Goal: Task Accomplishment & Management: Manage account settings

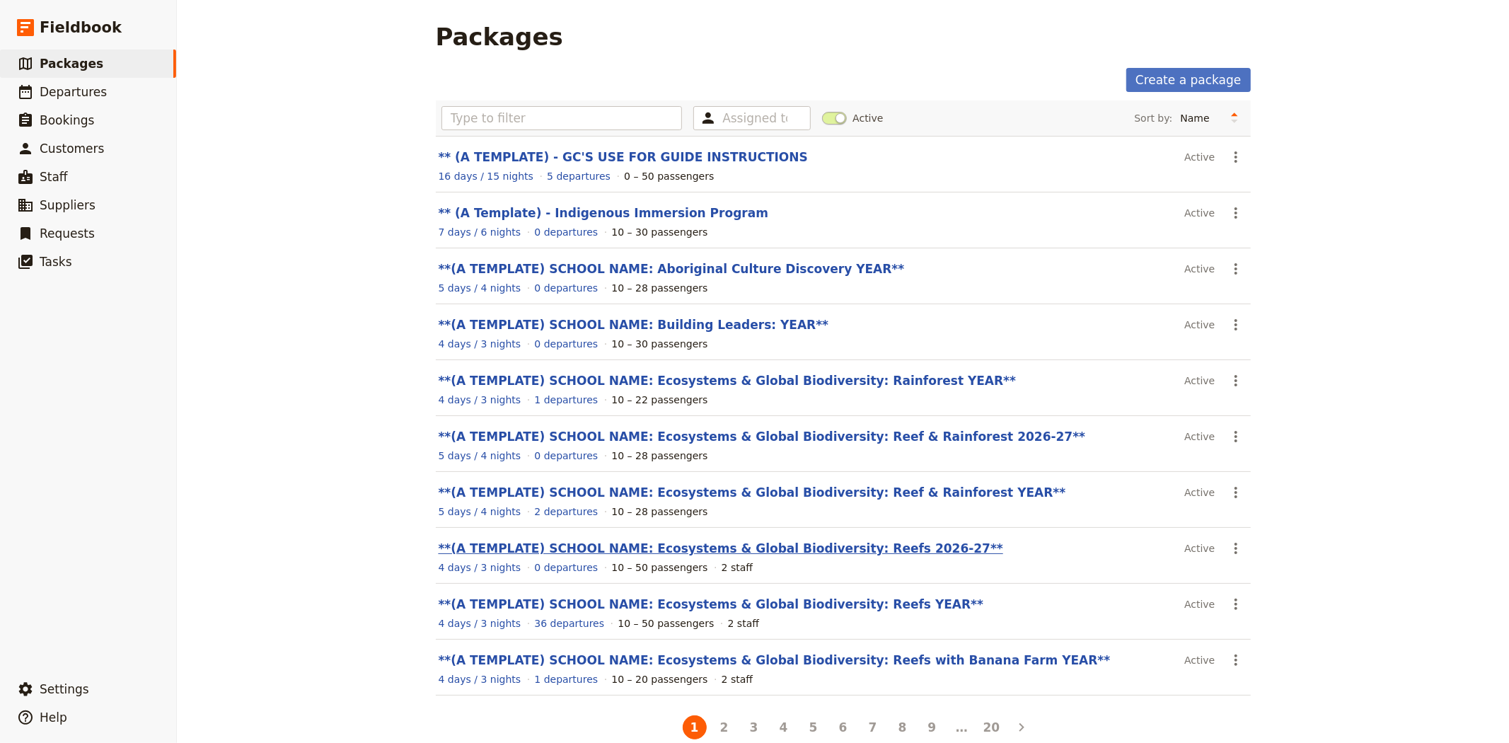
click at [779, 555] on link "**(A TEMPLATE) SCHOOL NAME: Ecosystems & Global Biodiversity: Reefs 2026-27**" at bounding box center [721, 548] width 564 height 14
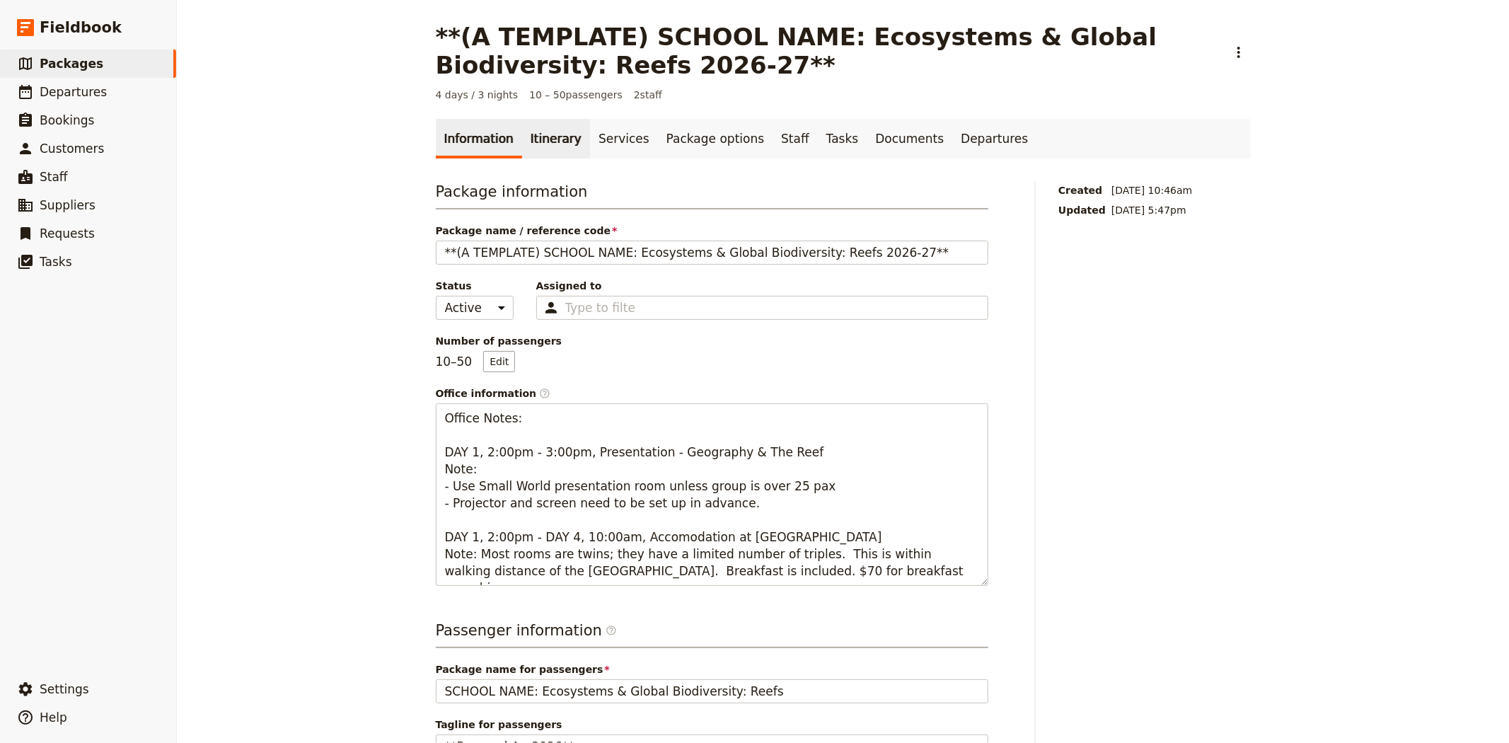
click at [529, 132] on link "Itinerary" at bounding box center [556, 139] width 68 height 40
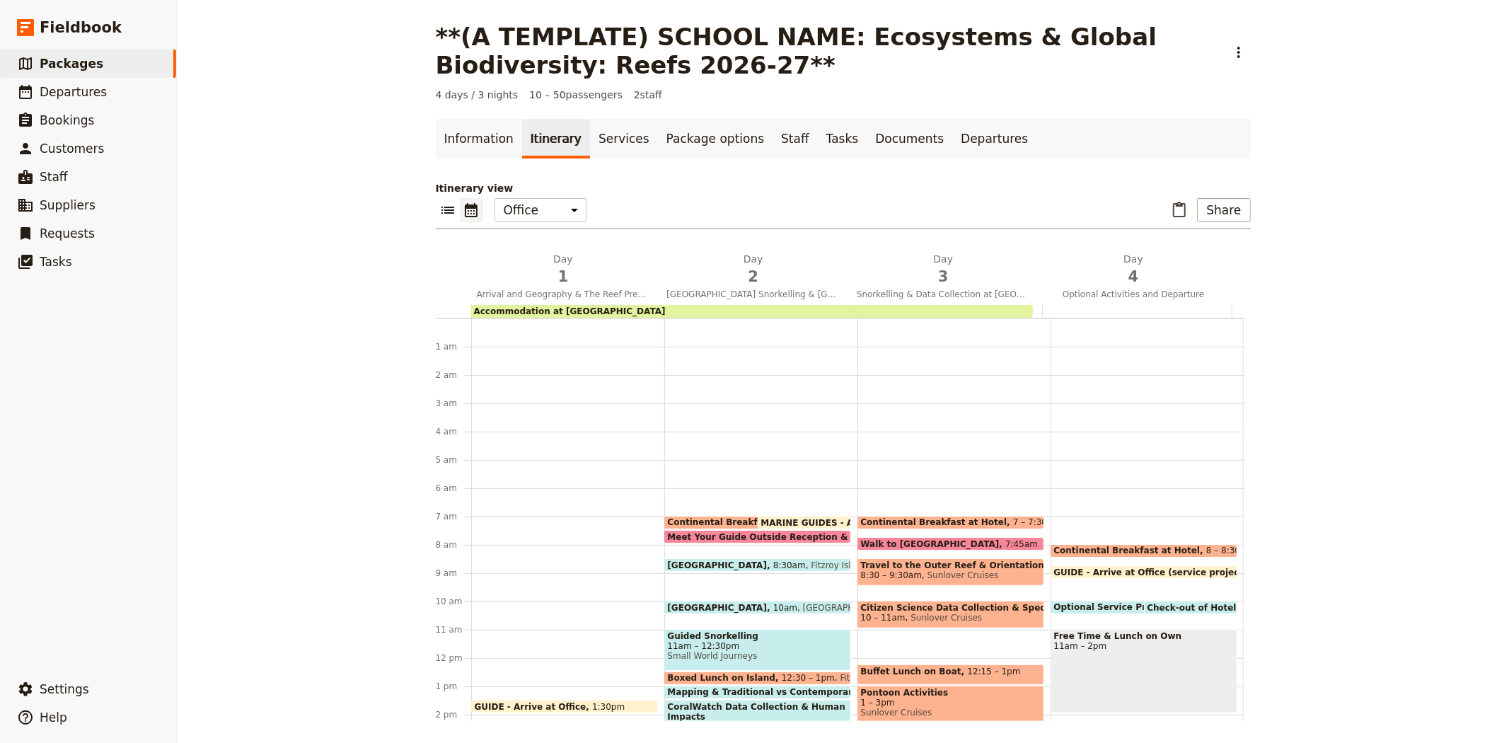
scroll to position [184, 0]
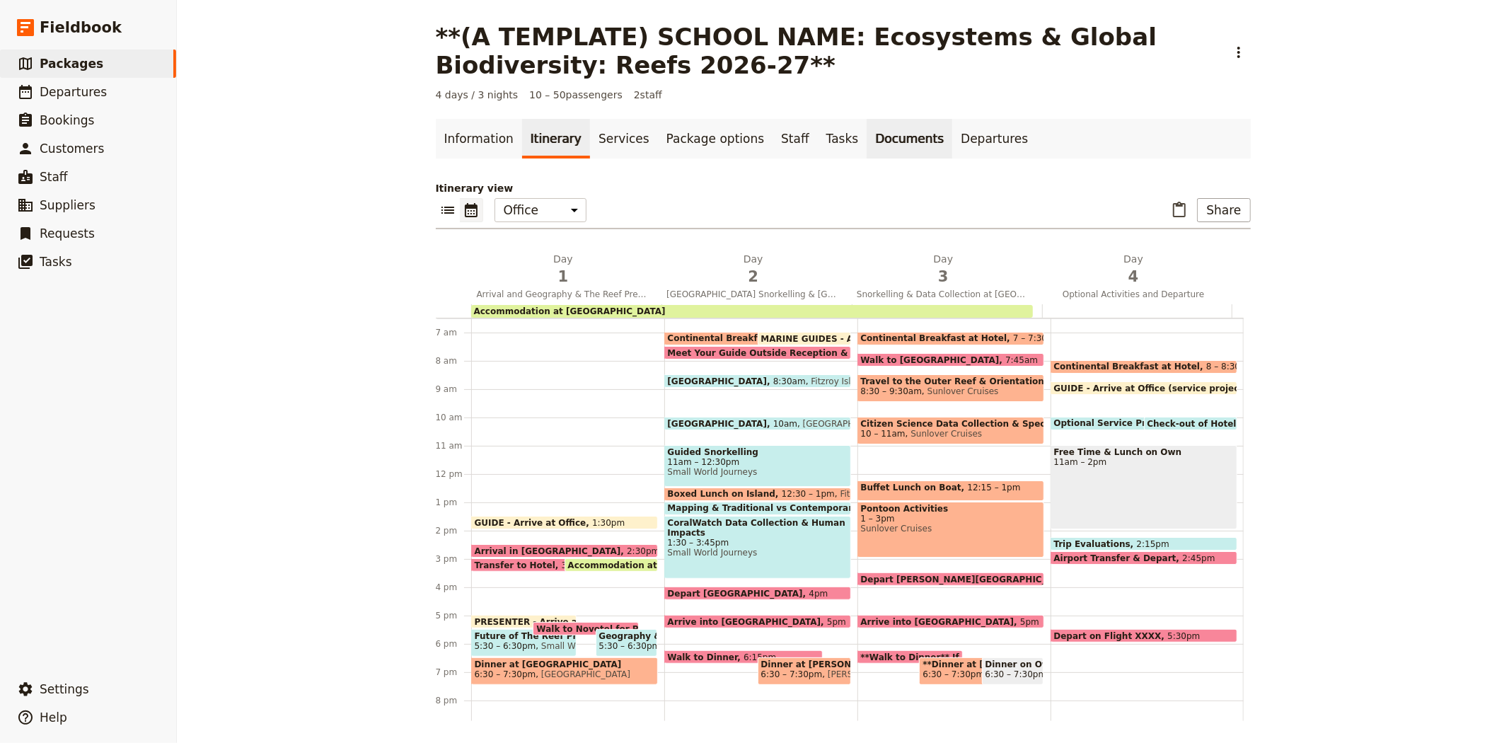
click at [866, 139] on link "Documents" at bounding box center [909, 139] width 86 height 40
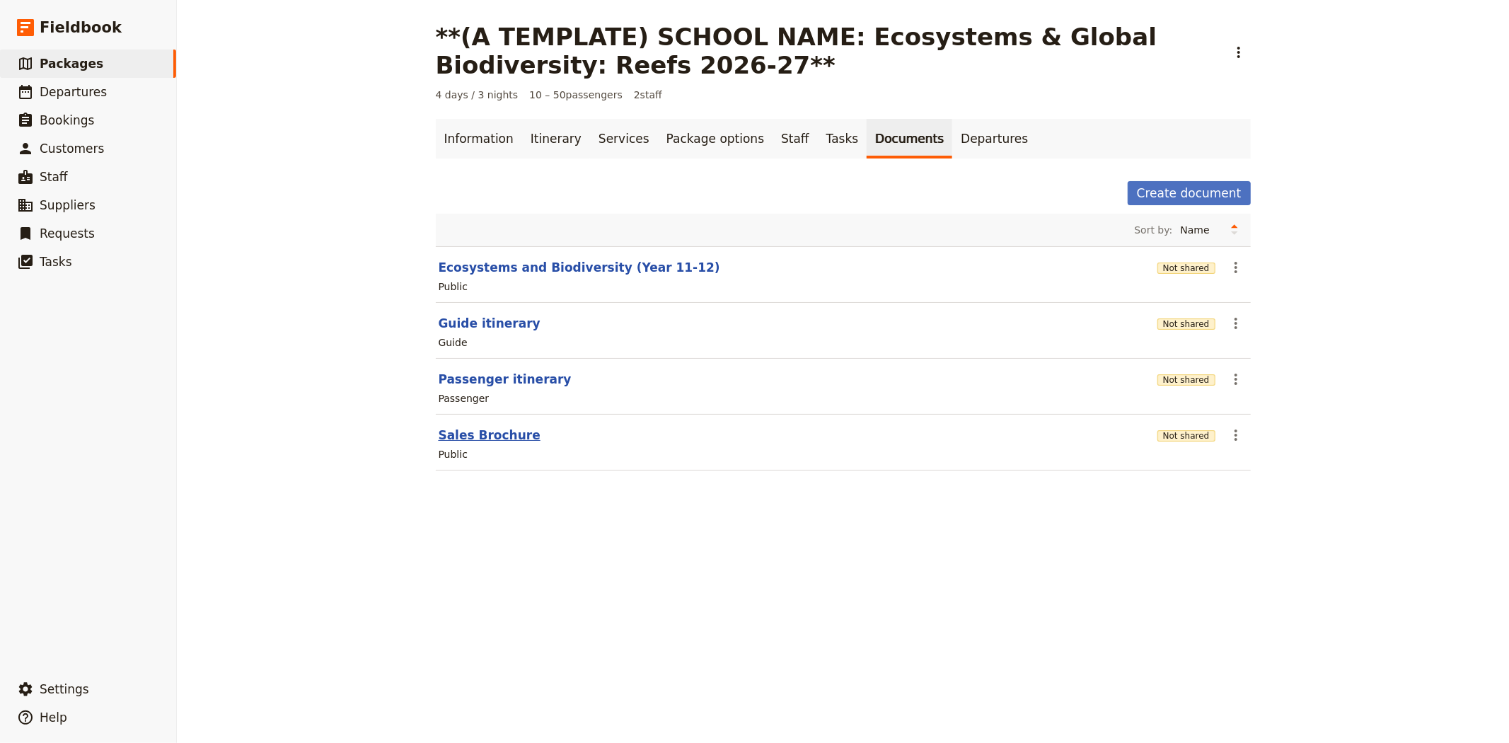
click at [451, 427] on button "Sales Brochure" at bounding box center [490, 435] width 102 height 17
select select "DEFAULT"
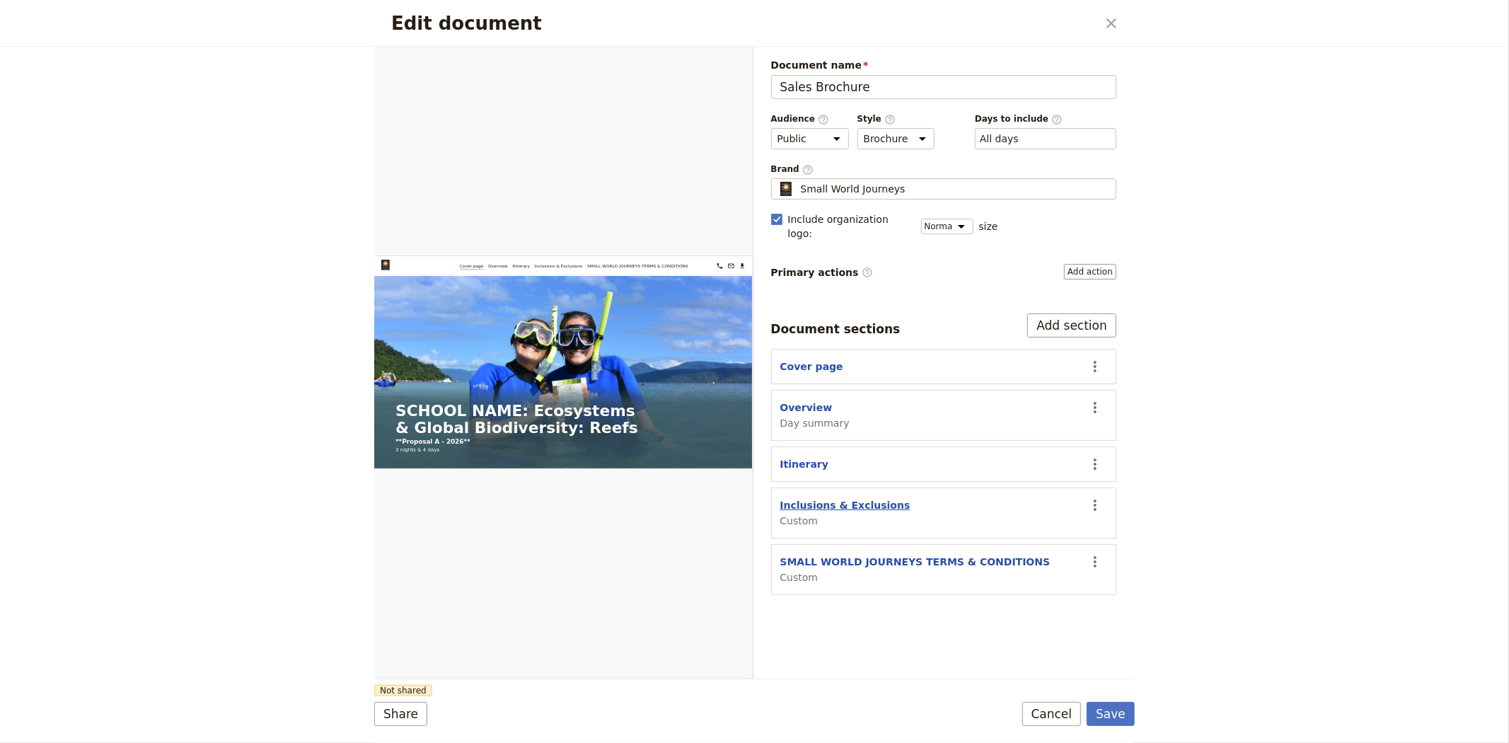
click at [837, 498] on button "Inclusions & Exclusions" at bounding box center [845, 505] width 130 height 14
select select "CUSTOM"
select select "default"
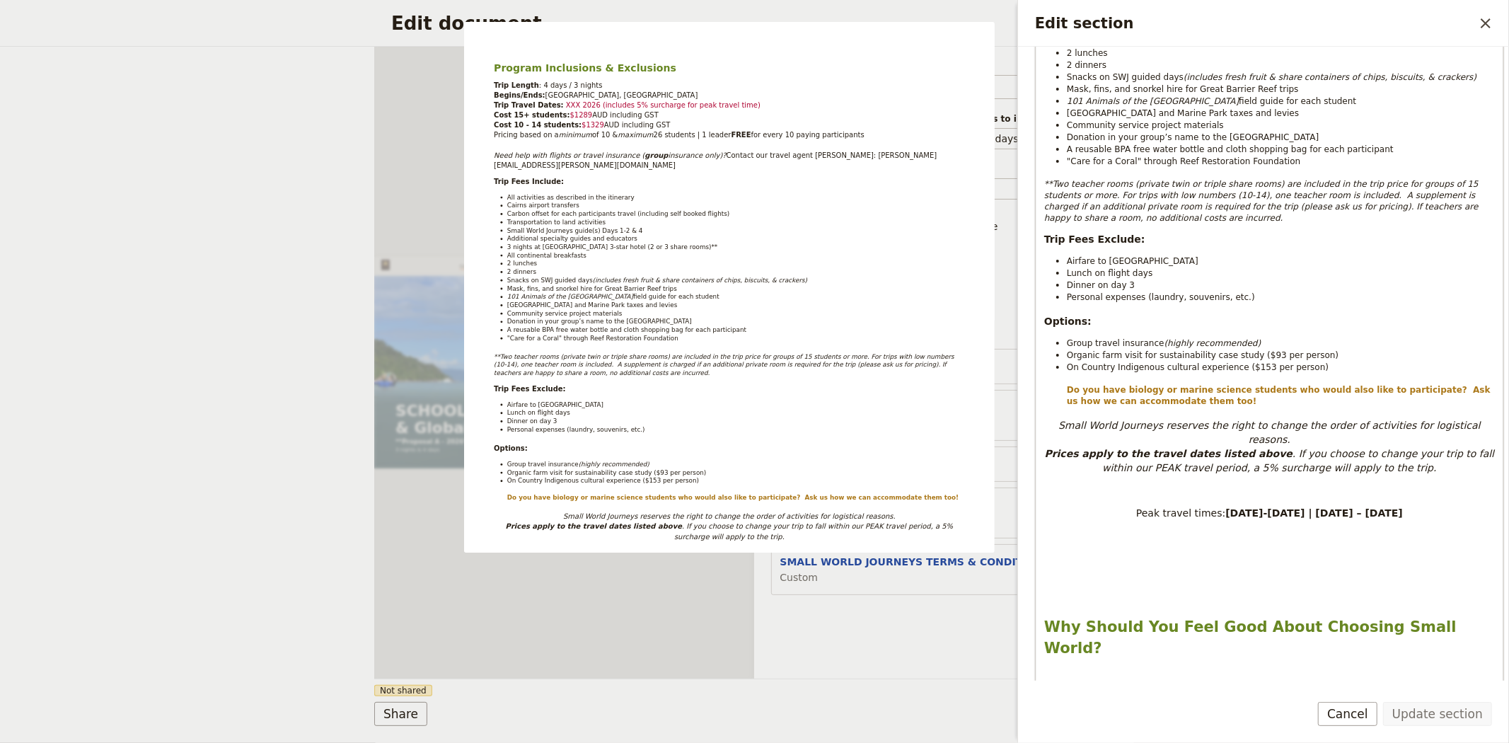
scroll to position [550, 0]
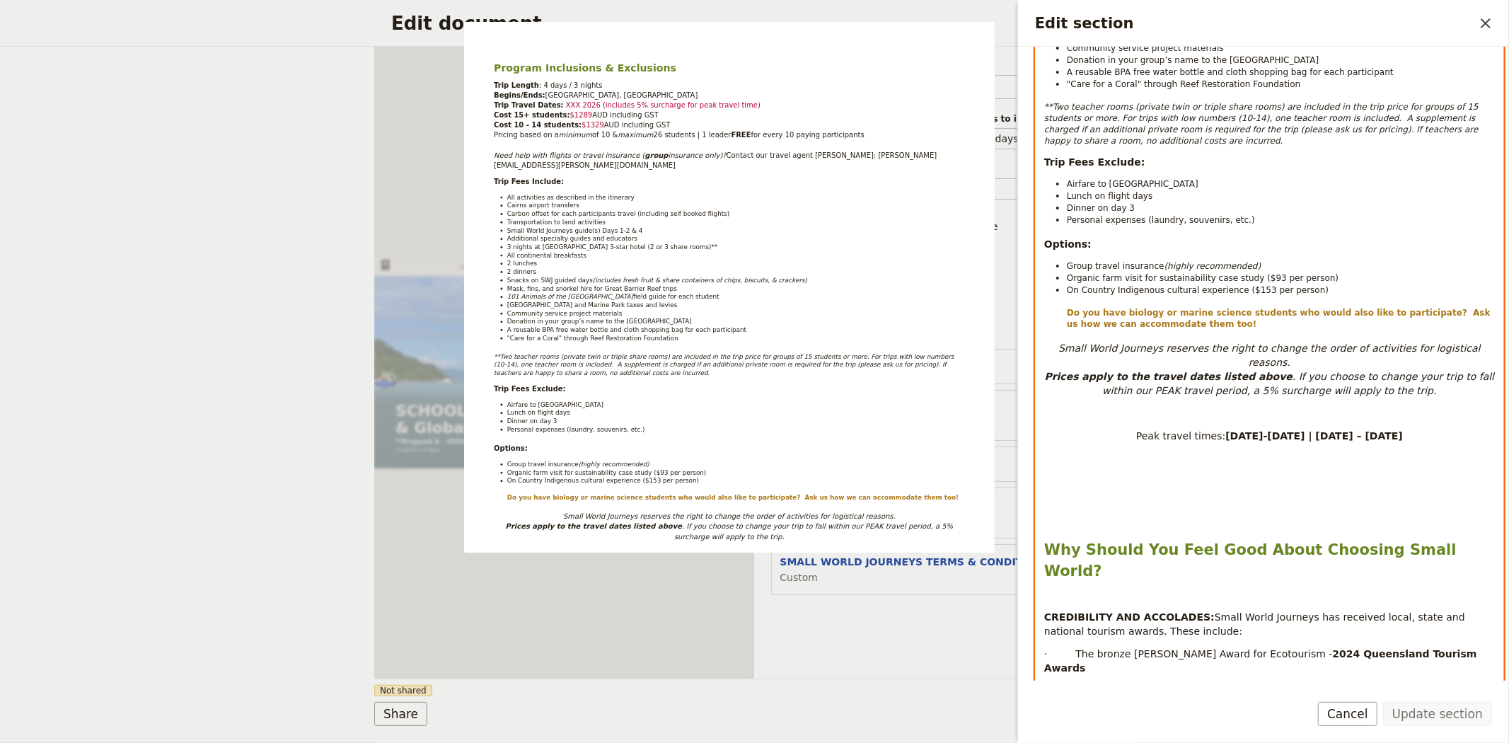
click at [1297, 430] on strong "1-7 April 2026 | 21 June – 13 July 2026" at bounding box center [1314, 435] width 178 height 11
drag, startPoint x: 1288, startPoint y: 427, endPoint x: 1391, endPoint y: 422, distance: 103.4
click at [1391, 430] on strong "1-7 April 2026 | 21 June – 13 July 2026" at bounding box center [1314, 435] width 178 height 11
copy strong "21 June – 13 July 2026"
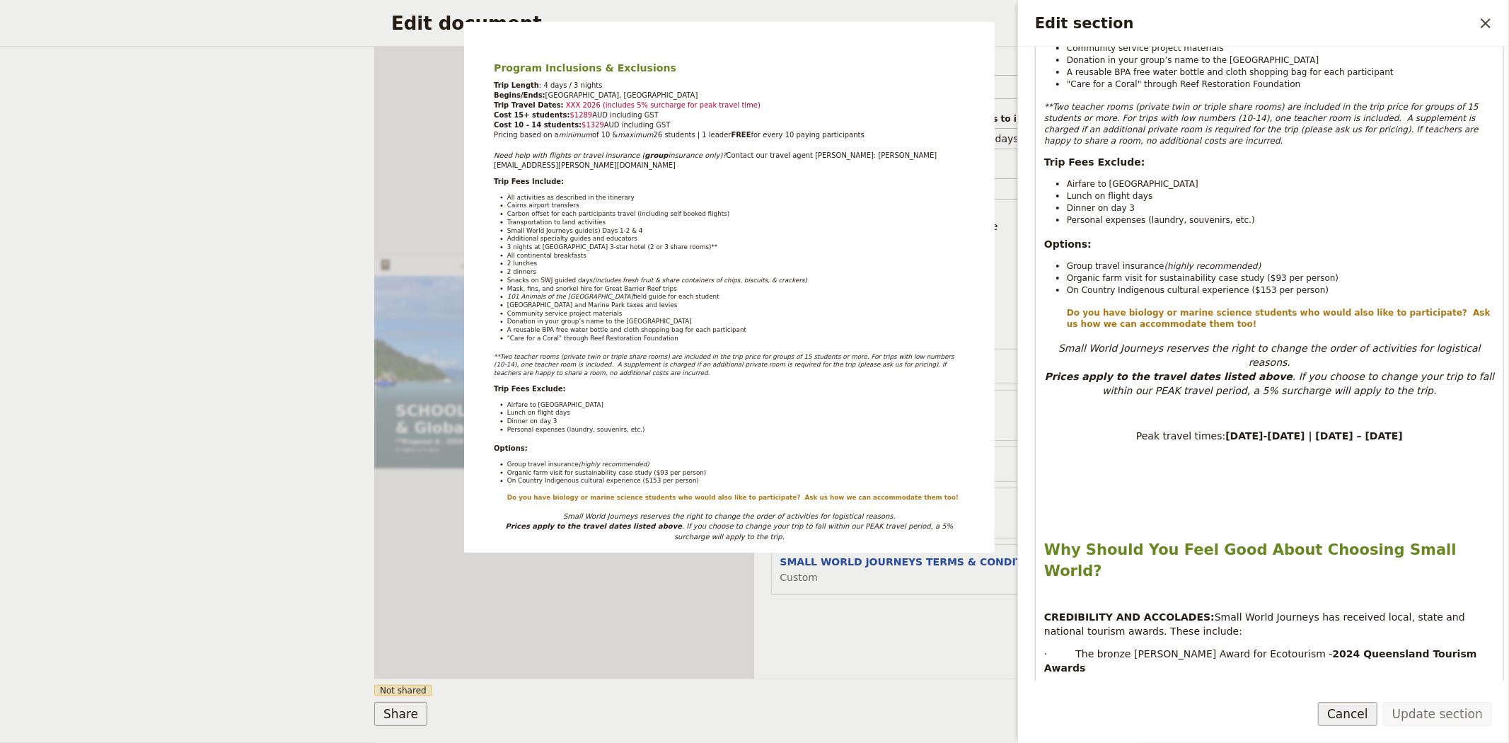
click at [1343, 711] on button "Cancel" at bounding box center [1347, 714] width 59 height 24
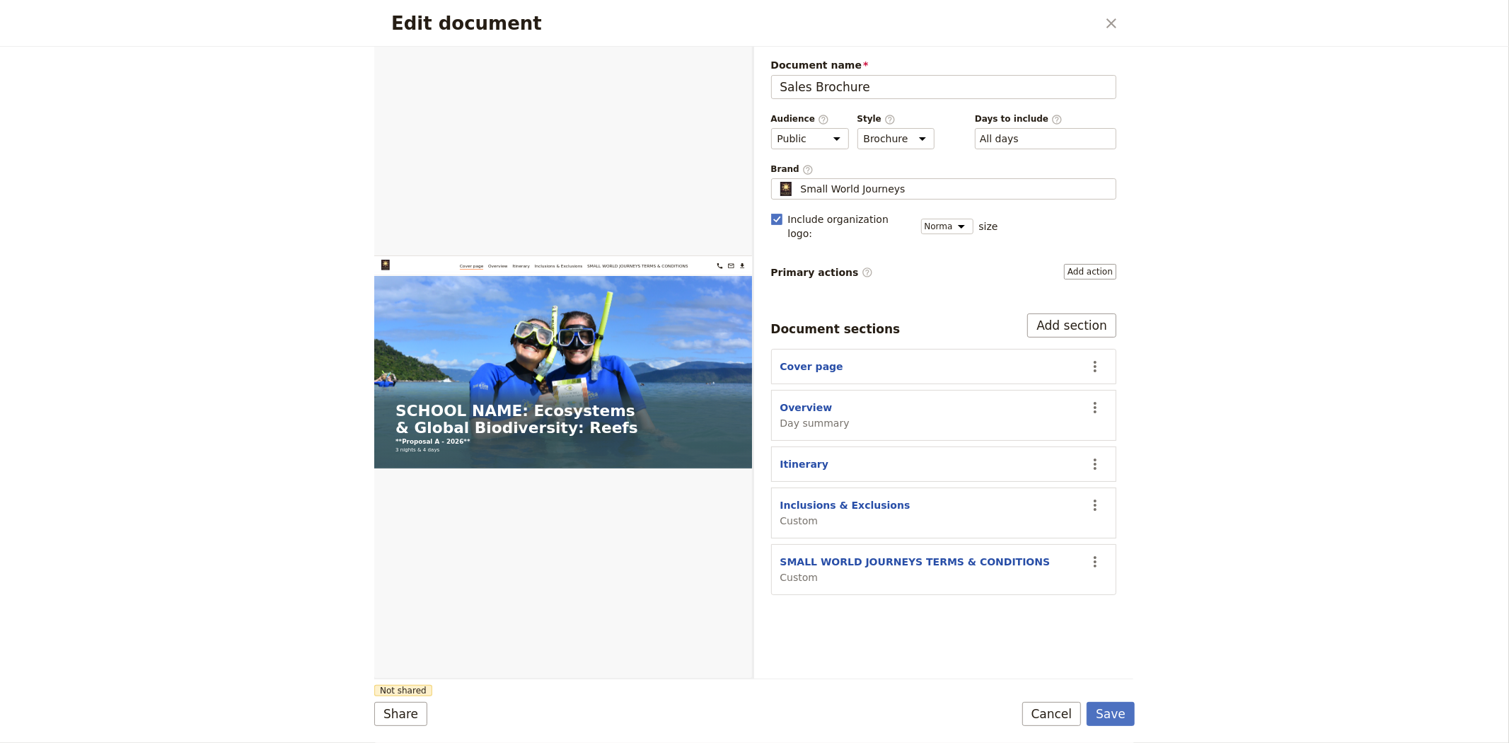
click at [1045, 729] on form "Web PDF ​ Document name Sales Brochure Preview Audience ​ Public Passenger Guid…" at bounding box center [754, 395] width 760 height 696
click at [1049, 715] on button "Cancel" at bounding box center [1051, 714] width 59 height 24
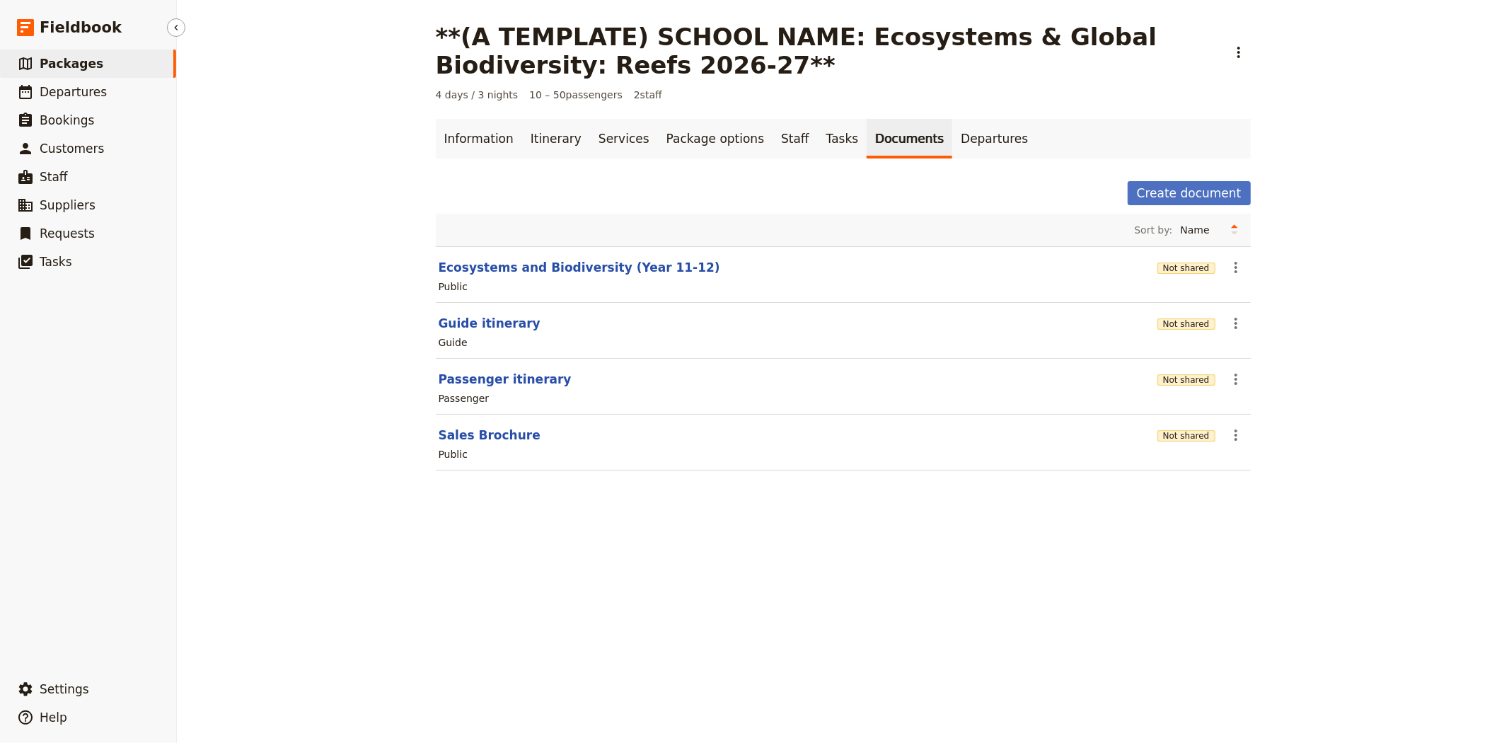
click at [86, 57] on span "Packages" at bounding box center [72, 64] width 64 height 14
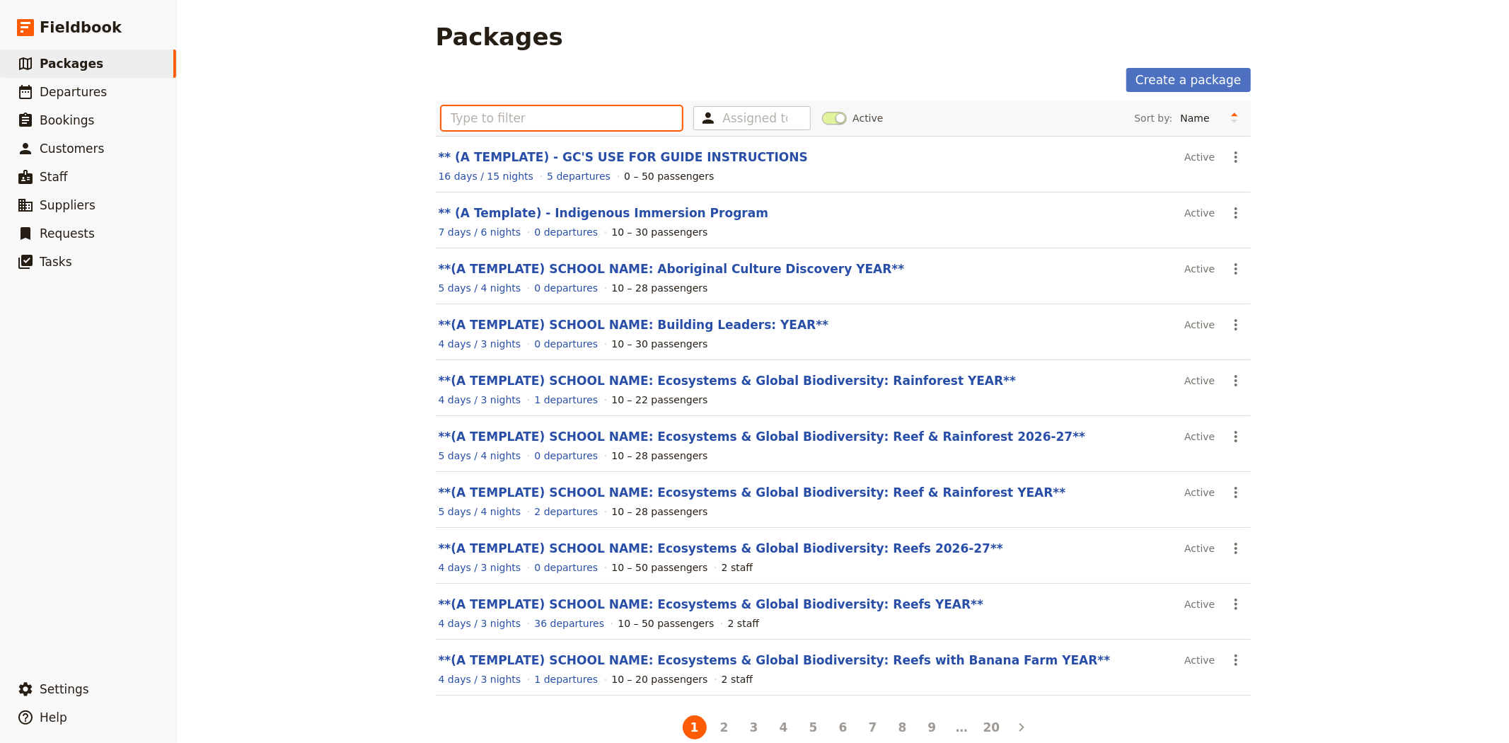
click at [521, 118] on input "text" at bounding box center [561, 118] width 241 height 24
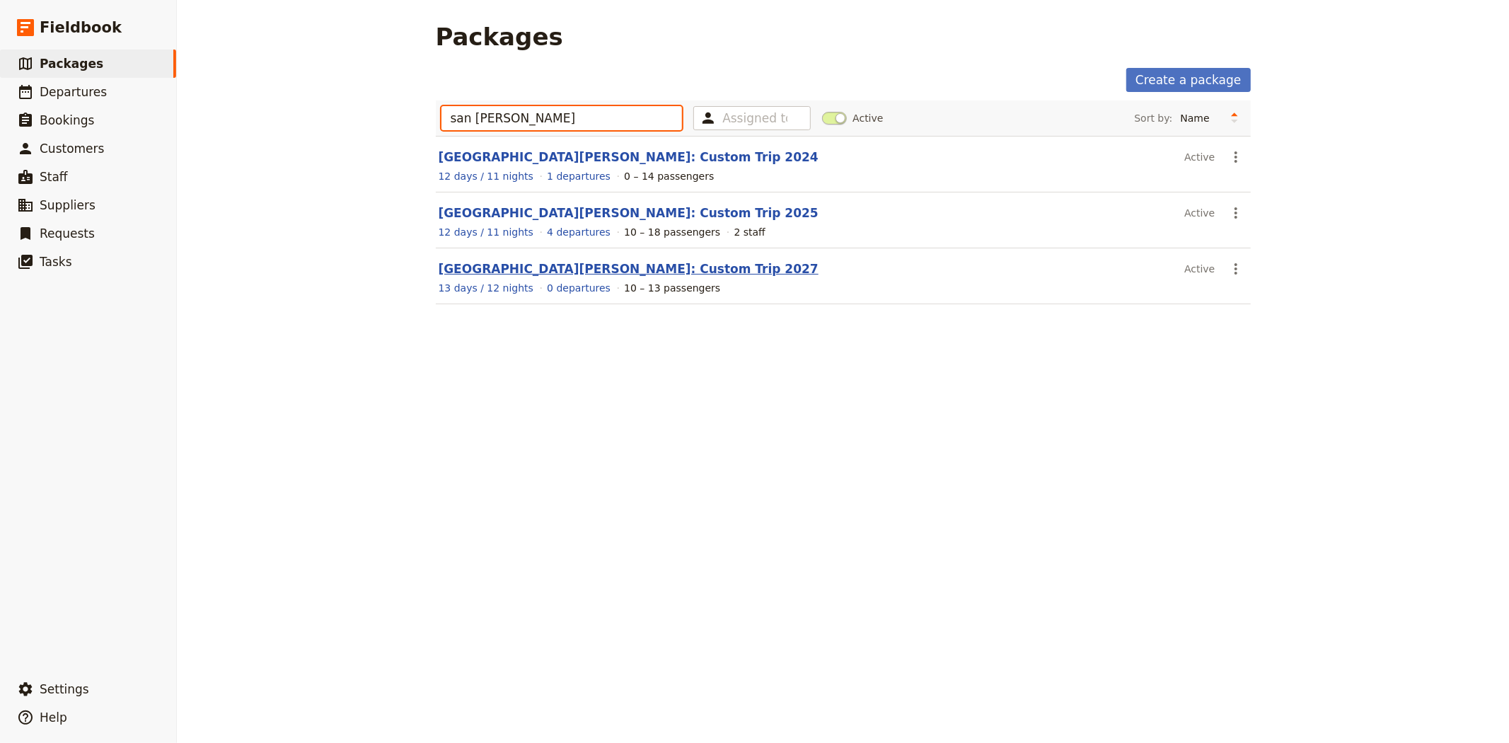
type input "san jose"
click at [581, 267] on link "[GEOGRAPHIC_DATA][PERSON_NAME]: Custom Trip 2027" at bounding box center [629, 269] width 380 height 14
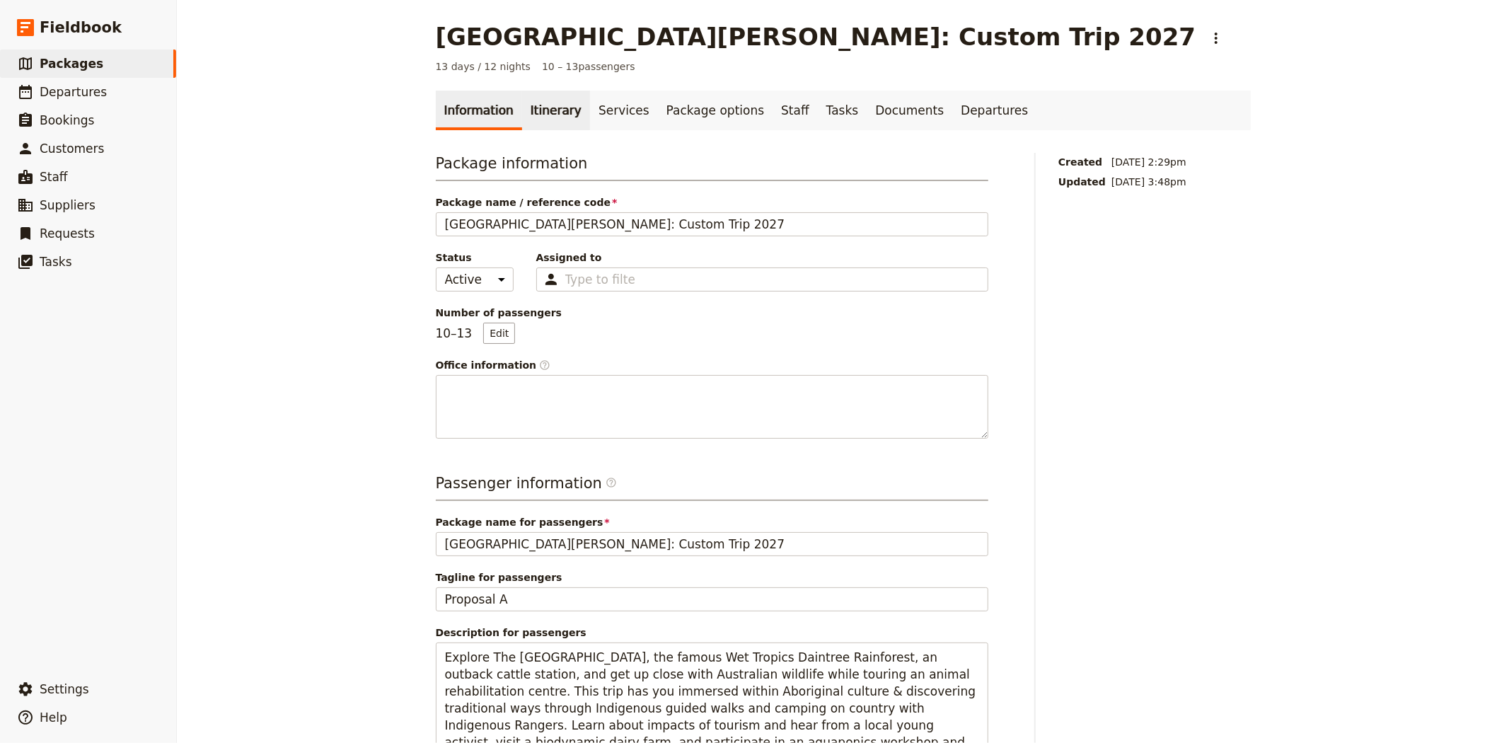
click at [533, 98] on link "Itinerary" at bounding box center [556, 111] width 68 height 40
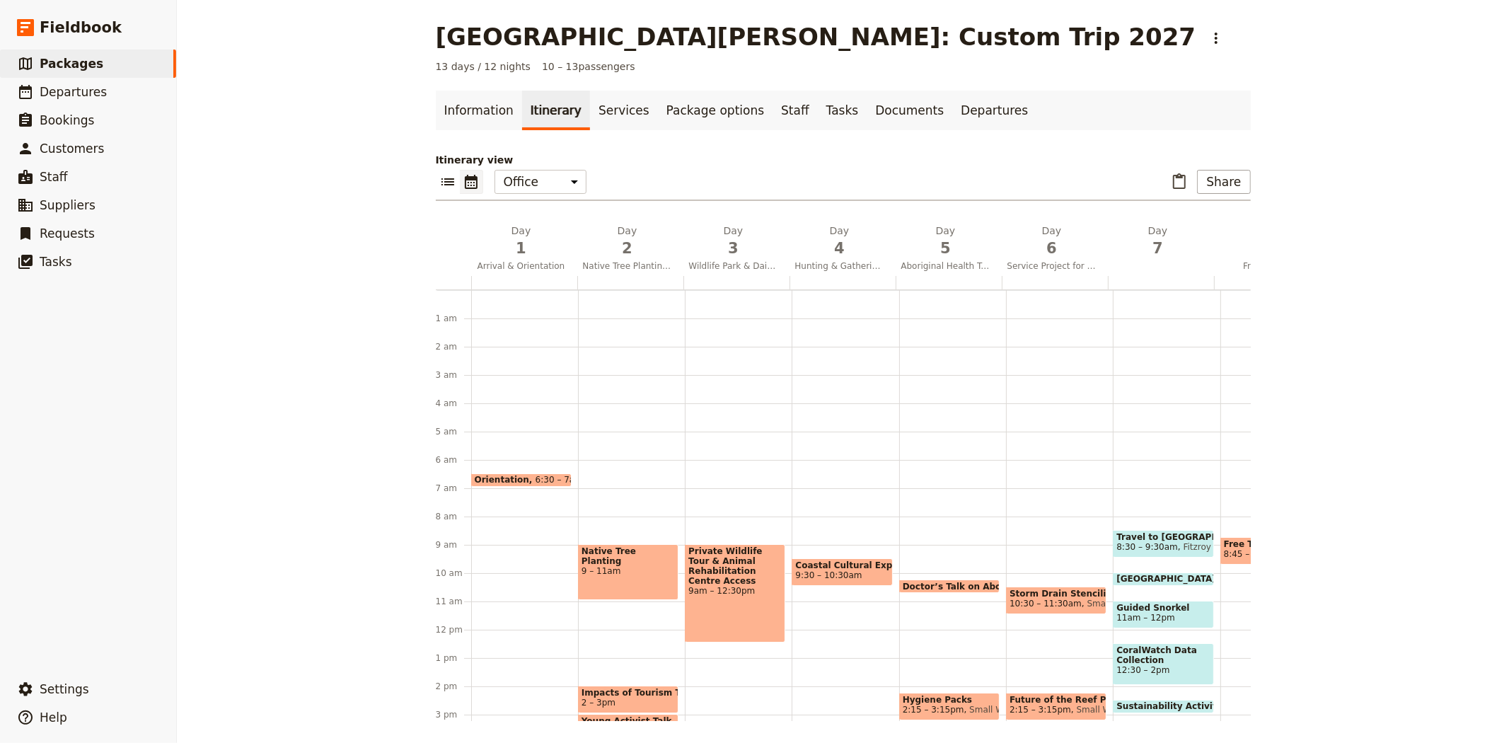
scroll to position [170, 0]
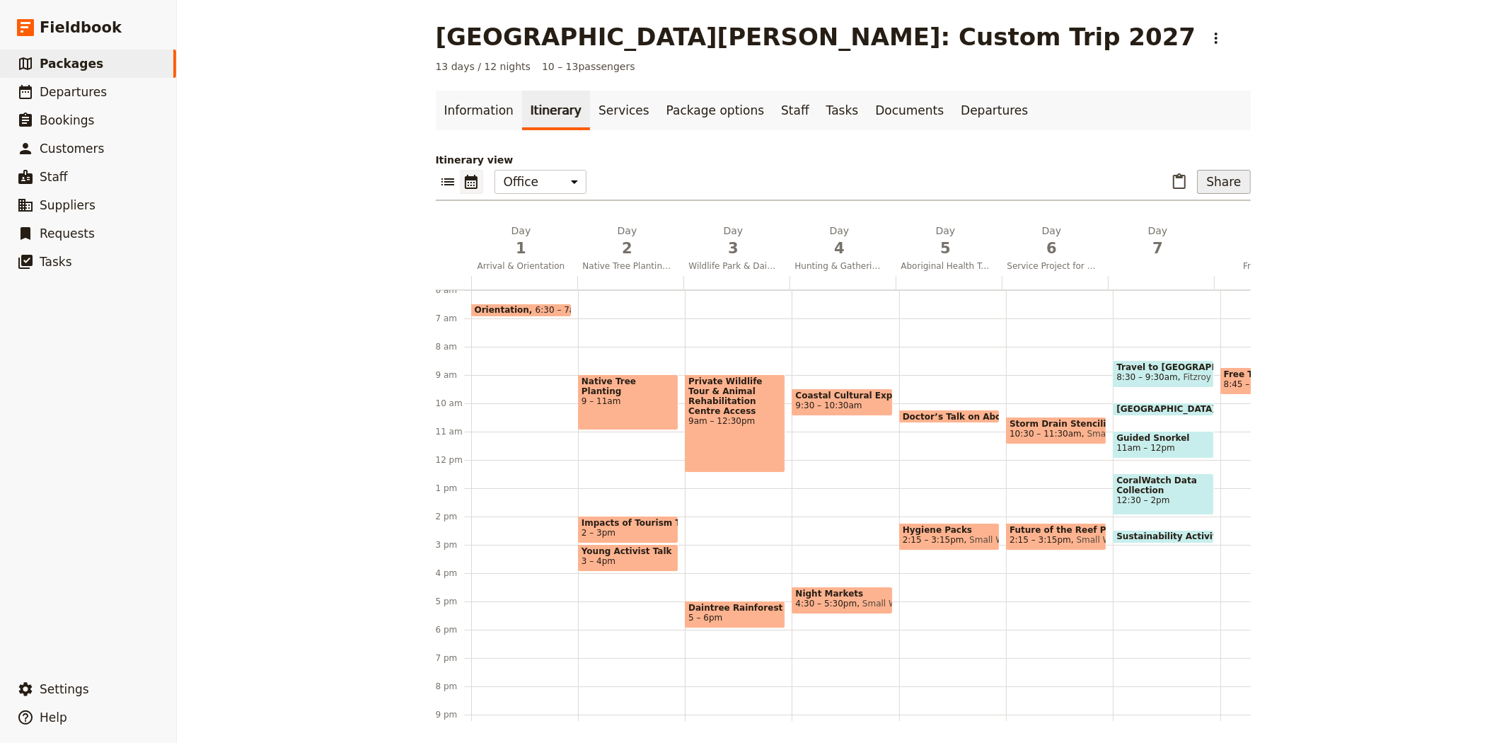
click at [1236, 182] on button "Share" at bounding box center [1223, 182] width 53 height 24
click at [1213, 249] on span "Sales Brochure" at bounding box center [1177, 252] width 74 height 14
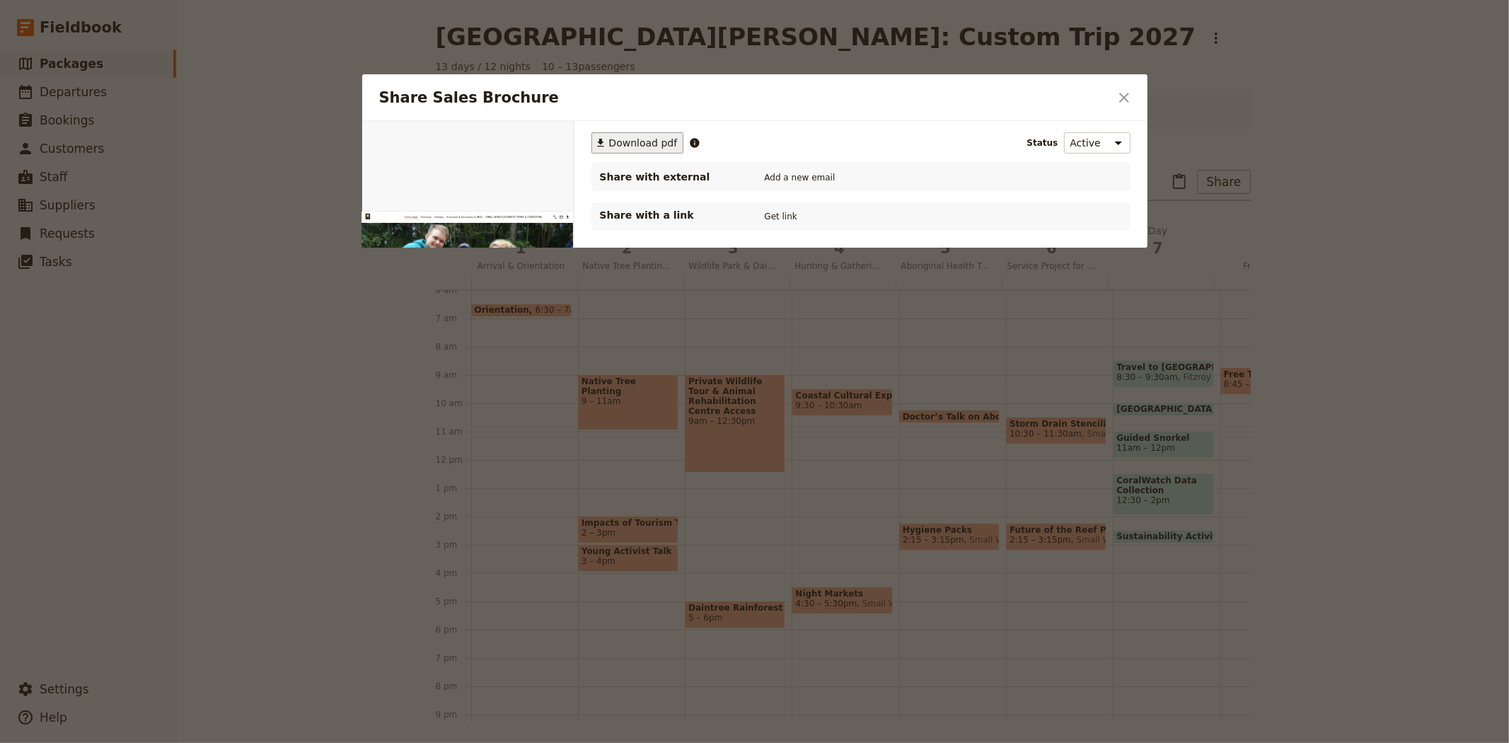
scroll to position [0, 0]
click at [622, 139] on span "Download pdf" at bounding box center [643, 143] width 69 height 14
click at [1129, 93] on icon "Close dialog" at bounding box center [1123, 97] width 17 height 17
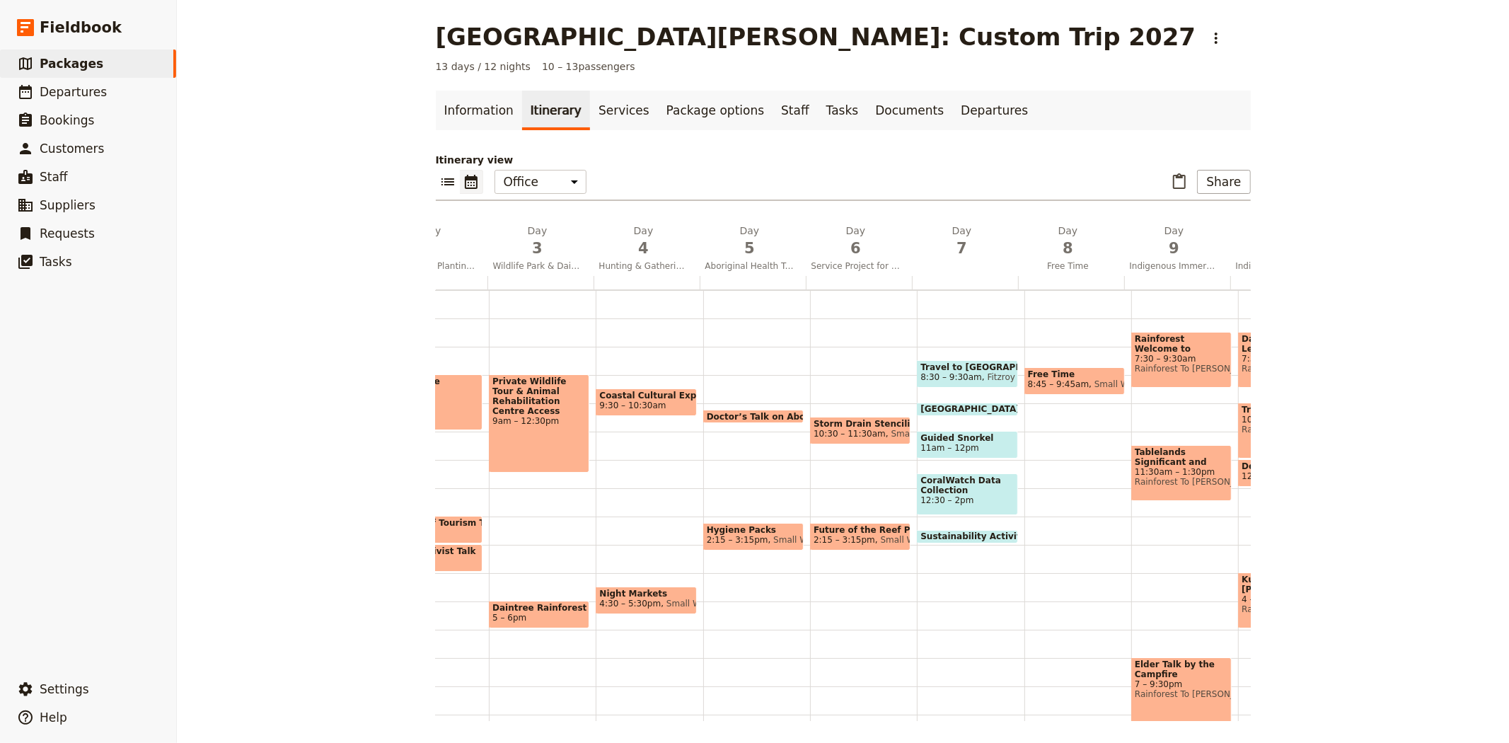
scroll to position [0, 195]
click at [837, 430] on span "10:30 – 11:30am" at bounding box center [850, 434] width 72 height 10
select select "6"
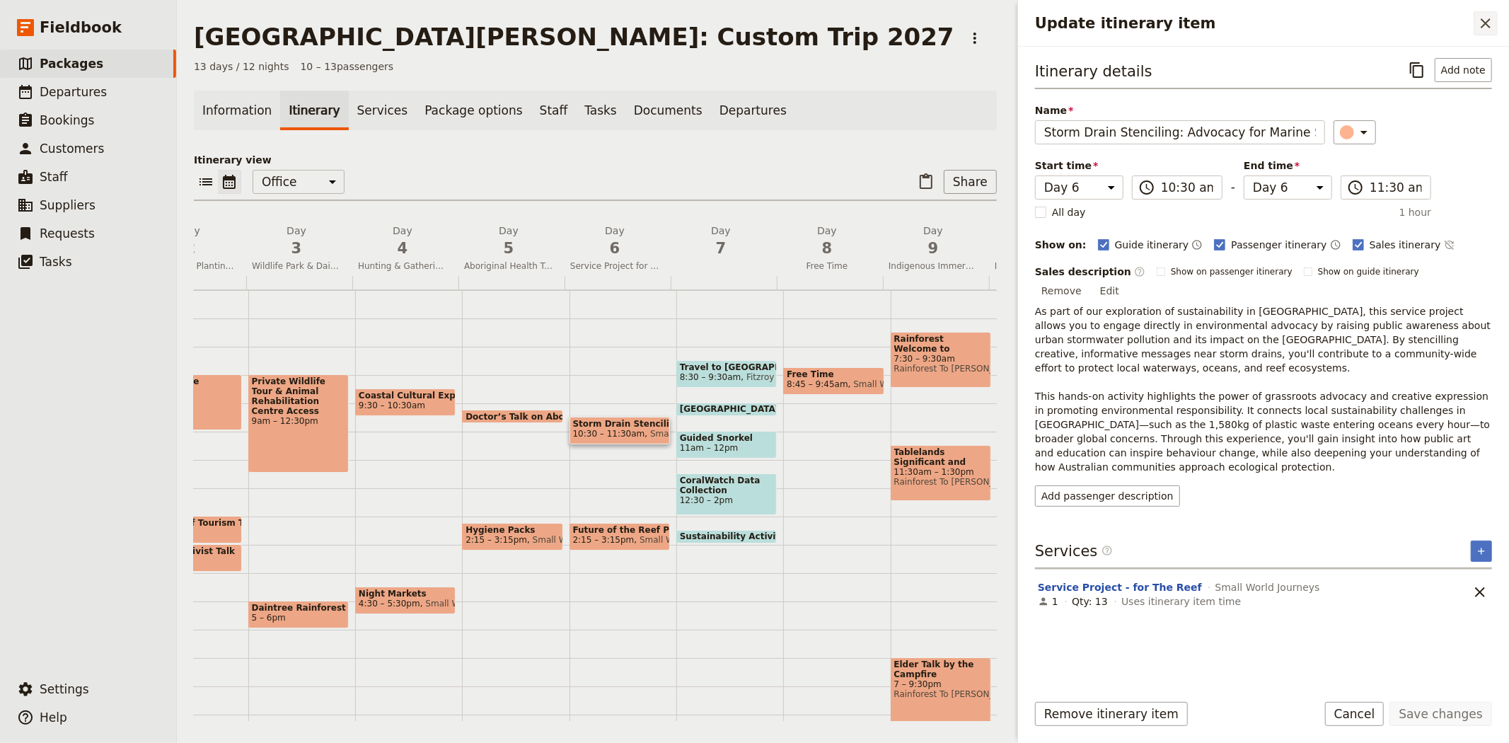
click at [1482, 25] on icon "Close drawer" at bounding box center [1485, 23] width 17 height 17
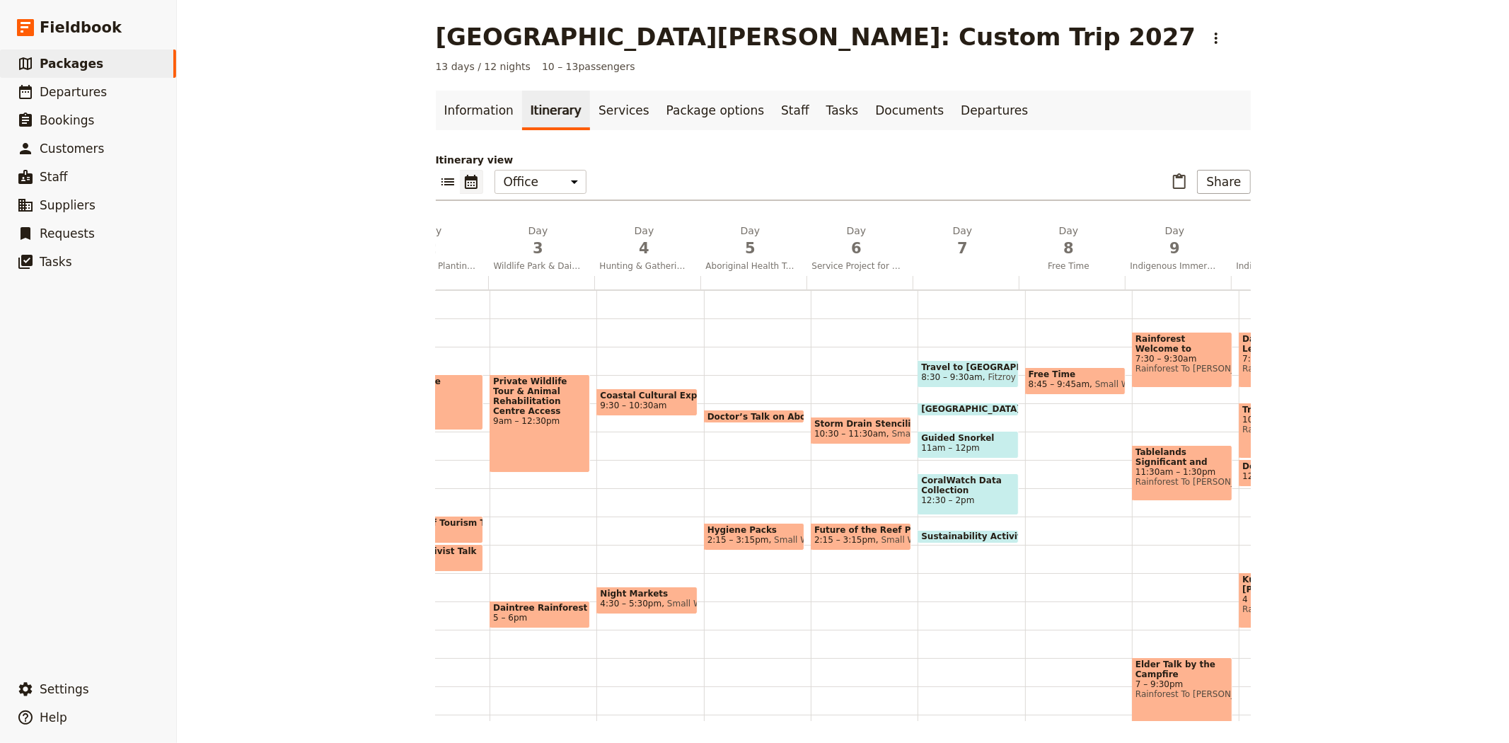
click at [769, 536] on span "Small World Journeys" at bounding box center [816, 540] width 95 height 10
select select "5"
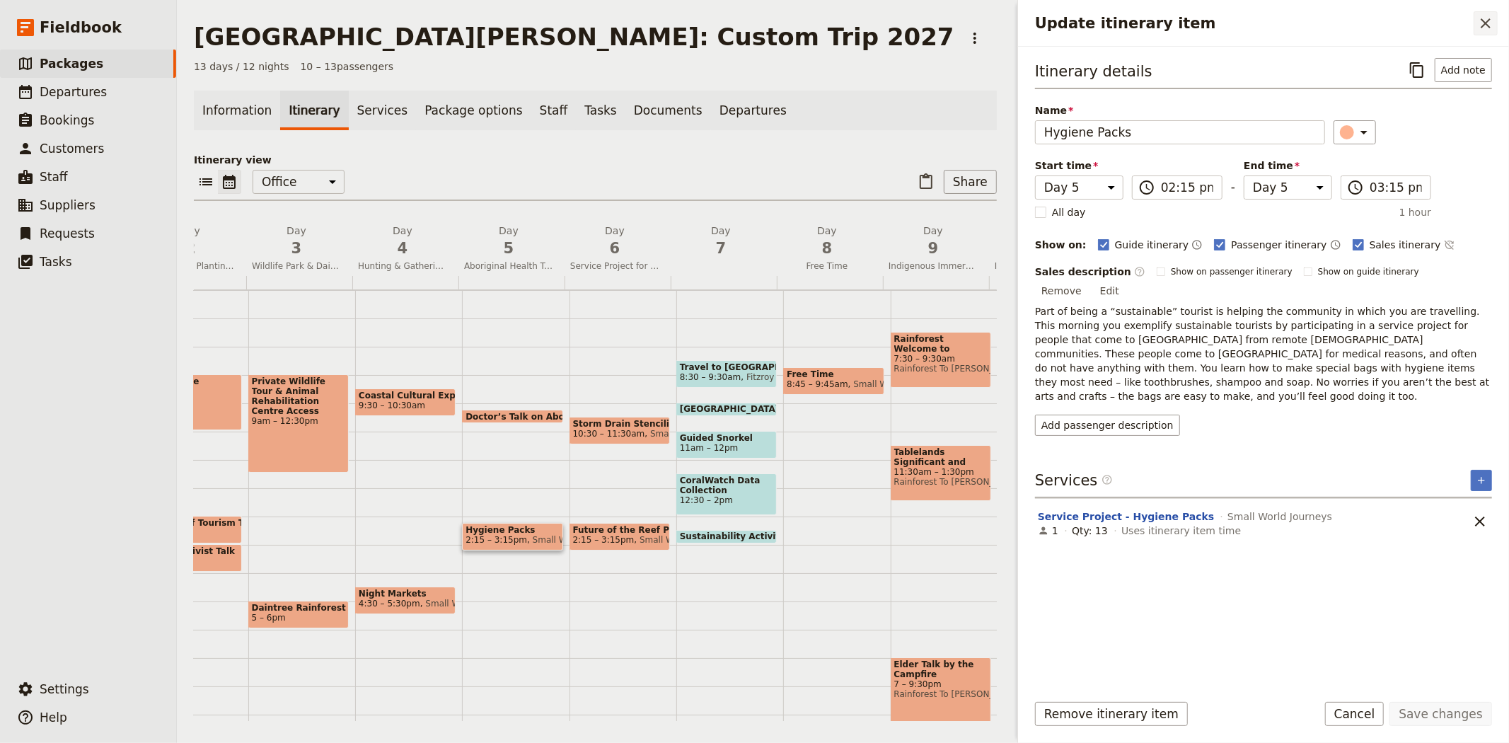
click at [1489, 17] on icon "Close drawer" at bounding box center [1485, 23] width 17 height 17
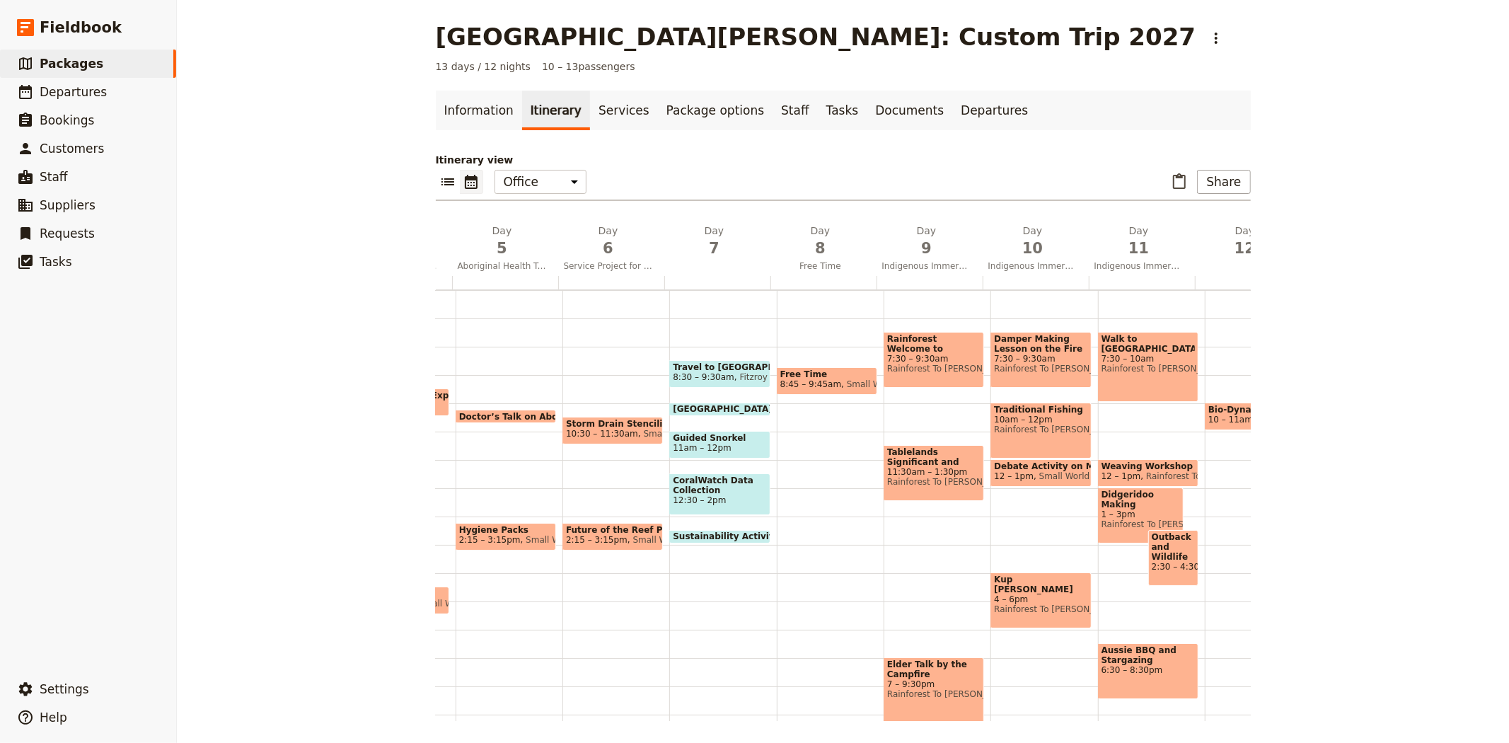
scroll to position [0, 446]
click at [705, 376] on span "8:30 – 9:30am" at bounding box center [702, 377] width 62 height 10
select select "7"
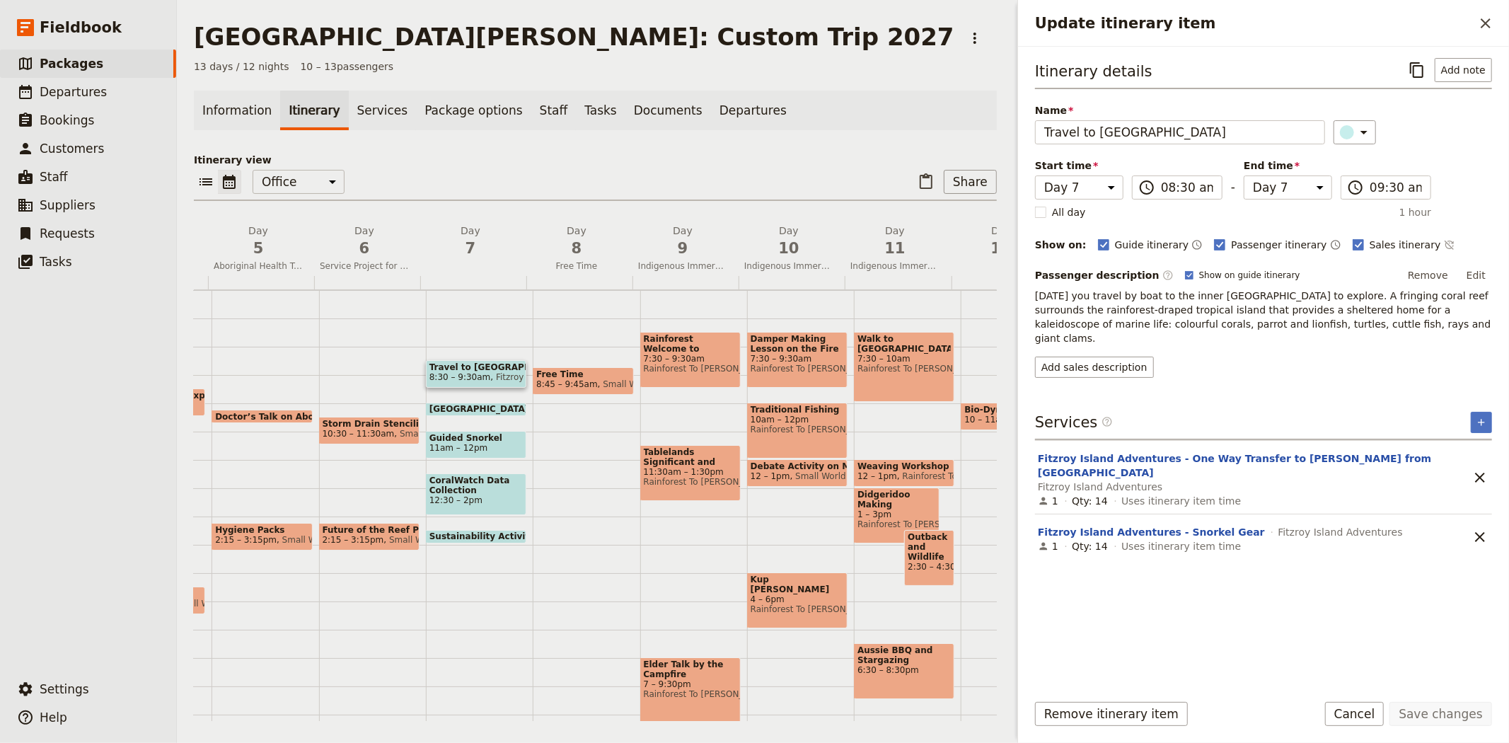
click at [389, 422] on span "Storm Drain Stenciling: Advocacy for Marine Sustainability" at bounding box center [369, 424] width 93 height 10
select select "6"
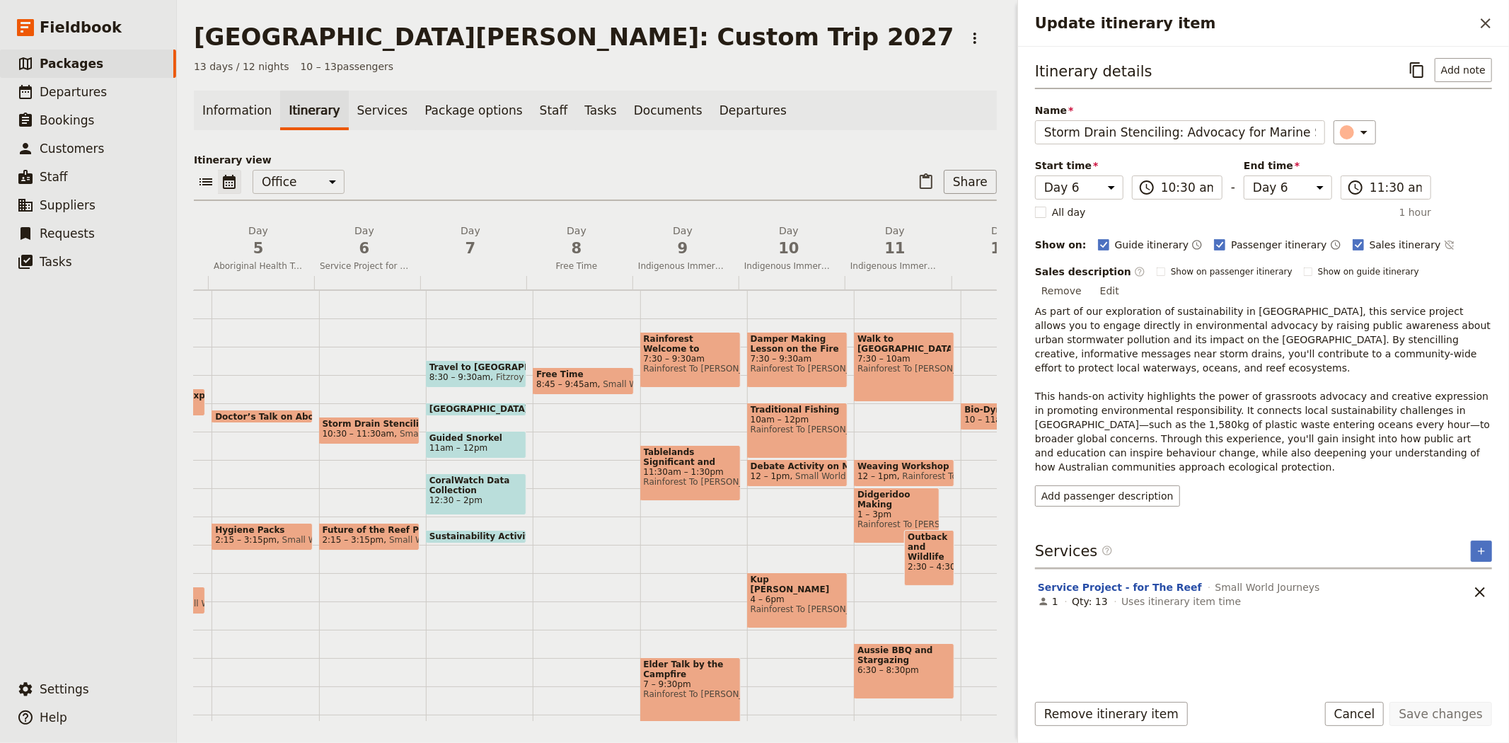
click at [490, 373] on span "Fitzroy Island Adventures" at bounding box center [546, 377] width 112 height 10
select select "7"
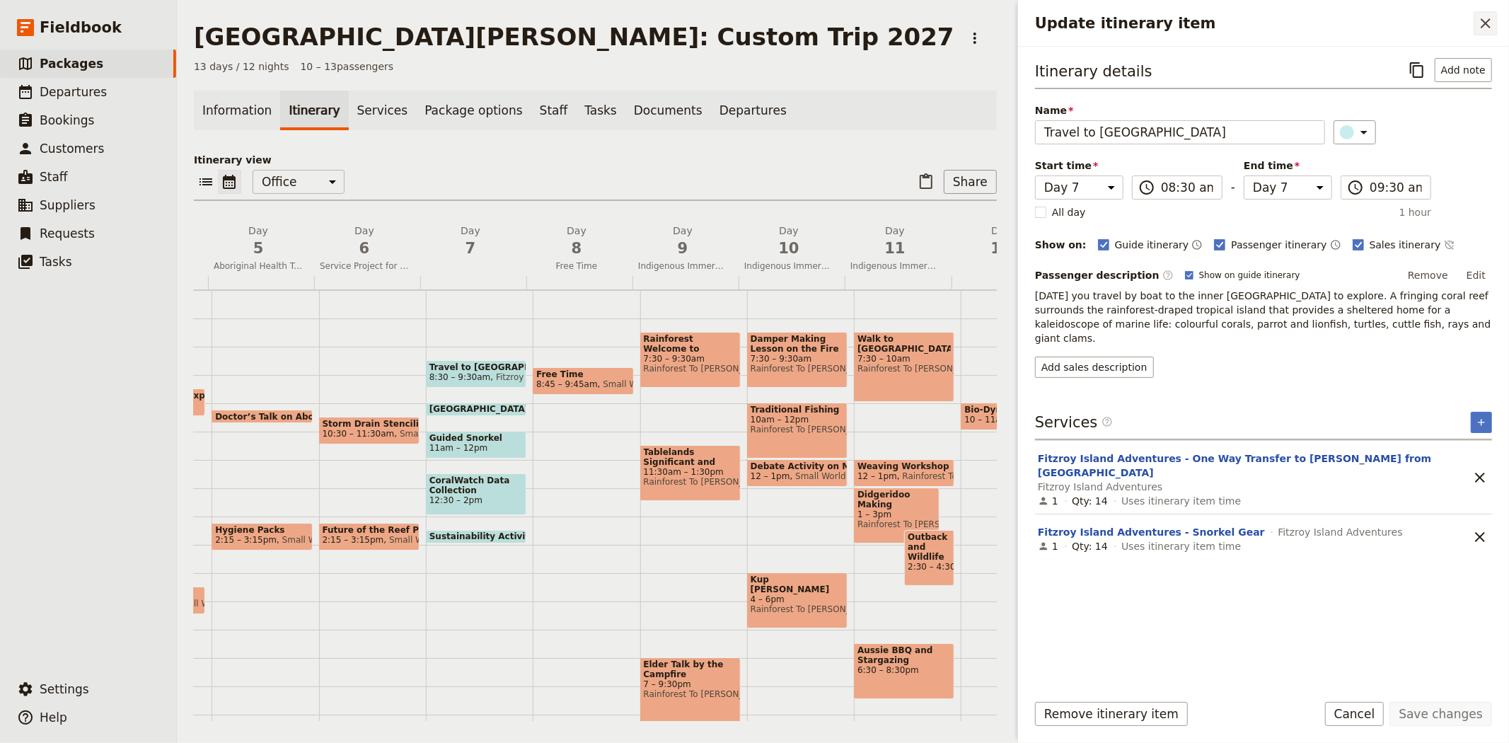
click at [1480, 19] on icon "Close drawer" at bounding box center [1485, 23] width 17 height 17
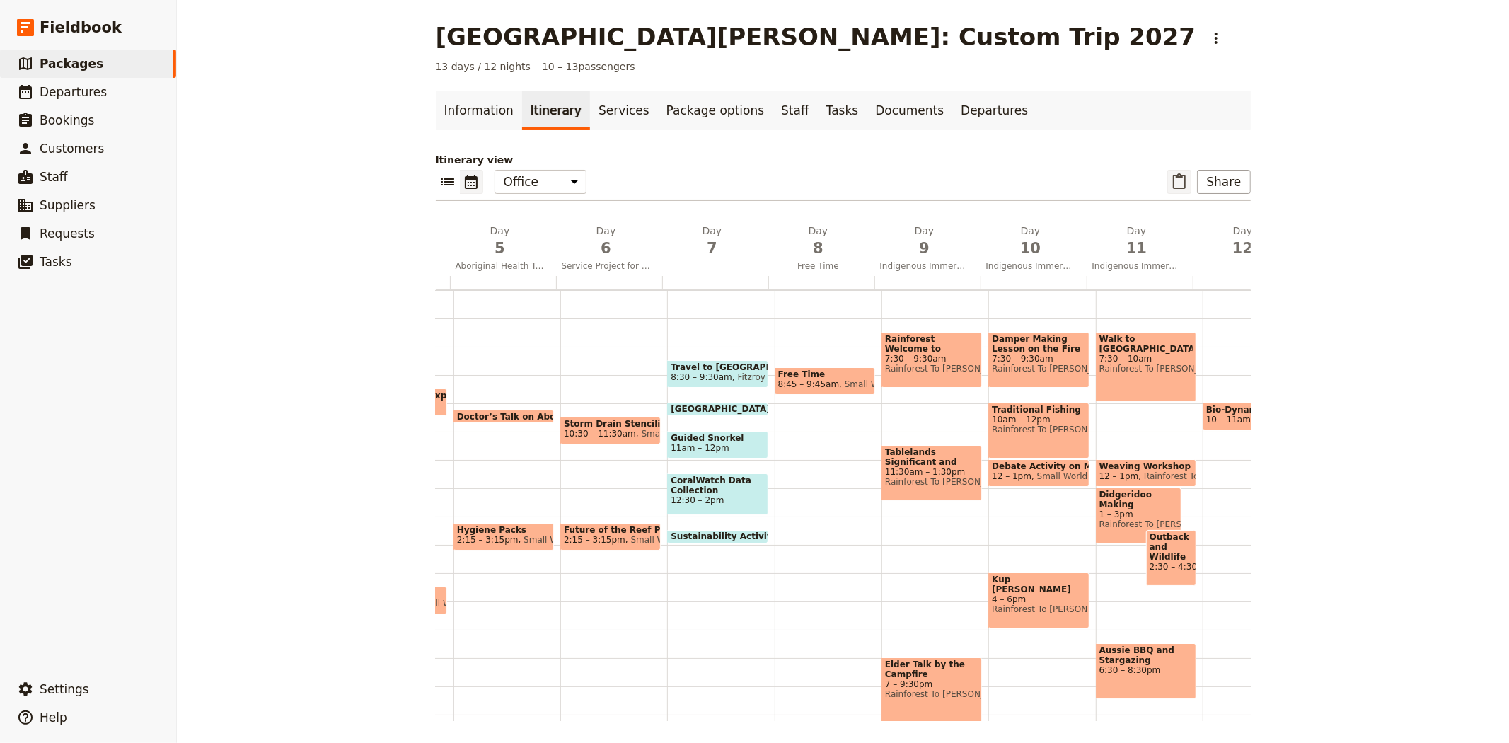
click at [1179, 181] on icon "Paste itinerary item" at bounding box center [1179, 181] width 17 height 17
select select "2"
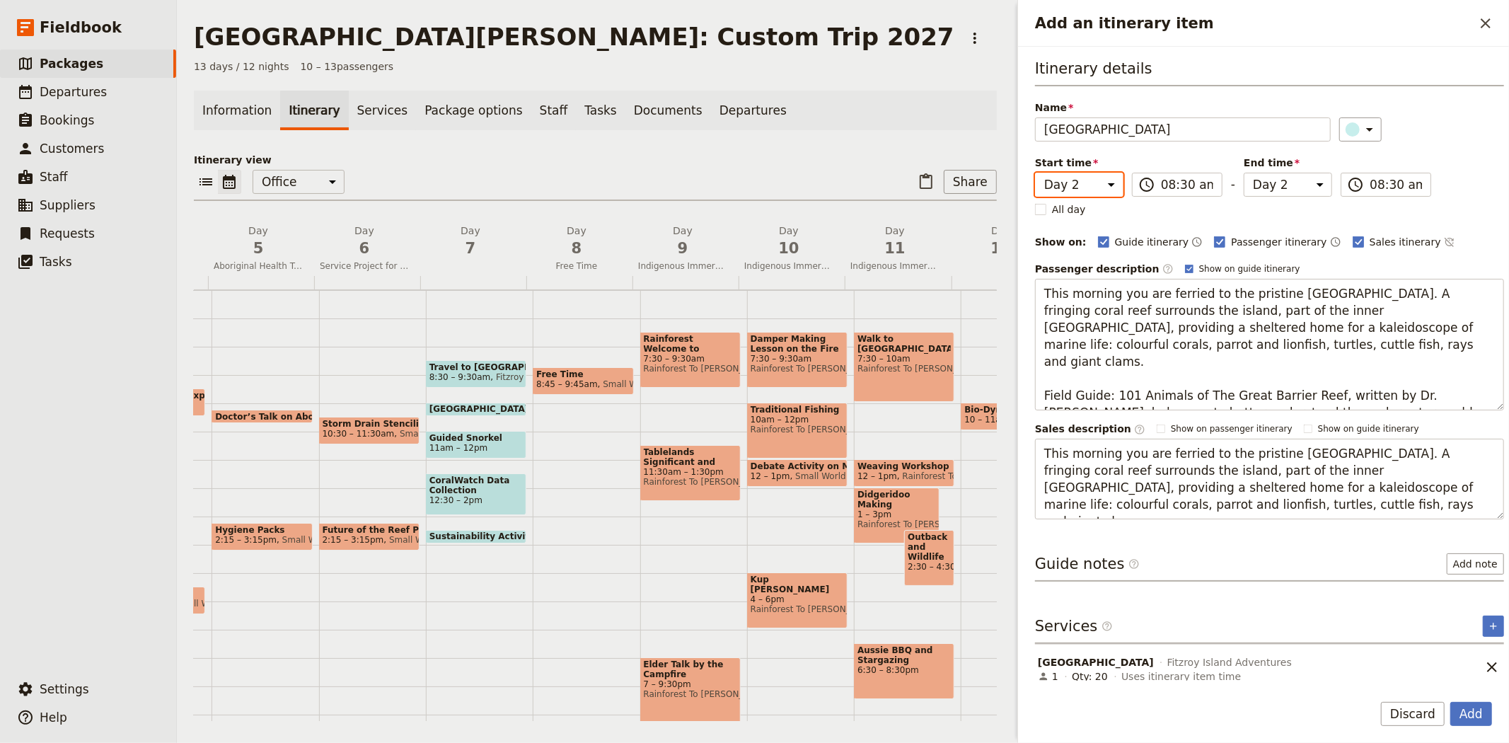
click at [1101, 180] on select "Day 1 Day 2 Day 3 Day 4 Day 5 Day 6 Day 7 Day 8 Day 9 Day 10 Day 11 Day 12 Day …" at bounding box center [1079, 185] width 88 height 24
select select "7"
click at [1035, 173] on select "Day 1 Day 2 Day 3 Day 4 Day 5 Day 6 Day 7 Day 8 Day 9 Day 10 Day 11 Day 12 Day …" at bounding box center [1079, 185] width 88 height 24
select select "7"
drag, startPoint x: 1287, startPoint y: 182, endPoint x: 1289, endPoint y: 189, distance: 7.4
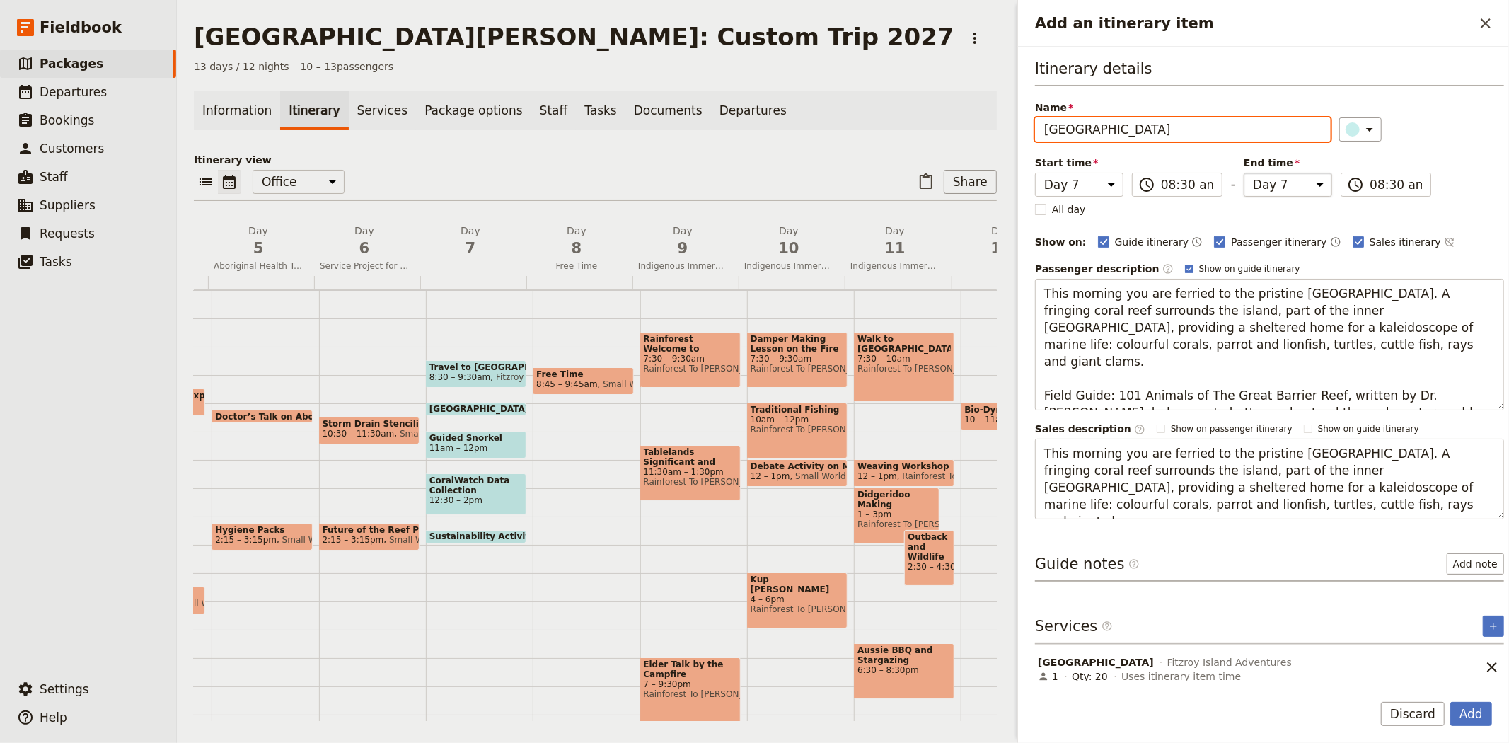
click at [1287, 182] on select "Day 1 Day 2 Day 3 Day 4 Day 5 Day 6 Day 7 Day 8 Day 9 Day 10 Day 11 Day 12 Day …" at bounding box center [1287, 185] width 88 height 24
click at [1418, 133] on div "​" at bounding box center [1421, 129] width 165 height 24
click at [1464, 720] on button "Add" at bounding box center [1471, 714] width 42 height 24
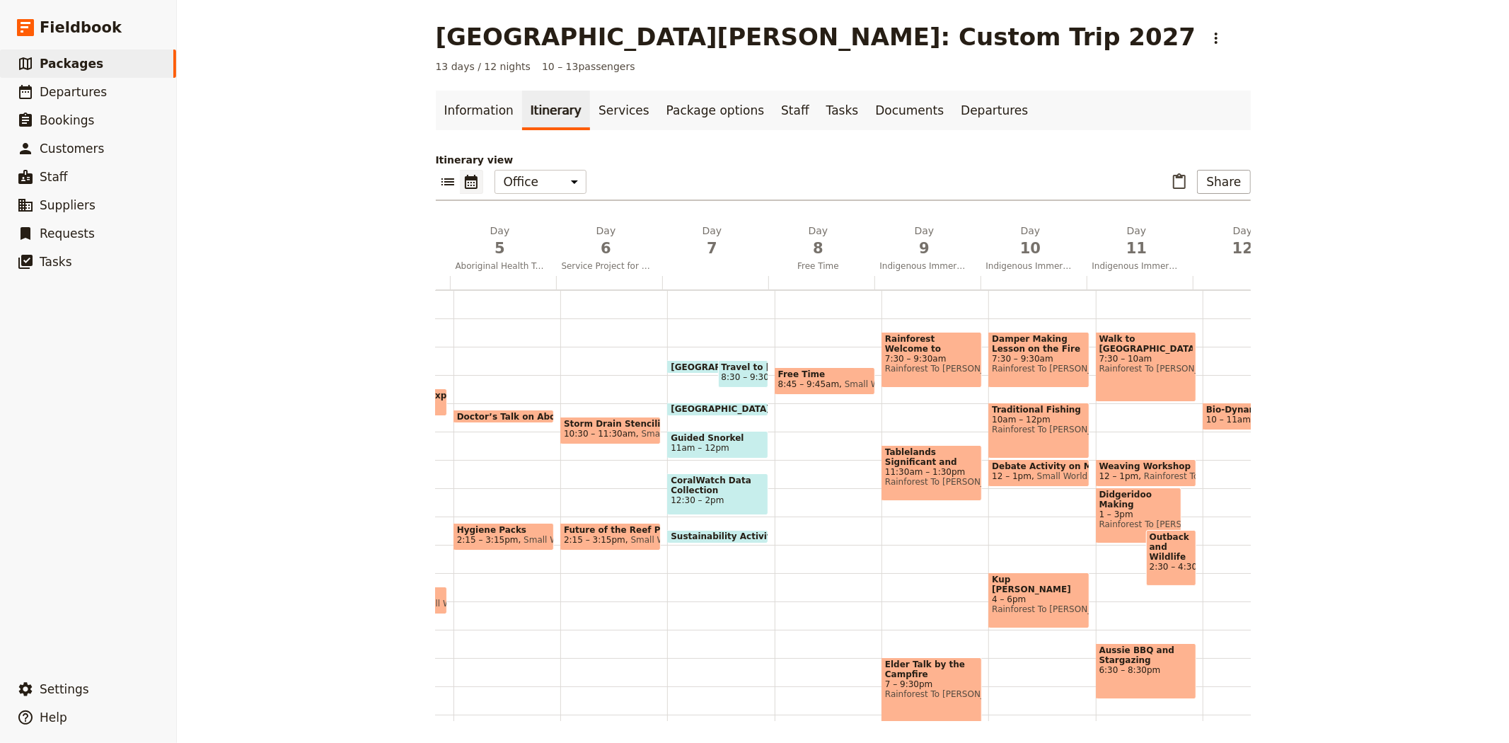
click at [737, 375] on span "8:30 – 9:30am" at bounding box center [752, 377] width 62 height 10
select select "7"
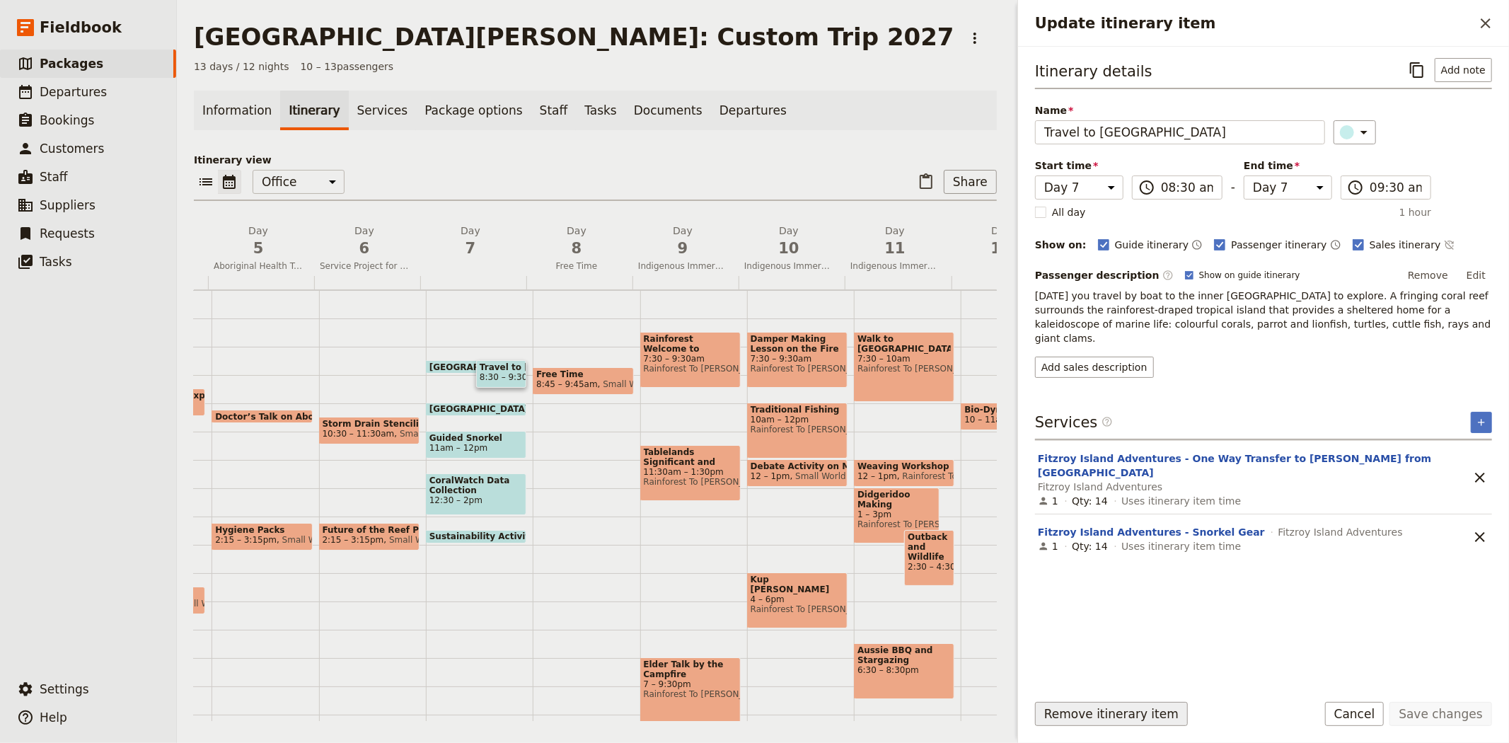
click at [1137, 709] on button "Remove itinerary item" at bounding box center [1111, 714] width 153 height 24
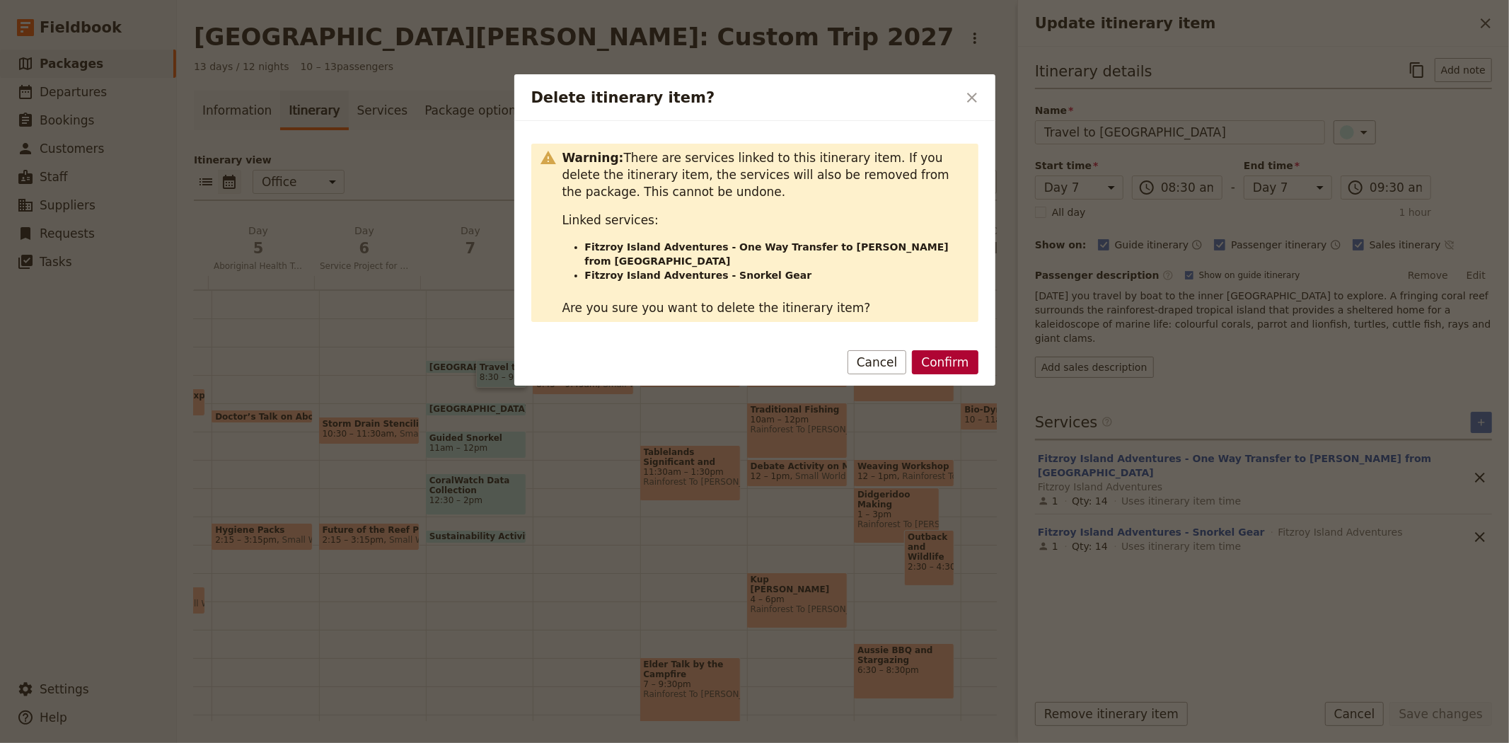
click at [959, 350] on button "Confirm" at bounding box center [945, 362] width 66 height 24
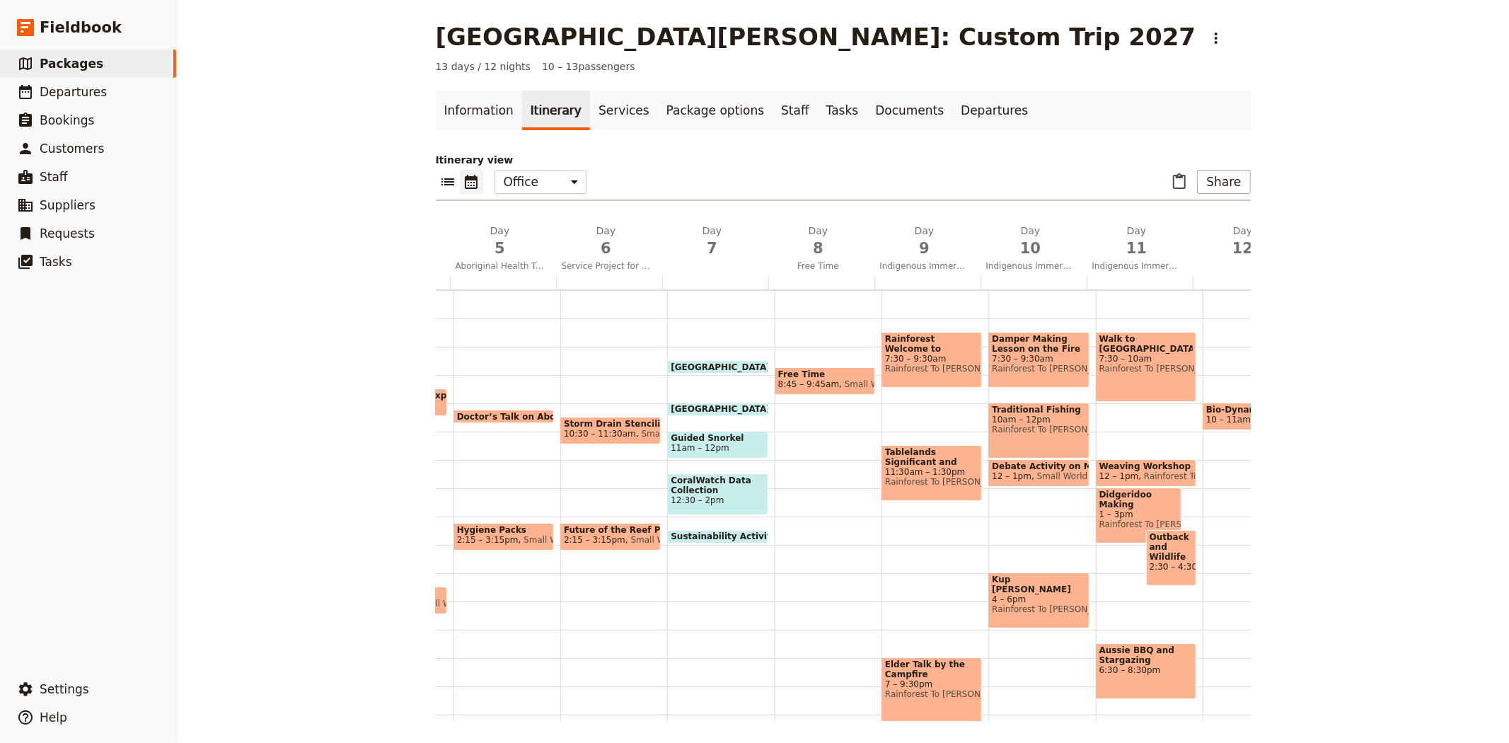
click at [703, 404] on span "[GEOGRAPHIC_DATA]" at bounding box center [723, 409] width 105 height 10
select select "7"
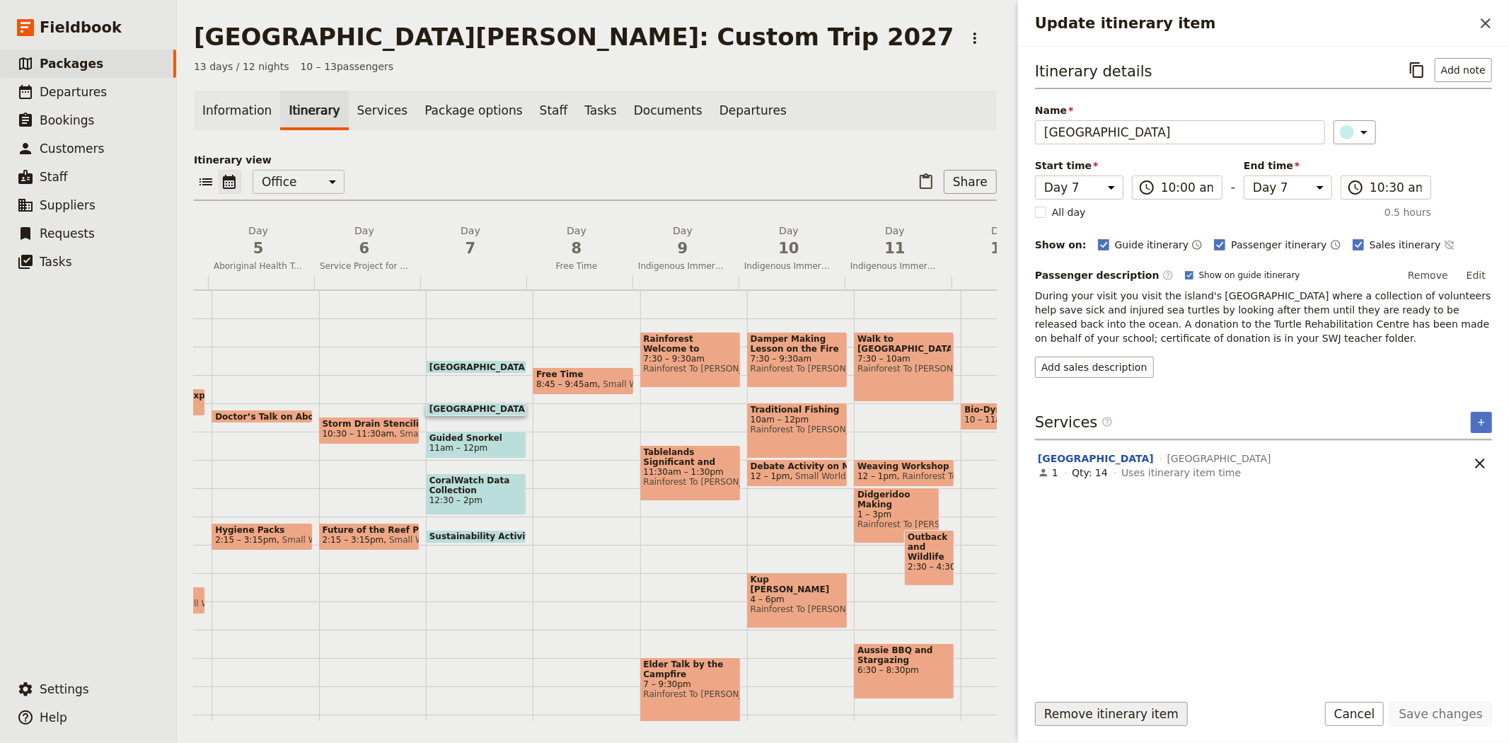
click at [1107, 705] on button "Remove itinerary item" at bounding box center [1111, 714] width 153 height 24
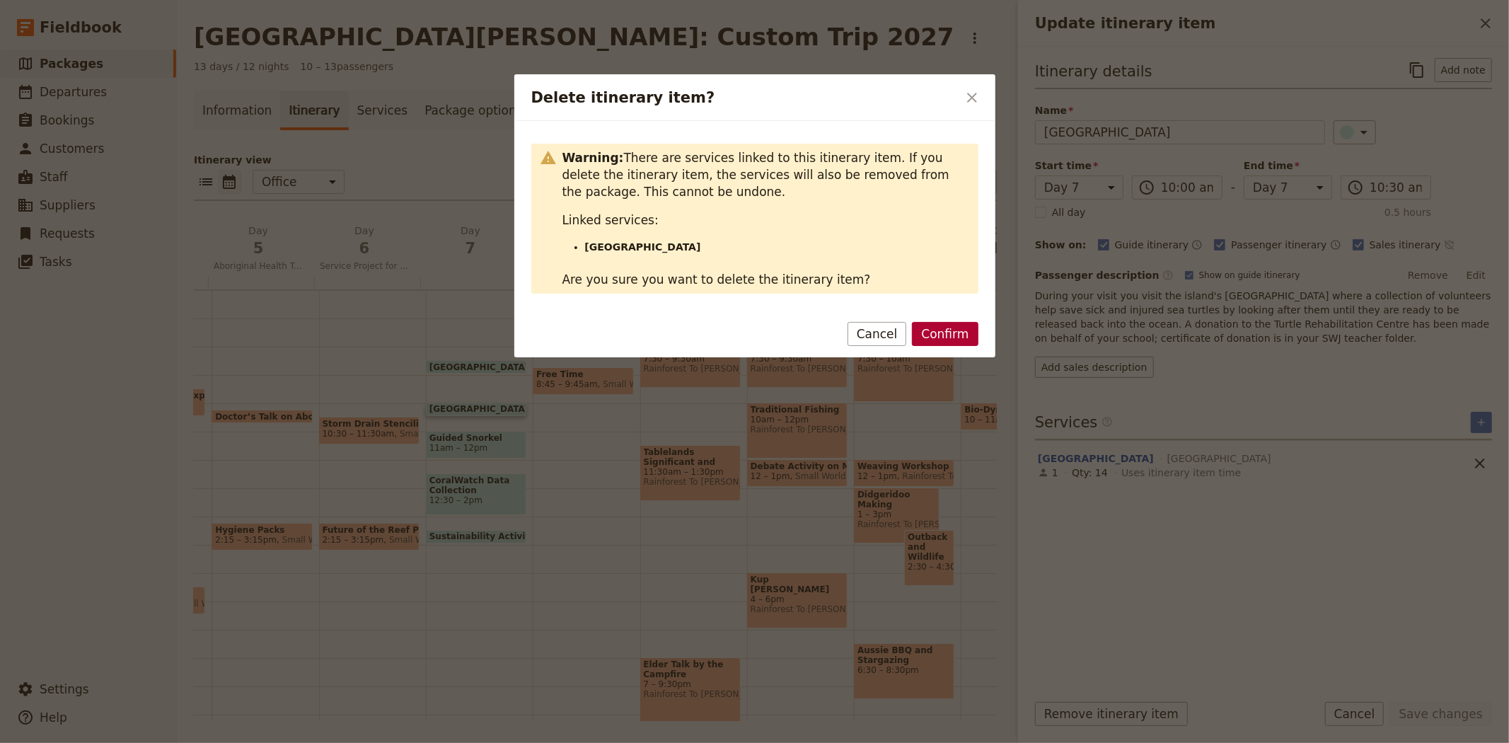
click at [957, 335] on button "Confirm" at bounding box center [945, 334] width 66 height 24
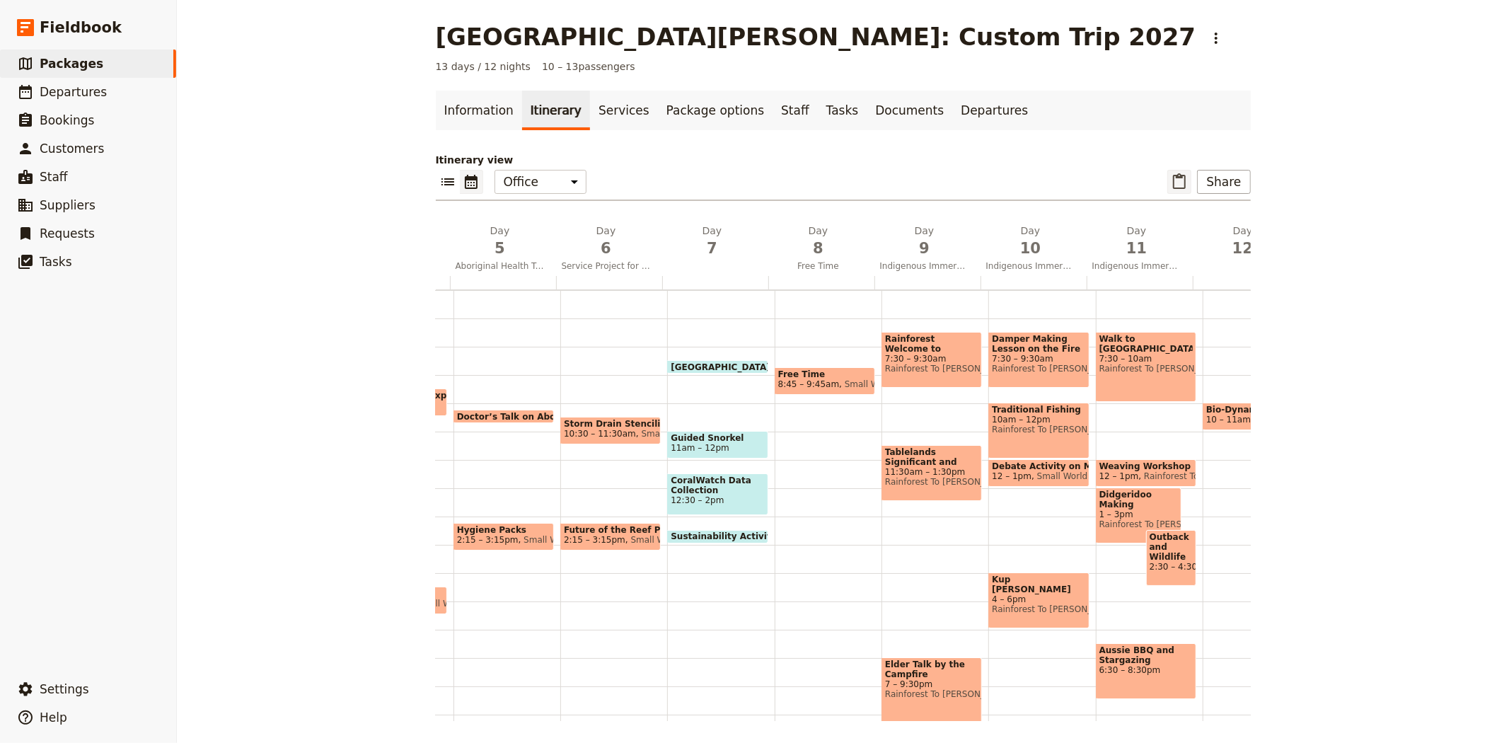
click at [1171, 173] on icon "Paste itinerary item" at bounding box center [1179, 181] width 17 height 17
select select "2"
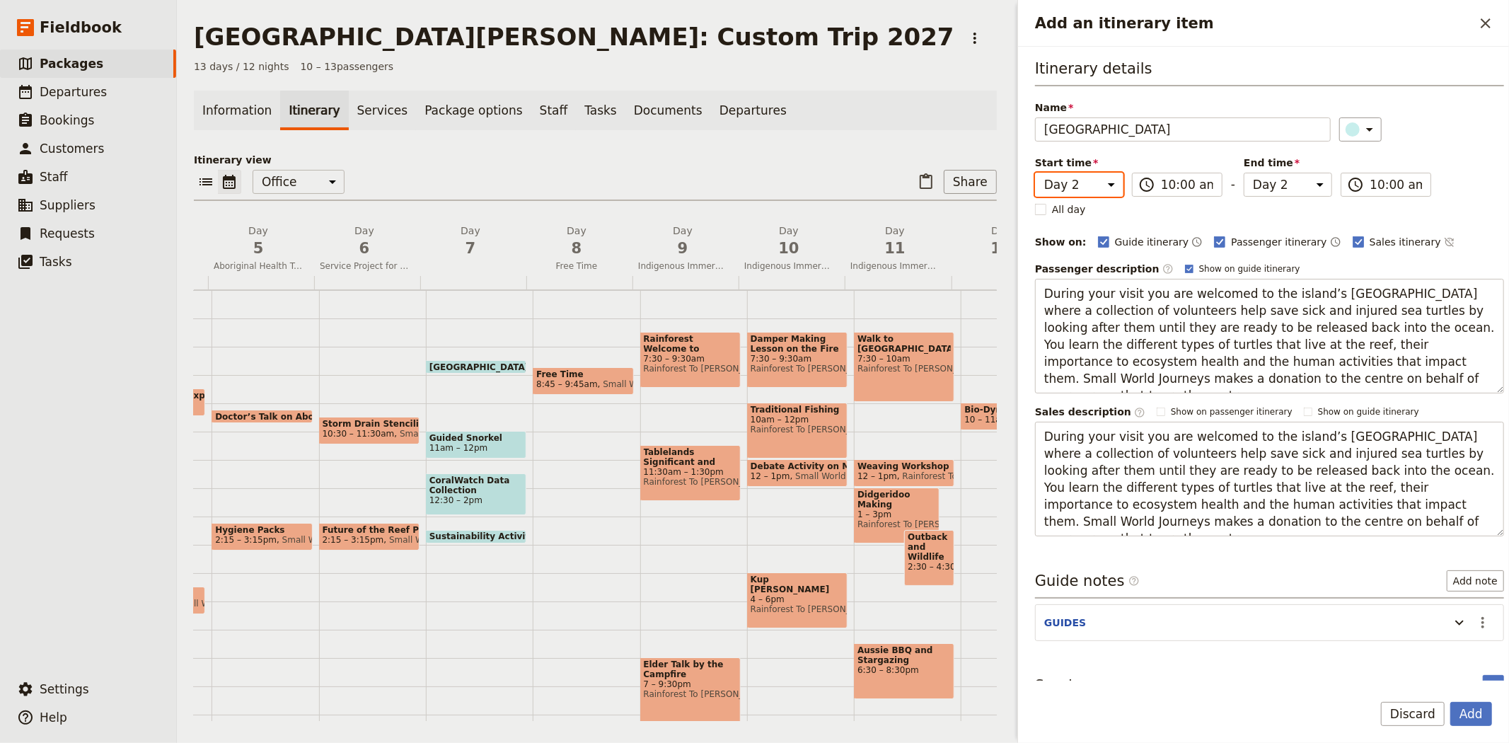
click at [1086, 179] on select "Day 1 Day 2 Day 3 Day 4 Day 5 Day 6 Day 7 Day 8 Day 9 Day 10 Day 11 Day 12 Day …" at bounding box center [1079, 185] width 88 height 24
select select "7"
click at [1035, 173] on select "Day 1 Day 2 Day 3 Day 4 Day 5 Day 6 Day 7 Day 8 Day 9 Day 10 Day 11 Day 12 Day …" at bounding box center [1079, 185] width 88 height 24
select select "7"
drag, startPoint x: 1422, startPoint y: 157, endPoint x: 1427, endPoint y: 163, distance: 7.7
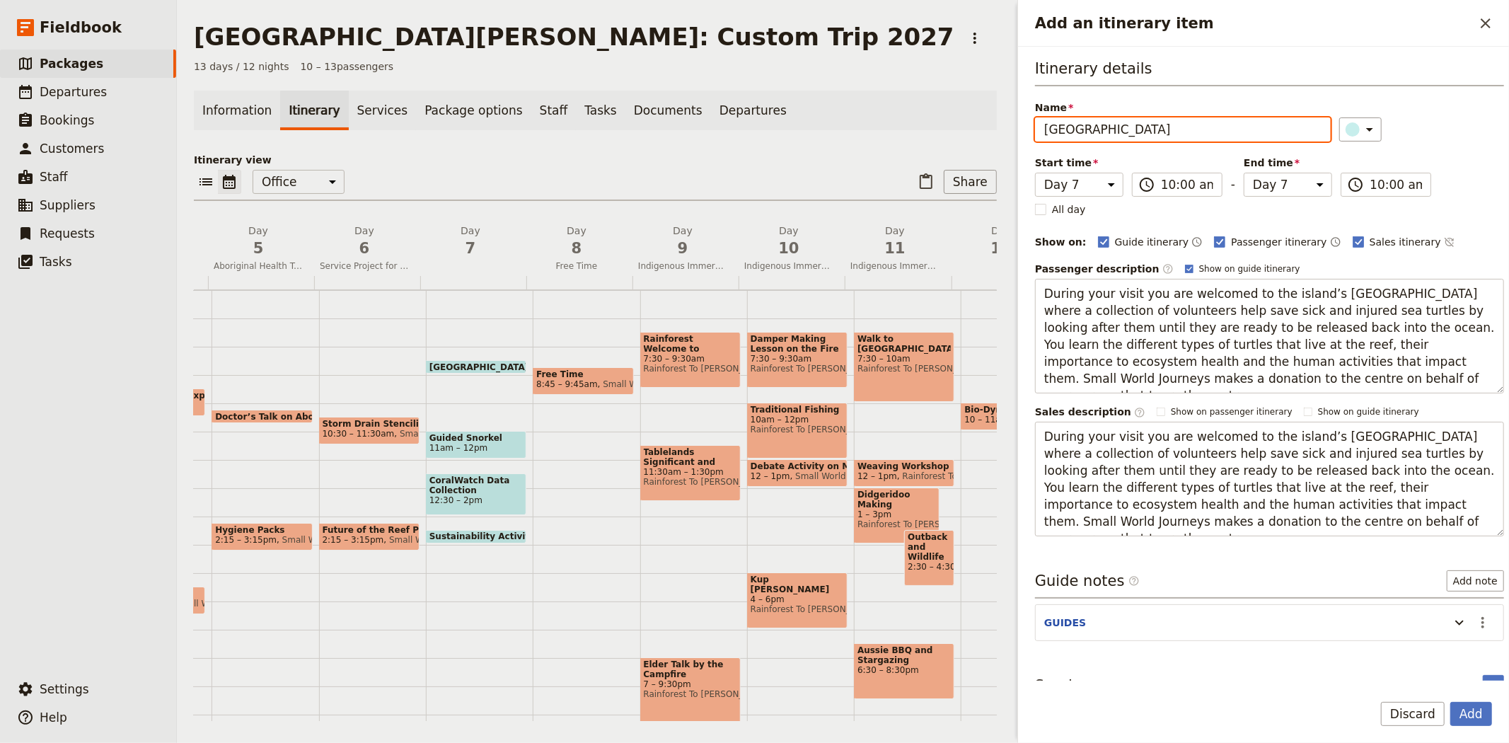
click at [1422, 156] on div "Itinerary details Name Turtle Rehabilitation Centre ​ Start time Day 1 Day 2 Da…" at bounding box center [1269, 297] width 469 height 478
click at [1471, 716] on button "Add" at bounding box center [1471, 714] width 42 height 24
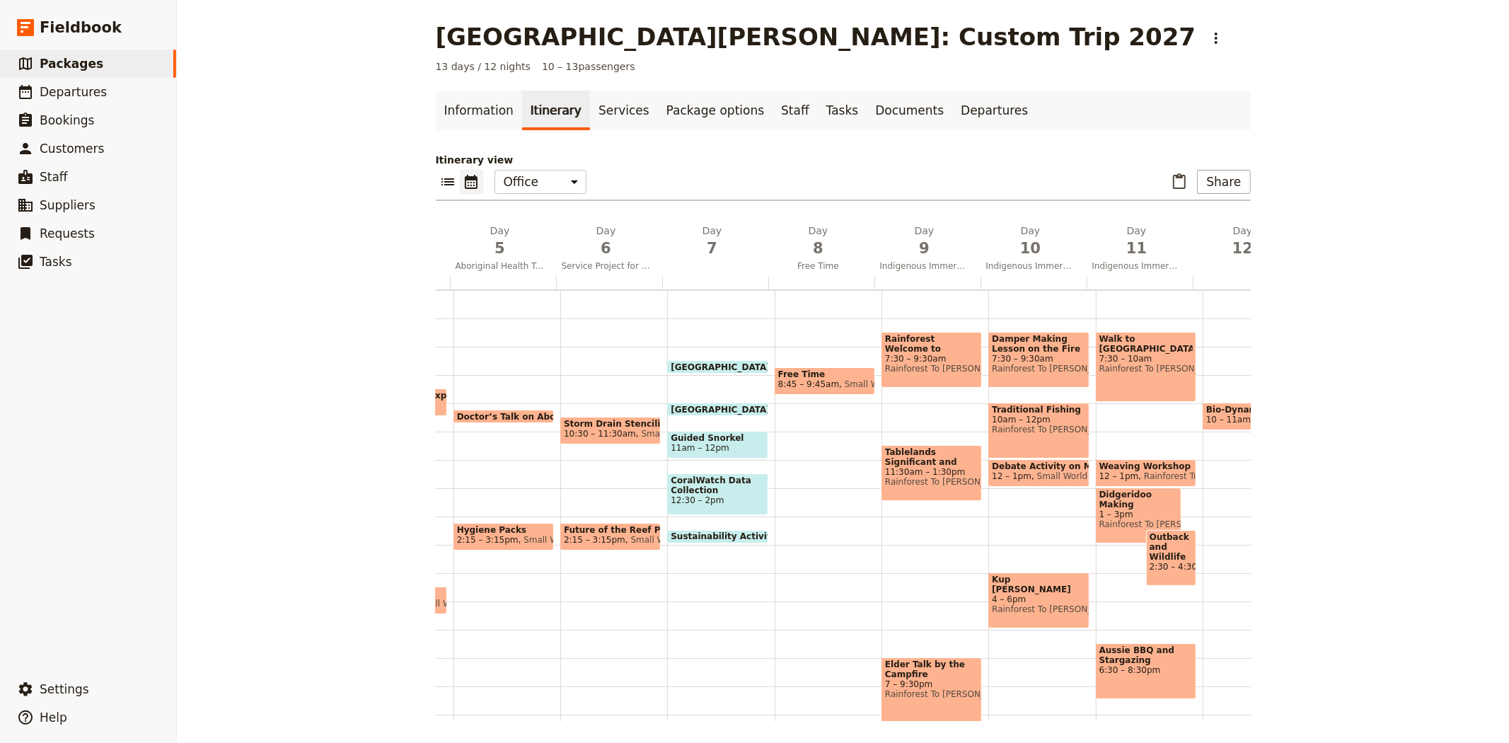
click at [699, 434] on span "Guided Snorkel" at bounding box center [717, 438] width 93 height 10
select select "7"
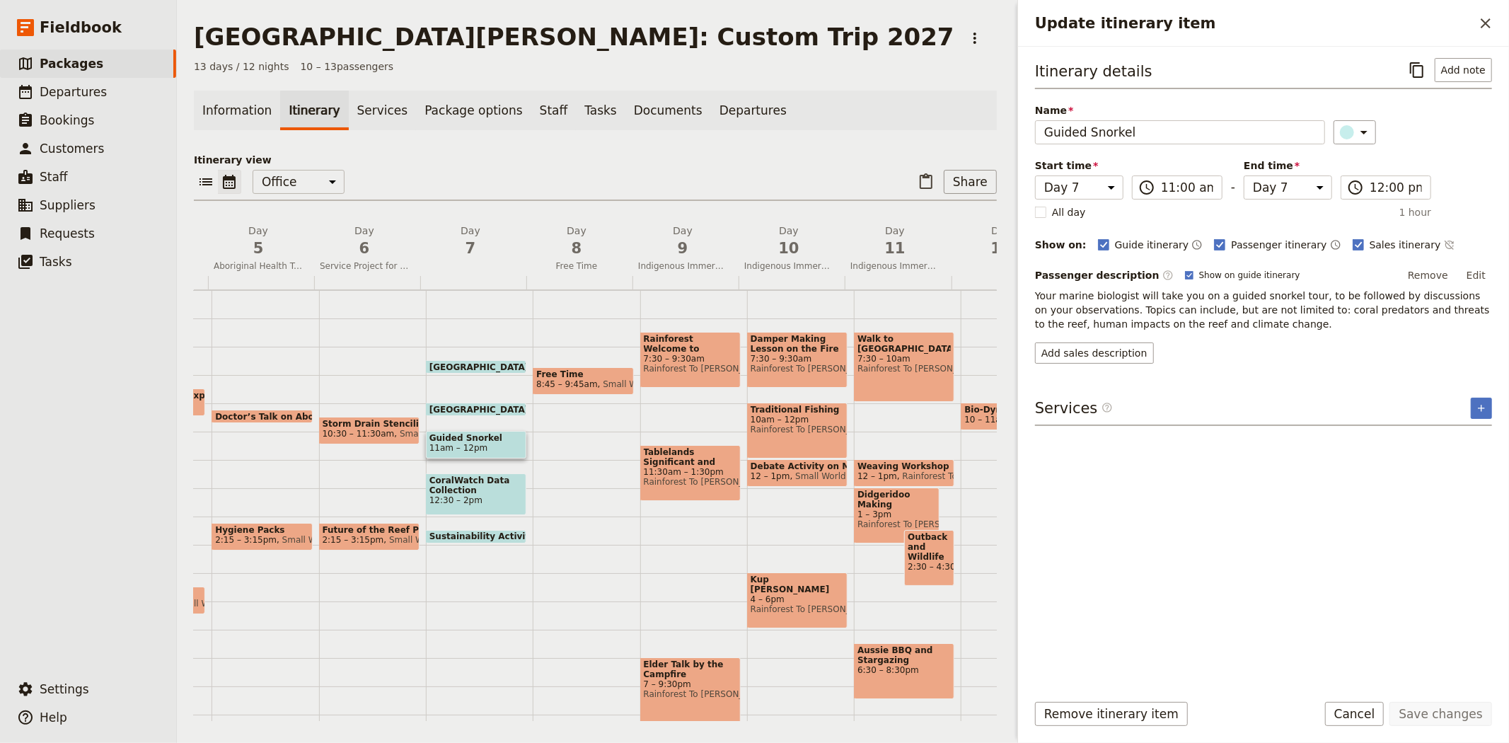
click at [485, 488] on span "CoralWatch Data Collection" at bounding box center [475, 485] width 93 height 20
select select "7"
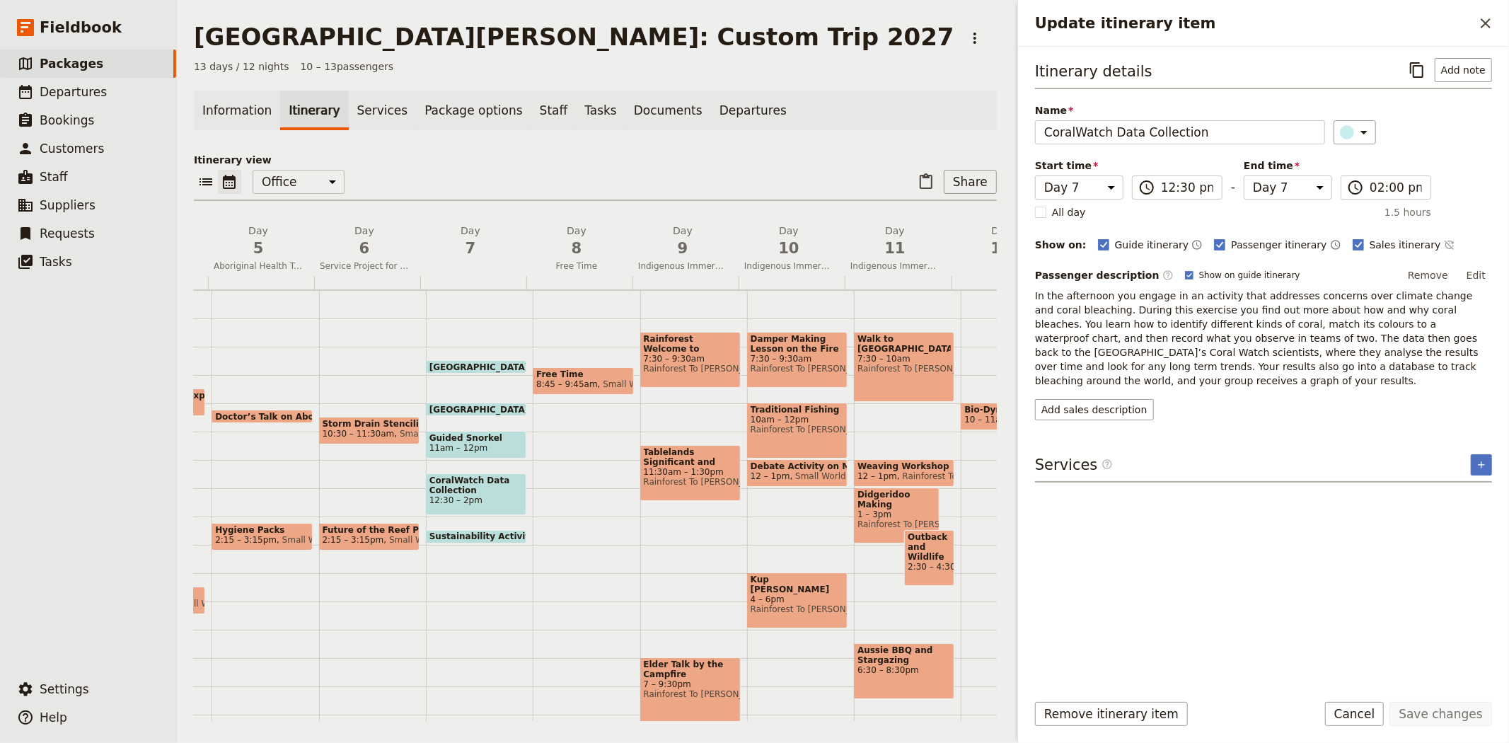
click at [460, 535] on span "Sustainability Activity" at bounding box center [484, 536] width 111 height 10
select select "7"
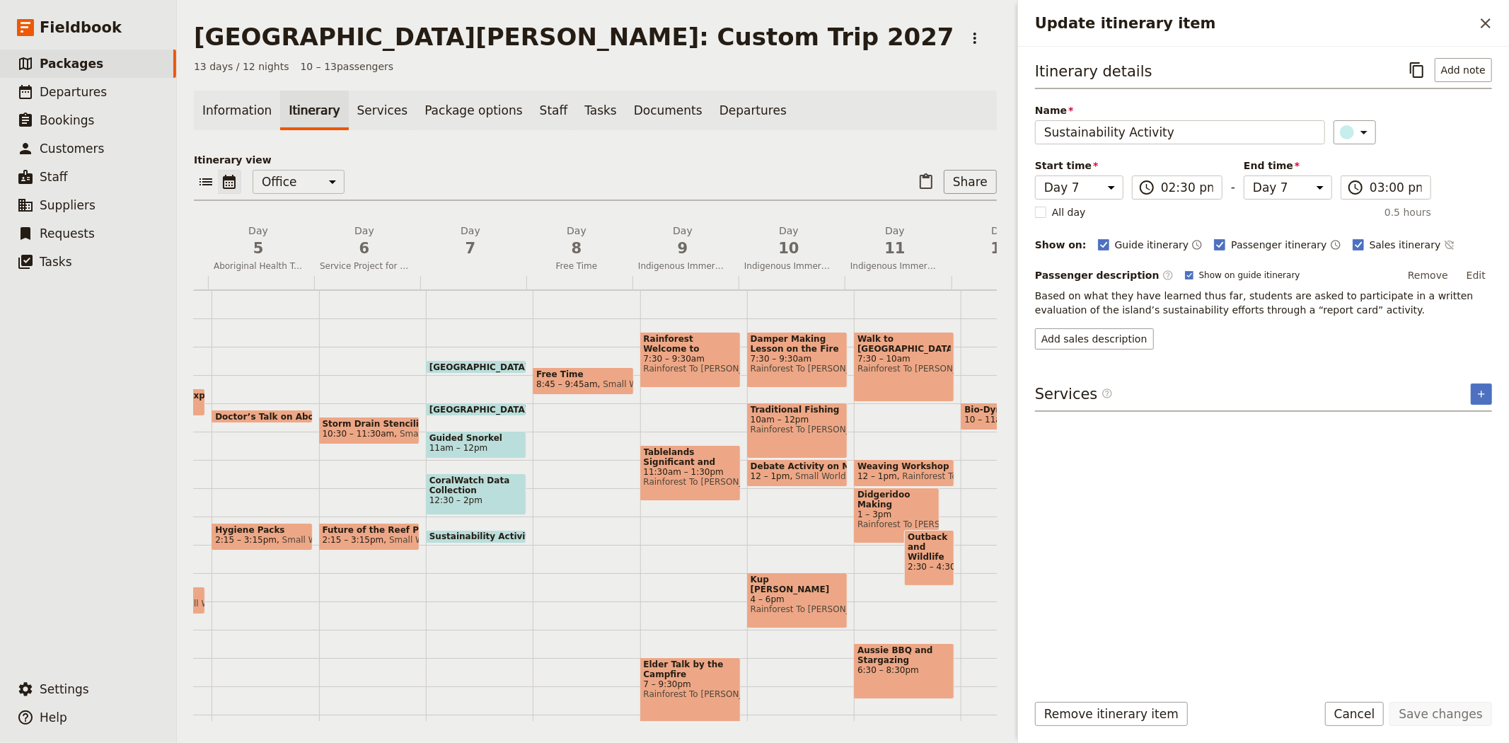
click at [570, 379] on span "8:45 – 9:45am" at bounding box center [567, 384] width 62 height 10
select select "8"
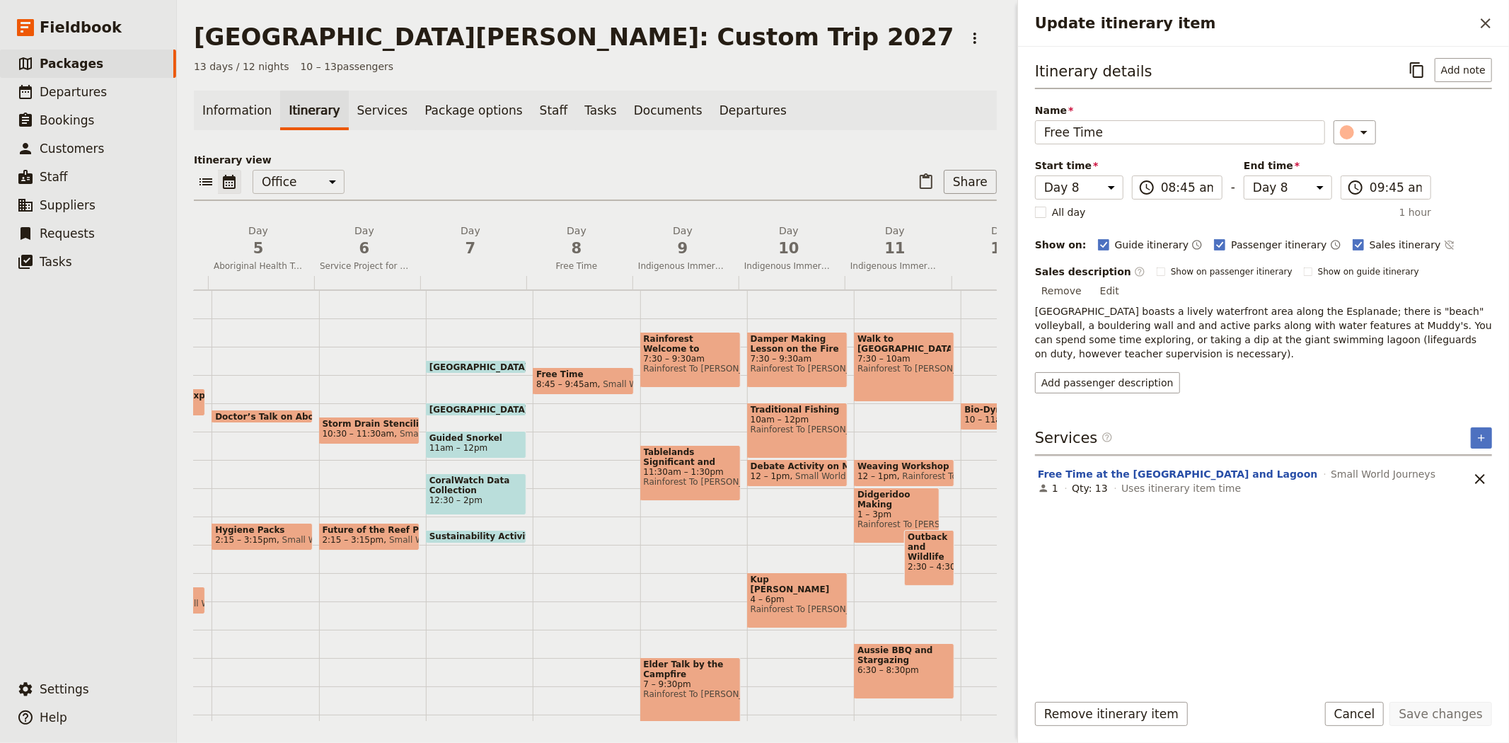
click at [691, 708] on div "Elder Talk by the Campfire 7 – 9:30pm Rainforest To Bush" at bounding box center [690, 692] width 100 height 70
select select "9"
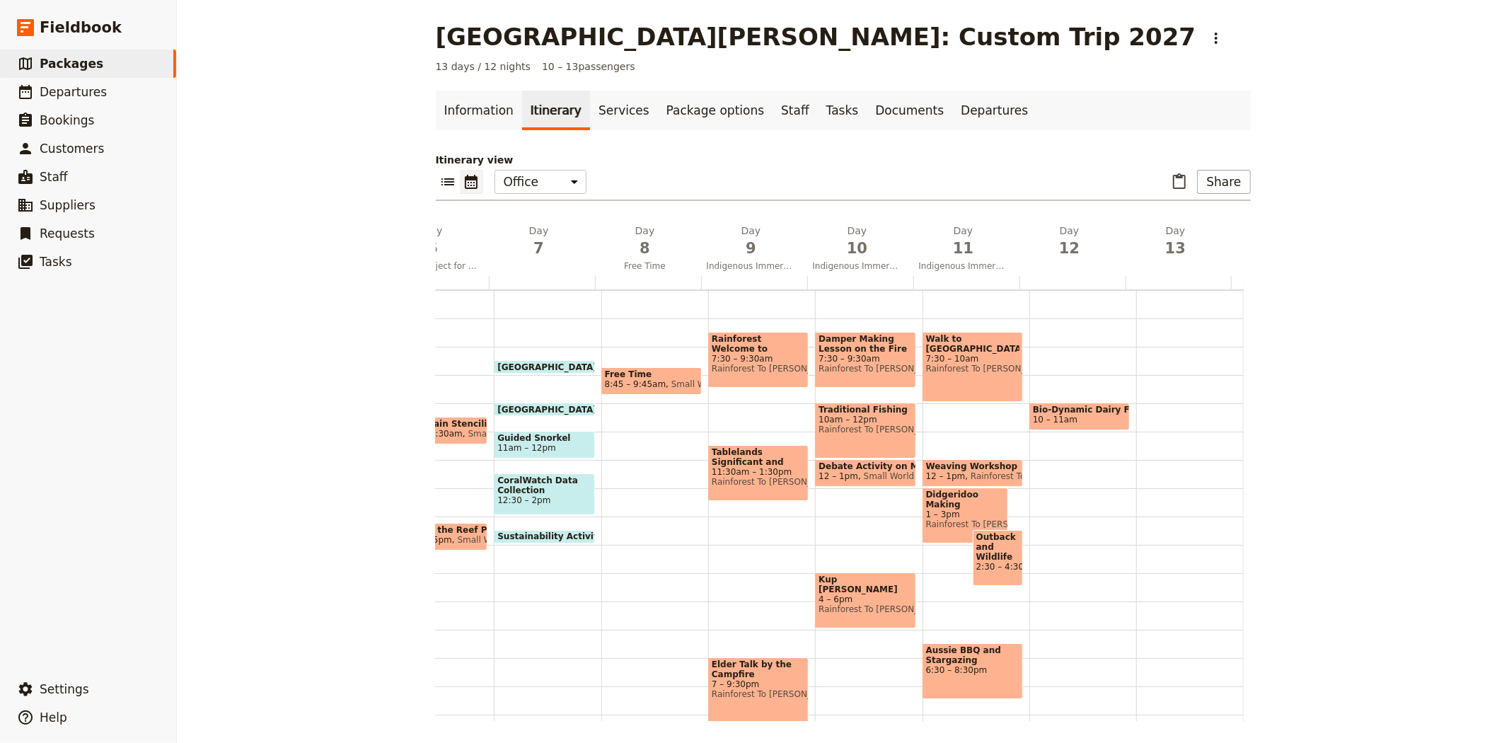
scroll to position [0, 618]
click at [1180, 178] on icon "Paste itinerary item" at bounding box center [1179, 181] width 13 height 16
select select "3"
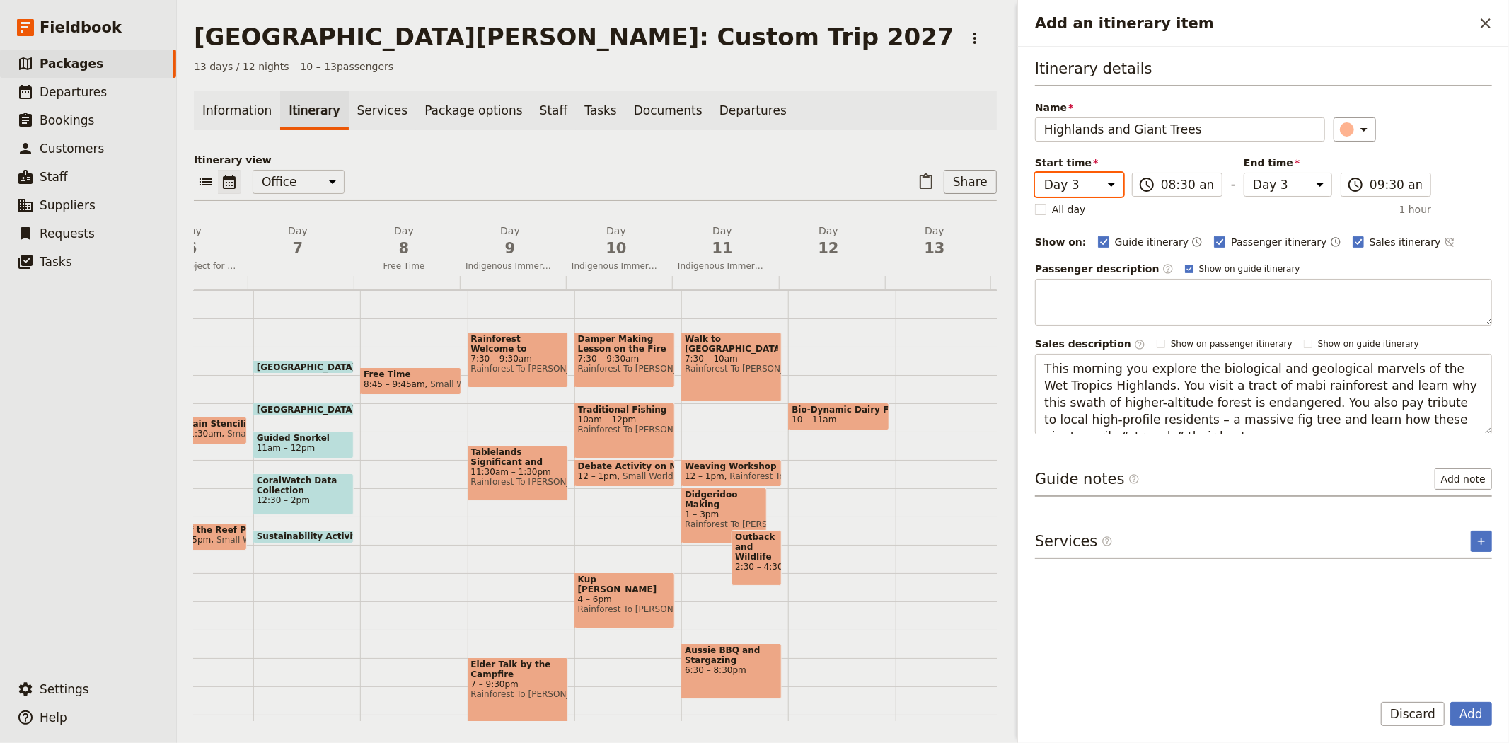
drag, startPoint x: 1080, startPoint y: 185, endPoint x: 1084, endPoint y: 194, distance: 9.5
click at [1080, 185] on select "Day 1 Day 2 Day 3 Day 4 Day 5 Day 6 Day 7 Day 8 Day 9 Day 10 Day 11 Day 12 Day …" at bounding box center [1079, 185] width 88 height 24
select select "12"
click at [1035, 173] on select "Day 1 Day 2 Day 3 Day 4 Day 5 Day 6 Day 7 Day 8 Day 9 Day 10 Day 11 Day 12 Day …" at bounding box center [1079, 185] width 88 height 24
select select "12"
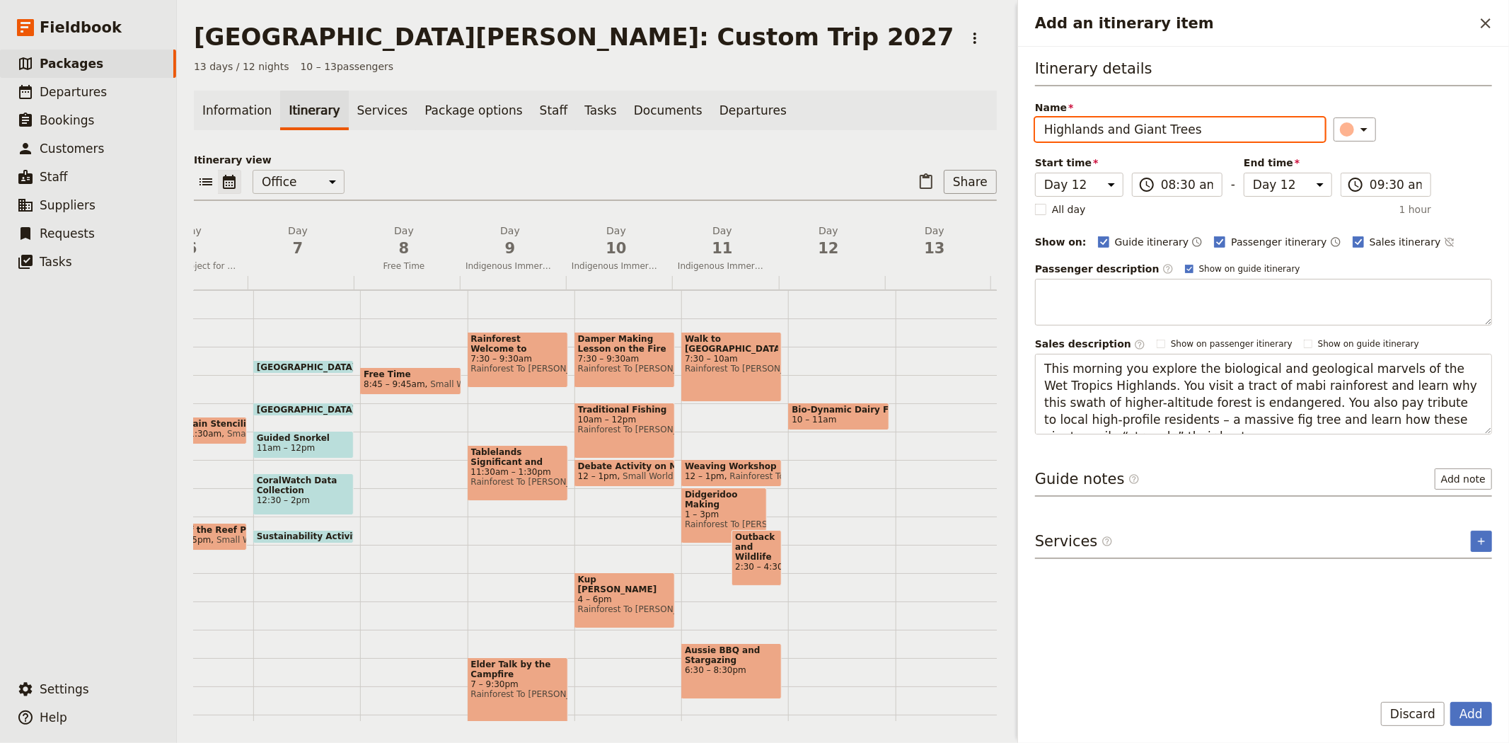
click at [1403, 117] on div "​" at bounding box center [1412, 129] width 159 height 24
click at [1461, 713] on button "Add" at bounding box center [1471, 714] width 42 height 24
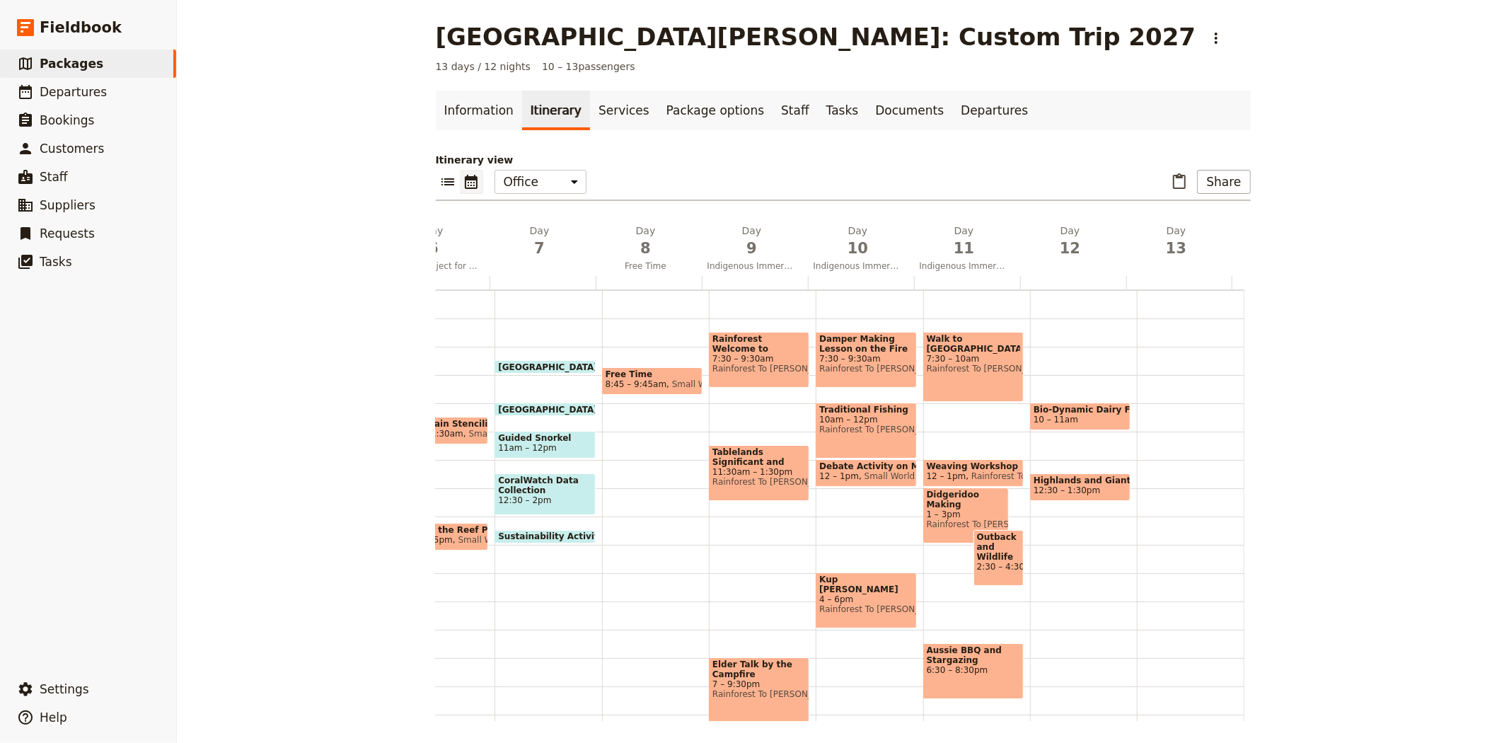
scroll to position [91, 0]
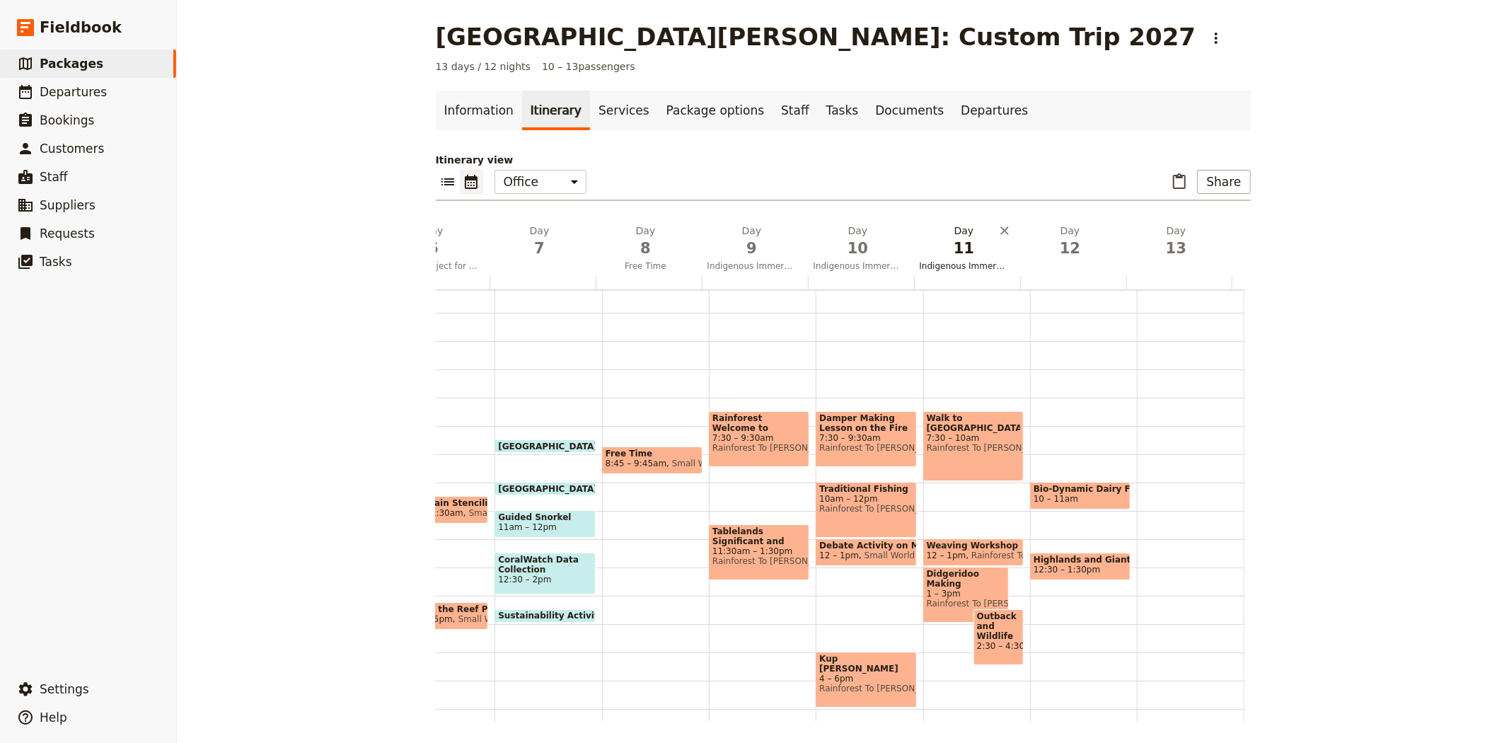
click at [953, 260] on span "Indigenous Immersion Experience" at bounding box center [964, 265] width 100 height 11
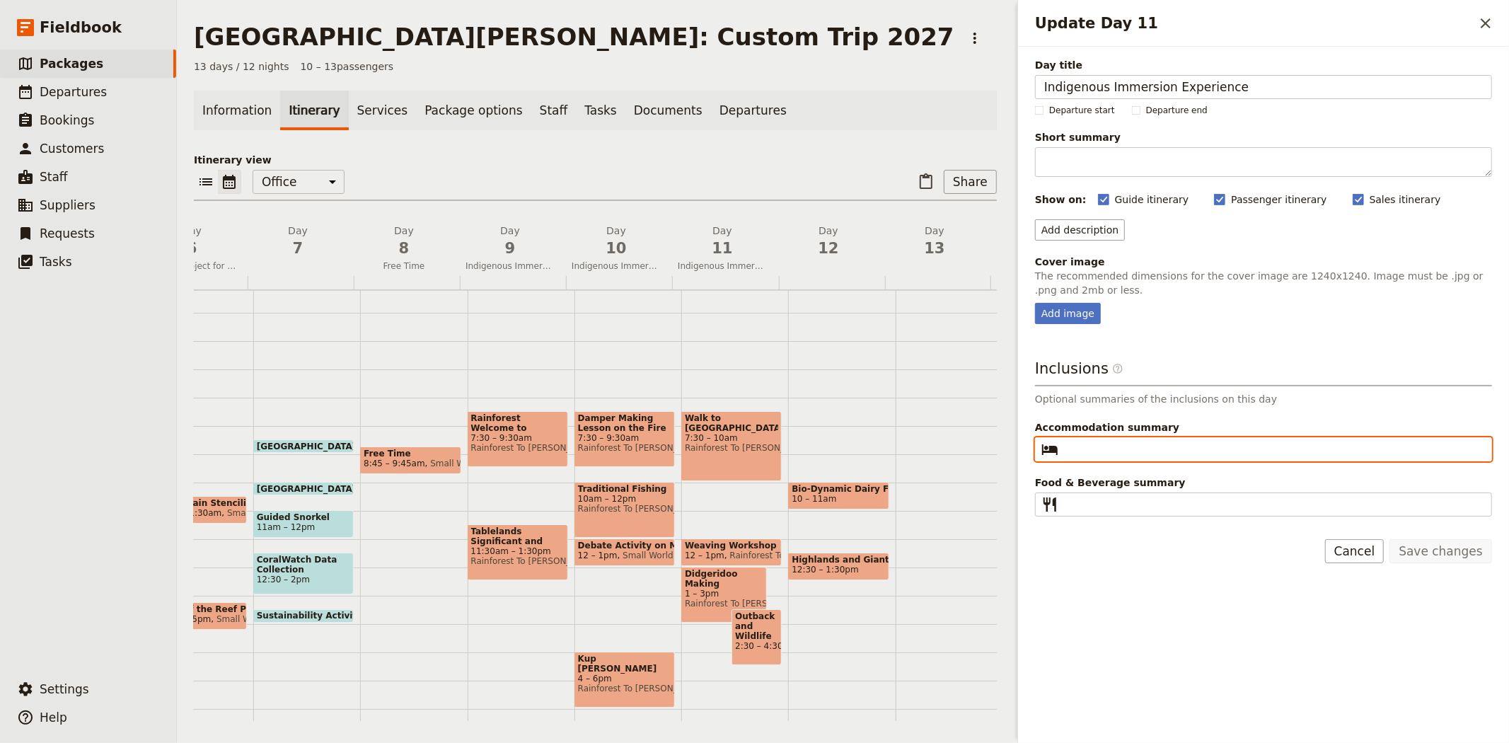
click at [1142, 446] on input "Accommodation summary ​" at bounding box center [1273, 449] width 419 height 17
paste input "Outback Cattle Station"
type input "Outback Cattle Station"
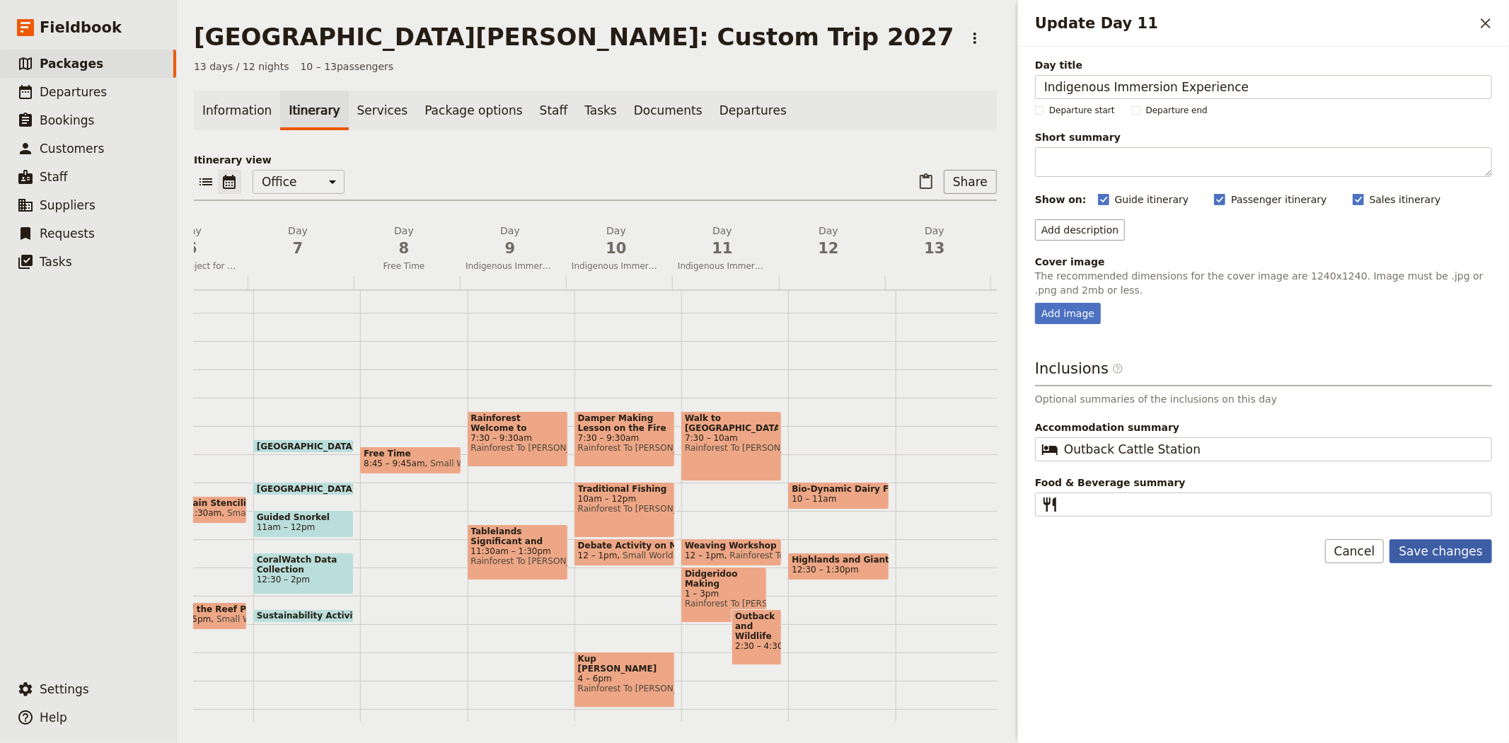
drag, startPoint x: 1445, startPoint y: 559, endPoint x: 1430, endPoint y: 557, distance: 15.0
click at [1445, 559] on button "Save changes" at bounding box center [1440, 551] width 103 height 24
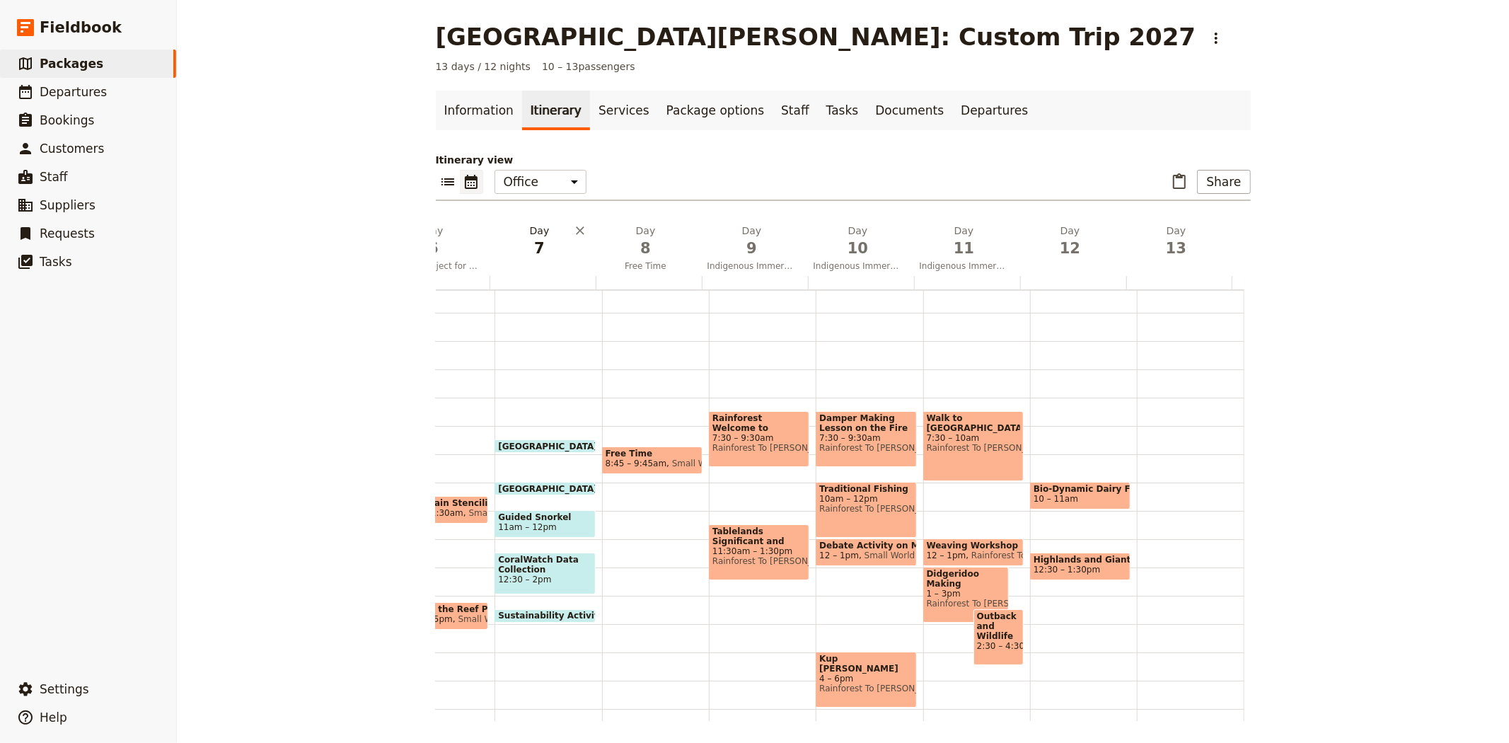
click at [535, 253] on span "7" at bounding box center [539, 248] width 89 height 21
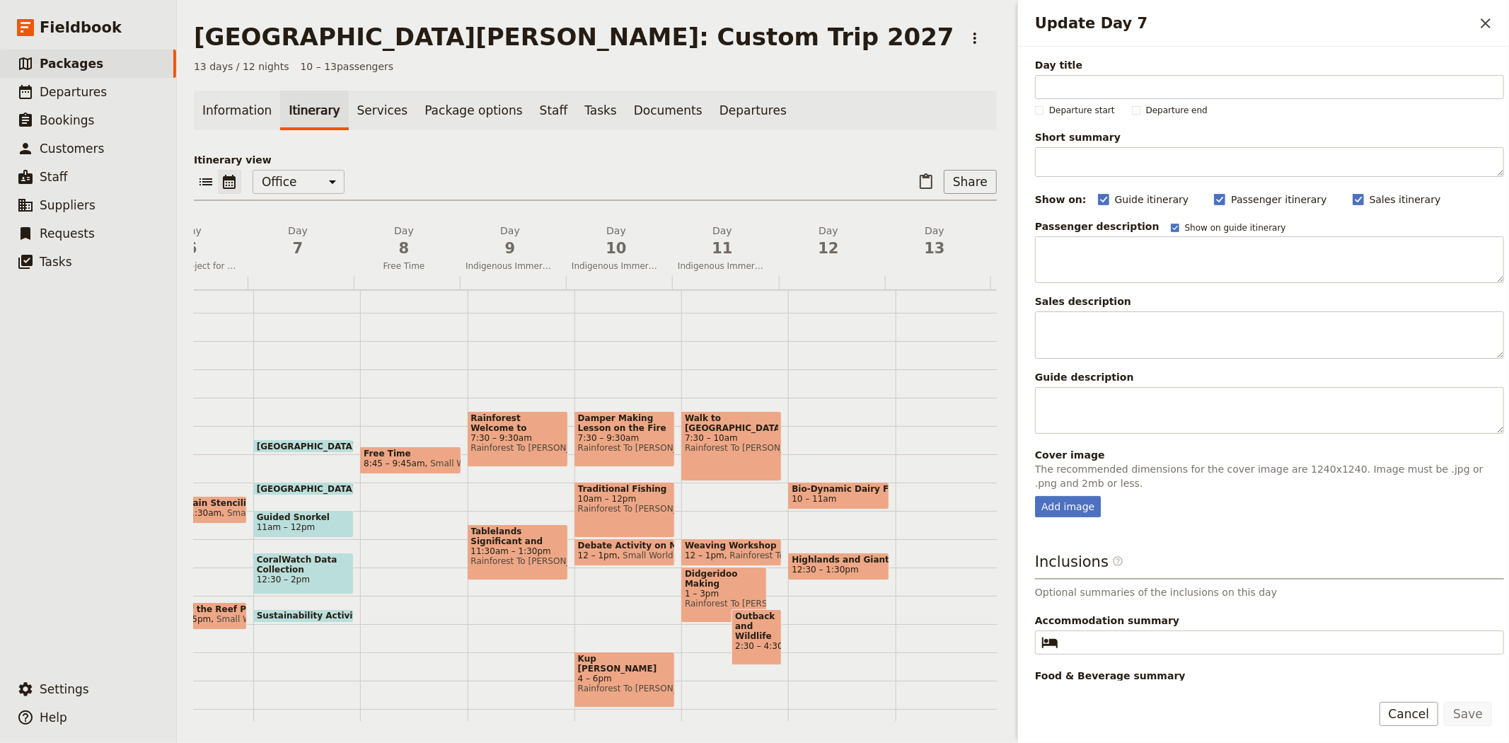
click at [395, 441] on span "Fitzroy Island Adventures" at bounding box center [451, 445] width 112 height 9
select select "7"
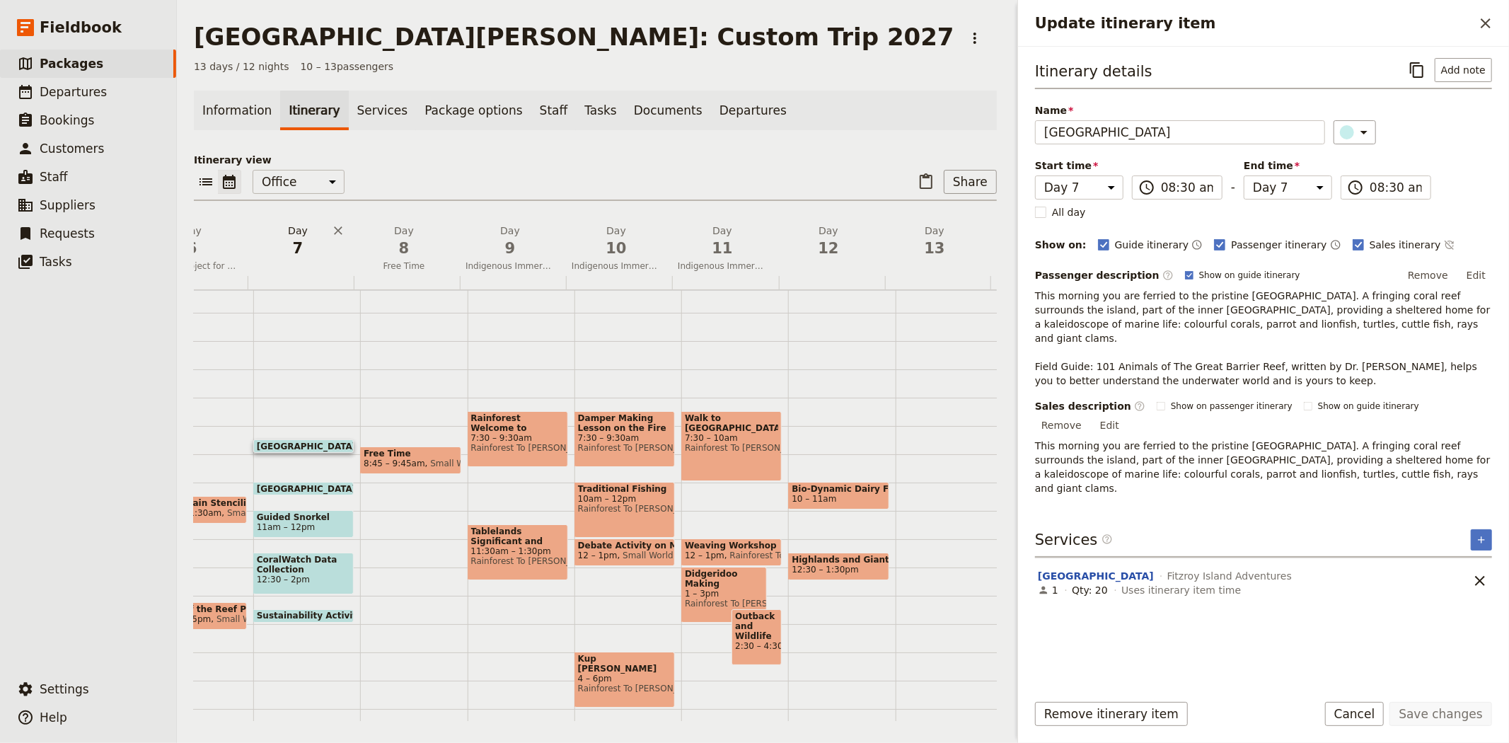
click at [289, 248] on span "7" at bounding box center [297, 248] width 89 height 21
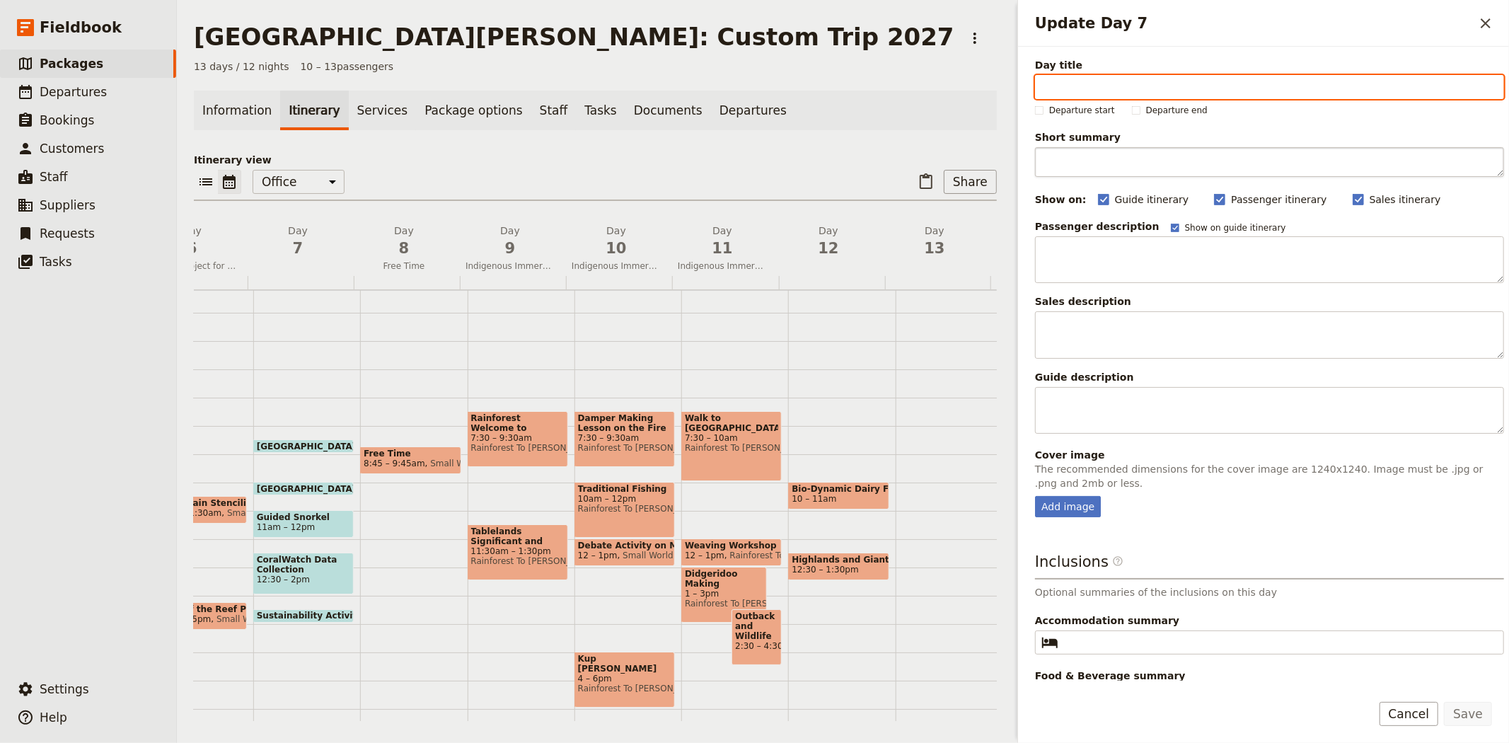
paste input "Fitzroy Island Snorkelling & Turtle Rehabilitation Centre"
type input "Fitzroy Island Snorkelling & Turtle Rehabilitation Centre"
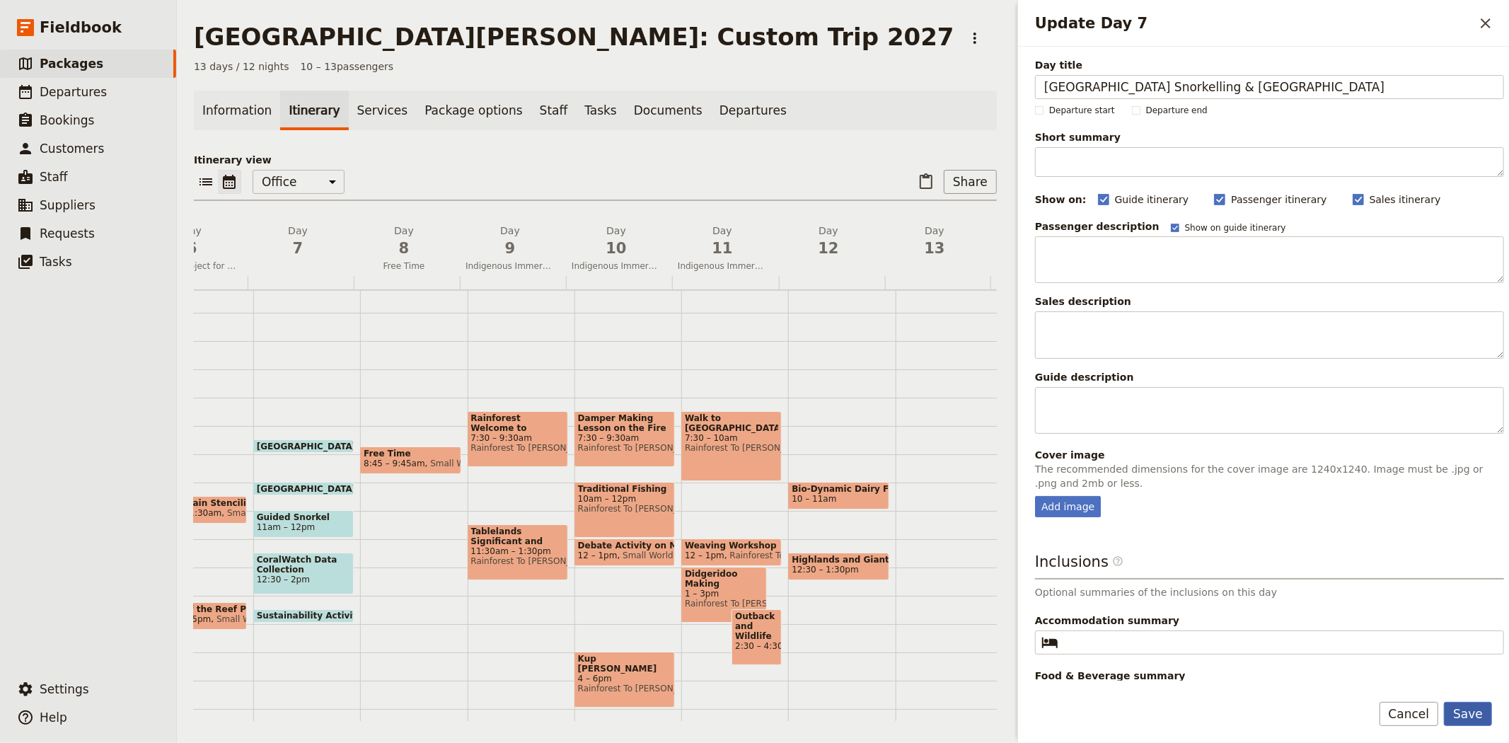
click at [1478, 717] on button "Save" at bounding box center [1468, 714] width 48 height 24
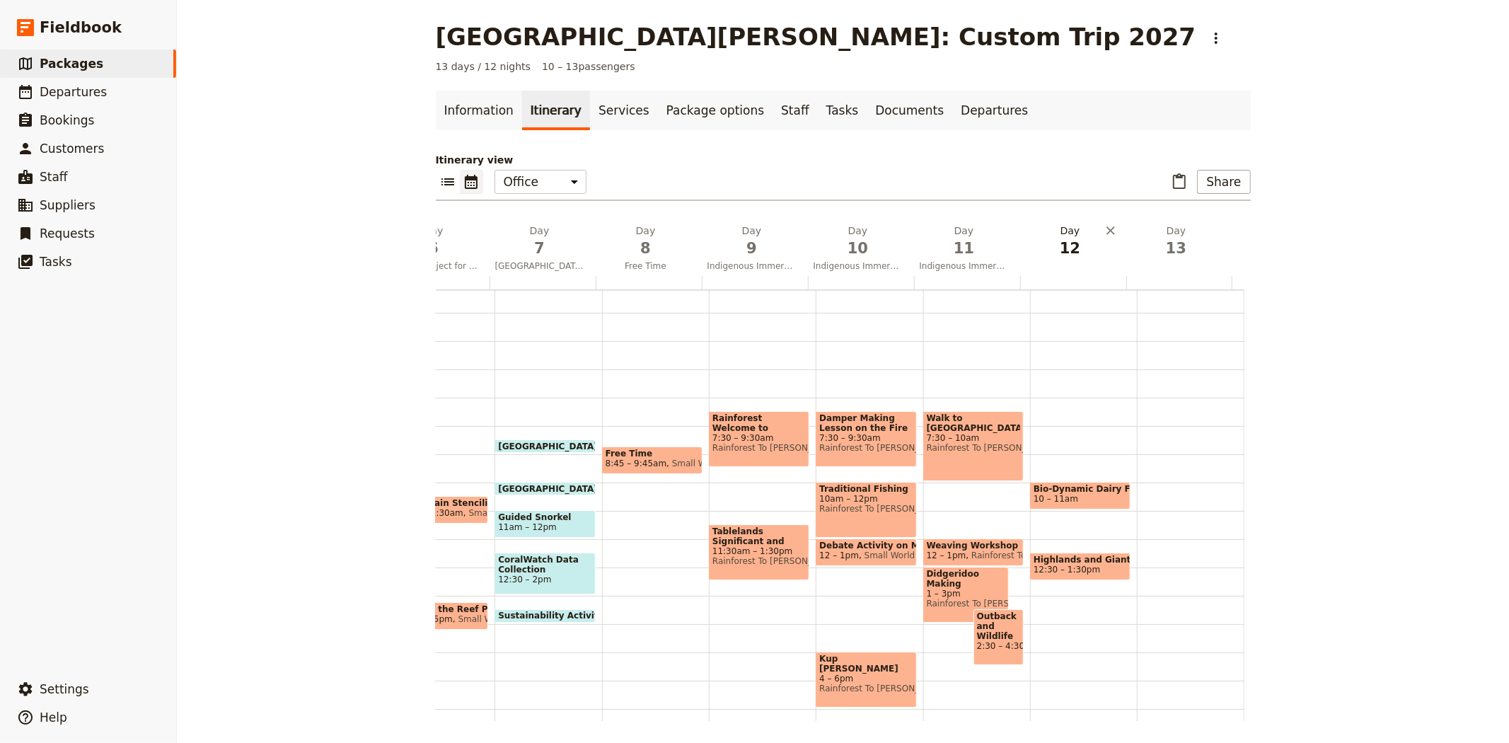
click at [1072, 231] on h2 "Day 12" at bounding box center [1070, 241] width 89 height 35
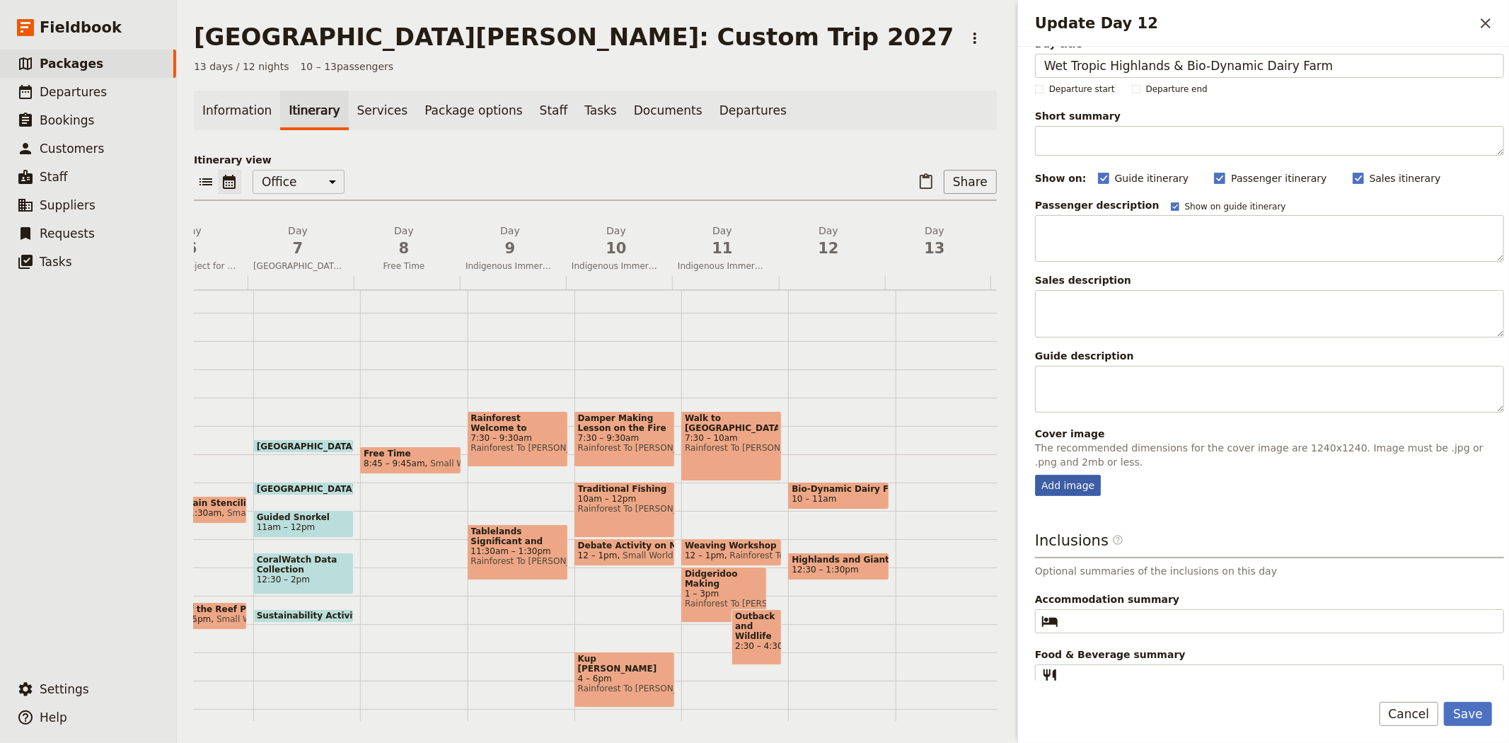
scroll to position [30, 0]
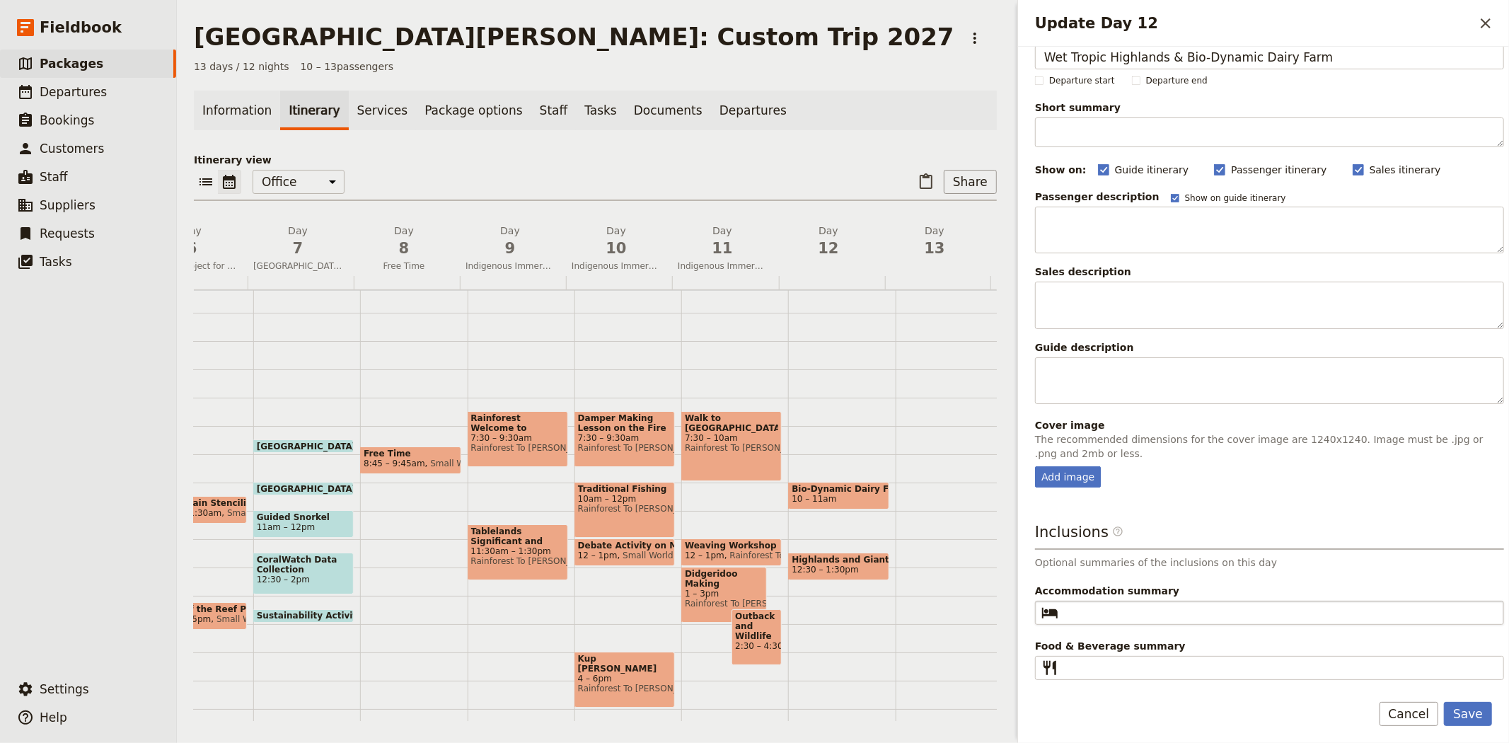
type input "Wet Tropic Highlands & Bio-Dynamic Dairy Farm"
click at [1306, 601] on fieldset "​" at bounding box center [1269, 613] width 469 height 24
click at [1306, 604] on input "Accommodation summary ​" at bounding box center [1279, 612] width 431 height 17
type input "Cairns 3-Star Hotel"
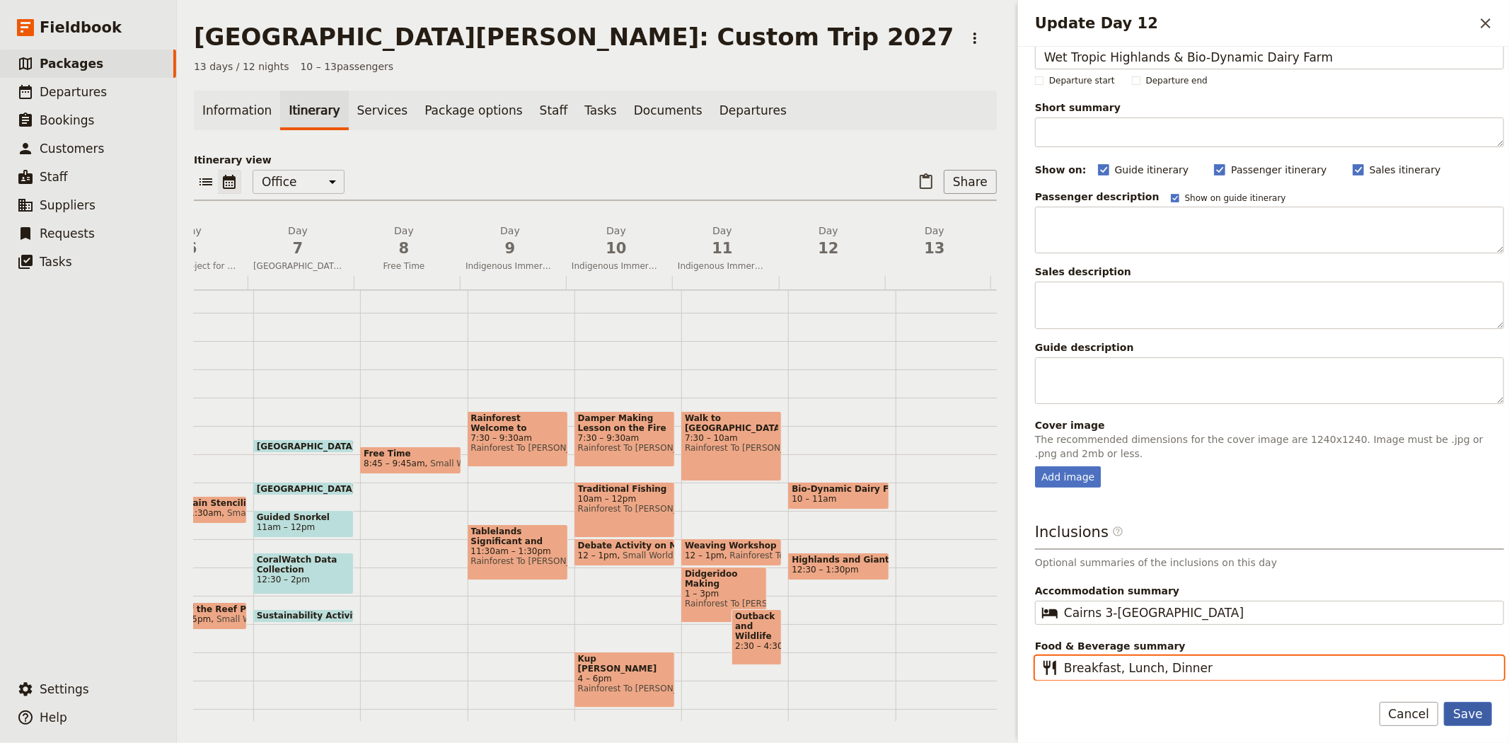
type input "Breakfast, Lunch, Dinner"
click at [1463, 720] on button "Save" at bounding box center [1468, 714] width 48 height 24
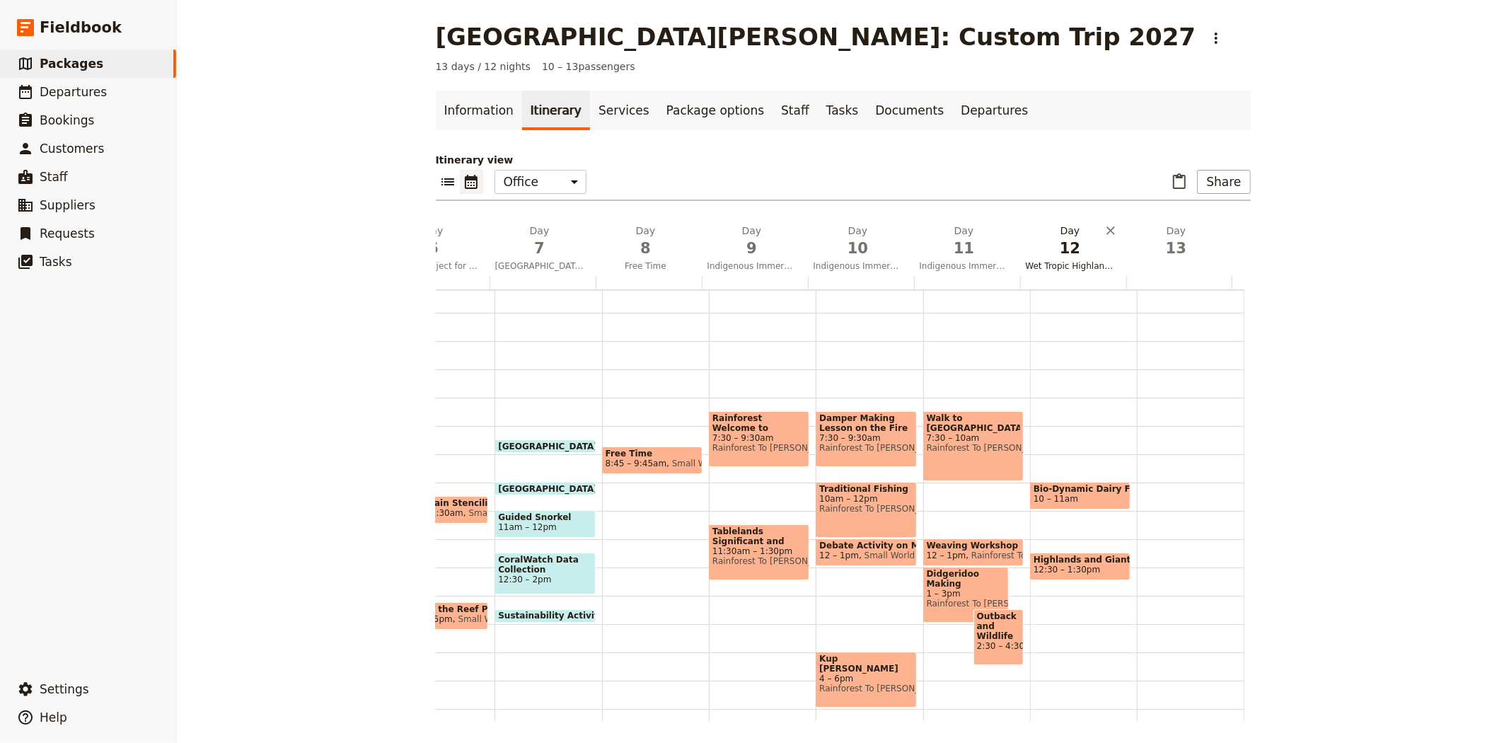
click at [1044, 253] on span "12" at bounding box center [1070, 248] width 89 height 21
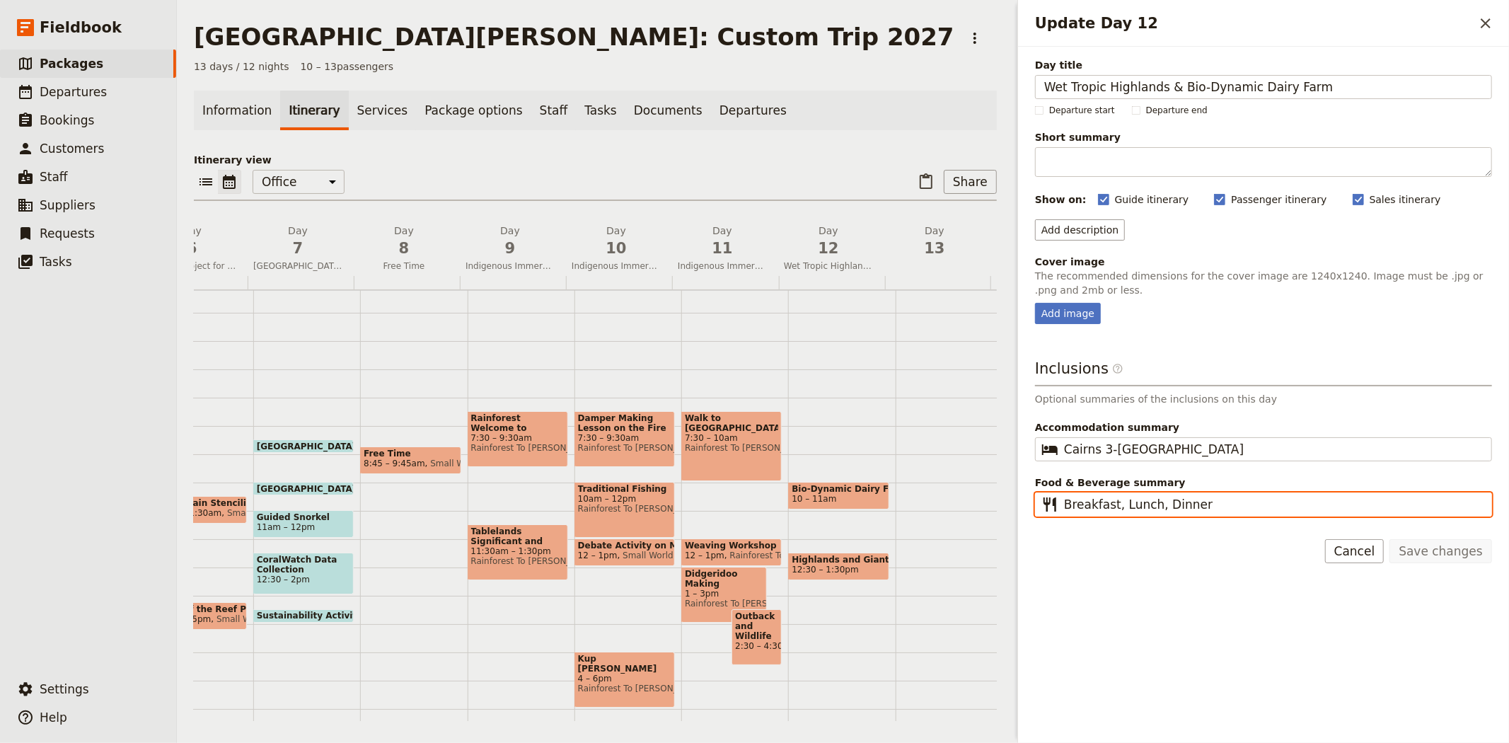
drag, startPoint x: 1192, startPoint y: 506, endPoint x: 973, endPoint y: 489, distance: 220.0
click at [973, 489] on div "San Jose State University: Custom Trip 2027 ​ 13 days / 12 nights 10 – 13 passe…" at bounding box center [843, 371] width 1332 height 743
click at [1375, 556] on button "Cancel" at bounding box center [1354, 551] width 59 height 24
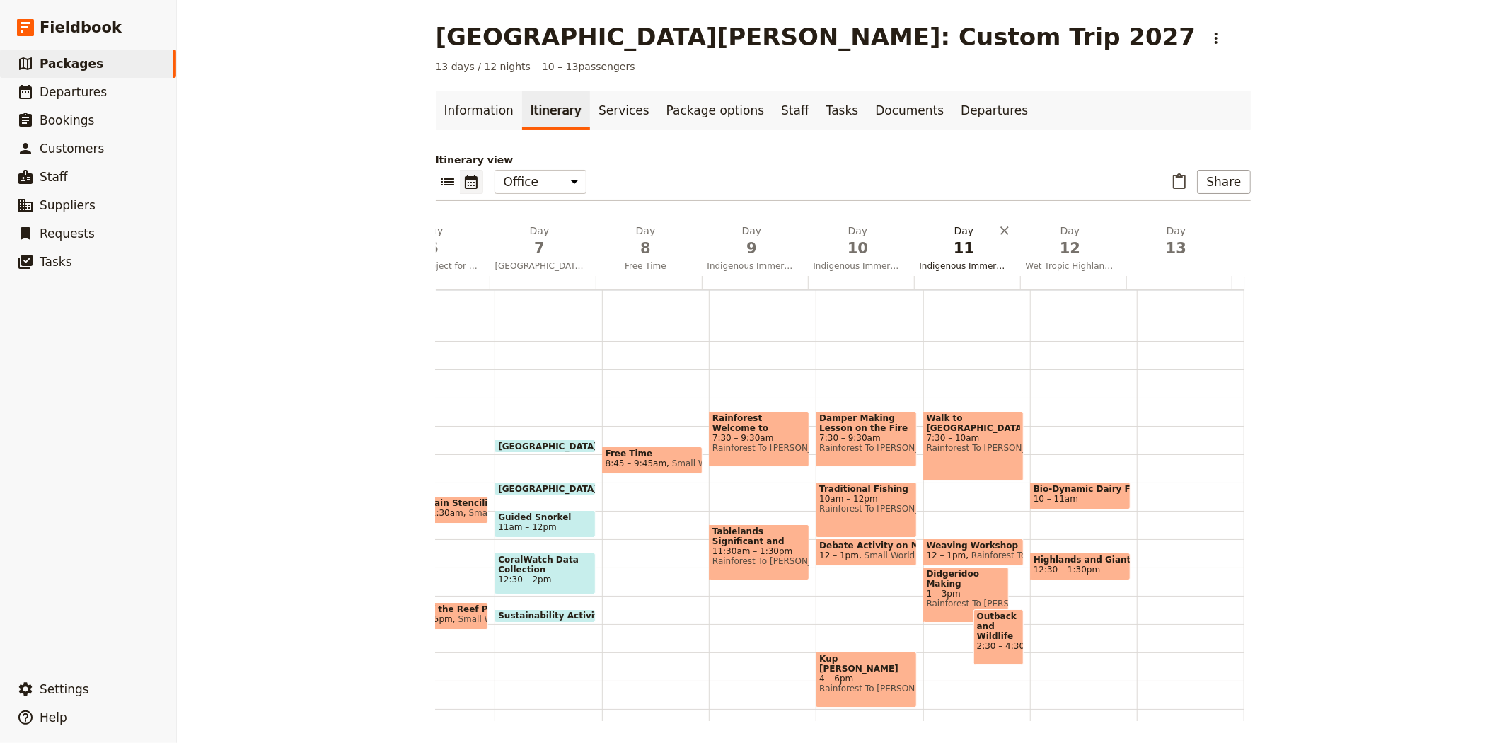
click at [948, 253] on span "11" at bounding box center [964, 248] width 89 height 21
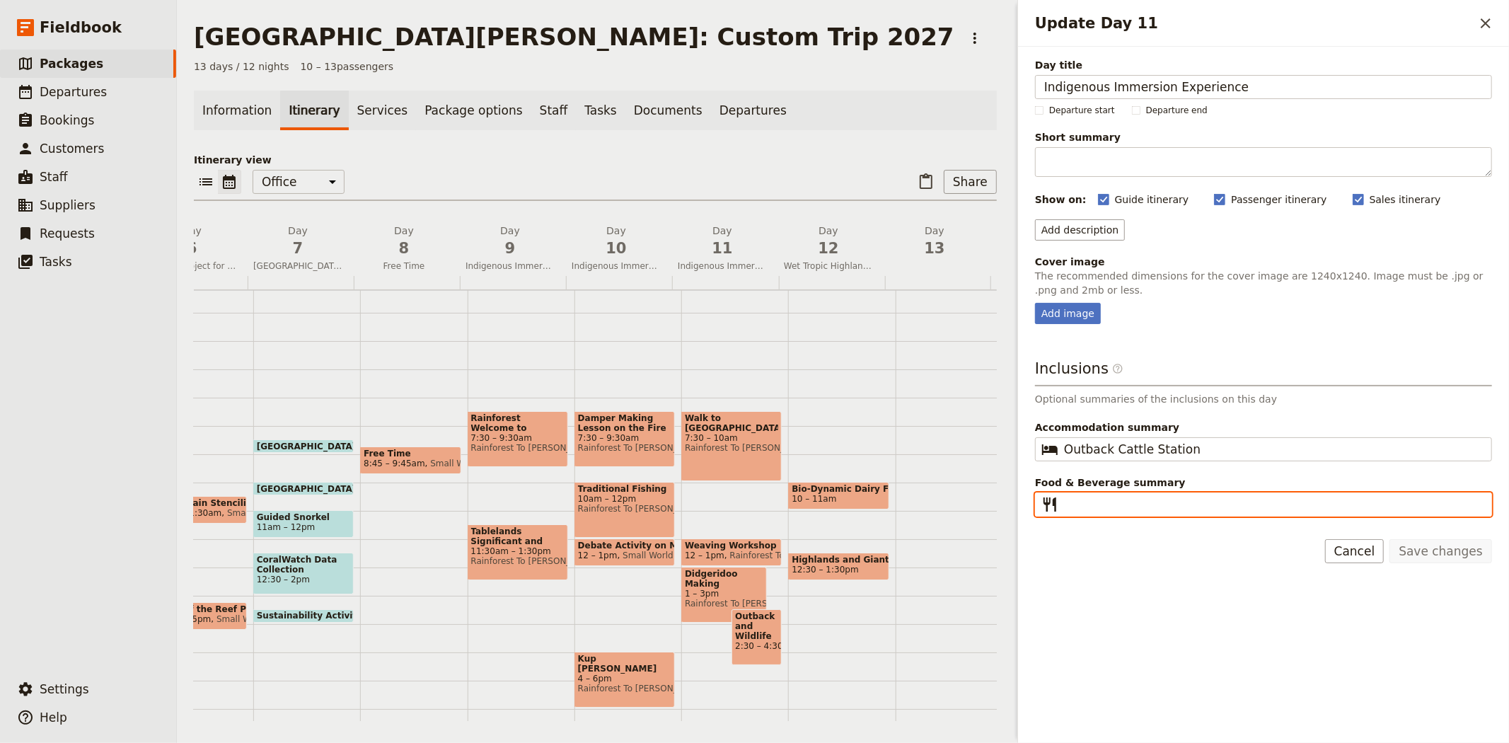
click at [1113, 505] on input "Food & Beverage summary ​" at bounding box center [1273, 504] width 419 height 17
paste input "Breakfast, Lunch, Dinner"
type input "Breakfast, Lunch, Dinner"
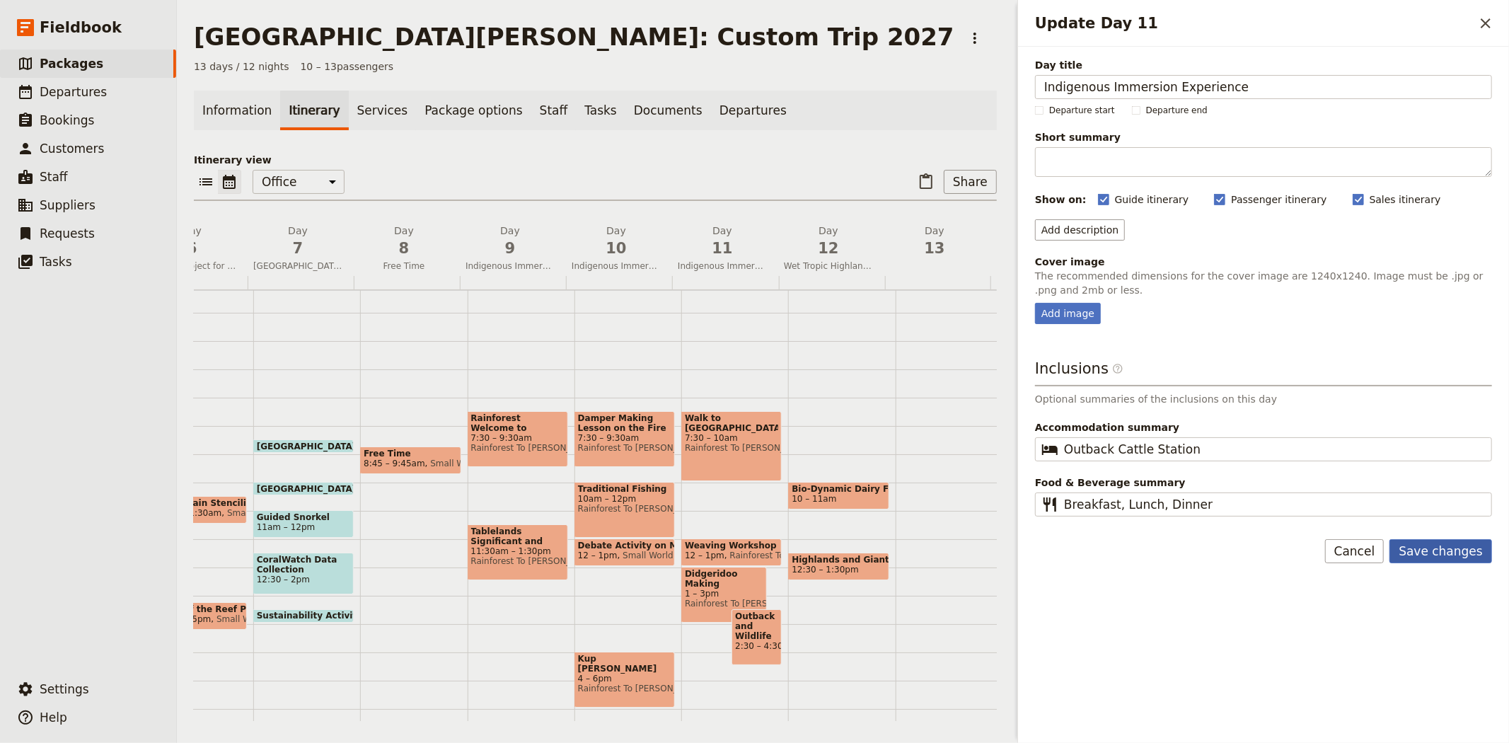
click at [1438, 545] on button "Save changes" at bounding box center [1440, 551] width 103 height 24
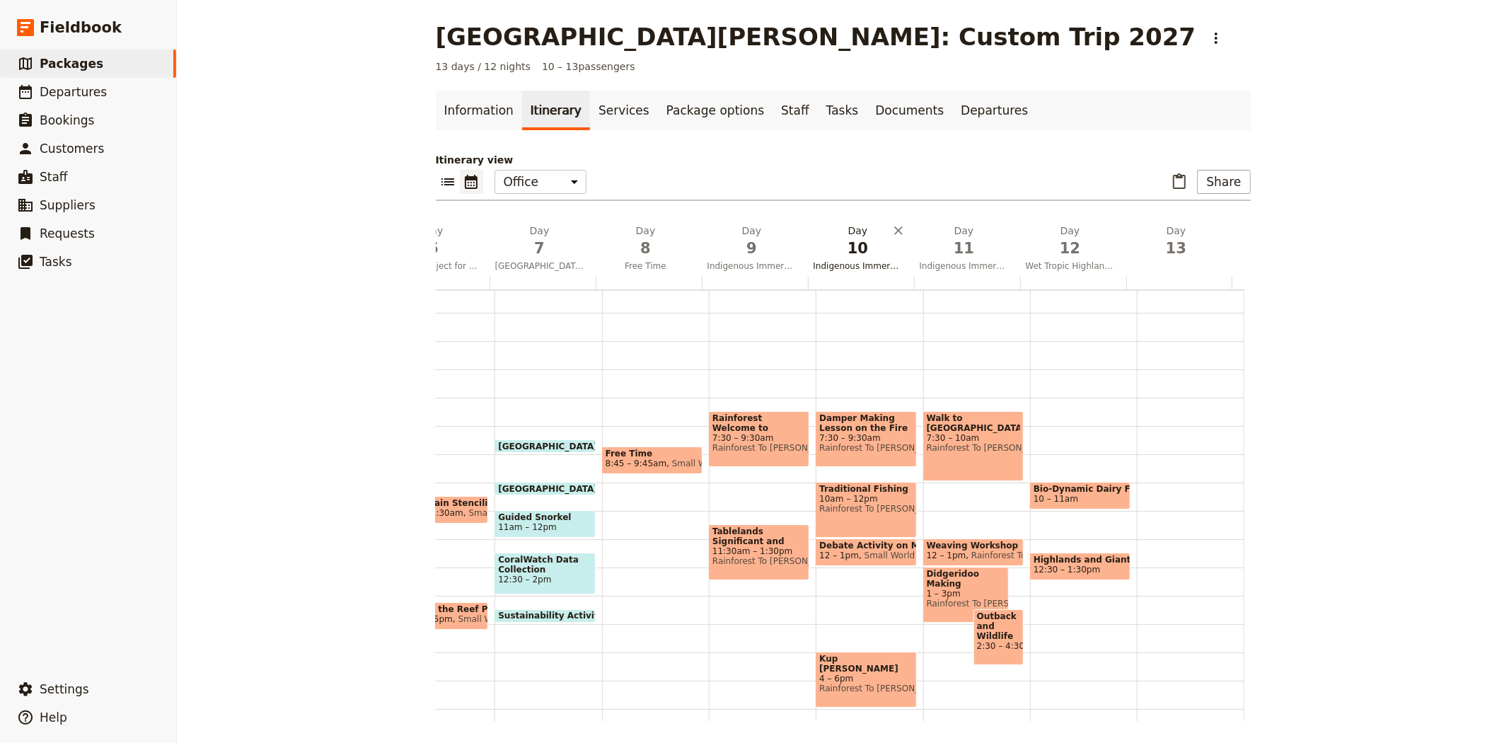
click at [845, 251] on span "10" at bounding box center [857, 248] width 89 height 21
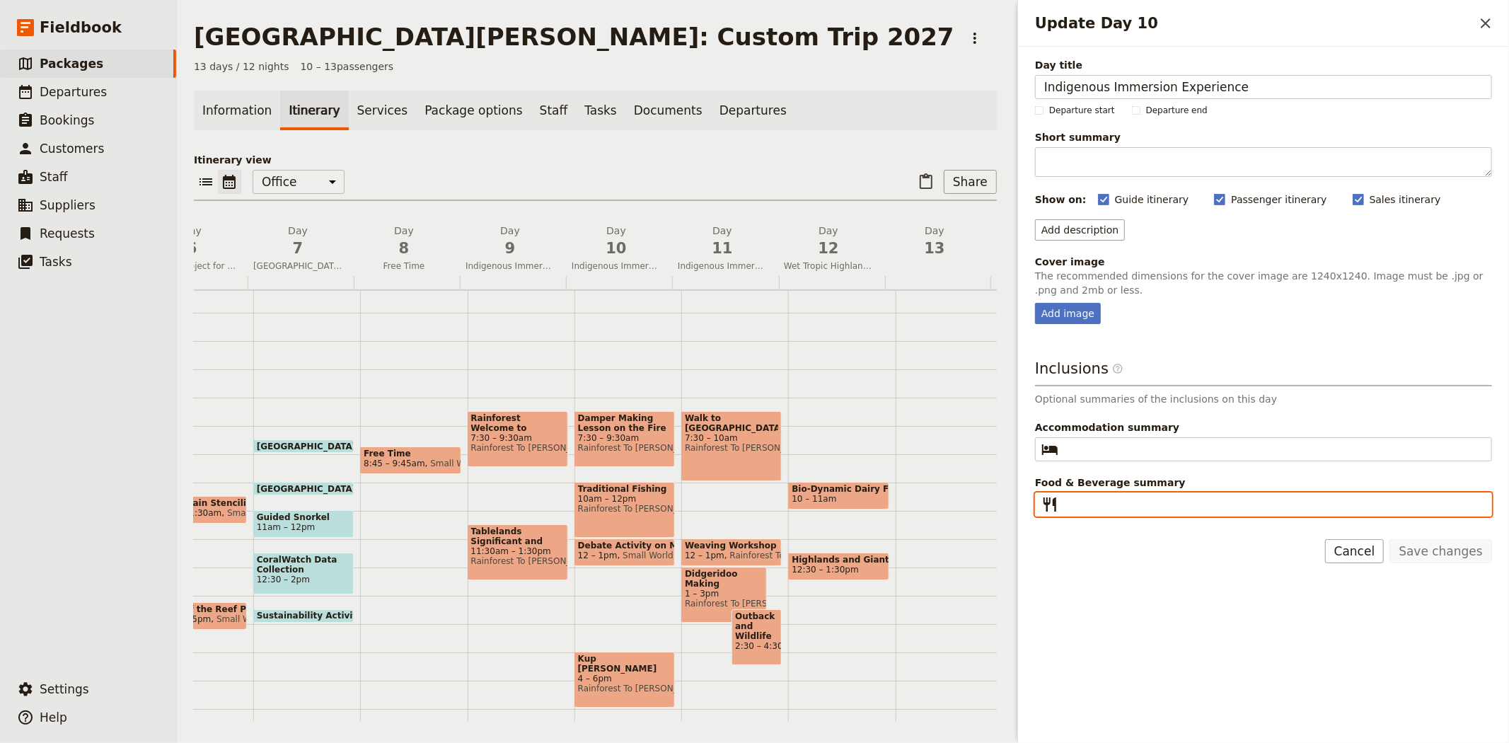
click at [1093, 505] on input "Food & Beverage summary ​" at bounding box center [1273, 504] width 419 height 17
paste input "Breakfast, Lunch, Dinner"
type input "Breakfast, Lunch, Dinner"
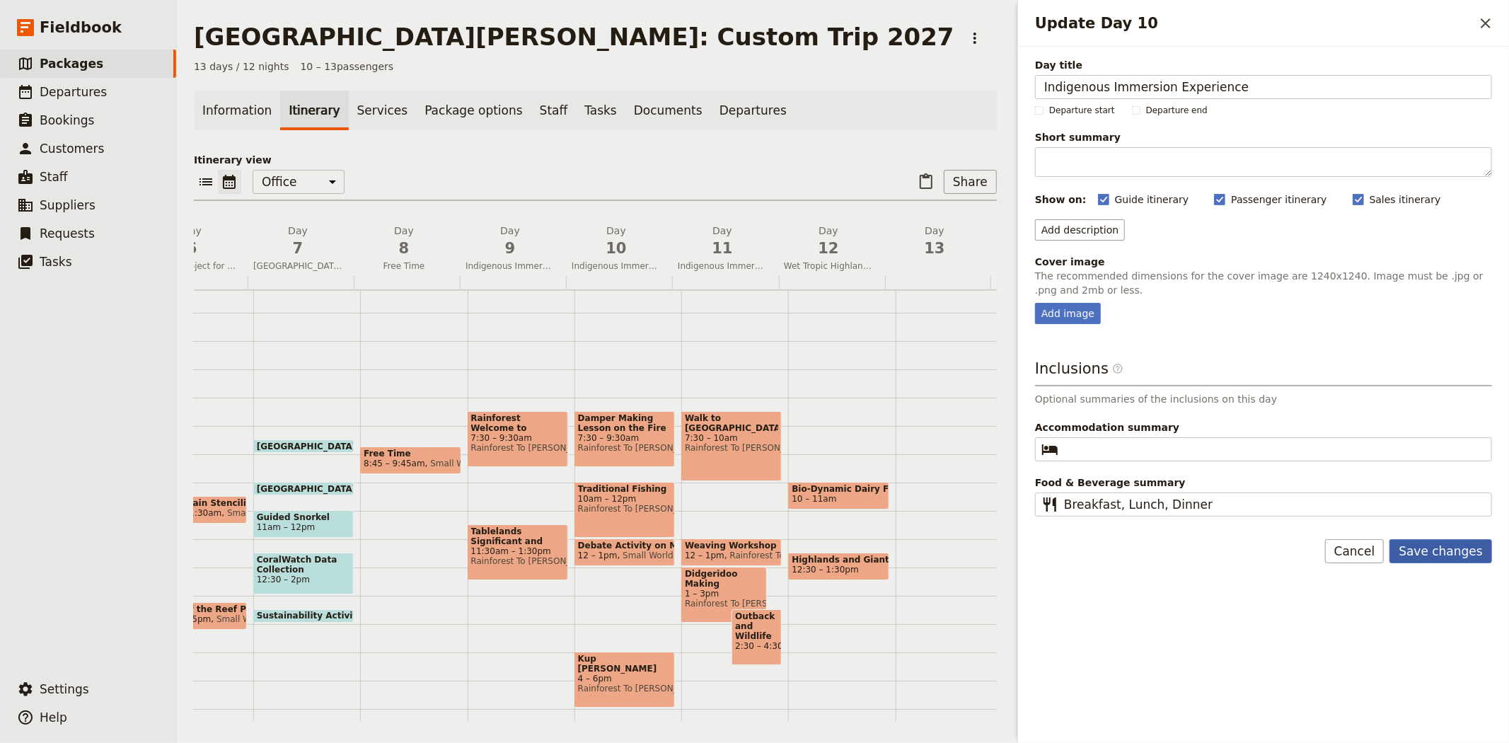
click at [1444, 554] on button "Save changes" at bounding box center [1440, 551] width 103 height 24
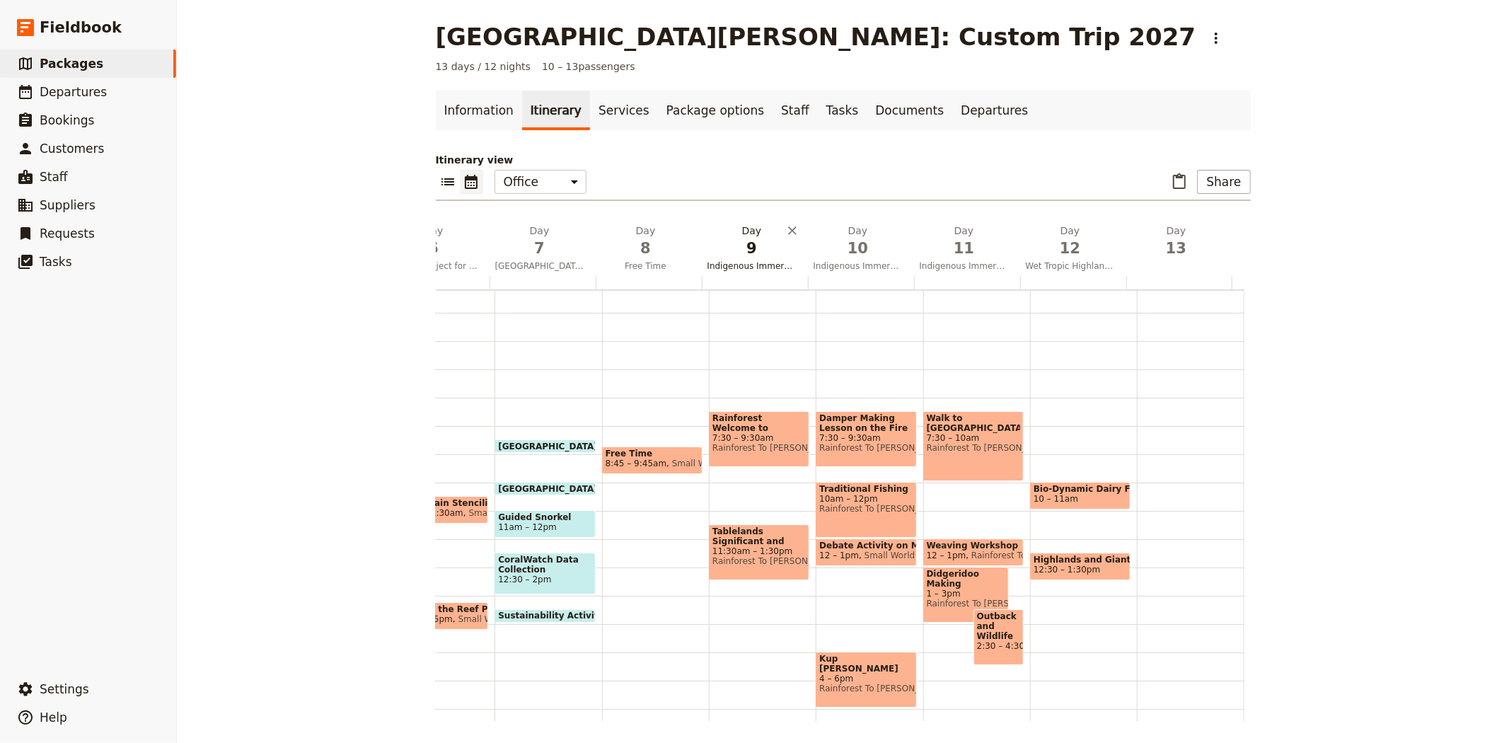
click at [722, 249] on span "9" at bounding box center [751, 248] width 89 height 21
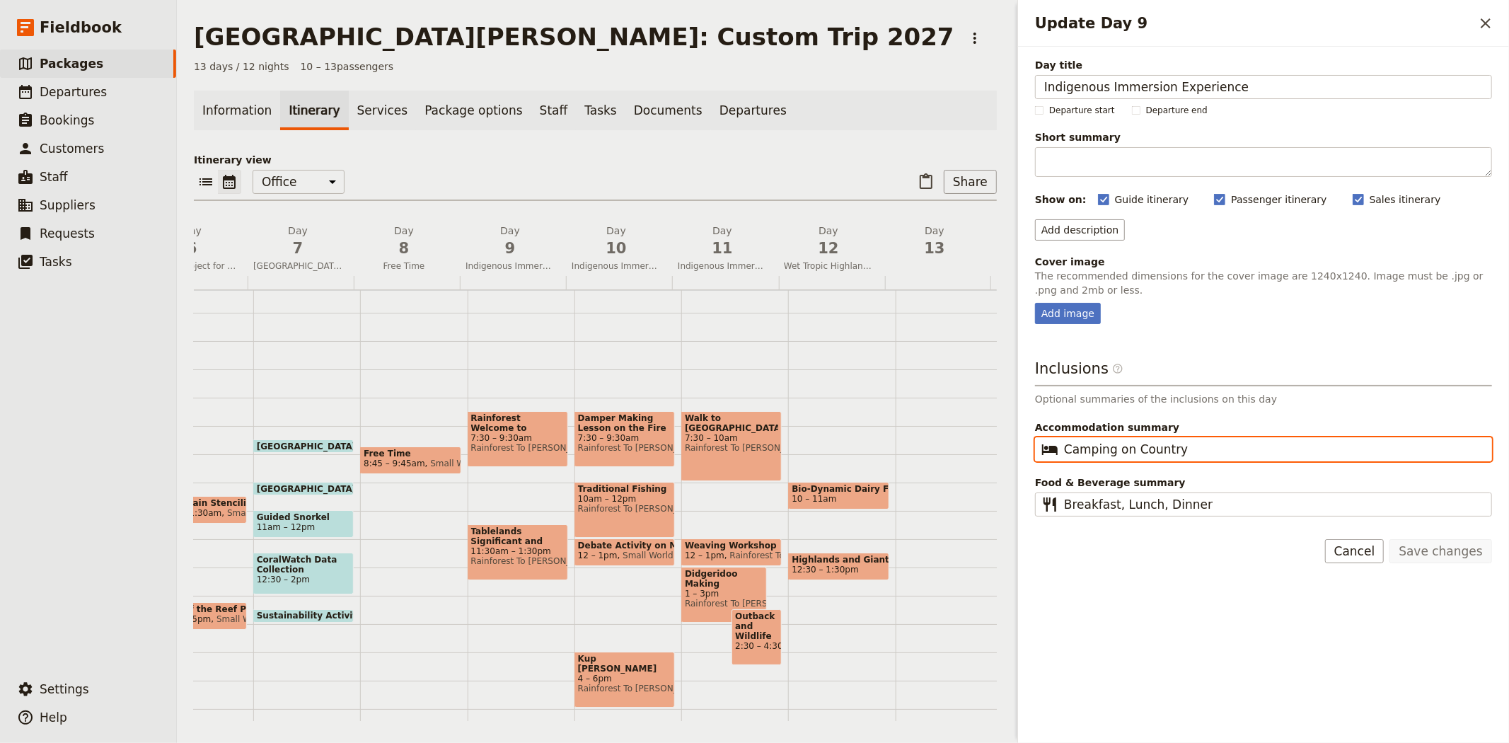
drag, startPoint x: 1205, startPoint y: 448, endPoint x: 969, endPoint y: 464, distance: 236.1
click at [969, 464] on div "San Jose State University: Custom Trip 2027 ​ 13 days / 12 nights 10 – 13 passe…" at bounding box center [843, 371] width 1332 height 743
click at [709, 248] on span "11" at bounding box center [722, 248] width 89 height 21
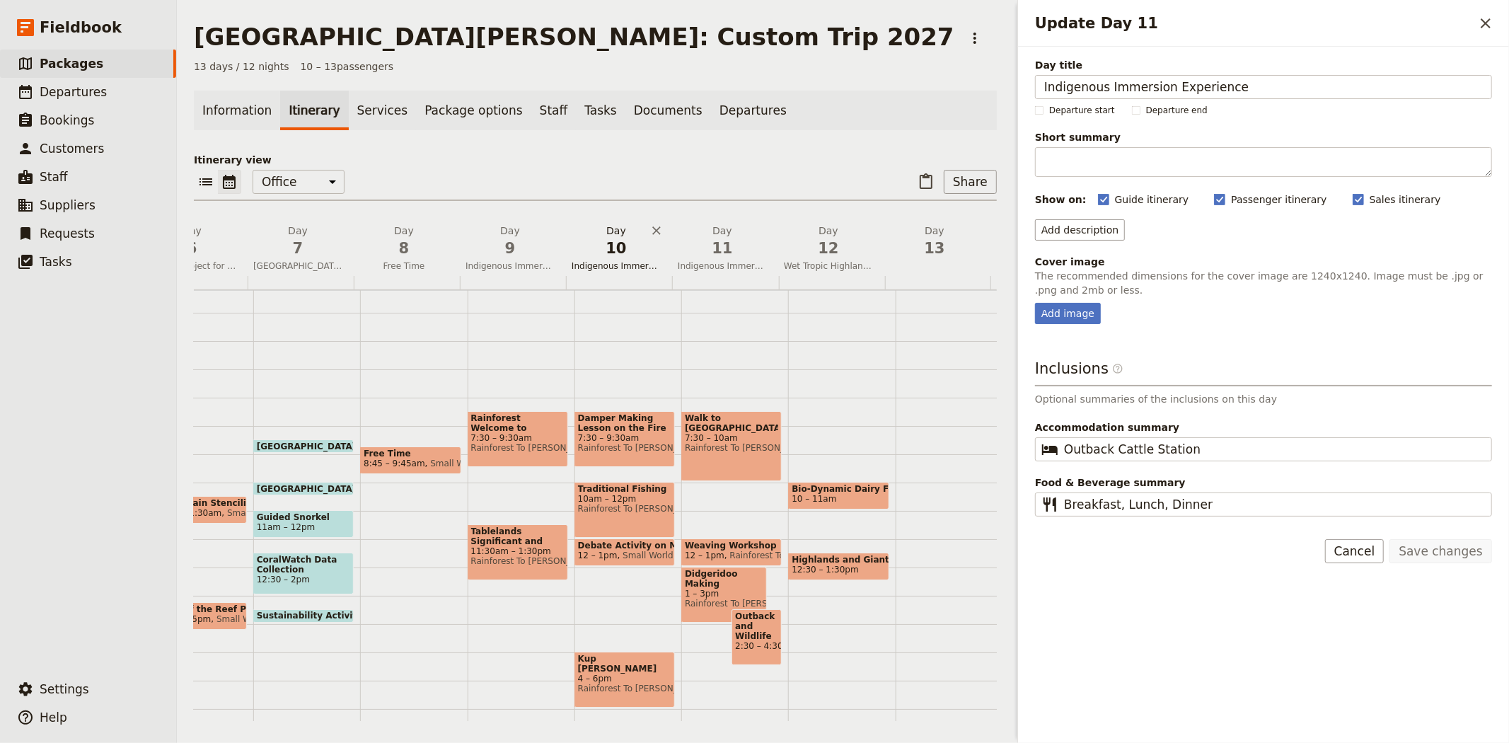
click at [606, 249] on span "10" at bounding box center [616, 248] width 89 height 21
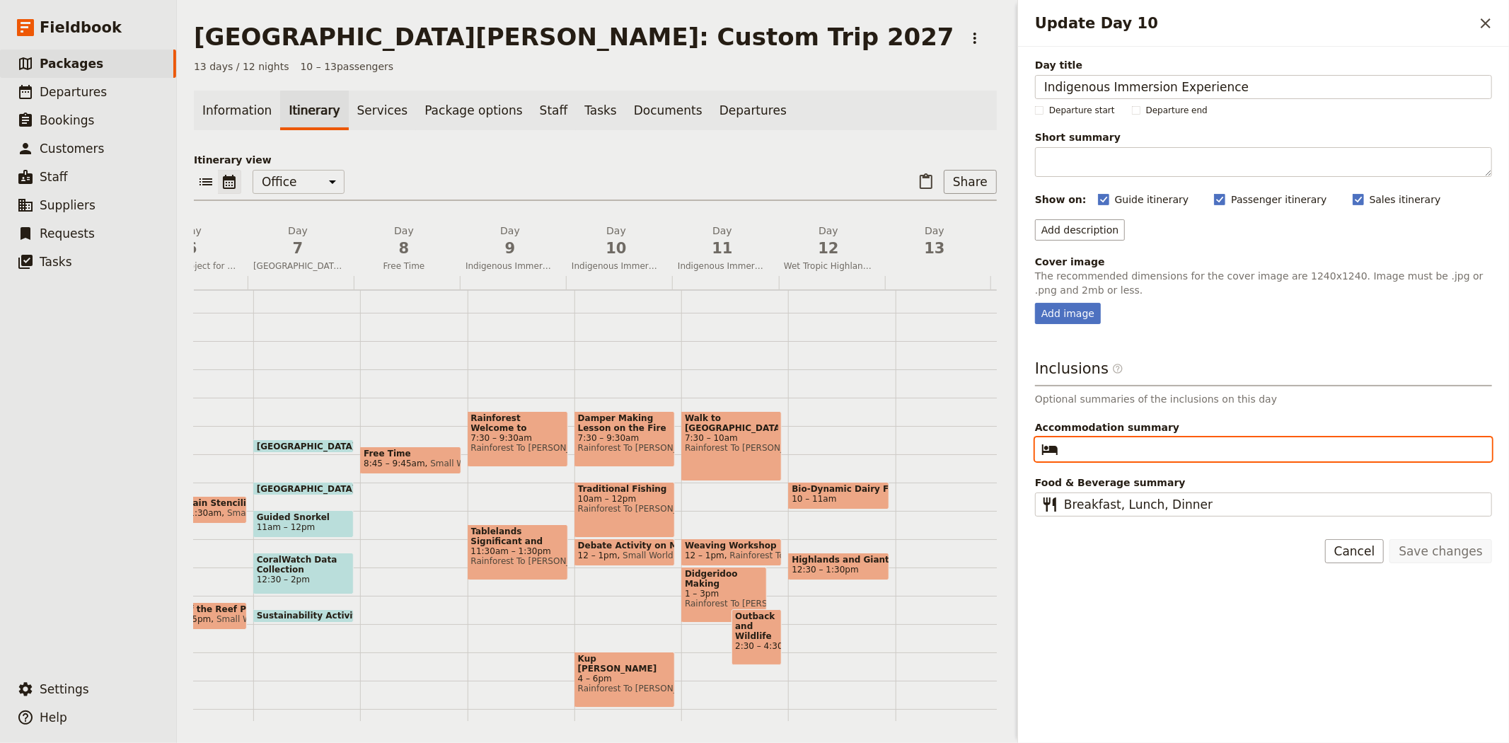
click at [1107, 453] on input "Accommodation summary ​" at bounding box center [1273, 449] width 419 height 17
paste input "Camping on Country"
type input "Camping on Country"
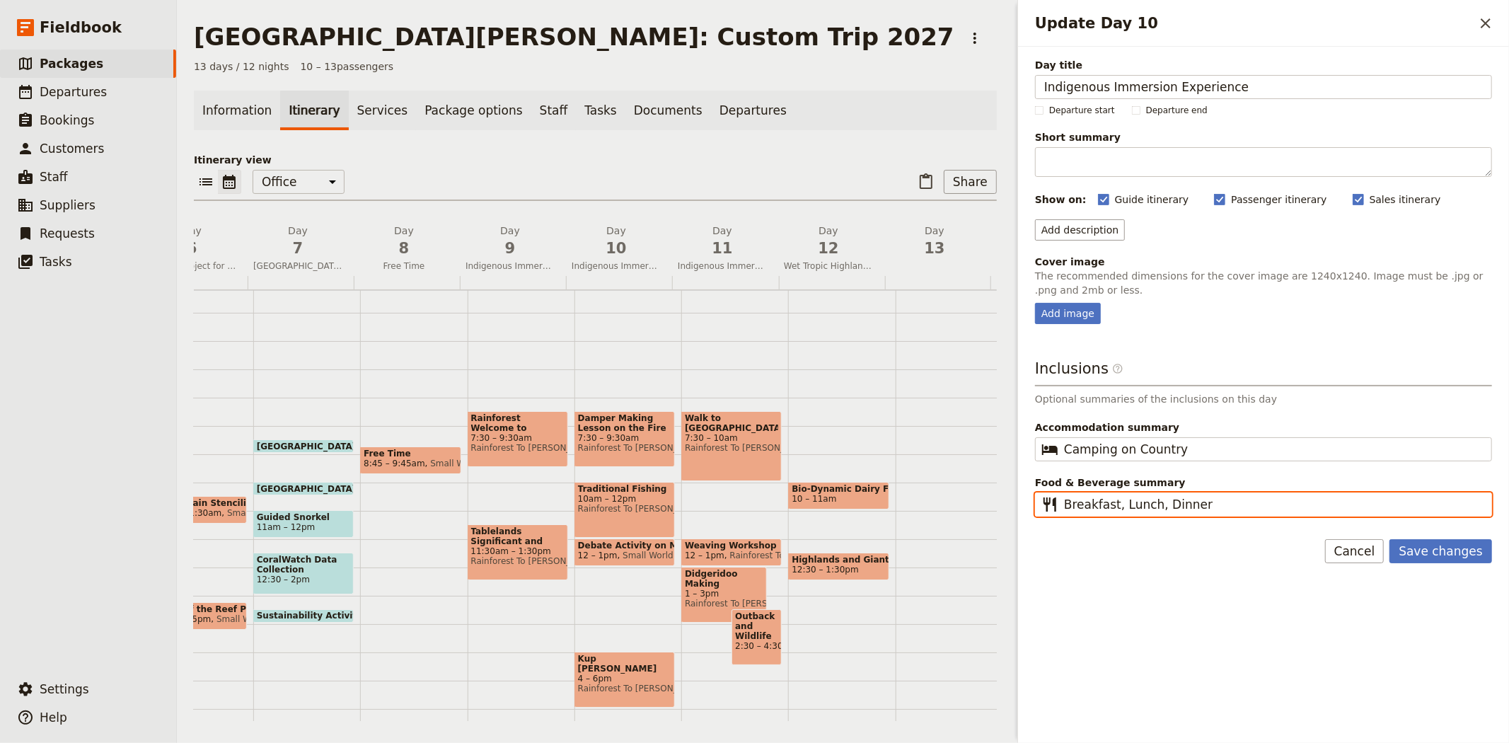
drag, startPoint x: 1231, startPoint y: 506, endPoint x: 937, endPoint y: 512, distance: 294.3
click at [937, 512] on div "San Jose State University: Custom Trip 2027 ​ 13 days / 12 nights 10 – 13 passe…" at bounding box center [843, 371] width 1332 height 743
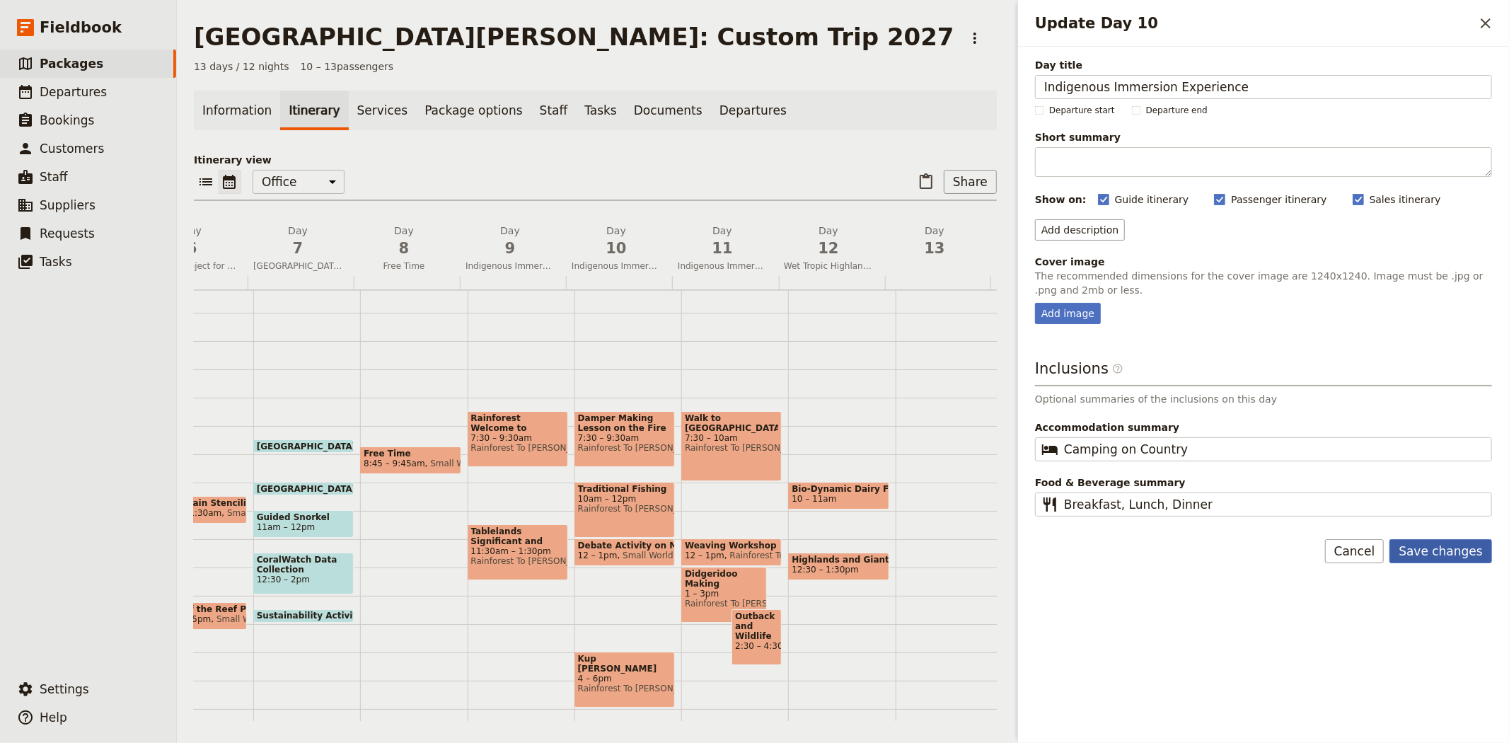
click at [1454, 549] on button "Save changes" at bounding box center [1440, 551] width 103 height 24
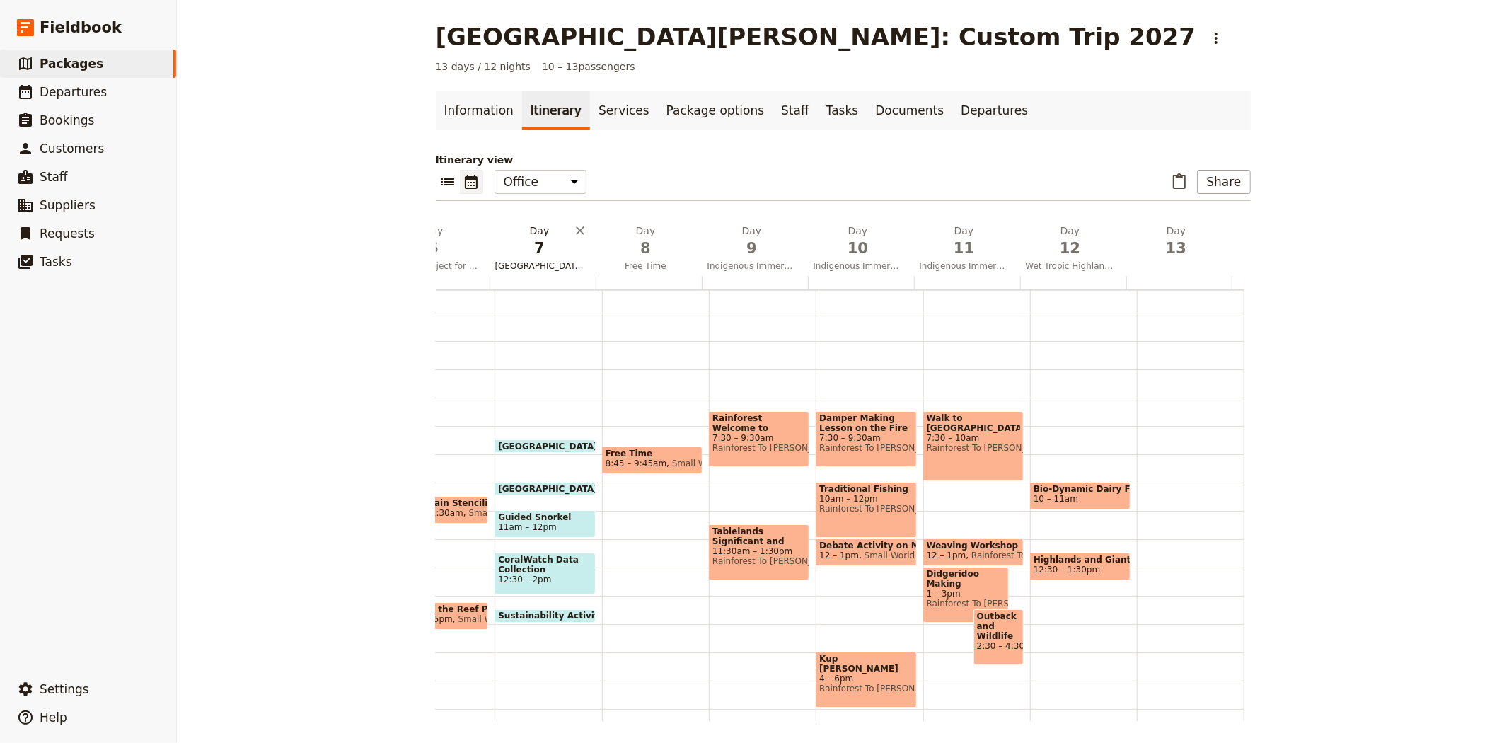
click at [517, 243] on span "7" at bounding box center [539, 248] width 89 height 21
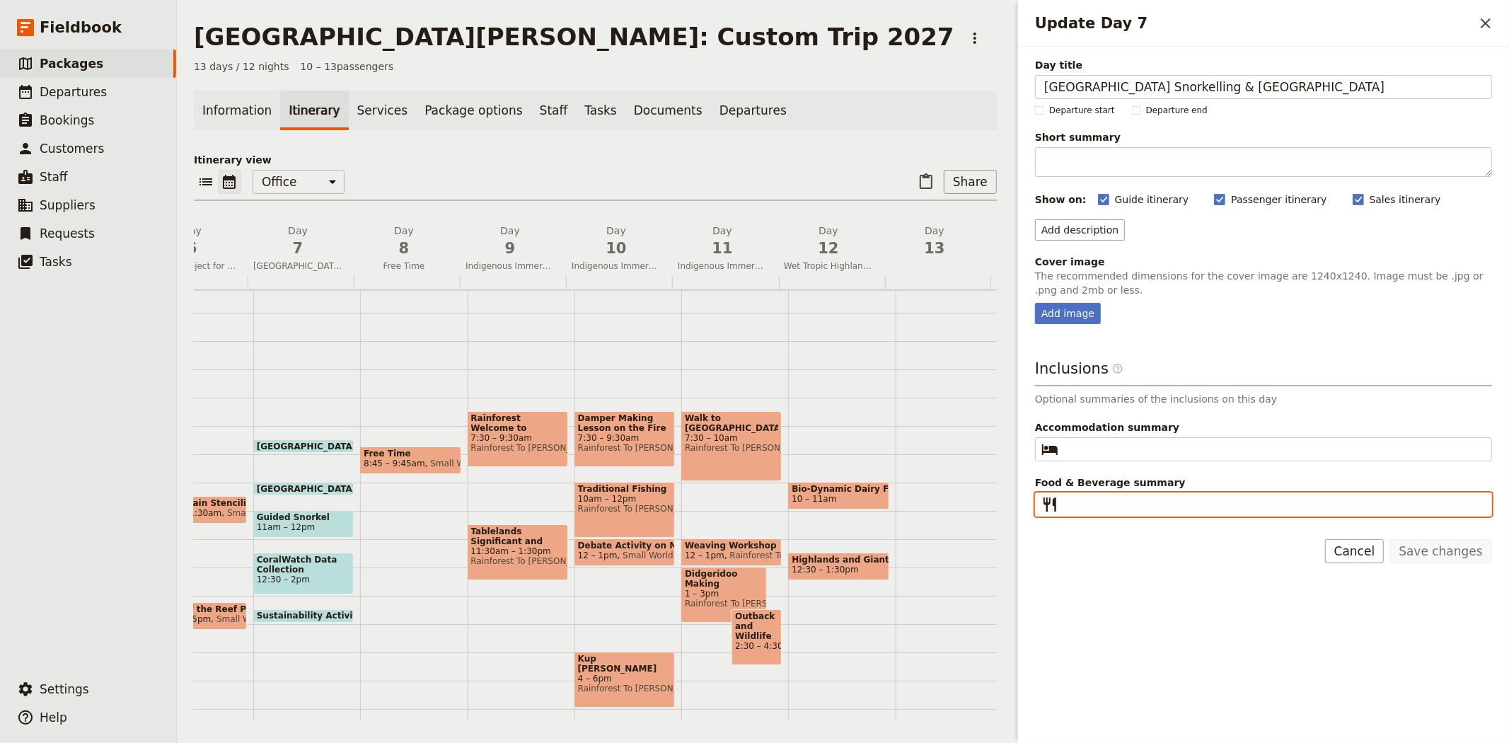
click at [1113, 509] on input "Food & Beverage summary ​" at bounding box center [1273, 504] width 419 height 17
paste input "Breakfast, Lunch, Dinner"
type input "Breakfast, Lunch, Dinner"
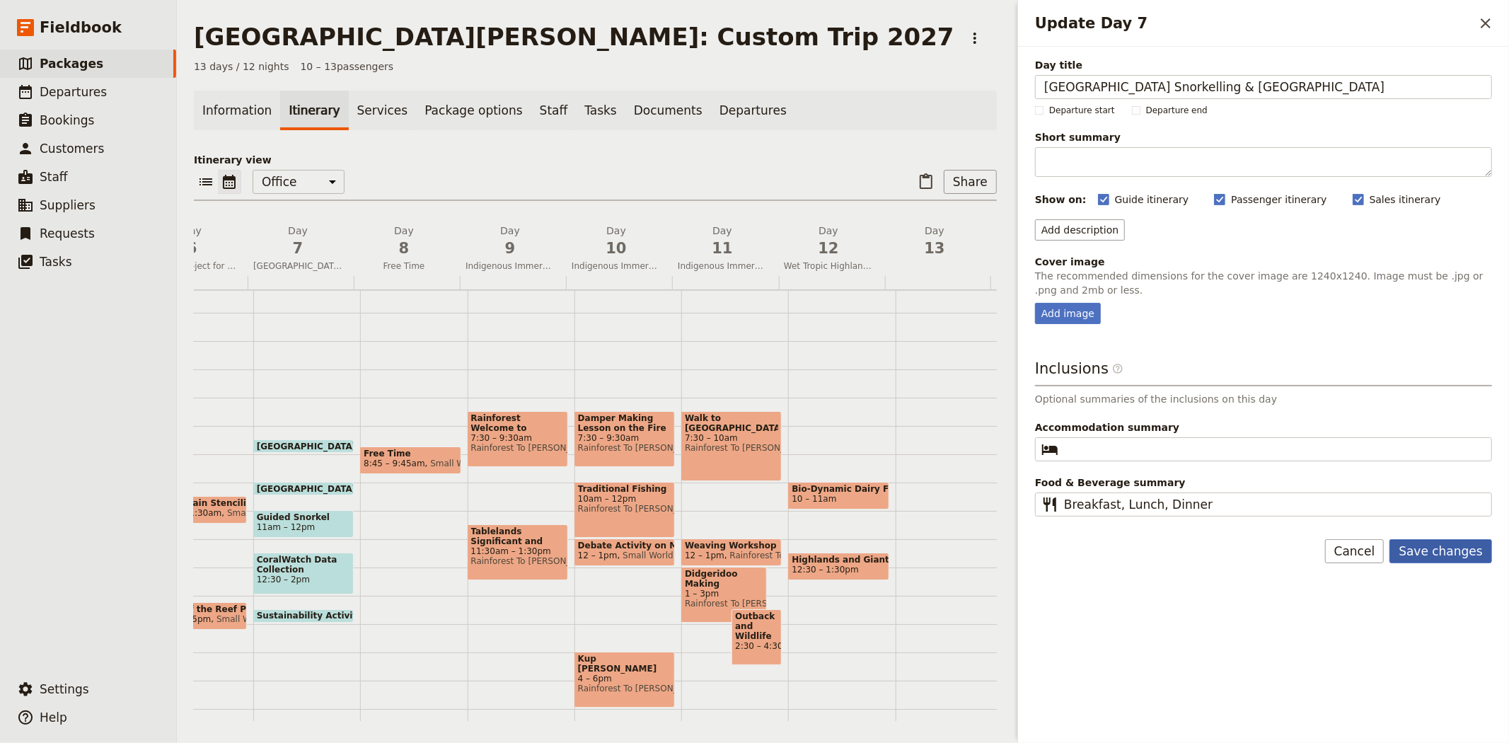
click at [1416, 549] on button "Save changes" at bounding box center [1440, 551] width 103 height 24
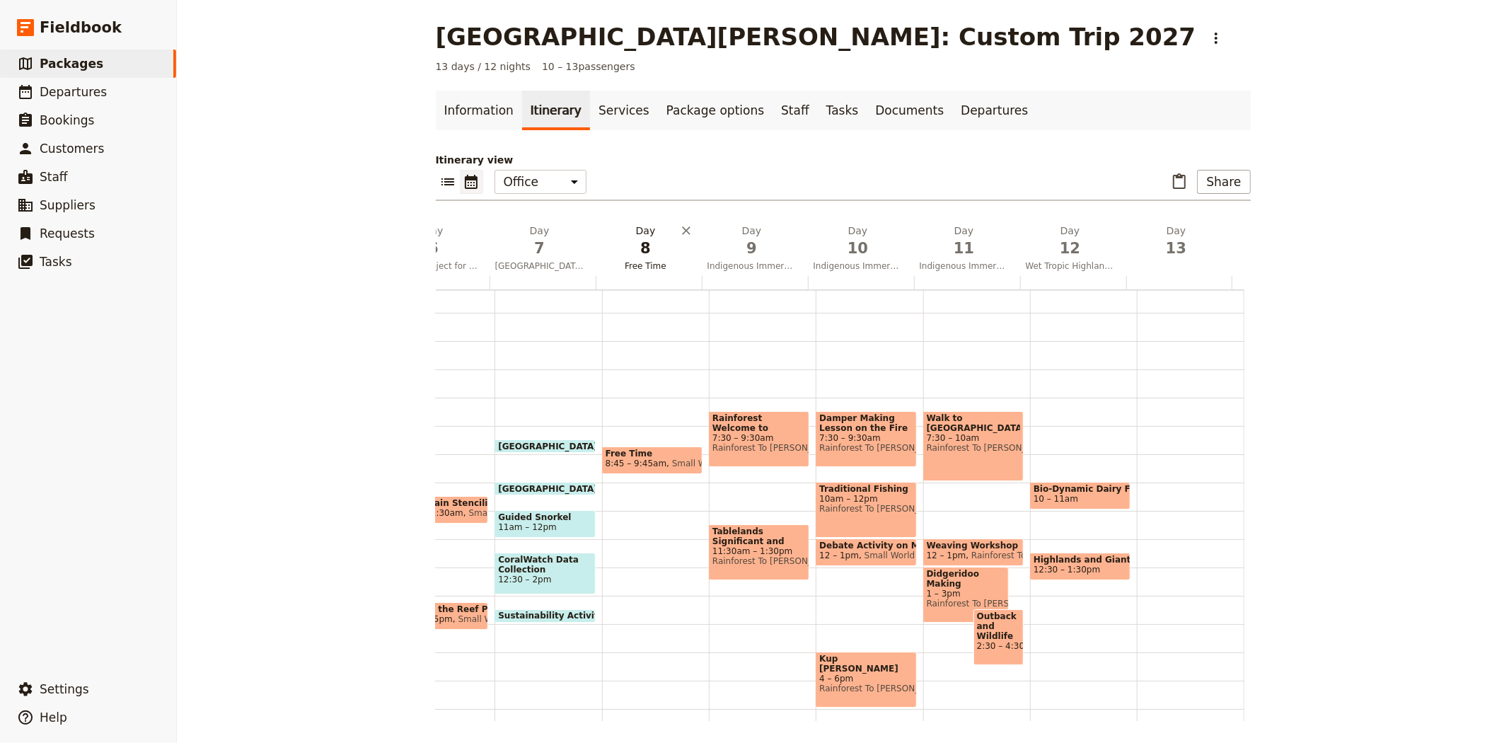
click at [632, 252] on span "8" at bounding box center [645, 248] width 89 height 21
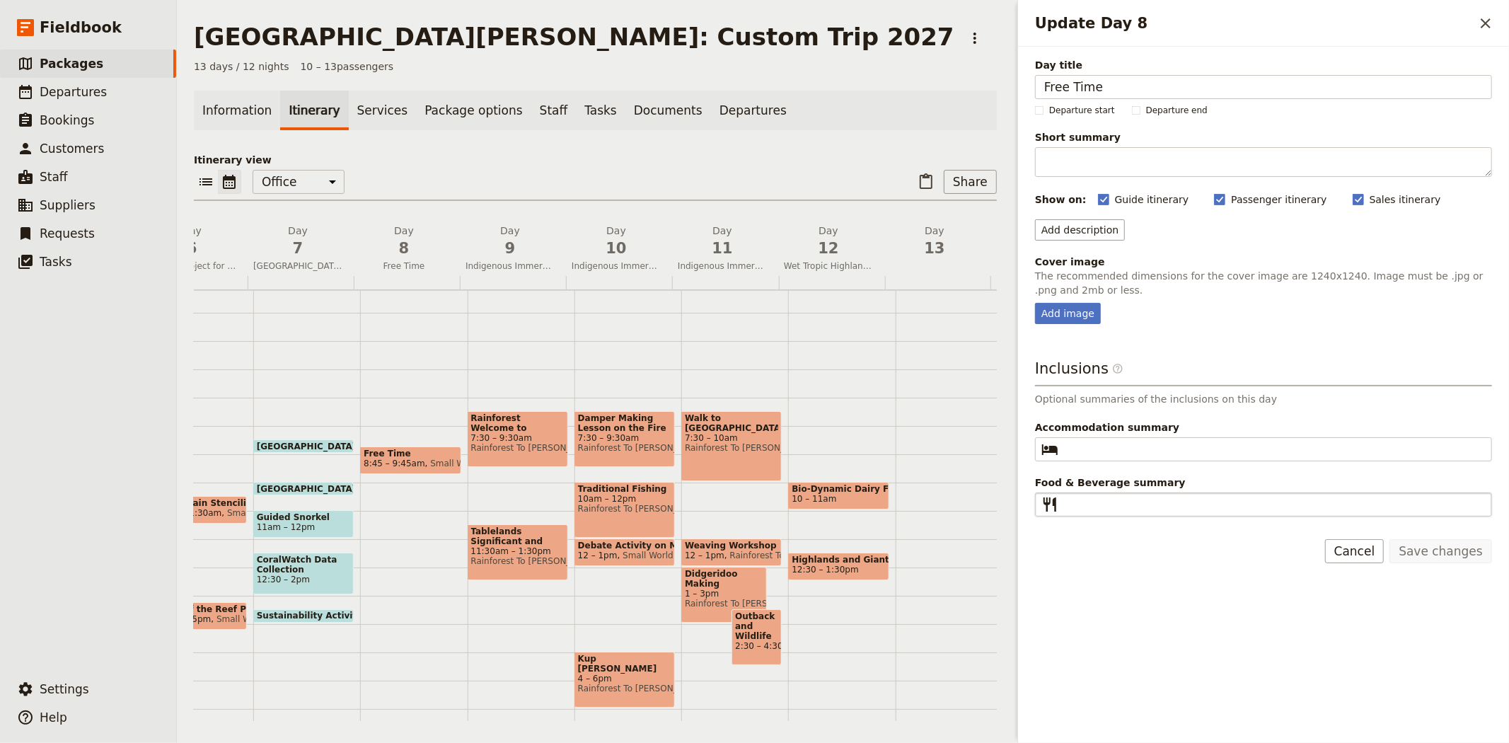
click at [1109, 493] on fieldset "​" at bounding box center [1263, 504] width 457 height 24
click at [1109, 496] on input "Food & Beverage summary ​" at bounding box center [1273, 504] width 419 height 17
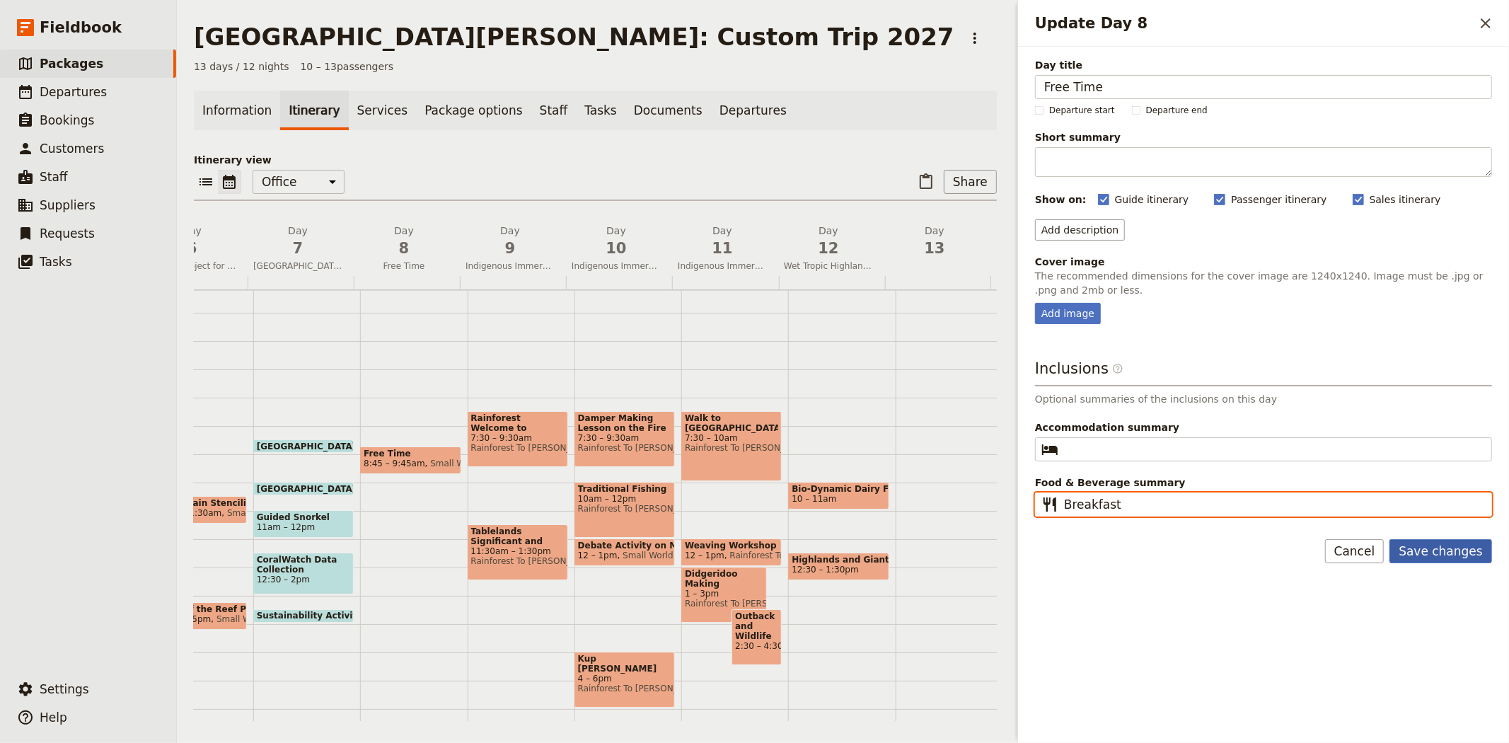
type input "Breakfast"
click at [1468, 560] on button "Save changes" at bounding box center [1440, 551] width 103 height 24
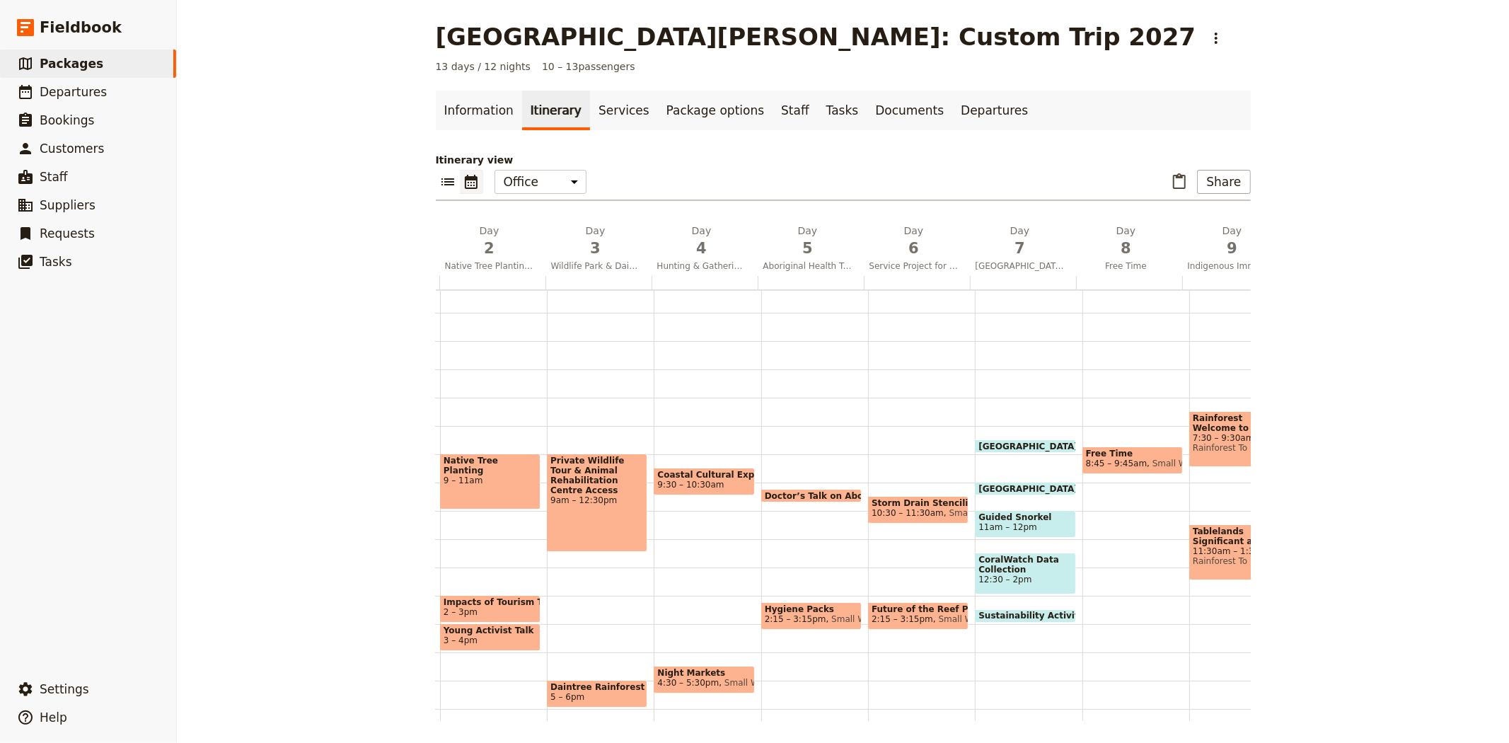
scroll to position [0, 53]
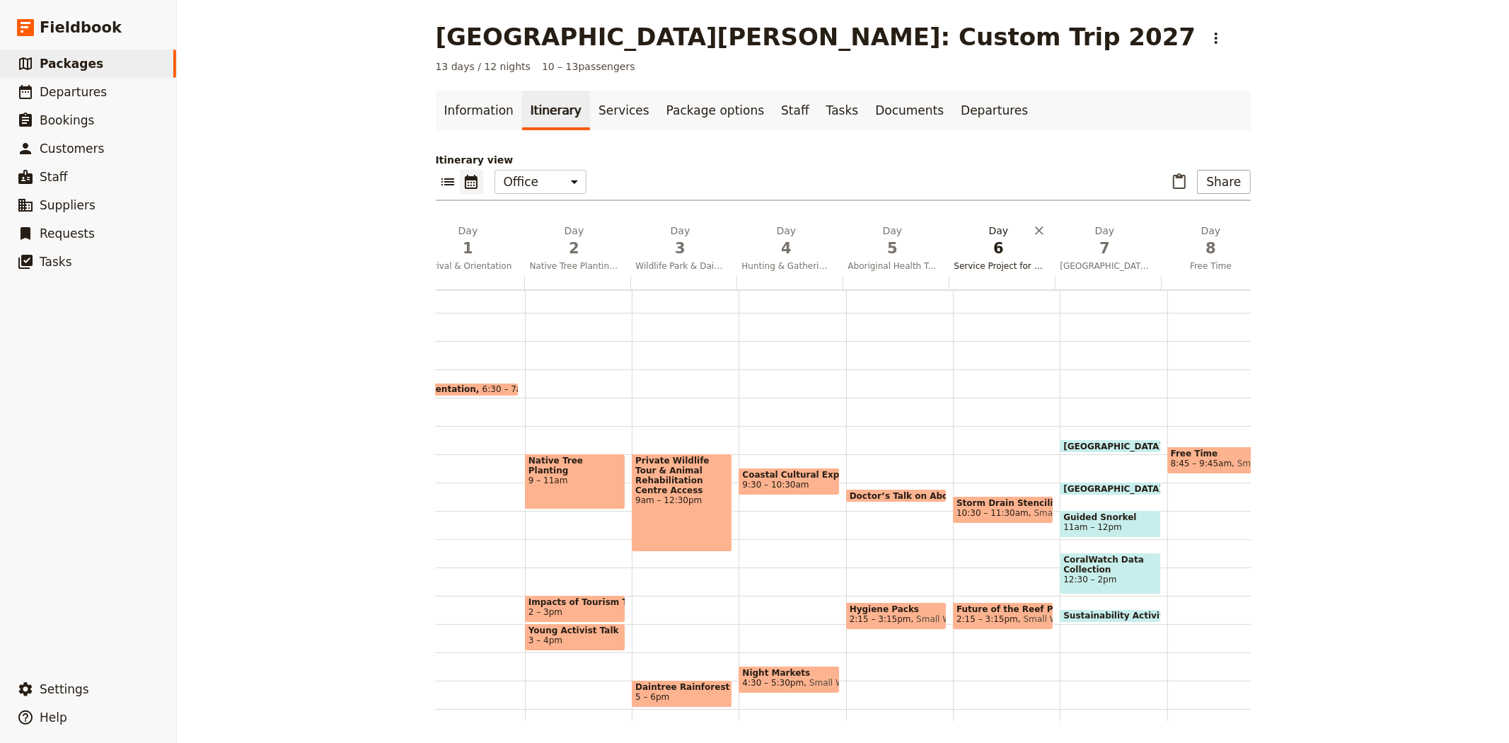
click at [955, 231] on h2 "Day 6 Service Project for The Reef & Future of The Reef Presentation" at bounding box center [998, 241] width 89 height 35
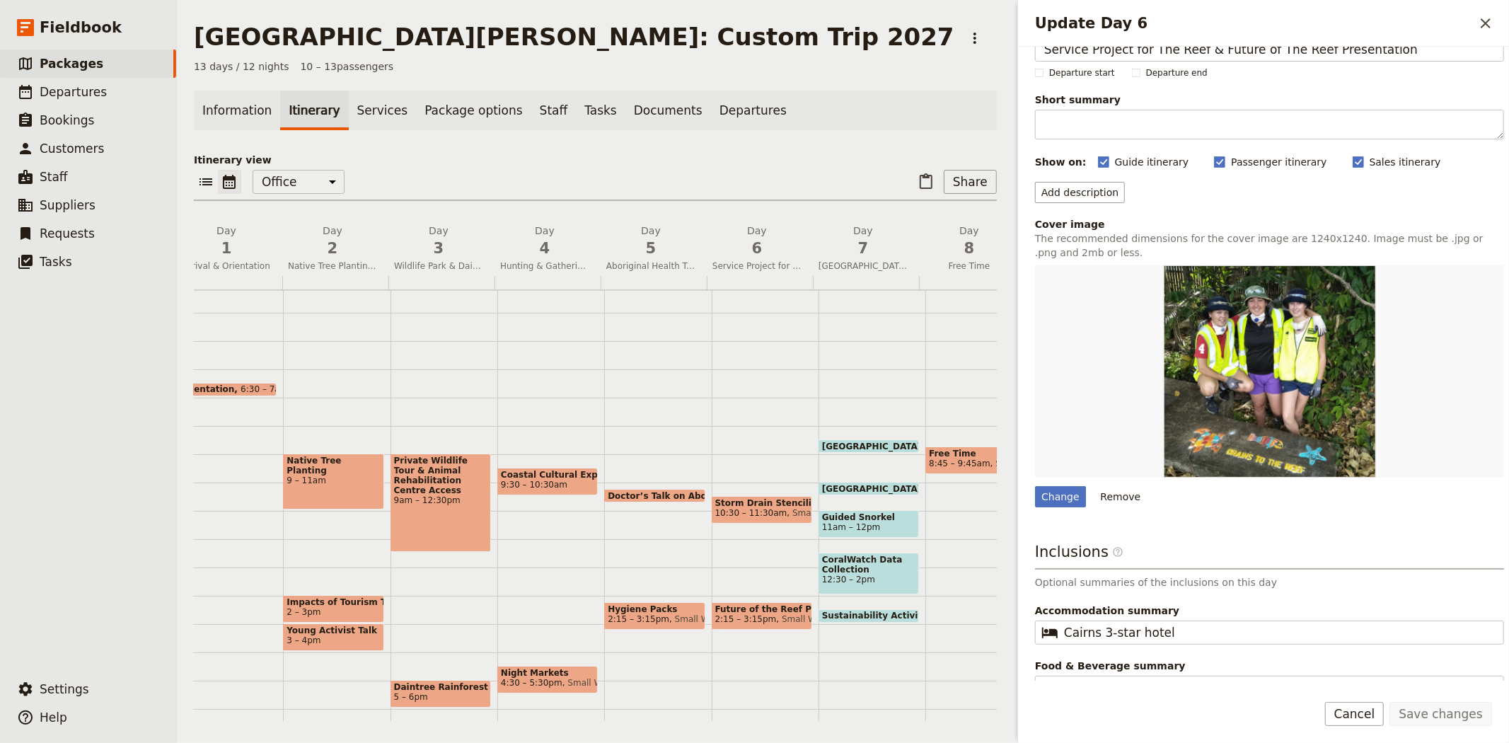
scroll to position [58, 0]
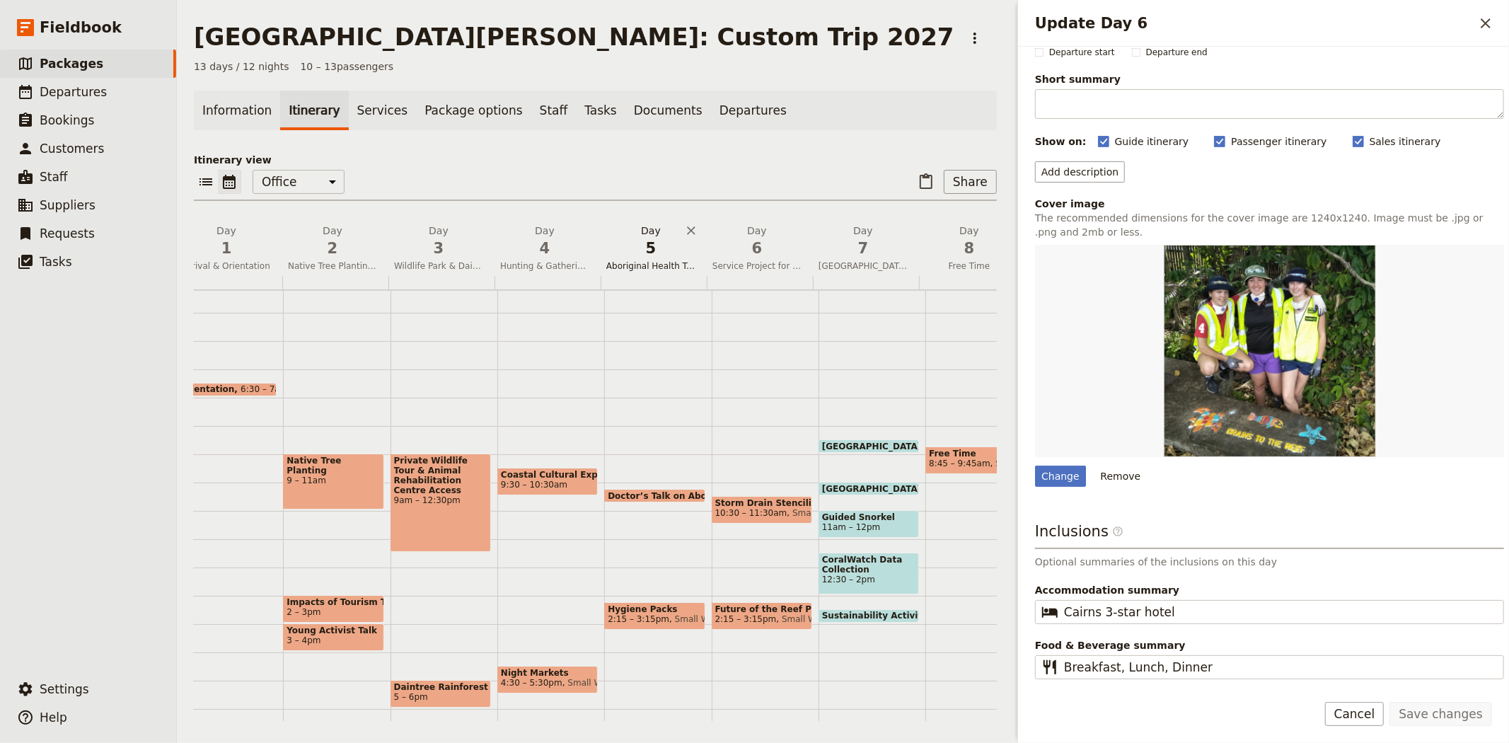
click at [649, 253] on span "5" at bounding box center [650, 248] width 89 height 21
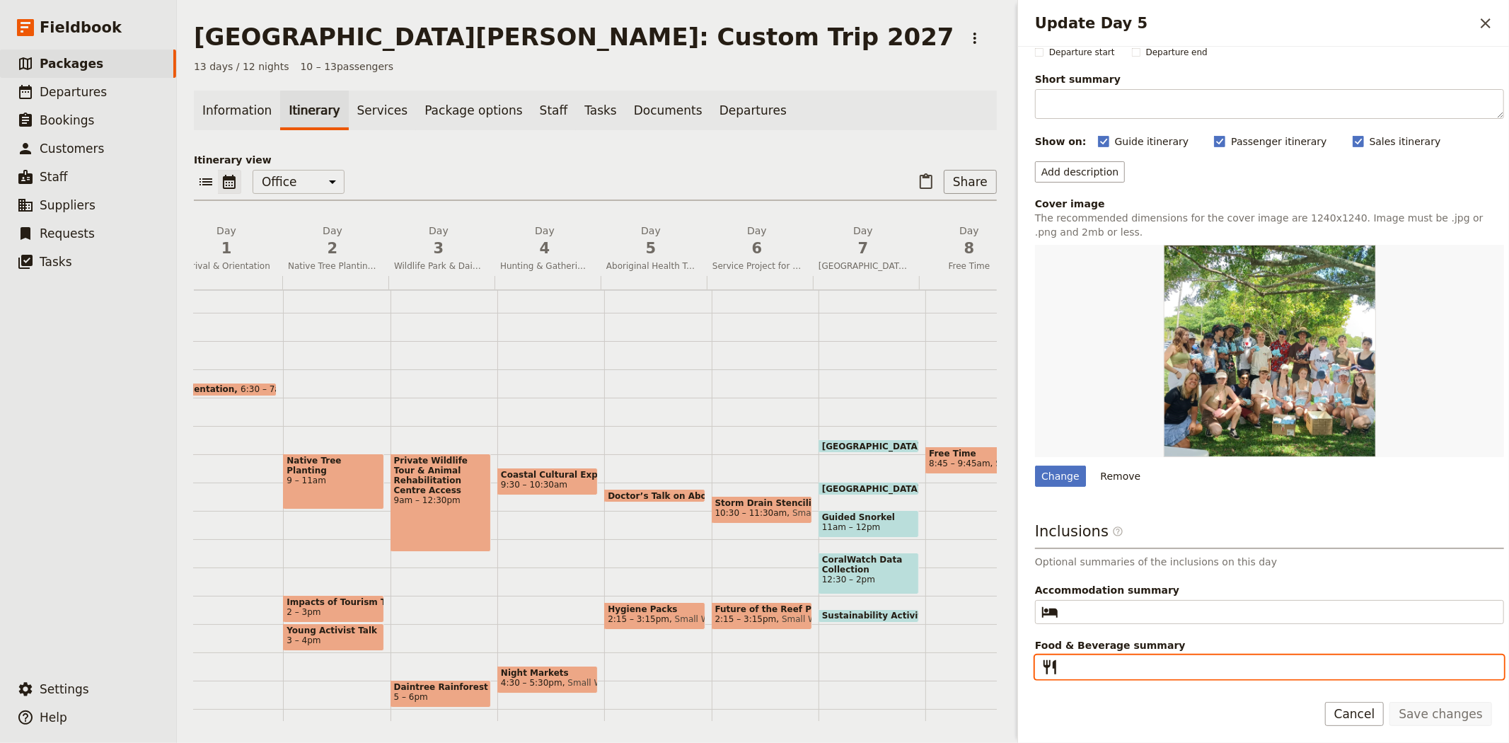
click at [1115, 663] on input "Food & Beverage summary ​" at bounding box center [1279, 667] width 431 height 17
paste input "Breakfast, Lunch, Dinner"
type input "Breakfast, Lunch, Dinner"
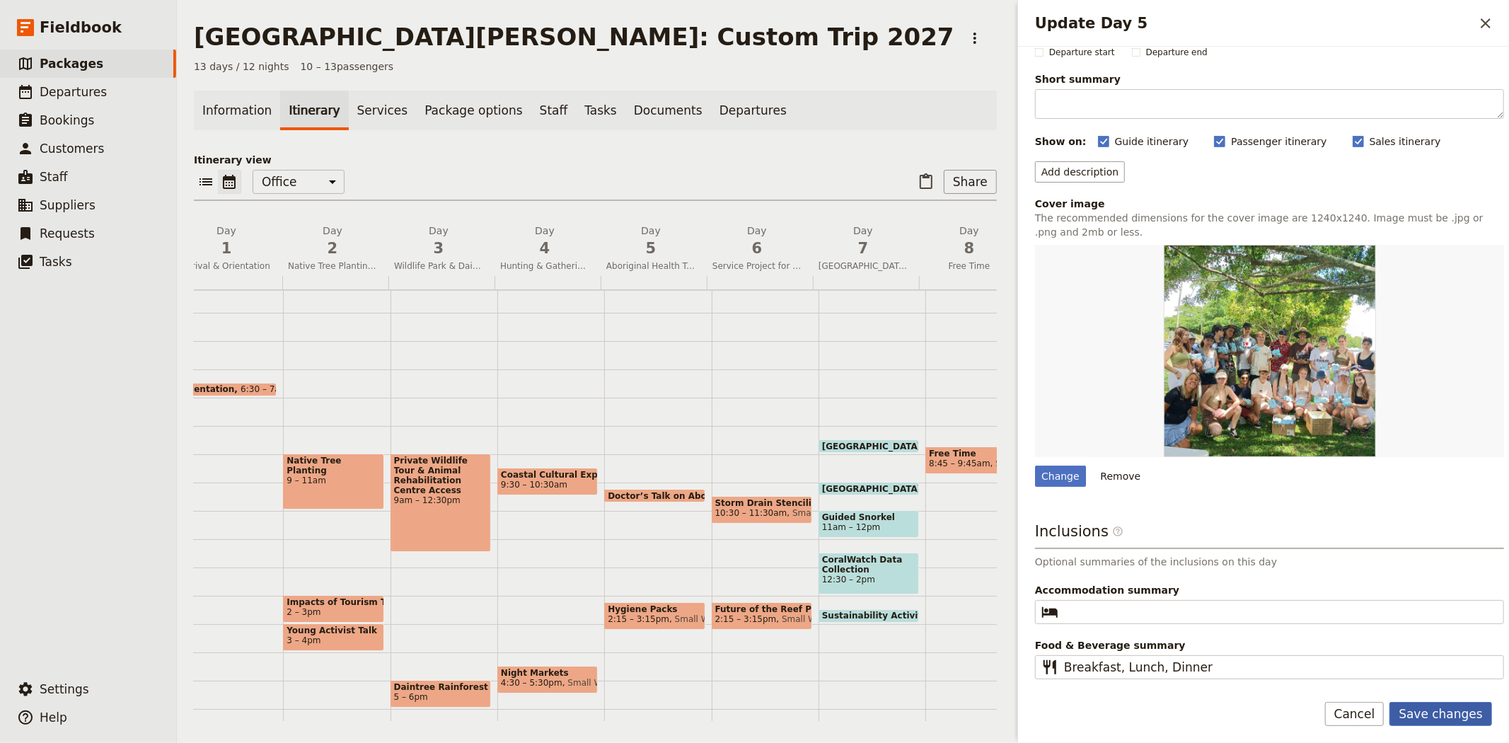
click at [1427, 707] on button "Save changes" at bounding box center [1440, 714] width 103 height 24
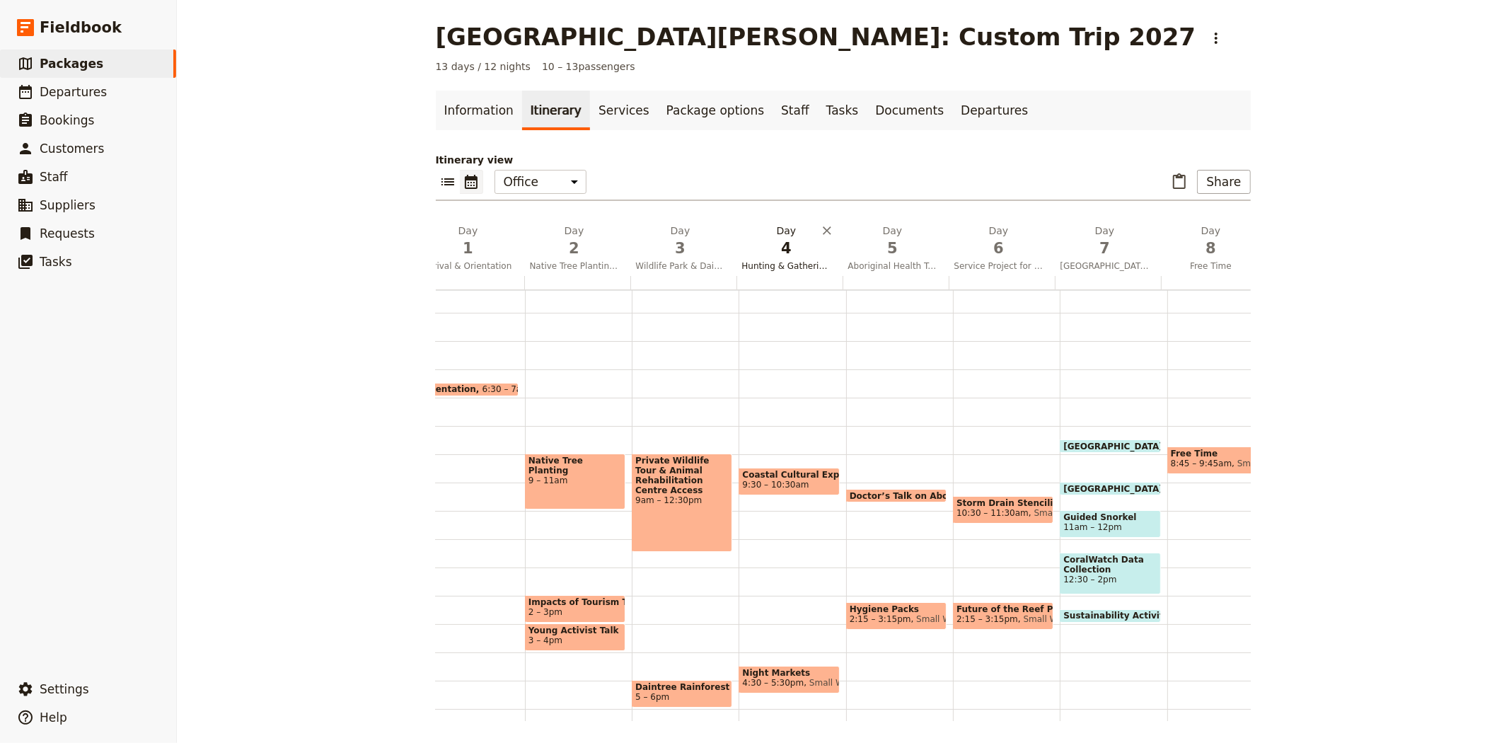
click at [772, 255] on span "4" at bounding box center [786, 248] width 89 height 21
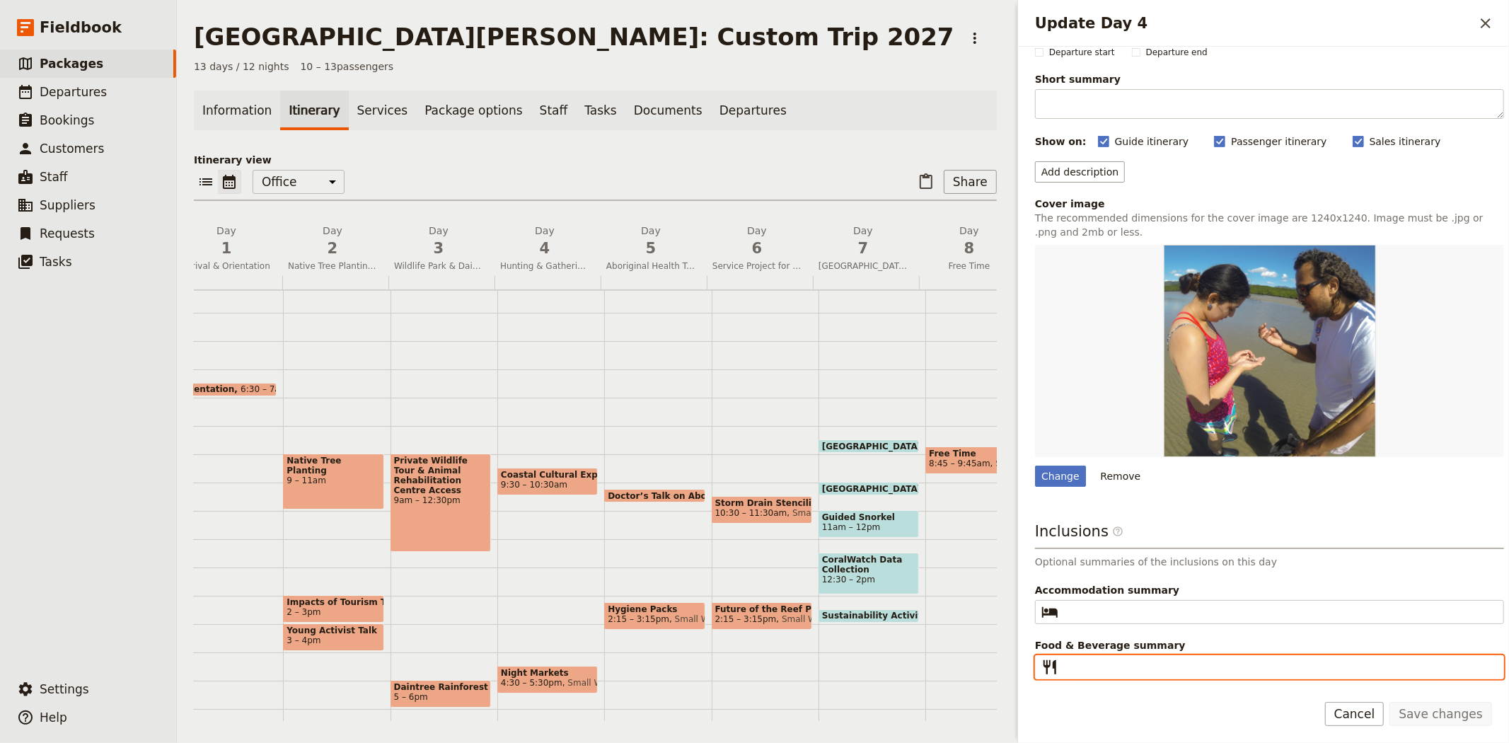
click at [1140, 661] on input "Food & Beverage summary ​" at bounding box center [1279, 667] width 431 height 17
paste input "Breakfast, Lunch, Dinner"
type input "Breakfast, Lunch, Dinner"
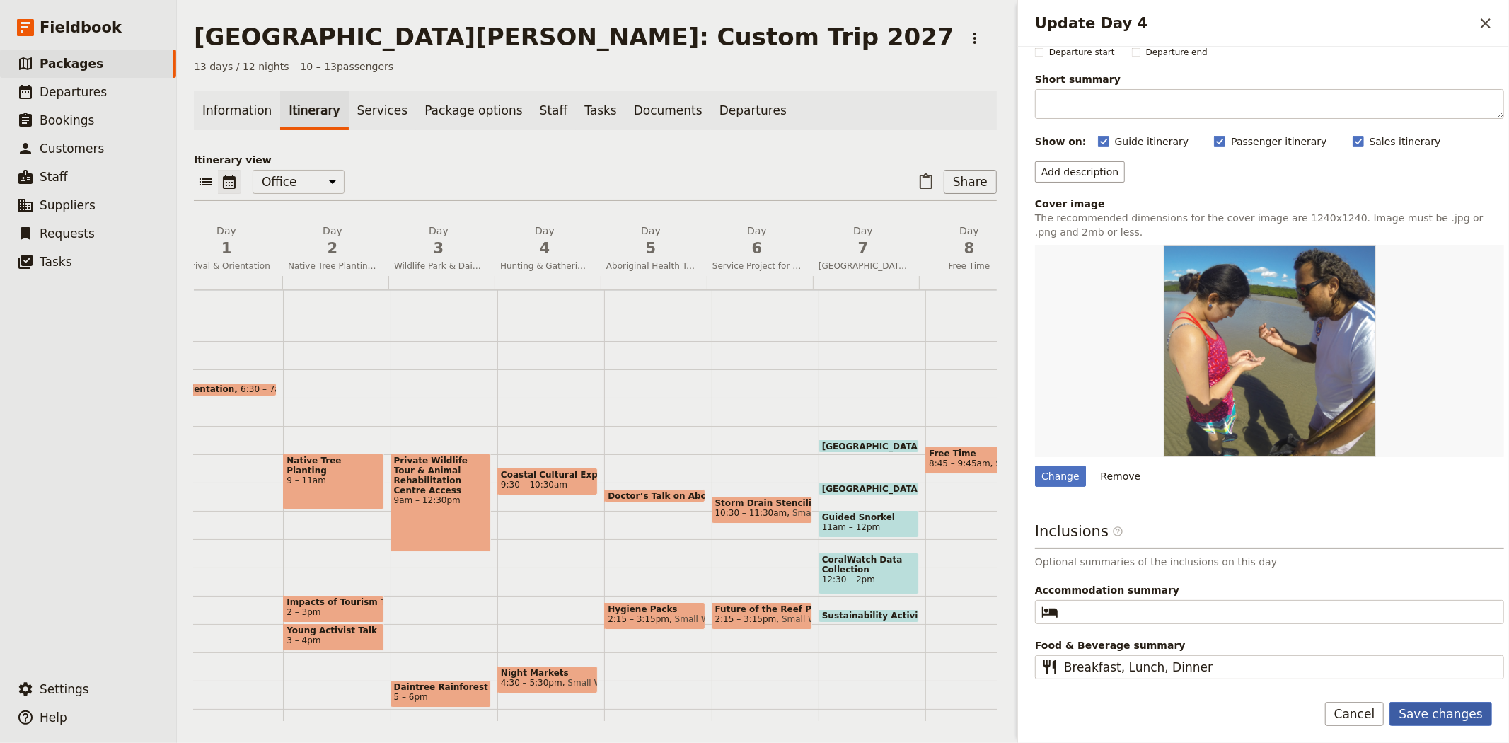
click at [1457, 712] on button "Save changes" at bounding box center [1440, 714] width 103 height 24
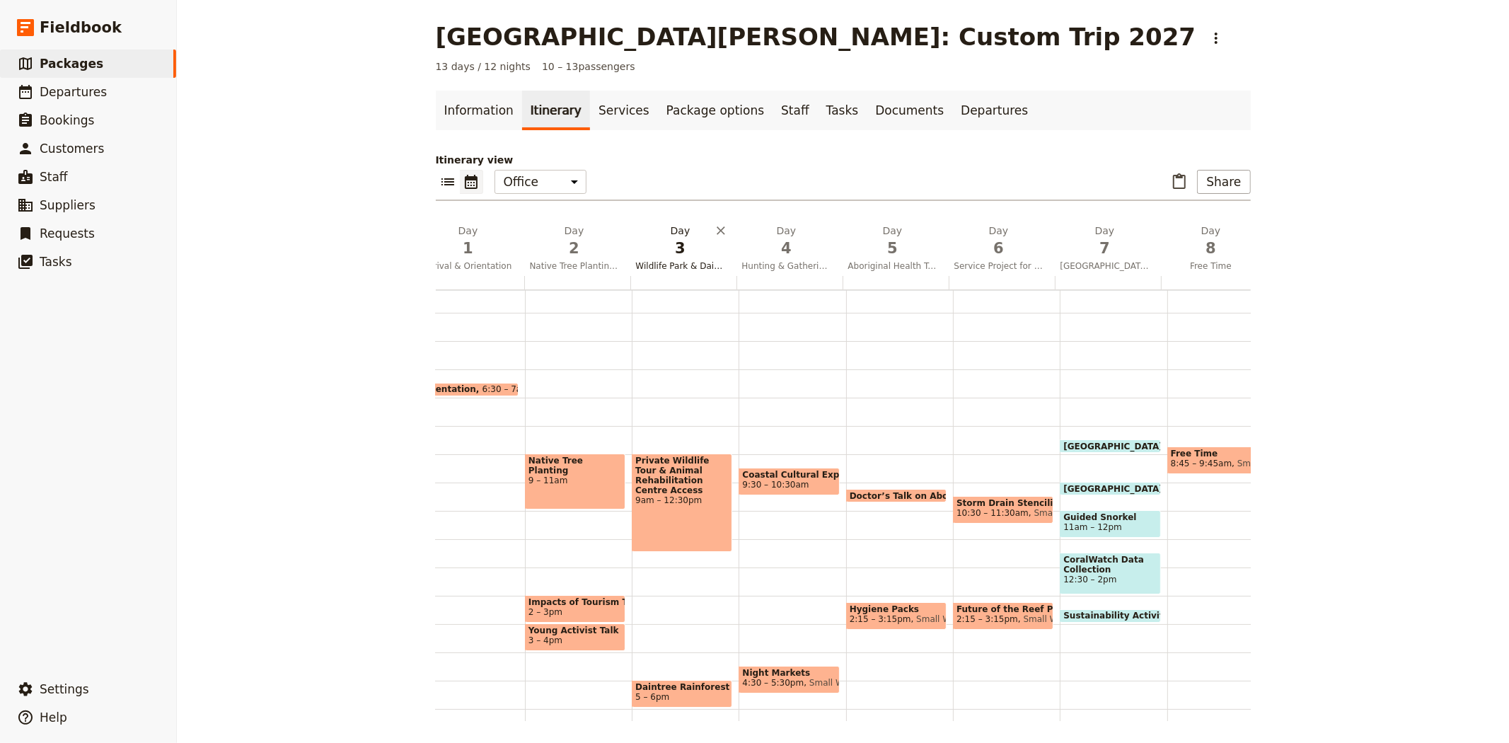
click at [647, 253] on span "3" at bounding box center [680, 248] width 89 height 21
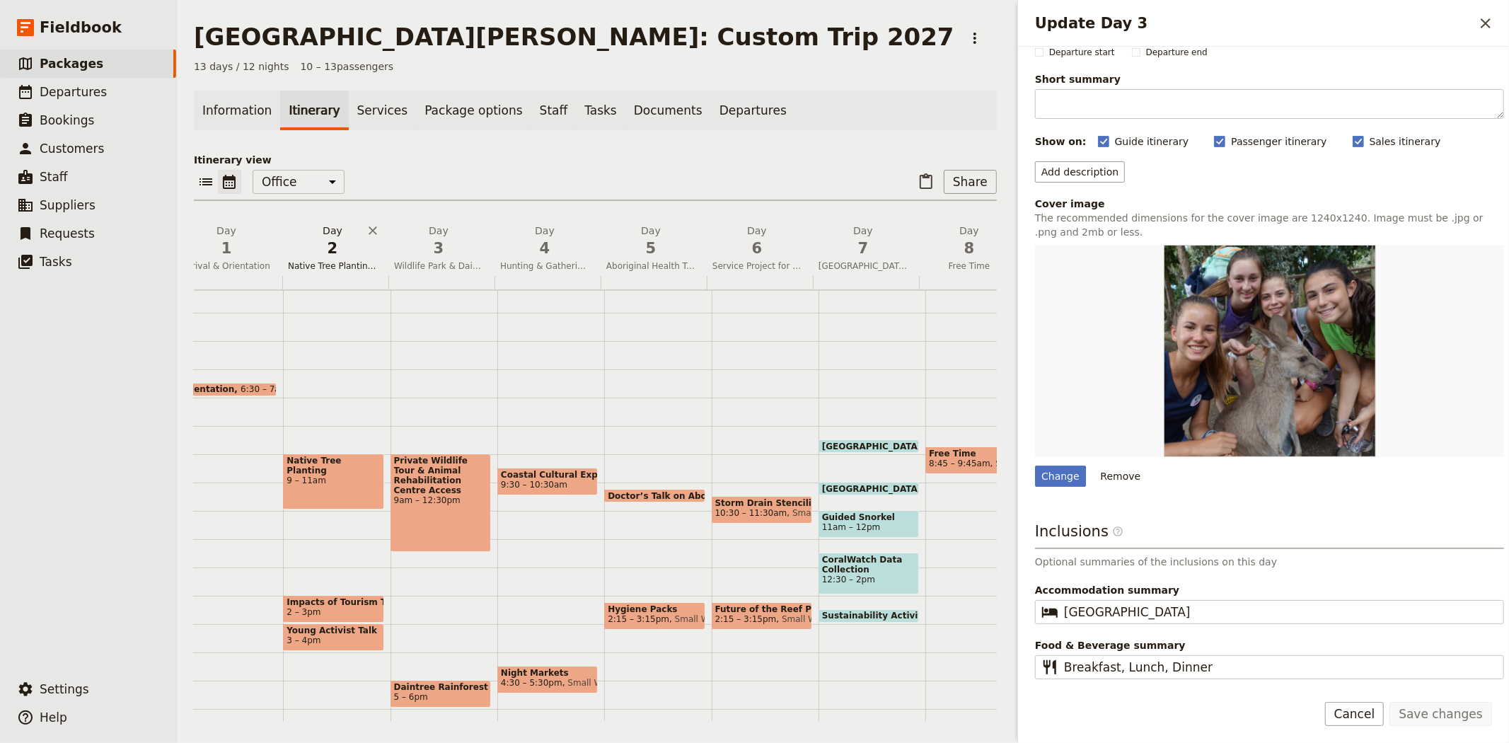
click at [342, 244] on span "2" at bounding box center [332, 248] width 89 height 21
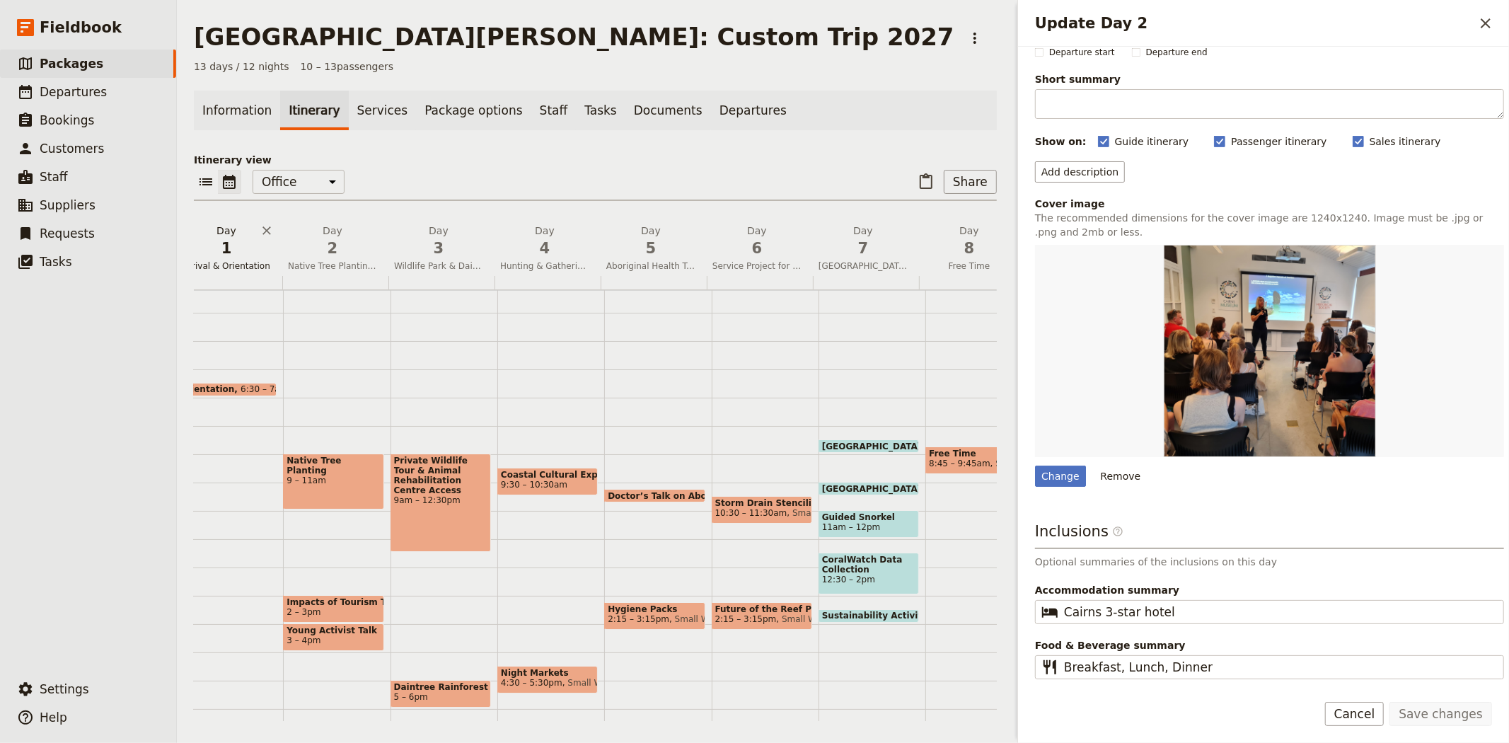
click at [238, 255] on span "1" at bounding box center [226, 248] width 89 height 21
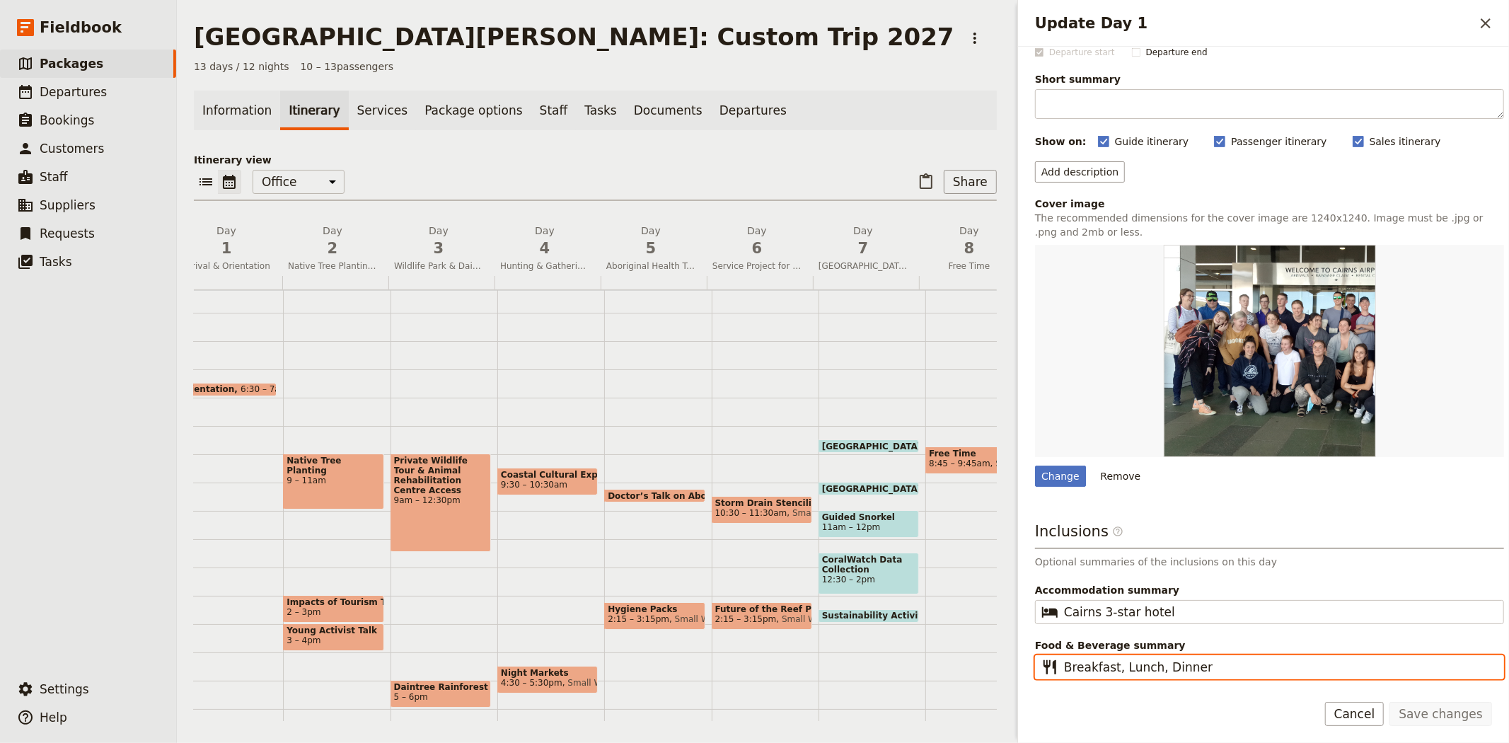
drag, startPoint x: 1157, startPoint y: 663, endPoint x: 972, endPoint y: 673, distance: 185.6
click at [972, 673] on div "San Jose State University: Custom Trip 2027 ​ 13 days / 12 nights 10 – 13 passe…" at bounding box center [843, 371] width 1332 height 743
type input "Dinner"
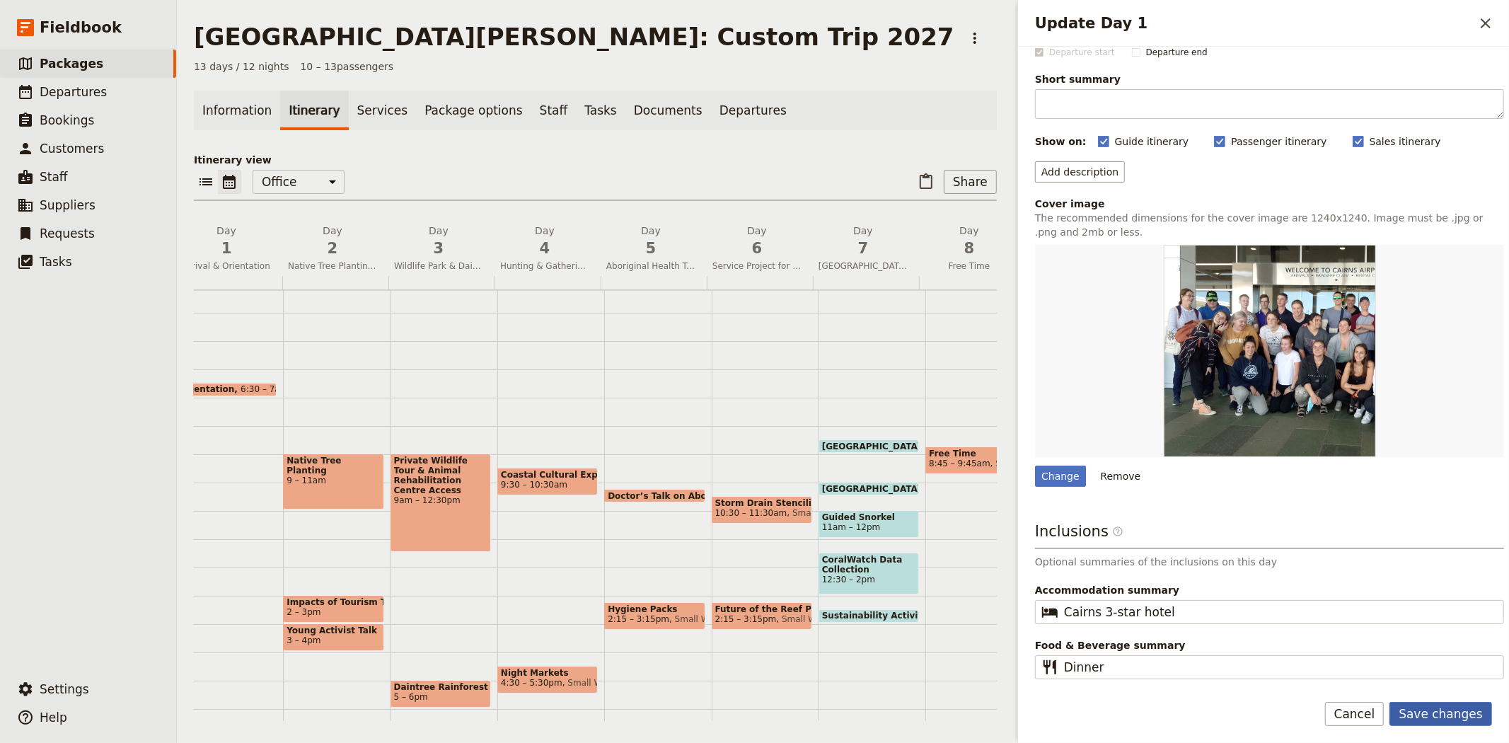
click at [1415, 717] on button "Save changes" at bounding box center [1440, 714] width 103 height 24
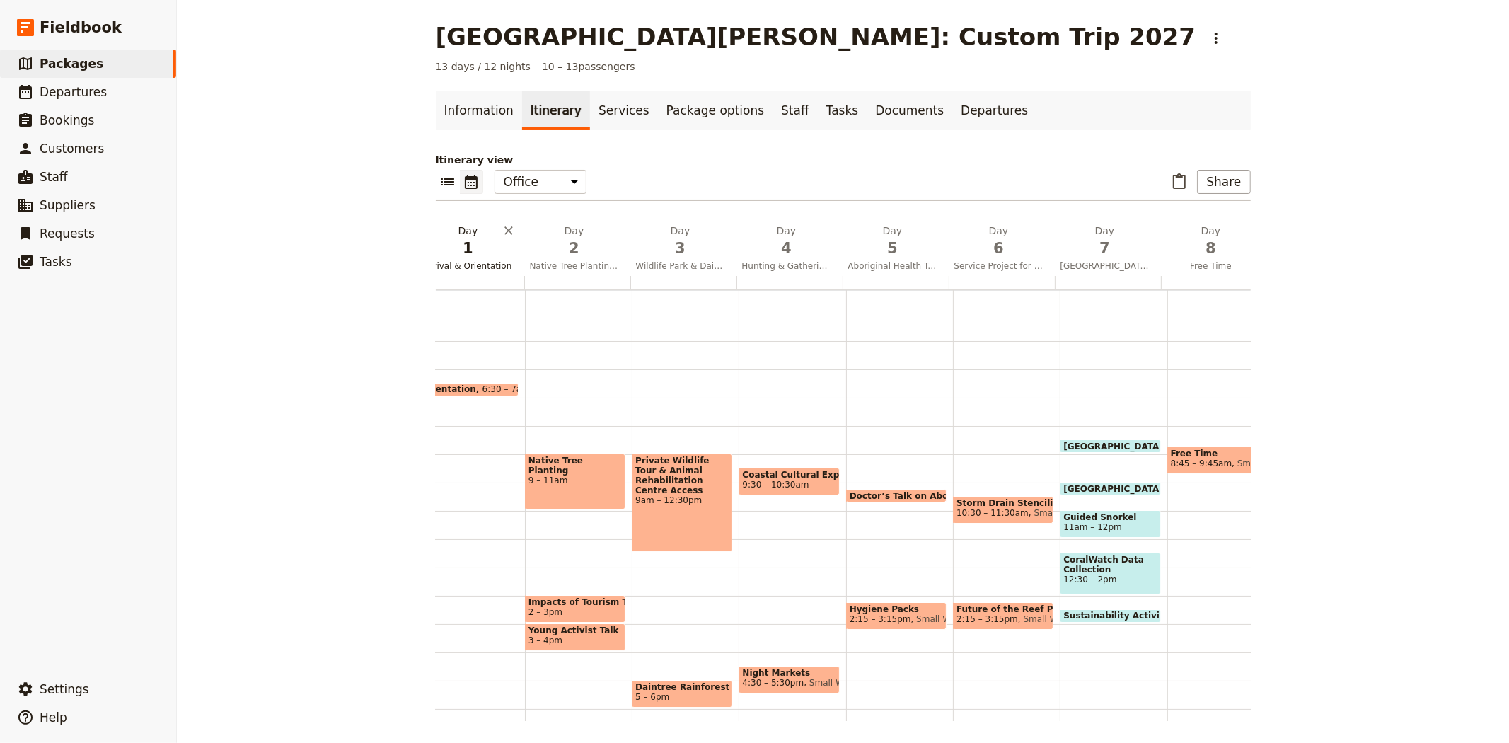
click at [460, 250] on span "1" at bounding box center [468, 248] width 89 height 21
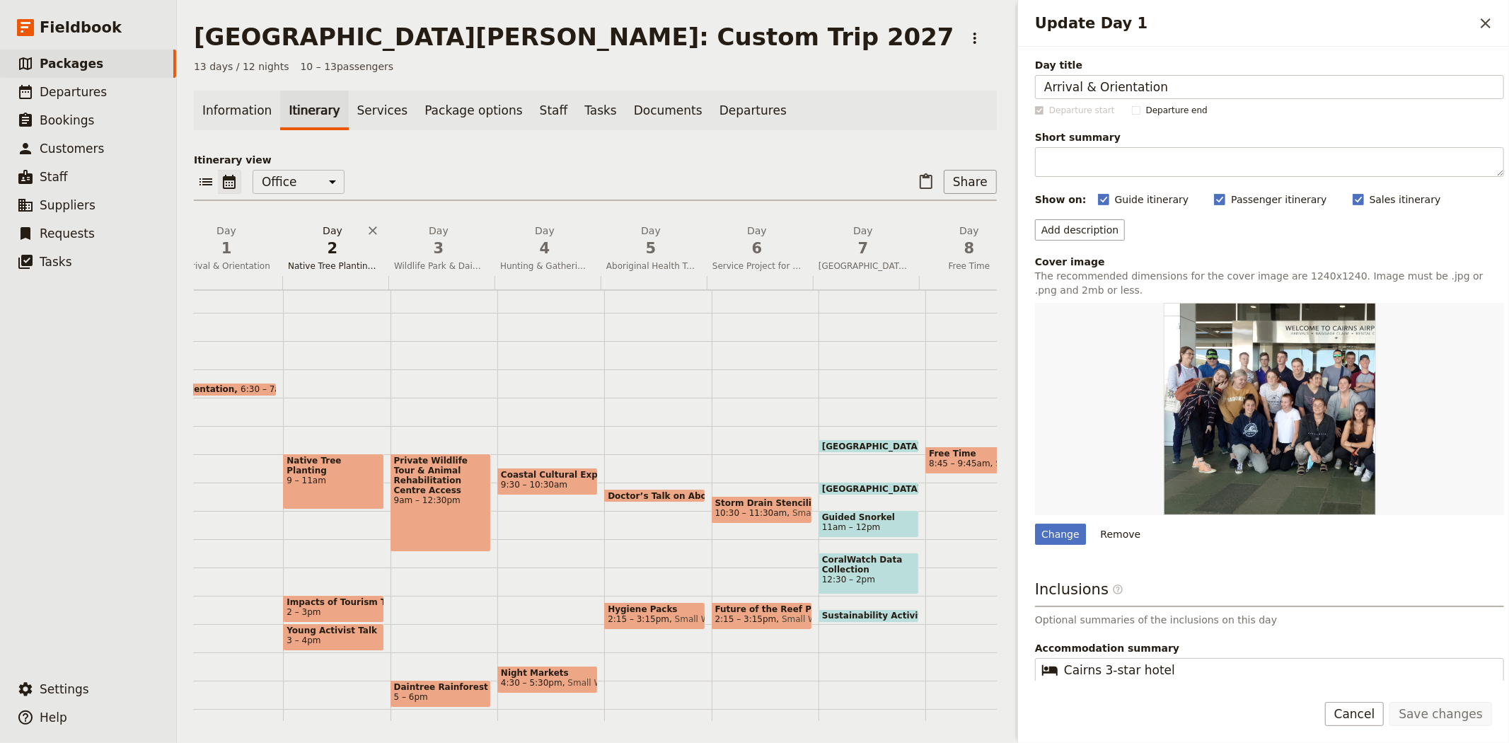
click at [320, 243] on span "2" at bounding box center [332, 248] width 89 height 21
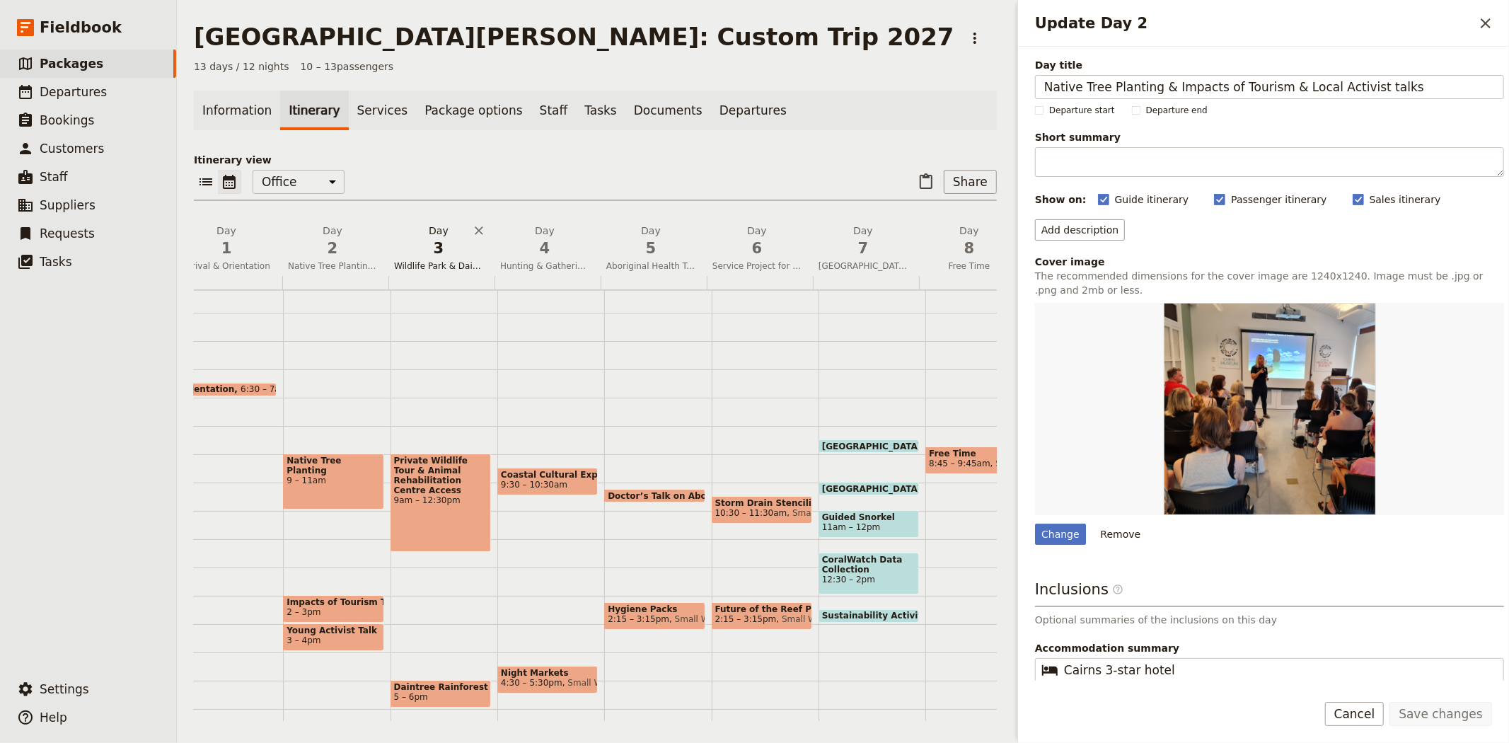
click at [421, 253] on span "3" at bounding box center [438, 248] width 89 height 21
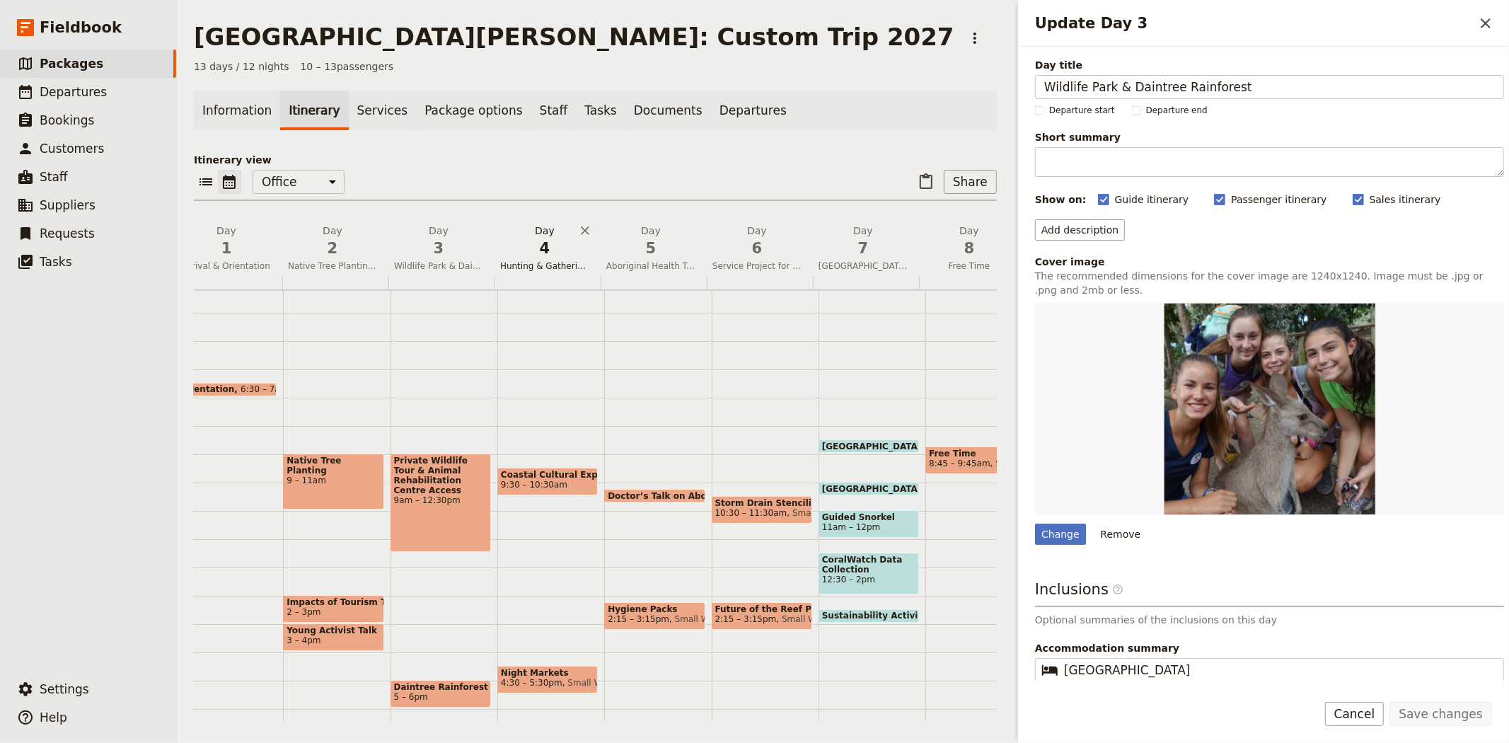
click at [546, 253] on span "4" at bounding box center [544, 248] width 89 height 21
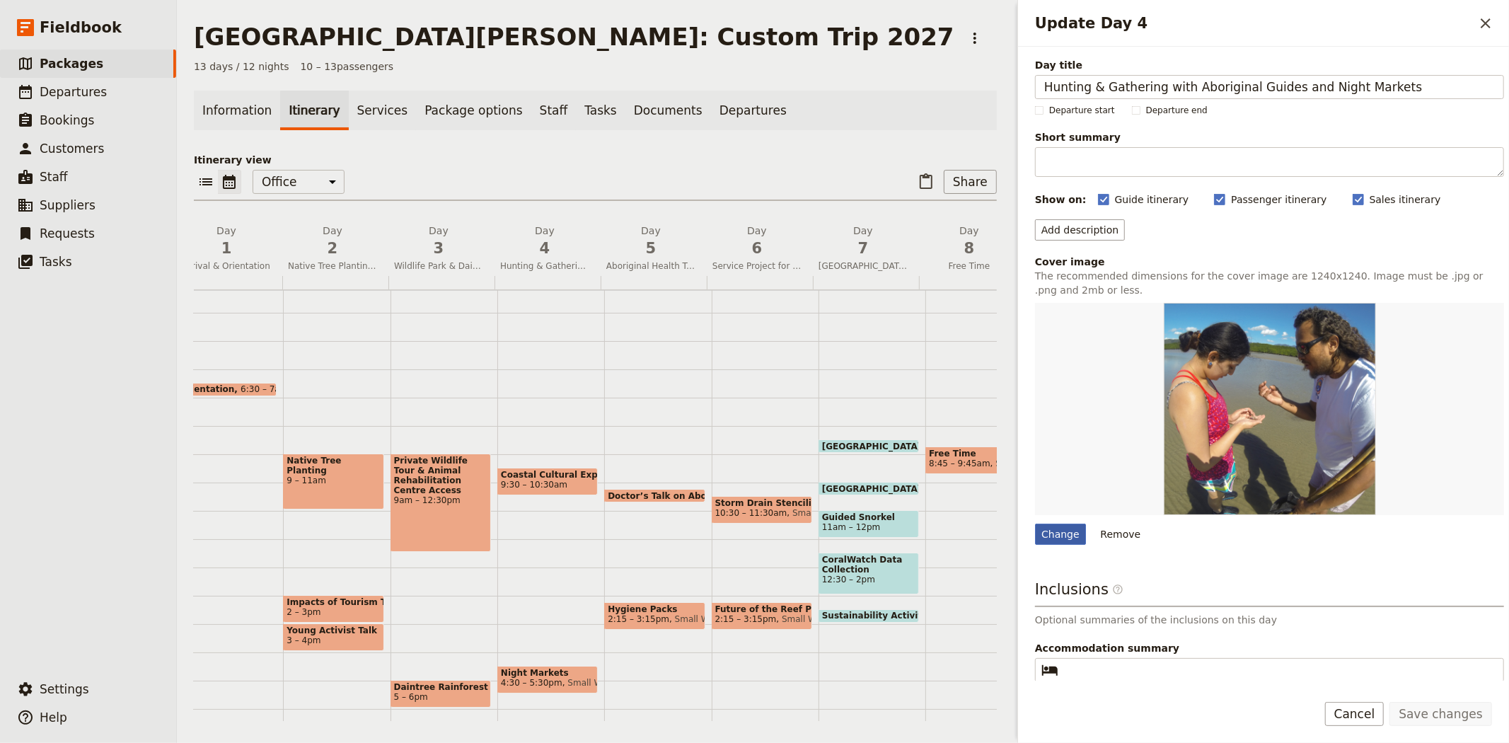
click at [1055, 536] on div "Change" at bounding box center [1060, 533] width 51 height 21
click at [1035, 523] on input "Change" at bounding box center [1034, 523] width 1 height 1
type input "C:\fakepath\Blob for Tours pages.JPG"
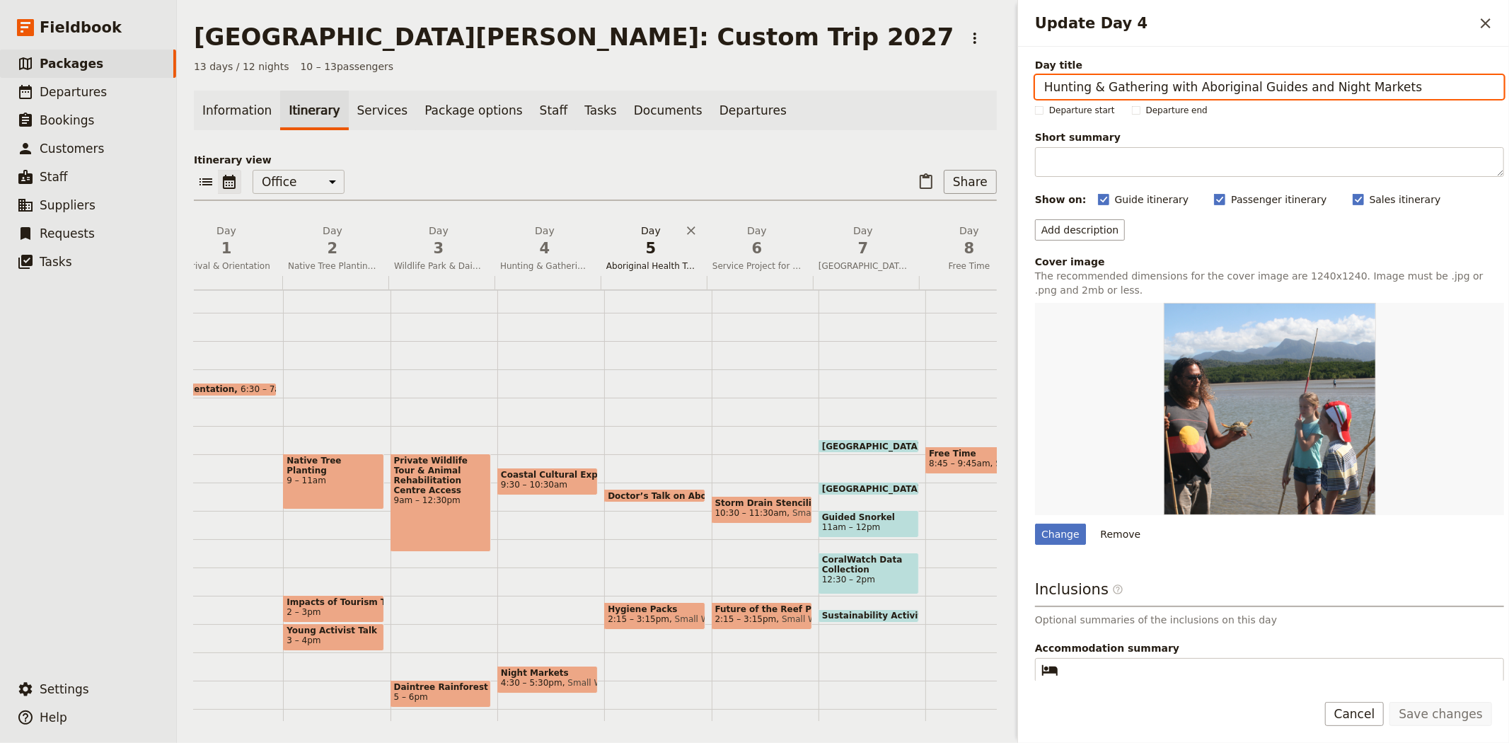
click at [644, 238] on span "5" at bounding box center [650, 248] width 89 height 21
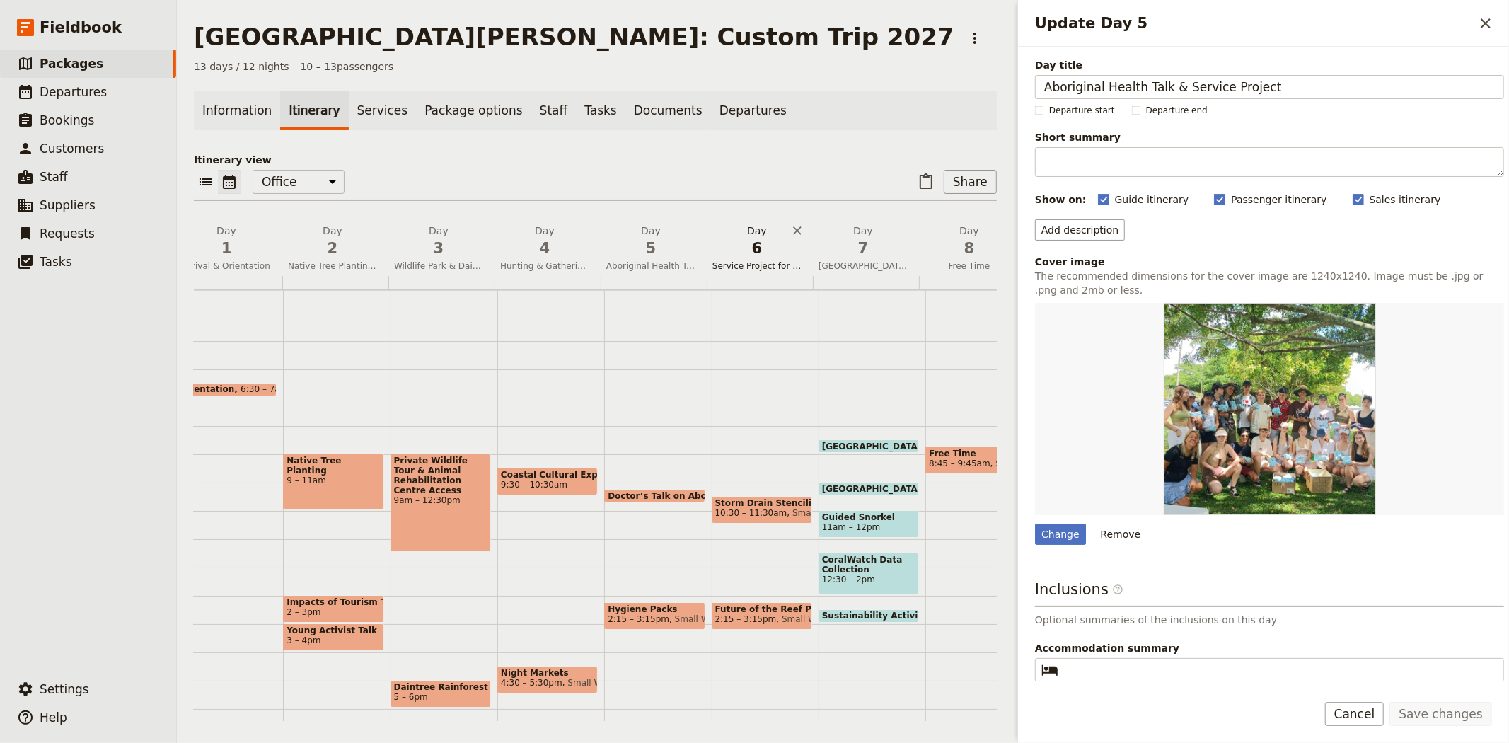
click at [760, 246] on span "6" at bounding box center [756, 248] width 89 height 21
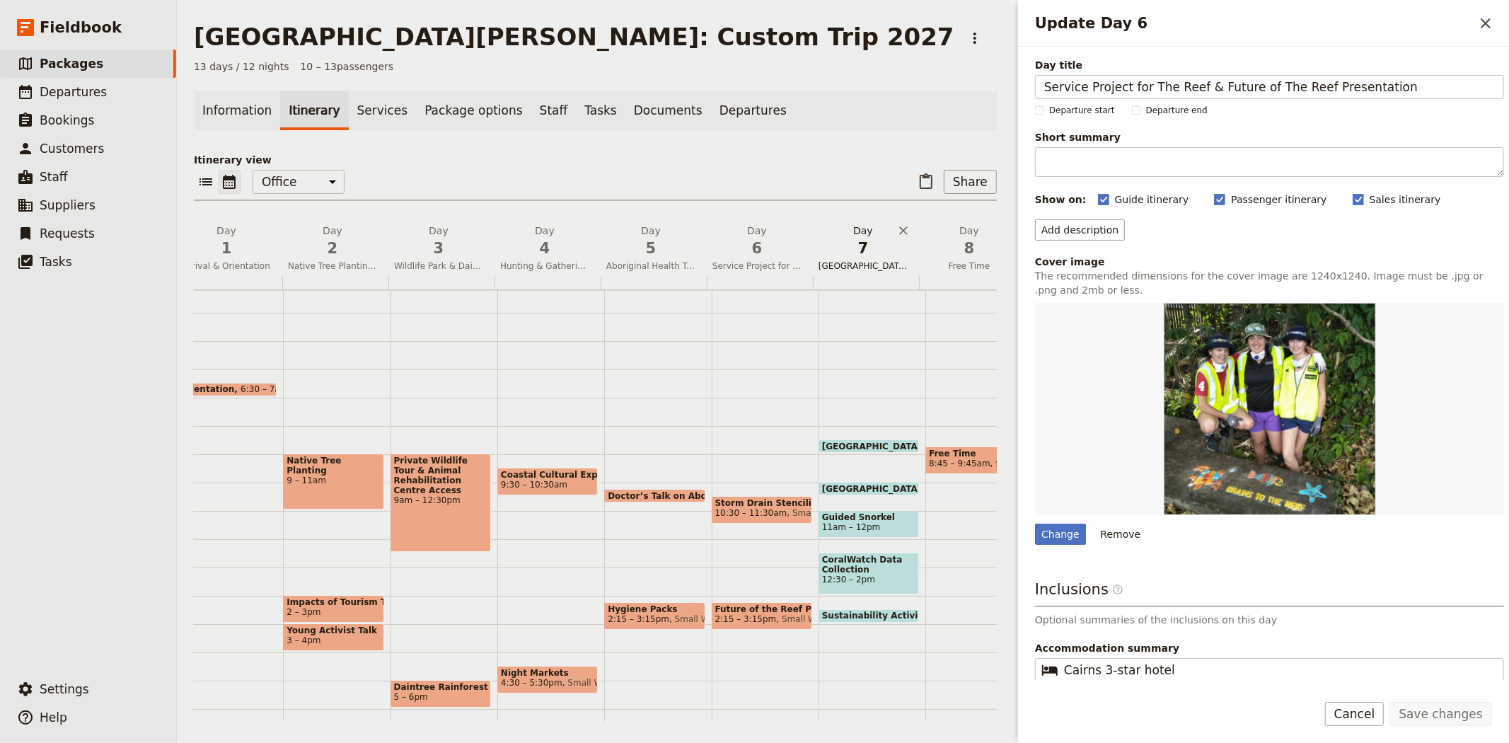
click at [854, 257] on span "7" at bounding box center [862, 248] width 89 height 21
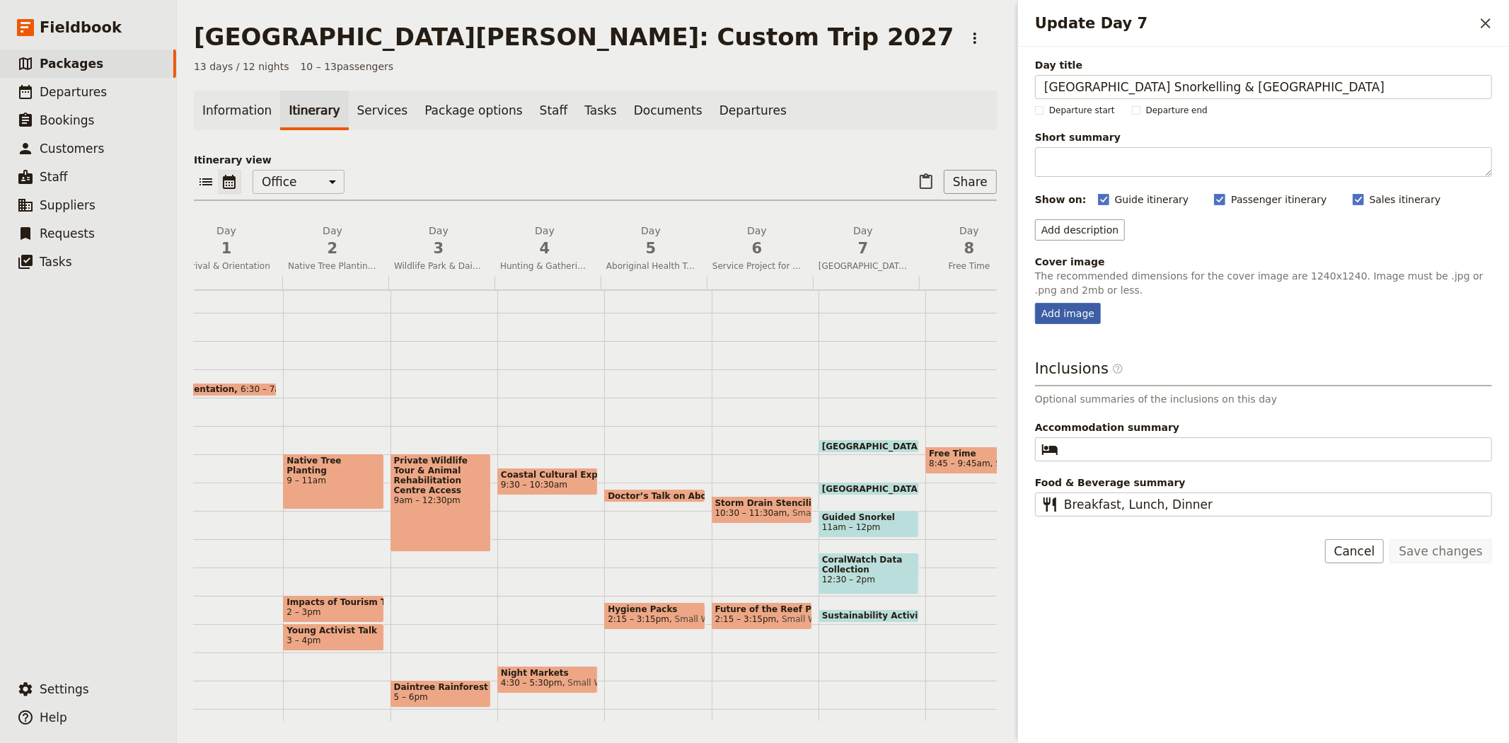
click at [1055, 315] on div "Add image" at bounding box center [1068, 313] width 66 height 21
click at [1035, 303] on input "Add image" at bounding box center [1034, 302] width 1 height 1
type input "C:\fakepath\CoralWatch Fieldbook.JPG"
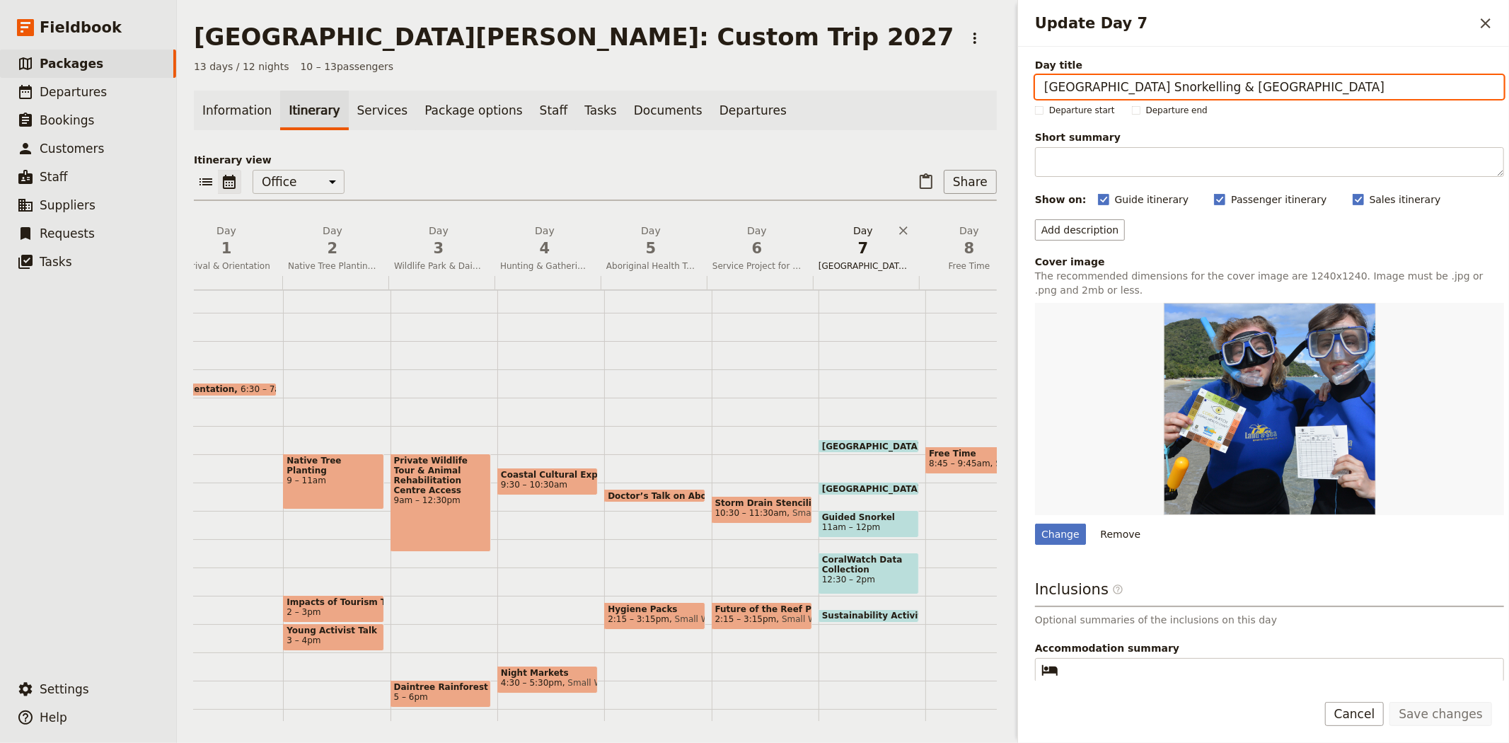
drag, startPoint x: 863, startPoint y: 263, endPoint x: 871, endPoint y: 259, distance: 9.5
click at [863, 263] on span "Fitzroy Island Snorkelling & Turtle Rehabilitation Centre" at bounding box center [863, 265] width 100 height 11
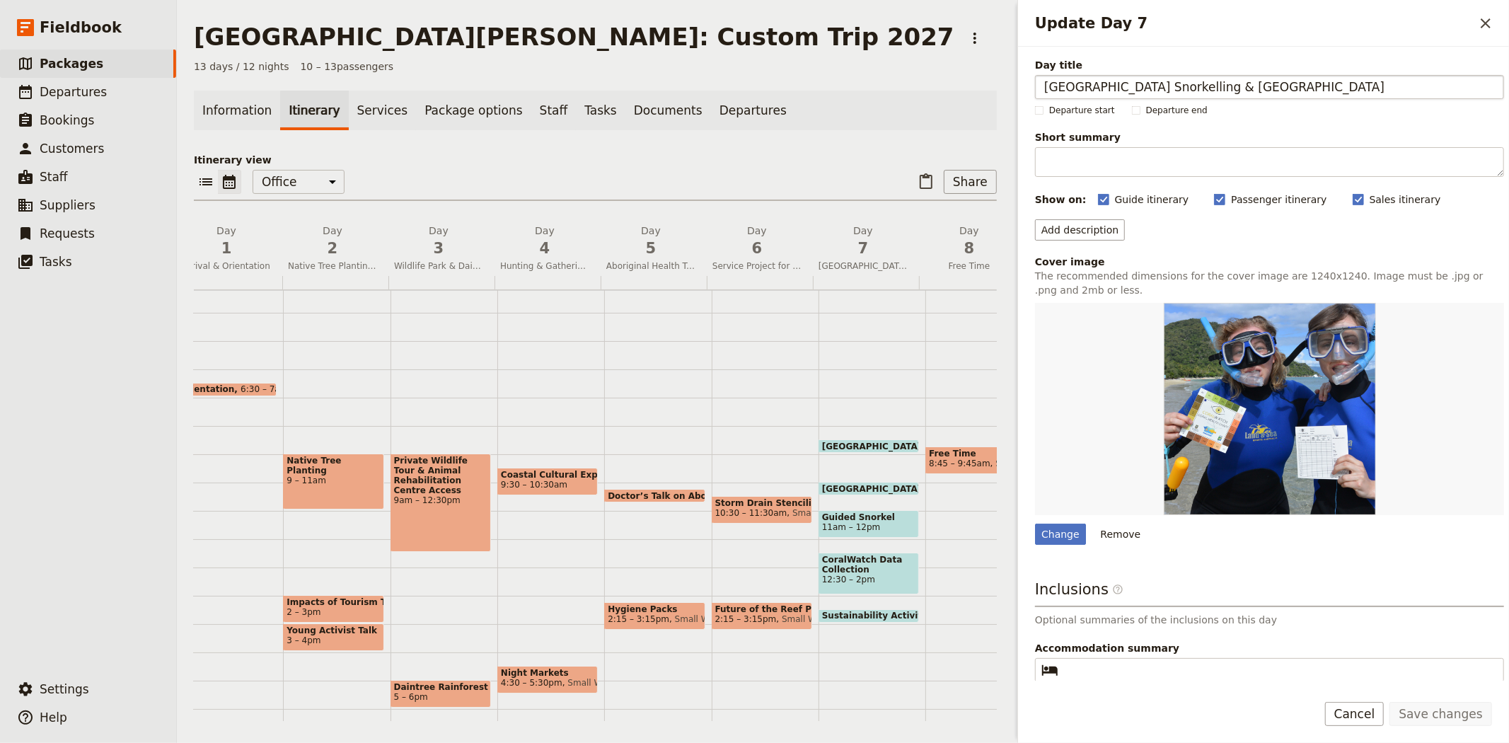
click at [1176, 90] on input "Fitzroy Island Snorkelling & Turtle Rehabilitation Centre" at bounding box center [1269, 87] width 469 height 24
type input "Fitzroy Island Snorkelling, Reef Service Project & Turtle Rehabilitation Centre"
click at [1470, 719] on button "Save changes" at bounding box center [1440, 714] width 103 height 24
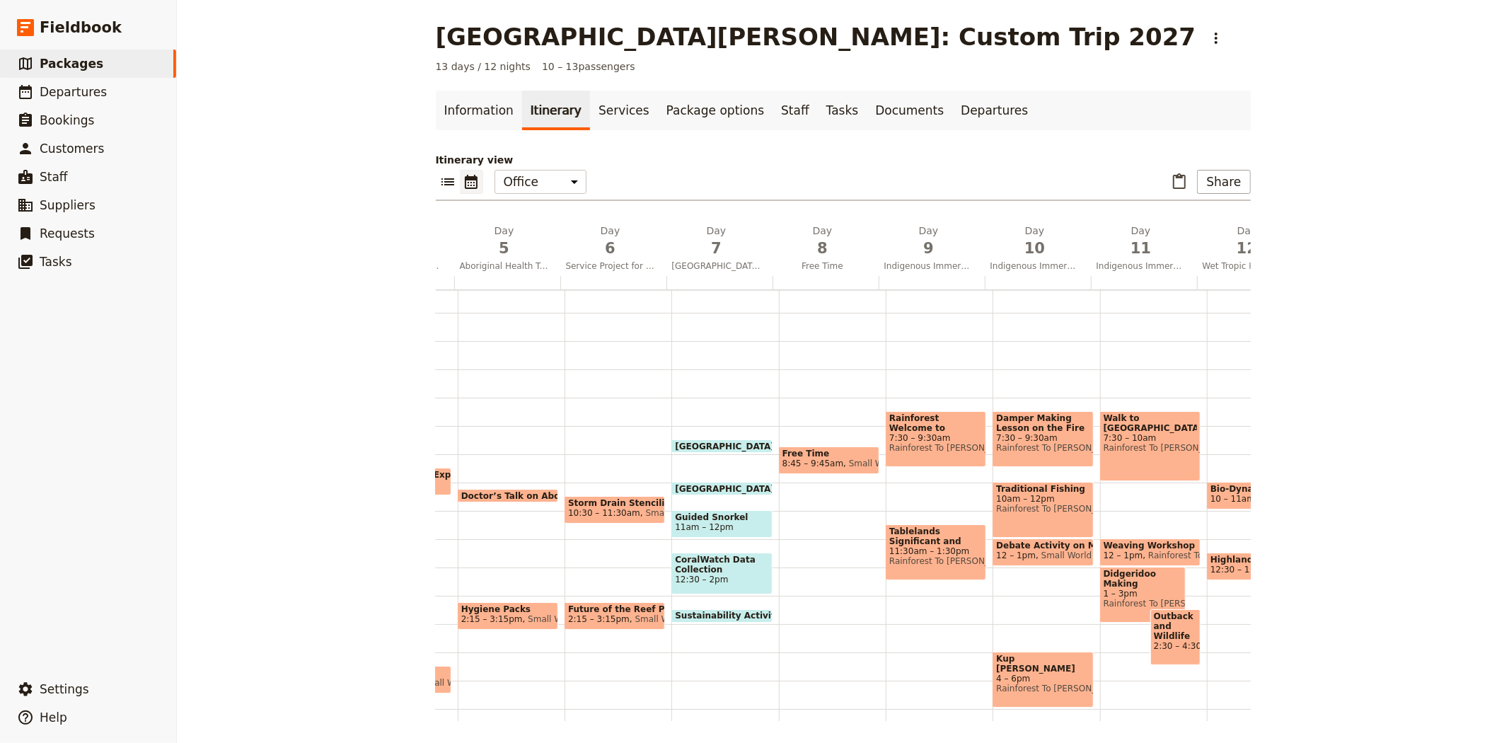
scroll to position [0, 509]
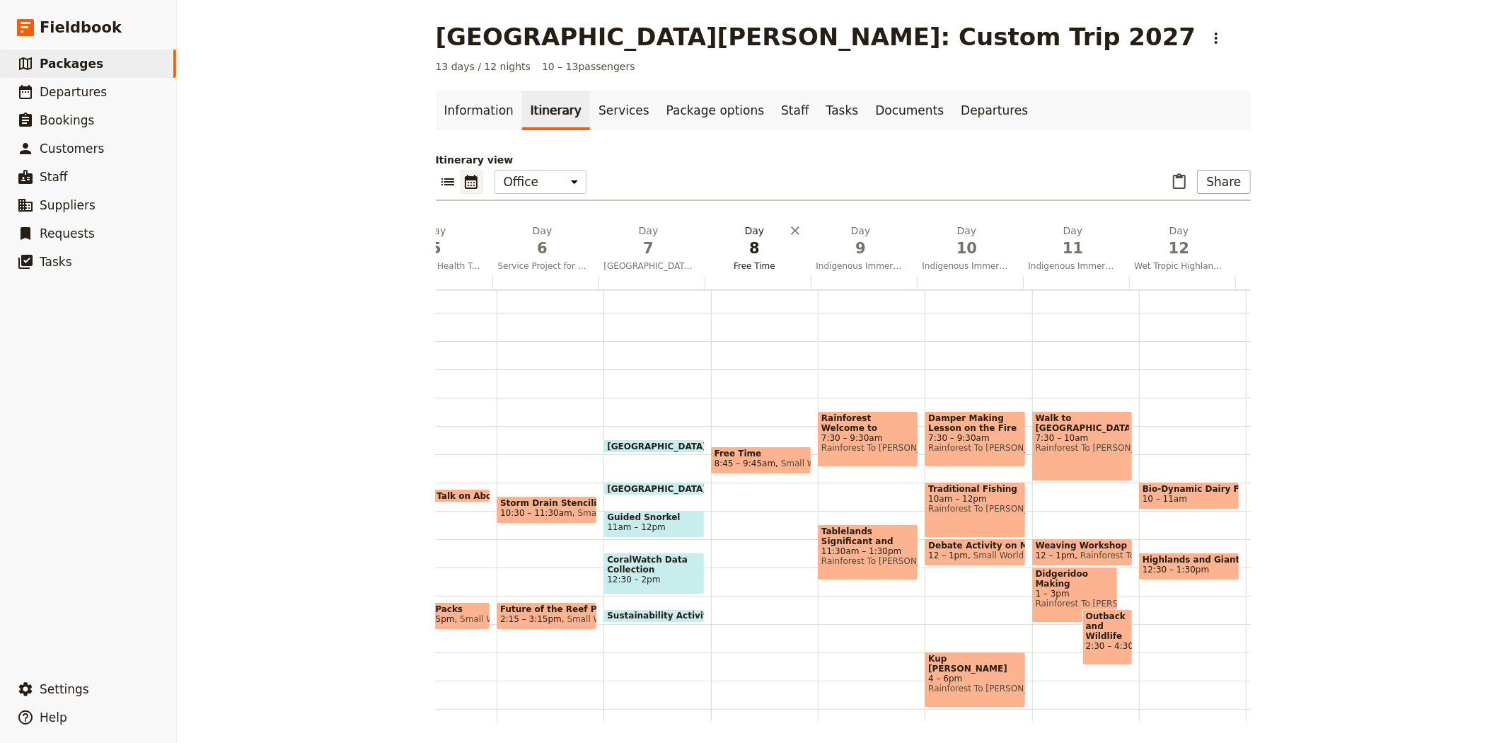
click at [765, 248] on span "8" at bounding box center [754, 248] width 89 height 21
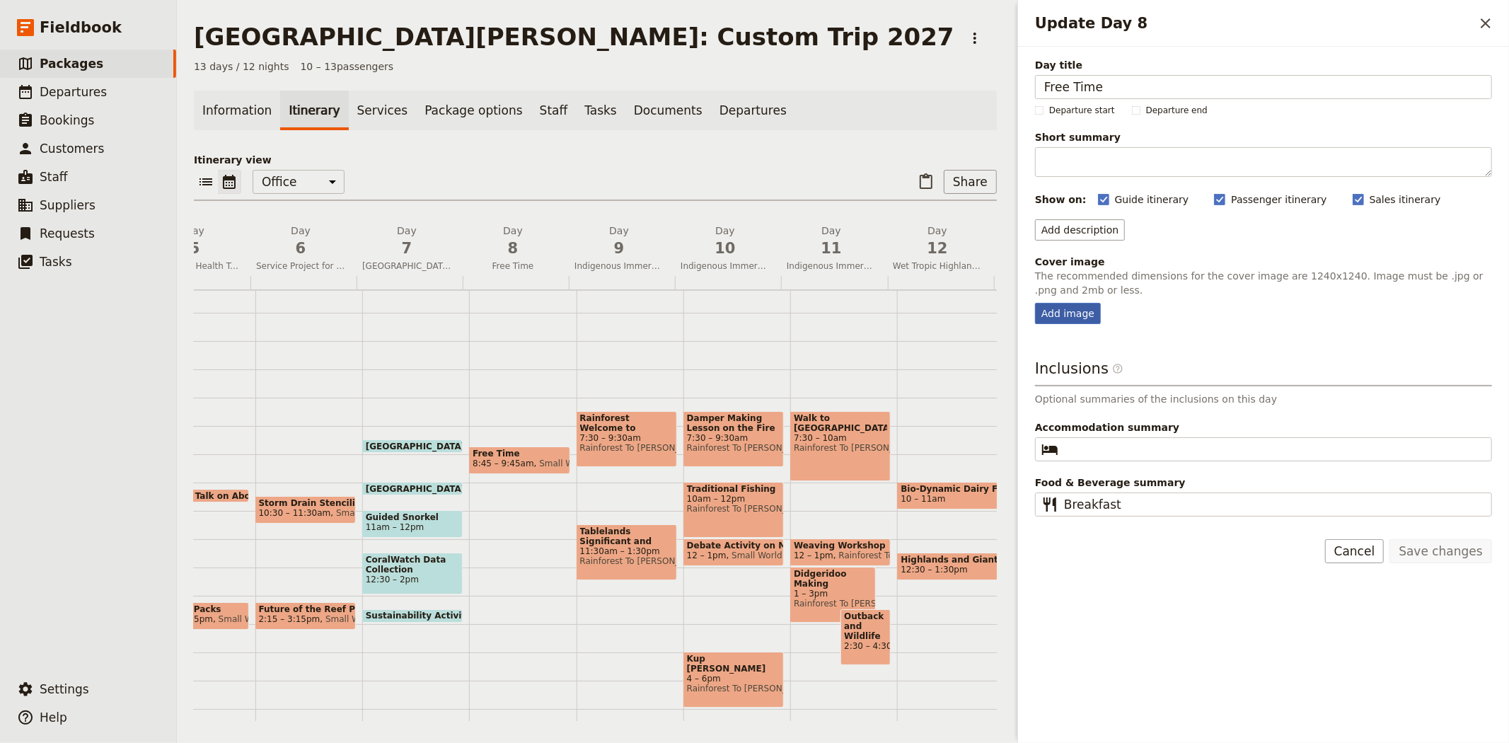
click at [1055, 313] on div "Add image" at bounding box center [1068, 313] width 66 height 21
click at [1035, 303] on input "Add image" at bounding box center [1034, 302] width 1 height 1
type input "C:\fakepath\Cairns Public Lagoon-webready.JPG"
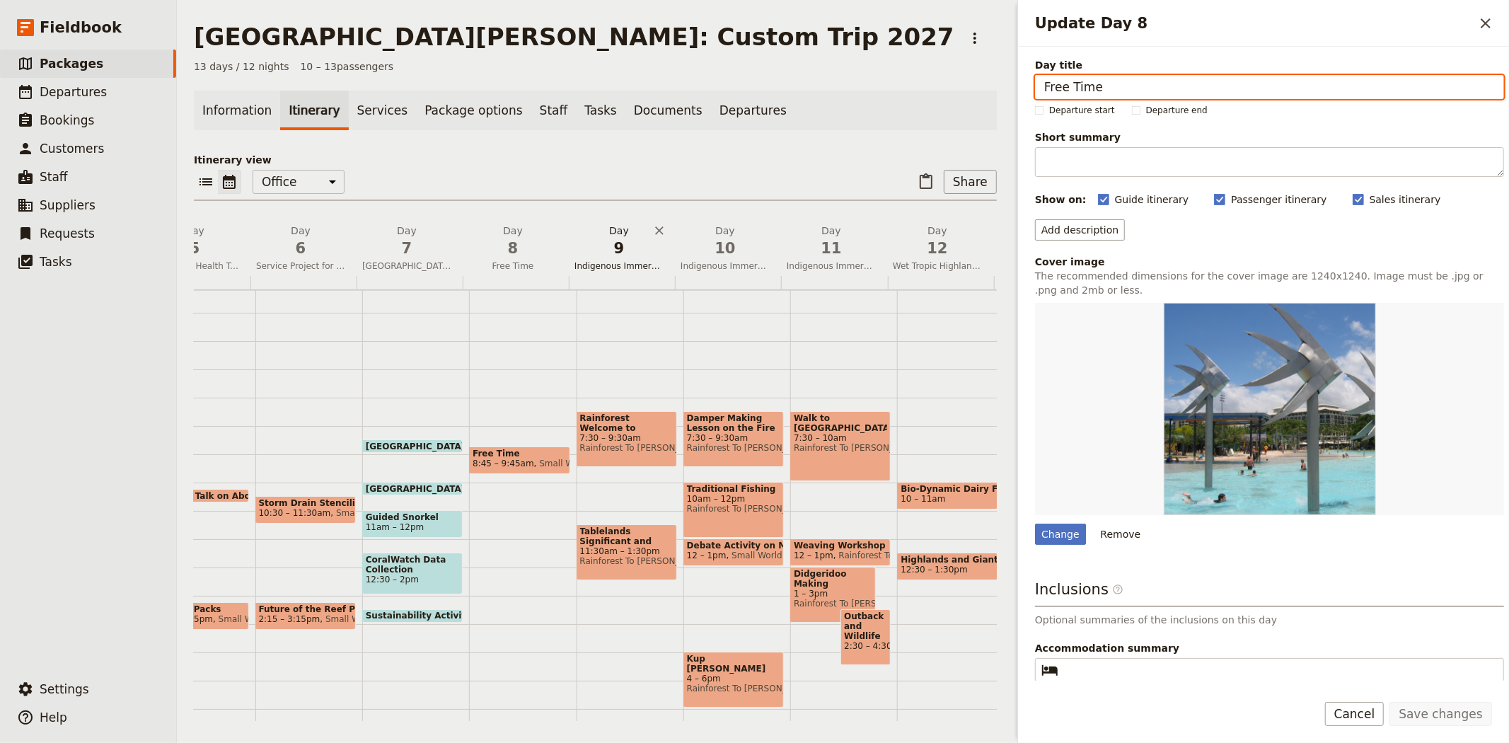
click at [607, 232] on h2 "Day 9 Indigenous Immersion Experience" at bounding box center [618, 241] width 89 height 35
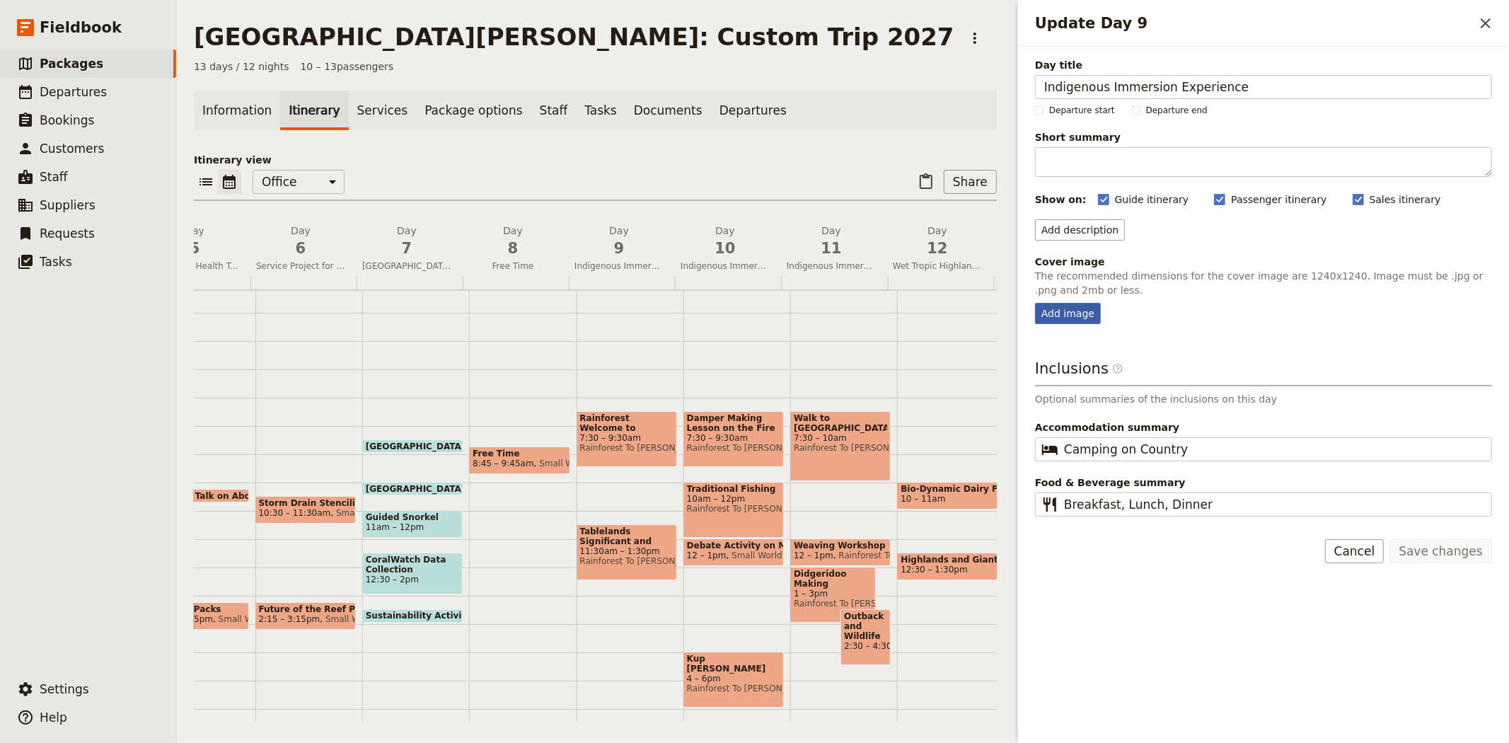
click at [1050, 316] on div "Add image" at bounding box center [1068, 313] width 66 height 21
click at [1035, 303] on input "Add image" at bounding box center [1034, 302] width 1 height 1
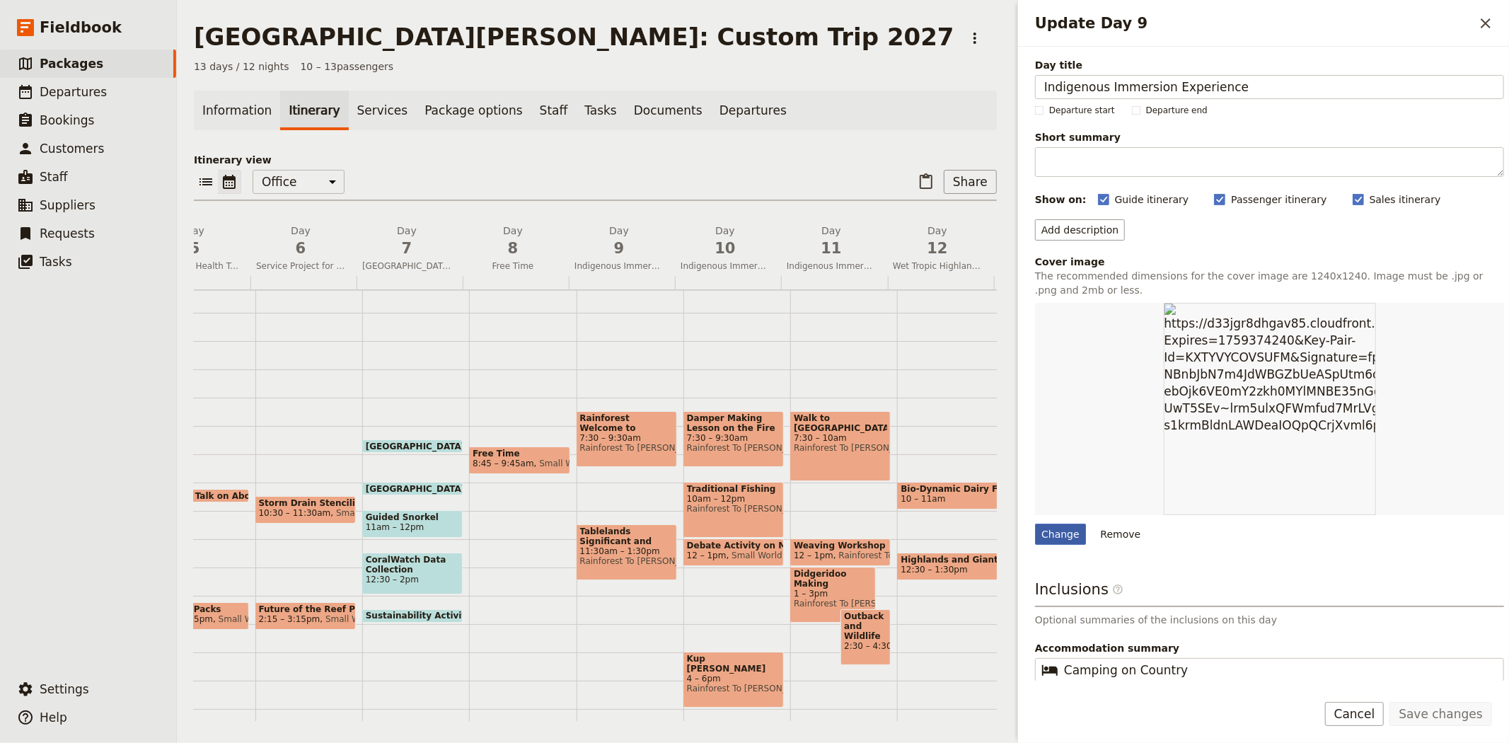
click at [1062, 532] on div "Change" at bounding box center [1060, 533] width 51 height 21
click at [1035, 523] on input "Change" at bounding box center [1034, 523] width 1 height 1
type input "C:\fakepath\Allan Cathedreal Fig Tree.jpg"
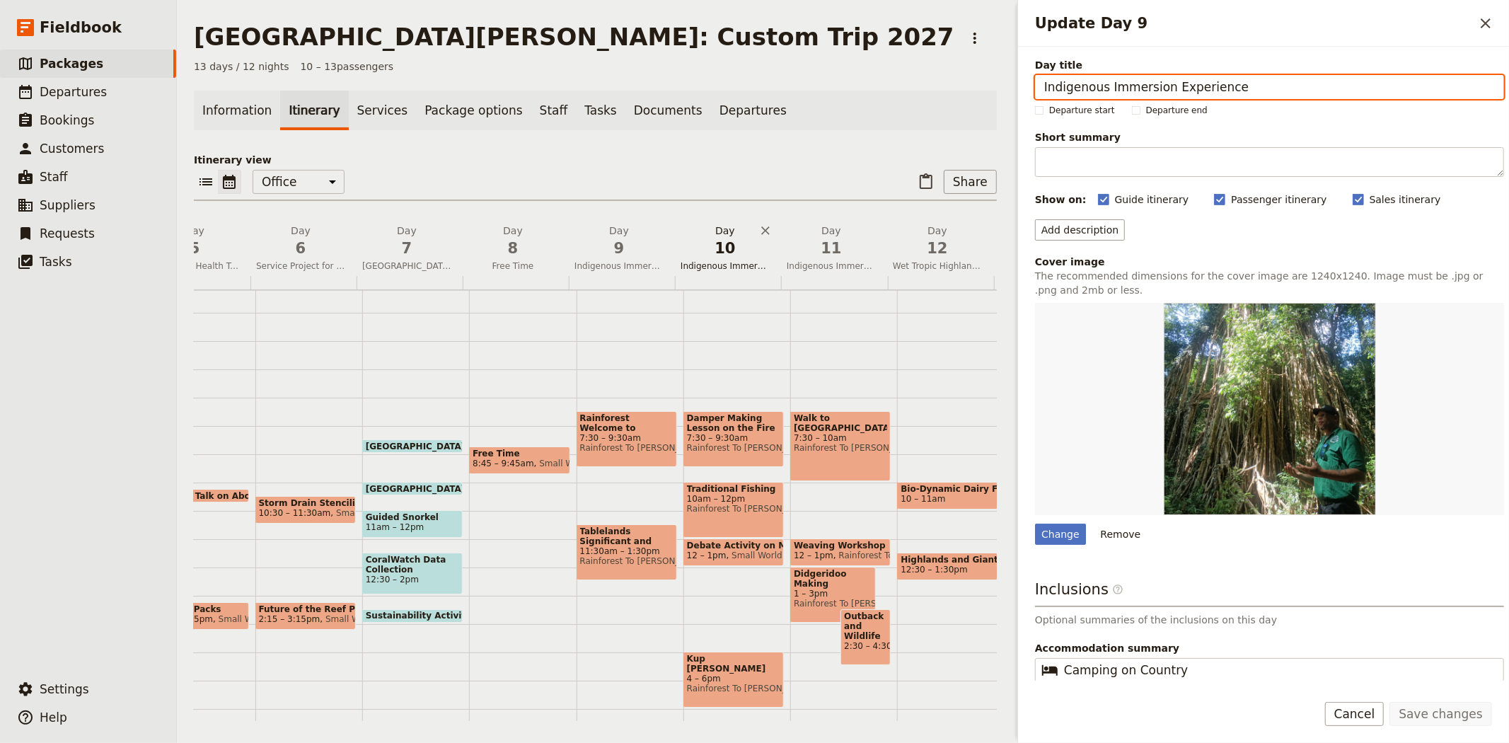
click at [731, 240] on span "10" at bounding box center [724, 248] width 89 height 21
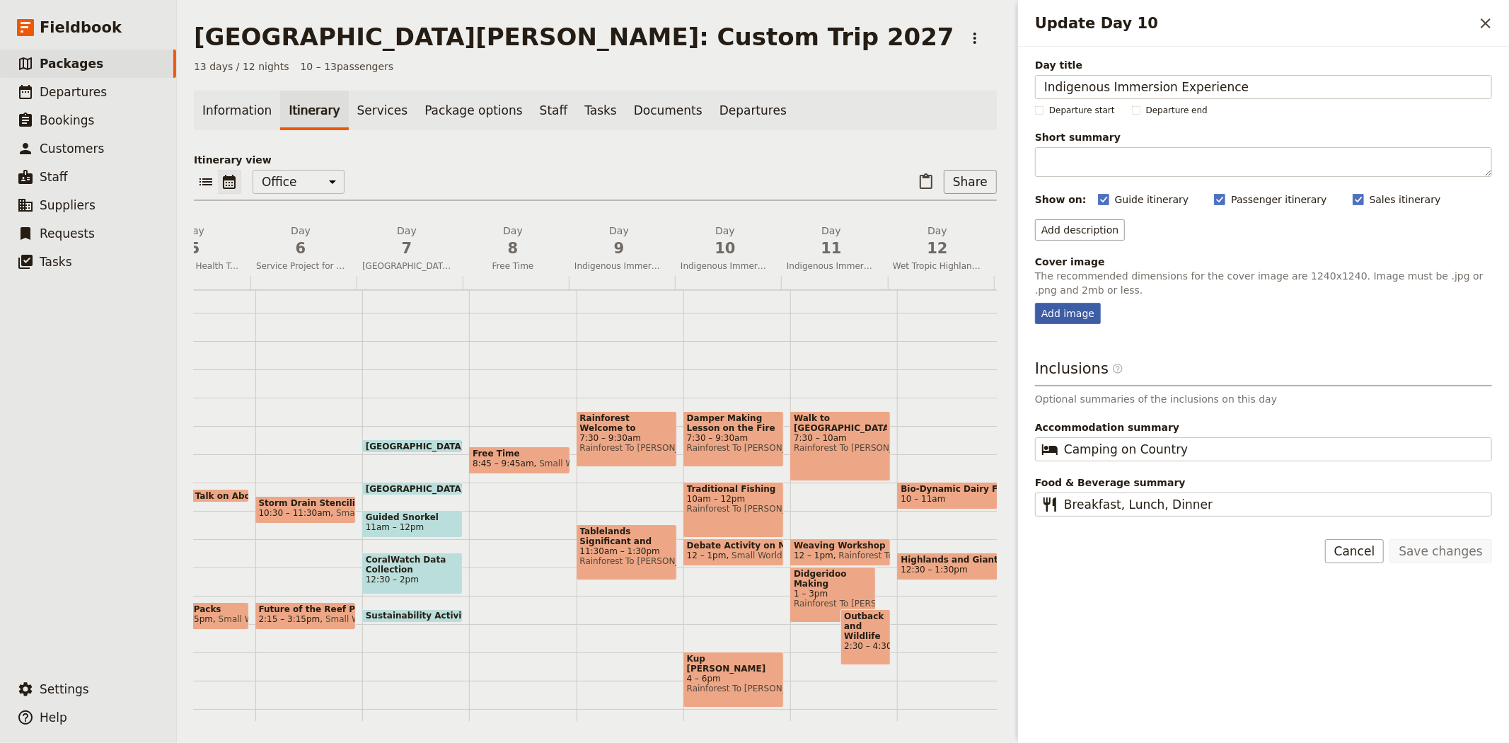
click at [1074, 313] on div "Add image" at bounding box center [1068, 313] width 66 height 21
click at [1035, 303] on input "Add image" at bounding box center [1034, 302] width 1 height 1
type input "C:\fakepath\P1200149-2.JPG"
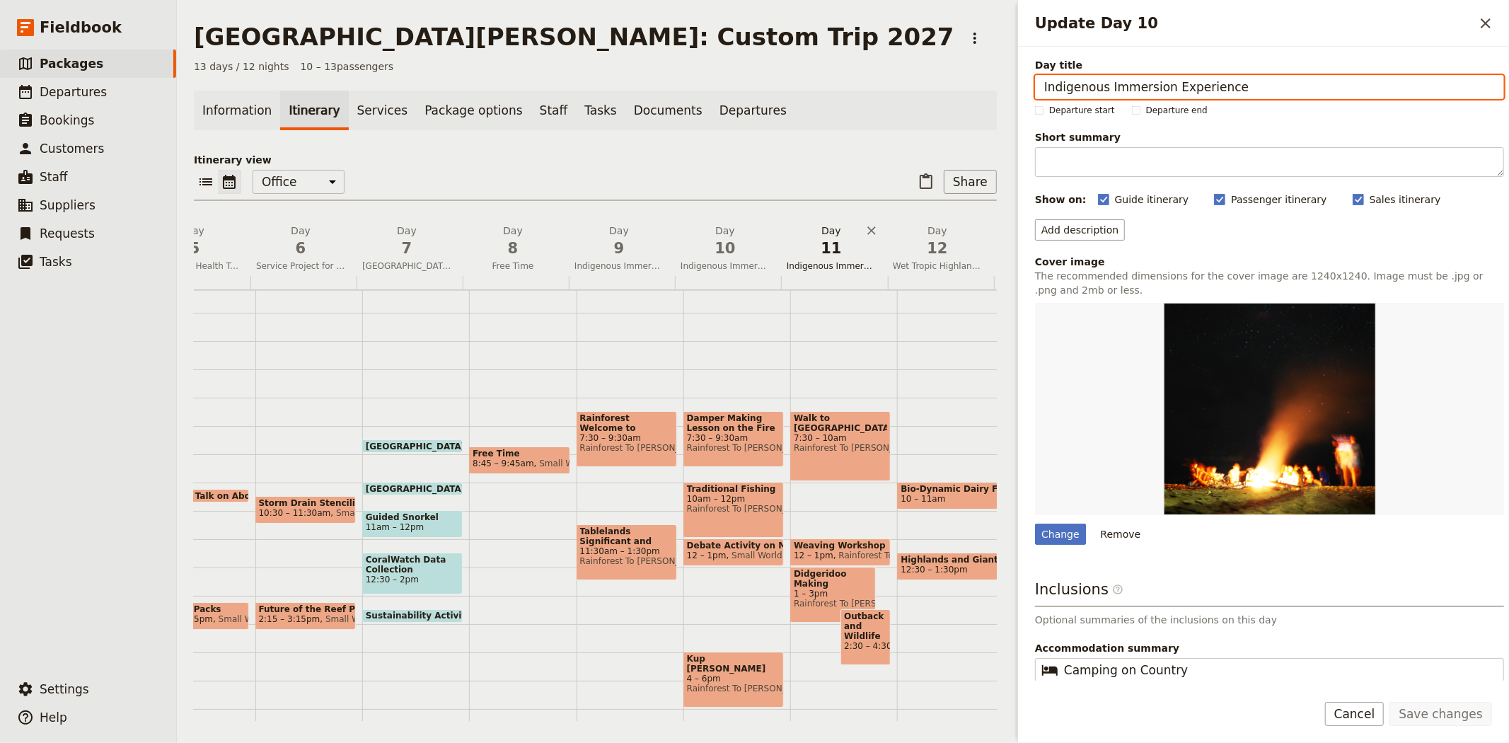
click at [835, 251] on span "11" at bounding box center [831, 248] width 89 height 21
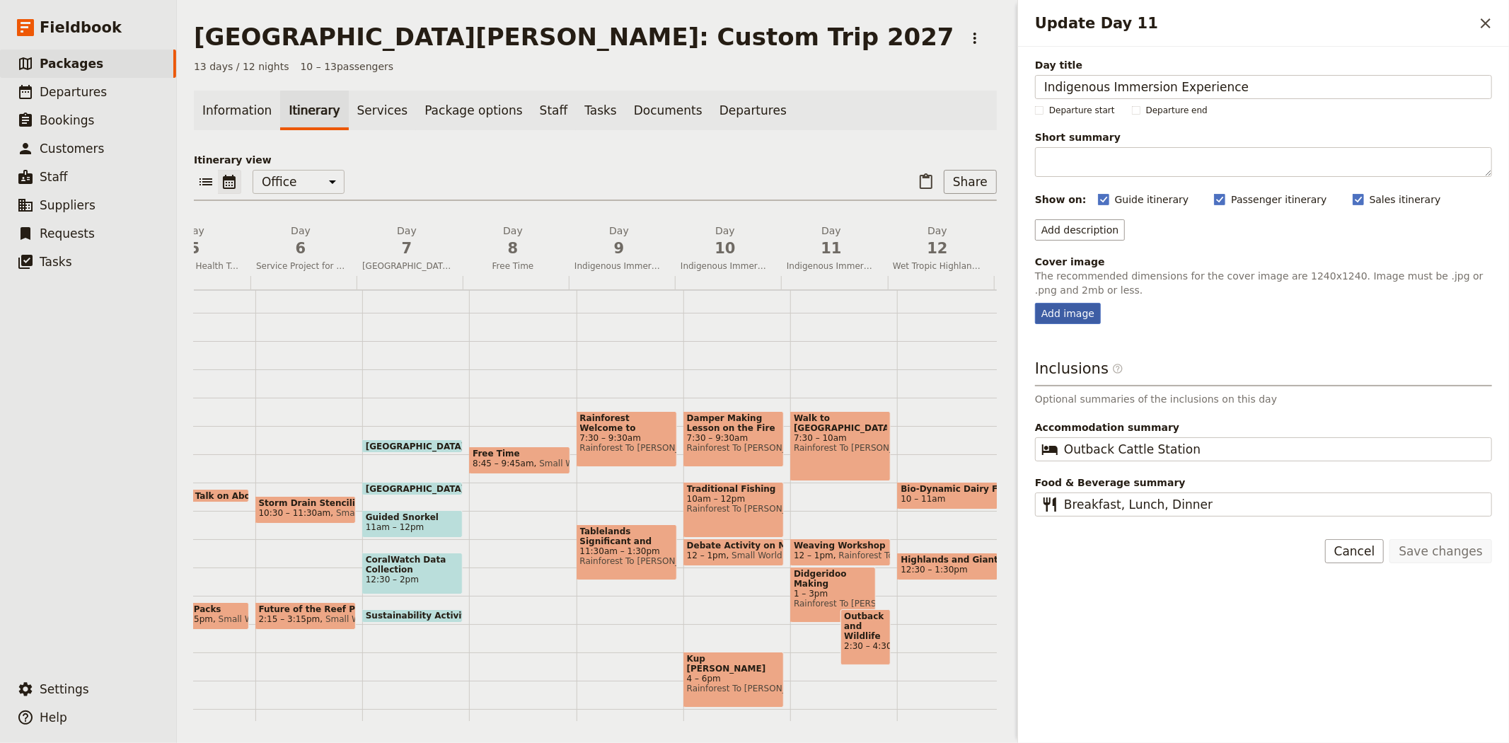
click at [1080, 315] on div "Add image" at bounding box center [1068, 313] width 66 height 21
click at [1035, 303] on input "Add image" at bounding box center [1034, 302] width 1 height 1
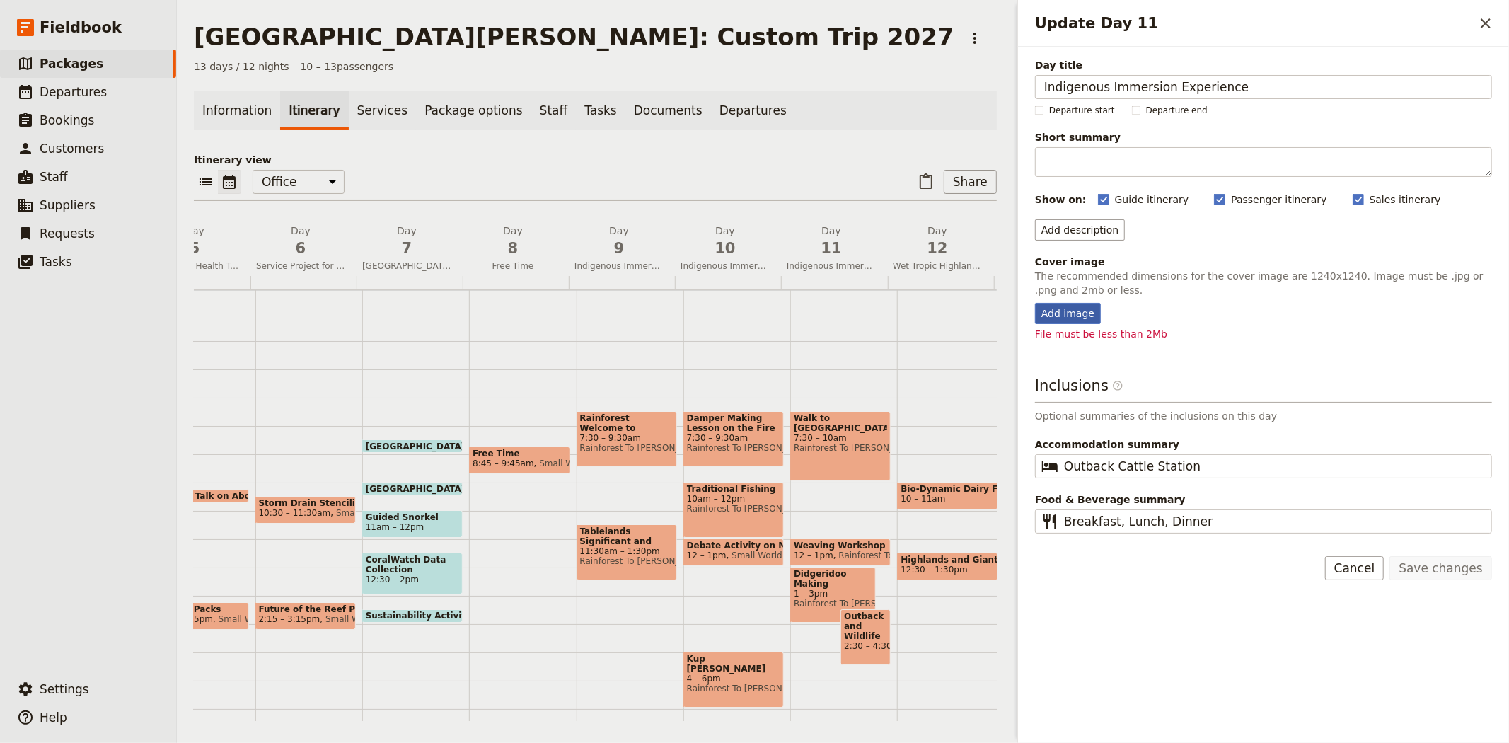
click at [1073, 315] on div "Add image" at bounding box center [1068, 313] width 66 height 21
click at [1035, 303] on input "Add image" at bounding box center [1034, 302] width 1 height 1
type input "C:\fakepath\Shaving didgeridoos.JPG"
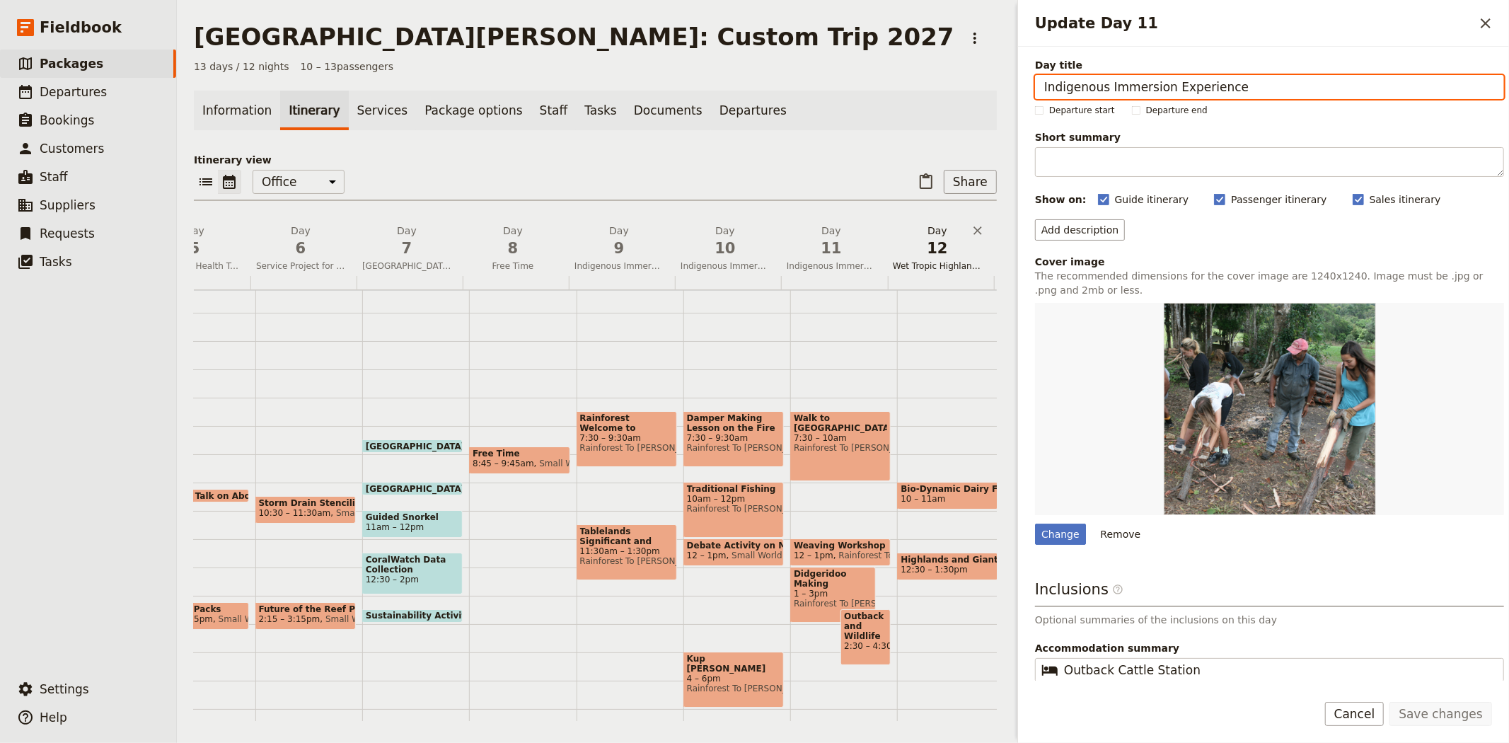
click at [932, 240] on span "12" at bounding box center [937, 248] width 89 height 21
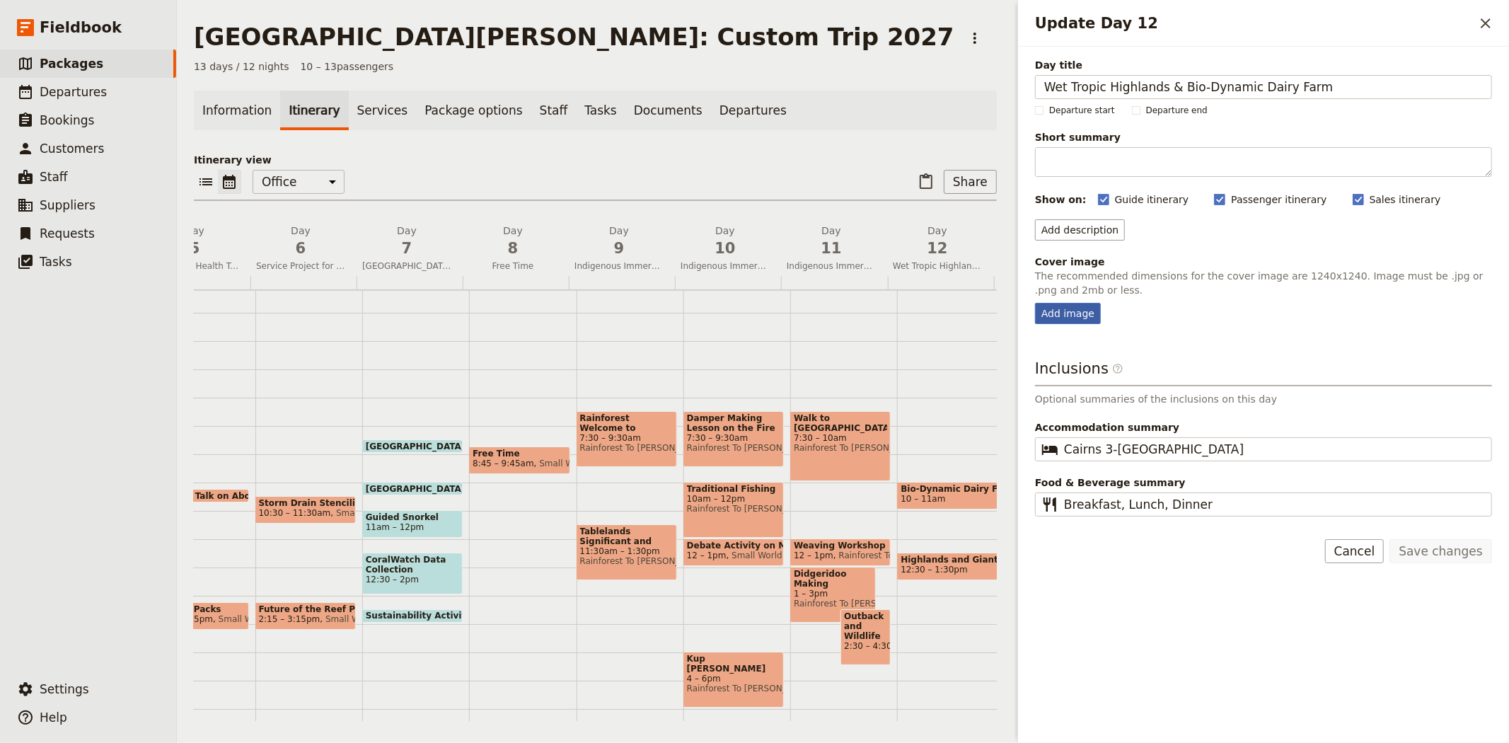
click at [1063, 316] on div "Add image" at bounding box center [1068, 313] width 66 height 21
click at [1035, 303] on input "Add image" at bounding box center [1034, 302] width 1 height 1
type input "C:\fakepath\2014-09-22 09.27.29.jpg"
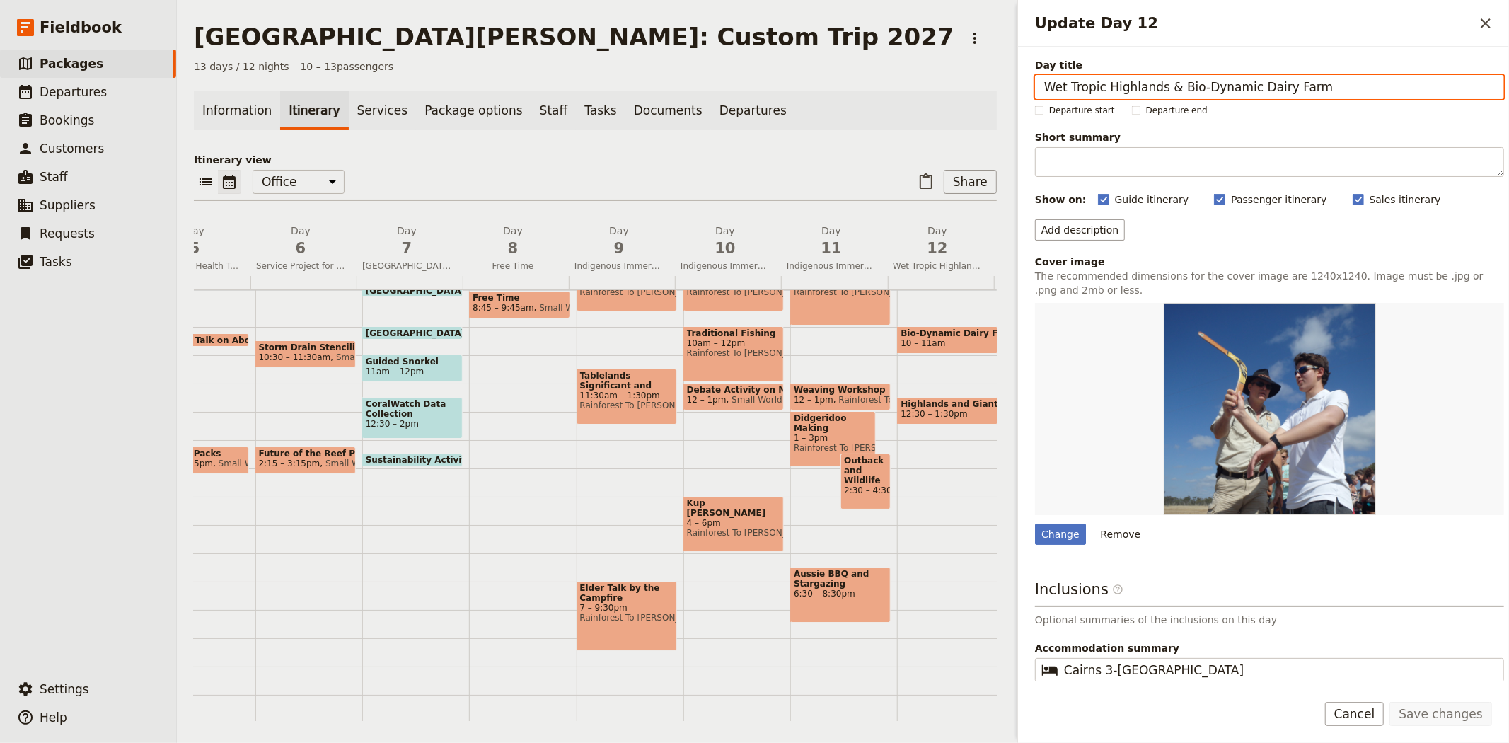
scroll to position [248, 0]
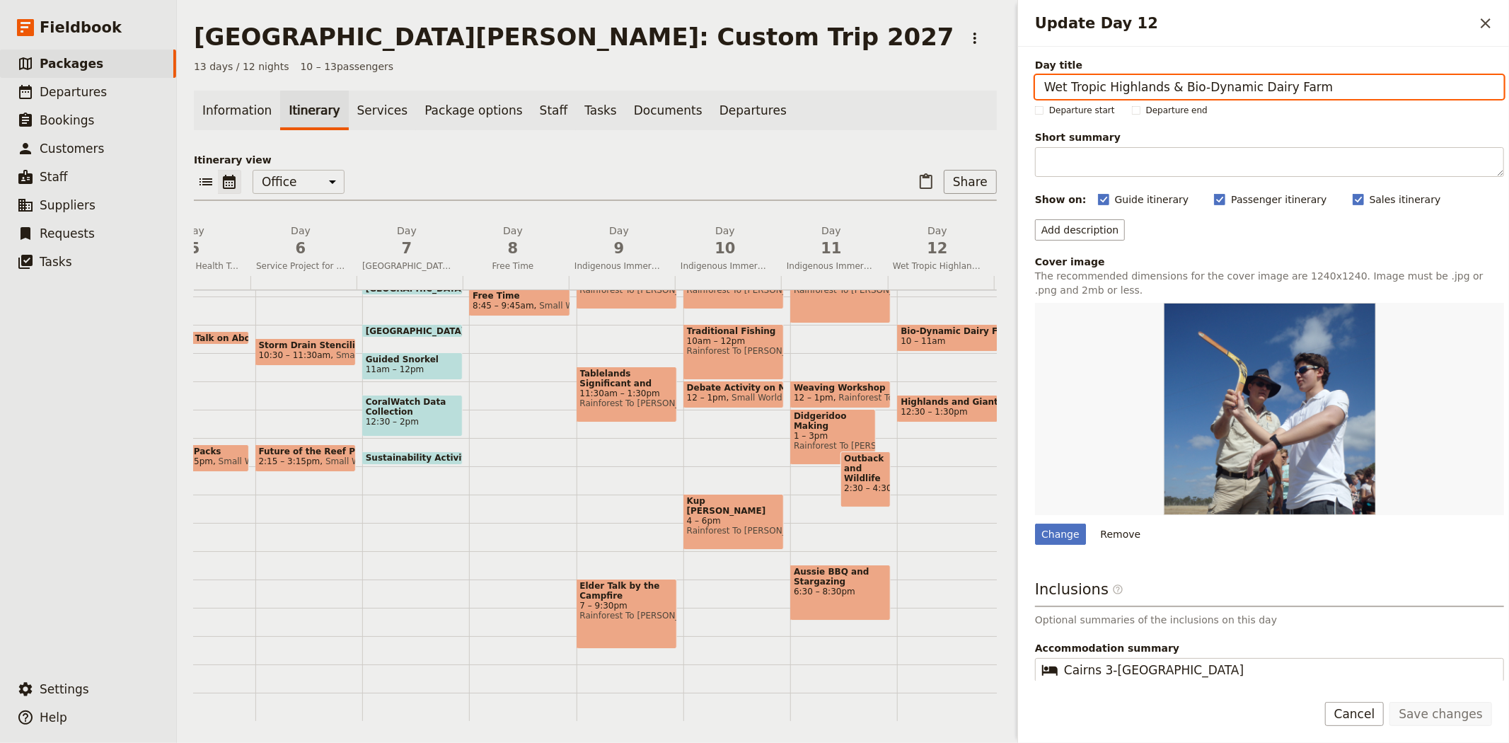
click at [801, 149] on div "Information Itinerary Services Package options Staff Tasks Documents Departures…" at bounding box center [595, 406] width 803 height 630
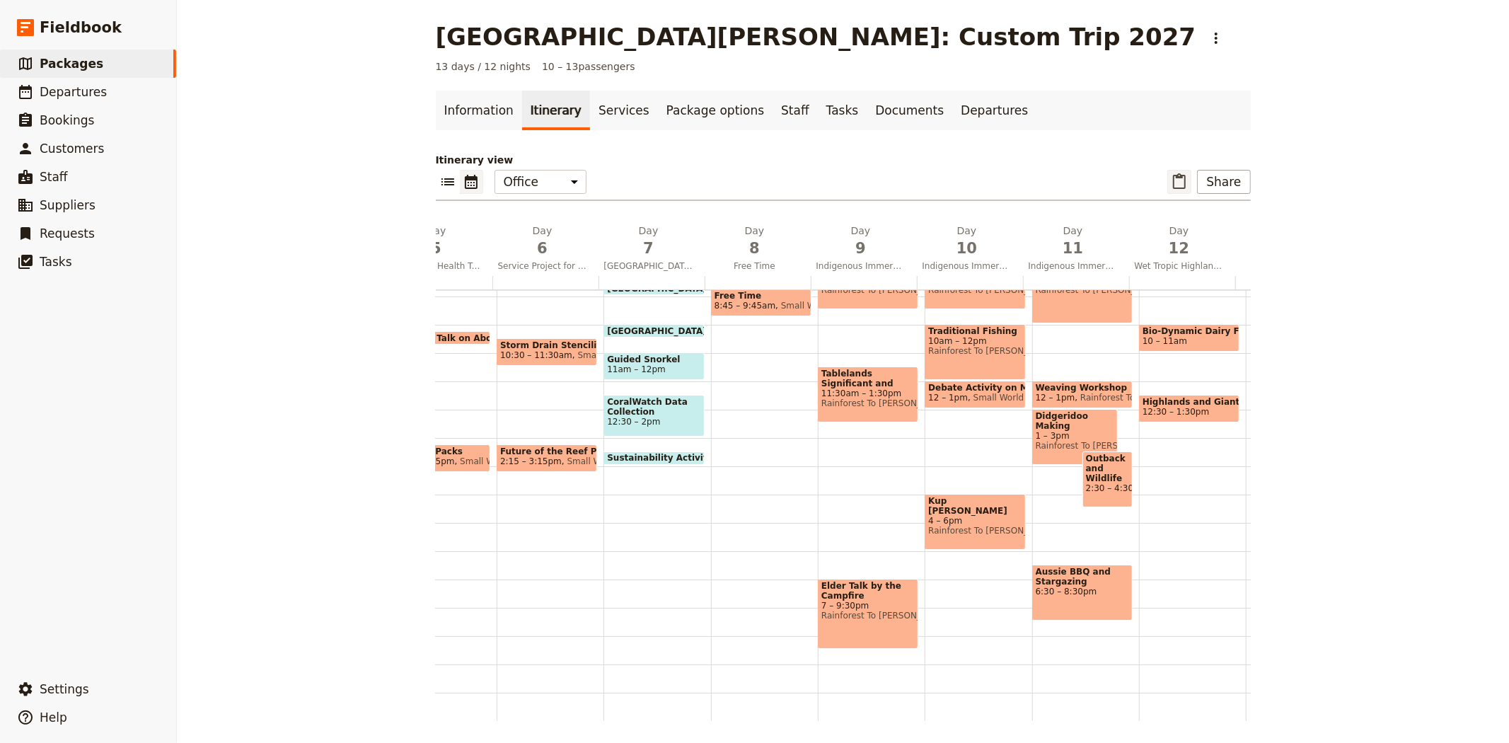
click at [1178, 182] on icon "Paste itinerary item" at bounding box center [1179, 181] width 17 height 17
select select "4"
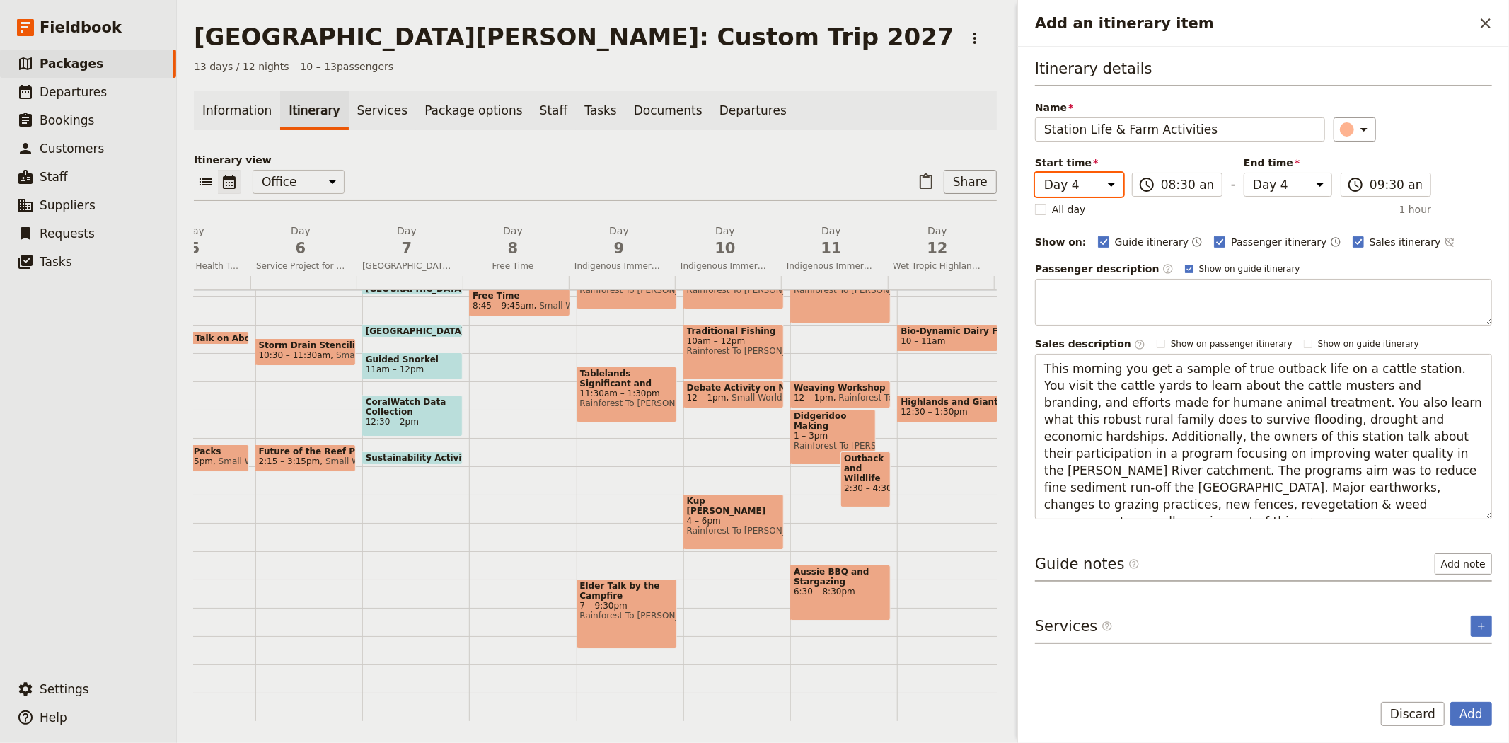
click at [1092, 182] on select "Day 1 Day 2 Day 3 Day 4 Day 5 Day 6 Day 7 Day 8 Day 9 Day 10 Day 11 Day 12 Day …" at bounding box center [1079, 185] width 88 height 24
select select "12"
click at [1035, 173] on select "Day 1 Day 2 Day 3 Day 4 Day 5 Day 6 Day 7 Day 8 Day 9 Day 10 Day 11 Day 12 Day …" at bounding box center [1079, 185] width 88 height 24
select select "12"
click at [1446, 144] on div "Itinerary details Name Station Life & Farm Activities ​ Start time Day 1 Day 2 …" at bounding box center [1263, 288] width 457 height 461
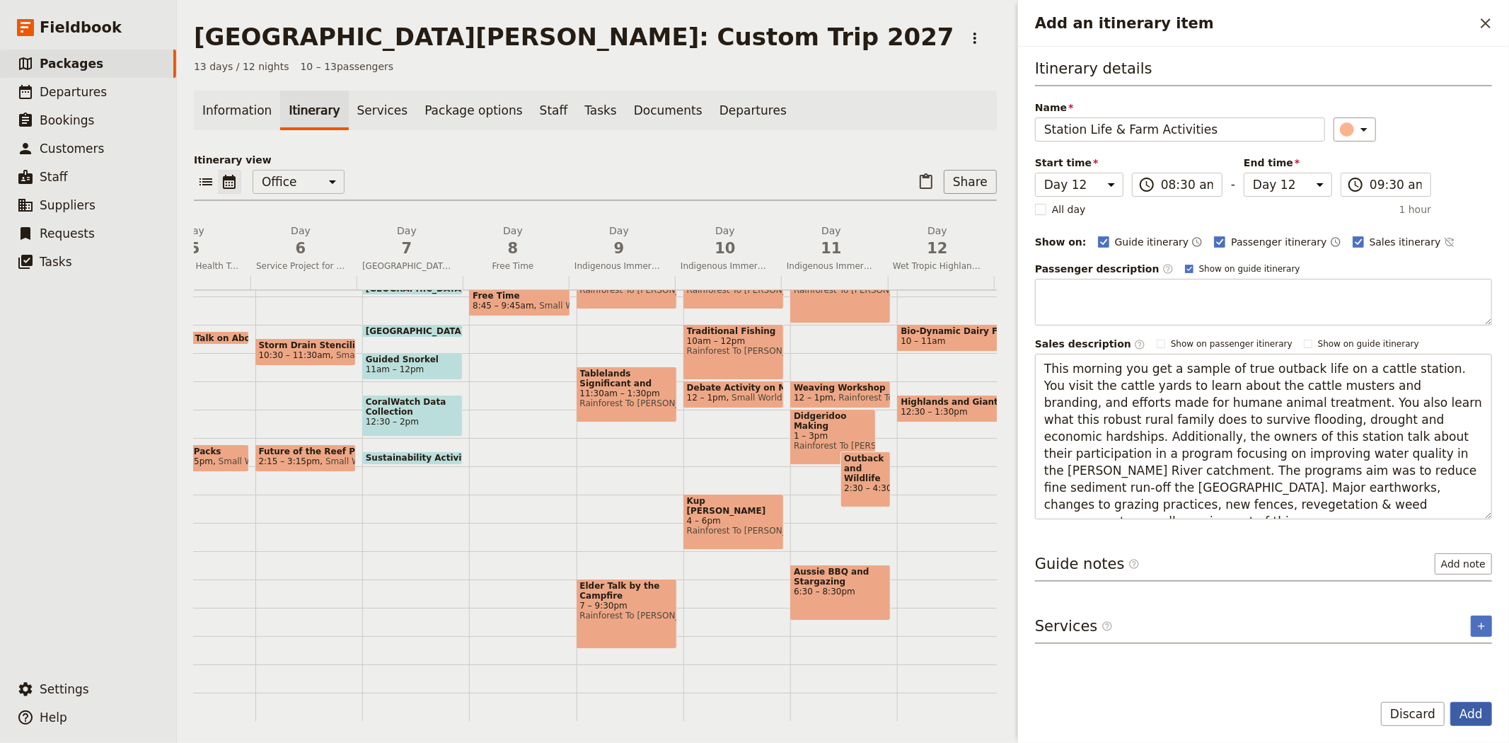
click at [1468, 705] on button "Add" at bounding box center [1471, 714] width 42 height 24
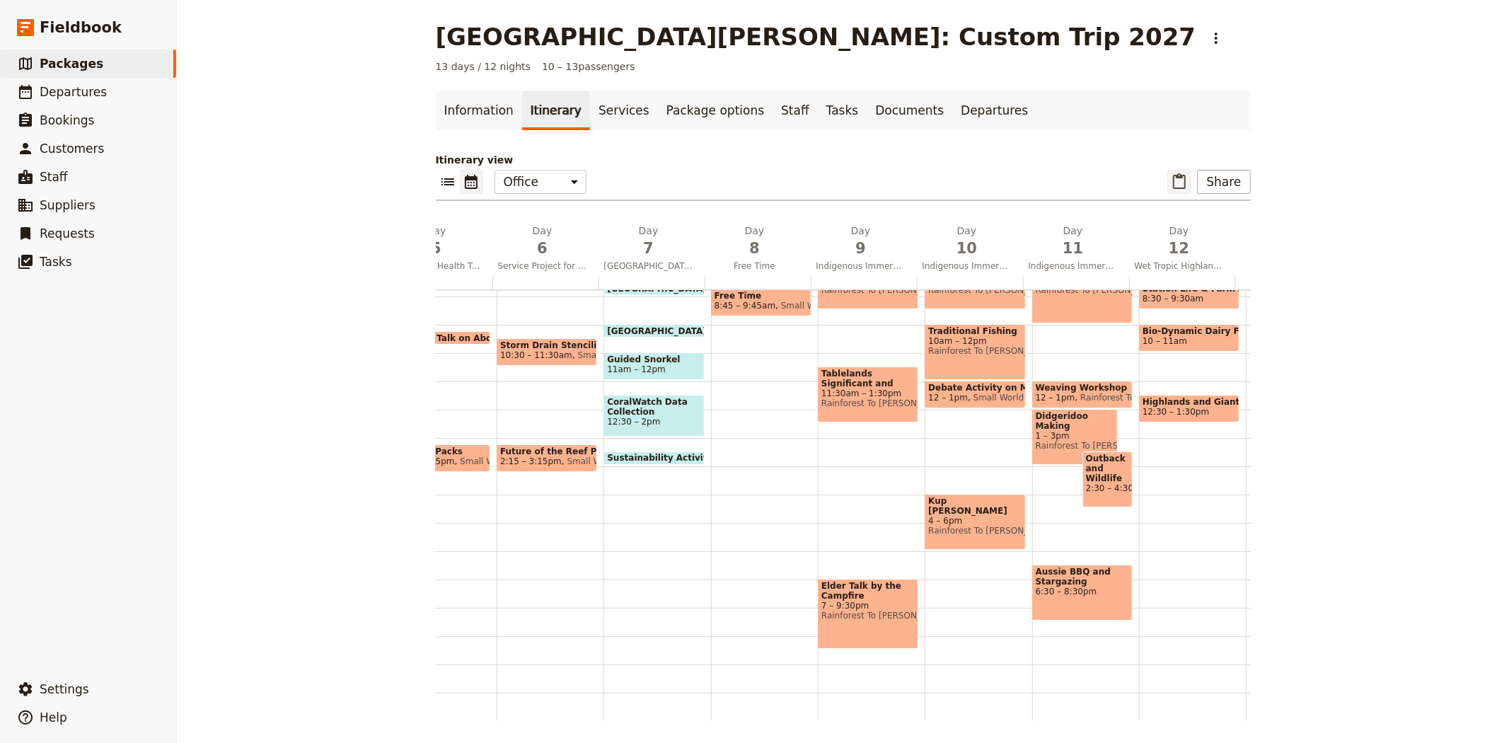
click at [1174, 187] on icon "Paste itinerary item" at bounding box center [1179, 181] width 13 height 16
select select "4"
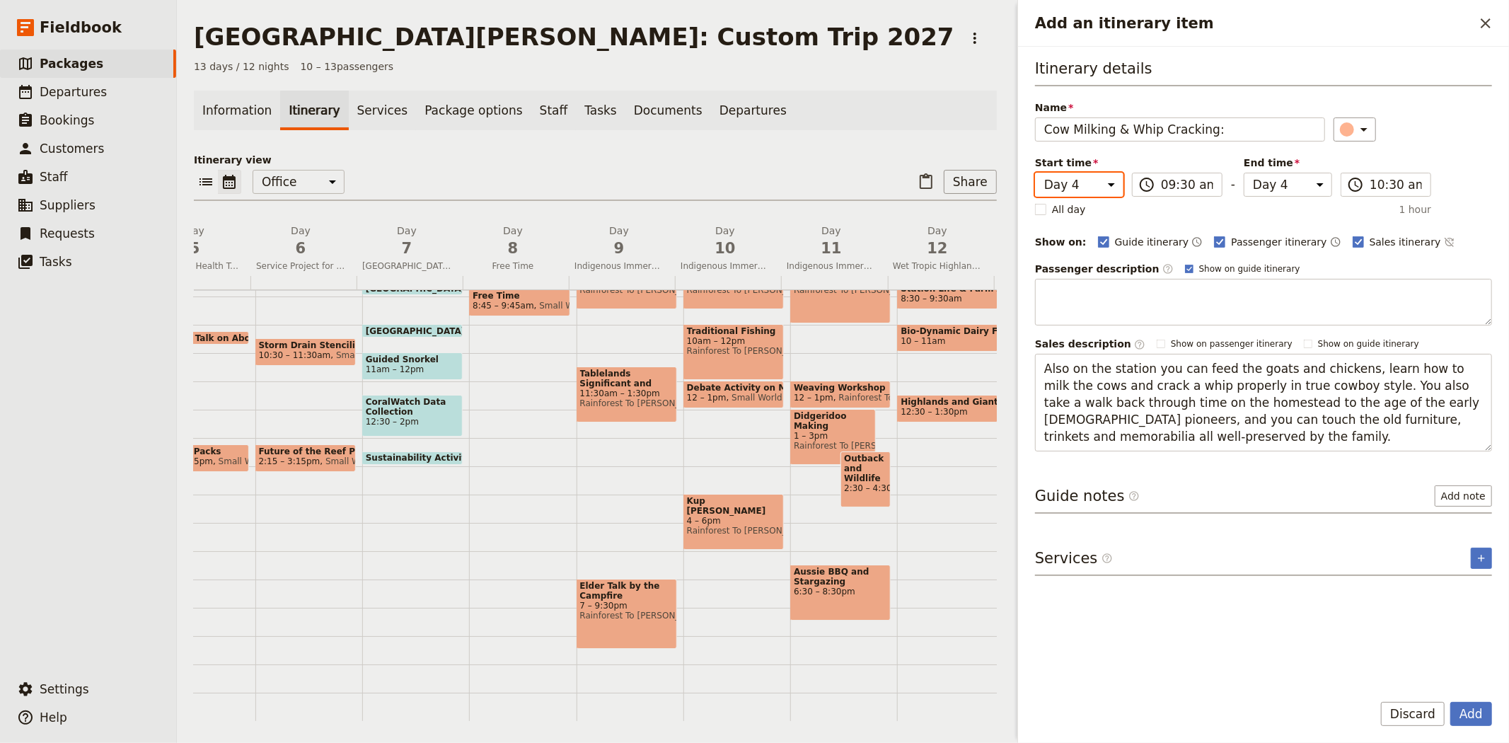
click at [1086, 191] on select "Day 1 Day 2 Day 3 Day 4 Day 5 Day 6 Day 7 Day 8 Day 9 Day 10 Day 11 Day 12 Day …" at bounding box center [1079, 185] width 88 height 24
select select "12"
click at [1035, 173] on select "Day 1 Day 2 Day 3 Day 4 Day 5 Day 6 Day 7 Day 8 Day 9 Day 10 Day 11 Day 12 Day …" at bounding box center [1079, 185] width 88 height 24
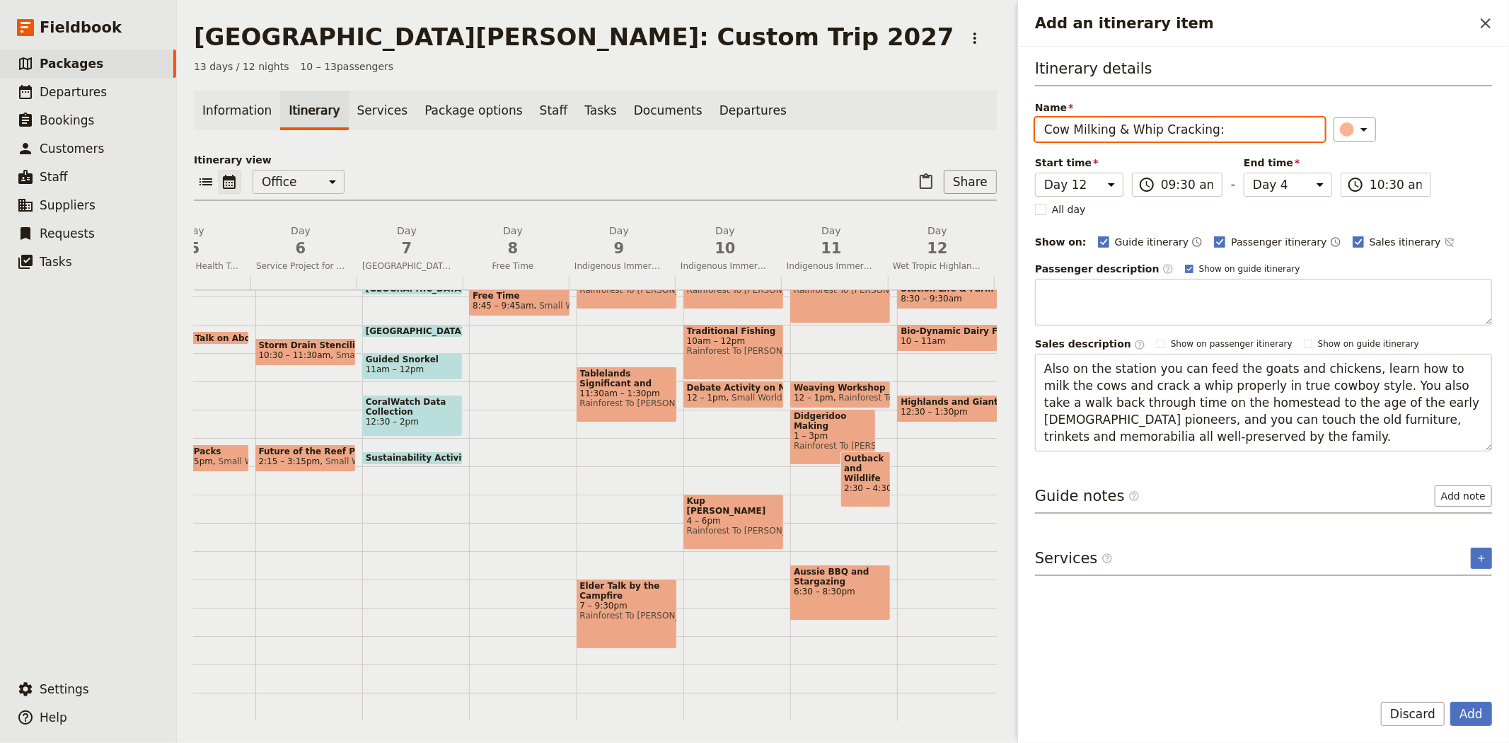
select select "12"
click at [1444, 138] on div "​" at bounding box center [1412, 129] width 159 height 24
click at [1467, 717] on button "Add" at bounding box center [1471, 714] width 42 height 24
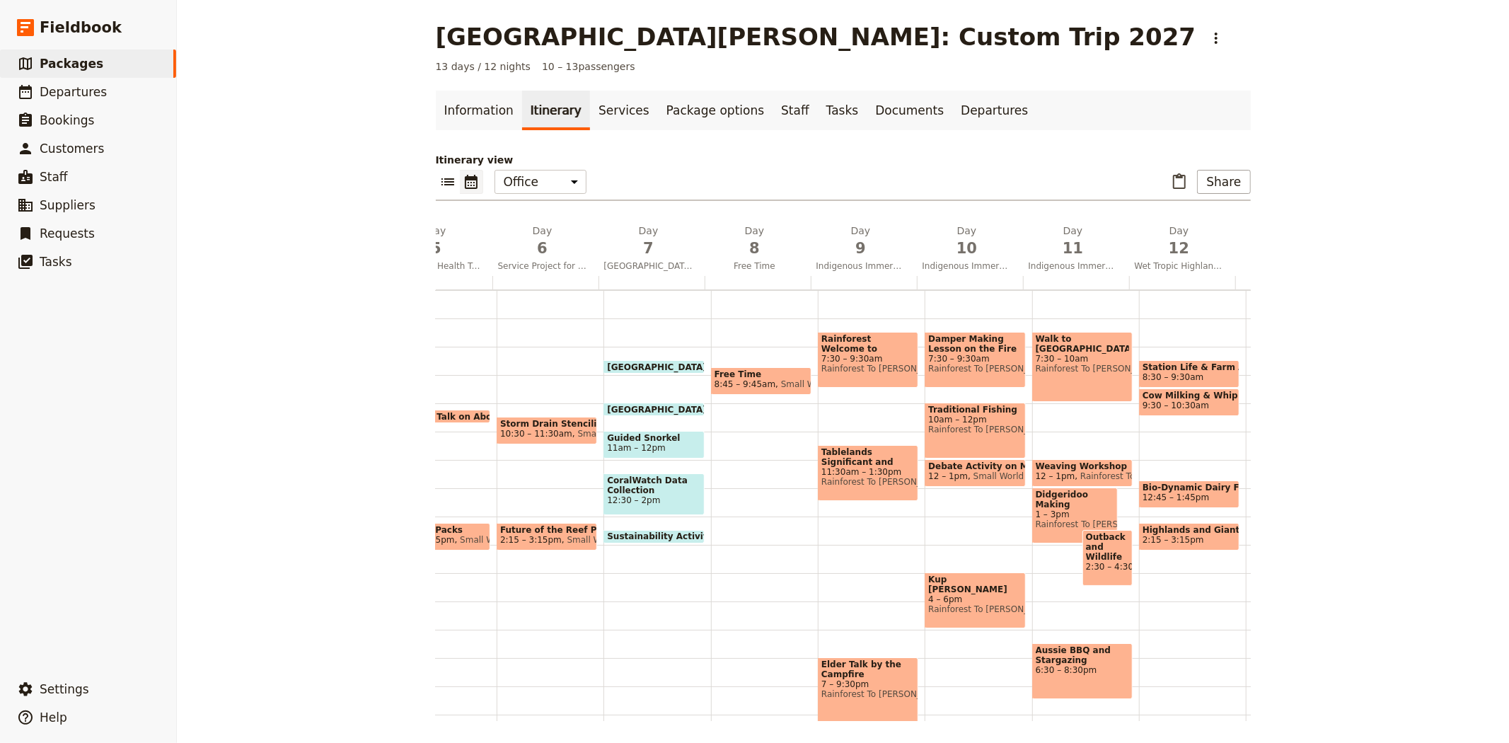
scroll to position [0, 618]
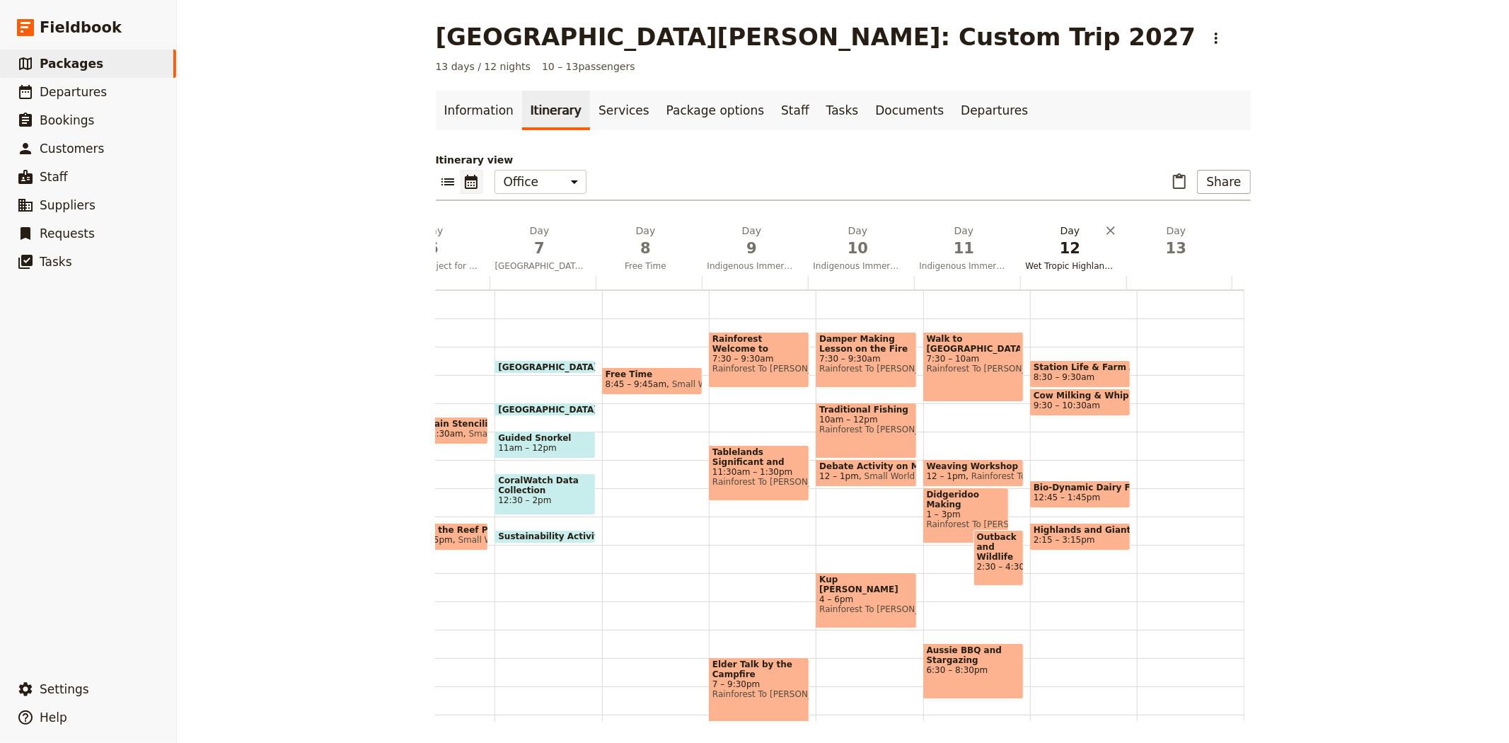
click at [1072, 253] on span "12" at bounding box center [1070, 248] width 89 height 21
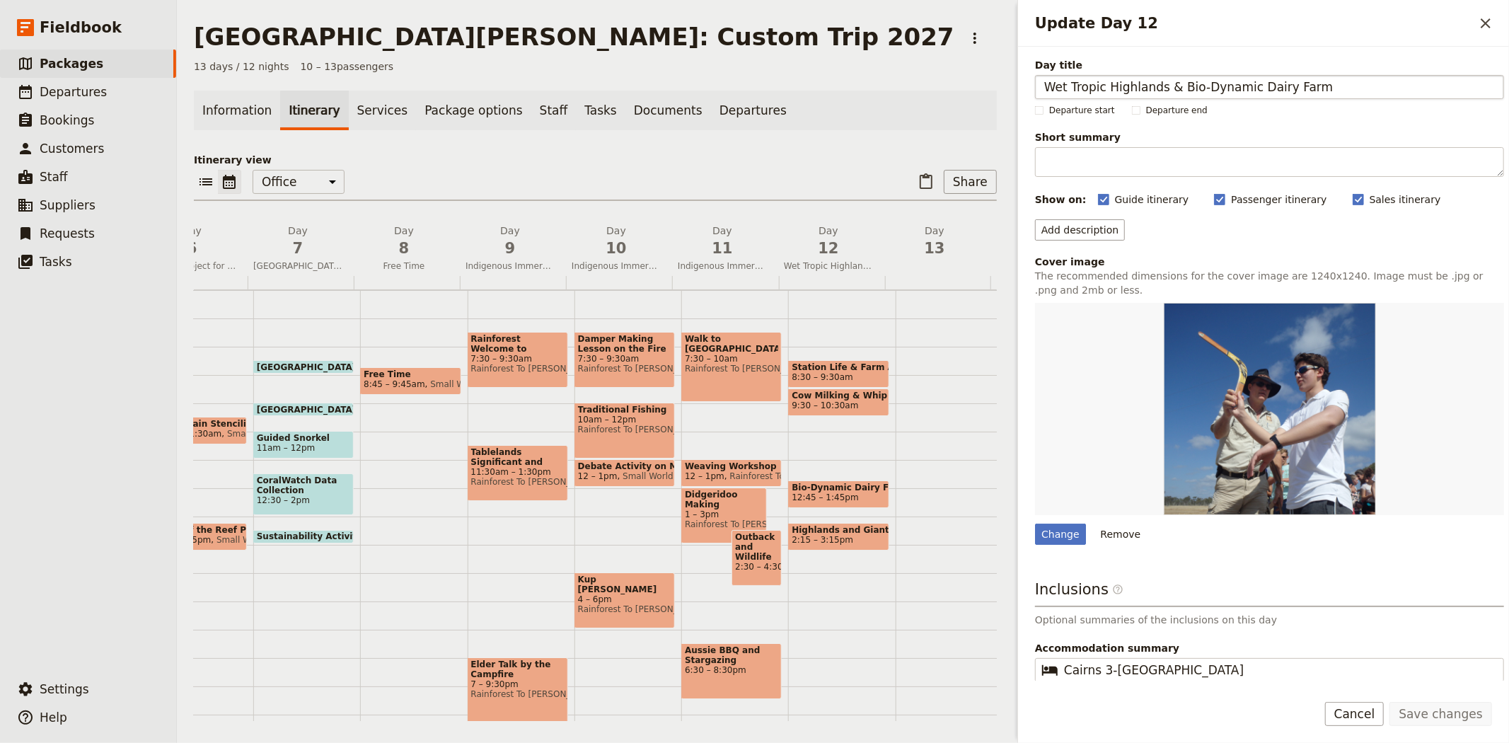
click at [1042, 86] on input "Wet Tropic Highlands & Bio-Dynamic Dairy Farm" at bounding box center [1269, 87] width 469 height 24
type input "Outback Activities, Wet Tropic Highlands & Bio-Dynamic Dairy Farm"
click at [1439, 713] on button "Save changes" at bounding box center [1440, 714] width 103 height 24
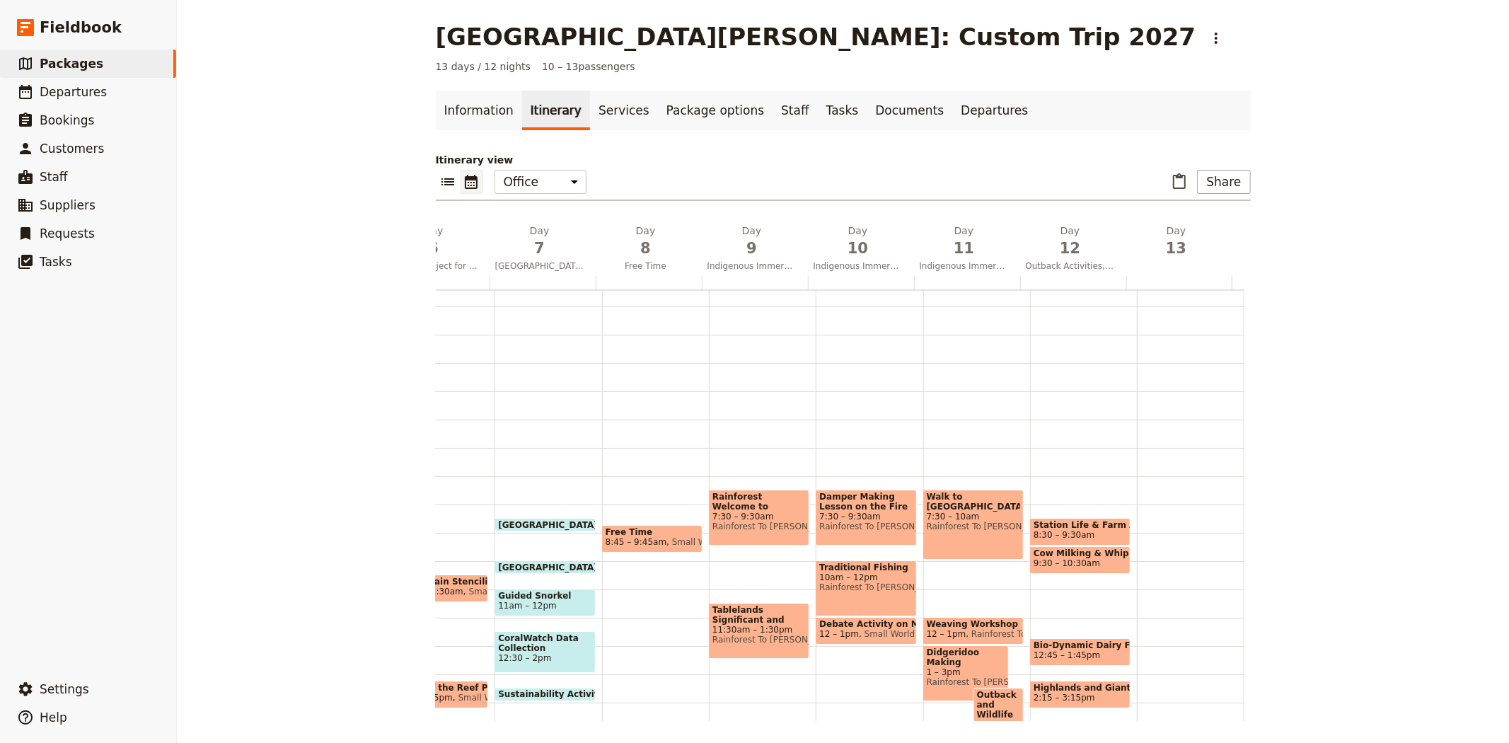
scroll to position [0, 0]
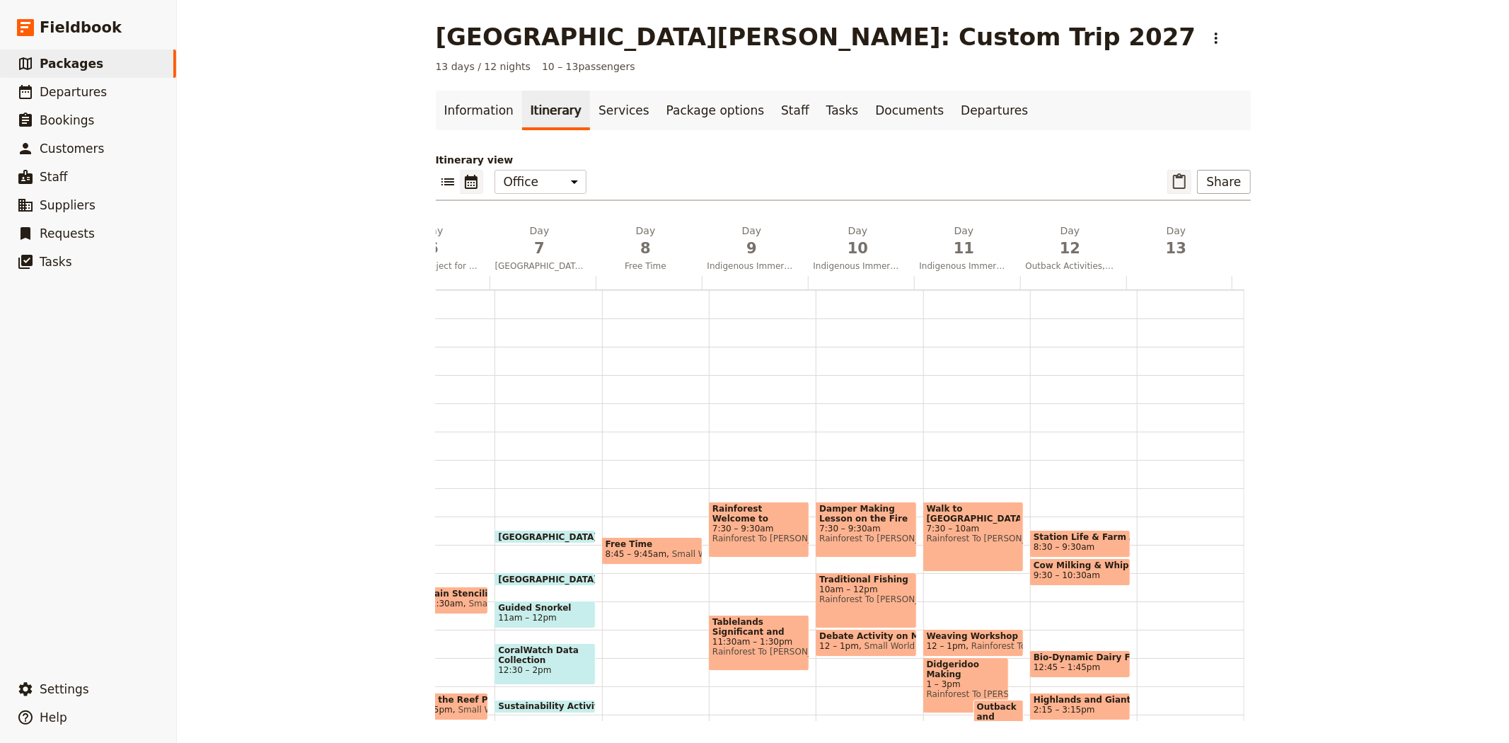
click at [1178, 180] on icon "Paste itinerary item" at bounding box center [1179, 181] width 17 height 17
select select "4"
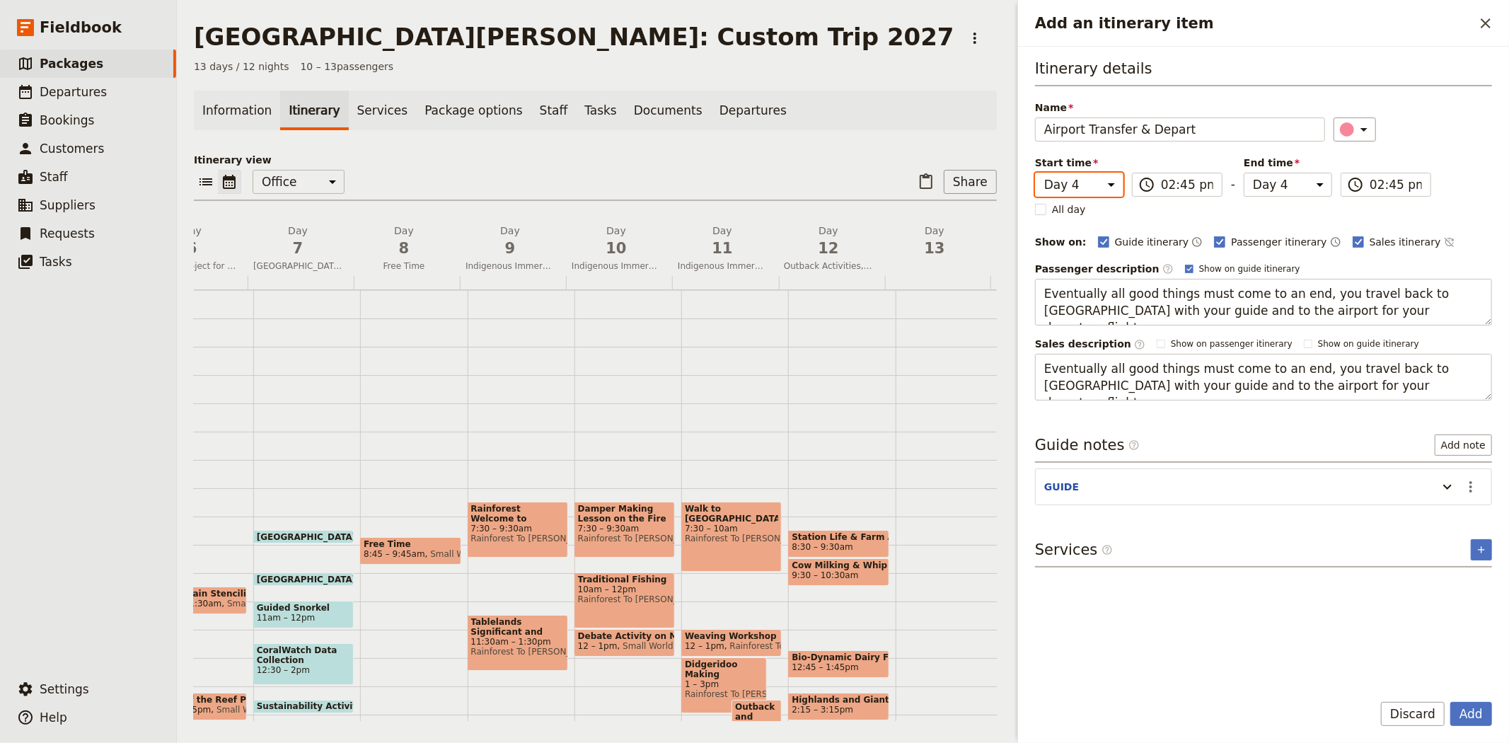
click at [1083, 180] on select "Day 1 Day 2 Day 3 Day 4 Day 5 Day 6 Day 7 Day 8 Day 9 Day 10 Day 11 Day 12 Day …" at bounding box center [1079, 185] width 88 height 24
select select "13"
click at [1035, 173] on select "Day 1 Day 2 Day 3 Day 4 Day 5 Day 6 Day 7 Day 8 Day 9 Day 10 Day 11 Day 12 Day …" at bounding box center [1079, 185] width 88 height 24
select select "13"
click at [1442, 157] on div "Itinerary details Name Airport Transfer & Depart ​ Start time Day 1 Day 2 Day 3…" at bounding box center [1263, 229] width 457 height 342
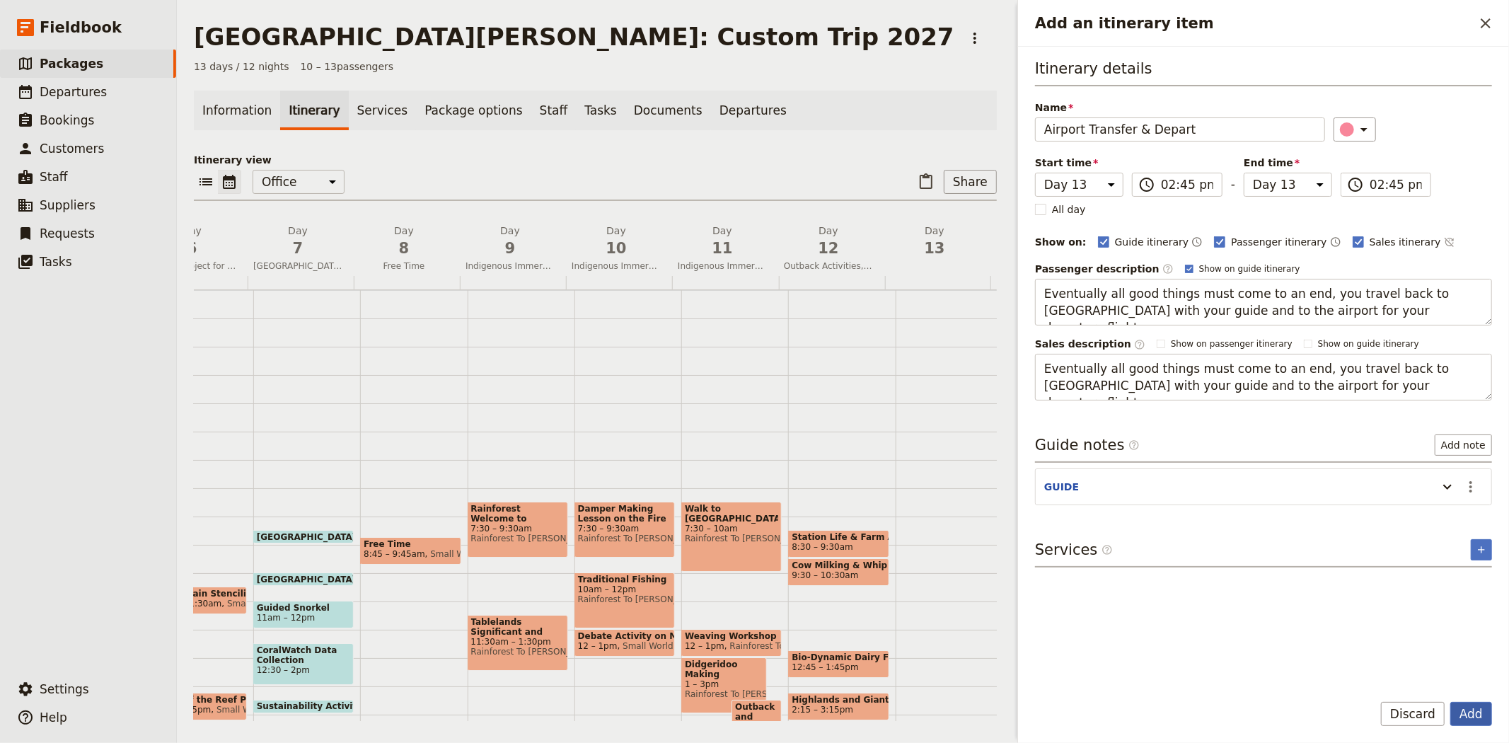
click at [1478, 722] on button "Add" at bounding box center [1471, 714] width 42 height 24
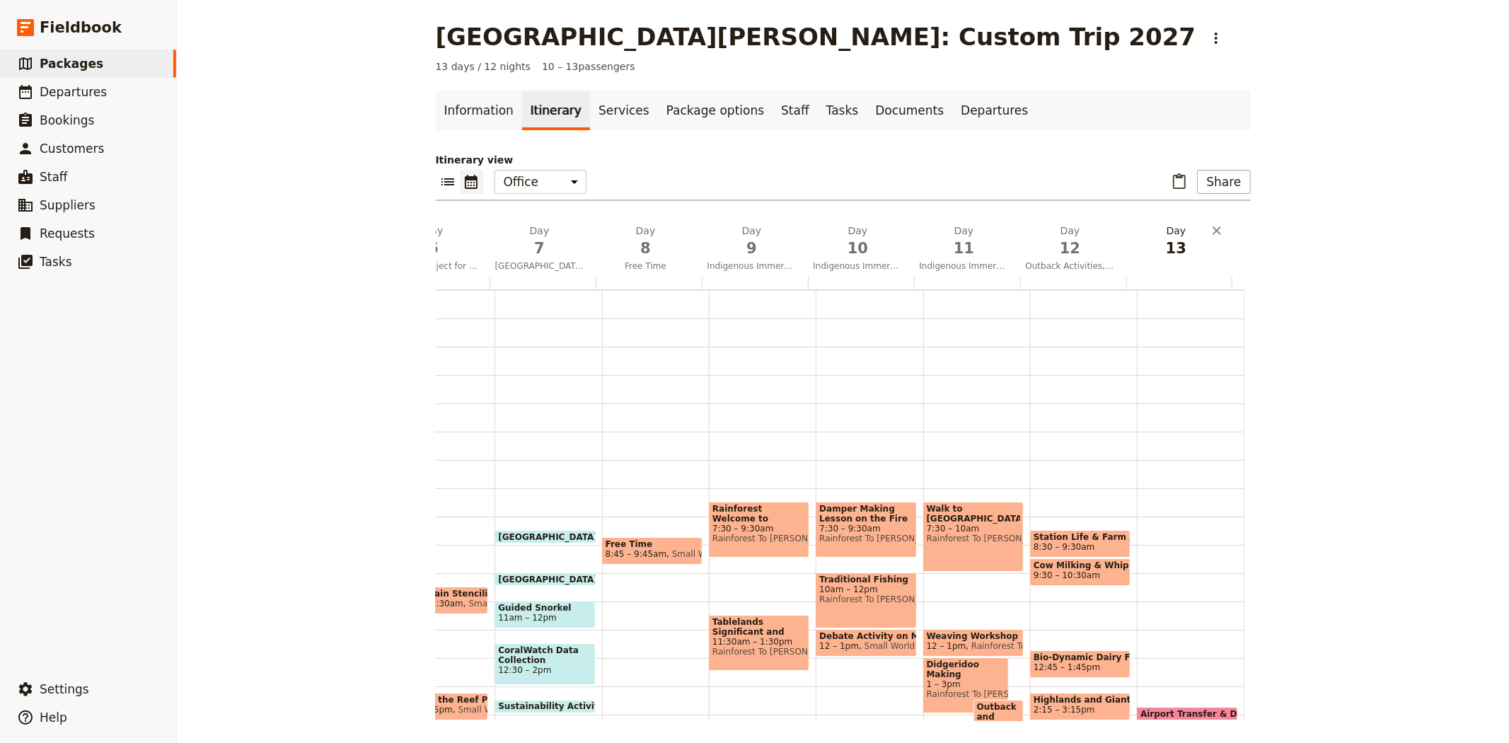
click at [1155, 248] on span "13" at bounding box center [1176, 248] width 89 height 21
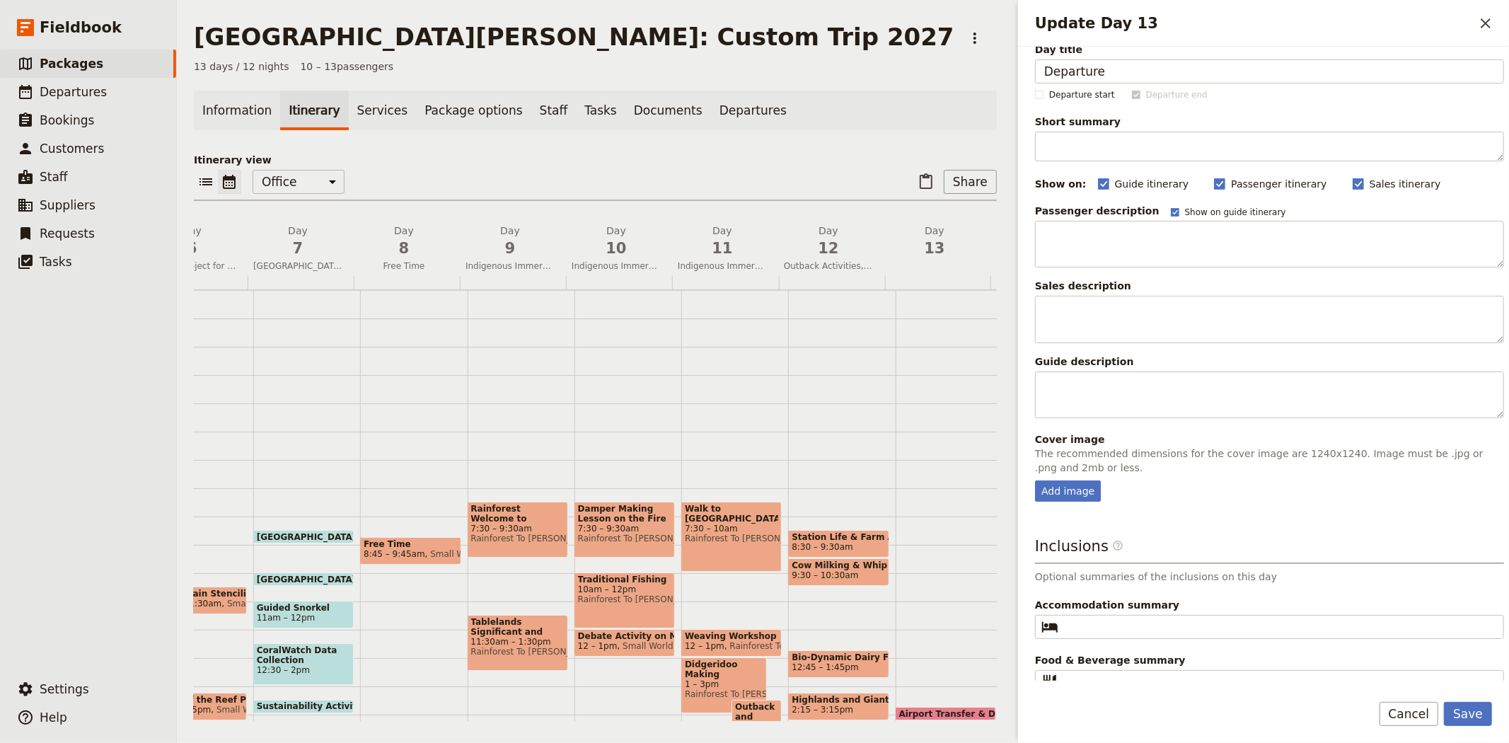
scroll to position [30, 0]
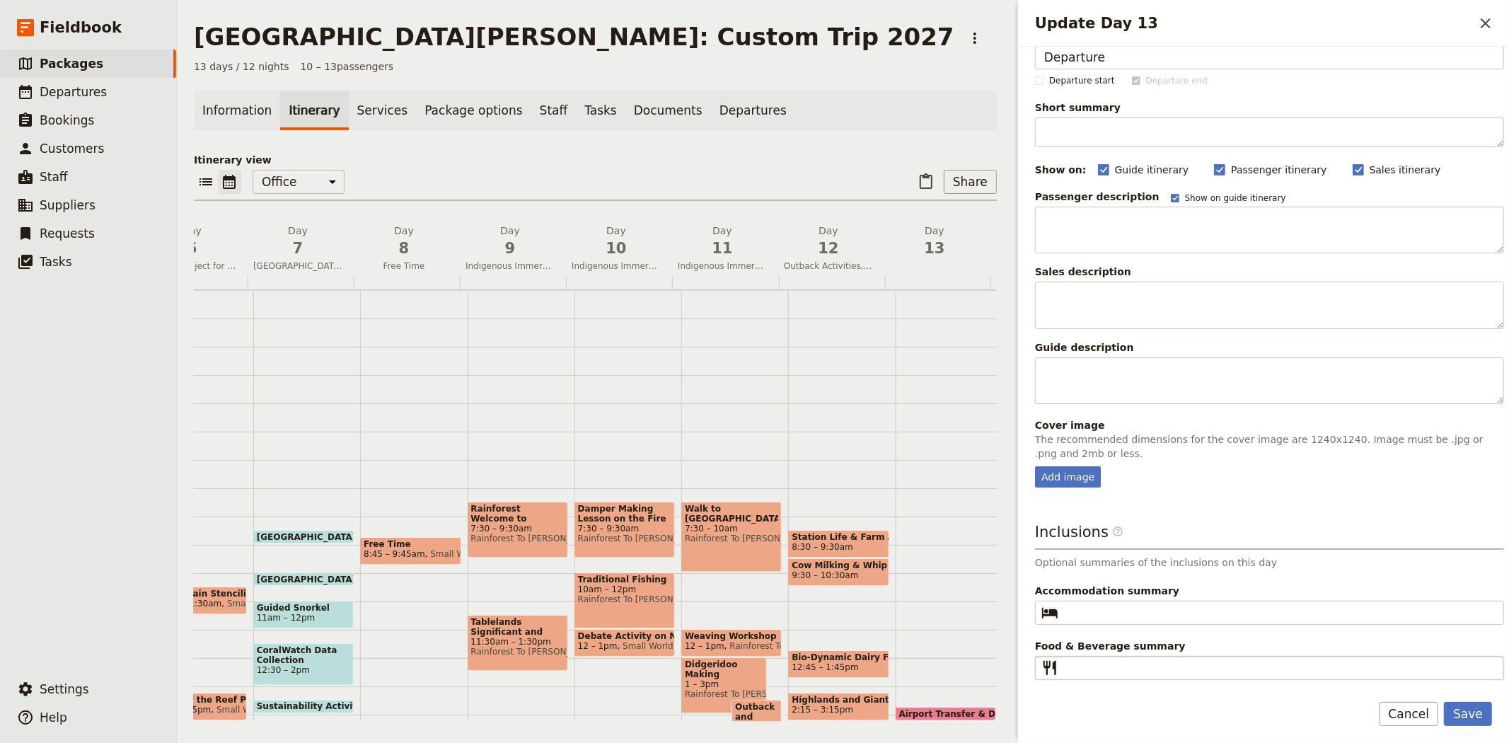
type input "Departure"
click at [1118, 666] on input "Food & Beverage summary ​" at bounding box center [1279, 667] width 431 height 17
type input "Breakfast"
click at [1470, 702] on button "Save" at bounding box center [1468, 714] width 48 height 24
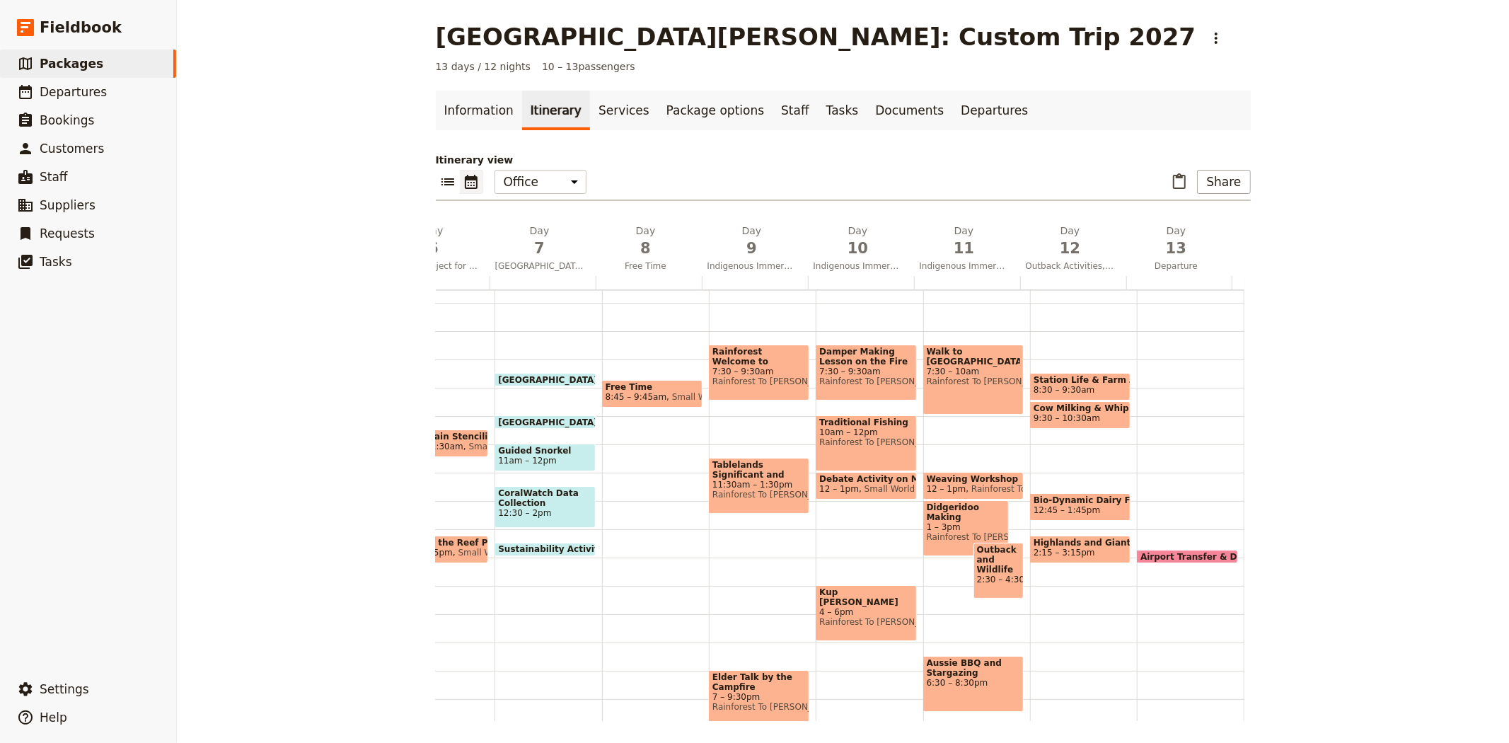
scroll to position [0, 0]
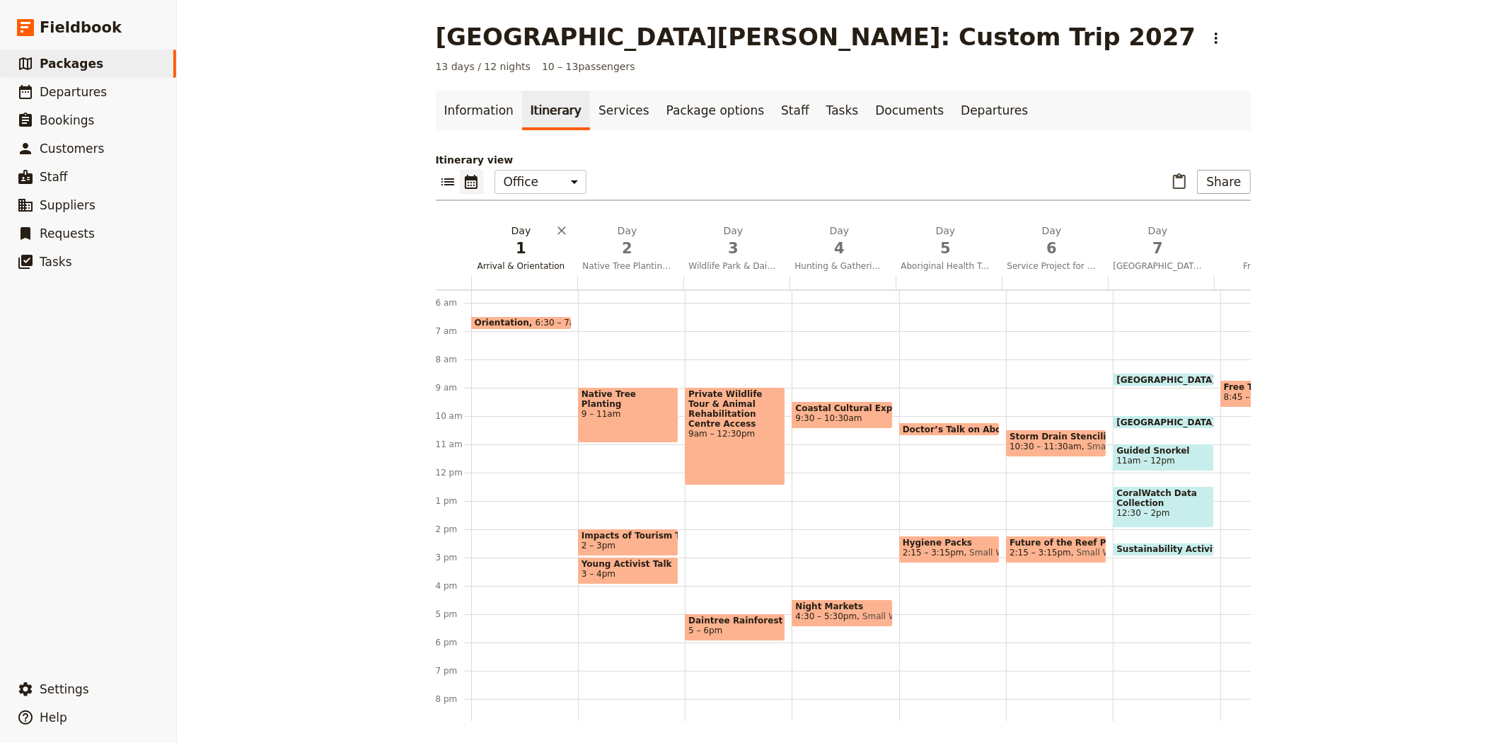
click at [520, 243] on span "1" at bounding box center [521, 248] width 89 height 21
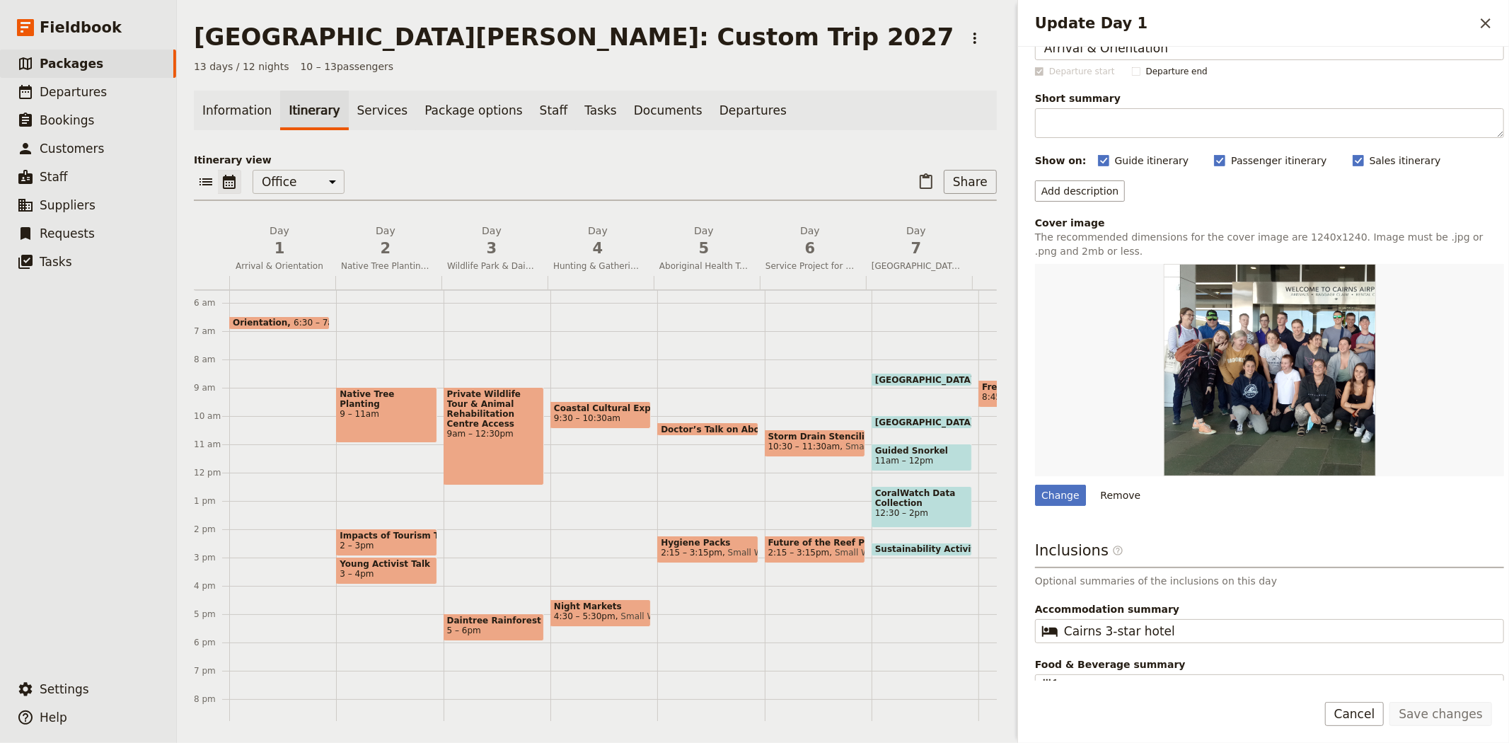
scroll to position [58, 0]
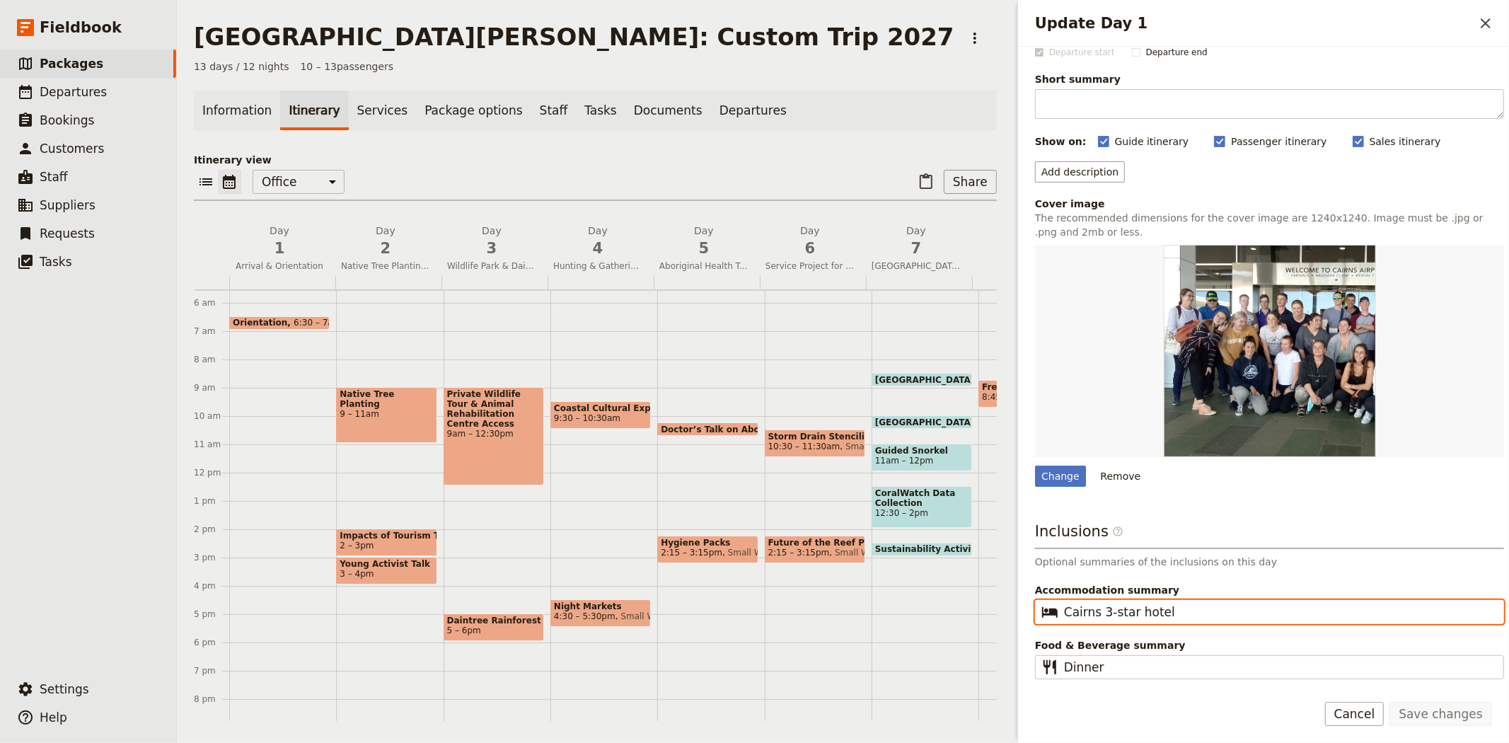
drag, startPoint x: 1176, startPoint y: 615, endPoint x: 1019, endPoint y: 601, distance: 157.7
click at [1019, 601] on div "Day title Arrival & Orientation Departure start Departure end Short summary 150…" at bounding box center [1263, 364] width 491 height 634
click at [397, 248] on span "2" at bounding box center [385, 248] width 89 height 21
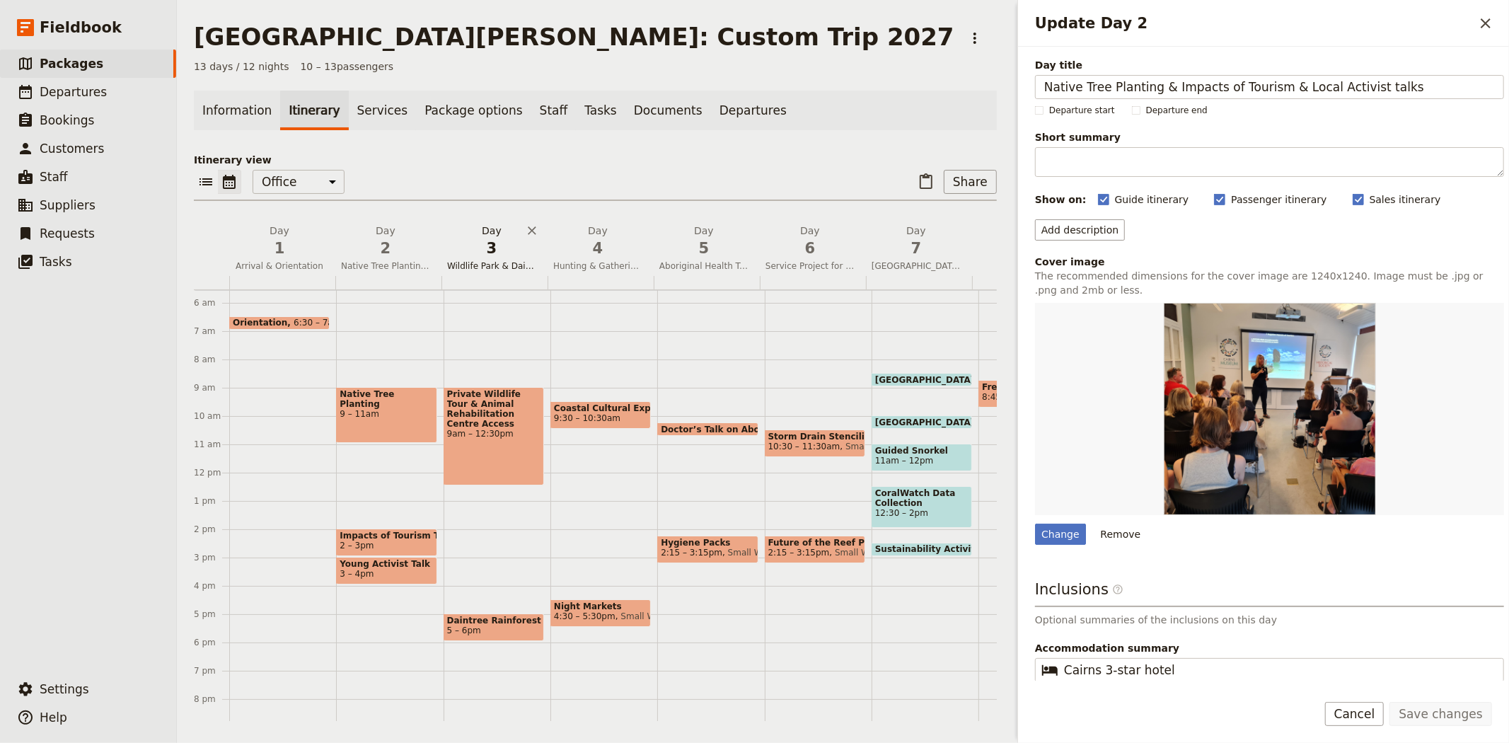
click at [495, 236] on h2 "Day 3 Wildlife Park & Daintree Rainforest" at bounding box center [491, 241] width 89 height 35
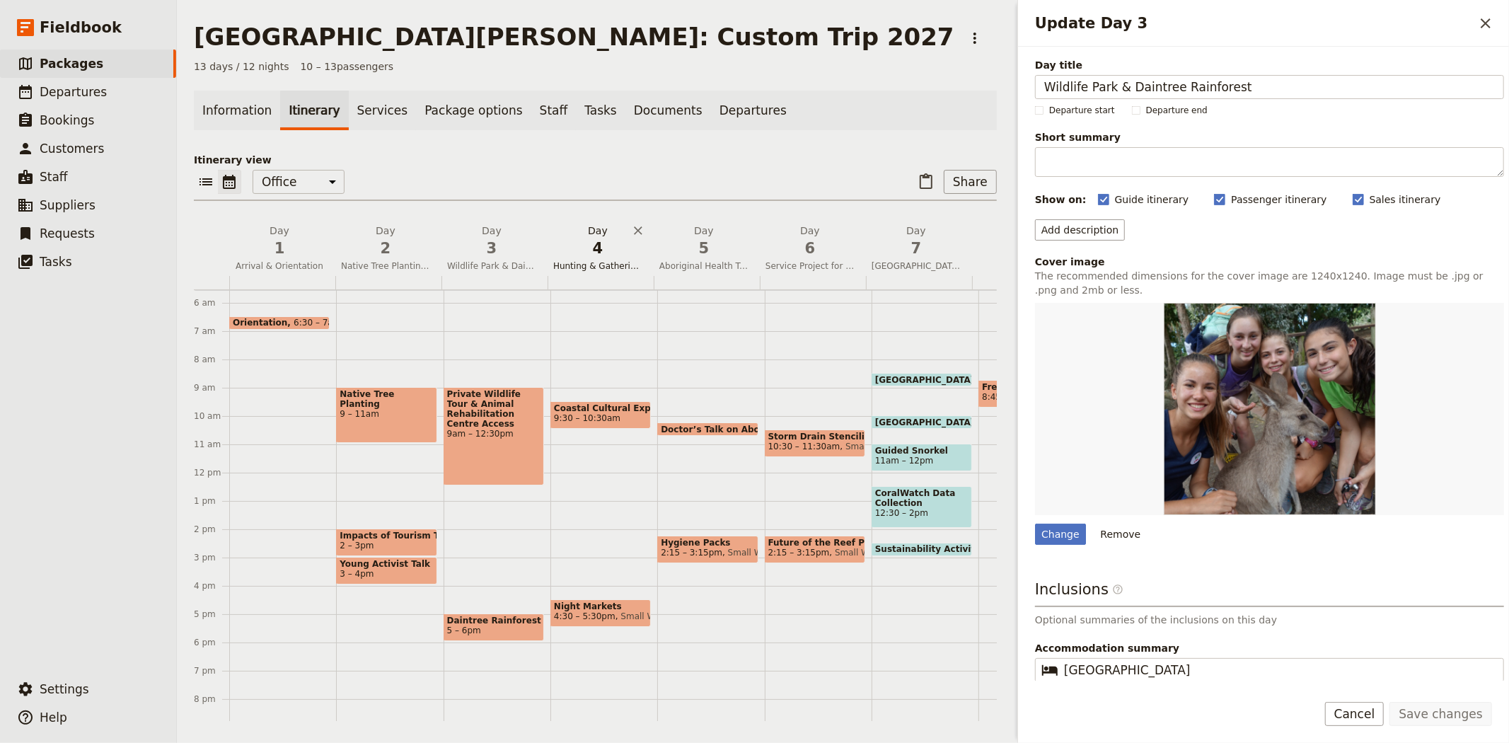
click at [591, 241] on span "4" at bounding box center [597, 248] width 89 height 21
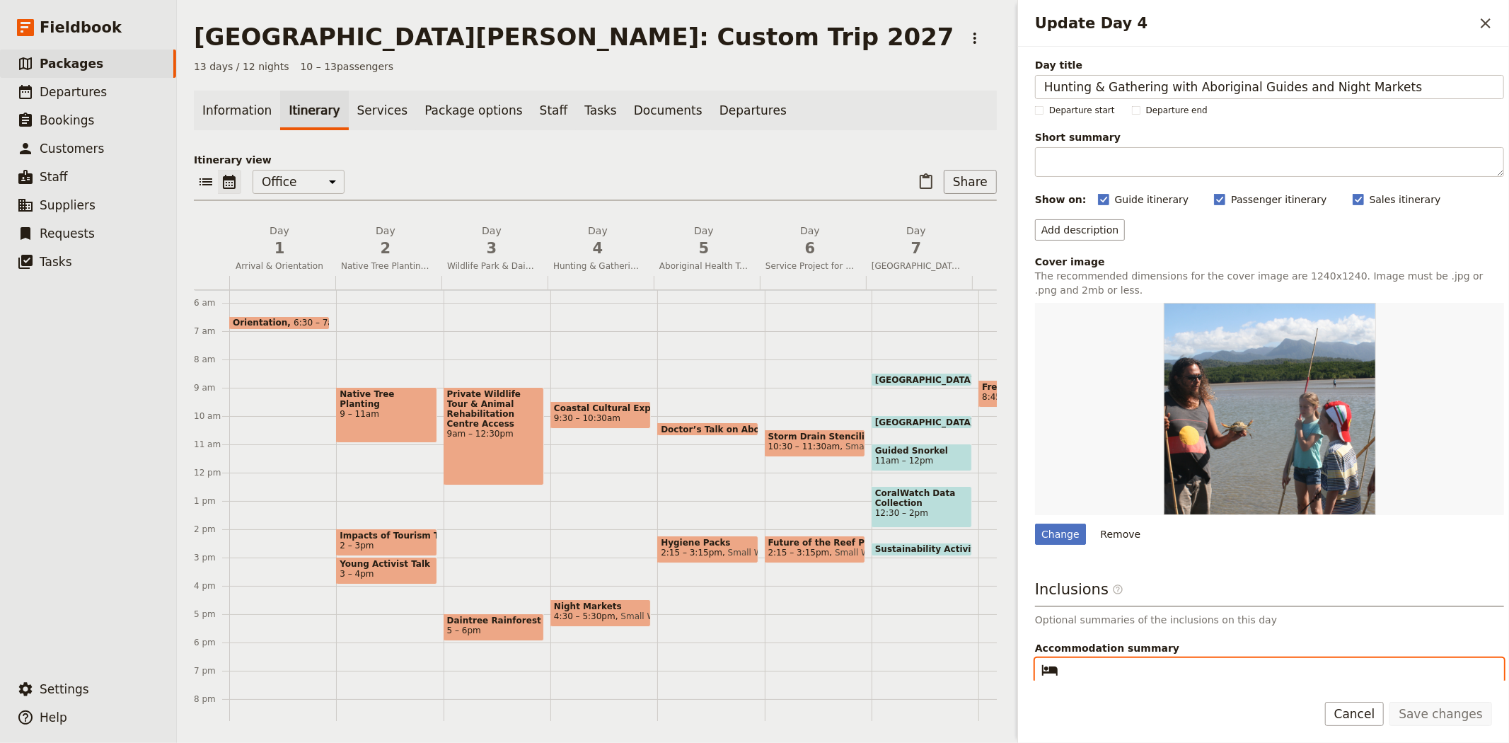
click at [1089, 671] on input "Accommodation summary ​" at bounding box center [1279, 669] width 431 height 17
paste input "Cairns 3-star hotel"
type input "Cairns 3-star hotel"
click at [1453, 719] on button "Save changes" at bounding box center [1440, 714] width 103 height 24
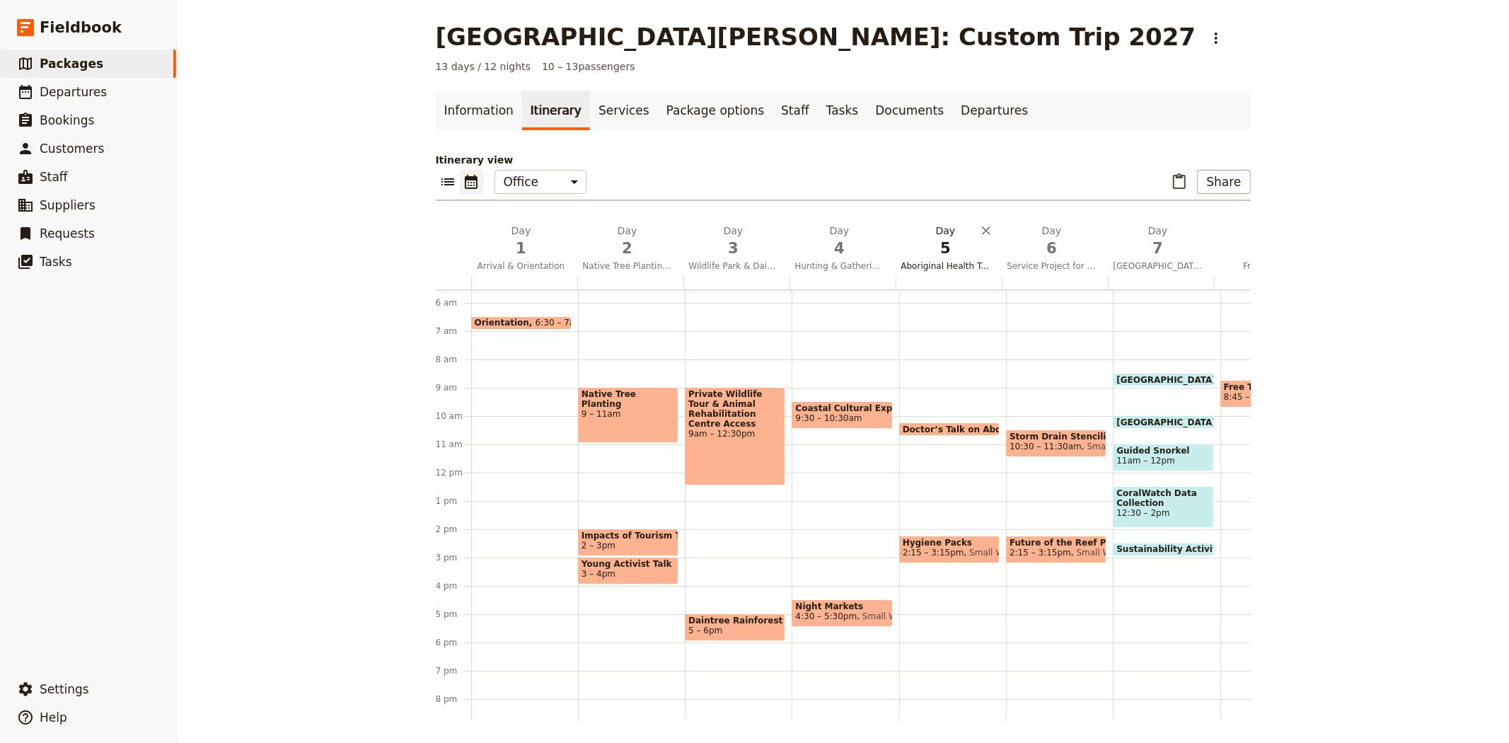
click at [951, 252] on span "5" at bounding box center [945, 248] width 89 height 21
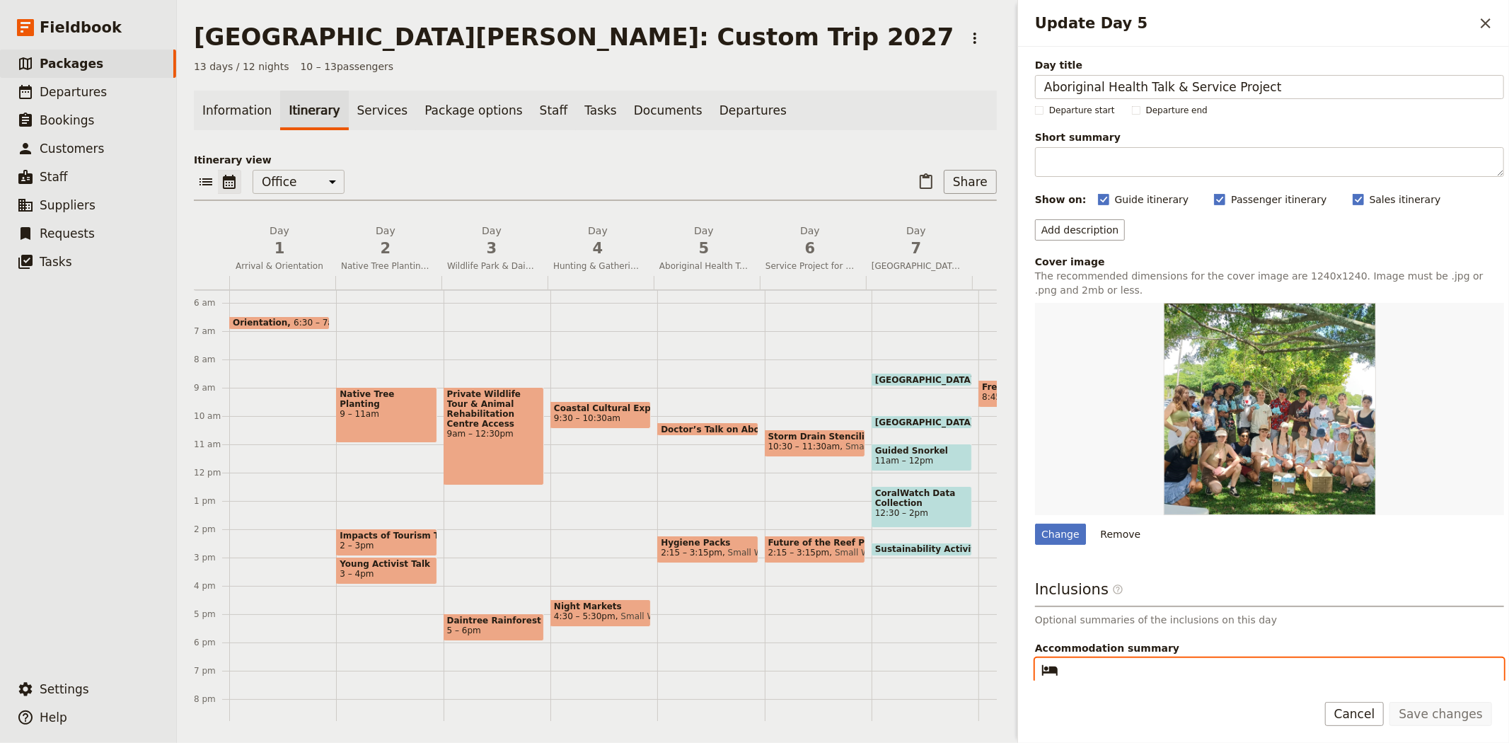
click at [1123, 663] on input "Accommodation summary ​" at bounding box center [1279, 669] width 431 height 17
paste input "Cairns 3-star hotel"
type input "Cairns 3-star hotel"
click at [1417, 712] on button "Save changes" at bounding box center [1440, 714] width 103 height 24
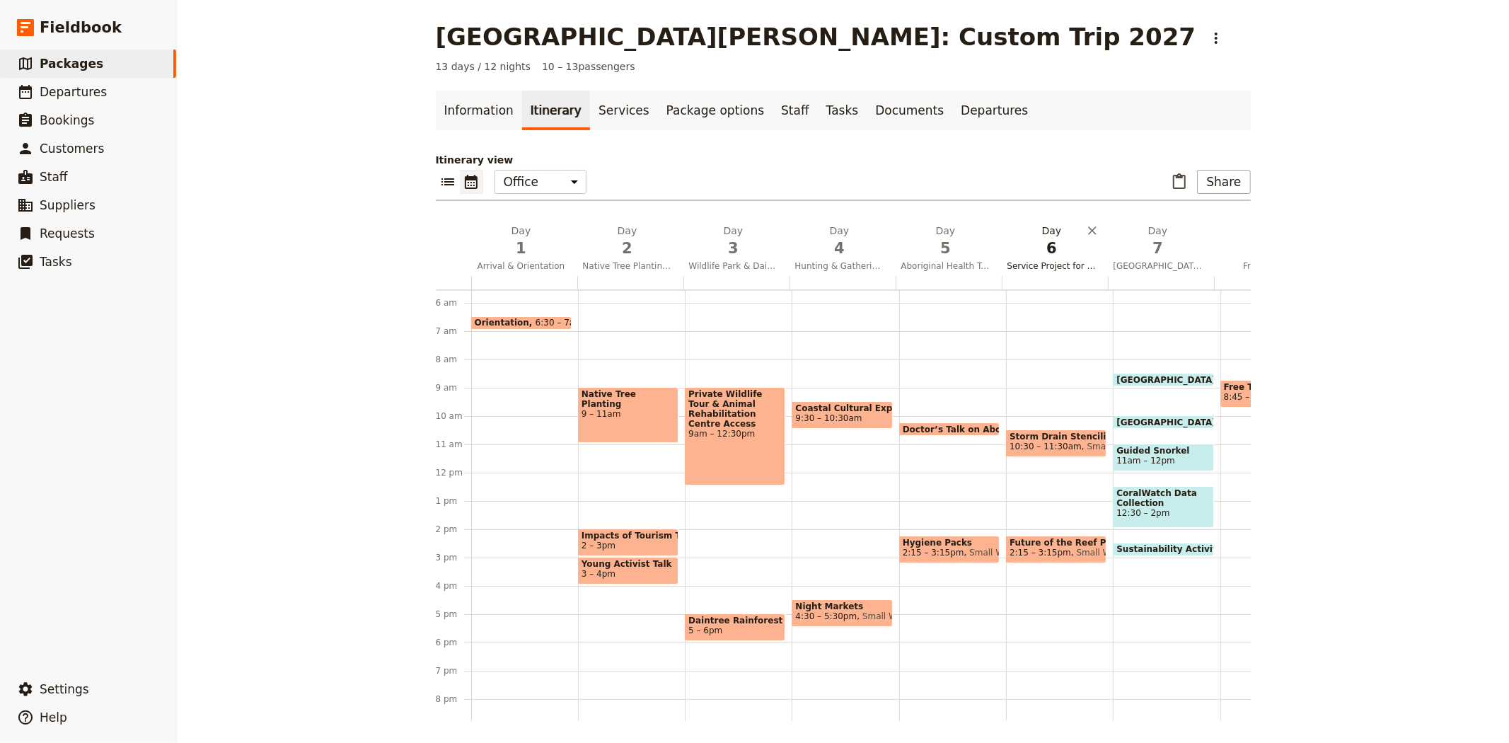
click at [1024, 270] on span "Service Project for The Reef & Future of The Reef Presentation" at bounding box center [1052, 265] width 100 height 11
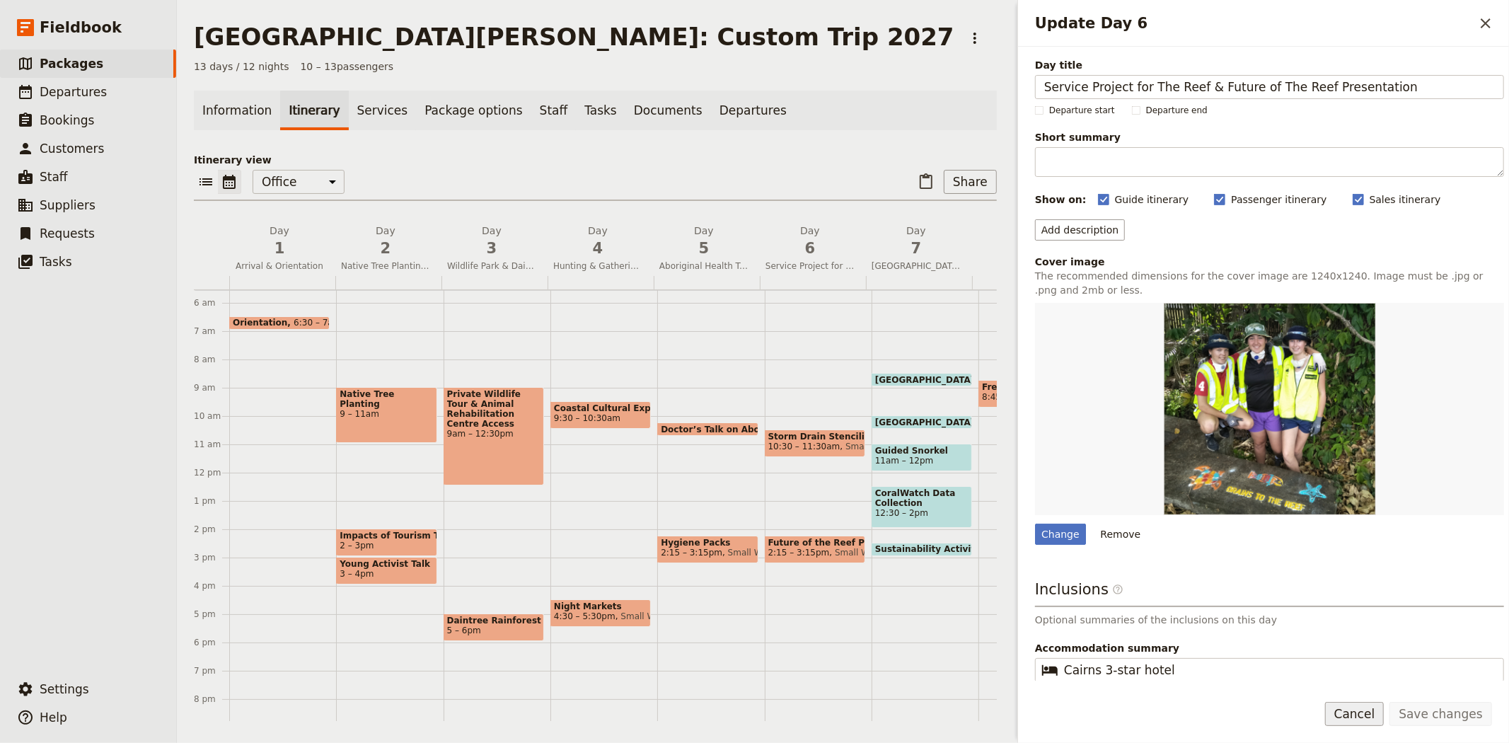
click at [1376, 712] on button "Cancel" at bounding box center [1354, 714] width 59 height 24
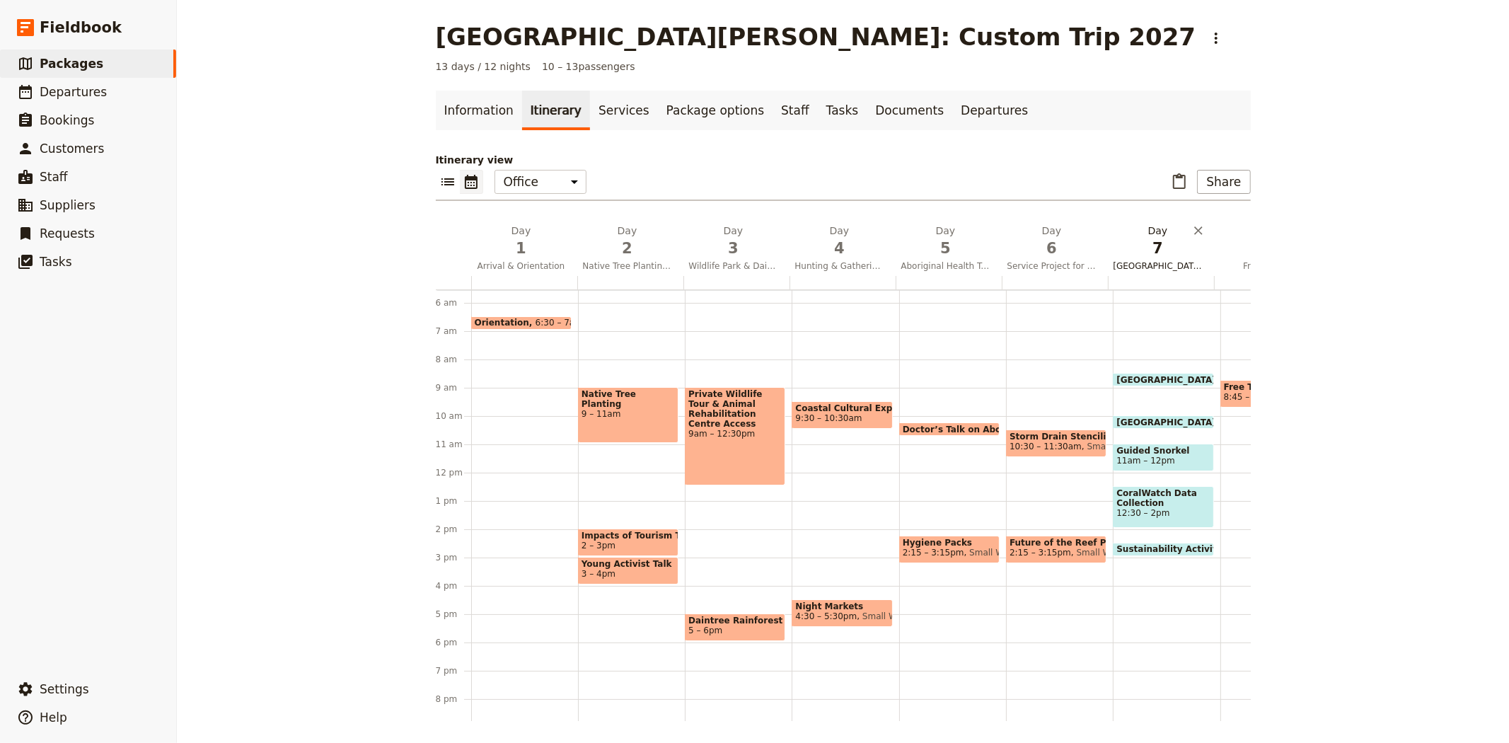
click at [1159, 250] on span "7" at bounding box center [1157, 248] width 89 height 21
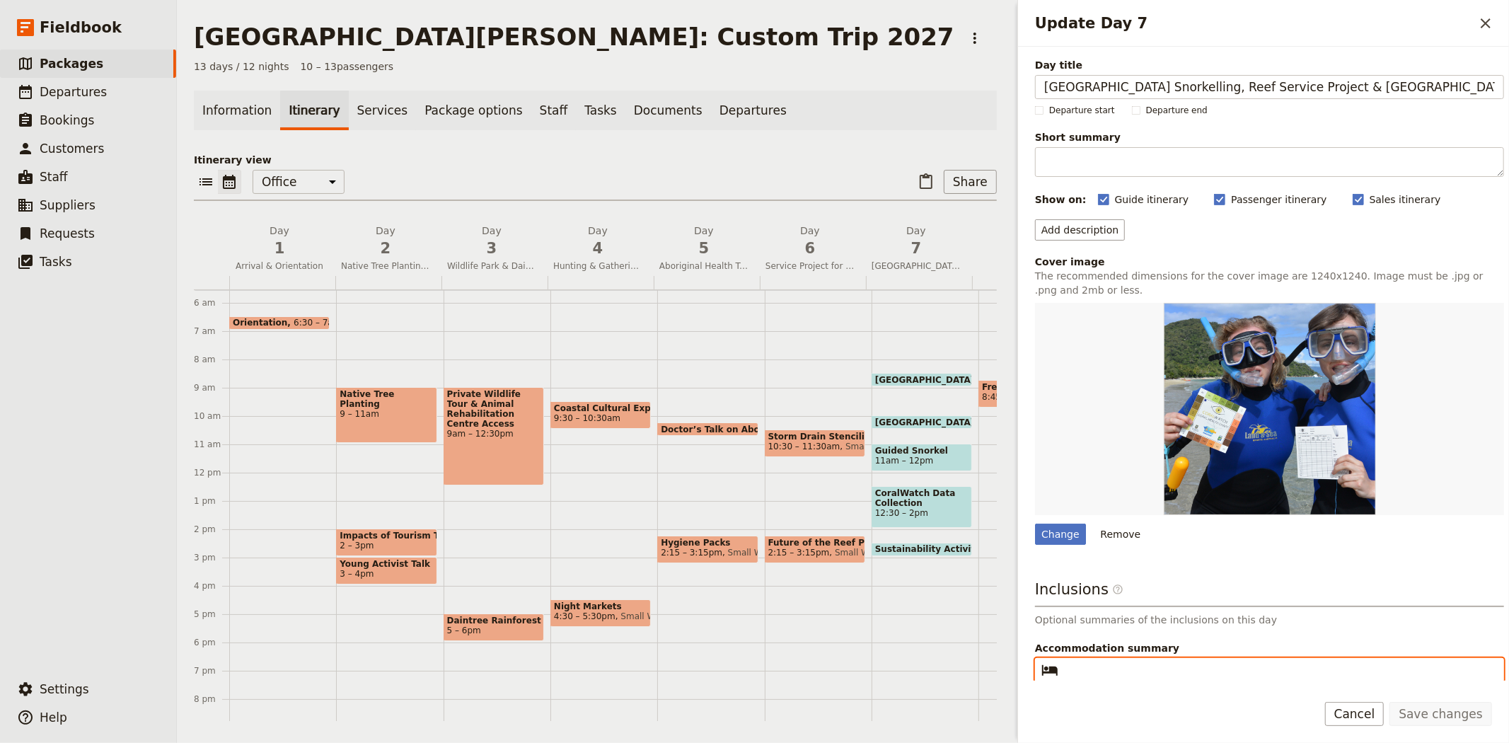
click at [1108, 669] on input "Accommodation summary ​" at bounding box center [1279, 669] width 431 height 17
paste input "Cairns 3-star hotel"
type input "Cairns 3-star hotel"
click at [1430, 705] on button "Save changes" at bounding box center [1440, 714] width 103 height 24
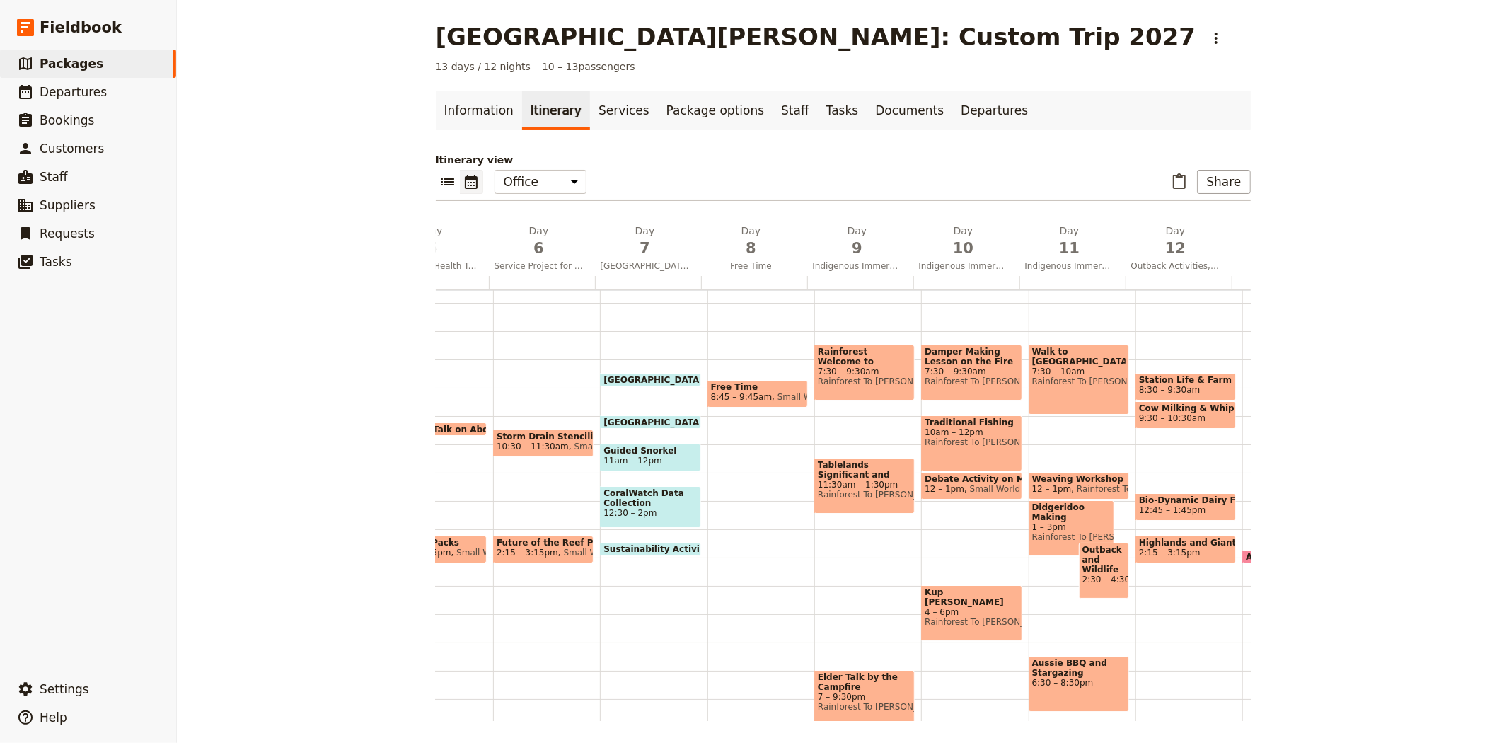
scroll to position [0, 514]
click at [736, 231] on h2 "Day 8 Free Time" at bounding box center [749, 241] width 89 height 35
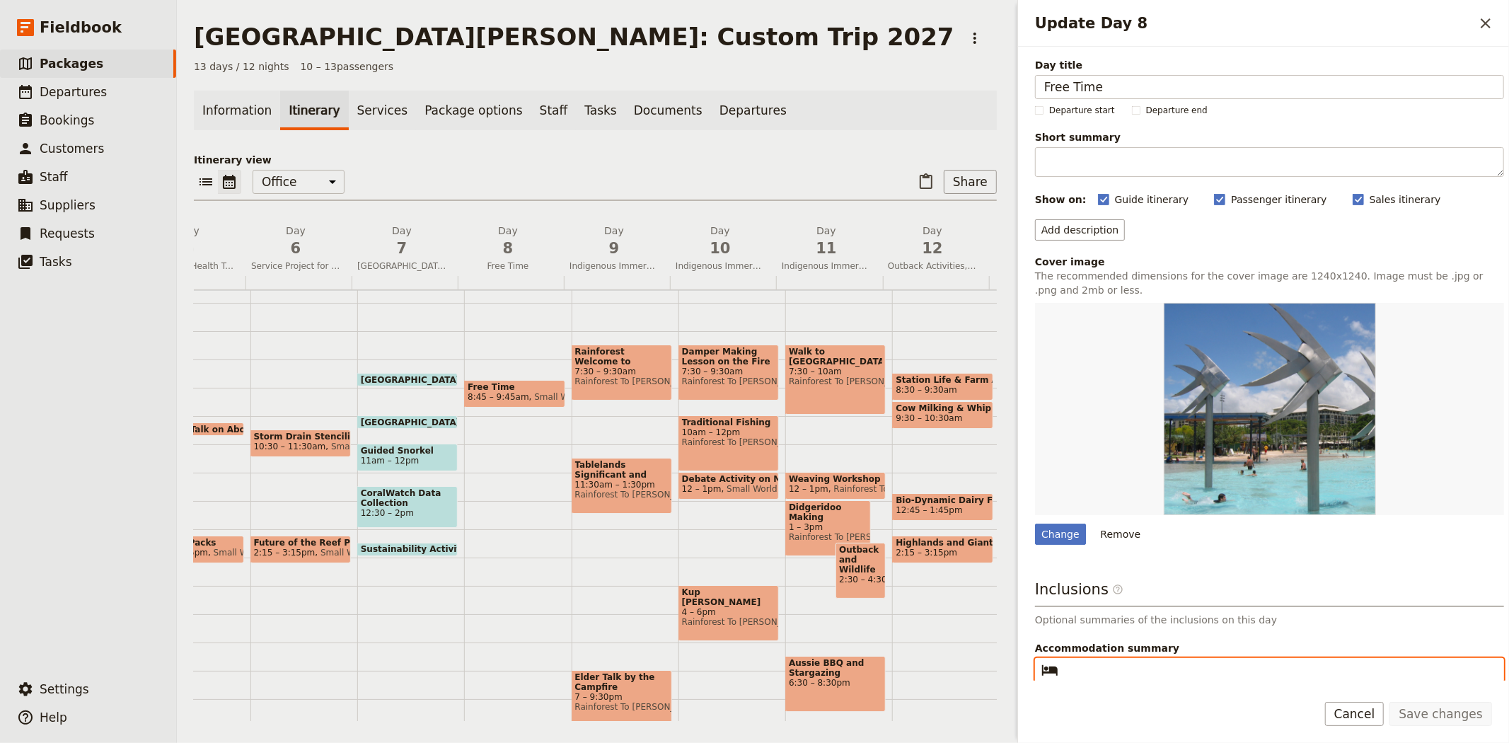
click at [1091, 665] on input "Accommodation summary ​" at bounding box center [1279, 669] width 431 height 17
paste input "Cairns 3-star hotel"
type input "Cairns 3-star hotel"
click at [1432, 712] on button "Save changes" at bounding box center [1440, 714] width 103 height 24
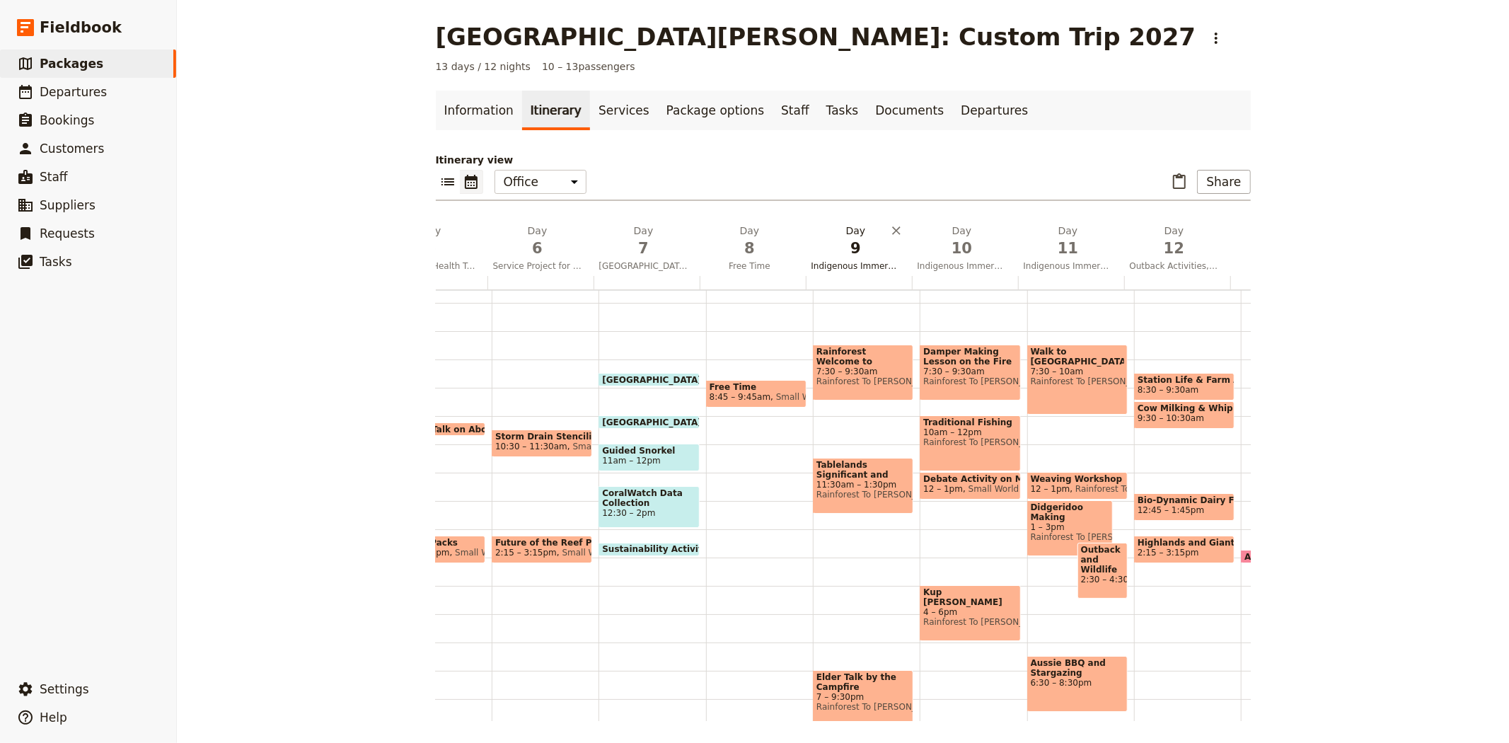
click at [862, 255] on span "9" at bounding box center [855, 248] width 89 height 21
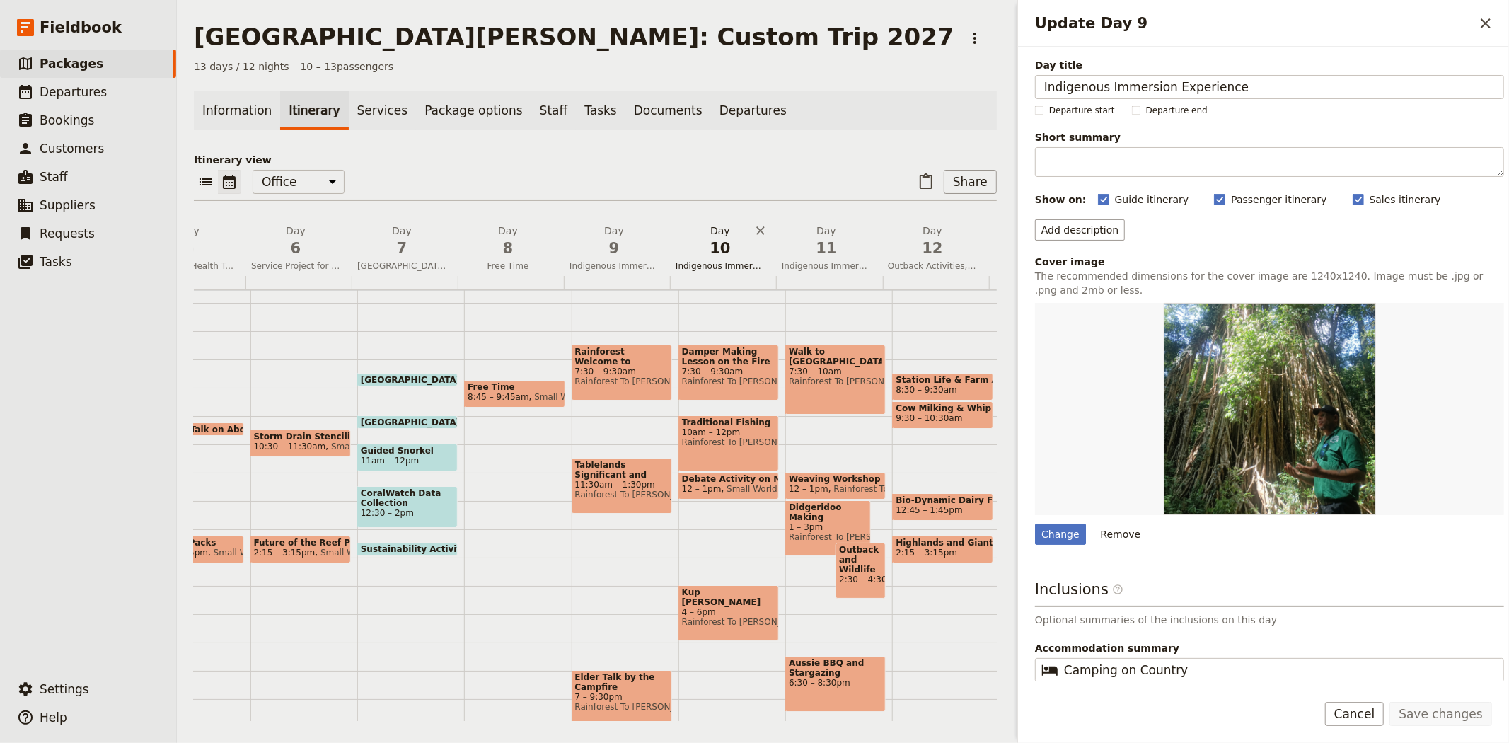
click at [722, 243] on span "10" at bounding box center [720, 248] width 89 height 21
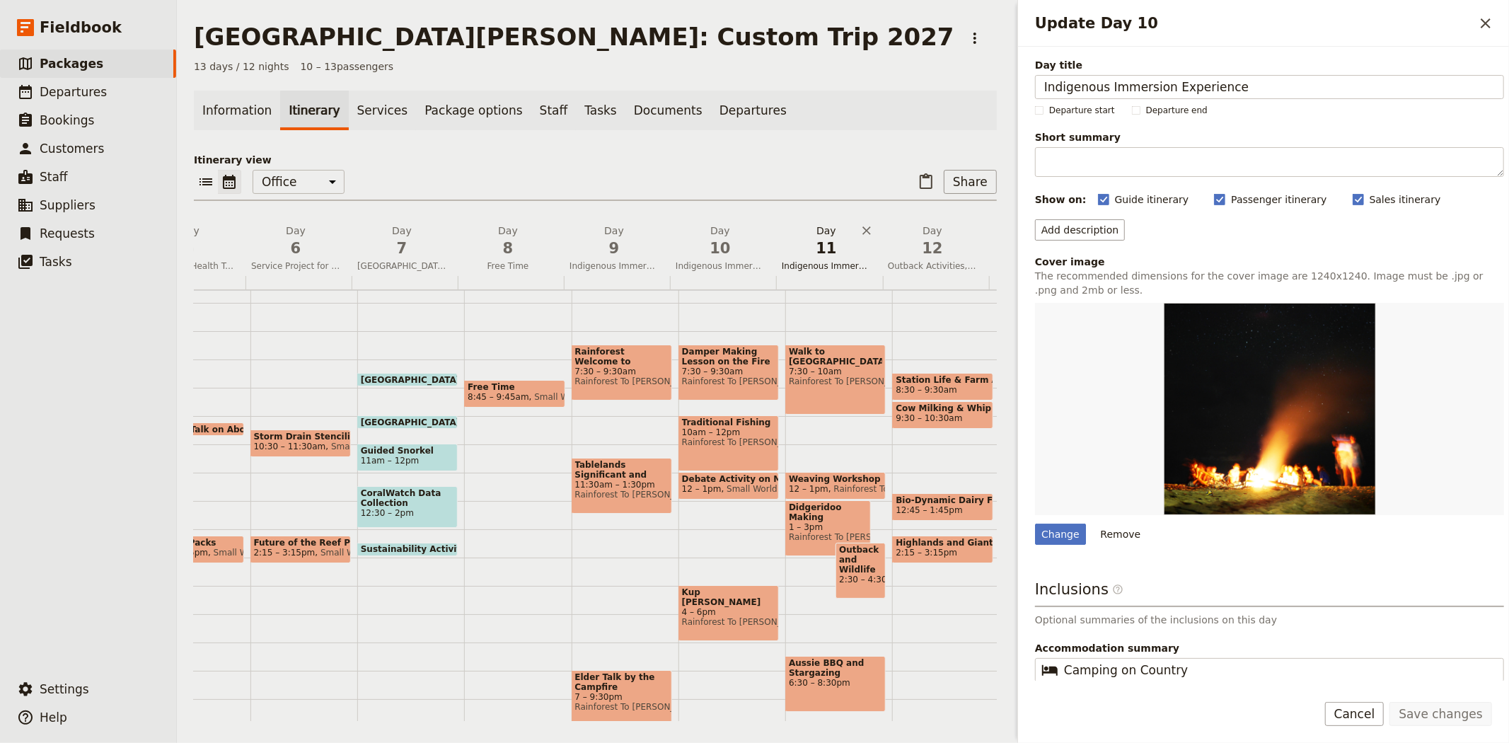
click at [838, 262] on span "Indigenous Immersion Experience" at bounding box center [826, 265] width 100 height 11
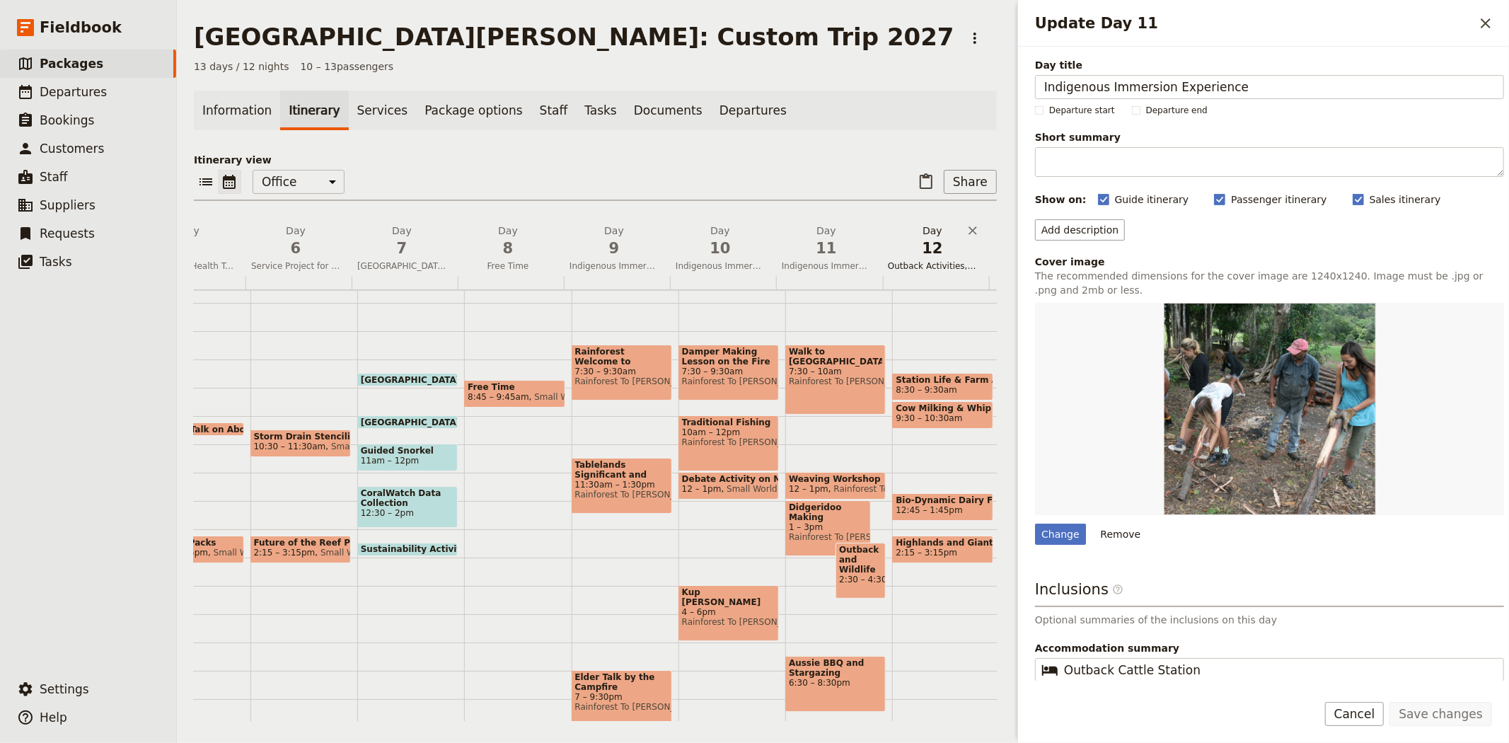
click at [941, 260] on span "Outback Activities, Wet Tropic Highlands & Bio-Dynamic Dairy Farm" at bounding box center [932, 265] width 100 height 11
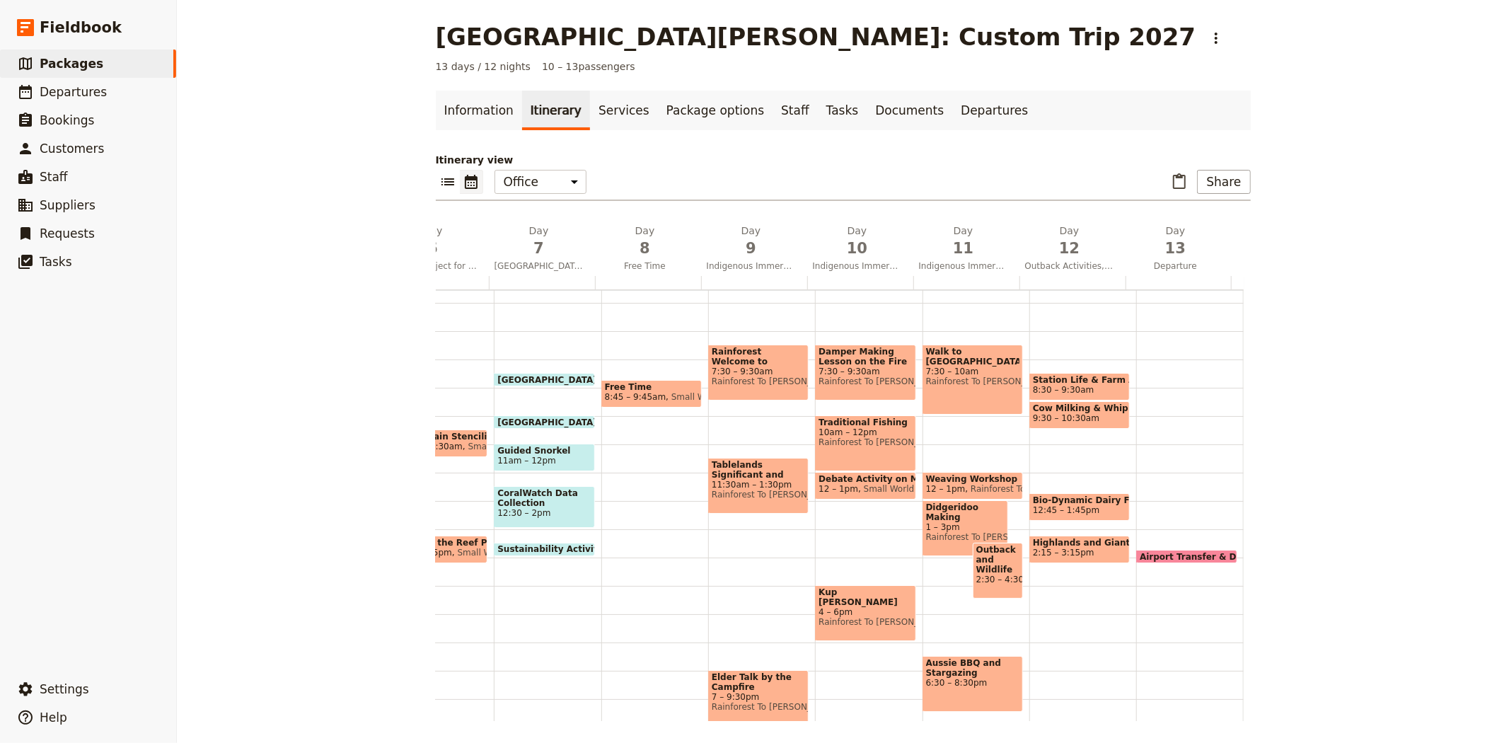
scroll to position [0, 618]
click at [1151, 242] on span "13" at bounding box center [1176, 248] width 89 height 21
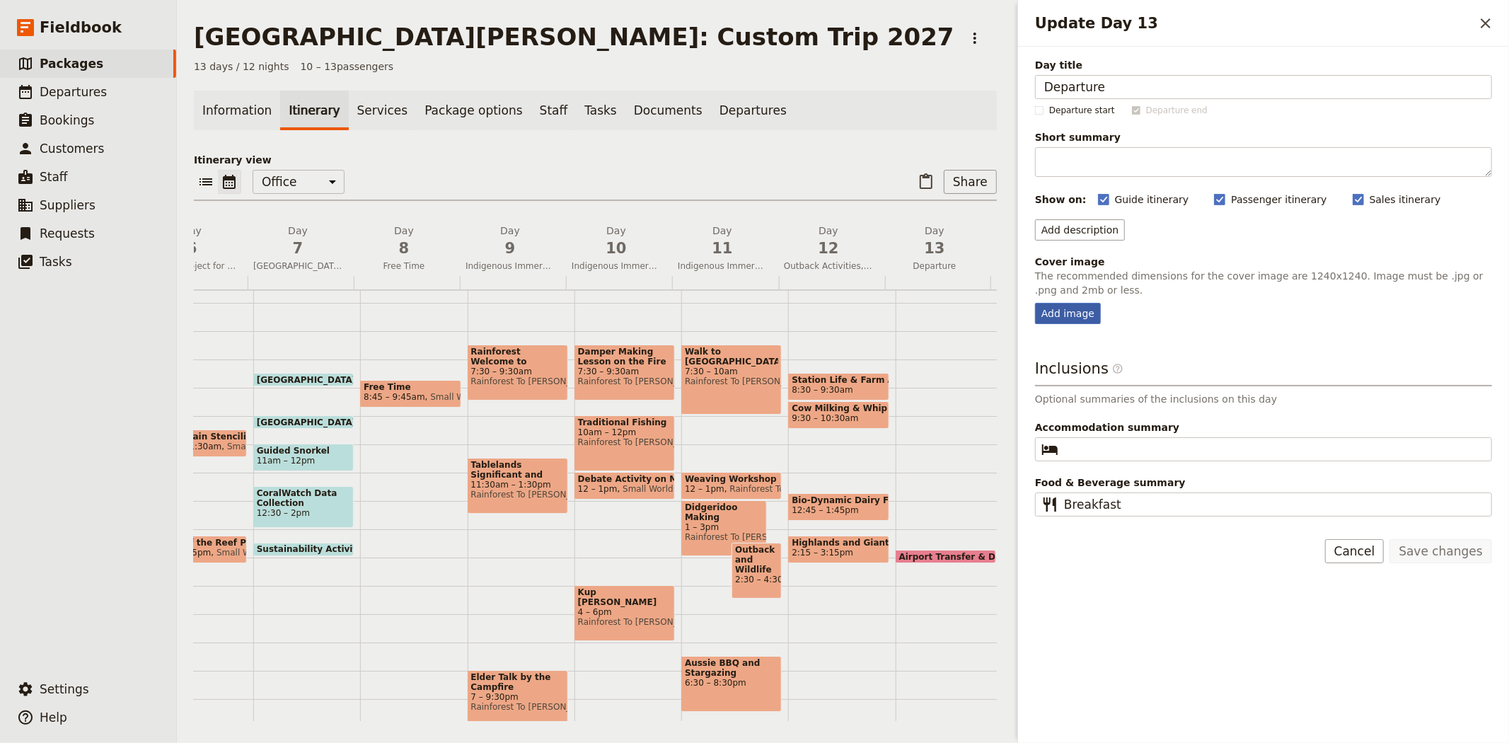
click at [1069, 305] on div "Add image" at bounding box center [1068, 313] width 66 height 21
click at [1035, 303] on input "Add image" at bounding box center [1034, 302] width 1 height 1
type input "C:\fakepath\Wildlife World Koala Charlie.jpg"
click at [1023, 356] on div "Day title Departure Departure start Departure end Short summary 150 / 150 chara…" at bounding box center [1263, 284] width 491 height 475
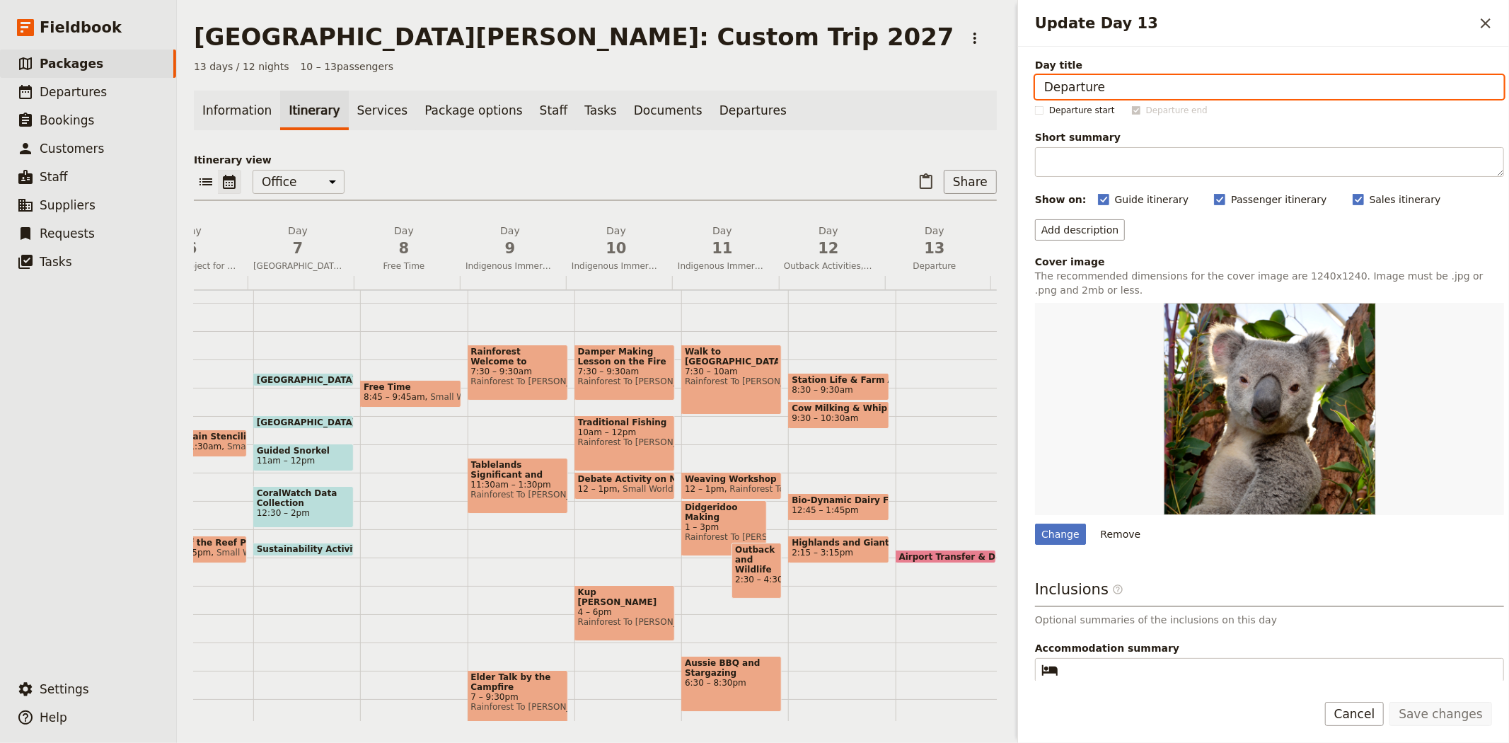
click at [605, 163] on p "Itinerary view" at bounding box center [595, 160] width 803 height 14
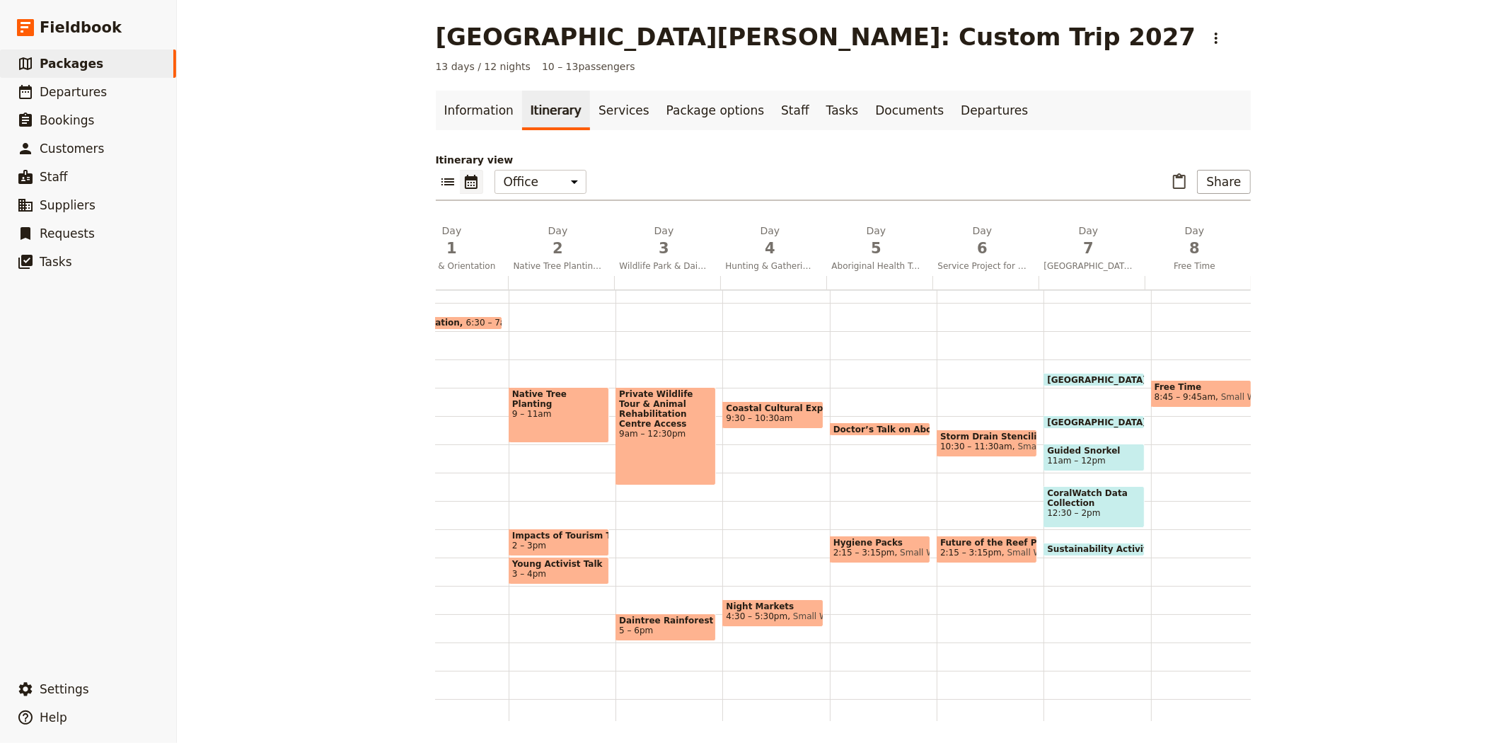
scroll to position [0, 0]
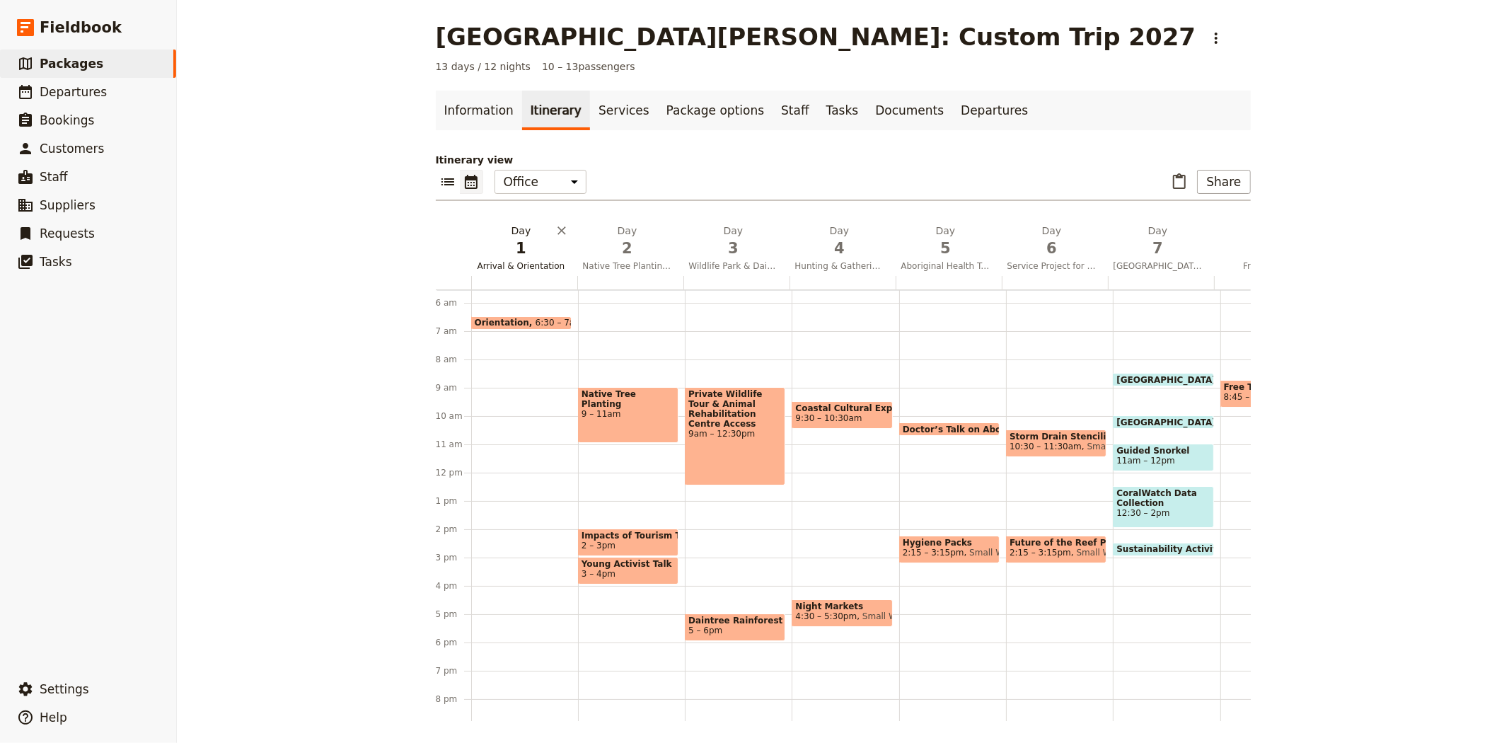
click at [502, 266] on span "Arrival & Orientation" at bounding box center [521, 265] width 100 height 11
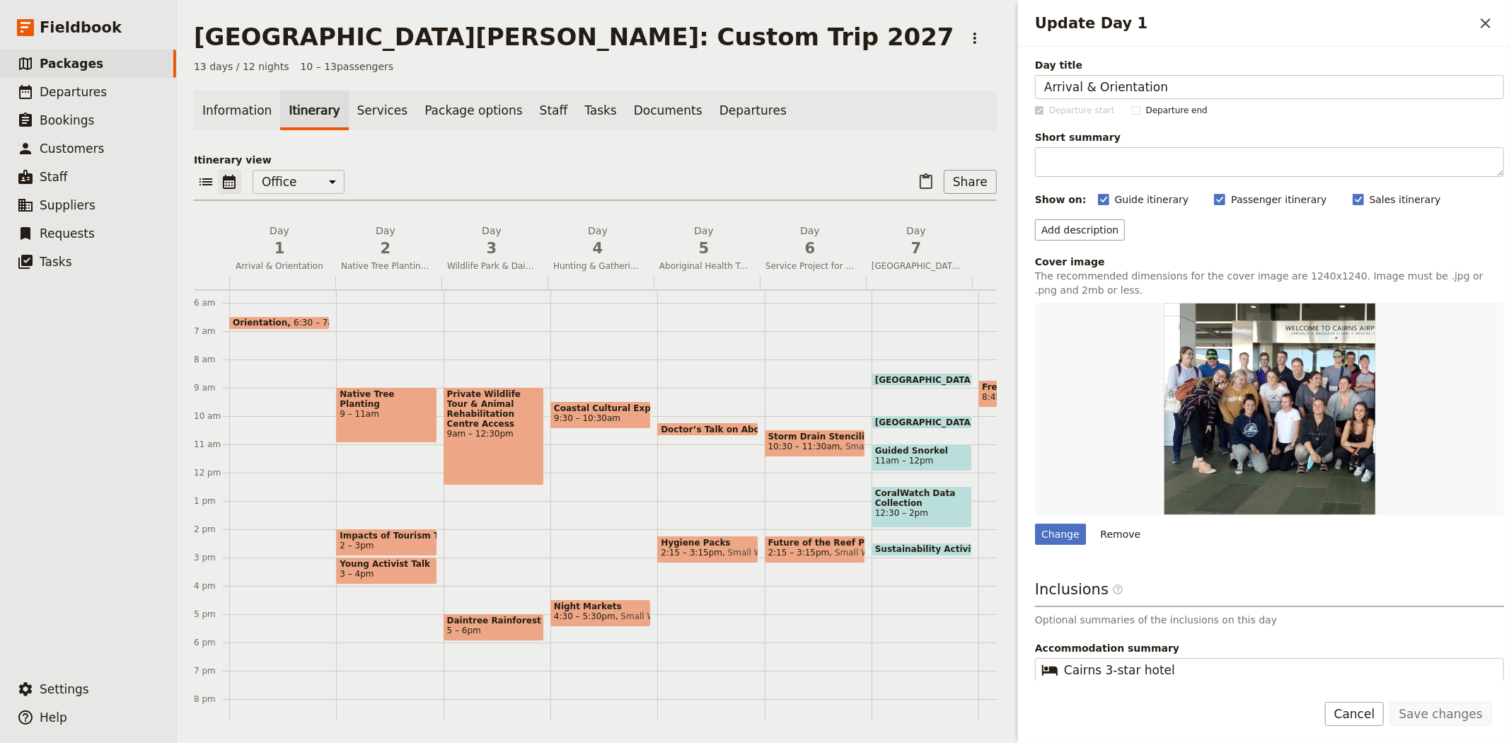
click at [846, 130] on div "Information Itinerary Services Package options Staff Tasks Documents Departures…" at bounding box center [595, 406] width 803 height 630
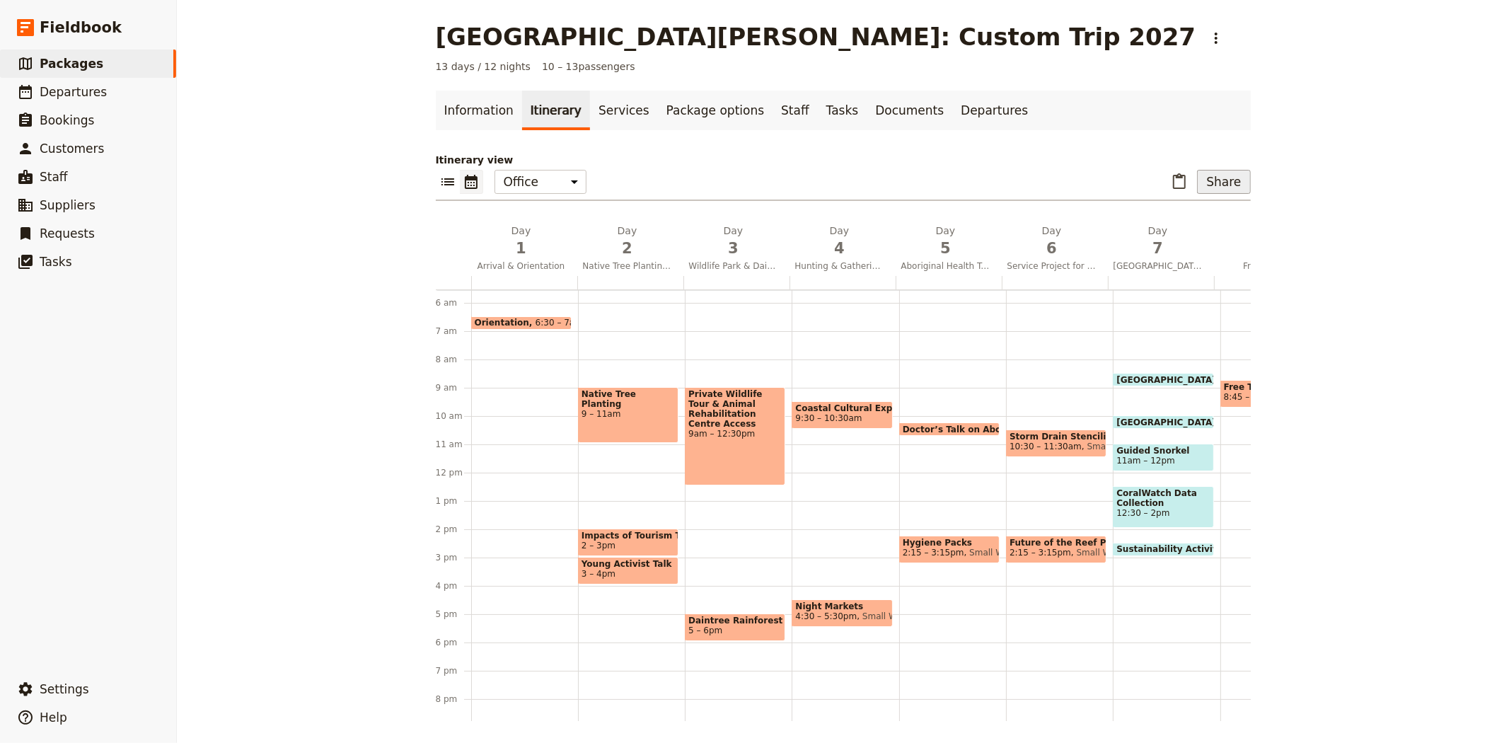
click at [1203, 178] on button "Share" at bounding box center [1223, 182] width 53 height 24
click at [1198, 245] on span "Sales Brochure" at bounding box center [1177, 252] width 74 height 14
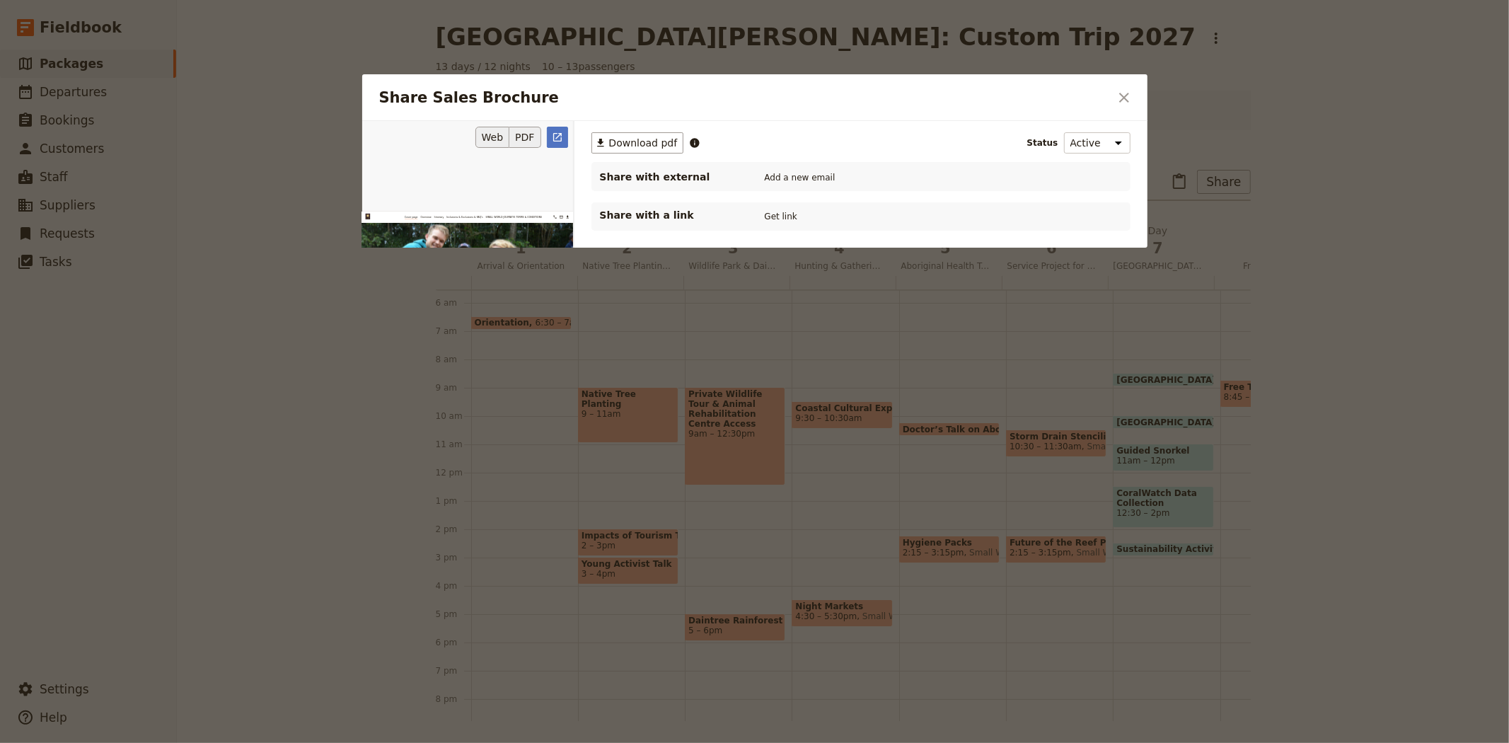
click at [514, 139] on button "PDF" at bounding box center [524, 137] width 31 height 21
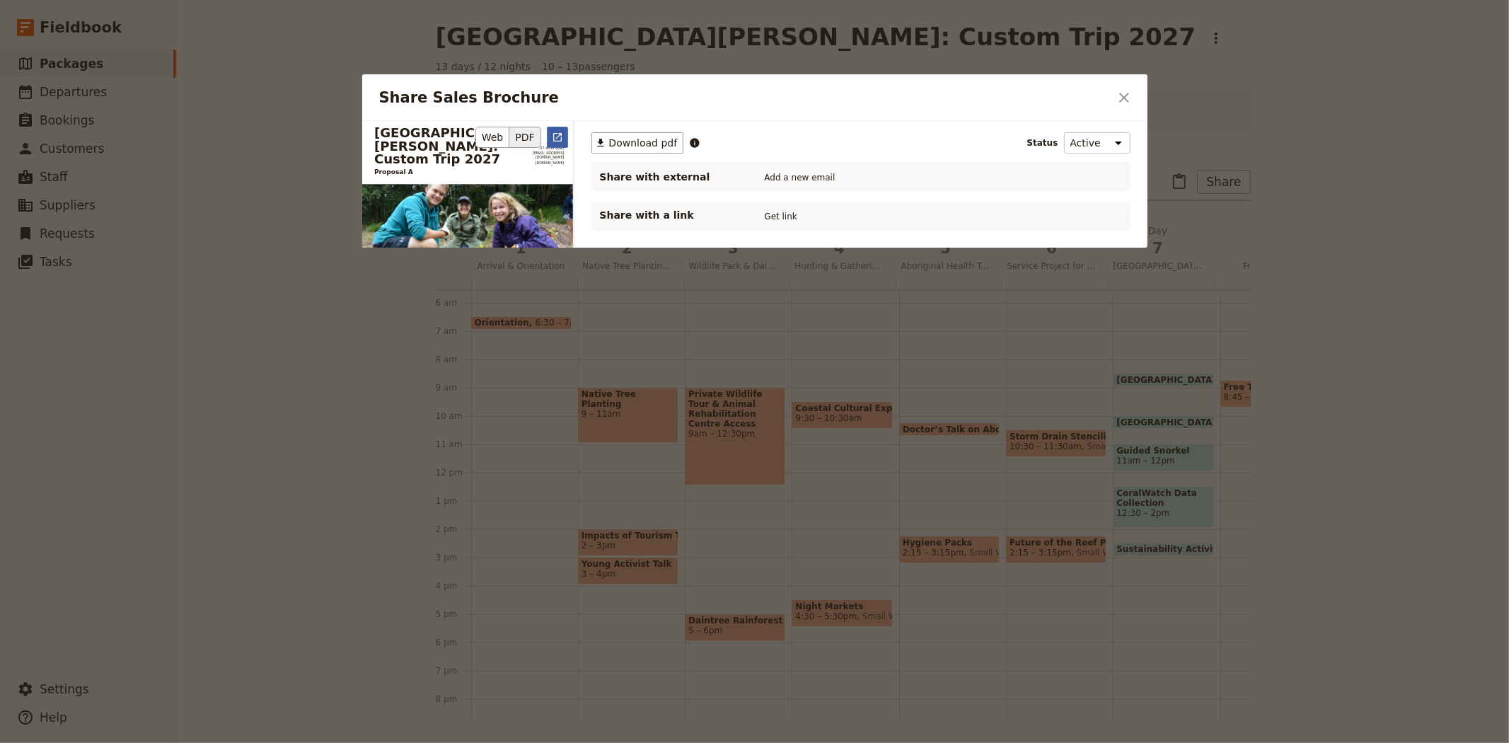
click at [555, 135] on icon "Open full preview" at bounding box center [557, 137] width 11 height 11
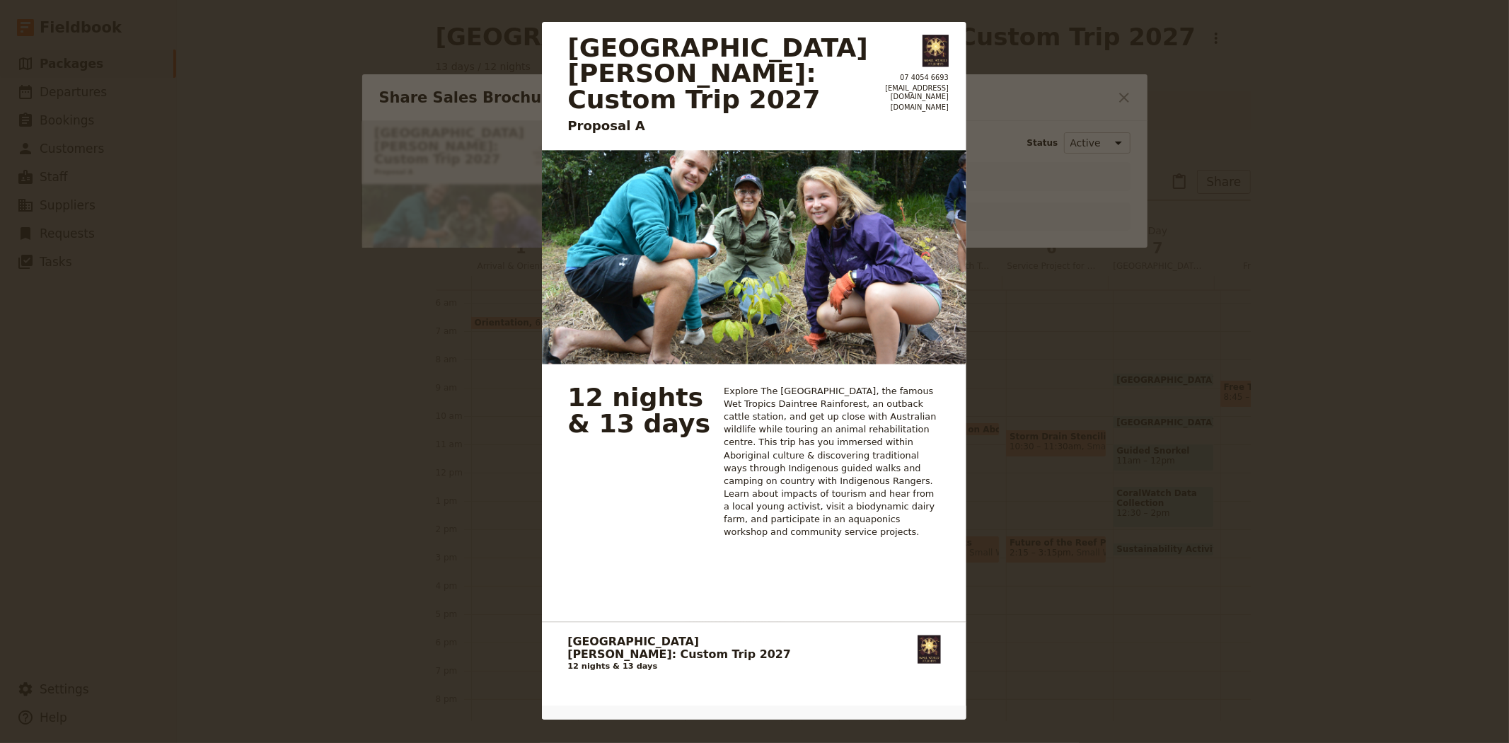
click at [1043, 308] on div "San Jose State University: Custom Trip 2027 Proposal A 07 4054 6693 groups@smal…" at bounding box center [754, 371] width 1509 height 743
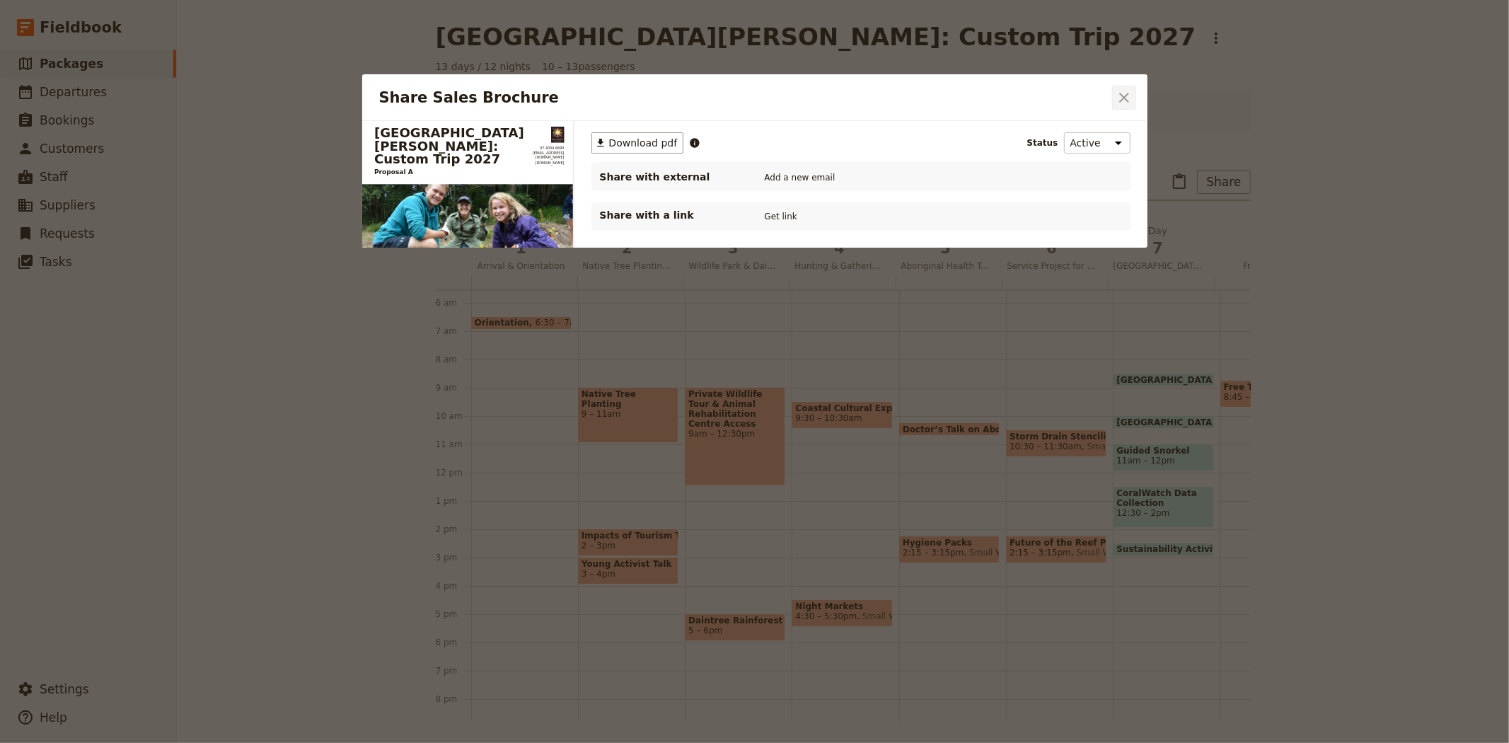
click at [1120, 87] on button "​" at bounding box center [1124, 98] width 24 height 24
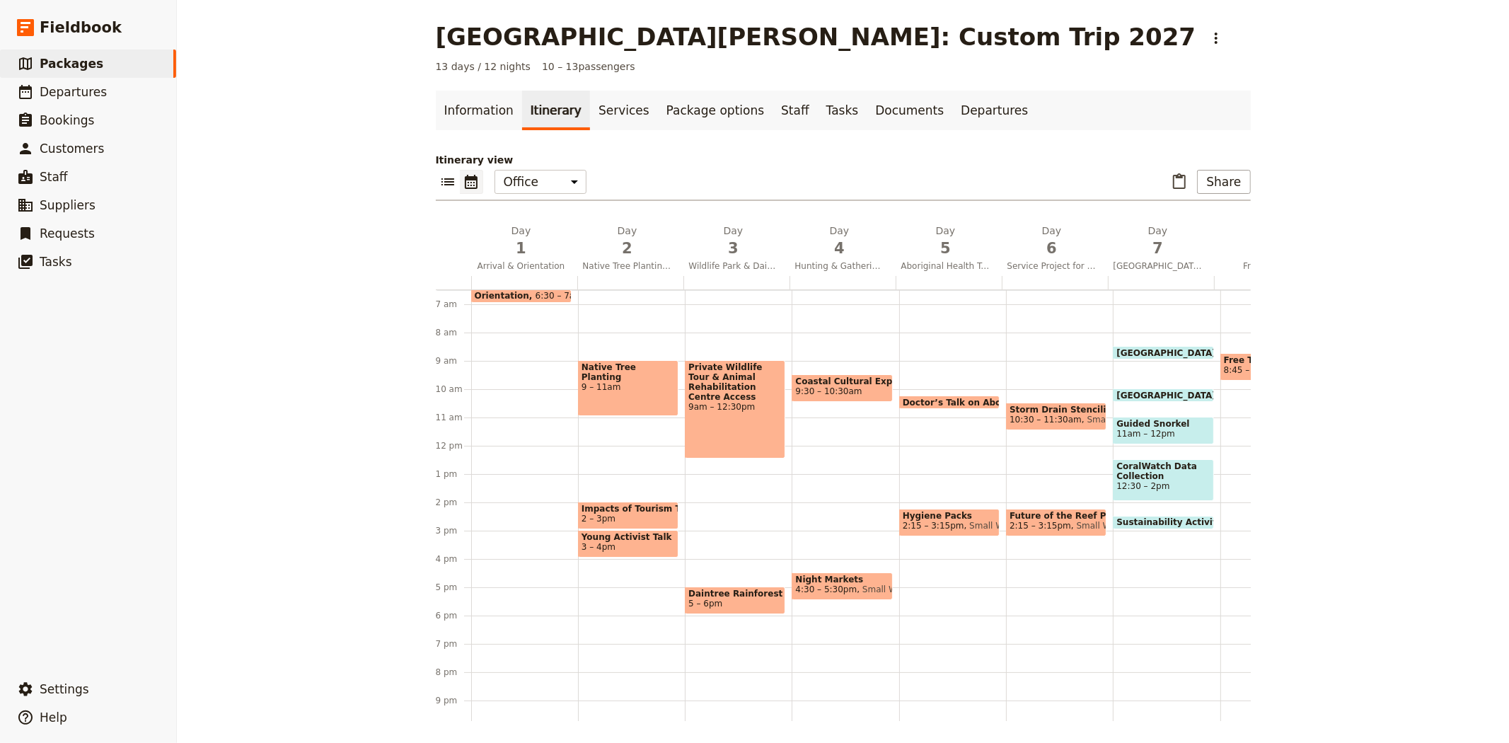
scroll to position [157, 0]
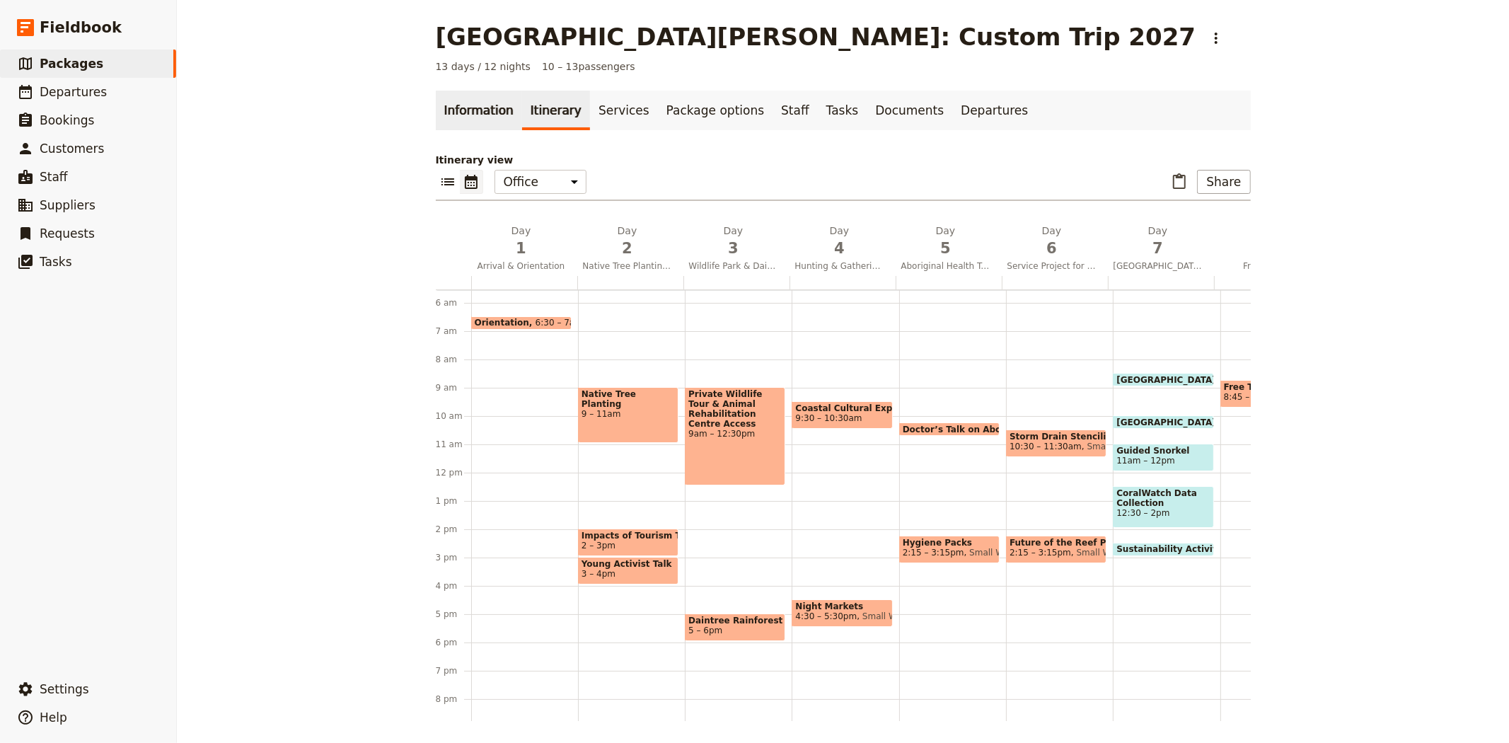
click at [446, 107] on link "Information" at bounding box center [479, 111] width 86 height 40
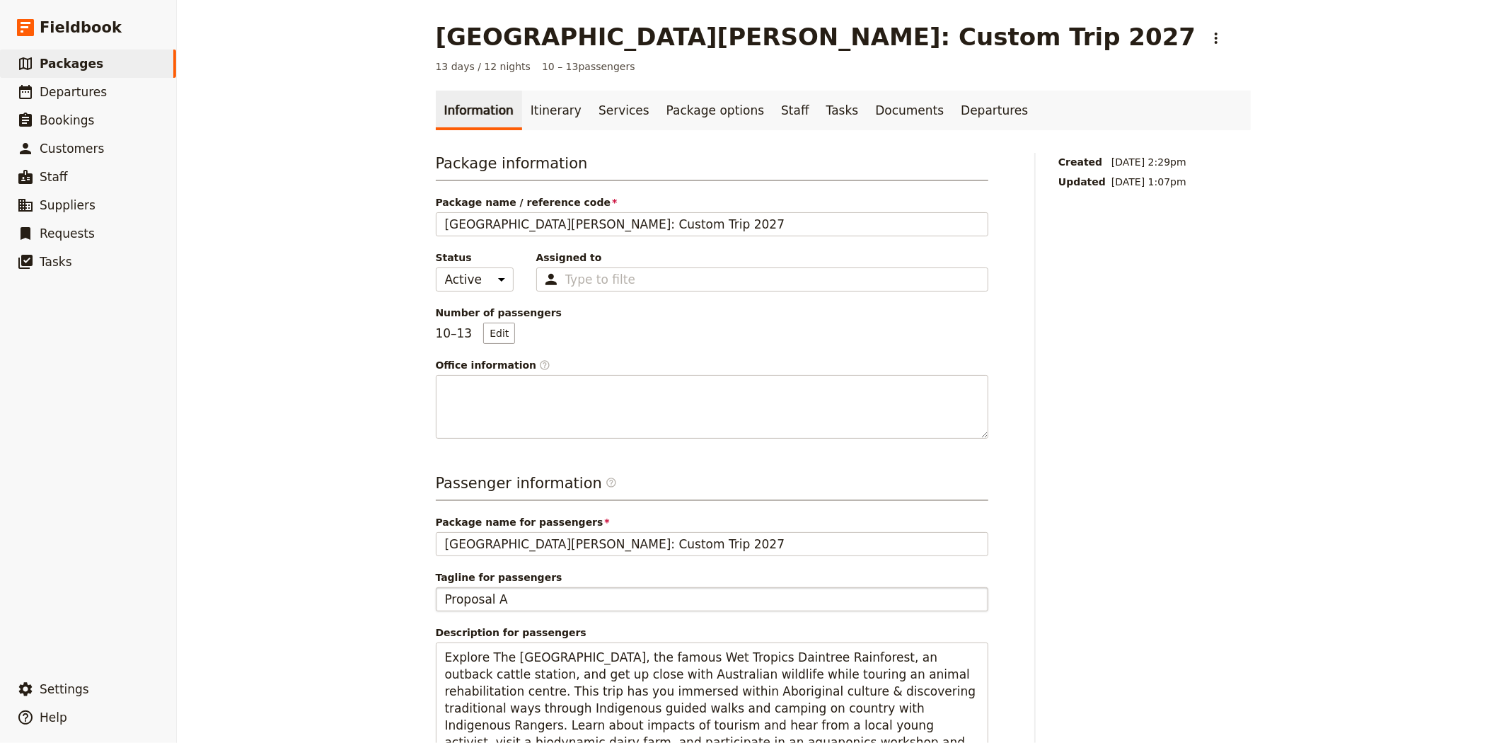
scroll to position [236, 0]
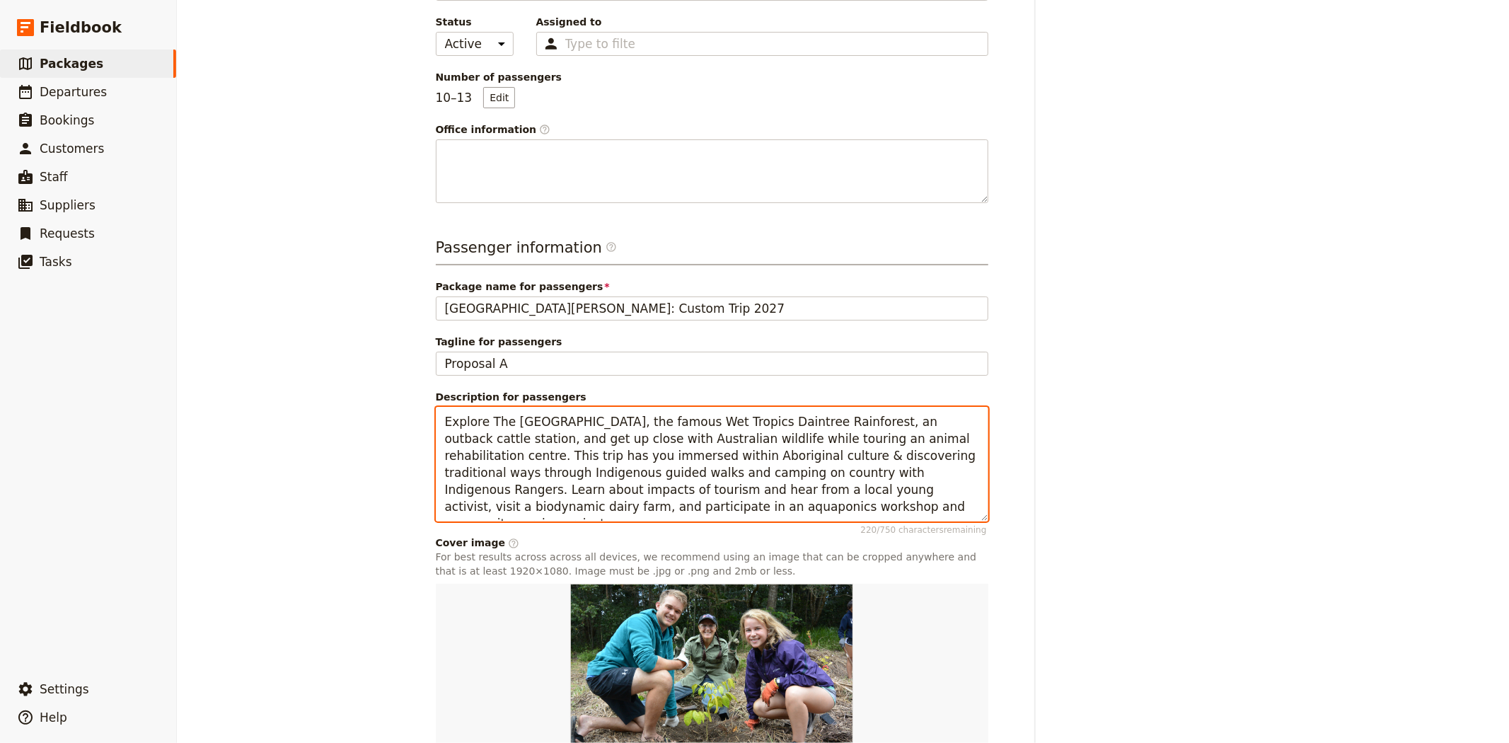
drag, startPoint x: 843, startPoint y: 489, endPoint x: 969, endPoint y: 493, distance: 126.0
click at [969, 493] on textarea "Explore The Great Barrier Reef, the famous Wet Tropics Daintree Rainforest, an …" at bounding box center [712, 464] width 552 height 115
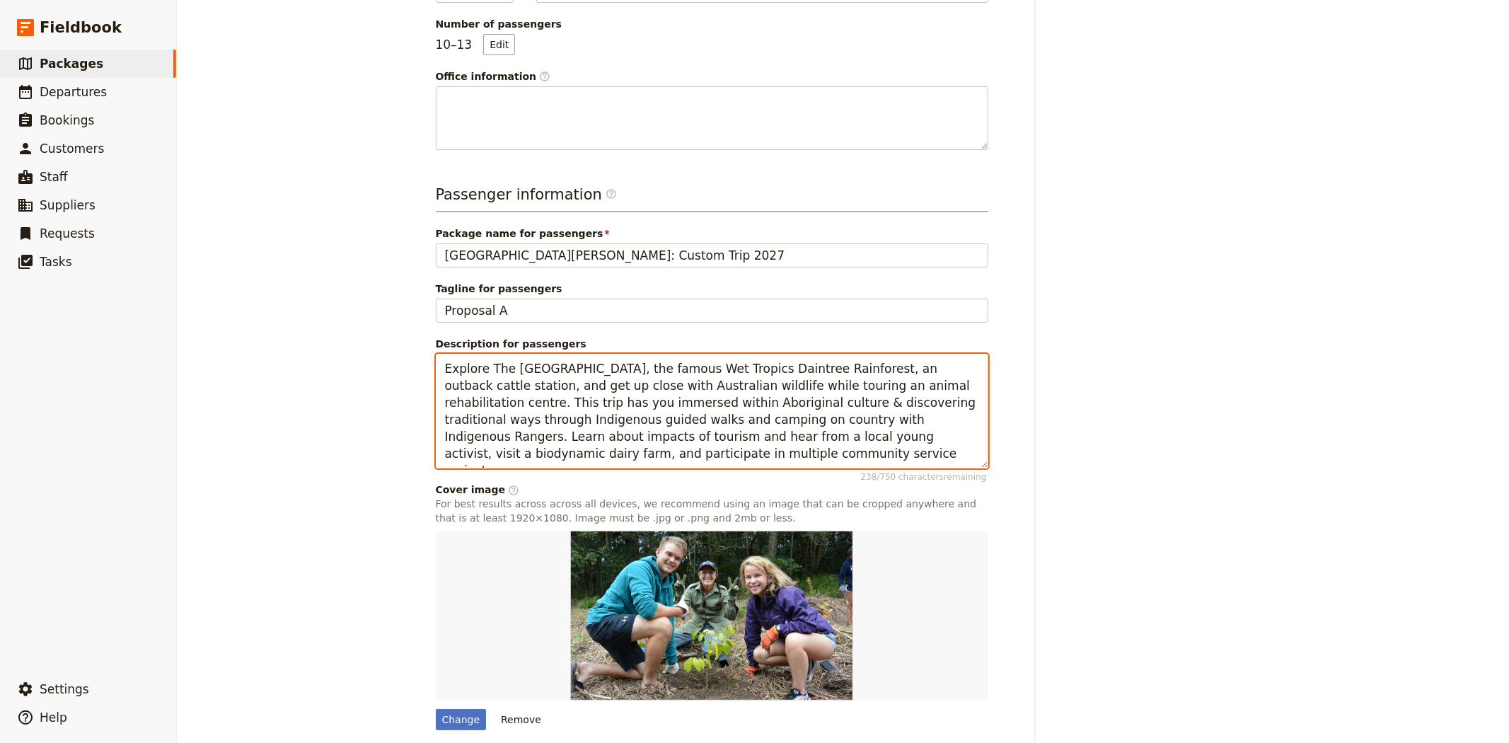
scroll to position [344, 0]
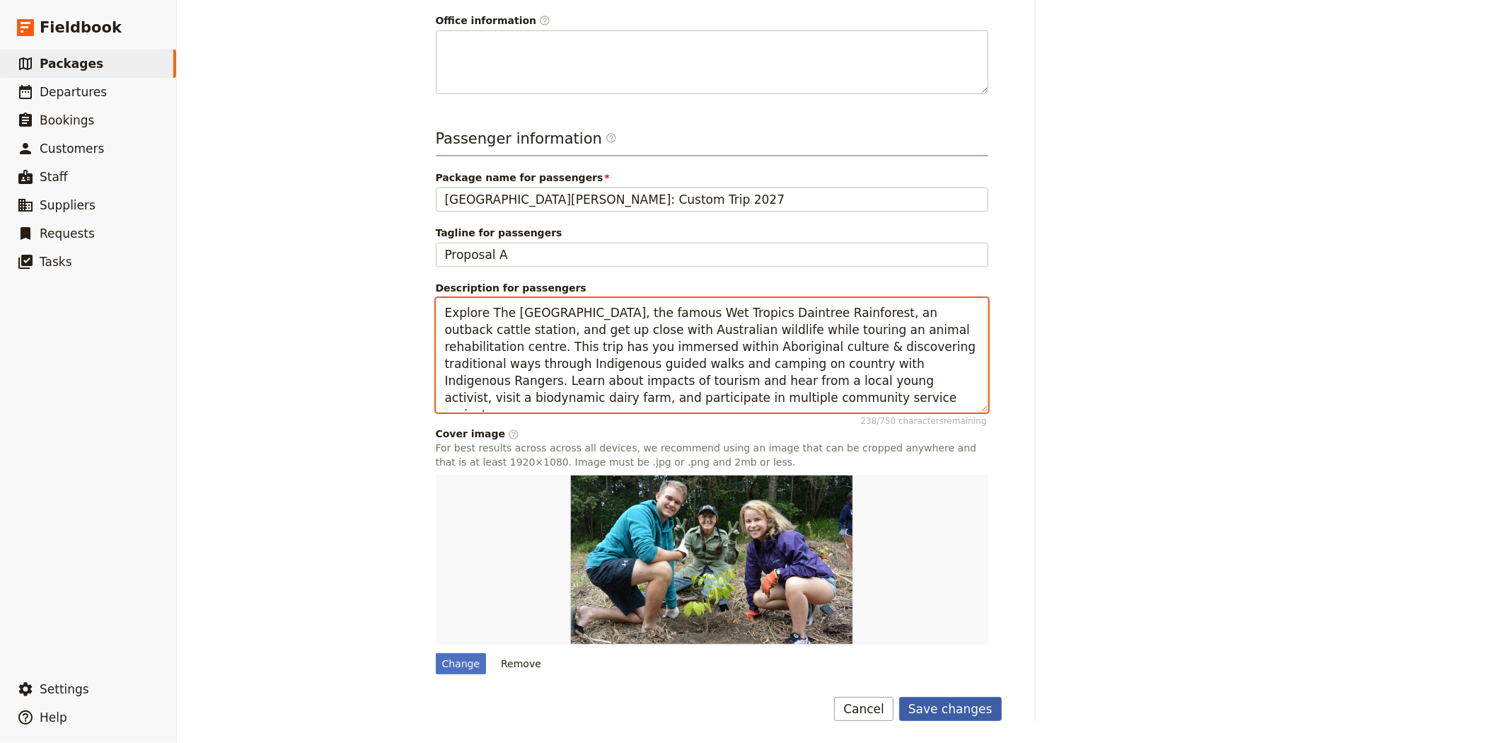
type textarea "Explore The Great Barrier Reef, the famous Wet Tropics Daintree Rainforest, an …"
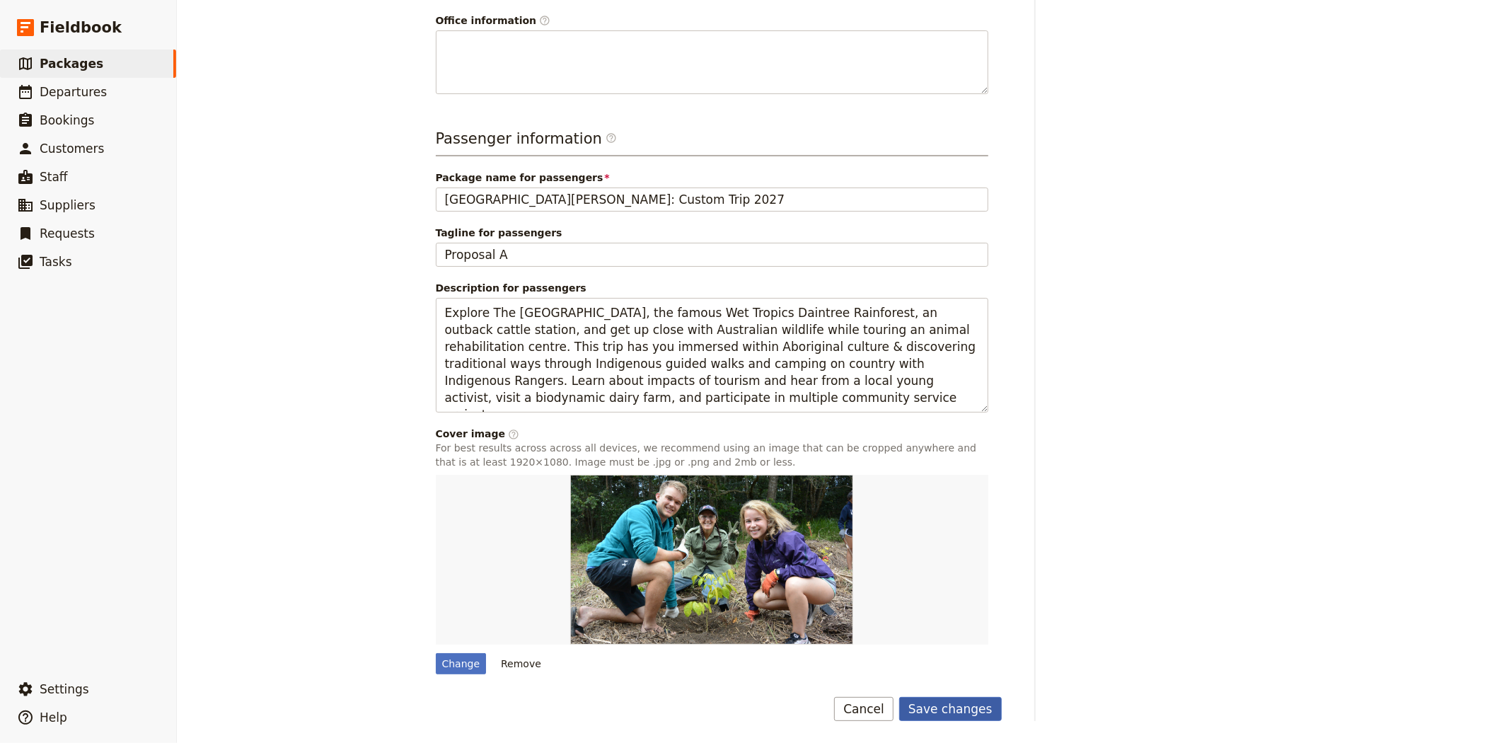
click at [956, 707] on button "Save changes" at bounding box center [950, 709] width 103 height 24
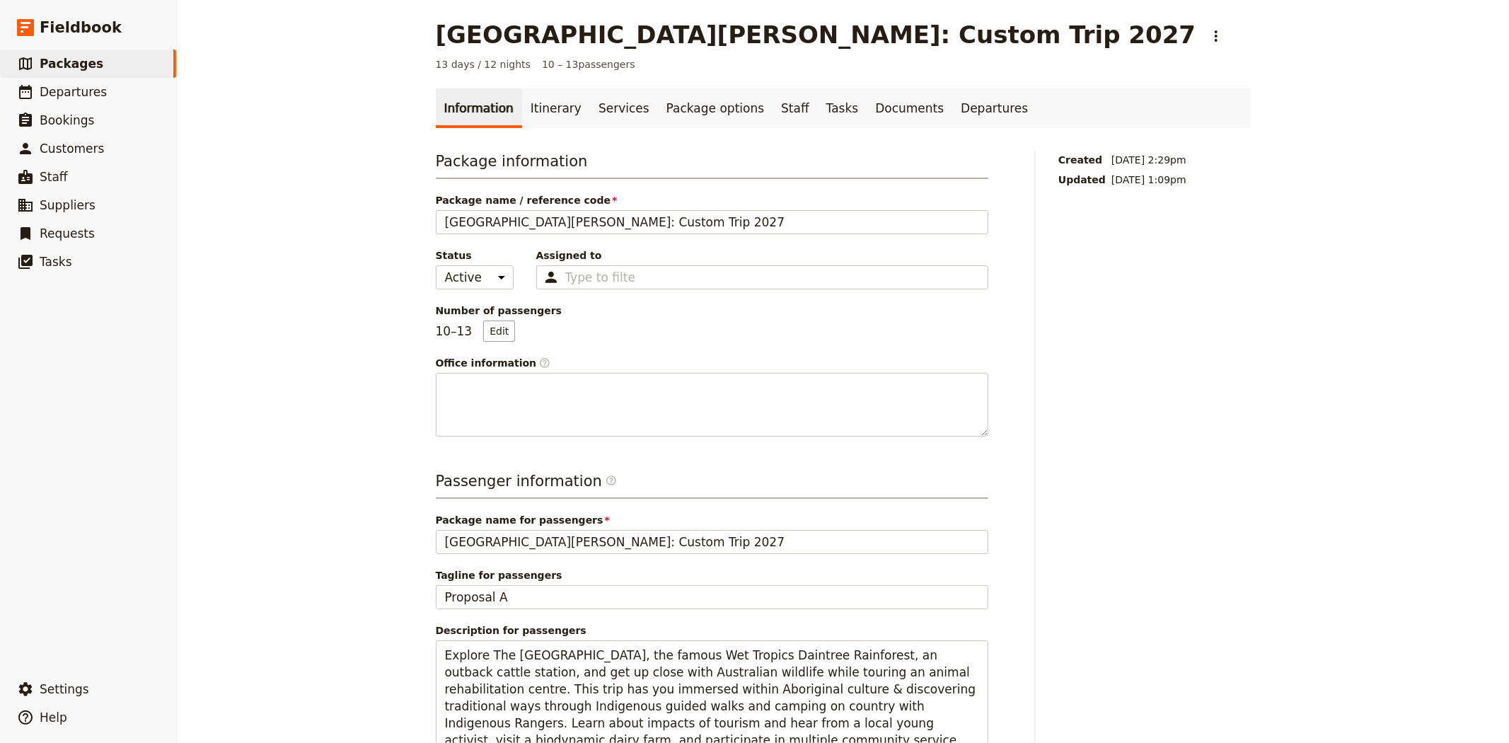
scroll to position [0, 0]
click at [559, 109] on link "Itinerary" at bounding box center [556, 111] width 68 height 40
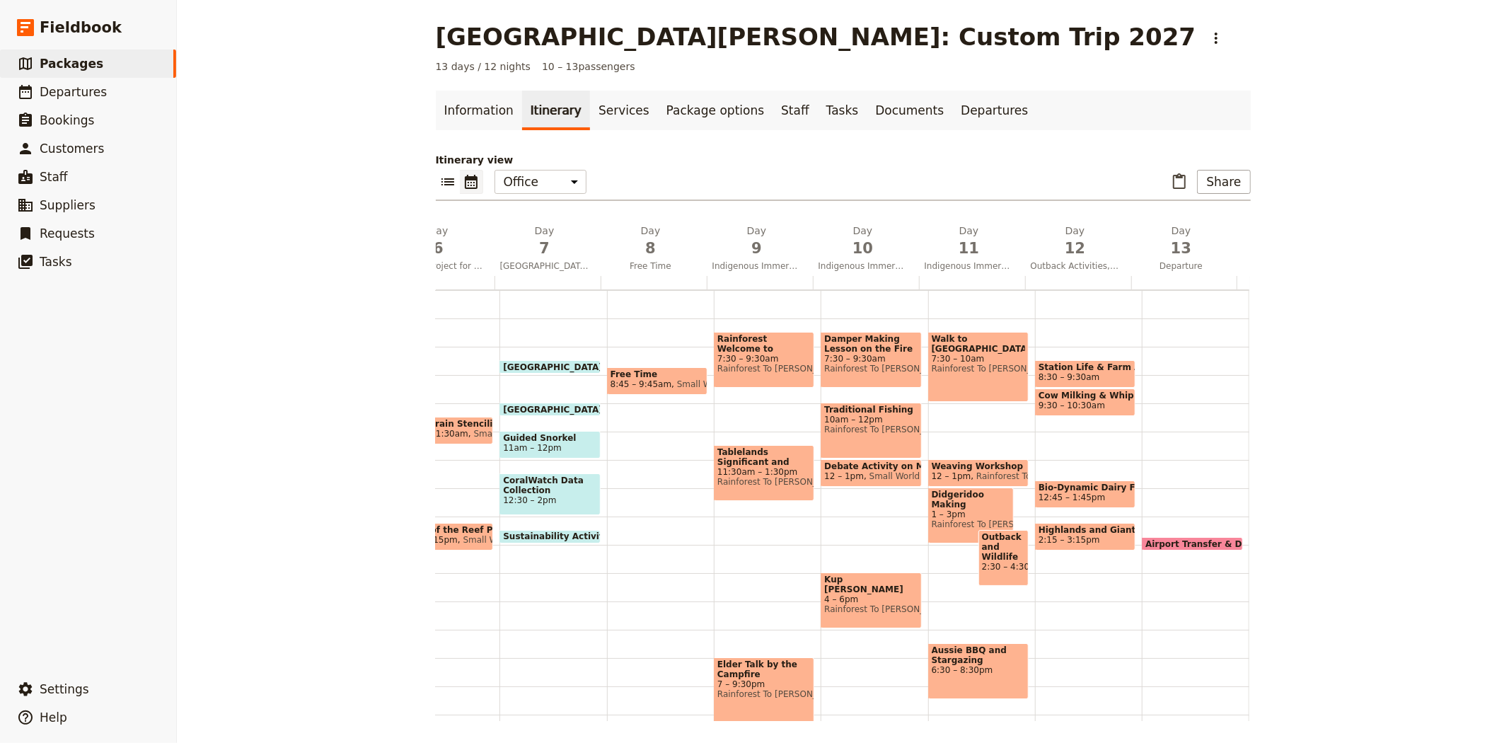
scroll to position [0, 618]
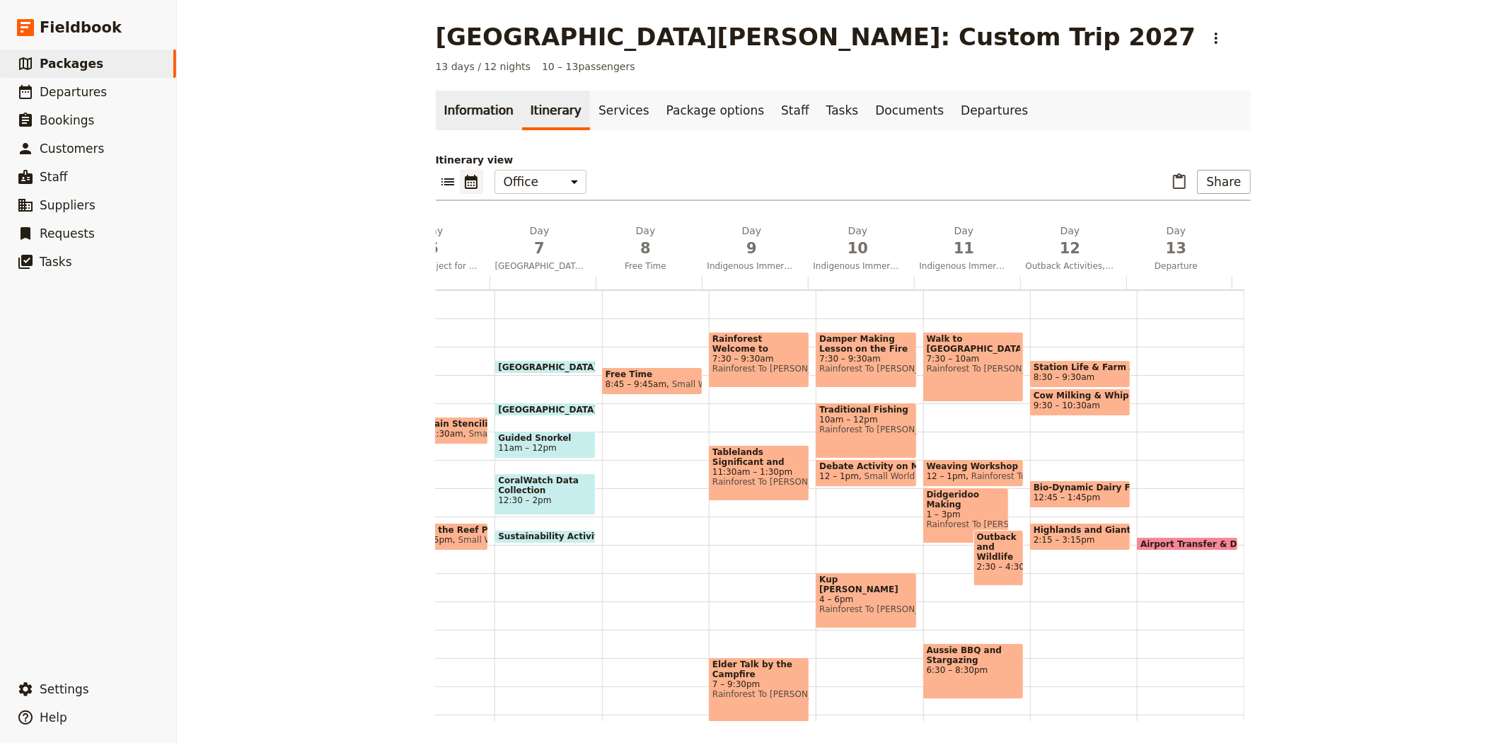
click at [463, 103] on link "Information" at bounding box center [479, 111] width 86 height 40
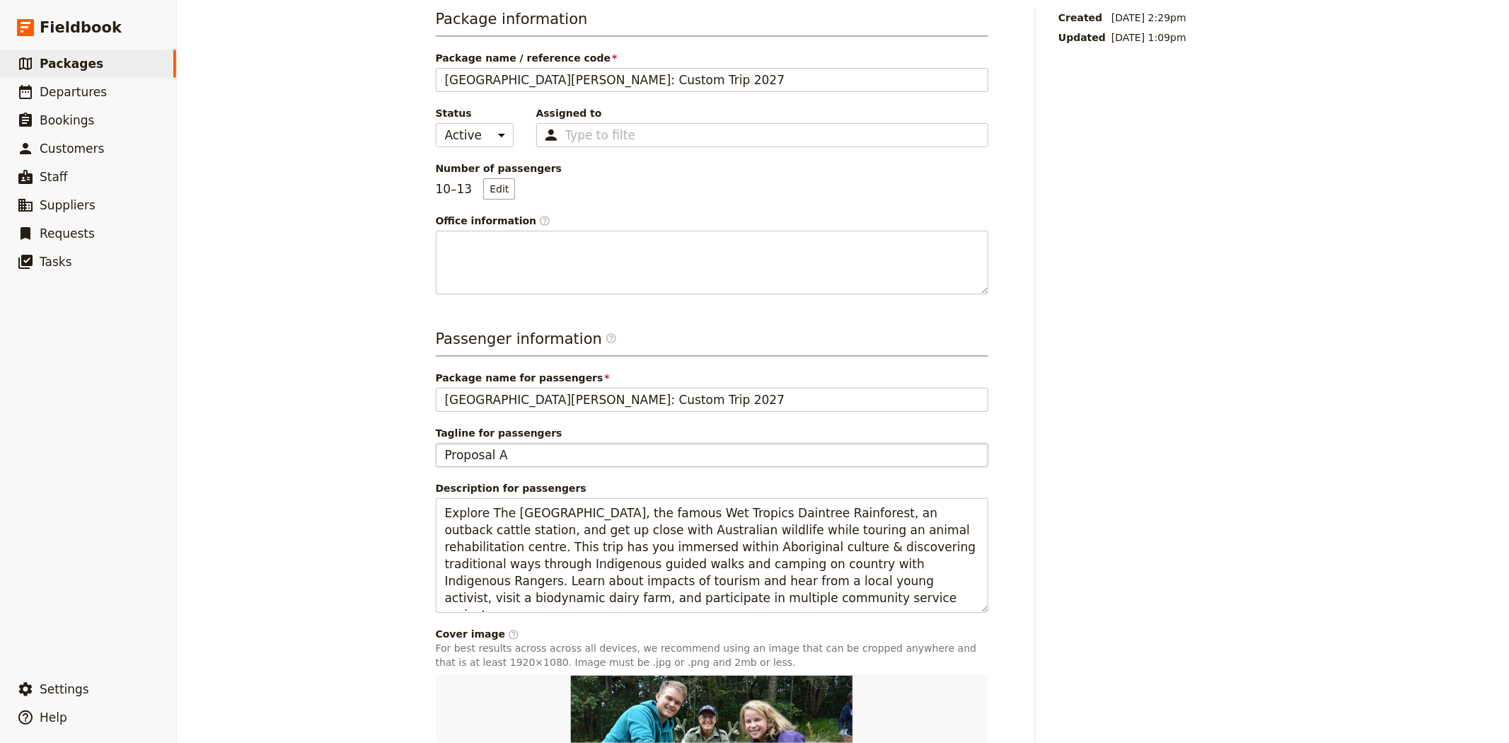
scroll to position [314, 0]
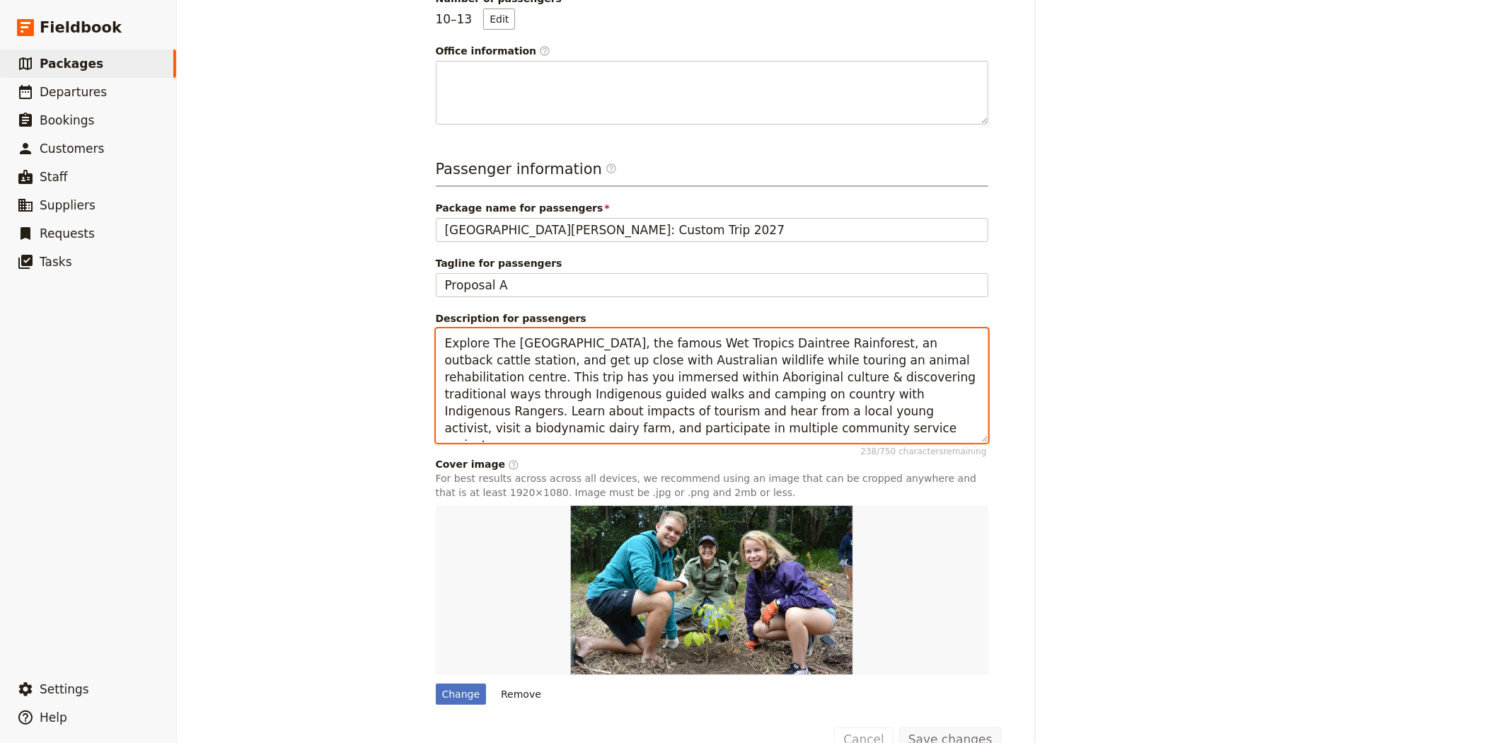
click at [862, 407] on textarea "Explore The Great Barrier Reef, the famous Wet Tropics Daintree Rainforest, an …" at bounding box center [712, 385] width 552 height 115
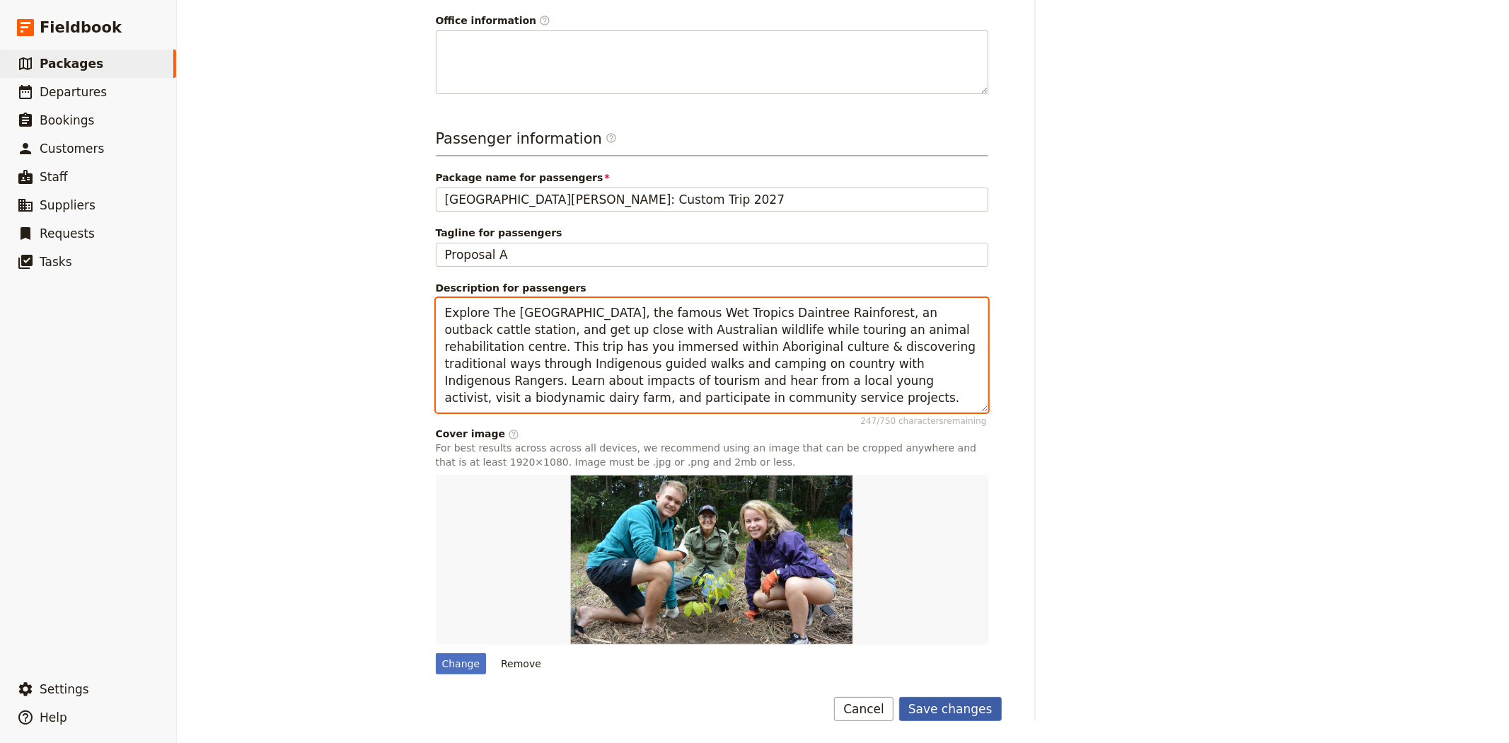
type textarea "Explore The Great Barrier Reef, the famous Wet Tropics Daintree Rainforest, an …"
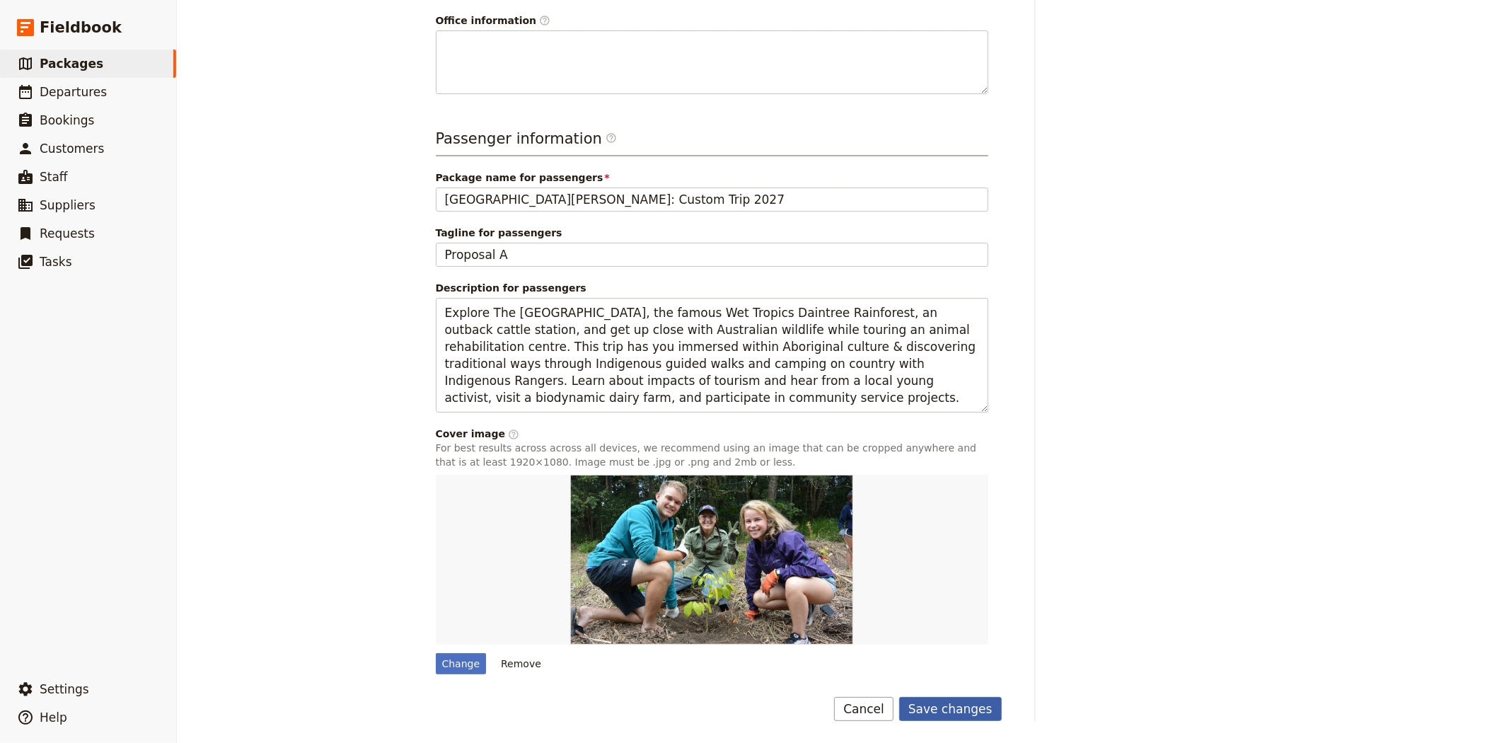
click at [962, 705] on button "Save changes" at bounding box center [950, 709] width 103 height 24
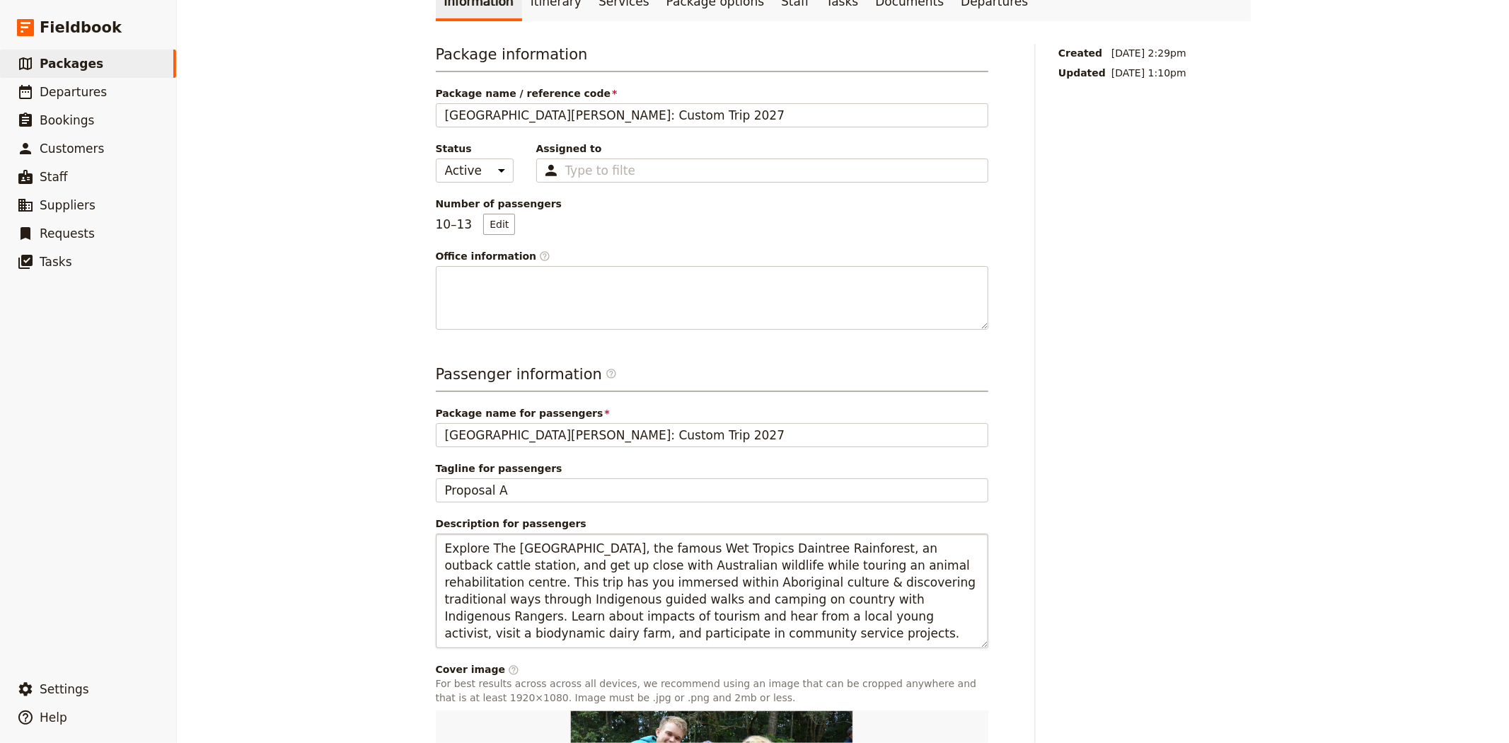
scroll to position [0, 0]
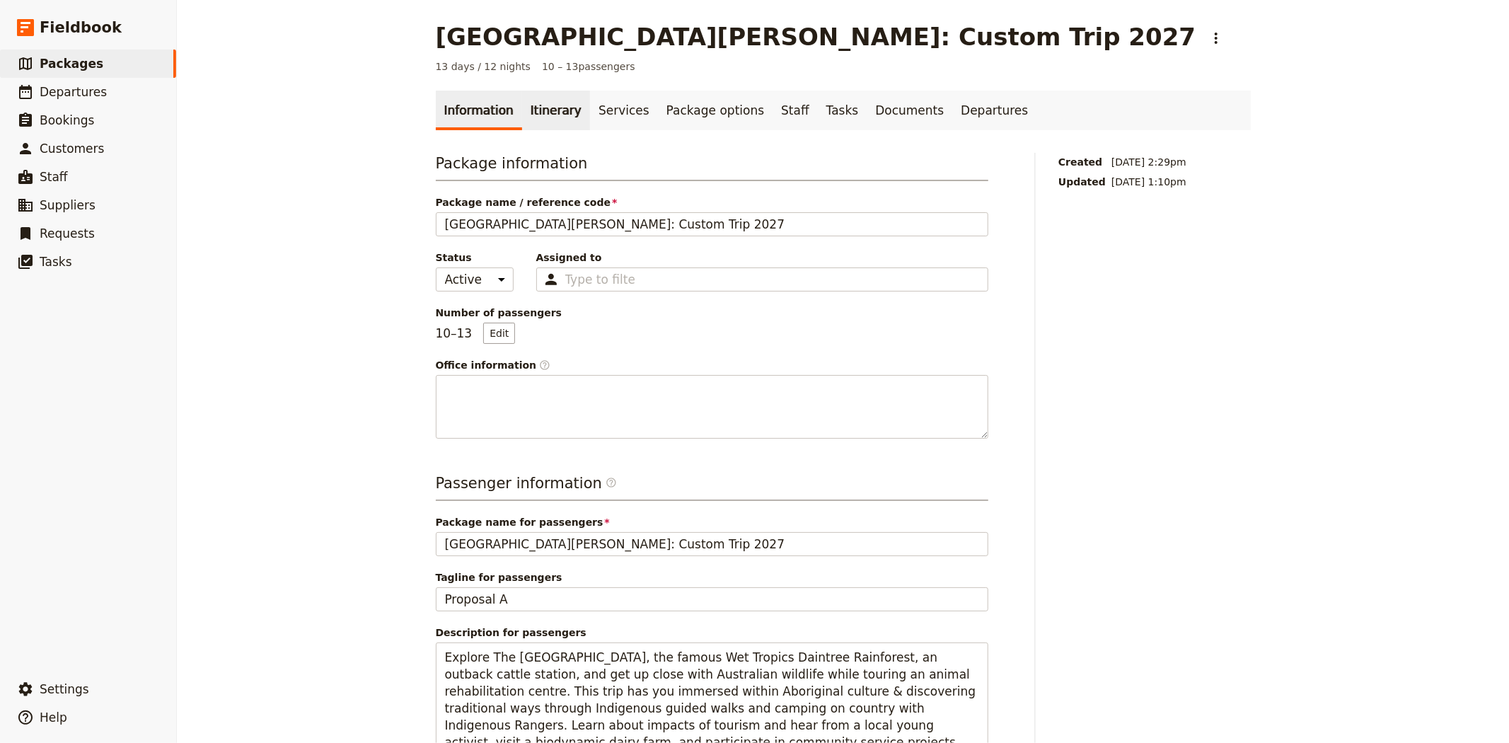
click at [529, 126] on link "Itinerary" at bounding box center [556, 111] width 68 height 40
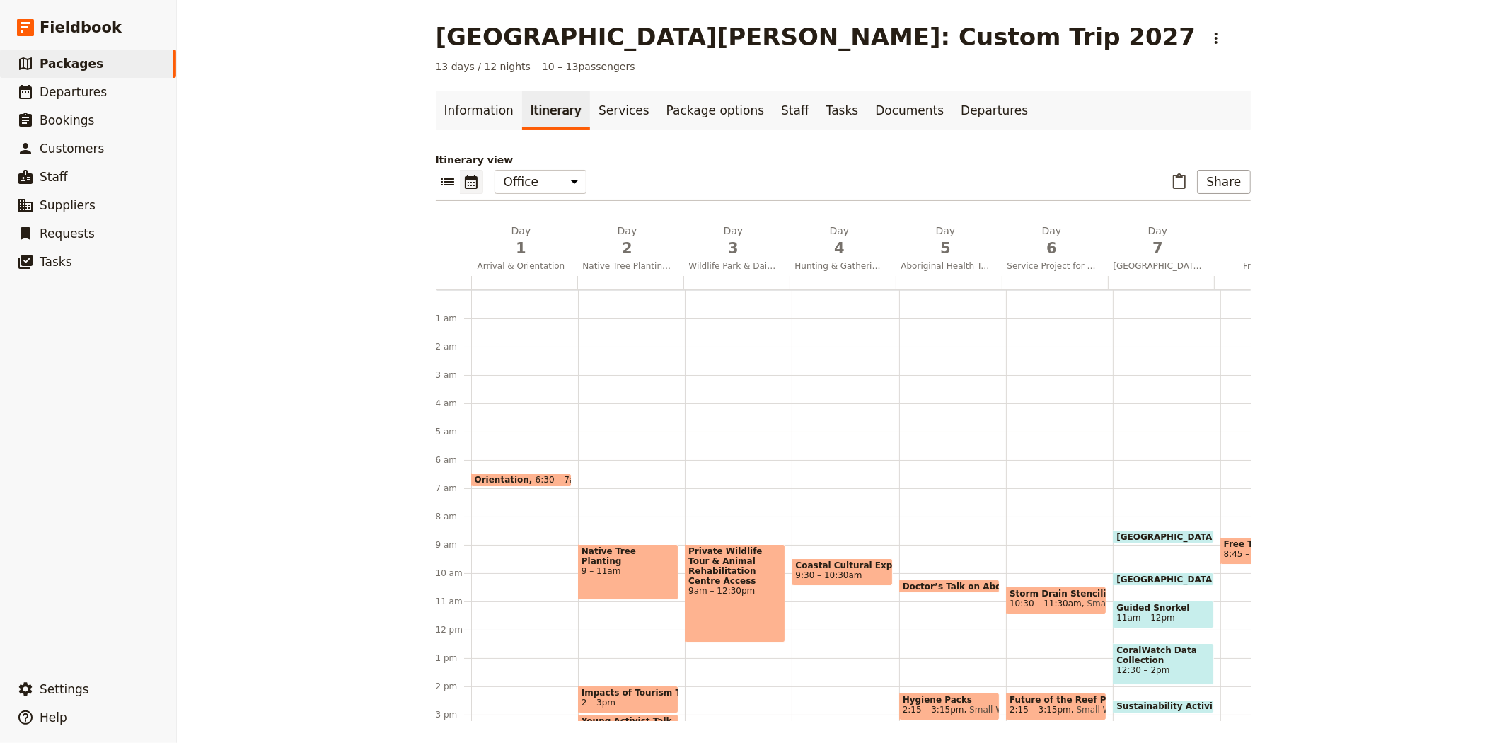
scroll to position [170, 0]
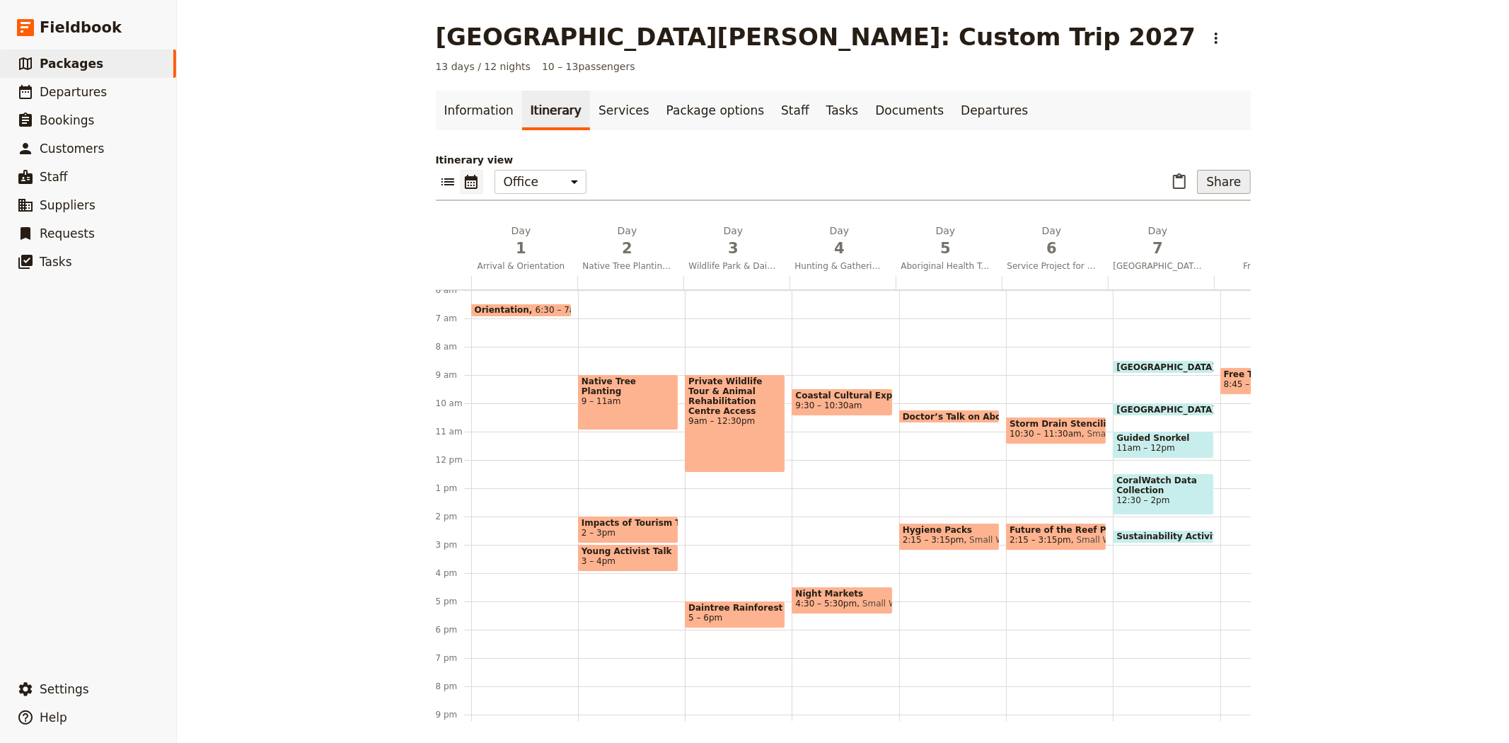
click at [1226, 180] on button "Share" at bounding box center [1223, 182] width 53 height 24
click at [1172, 249] on span "Sales Brochure" at bounding box center [1177, 252] width 74 height 14
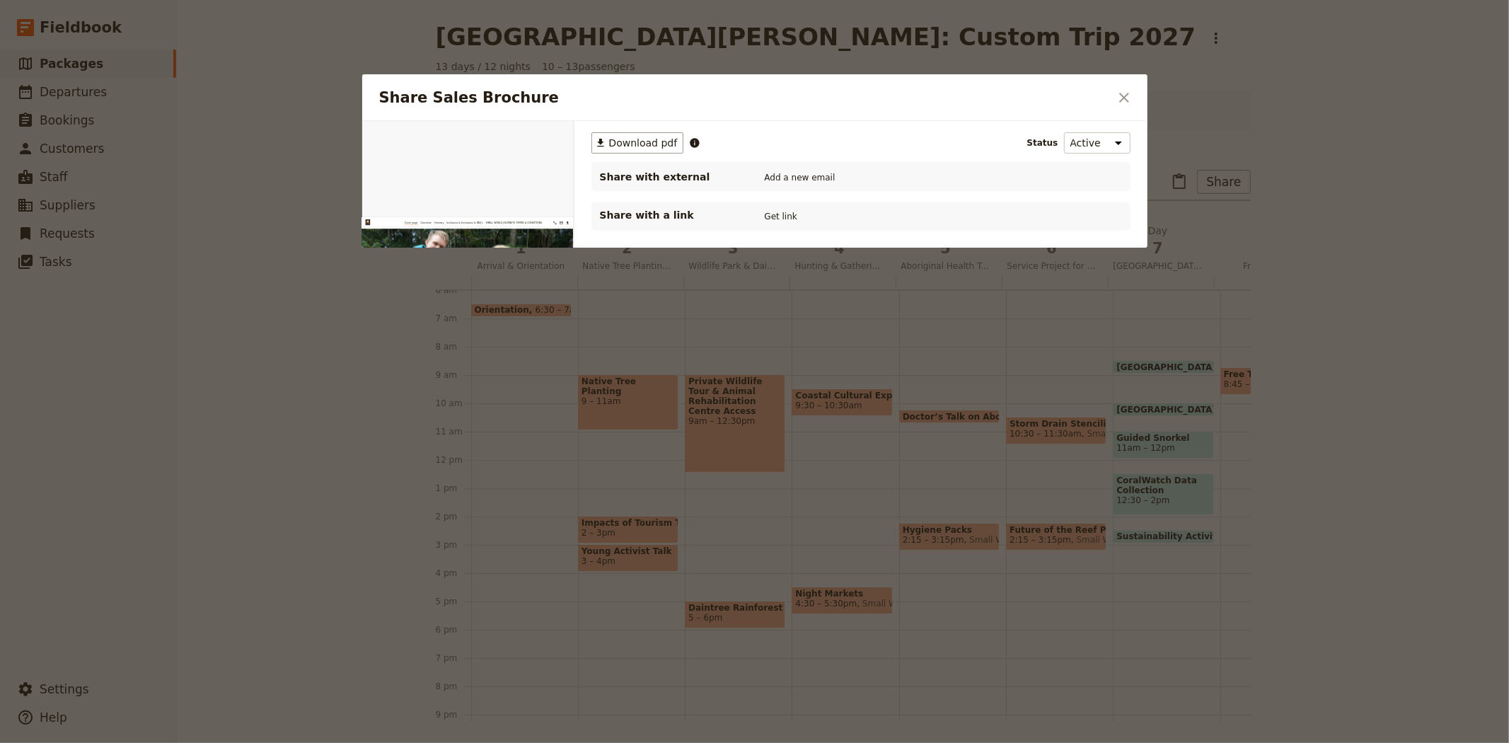
scroll to position [0, 0]
click at [519, 137] on button "PDF" at bounding box center [524, 137] width 31 height 21
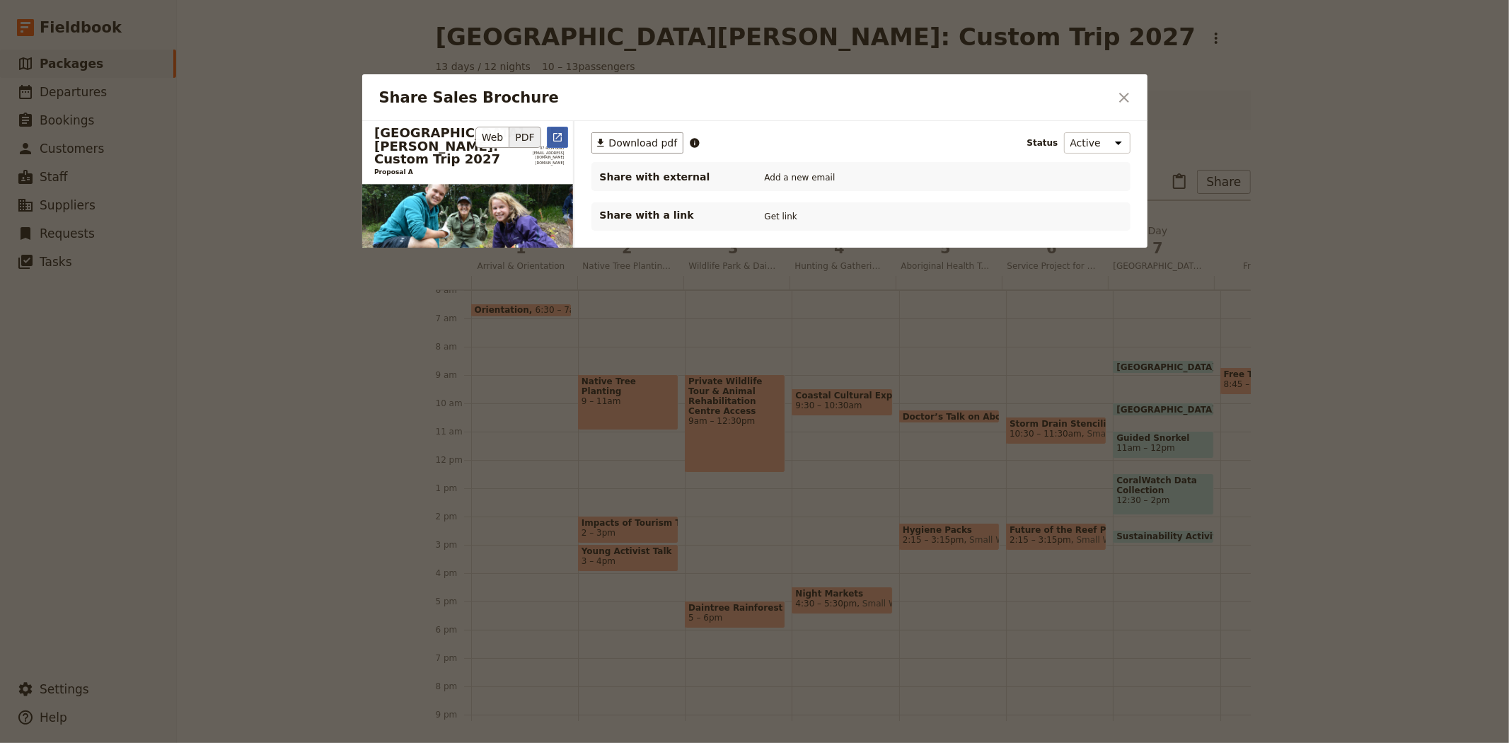
click at [559, 138] on icon "Open full preview" at bounding box center [557, 137] width 11 height 11
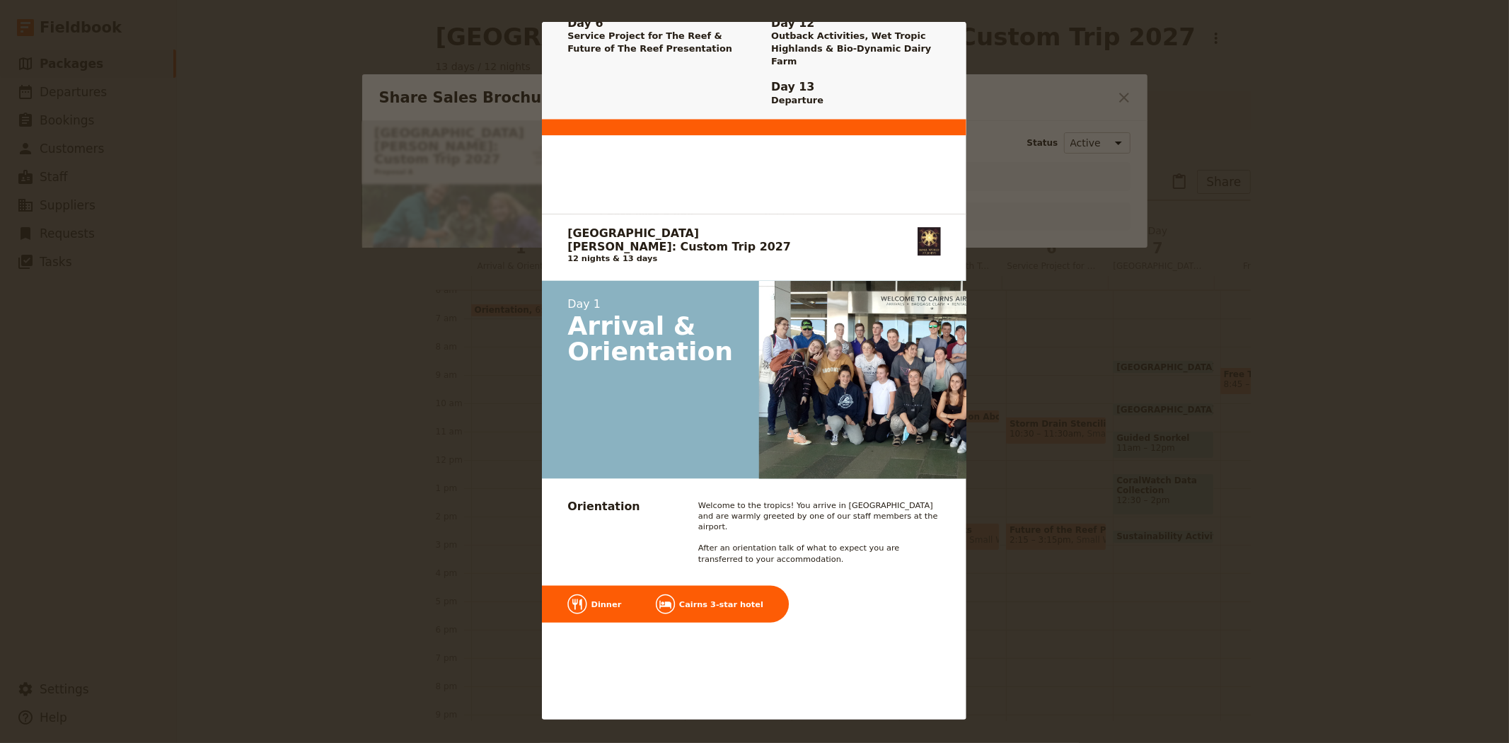
scroll to position [1415, 0]
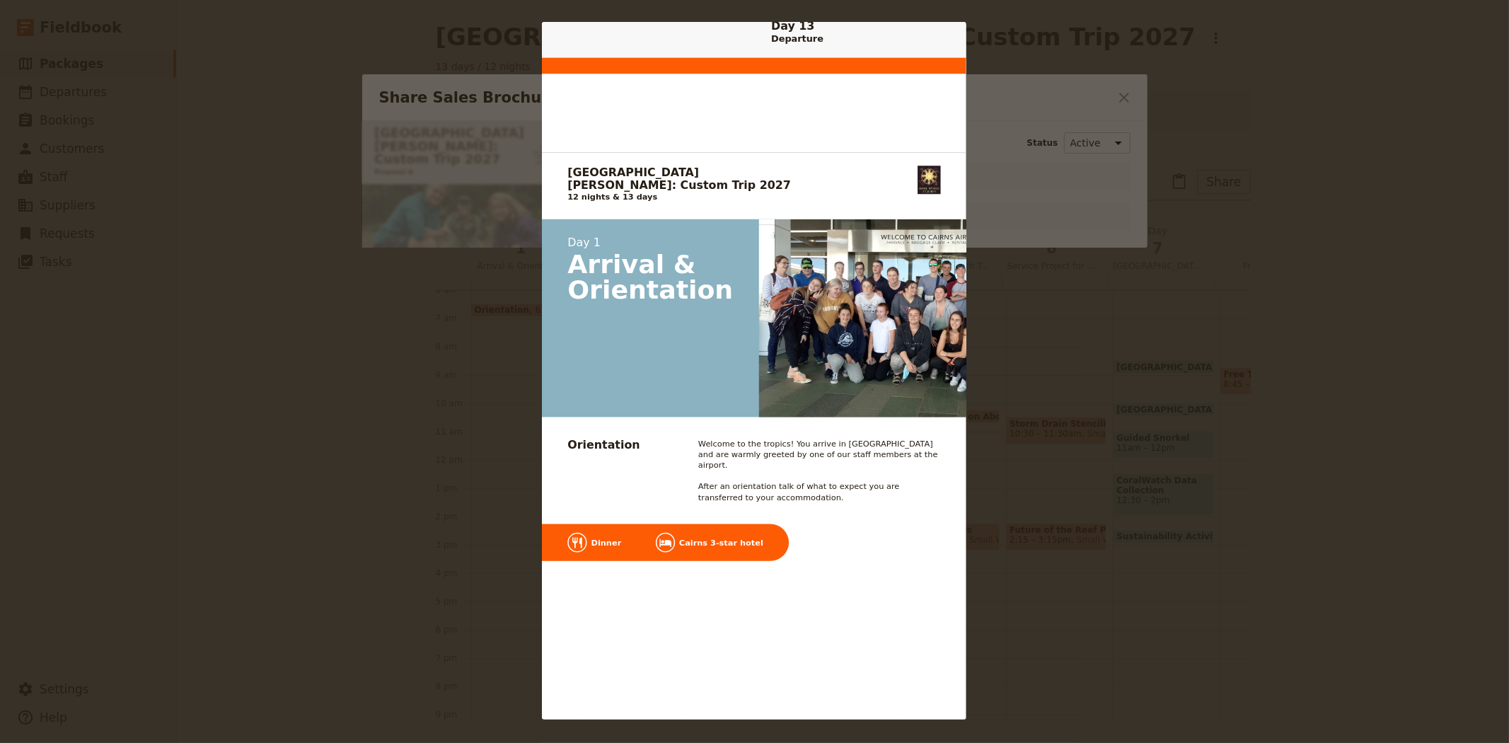
click at [1078, 154] on div "San Jose State University: Custom Trip 2027 Proposal A 07 4054 6693 groups@smal…" at bounding box center [754, 371] width 1509 height 743
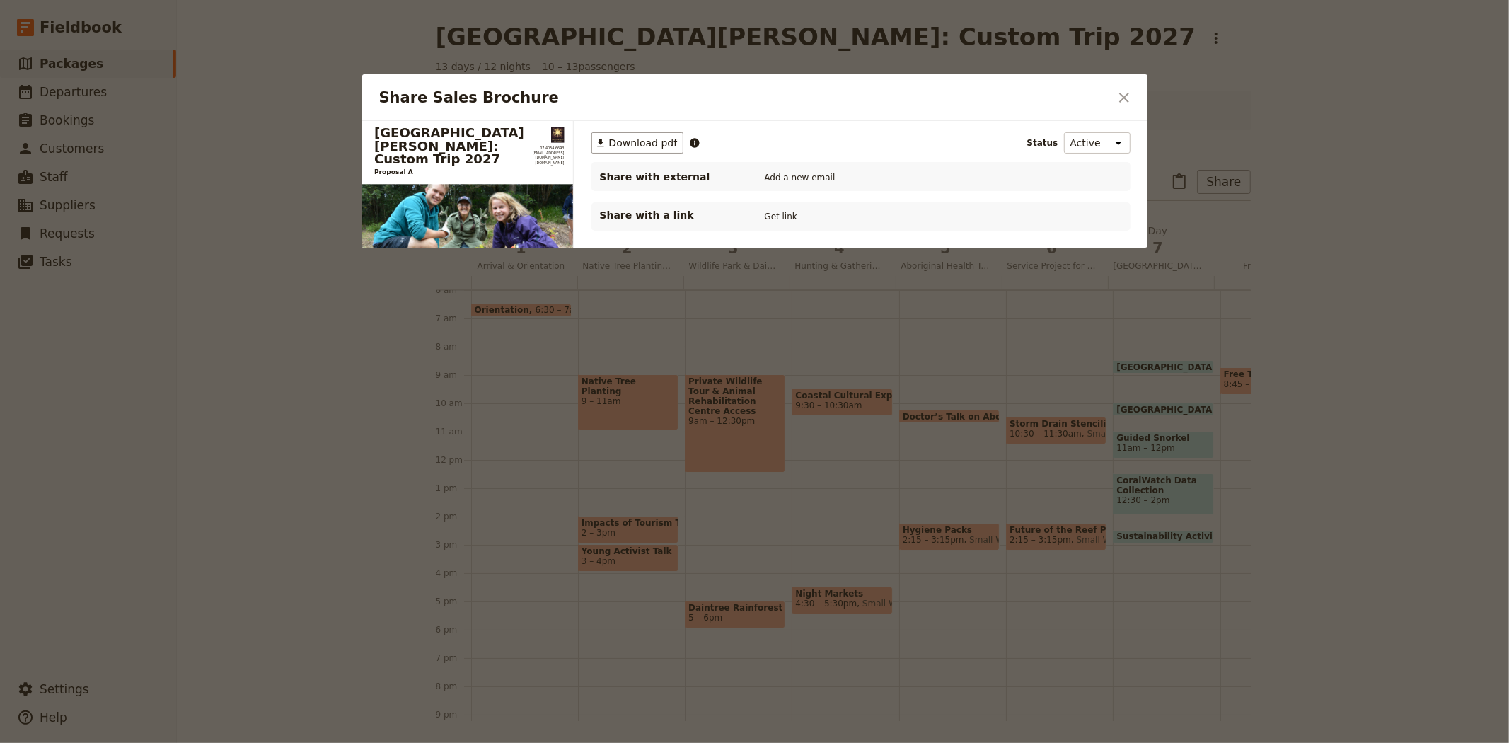
click at [1121, 102] on icon "Close dialog" at bounding box center [1123, 97] width 17 height 17
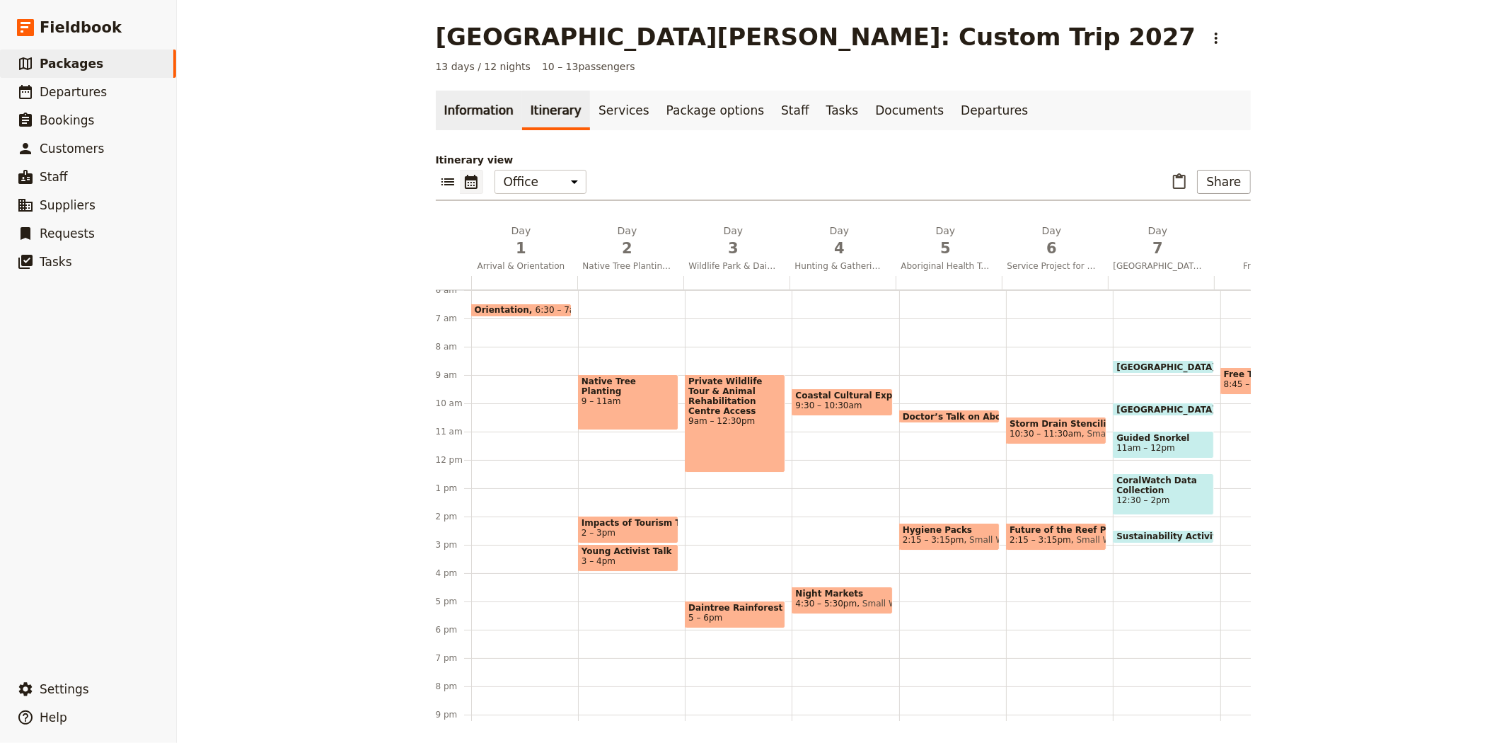
click at [456, 103] on link "Information" at bounding box center [479, 111] width 86 height 40
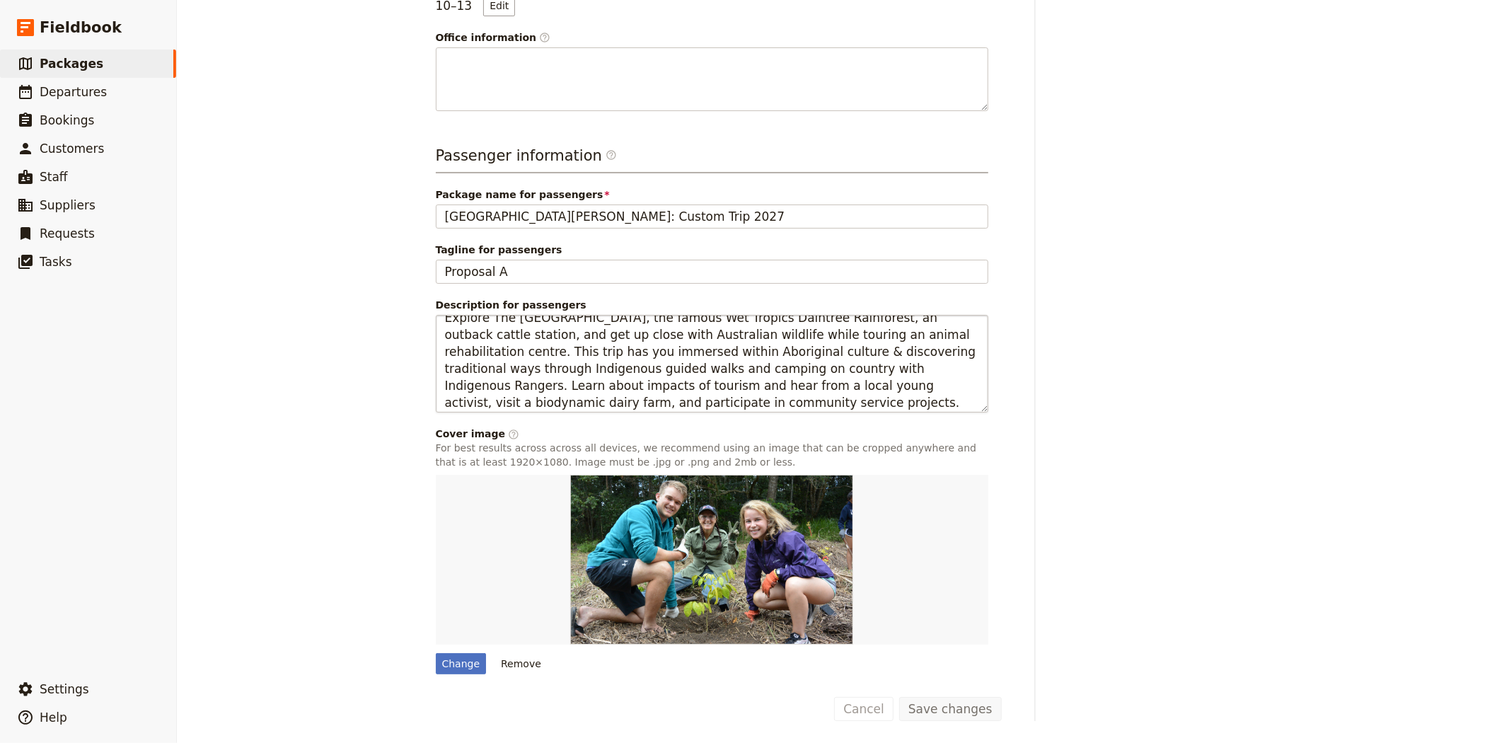
scroll to position [16, 0]
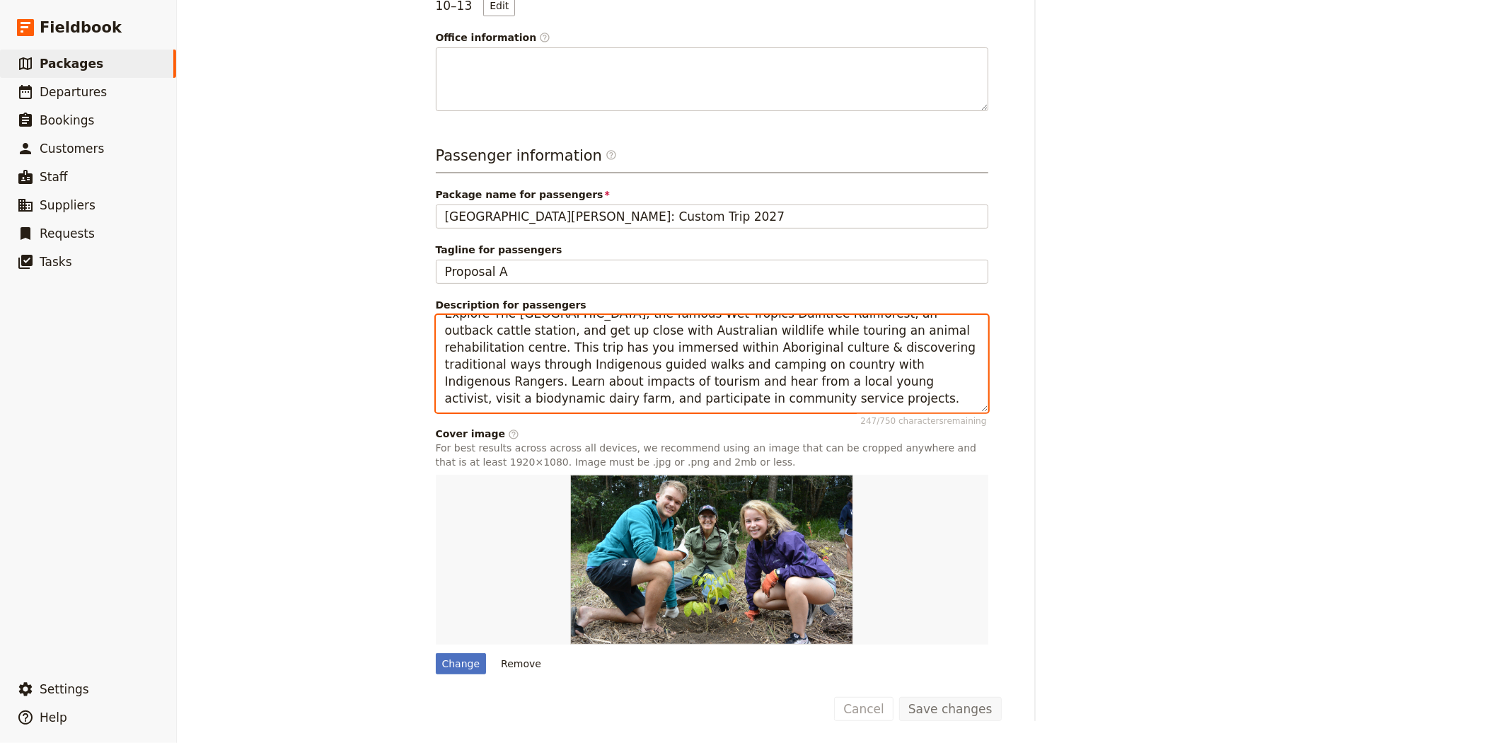
click at [581, 403] on textarea "Explore The Great Barrier Reef, the famous Wet Tropics Daintree Rainforest, an …" at bounding box center [712, 364] width 552 height 98
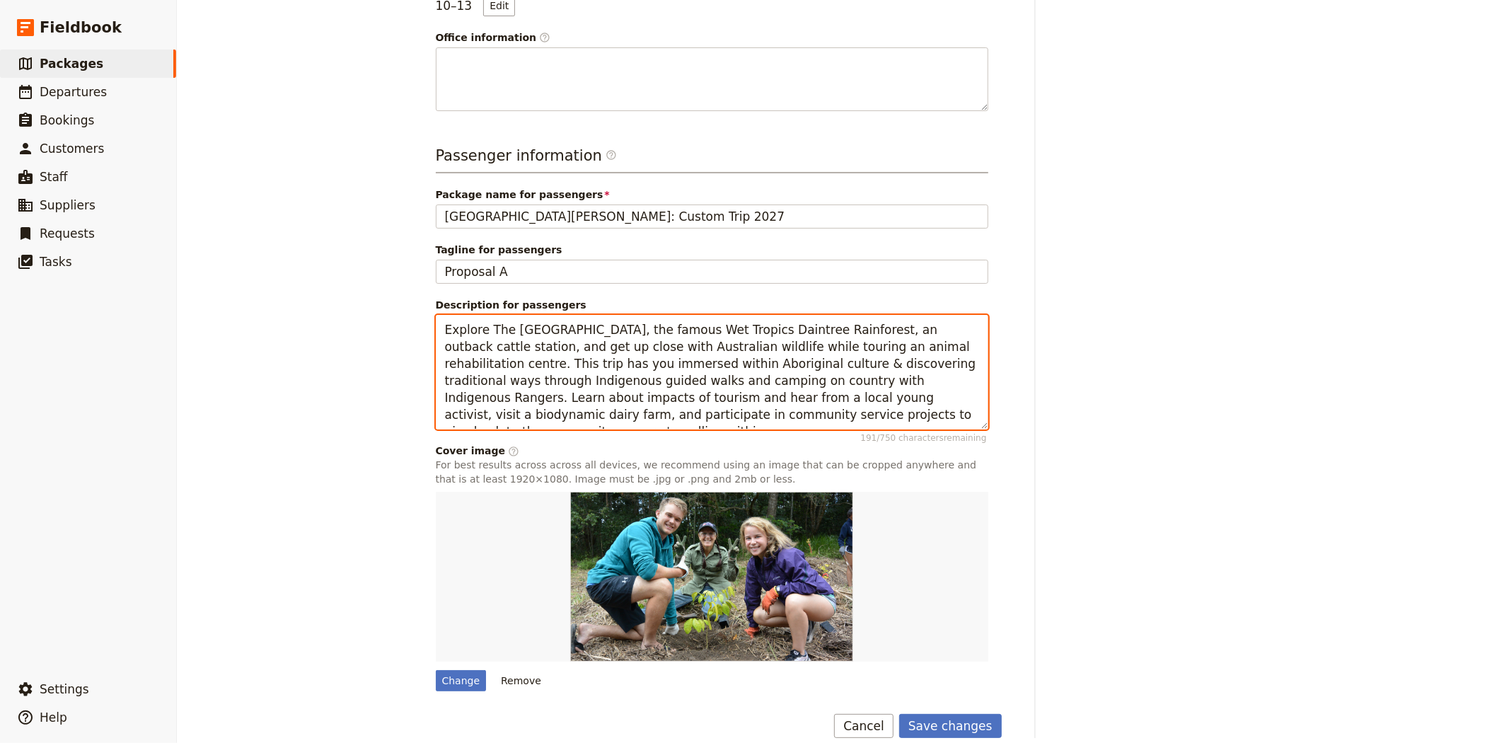
scroll to position [344, 0]
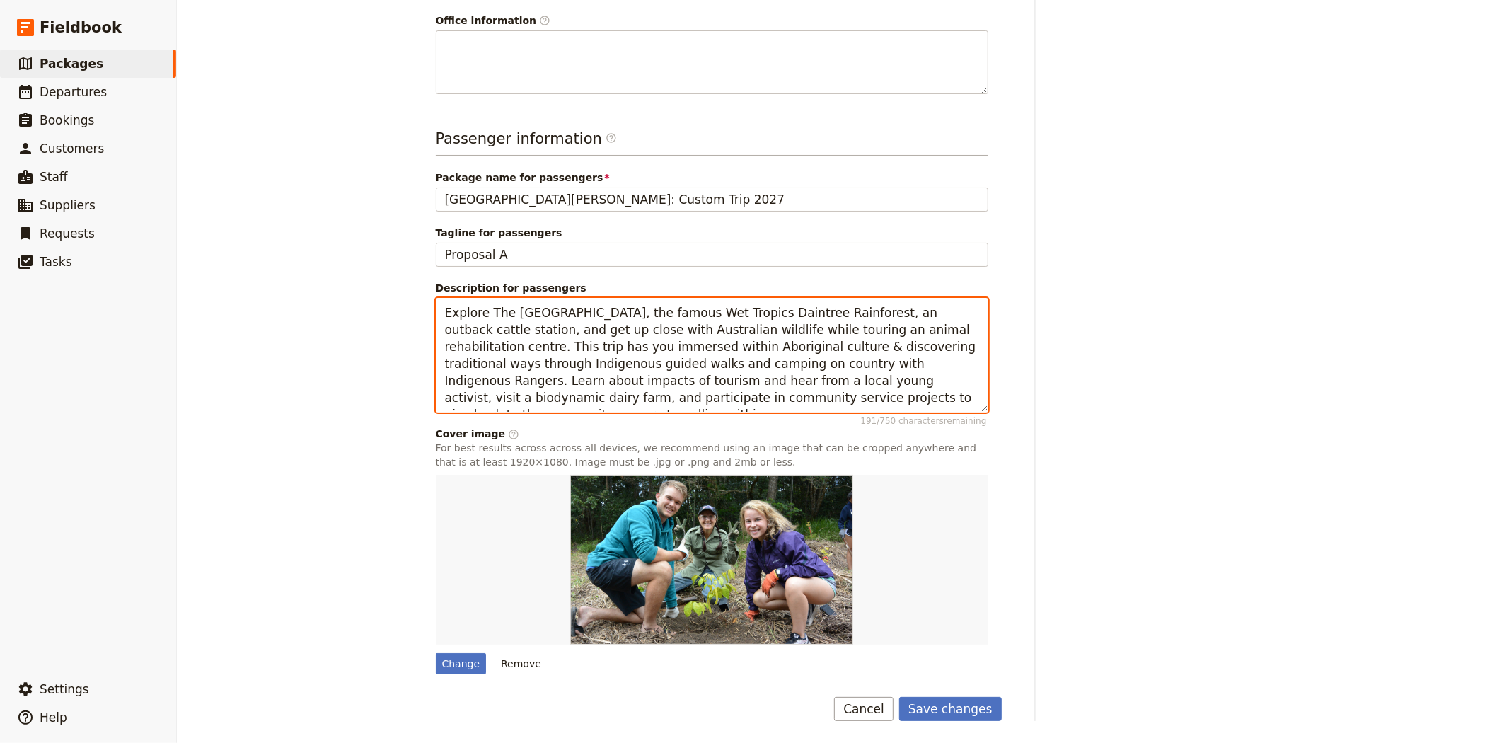
drag, startPoint x: 792, startPoint y: 400, endPoint x: 378, endPoint y: 308, distance: 424.4
click at [378, 308] on div "San Jose State University: Custom Trip 2027 ​ 13 days / 12 nights 10 – 13 passe…" at bounding box center [843, 371] width 1332 height 743
type textarea "Explore The Great Barrier Reef, the famous Wet Tropics Daintree Rainforest, an …"
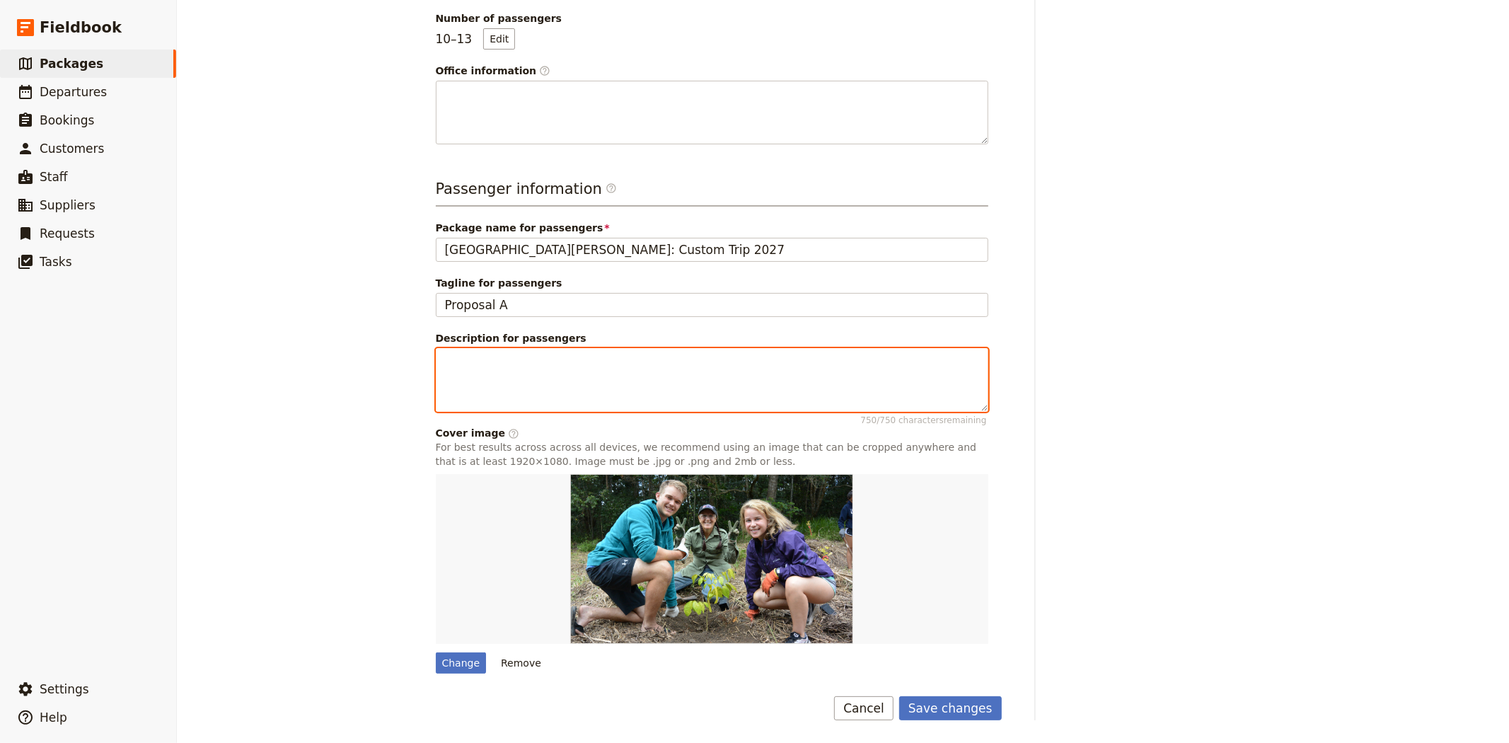
scroll to position [294, 0]
paste textarea "Explore the Great Barrier Reef, the world-famous Wet Tropics Daintree Rainfores…"
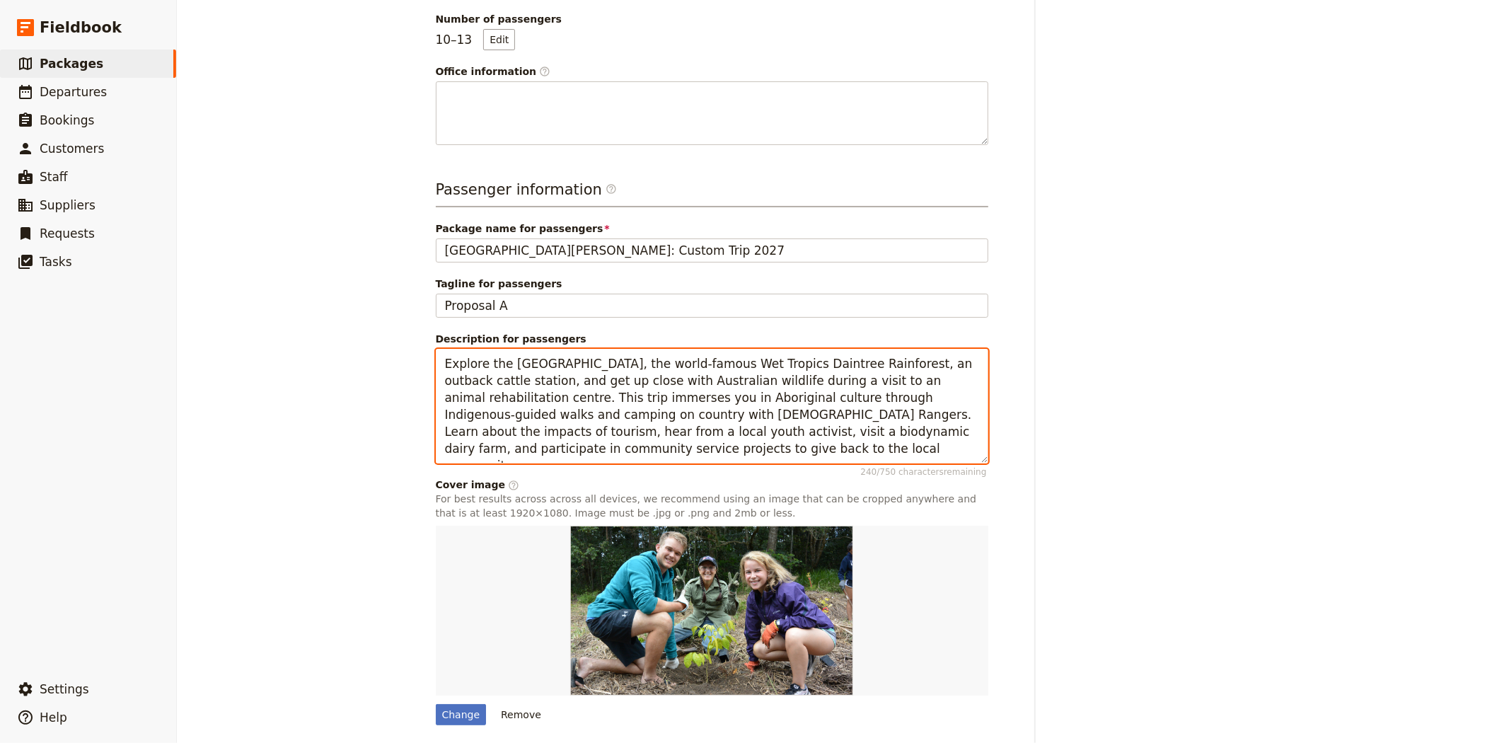
scroll to position [344, 0]
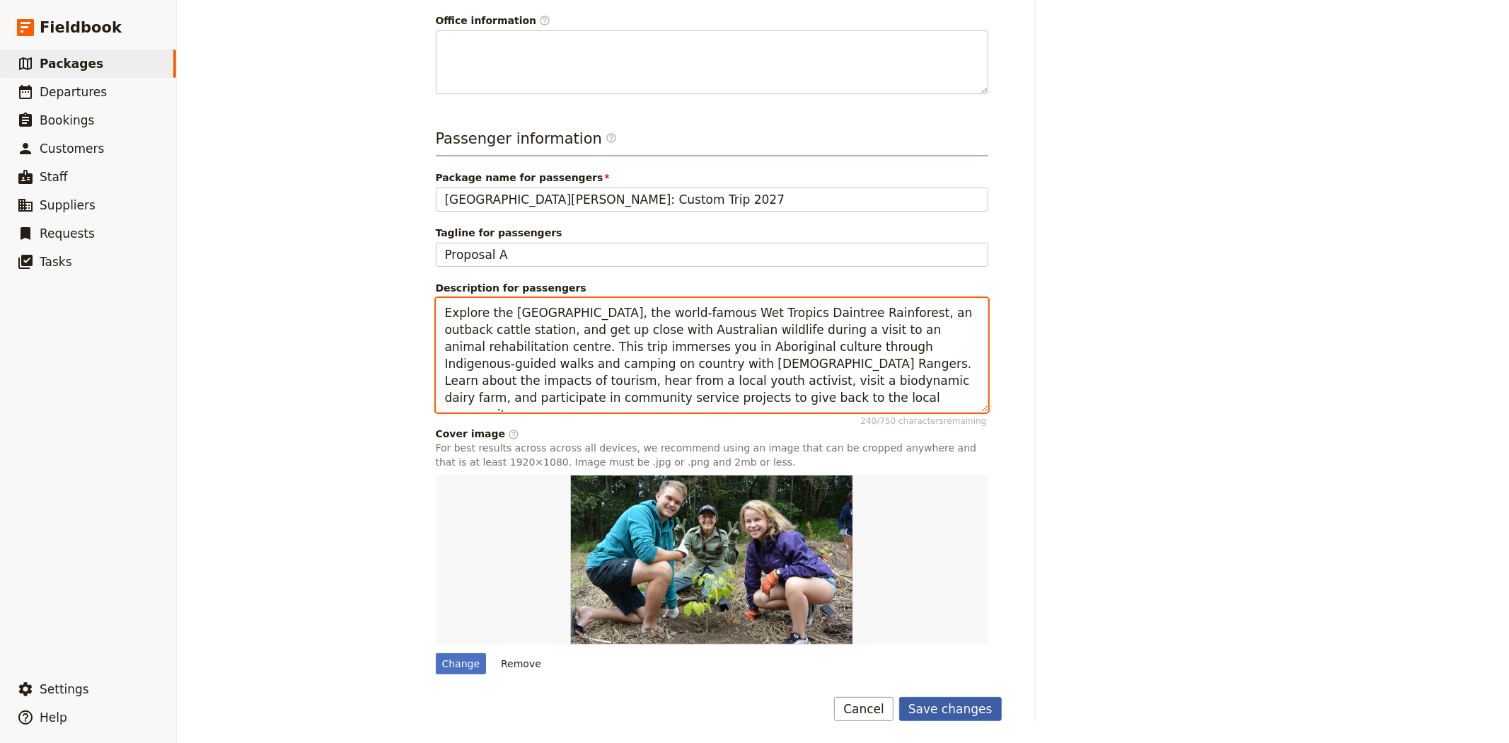
type textarea "Explore the Great Barrier Reef, the world-famous Wet Tropics Daintree Rainfores…"
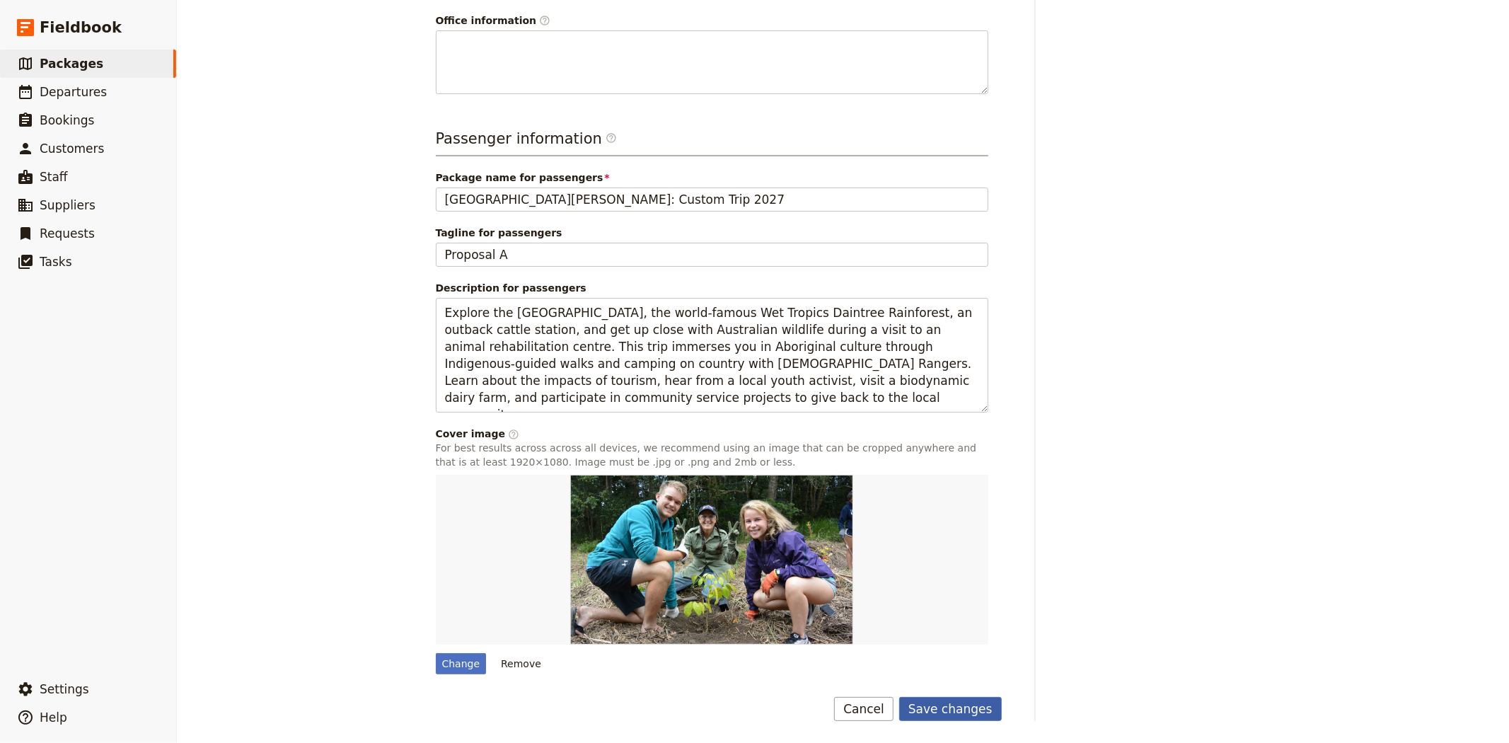
click at [951, 715] on button "Save changes" at bounding box center [950, 709] width 103 height 24
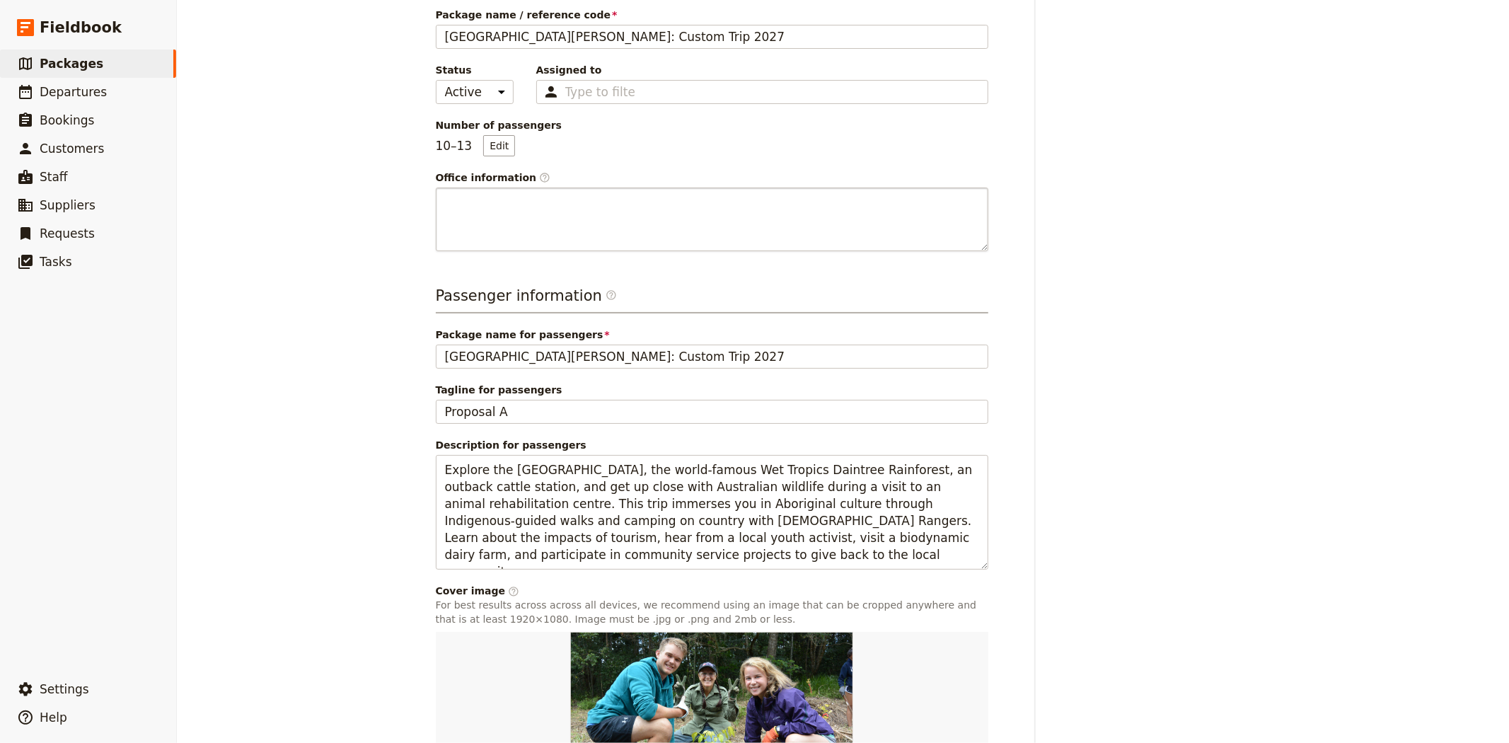
scroll to position [30, 0]
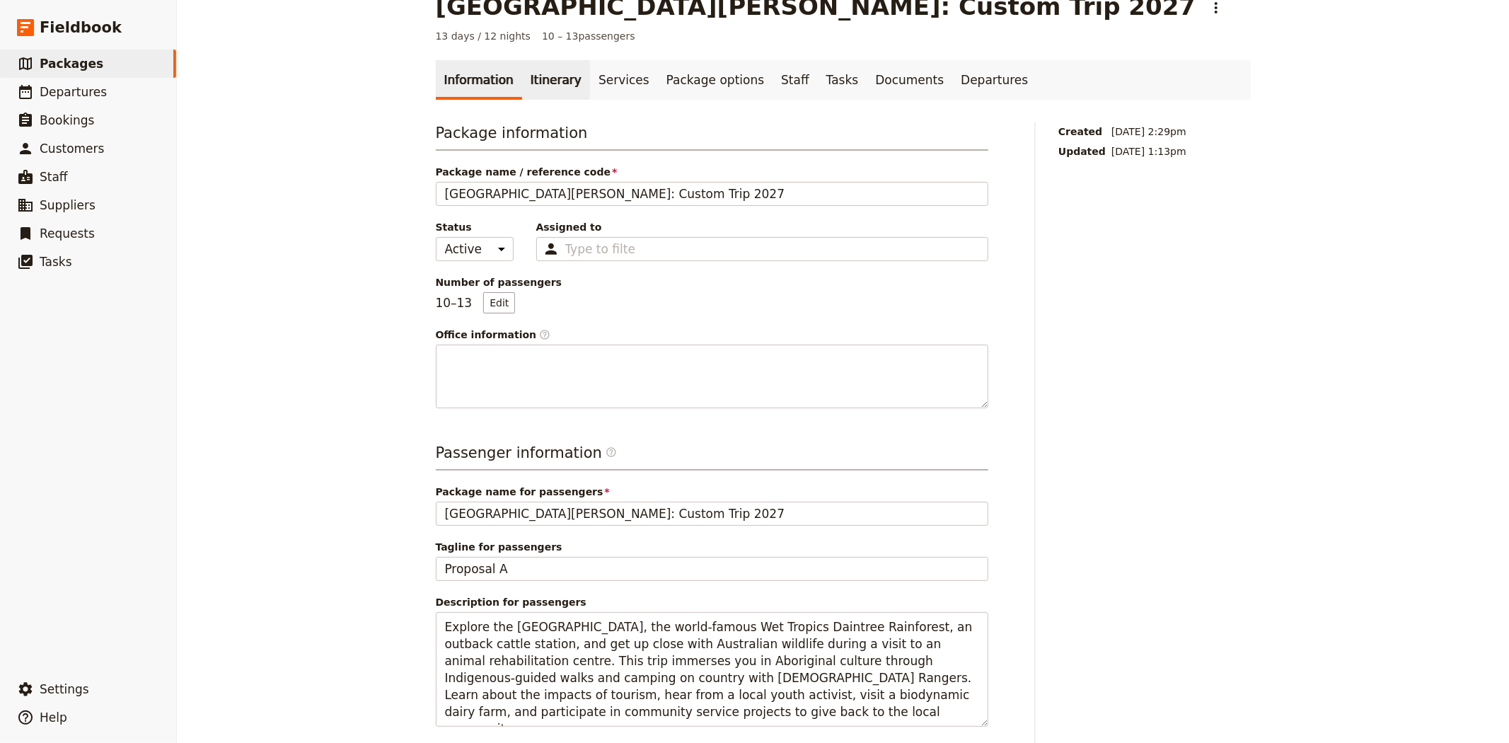
click at [559, 86] on link "Itinerary" at bounding box center [556, 80] width 68 height 40
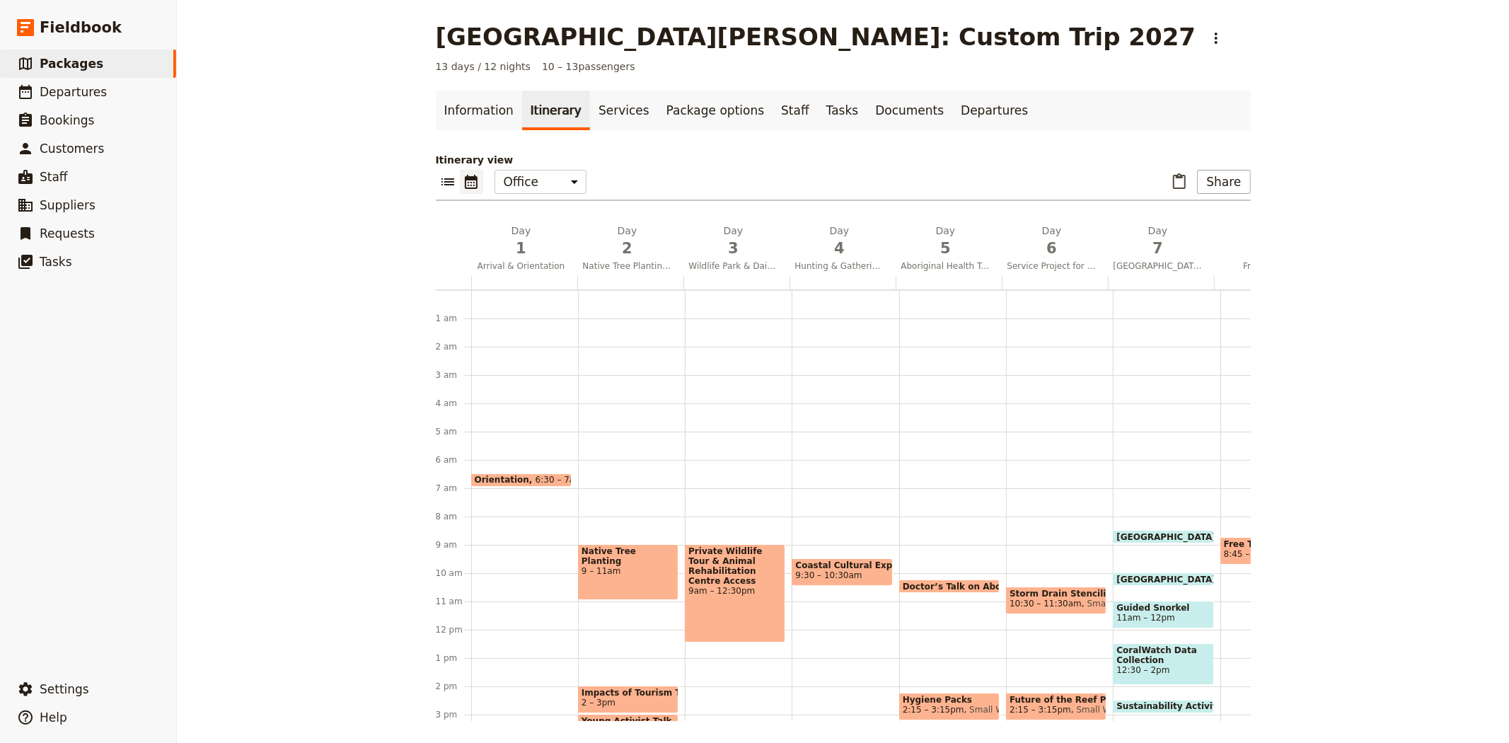
scroll to position [170, 0]
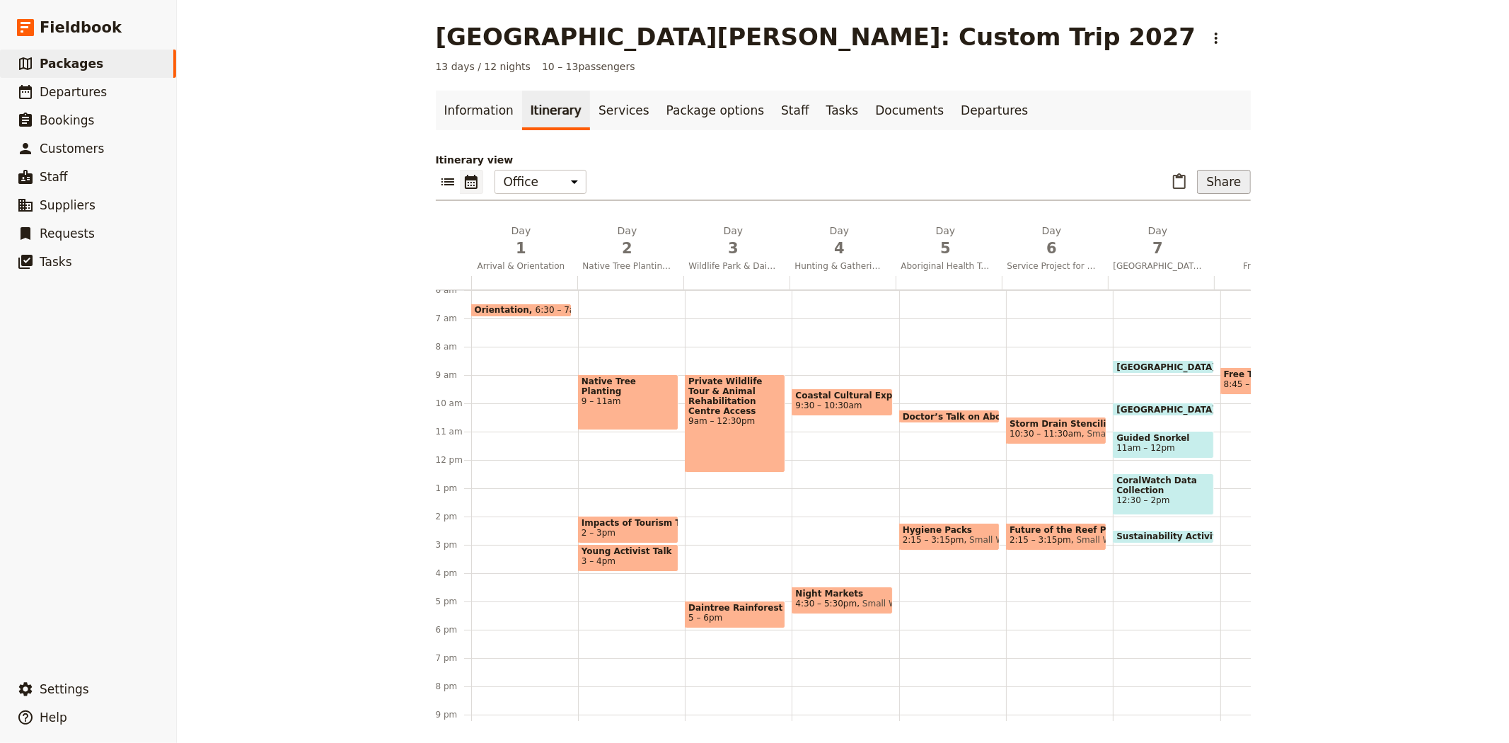
click at [1217, 178] on button "Share" at bounding box center [1223, 182] width 53 height 24
click at [1154, 260] on button "Sales Brochure" at bounding box center [1187, 253] width 112 height 20
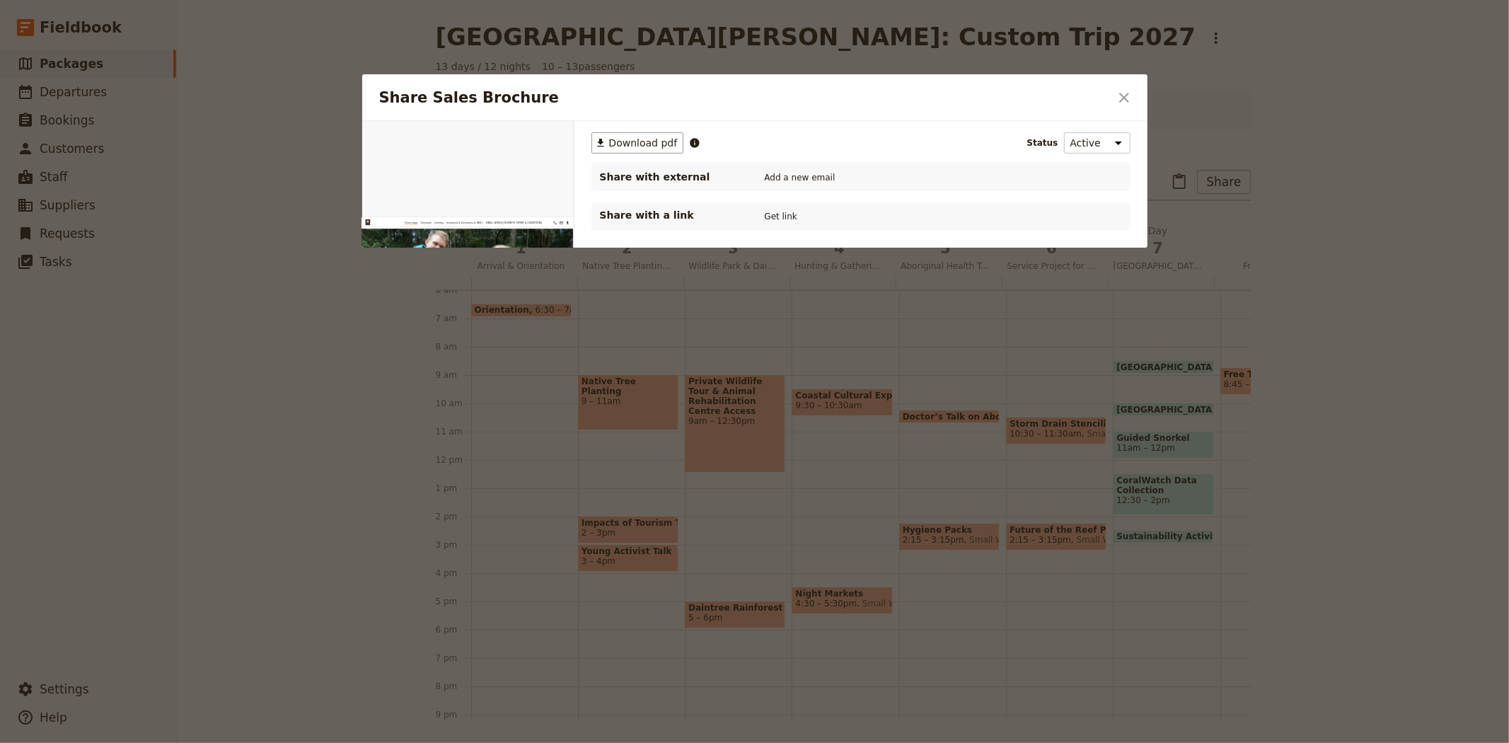
scroll to position [0, 0]
click at [528, 141] on button "PDF" at bounding box center [524, 137] width 31 height 21
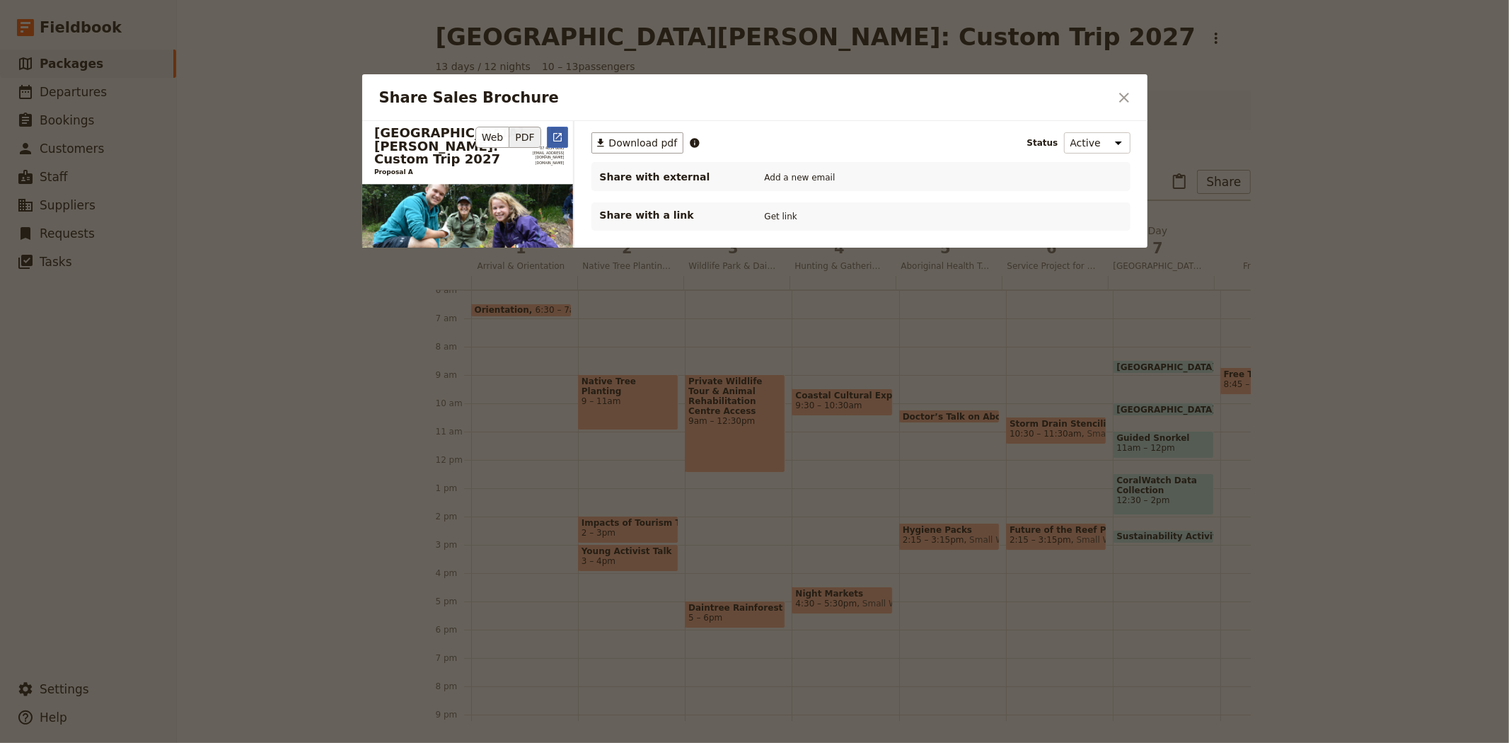
click at [564, 139] on button "​" at bounding box center [557, 137] width 21 height 21
click at [615, 142] on span "Download pdf" at bounding box center [643, 143] width 69 height 14
click at [1127, 92] on icon "Close dialog" at bounding box center [1123, 97] width 17 height 17
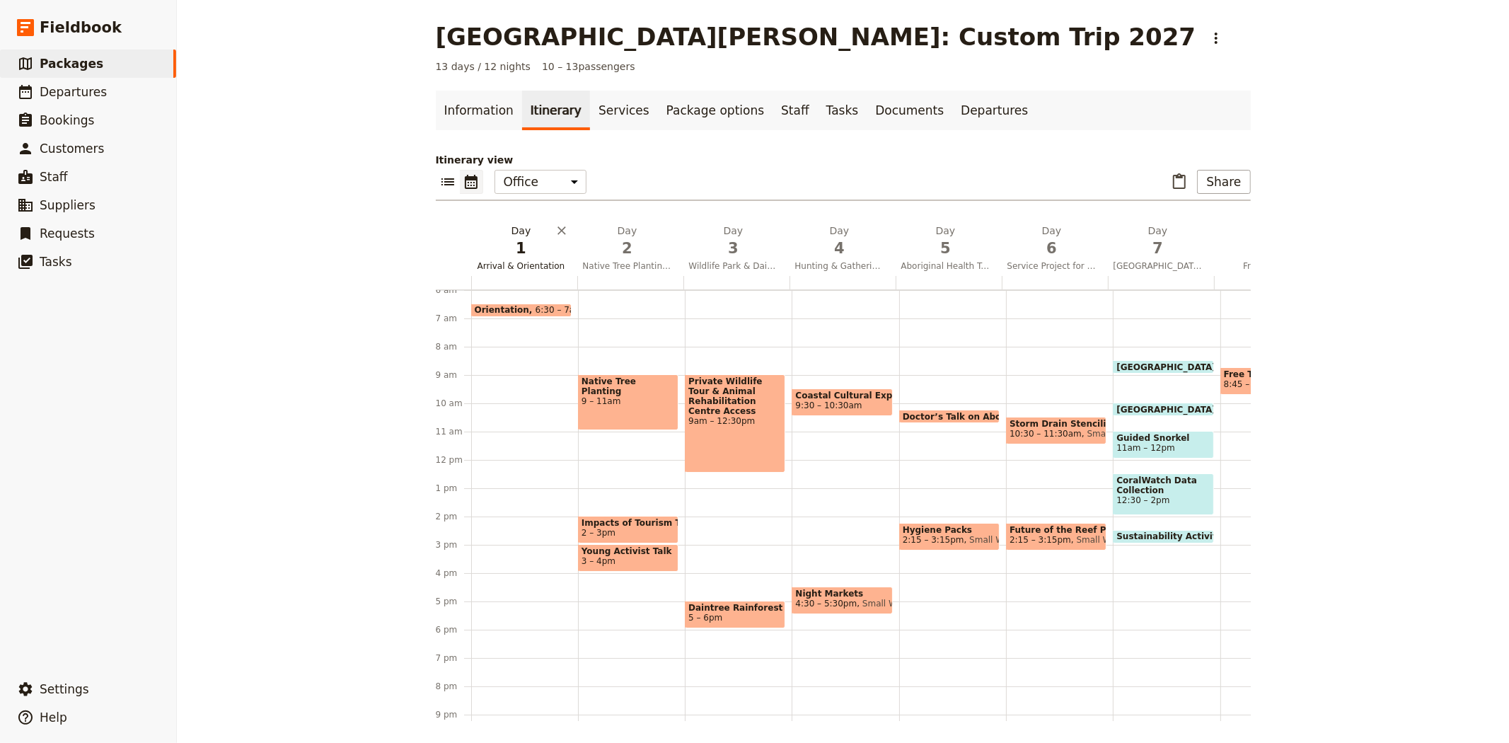
click at [507, 245] on span "1" at bounding box center [521, 248] width 89 height 21
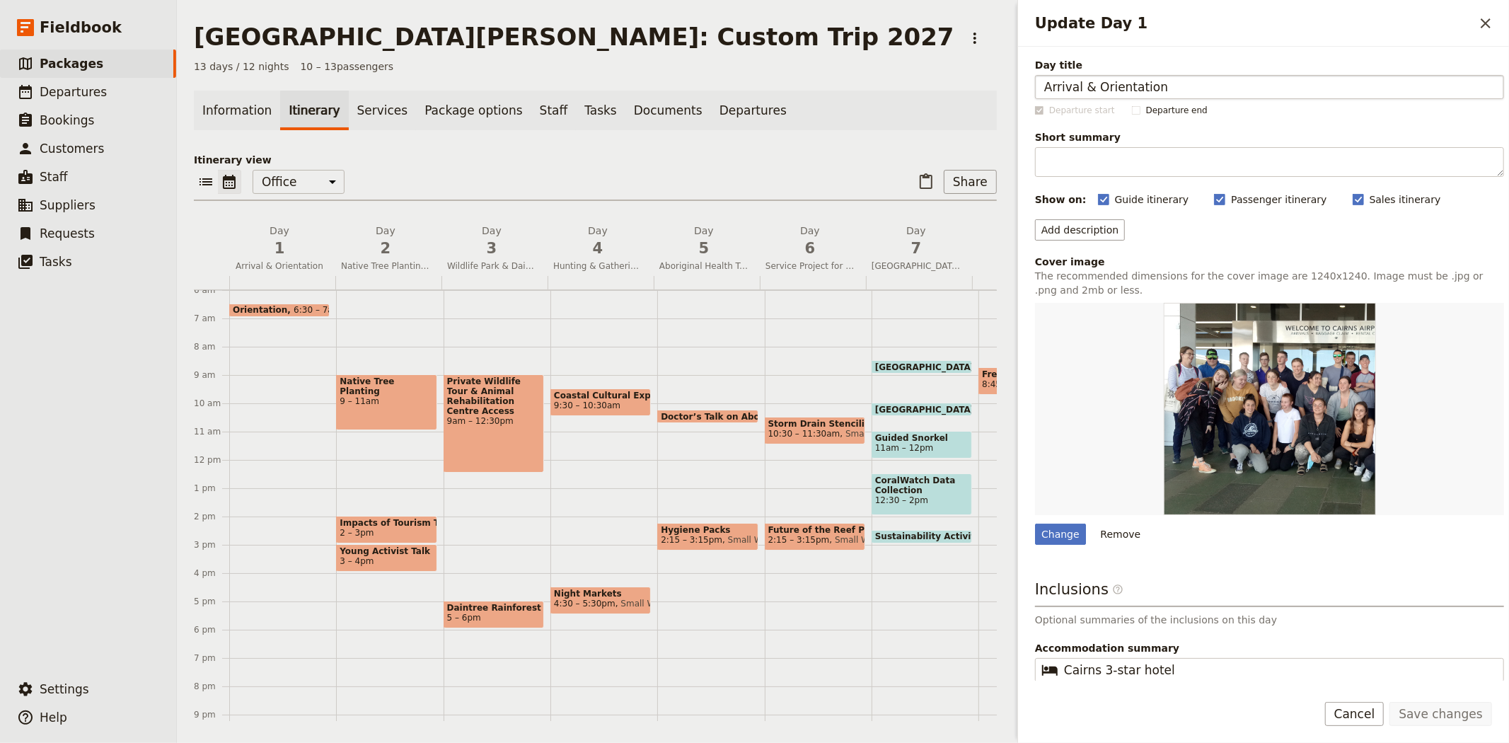
click at [1084, 90] on input "Arrival & Orientation" at bounding box center [1269, 87] width 469 height 24
type input "Arrival and Orientation"
click at [1436, 717] on button "Save changes" at bounding box center [1440, 714] width 103 height 24
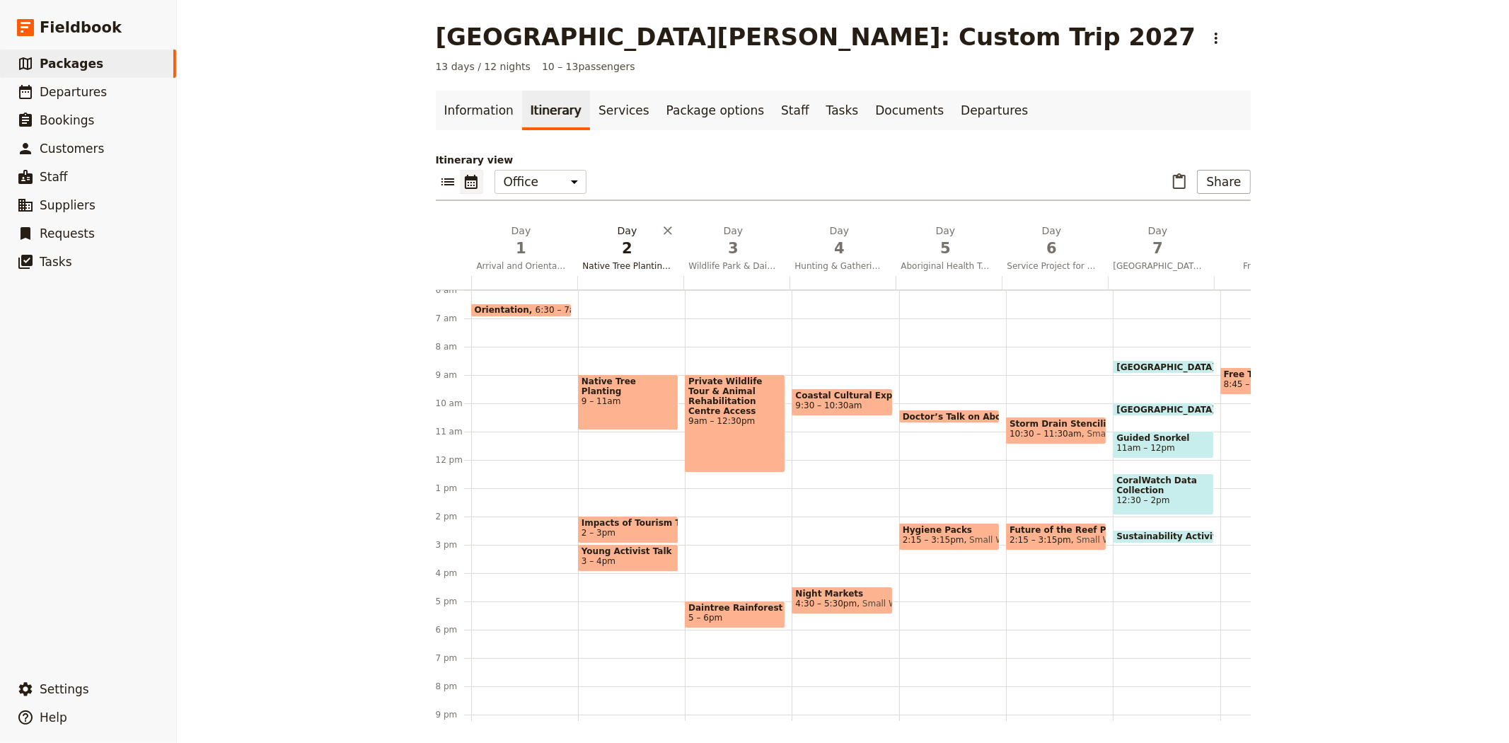
click at [622, 269] on span "Native Tree Planting & Impacts of Tourism & Local Activist talks" at bounding box center [627, 265] width 100 height 11
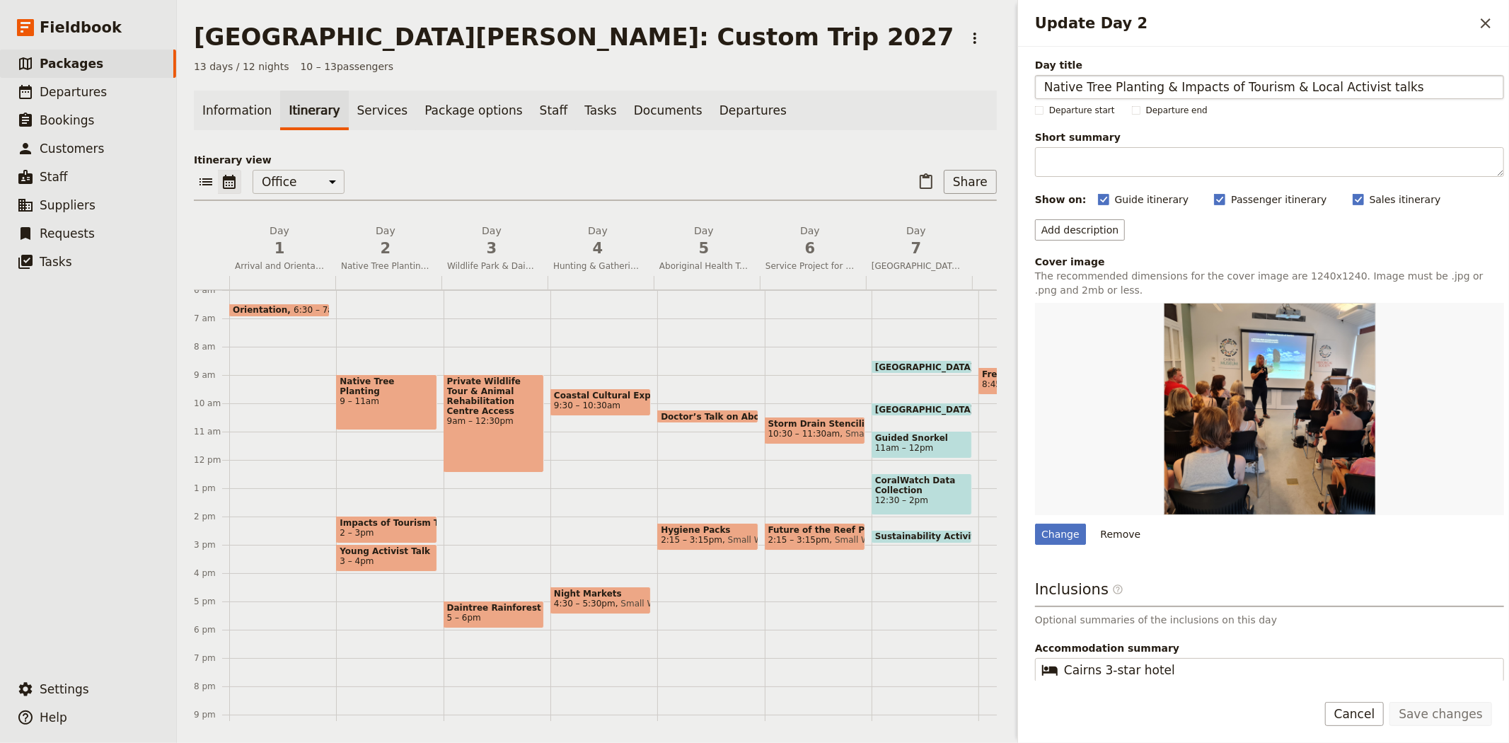
click at [1165, 86] on input "Native Tree Planting & Impacts of Tourism & Local Activist talks" at bounding box center [1269, 87] width 469 height 24
click at [1265, 88] on input "Native Tree Planting, Impacts of Tourism & Local Activist talks" at bounding box center [1269, 87] width 469 height 24
type input "Native Tree Planting, Impacts of Tourism and Local Activist talks"
click at [1402, 717] on button "Save changes" at bounding box center [1440, 714] width 103 height 24
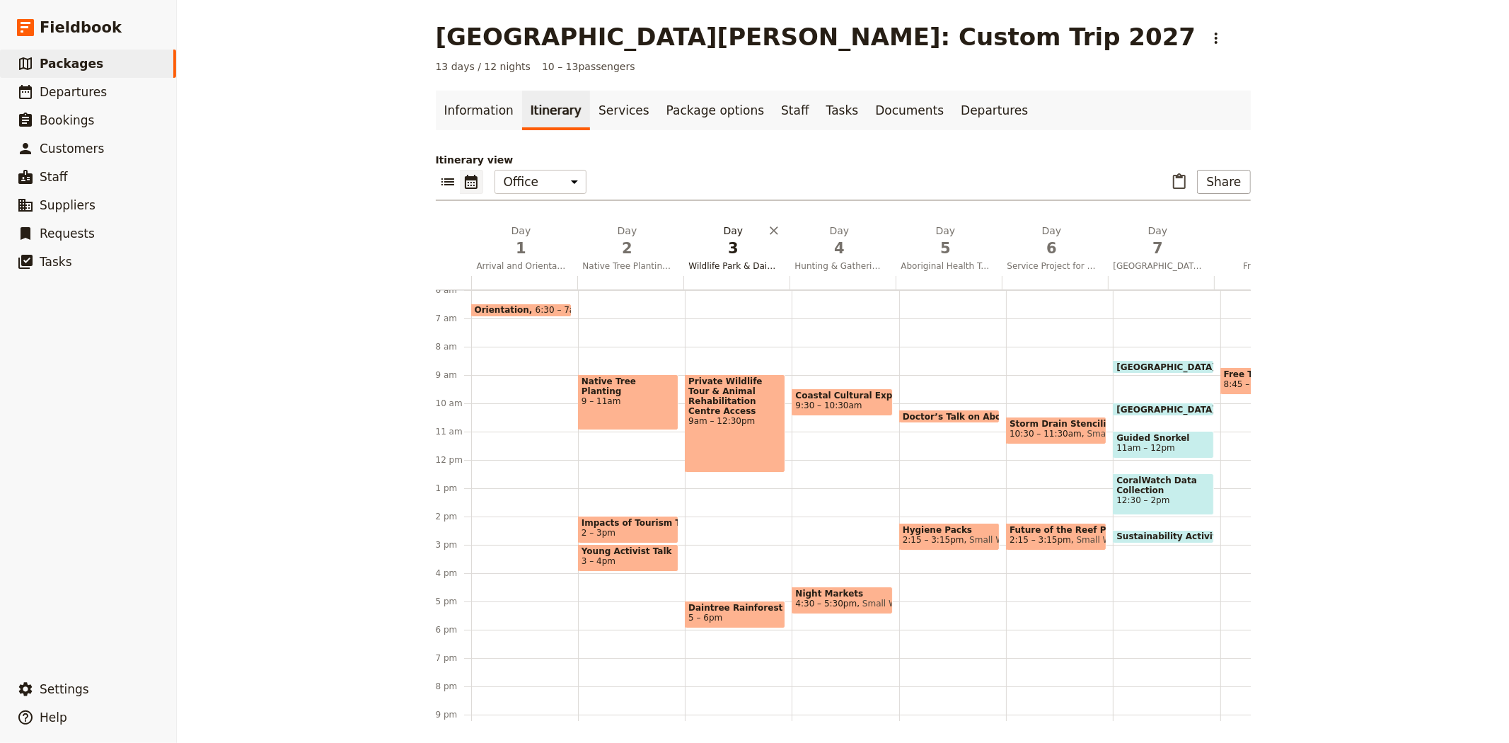
click at [720, 245] on span "3" at bounding box center [733, 248] width 89 height 21
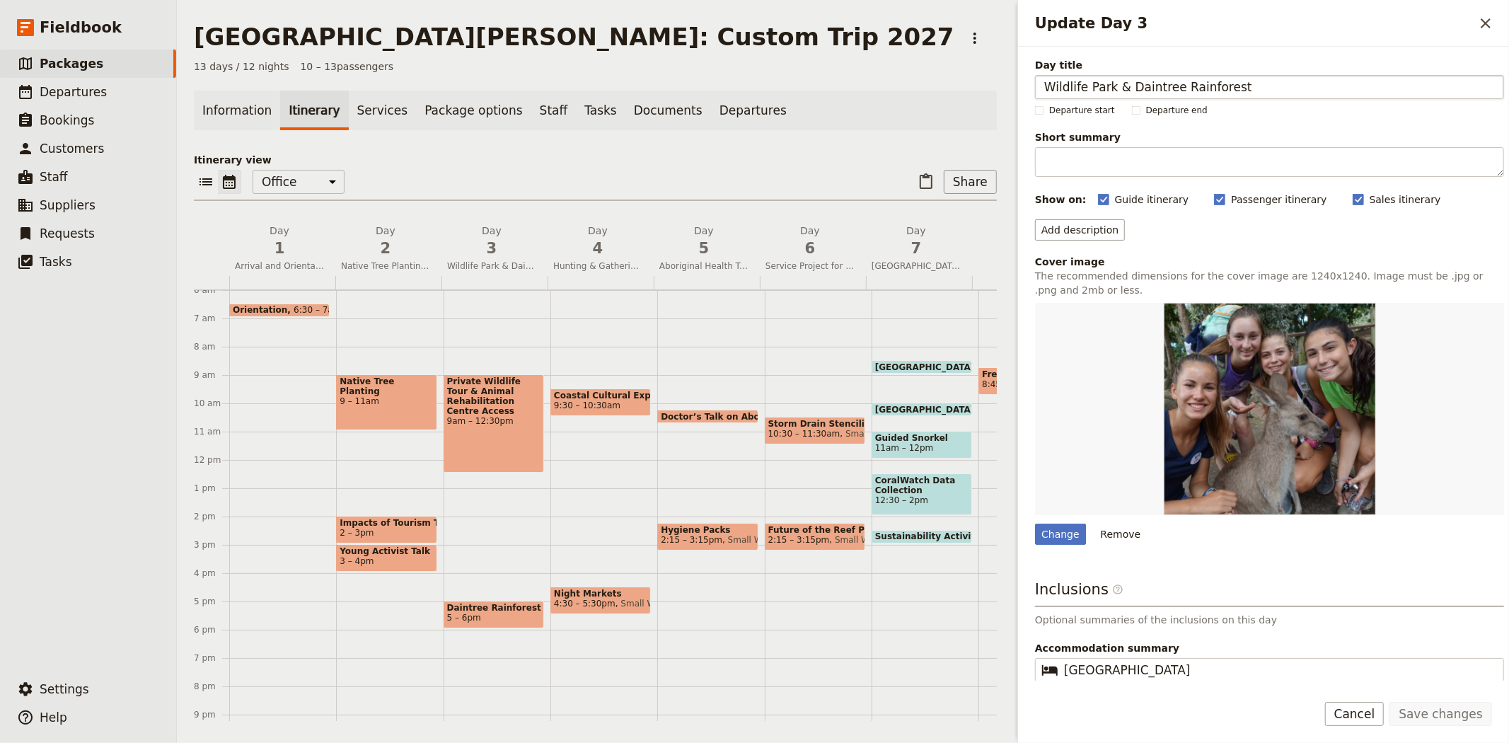
click at [1120, 88] on input "Wildlife Park & Daintree Rainforest" at bounding box center [1269, 87] width 469 height 24
type input "Wildlife Park and Daintree Rainforest"
click at [1454, 708] on button "Save changes" at bounding box center [1440, 714] width 103 height 24
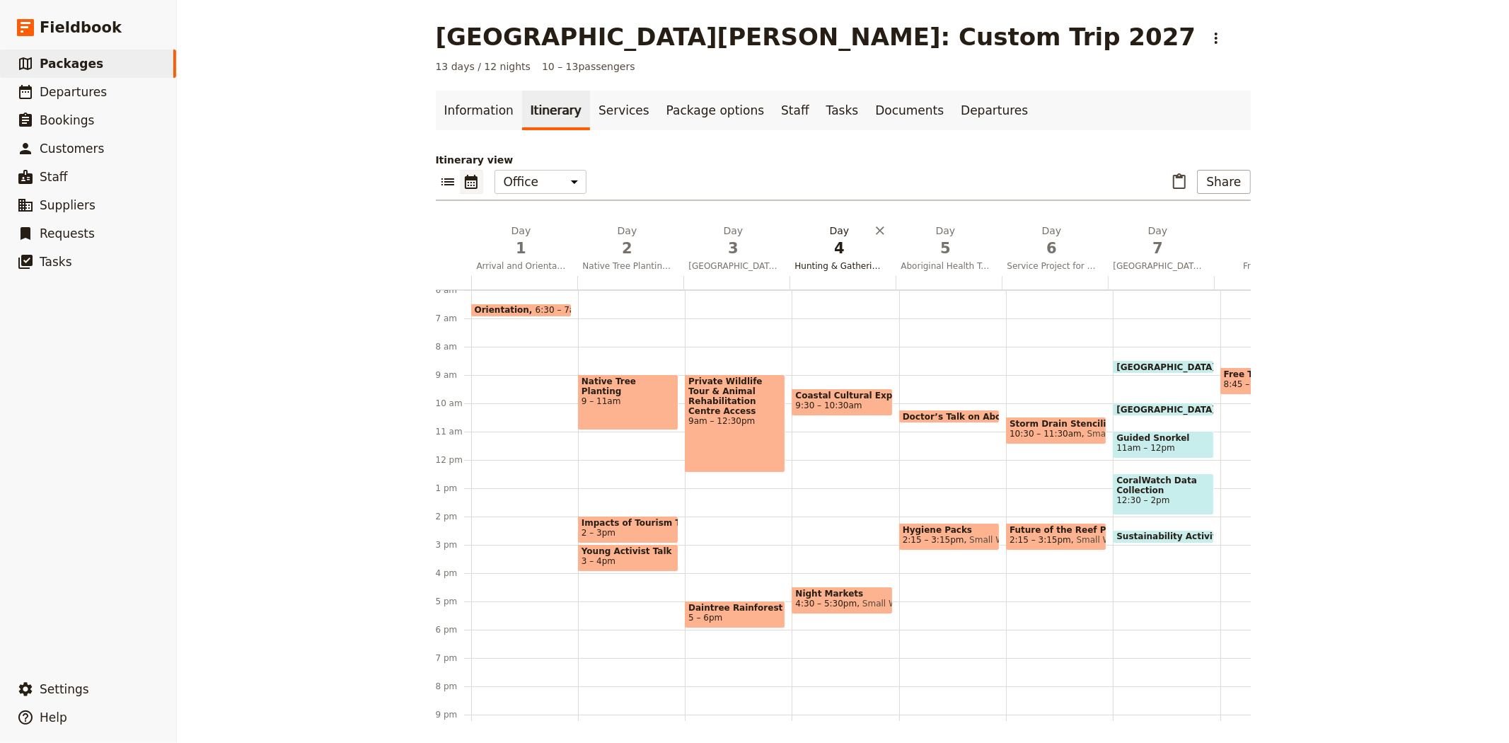
click at [828, 238] on span "4" at bounding box center [839, 248] width 89 height 21
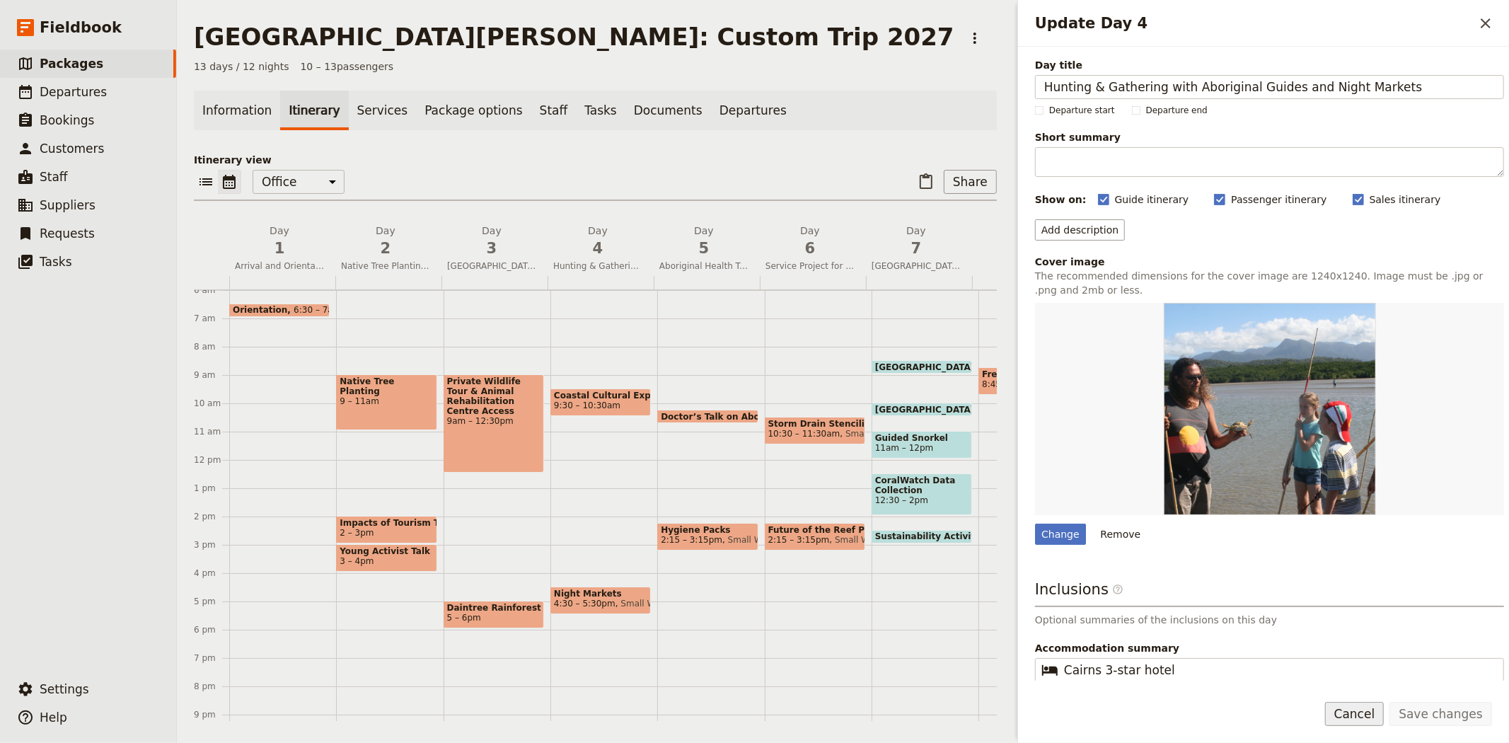
click at [1370, 716] on button "Cancel" at bounding box center [1354, 714] width 59 height 24
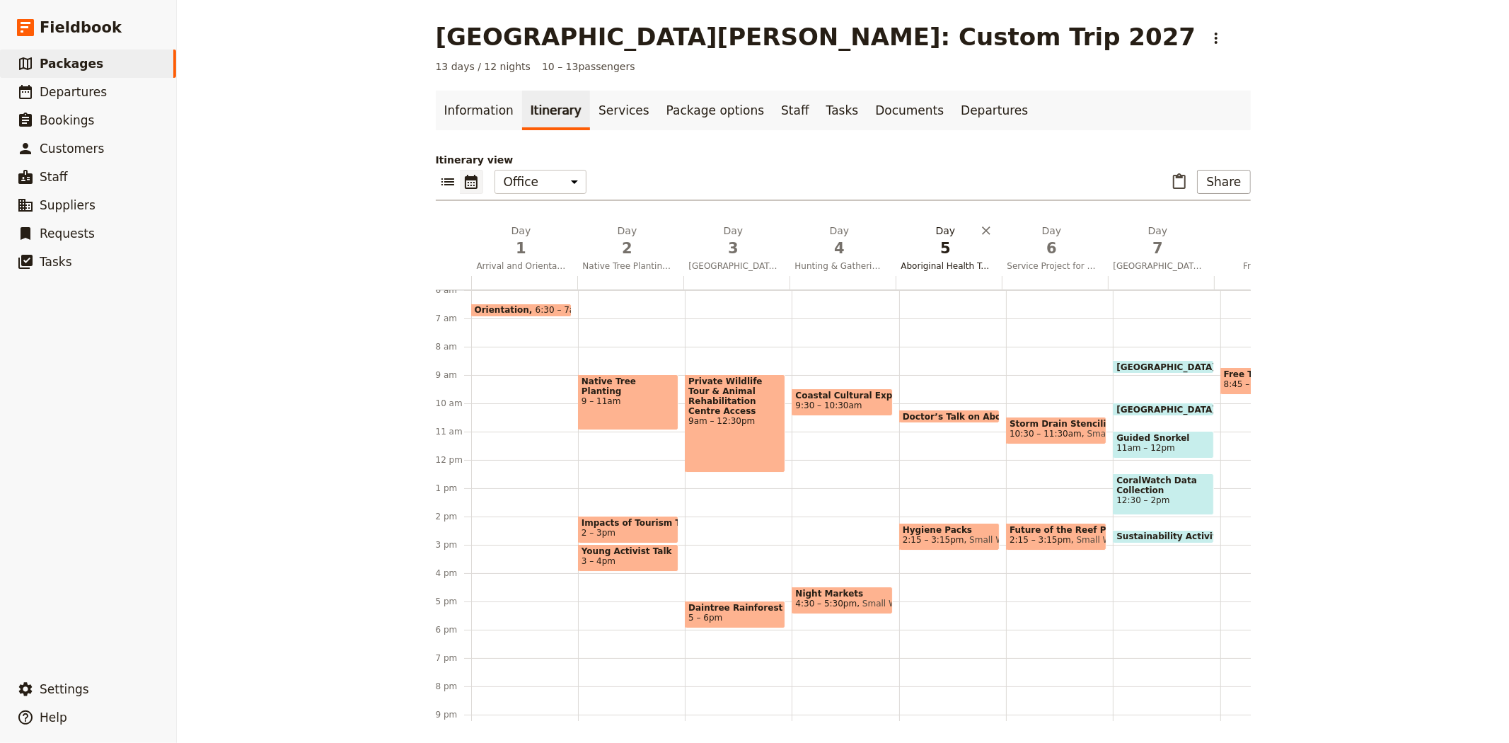
click at [946, 248] on span "5" at bounding box center [945, 248] width 89 height 21
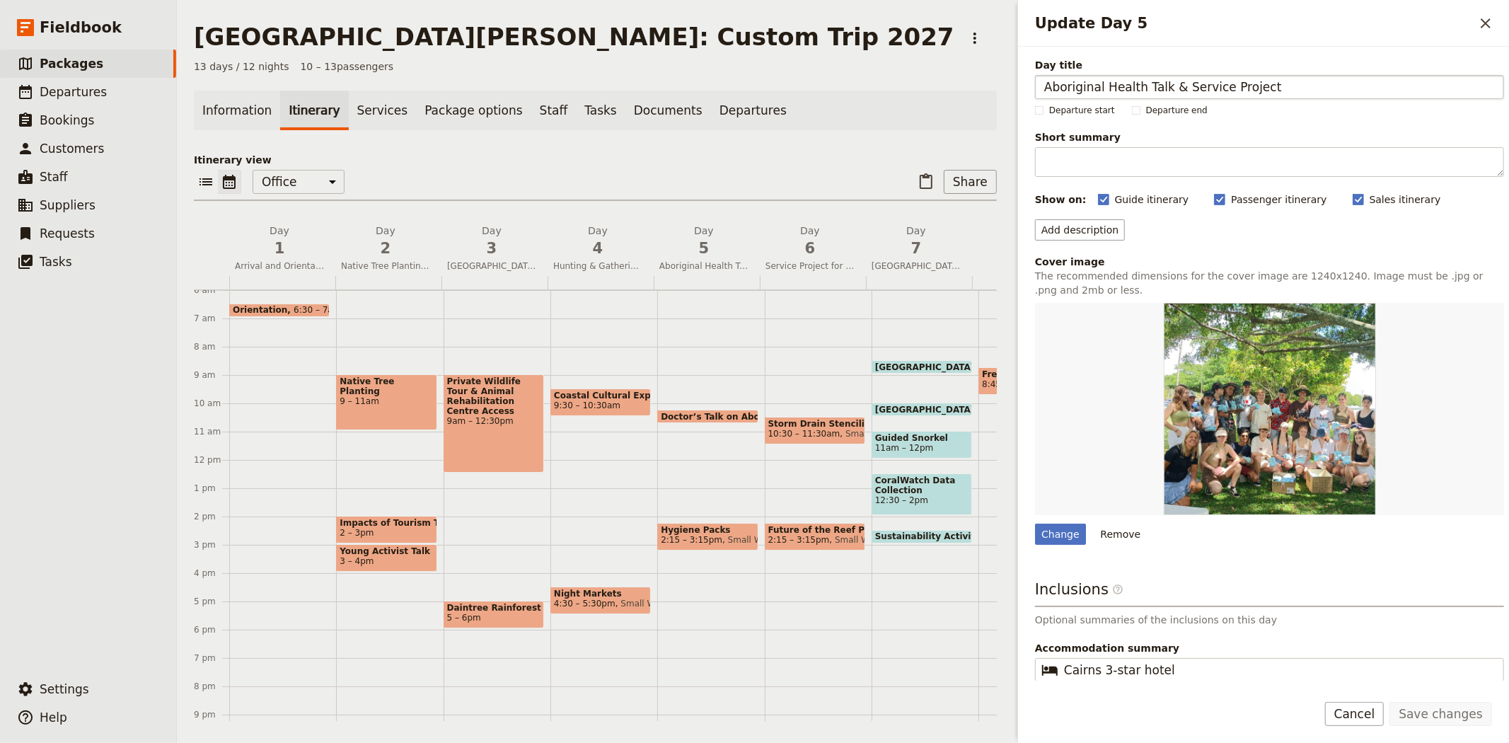
click at [1164, 86] on input "Aboriginal Health Talk & Service Project" at bounding box center [1269, 87] width 469 height 24
type input "Aboriginal Health Talk and Service Project"
click at [1434, 718] on button "Save changes" at bounding box center [1440, 714] width 103 height 24
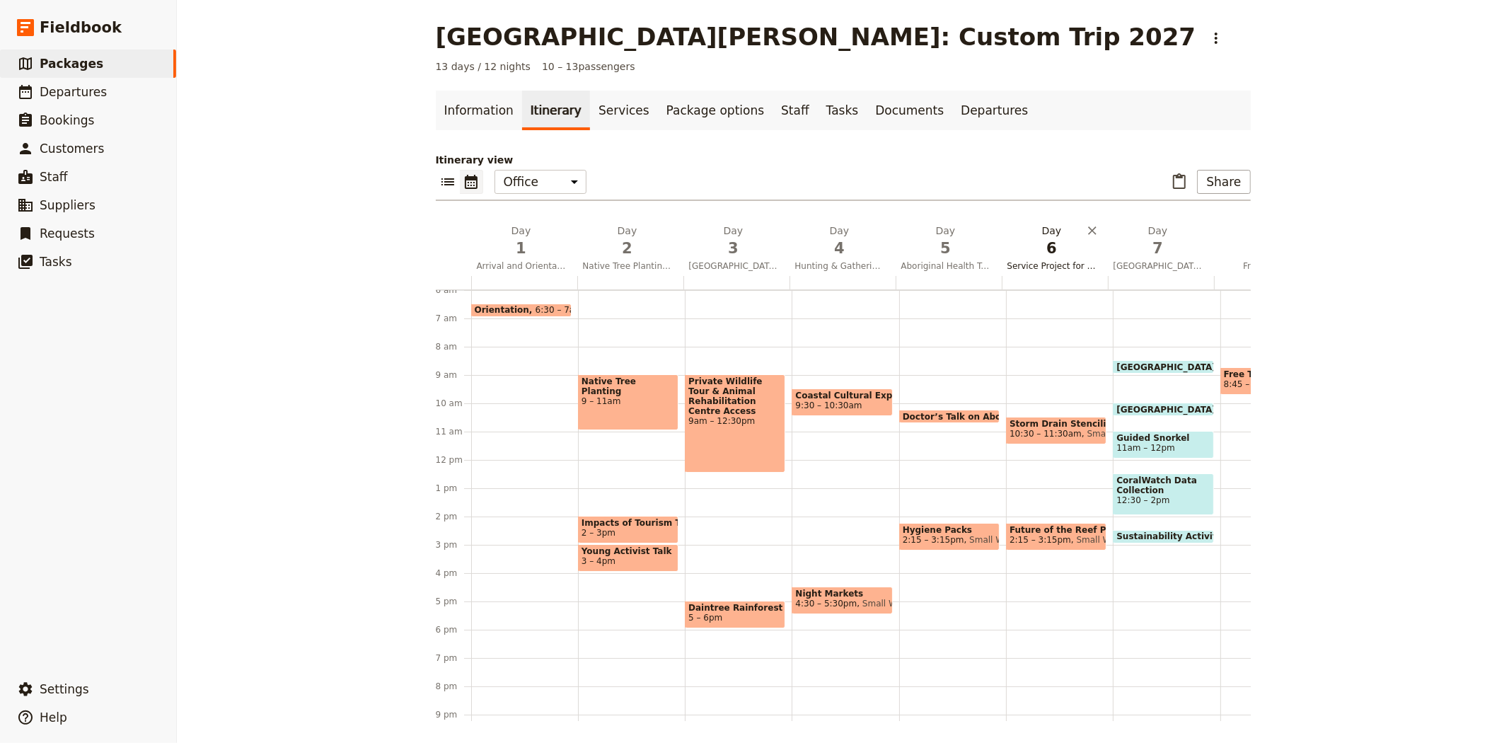
click at [1052, 243] on span "6" at bounding box center [1051, 248] width 89 height 21
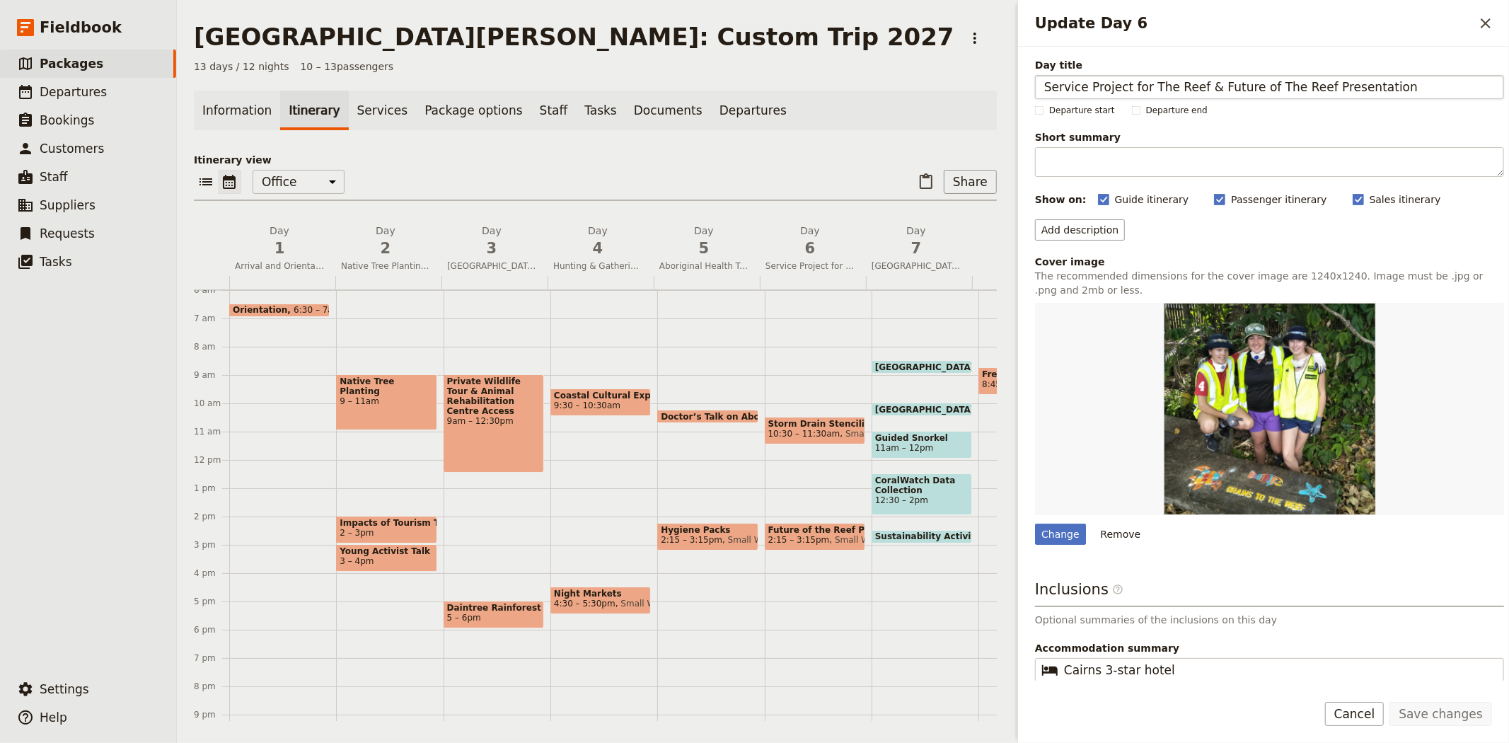
click at [1200, 86] on input "Service Project for The Reef & Future of The Reef Presentation" at bounding box center [1269, 87] width 469 height 24
type input "Service Project for The Reef and Future of The Reef Presentation"
click at [1475, 708] on button "Save changes" at bounding box center [1440, 714] width 103 height 24
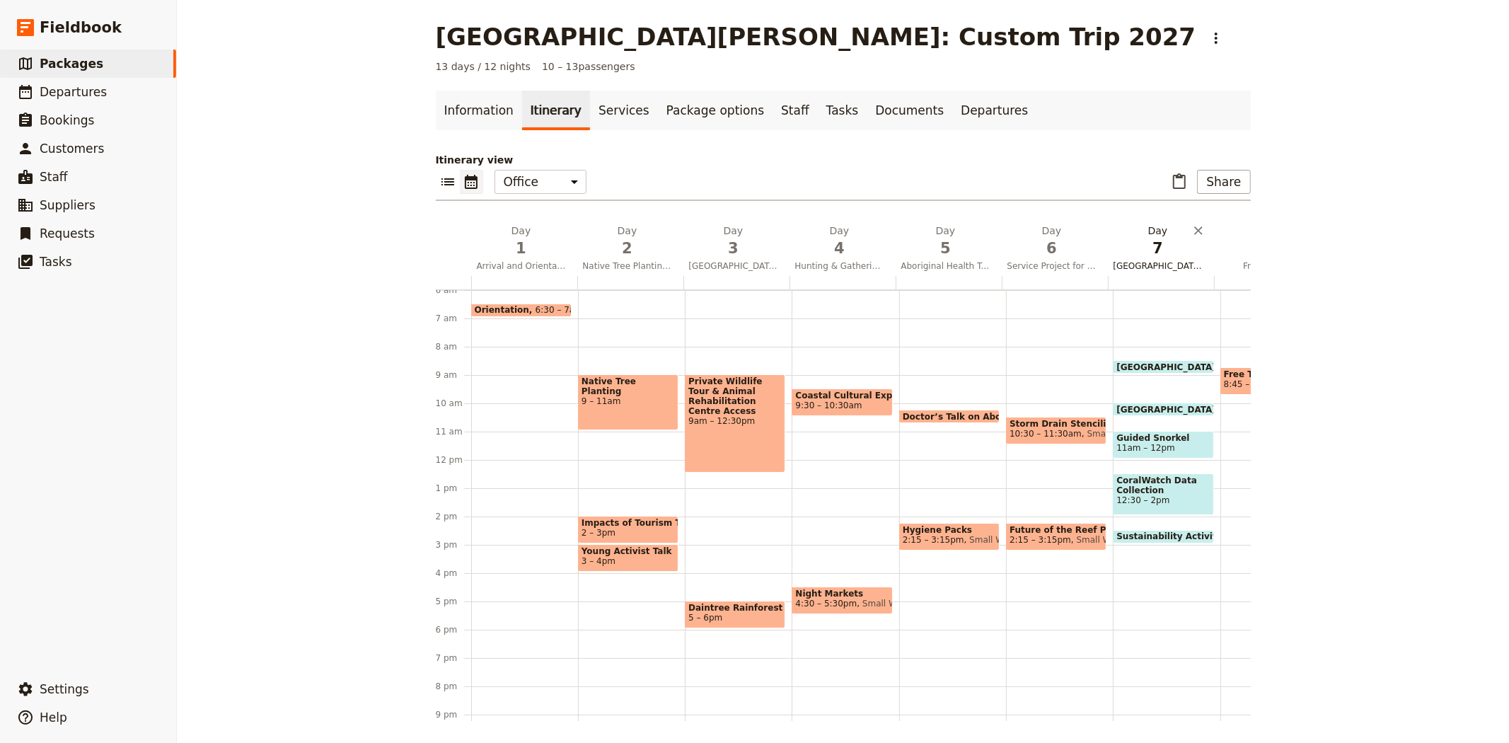
click at [1149, 238] on span "7" at bounding box center [1157, 248] width 89 height 21
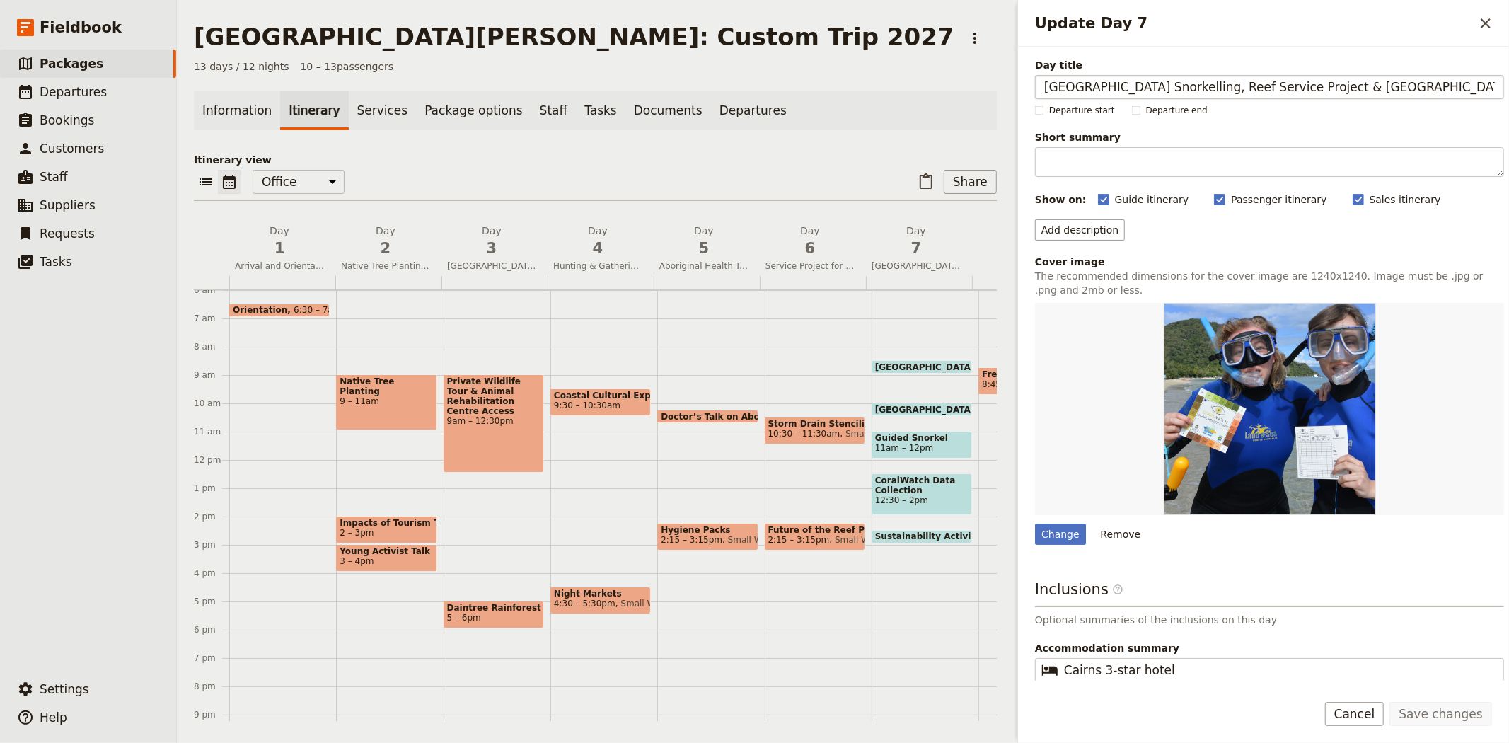
click at [1298, 91] on input "Fitzroy Island Snorkelling, Reef Service Project & Turtle Rehabilitation Centre" at bounding box center [1269, 87] width 469 height 24
type input "Fitzroy Island Snorkelling, Reef Service Project and Turtle Rehabilitation Cent…"
click at [1457, 712] on button "Save changes" at bounding box center [1440, 714] width 103 height 24
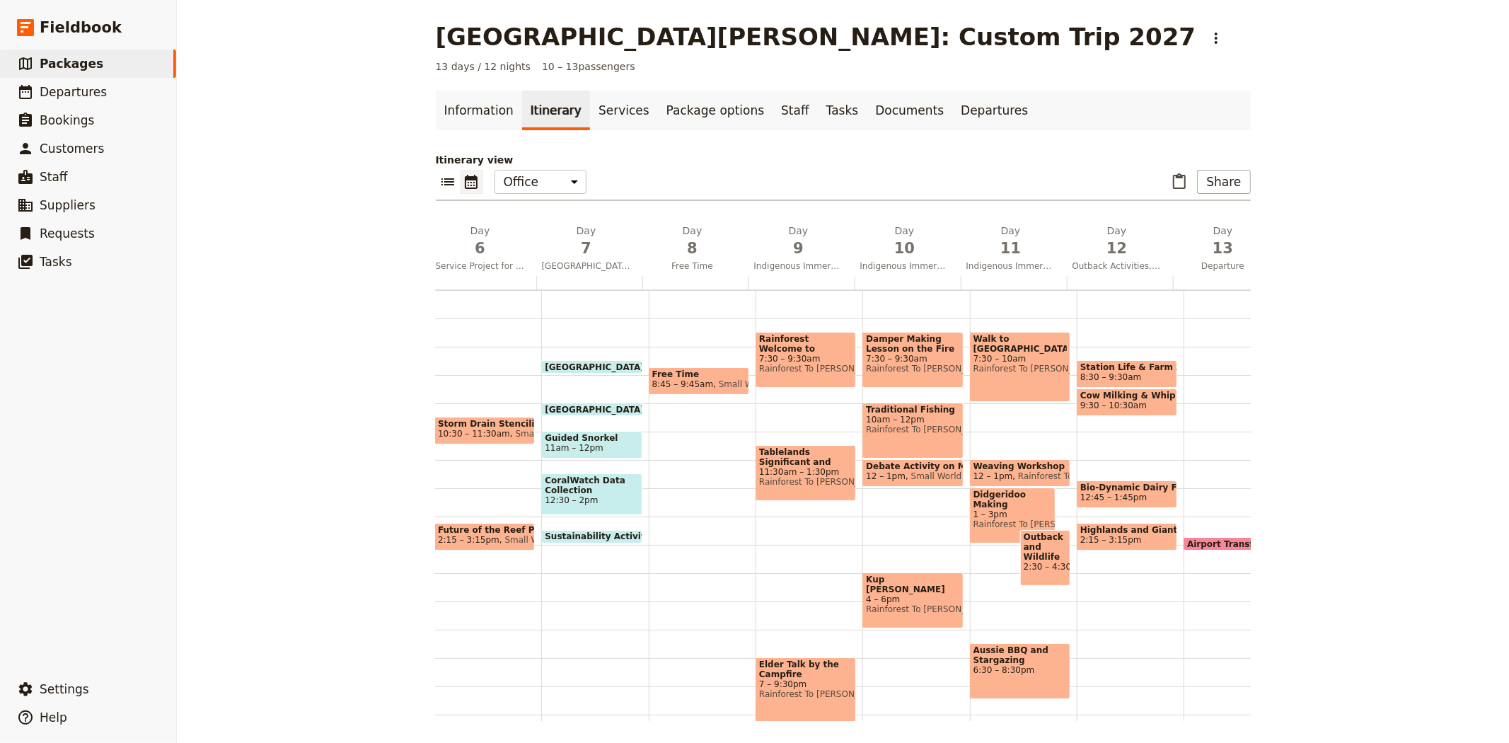
scroll to position [0, 618]
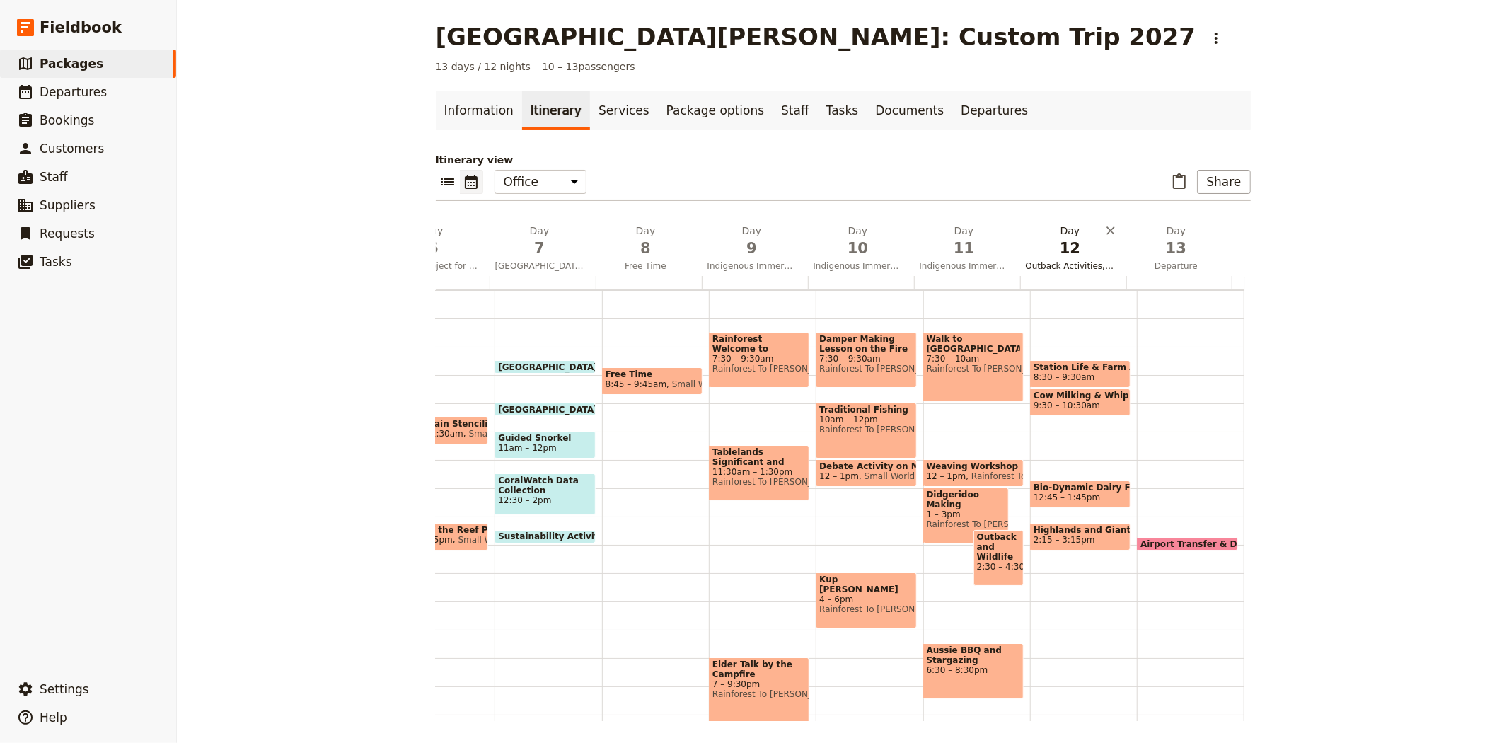
click at [1065, 257] on span "12" at bounding box center [1070, 248] width 89 height 21
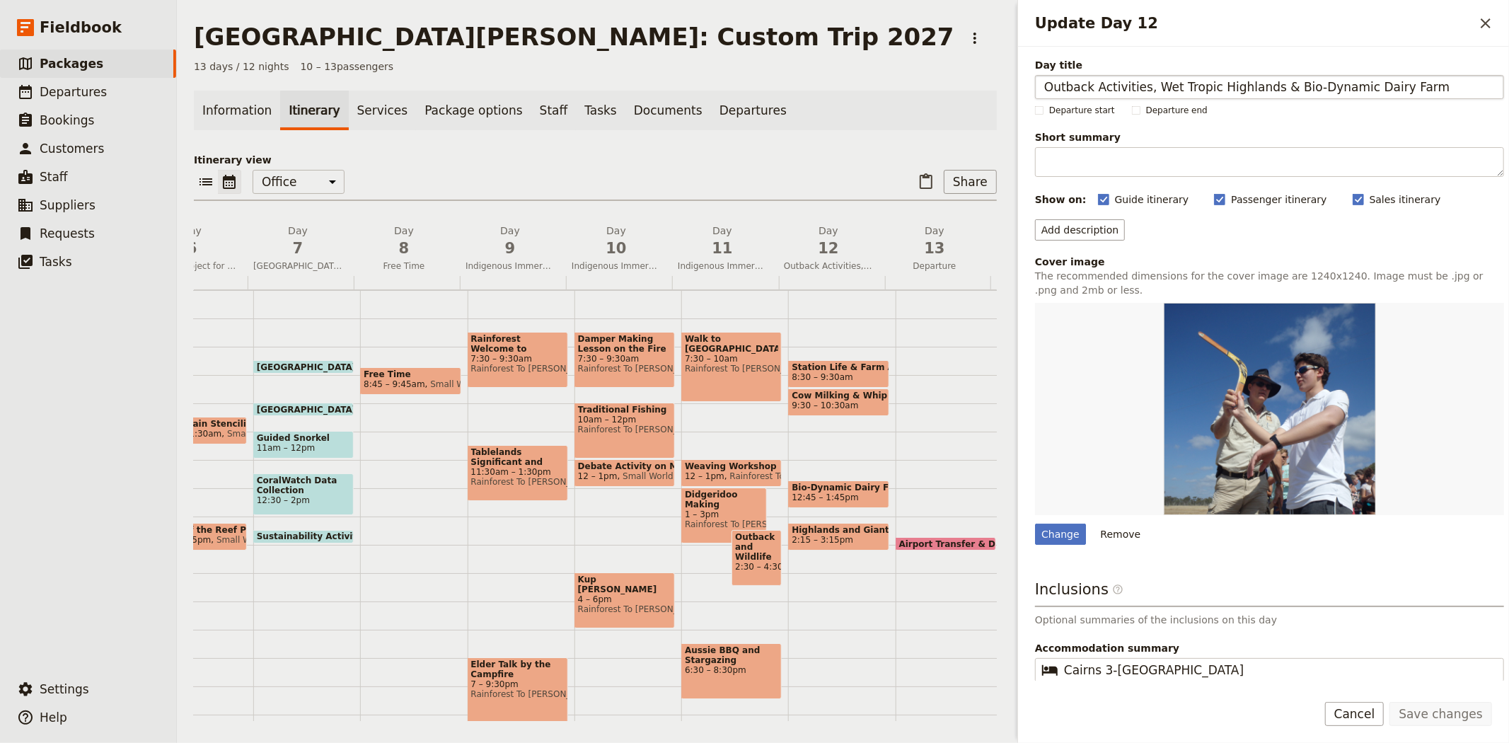
click at [1270, 83] on input "Outback Activities, Wet Tropic Highlands & Bio-Dynamic Dairy Farm" at bounding box center [1269, 87] width 469 height 24
type input "Outback Activities, Wet Tropic Highlands and Bio-Dynamic Dairy Farm"
click at [1451, 715] on button "Save changes" at bounding box center [1440, 714] width 103 height 24
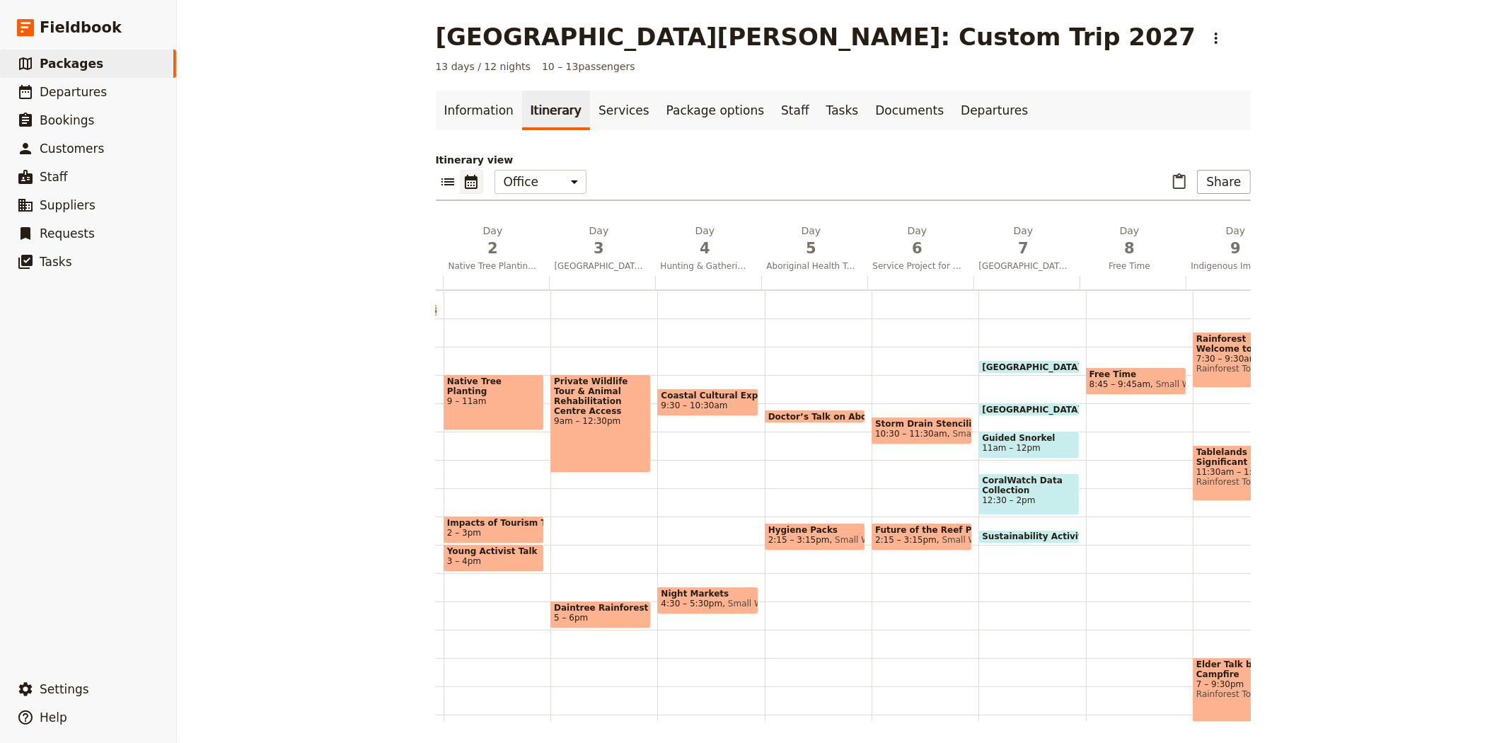
scroll to position [0, 0]
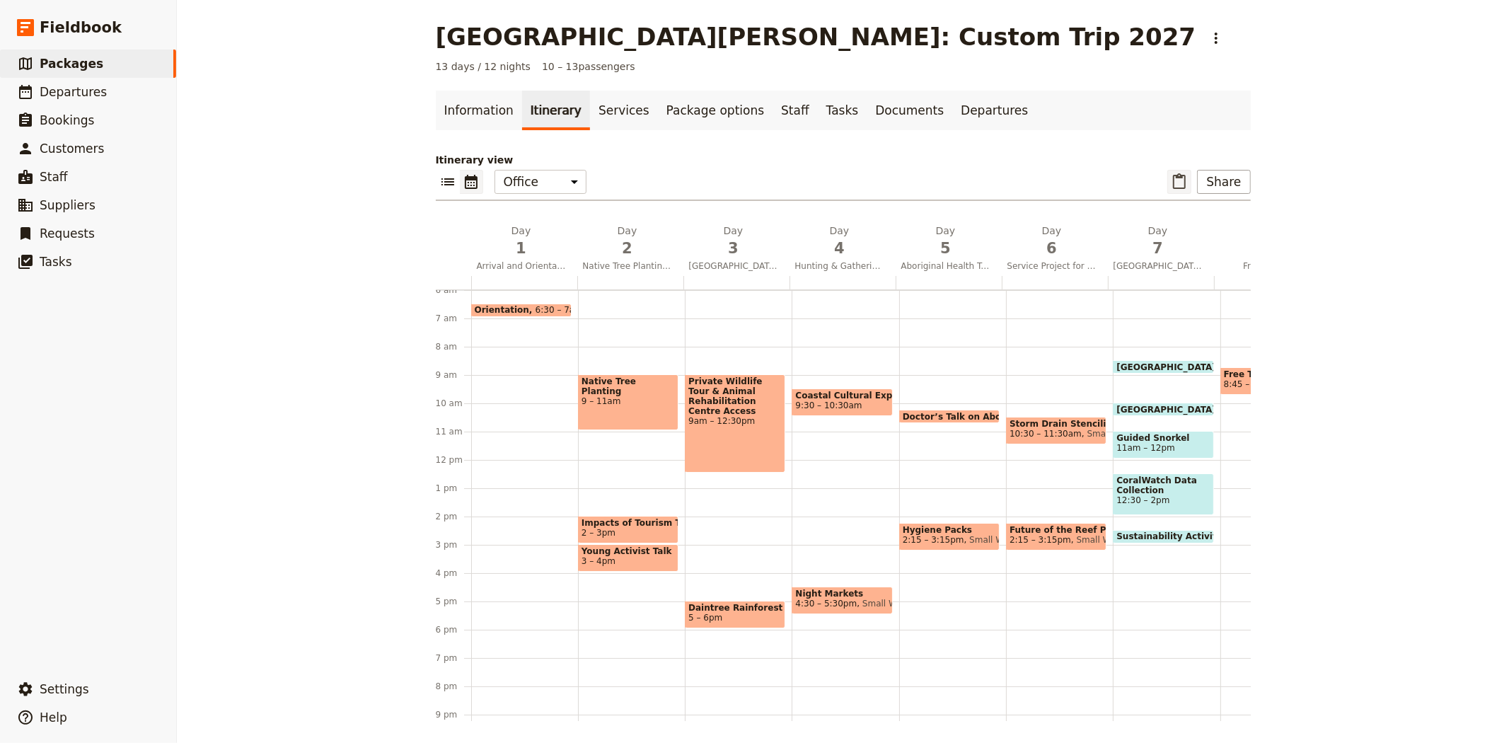
click at [1173, 178] on icon "Paste itinerary item" at bounding box center [1179, 181] width 13 height 16
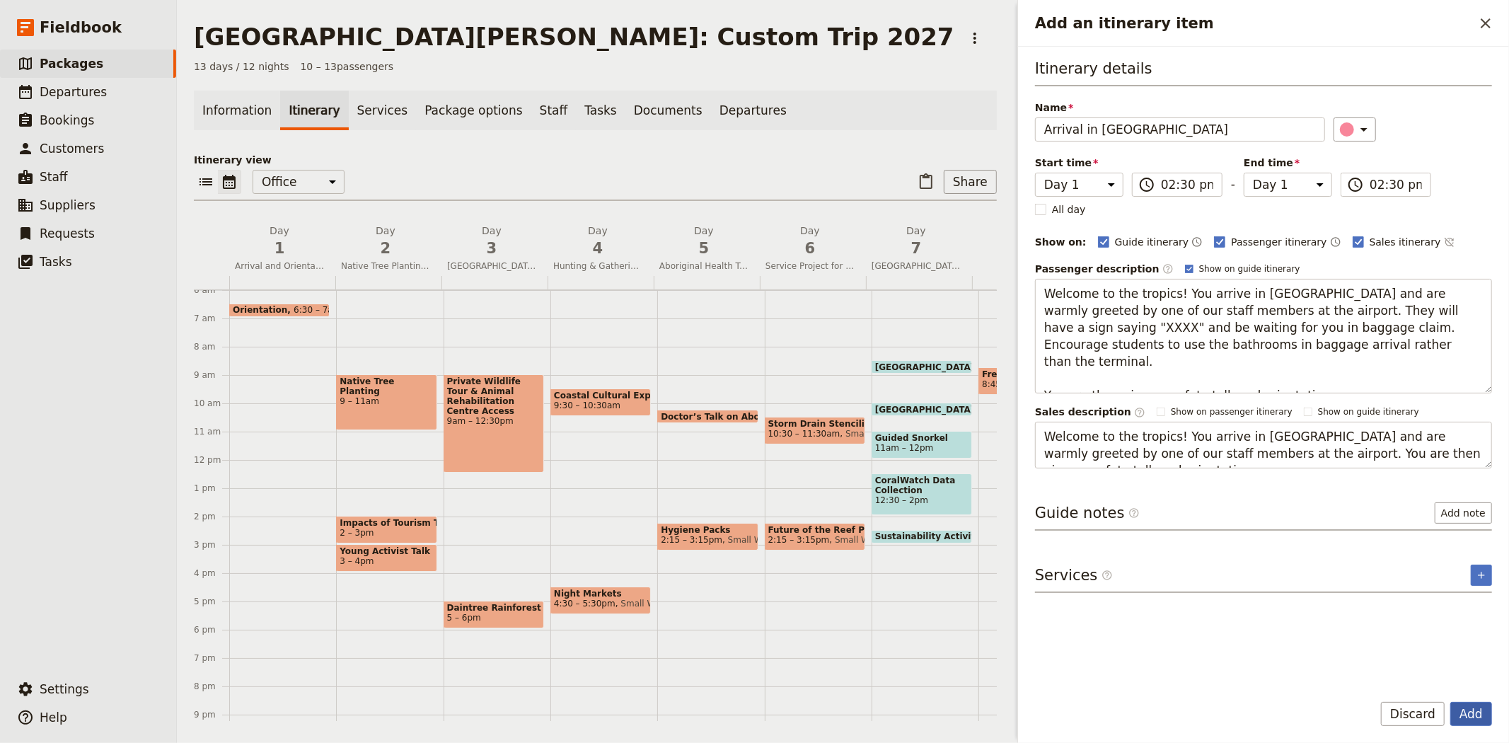
click at [1475, 710] on button "Add" at bounding box center [1471, 714] width 42 height 24
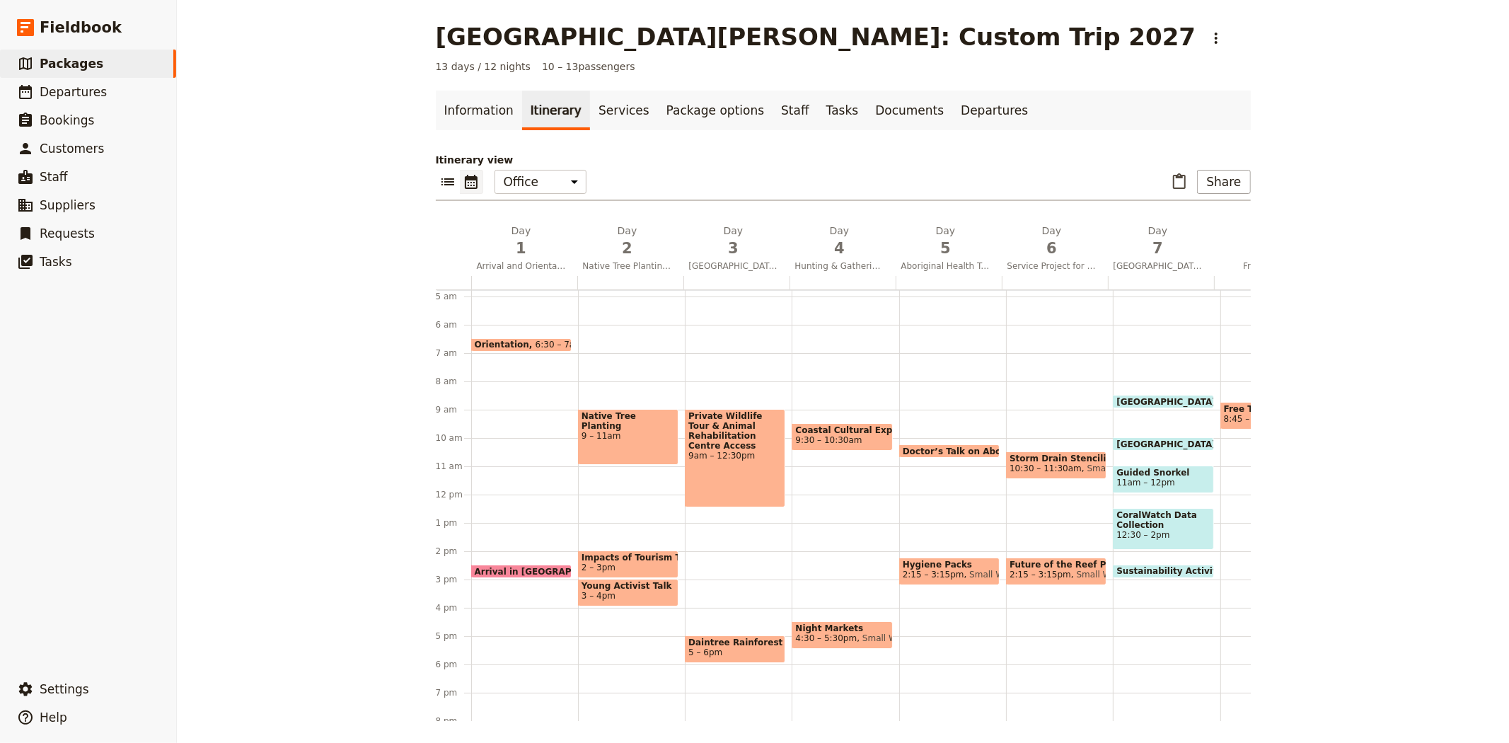
scroll to position [157, 0]
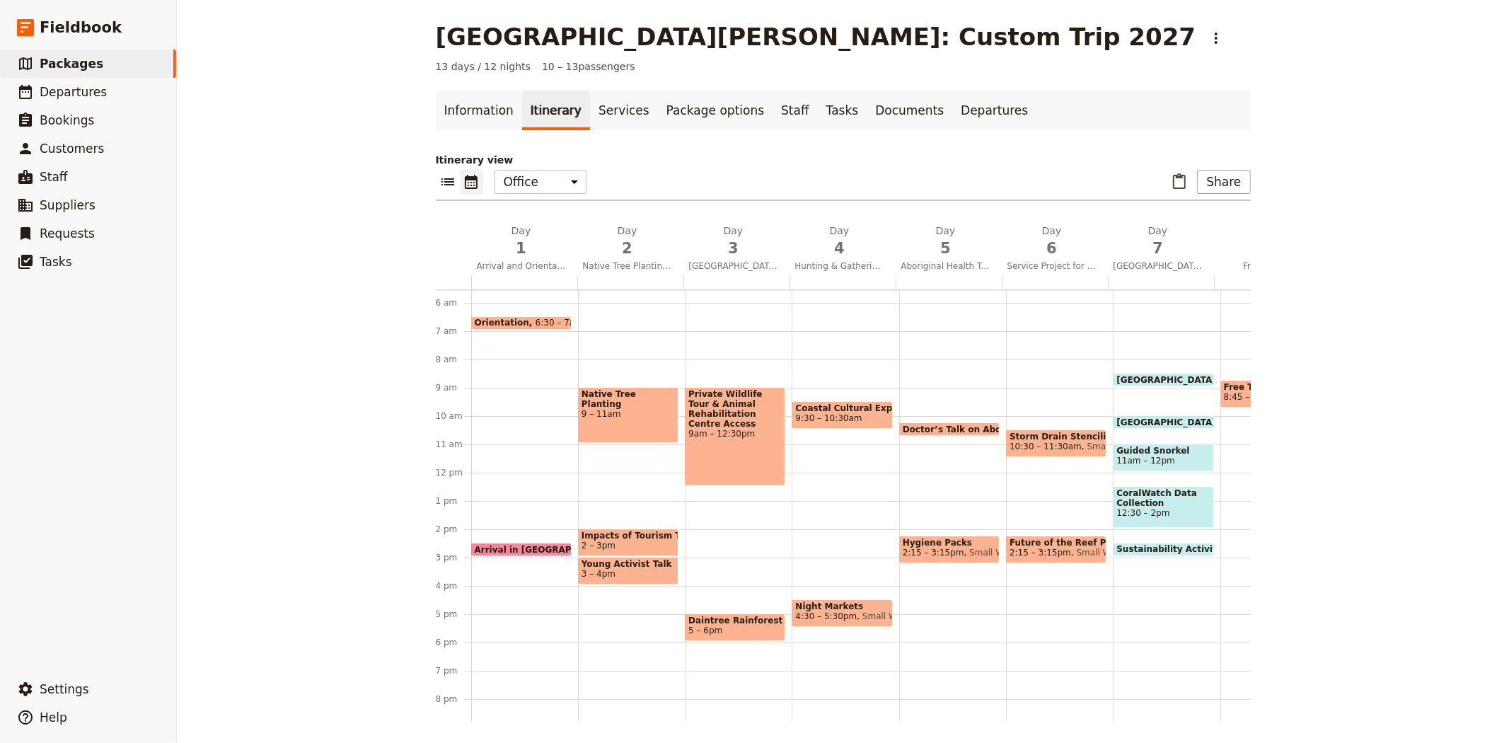
click at [549, 318] on span "6:30 – 7am" at bounding box center [558, 323] width 47 height 10
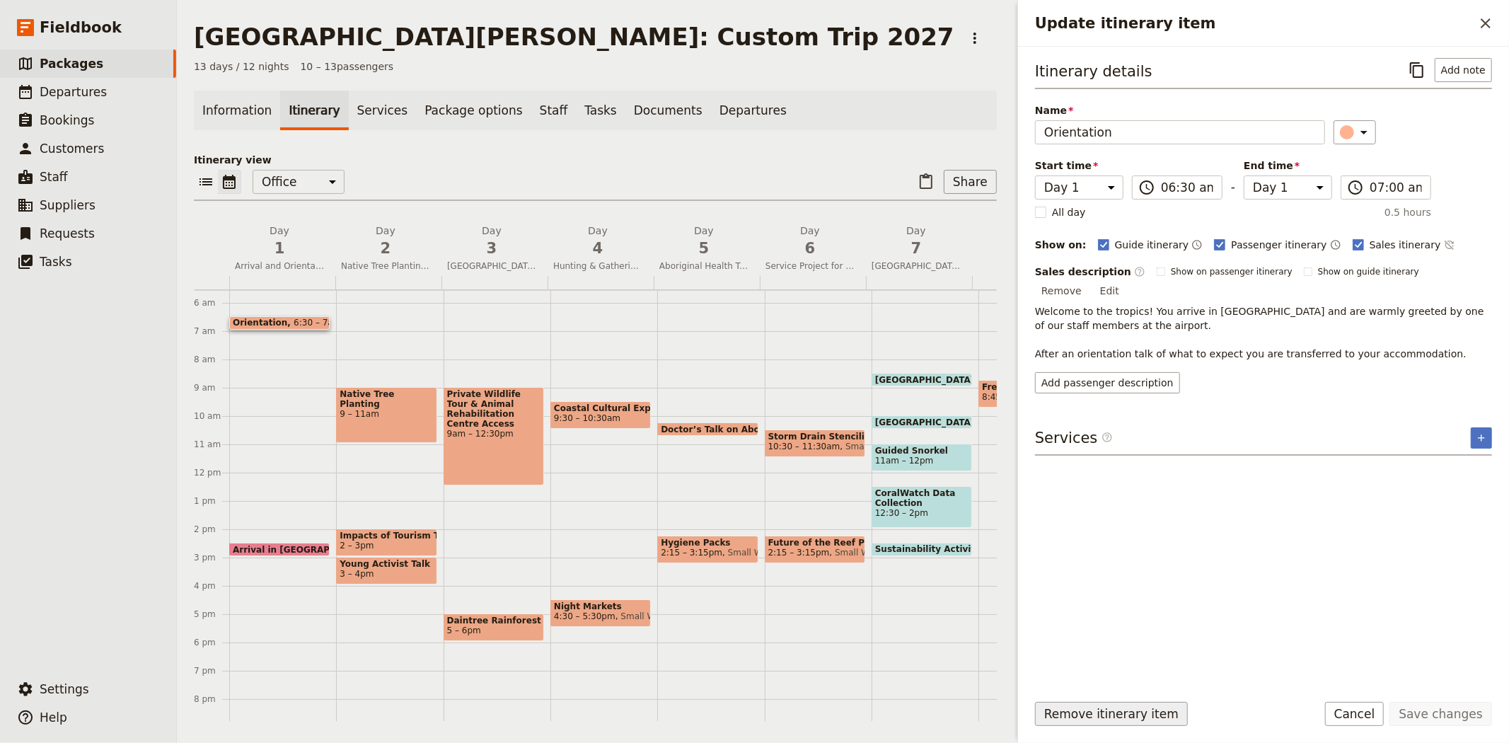
click at [1132, 704] on button "Remove itinerary item" at bounding box center [1111, 714] width 153 height 24
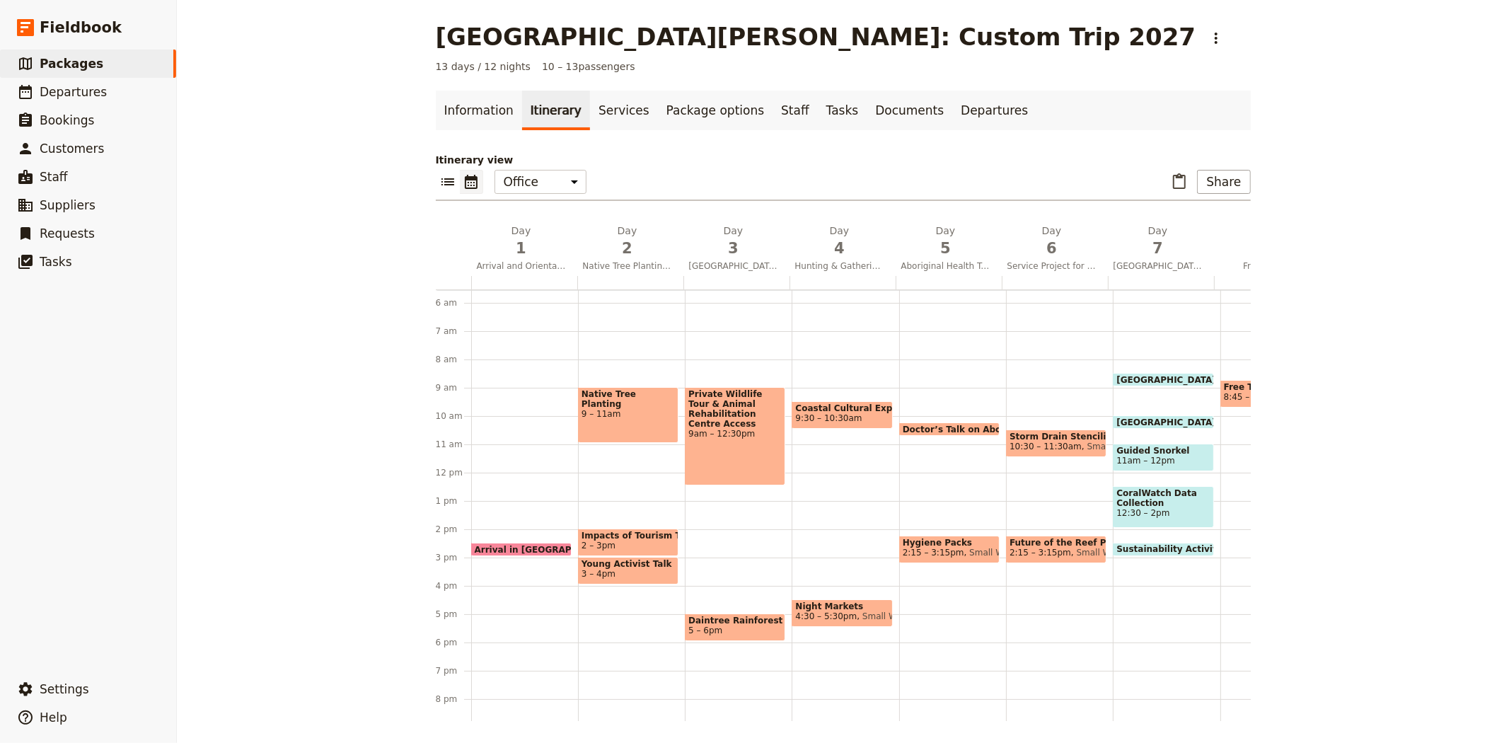
click at [514, 547] on span "Arrival in [GEOGRAPHIC_DATA]" at bounding box center [551, 549] width 153 height 9
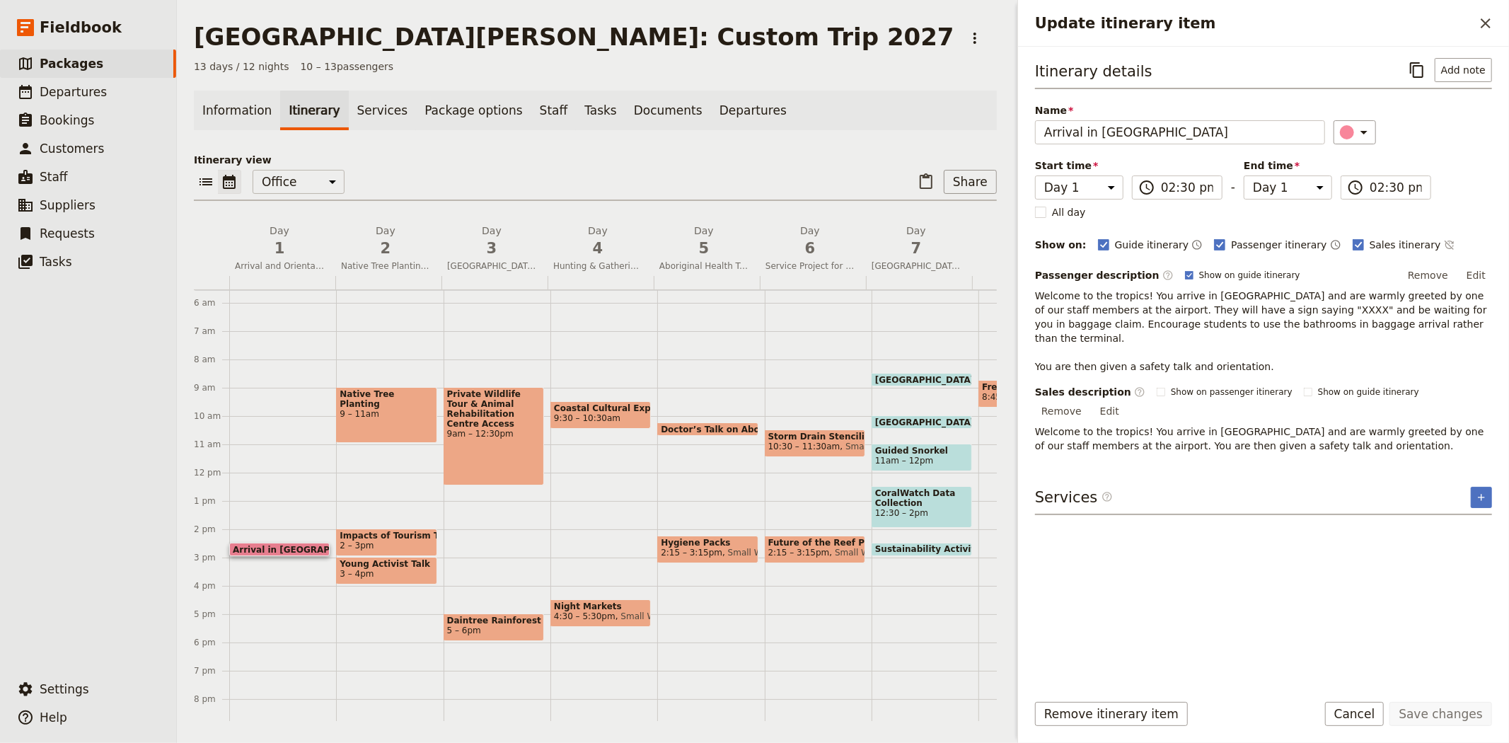
click at [411, 161] on p "Itinerary view" at bounding box center [595, 160] width 803 height 14
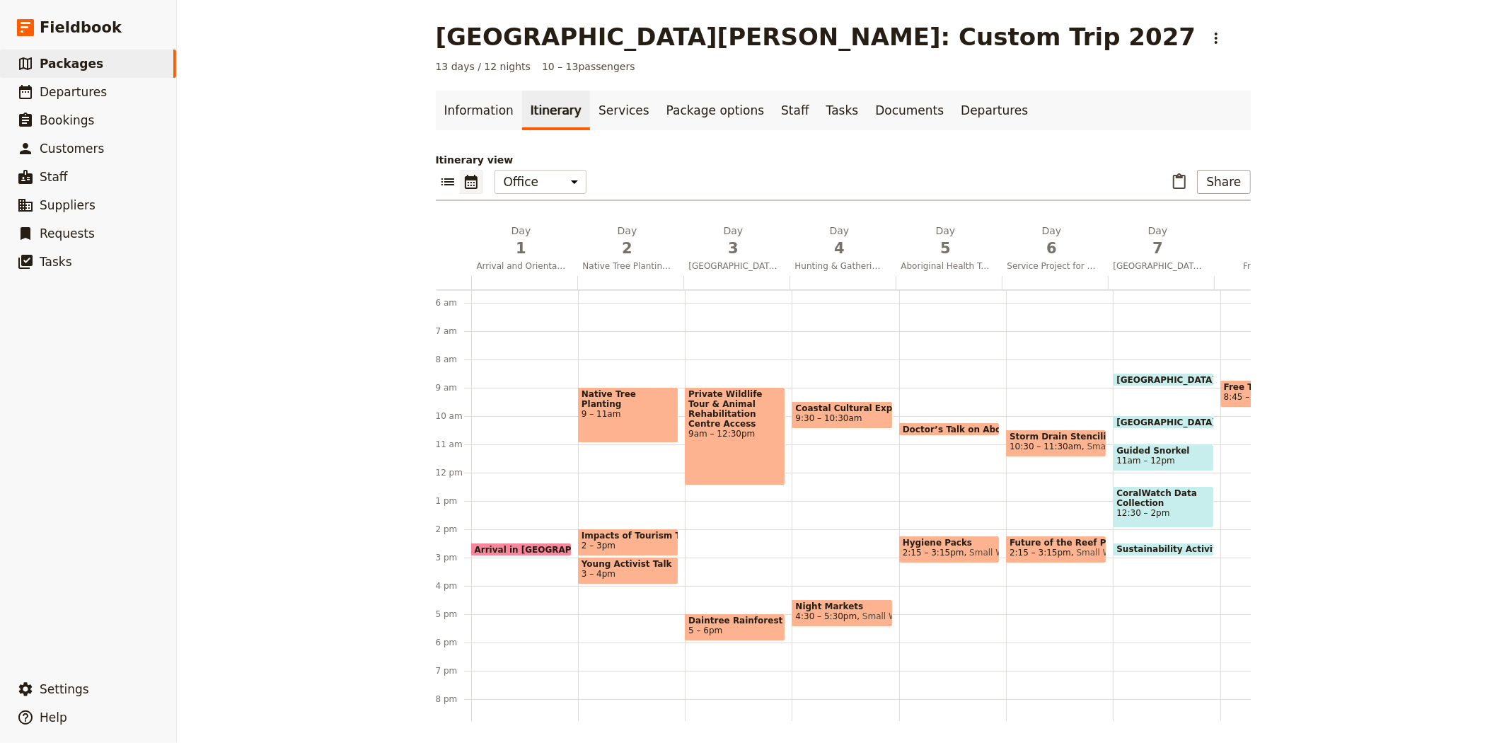
click at [654, 538] on span "Impacts of Tourism Talk" at bounding box center [627, 535] width 93 height 10
select select "2"
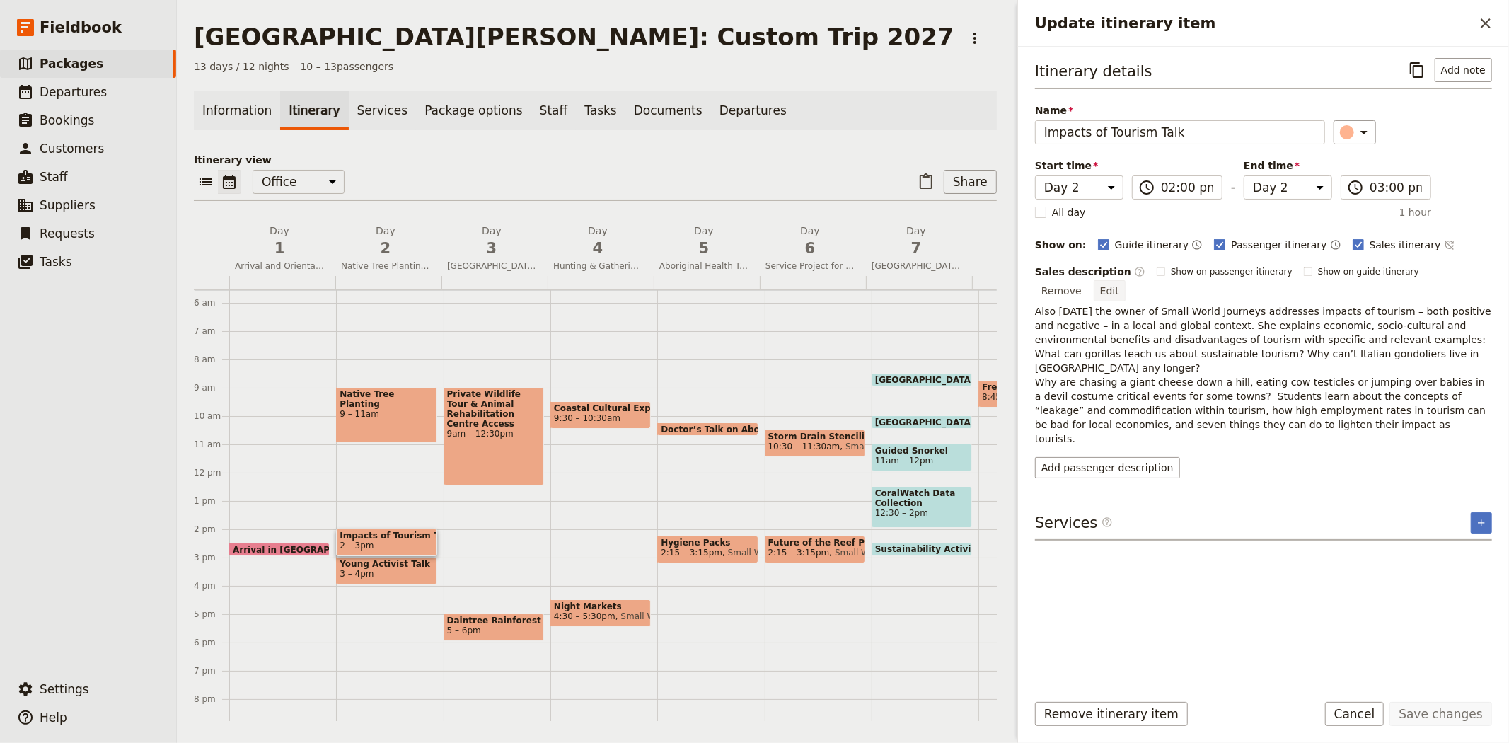
click at [1125, 280] on button "Edit" at bounding box center [1110, 290] width 32 height 21
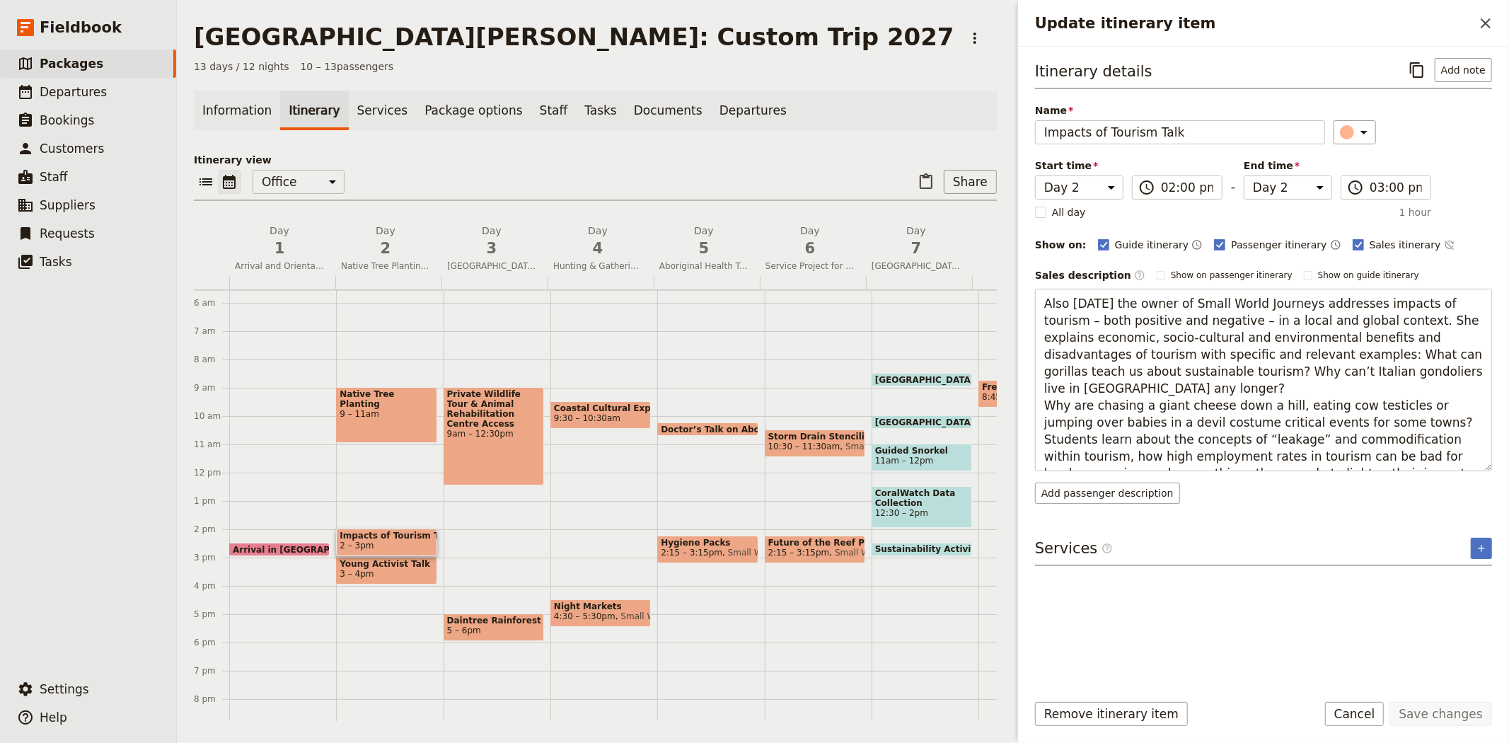
drag, startPoint x: 1104, startPoint y: 304, endPoint x: 914, endPoint y: 306, distance: 190.3
click at [914, 306] on div "San Jose State University: Custom Trip 2027 ​ 13 days / 12 nights 10 – 13 passe…" at bounding box center [843, 371] width 1332 height 743
type textarea "Later, the owner of Small World Journeys addresses impacts of tourism – both po…"
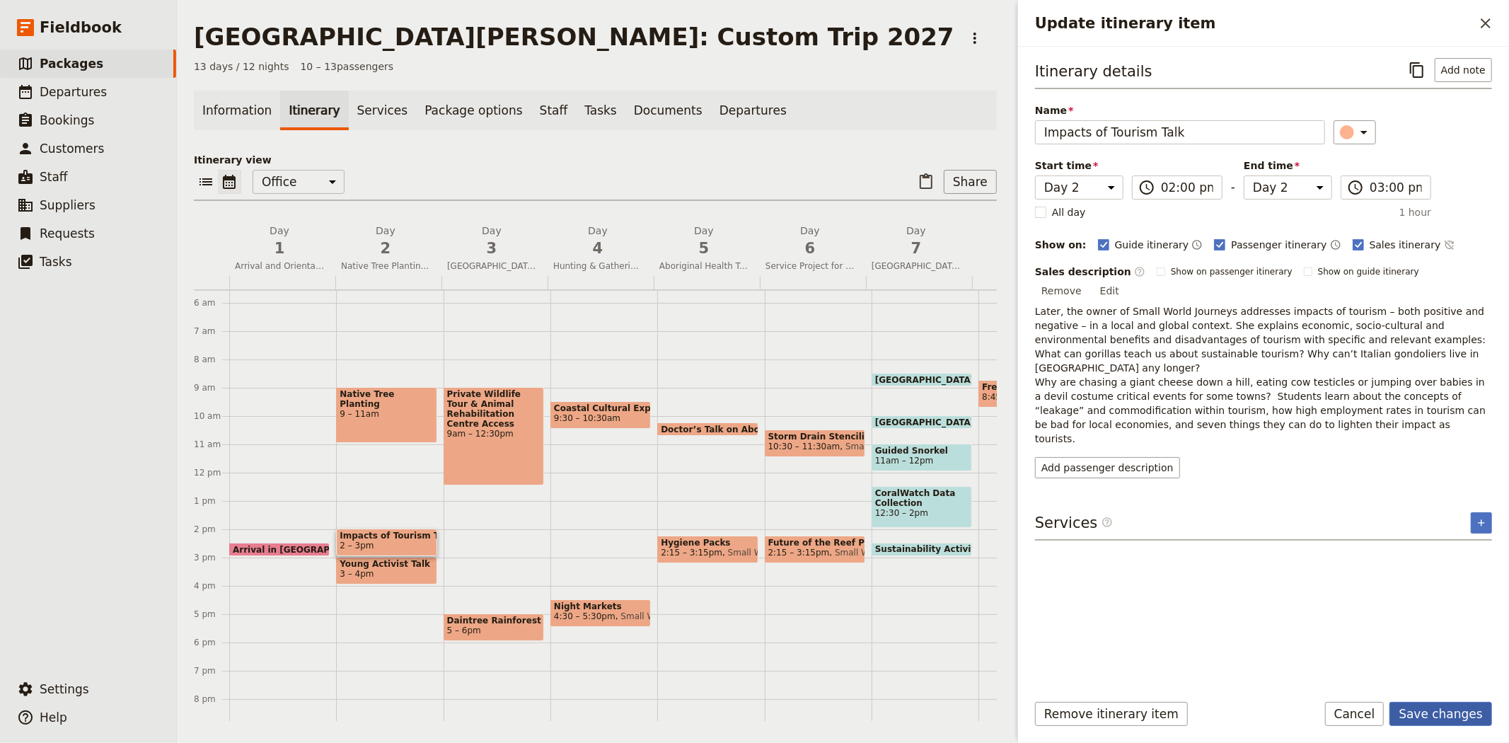
click at [1469, 709] on button "Save changes" at bounding box center [1440, 714] width 103 height 24
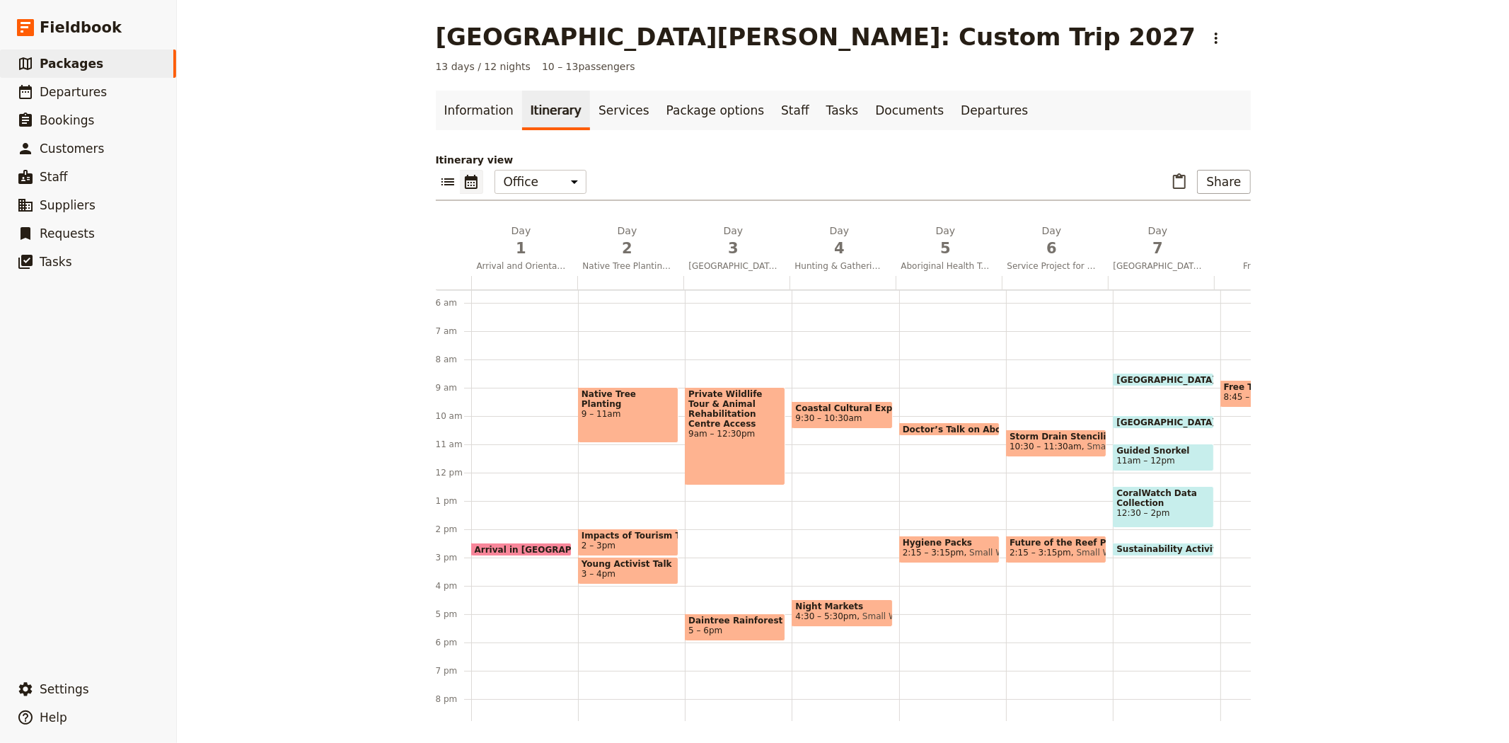
click at [730, 613] on div "Daintree Rainforest & Beach Eco-Lodge 5 – 6pm" at bounding box center [735, 627] width 100 height 28
select select "3"
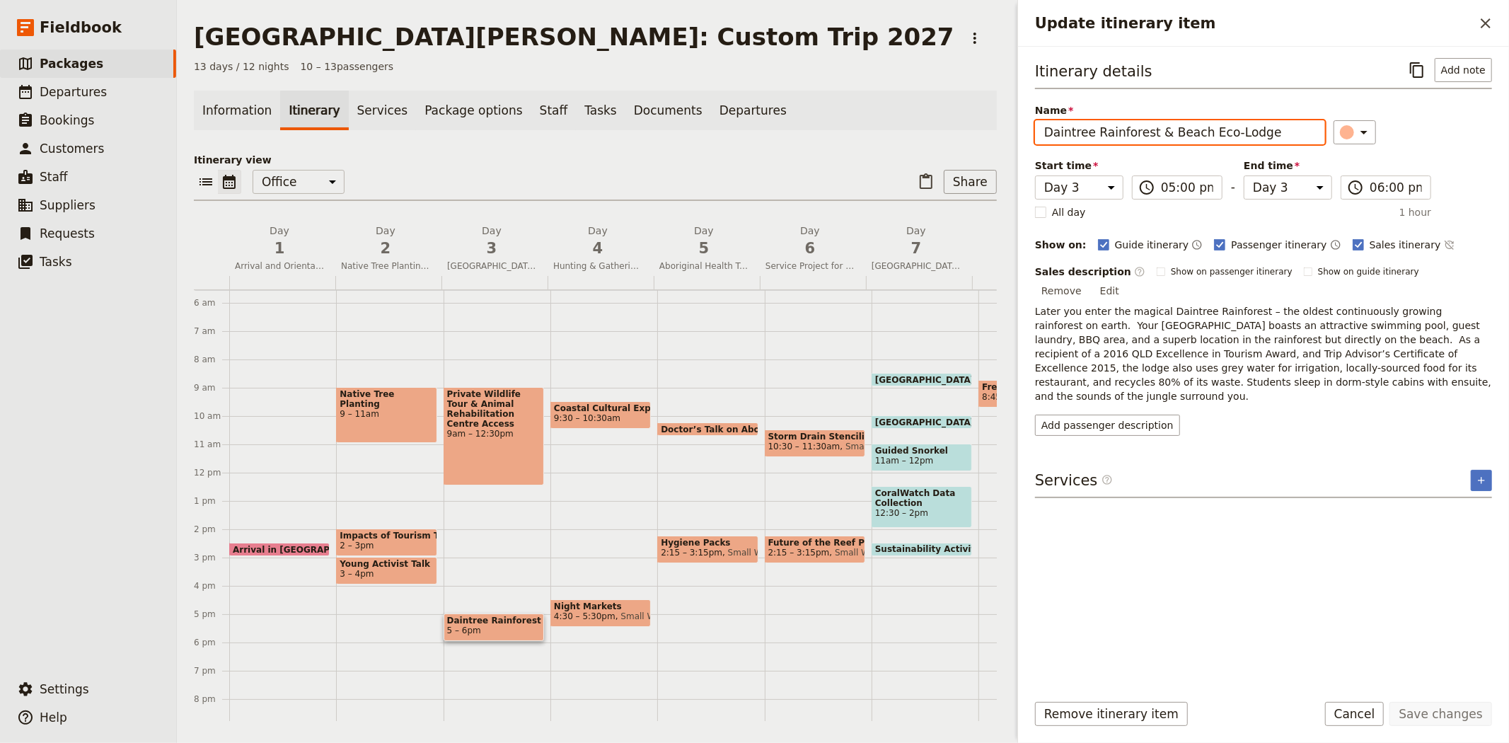
click at [1185, 133] on input "Daintree Rainforest & Beach Eco-Lodge" at bounding box center [1180, 132] width 290 height 24
type input "Daintree Rainforest & Eco-Lodge"
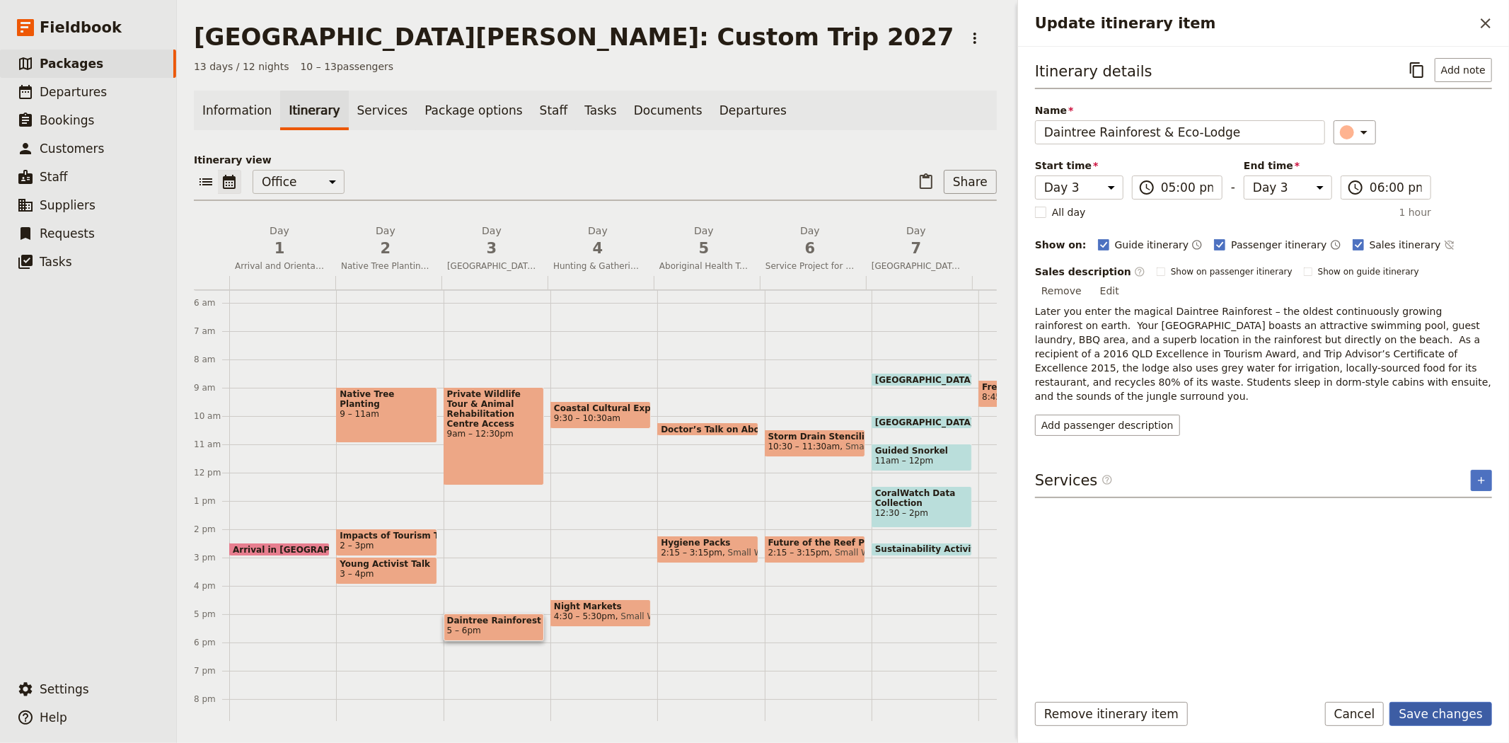
click at [1468, 710] on button "Save changes" at bounding box center [1440, 714] width 103 height 24
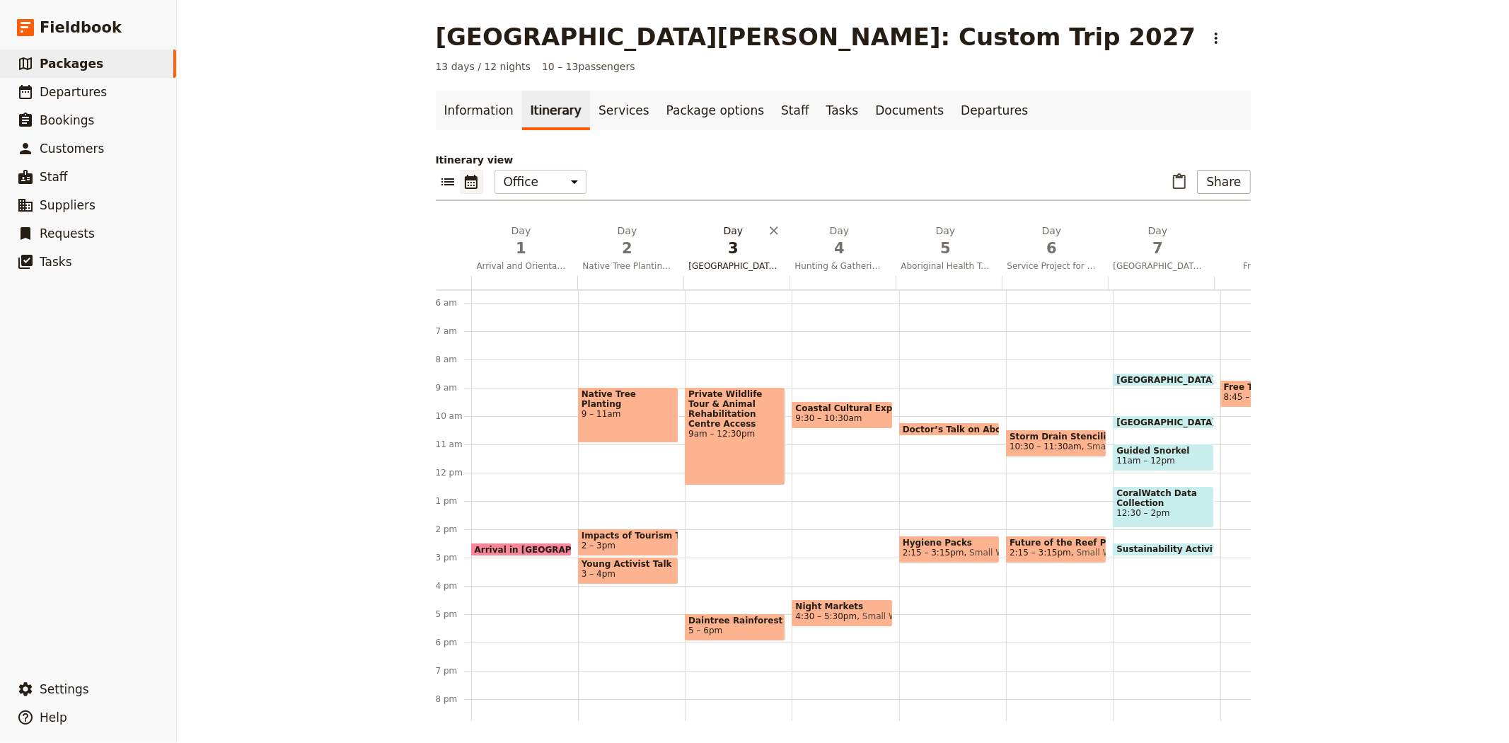
click at [724, 258] on button "Day 3 Wildlife Park and Daintree Rainforest" at bounding box center [736, 250] width 106 height 52
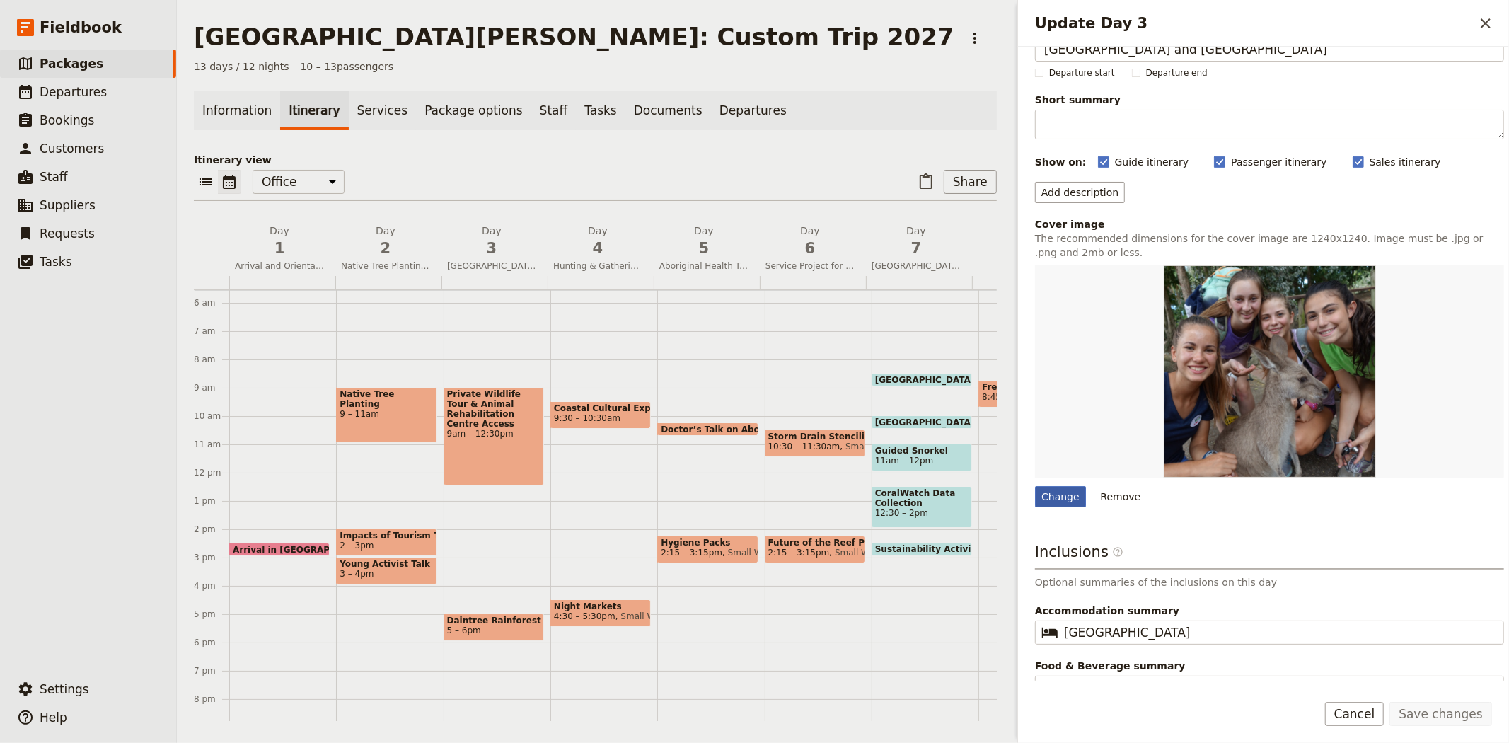
scroll to position [58, 0]
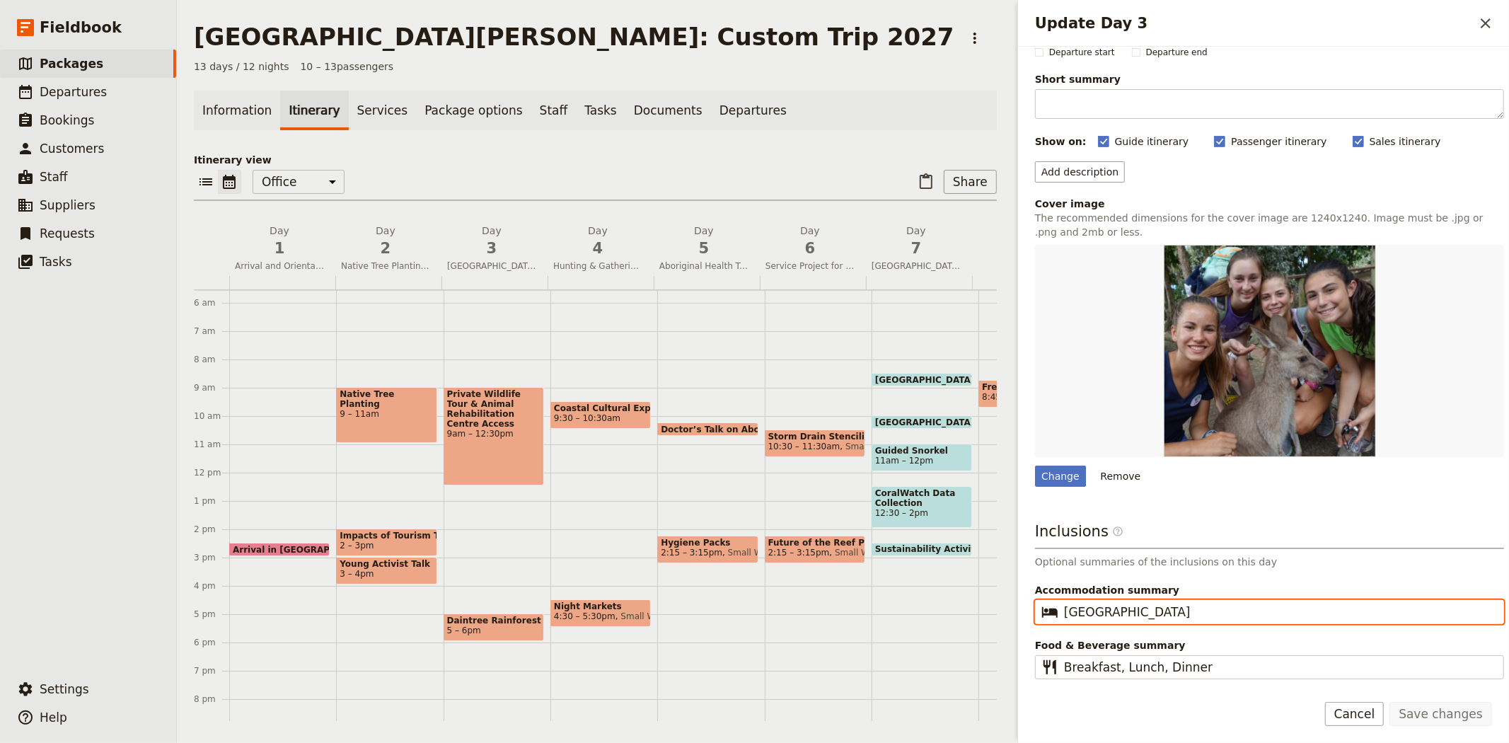
click at [1167, 612] on input "Daintree Rainforest Lodge" at bounding box center [1279, 611] width 431 height 17
type input "Daintree Rainforest Eco-Lodge"
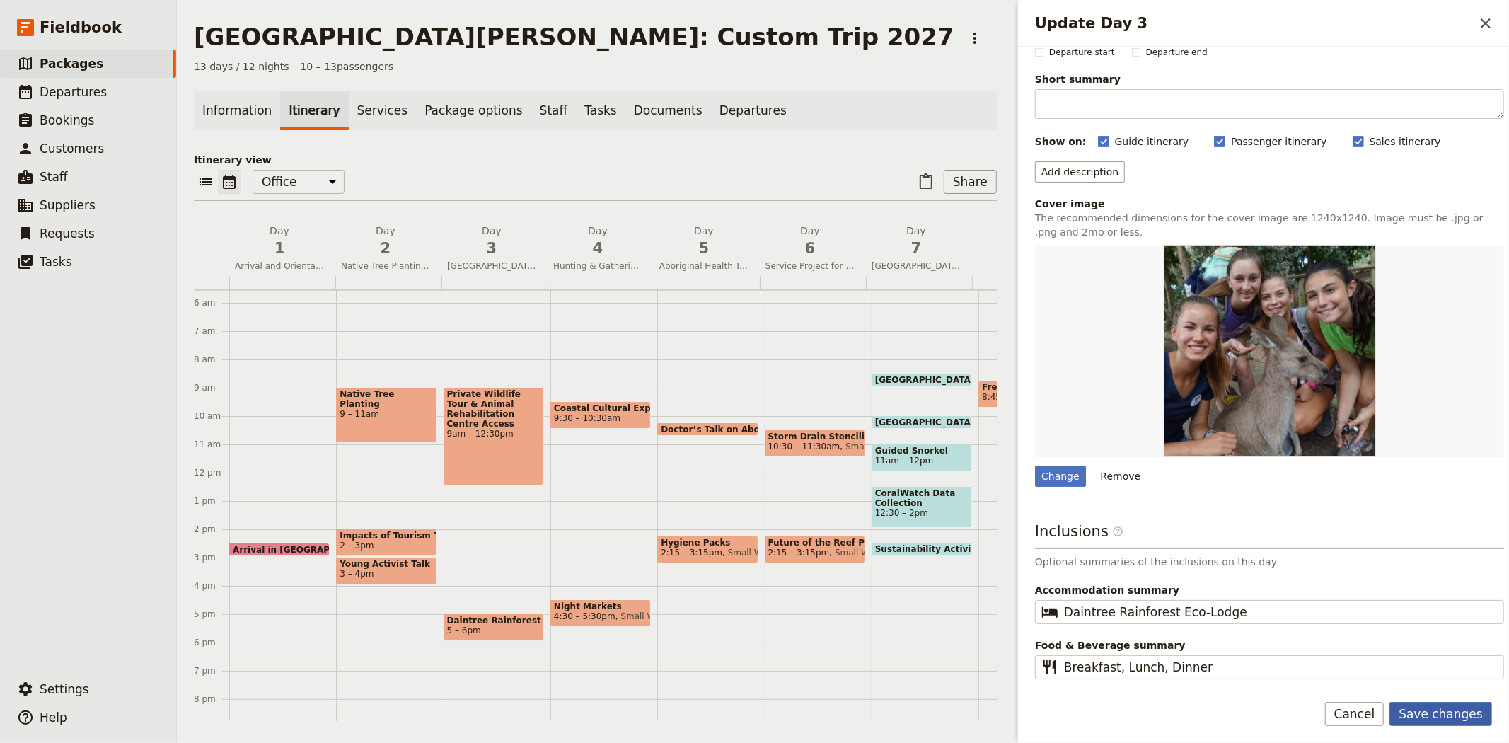
click at [1433, 713] on button "Save changes" at bounding box center [1440, 714] width 103 height 24
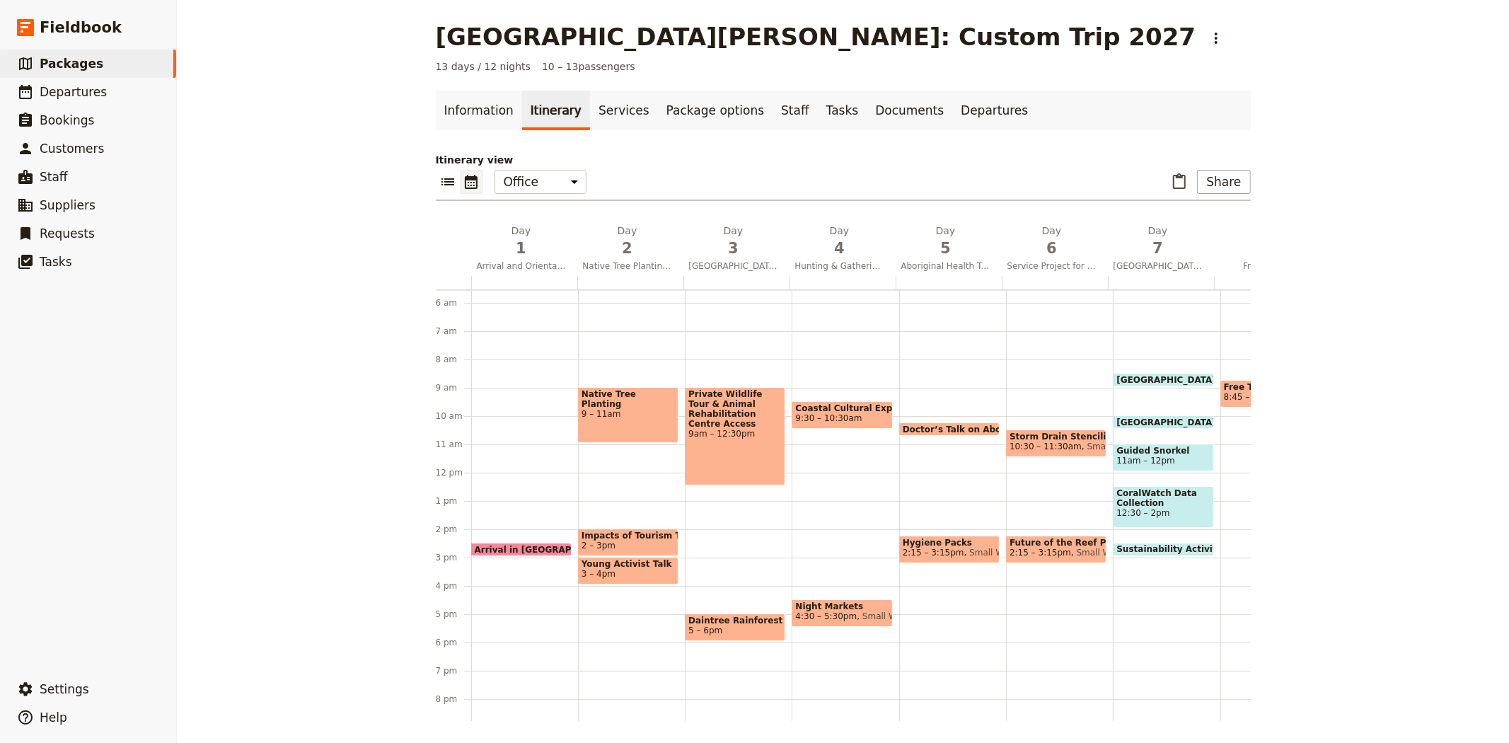
click at [724, 625] on span "5 – 6pm" at bounding box center [734, 630] width 93 height 10
select select "3"
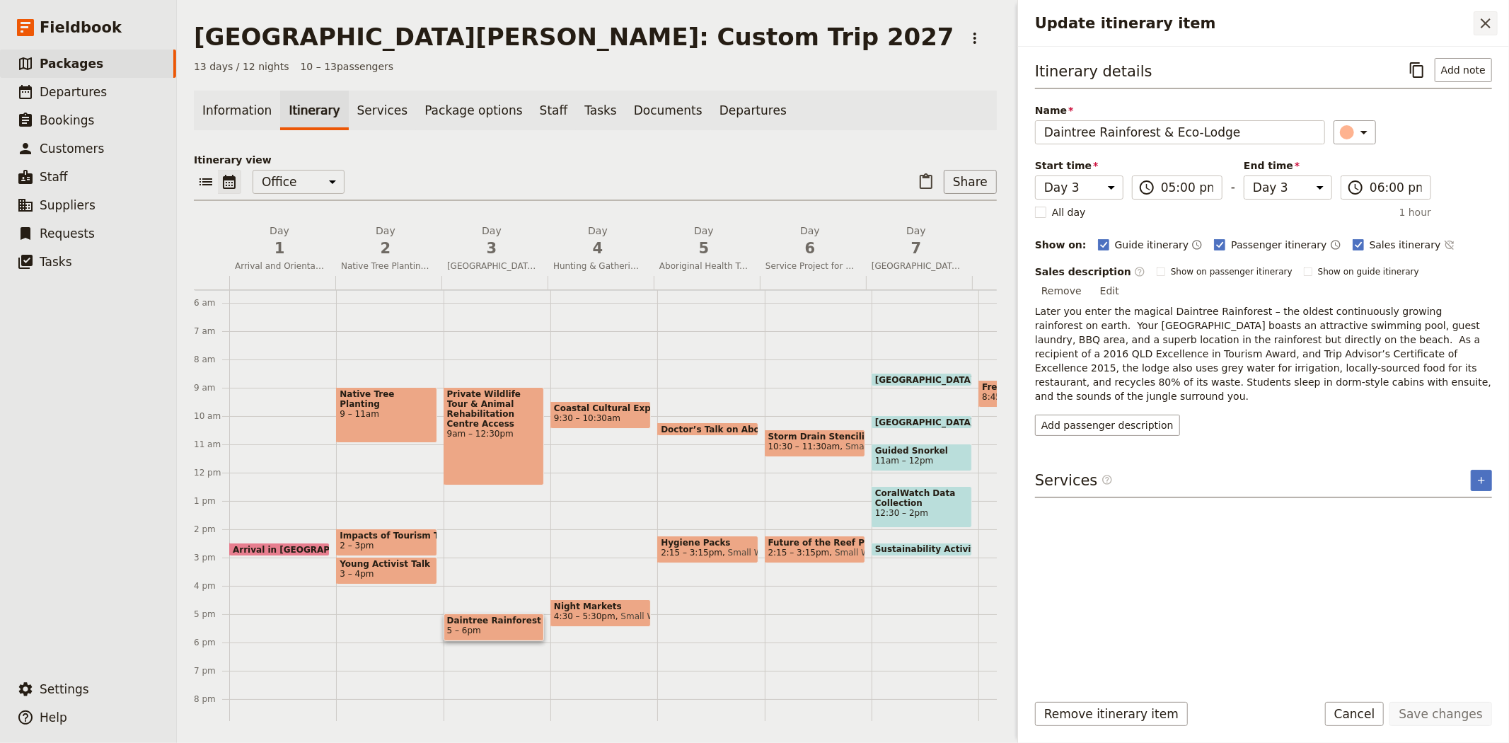
click at [1485, 28] on icon "Close drawer" at bounding box center [1485, 23] width 17 height 17
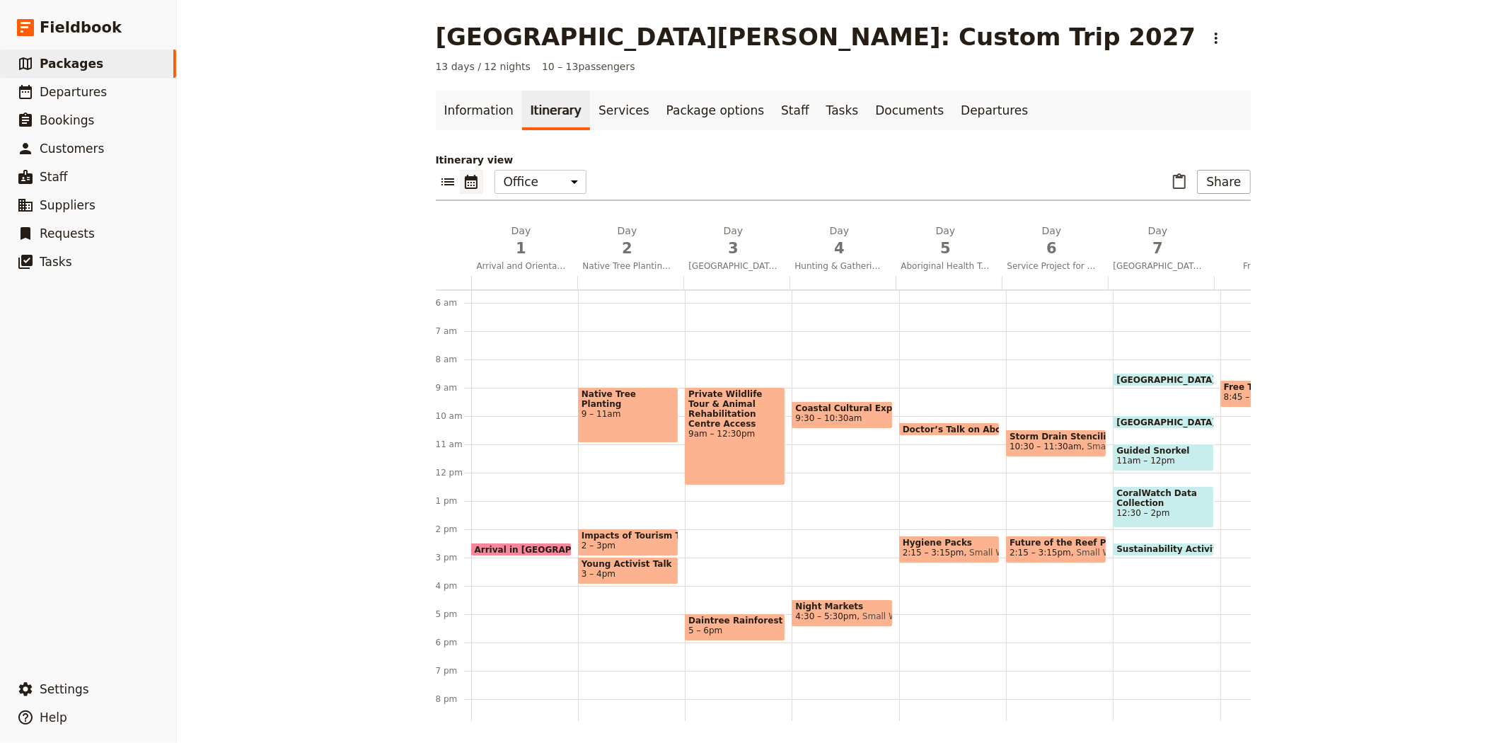
click at [917, 424] on span "Doctor’s Talk on Aboriginal Health" at bounding box center [988, 428] width 170 height 9
select select "5"
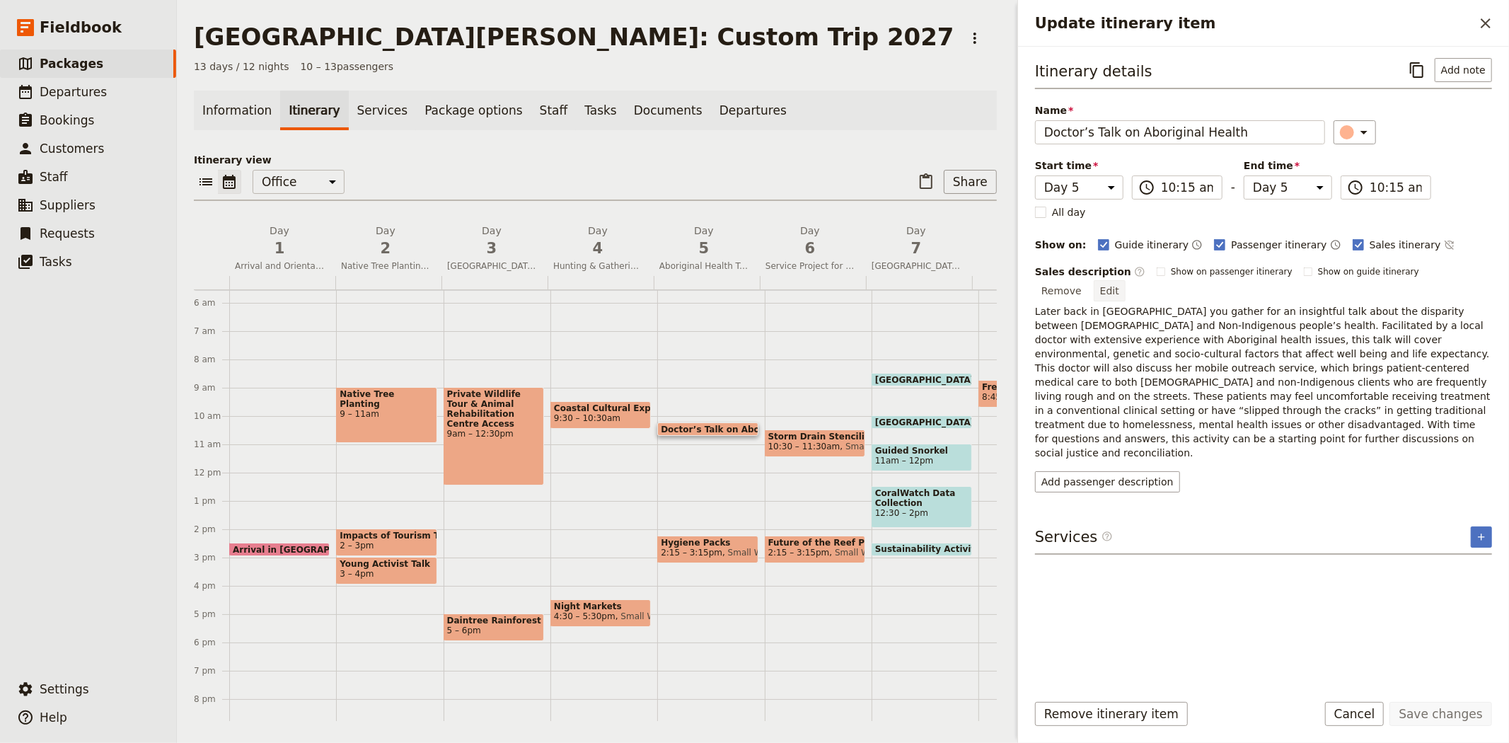
click at [1125, 280] on button "Edit" at bounding box center [1110, 290] width 32 height 21
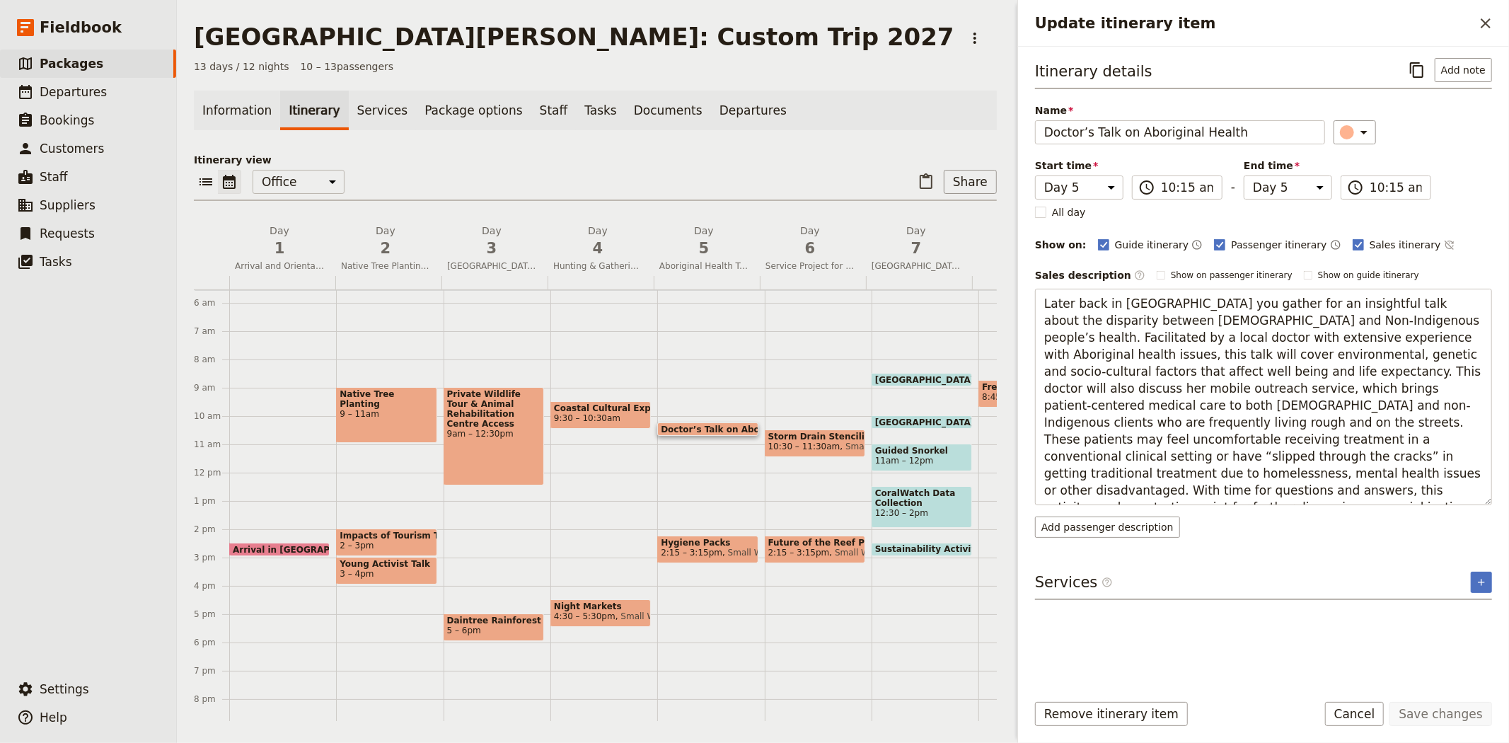
drag, startPoint x: 1148, startPoint y: 299, endPoint x: 860, endPoint y: 295, distance: 287.9
click at [860, 295] on div "San Jose State University: Custom Trip 2027 ​ 13 days / 12 nights 10 – 13 passe…" at bounding box center [843, 371] width 1332 height 743
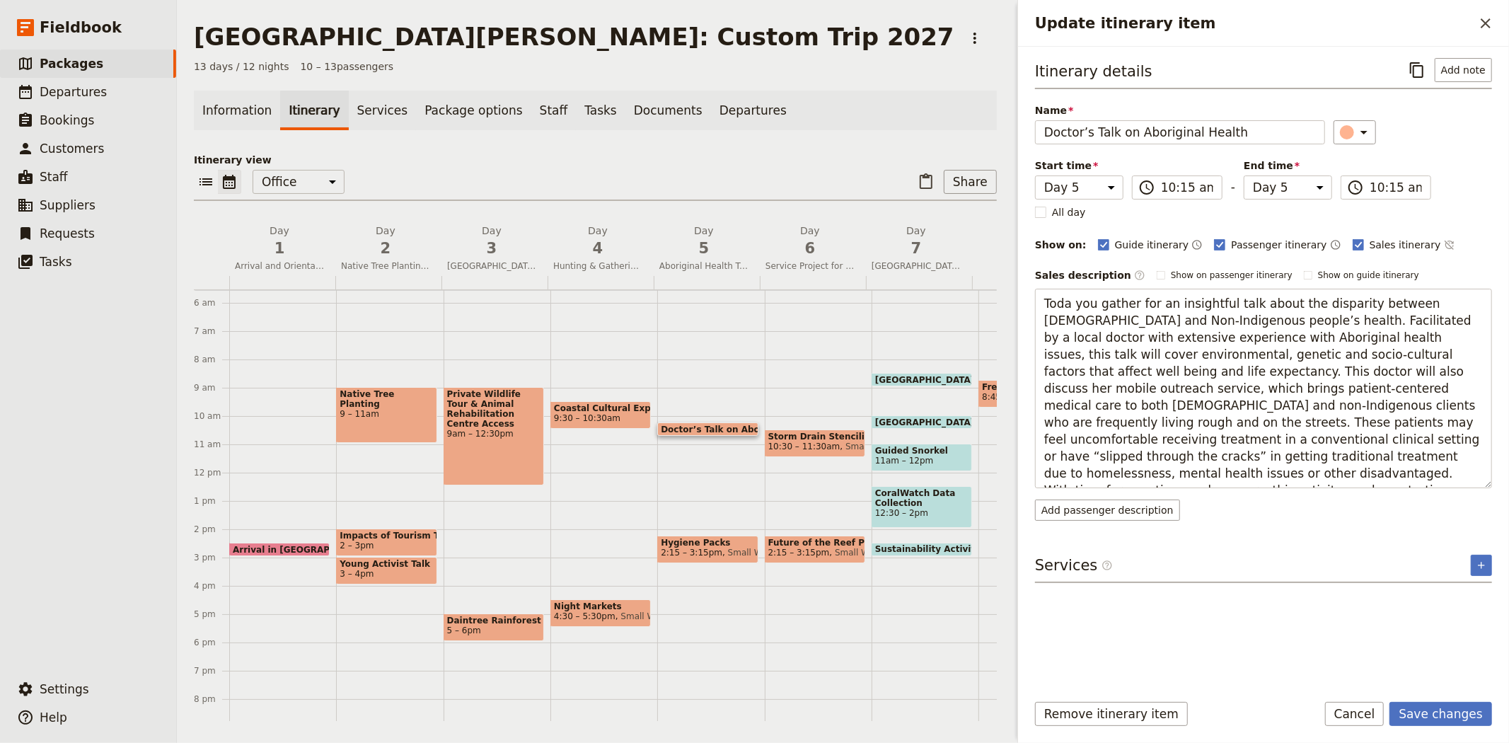
type textarea "Today you gather for an insightful talk about the disparity between Indigenous …"
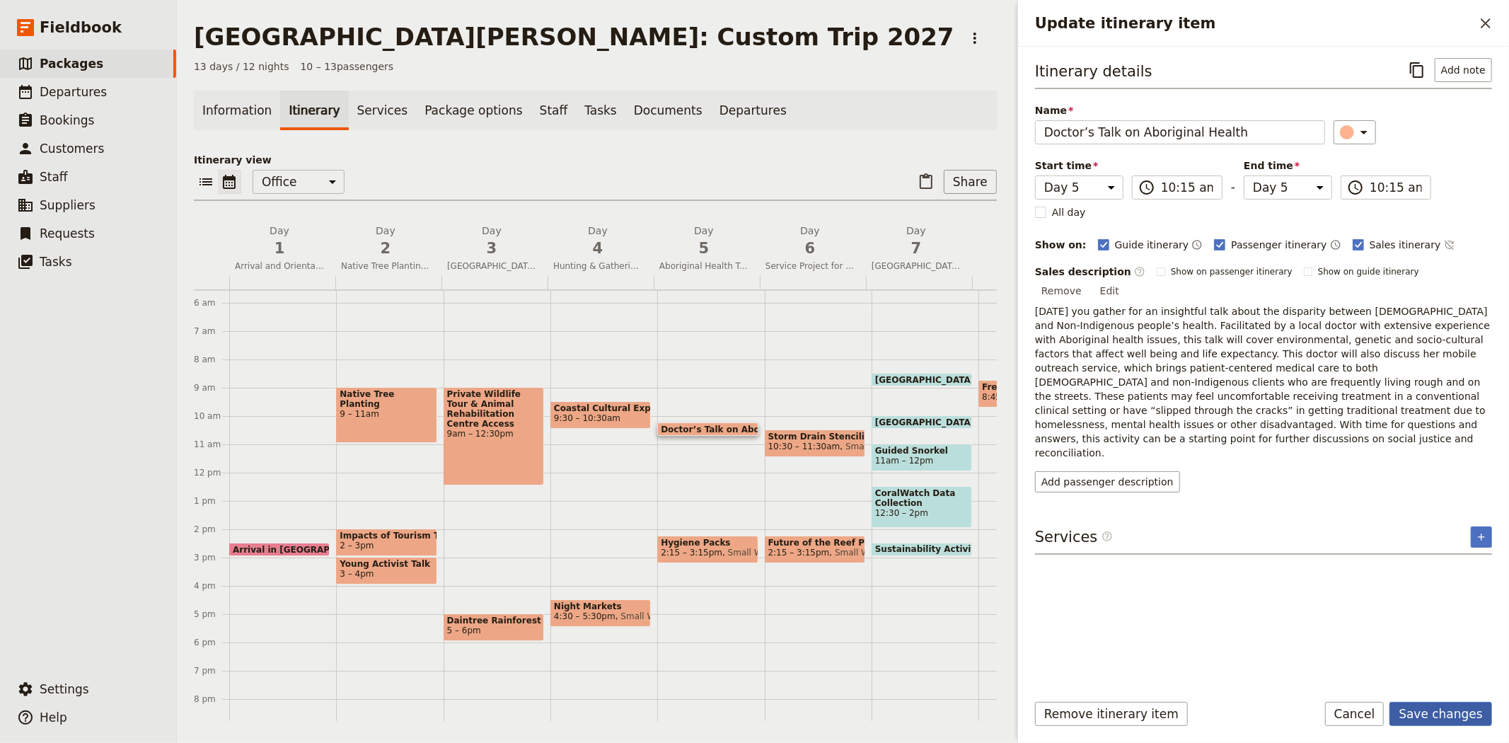
click at [1439, 708] on button "Save changes" at bounding box center [1440, 714] width 103 height 24
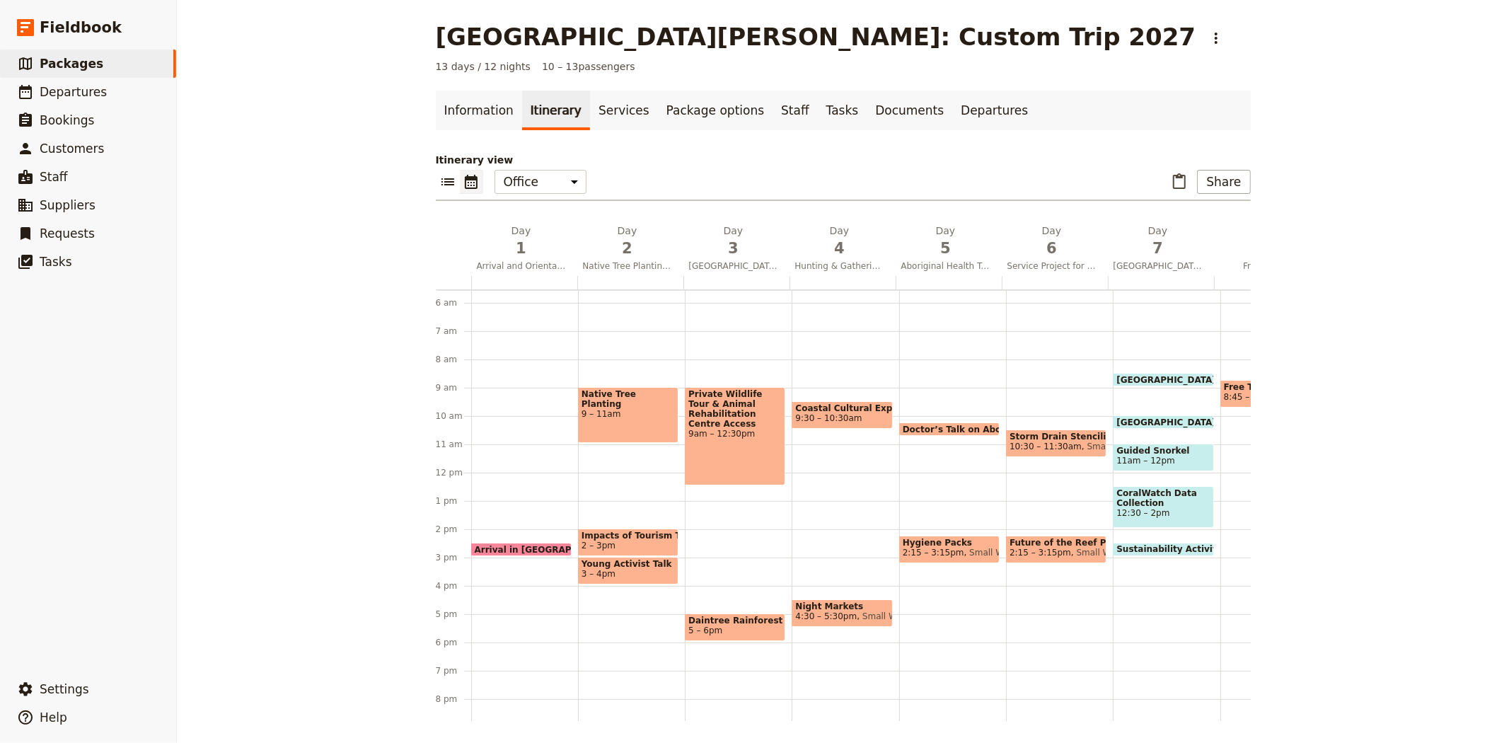
click at [1190, 450] on span "Guided Snorkel" at bounding box center [1162, 451] width 93 height 10
select select "7"
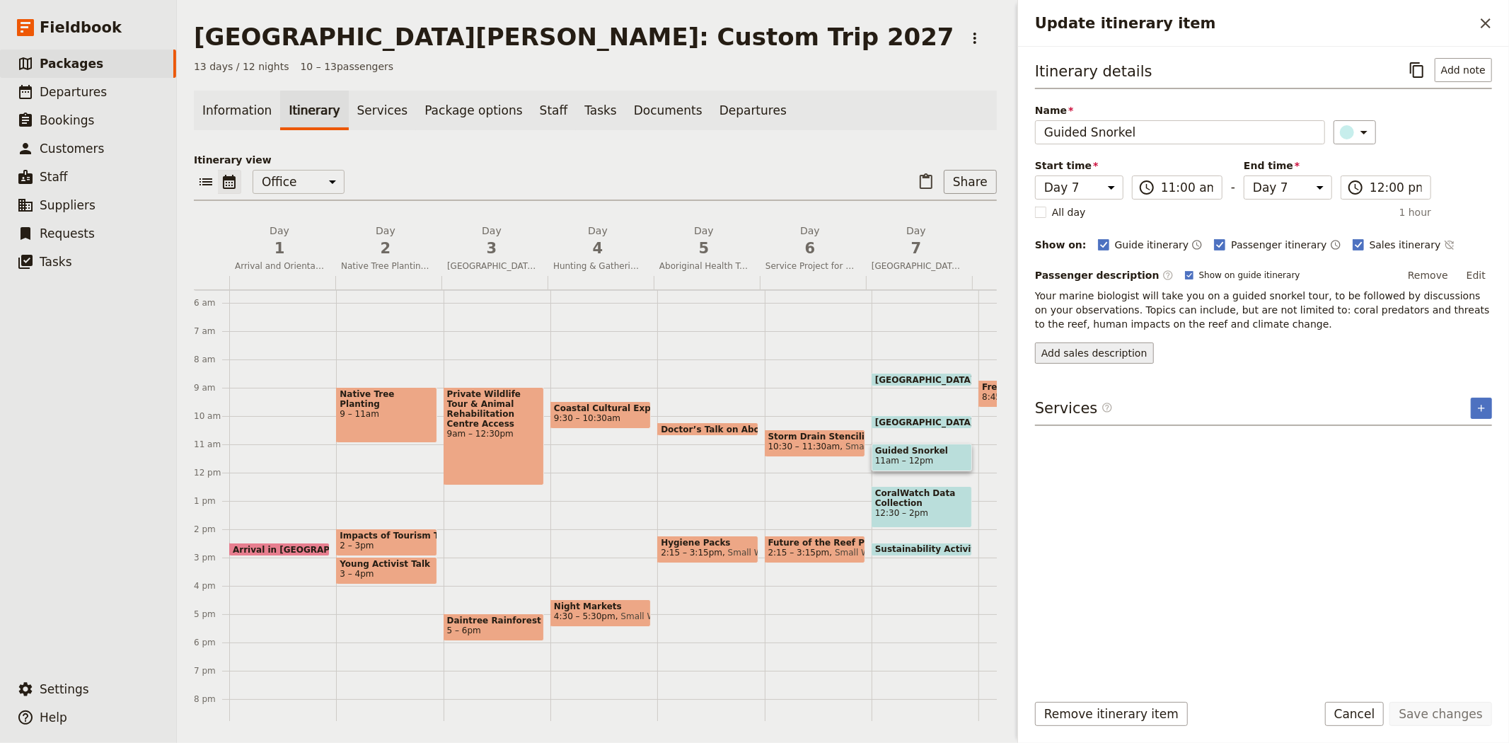
click at [1132, 352] on button "Add sales description" at bounding box center [1094, 352] width 119 height 21
drag, startPoint x: 1210, startPoint y: 326, endPoint x: 1083, endPoint y: 291, distance: 132.0
click at [1083, 291] on p "Your marine biologist will take you on a guided snorkel tour, to be followed by…" at bounding box center [1263, 310] width 457 height 42
drag, startPoint x: 1035, startPoint y: 294, endPoint x: 1224, endPoint y: 323, distance: 191.7
click at [1224, 323] on p "Your marine biologist will take you on a guided snorkel tour, to be followed by…" at bounding box center [1263, 310] width 457 height 42
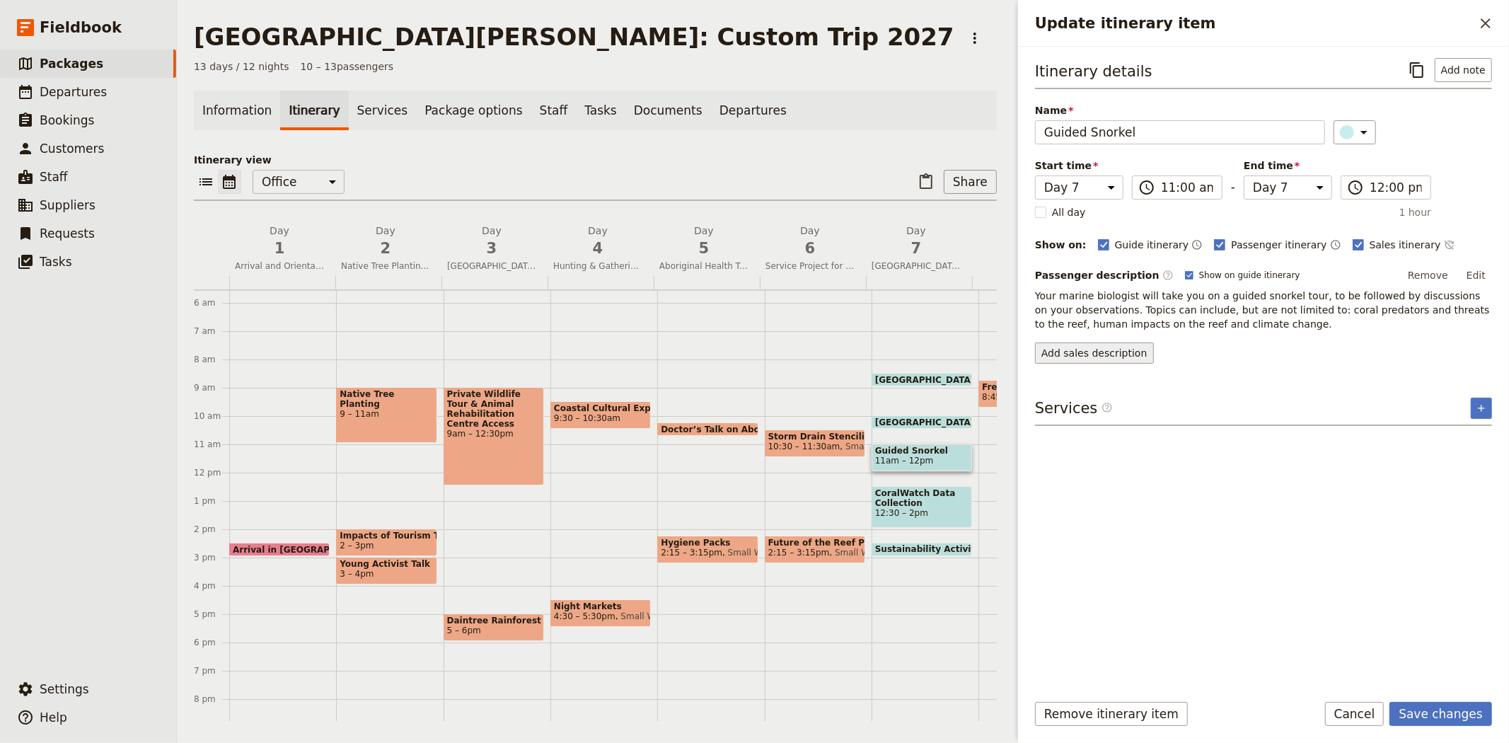
copy p "Your marine biologist will take you on a guided snorkel tour, to be followed by…"
click at [1073, 359] on button "Add sales description" at bounding box center [1094, 352] width 119 height 21
type textarea "Your marine biologist will take you on a guided snorkel tour, to be followed by…"
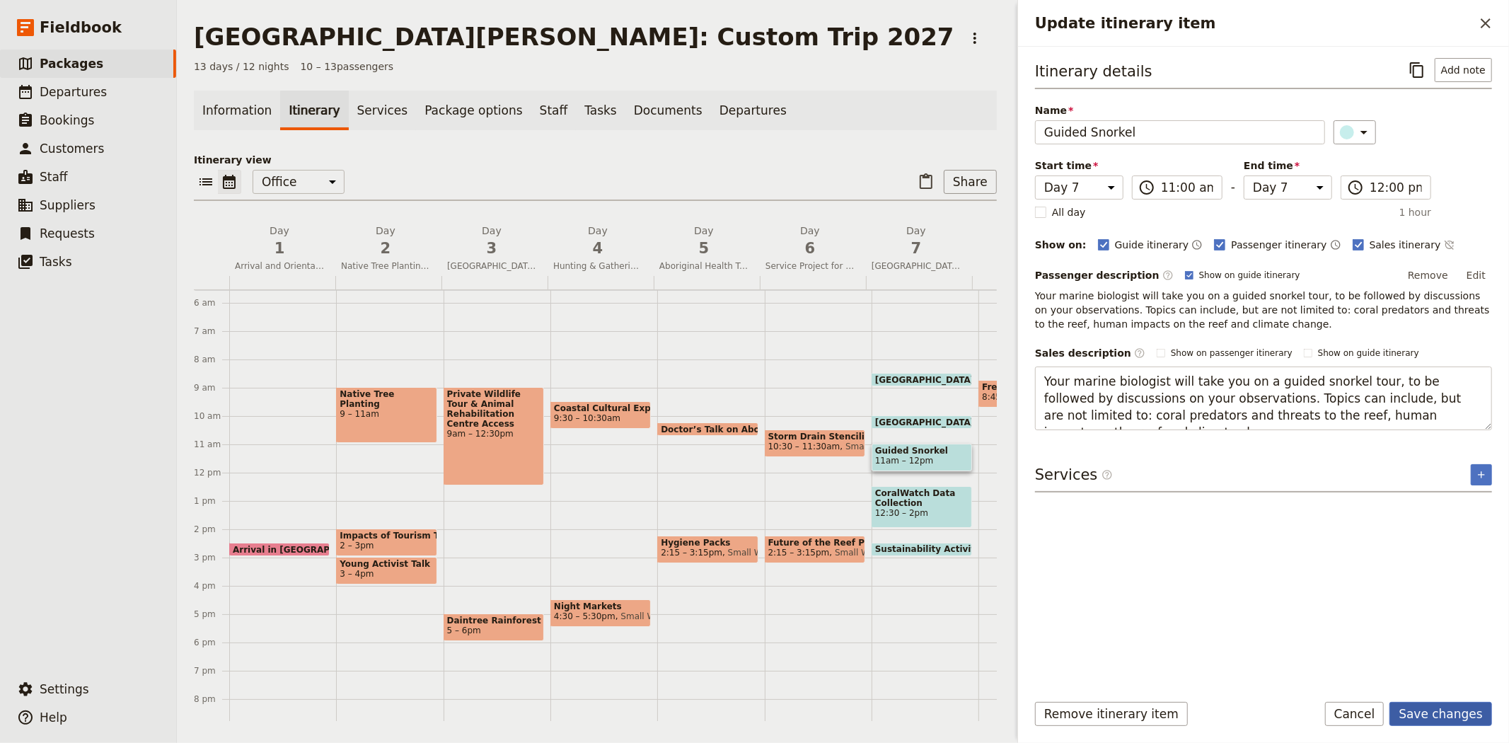
click at [1439, 718] on button "Save changes" at bounding box center [1440, 714] width 103 height 24
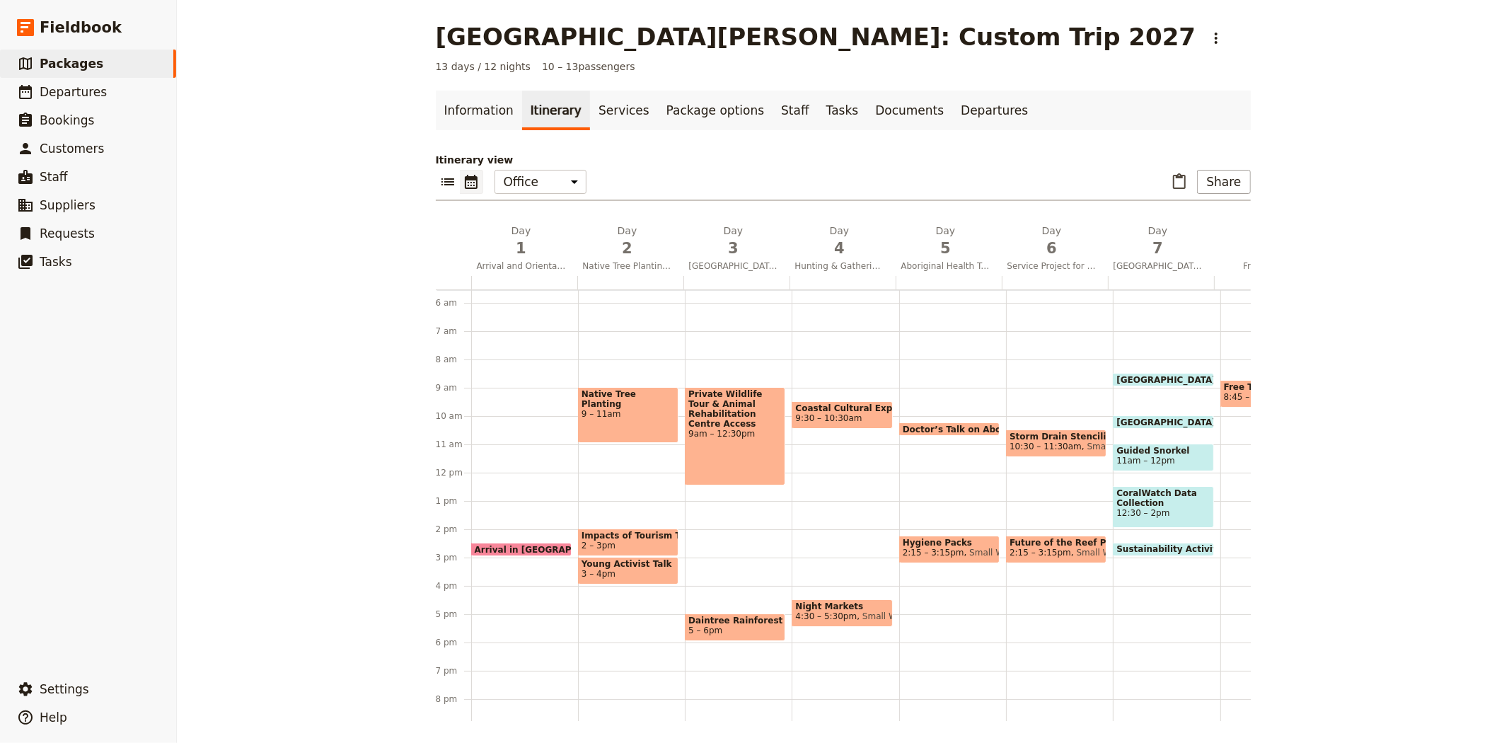
click at [1149, 508] on span "12:30 – 2pm" at bounding box center [1162, 513] width 93 height 10
select select "7"
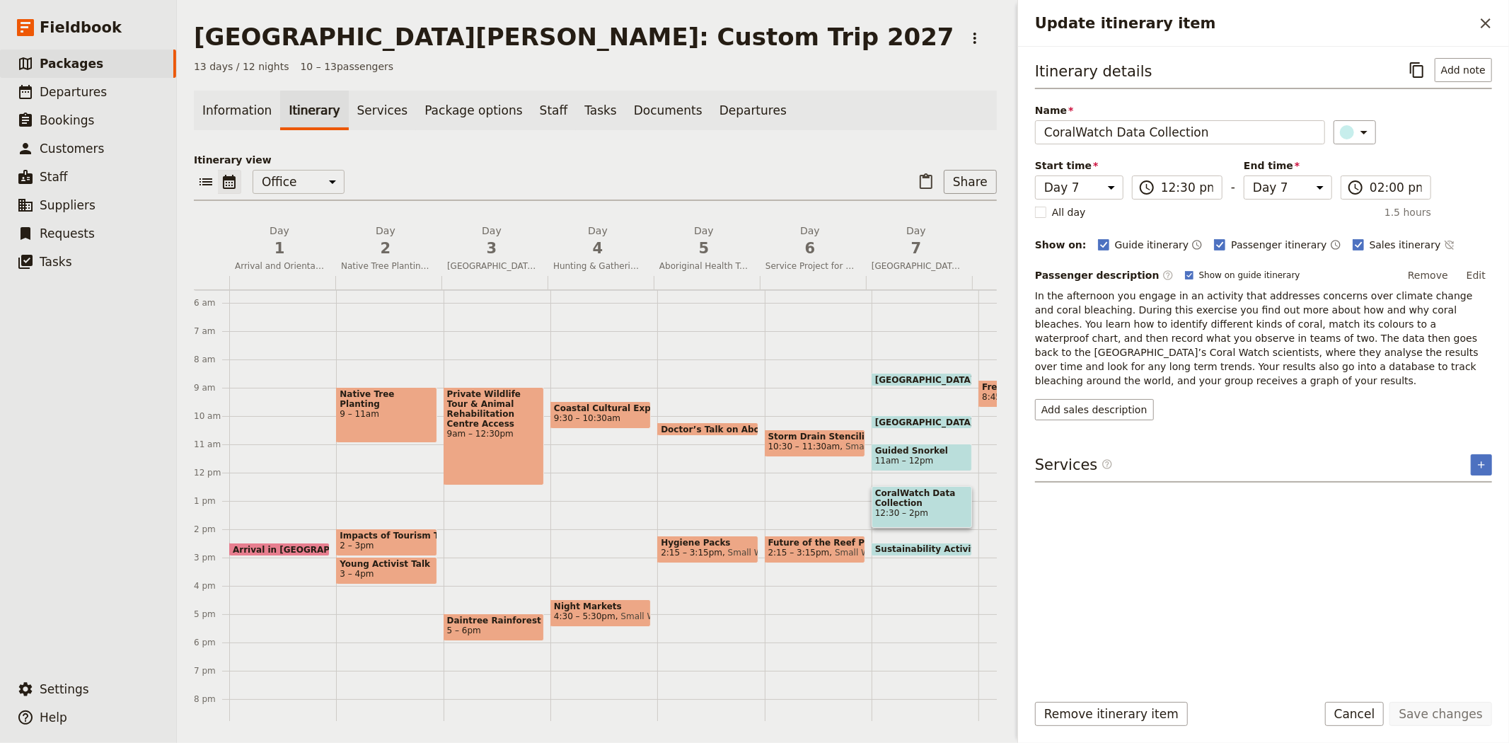
drag, startPoint x: 1034, startPoint y: 297, endPoint x: 1500, endPoint y: 364, distance: 471.0
click at [1500, 364] on div "Itinerary details ​ Add note Name CoralWatch Data Collection ​ Start time Day 1…" at bounding box center [1263, 364] width 491 height 634
copy p "In the afternoon you engage in an activity that addresses concerns over climate…"
click at [1063, 399] on button "Add sales description" at bounding box center [1094, 409] width 119 height 21
type textarea "In the afternoon you engage in an activity that addresses concerns over climate…"
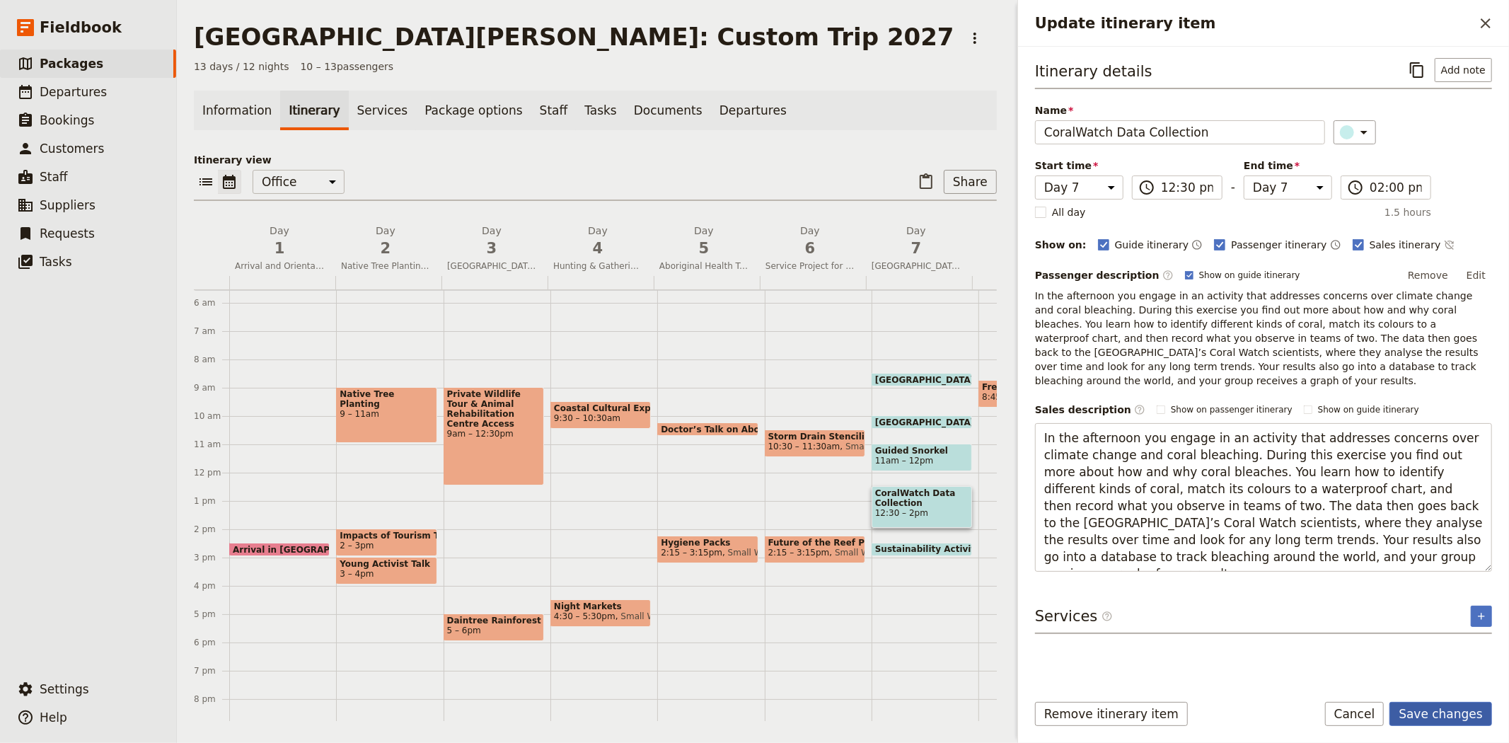
click at [1454, 712] on button "Save changes" at bounding box center [1440, 714] width 103 height 24
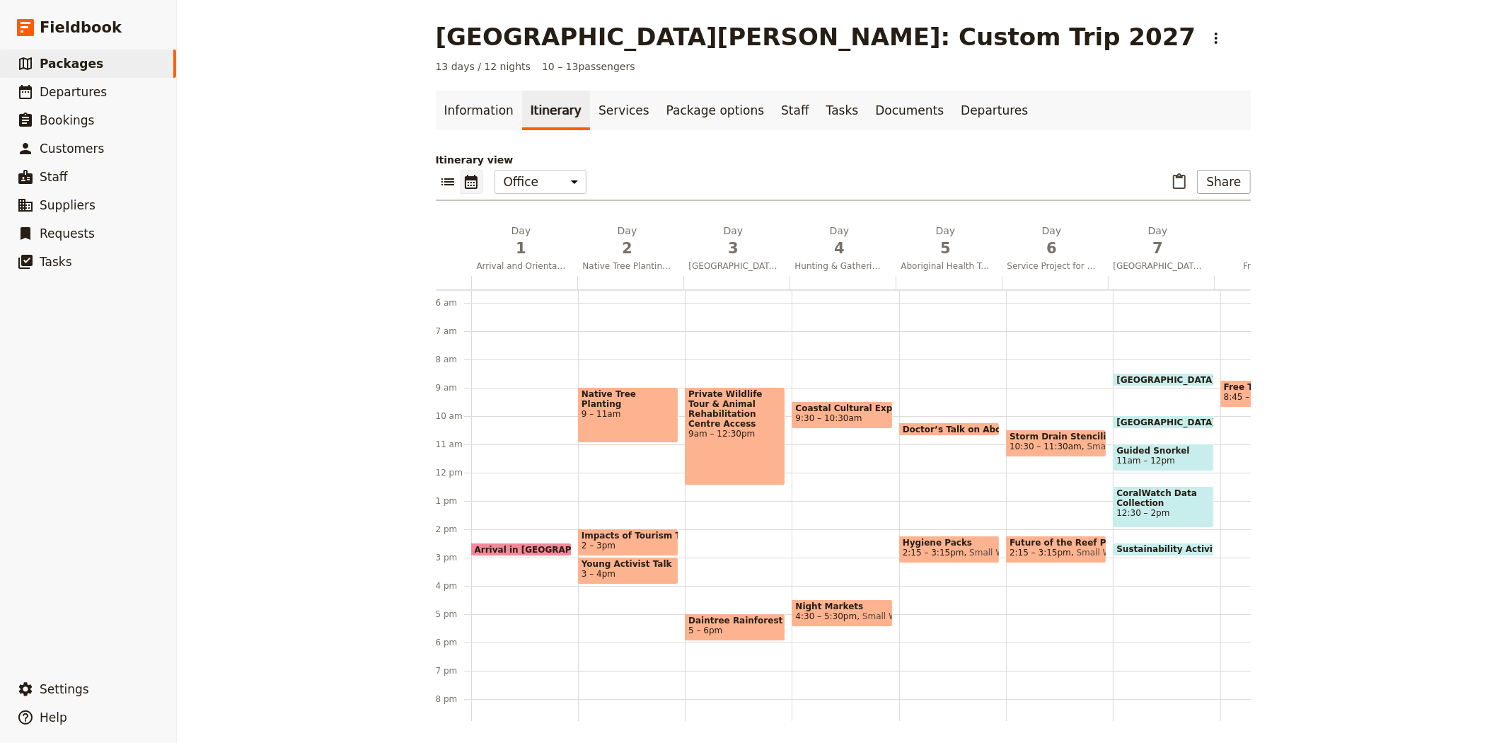
click at [1119, 547] on span "Sustainability Activity" at bounding box center [1171, 549] width 111 height 10
select select "7"
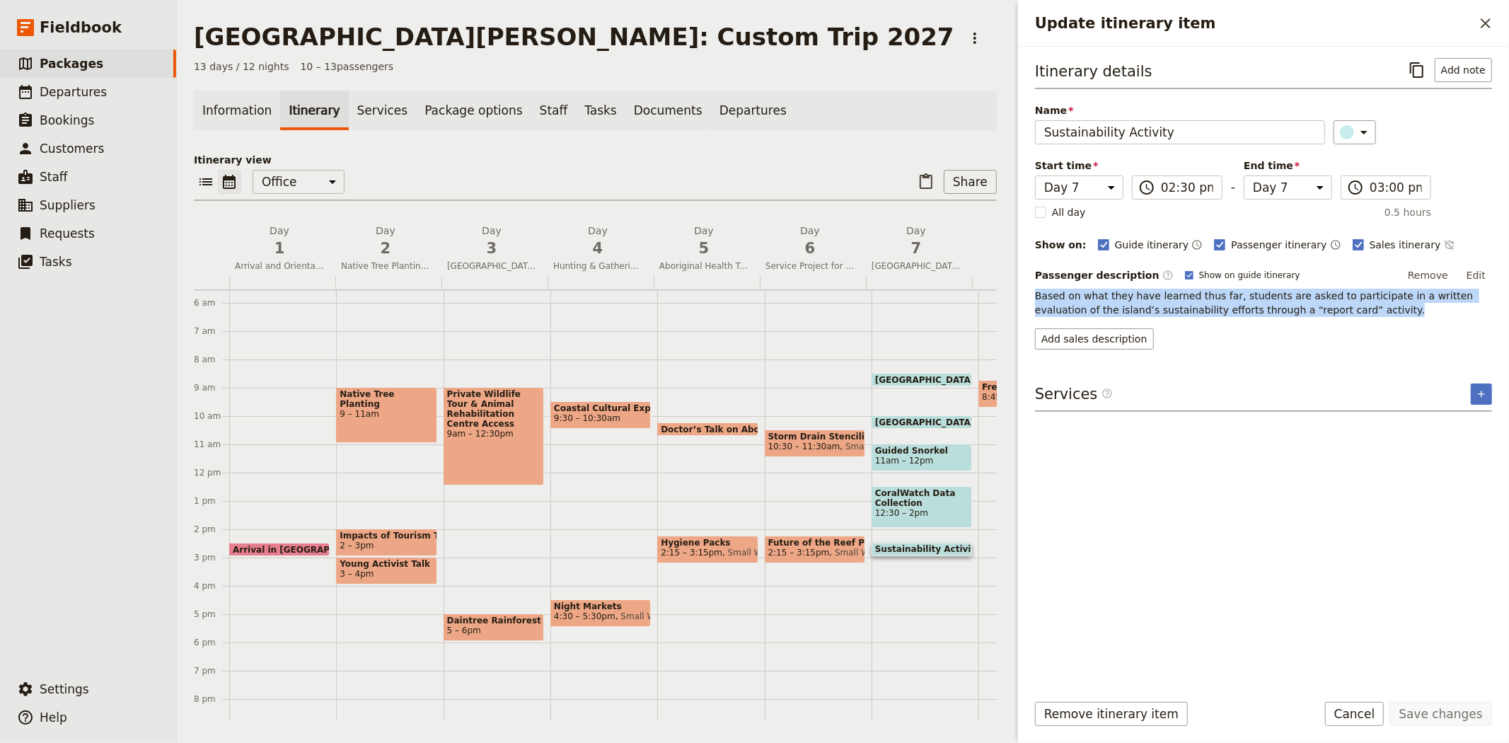
drag, startPoint x: 1314, startPoint y: 315, endPoint x: 1026, endPoint y: 293, distance: 288.1
click at [1026, 293] on div "Itinerary details ​ Add note Name Sustainability Activity ​ Start time Day 1 Da…" at bounding box center [1263, 364] width 491 height 634
copy p "Based on what they have learned thus far, students are asked to participate in …"
click at [1069, 338] on button "Add sales description" at bounding box center [1094, 338] width 119 height 21
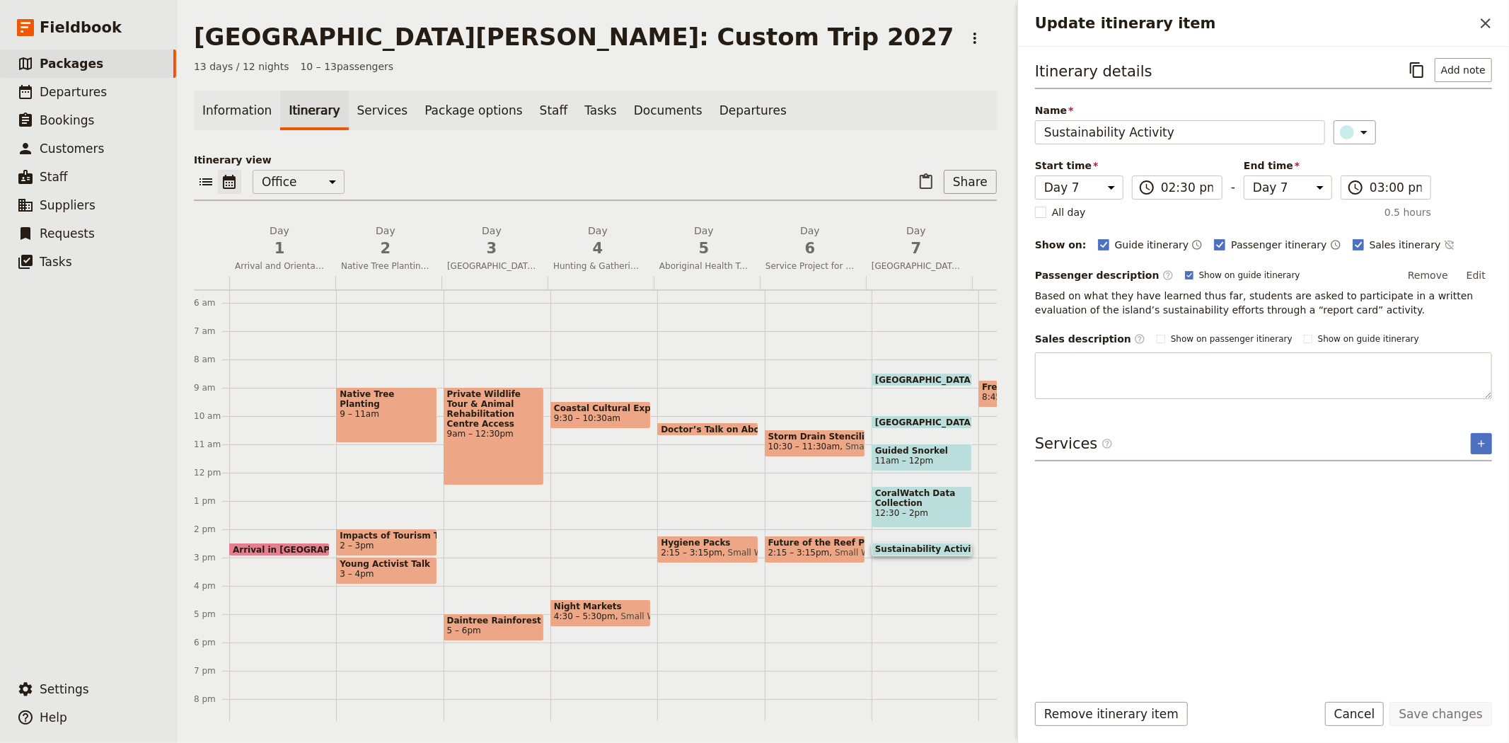
type textarea "Based on what they have learned thus far, students are asked to participate in …"
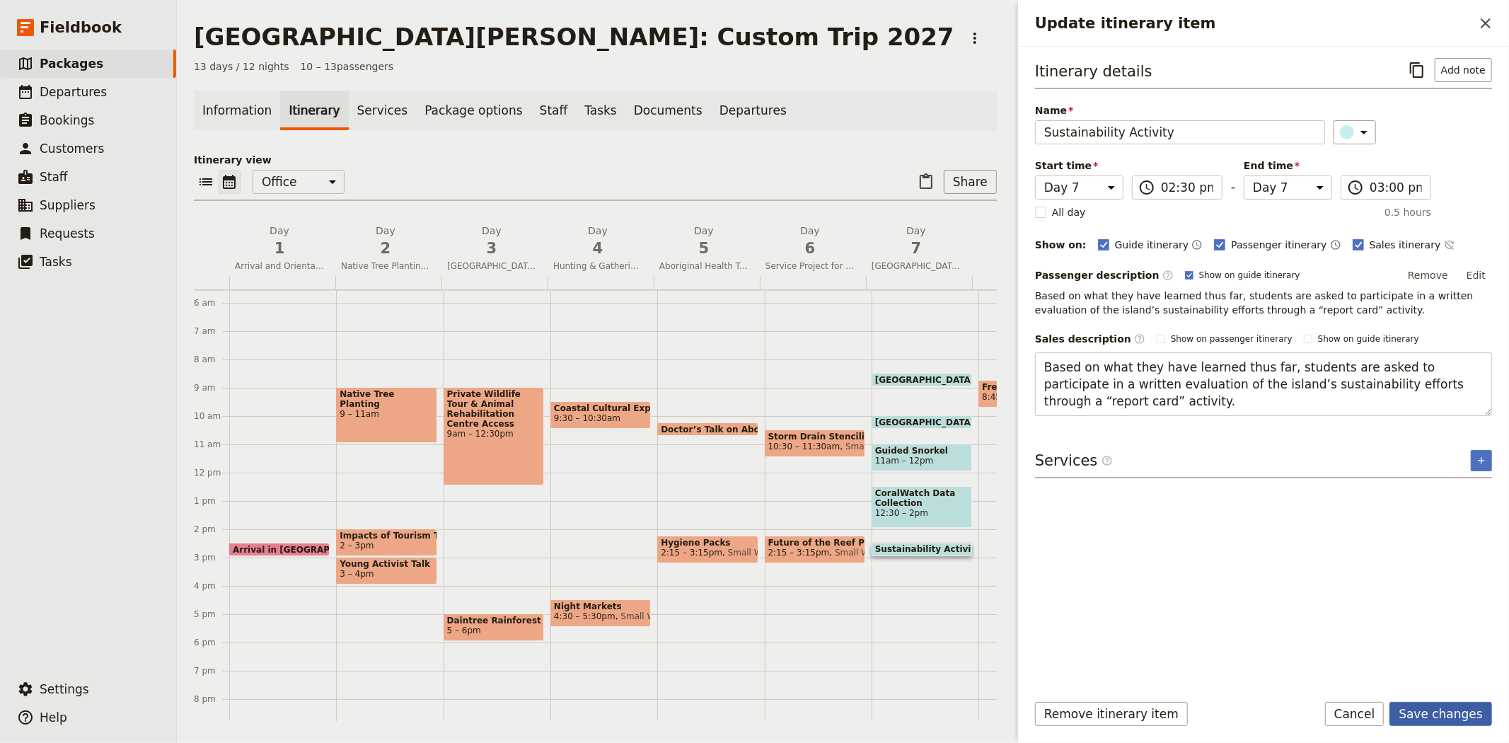
click at [1442, 704] on button "Save changes" at bounding box center [1440, 714] width 103 height 24
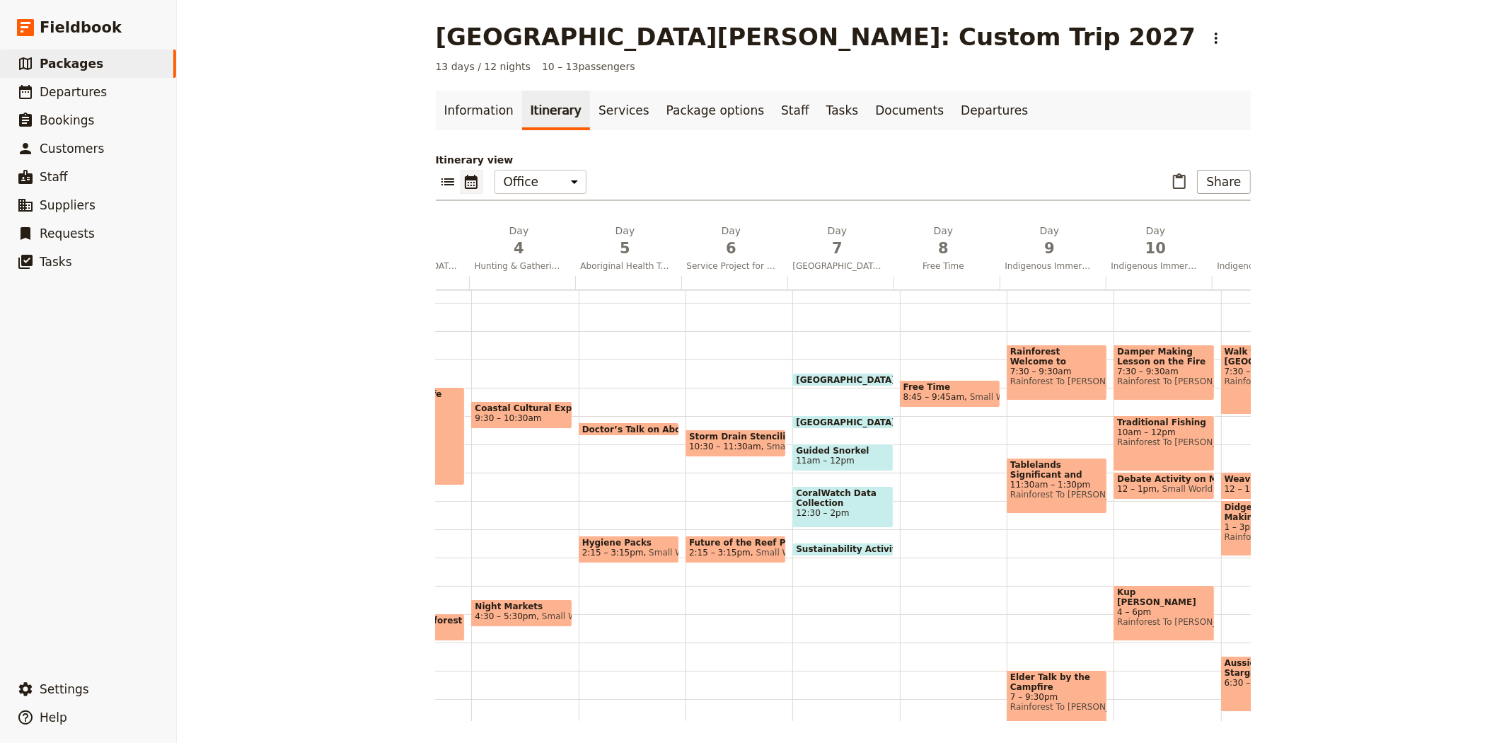
scroll to position [0, 344]
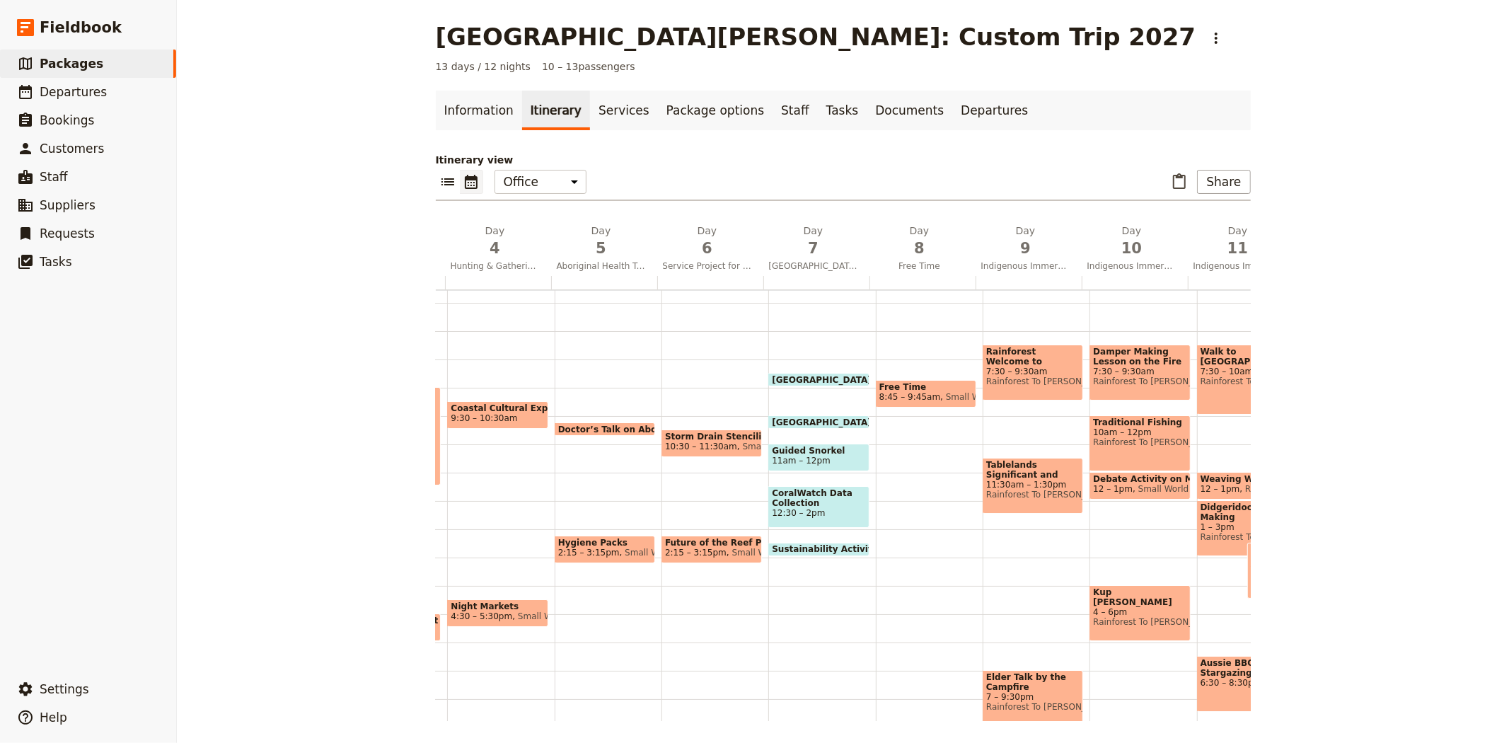
click at [913, 401] on span at bounding box center [925, 404] width 99 height 6
select select "8"
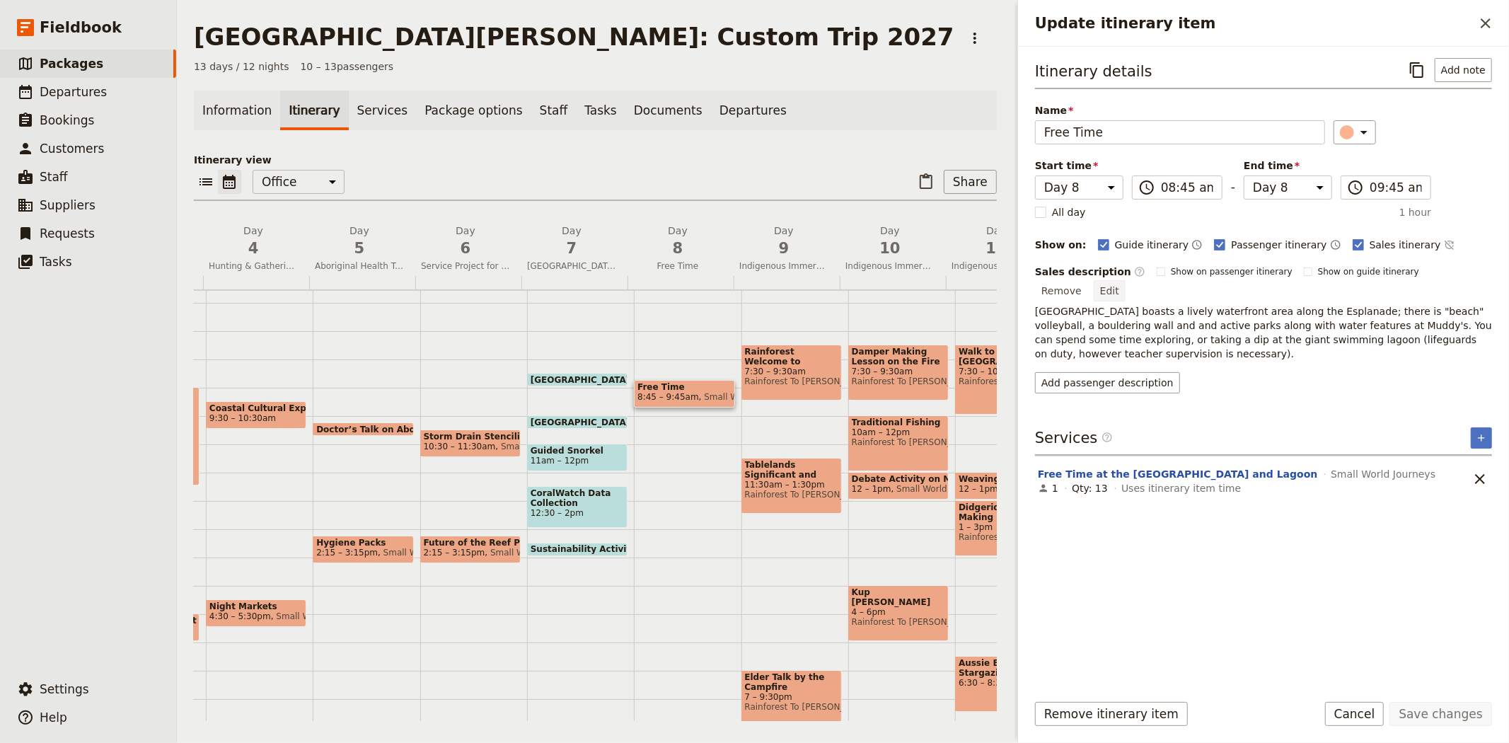
click at [1125, 280] on button "Edit" at bounding box center [1110, 290] width 32 height 21
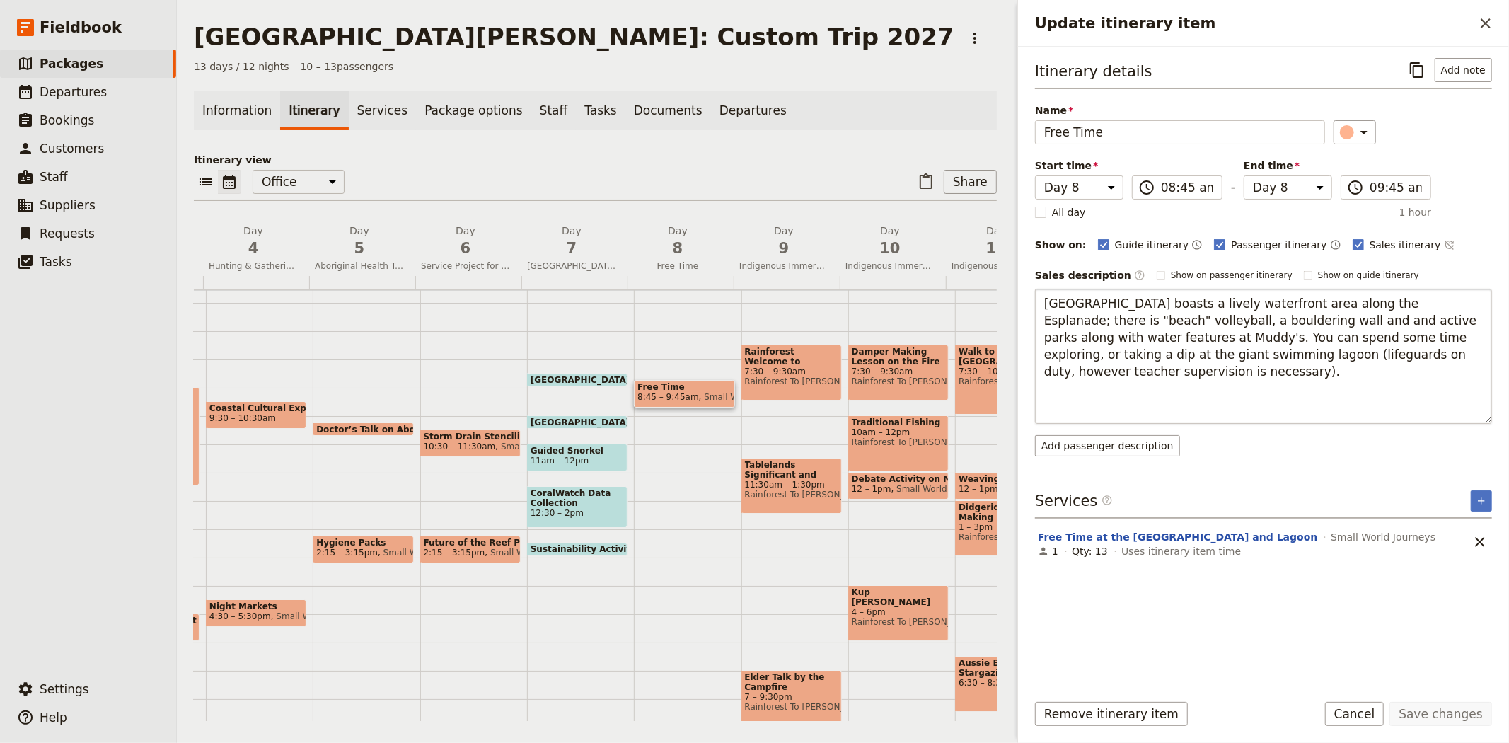
drag, startPoint x: 1485, startPoint y: 368, endPoint x: 1436, endPoint y: 421, distance: 72.6
click at [1460, 424] on textarea "Cairns boasts a lively waterfront area along the Esplanade; there is "beach" vo…" at bounding box center [1263, 356] width 457 height 135
drag, startPoint x: 1241, startPoint y: 356, endPoint x: 1465, endPoint y: 364, distance: 223.7
click at [1465, 364] on textarea "Cairns boasts a lively waterfront area along the Esplanade; there is "beach" vo…" at bounding box center [1263, 361] width 457 height 144
type textarea "Cairns boasts a lively waterfront area along the Esplanade; there is "beach" vo…"
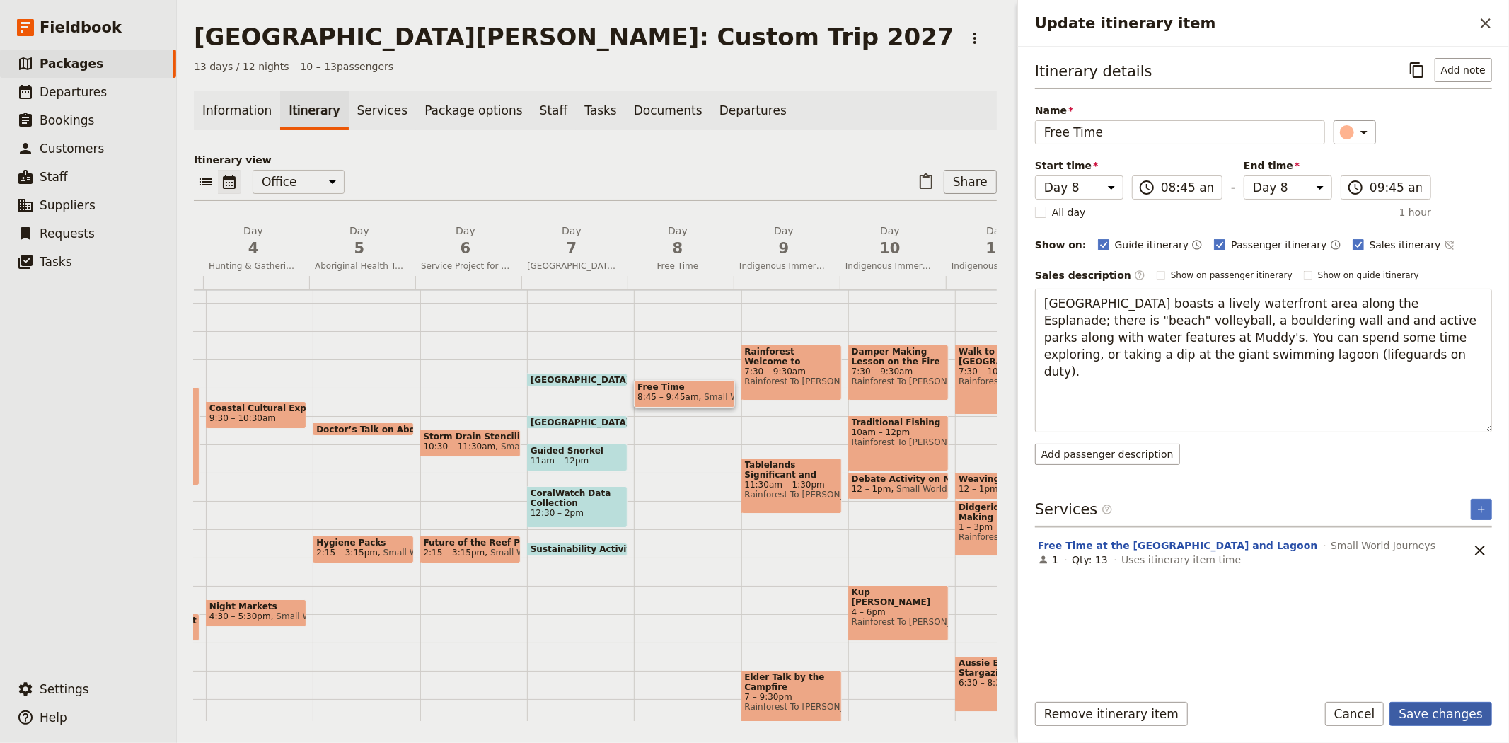
click at [1430, 716] on button "Save changes" at bounding box center [1440, 714] width 103 height 24
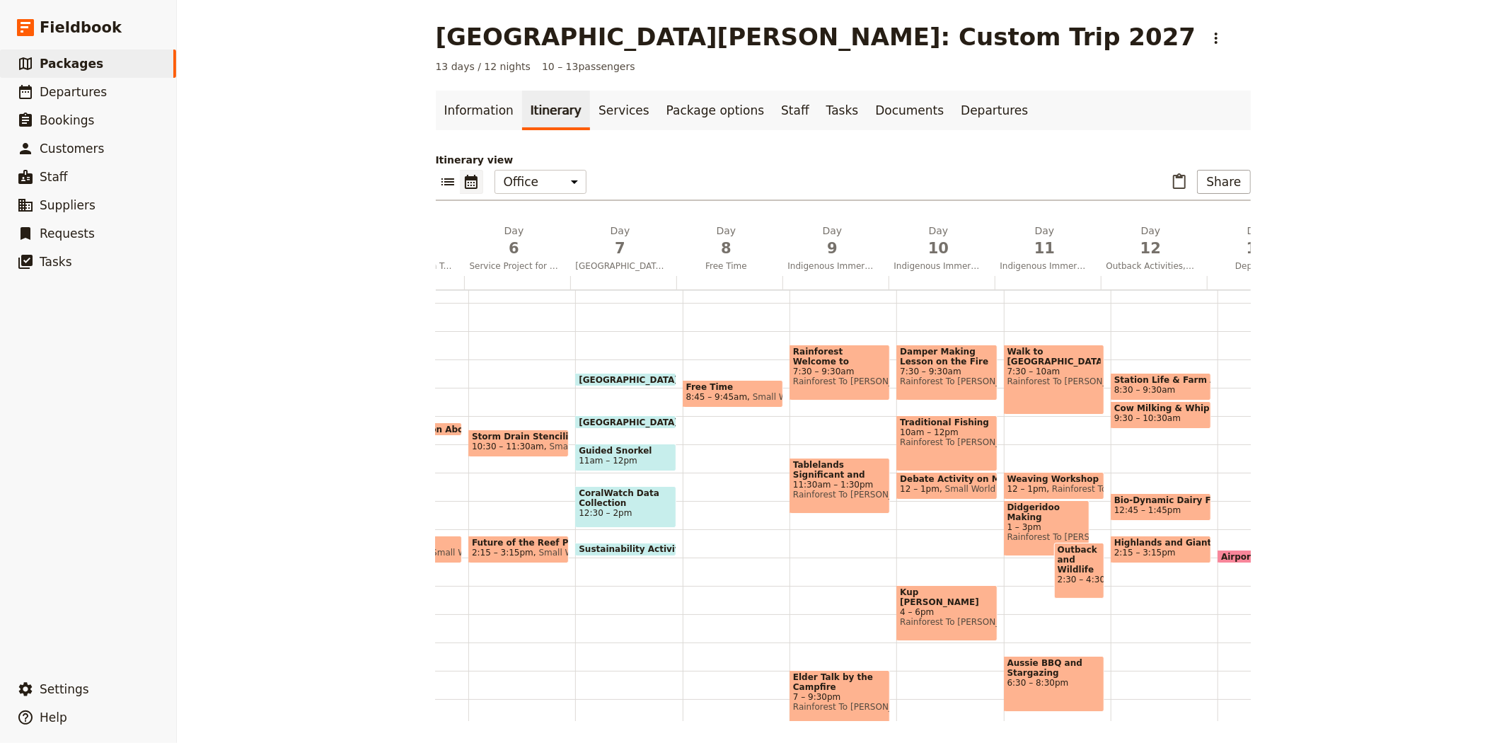
scroll to position [0, 618]
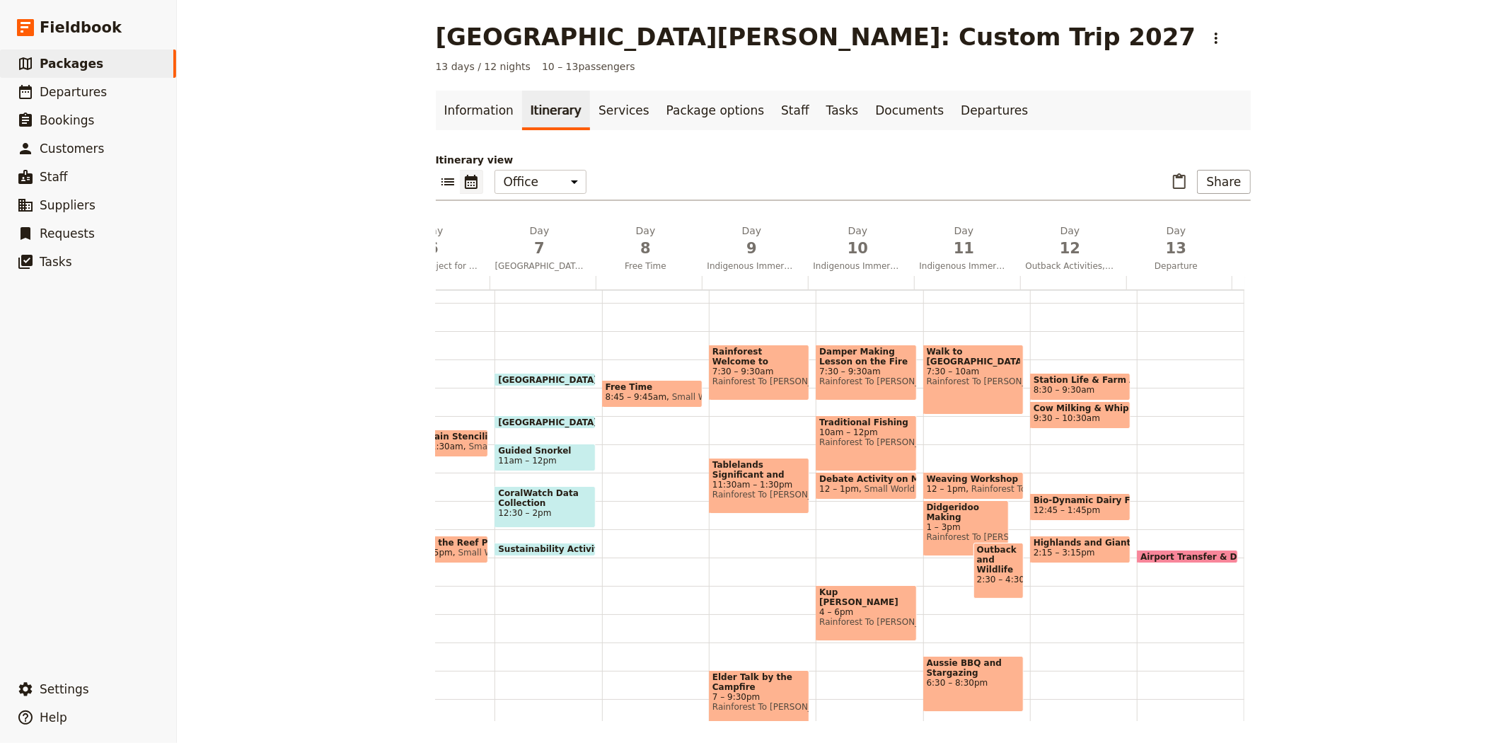
click at [976, 522] on span "1 – 3pm" at bounding box center [966, 527] width 79 height 10
select select "11"
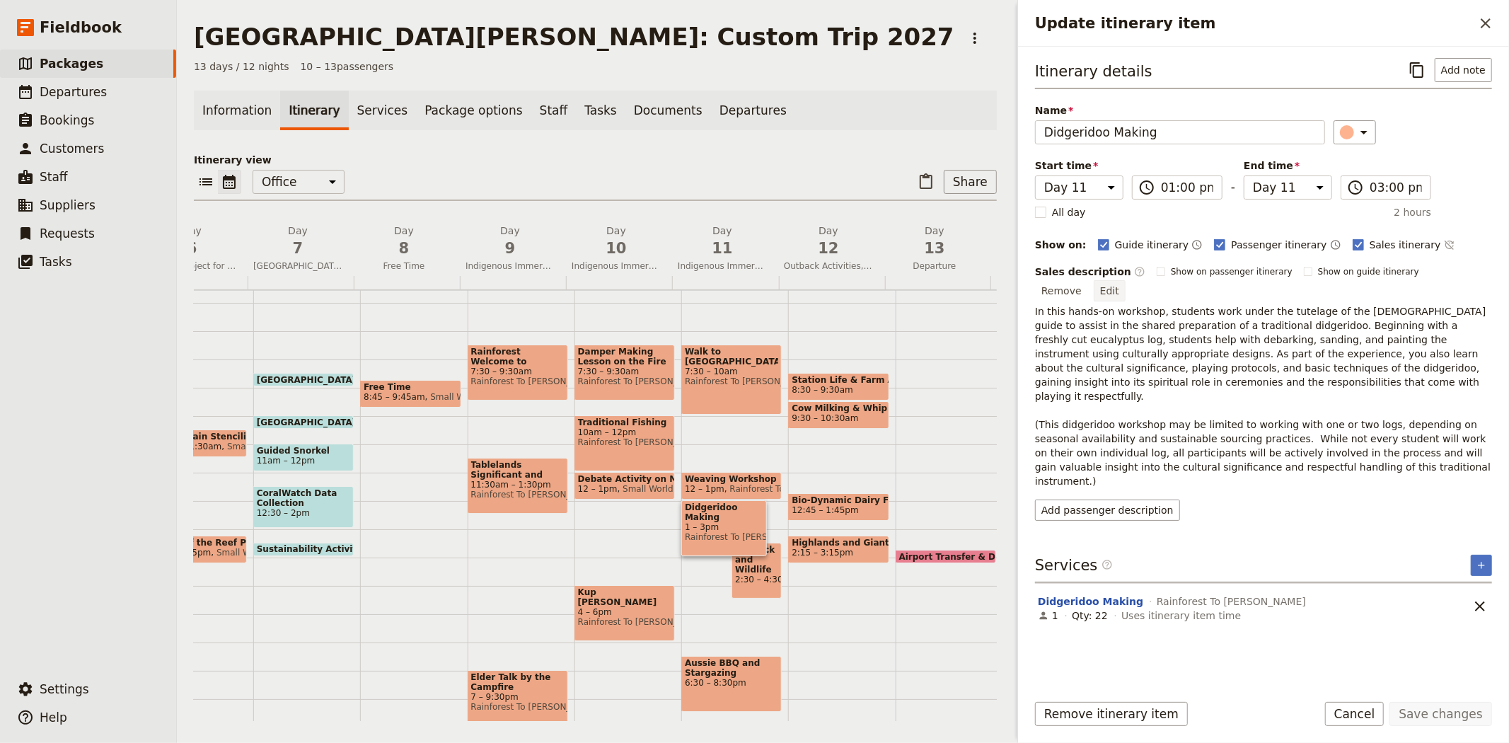
click at [1125, 280] on button "Edit" at bounding box center [1110, 290] width 32 height 21
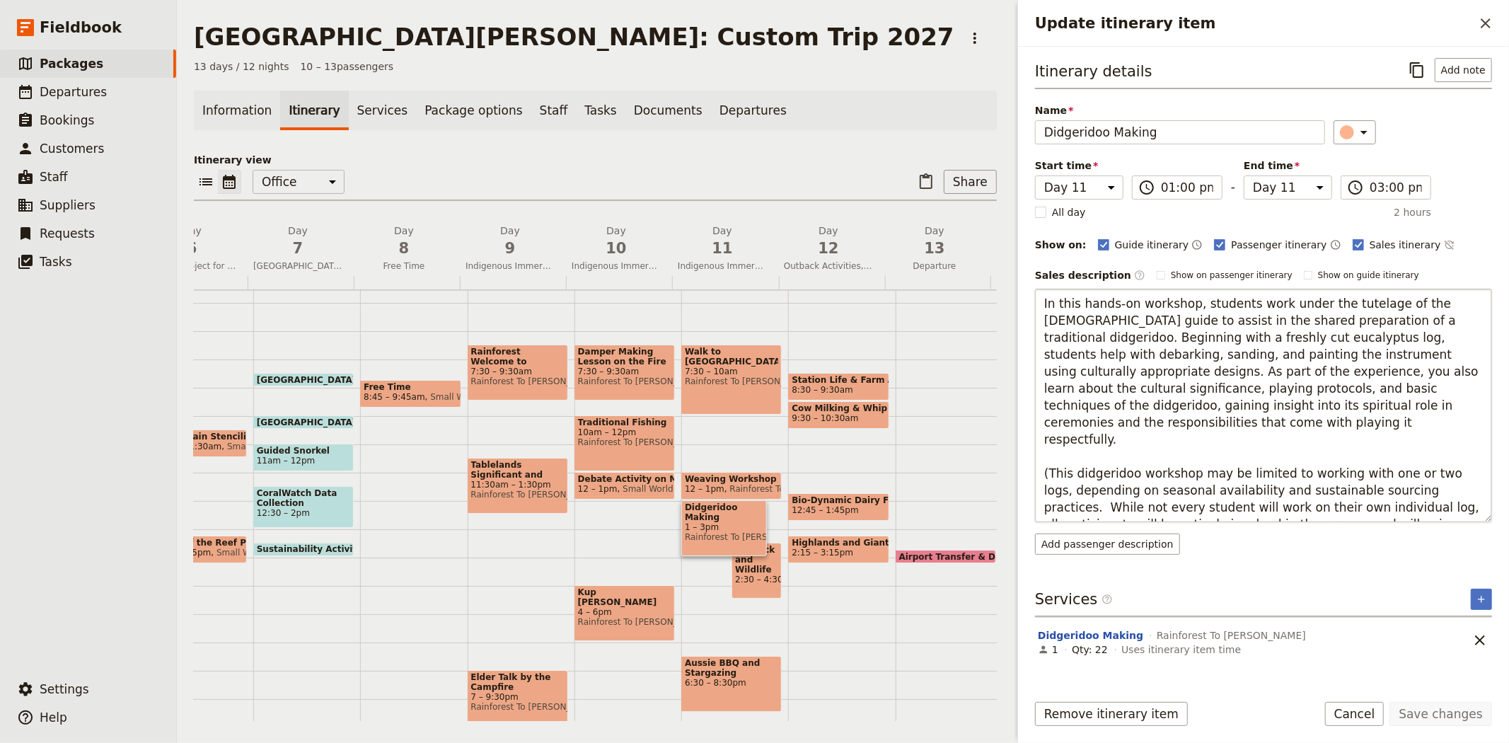
click at [1420, 455] on textarea "In this hands-on workshop, students work under the tutelage of the Indigenous g…" at bounding box center [1263, 405] width 457 height 233
type textarea "In this hands-on workshop, students work under the tutelage of the Indigenous g…"
click at [1417, 709] on button "Save changes" at bounding box center [1440, 714] width 103 height 24
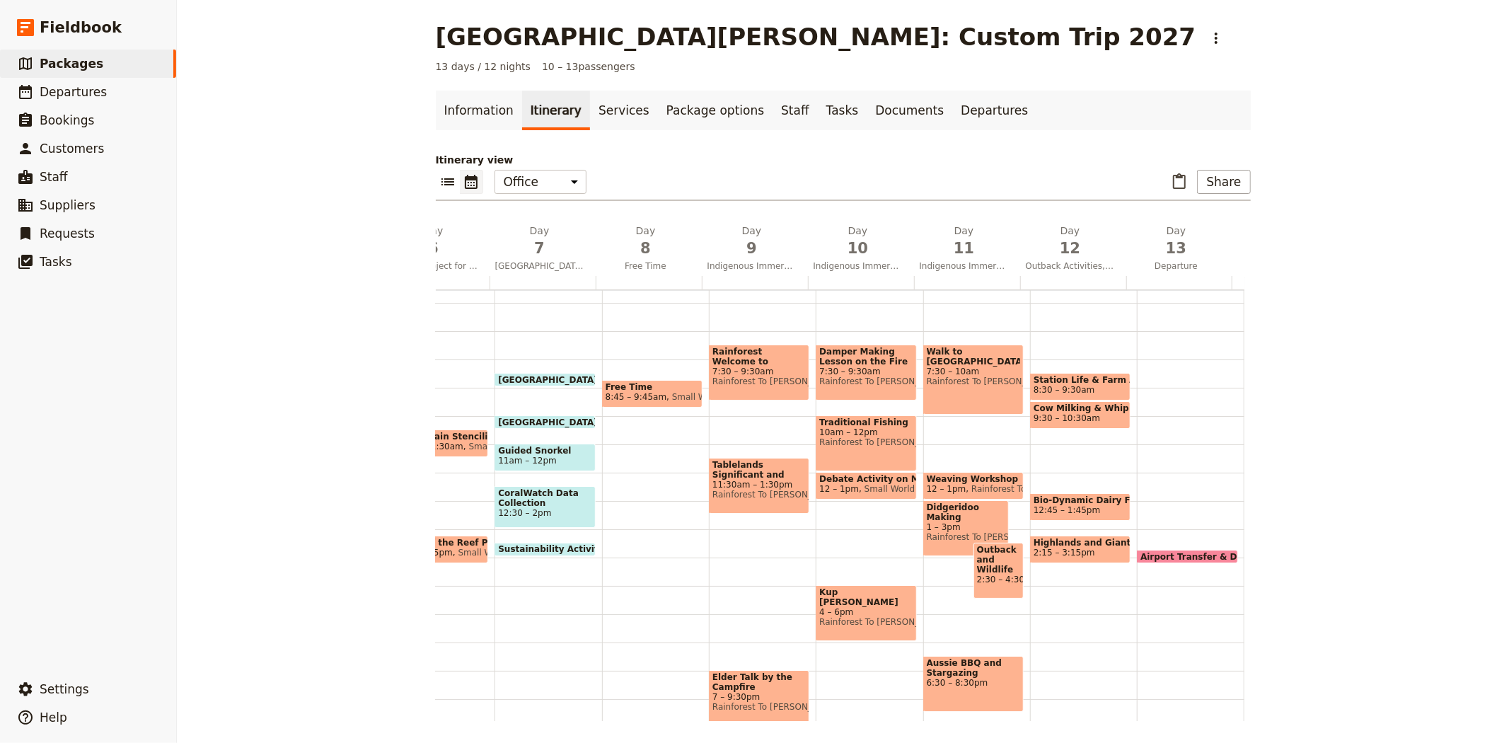
click at [1076, 550] on span "2:15 – 3:15pm" at bounding box center [1079, 552] width 93 height 10
select select "12"
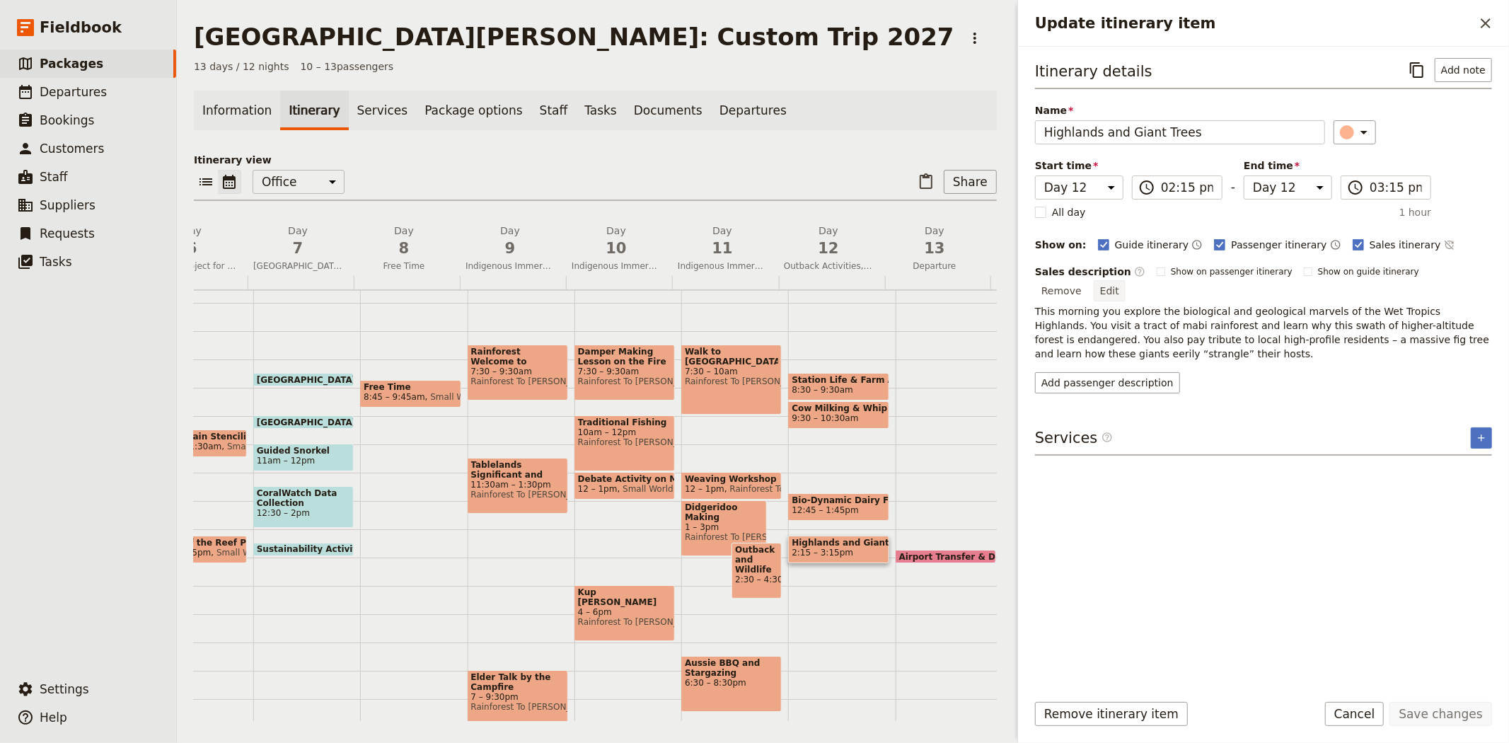
click at [1125, 280] on button "Edit" at bounding box center [1110, 290] width 32 height 21
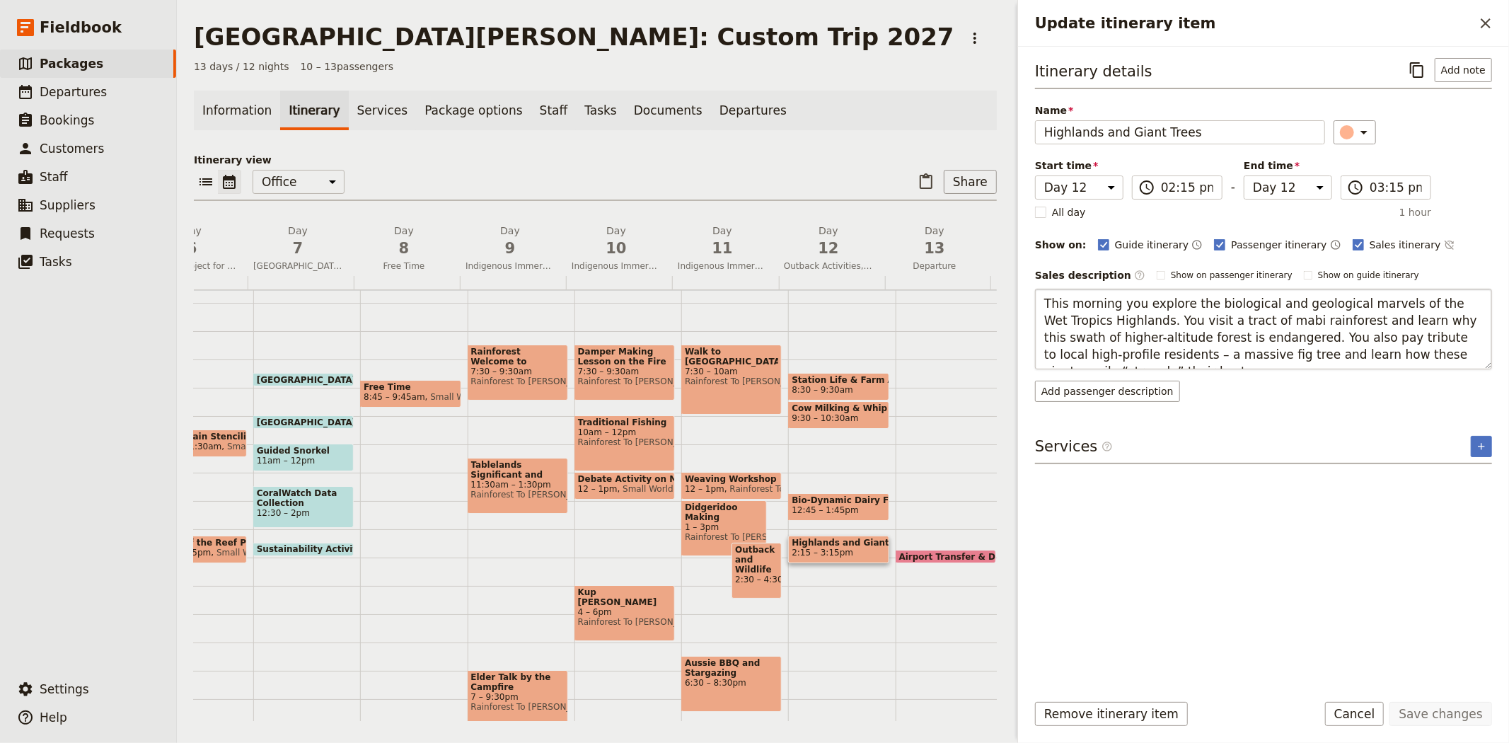
click at [1072, 301] on textarea "This morning you explore the biological and geological marvels of the Wet Tropi…" at bounding box center [1263, 329] width 457 height 81
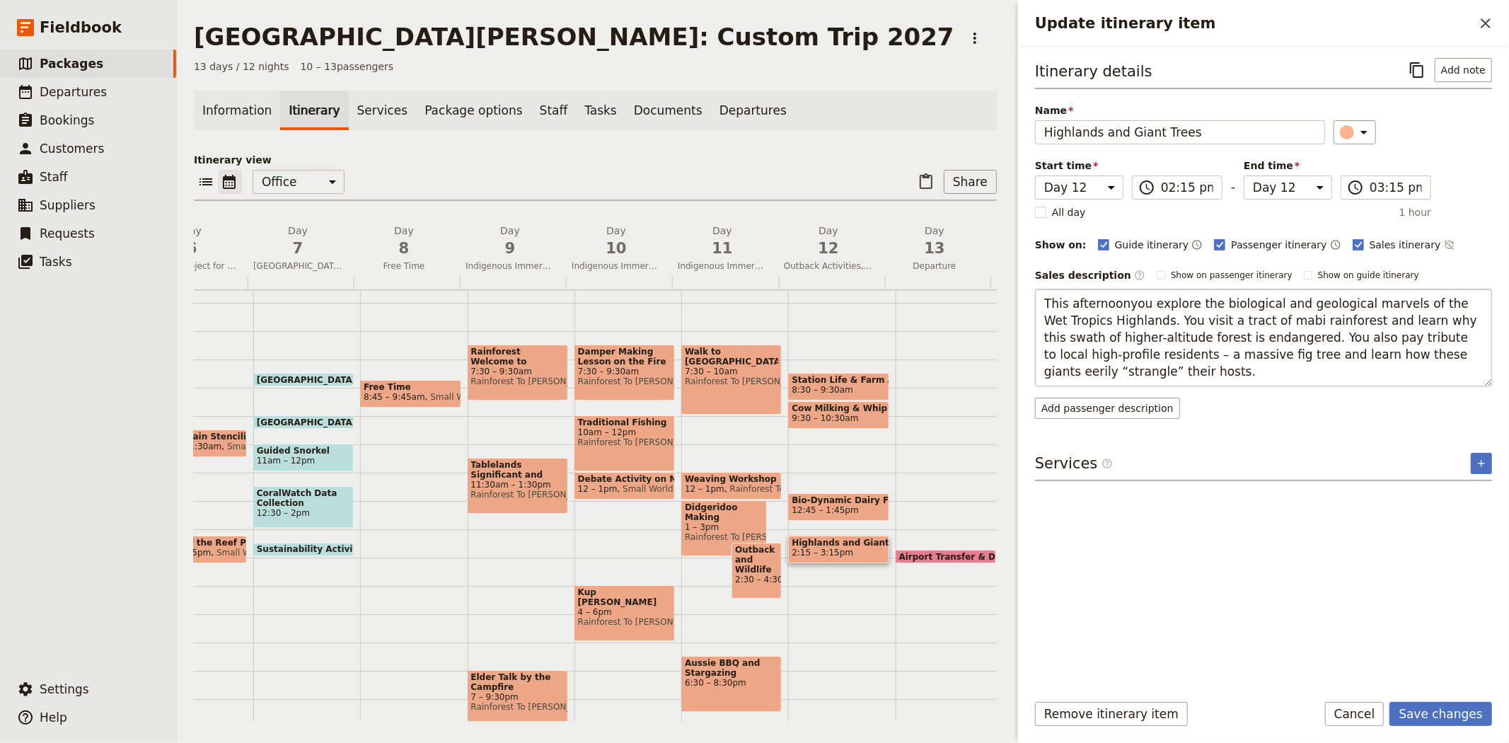
type textarea "This afternoon you explore the biological and geological marvels of the Wet Tro…"
click at [1432, 711] on button "Save changes" at bounding box center [1440, 714] width 103 height 24
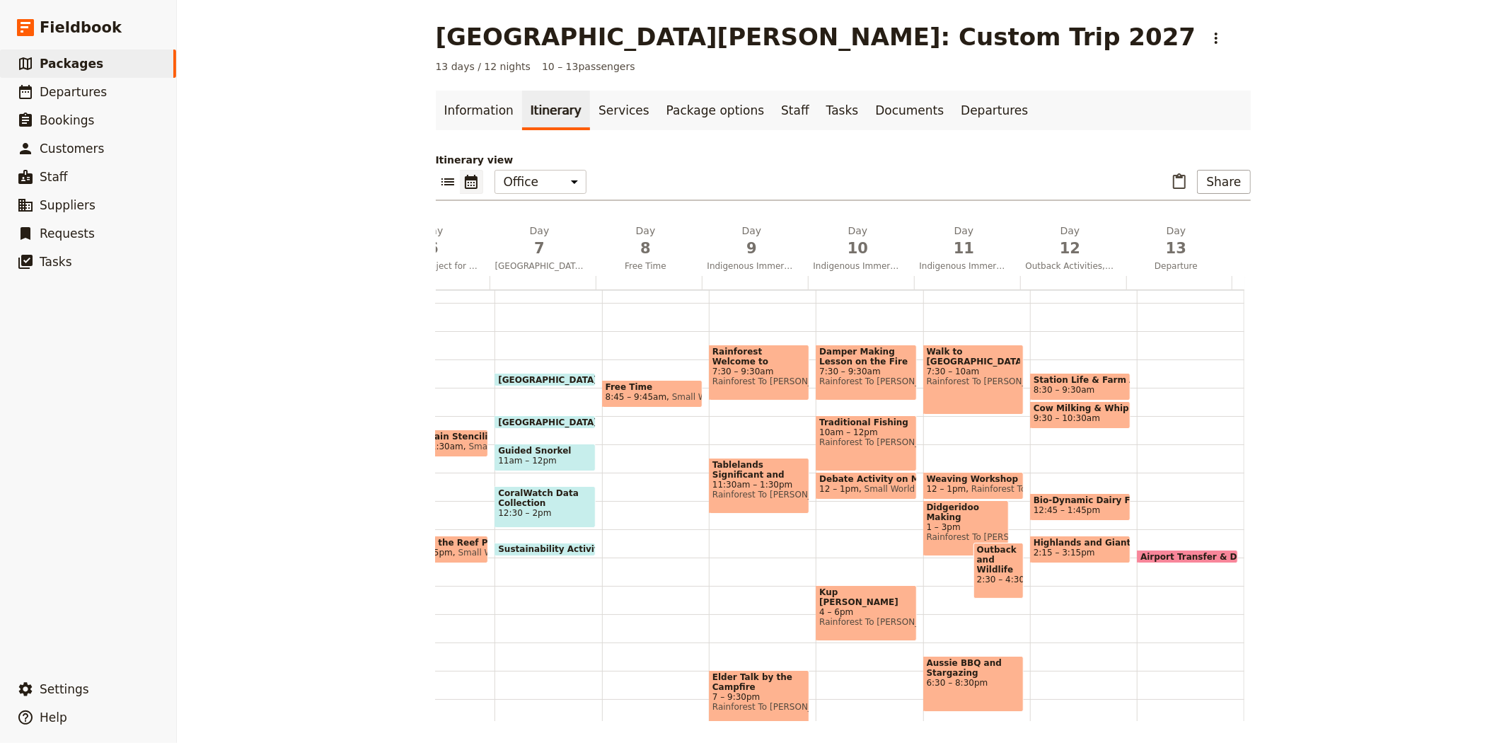
click at [1069, 383] on span "Station Life & Farm Activities" at bounding box center [1079, 380] width 93 height 10
select select "12"
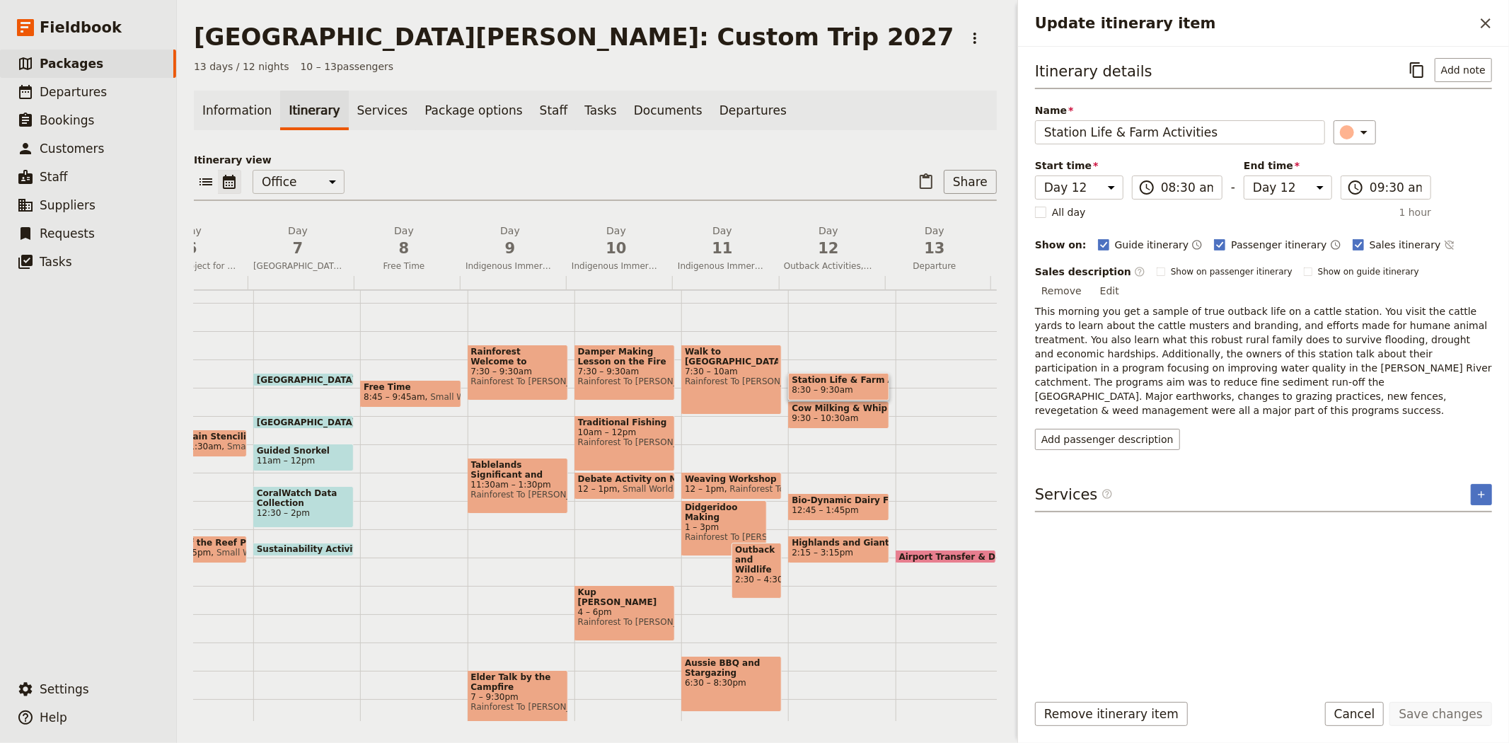
click at [840, 410] on span "Cow Milking & Whip Cracking:" at bounding box center [838, 408] width 93 height 10
select select "12"
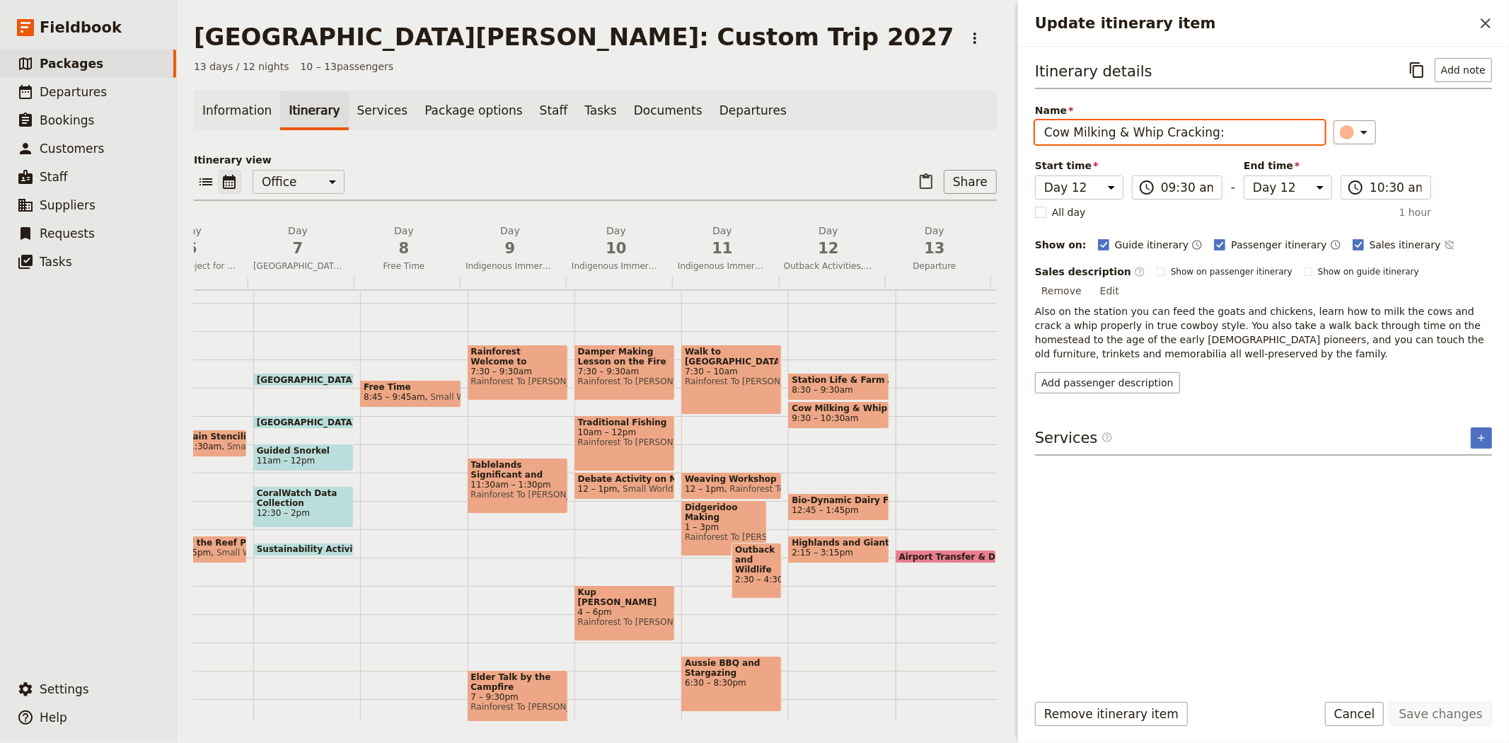
click at [1239, 128] on input "Cow Milking & Whip Cracking:" at bounding box center [1180, 132] width 290 height 24
type input "Cow Milking & Whip Cracking"
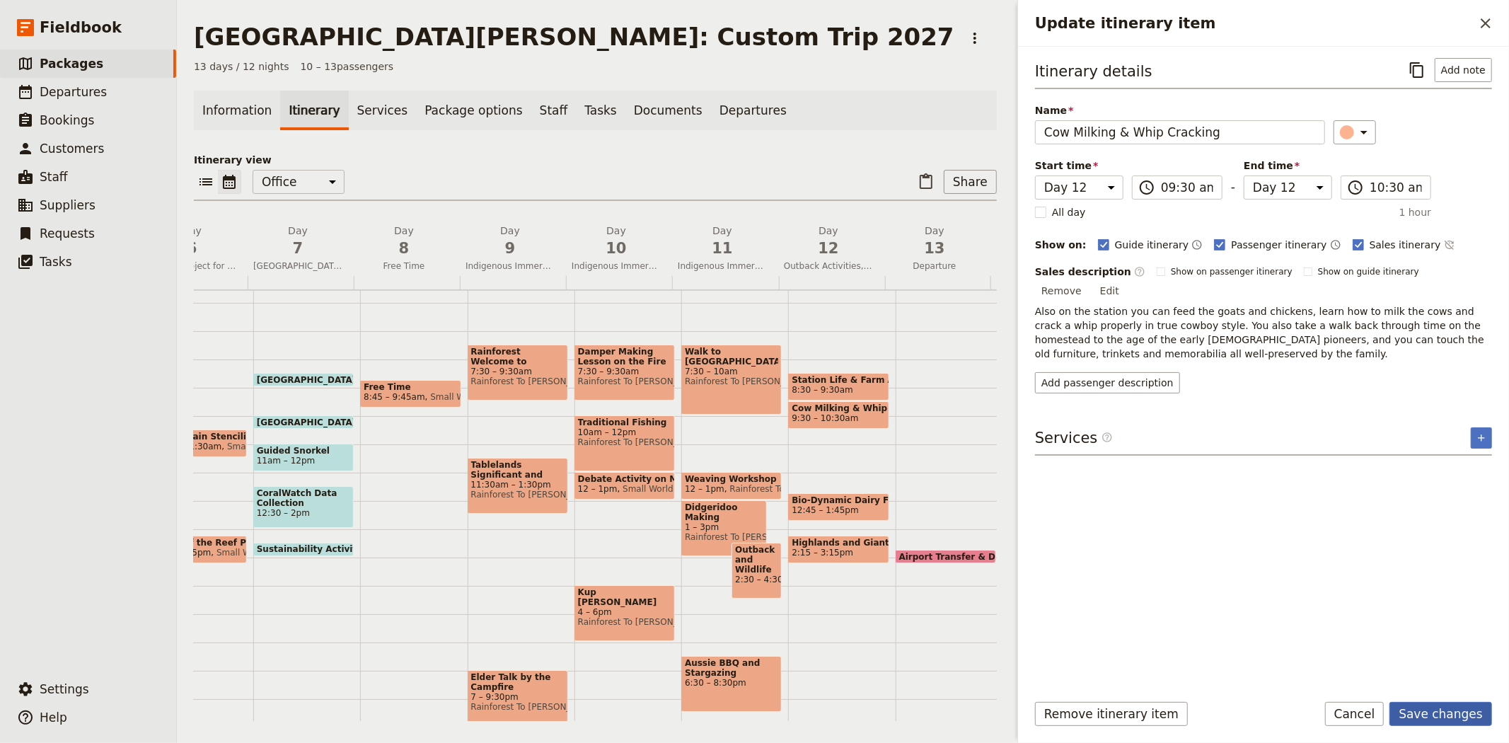
click at [1420, 707] on button "Save changes" at bounding box center [1440, 714] width 103 height 24
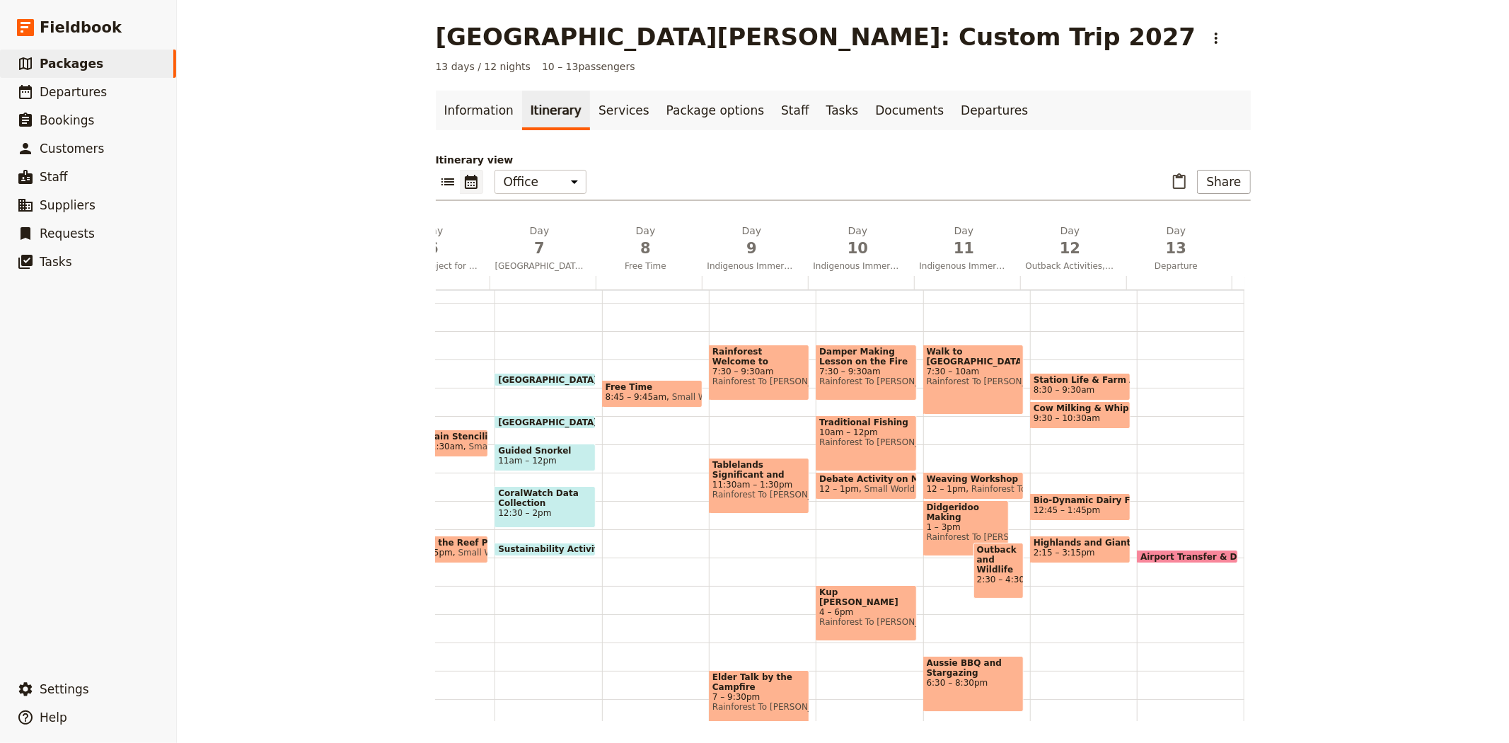
click at [1184, 553] on span "Airport Transfer & Depart" at bounding box center [1204, 556] width 129 height 9
select select "13"
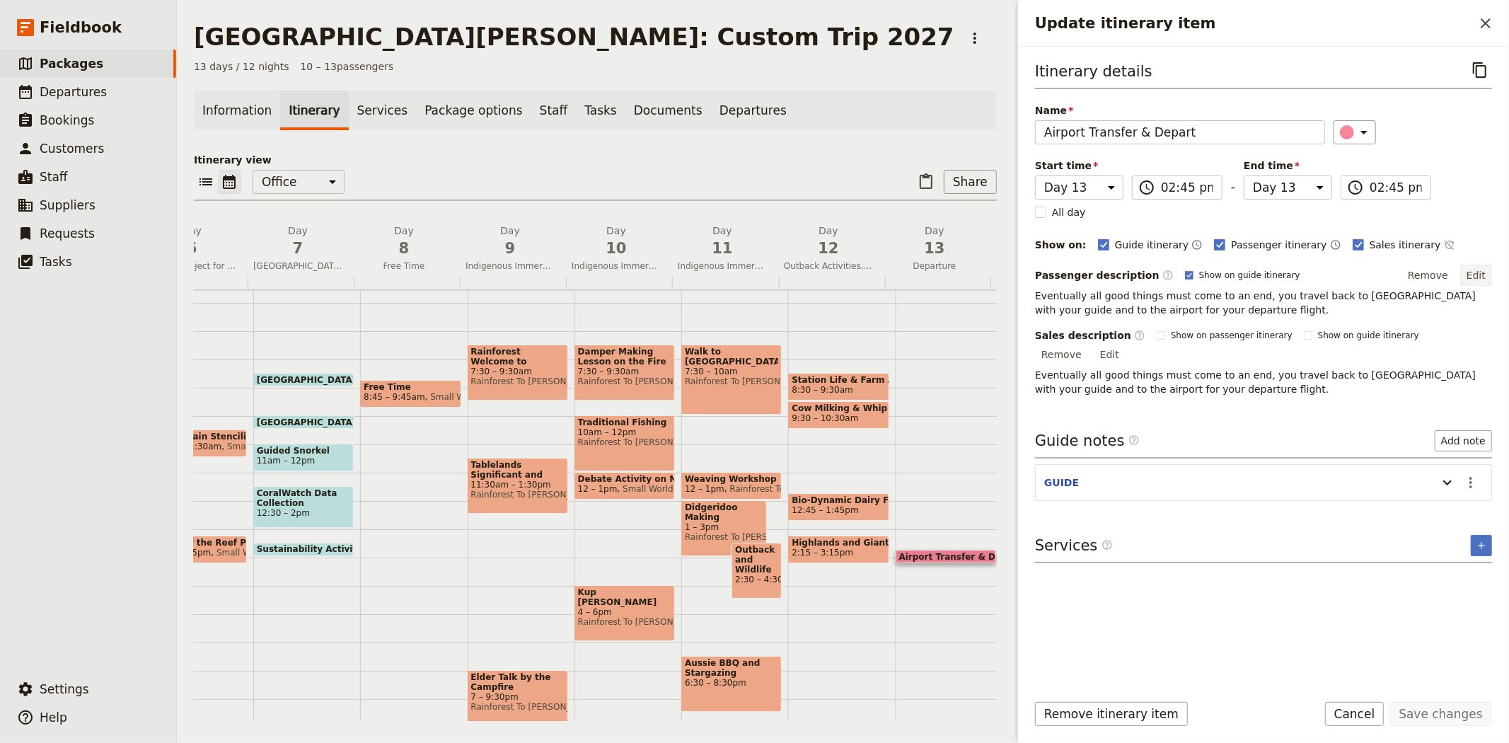
click at [1472, 278] on button "Edit" at bounding box center [1476, 275] width 32 height 21
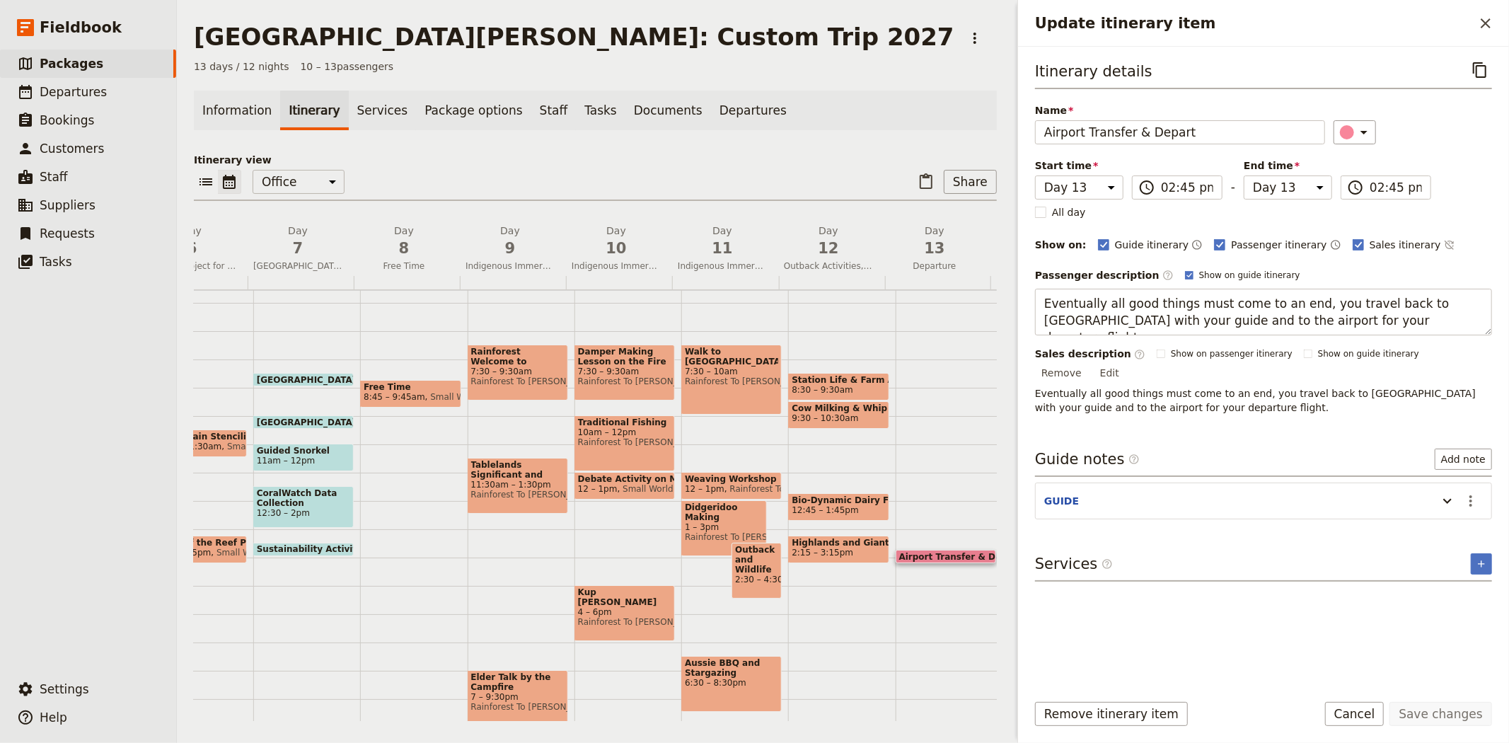
click at [1471, 355] on div "Sales description ​ Show on passenger itinerary Show on guide itinerary Remove …" at bounding box center [1263, 381] width 457 height 68
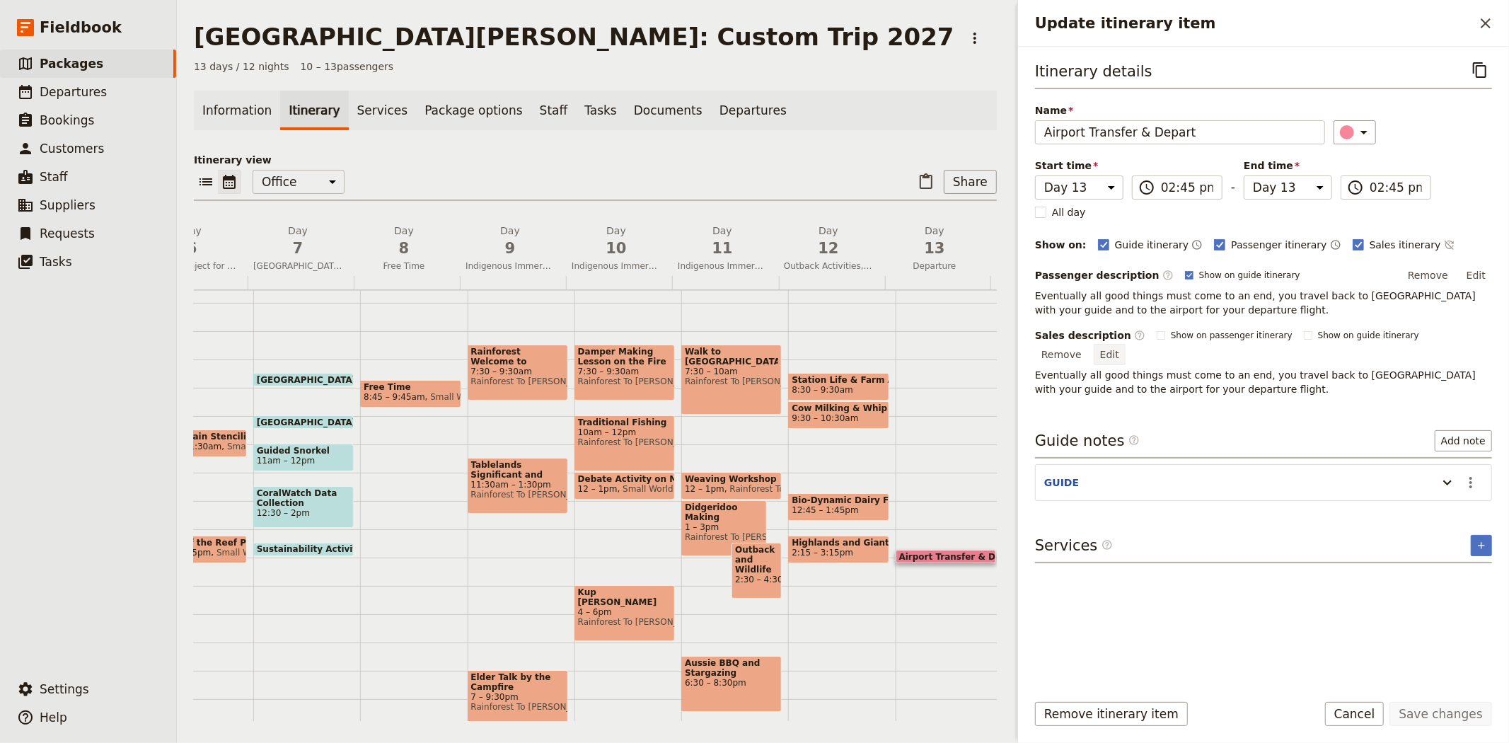
click at [1125, 344] on button "Edit" at bounding box center [1110, 354] width 32 height 21
drag, startPoint x: 1126, startPoint y: 386, endPoint x: 1325, endPoint y: 366, distance: 199.7
click at [1325, 366] on textarea "Eventually all good things must come to an end, you travel back to Cairns with …" at bounding box center [1263, 375] width 457 height 47
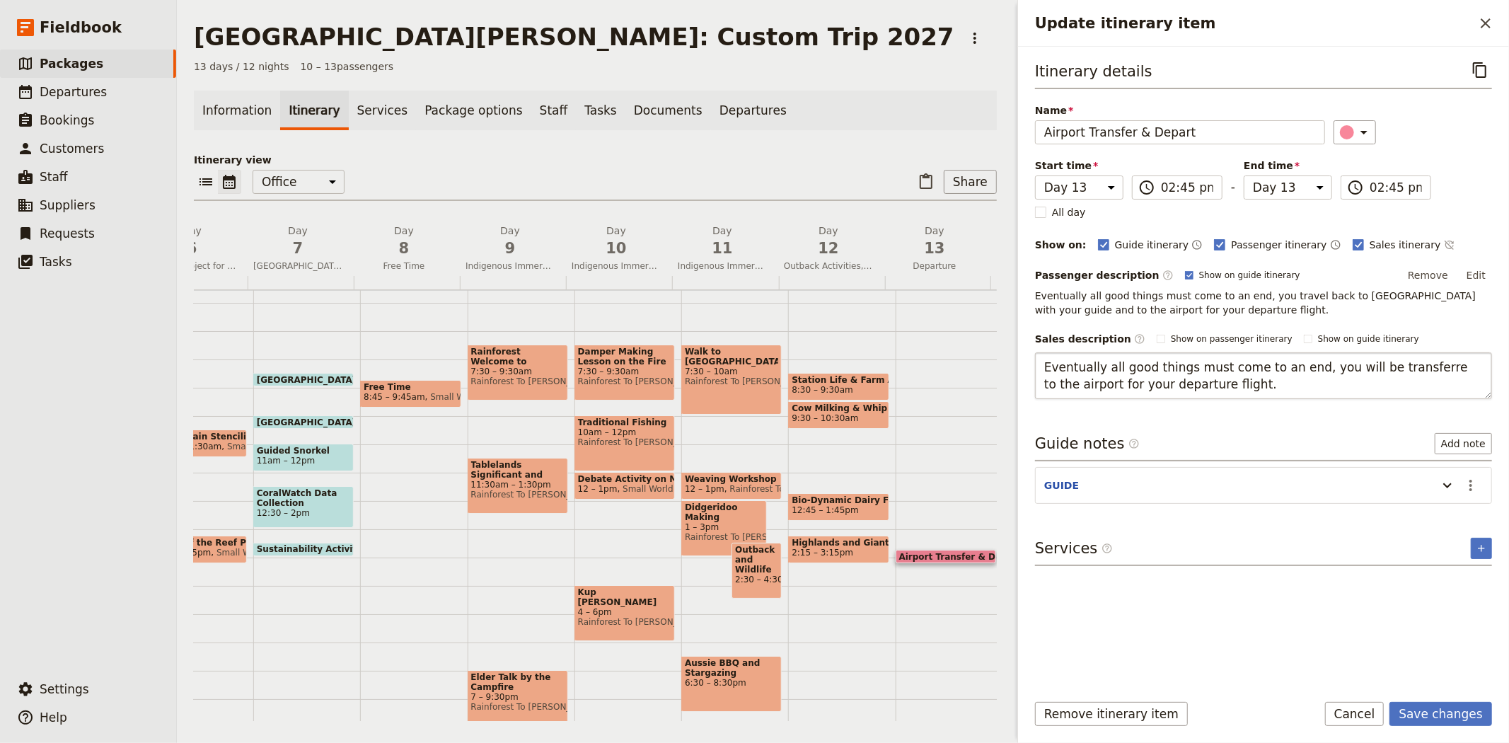
type textarea "Eventually all good things must come to an end, you will be transferred to the …"
click at [1417, 711] on button "Save changes" at bounding box center [1440, 714] width 103 height 24
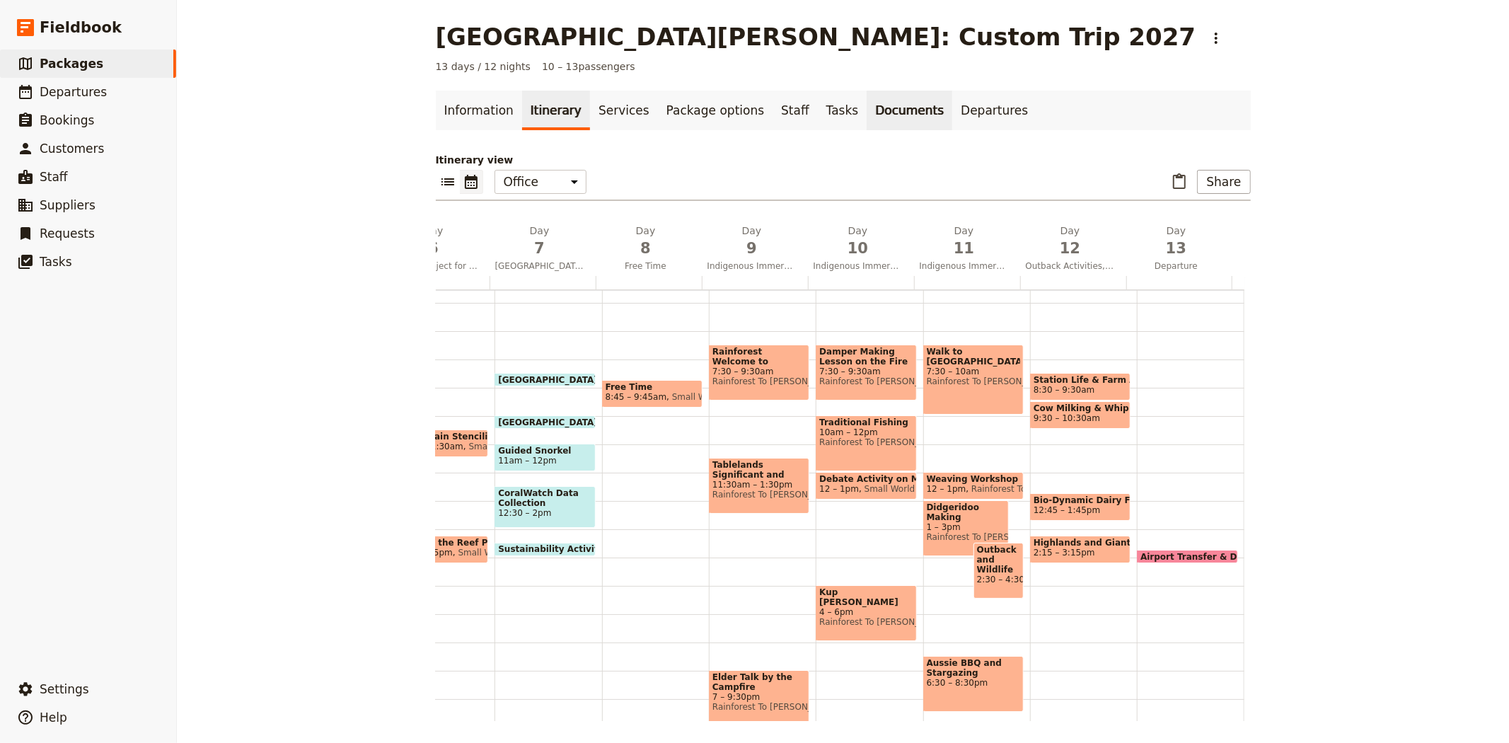
click at [876, 108] on link "Documents" at bounding box center [909, 111] width 86 height 40
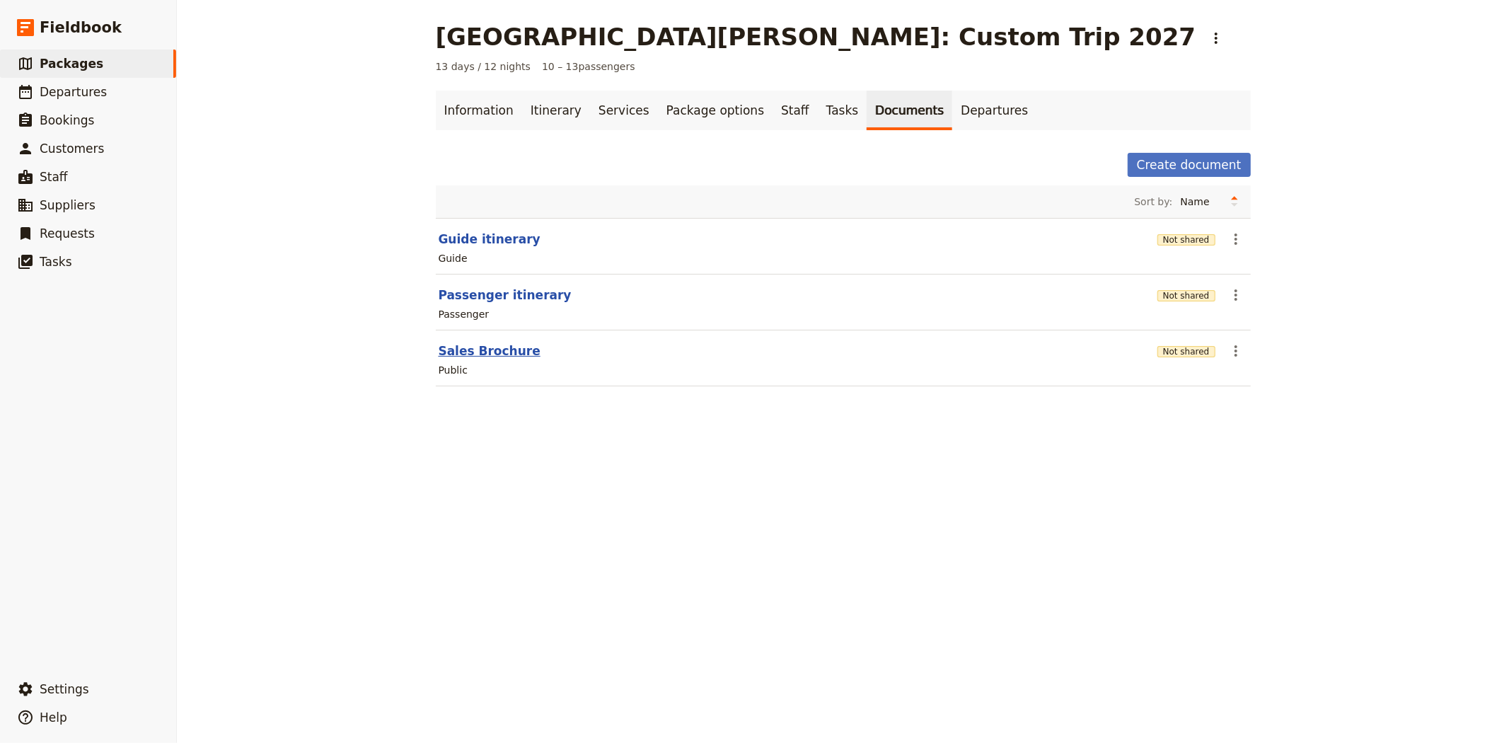
click at [458, 351] on button "Sales Brochure" at bounding box center [490, 350] width 102 height 17
select select "DEFAULT"
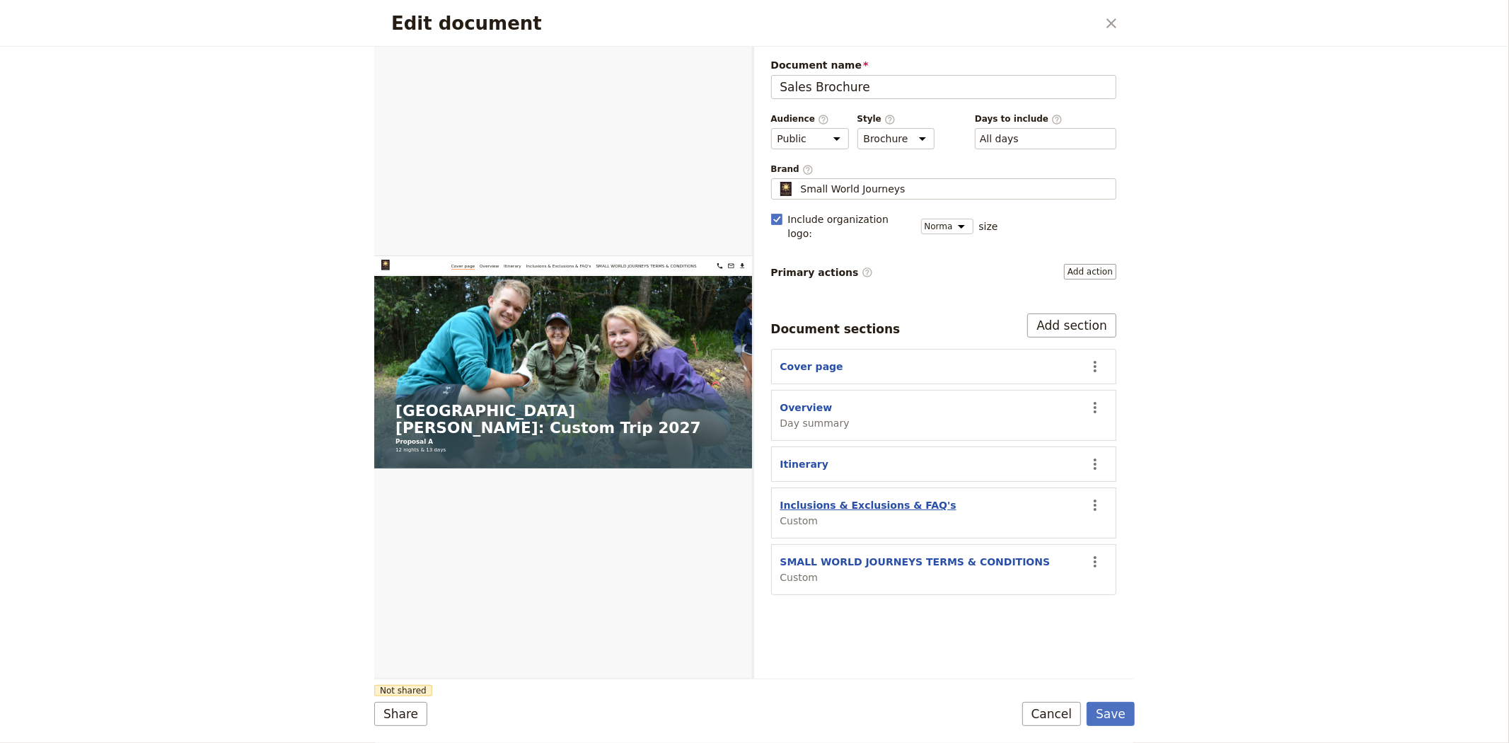
click at [865, 498] on button "Inclusions & Exclusions & FAQ's" at bounding box center [868, 505] width 176 height 14
select select "CUSTOM"
select select "default"
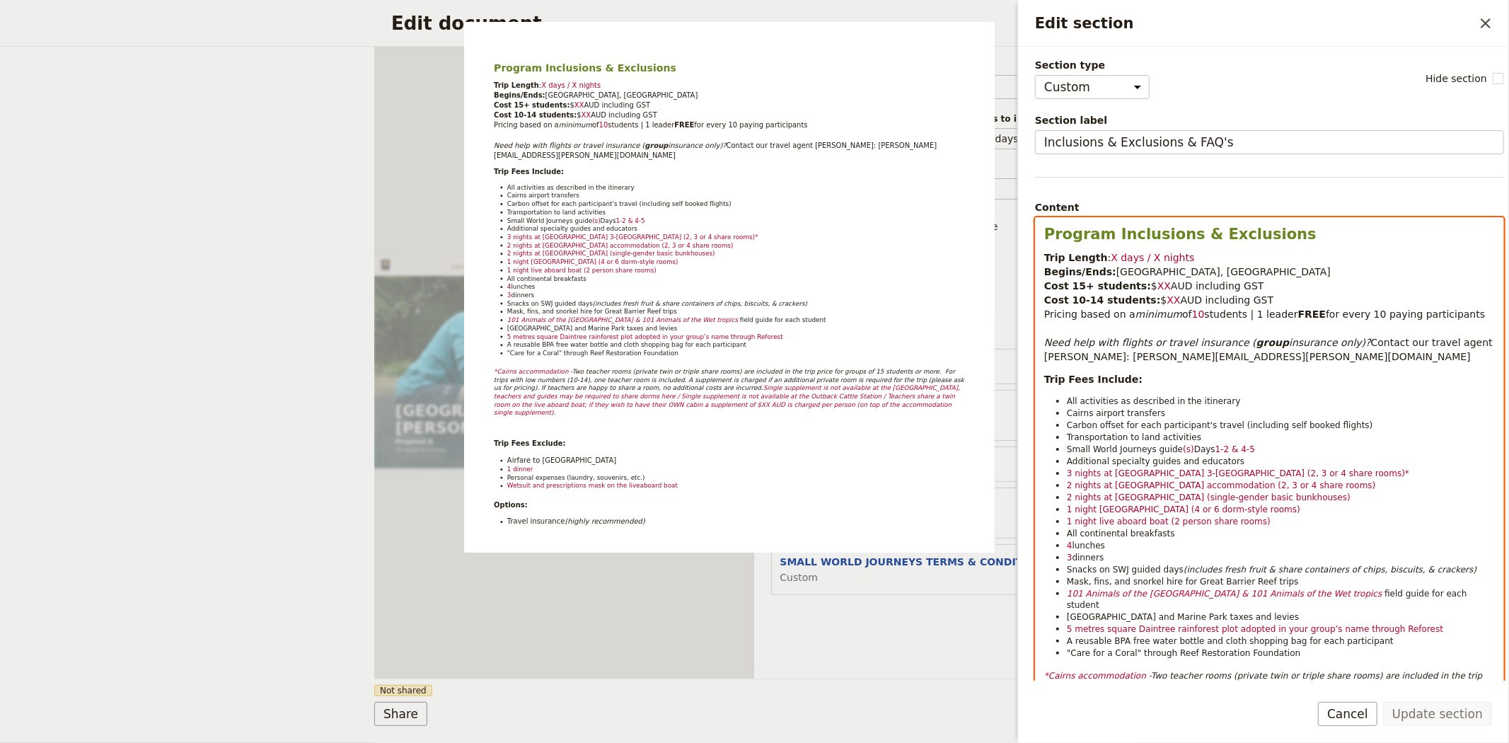
click at [1111, 257] on span "X days / X nights" at bounding box center [1152, 257] width 83 height 11
drag, startPoint x: 1236, startPoint y: 315, endPoint x: 1439, endPoint y: 327, distance: 204.1
click at [1439, 327] on p "Trip Length : 13 days / 12 nights Begins/Ends: Cairns, Queensland Cost 15+ stud…" at bounding box center [1269, 306] width 451 height 113
drag, startPoint x: 1241, startPoint y: 313, endPoint x: 1470, endPoint y: 328, distance: 229.0
click at [1470, 328] on p "Trip Length : 13 days / 12 nights Begins/Ends: Cairns, Queensland Cost 15+ stud…" at bounding box center [1269, 306] width 451 height 113
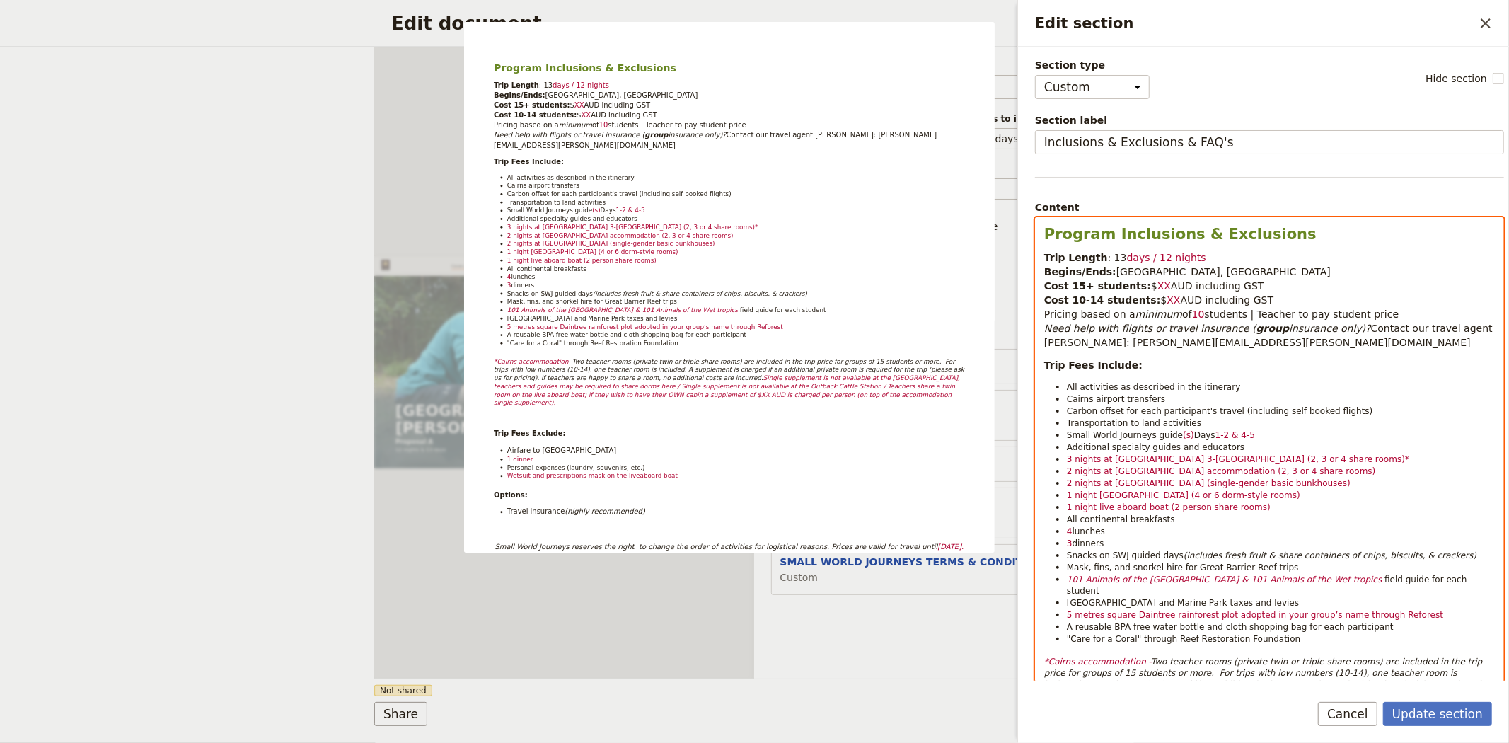
click at [1194, 436] on span "Days" at bounding box center [1204, 435] width 21 height 10
click at [1215, 434] on span "1-2 & 4-5" at bounding box center [1235, 435] width 40 height 10
click at [1067, 458] on span "3 nights at Cairns 3-star hotel (2, 3 or 4 share rooms)*" at bounding box center [1238, 459] width 342 height 10
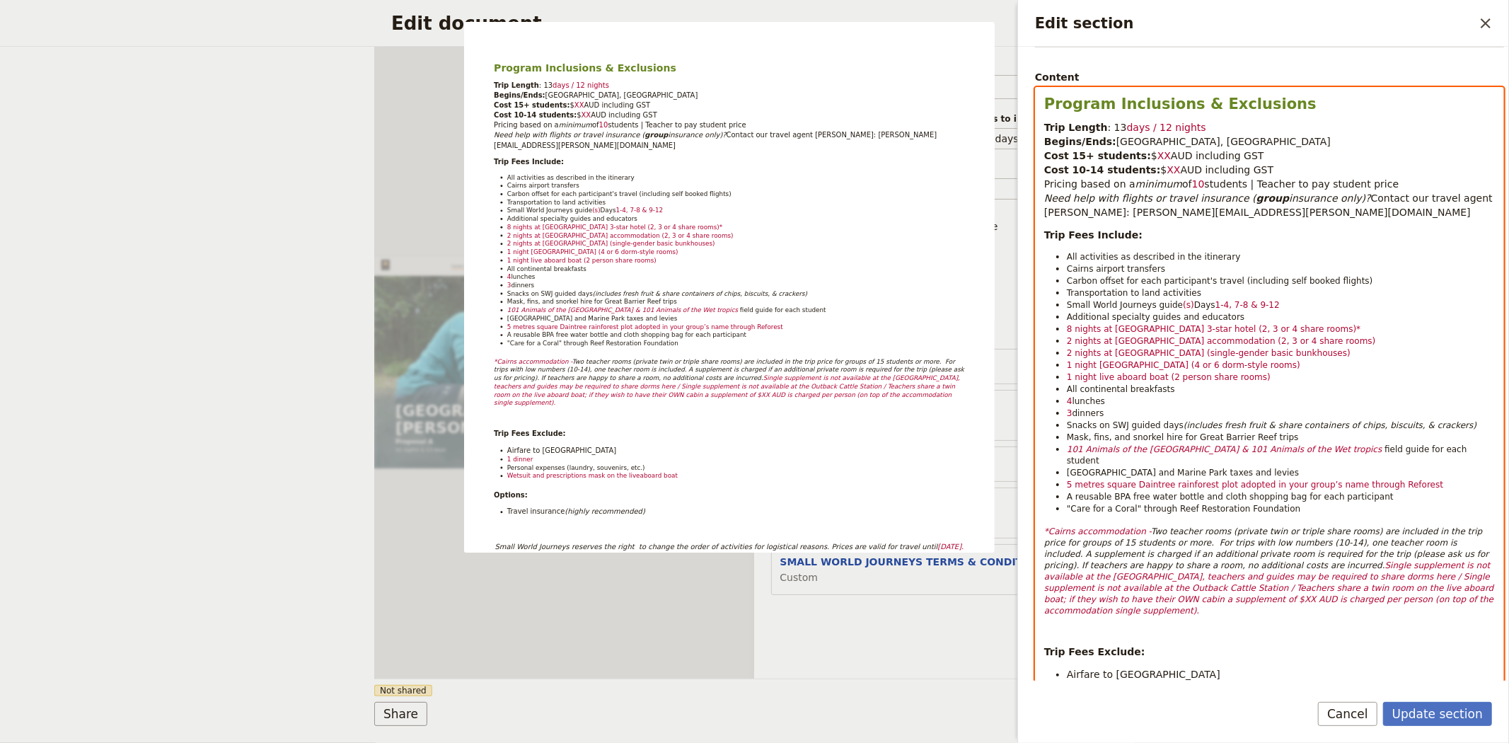
scroll to position [157, 0]
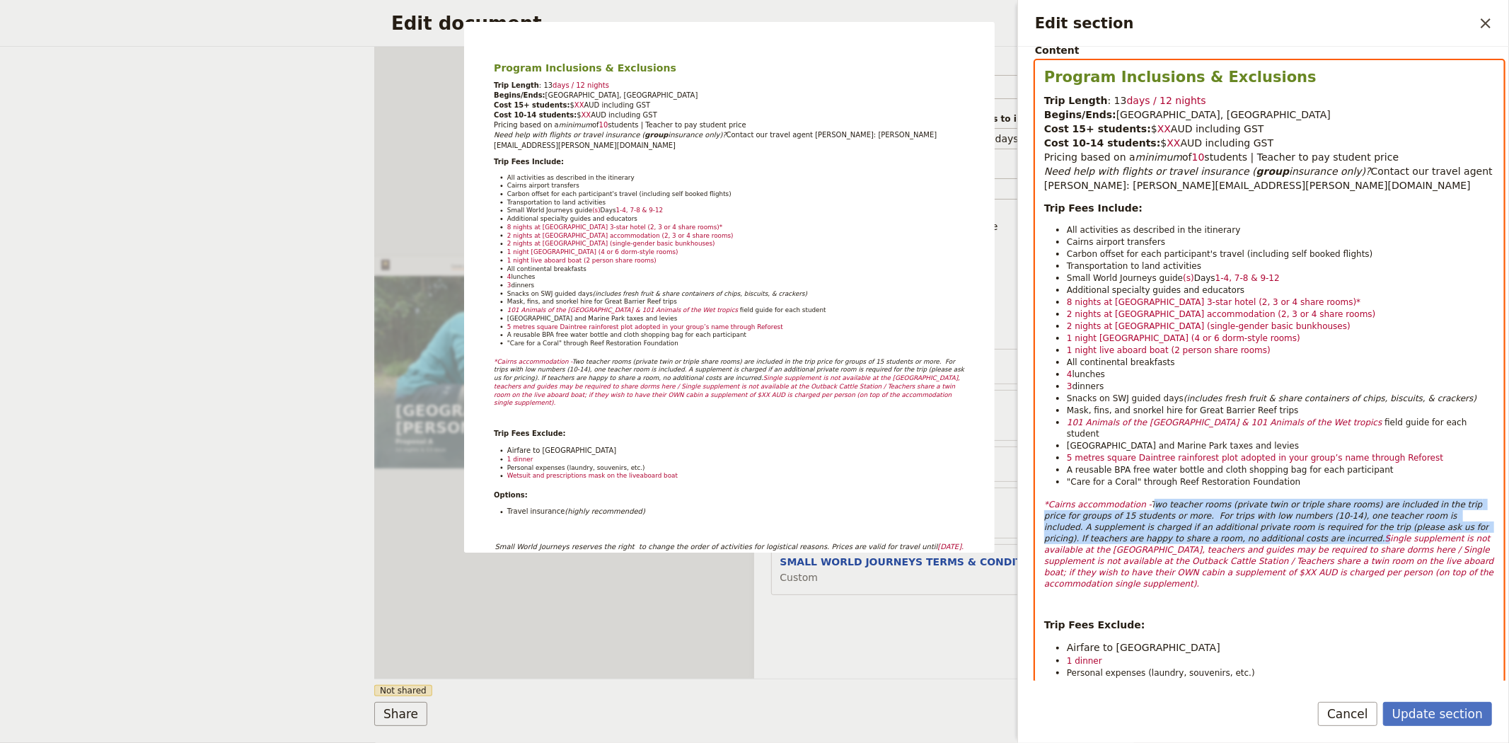
drag, startPoint x: 1190, startPoint y: 528, endPoint x: 1140, endPoint y: 495, distance: 59.6
click at [1140, 499] on p "*Cairns accommodation - Two teacher rooms (private twin or triple share rooms) …" at bounding box center [1269, 544] width 451 height 91
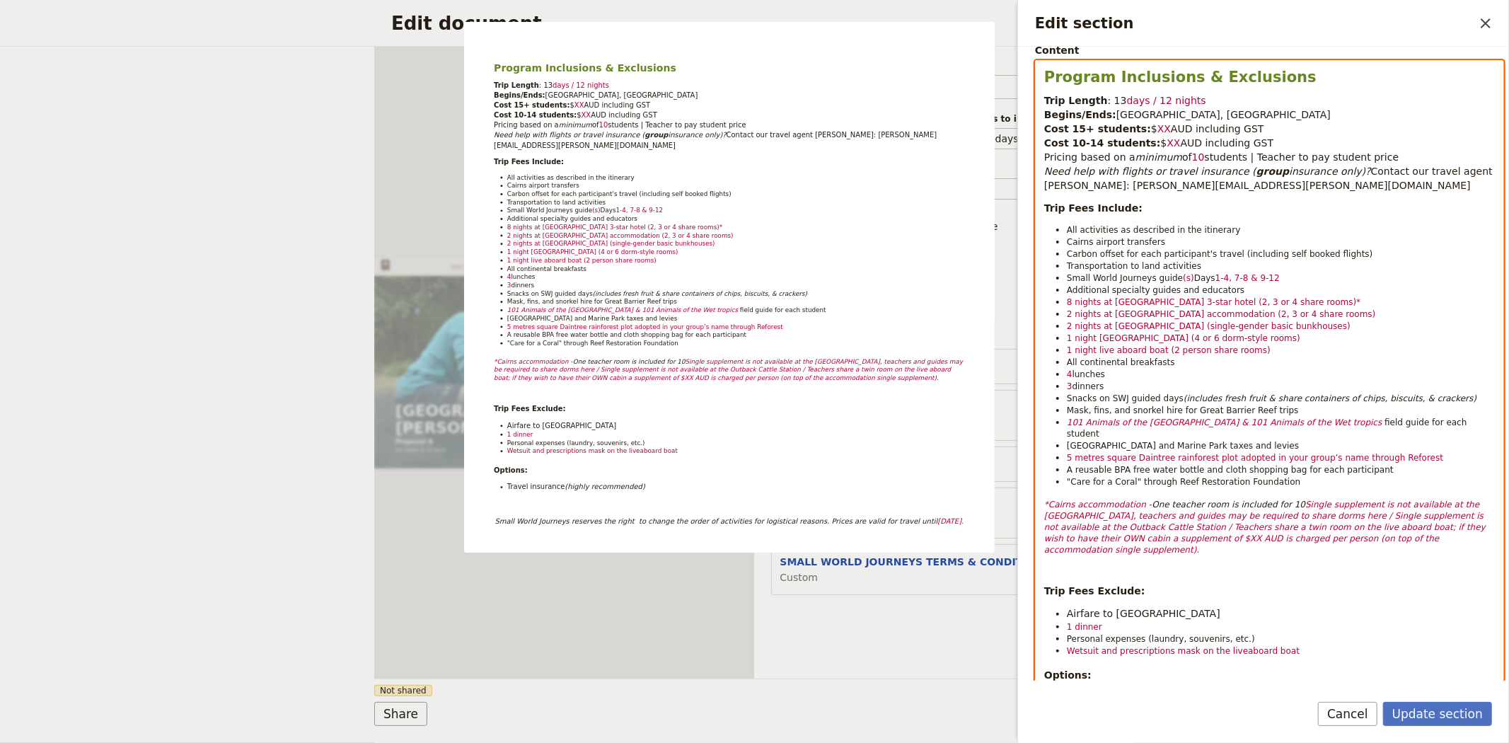
click at [1070, 312] on span "2 nights at Daintree Rainforest accommodation (2, 3 or 4 share rooms)" at bounding box center [1221, 314] width 309 height 10
click at [1333, 315] on li "1 nights at Daintree Rainforest accommodation (2, 3 or 4 share rooms)" at bounding box center [1281, 314] width 428 height 12
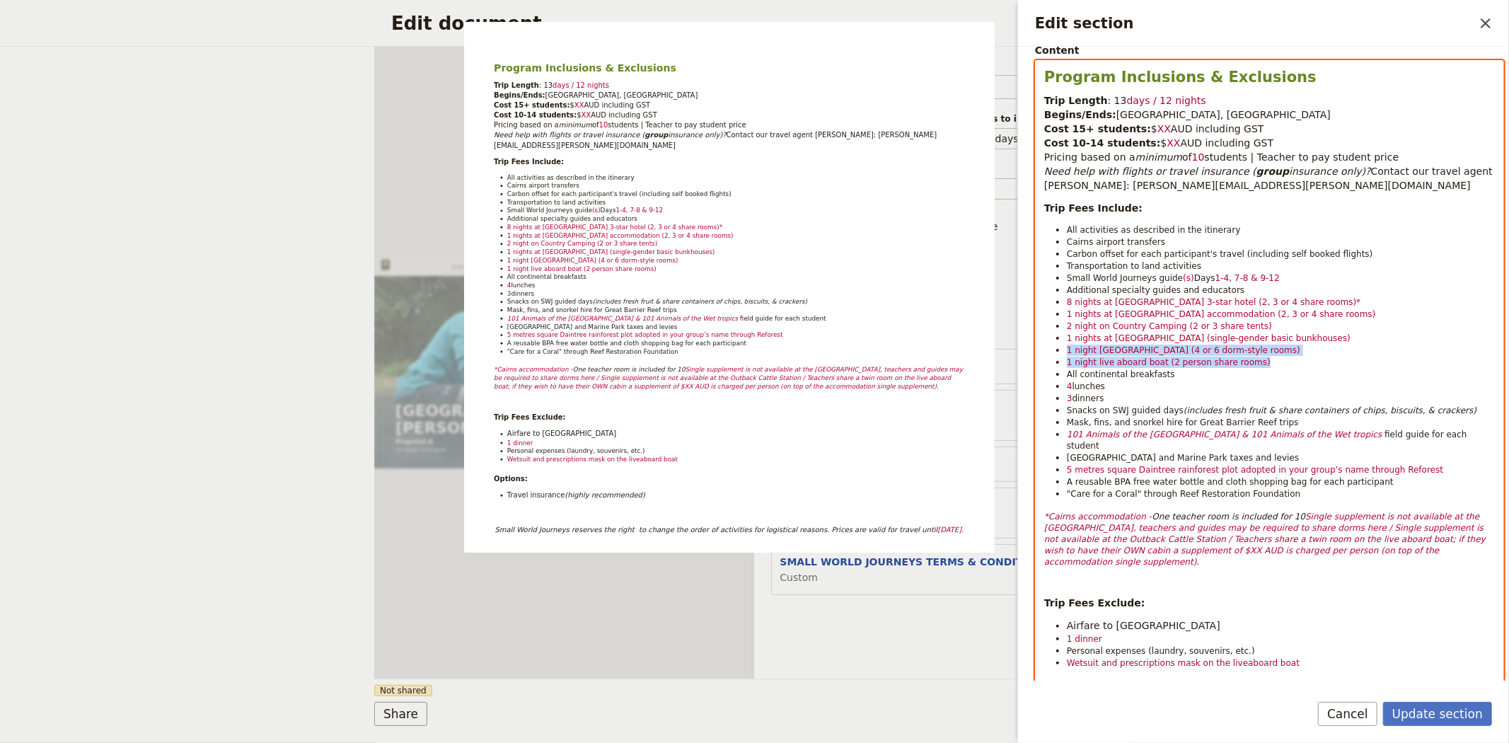
drag, startPoint x: 1251, startPoint y: 361, endPoint x: 1063, endPoint y: 352, distance: 187.6
click at [1063, 352] on ul "All activities as described in the itinerary Cairns airport transfers Carbon of…" at bounding box center [1269, 362] width 451 height 276
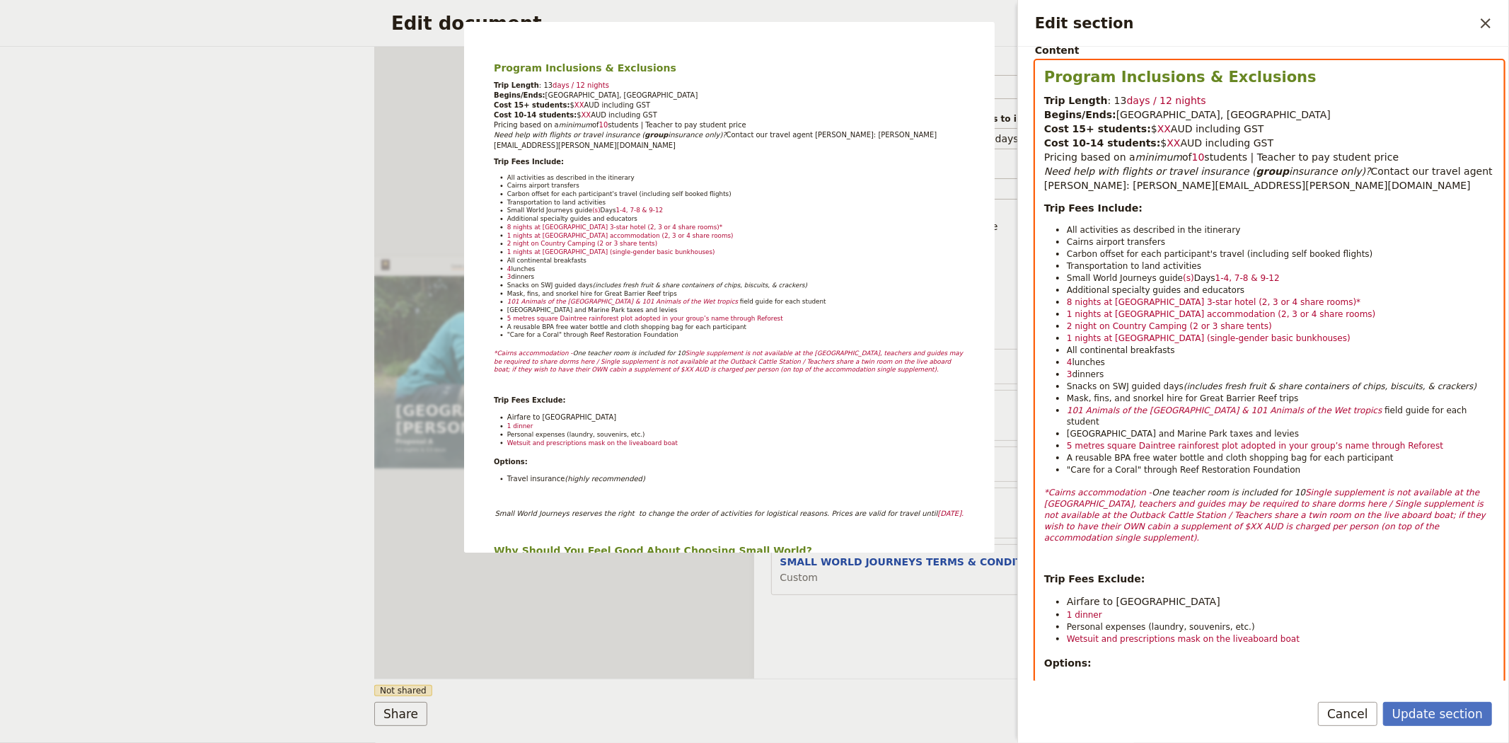
click at [1070, 363] on span "4" at bounding box center [1070, 362] width 6 height 10
drag, startPoint x: 1280, startPoint y: 461, endPoint x: 1065, endPoint y: 233, distance: 313.2
click at [1065, 233] on ul "All activities as described in the itinerary Cairns airport transfers Carbon of…" at bounding box center [1269, 350] width 451 height 252
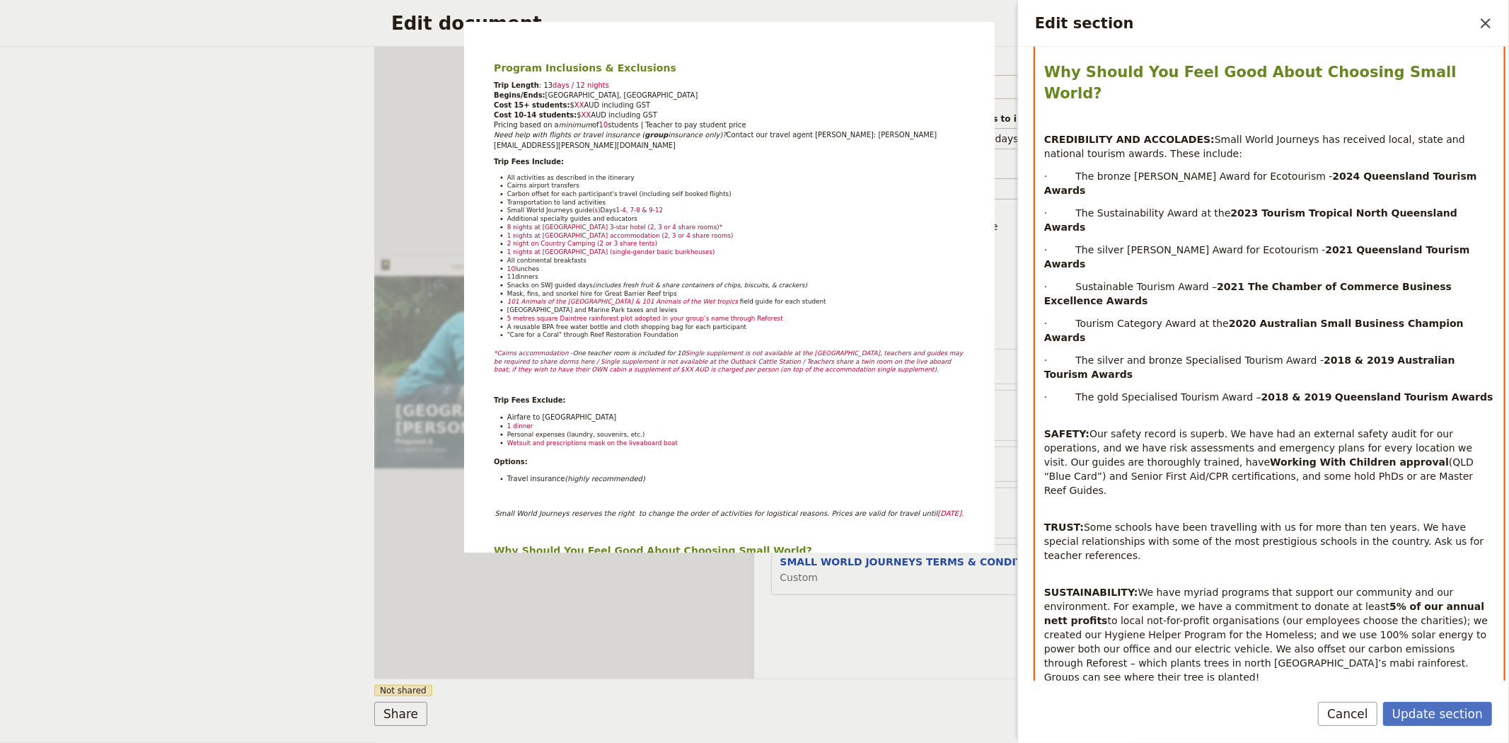
scroll to position [1007, 0]
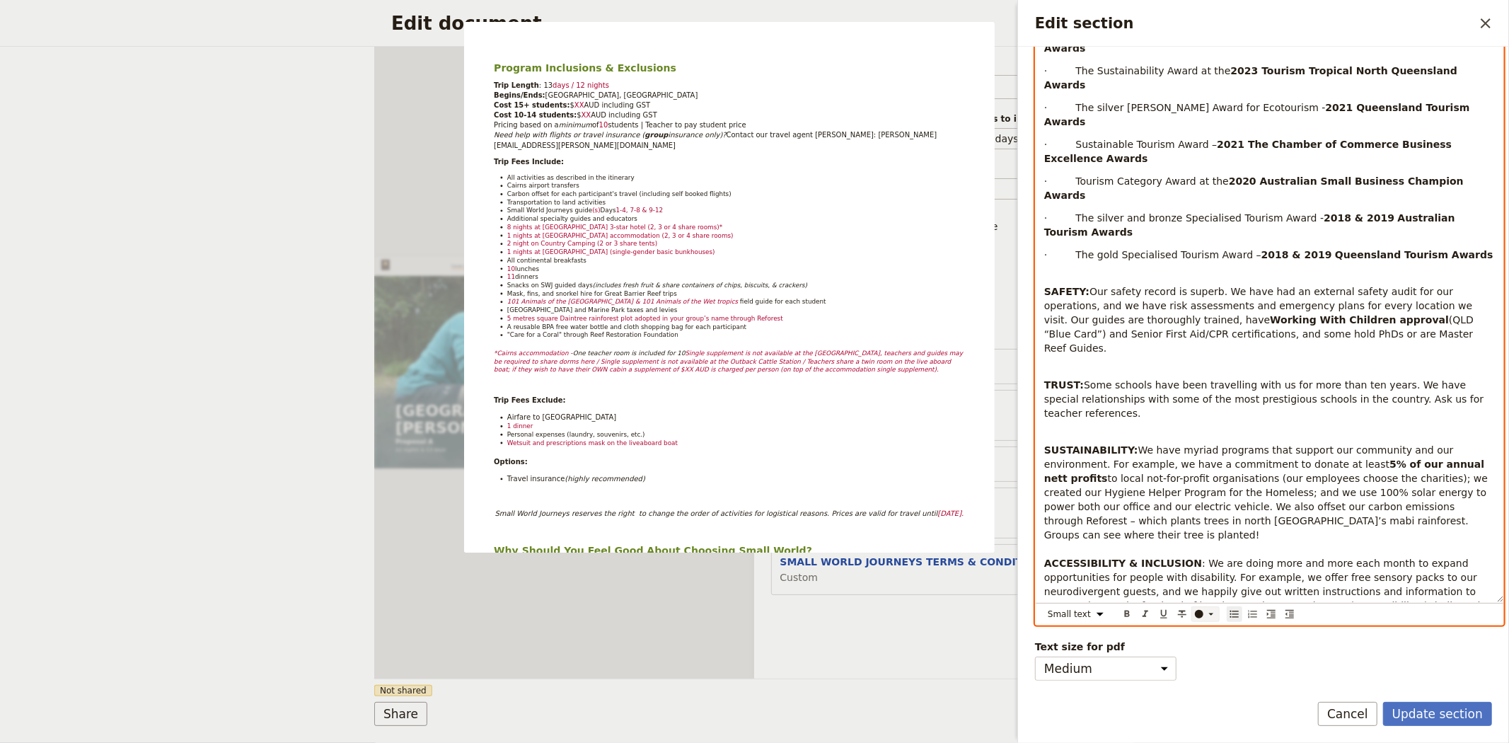
click at [1195, 613] on div "Edit section" at bounding box center [1199, 614] width 8 height 8
click at [1198, 637] on div "button" at bounding box center [1200, 636] width 8 height 8
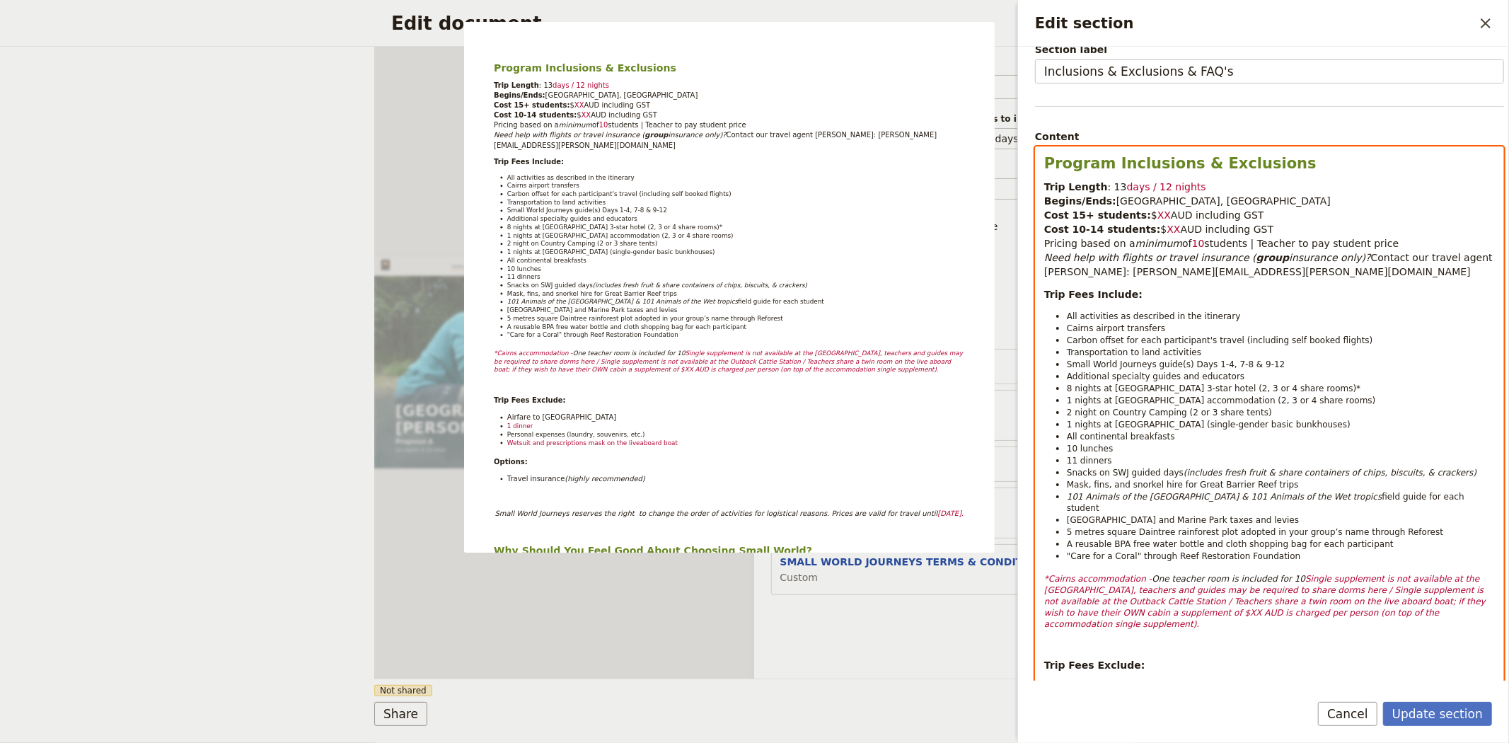
scroll to position [0, 0]
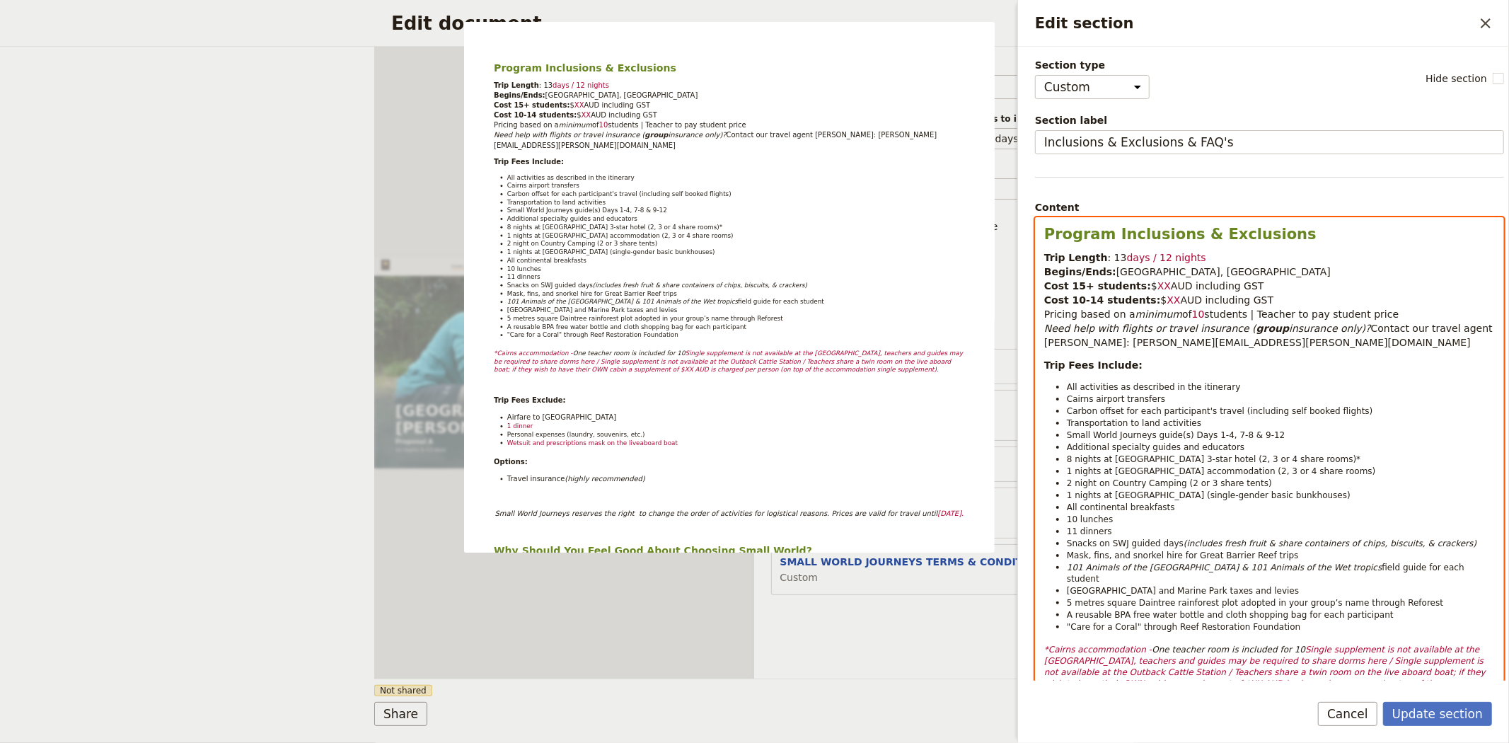
click at [1174, 496] on span "1 nights at Outback Cattle Station (single-gender basic bunkhouses)" at bounding box center [1209, 495] width 284 height 10
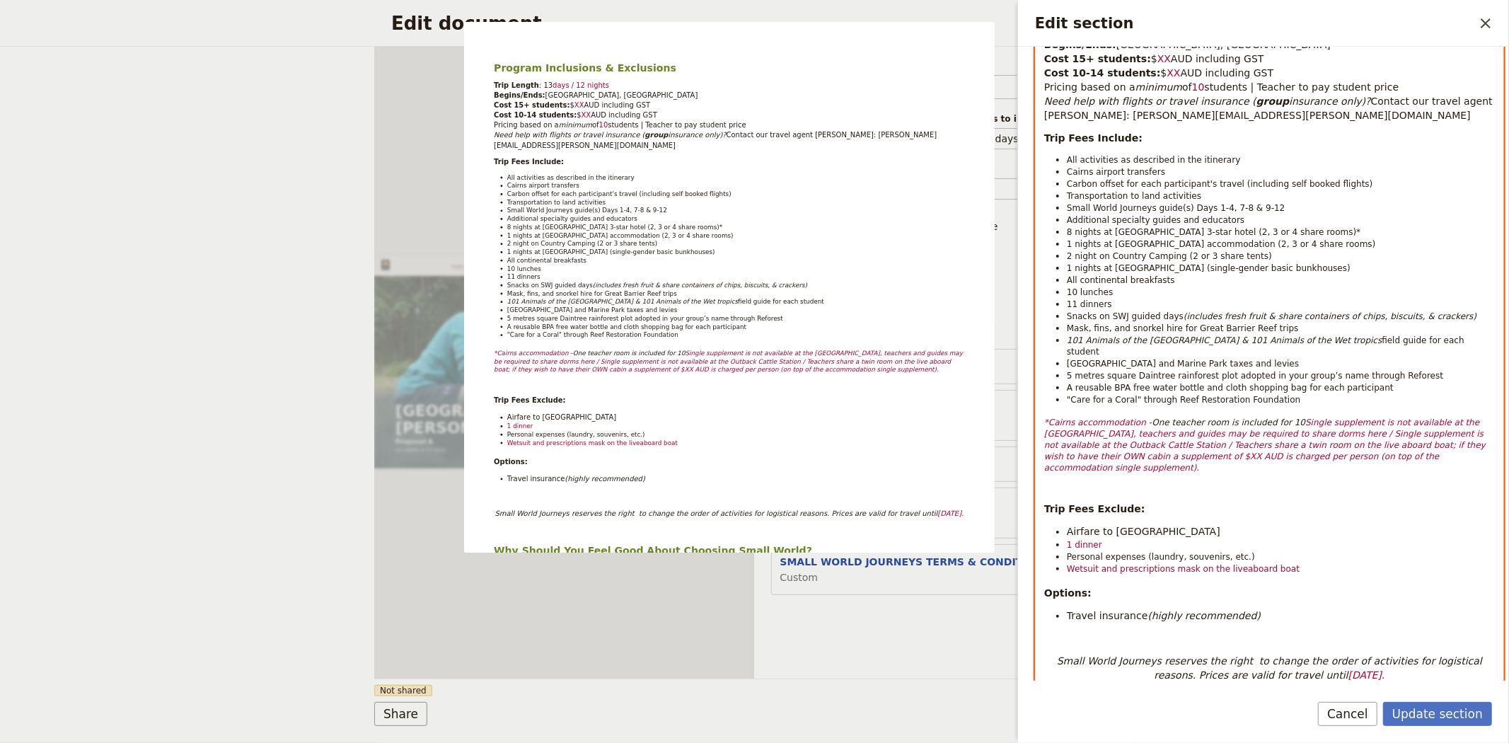
scroll to position [236, 0]
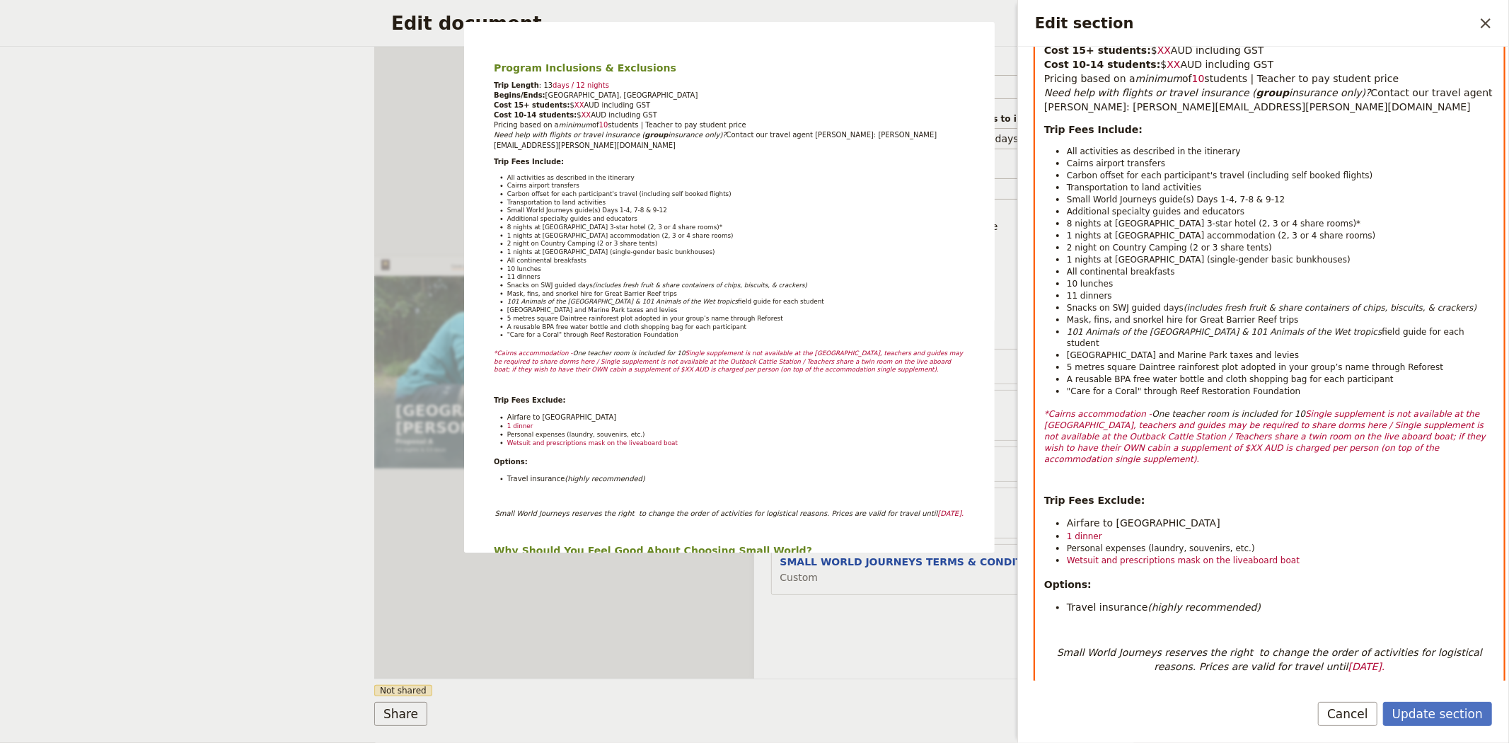
click at [1273, 409] on em "One teacher room is included for 10" at bounding box center [1228, 414] width 153 height 10
click at [1251, 409] on em "One teacher room is included for 10" at bounding box center [1228, 414] width 153 height 10
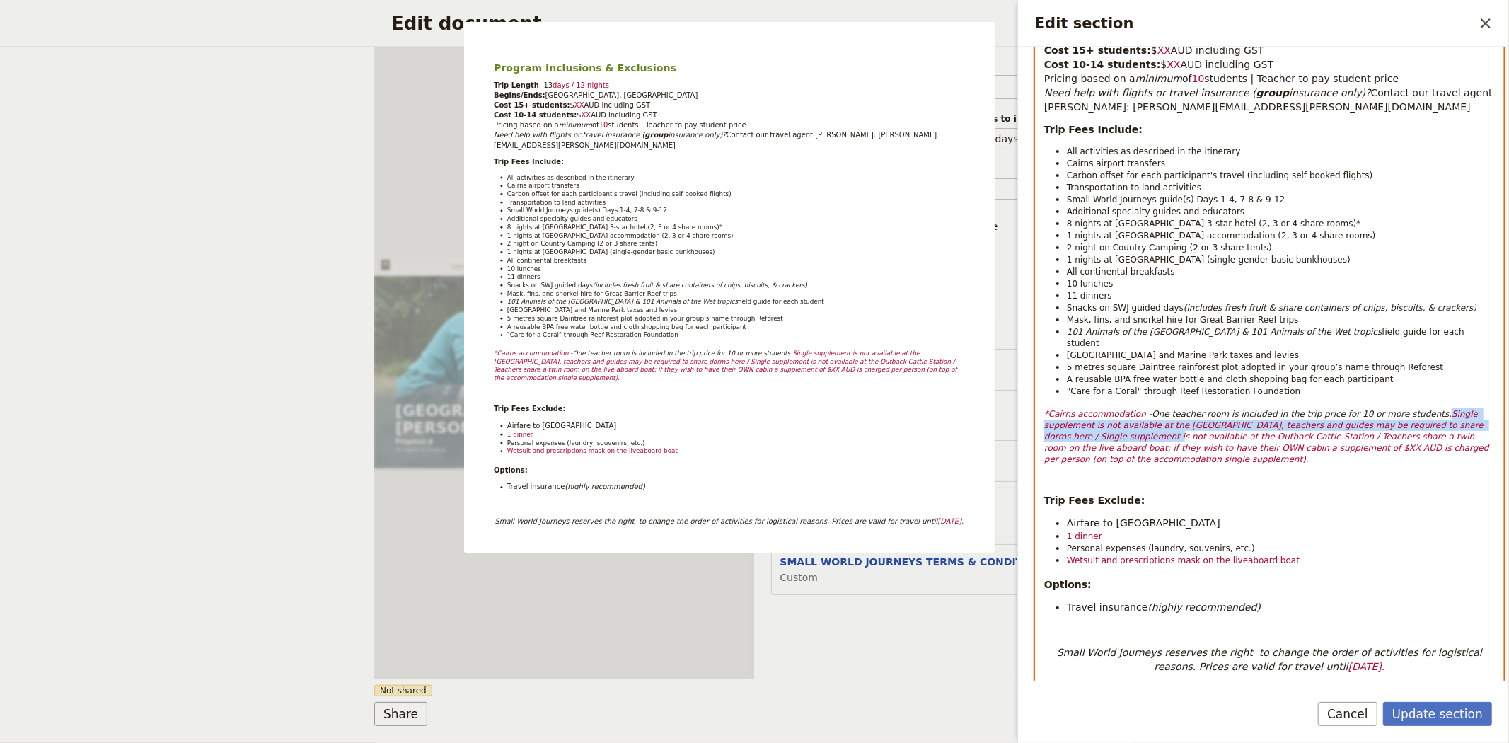
drag, startPoint x: 1480, startPoint y: 415, endPoint x: 1399, endPoint y: 398, distance: 82.6
click at [1399, 408] on p "*Cairns accommodation - One teacher room is included in the trip price for 10 o…" at bounding box center [1269, 436] width 451 height 57
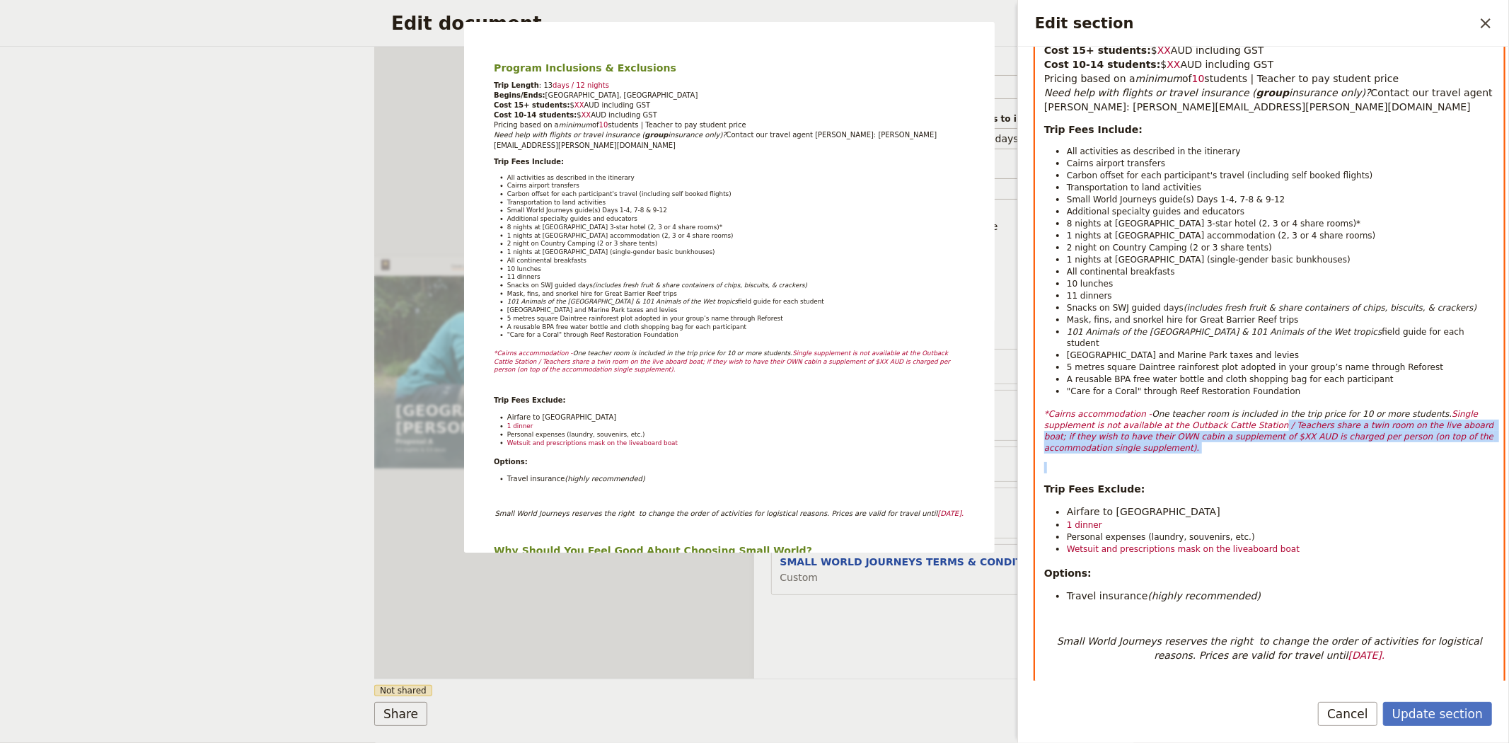
drag, startPoint x: 1201, startPoint y: 417, endPoint x: 1478, endPoint y: 436, distance: 277.9
click at [1478, 436] on div "Program Inclusions & Exclusions Trip Length : 13 days / 12 nights Begins/Ends: …" at bounding box center [1270, 671] width 468 height 1379
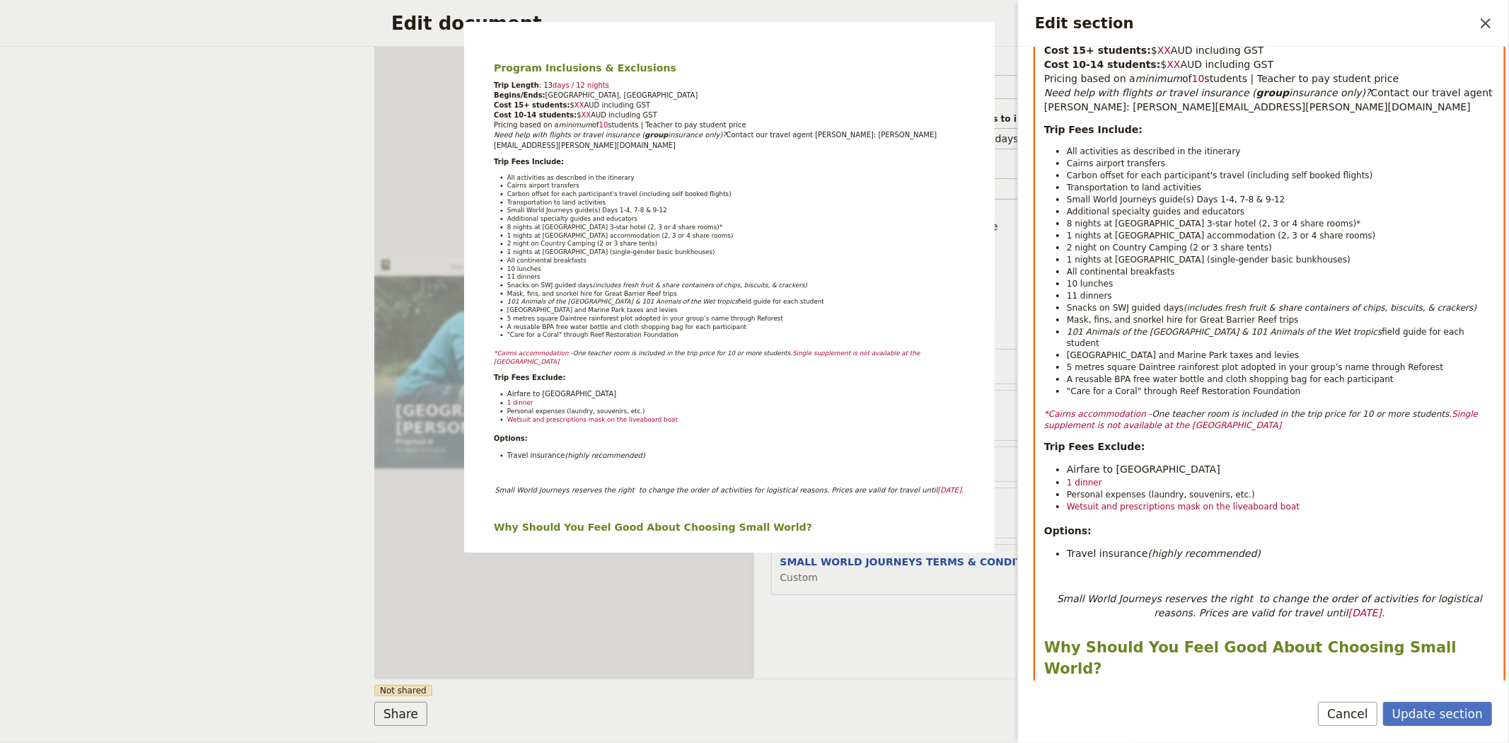
click at [1074, 409] on em "*Cairns accommodation -" at bounding box center [1098, 414] width 108 height 10
drag, startPoint x: 1299, startPoint y: 418, endPoint x: 1038, endPoint y: 398, distance: 261.8
click at [1038, 398] on div "Program Inclusions & Exclusions Trip Length : 13 days / 12 nights Begins/Ends: …" at bounding box center [1270, 656] width 468 height 1348
click at [1330, 238] on span "1 nights at Daintree Rainforest accommodation (2, 3 or 4 share rooms)" at bounding box center [1221, 236] width 309 height 10
drag, startPoint x: 1281, startPoint y: 418, endPoint x: 1040, endPoint y: 399, distance: 241.2
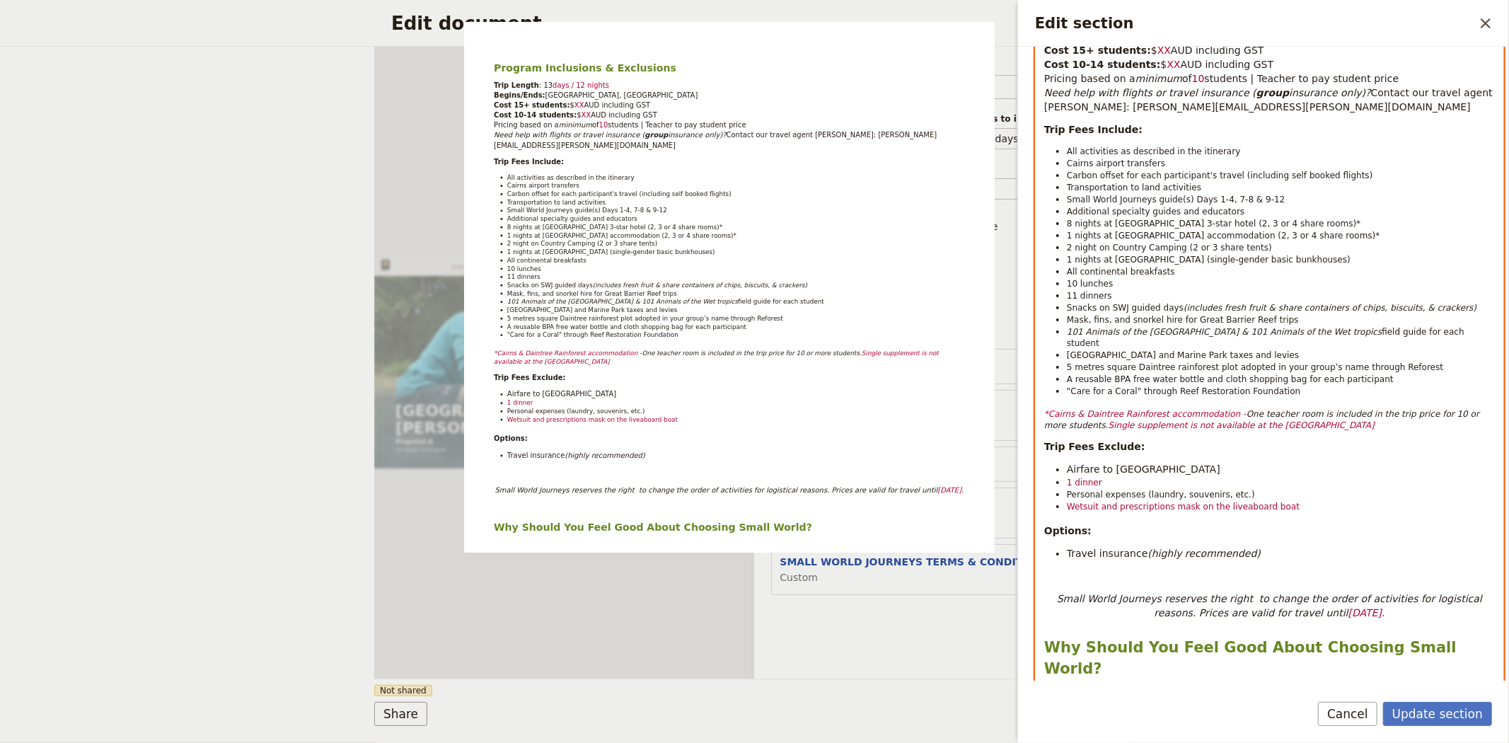
click at [1040, 399] on div "Program Inclusions & Exclusions Trip Length : 13 days / 12 nights Begins/Ends: …" at bounding box center [1270, 656] width 468 height 1348
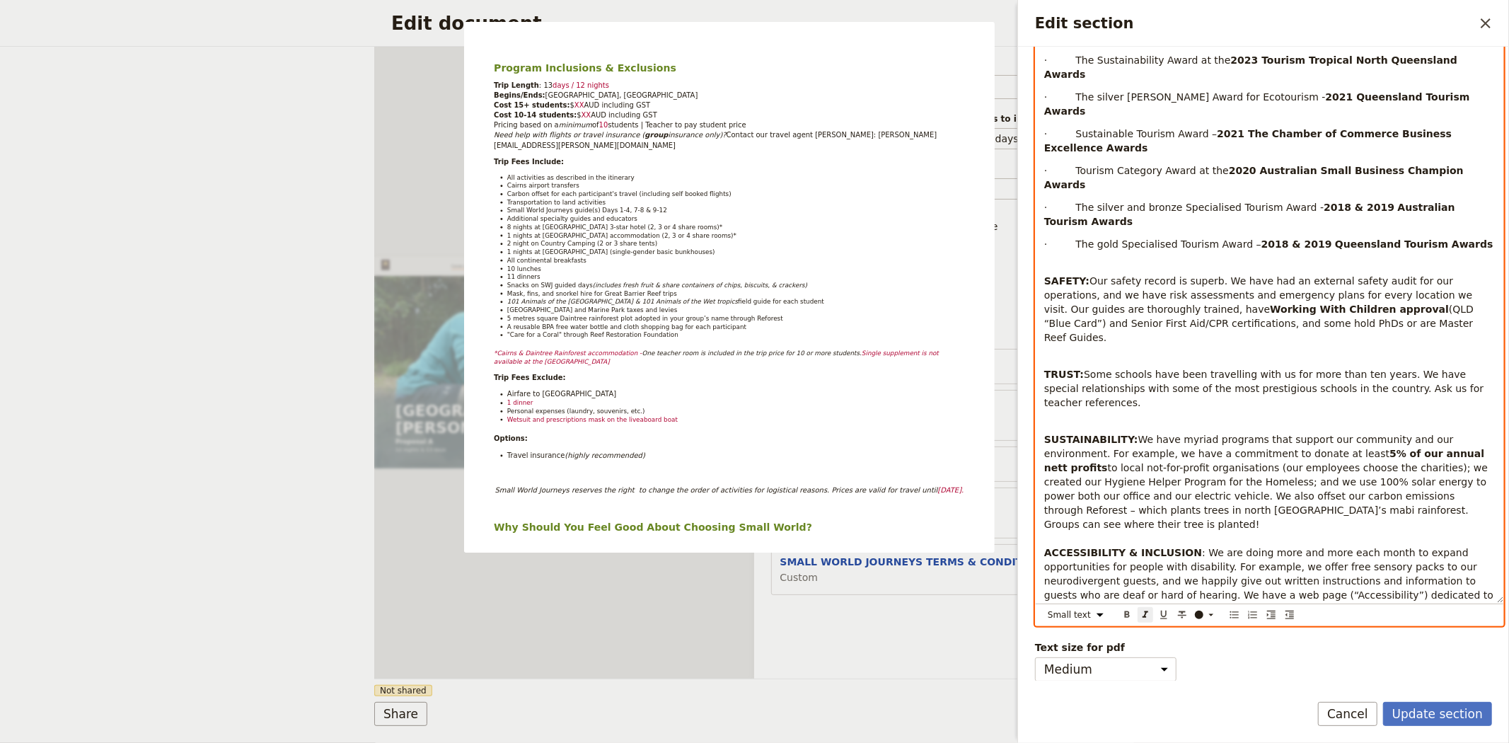
scroll to position [964, 0]
click at [1198, 613] on div "Edit section" at bounding box center [1199, 614] width 8 height 8
click at [1201, 638] on div "button" at bounding box center [1200, 636] width 8 height 8
click at [1246, 457] on p "SUSTAINABILITY: We have myriad programs that support our community and our envi…" at bounding box center [1269, 516] width 451 height 198
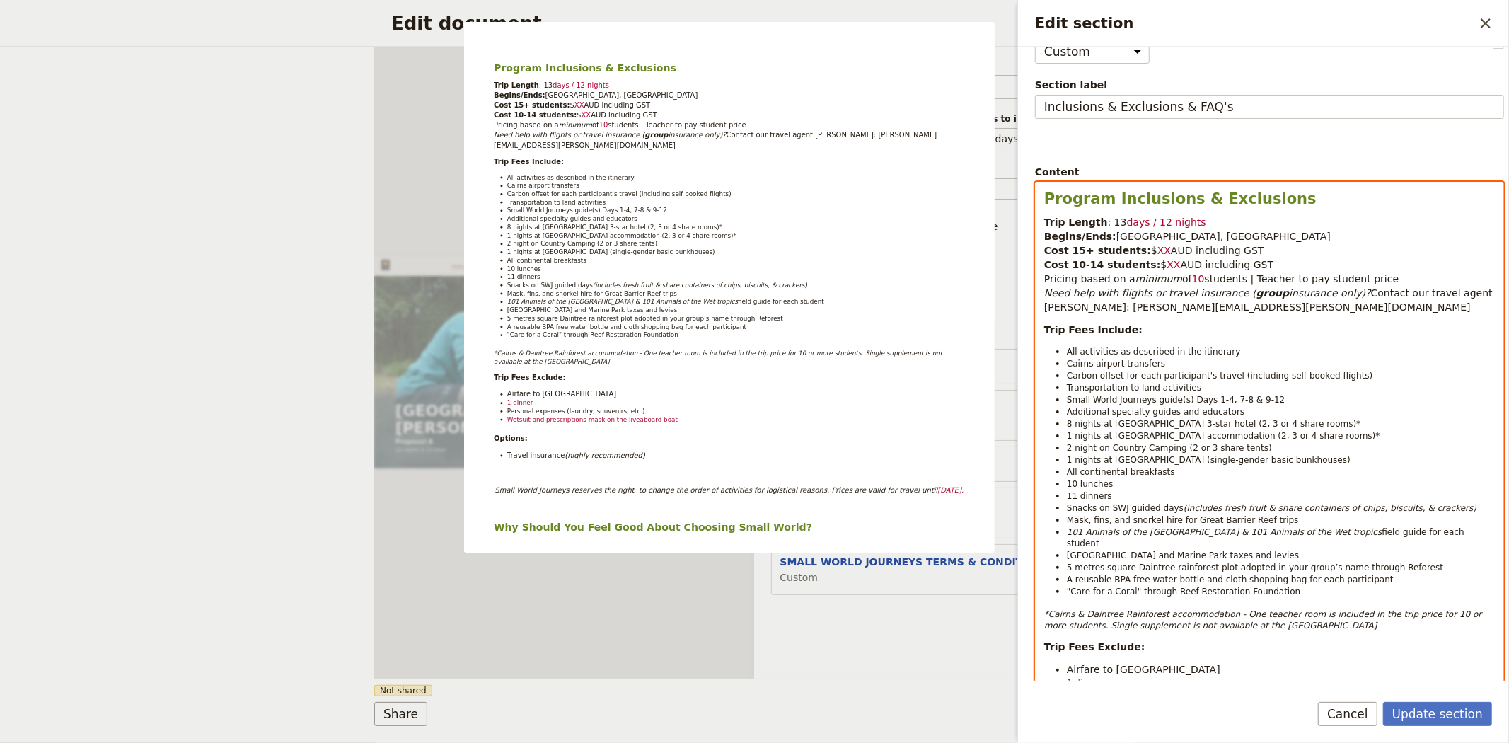
scroll to position [0, 0]
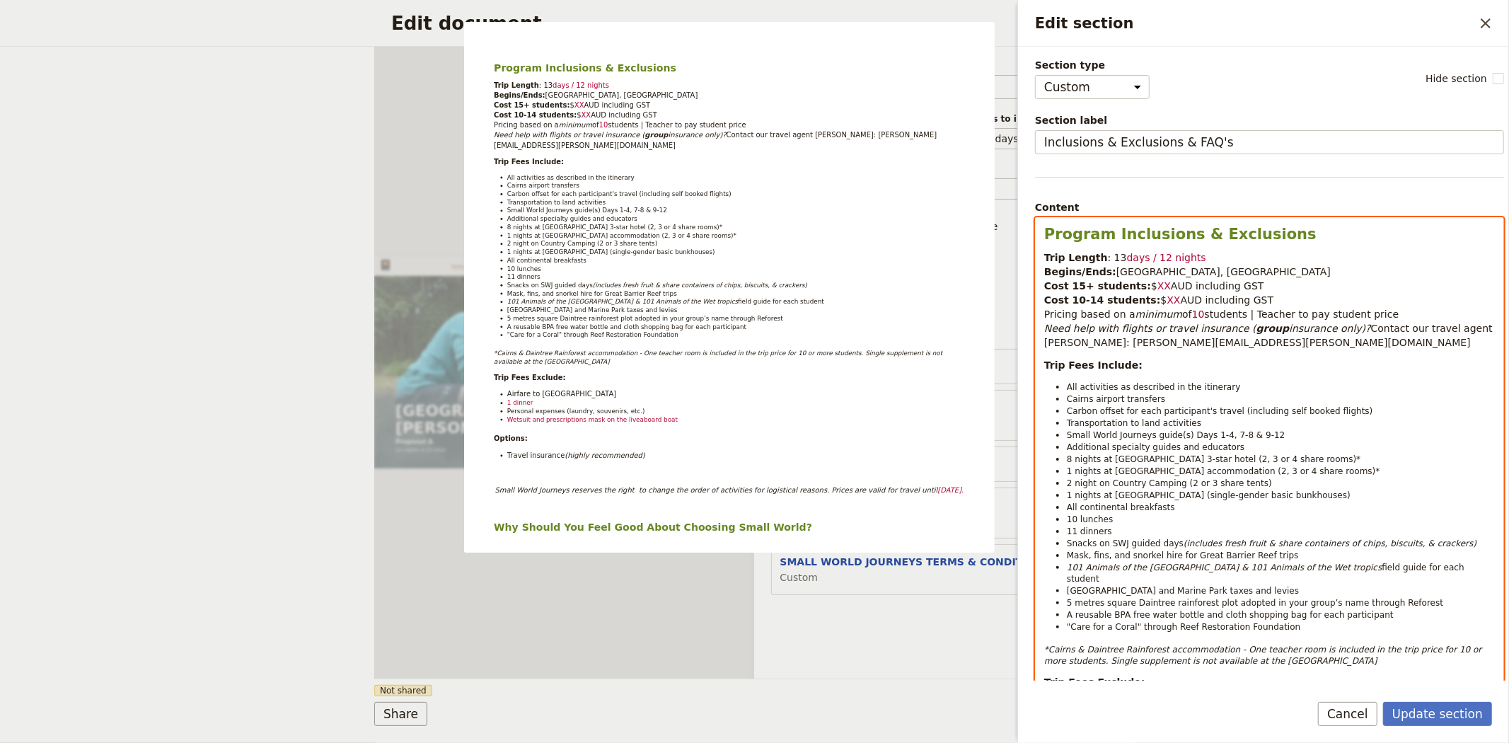
drag, startPoint x: 1190, startPoint y: 255, endPoint x: 1101, endPoint y: 258, distance: 88.5
click at [1101, 258] on p "Trip Length : 13 days / 12 nights Begins/Ends: Cairns, Queensland Cost 15+ stud…" at bounding box center [1269, 299] width 451 height 99
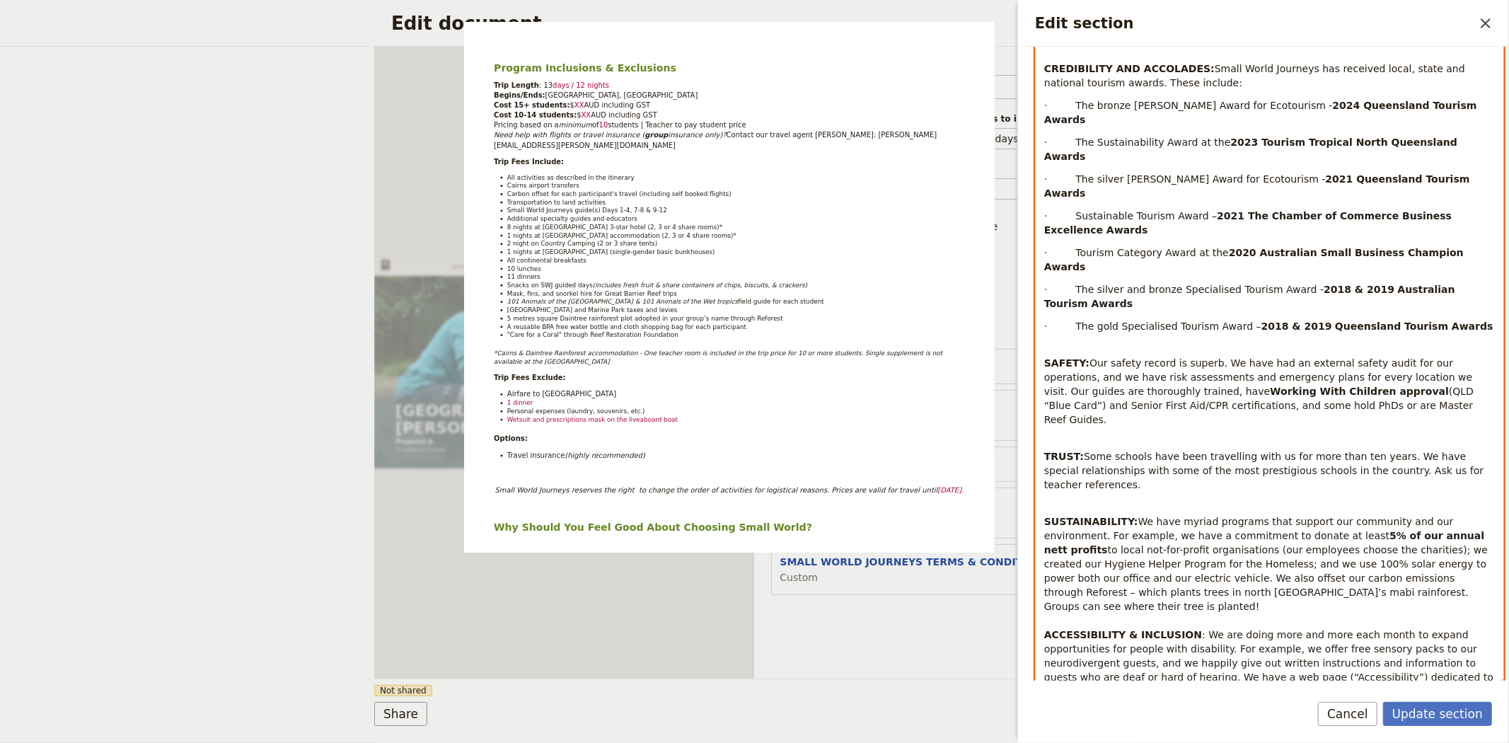
scroll to position [964, 0]
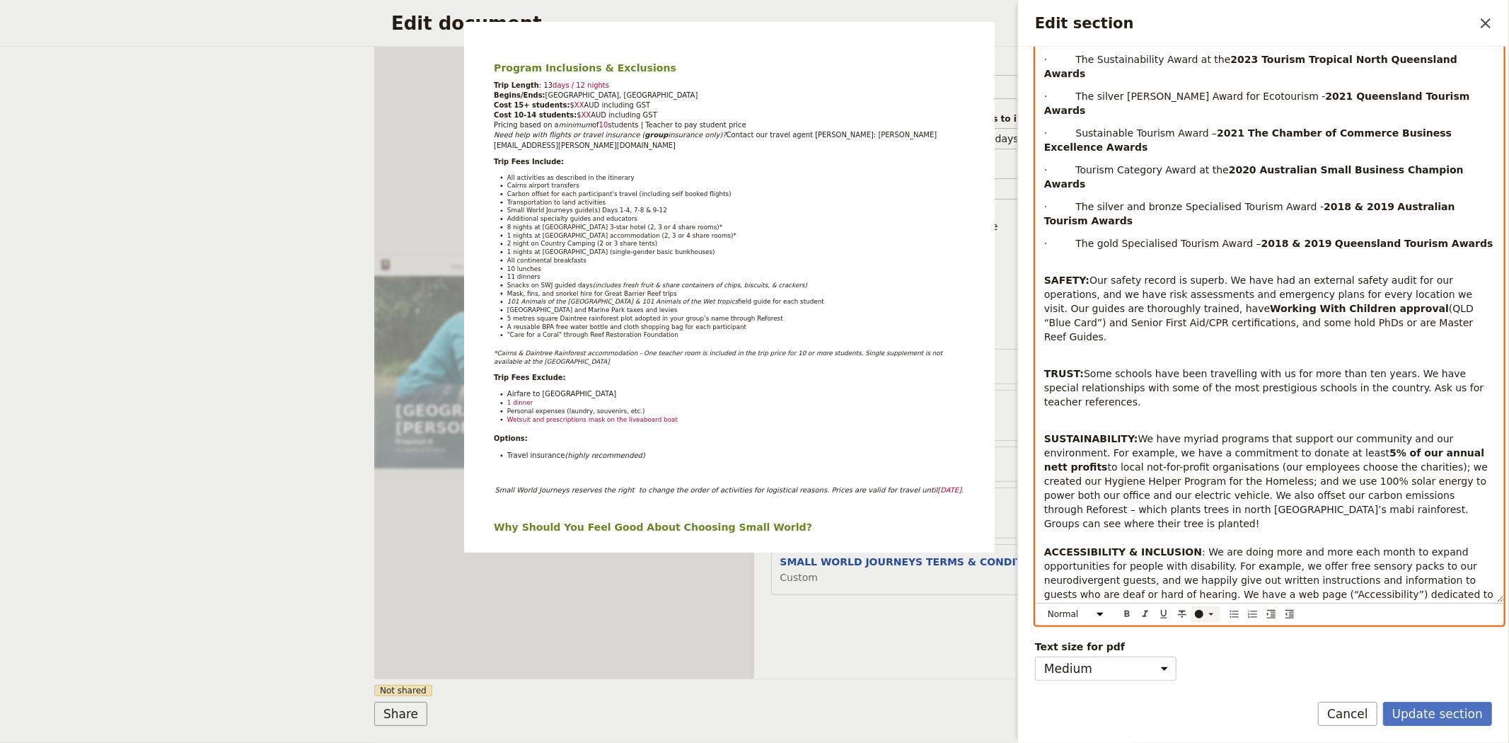
click at [1207, 613] on icon "Edit section" at bounding box center [1210, 613] width 11 height 11
click at [1201, 638] on div "button" at bounding box center [1200, 636] width 8 height 8
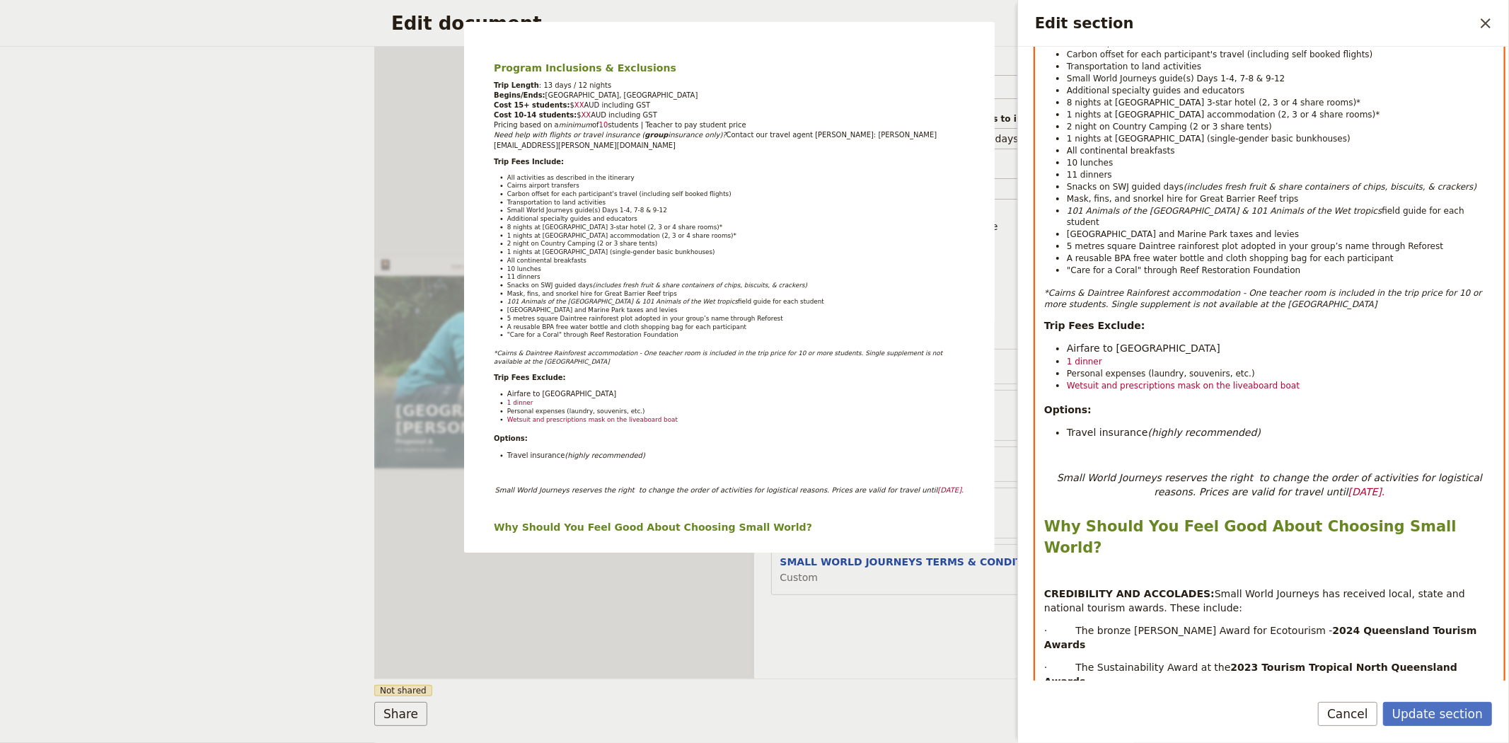
scroll to position [361, 0]
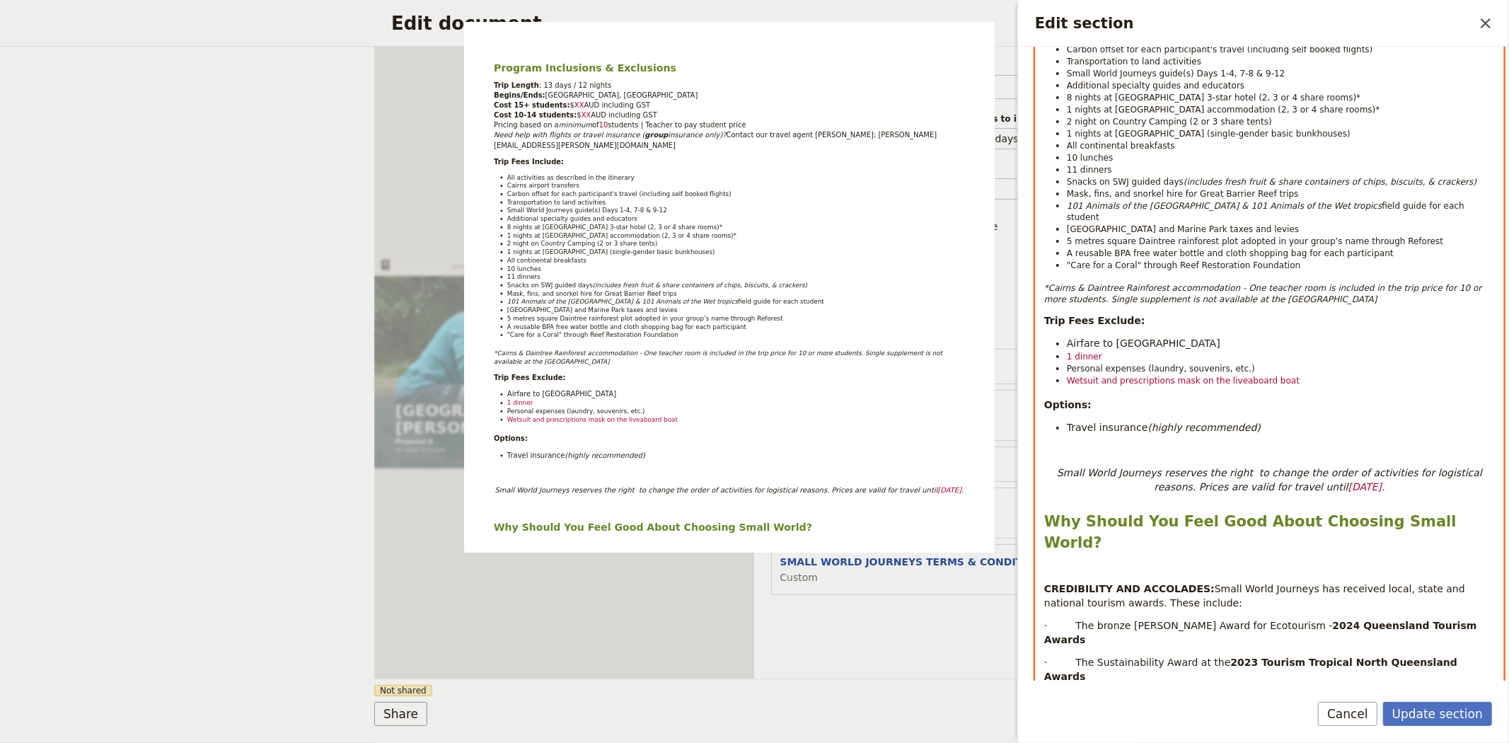
click at [1069, 352] on span "1 dinner" at bounding box center [1084, 357] width 35 height 10
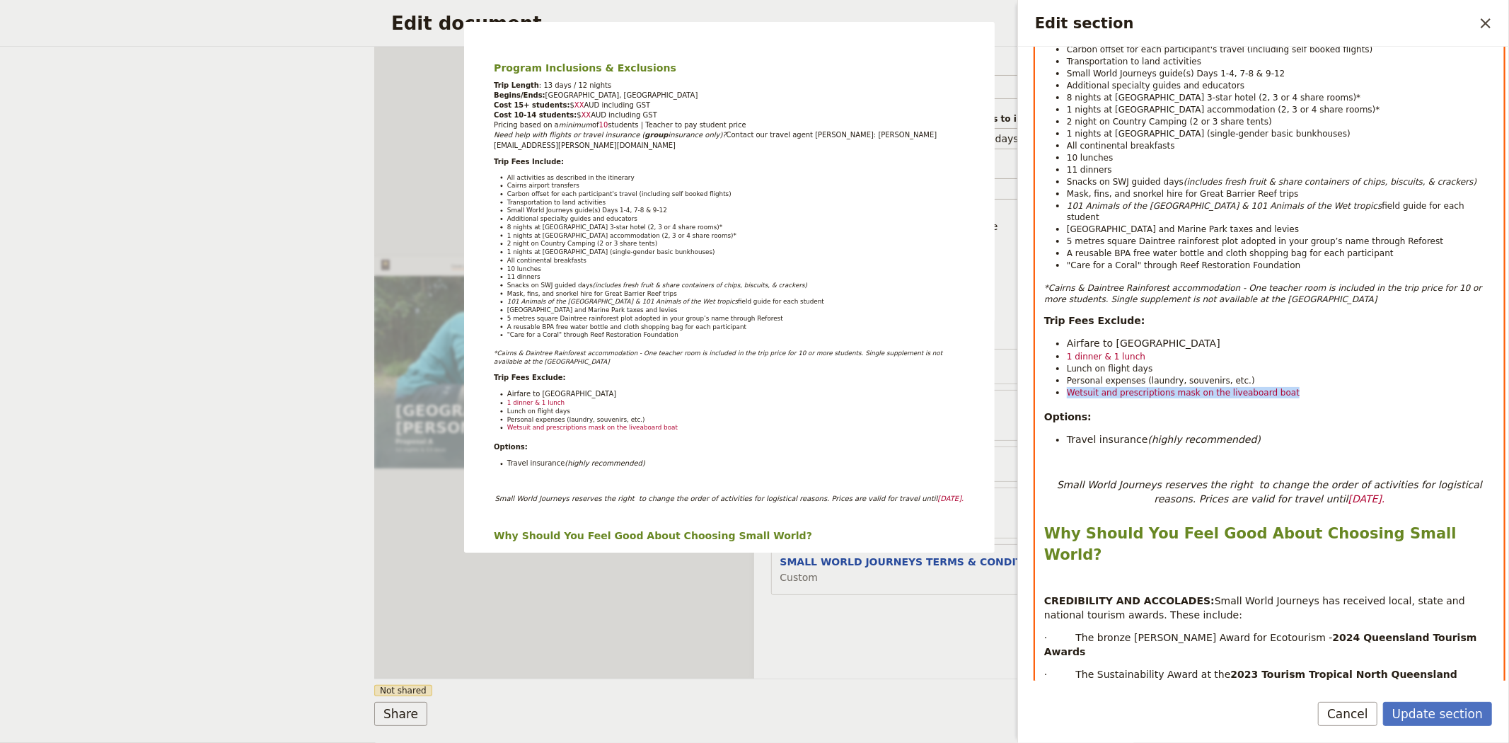
drag, startPoint x: 1284, startPoint y: 387, endPoint x: 1063, endPoint y: 385, distance: 220.7
click at [1063, 385] on ul "Airfare to Cairns 1 dinner & 1 lunch Lunch on flight days Personal expenses (la…" at bounding box center [1269, 367] width 451 height 62
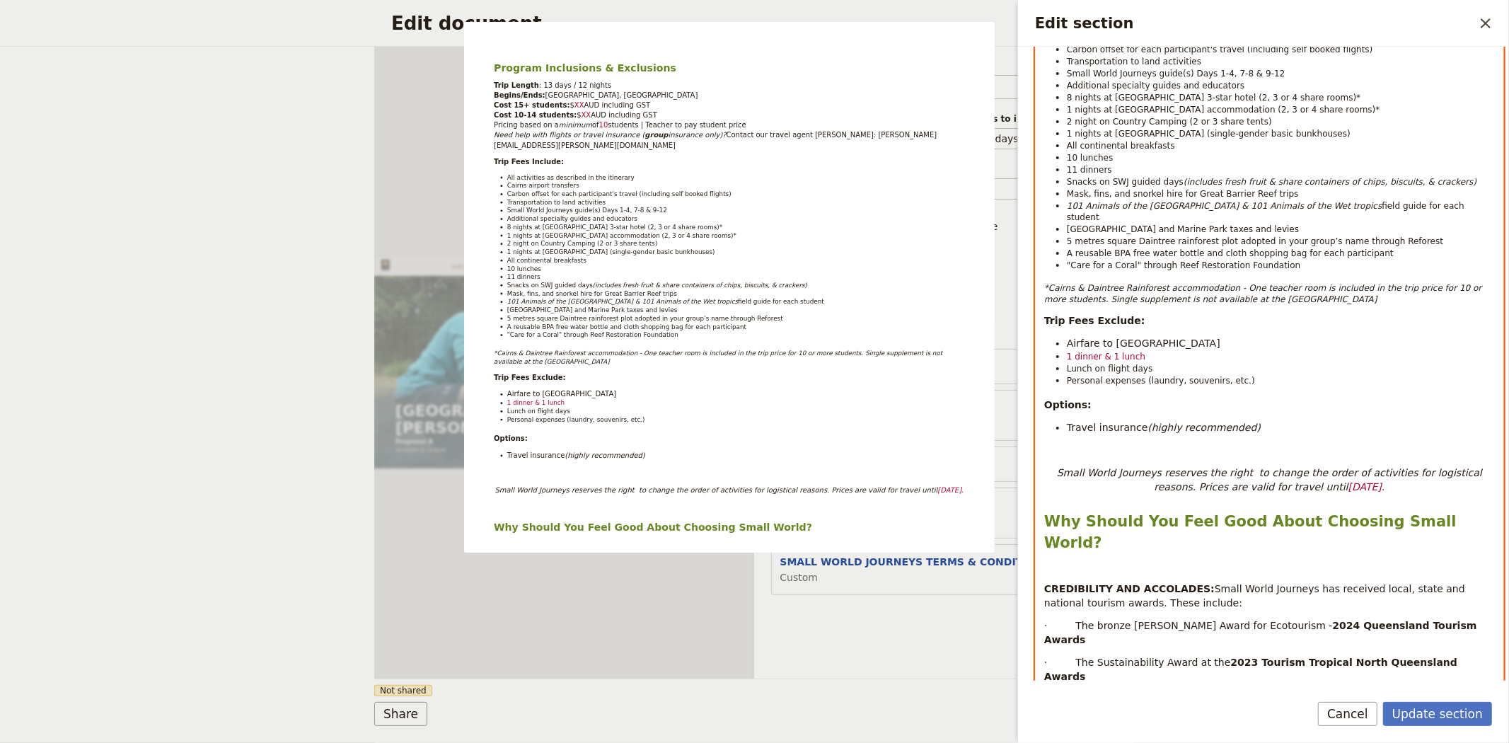
click at [1113, 352] on span "1 dinner & 1 lunch" at bounding box center [1106, 357] width 79 height 10
click at [1348, 481] on em "31 March, 2026." at bounding box center [1366, 486] width 37 height 11
click at [1241, 410] on div "Program Inclusions & Exclusions Trip Length : 13 days / 12 nights Begins/Ends: …" at bounding box center [1270, 530] width 468 height 1348
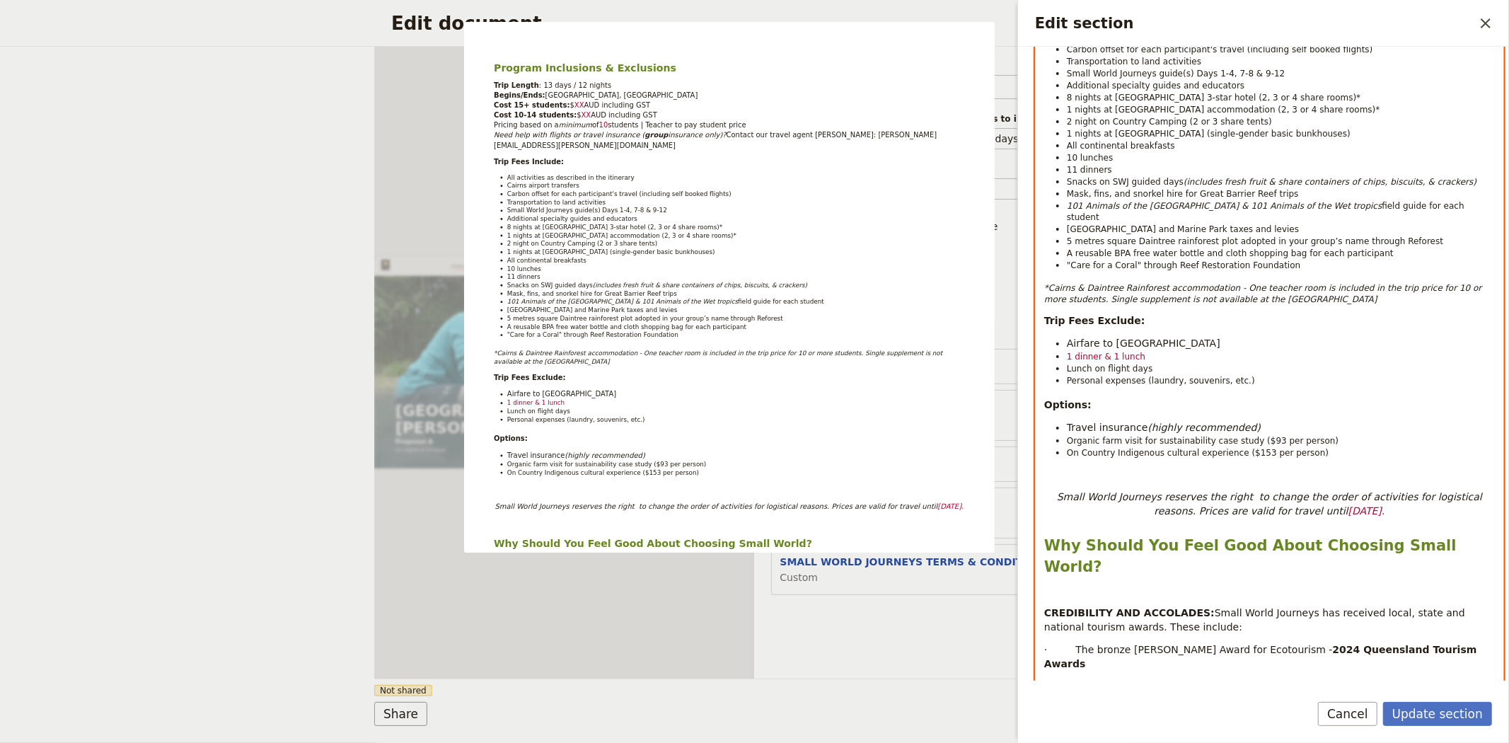
click at [1130, 422] on span "Travel insurance" at bounding box center [1107, 427] width 81 height 11
drag, startPoint x: 1306, startPoint y: 448, endPoint x: 1063, endPoint y: 412, distance: 246.0
click at [1063, 420] on ul "Travel insurance (highly recommended) Organic farm visit for sustainability cas…" at bounding box center [1269, 439] width 451 height 38
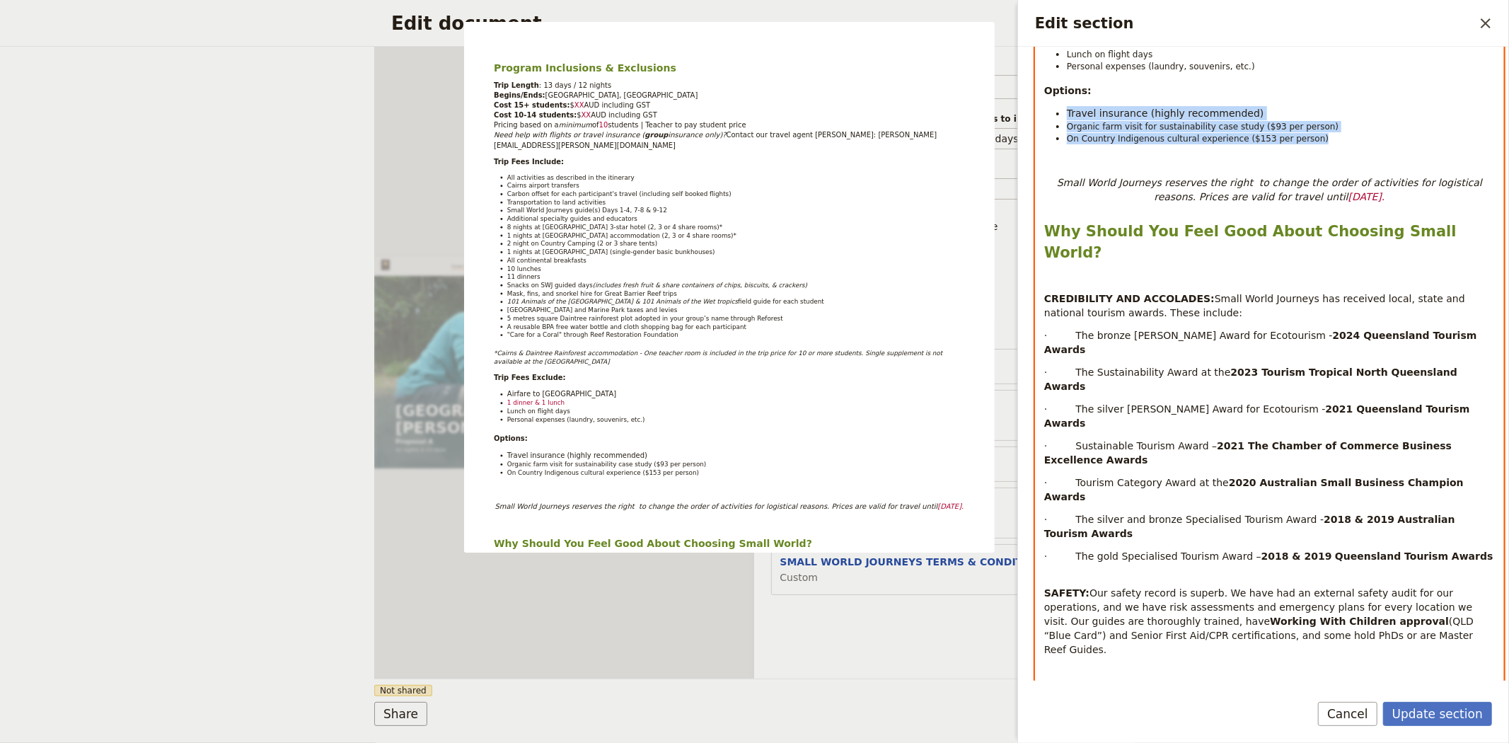
scroll to position [988, 0]
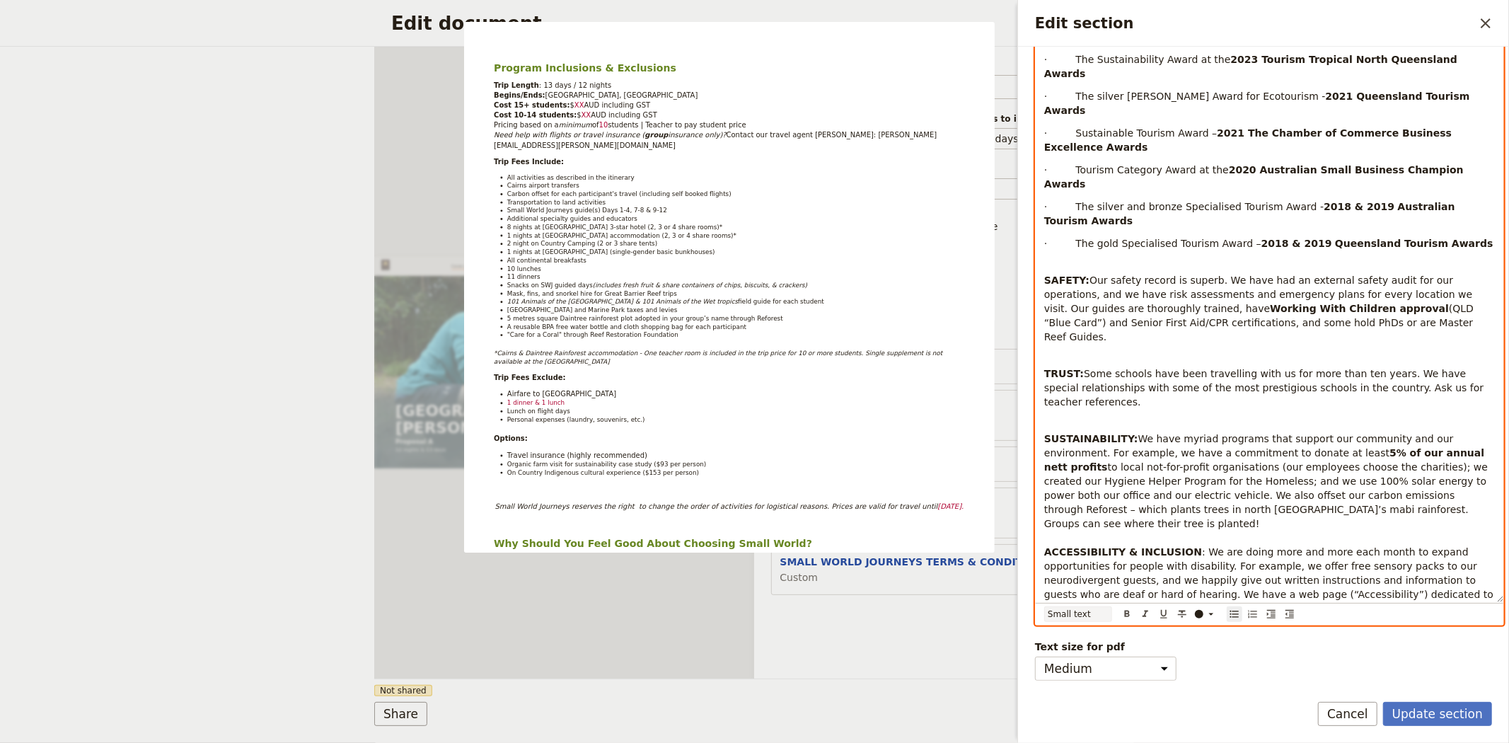
click at [1085, 615] on select "Normal Small text Heading 1 Heading 2 Heading 3" at bounding box center [1078, 614] width 68 height 16
click at [1044, 608] on select "Normal Small text Heading 1 Heading 2 Heading 3" at bounding box center [1078, 614] width 68 height 16
click at [1092, 610] on select "Normal Small text Heading 1 Heading 2 Heading 3" at bounding box center [1078, 614] width 68 height 16
click at [1044, 606] on select "Normal Small text Heading 1 Heading 2 Heading 3" at bounding box center [1078, 614] width 68 height 16
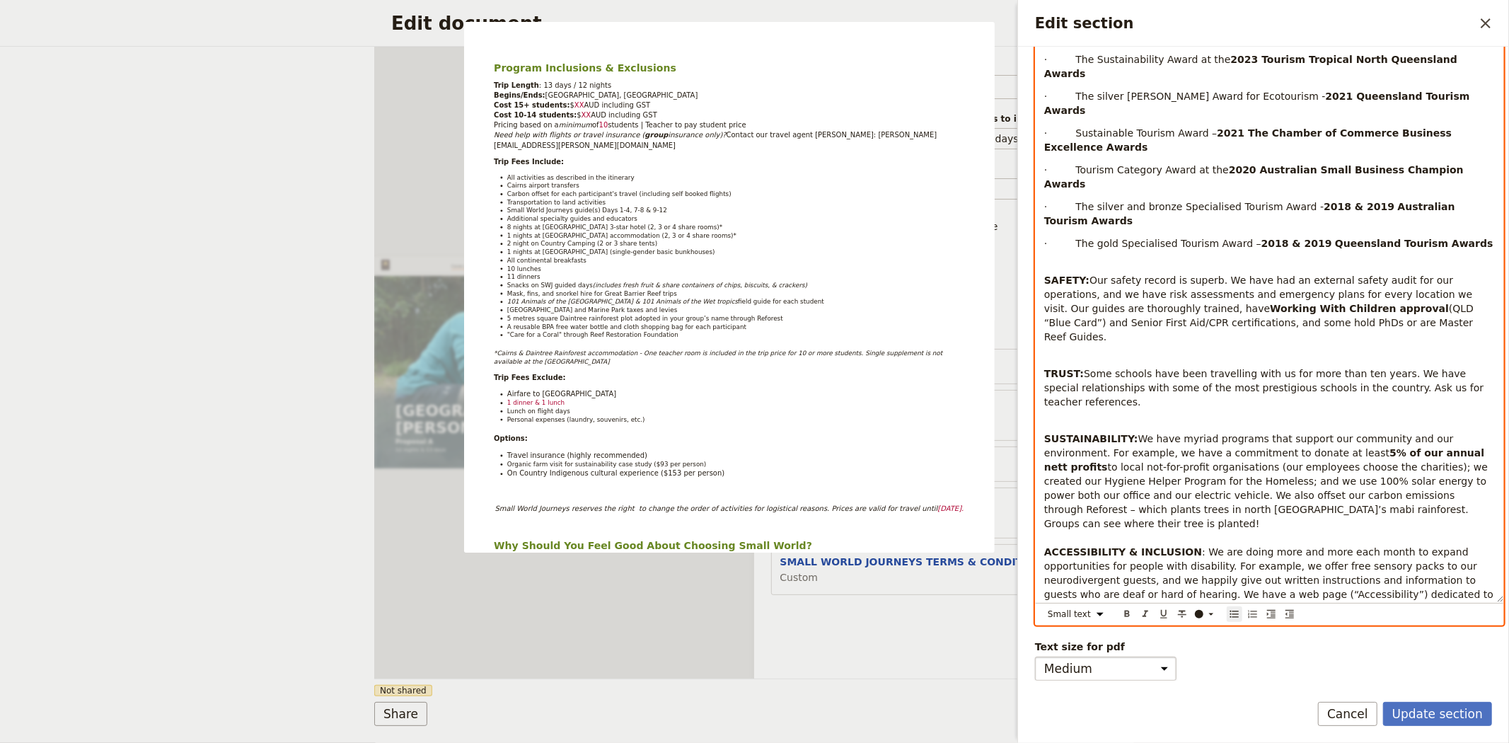
scroll to position [988, 0]
click at [1212, 433] on span "We have myriad programs that support our community and our environment. For exa…" at bounding box center [1250, 445] width 412 height 25
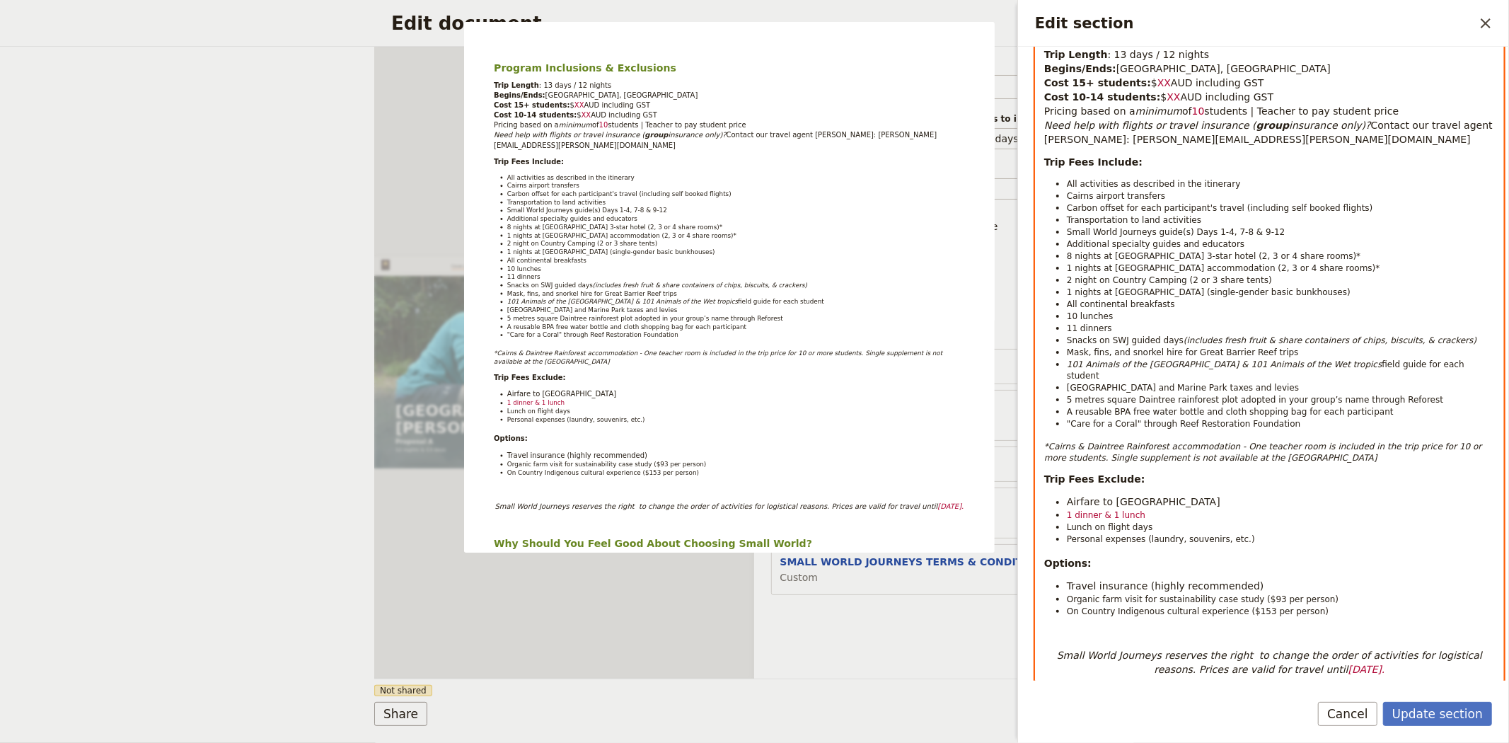
scroll to position [202, 0]
click at [1135, 581] on span "Travel insurance (highly recommended)" at bounding box center [1165, 586] width 197 height 11
click at [1187, 419] on span ""Care for a Coral" through Reef Restoration Foundation" at bounding box center [1183, 424] width 233 height 10
drag, startPoint x: 1314, startPoint y: 609, endPoint x: 1051, endPoint y: 574, distance: 264.8
click at [1051, 574] on div "Program Inclusions & Exclusions Trip Length : 13 days / 12 nights Begins/Ends: …" at bounding box center [1270, 702] width 468 height 1372
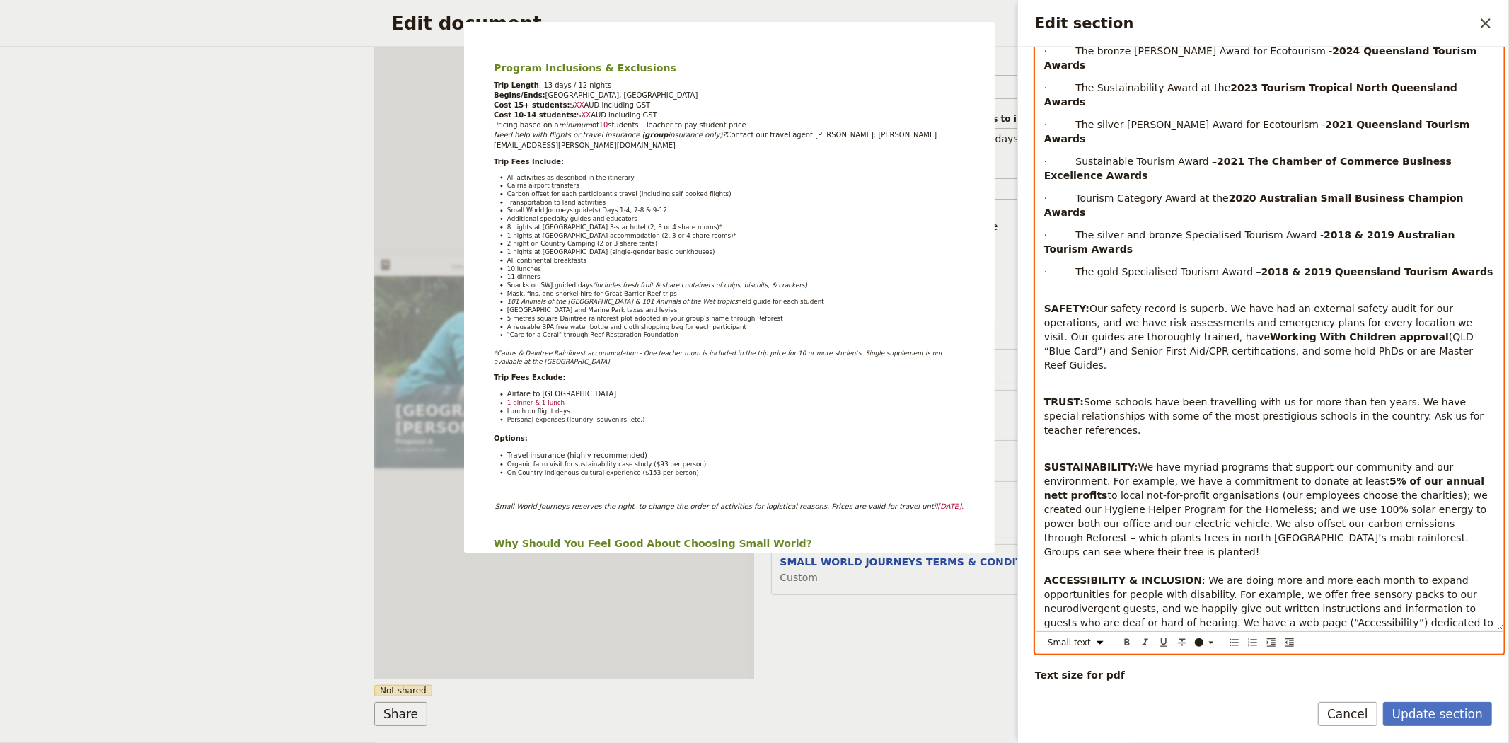
scroll to position [988, 0]
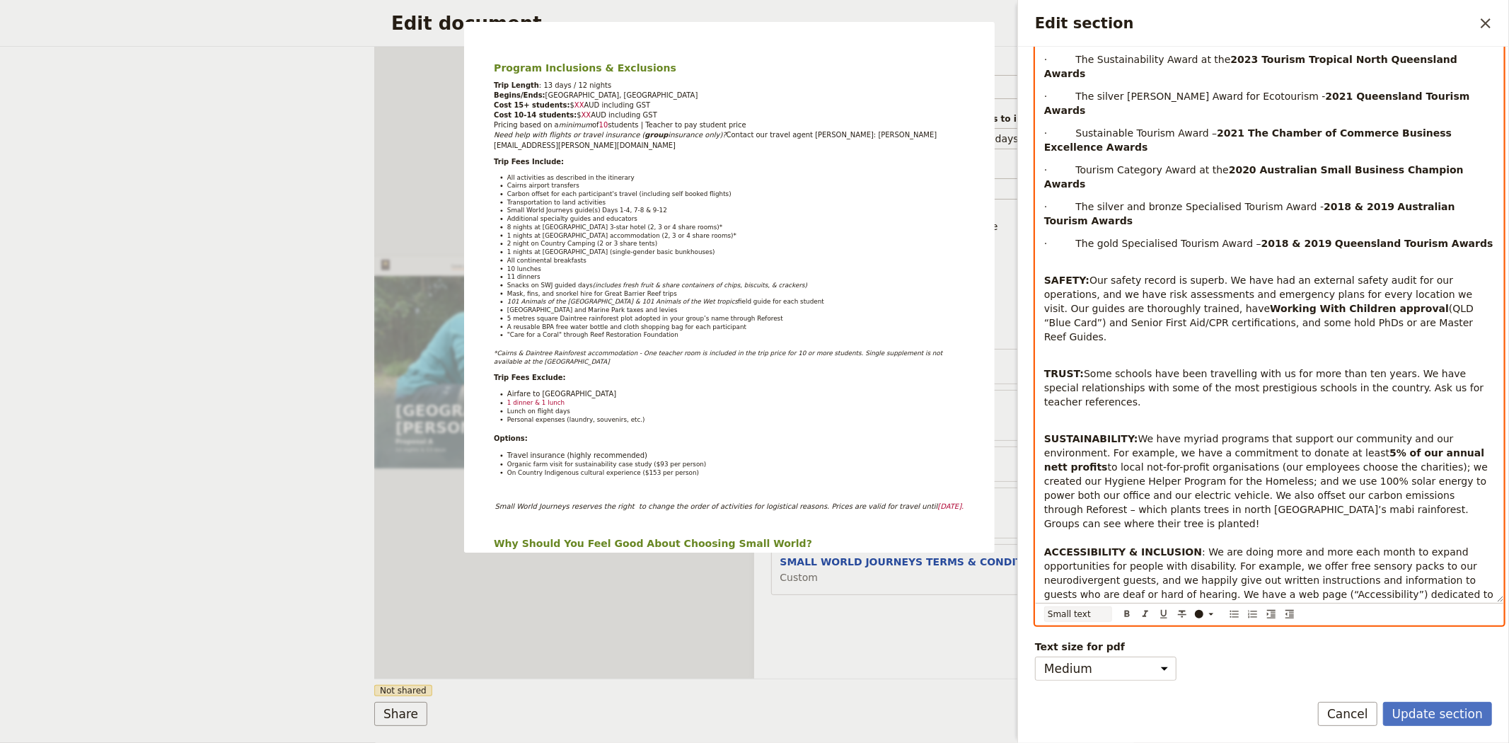
click at [1086, 620] on select "Normal Small text Heading 1 Heading 2 Heading 3" at bounding box center [1078, 614] width 68 height 16
click at [1044, 622] on select "Normal Small text Heading 1 Heading 2 Heading 3" at bounding box center [1078, 614] width 68 height 16
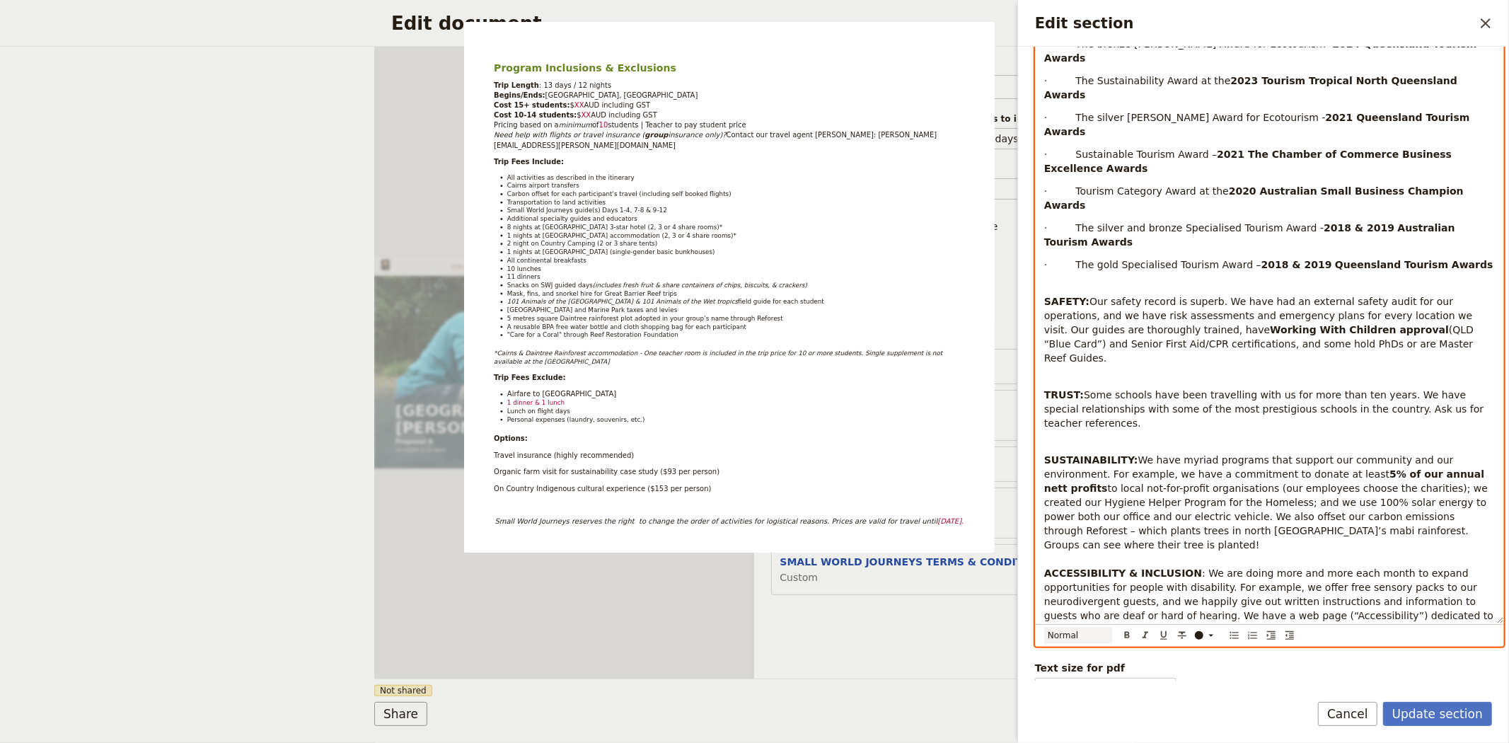
click at [1078, 634] on select "Normal Small text Heading 1 Heading 2 Heading 3" at bounding box center [1078, 635] width 68 height 16
click at [1044, 627] on select "Normal Small text Heading 1 Heading 2 Heading 3" at bounding box center [1078, 635] width 68 height 16
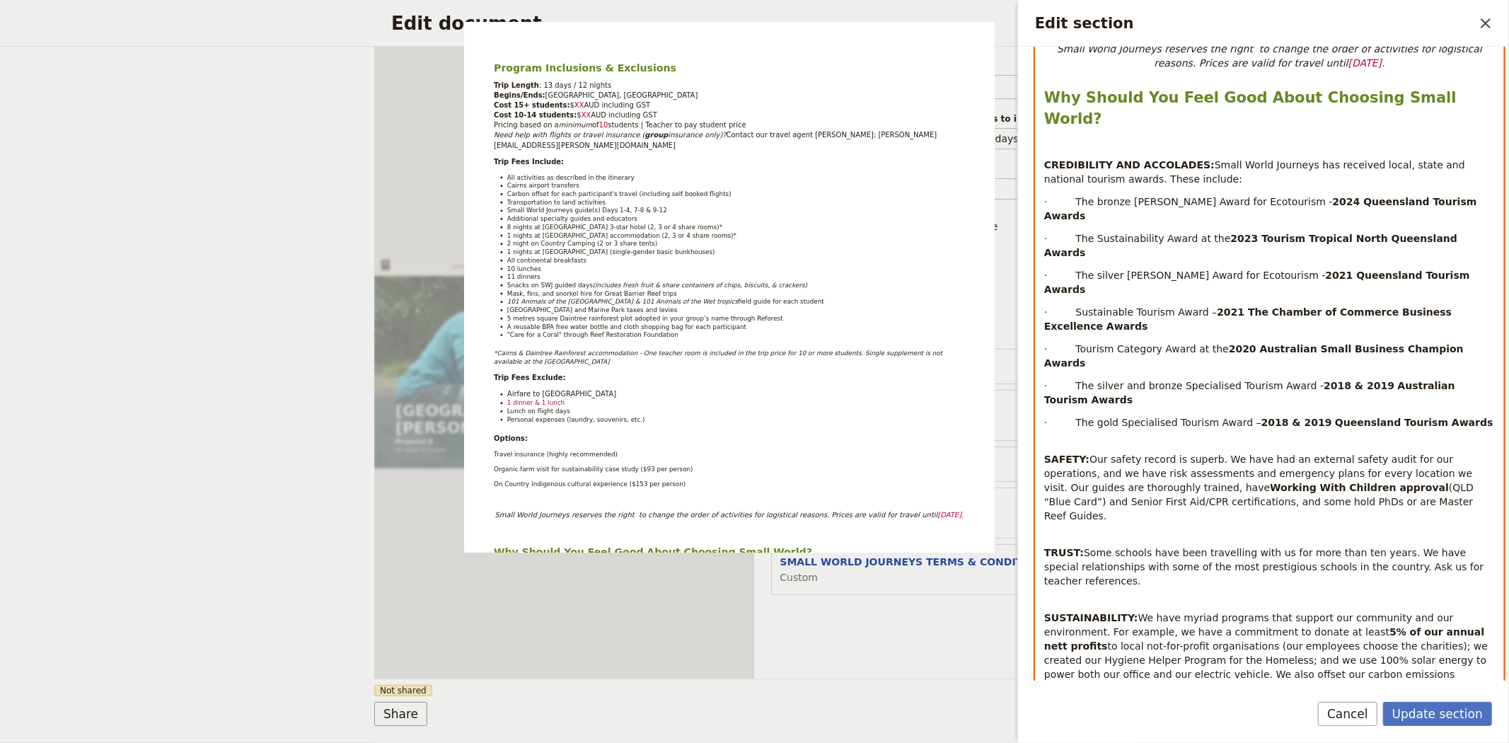
scroll to position [999, 0]
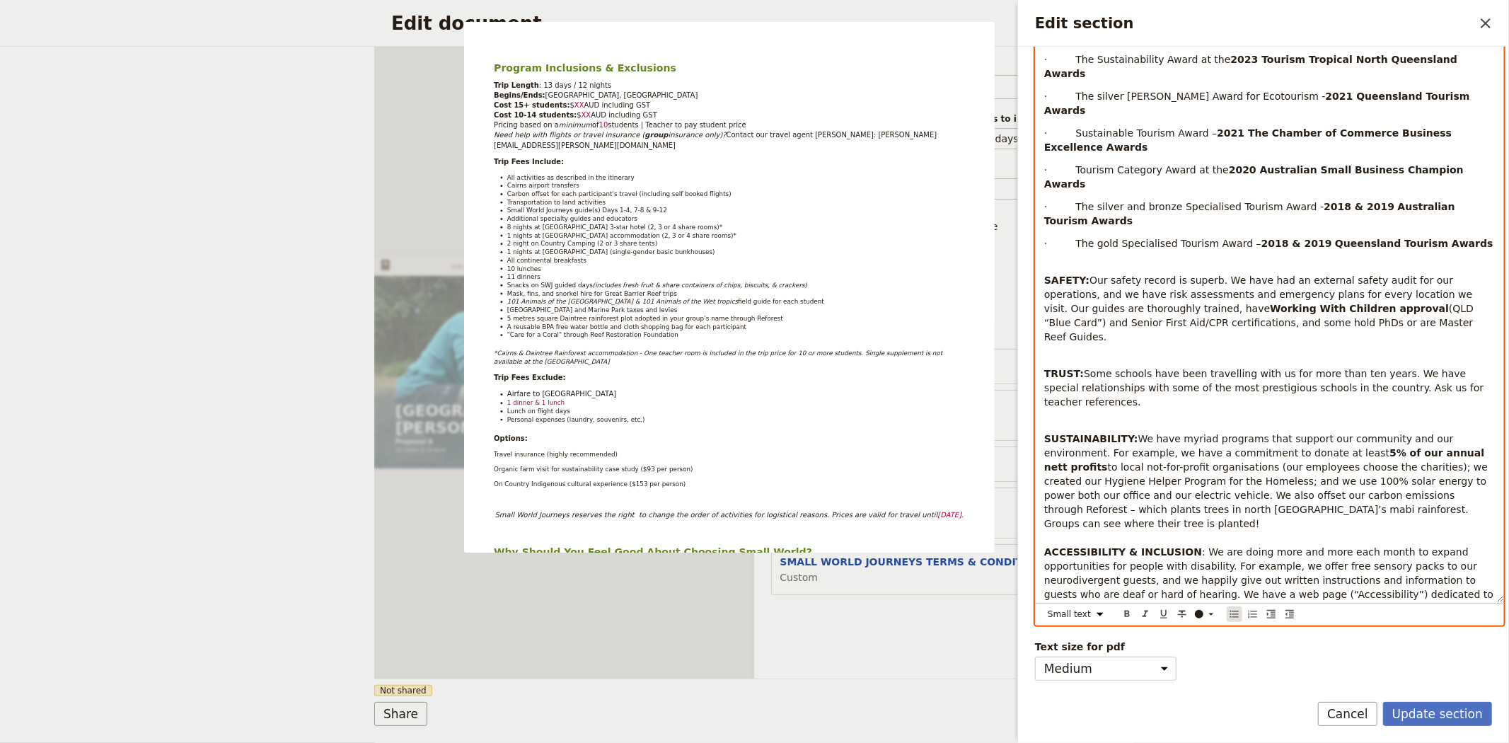
click at [1238, 617] on icon "Bulleted list" at bounding box center [1234, 613] width 11 height 11
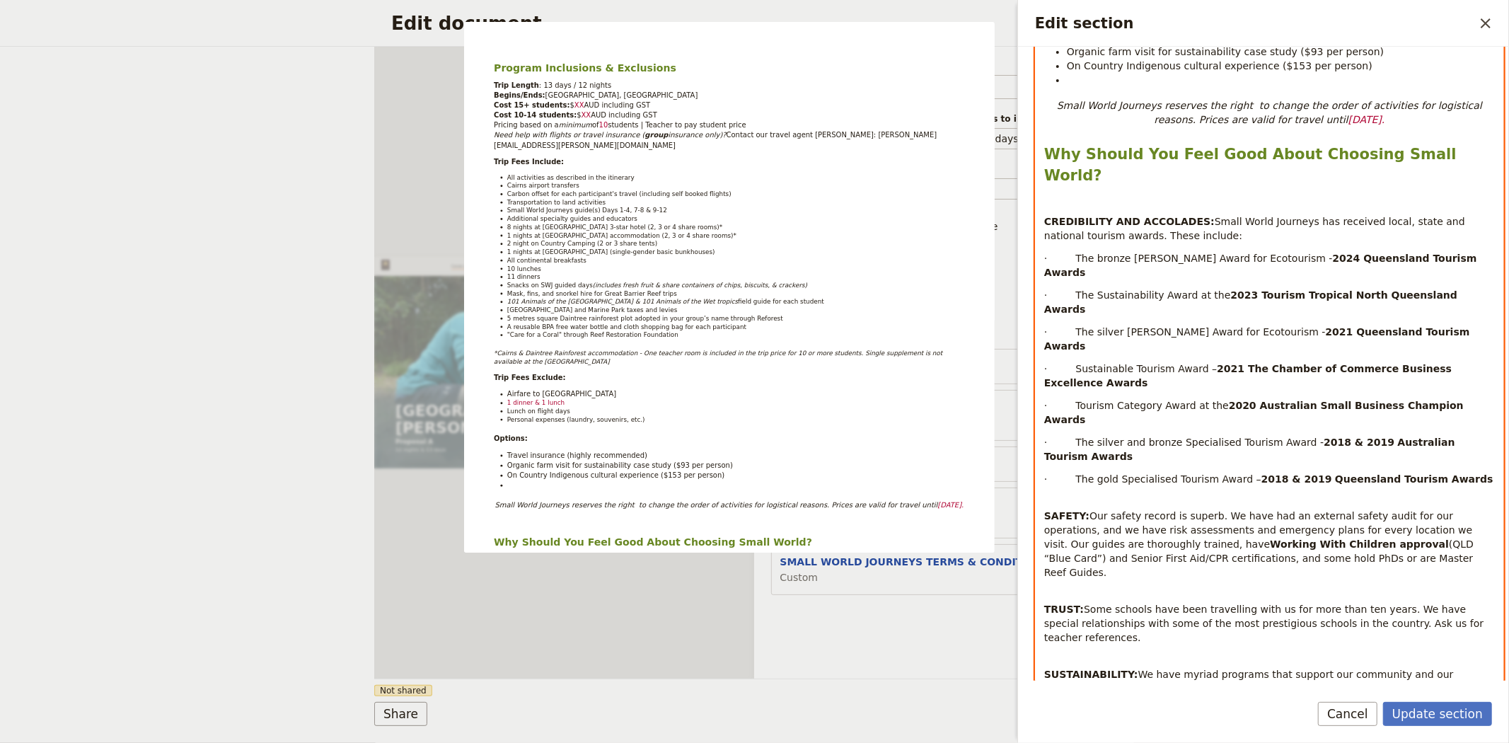
scroll to position [436, 0]
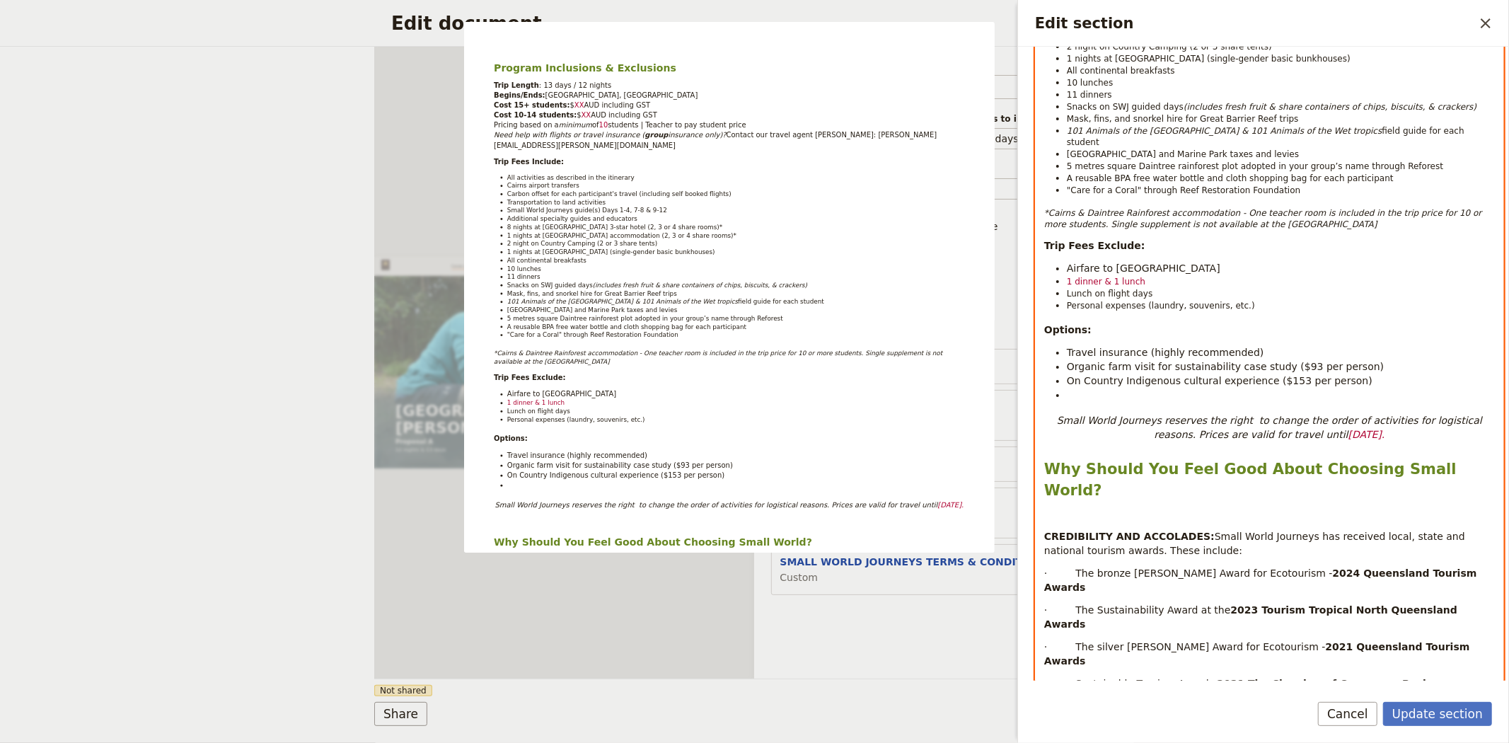
click at [1063, 389] on ul "Travel insurance (highly recommended) Organic farm visit for sustainability cas…" at bounding box center [1269, 373] width 451 height 57
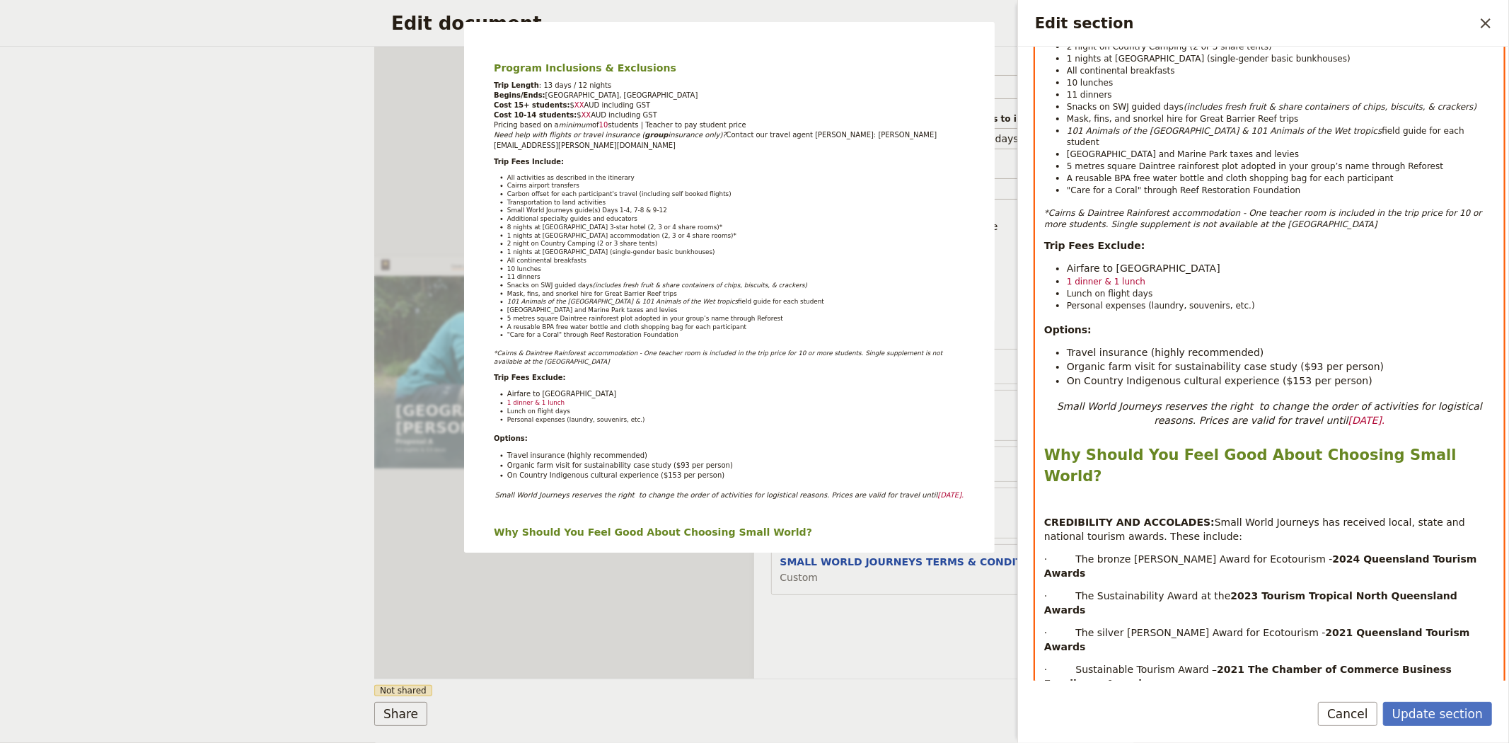
drag, startPoint x: 1367, startPoint y: 410, endPoint x: 1278, endPoint y: 407, distance: 88.5
click at [1278, 407] on p "Small World Journeys reserves the right to change the order of activities for l…" at bounding box center [1269, 413] width 451 height 28
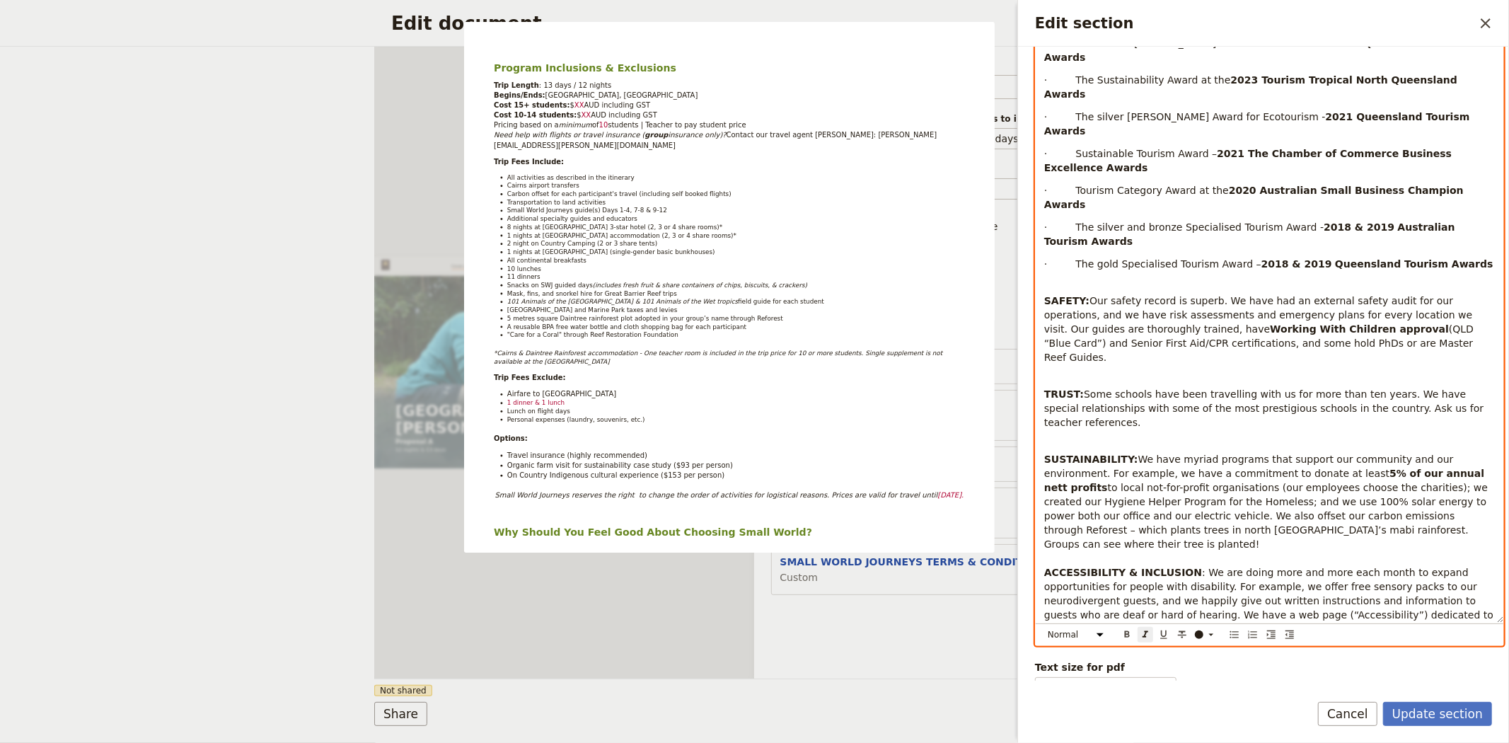
scroll to position [973, 0]
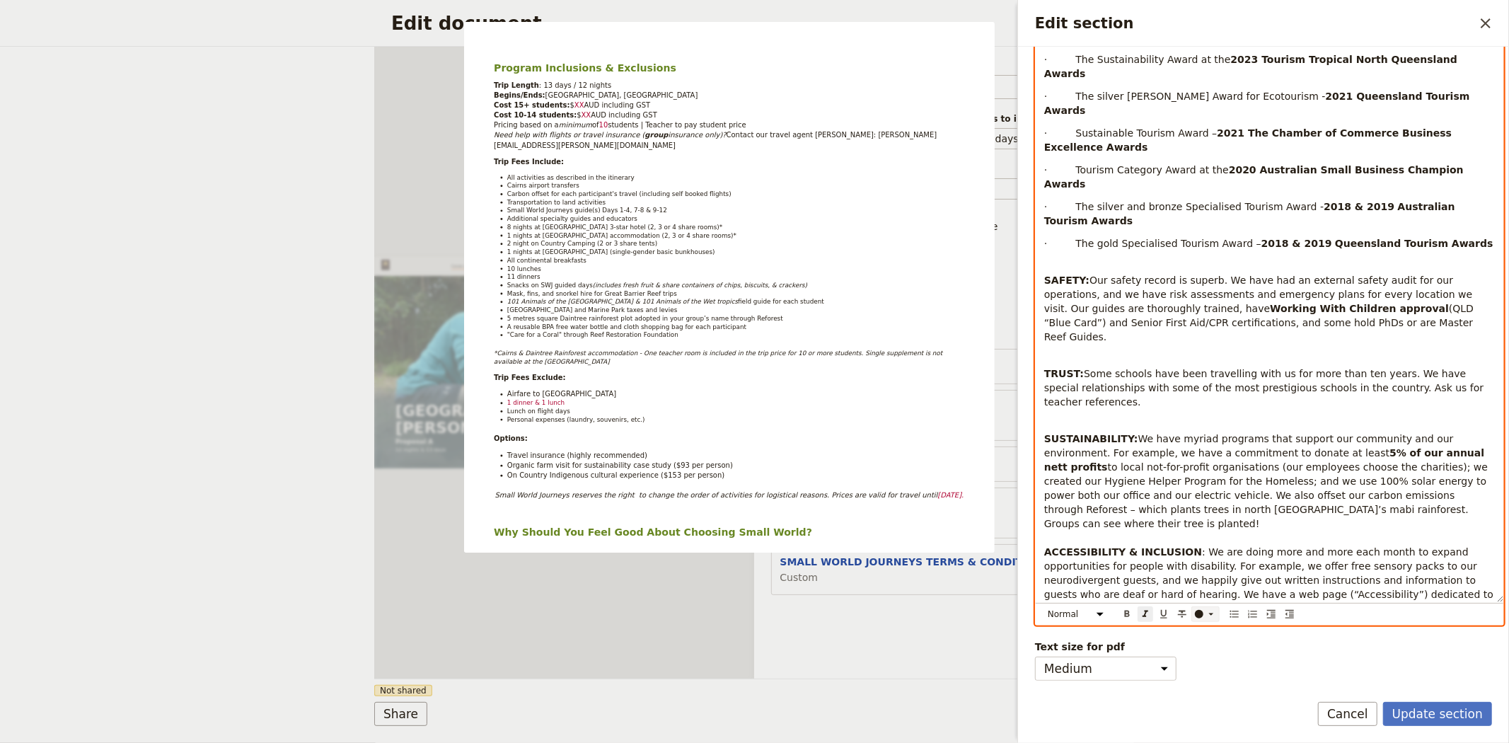
click at [1207, 617] on icon "Edit section" at bounding box center [1210, 613] width 11 height 11
click at [1200, 637] on div "button" at bounding box center [1200, 636] width 8 height 8
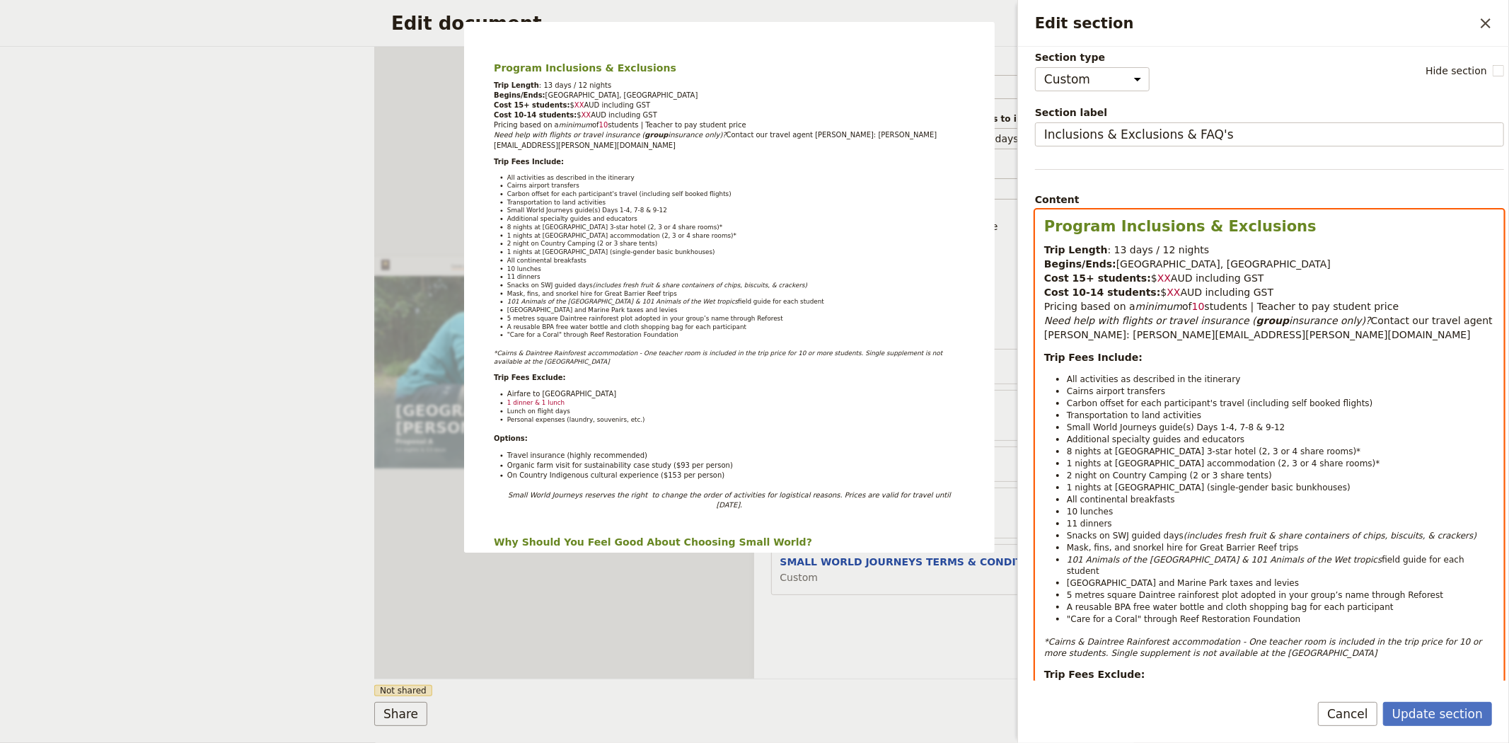
scroll to position [322, 0]
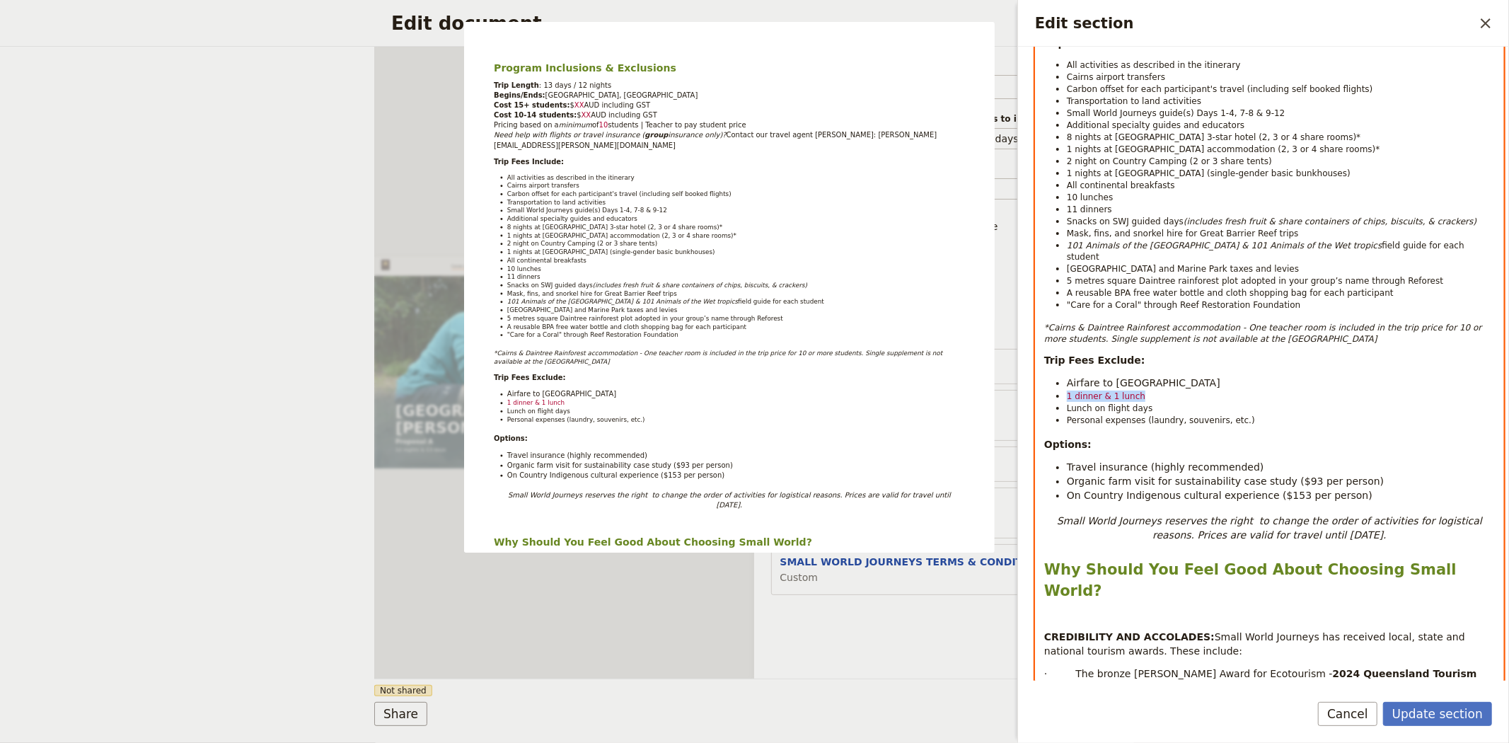
drag, startPoint x: 1143, startPoint y: 383, endPoint x: 1066, endPoint y: 390, distance: 77.4
click at [1067, 390] on li "1 dinner & 1 lunch" at bounding box center [1281, 396] width 428 height 12
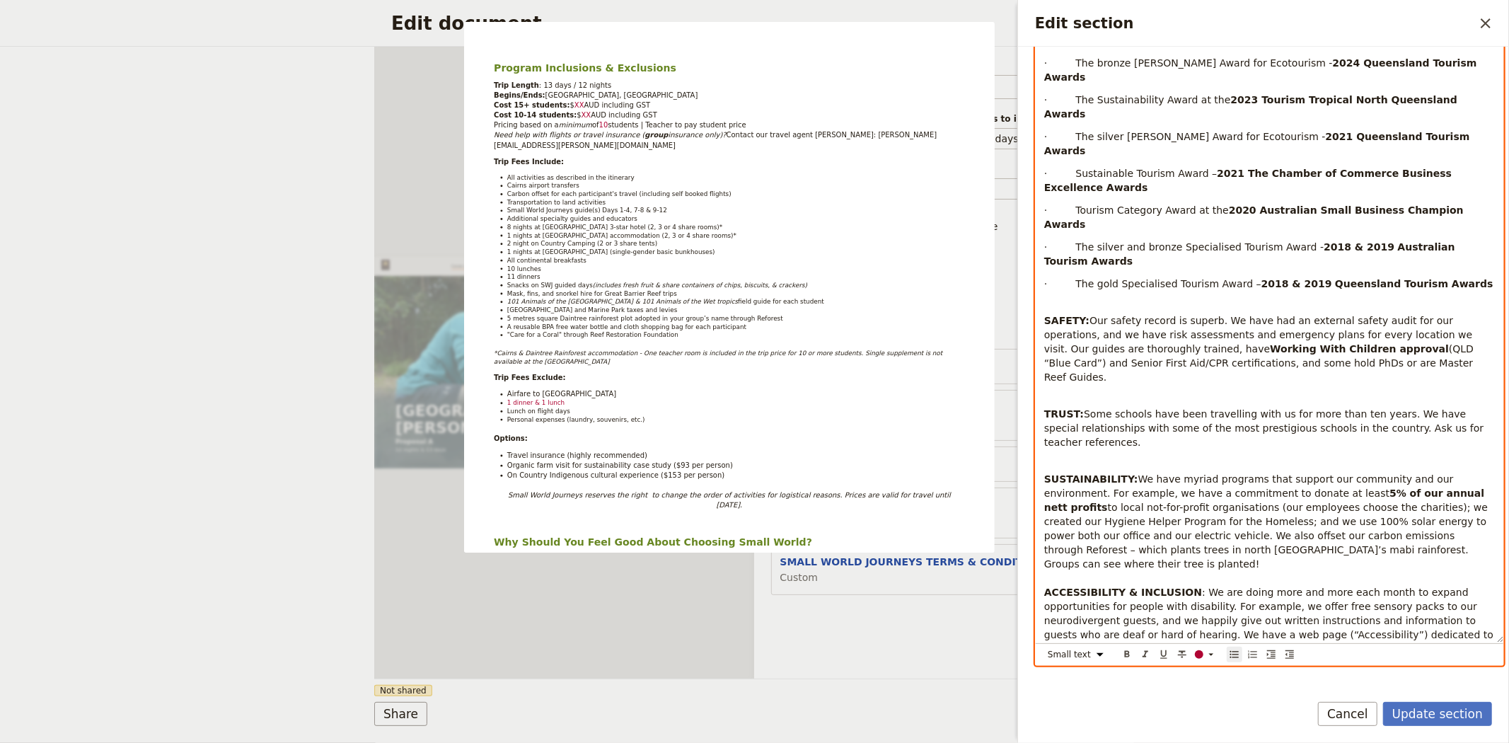
scroll to position [973, 0]
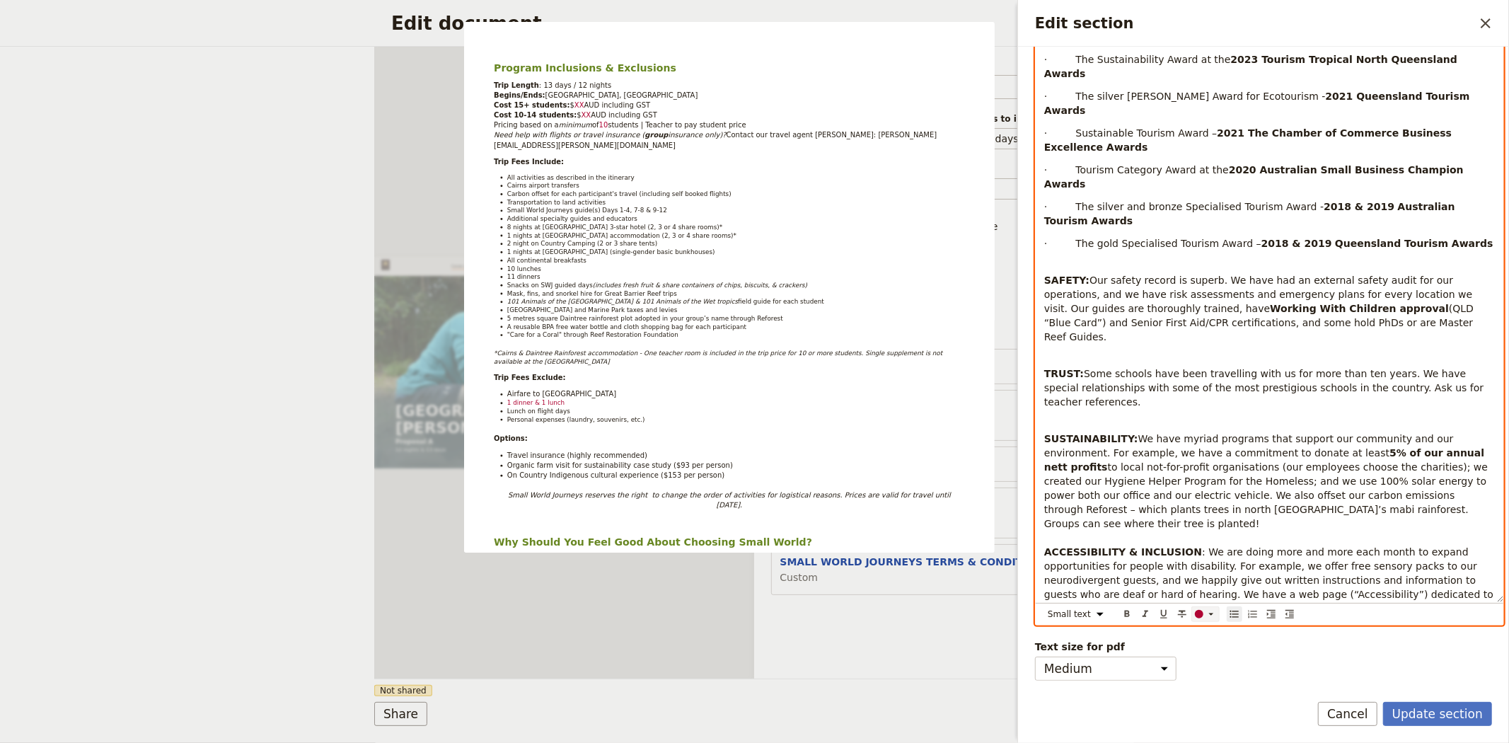
click at [1206, 612] on icon "Edit section" at bounding box center [1210, 613] width 11 height 11
click at [1198, 633] on div "button" at bounding box center [1200, 636] width 8 height 8
select select "paragraph"
click at [1239, 417] on p "SUSTAINABILITY: We have myriad programs that support our community and our envi…" at bounding box center [1269, 516] width 451 height 198
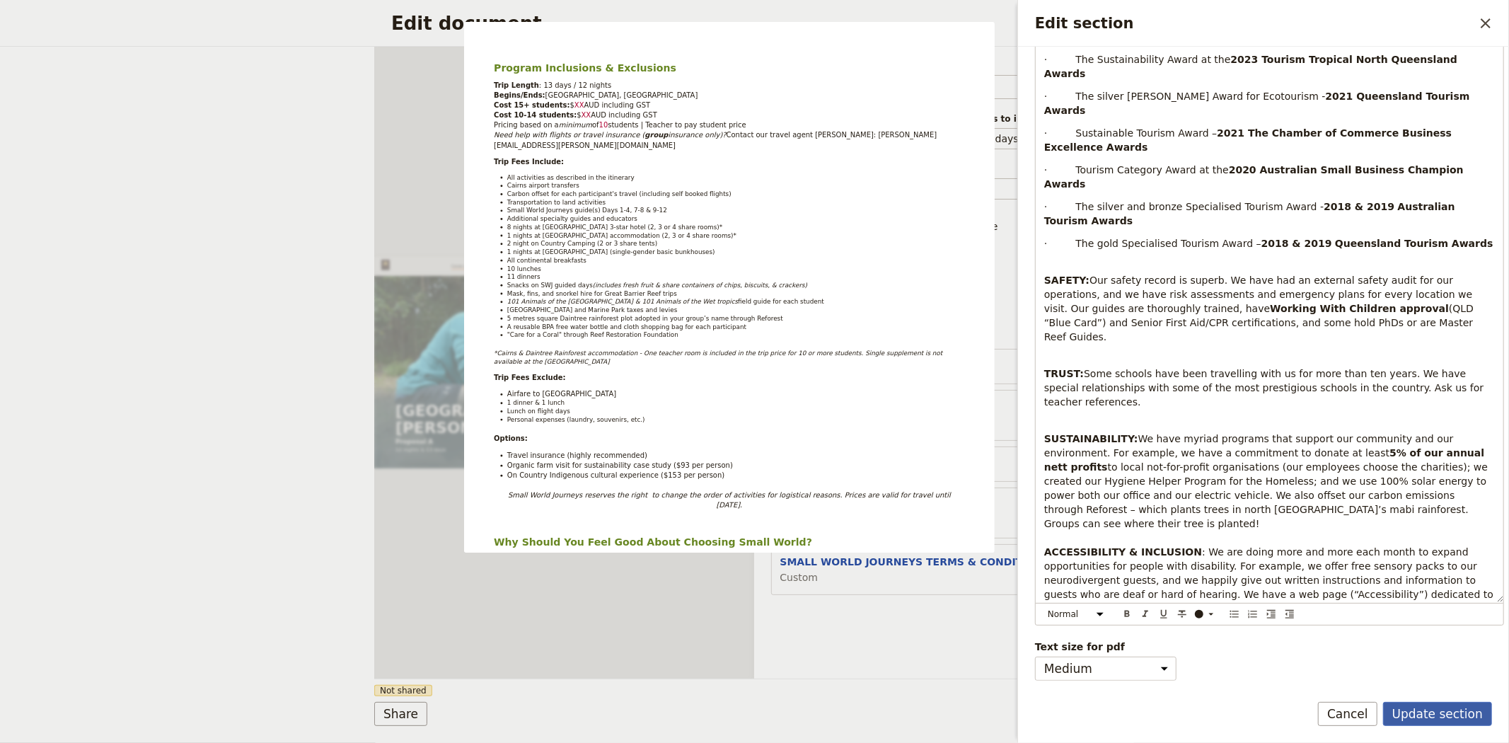
click at [1451, 710] on button "Update section" at bounding box center [1437, 714] width 109 height 24
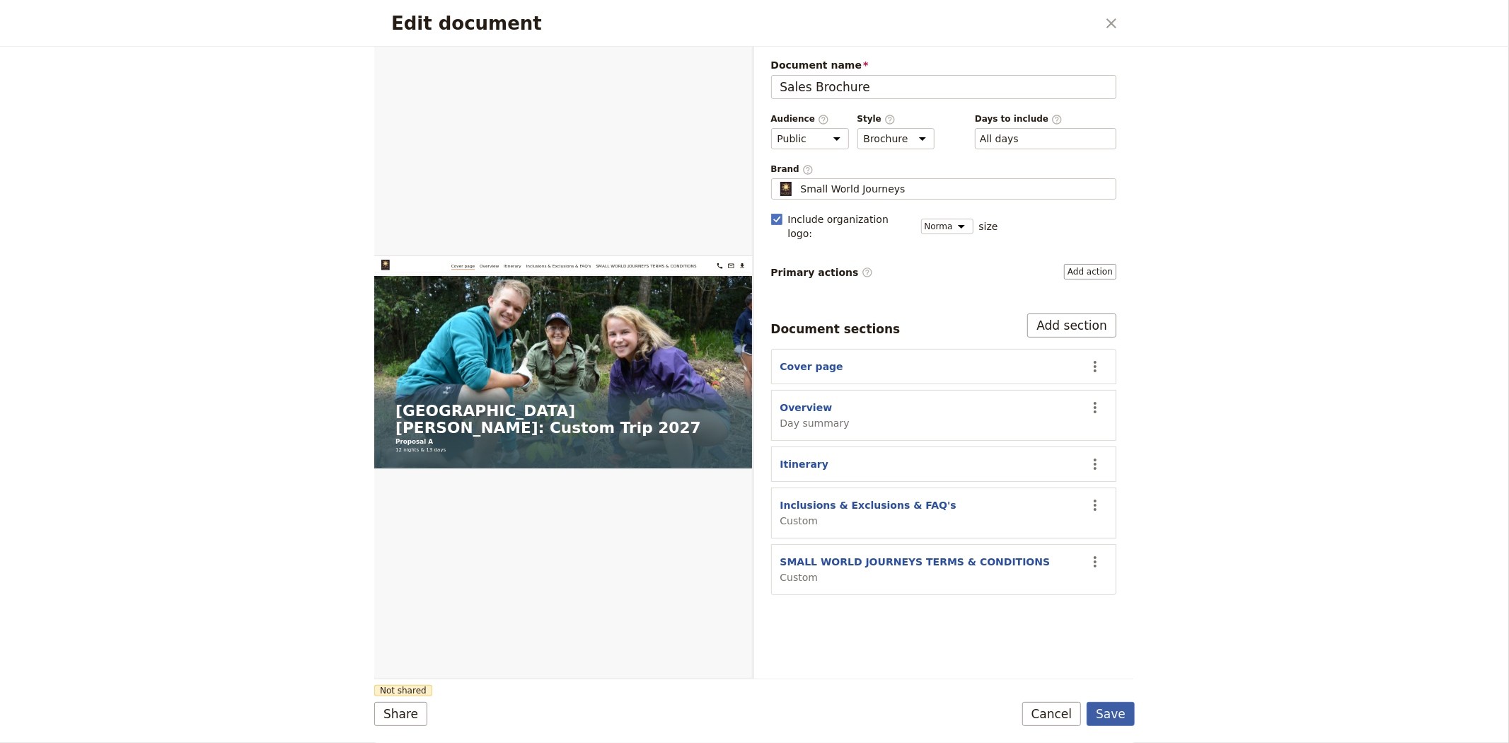
click at [1108, 719] on button "Save" at bounding box center [1110, 714] width 48 height 24
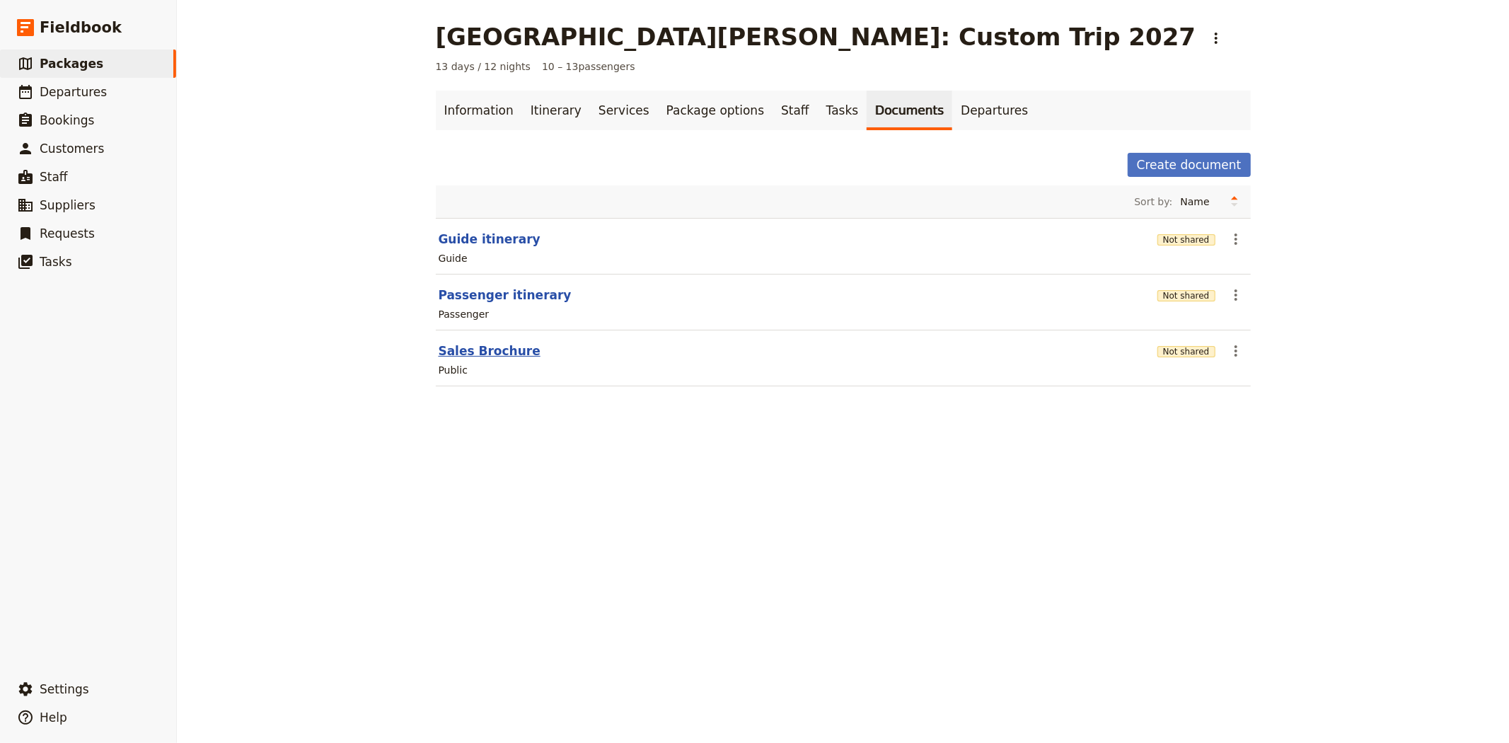
click at [492, 356] on button "Sales Brochure" at bounding box center [490, 350] width 102 height 17
select select "DEFAULT"
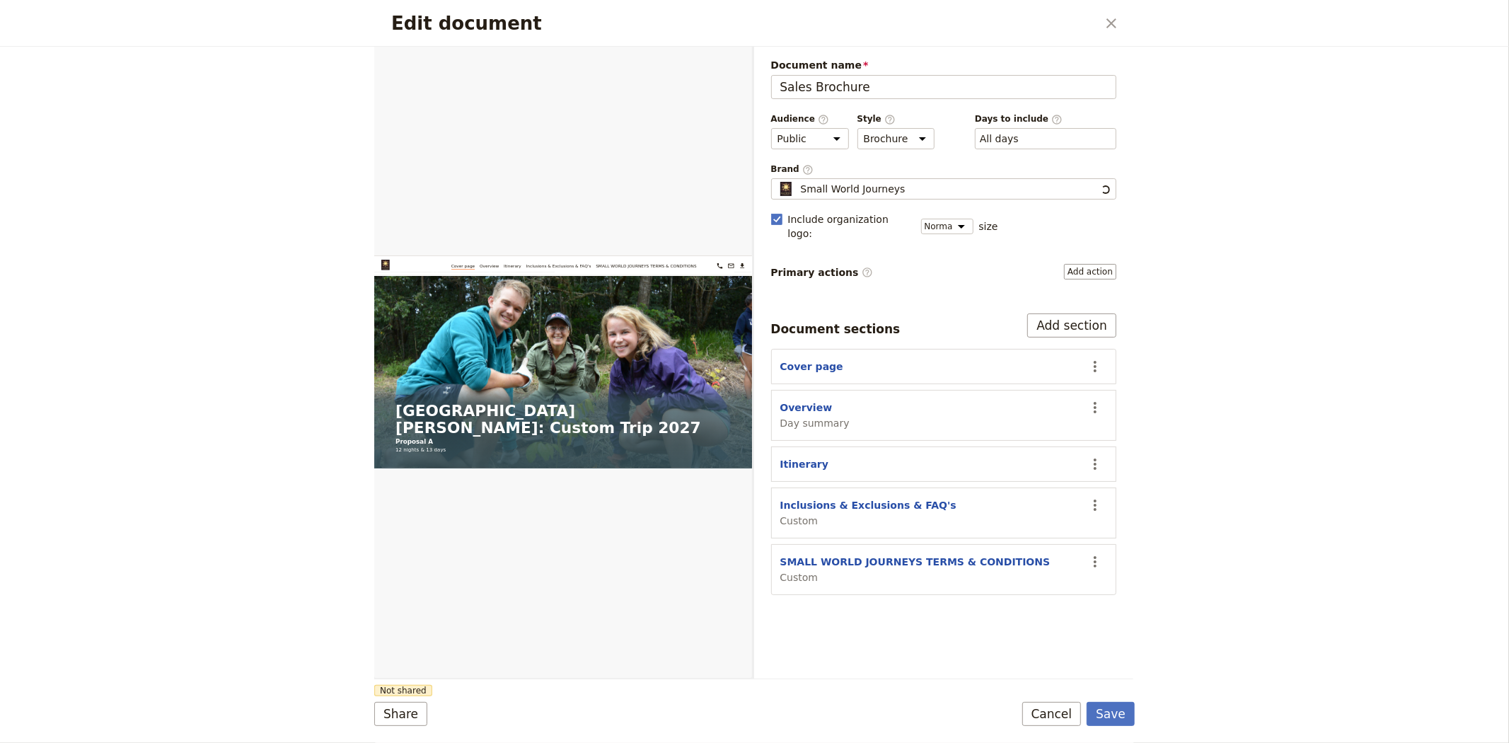
scroll to position [0, 0]
click at [868, 498] on button "Inclusions & Exclusions & FAQ's" at bounding box center [868, 505] width 176 height 14
select select "CUSTOM"
select select "default"
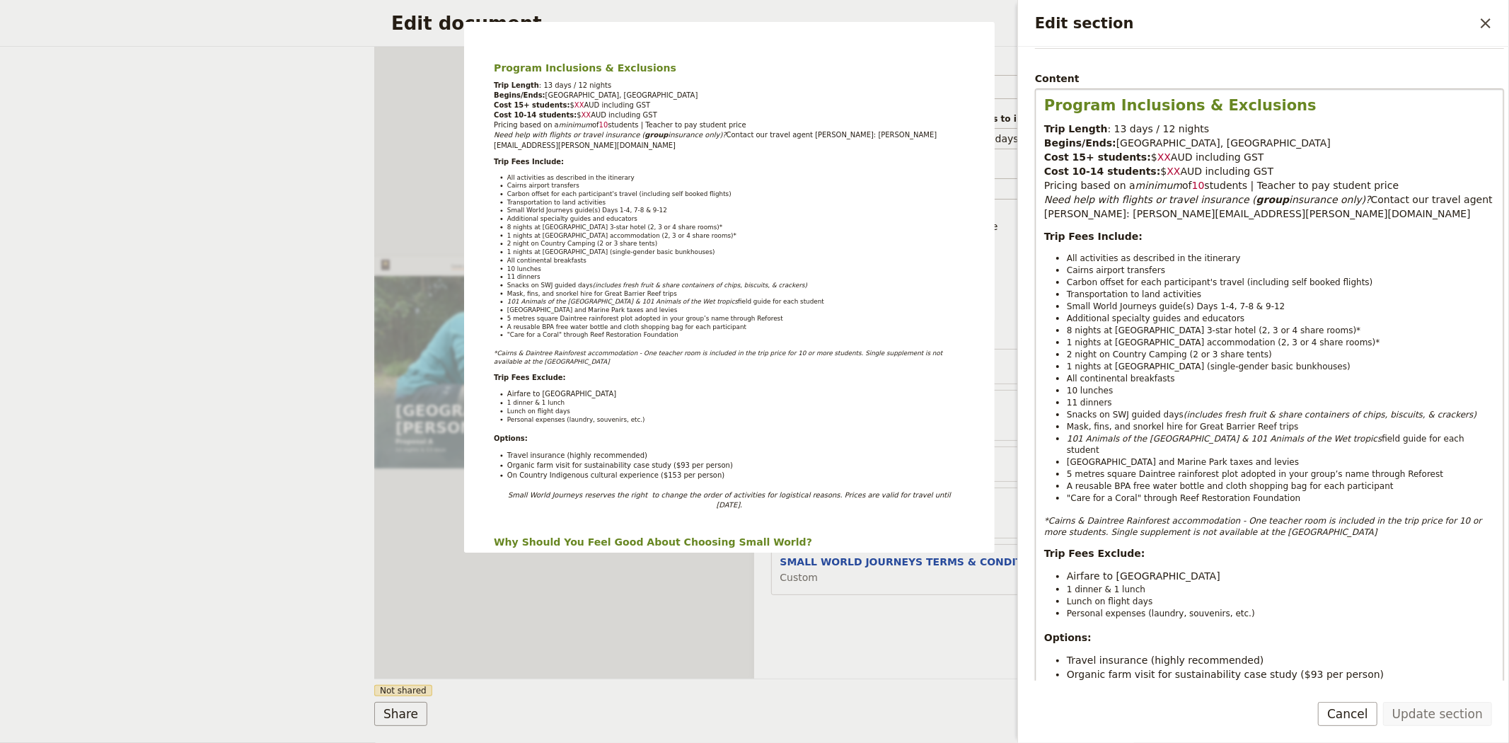
scroll to position [236, 0]
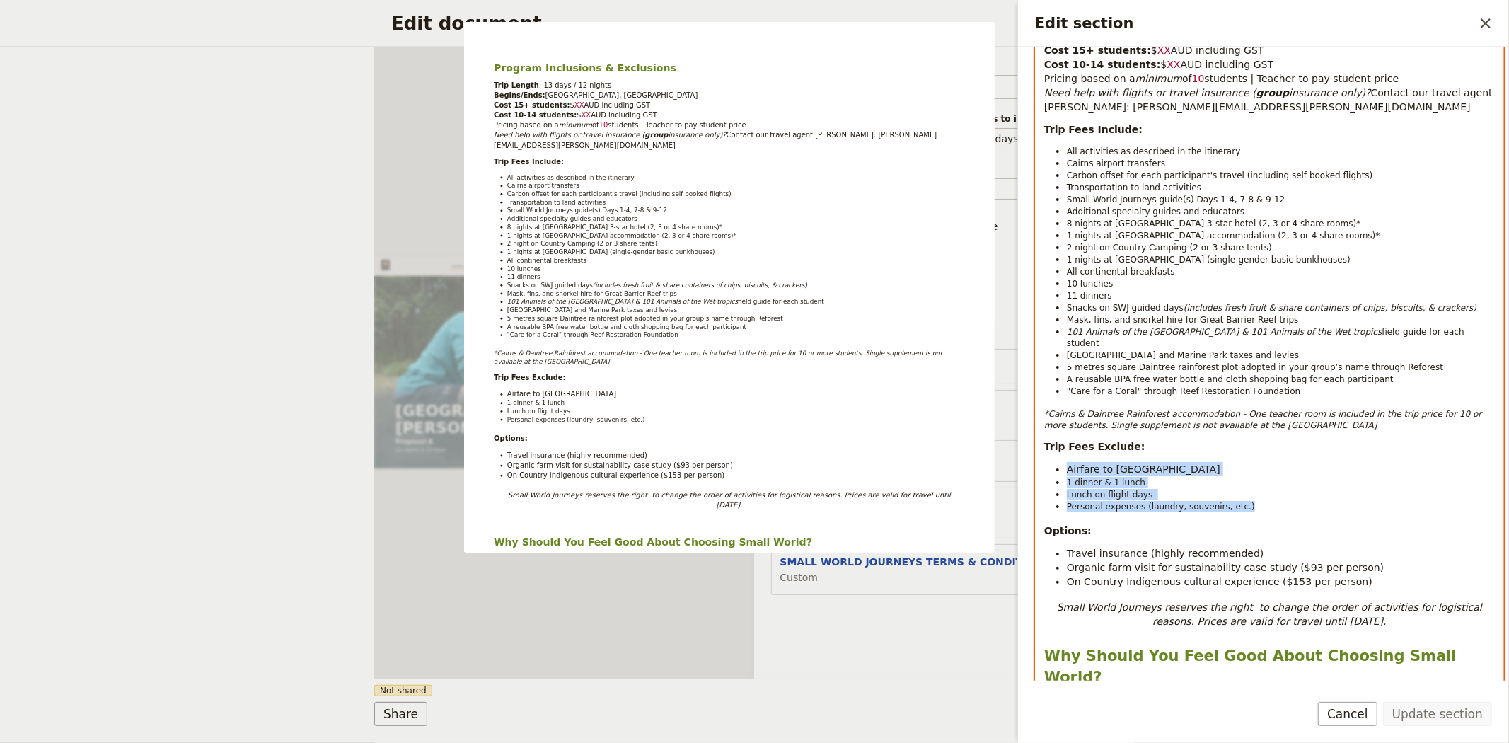
drag, startPoint x: 1234, startPoint y: 499, endPoint x: 1065, endPoint y: 460, distance: 173.3
click at [1065, 462] on ul "Airfare to Cairns 1 dinner & 1 lunch Lunch on flight days Personal expenses (la…" at bounding box center [1269, 487] width 451 height 50
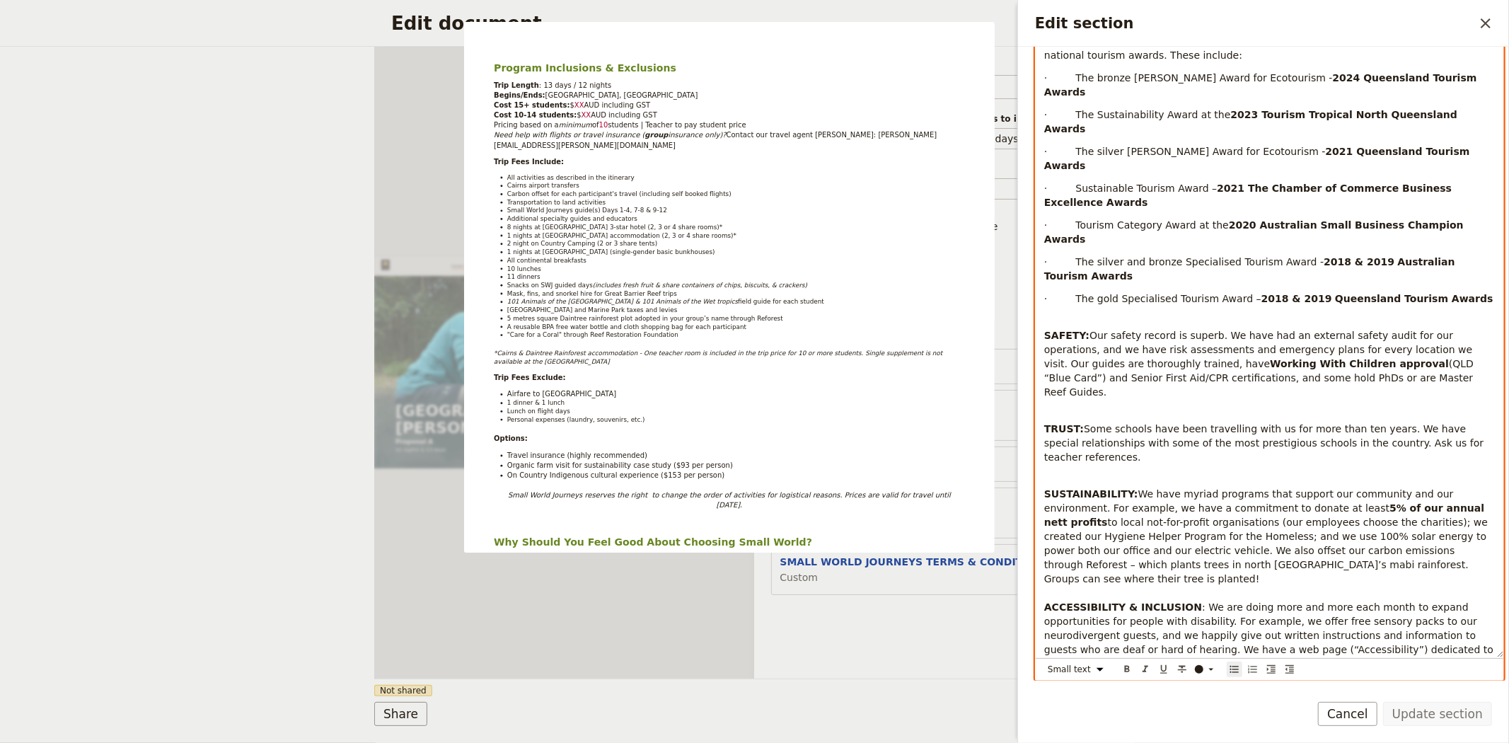
scroll to position [973, 0]
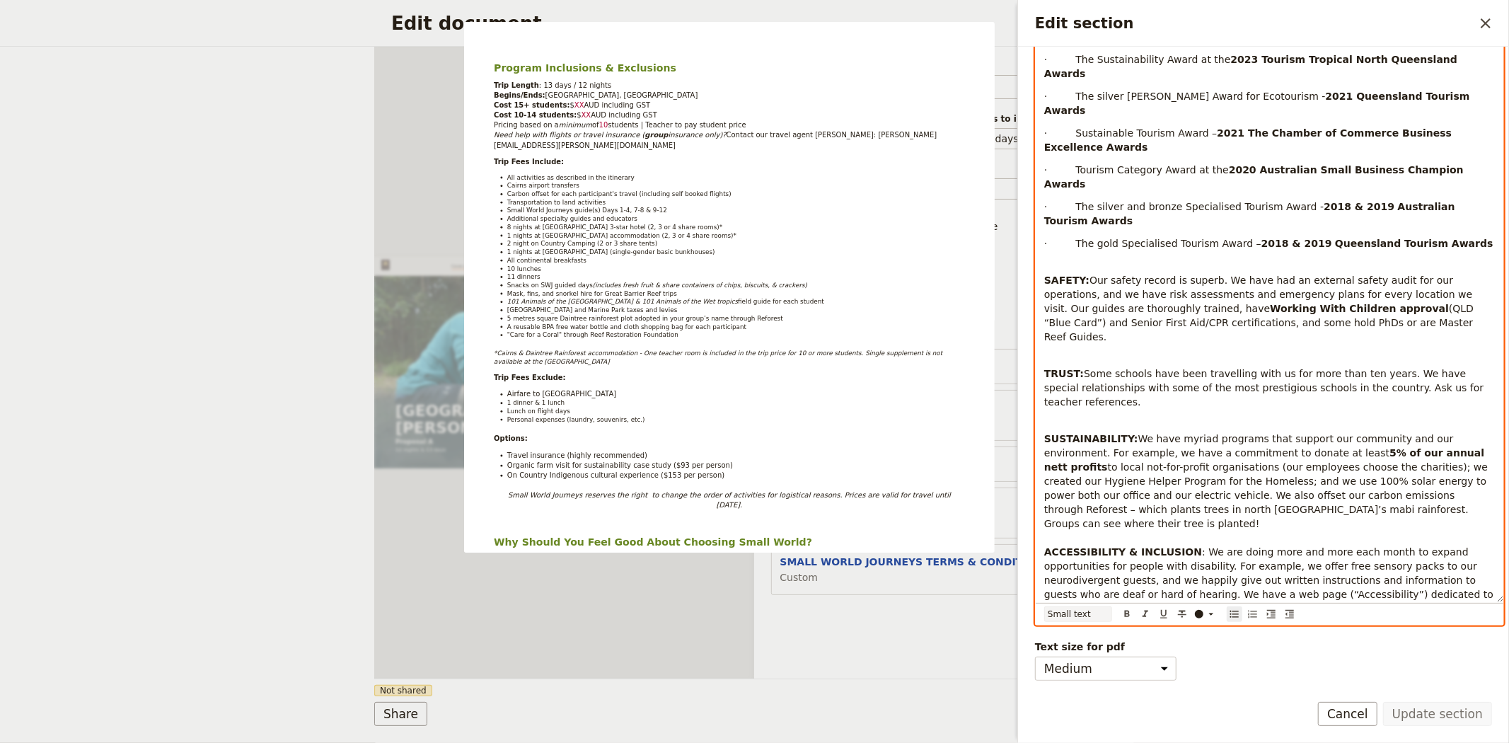
click at [1091, 611] on select "Normal Small text Heading 1 Heading 2 Heading 3" at bounding box center [1078, 614] width 68 height 16
click at [1044, 606] on select "Normal Small text Heading 1 Heading 2 Heading 3" at bounding box center [1078, 614] width 68 height 16
click at [1086, 613] on select "Normal Small text Heading 1 Heading 2 Heading 3" at bounding box center [1078, 615] width 68 height 16
click at [1044, 607] on select "Normal Small text Heading 1 Heading 2 Heading 3" at bounding box center [1078, 615] width 68 height 16
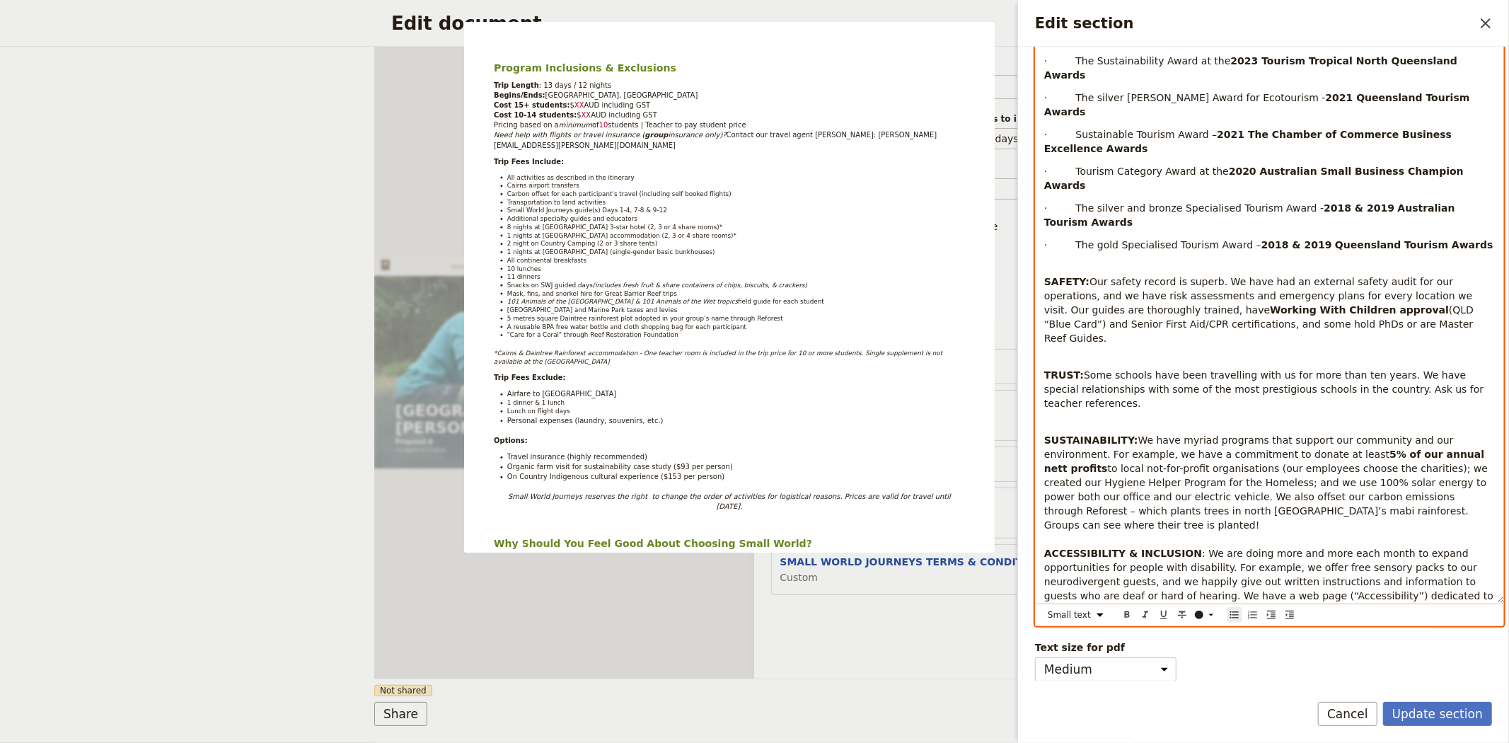
scroll to position [972, 0]
click at [1075, 612] on select "Normal Small text Heading 1 Heading 2 Heading 3" at bounding box center [1078, 615] width 68 height 16
click at [1044, 607] on select "Normal Small text Heading 1 Heading 2 Heading 3" at bounding box center [1078, 615] width 68 height 16
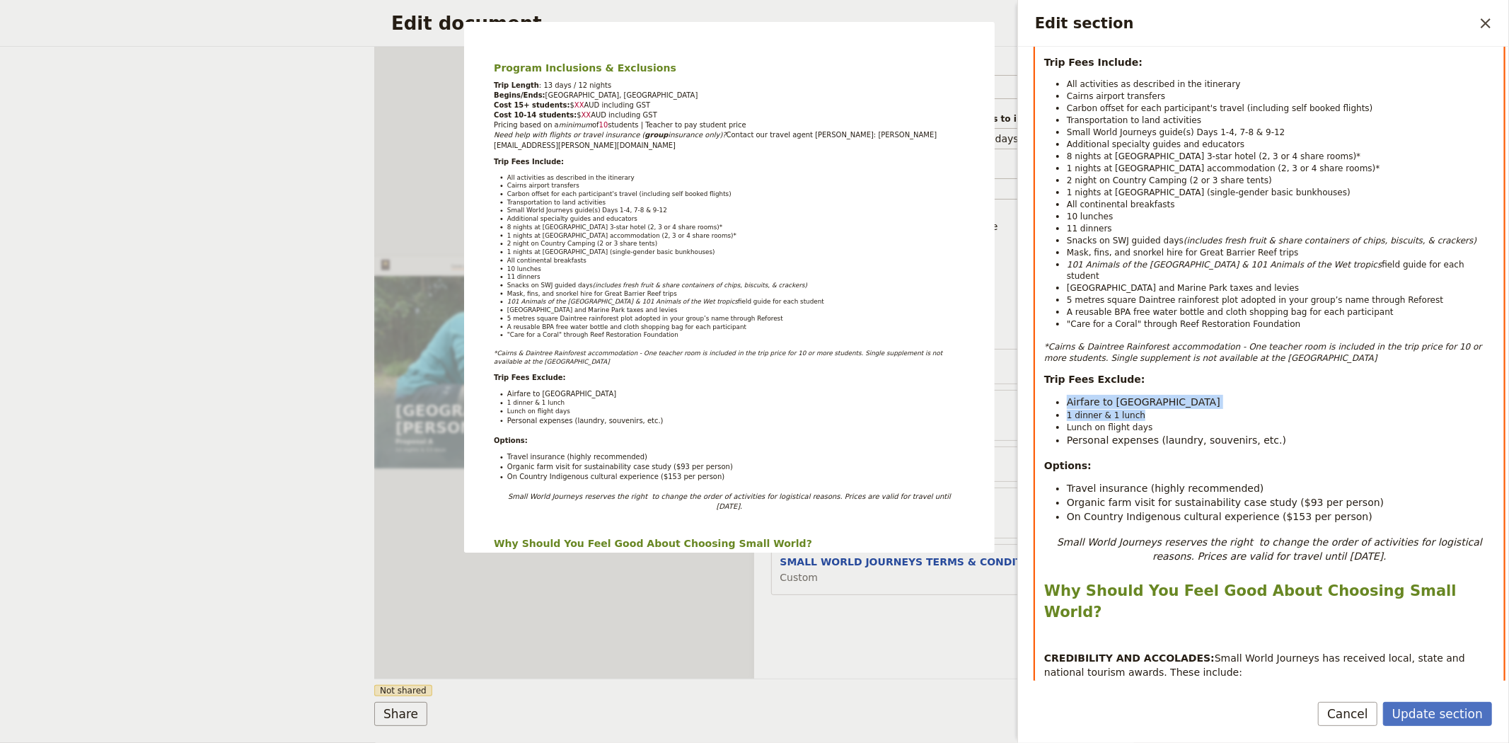
scroll to position [187, 0]
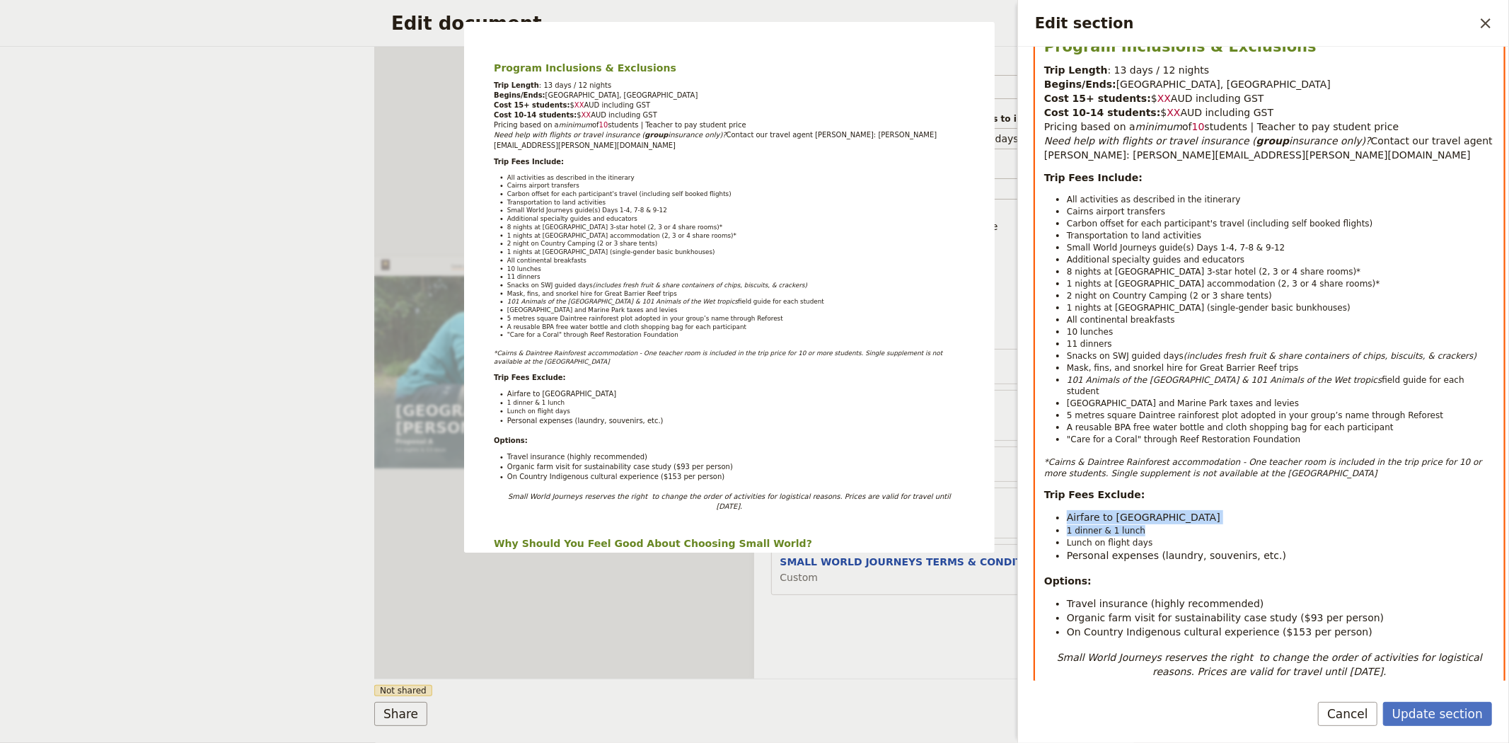
click at [1106, 538] on span "Lunch on flight days" at bounding box center [1110, 543] width 86 height 10
drag, startPoint x: 1137, startPoint y: 507, endPoint x: 1061, endPoint y: 510, distance: 76.4
click at [1061, 510] on ul "Airfare to Cairns 1 dinner & 1 lunch Lunch on flight days Personal expenses (la…" at bounding box center [1269, 536] width 451 height 52
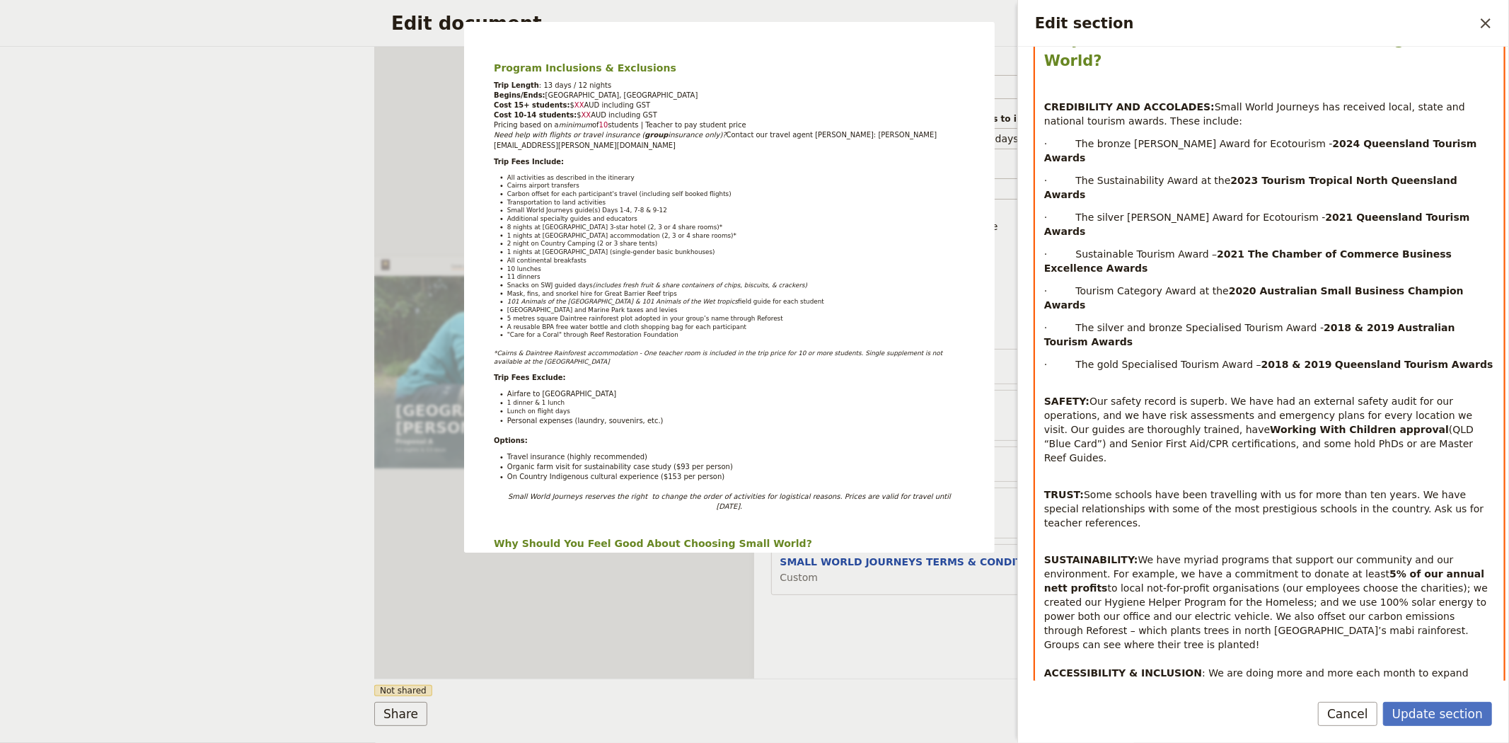
scroll to position [974, 0]
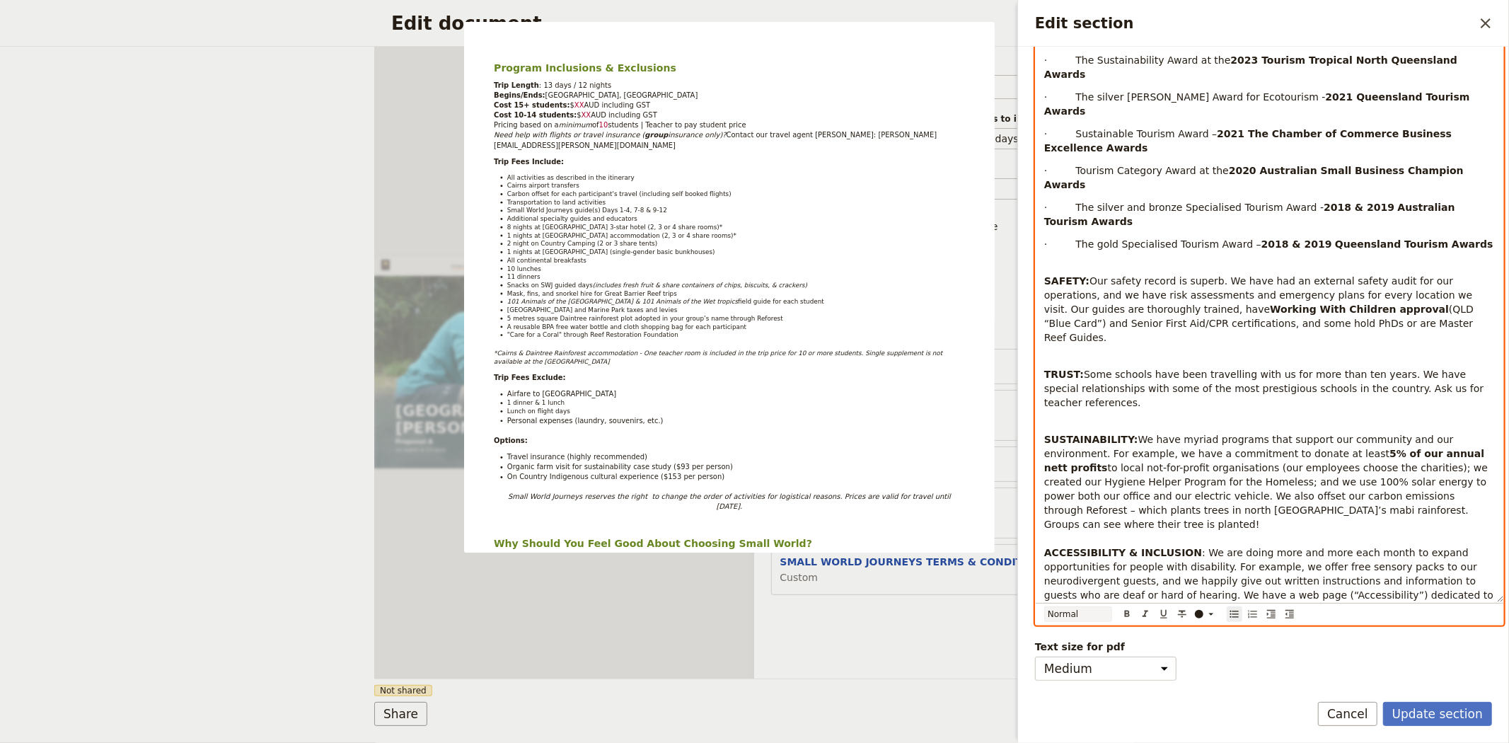
click at [1077, 614] on select "Normal Small text Heading 1 Heading 2 Heading 3" at bounding box center [1078, 614] width 68 height 16
click at [1044, 606] on select "Normal Small text Heading 1 Heading 2 Heading 3" at bounding box center [1078, 614] width 68 height 16
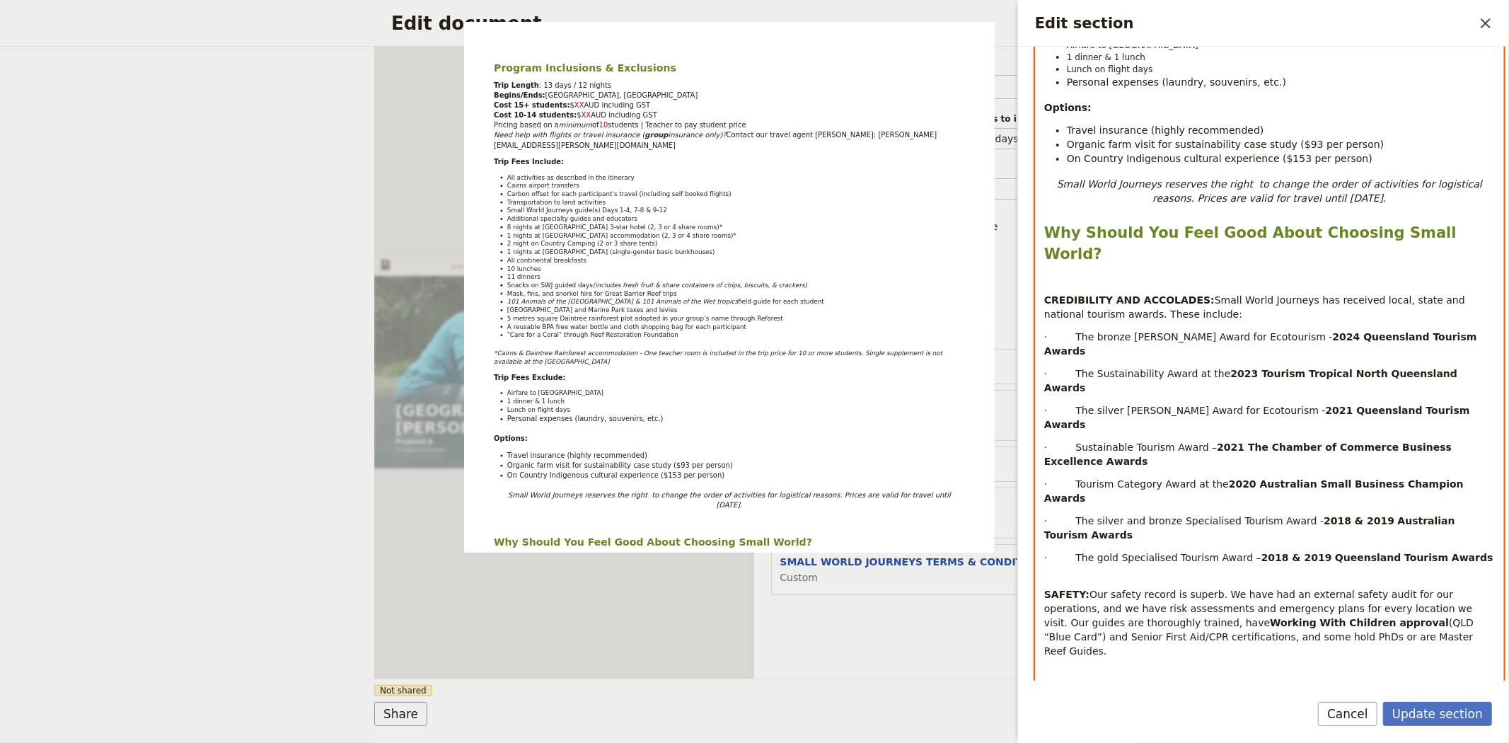
scroll to position [422, 0]
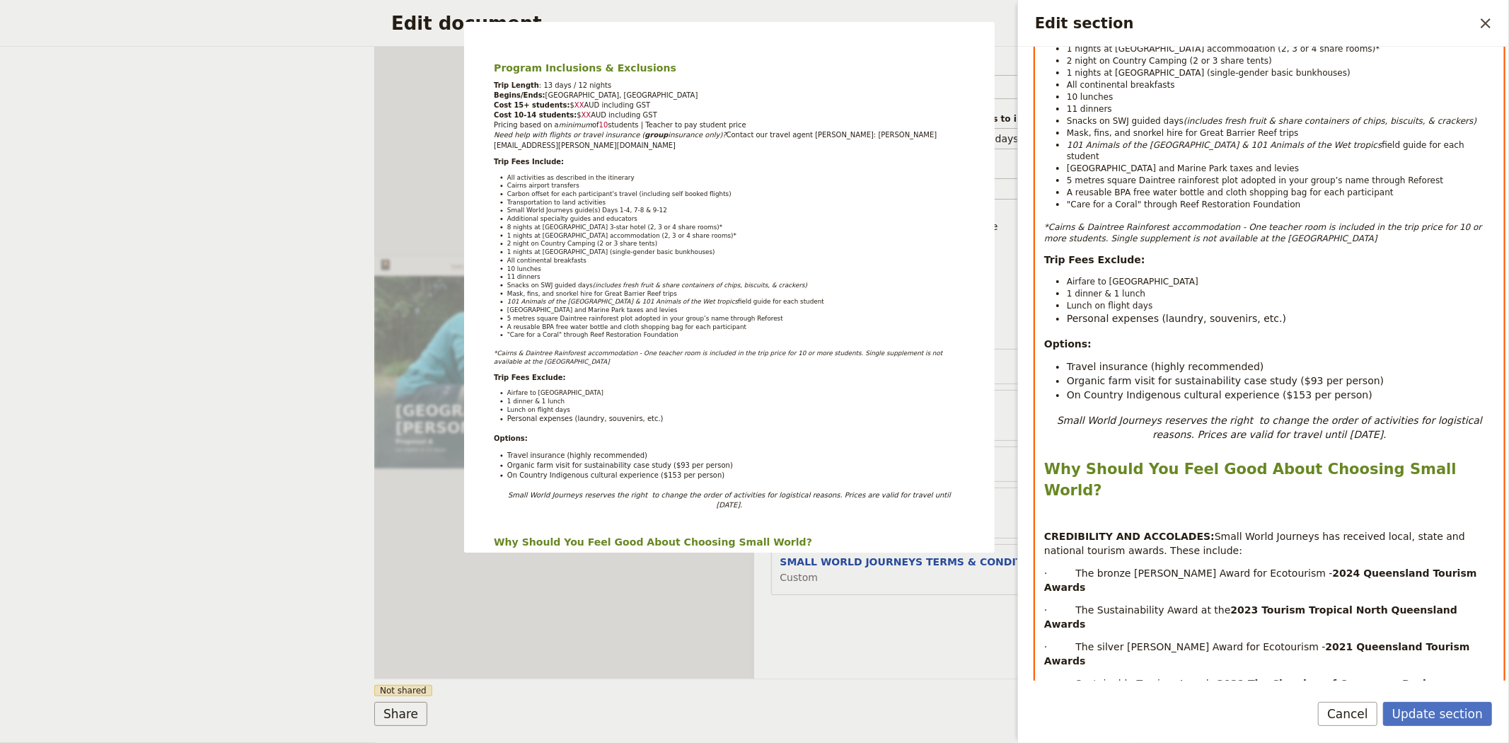
click at [1185, 313] on span "Personal expenses (laundry, souvenirs, etc.)" at bounding box center [1176, 318] width 219 height 11
drag, startPoint x: 1253, startPoint y: 315, endPoint x: 1057, endPoint y: 313, distance: 196.0
click at [1057, 313] on div "Program Inclusions & Exclusions Trip Length : 13 days / 12 nights Begins/Ends: …" at bounding box center [1270, 474] width 468 height 1357
click at [1130, 313] on span "Personal expenses (laundry, souvenirs, etc.)" at bounding box center [1176, 318] width 219 height 11
drag, startPoint x: 1256, startPoint y: 307, endPoint x: 1065, endPoint y: 306, distance: 191.0
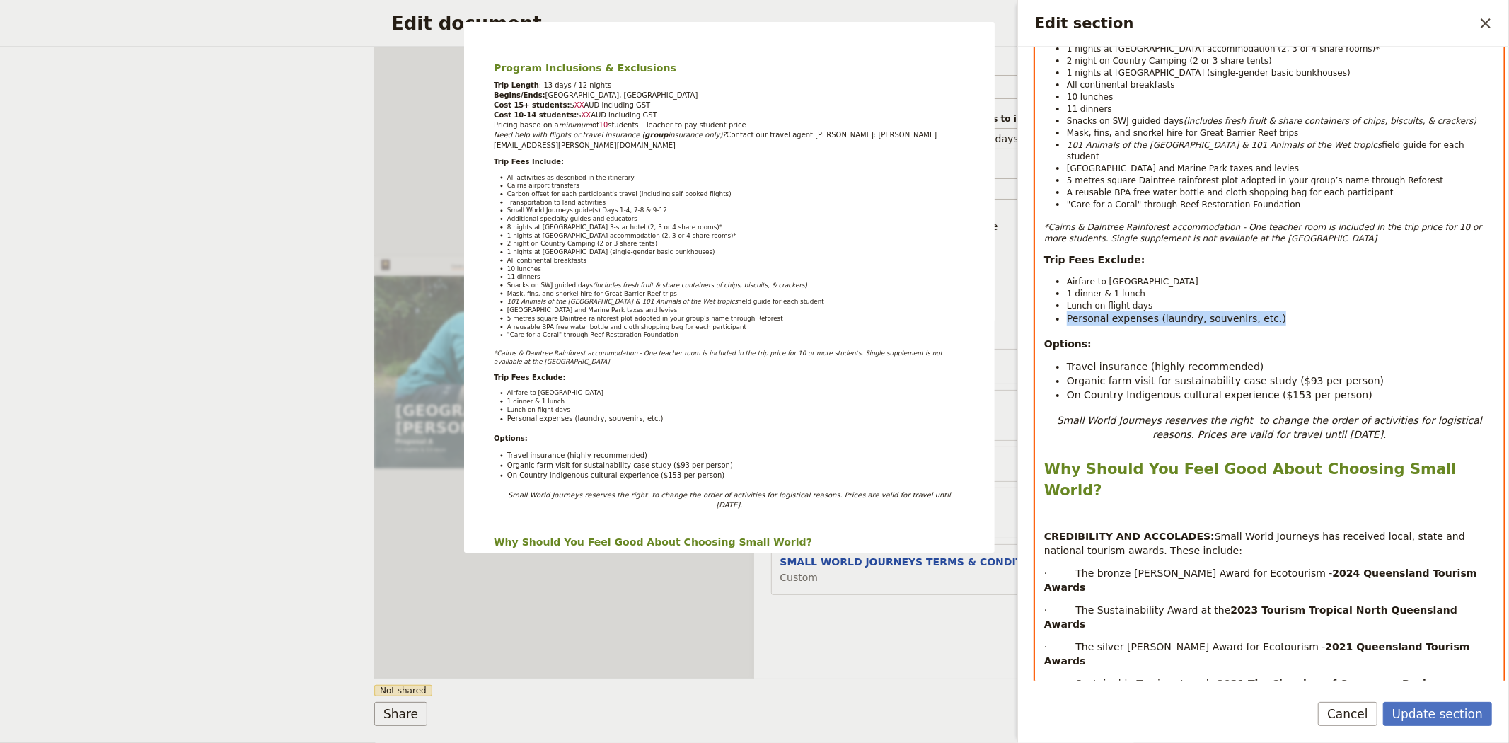
click at [1065, 306] on ul "Airfare to Cairns 1 dinner & 1 lunch Lunch on flight days Personal expenses (la…" at bounding box center [1269, 300] width 451 height 50
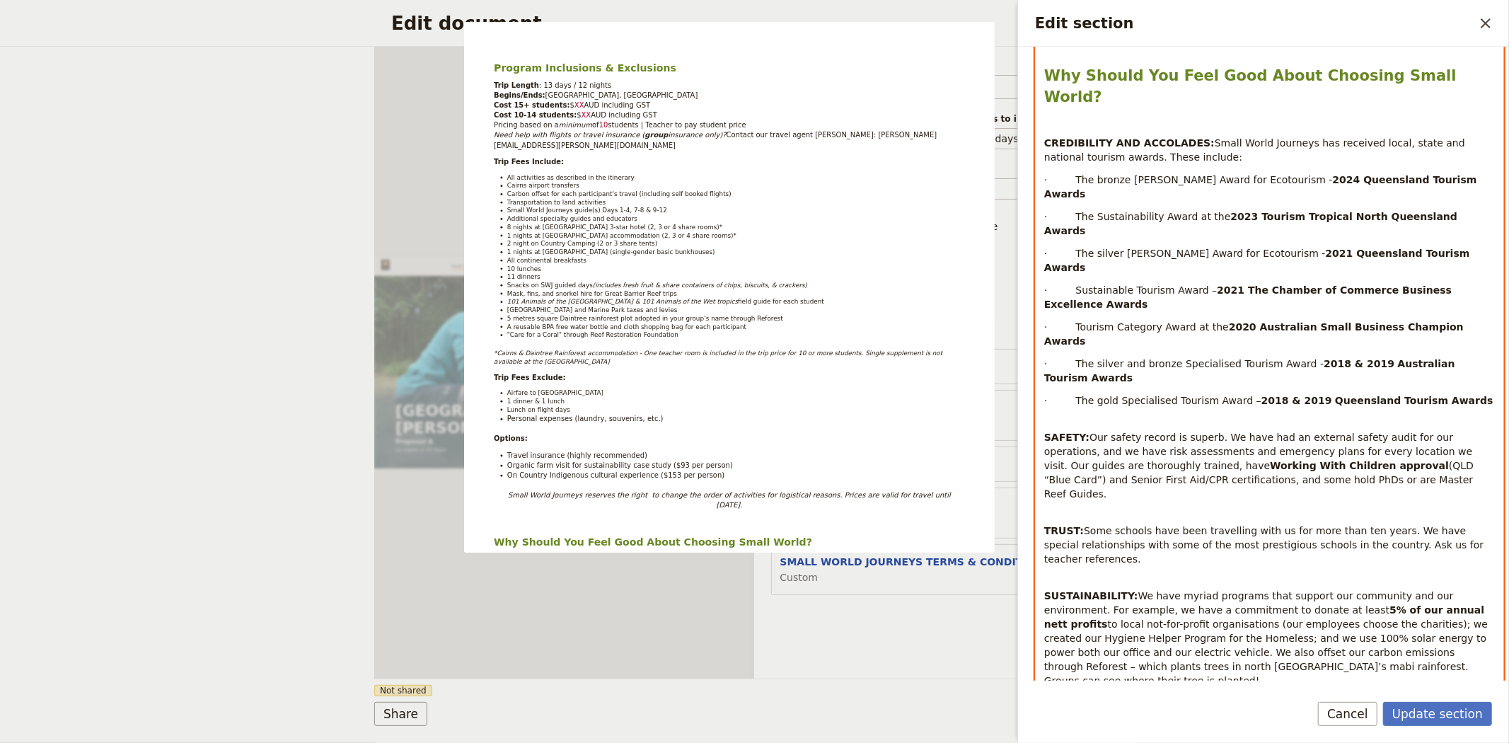
scroll to position [973, 0]
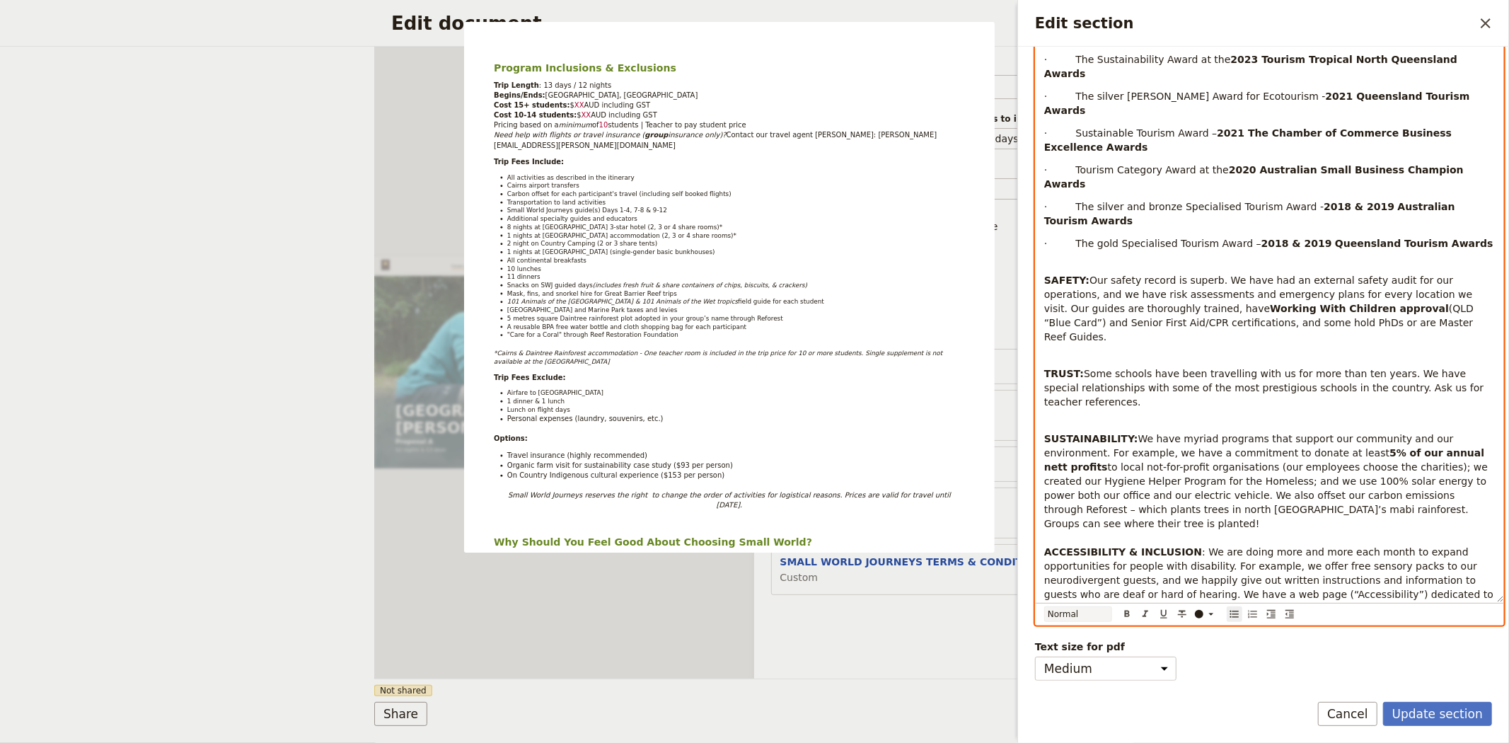
click at [1087, 617] on select "Normal Small text Heading 1 Heading 2 Heading 3" at bounding box center [1078, 614] width 68 height 16
click at [1044, 606] on select "Normal Small text Heading 1 Heading 2 Heading 3" at bounding box center [1078, 614] width 68 height 16
select select "paragraph"
click at [1267, 461] on span "to local not-for-profit organisations (our employees choose the charities); we …" at bounding box center [1267, 495] width 447 height 68
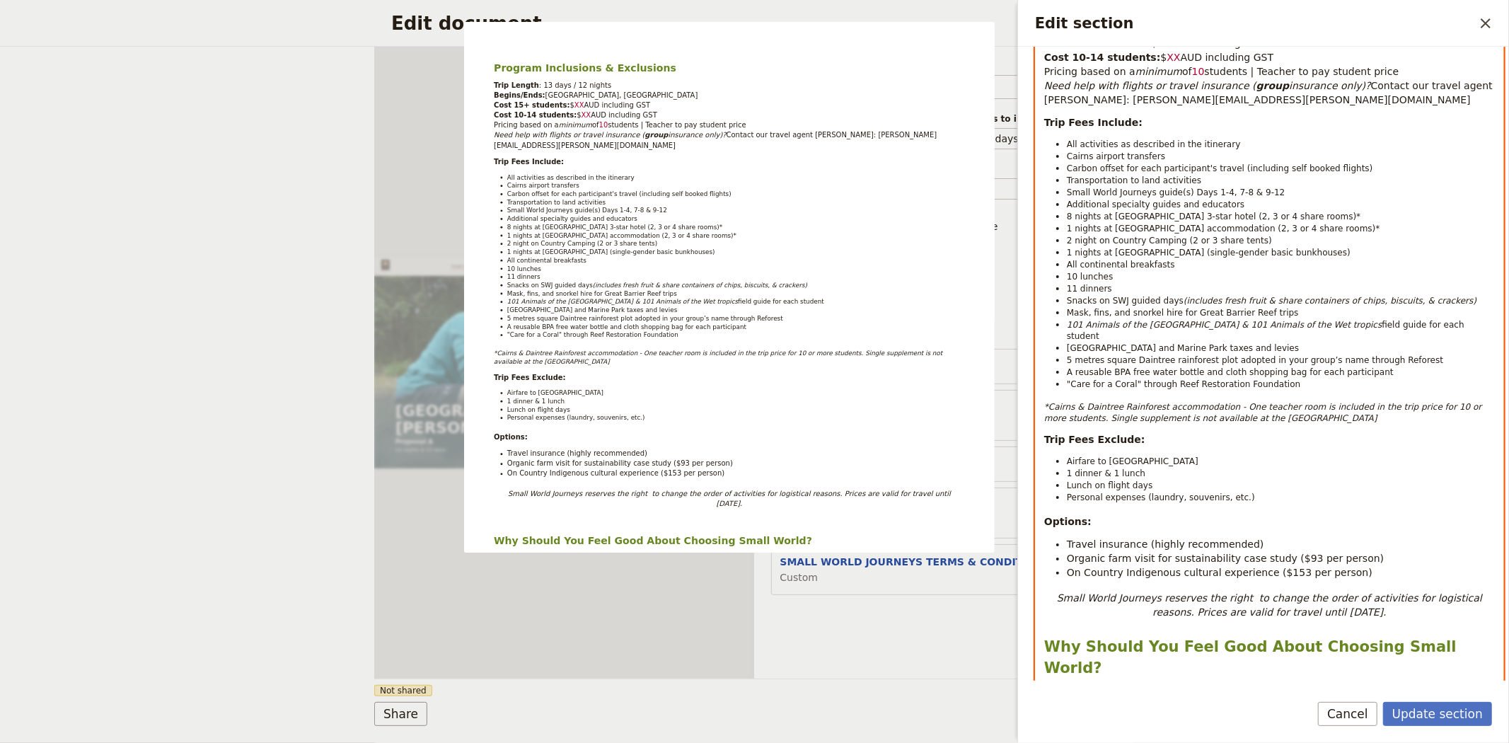
scroll to position [420, 0]
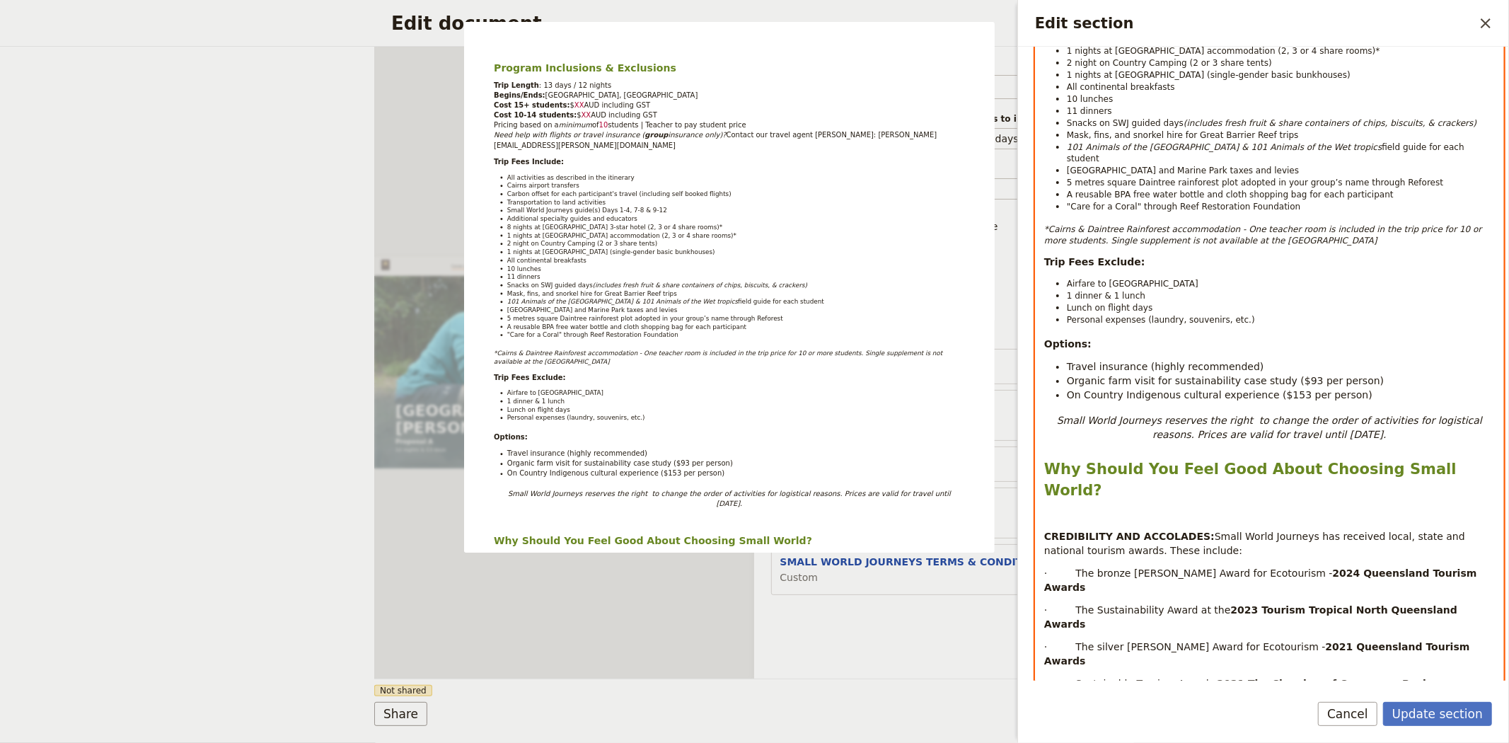
click at [1288, 375] on span "Organic farm visit for sustainability case study ($93 per person)" at bounding box center [1225, 380] width 317 height 11
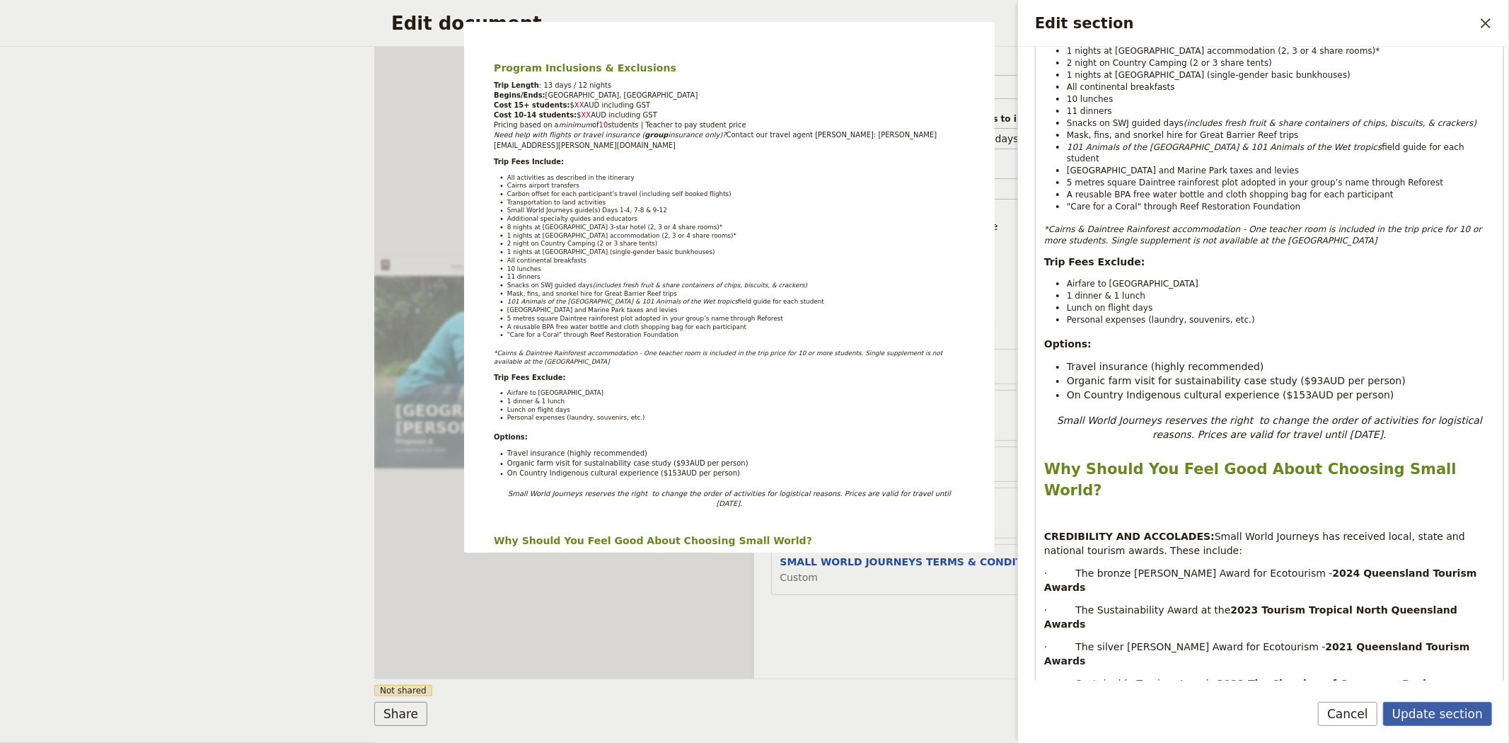
click at [1422, 718] on button "Update section" at bounding box center [1437, 714] width 109 height 24
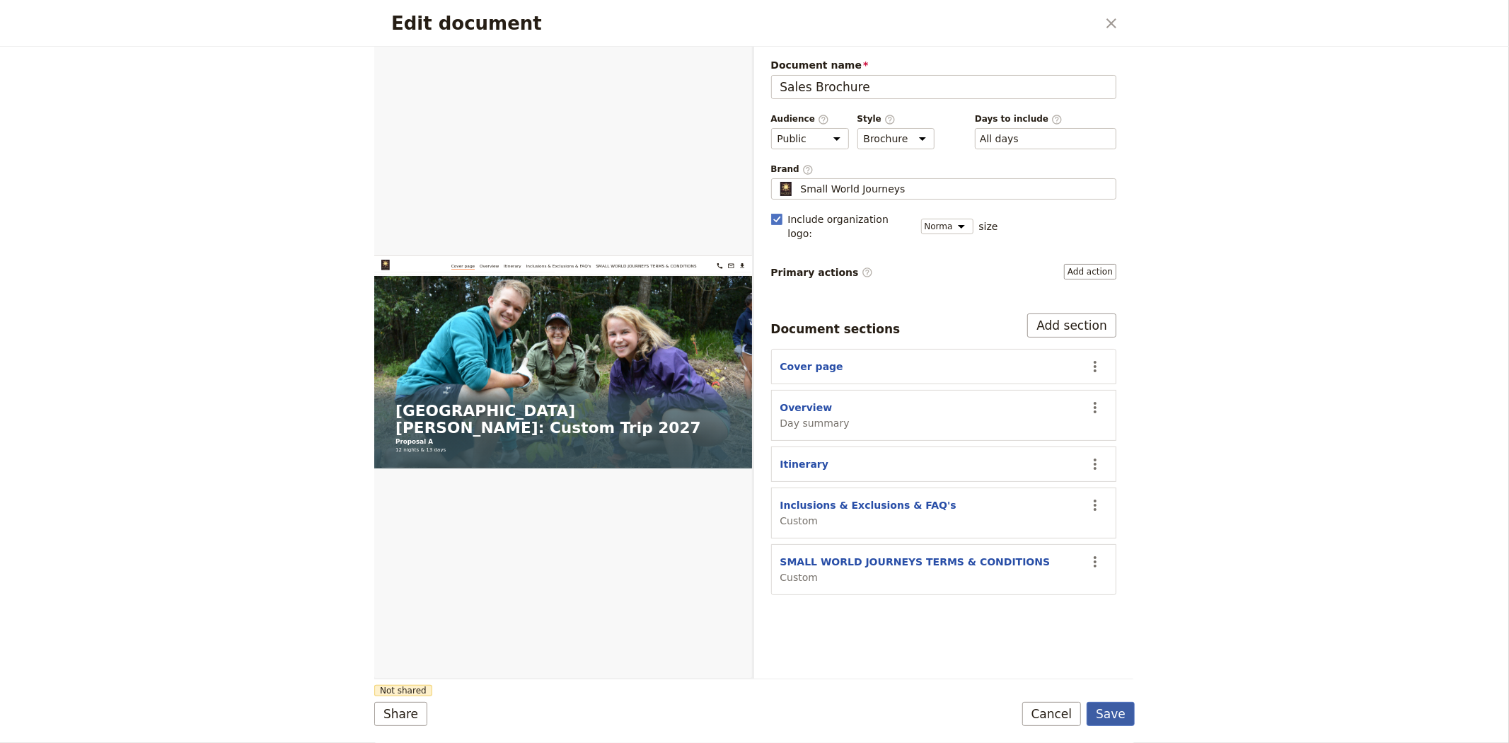
click at [1109, 715] on button "Save" at bounding box center [1110, 714] width 48 height 24
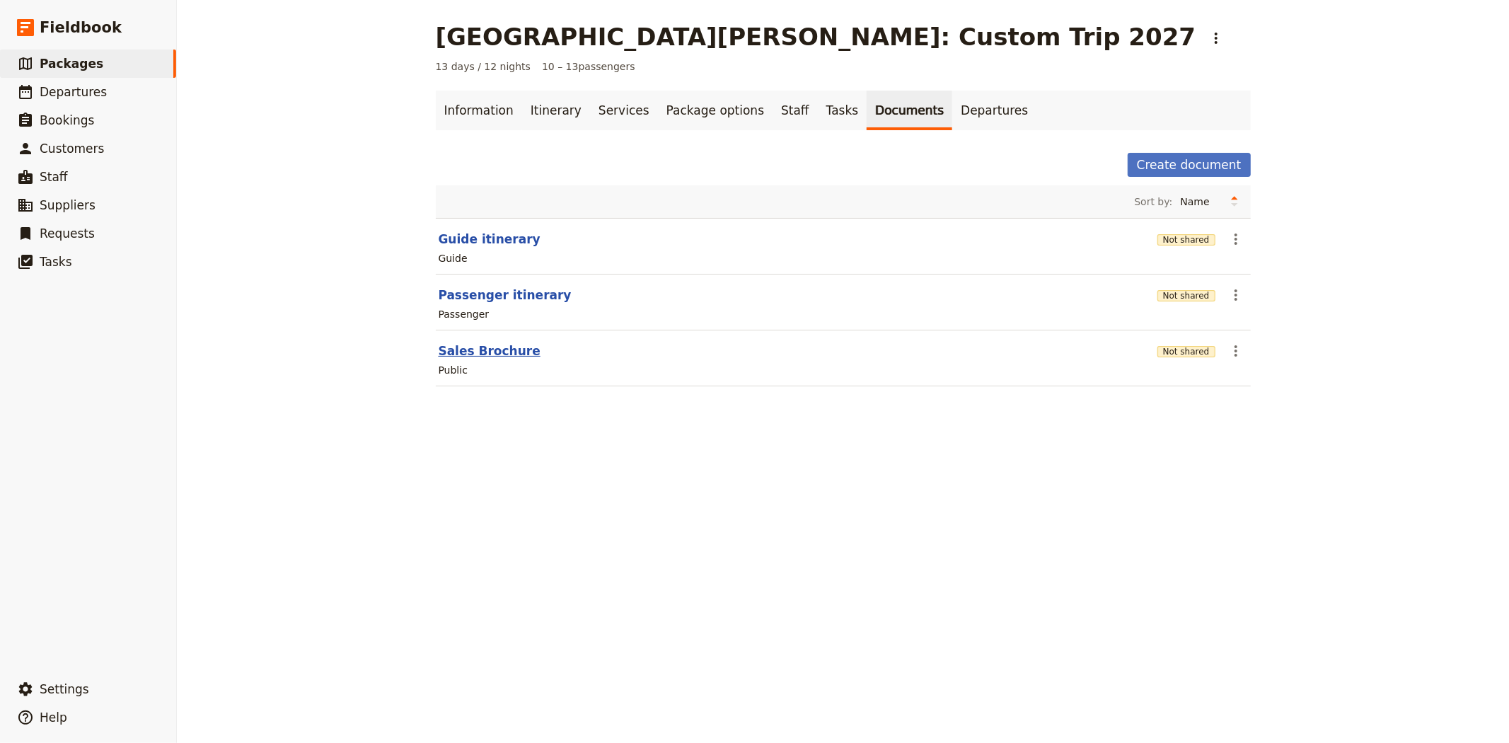
click at [478, 343] on button "Sales Brochure" at bounding box center [490, 350] width 102 height 17
select select "DEFAULT"
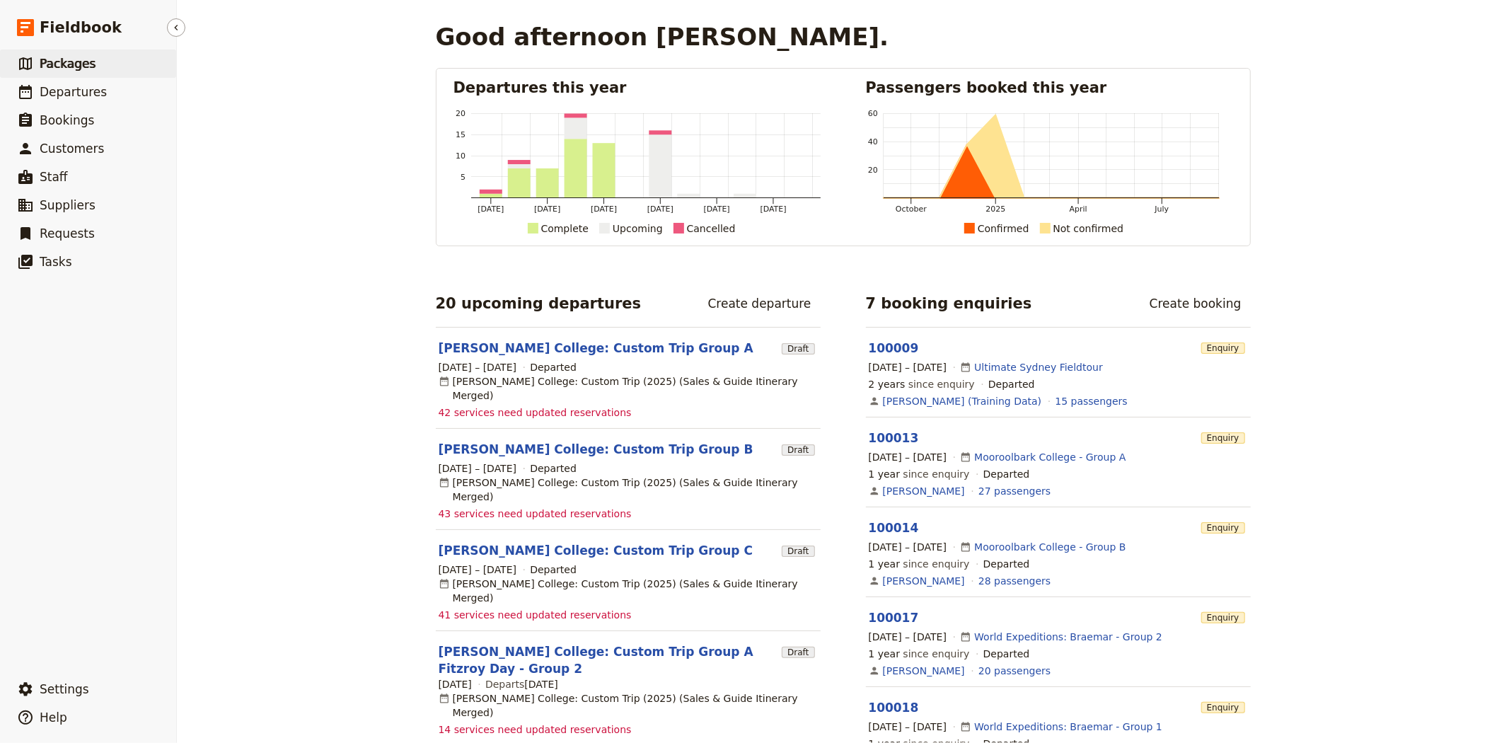
click at [74, 57] on span "Packages" at bounding box center [68, 64] width 56 height 14
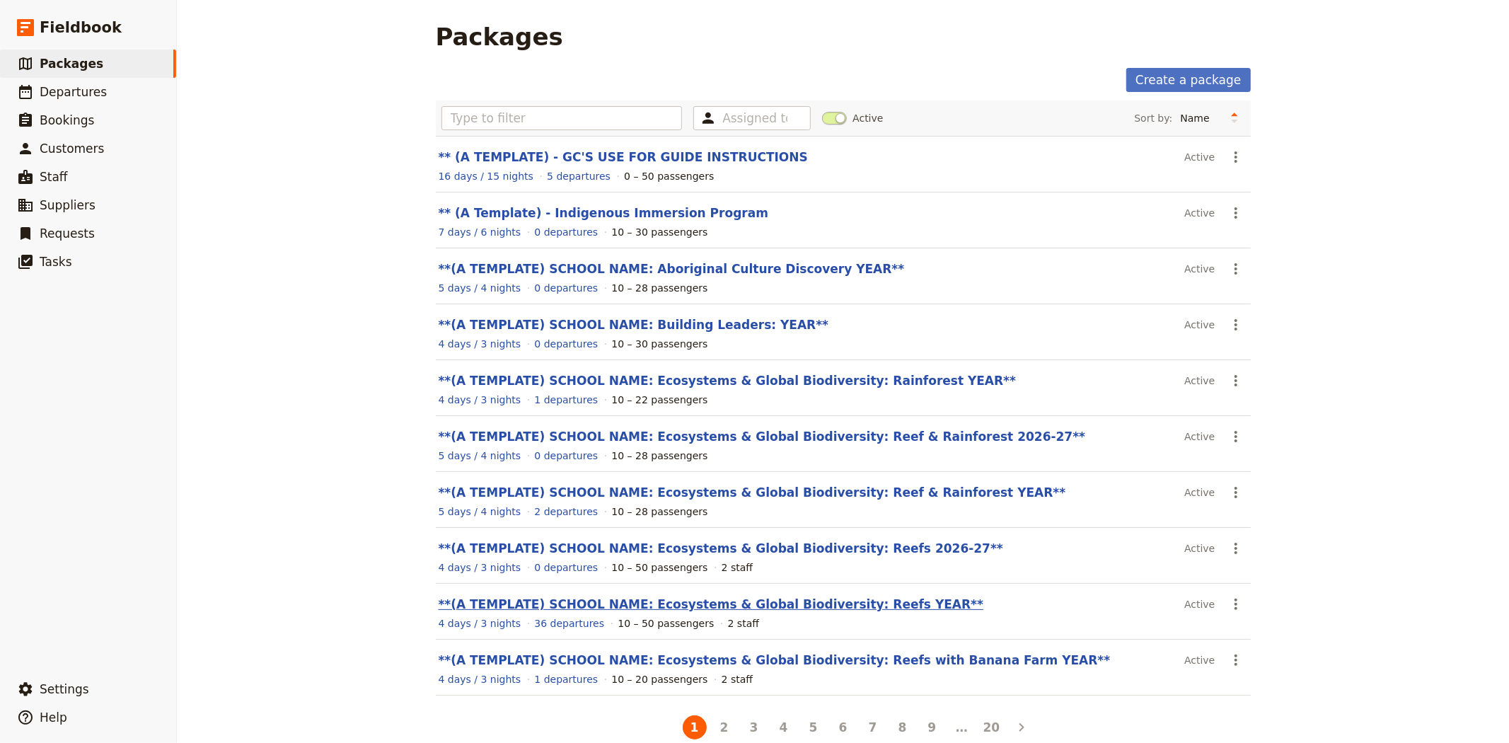
click at [739, 609] on link "**(A TEMPLATE) SCHOOL NAME: Ecosystems & Global Biodiversity: Reefs YEAR**" at bounding box center [711, 604] width 545 height 14
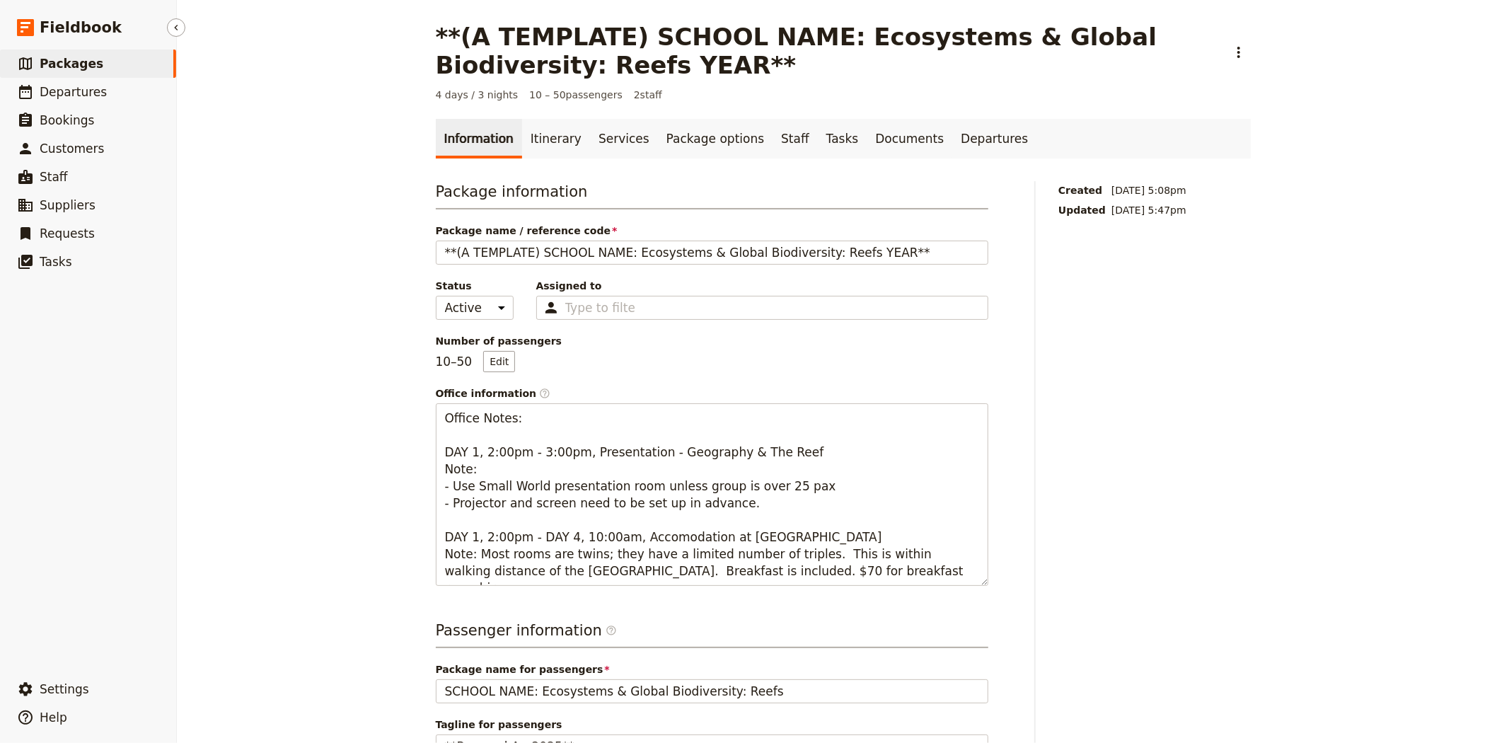
click at [104, 59] on link "​ Packages" at bounding box center [88, 64] width 176 height 28
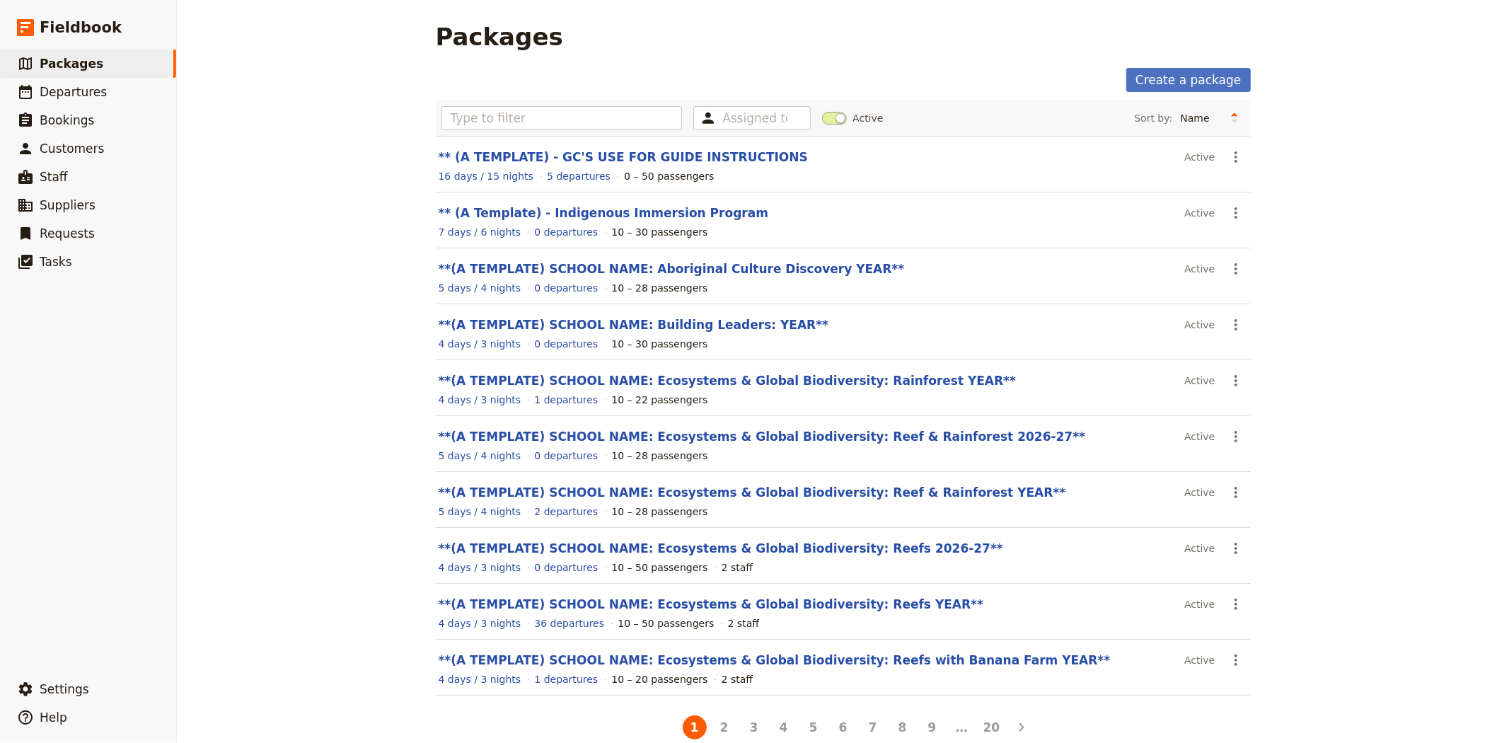
click at [794, 540] on section "**(A TEMPLATE) SCHOOL NAME: Ecosystems & Global Biodiversity: Reefs 2026-27** A…" at bounding box center [843, 556] width 815 height 56
click at [791, 547] on link "**(A TEMPLATE) SCHOOL NAME: Ecosystems & Global Biodiversity: Reefs 2026-27**" at bounding box center [721, 548] width 564 height 14
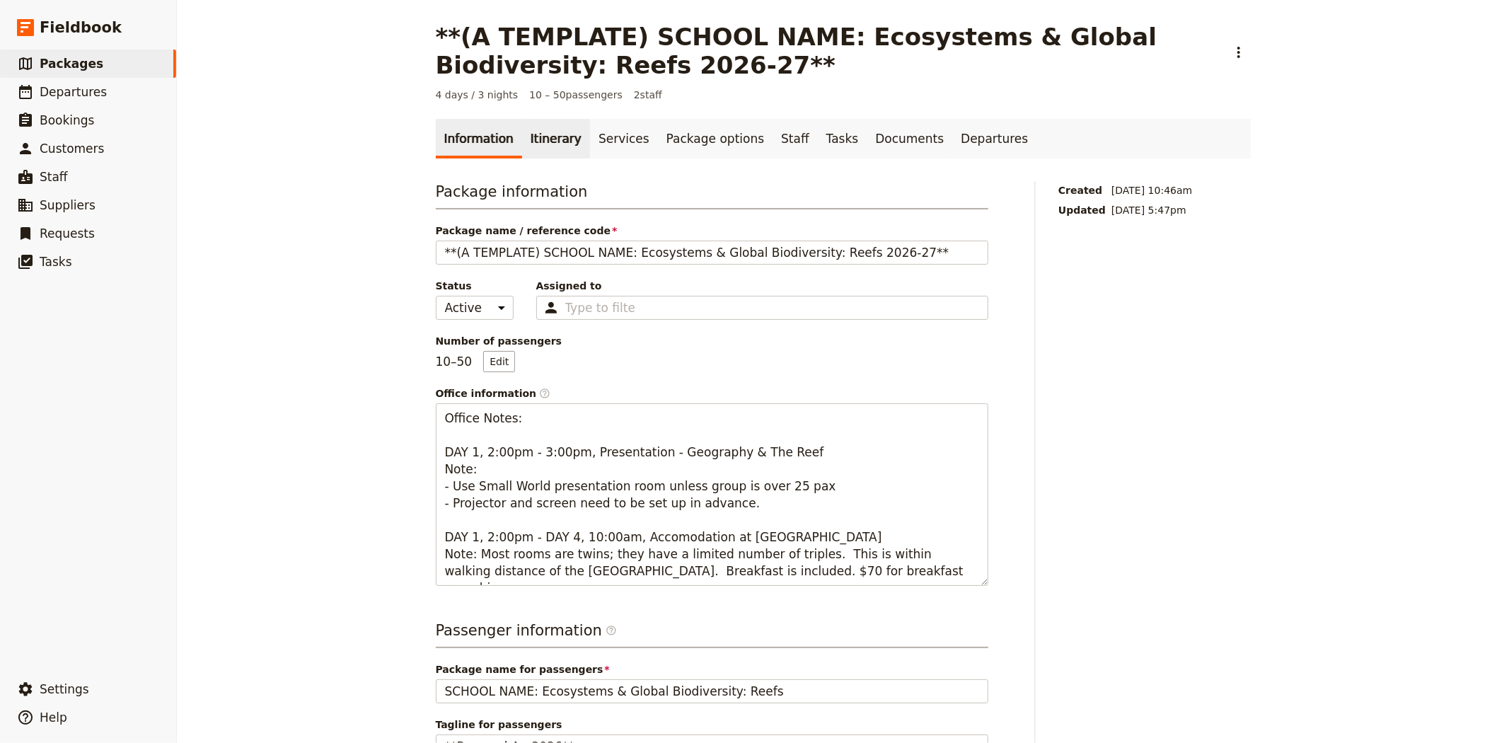
click at [526, 144] on link "Itinerary" at bounding box center [556, 139] width 68 height 40
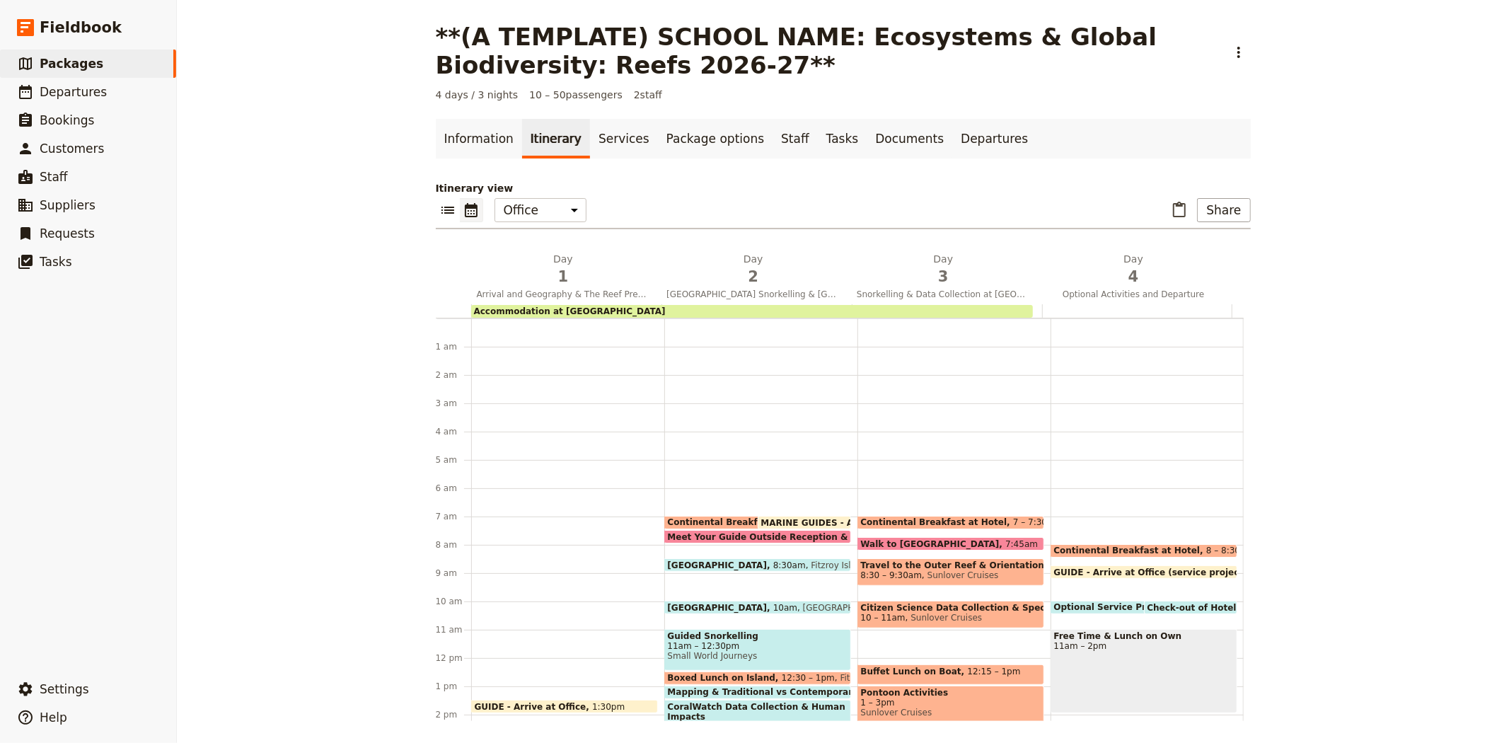
scroll to position [184, 0]
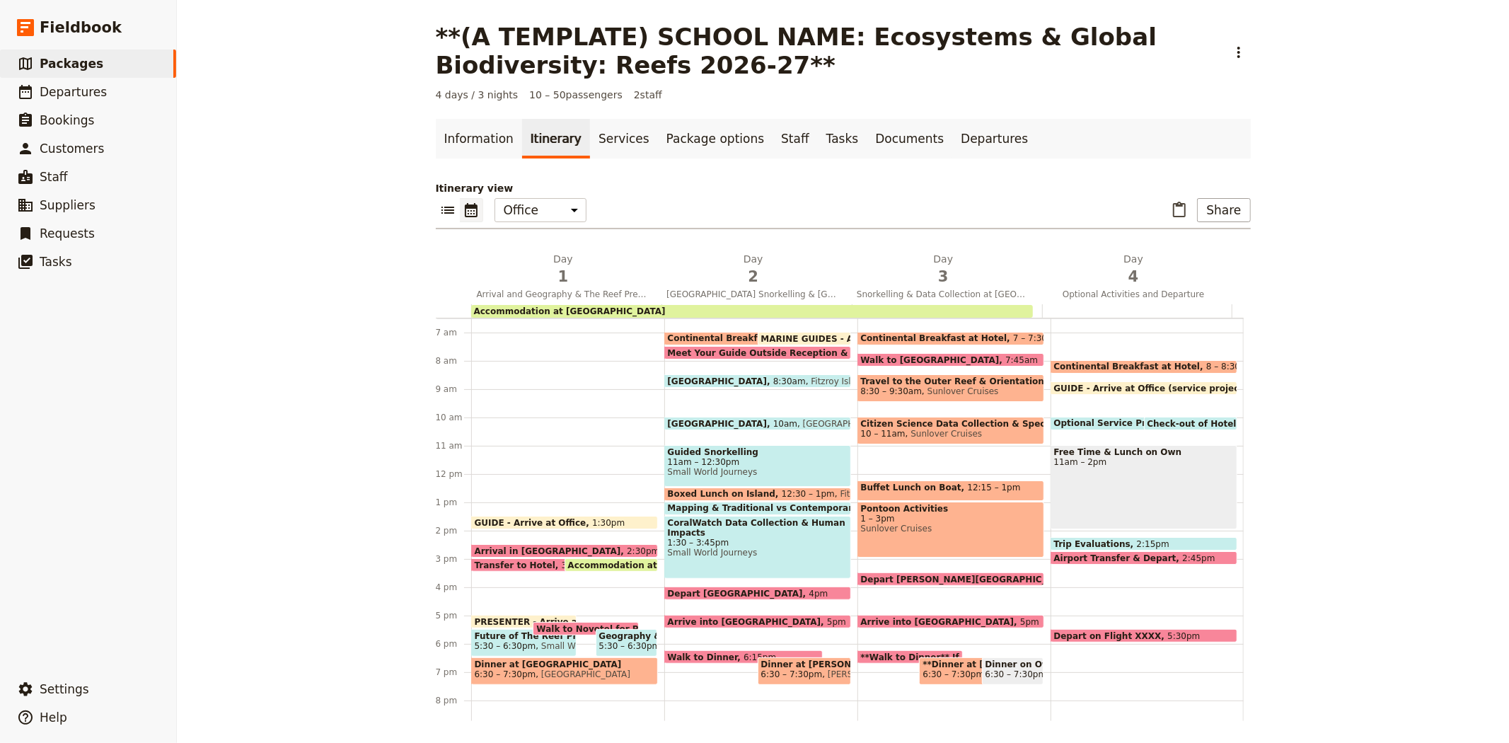
click at [773, 376] on span "8:30am" at bounding box center [789, 380] width 33 height 9
select select "2"
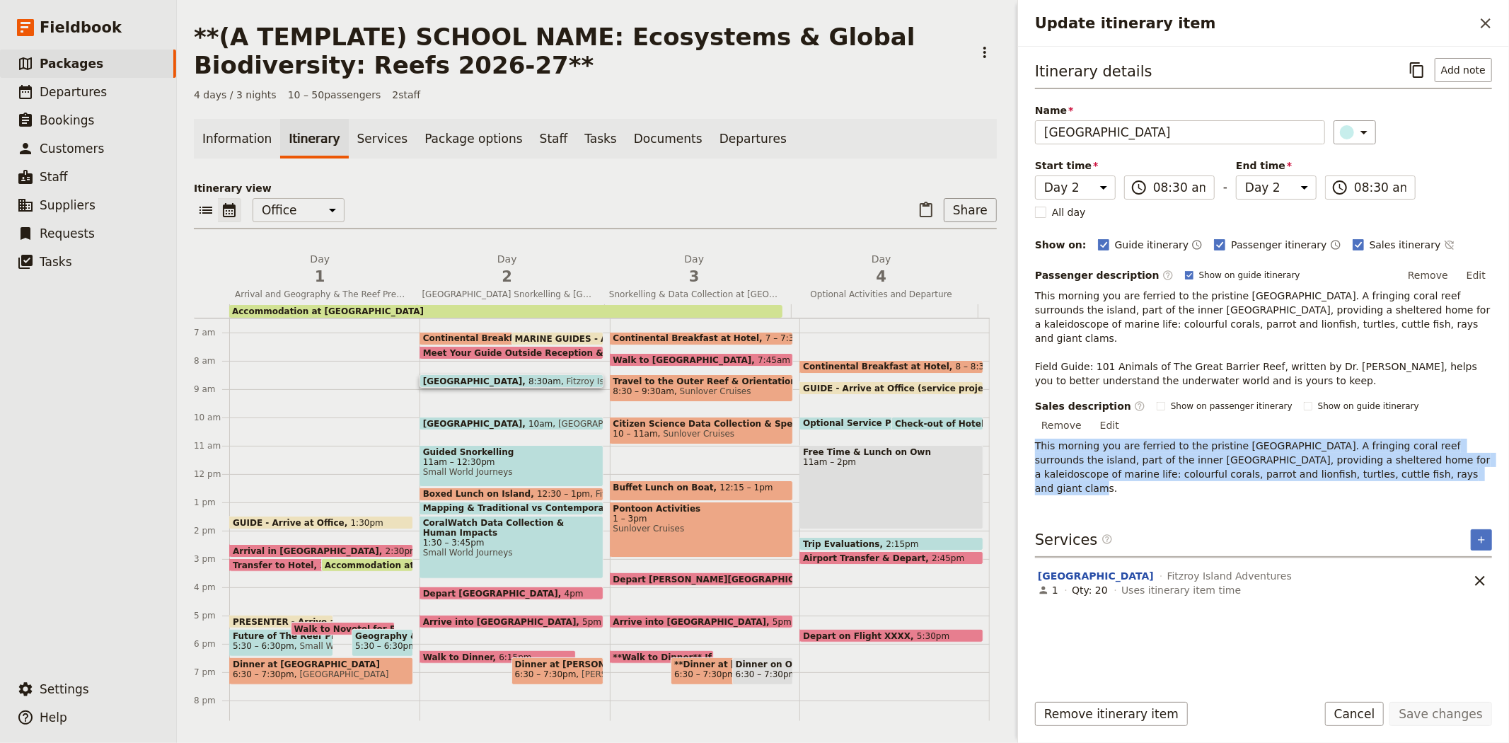
drag, startPoint x: 1340, startPoint y: 444, endPoint x: 1016, endPoint y: 410, distance: 325.0
click at [1017, 410] on div "Update itinerary item ​ Itinerary details ​ Add note Name Fitzroy Island ​ Star…" at bounding box center [1263, 371] width 492 height 743
click at [1410, 74] on button "​" at bounding box center [1417, 70] width 24 height 24
click at [451, 421] on span "[GEOGRAPHIC_DATA]" at bounding box center [475, 423] width 105 height 9
select select "2"
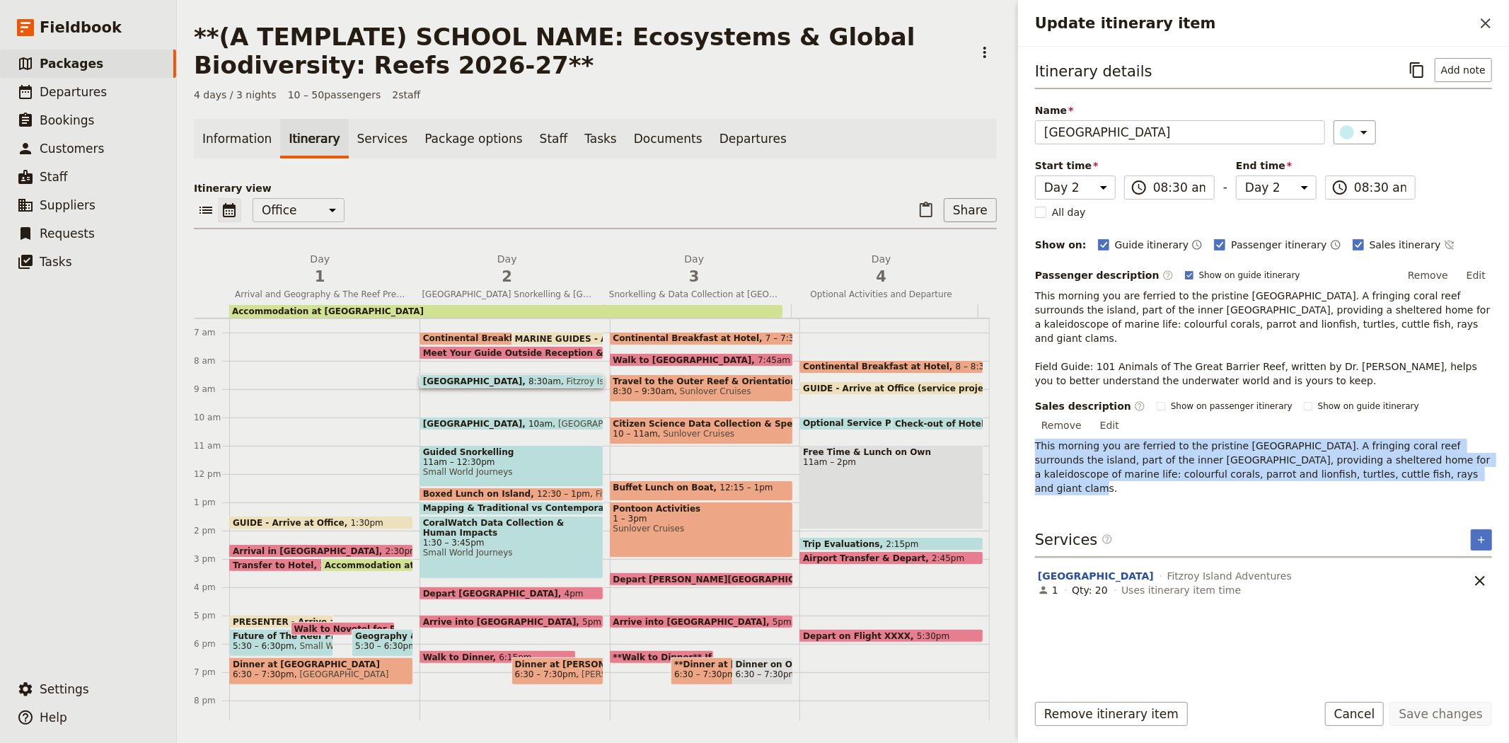
select select "2"
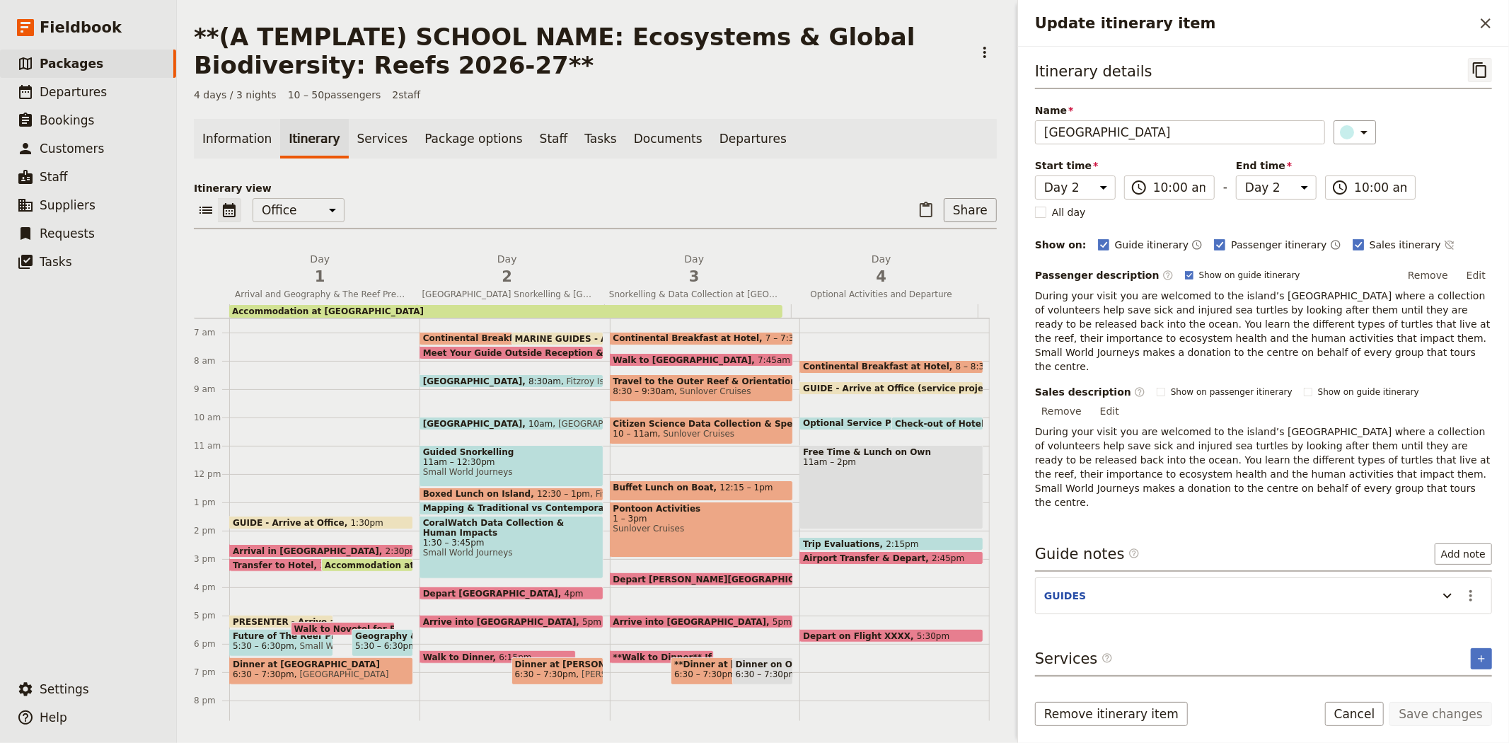
click at [1473, 64] on icon "Copy itinerary item" at bounding box center [1479, 70] width 13 height 16
click at [81, 62] on span "Packages" at bounding box center [72, 64] width 64 height 14
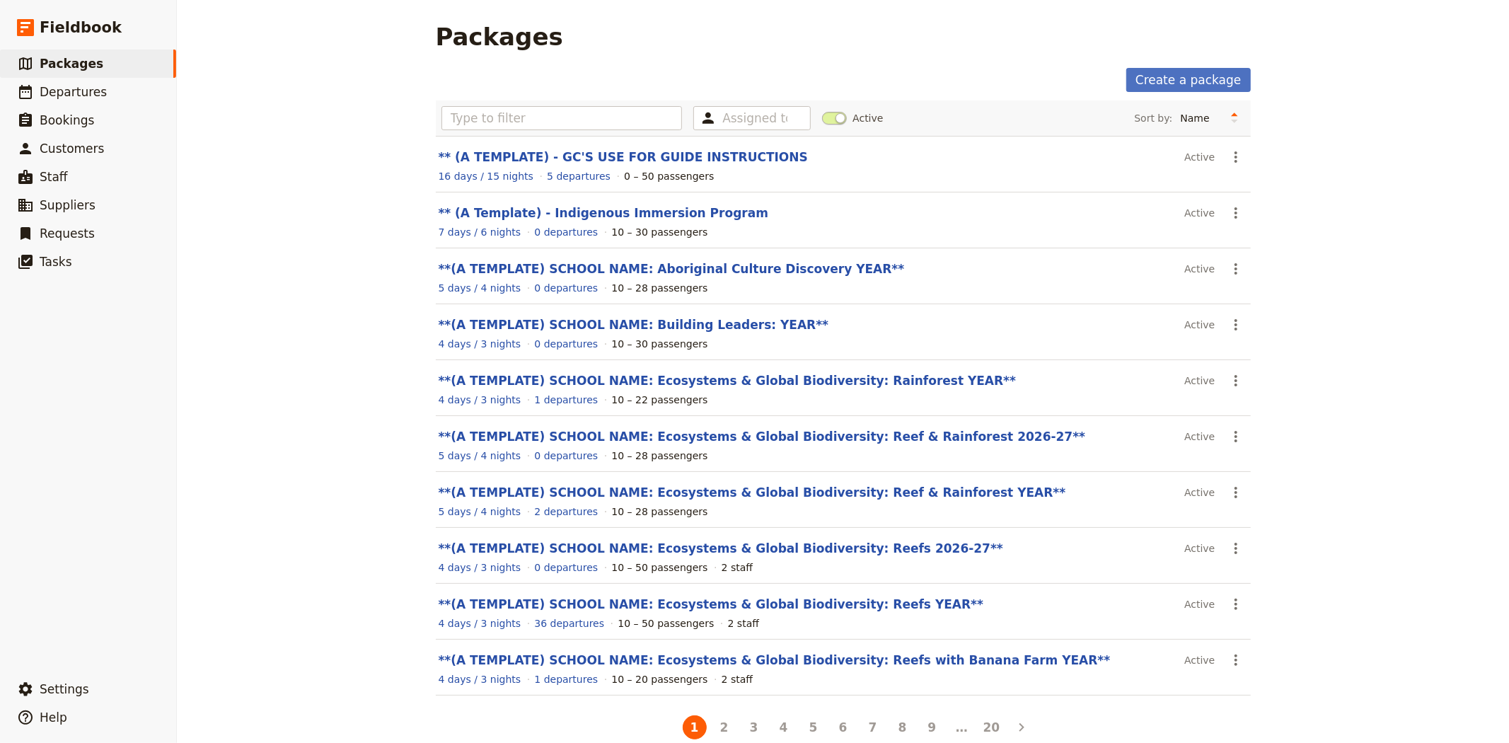
click at [594, 104] on div "Assigned to Active Sort by: Name Number of departures Duration Most recently up…" at bounding box center [843, 117] width 815 height 35
click at [589, 115] on input "text" at bounding box center [561, 118] width 241 height 24
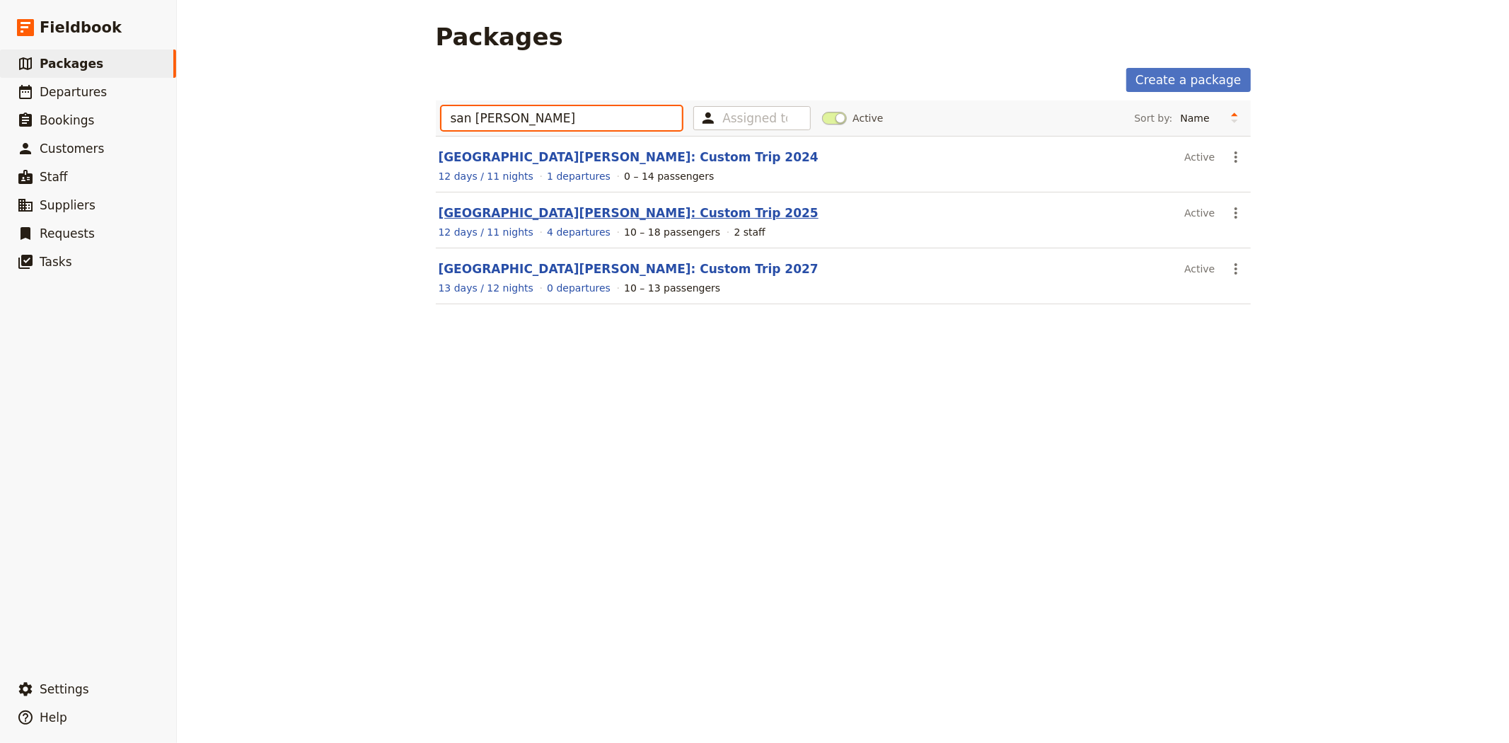
type input "san jose"
click at [626, 216] on link "[GEOGRAPHIC_DATA][PERSON_NAME]: Custom Trip 2025" at bounding box center [629, 213] width 380 height 14
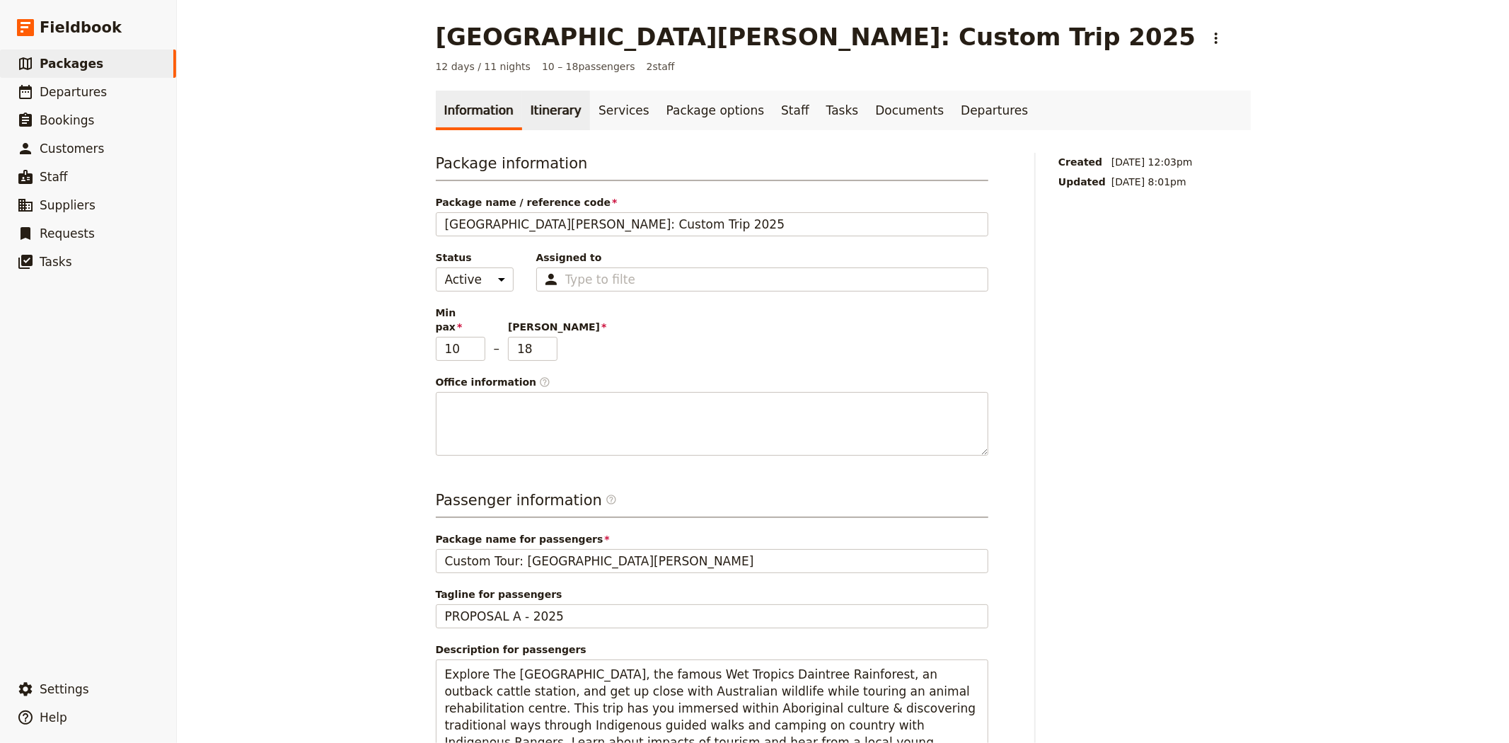
click at [543, 110] on link "Itinerary" at bounding box center [556, 111] width 68 height 40
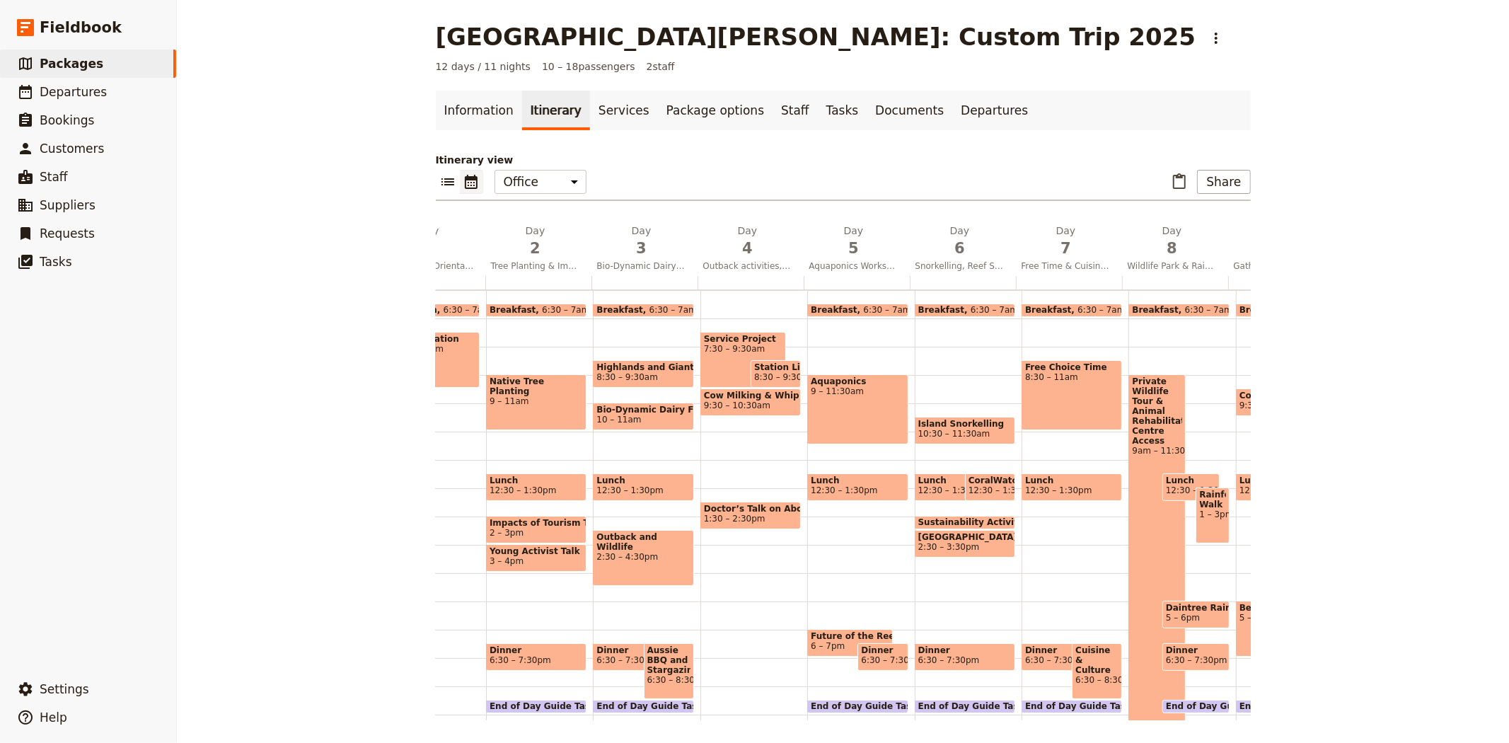
scroll to position [0, 102]
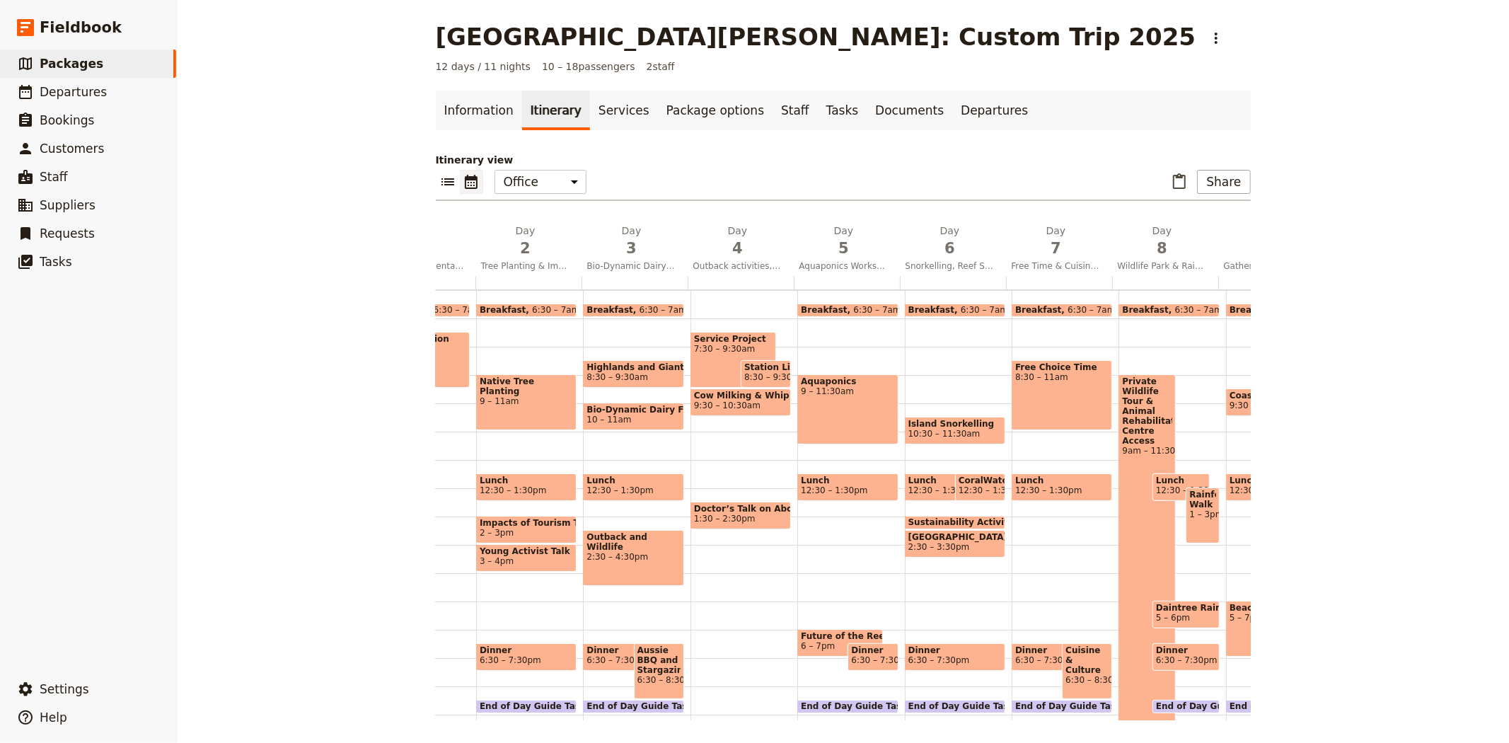
click at [642, 369] on span "Highlands and Giant Trees" at bounding box center [632, 367] width 93 height 10
select select "3"
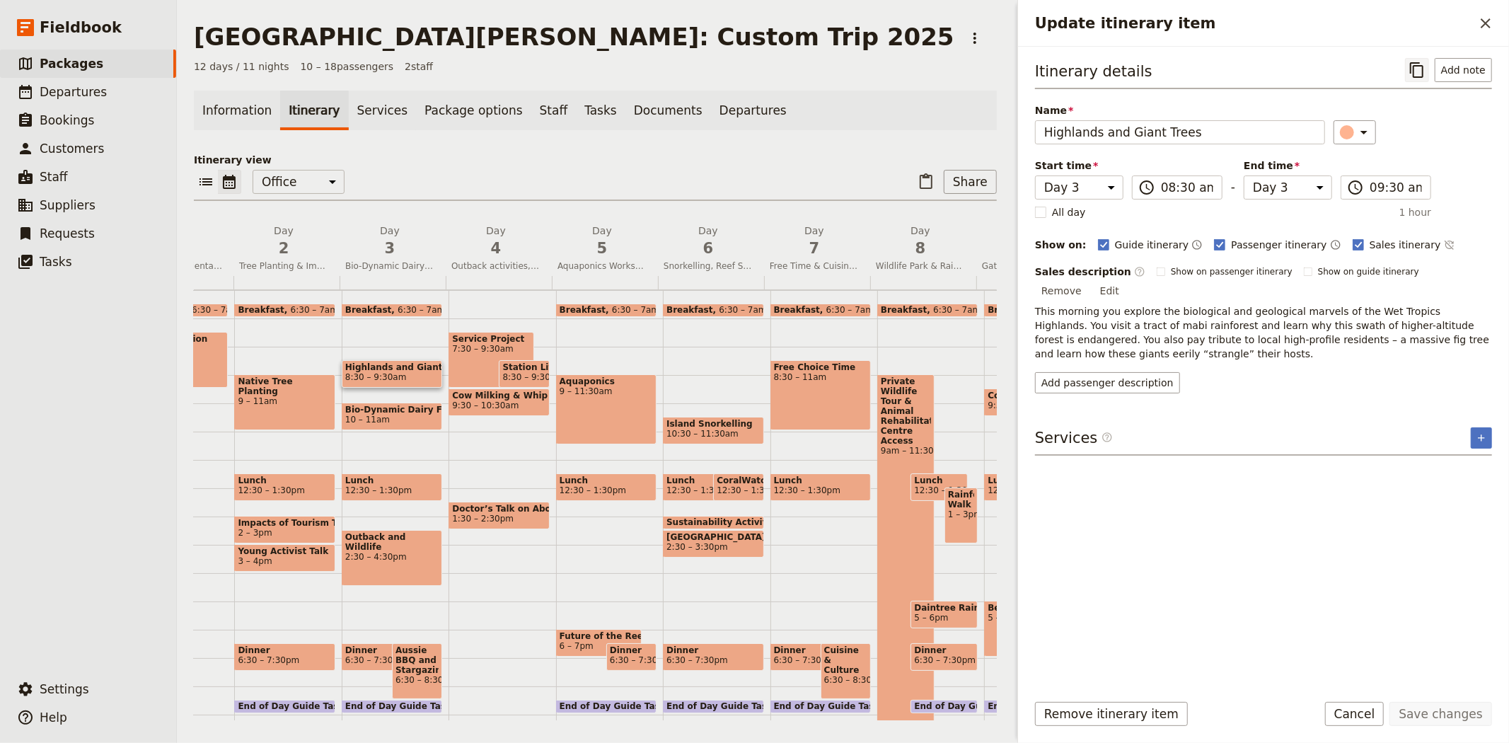
click at [1418, 62] on icon "Copy itinerary item" at bounding box center [1416, 70] width 13 height 16
click at [378, 260] on span "Bio-Dynamic Dairy Farm & Outback Cattle Station" at bounding box center [390, 265] width 100 height 11
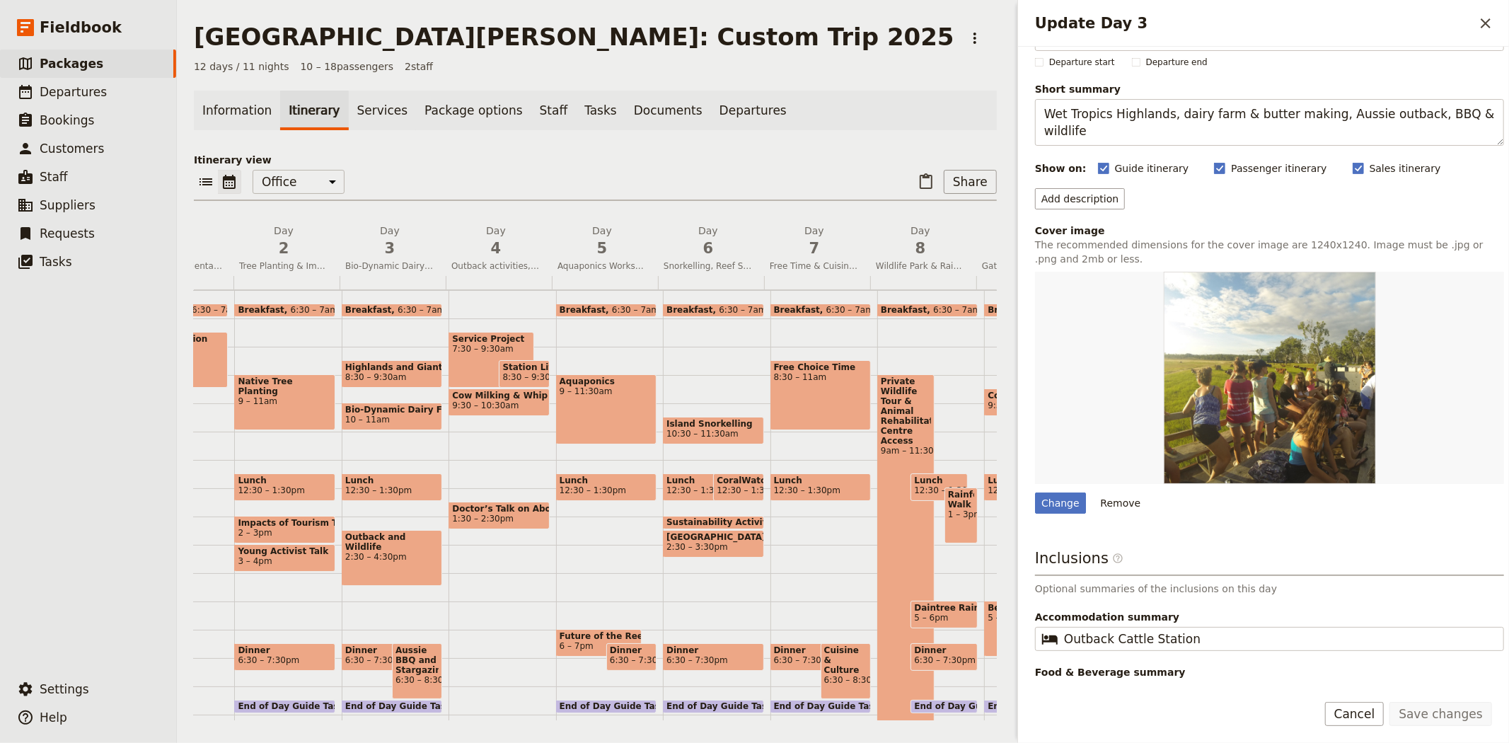
scroll to position [75, 0]
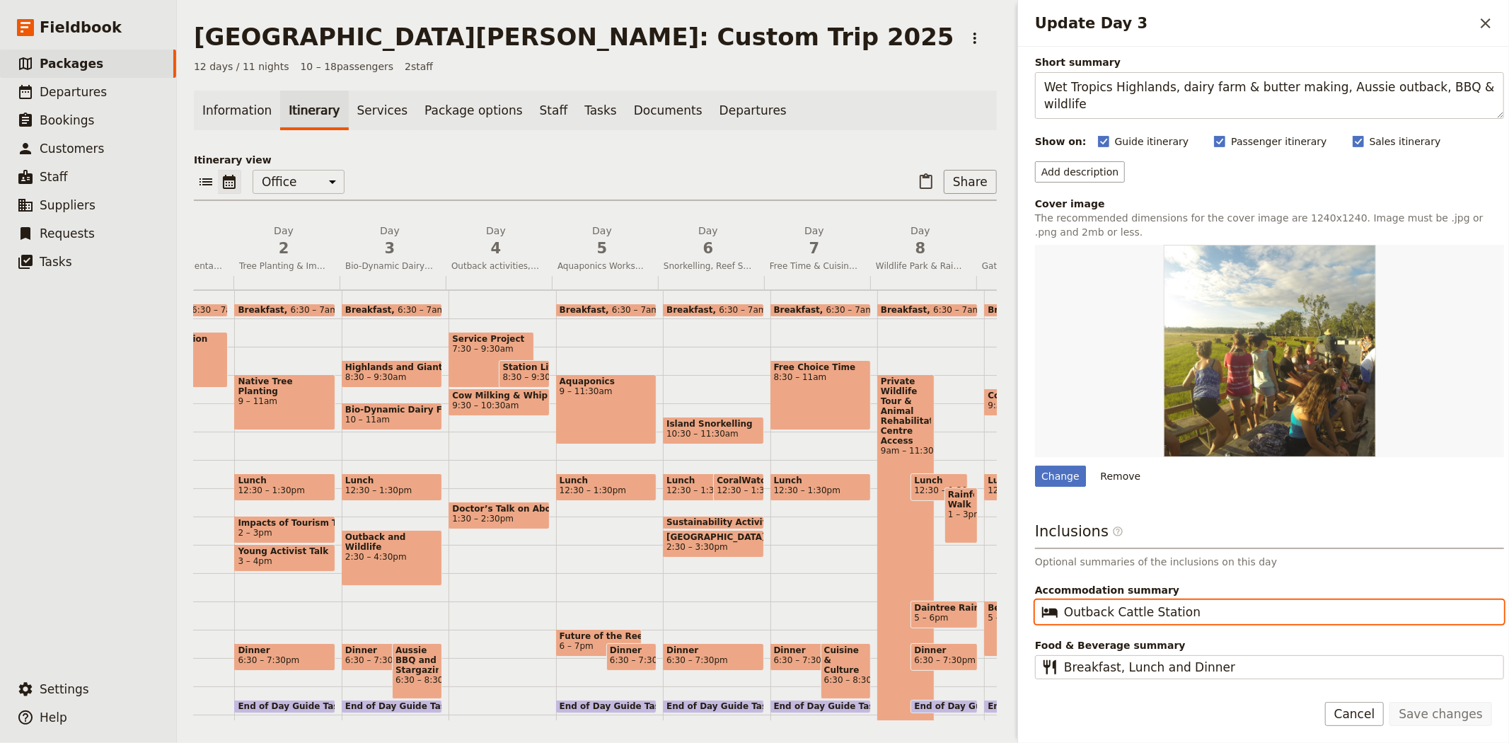
drag, startPoint x: 1203, startPoint y: 612, endPoint x: 1040, endPoint y: 599, distance: 163.9
click at [1040, 600] on fieldset "​ Outback Cattle Station" at bounding box center [1269, 612] width 469 height 24
click at [375, 253] on span "3" at bounding box center [389, 248] width 89 height 21
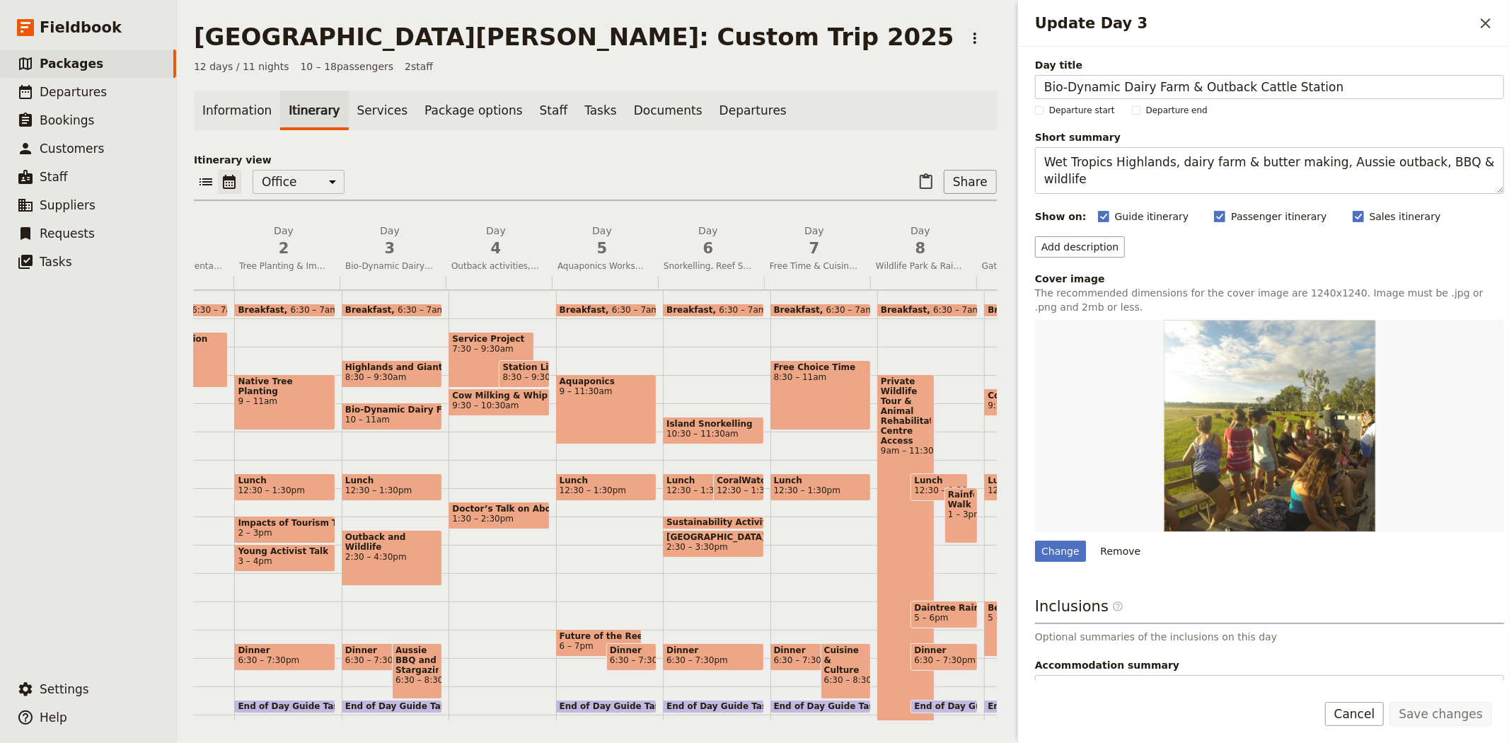
drag, startPoint x: 1175, startPoint y: 86, endPoint x: 980, endPoint y: 66, distance: 195.5
click at [980, 66] on div "San Jose State University: Custom Trip 2025 ​ 12 days / 11 nights 10 – 18 passe…" at bounding box center [843, 371] width 1332 height 743
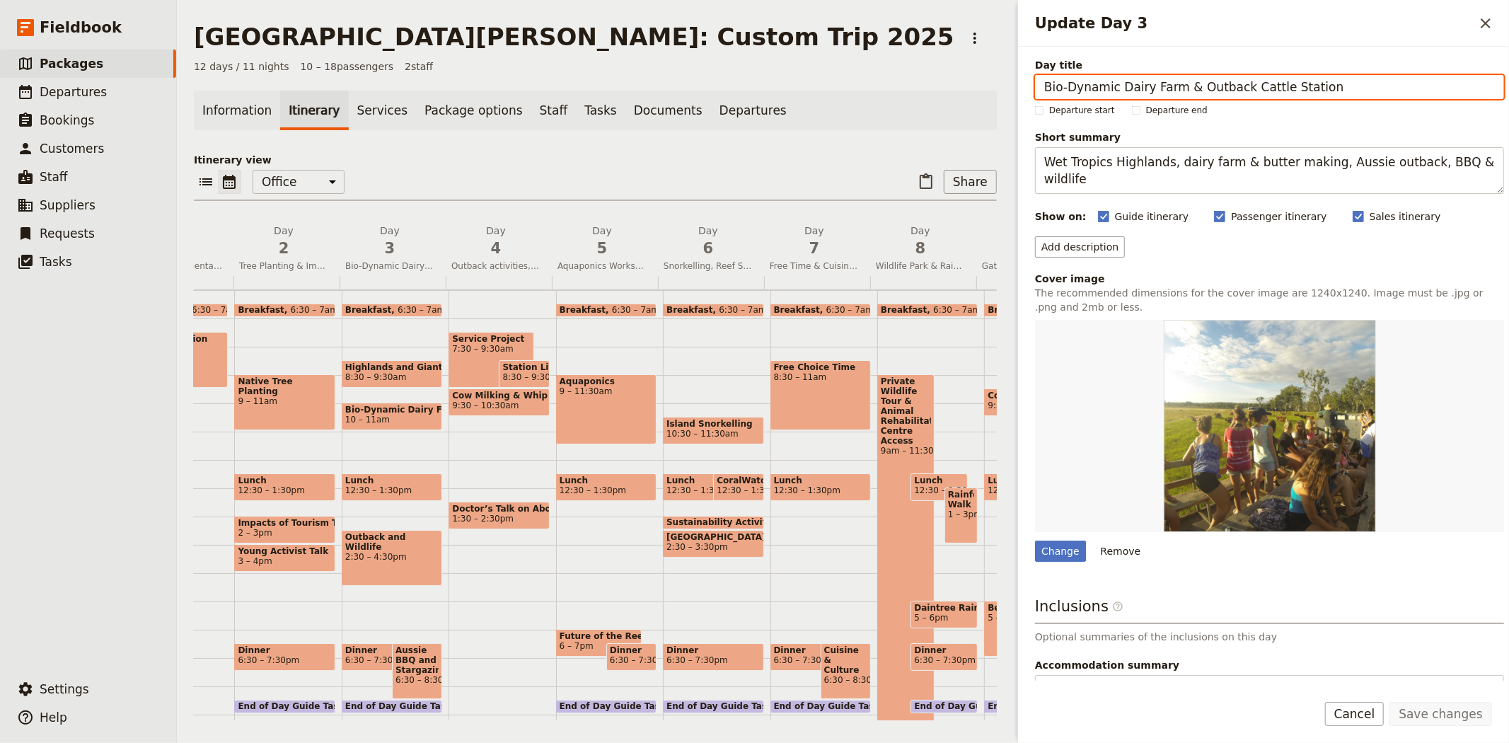
click at [634, 170] on div "​ ​ Office Guide Passenger Sales ​ Share" at bounding box center [595, 185] width 803 height 31
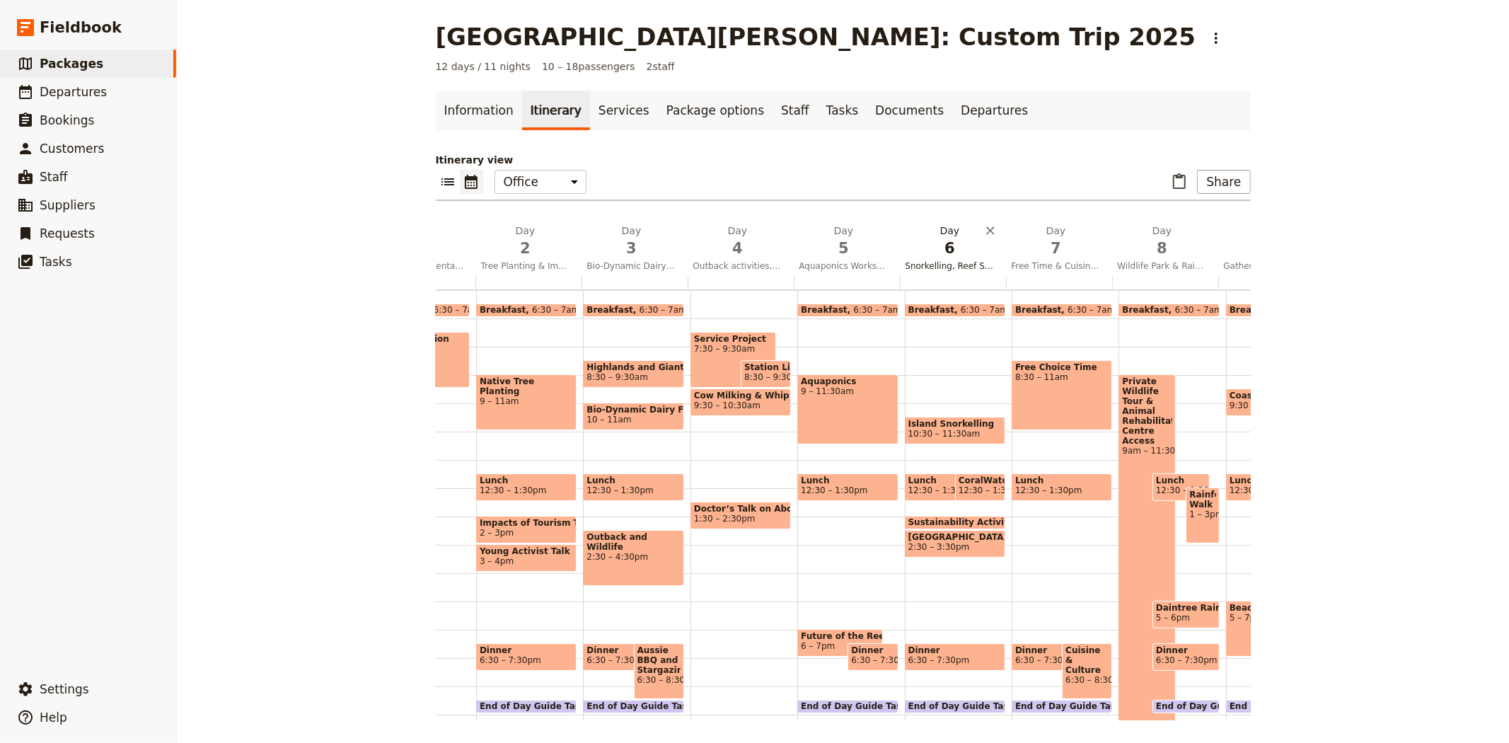
click at [951, 250] on span "6" at bounding box center [949, 248] width 89 height 21
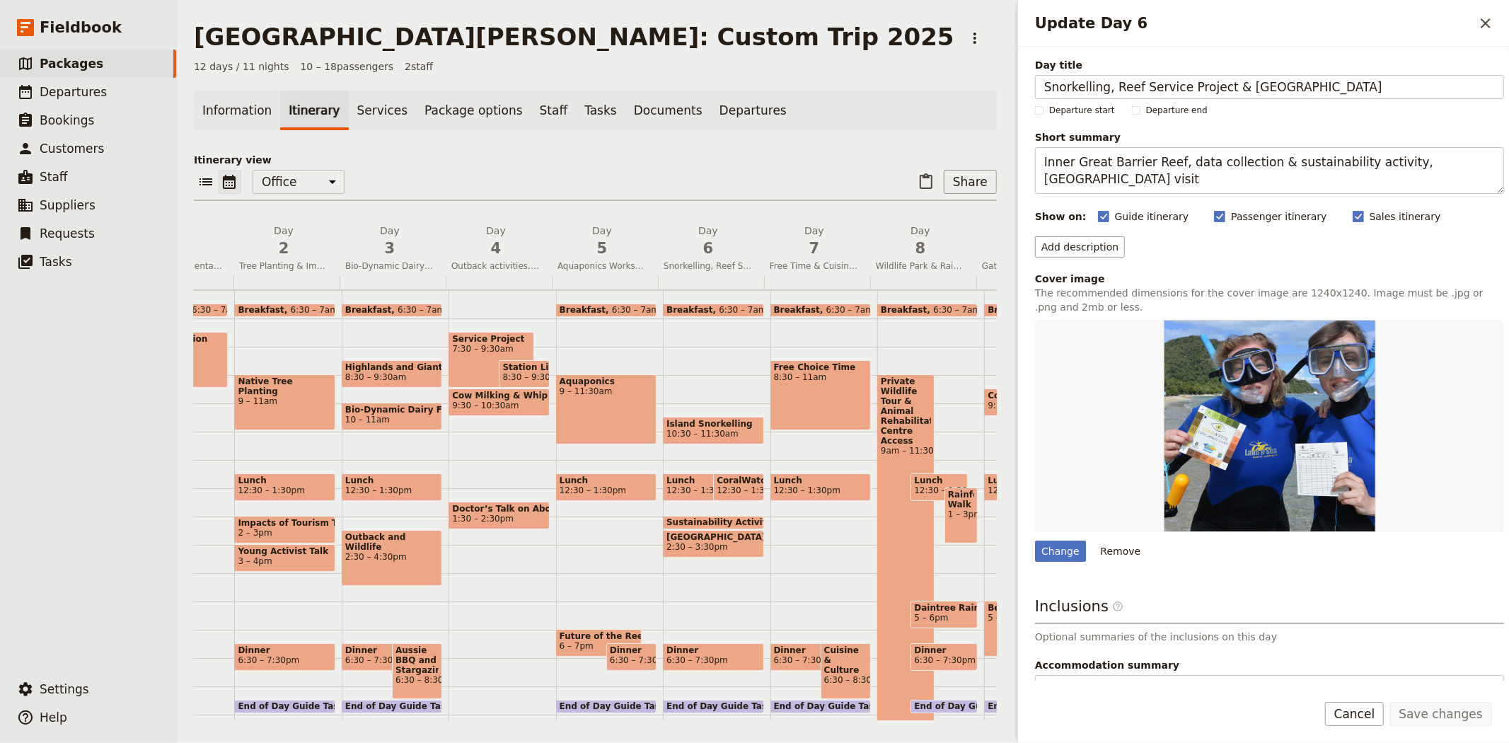
drag, startPoint x: 1352, startPoint y: 85, endPoint x: 1011, endPoint y: 79, distance: 341.0
click at [1011, 79] on div "San Jose State University: Custom Trip 2025 ​ 12 days / 11 nights 10 – 18 passe…" at bounding box center [843, 371] width 1332 height 743
click at [1180, 87] on input "Snorkelling, Reef Service Project & Turtle Rehab Centre" at bounding box center [1269, 87] width 469 height 24
drag, startPoint x: 1214, startPoint y: 88, endPoint x: 1108, endPoint y: 81, distance: 106.3
click at [1108, 81] on input "Snorkelling, Reef Service Project & Turtle Rehab Centre" at bounding box center [1269, 87] width 469 height 24
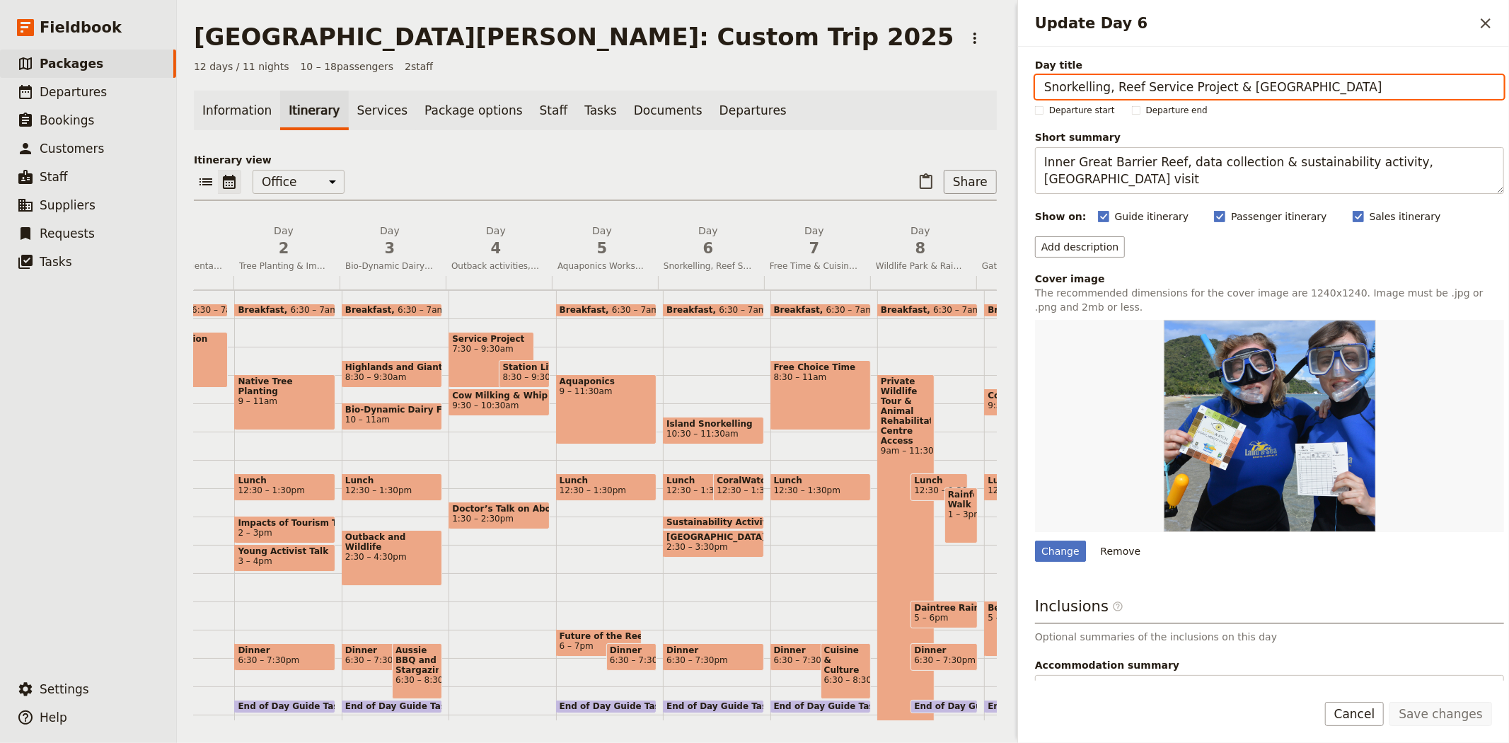
click at [683, 149] on div "Information Itinerary Services Package options Staff Tasks Documents Departures…" at bounding box center [595, 406] width 803 height 630
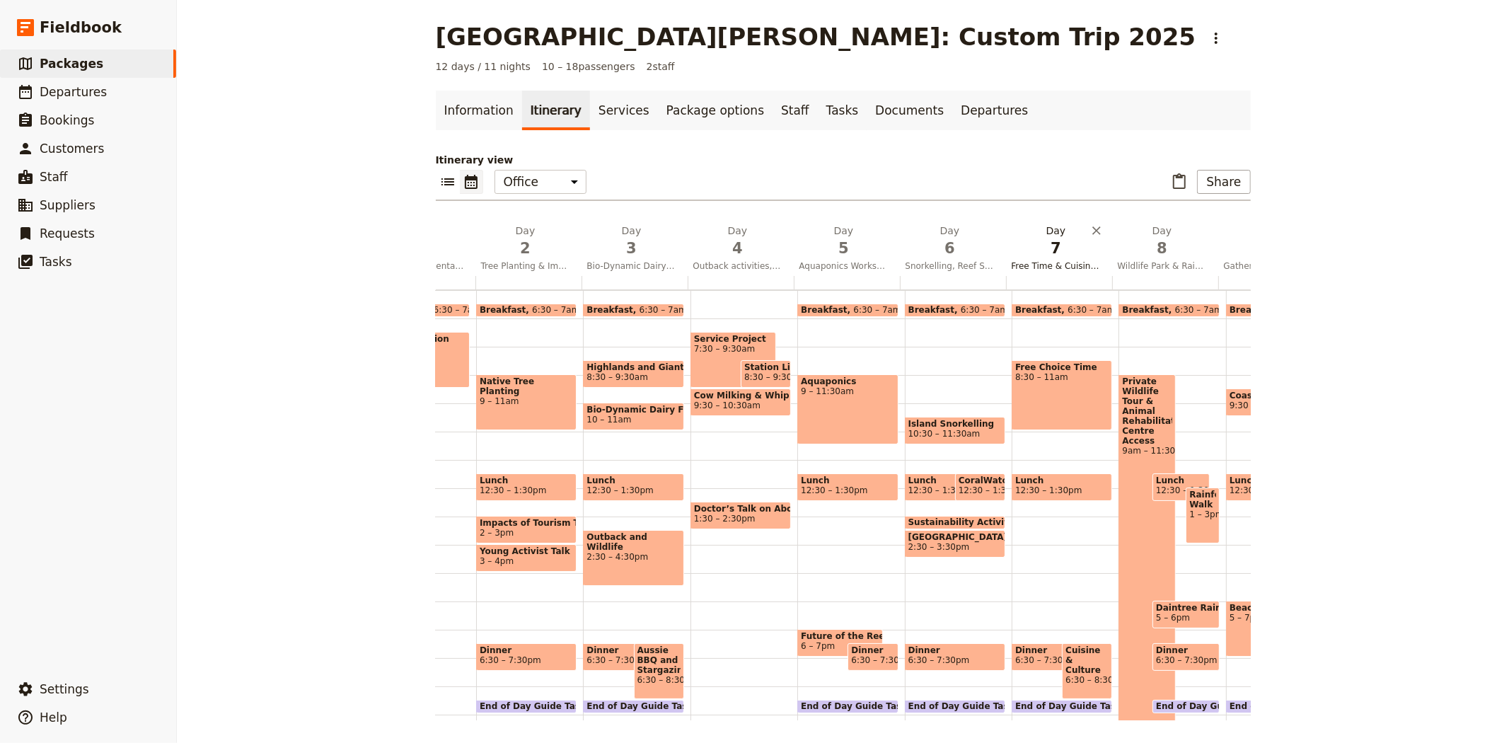
click at [1030, 256] on span "7" at bounding box center [1055, 248] width 89 height 21
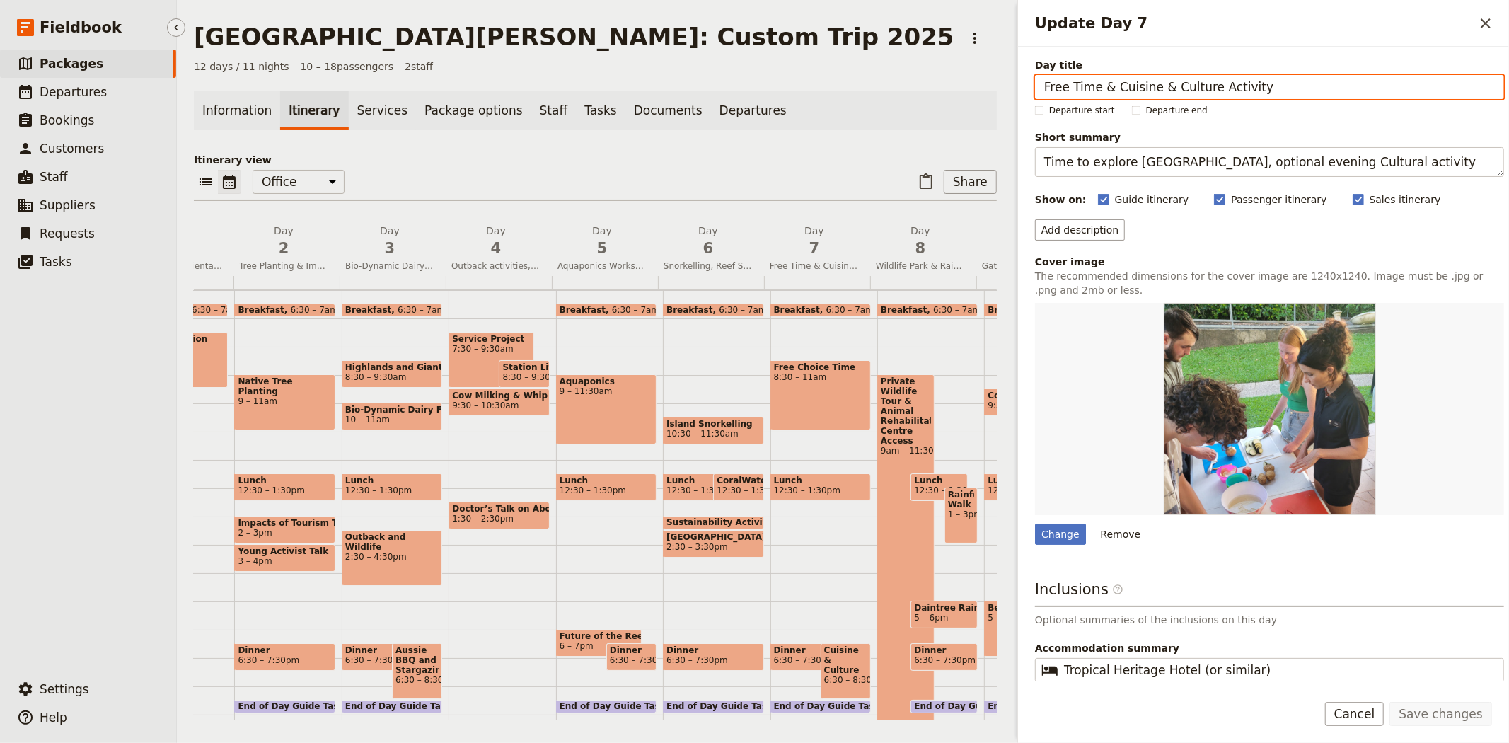
click at [82, 69] on span "Packages" at bounding box center [72, 64] width 64 height 14
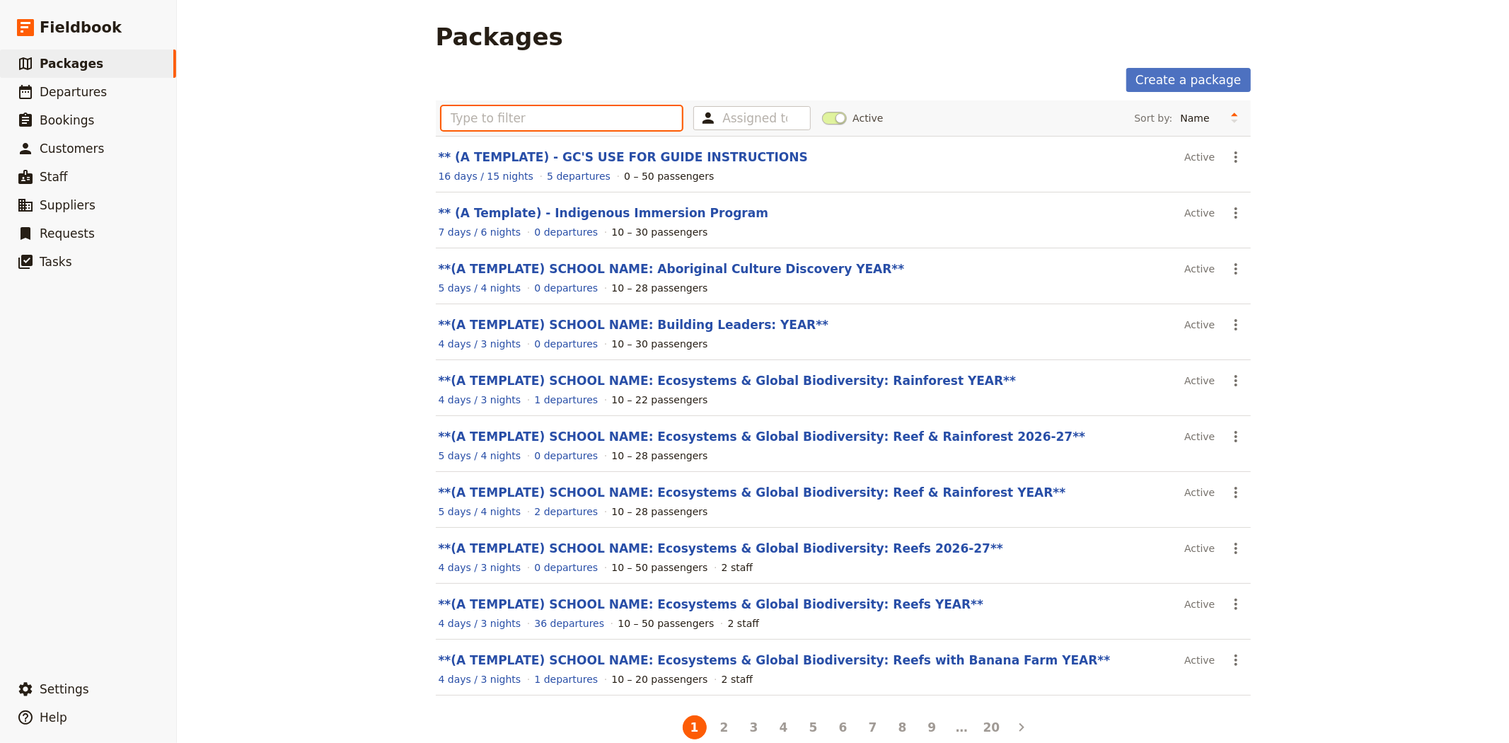
click at [489, 115] on input "text" at bounding box center [561, 118] width 241 height 24
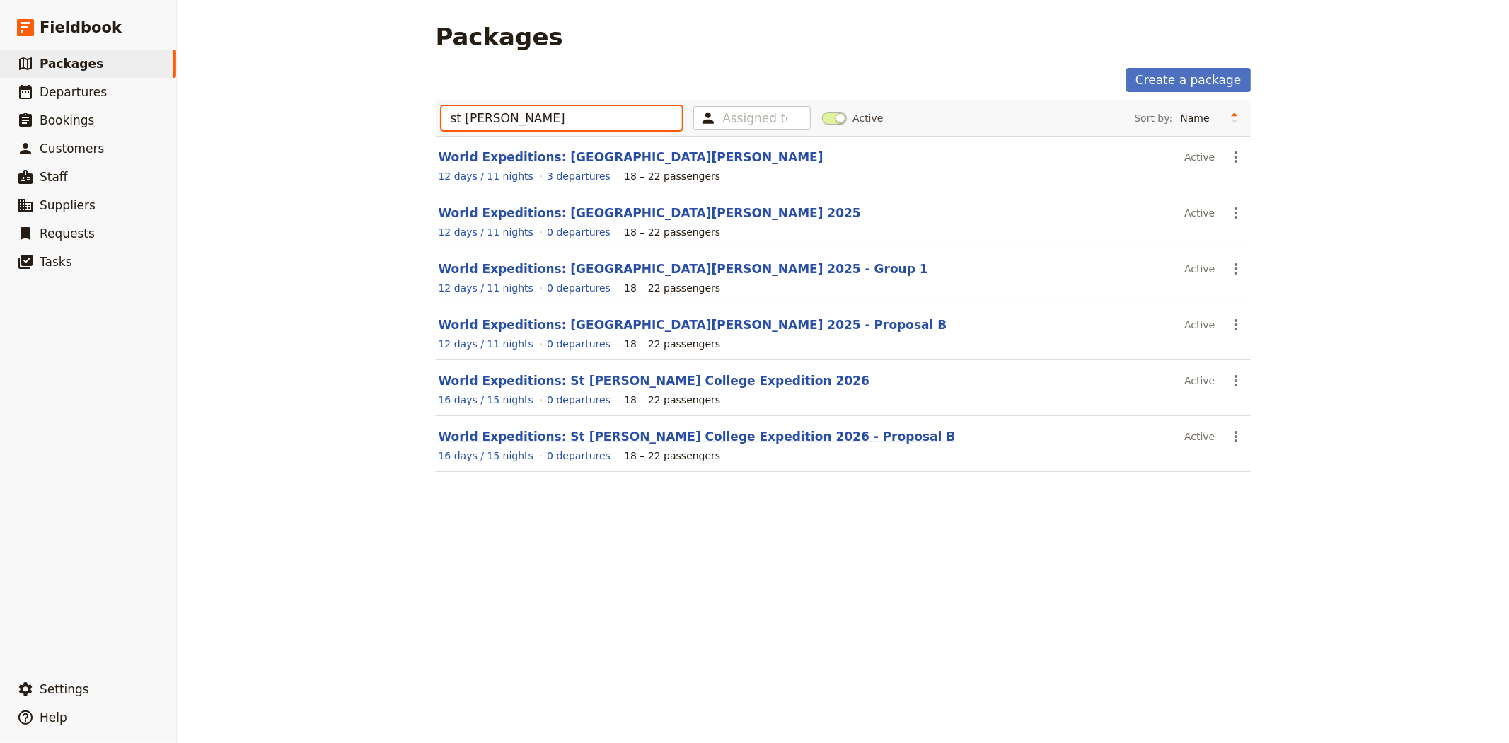
type input "st leo"
click at [691, 439] on link "World Expeditions: St Leonard's College Expedition 2026 - Proposal B" at bounding box center [697, 436] width 517 height 14
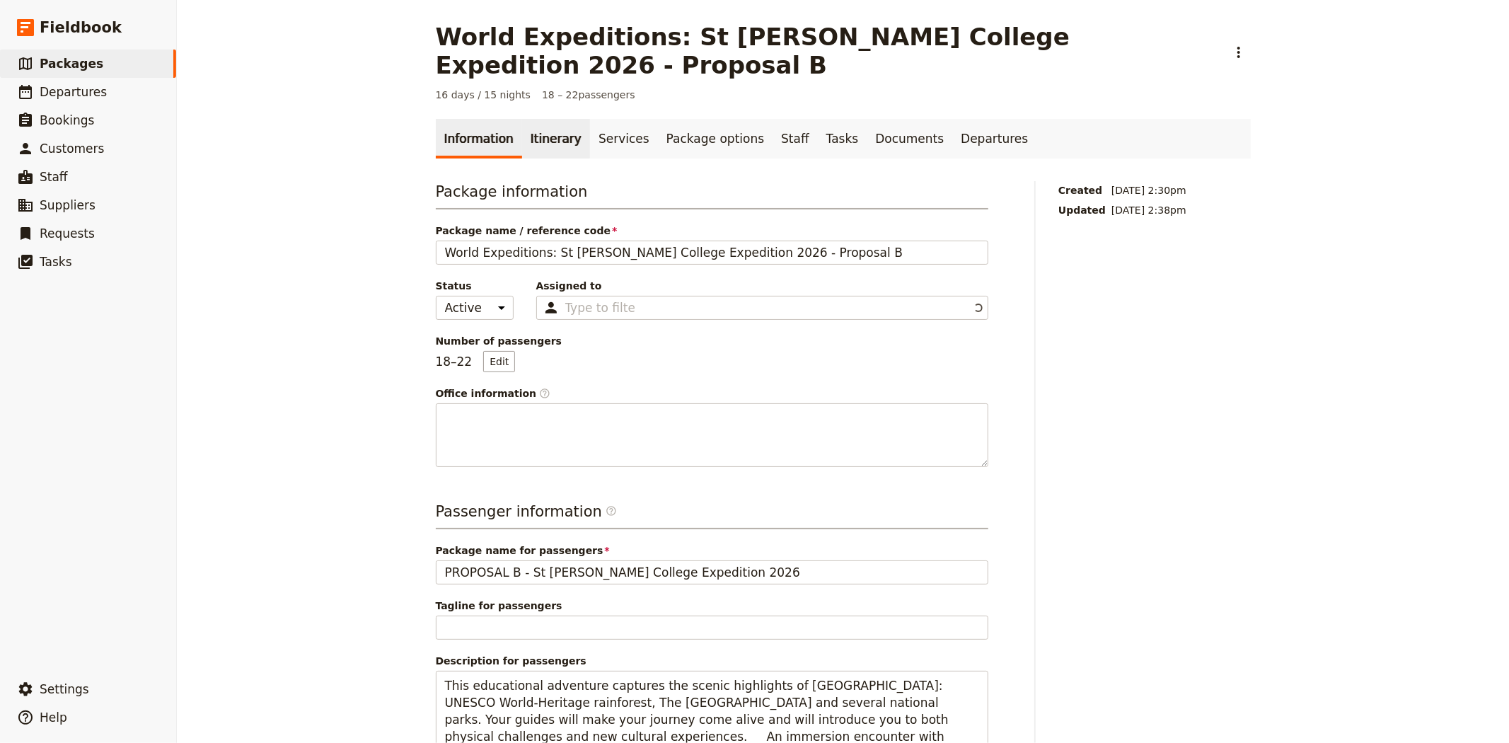
click at [530, 119] on link "Itinerary" at bounding box center [556, 139] width 68 height 40
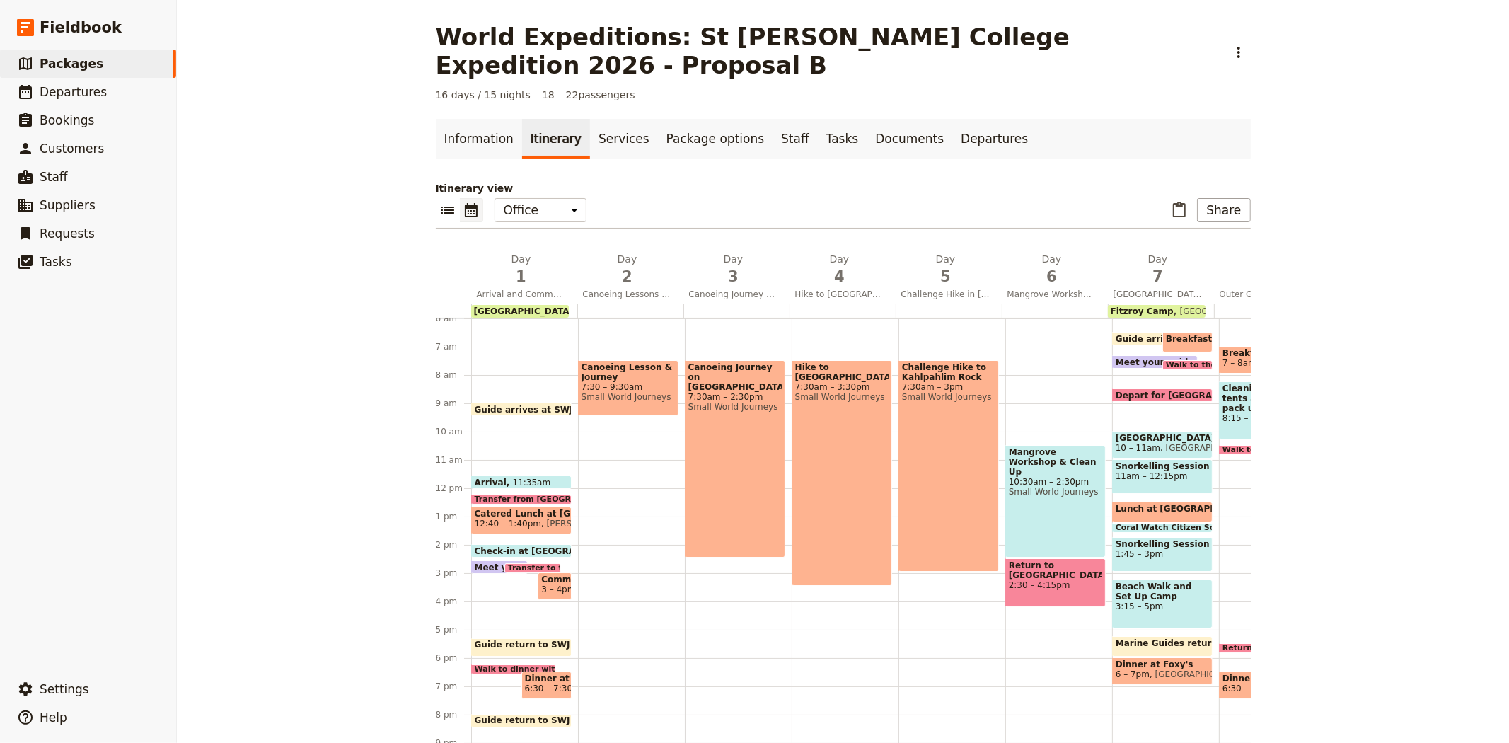
scroll to position [0, 937]
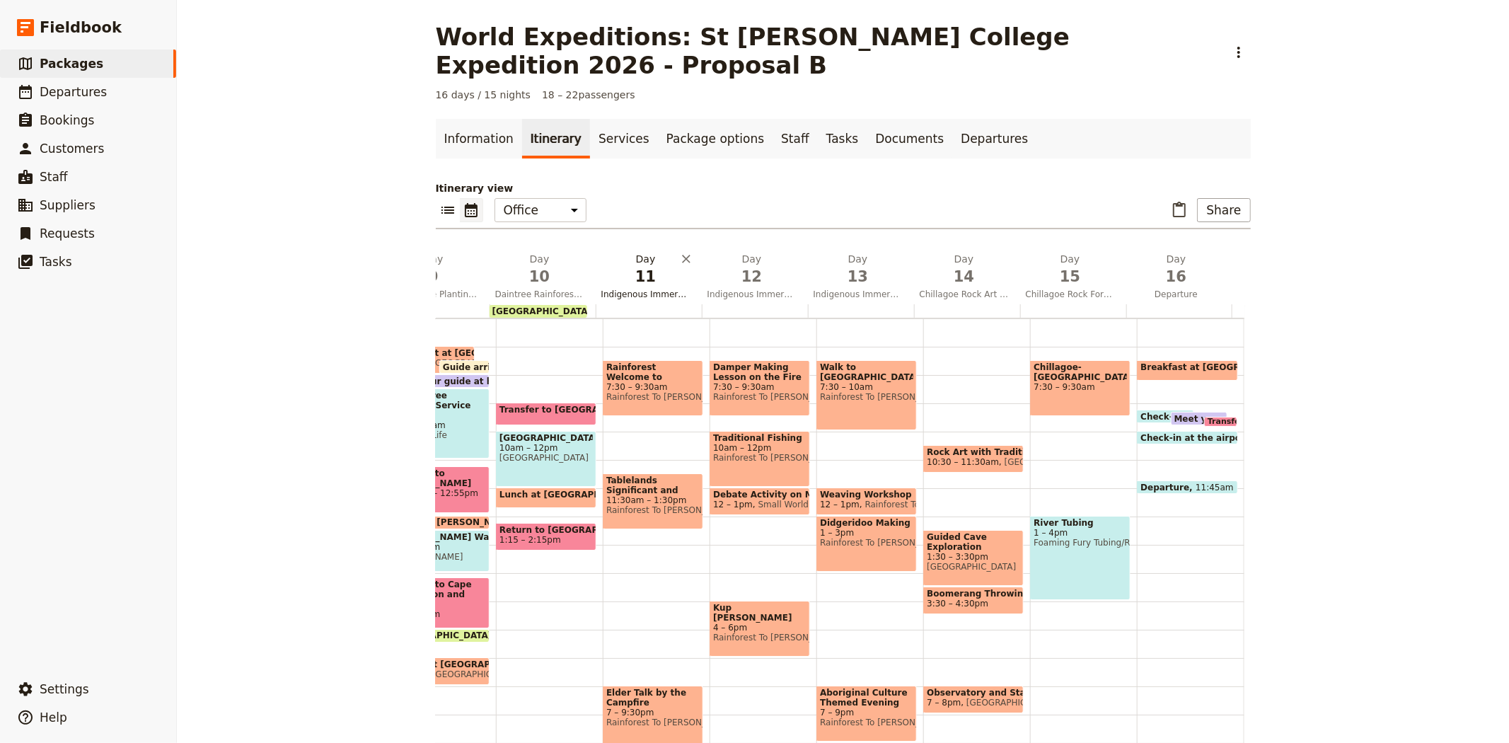
click at [638, 266] on span "11" at bounding box center [645, 276] width 89 height 21
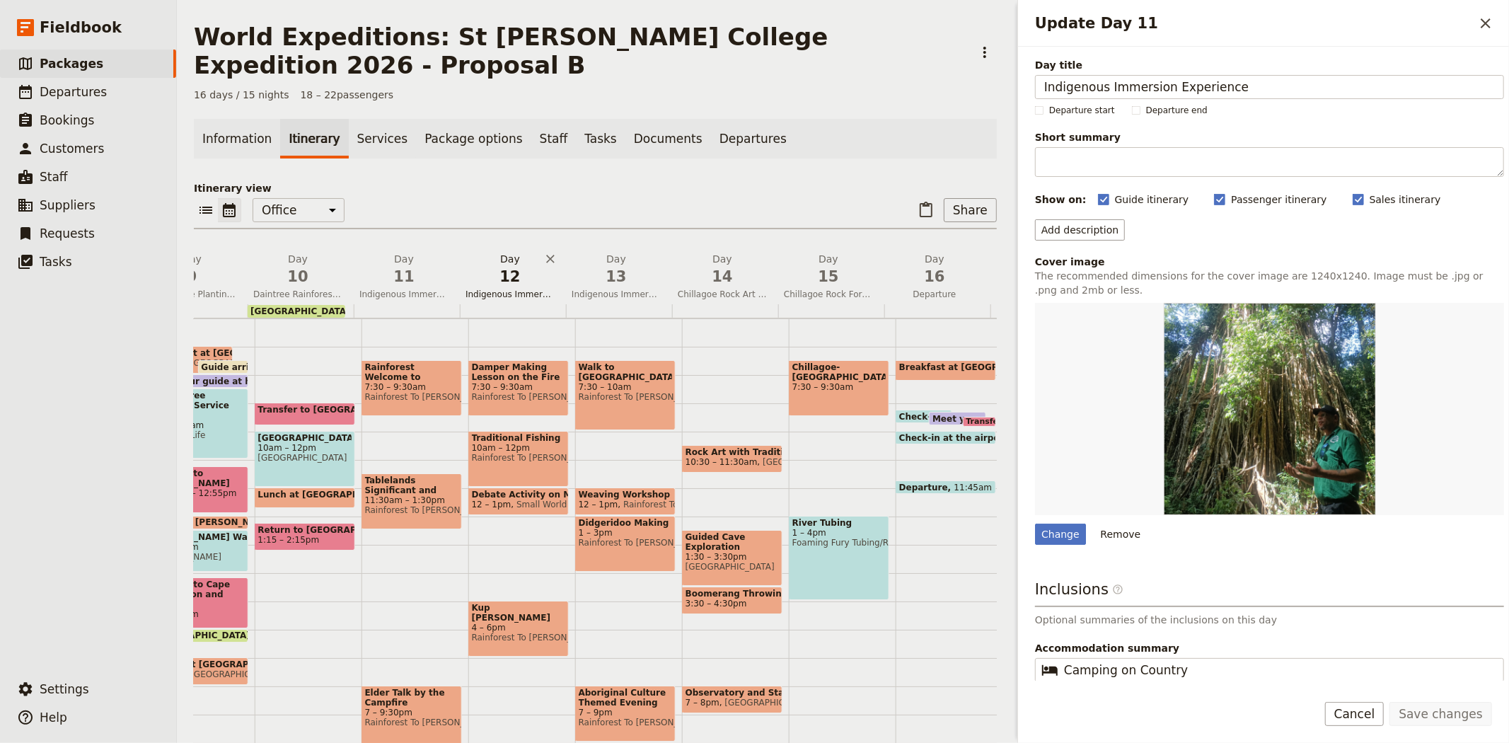
click at [519, 266] on span "12" at bounding box center [509, 276] width 89 height 21
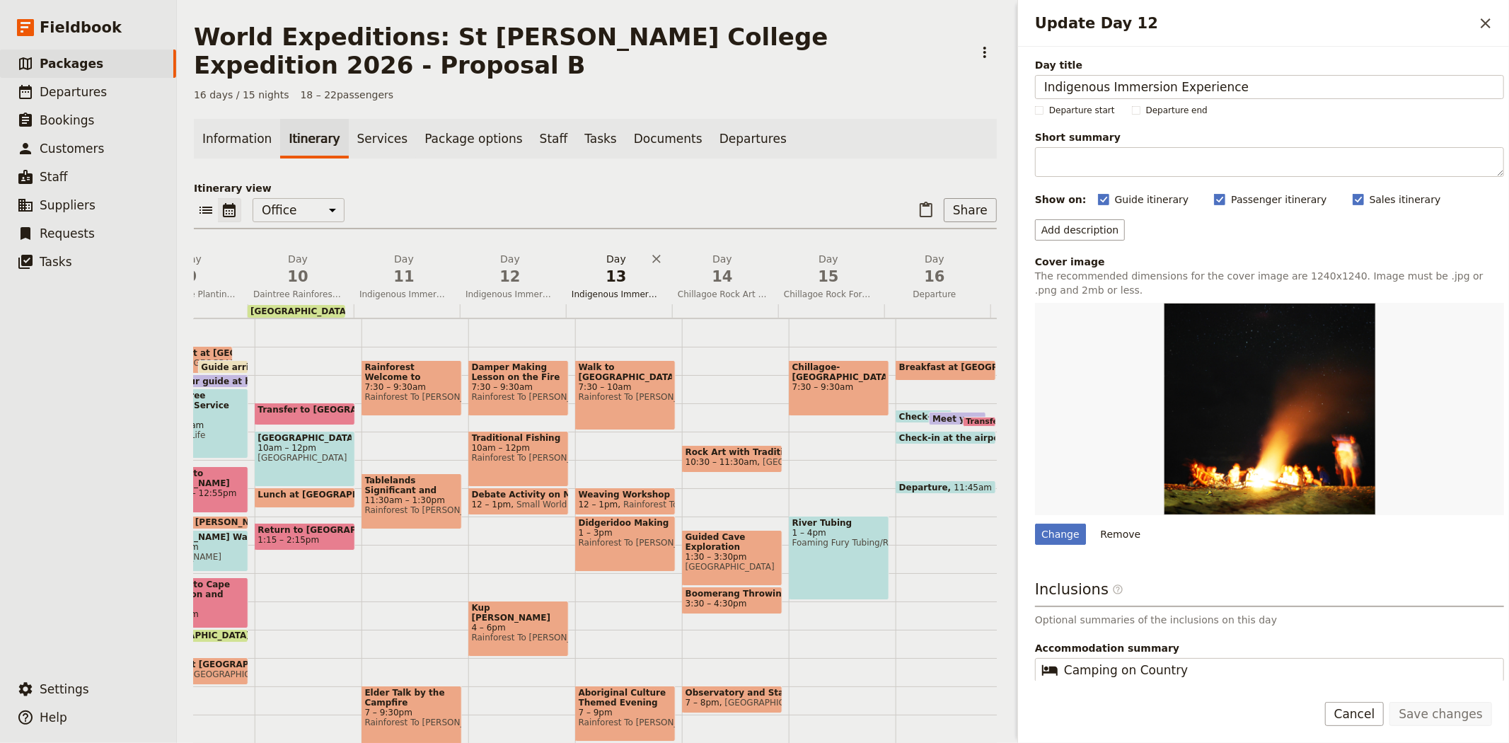
click at [618, 266] on span "13" at bounding box center [616, 276] width 89 height 21
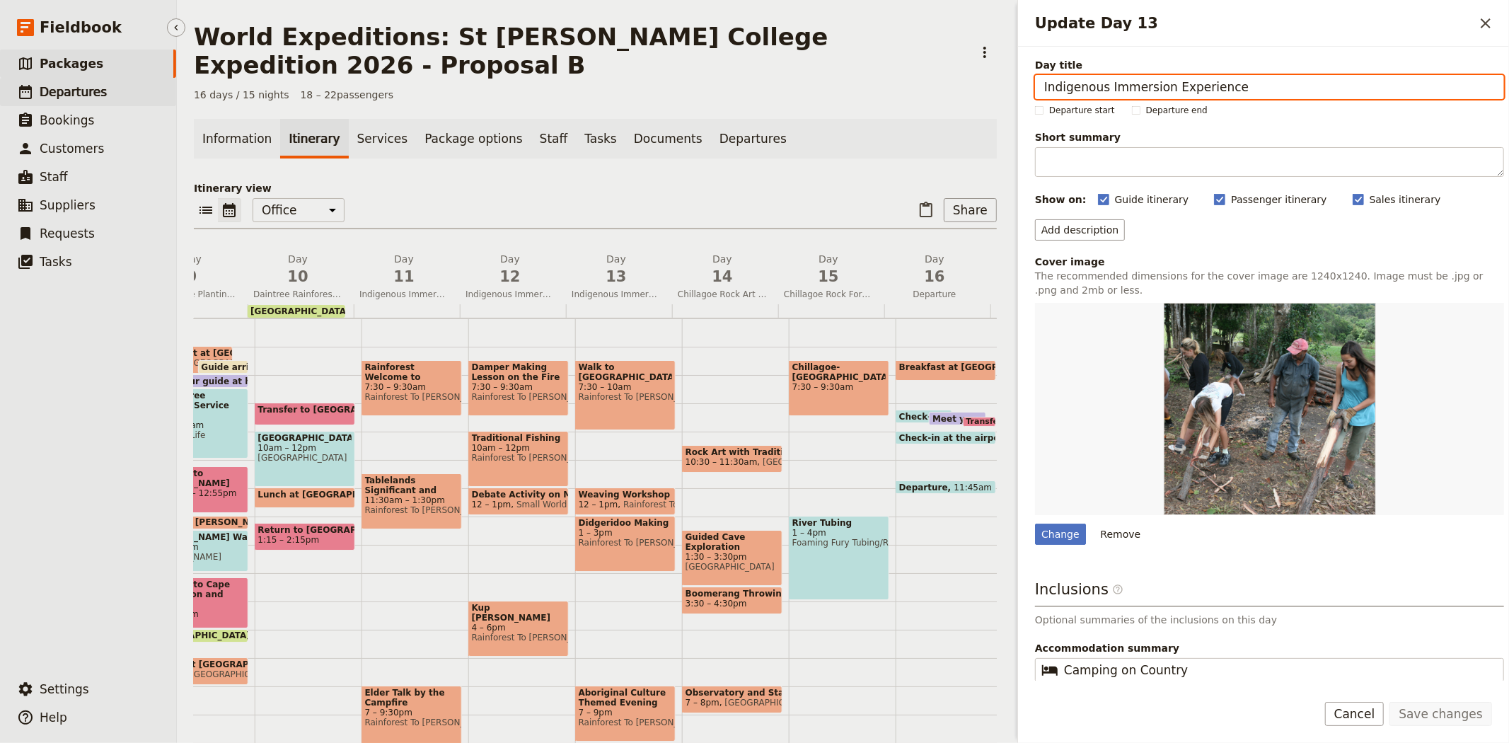
click at [71, 86] on span "Departures" at bounding box center [73, 92] width 67 height 14
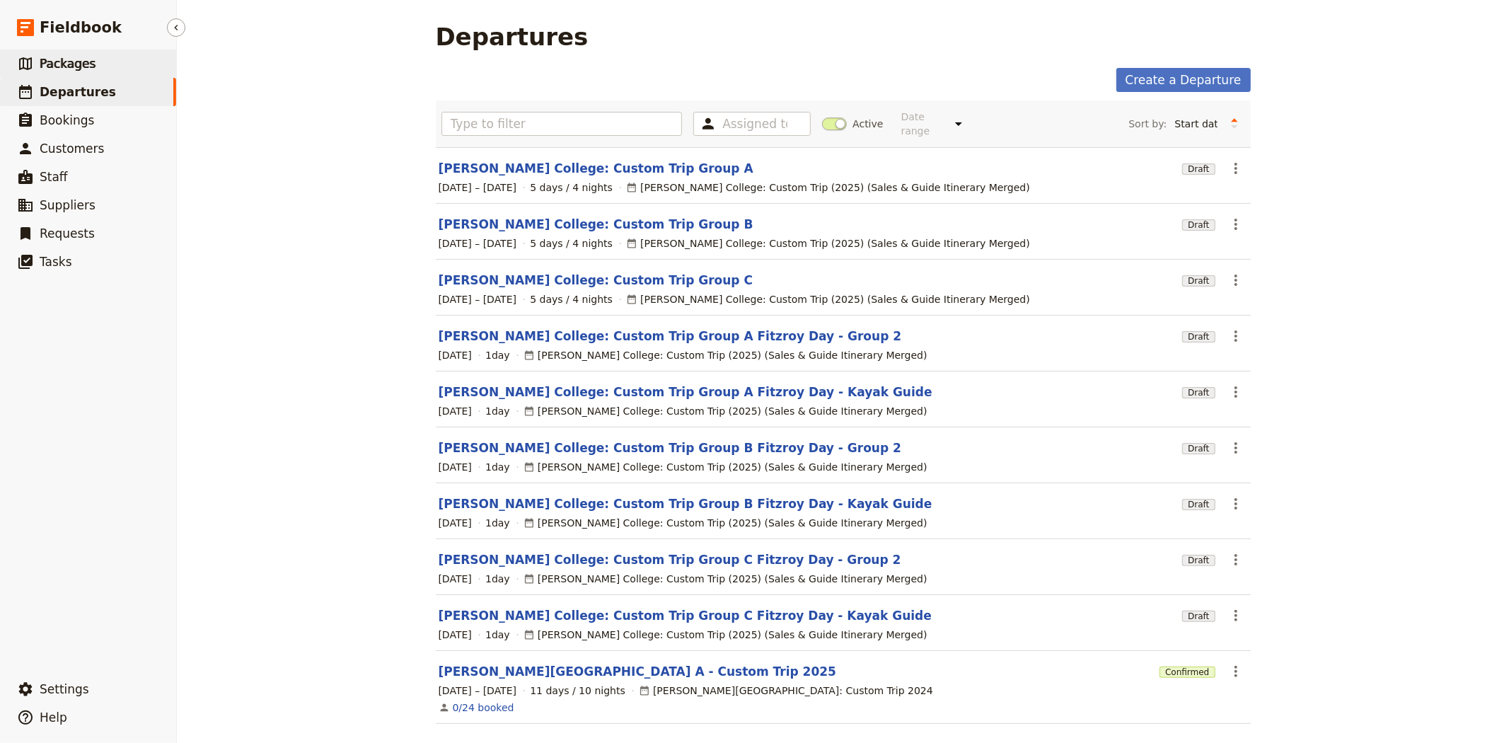
click at [83, 64] on span "Packages" at bounding box center [68, 64] width 56 height 14
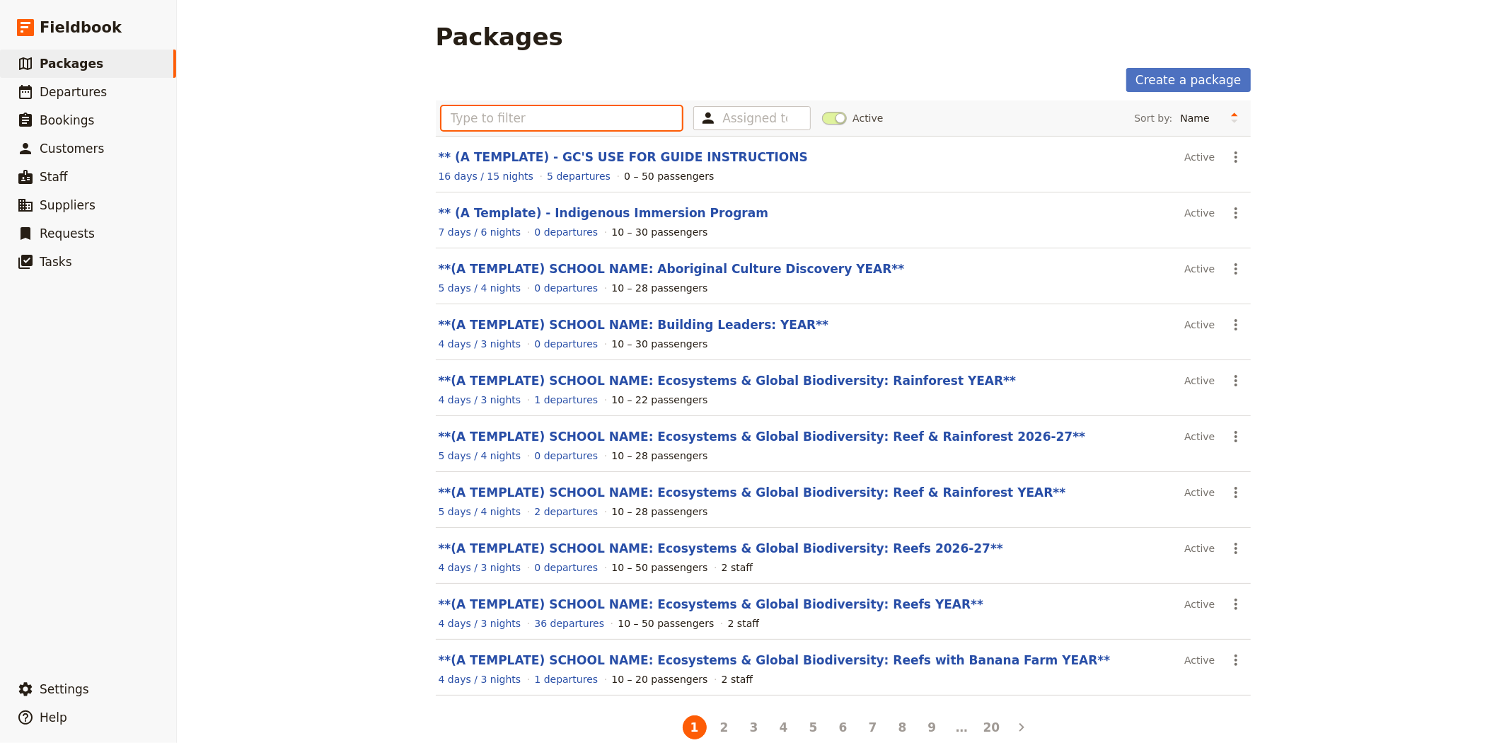
click at [487, 115] on input "text" at bounding box center [561, 118] width 241 height 24
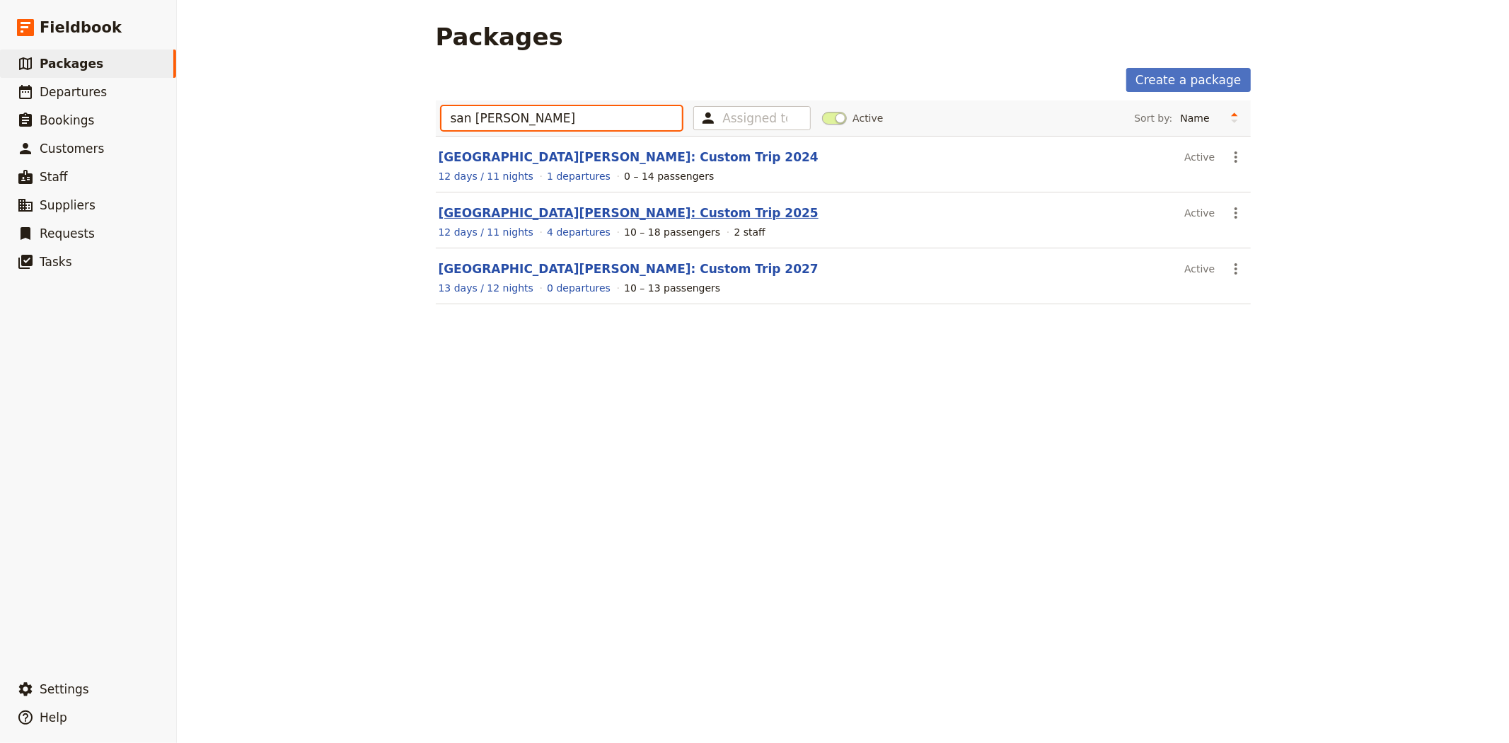
type input "san jose"
click at [617, 215] on link "San Jose State University: Custom Trip 2025" at bounding box center [629, 213] width 380 height 14
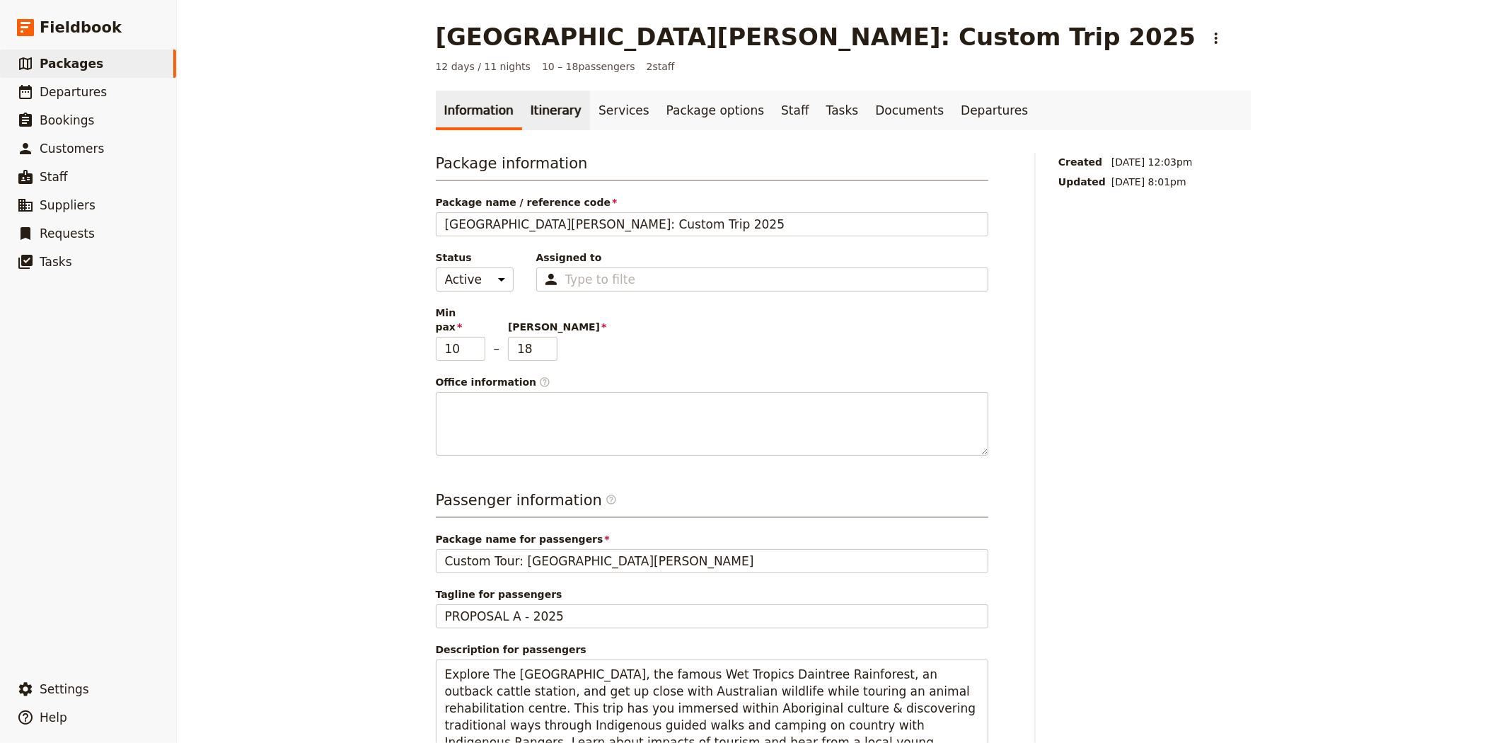
click at [525, 108] on link "Itinerary" at bounding box center [556, 111] width 68 height 40
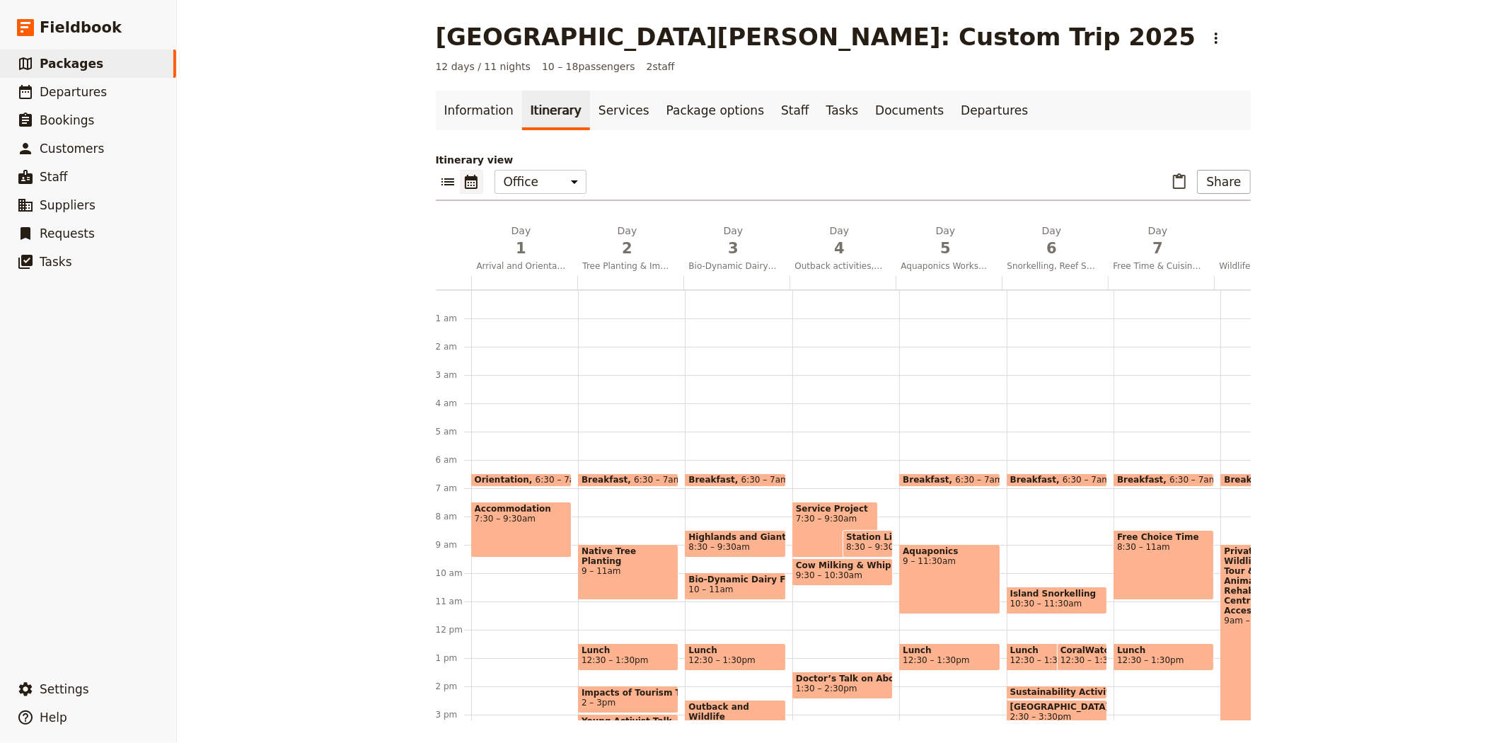
scroll to position [170, 0]
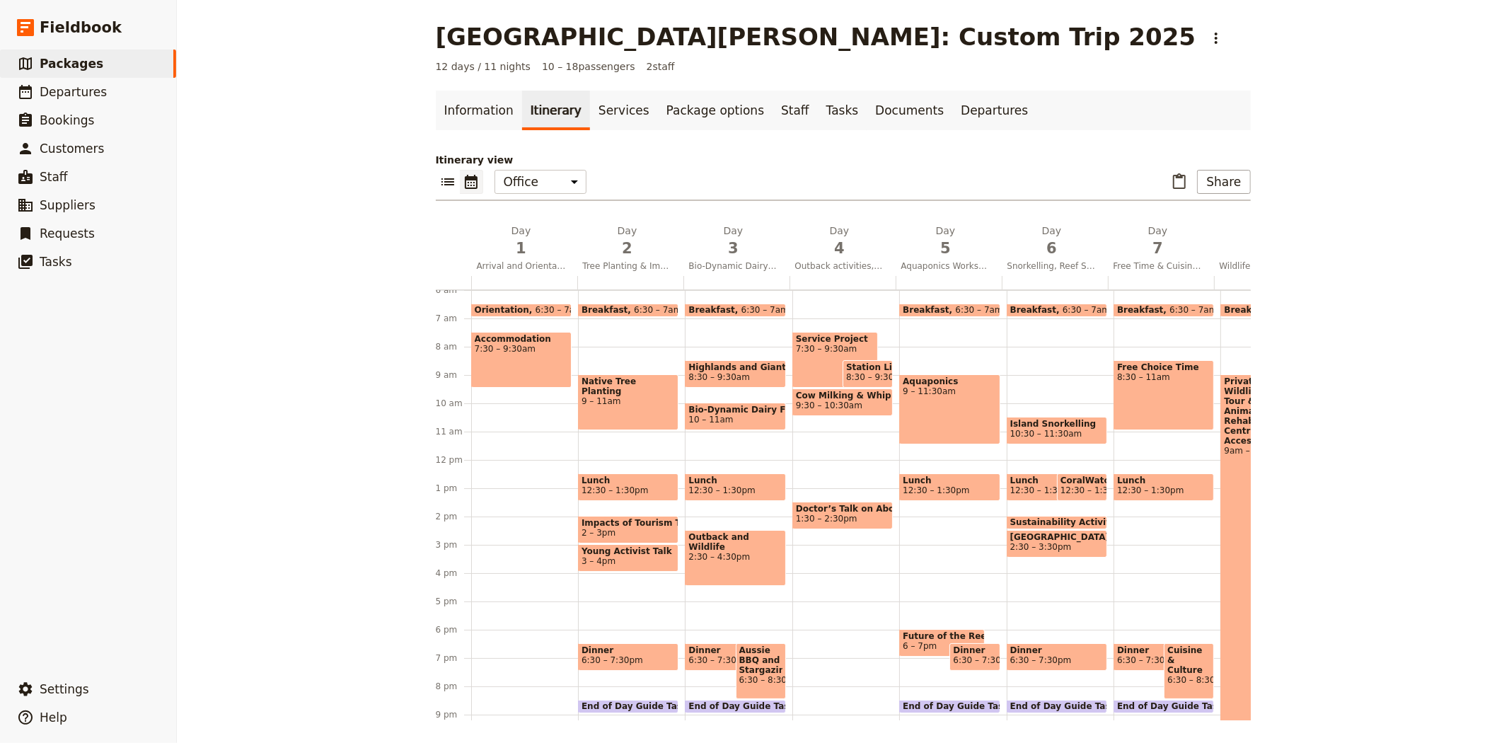
click at [876, 373] on span "8:30 – 9:30am" at bounding box center [877, 377] width 62 height 10
select select "4"
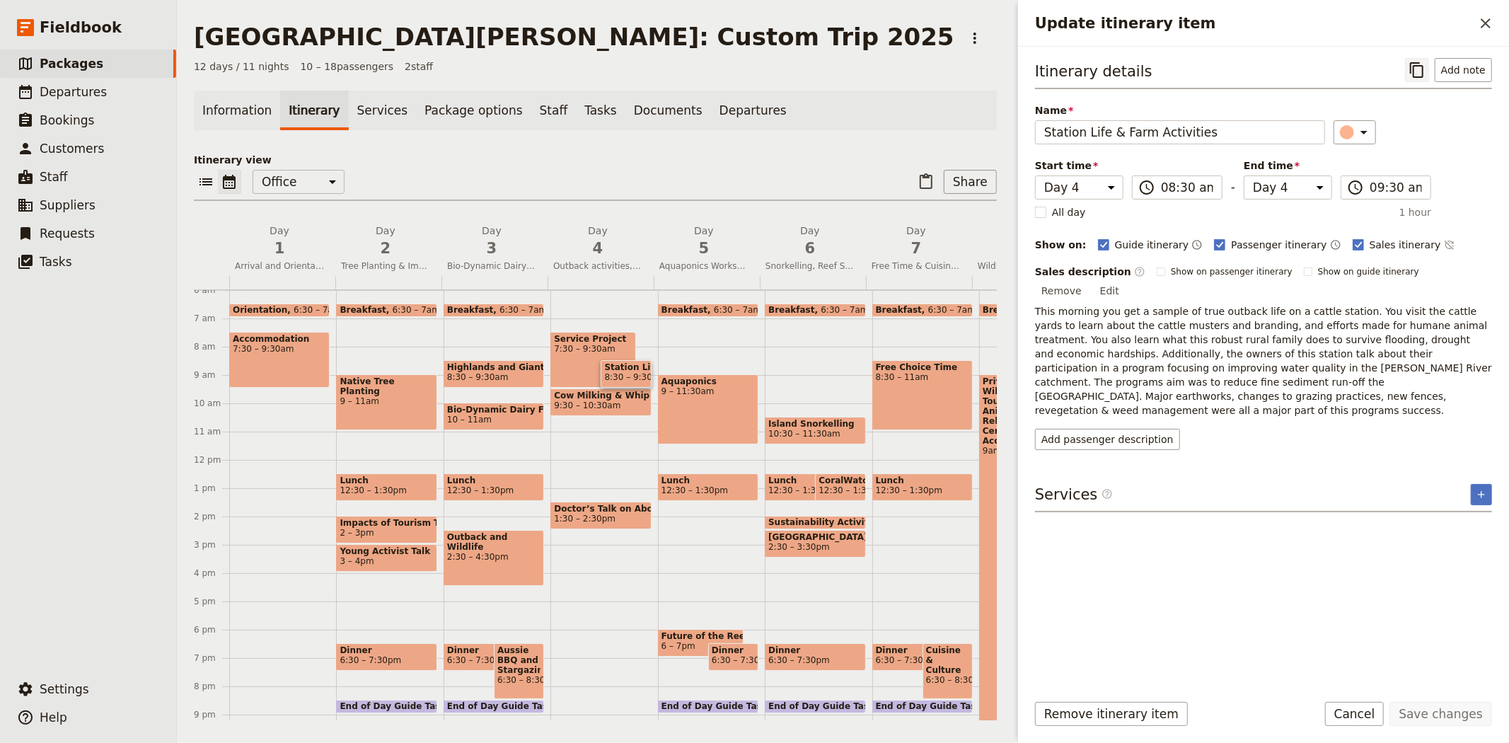
click at [1420, 64] on icon "Copy itinerary item" at bounding box center [1416, 70] width 13 height 16
click at [620, 406] on span "9:30 – 10:30am" at bounding box center [600, 405] width 93 height 10
select select "4"
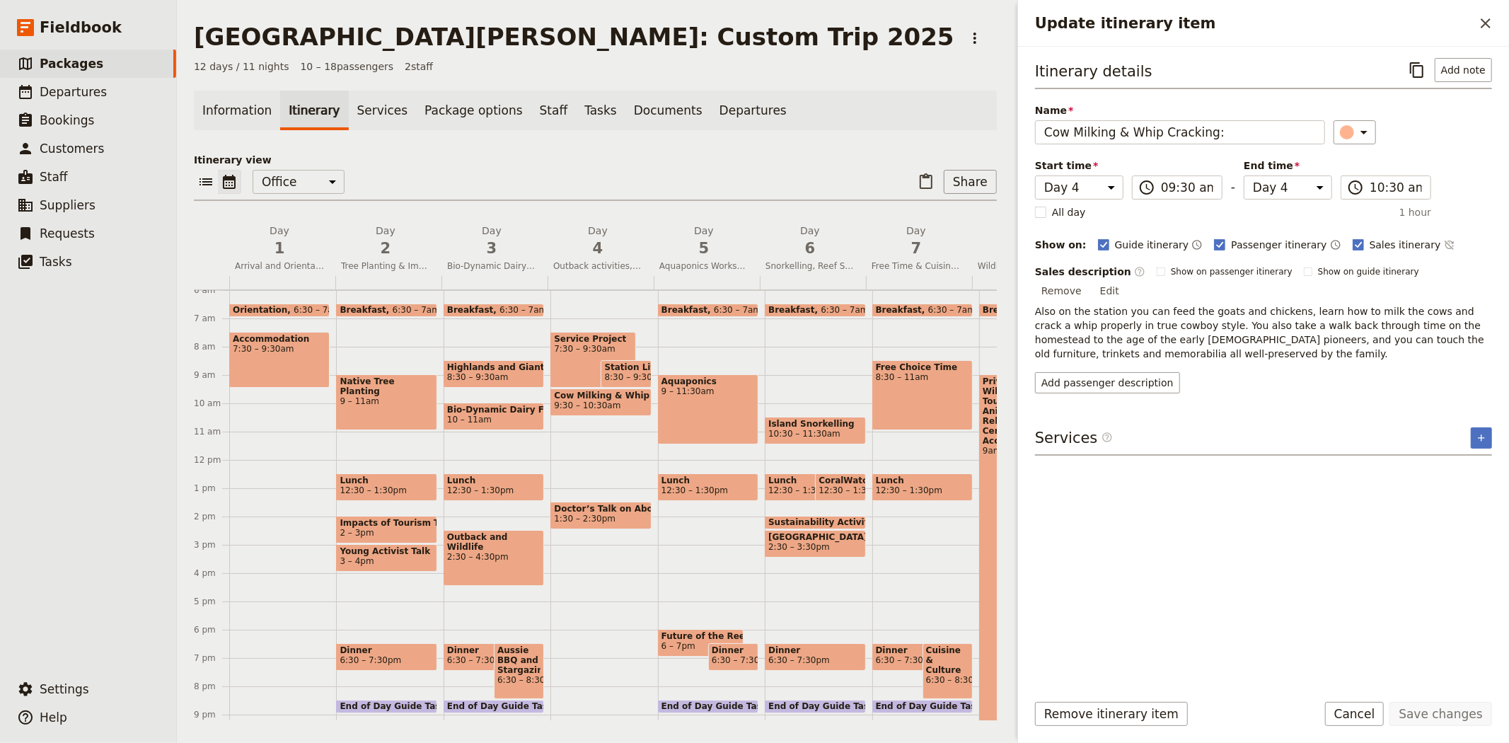
click at [562, 344] on span "7:30 – 9:30am" at bounding box center [593, 349] width 79 height 10
select select "4"
click at [574, 391] on span "Cow Milking & Whip Cracking:" at bounding box center [600, 395] width 93 height 10
select select "4"
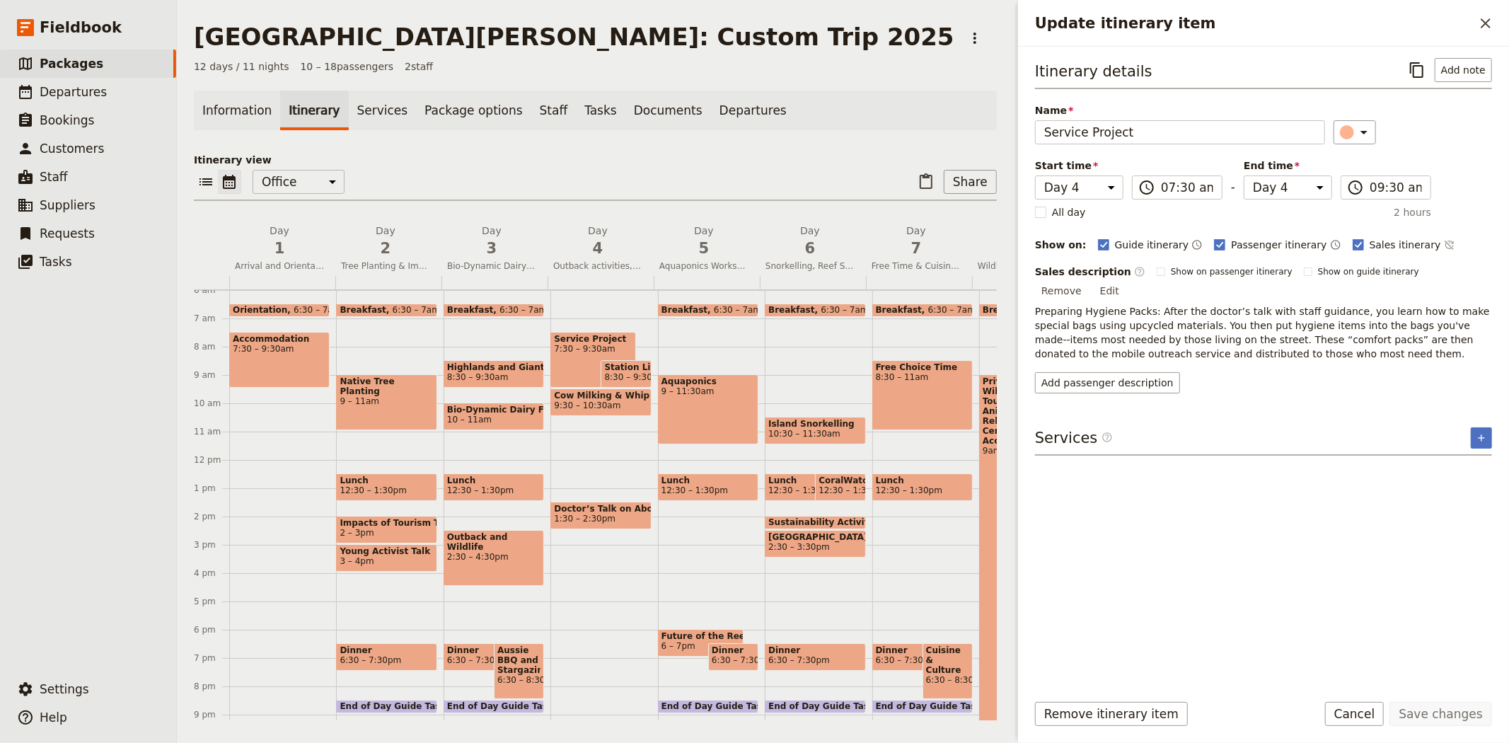
select select "4"
click at [1412, 71] on icon "Copy itinerary item" at bounding box center [1416, 70] width 17 height 17
click at [587, 250] on span "4" at bounding box center [597, 248] width 89 height 21
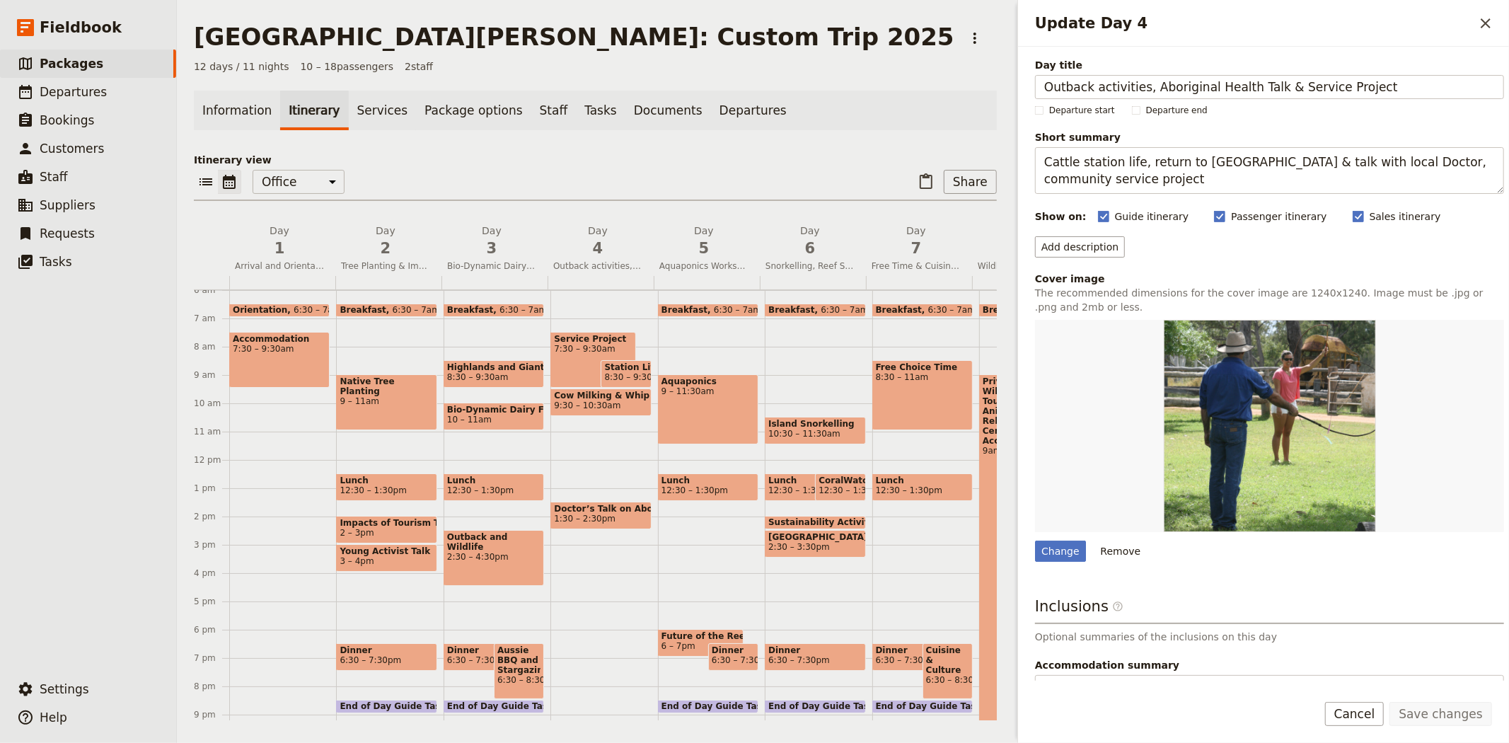
drag, startPoint x: 1136, startPoint y: 90, endPoint x: 978, endPoint y: 86, distance: 157.8
click at [978, 86] on div "San Jose State University: Custom Trip 2025 ​ 12 days / 11 nights 10 – 18 passe…" at bounding box center [843, 371] width 1332 height 743
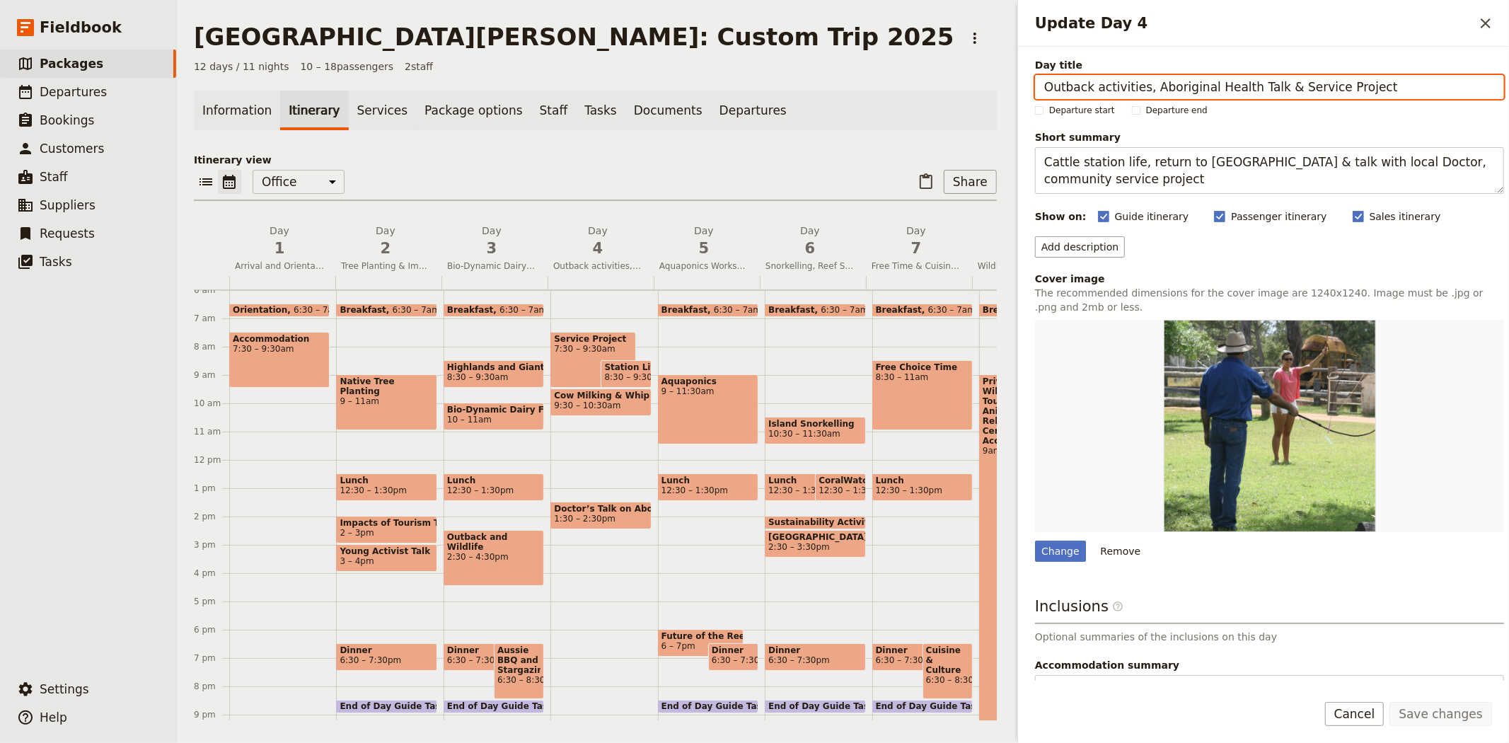
click at [815, 172] on div "​ ​ Office Guide Passenger Sales ​ Share" at bounding box center [595, 185] width 803 height 31
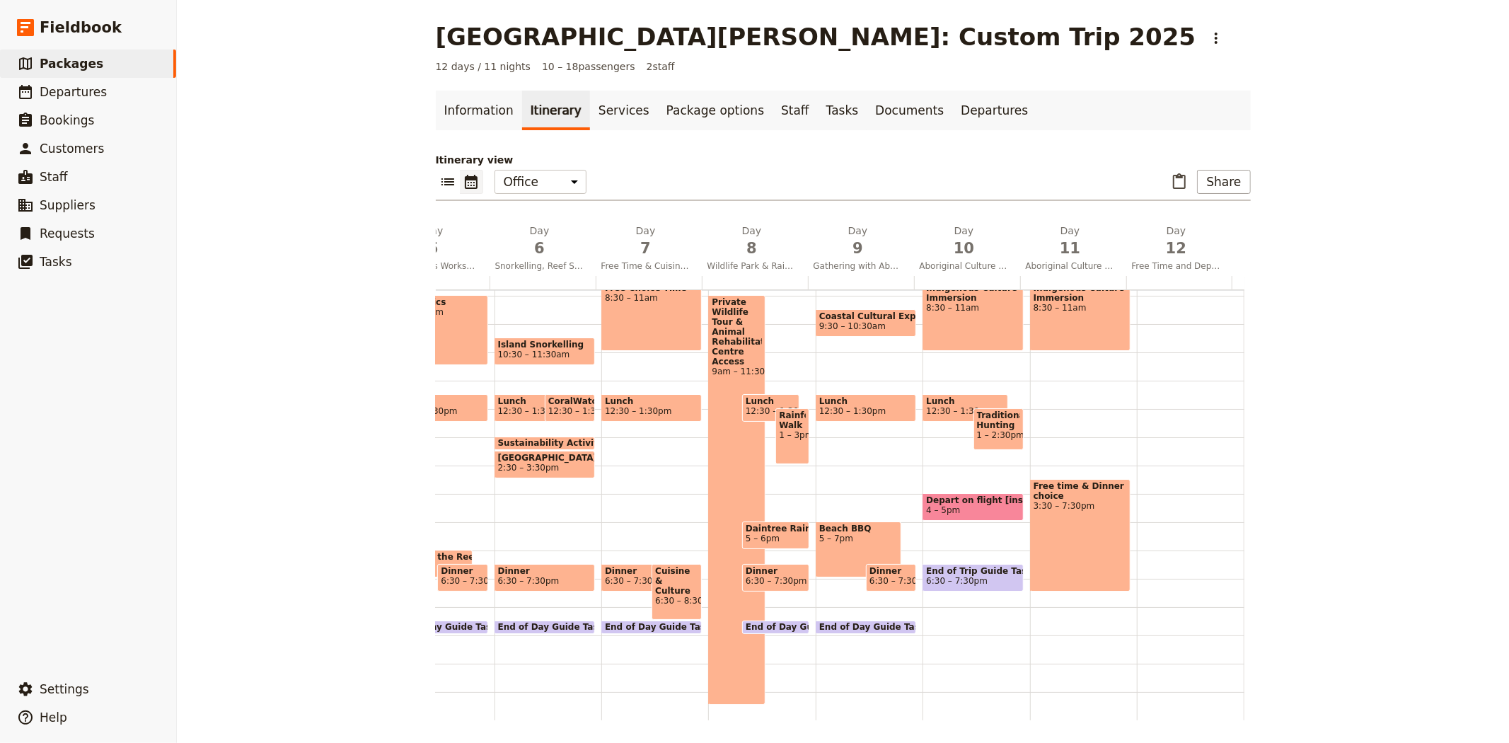
scroll to position [193, 0]
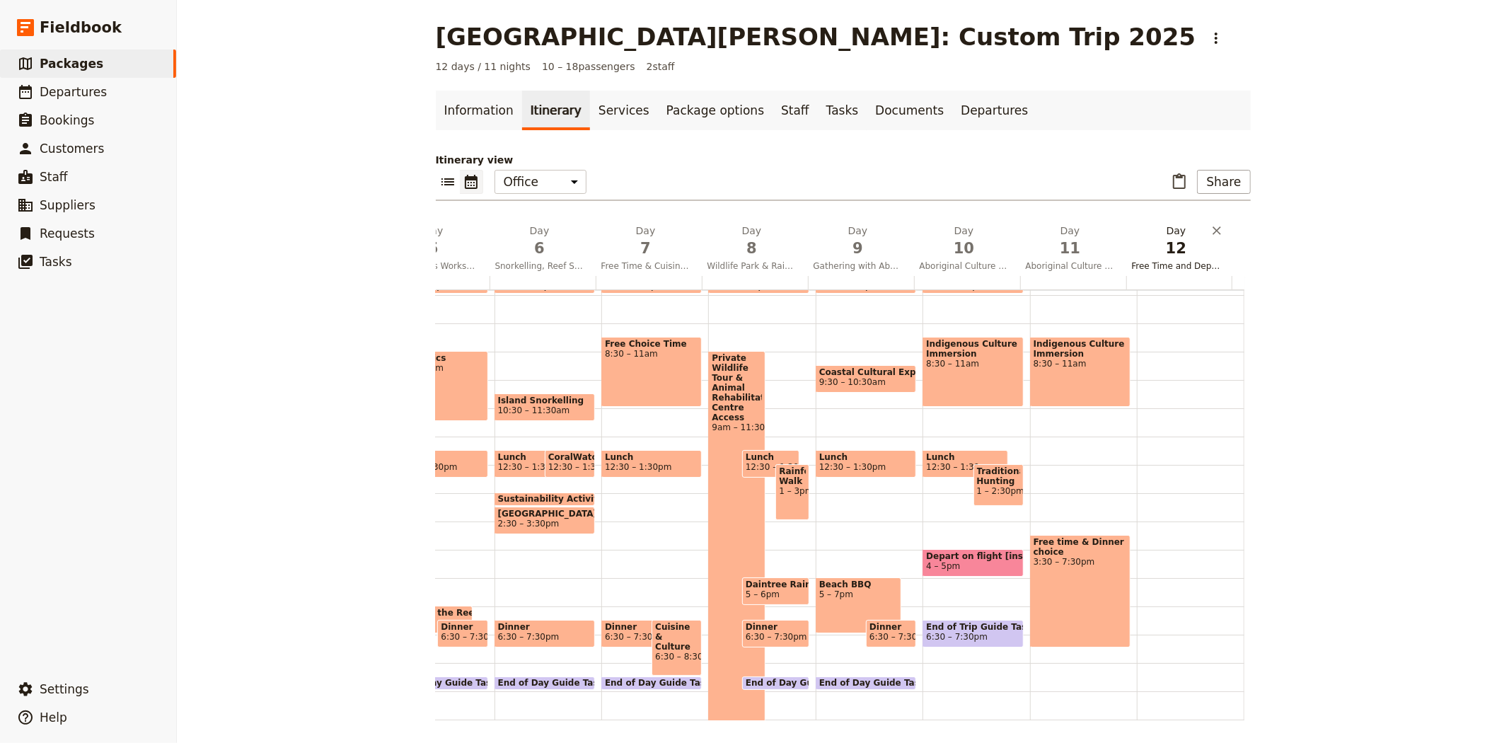
click at [1170, 260] on span "Free Time and Departure" at bounding box center [1176, 265] width 100 height 11
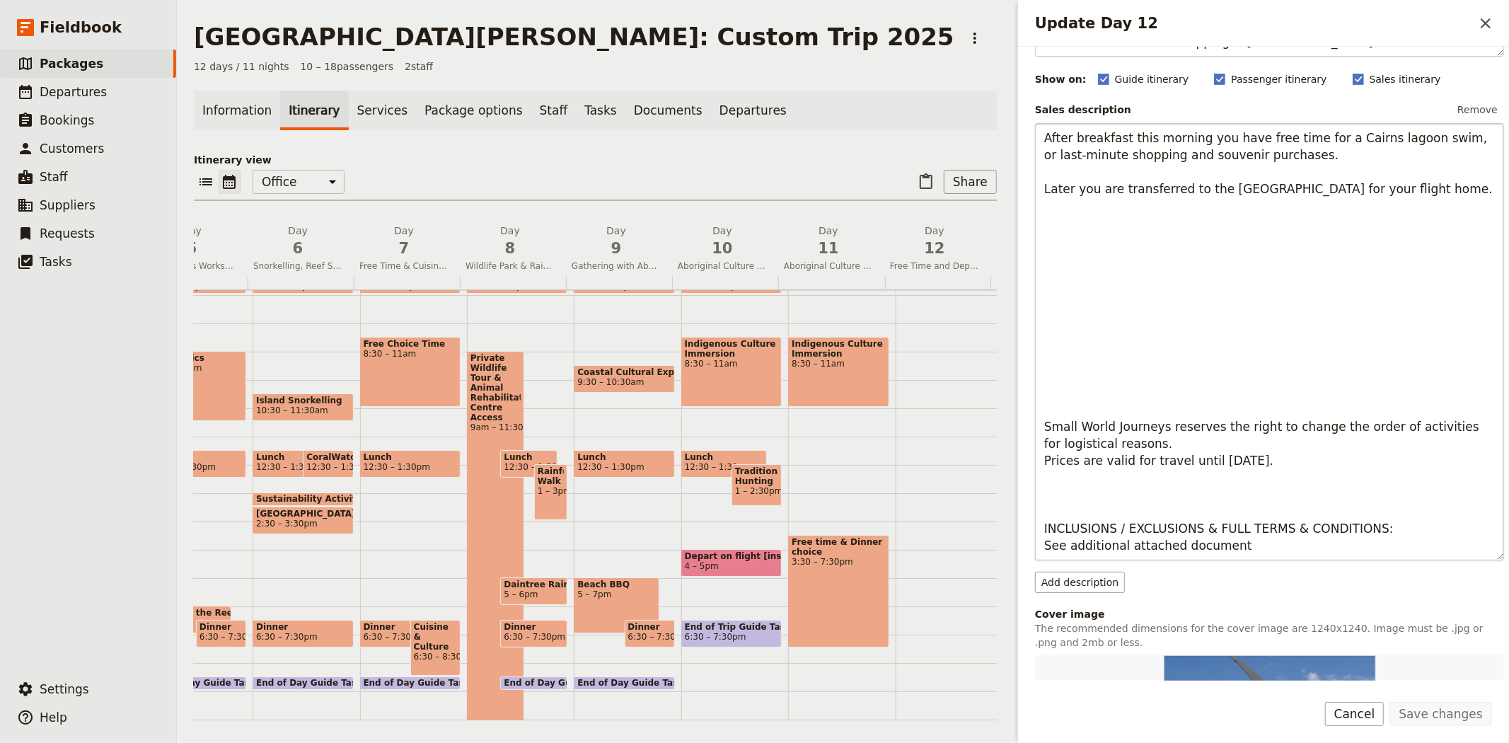
scroll to position [0, 0]
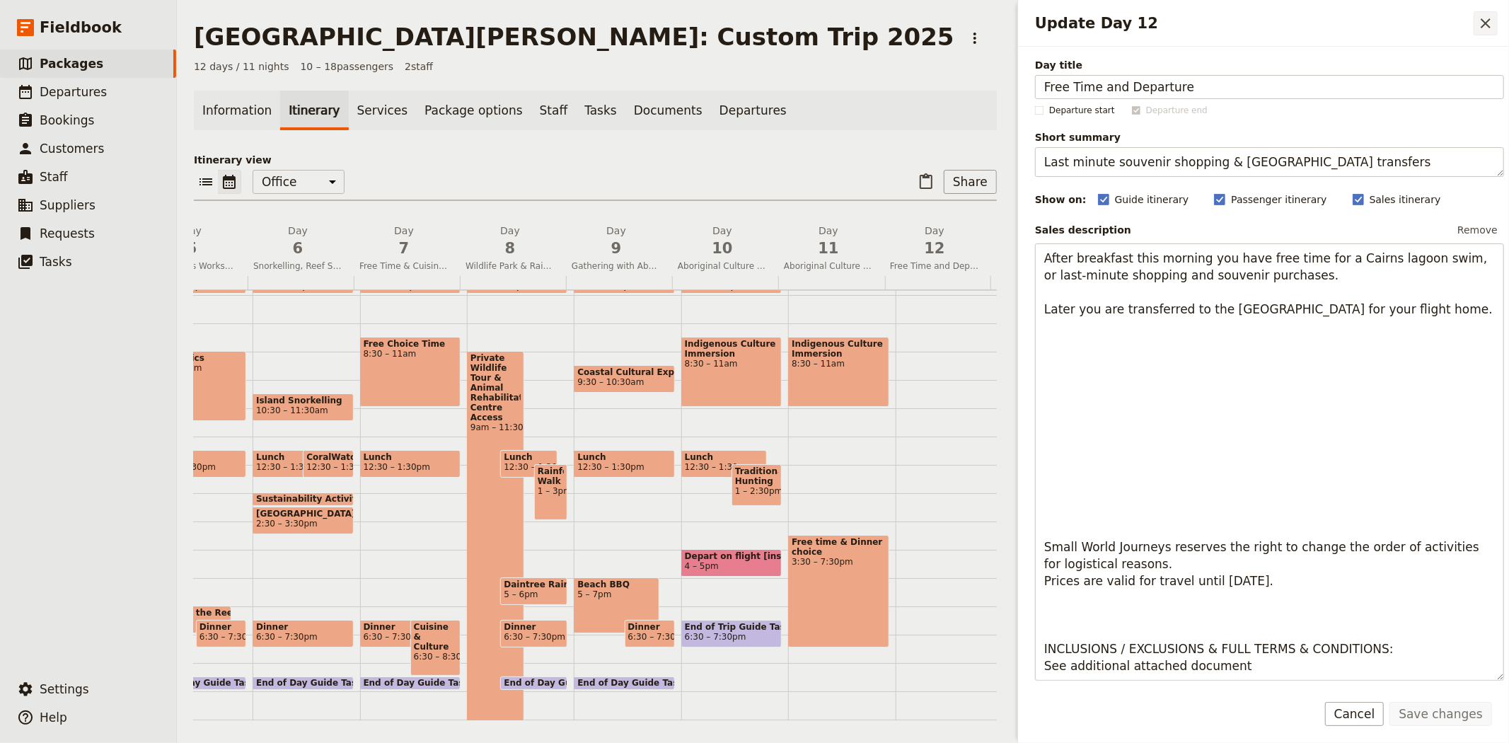
click at [1478, 28] on icon "Close drawer" at bounding box center [1485, 23] width 17 height 17
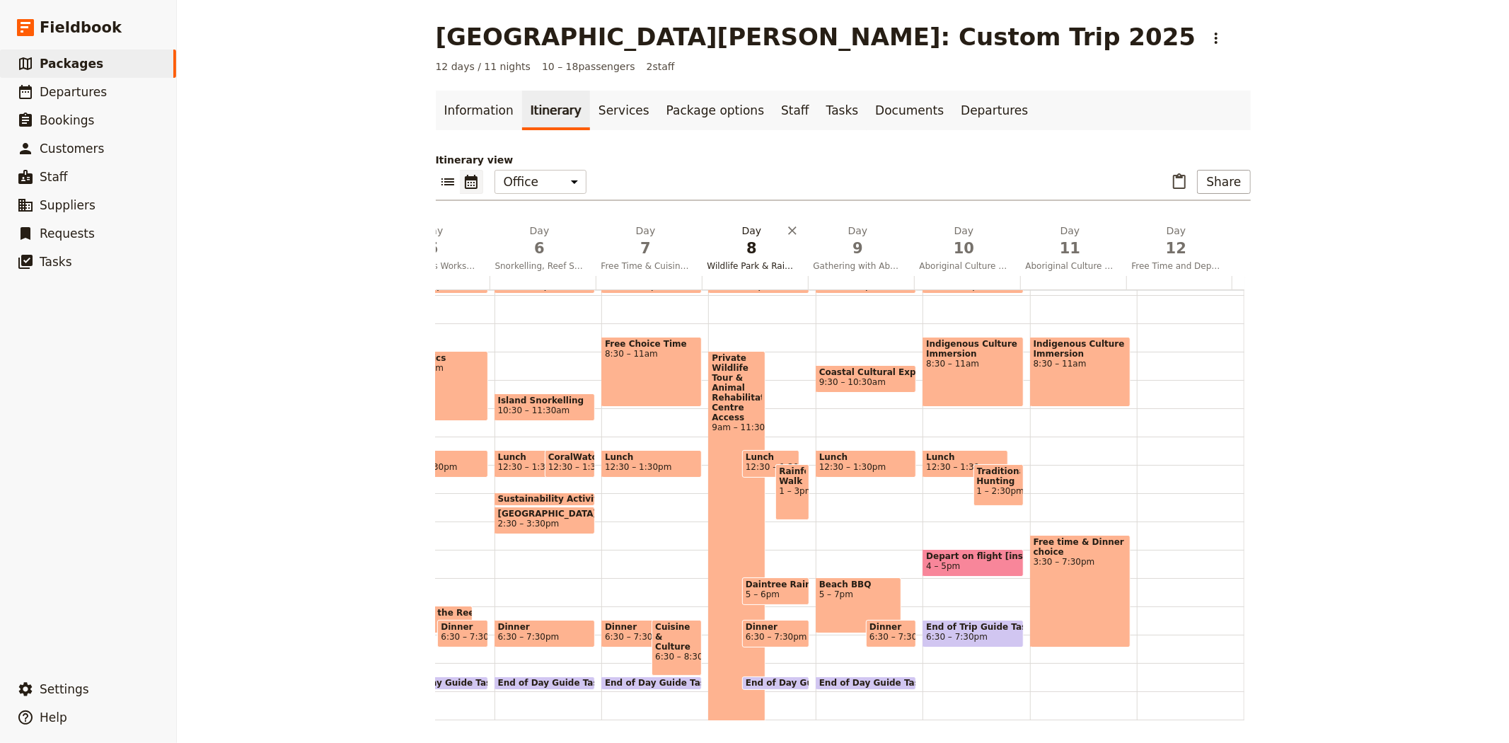
click at [766, 250] on span "8" at bounding box center [751, 248] width 89 height 21
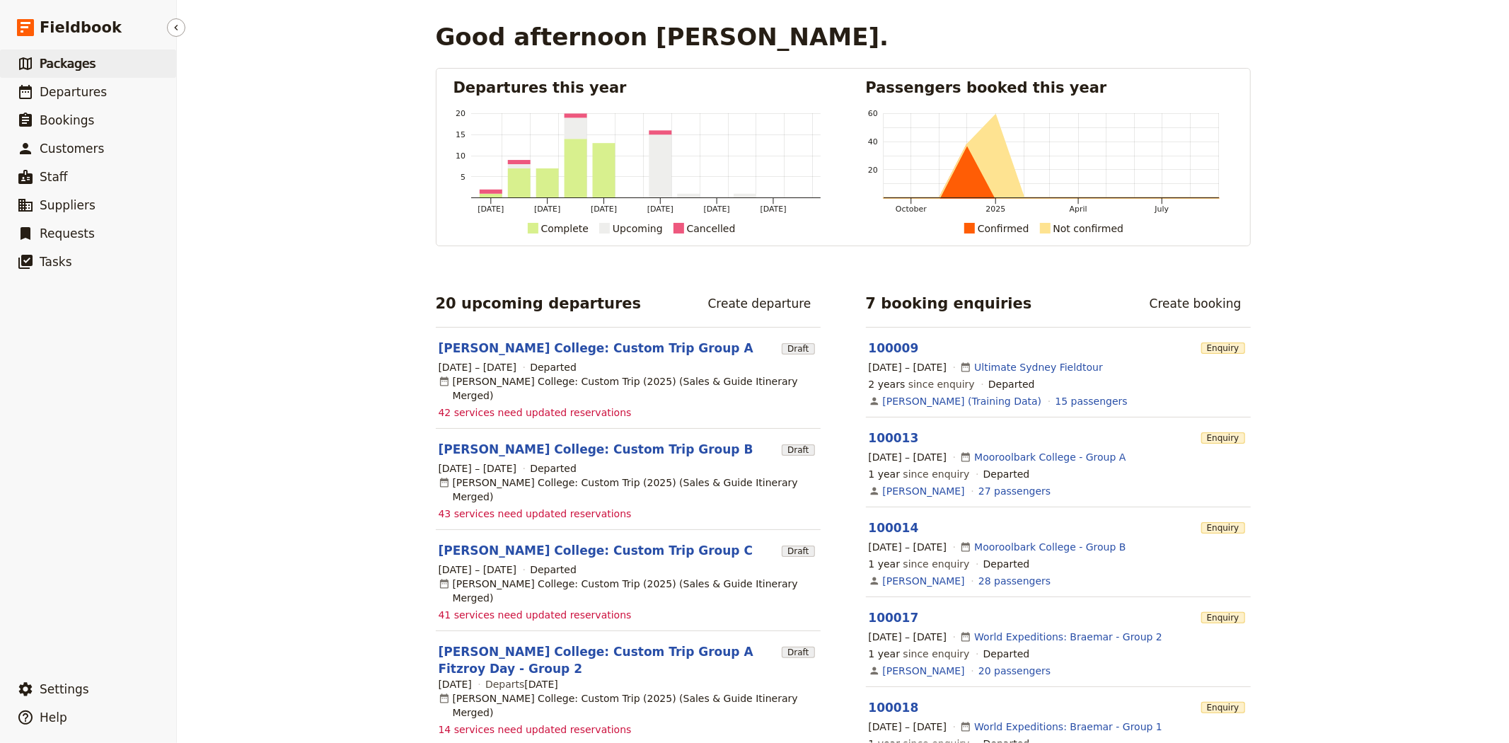
click at [54, 62] on span "Packages" at bounding box center [68, 64] width 56 height 14
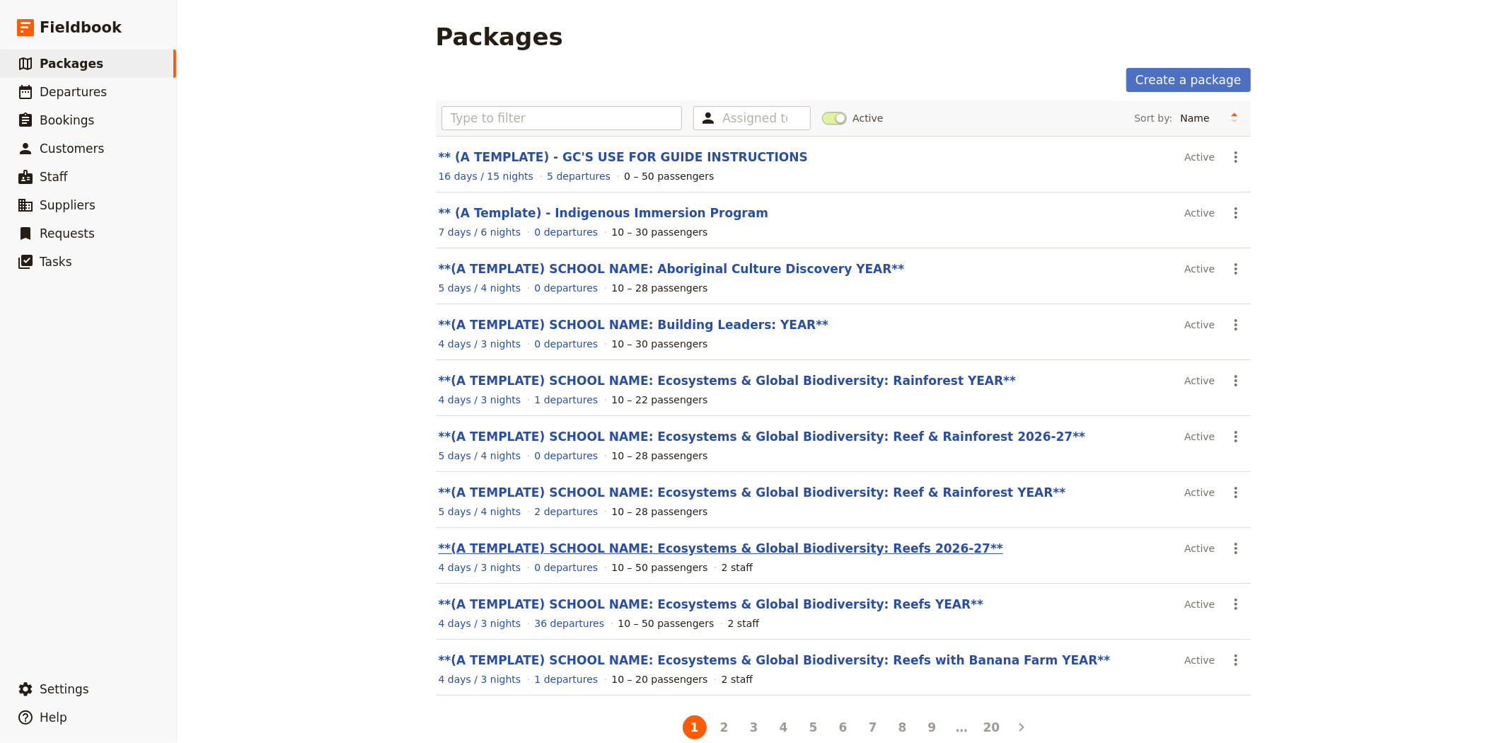
click at [798, 552] on link "**(A TEMPLATE) SCHOOL NAME: Ecosystems & Global Biodiversity: Reefs 2026-27**" at bounding box center [721, 548] width 564 height 14
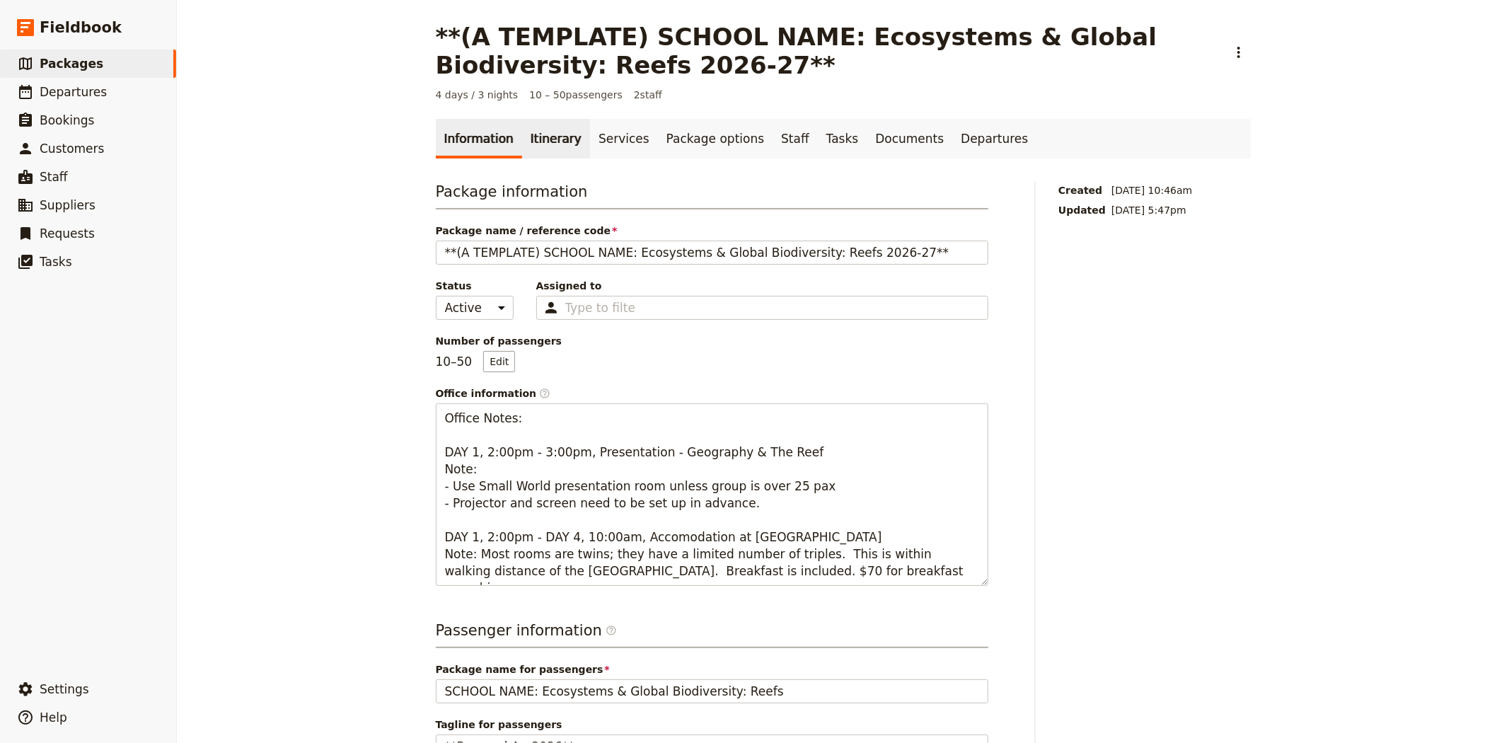
click at [530, 137] on link "Itinerary" at bounding box center [556, 139] width 68 height 40
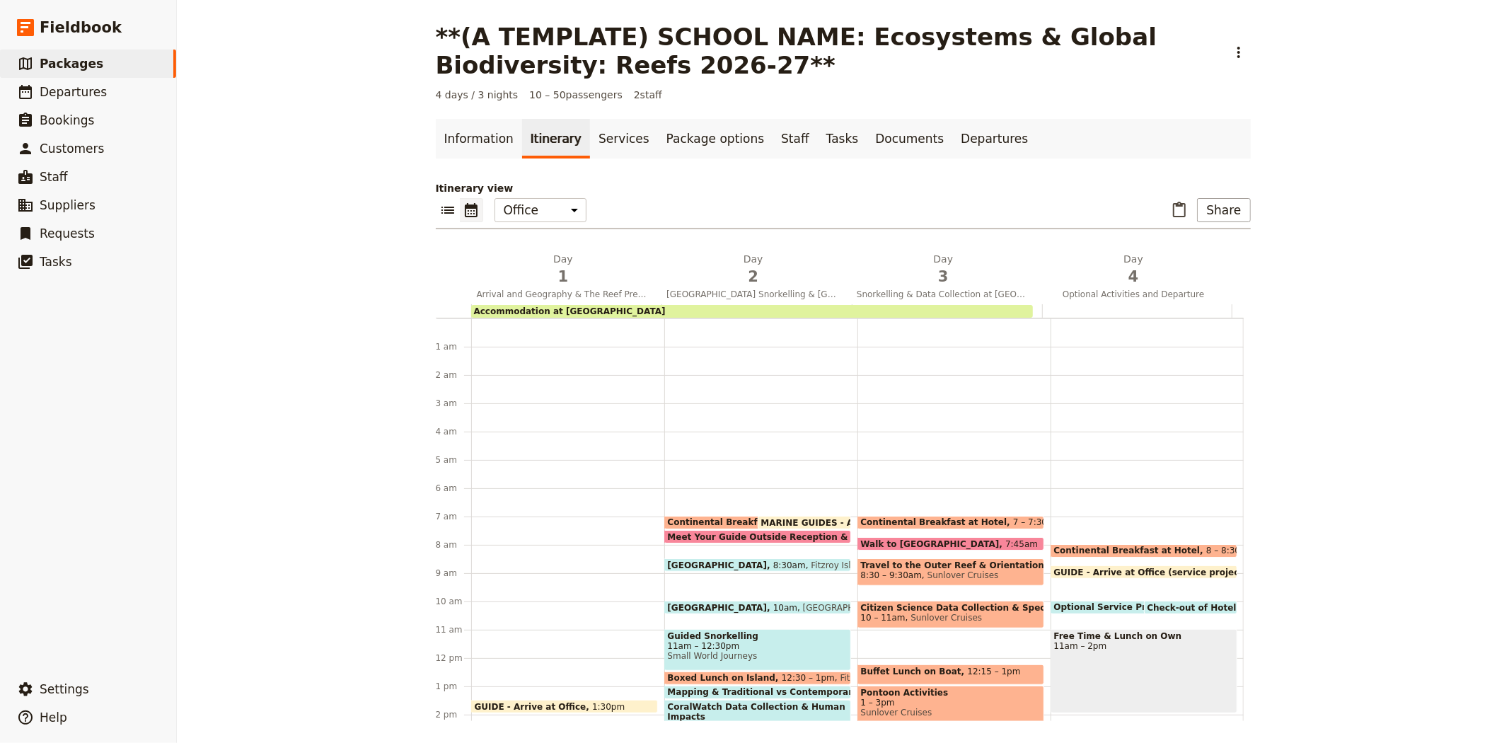
scroll to position [184, 0]
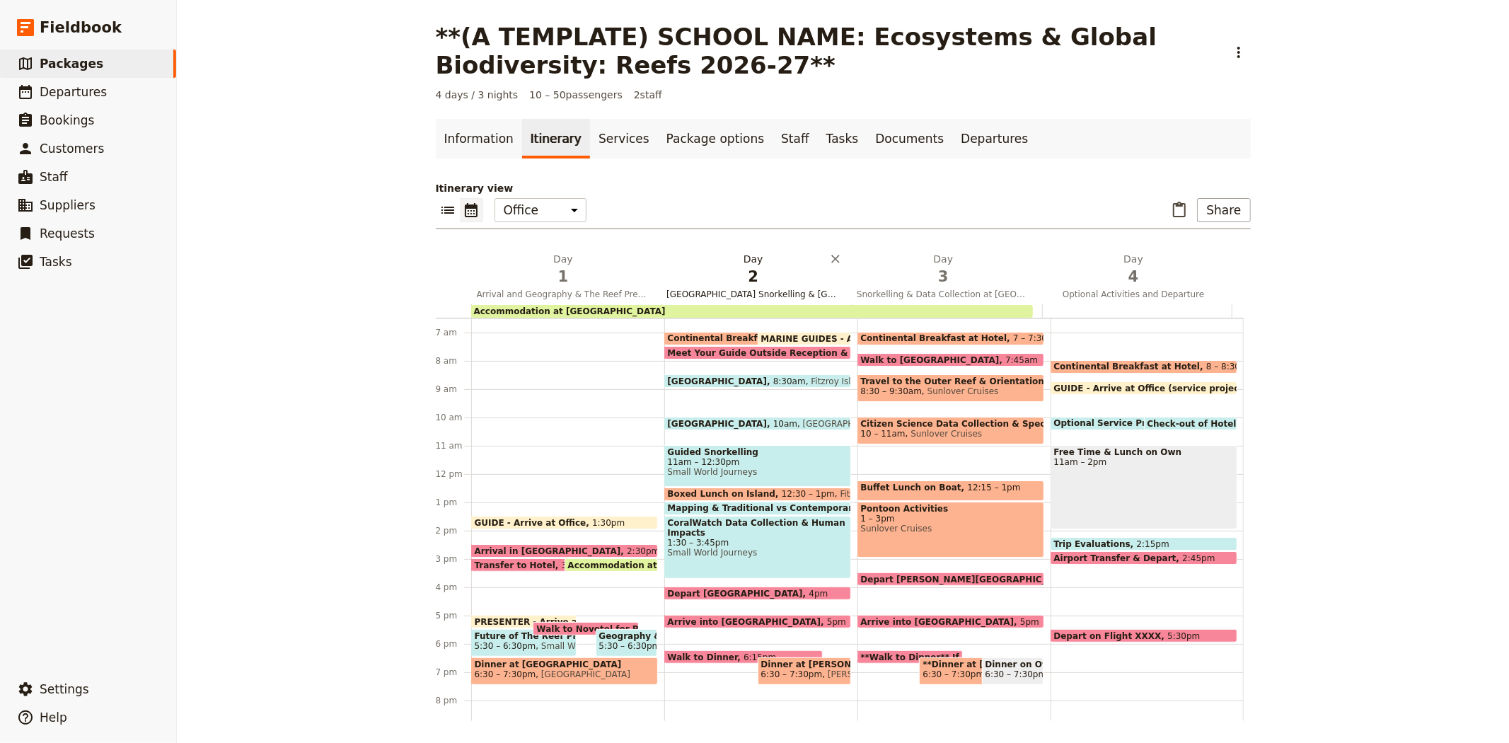
click at [739, 283] on span "2" at bounding box center [752, 276] width 173 height 21
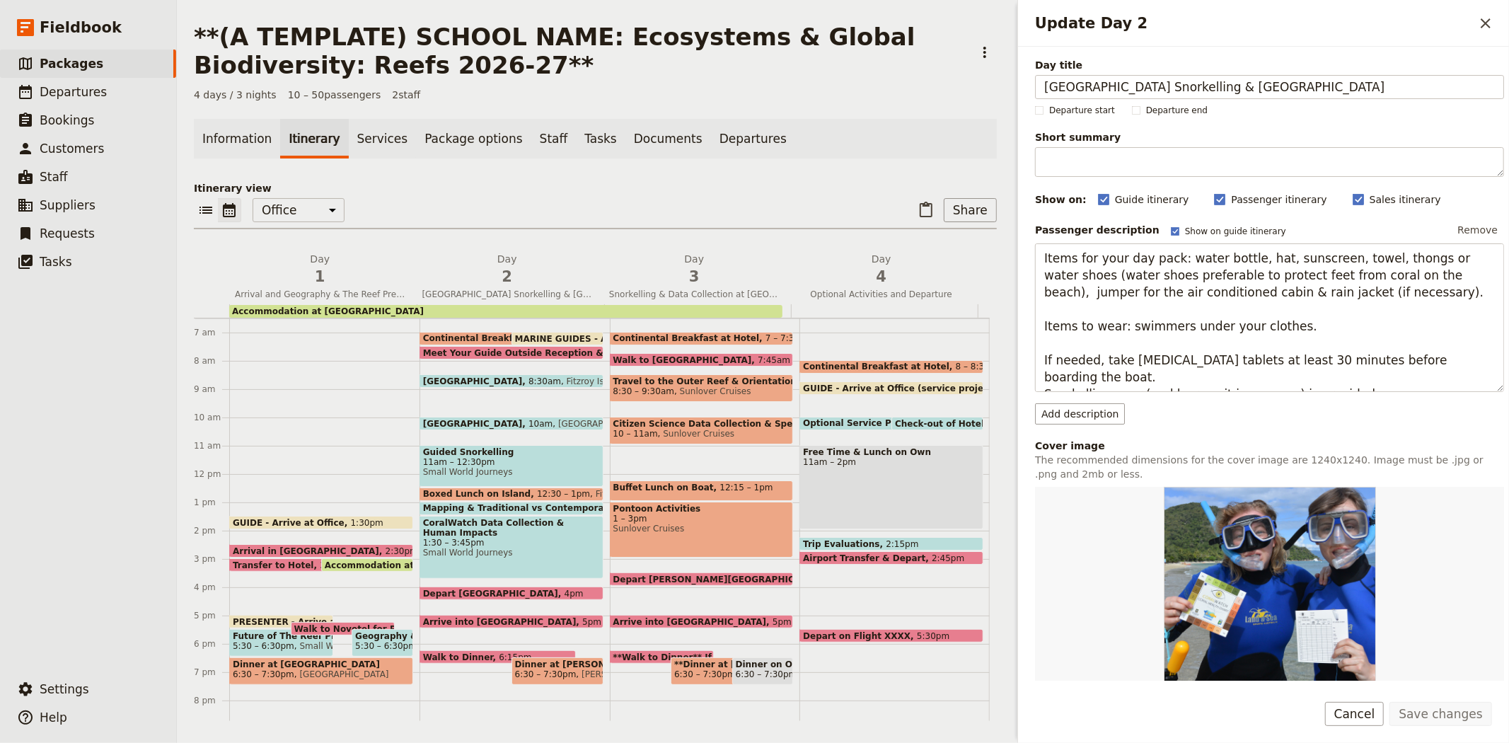
drag, startPoint x: 1388, startPoint y: 79, endPoint x: 1017, endPoint y: 93, distance: 370.9
click at [1018, 93] on div "Day title Fitzroy Island Snorkelling & Turtle Rehabilitation Centre Departure s…" at bounding box center [1263, 364] width 491 height 634
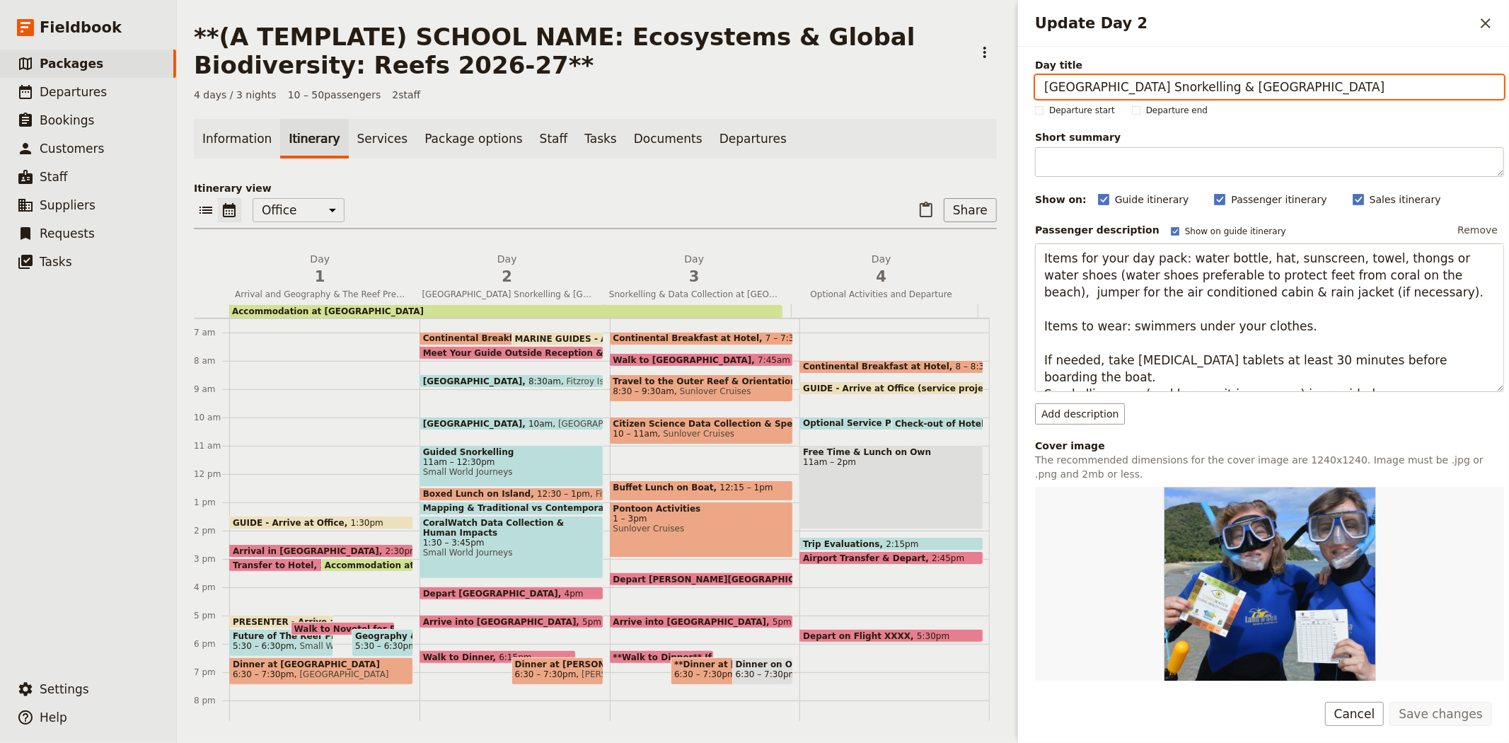
click at [824, 553] on span "Airport Transfer & Depart" at bounding box center [867, 557] width 129 height 9
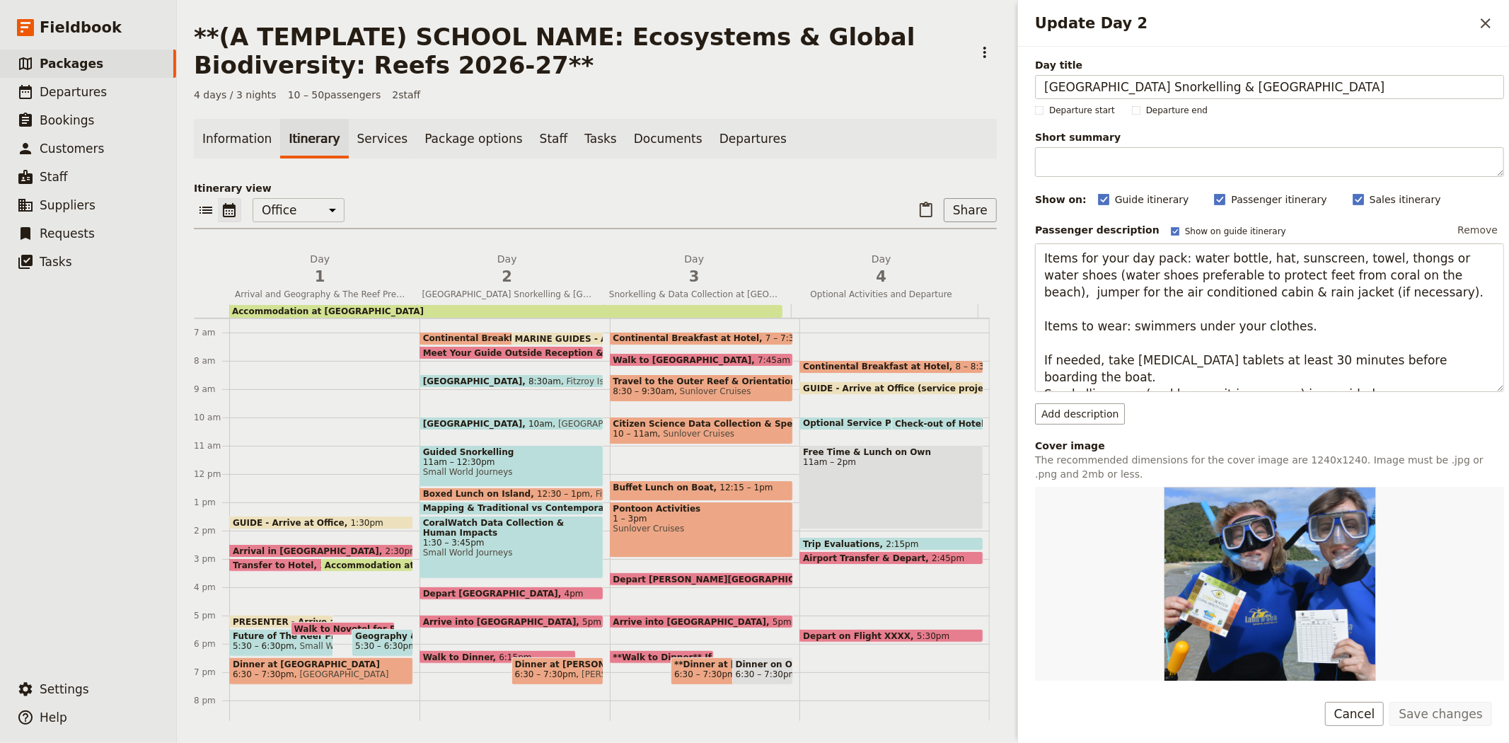
select select "4"
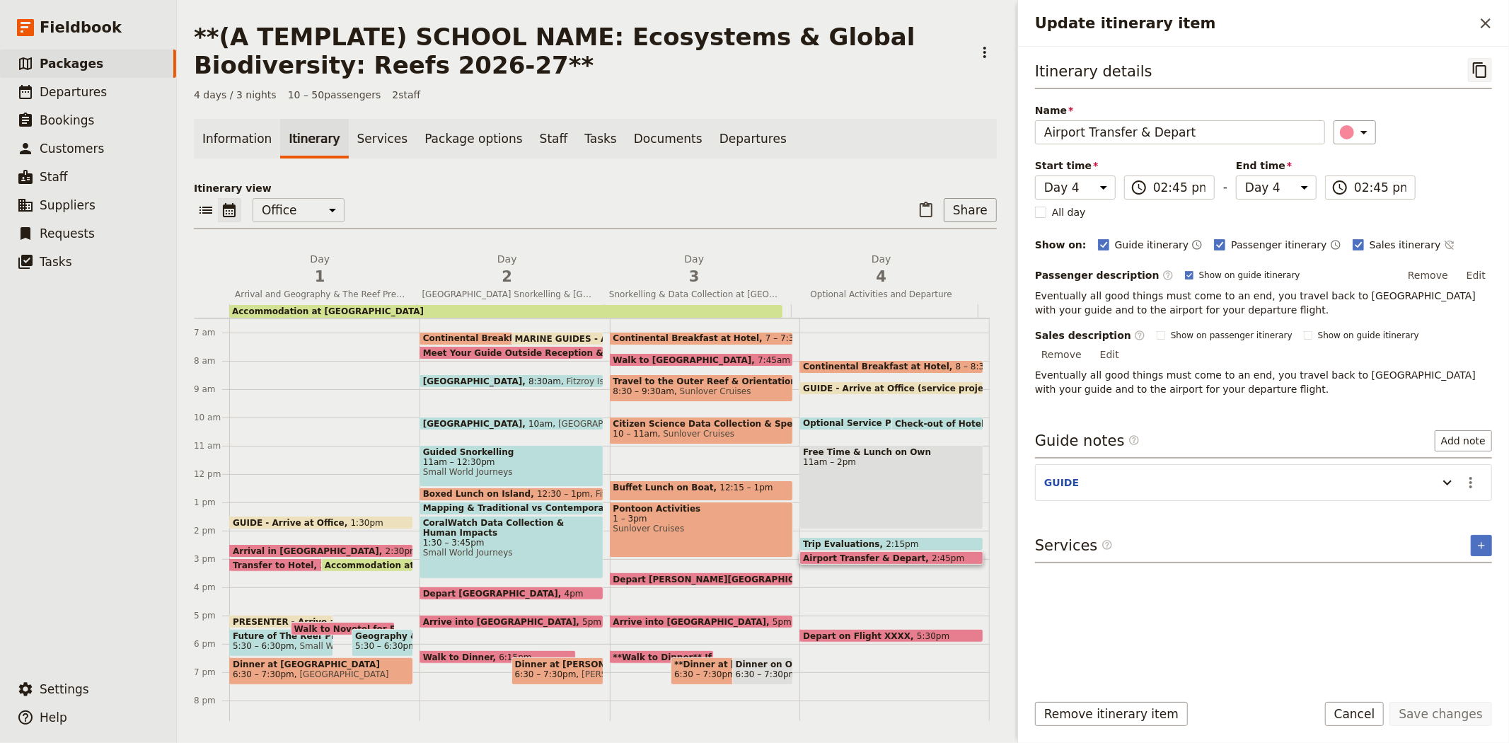
click at [1477, 78] on icon "Copy itinerary item" at bounding box center [1479, 70] width 13 height 16
click at [269, 547] on span "Arrival in [GEOGRAPHIC_DATA]" at bounding box center [309, 550] width 153 height 9
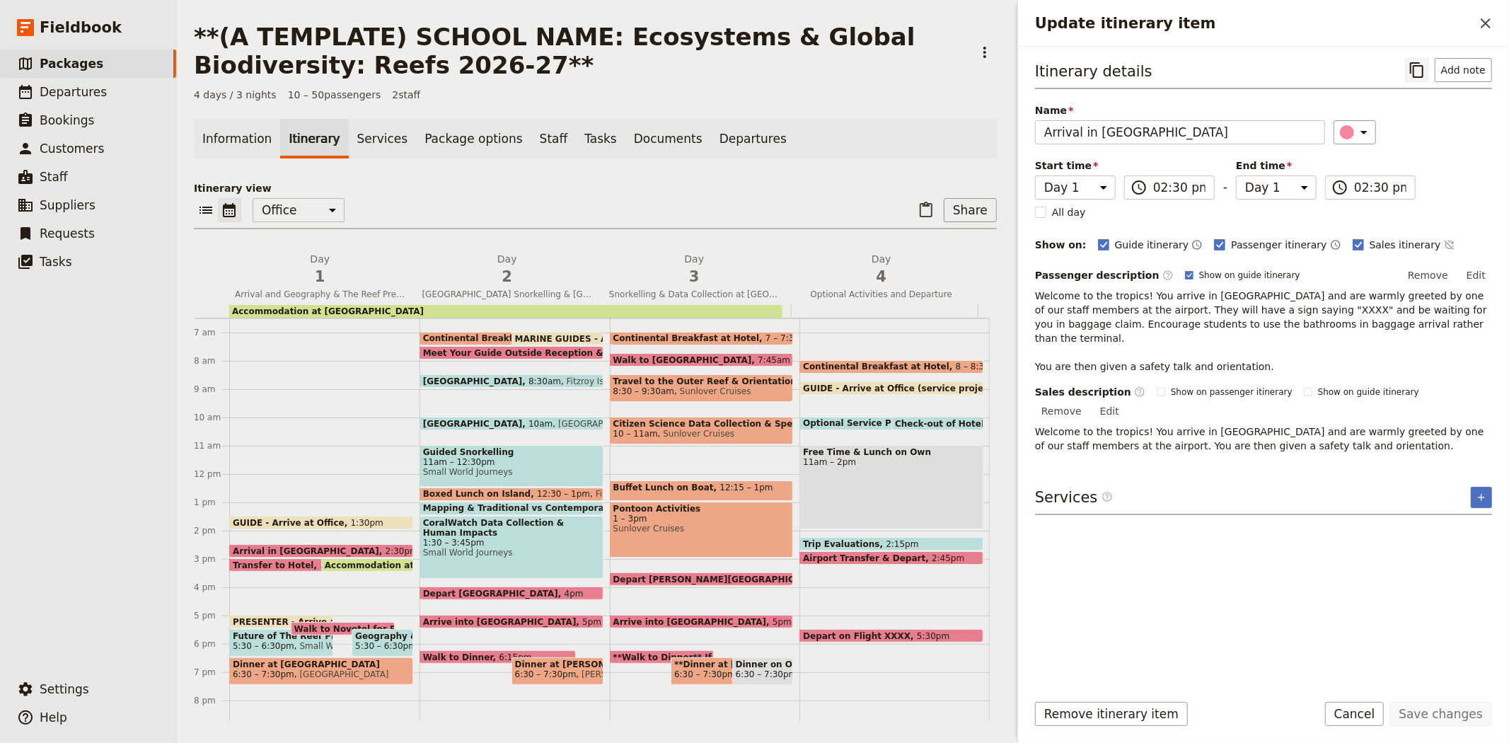
click at [1425, 62] on icon "Copy itinerary item" at bounding box center [1416, 70] width 17 height 17
click at [649, 142] on link "Documents" at bounding box center [668, 139] width 86 height 40
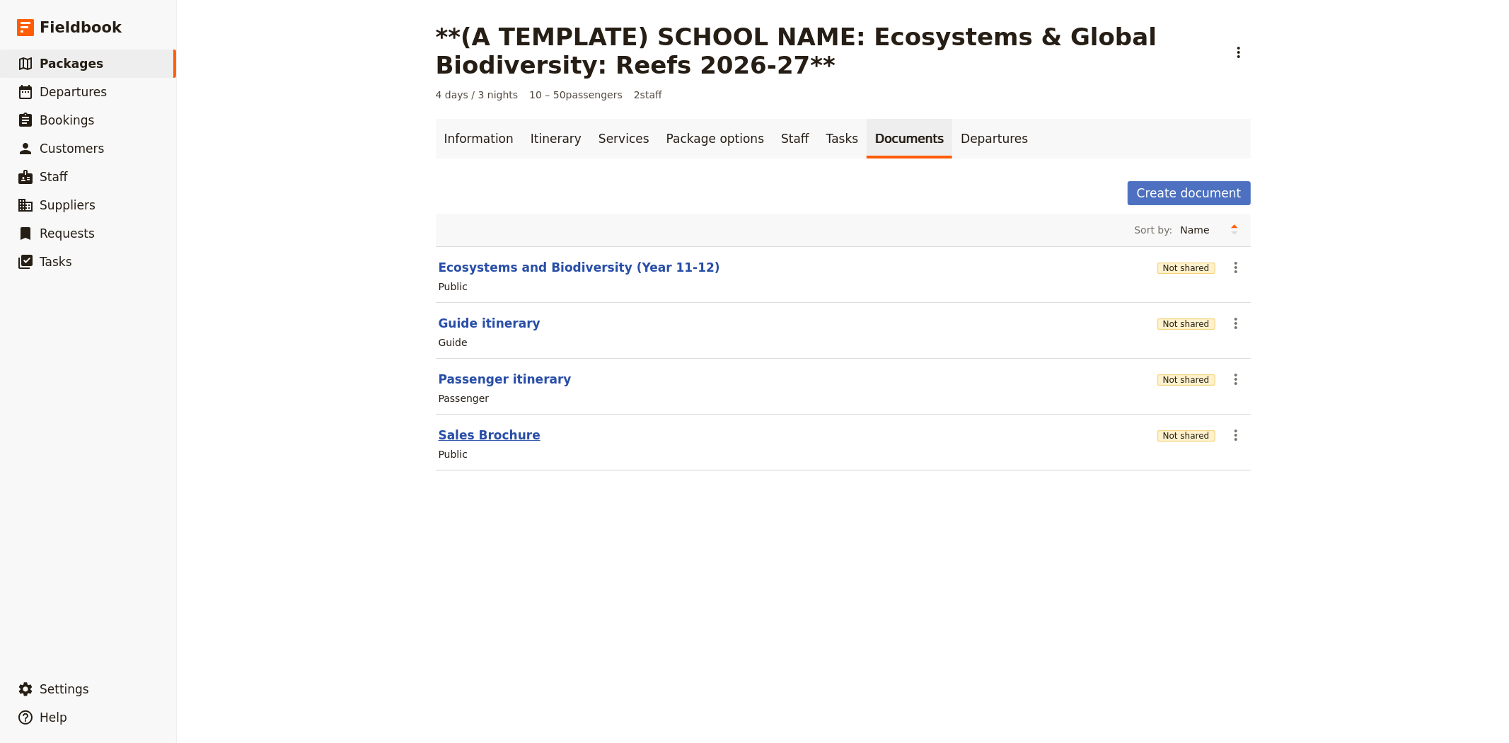
click at [456, 439] on button "Sales Brochure" at bounding box center [490, 435] width 102 height 17
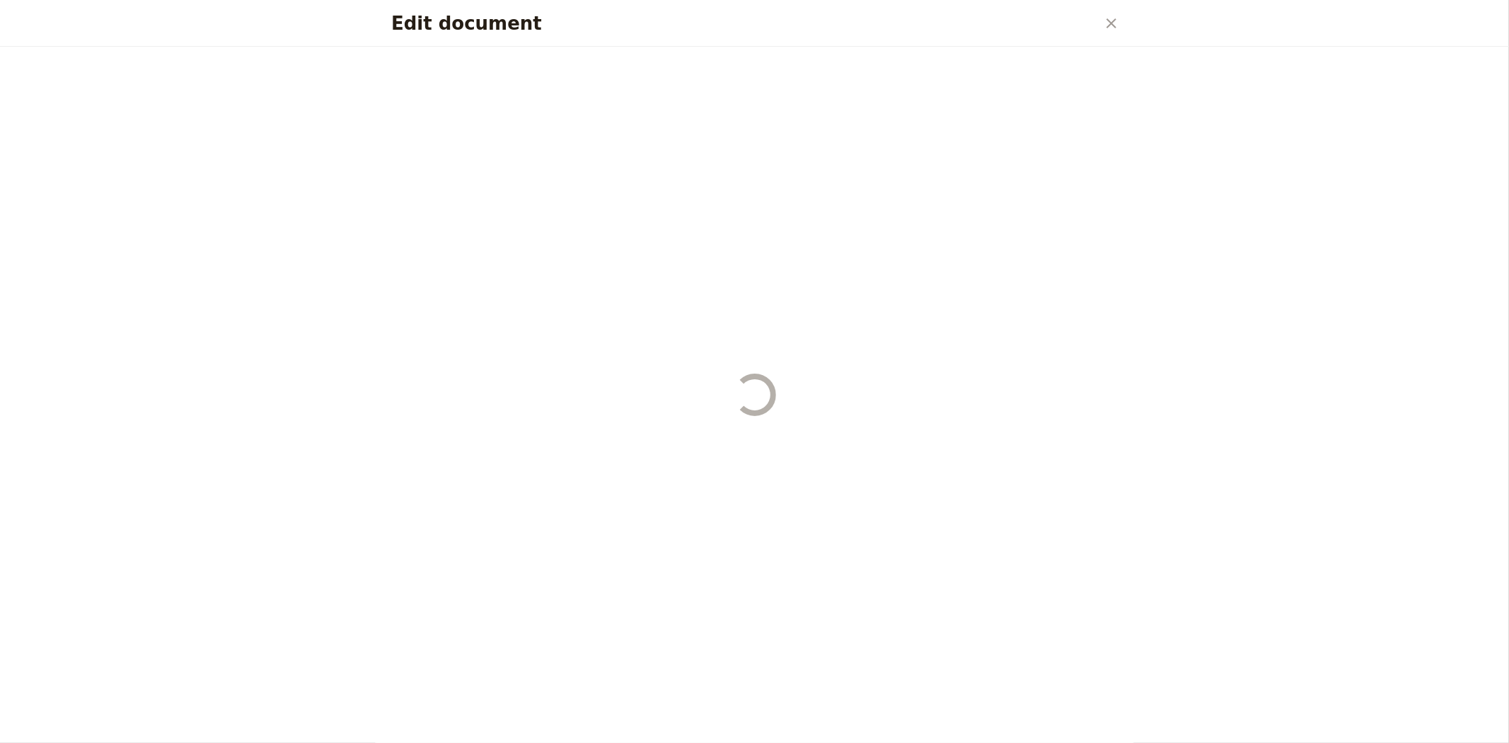
select select "DEFAULT"
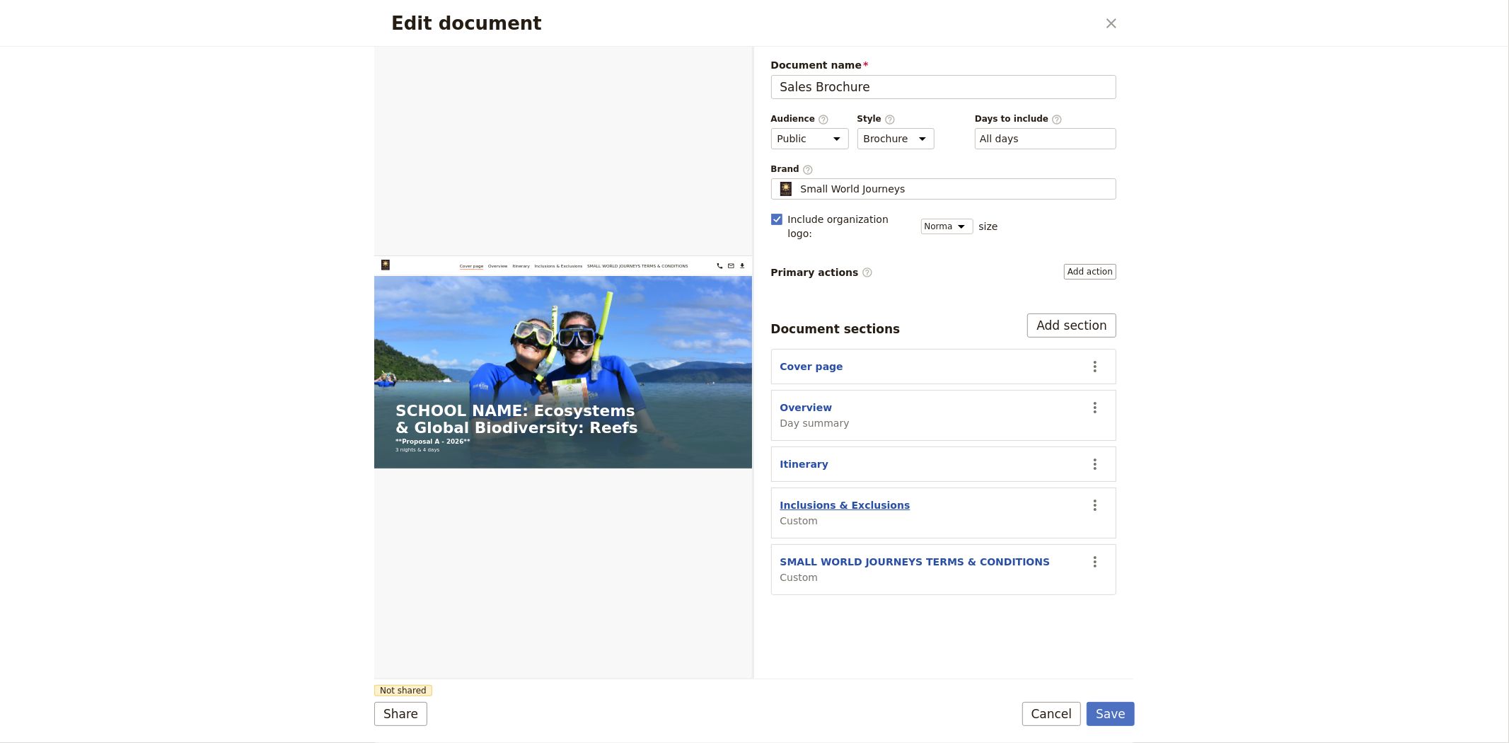
click at [830, 498] on button "Inclusions & Exclusions" at bounding box center [845, 505] width 130 height 14
select select "CUSTOM"
select select "default"
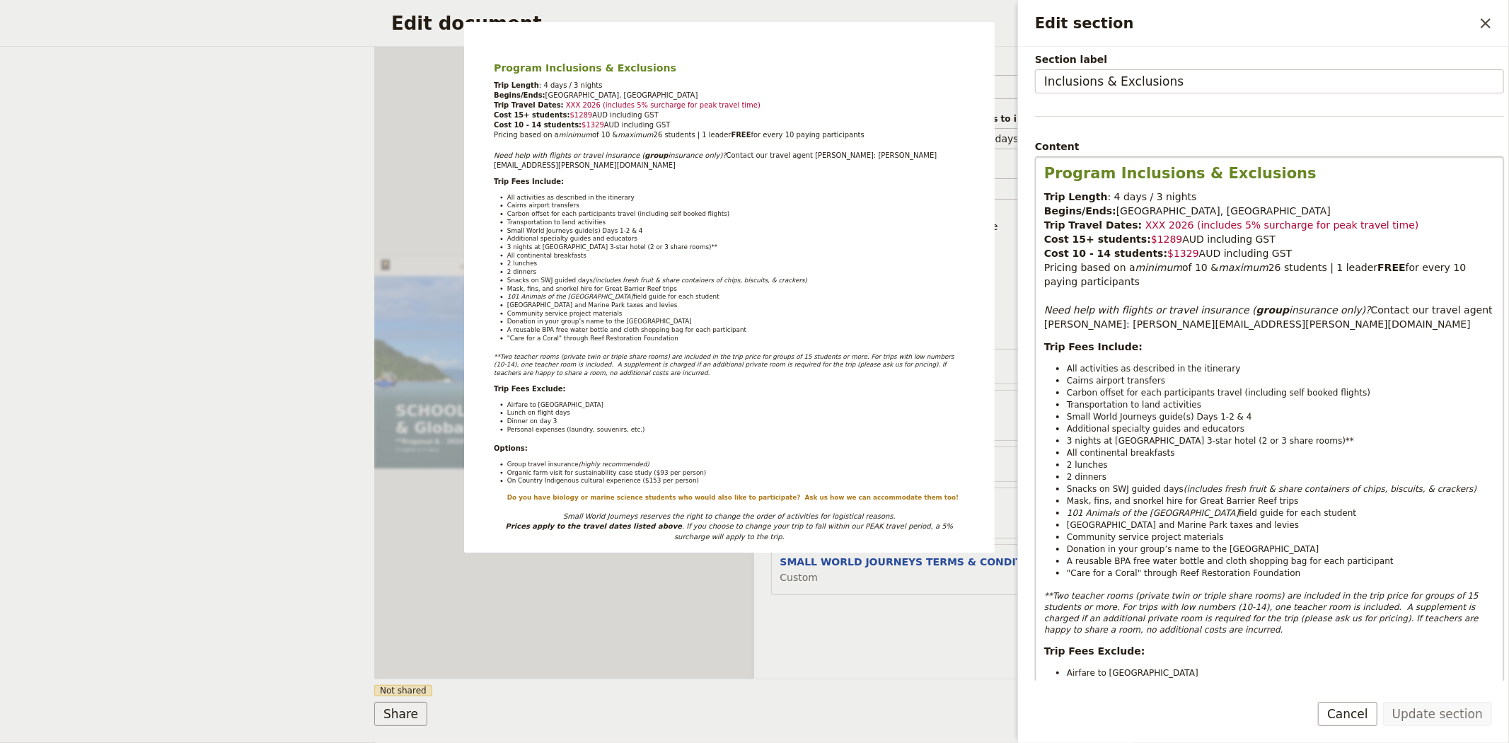
scroll to position [157, 0]
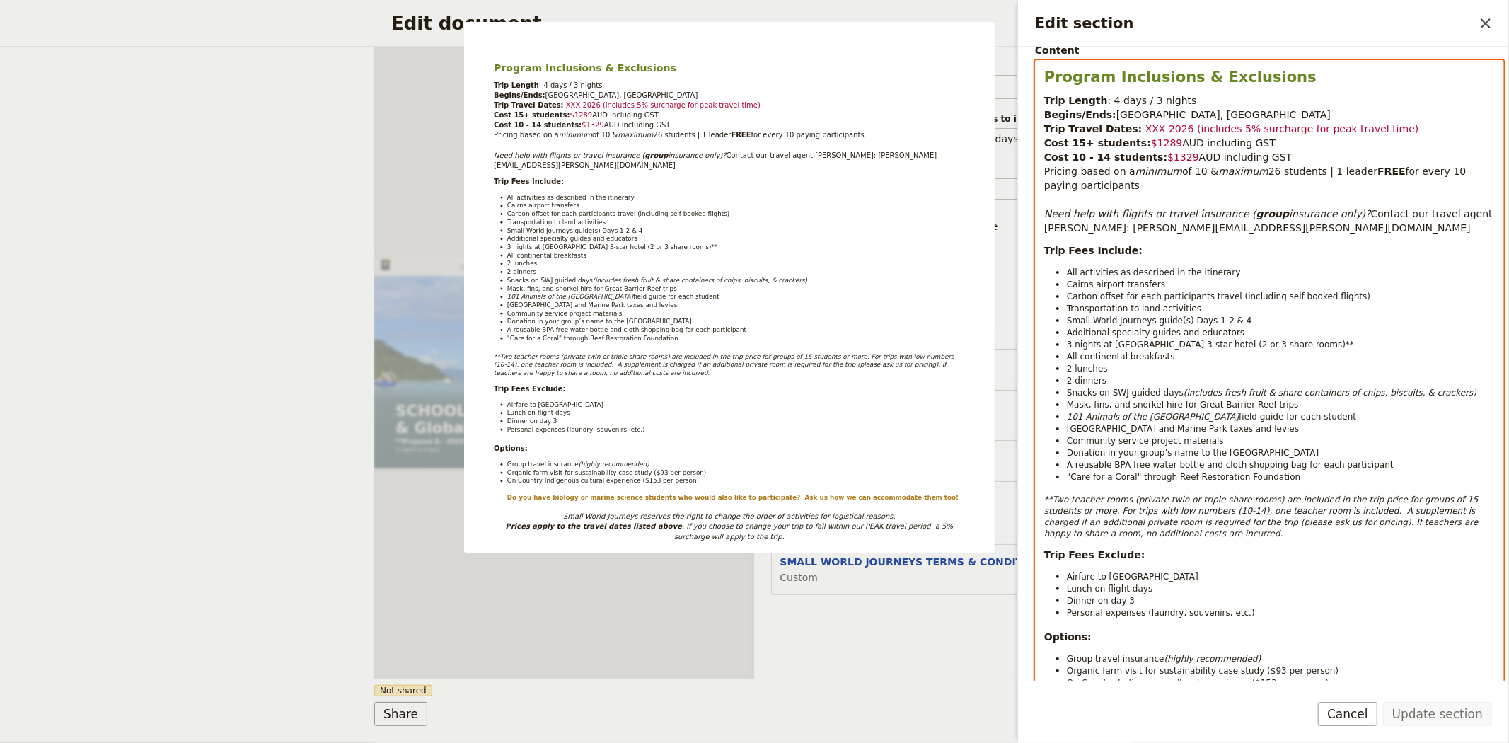
select select "paragraph-small"
drag, startPoint x: 1250, startPoint y: 501, endPoint x: 1065, endPoint y: 514, distance: 185.1
click at [1065, 514] on em "**Two teacher rooms (private twin or triple share rooms) are included in the tr…" at bounding box center [1262, 516] width 437 height 44
copy em "are included in the trip price for groups of 15 students or more."
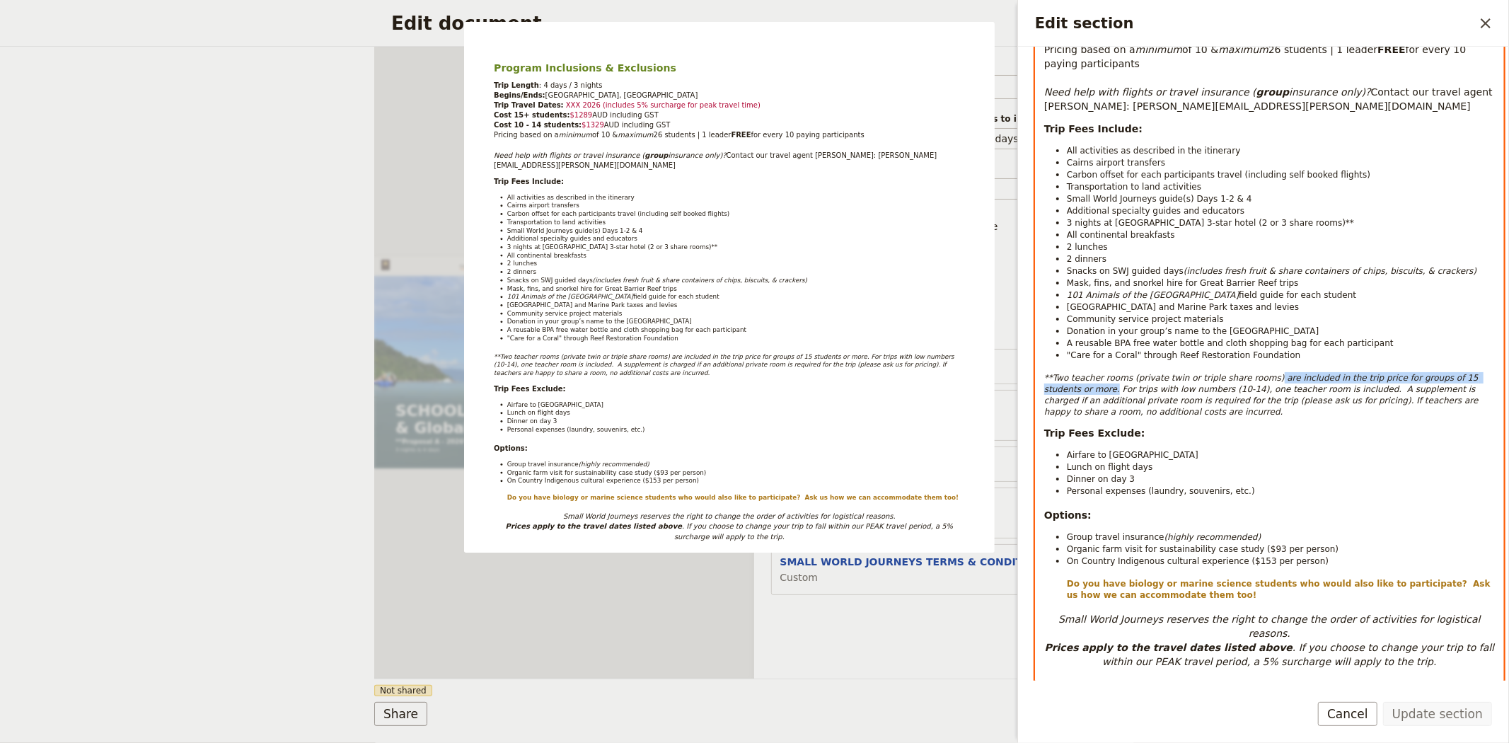
scroll to position [314, 0]
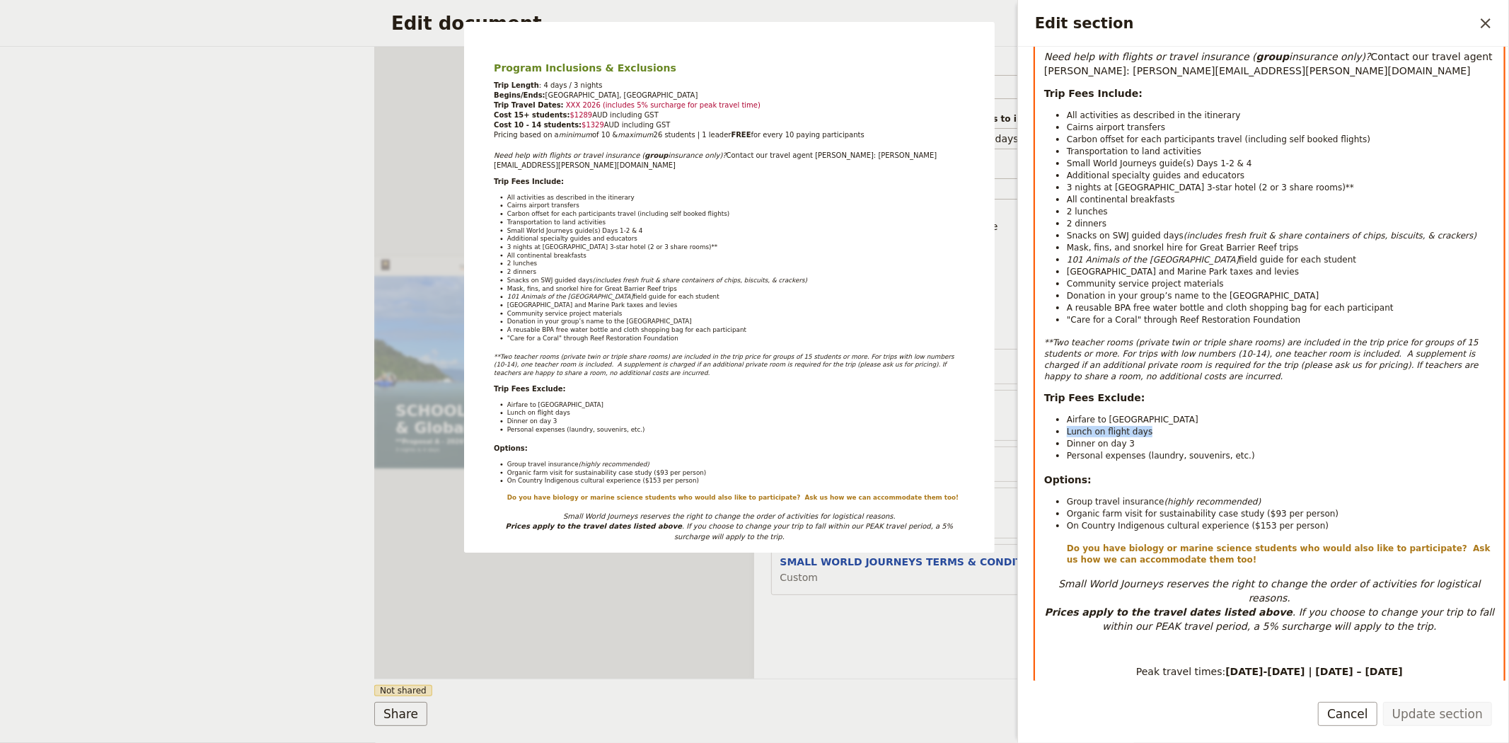
drag, startPoint x: 1150, startPoint y: 428, endPoint x: 1065, endPoint y: 433, distance: 85.7
click at [1065, 433] on ul "Airfare to Cairns Lunch on flight days Dinner on day 3 Personal expenses (laund…" at bounding box center [1269, 437] width 451 height 48
copy span "Lunch on flight days"
click at [1218, 460] on span "Personal expenses (laundry, souvenirs, etc.)" at bounding box center [1161, 456] width 188 height 10
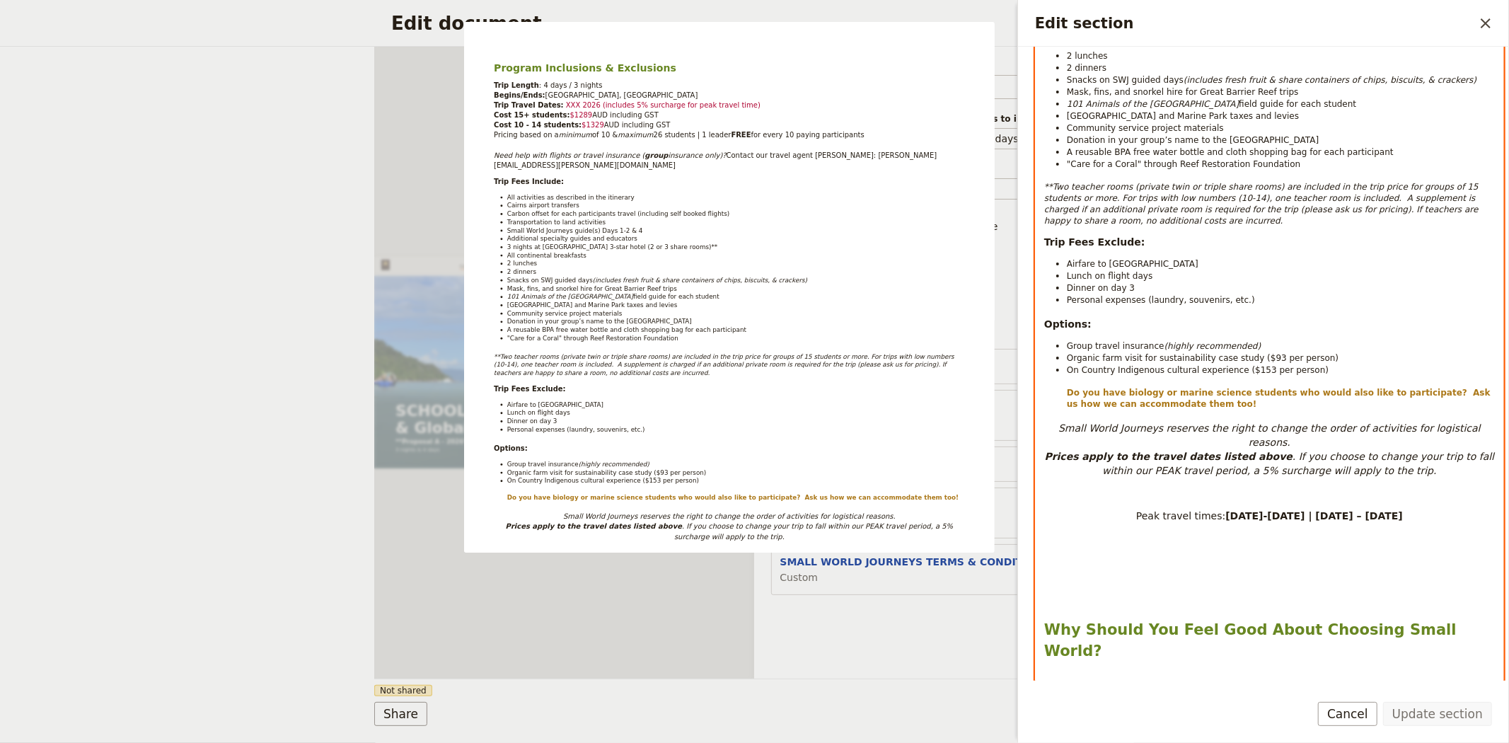
scroll to position [471, 0]
drag, startPoint x: 1297, startPoint y: 372, endPoint x: 1055, endPoint y: 357, distance: 241.7
click at [1055, 357] on ul "Group travel insurance (highly recommended) Organic farm visit for sustainabili…" at bounding box center [1269, 373] width 451 height 70
copy ul "Organic farm visit for sustainability case study ($93 per person) On Country In…"
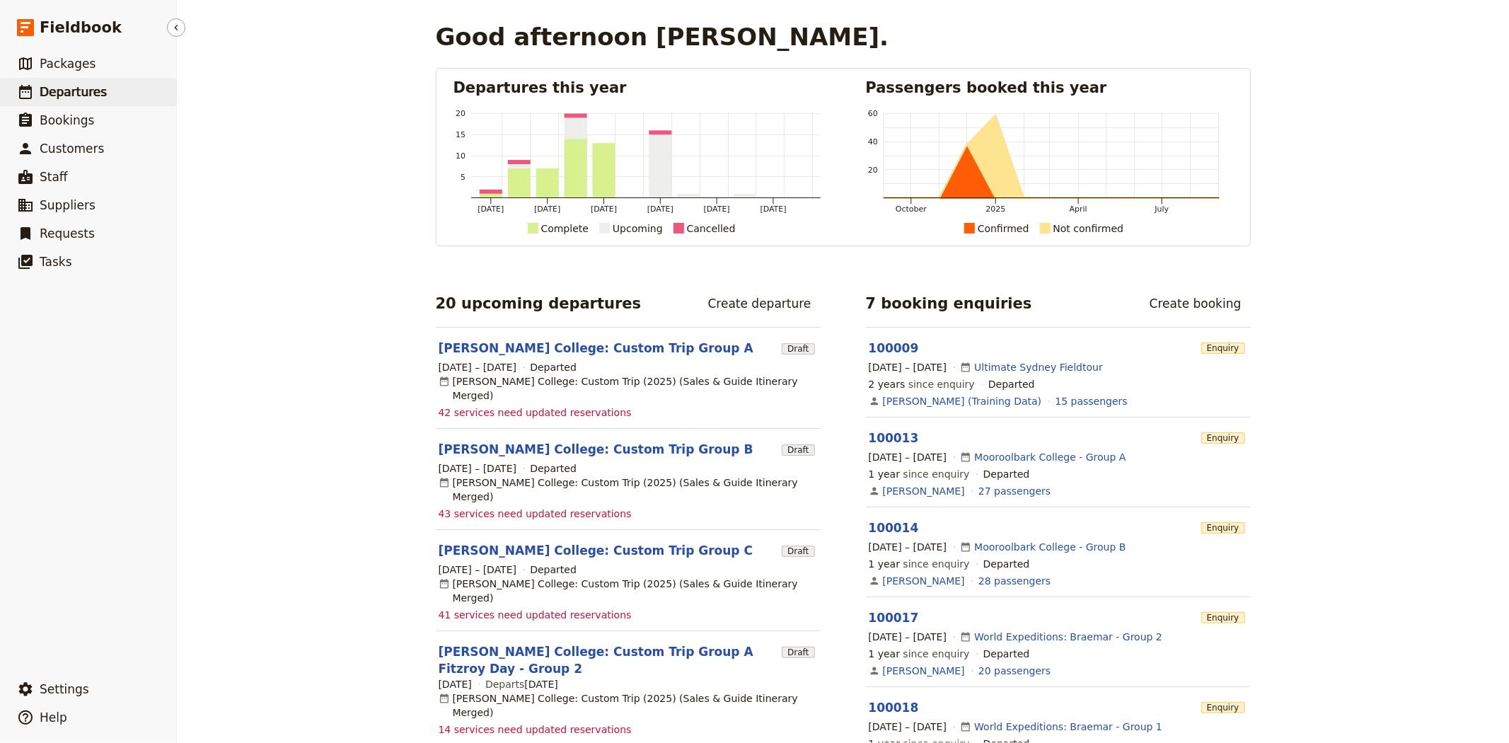
click at [69, 93] on span "Departures" at bounding box center [73, 92] width 67 height 14
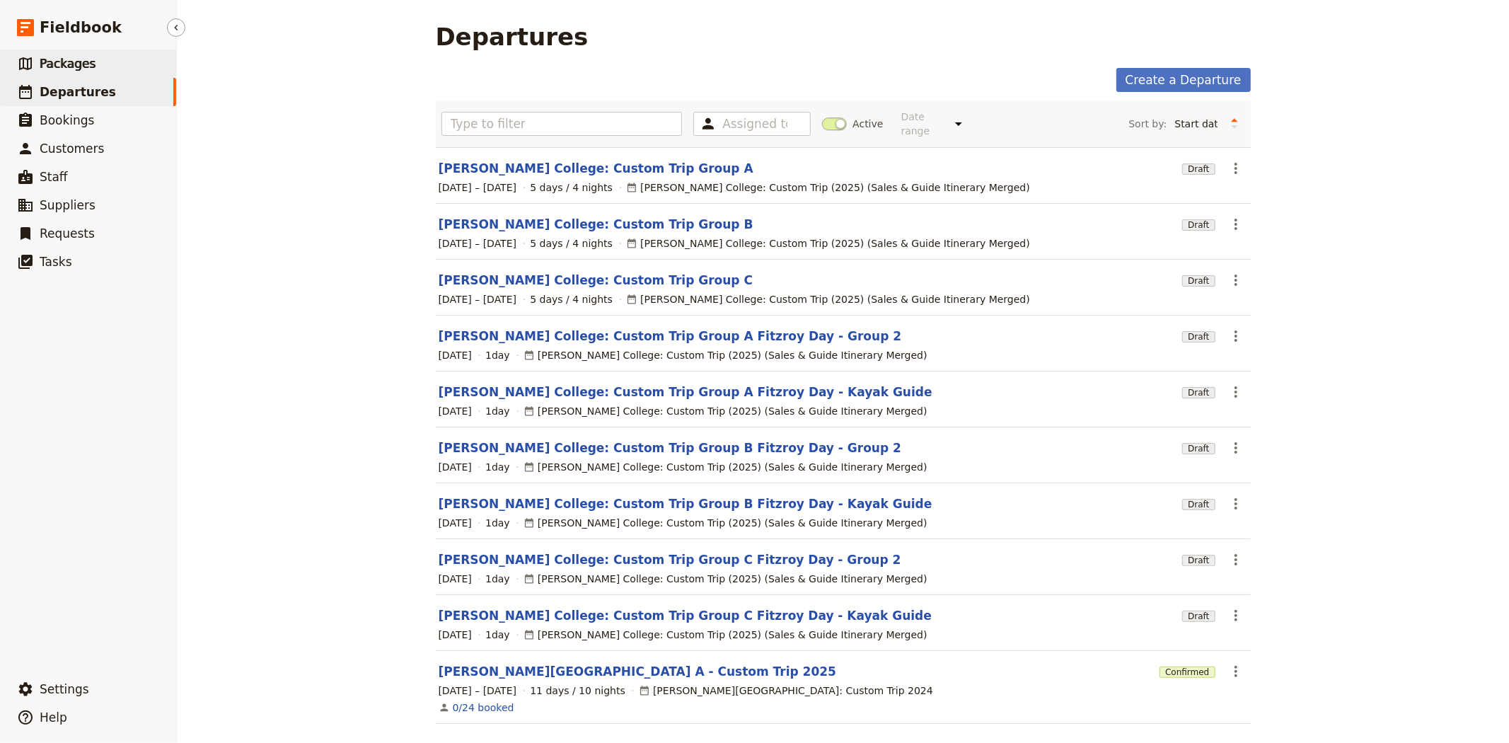
click at [95, 62] on link "​ Packages" at bounding box center [88, 64] width 176 height 28
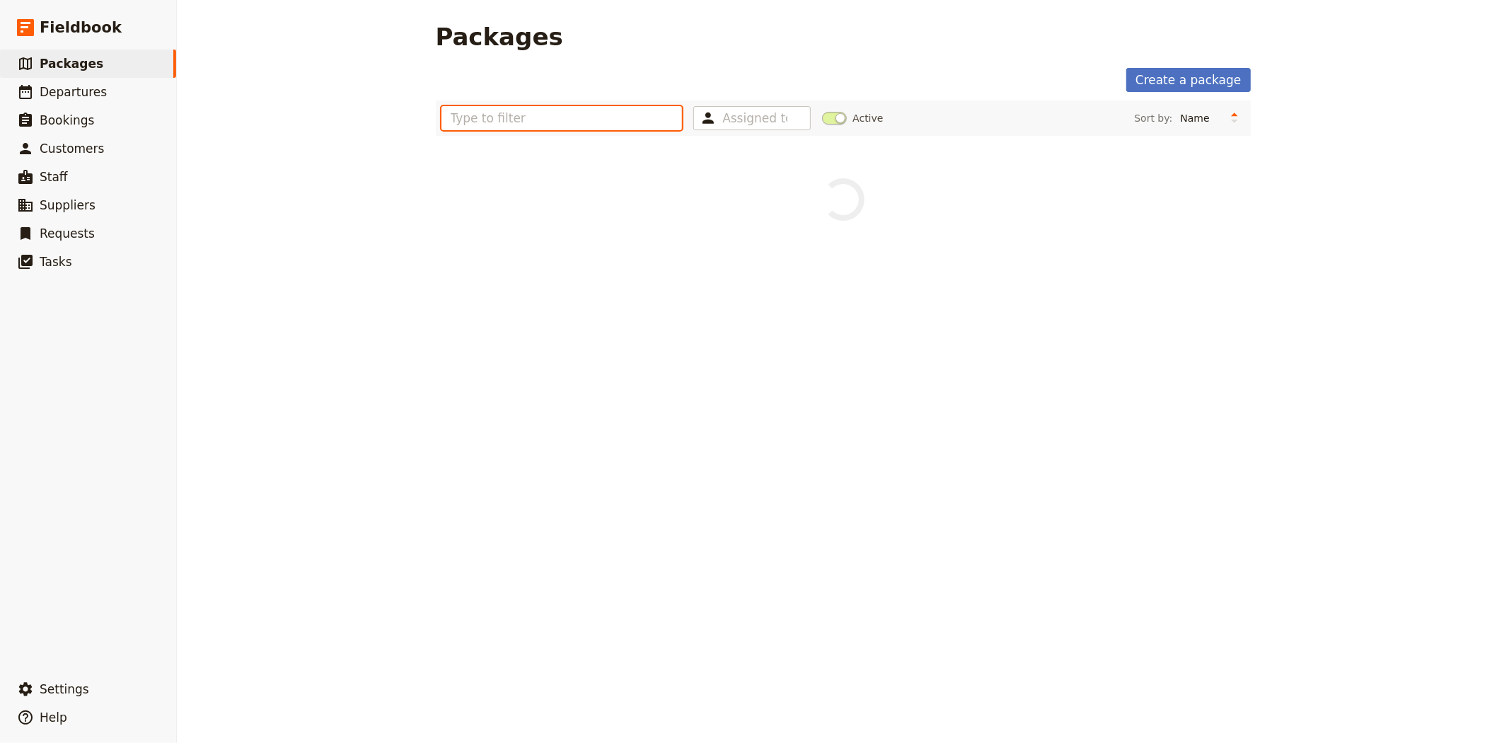
click at [616, 127] on input "text" at bounding box center [561, 118] width 241 height 24
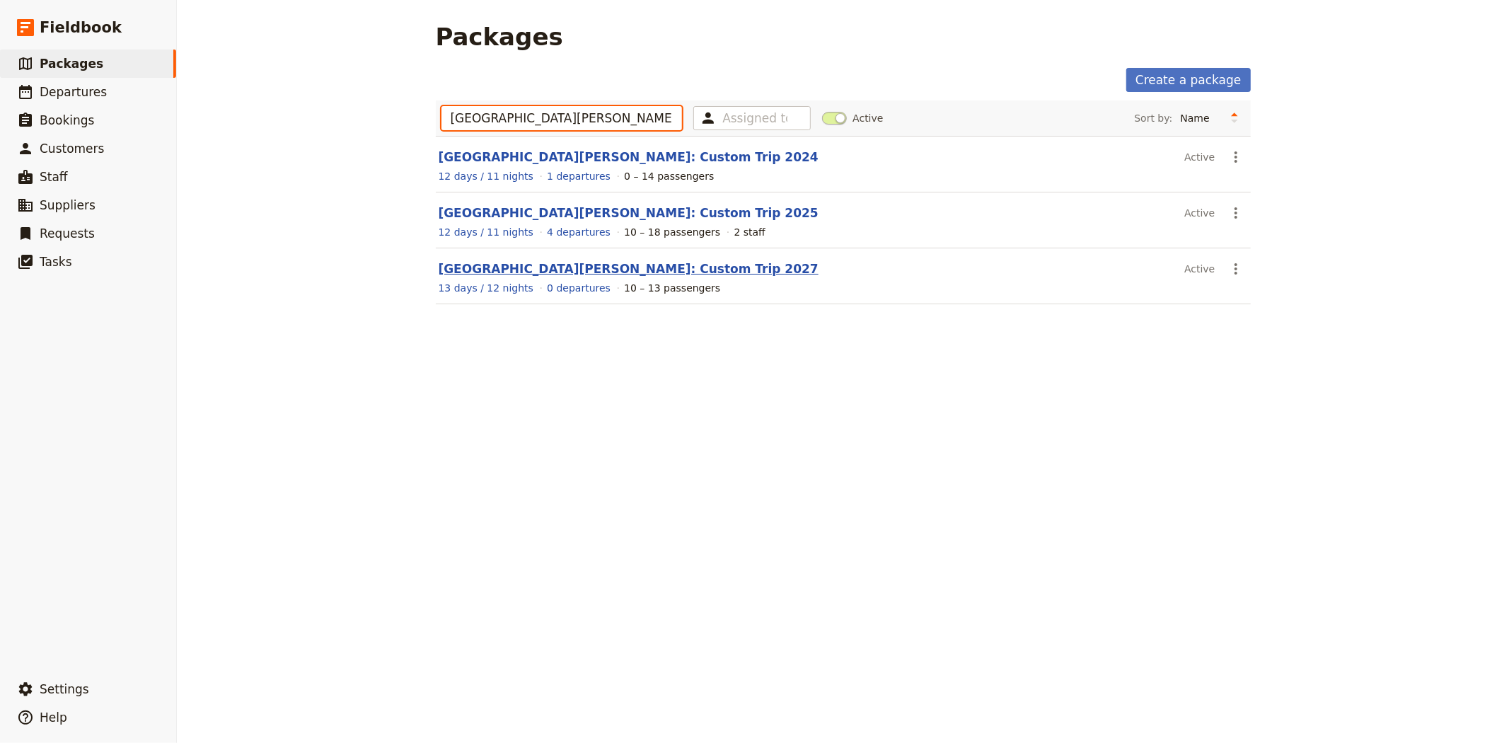
type input "[GEOGRAPHIC_DATA][PERSON_NAME]"
click at [598, 272] on link "[GEOGRAPHIC_DATA][PERSON_NAME]: Custom Trip 2027" at bounding box center [629, 269] width 380 height 14
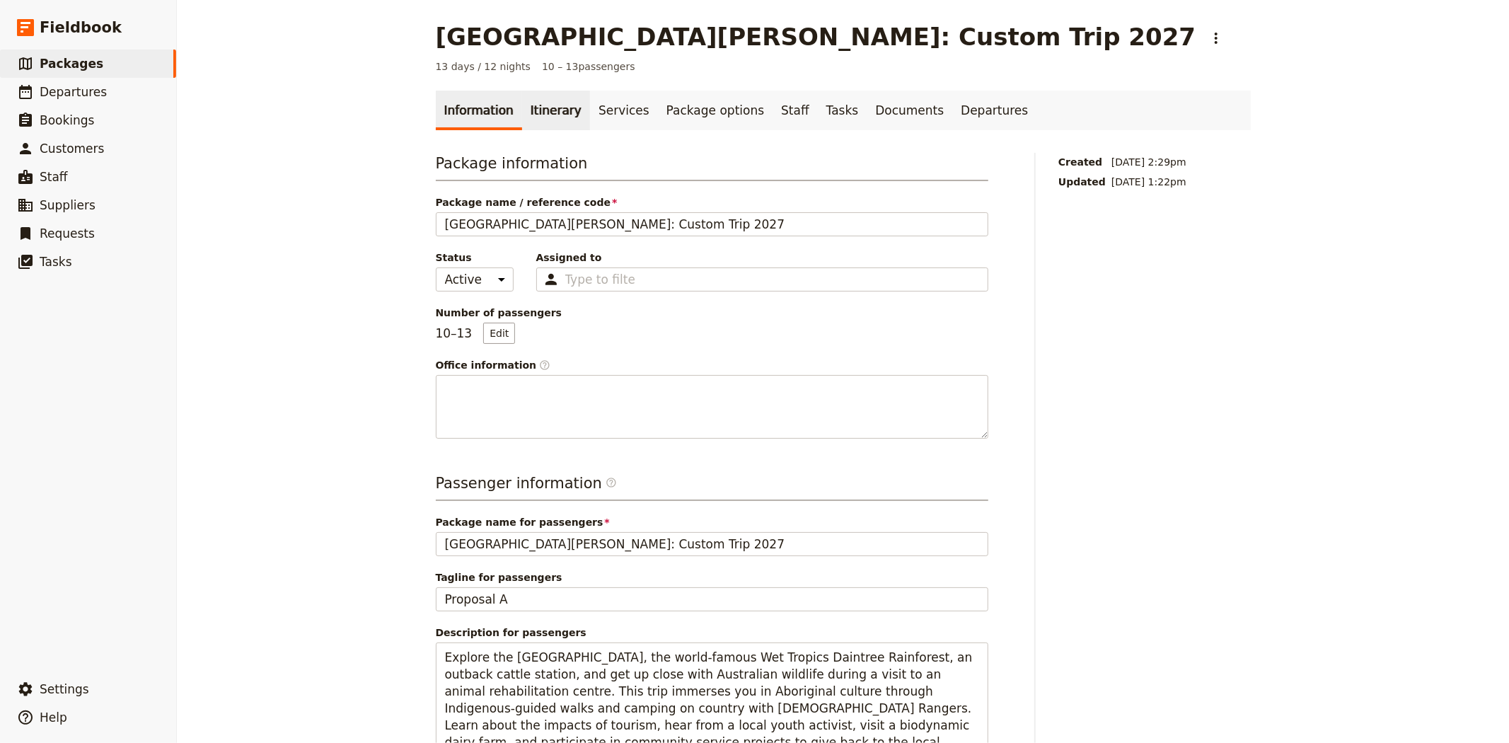
click at [543, 109] on link "Itinerary" at bounding box center [556, 111] width 68 height 40
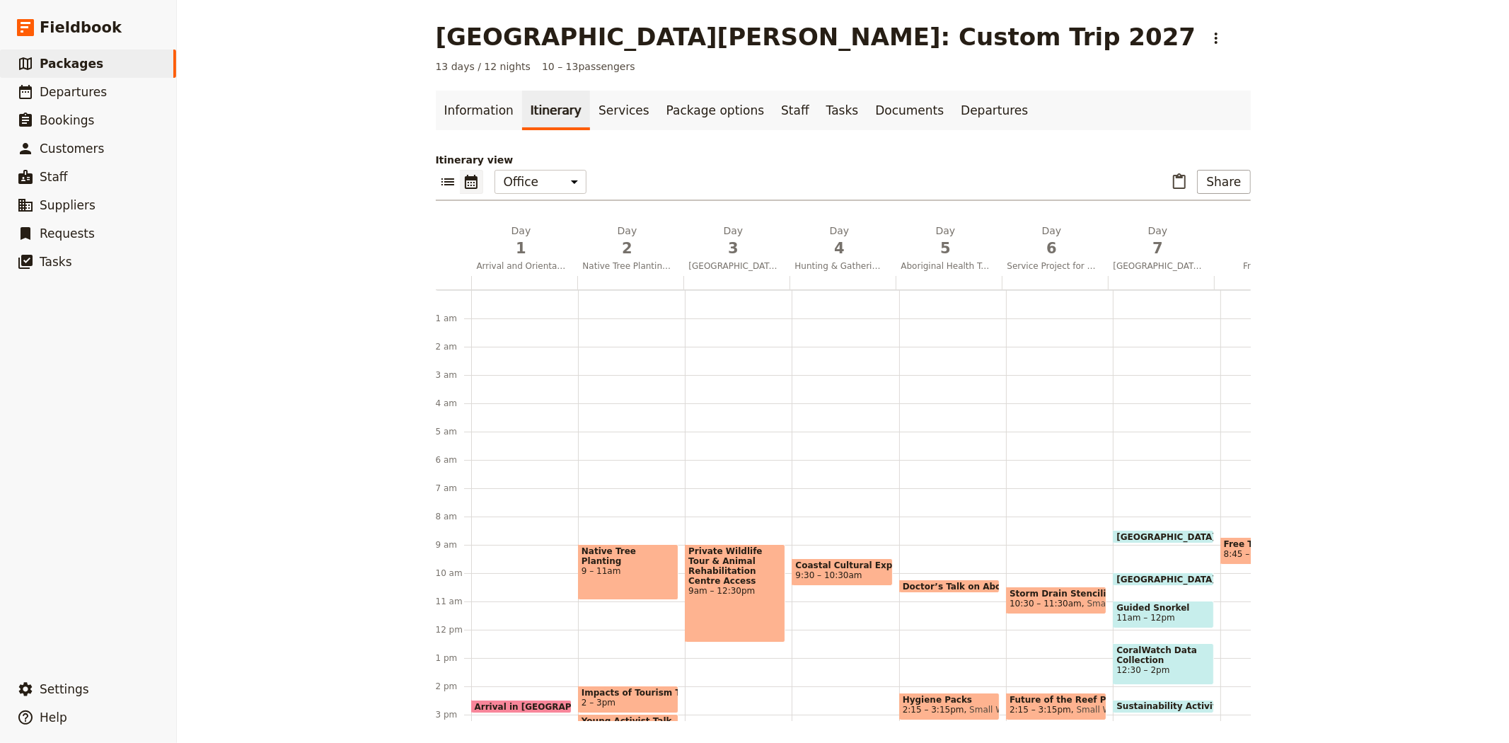
scroll to position [184, 0]
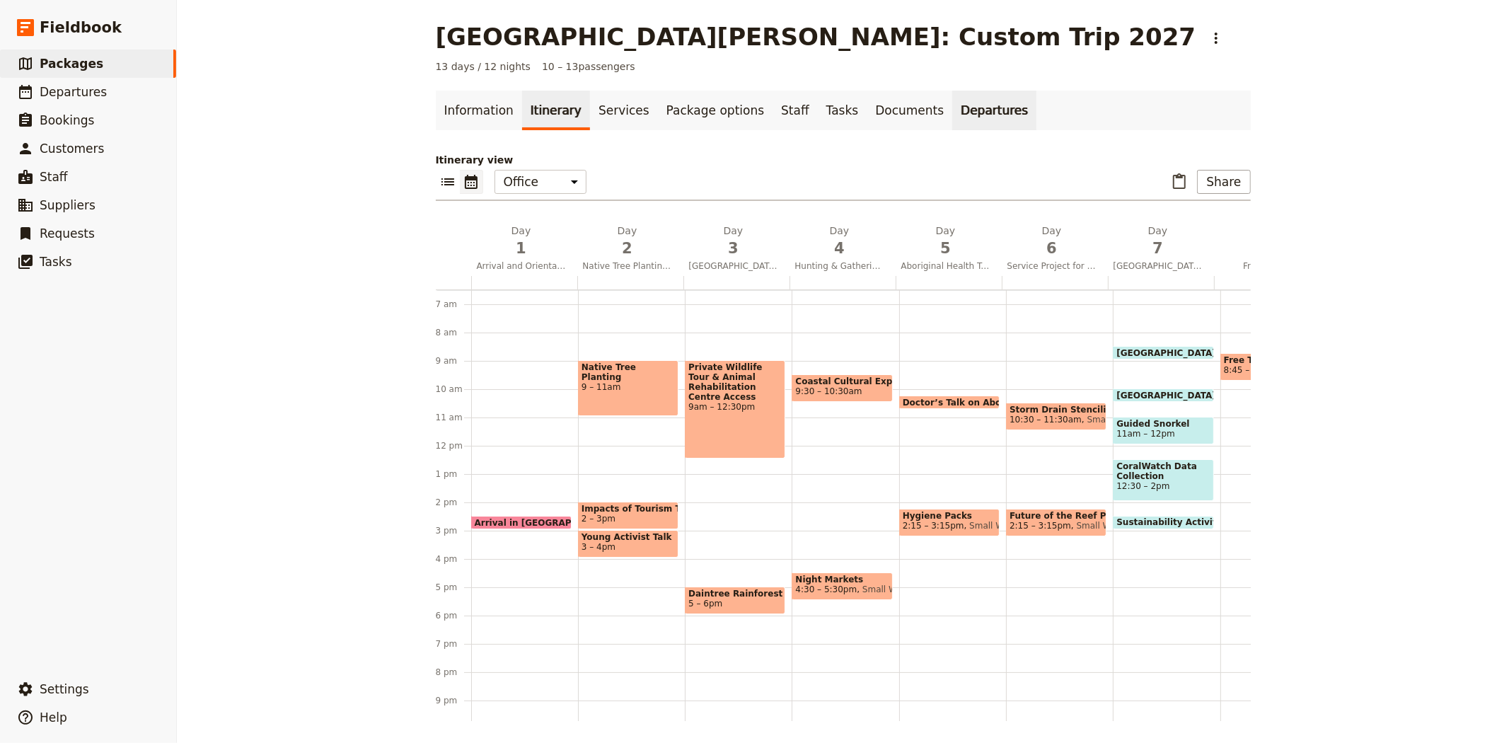
click at [952, 111] on link "Departures" at bounding box center [994, 111] width 84 height 40
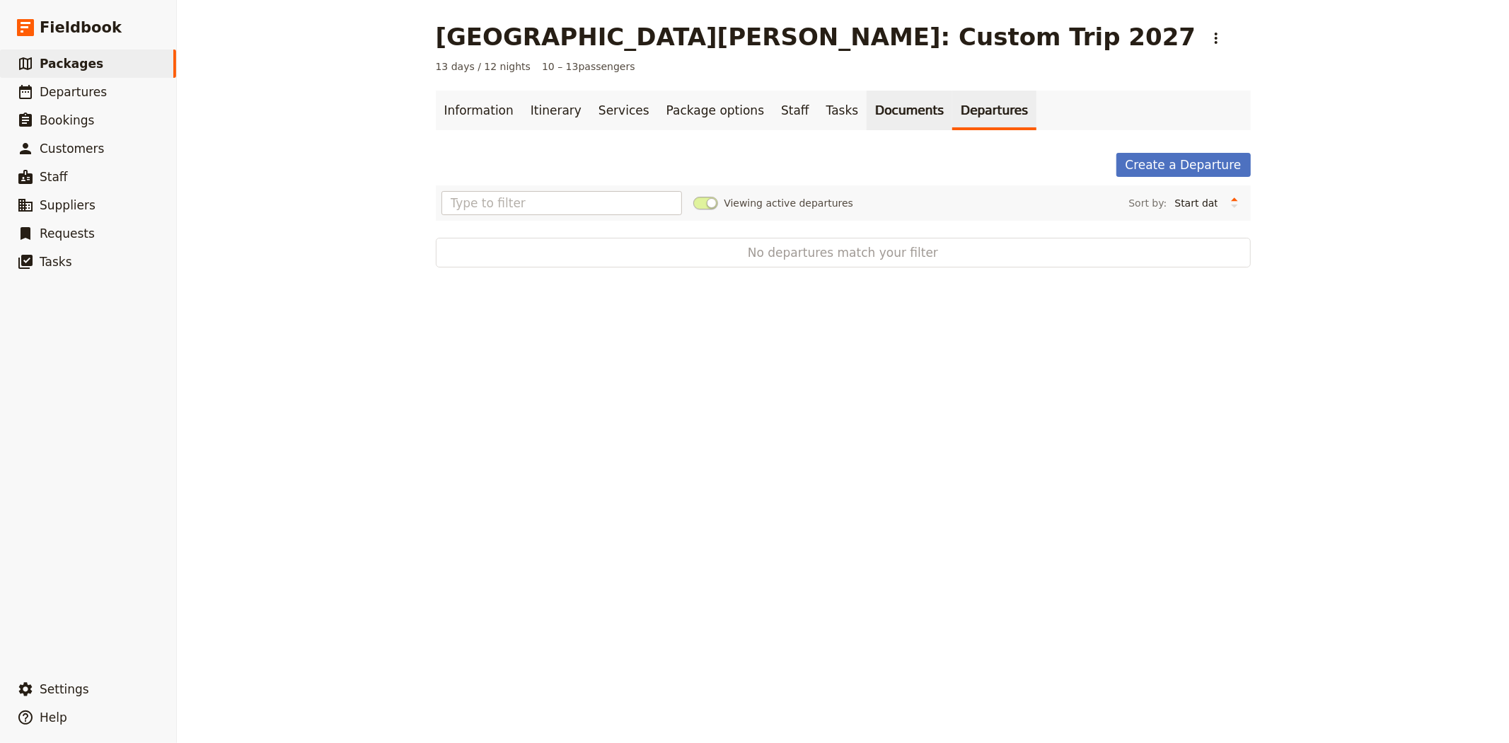
click at [866, 110] on link "Documents" at bounding box center [909, 111] width 86 height 40
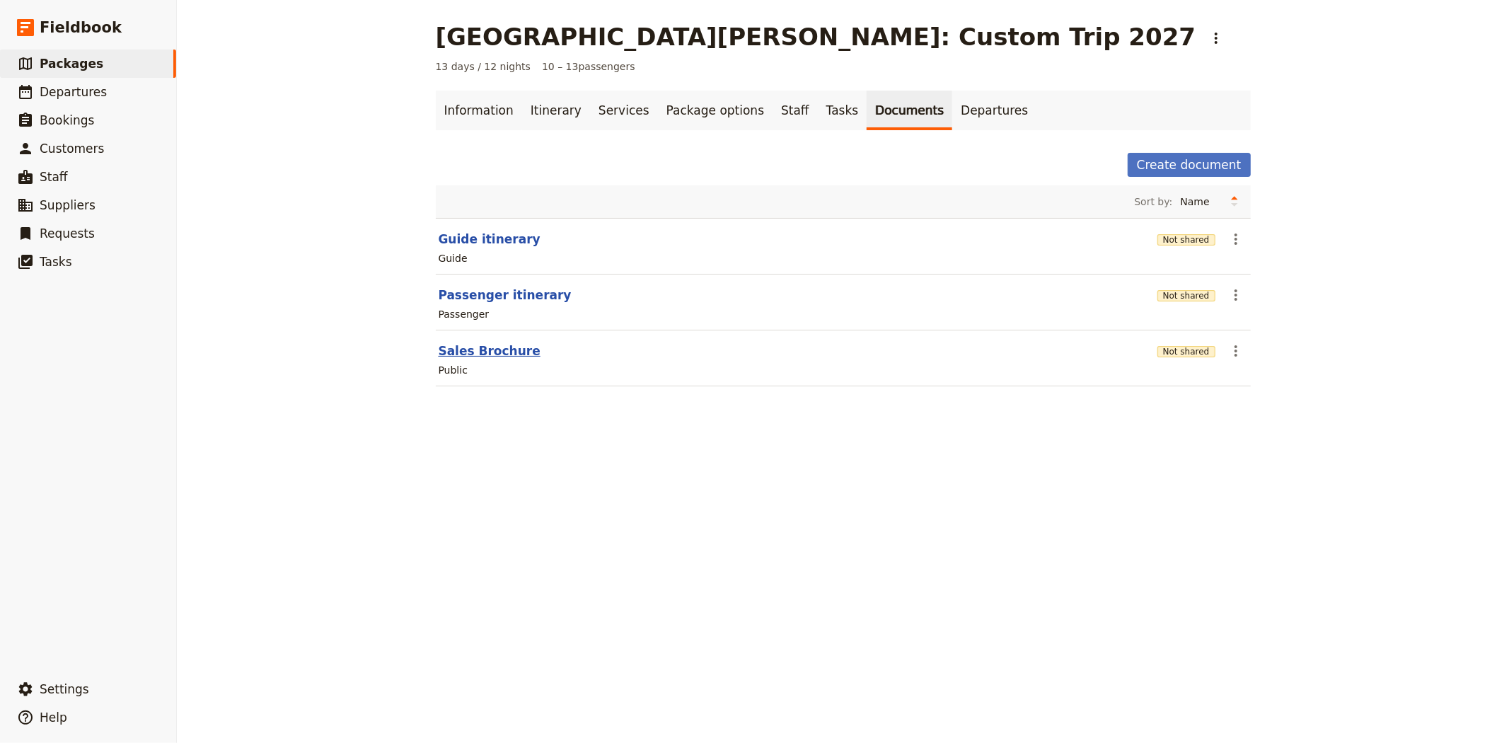
click at [488, 355] on button "Sales Brochure" at bounding box center [490, 350] width 102 height 17
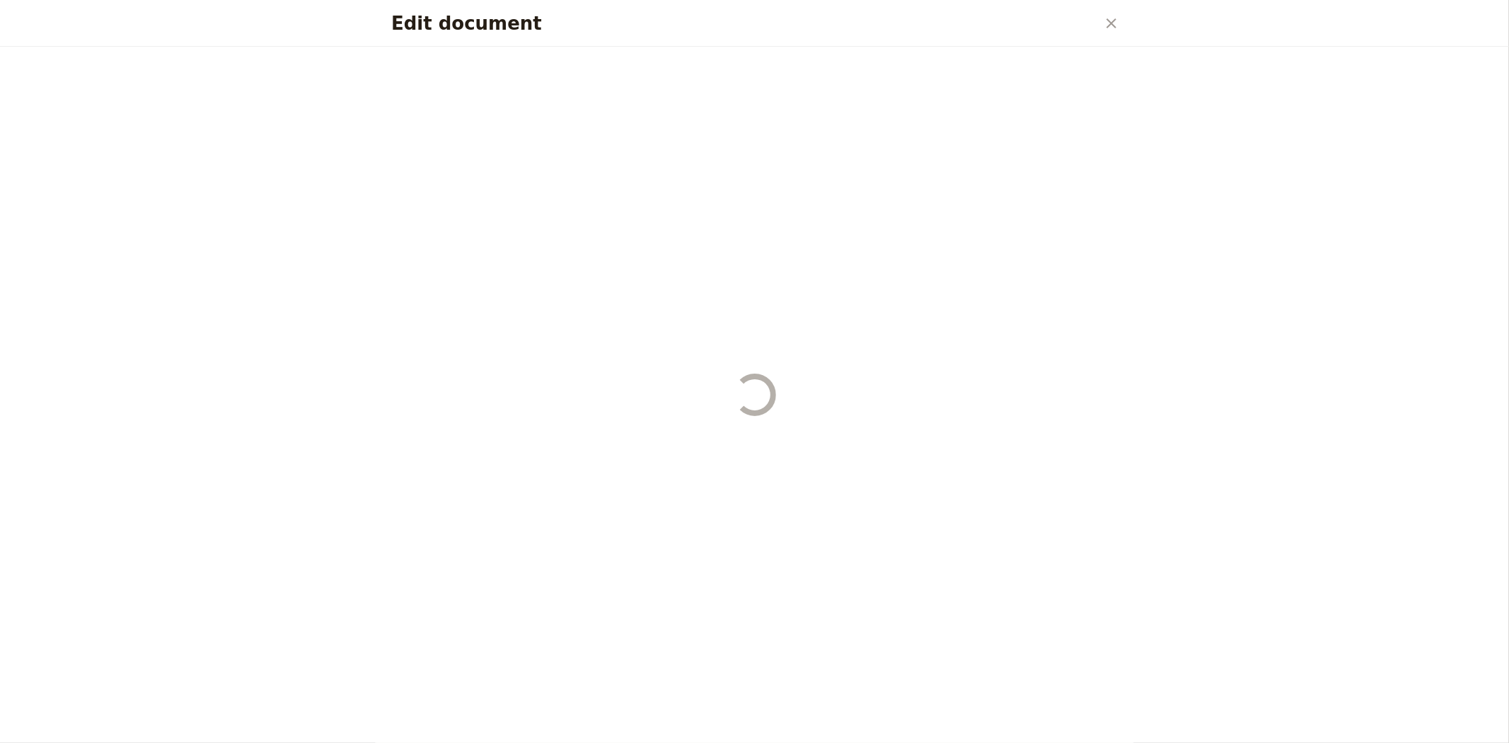
select select "DEFAULT"
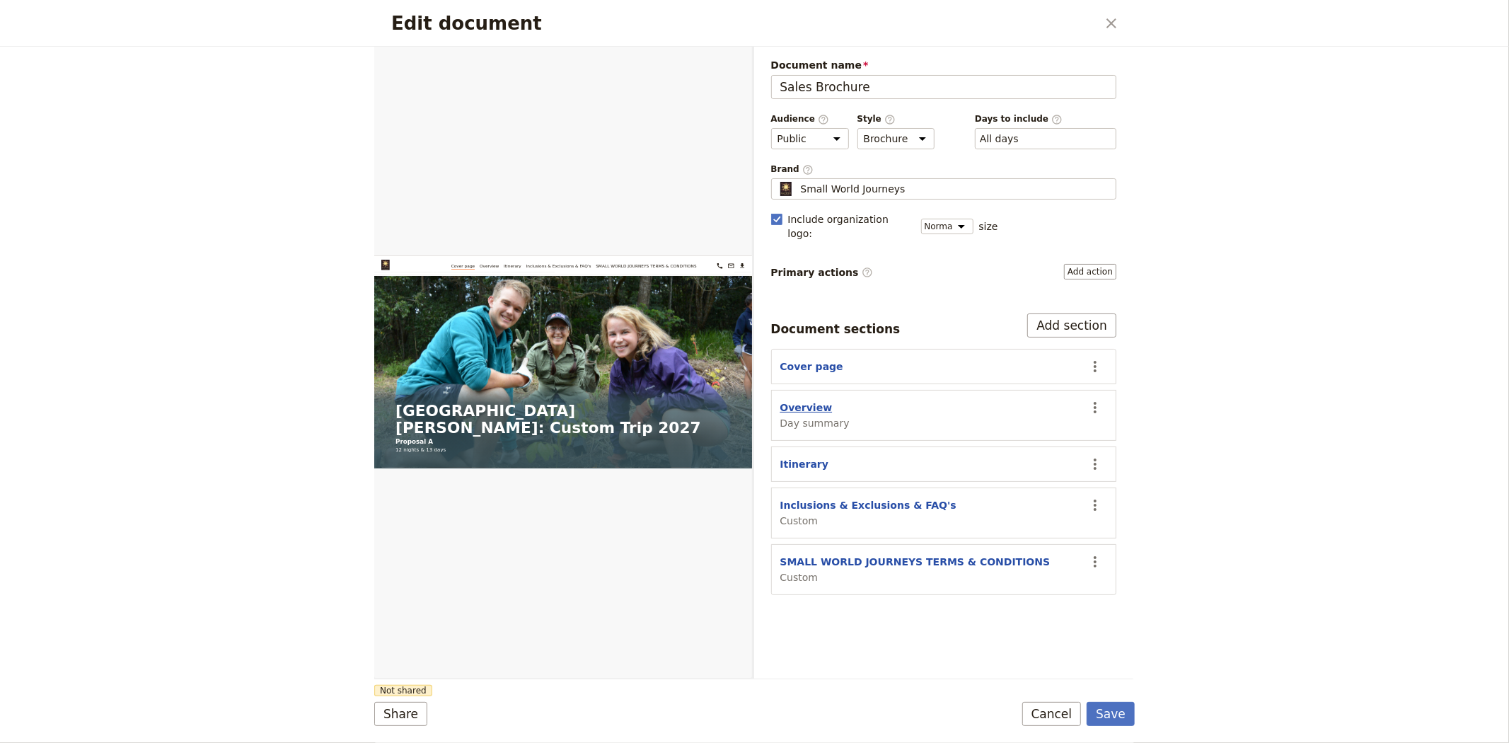
click at [809, 400] on button "Overview" at bounding box center [806, 407] width 52 height 14
select select "DAY_SUMMARY"
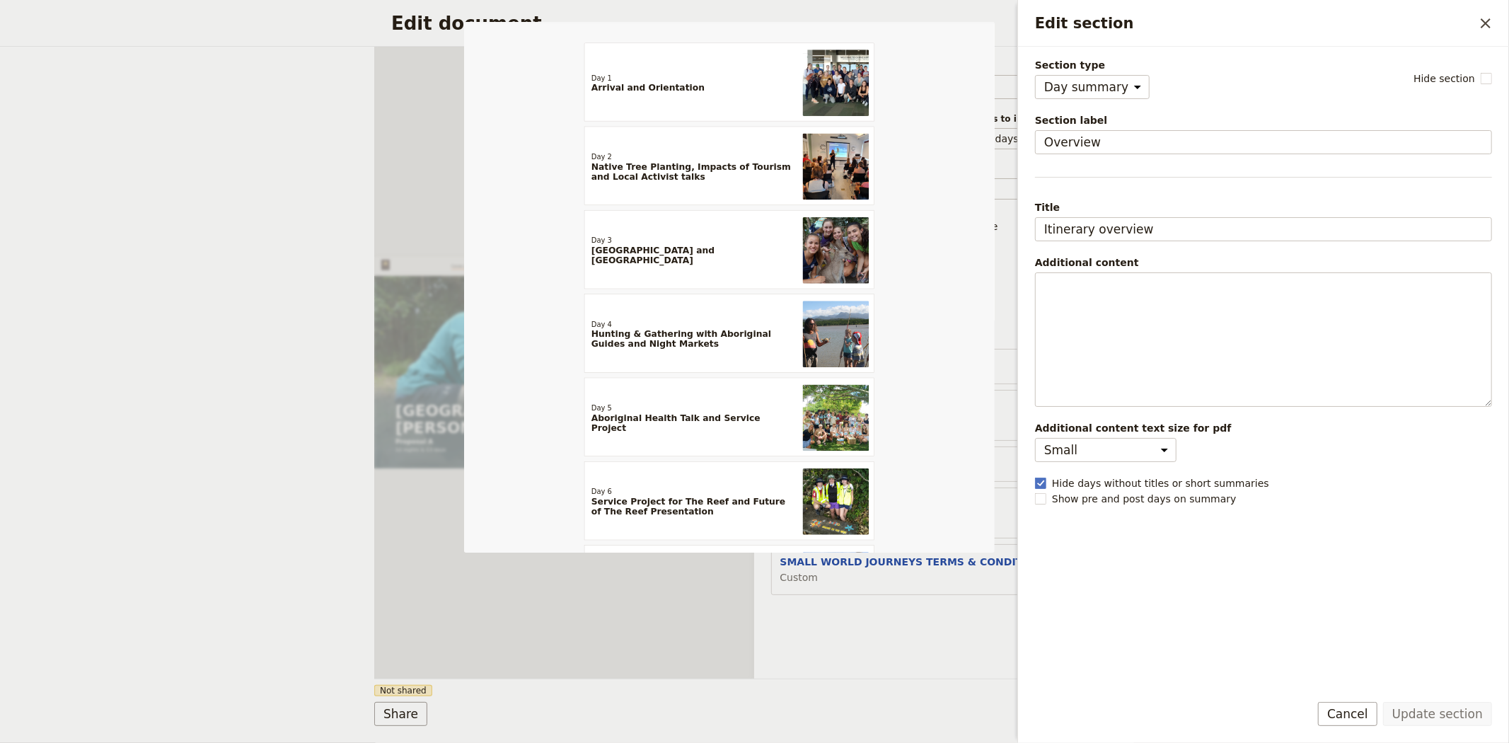
click at [863, 596] on div "Document name Sales Brochure Preview Audience ​ Public Passenger Guide Style ​ …" at bounding box center [944, 363] width 380 height 632
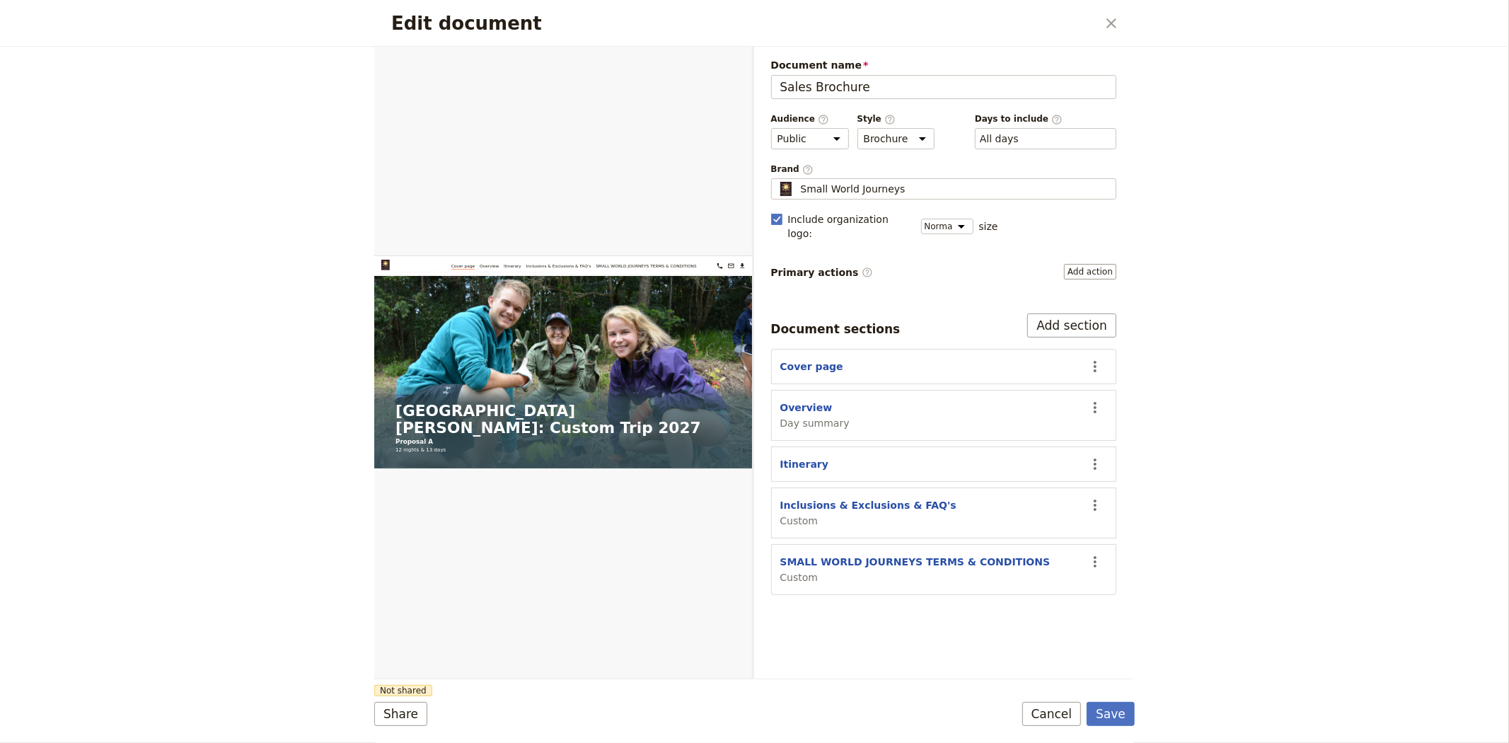
click at [819, 362] on section "Cover page ​" at bounding box center [944, 366] width 346 height 35
click at [818, 359] on button "Cover page" at bounding box center [811, 366] width 63 height 14
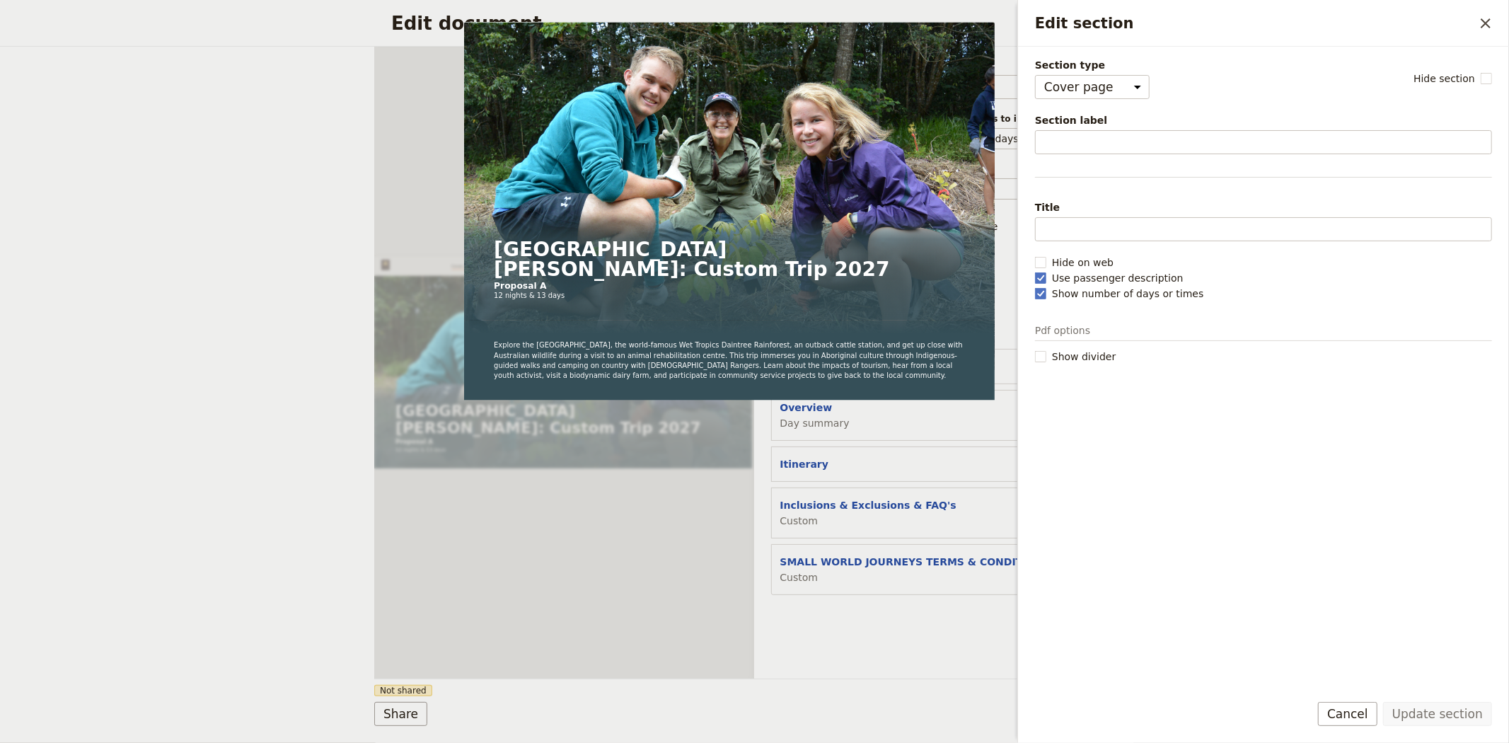
click at [864, 654] on div "Document name Sales Brochure Preview Audience ​ Public Passenger Guide Style ​ …" at bounding box center [944, 363] width 380 height 632
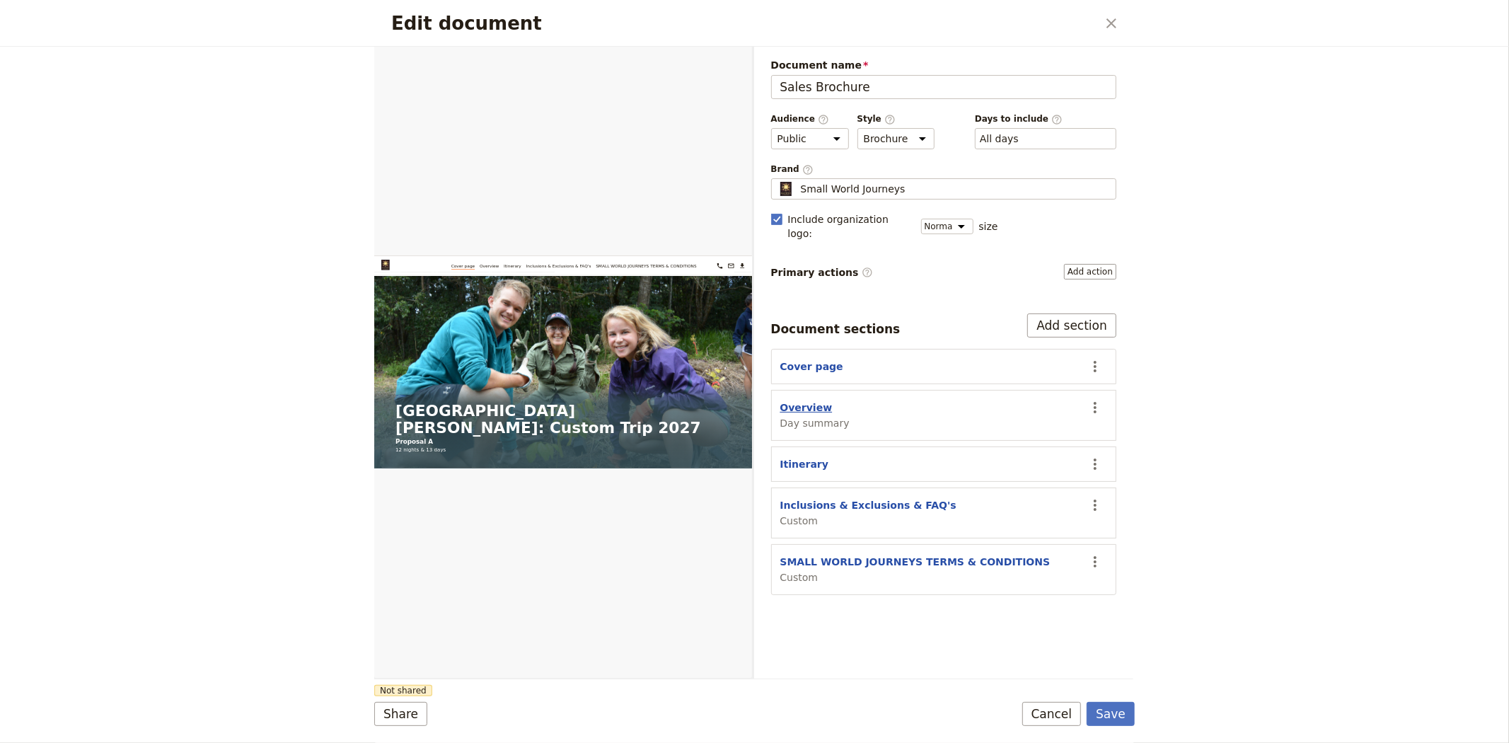
click at [808, 400] on button "Overview" at bounding box center [806, 407] width 52 height 14
select select "DAY_SUMMARY"
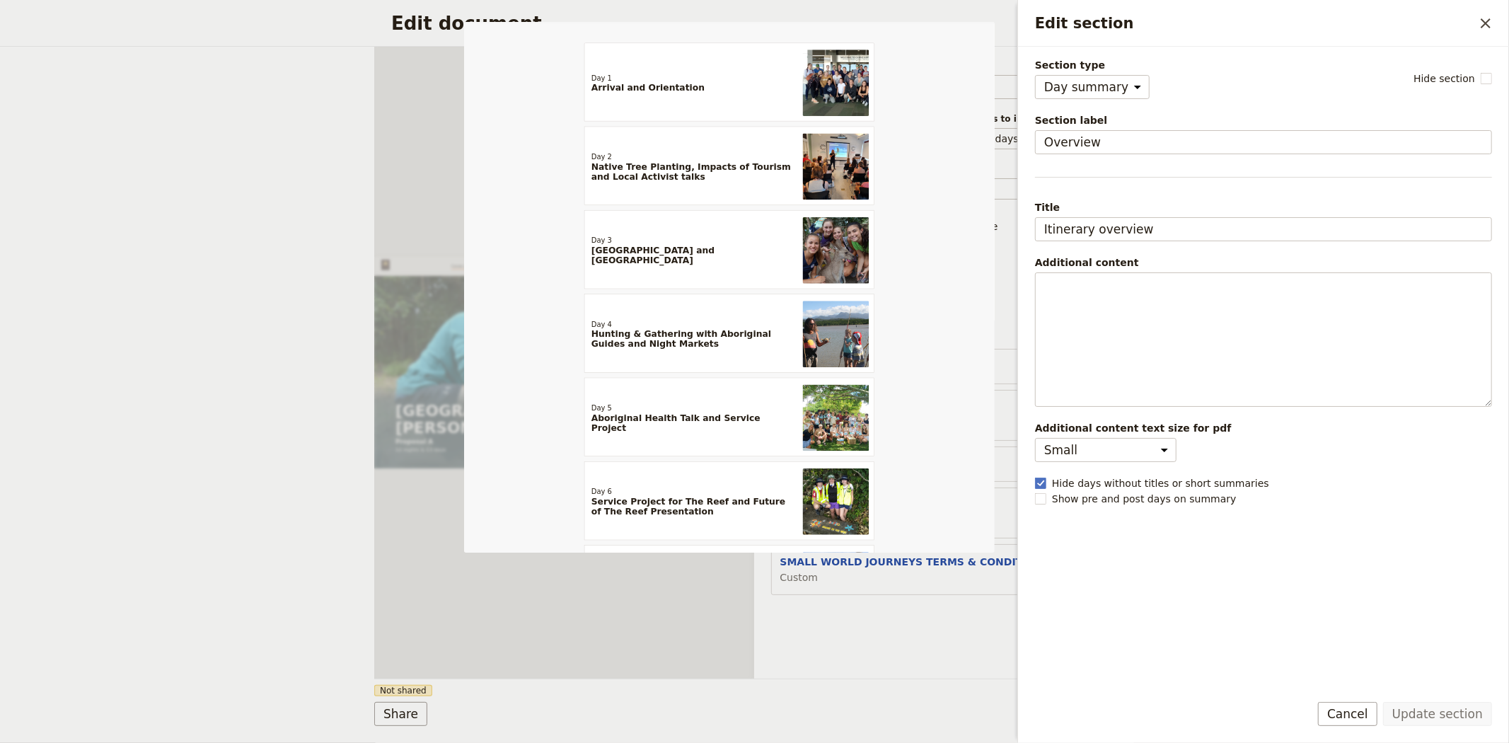
click at [842, 644] on div "Document name Sales Brochure Preview Audience ​ Public Passenger Guide Style ​ …" at bounding box center [944, 363] width 380 height 632
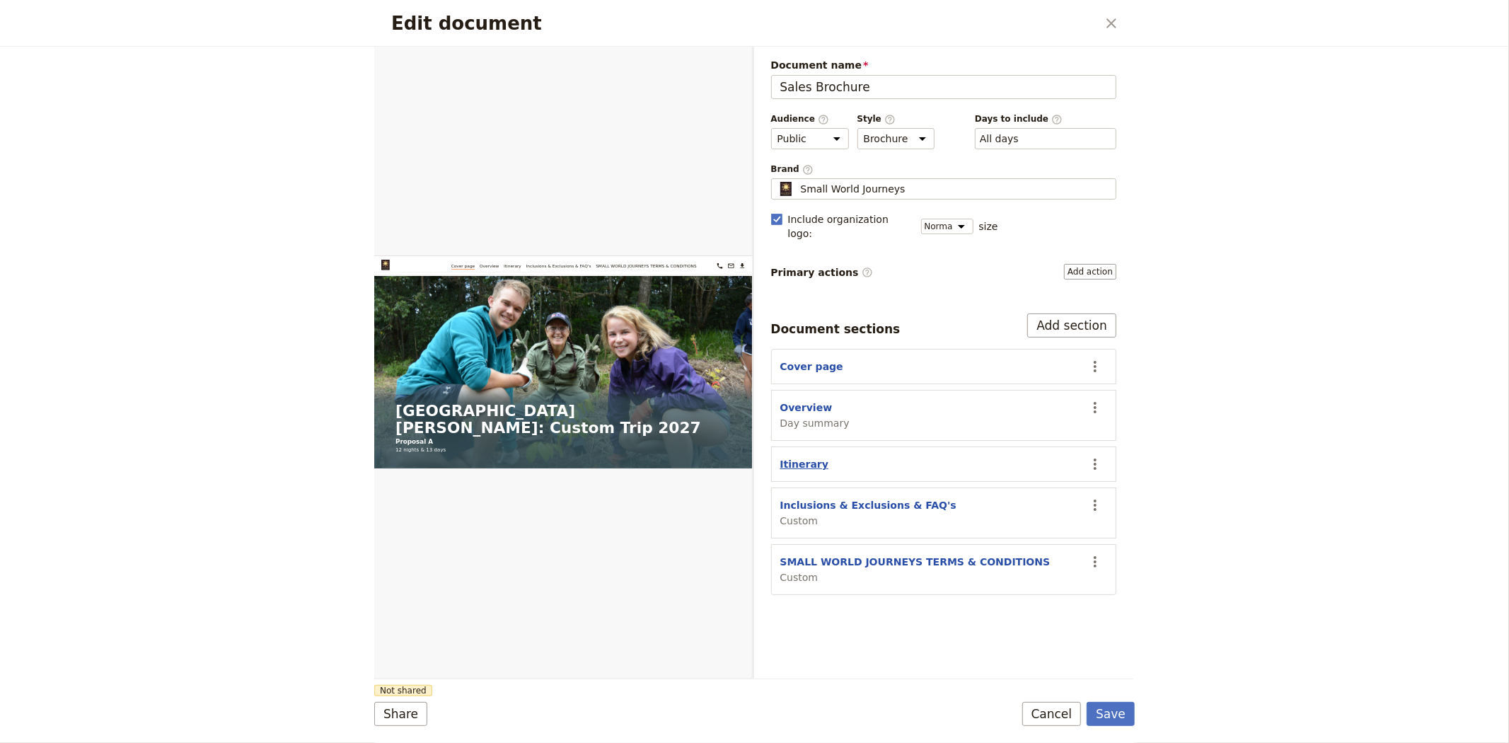
click at [804, 457] on button "Itinerary" at bounding box center [804, 464] width 49 height 14
select select "ITINERARY"
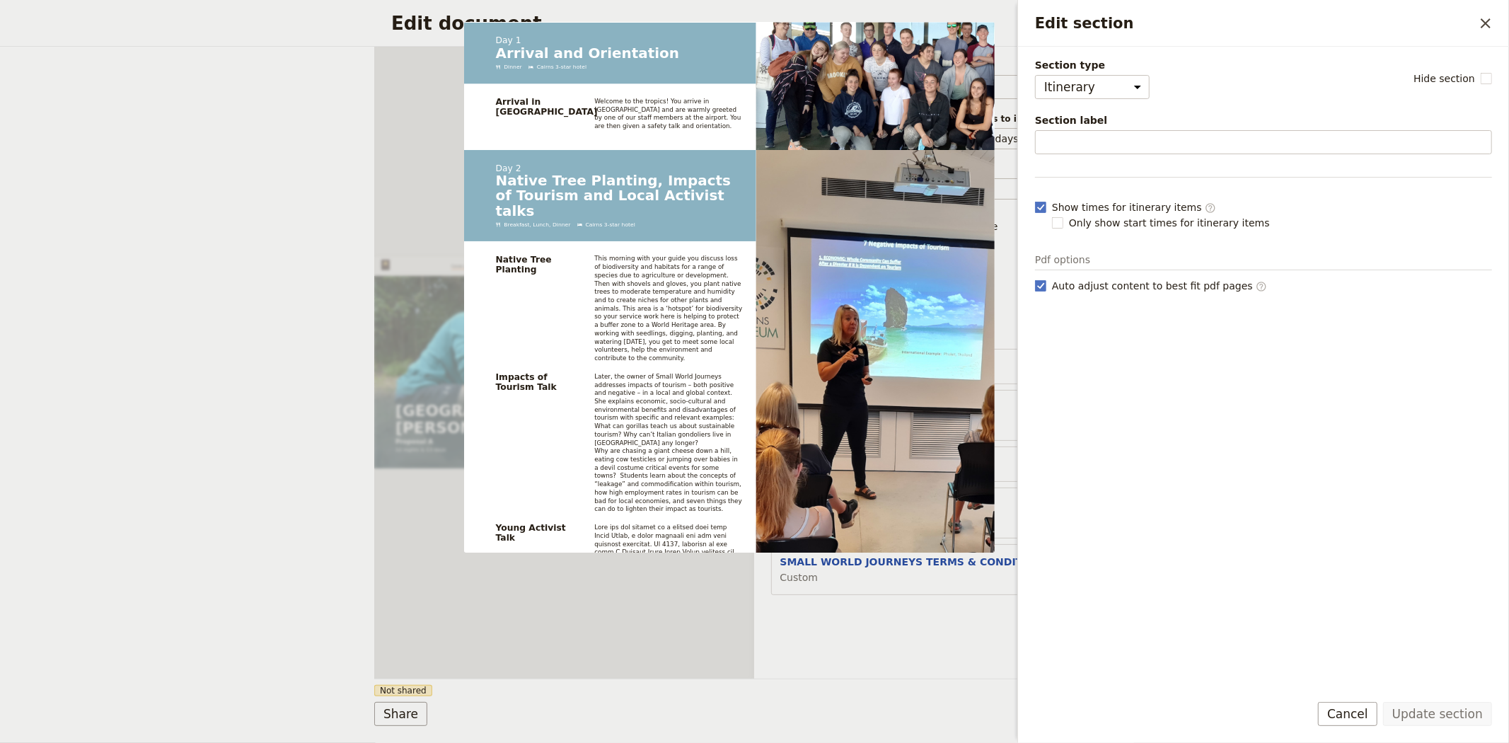
click at [858, 661] on div "Document name Sales Brochure Preview Audience ​ Public Passenger Guide Style ​ …" at bounding box center [944, 363] width 380 height 632
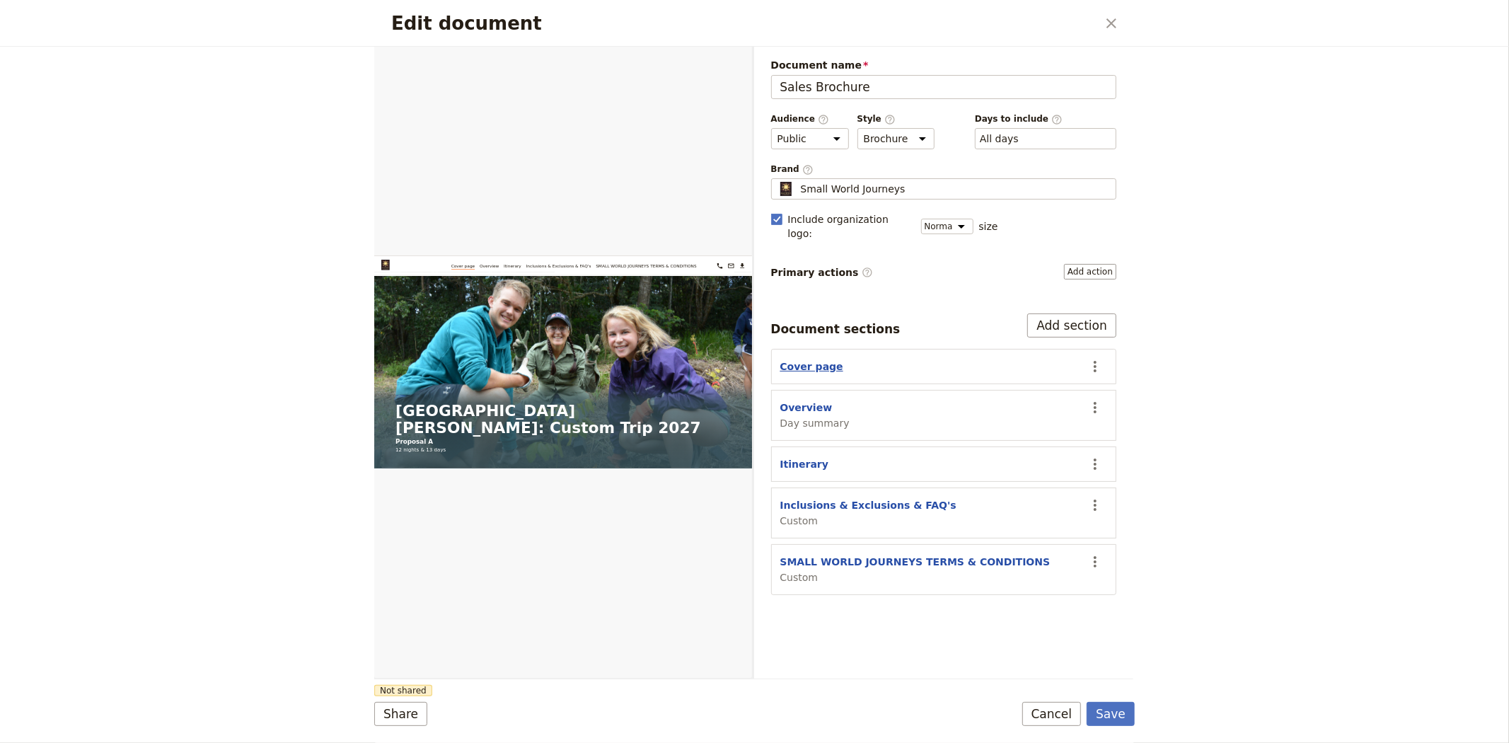
click at [789, 359] on button "Cover page" at bounding box center [811, 366] width 63 height 14
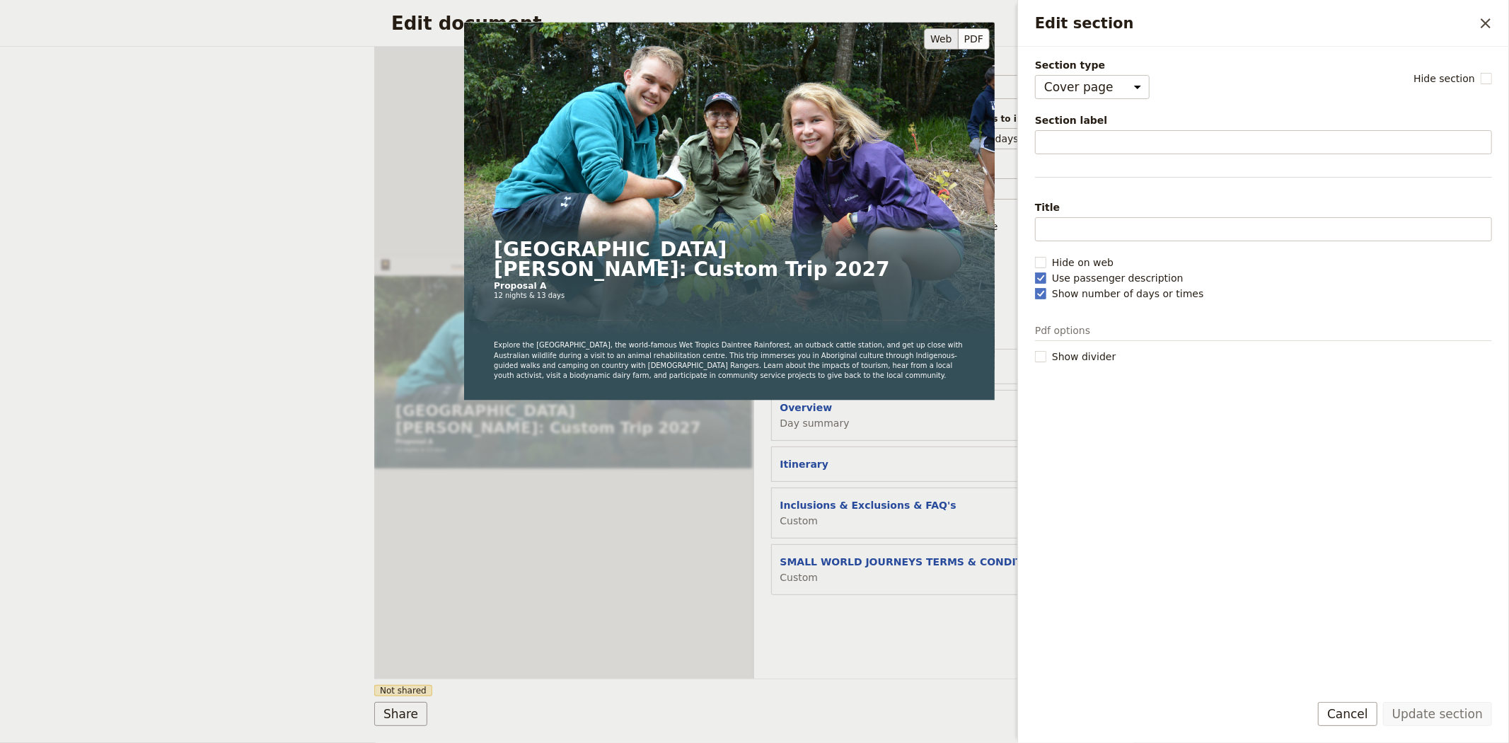
click at [816, 419] on div "San Jose State University: Custom Trip 2027 Proposal A 12 nights & 13 days Expl…" at bounding box center [729, 287] width 530 height 530
click at [871, 420] on div "San Jose State University: Custom Trip 2027 Proposal A 12 nights & 13 days Expl…" at bounding box center [729, 287] width 530 height 530
click at [825, 655] on div "Document name Sales Brochure Preview Audience ​ Public Passenger Guide Style ​ …" at bounding box center [944, 363] width 380 height 632
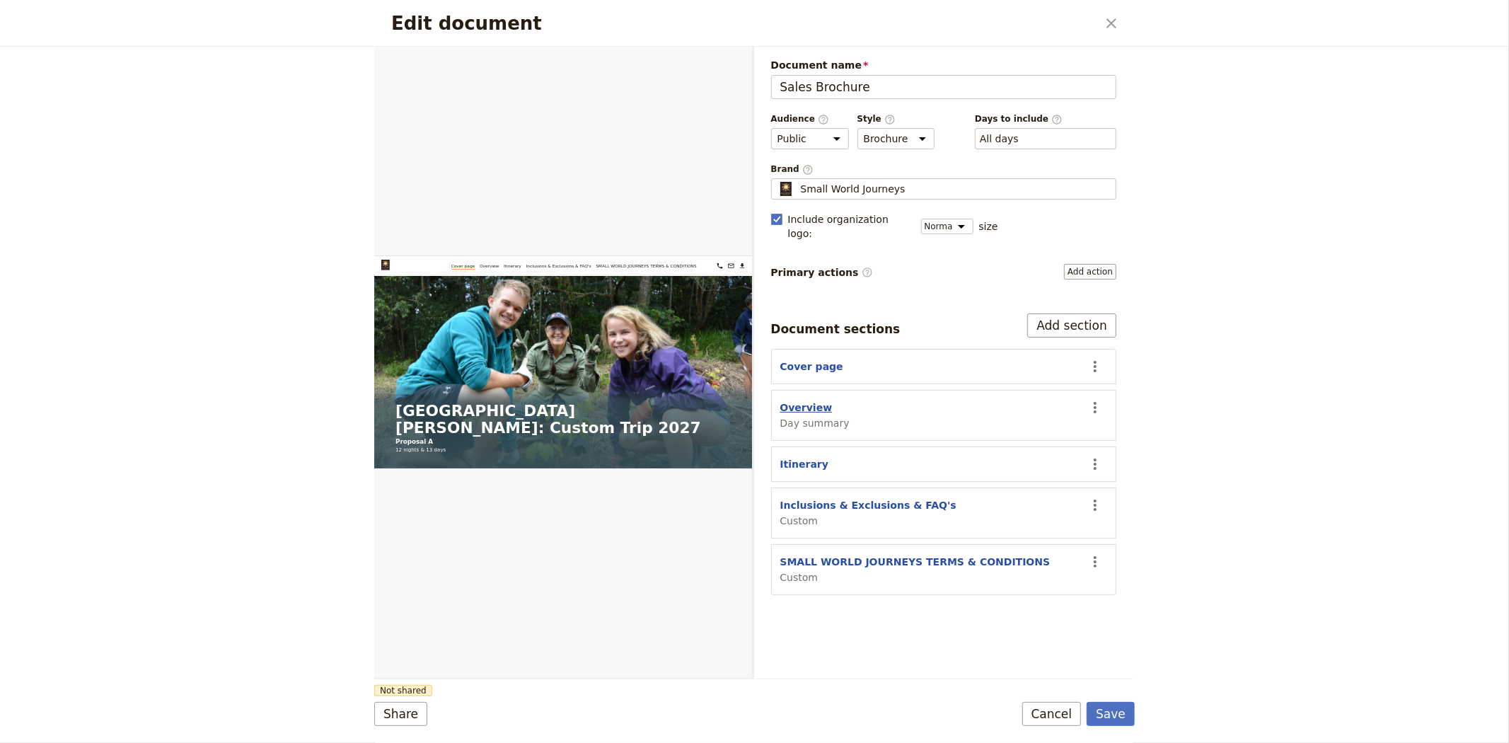
click at [811, 400] on button "Overview" at bounding box center [806, 407] width 52 height 14
select select "DAY_SUMMARY"
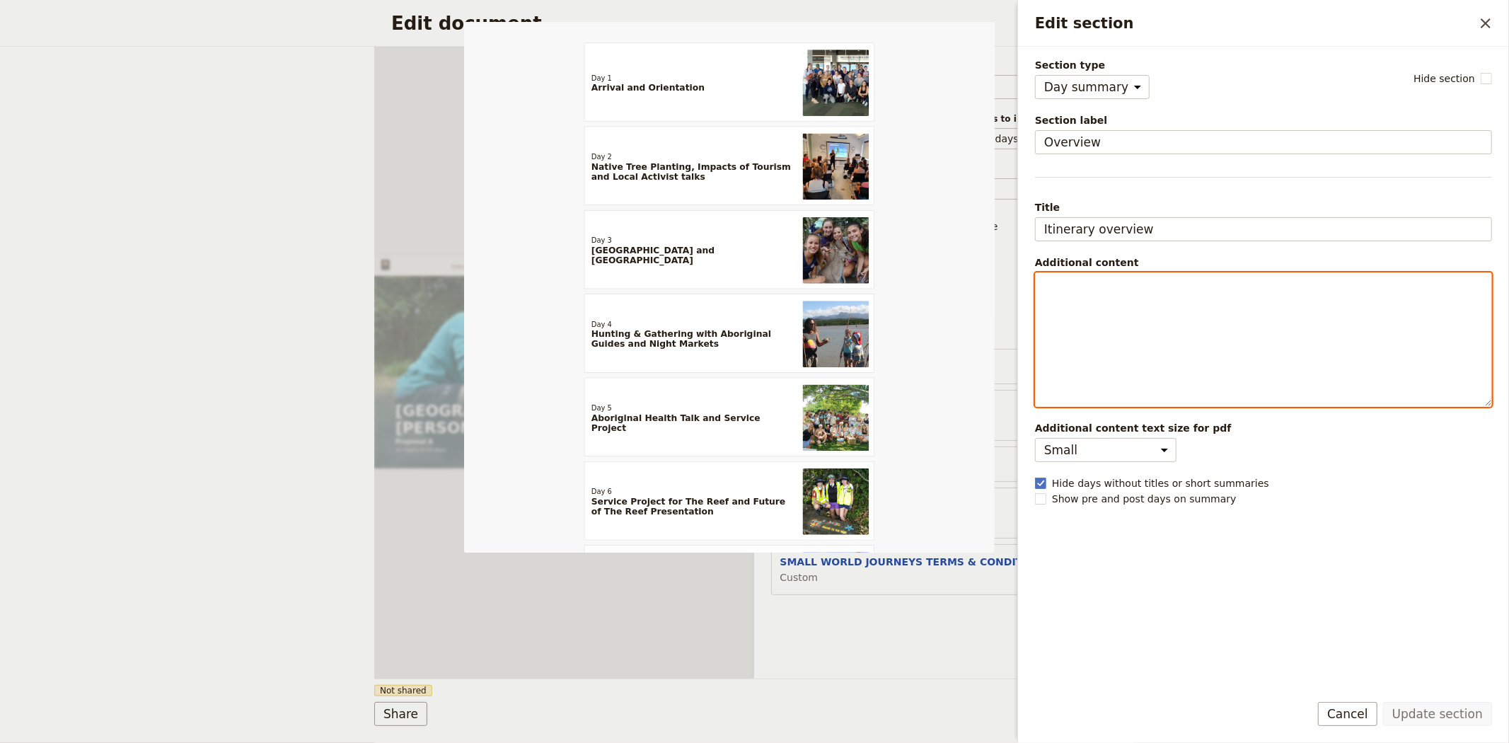
click at [1132, 322] on div "Edit section" at bounding box center [1264, 339] width 456 height 133
click at [895, 666] on div "Document name Sales Brochure Preview Audience ​ Public Passenger Guide Style ​ …" at bounding box center [944, 363] width 380 height 632
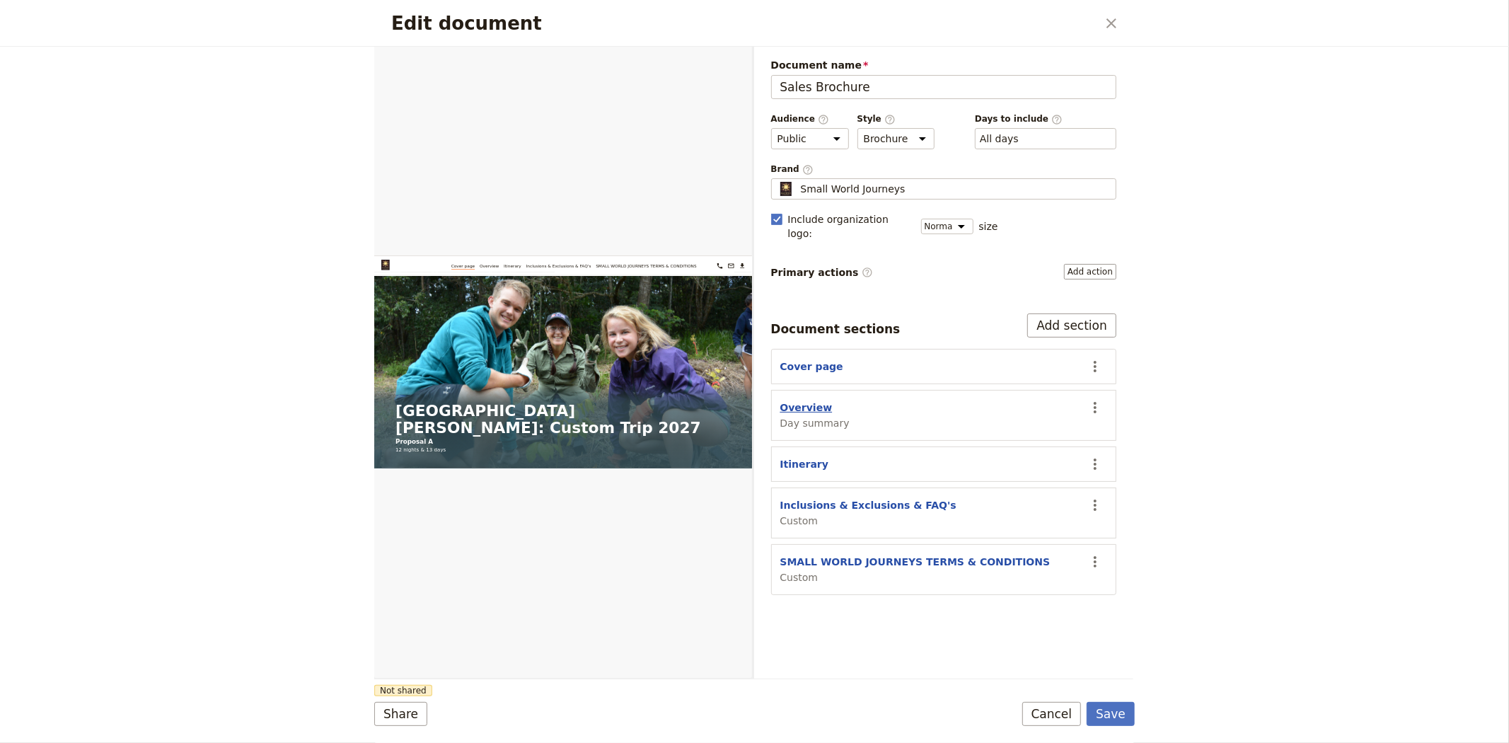
click at [782, 400] on button "Overview" at bounding box center [806, 407] width 52 height 14
select select "DAY_SUMMARY"
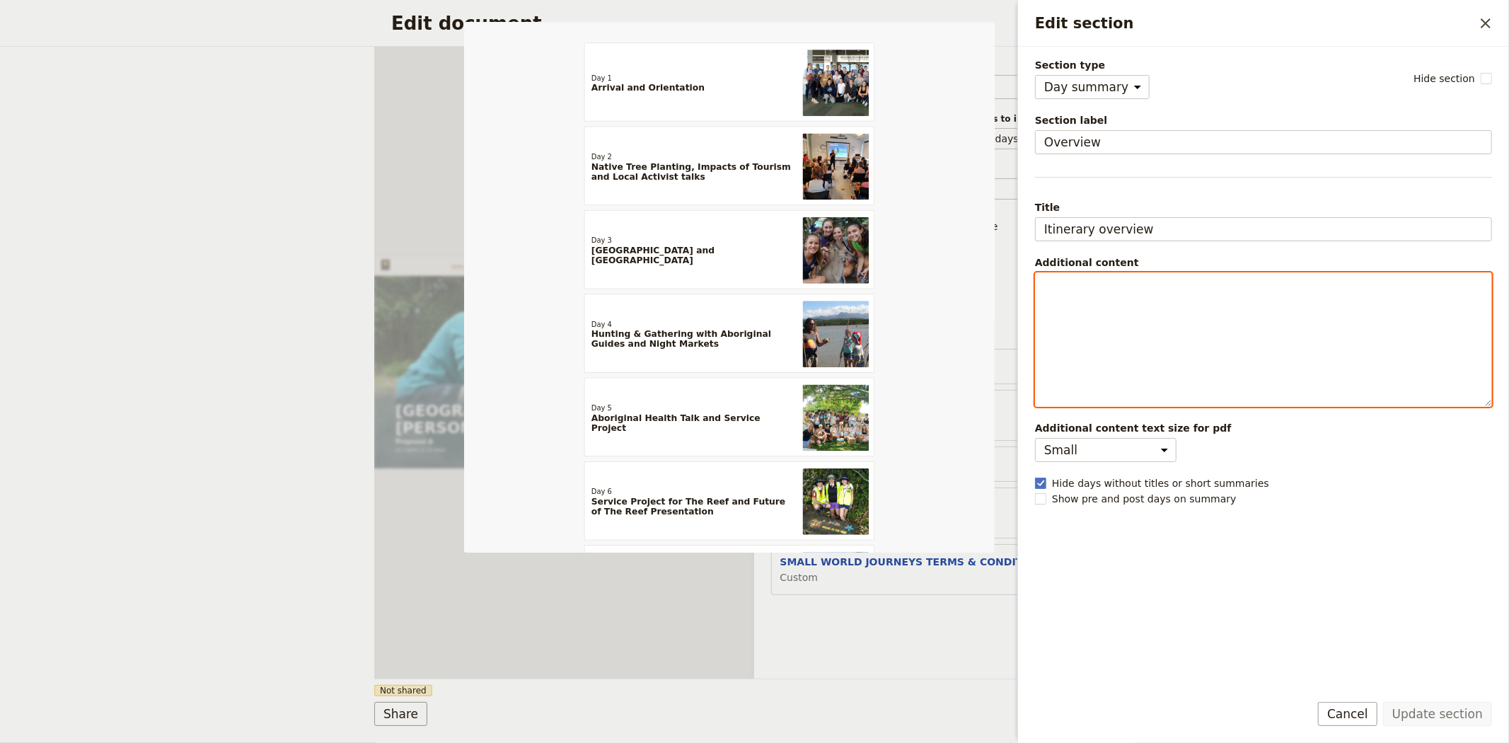
click at [1125, 334] on div "Edit section" at bounding box center [1264, 339] width 456 height 133
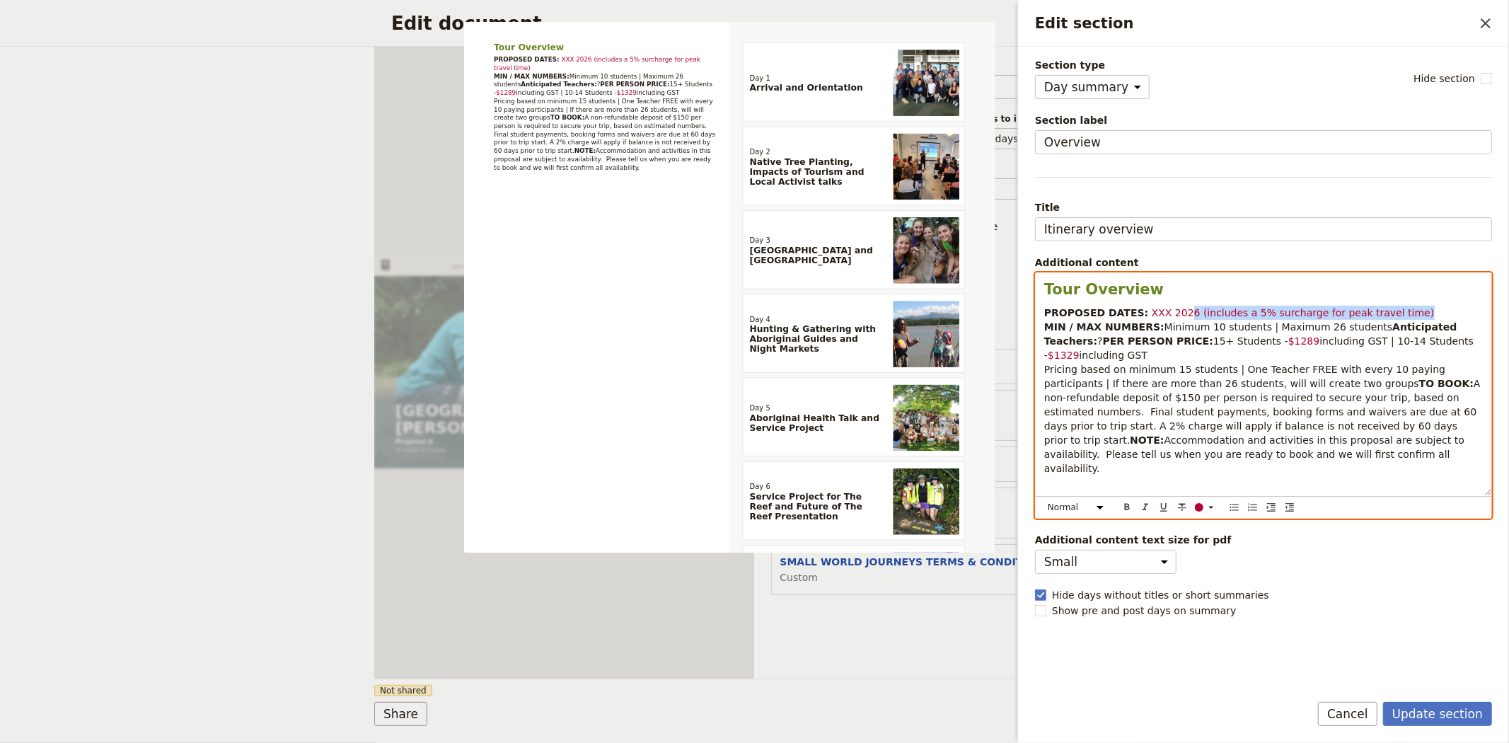
drag, startPoint x: 1384, startPoint y: 314, endPoint x: 1171, endPoint y: 313, distance: 212.9
click at [1171, 313] on p "PROPOSED DATES: XXX 2026 (includes a 5% surcharge for peak travel time) MIN / M…" at bounding box center [1263, 391] width 439 height 170
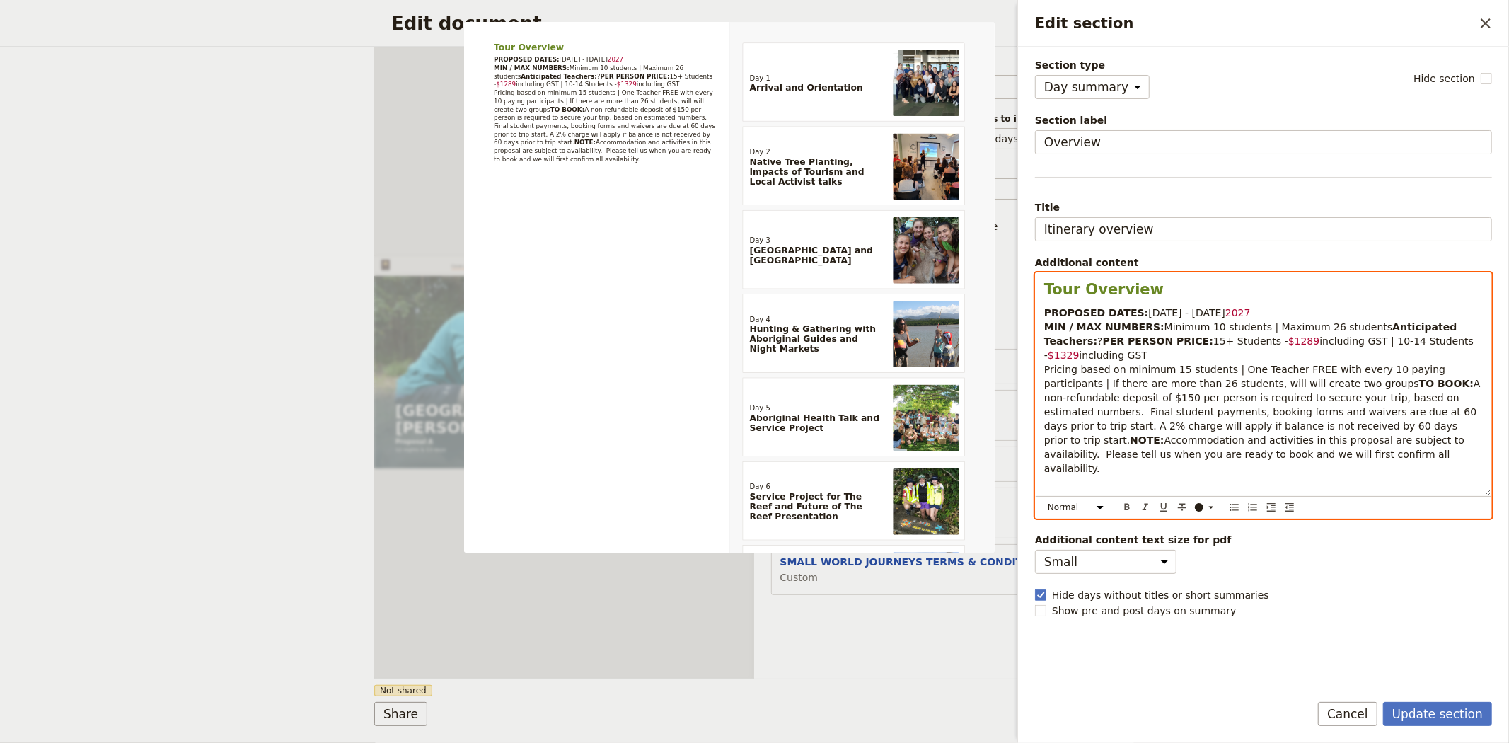
click at [1154, 341] on p "PROPOSED DATES: 2 - 13 January 2027 MIN / MAX NUMBERS: Minimum 10 students | Ma…" at bounding box center [1263, 391] width 439 height 170
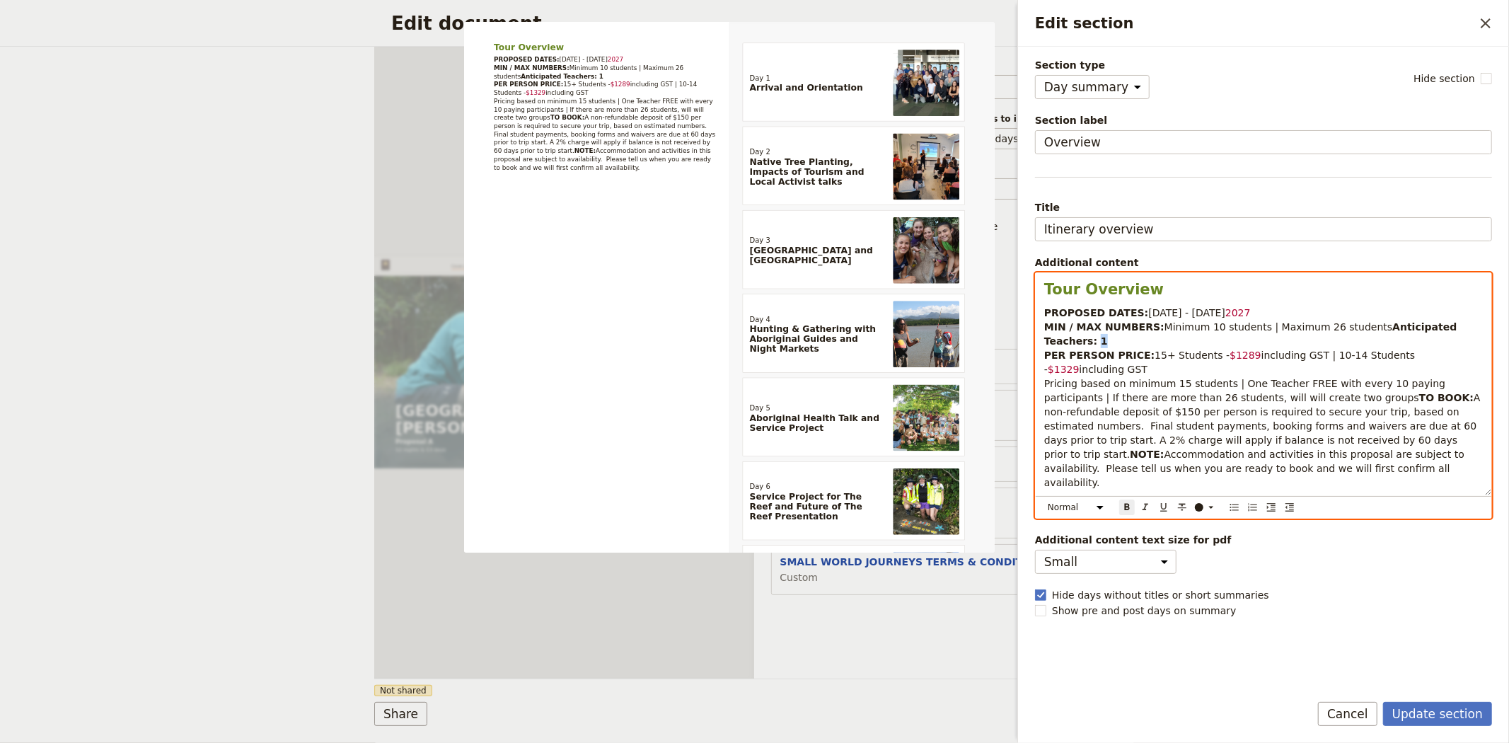
click at [1149, 342] on p "PROPOSED DATES: 2 - 13 January 2027 MIN / MAX NUMBERS: Minimum 10 students | Ma…" at bounding box center [1263, 398] width 439 height 184
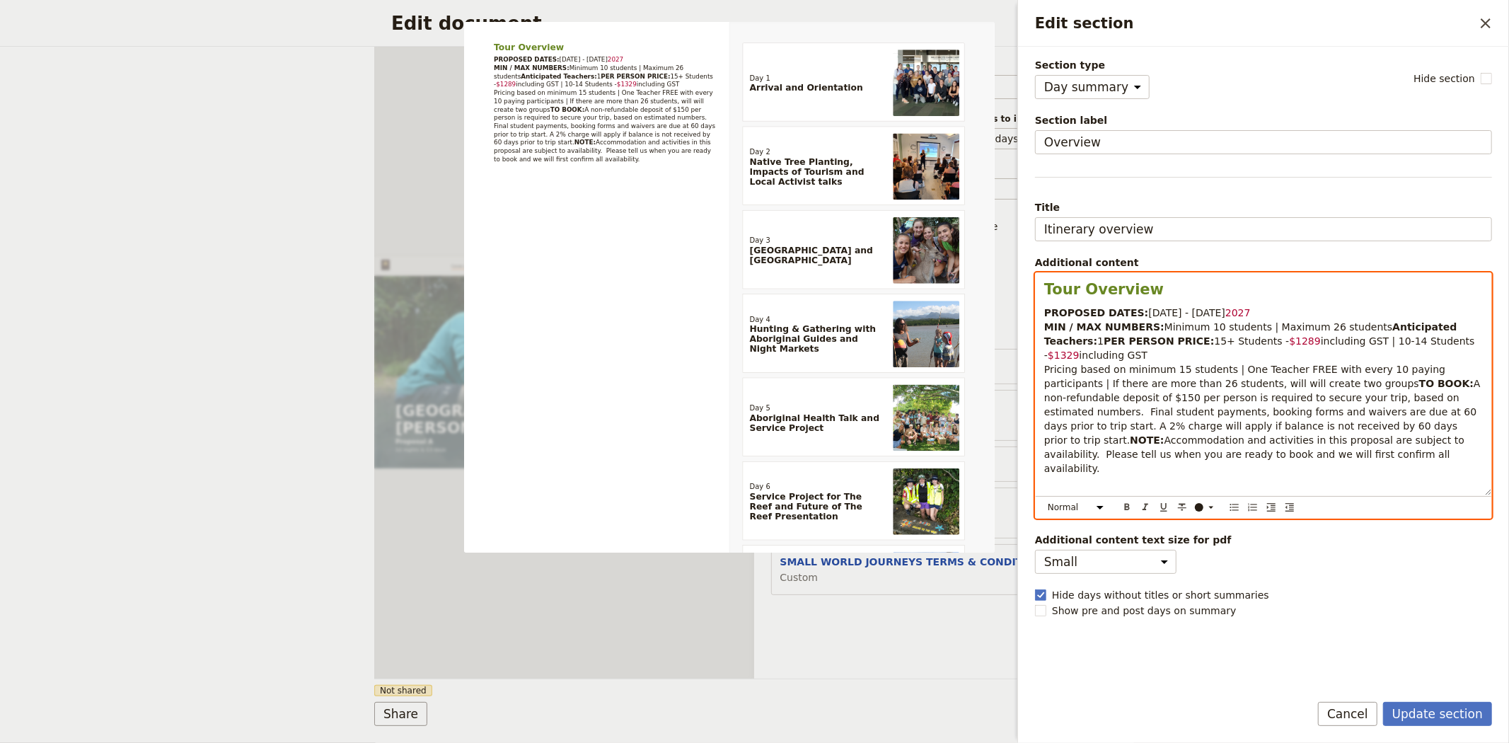
click at [1309, 327] on span "Minimum 10 students | Maximum 26 students" at bounding box center [1278, 326] width 228 height 11
drag, startPoint x: 1301, startPoint y: 357, endPoint x: 1140, endPoint y: 359, distance: 162.0
click at [1140, 359] on p "PROPOSED DATES: 2 - 13 January 2027 MIN / MAX NUMBERS: Minimum 10 students | Ma…" at bounding box center [1263, 391] width 439 height 170
copy p "15+ Students - $1289 including GST |"
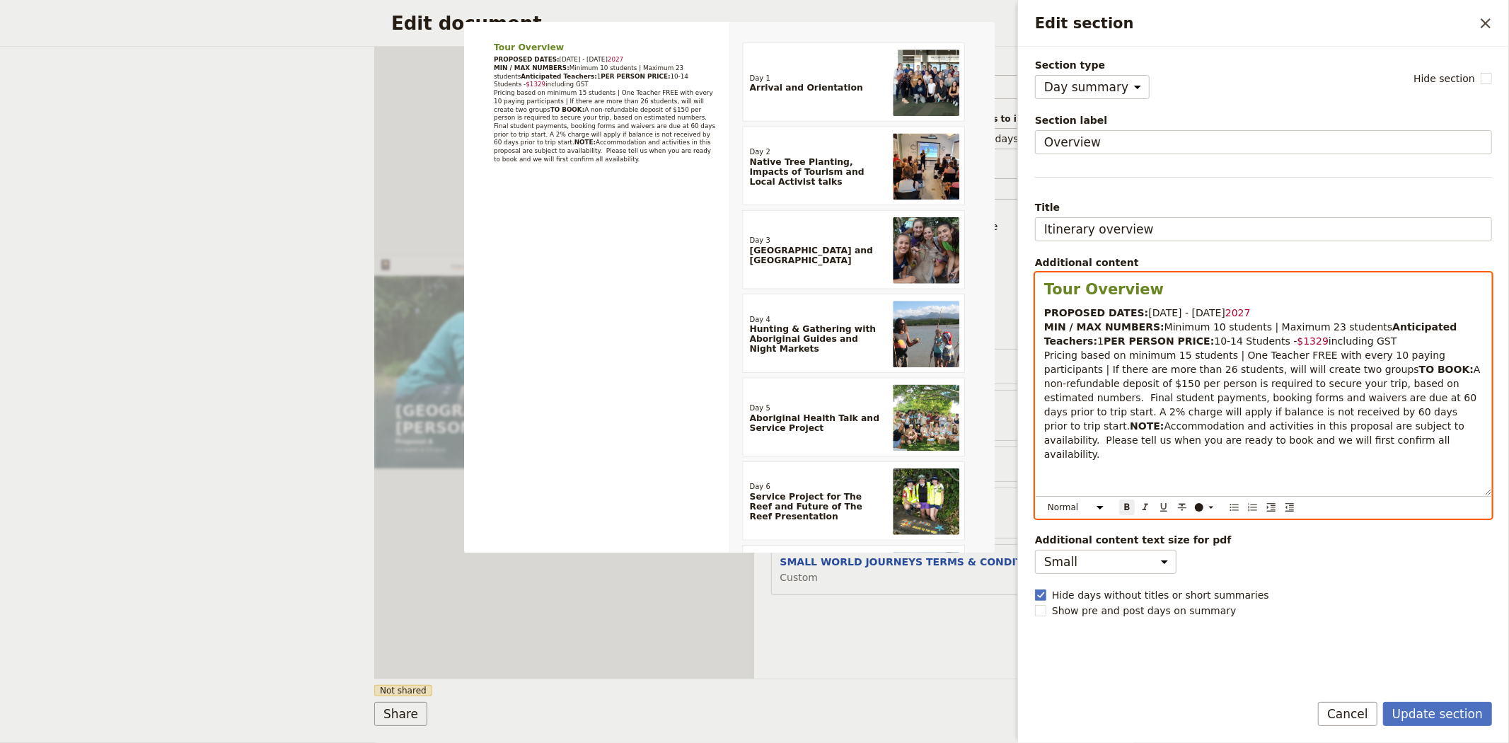
click at [1335, 356] on p "PROPOSED DATES: 2 - 13 January 2027 MIN / MAX NUMBERS: Minimum 10 students | Ma…" at bounding box center [1263, 384] width 439 height 156
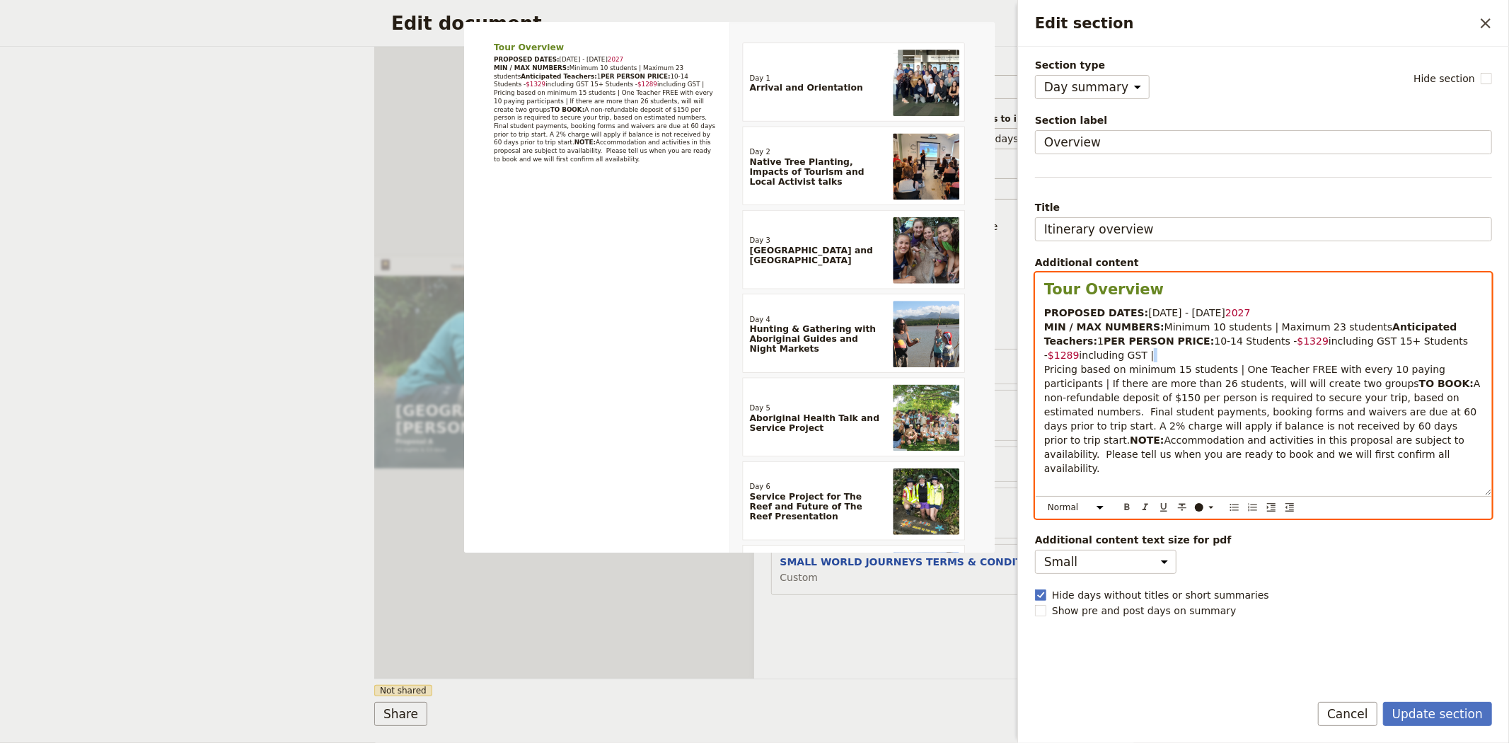
click at [1449, 354] on span "including GST | Pricing based on minimum 15 students | One Teacher FREE with ev…" at bounding box center [1246, 369] width 405 height 40
copy span "|"
click at [1297, 347] on span "$1329" at bounding box center [1313, 340] width 32 height 11
click at [1079, 355] on span "$1289" at bounding box center [1064, 354] width 32 height 11
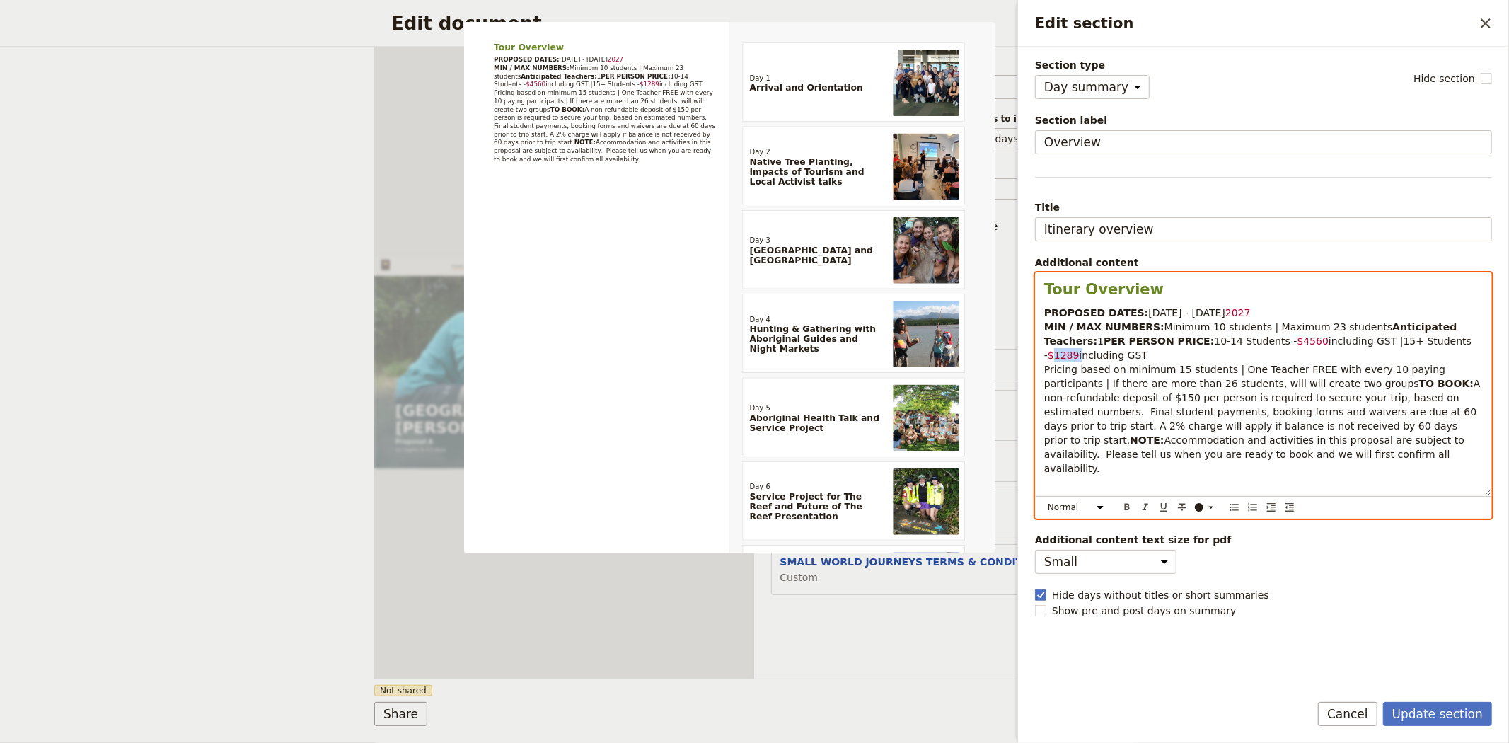
click at [1079, 355] on span "$1289" at bounding box center [1064, 354] width 32 height 11
drag, startPoint x: 1404, startPoint y: 359, endPoint x: 1215, endPoint y: 356, distance: 188.9
click at [1215, 356] on p "PROPOSED DATES: 2 - 13 January 2027 MIN / MAX NUMBERS: Minimum 10 students | Ma…" at bounding box center [1263, 391] width 439 height 170
click at [1205, 504] on icon "Edit section" at bounding box center [1210, 506] width 11 height 11
click at [1200, 527] on div "button" at bounding box center [1200, 530] width 8 height 8
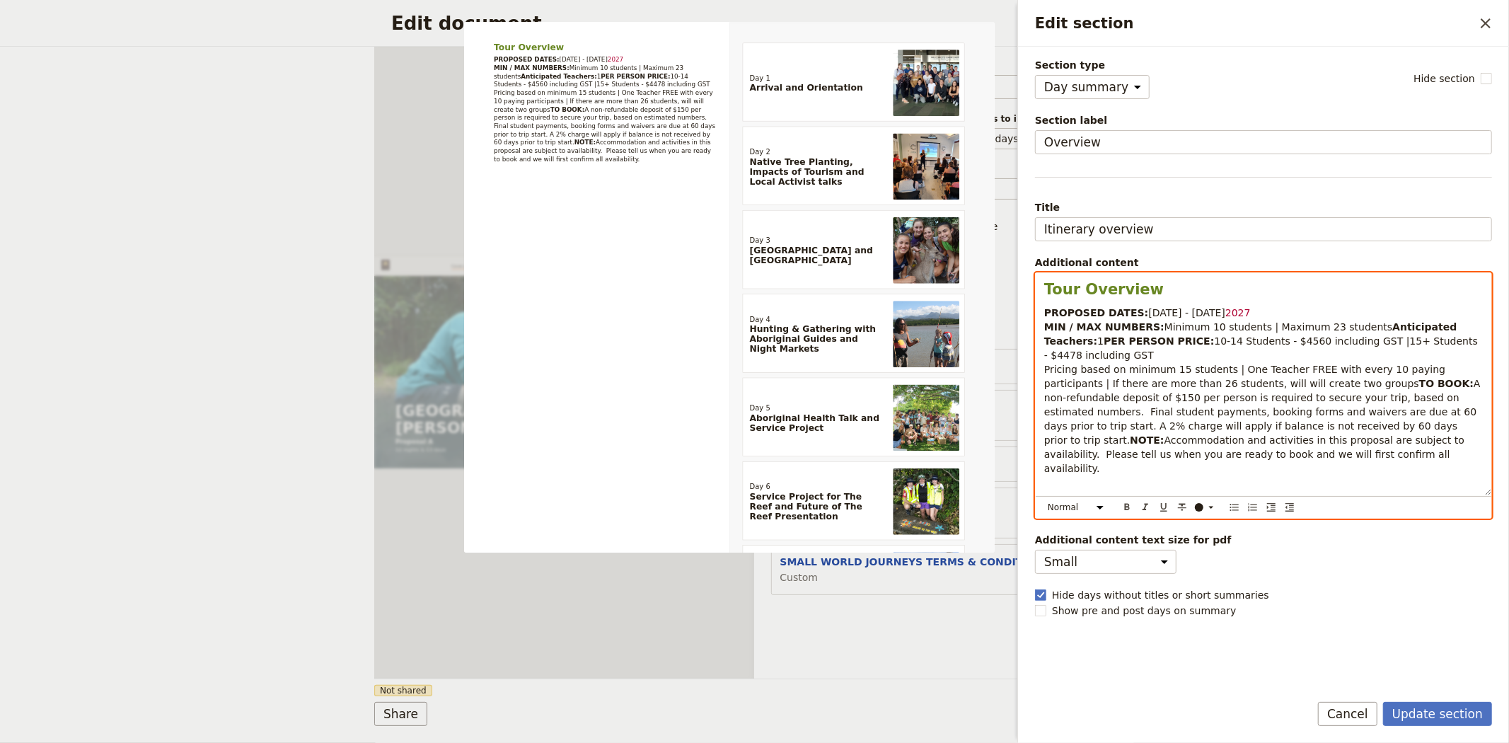
click at [1243, 354] on span "$4560 including GST |15+ Students - $4478" at bounding box center [1262, 347] width 437 height 25
drag, startPoint x: 1304, startPoint y: 355, endPoint x: 1217, endPoint y: 357, distance: 87.0
click at [1217, 357] on span "$4560 including GST |15+ Students - $4478" at bounding box center [1262, 347] width 437 height 25
copy span "$4560 including GST"
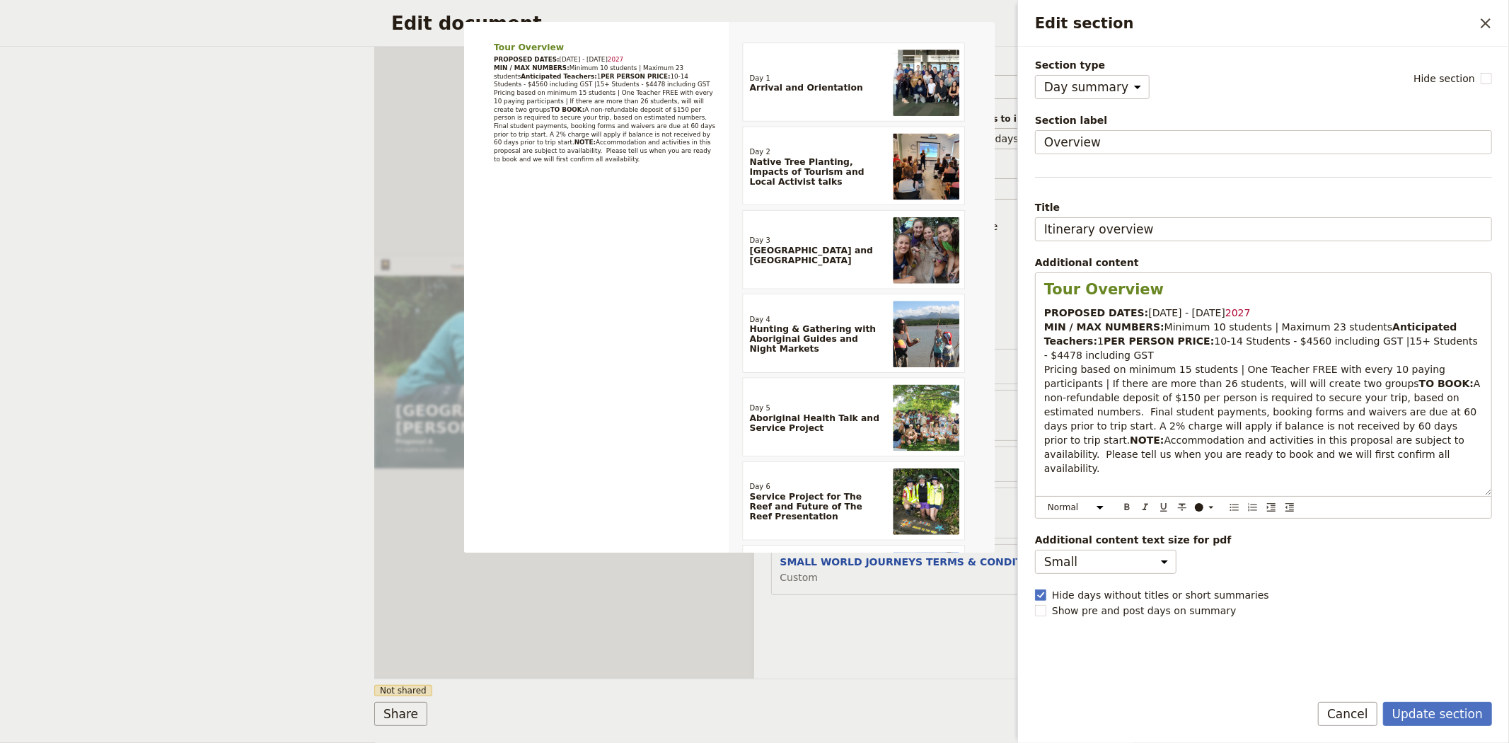
click at [1406, 697] on form "Section type Cover page Day summary Itinerary Custom Hide section Section label…" at bounding box center [1263, 395] width 491 height 696
click at [1420, 712] on button "Update section" at bounding box center [1437, 714] width 109 height 24
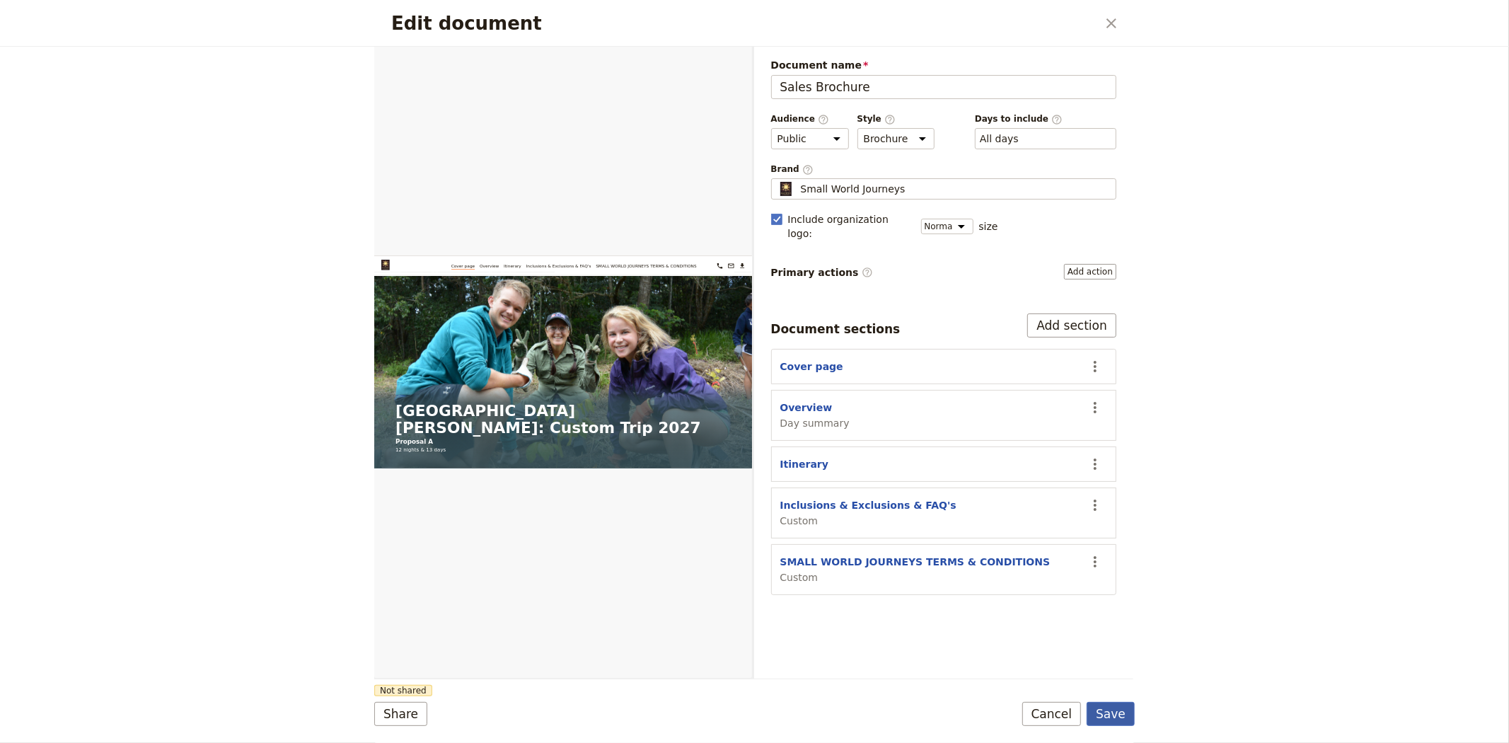
click at [1125, 712] on button "Save" at bounding box center [1110, 714] width 48 height 24
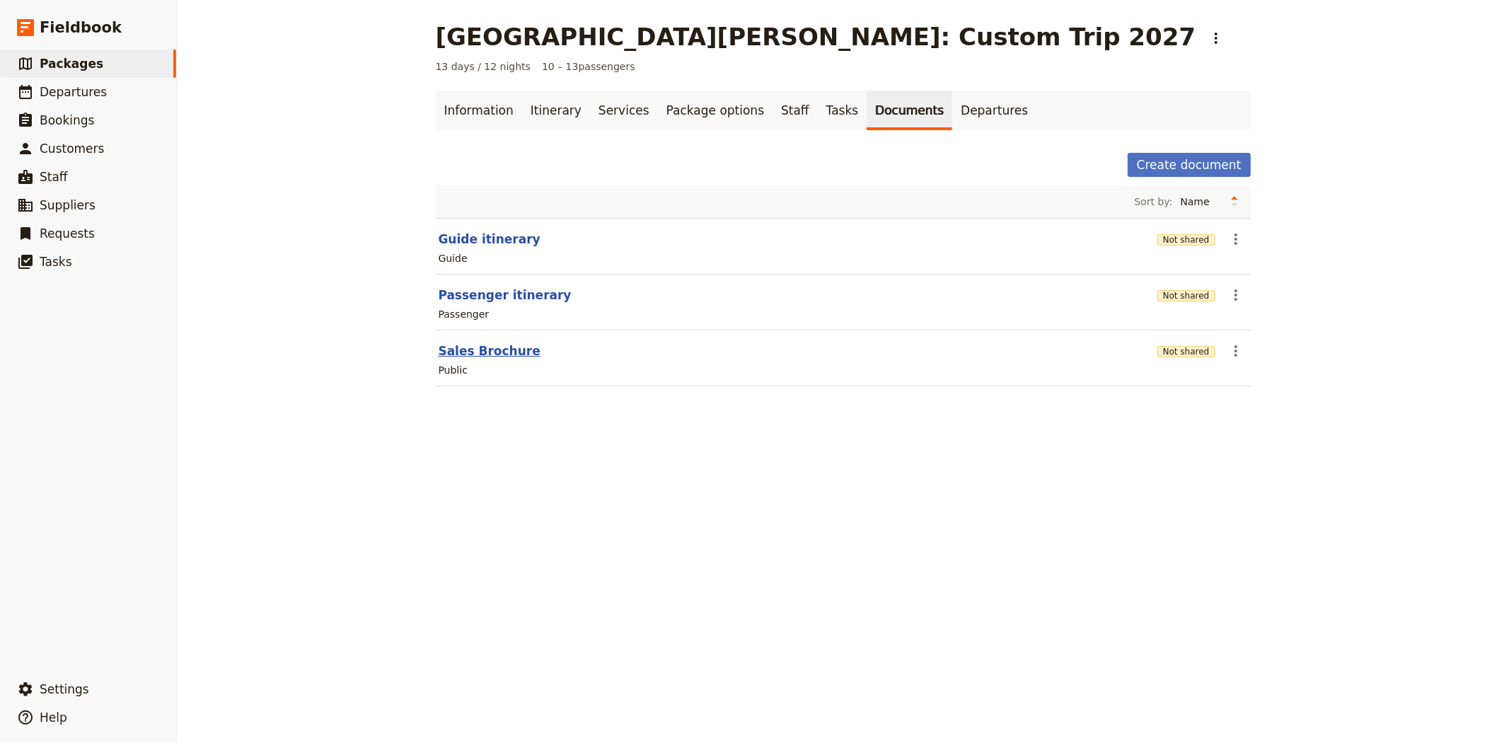
click at [464, 345] on button "Sales Brochure" at bounding box center [490, 350] width 102 height 17
select select "DEFAULT"
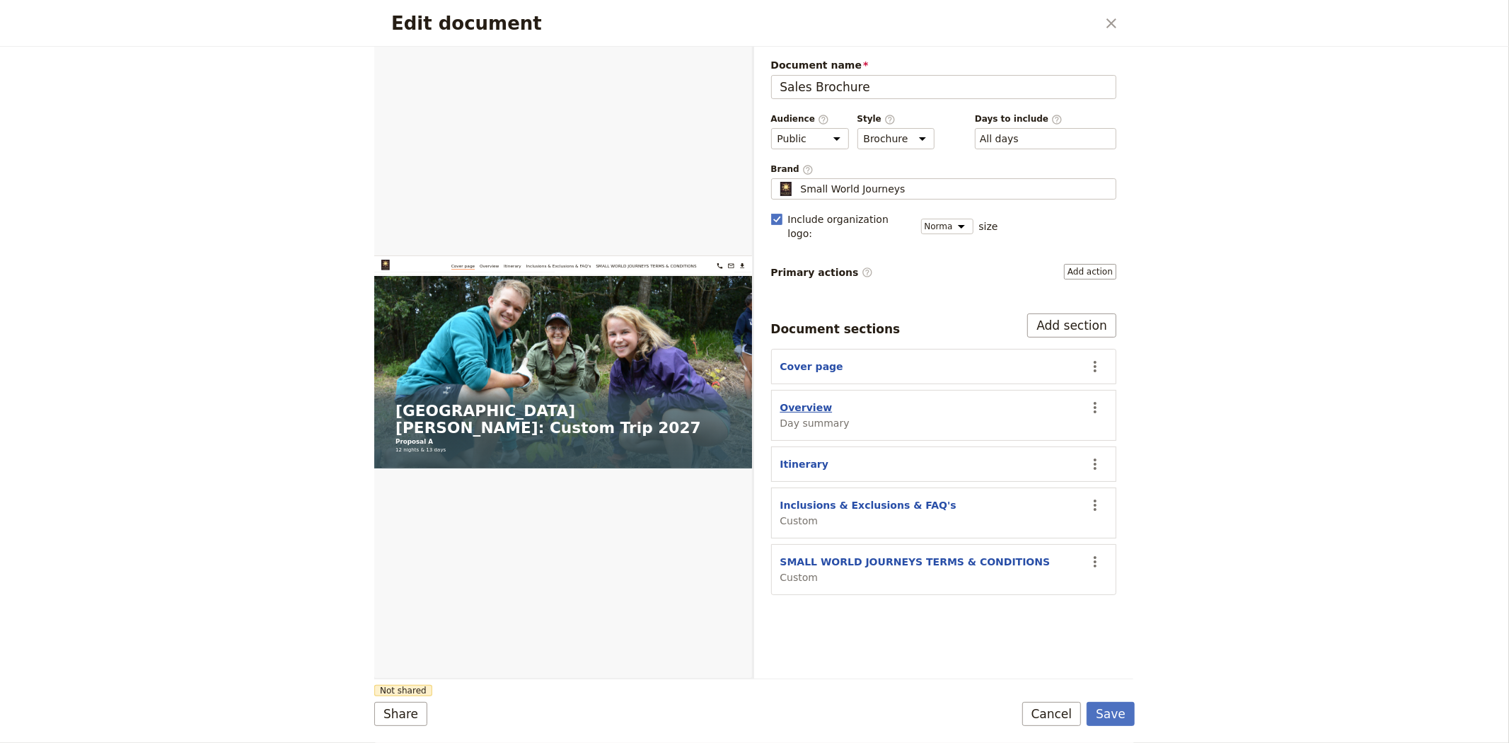
click at [814, 400] on button "Overview" at bounding box center [806, 407] width 52 height 14
select select "DAY_SUMMARY"
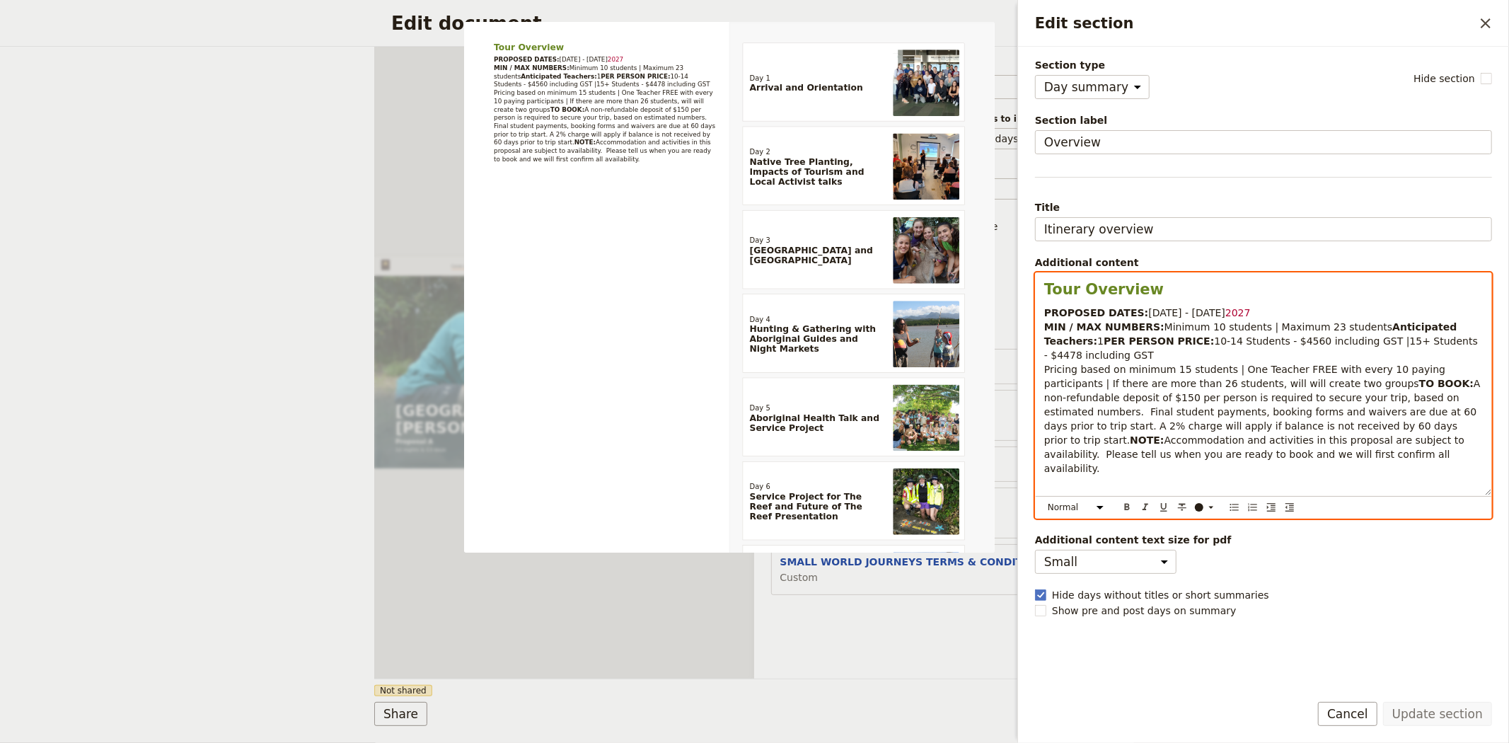
click at [1241, 354] on span "$4560 including GST |15+ Students - $4478" at bounding box center [1262, 347] width 437 height 25
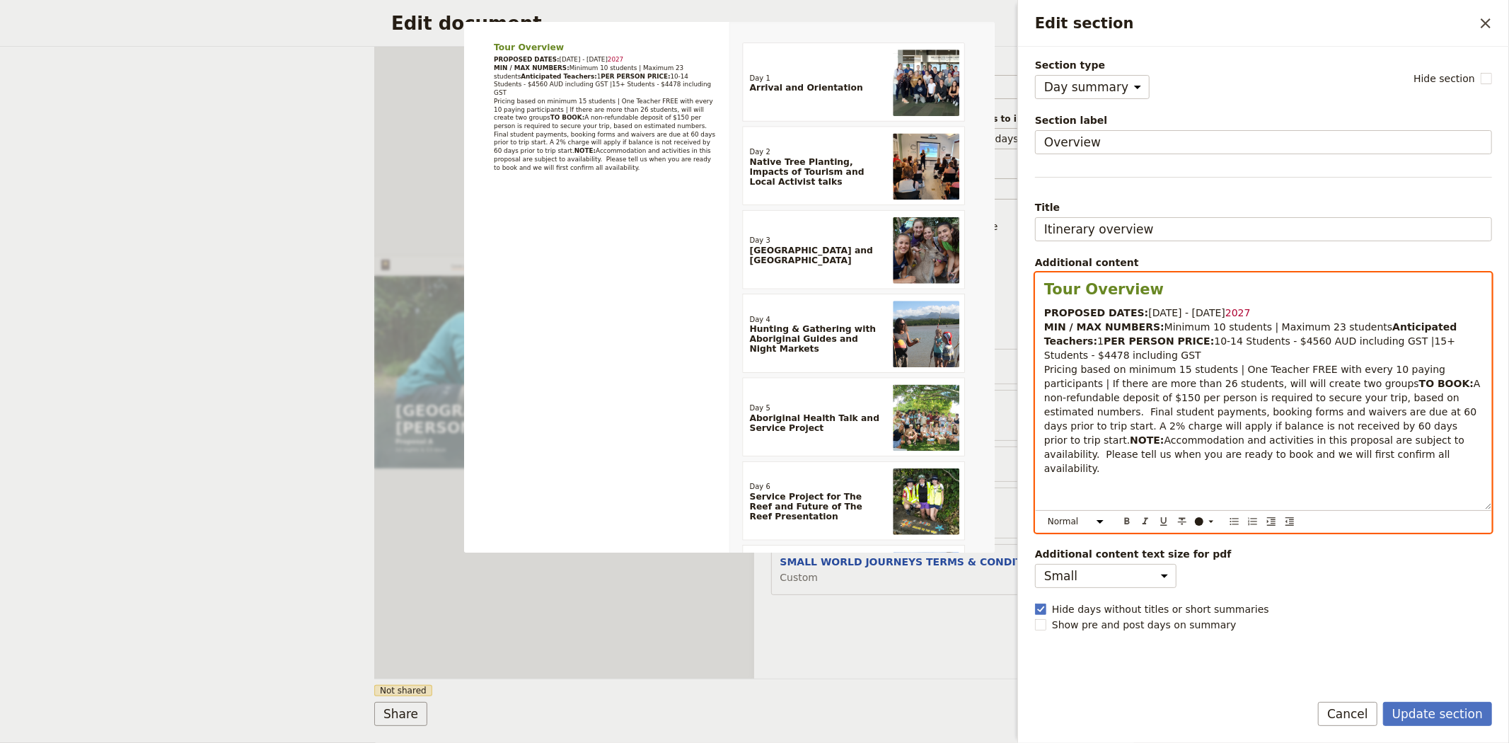
click at [1429, 356] on span "including GST Pricing based on minimum 15 students | One Teacher FREE with ever…" at bounding box center [1246, 369] width 405 height 40
click at [1113, 371] on p "PROPOSED DATES: 2 - 13 January 2027 MIN / MAX NUMBERS: Minimum 10 students | Ma…" at bounding box center [1263, 391] width 439 height 170
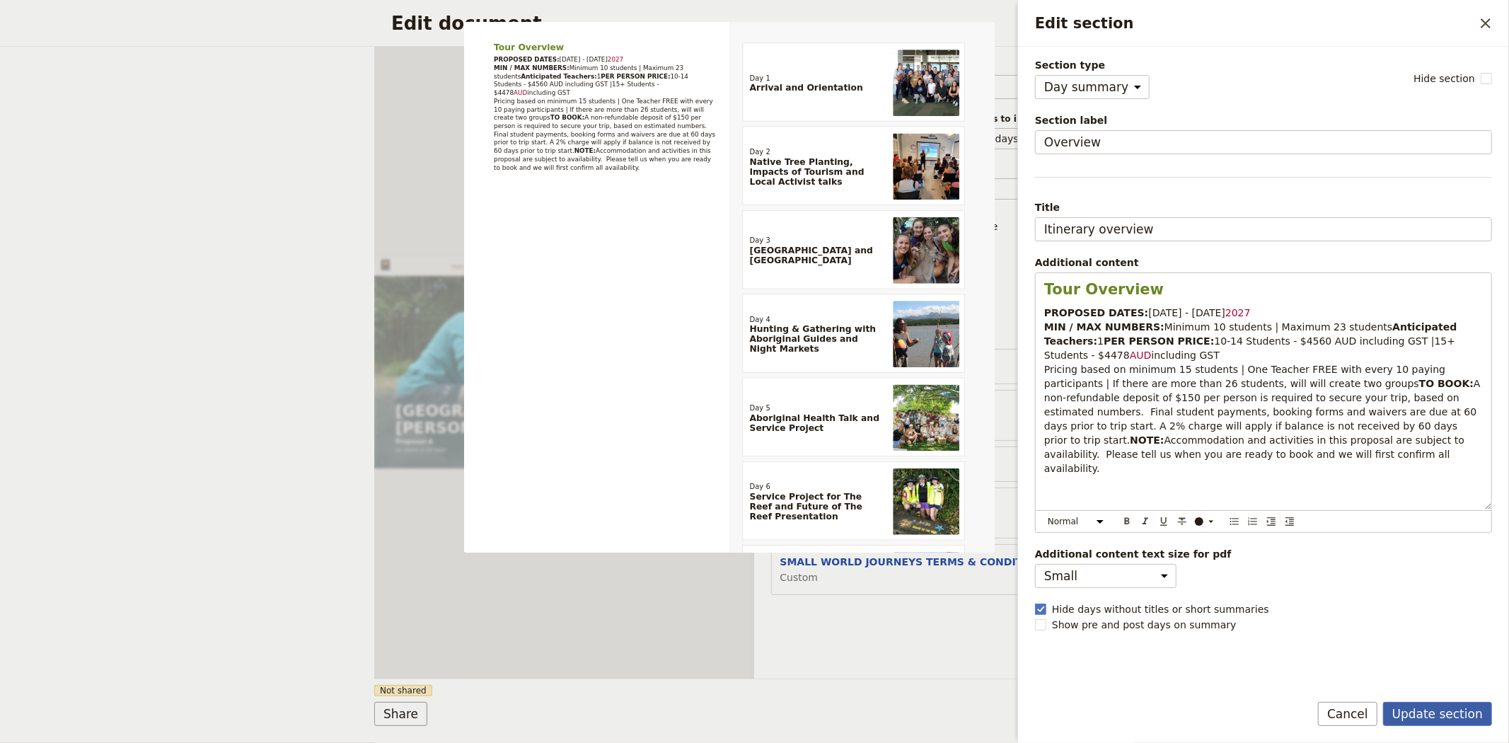
click at [1451, 717] on button "Update section" at bounding box center [1437, 714] width 109 height 24
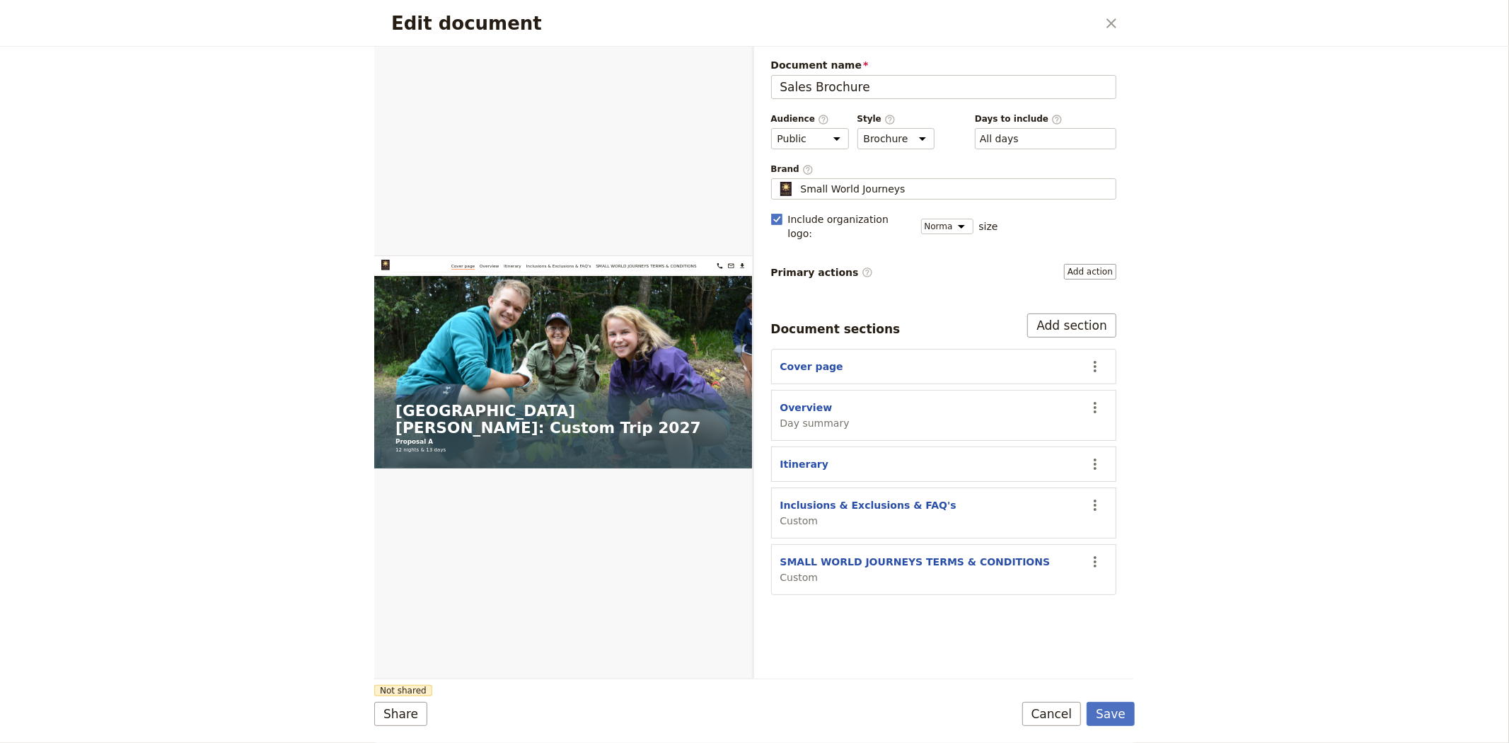
click at [1135, 715] on div "Edit document ​ Web PDF ​ Document name Sales Brochure Preview Audience ​ Publi…" at bounding box center [754, 371] width 1509 height 743
click at [1122, 714] on button "Save" at bounding box center [1110, 714] width 48 height 24
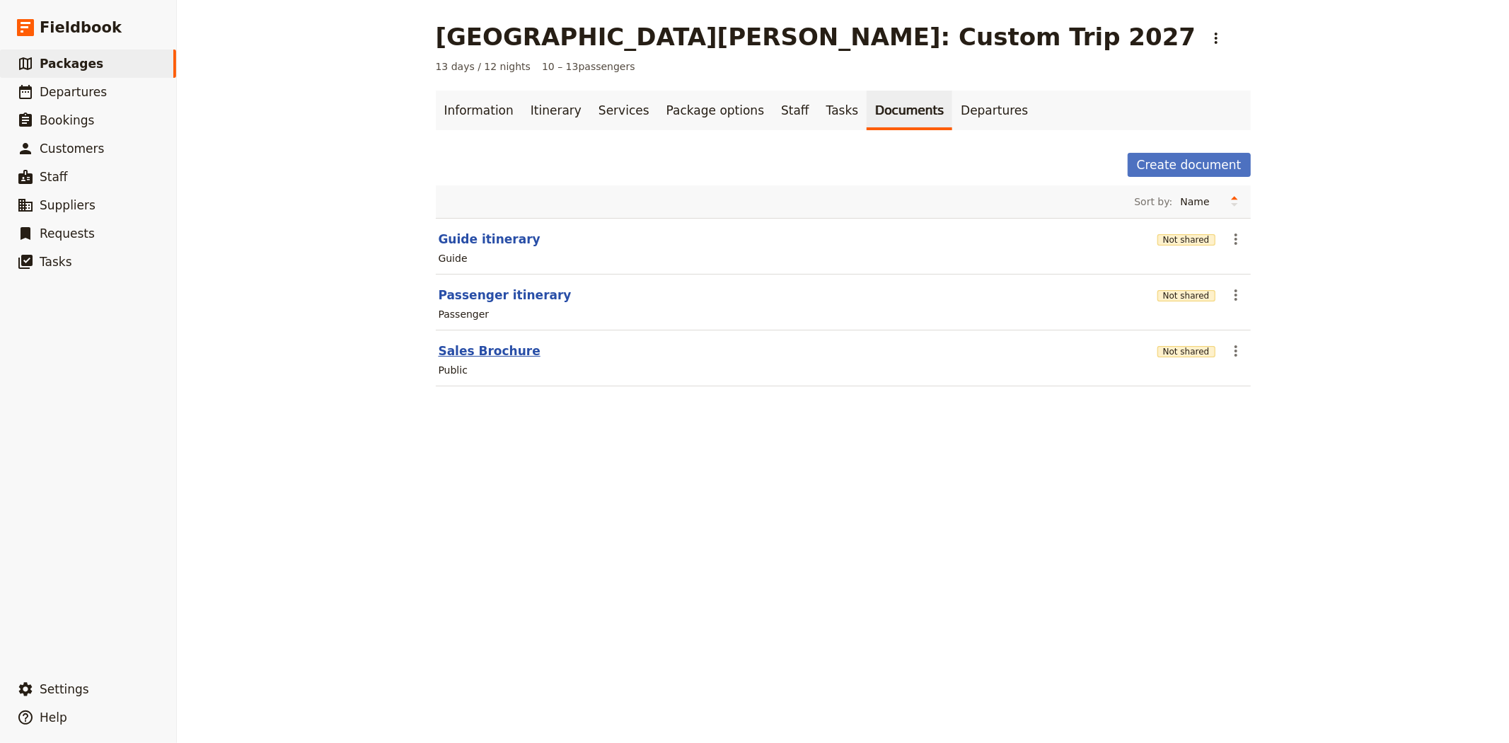
click at [474, 349] on button "Sales Brochure" at bounding box center [490, 350] width 102 height 17
select select "DEFAULT"
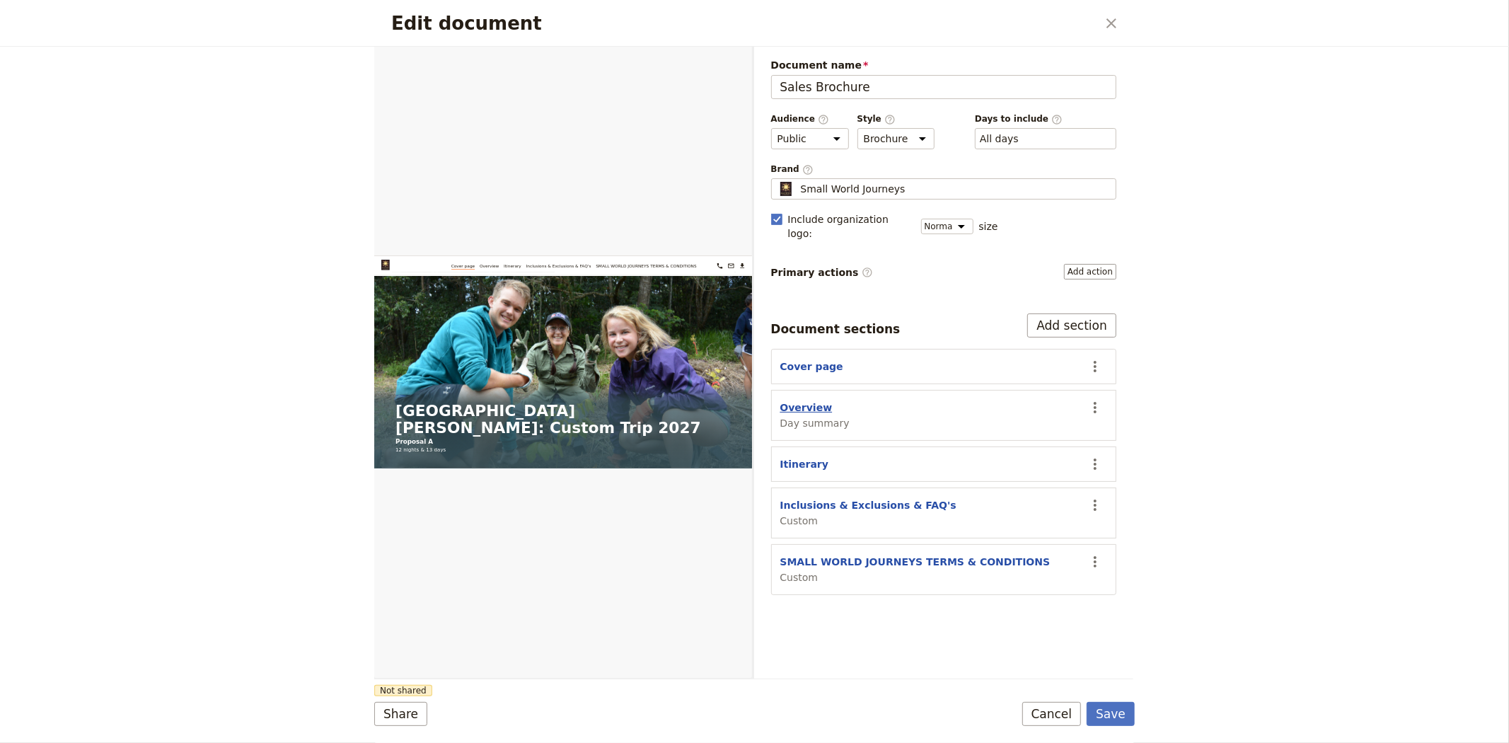
click at [786, 400] on button "Overview" at bounding box center [806, 407] width 52 height 14
select select "DAY_SUMMARY"
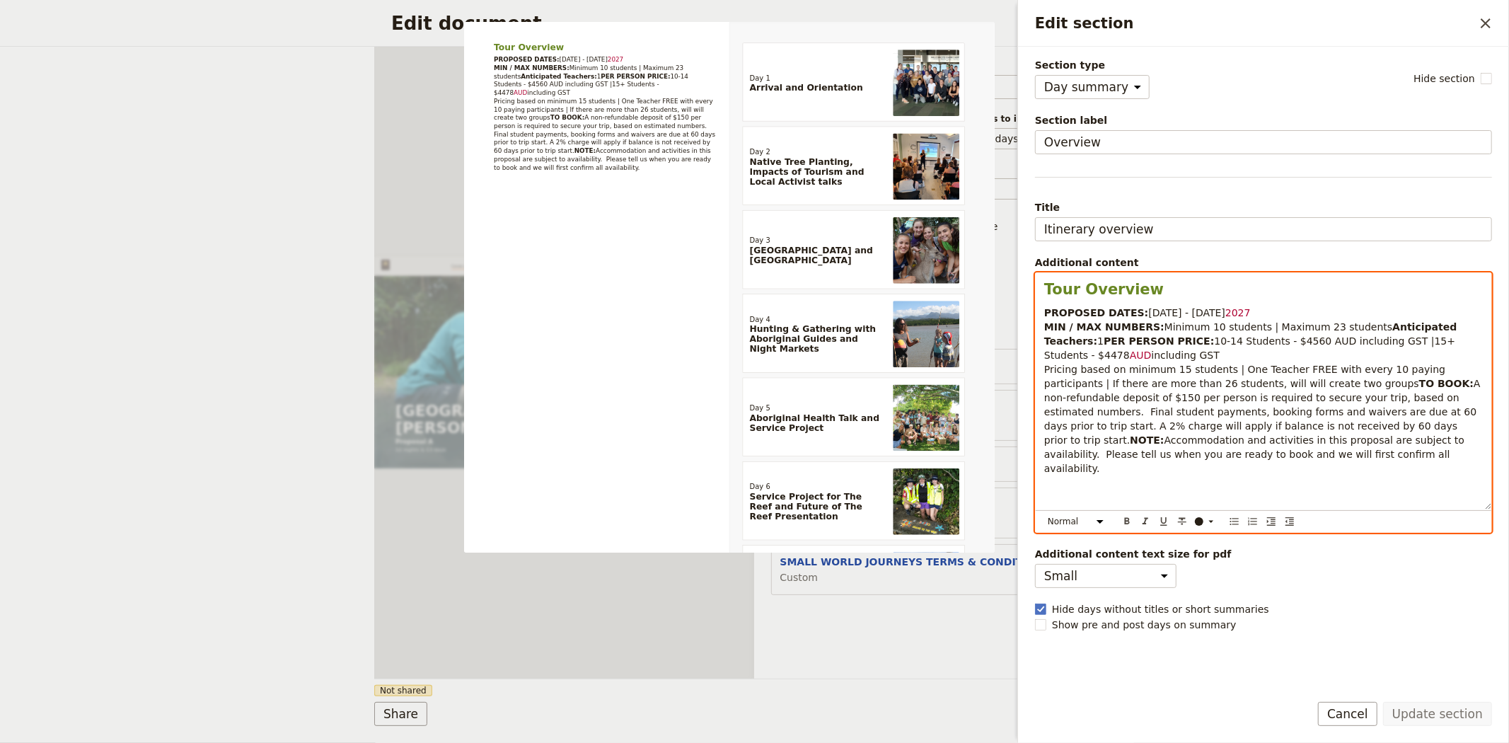
click at [1326, 356] on span "$4560 AUD including GST |15+ Students - $4478" at bounding box center [1251, 347] width 414 height 25
click at [1330, 354] on span "$4560 AUD including GST as of 2 Sep 2025, is equivalent to X USD |15+ Students …" at bounding box center [1251, 347] width 414 height 25
click at [1073, 361] on span "$4560 AUD including GST (as of 2 Sep 2025, is equivalent to X USD |15+ Students…" at bounding box center [1253, 347] width 418 height 25
click at [1229, 354] on span "$4560 AUD including GST (as of 2 Sep 2025, is equivalent to X USD) |15+ Student…" at bounding box center [1253, 347] width 418 height 25
click at [1229, 355] on span "$4560 AUD including GST (as of 2 Sep 2025, is equivalent to X USD) |15+ Student…" at bounding box center [1253, 347] width 418 height 25
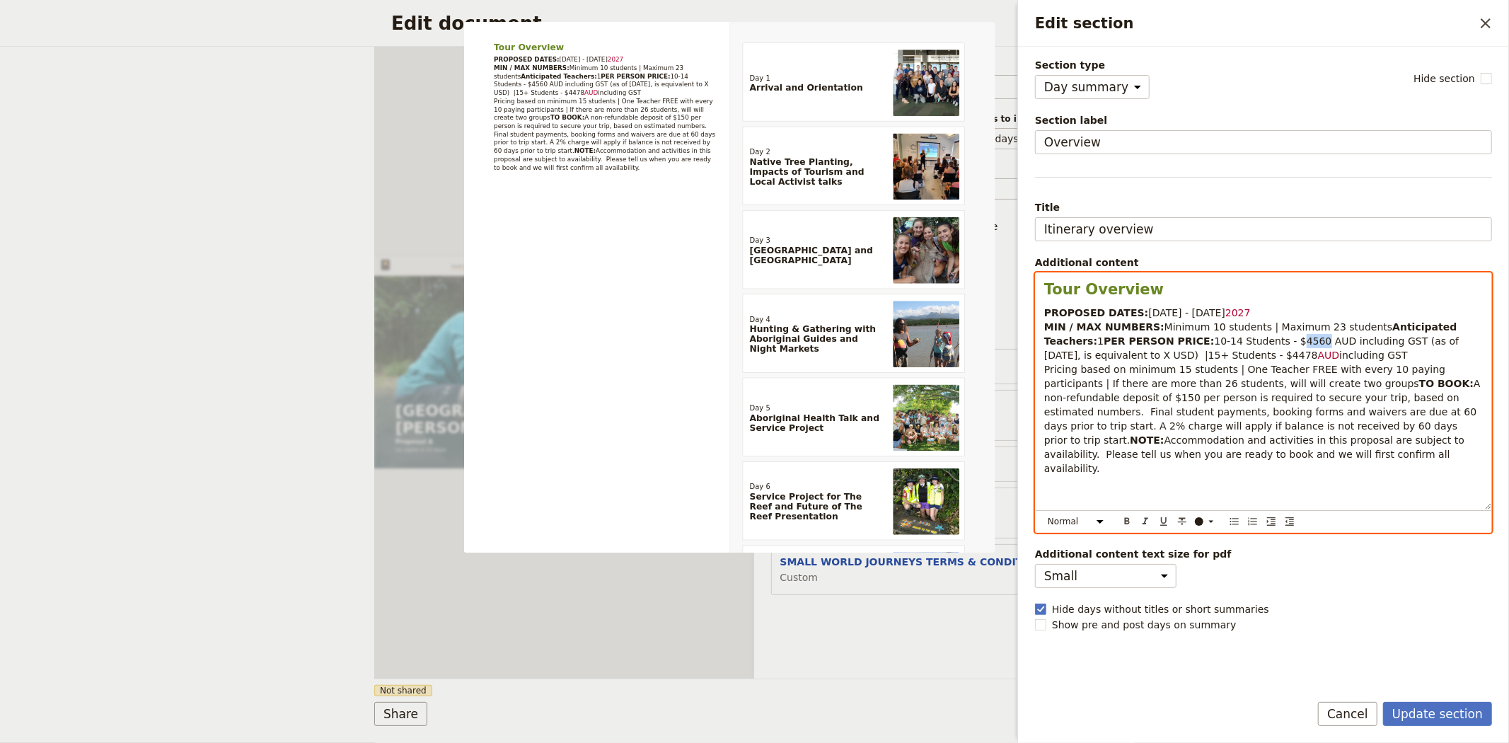
copy span "4560"
click at [1048, 361] on span "$4560 AUD including GST (as of 2 Sep 2025, is equivalent to X USD) |15+ Student…" at bounding box center [1253, 347] width 418 height 25
click at [1105, 361] on span "$4560 AUD including GST (as of 2 Sep 2025, is equivalent to $2983 USD) |15+ Stu…" at bounding box center [1253, 347] width 418 height 25
drag, startPoint x: 1094, startPoint y: 370, endPoint x: 1328, endPoint y: 352, distance: 234.8
click at [1328, 352] on span "$4560 AUD including GST (as of 2 Sep 2025, is equivalent to $2983 USD) | 15+ St…" at bounding box center [1253, 347] width 418 height 25
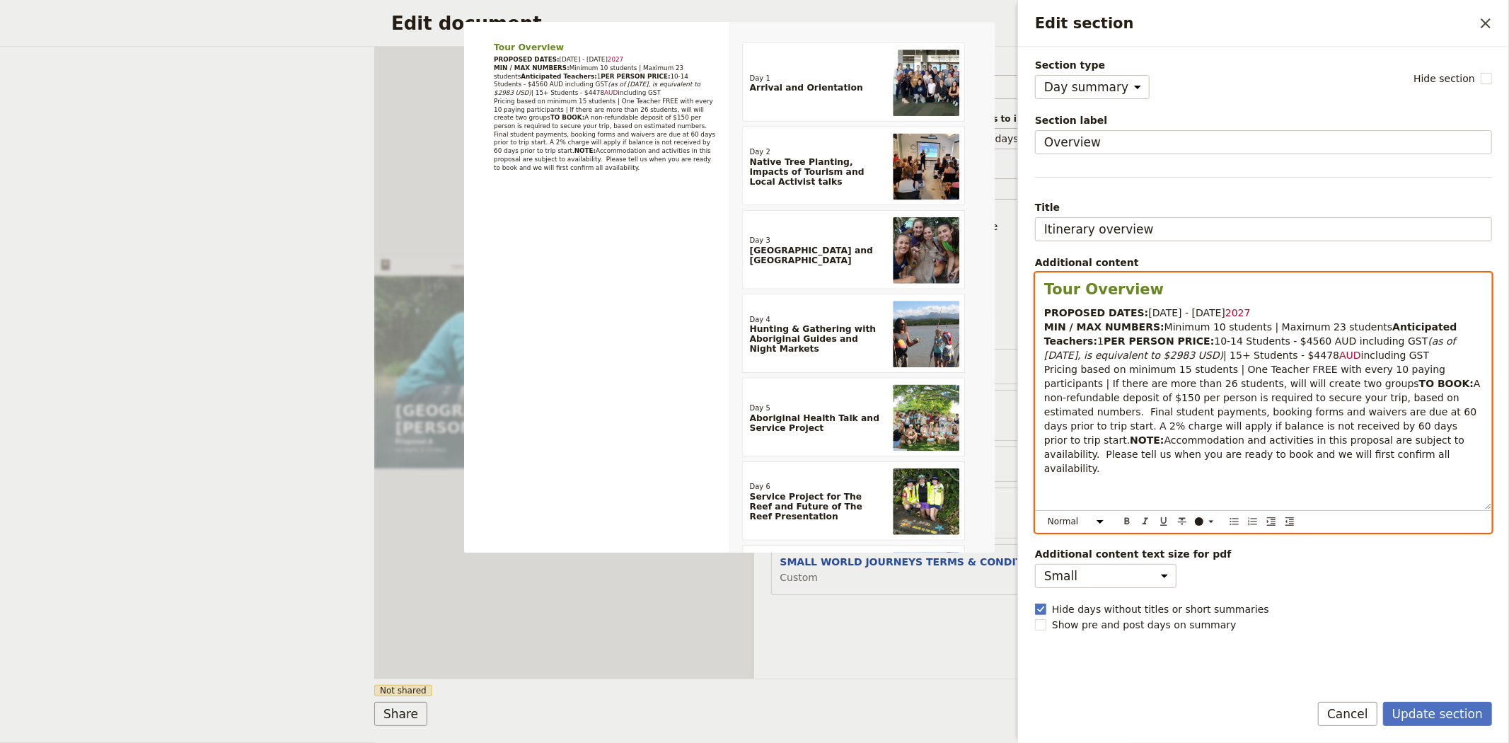
click at [1291, 366] on p "PROPOSED DATES: 2 - 13 January 2027 MIN / MAX NUMBERS: Minimum 10 students | Ma…" at bounding box center [1263, 391] width 439 height 170
drag, startPoint x: 1095, startPoint y: 370, endPoint x: 1328, endPoint y: 354, distance: 234.0
click at [1328, 354] on p "PROPOSED DATES: 2 - 13 January 2027 MIN / MAX NUMBERS: Minimum 10 students | Ma…" at bounding box center [1263, 391] width 439 height 170
copy em "(as of 2 Sep 2025, is equivalent to $2983 USD)"
click at [1304, 368] on p "PROPOSED DATES: 2 - 13 January 2027 MIN / MAX NUMBERS: Minimum 10 students | Ma…" at bounding box center [1263, 391] width 439 height 170
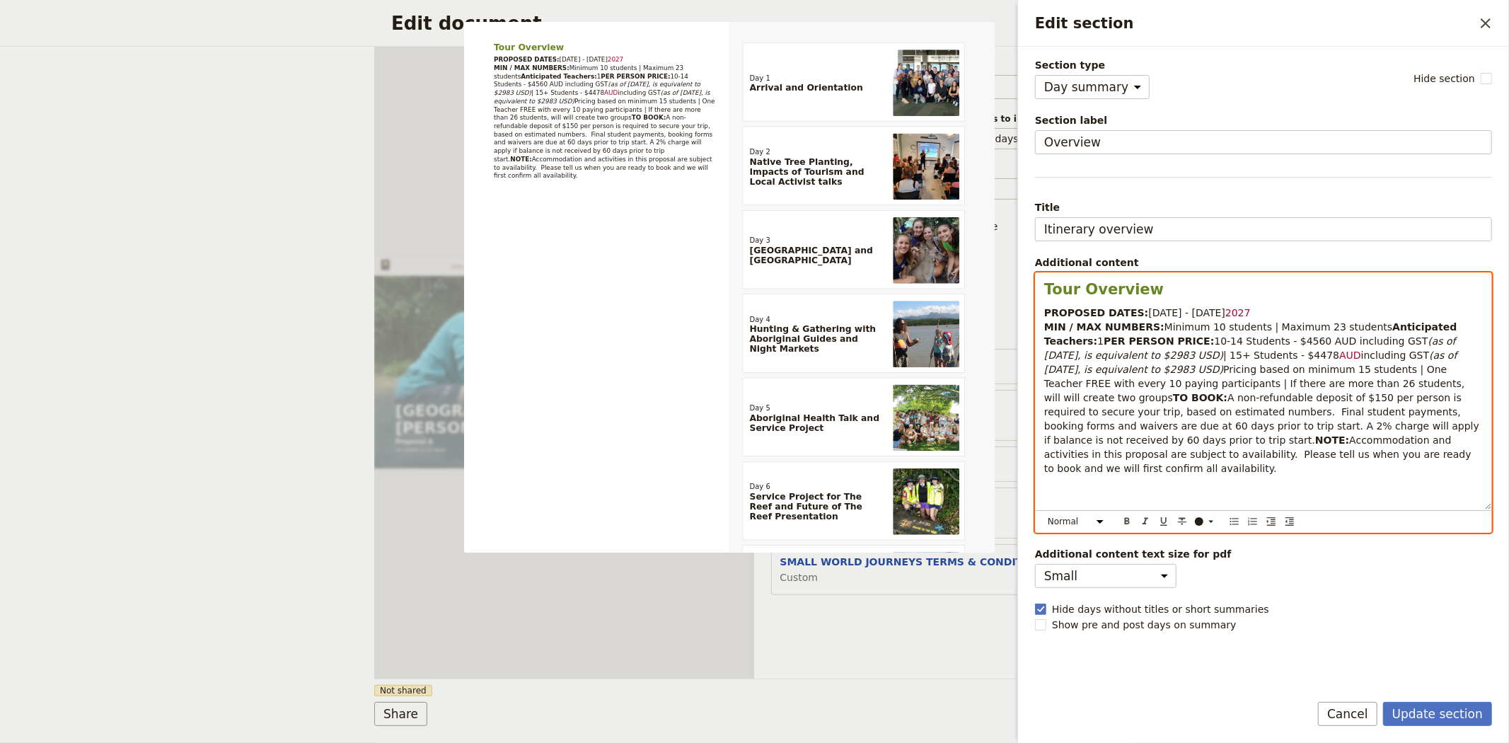
click at [1223, 361] on span "| 15+ Students - $4478" at bounding box center [1281, 354] width 116 height 11
copy p "4478"
click at [1446, 371] on em "(as of 2 Sep 2025, is equivalent to $2983 USD)" at bounding box center [1252, 361] width 416 height 25
click at [1200, 388] on span "Pricing based on minimum 15 students | One Teacher FREE with every 10 paying pa…" at bounding box center [1256, 384] width 424 height 40
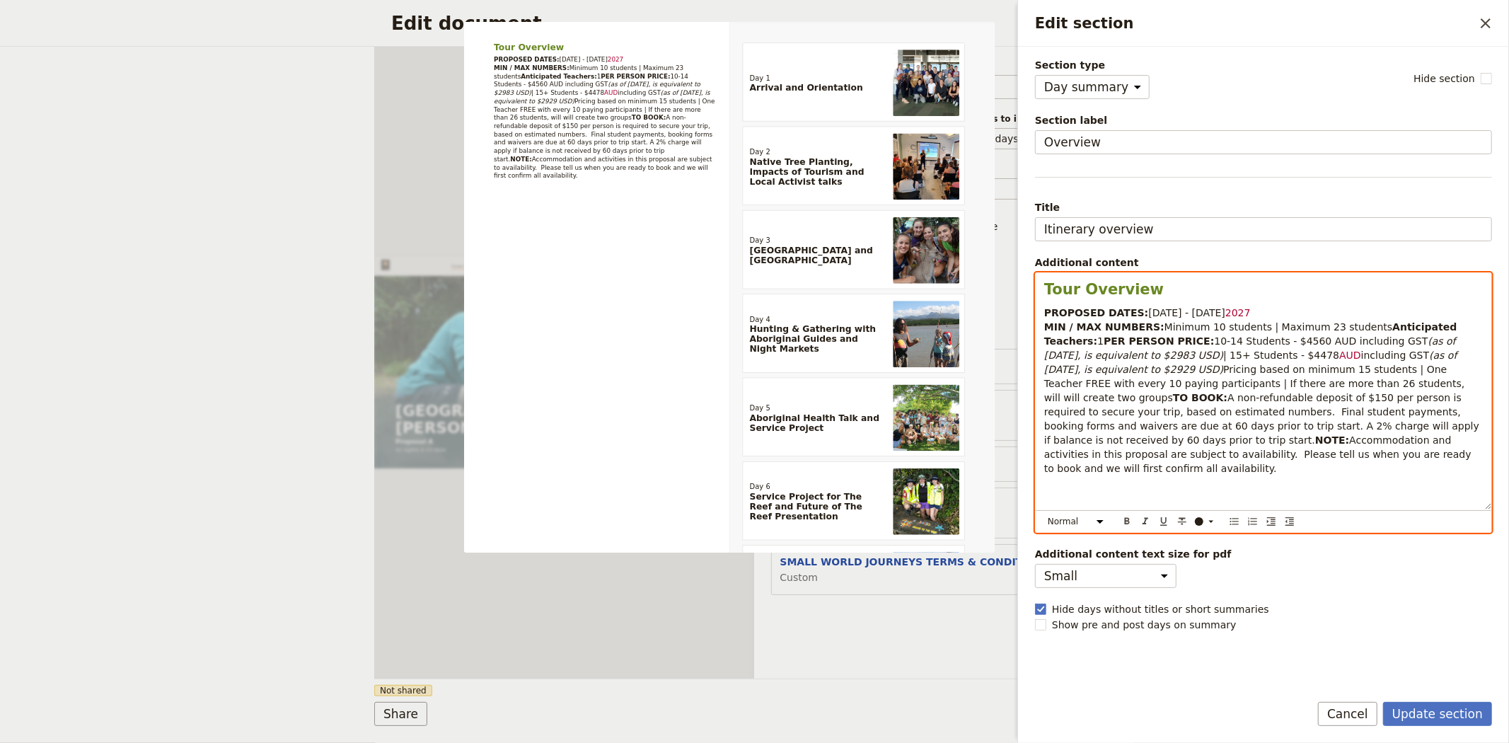
click at [1172, 384] on span "Pricing based on minimum 15 students | One Teacher FREE with every 10 paying pa…" at bounding box center [1256, 384] width 424 height 40
drag, startPoint x: 1309, startPoint y: 403, endPoint x: 1222, endPoint y: 387, distance: 89.2
click at [1222, 387] on p "PROPOSED DATES: 2 - 13 January 2027 MIN / MAX NUMBERS: Minimum 10 students | Ma…" at bounding box center [1263, 391] width 439 height 170
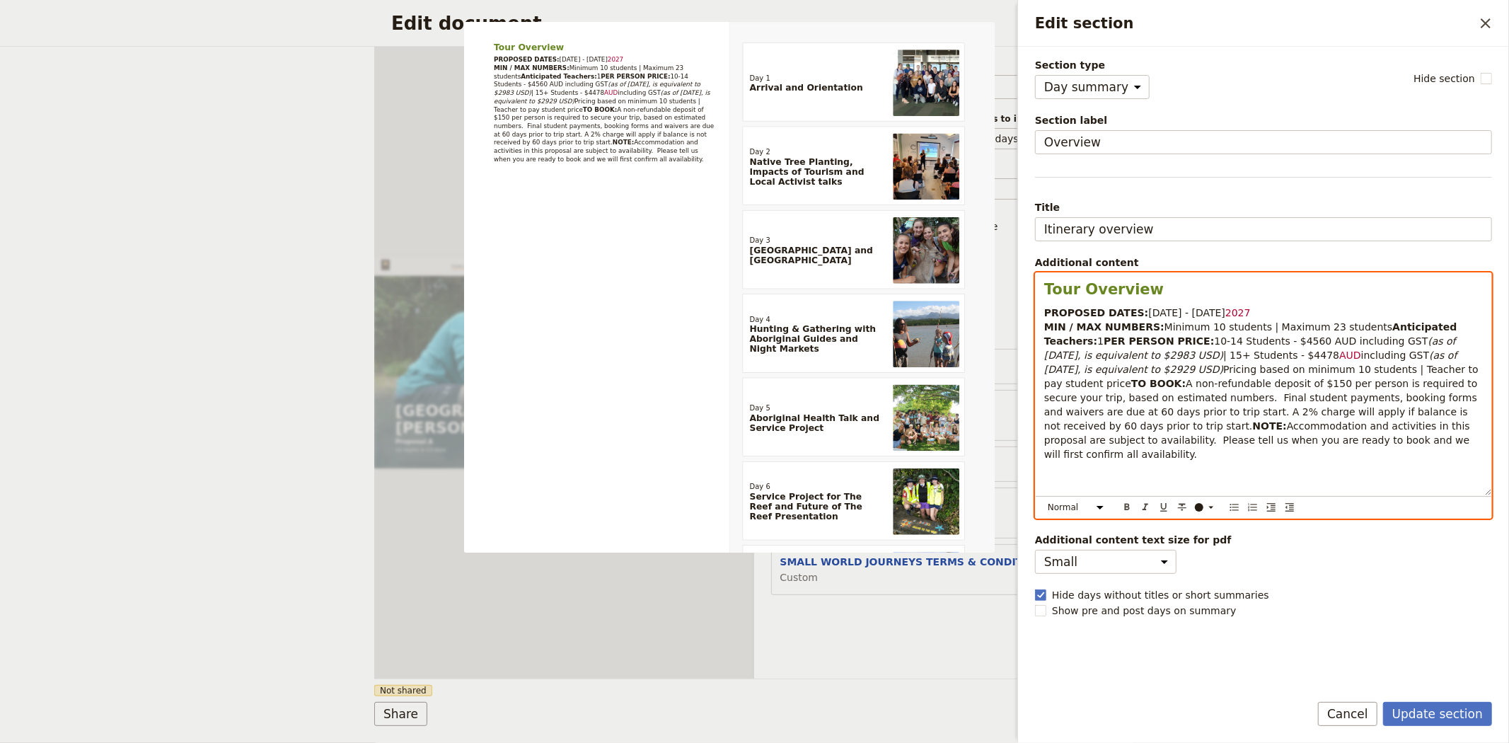
drag, startPoint x: 1354, startPoint y: 385, endPoint x: 1033, endPoint y: 313, distance: 328.3
click at [1033, 313] on div "Section type Cover page Day summary Itinerary Custom Hide section Section label…" at bounding box center [1263, 364] width 491 height 634
click at [1199, 508] on div "Edit section" at bounding box center [1199, 507] width 8 height 8
click at [1200, 528] on div "button" at bounding box center [1200, 530] width 8 height 8
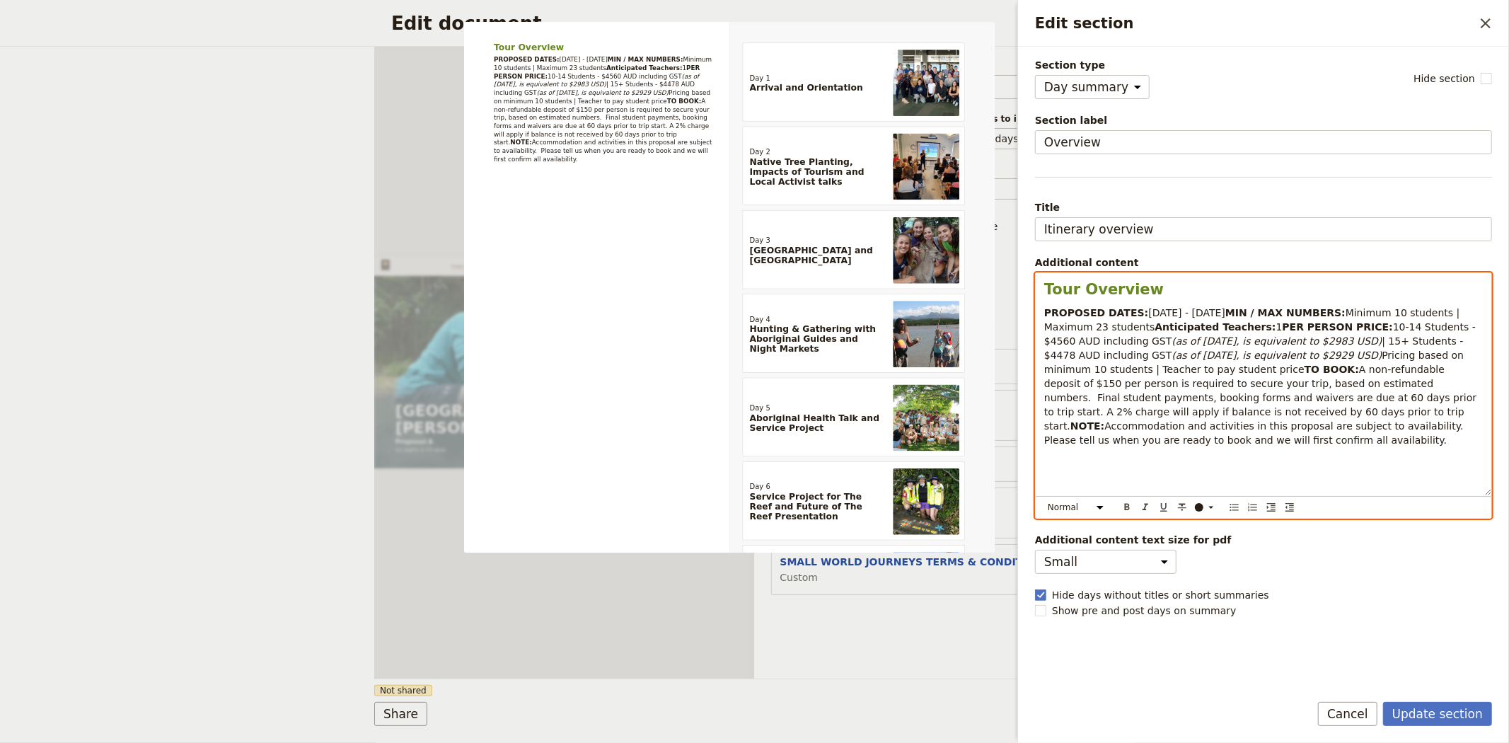
click at [1295, 361] on em "(as of 2 Sep 2025, is equivalent to $2929 USD)" at bounding box center [1277, 354] width 210 height 11
click at [1245, 412] on span "A non-refundable deposit of $150 per person is required to secure your trip, ba…" at bounding box center [1262, 398] width 436 height 68
drag, startPoint x: 1353, startPoint y: 390, endPoint x: 1034, endPoint y: 356, distance: 320.8
click at [1034, 356] on div "Section type Cover page Day summary Itinerary Custom Hide section Section label…" at bounding box center [1263, 364] width 491 height 634
copy p "PER PERSON PRICE: 10-14 Students - $4560 AUD including GST (as of 2 Sep 2025, i…"
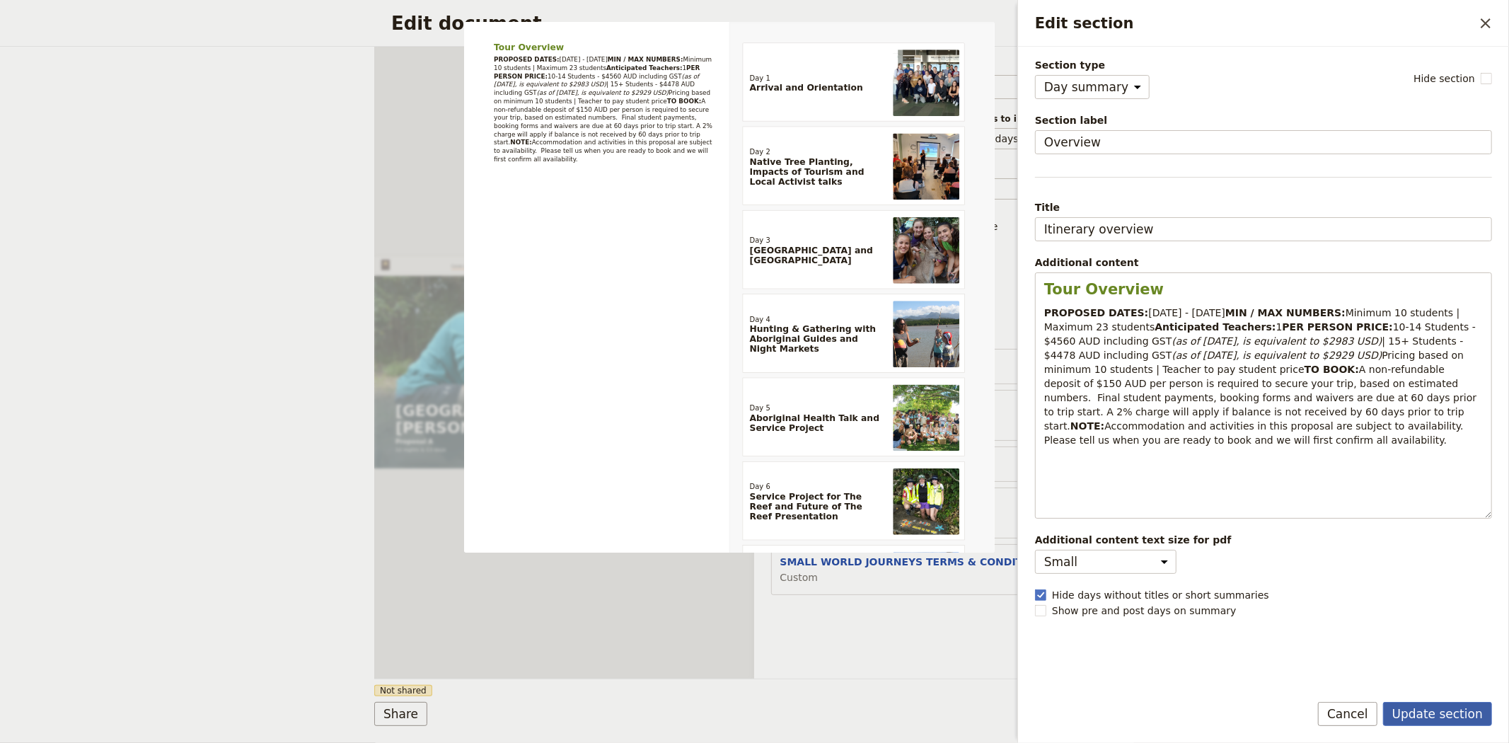
click at [1443, 717] on button "Update section" at bounding box center [1437, 714] width 109 height 24
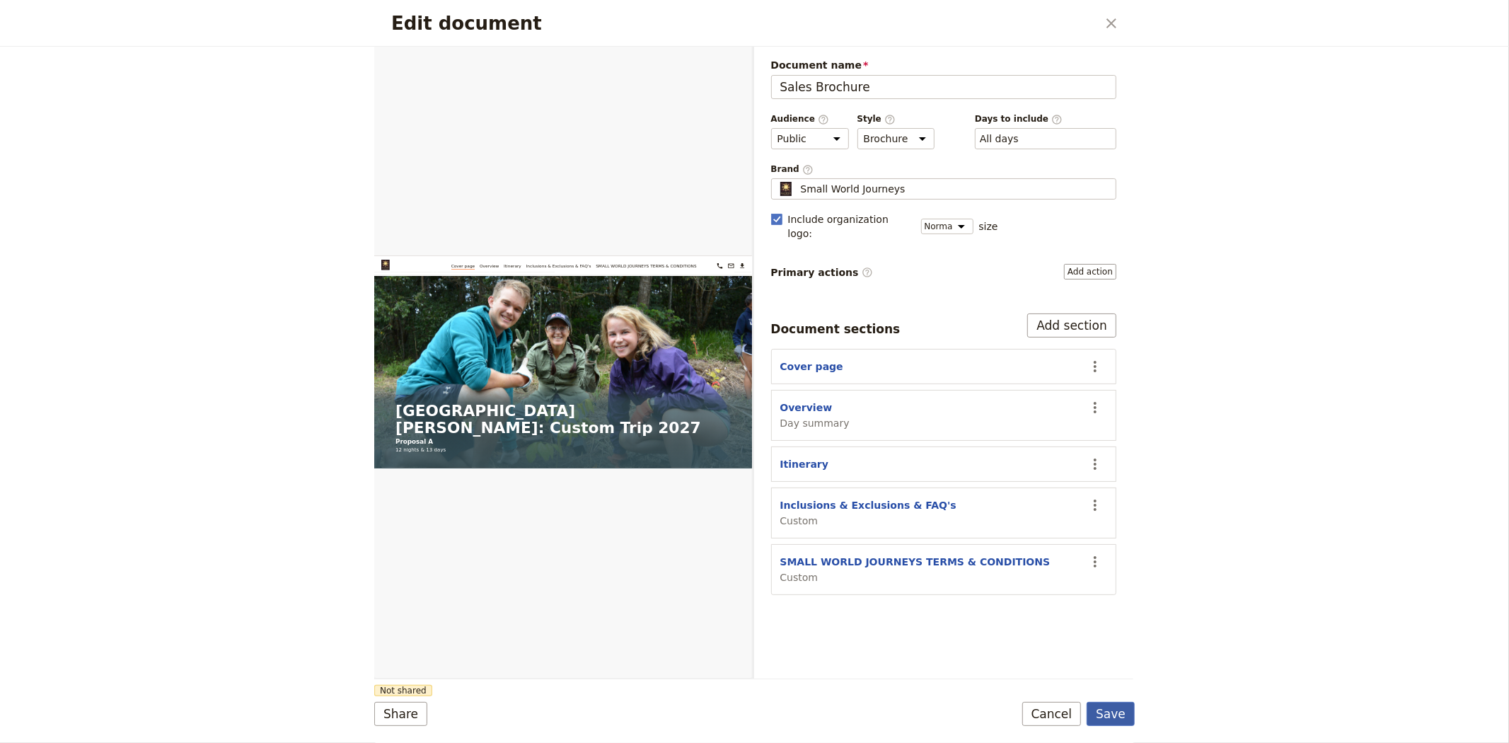
click at [1113, 708] on button "Save" at bounding box center [1110, 714] width 48 height 24
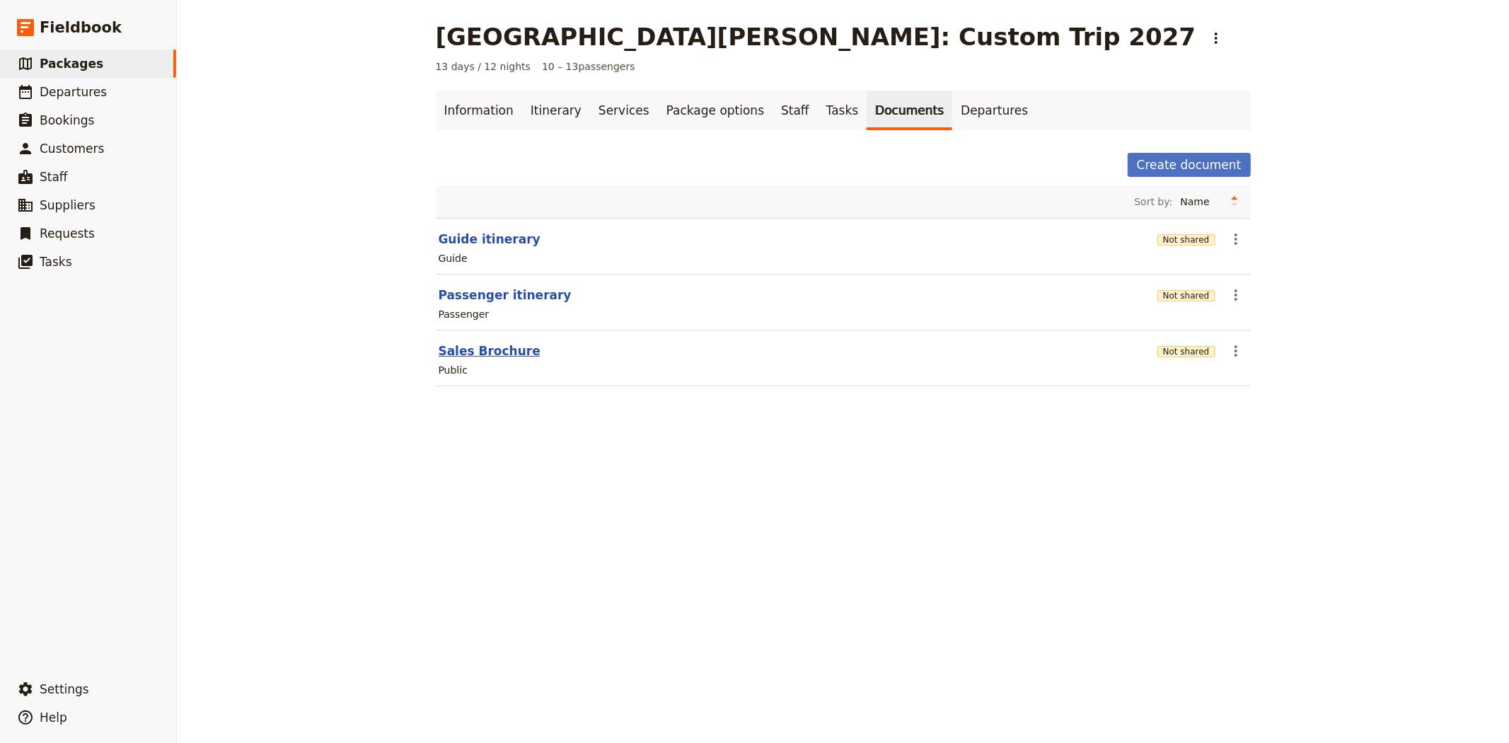
click at [472, 347] on button "Sales Brochure" at bounding box center [490, 350] width 102 height 17
select select "DEFAULT"
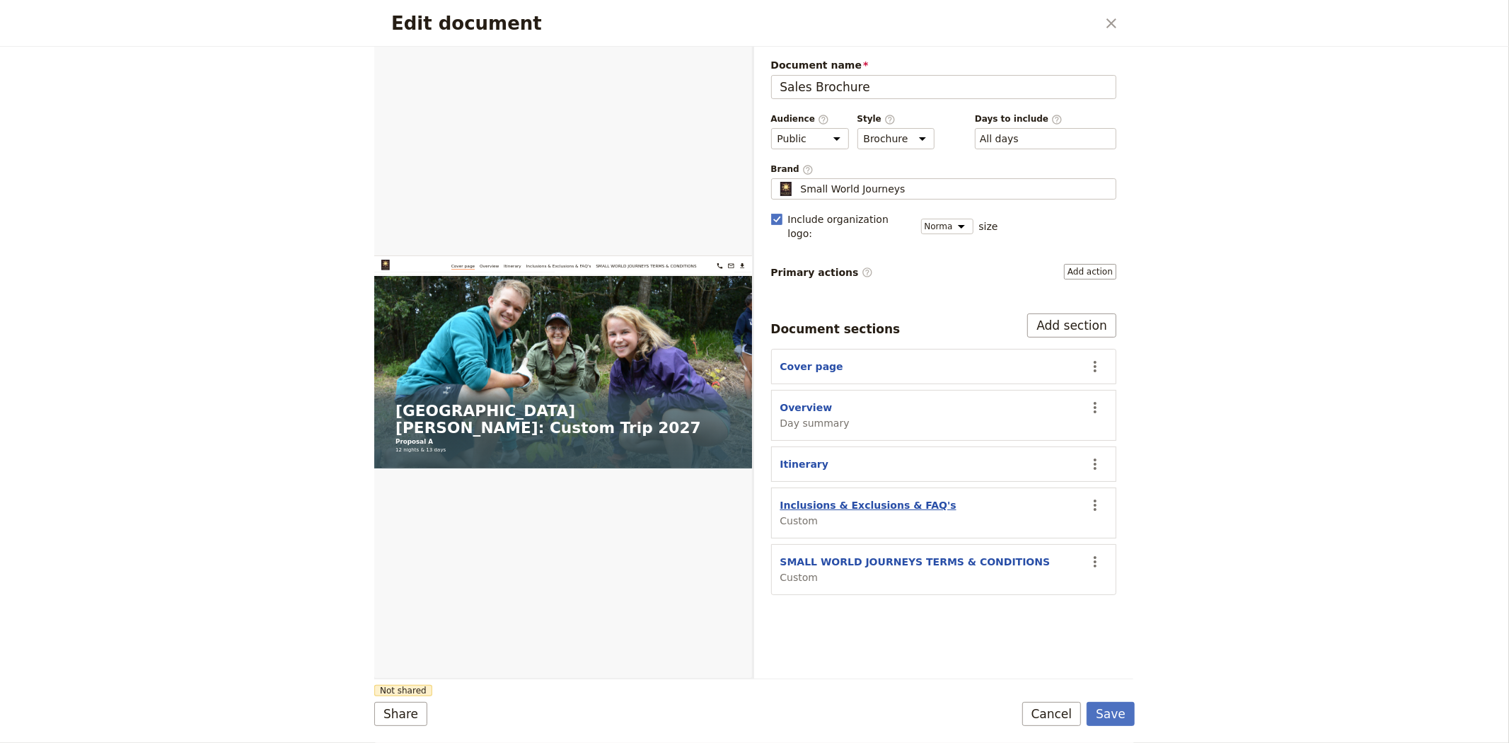
click at [821, 498] on button "Inclusions & Exclusions & FAQ's" at bounding box center [868, 505] width 176 height 14
select select "CUSTOM"
select select "default"
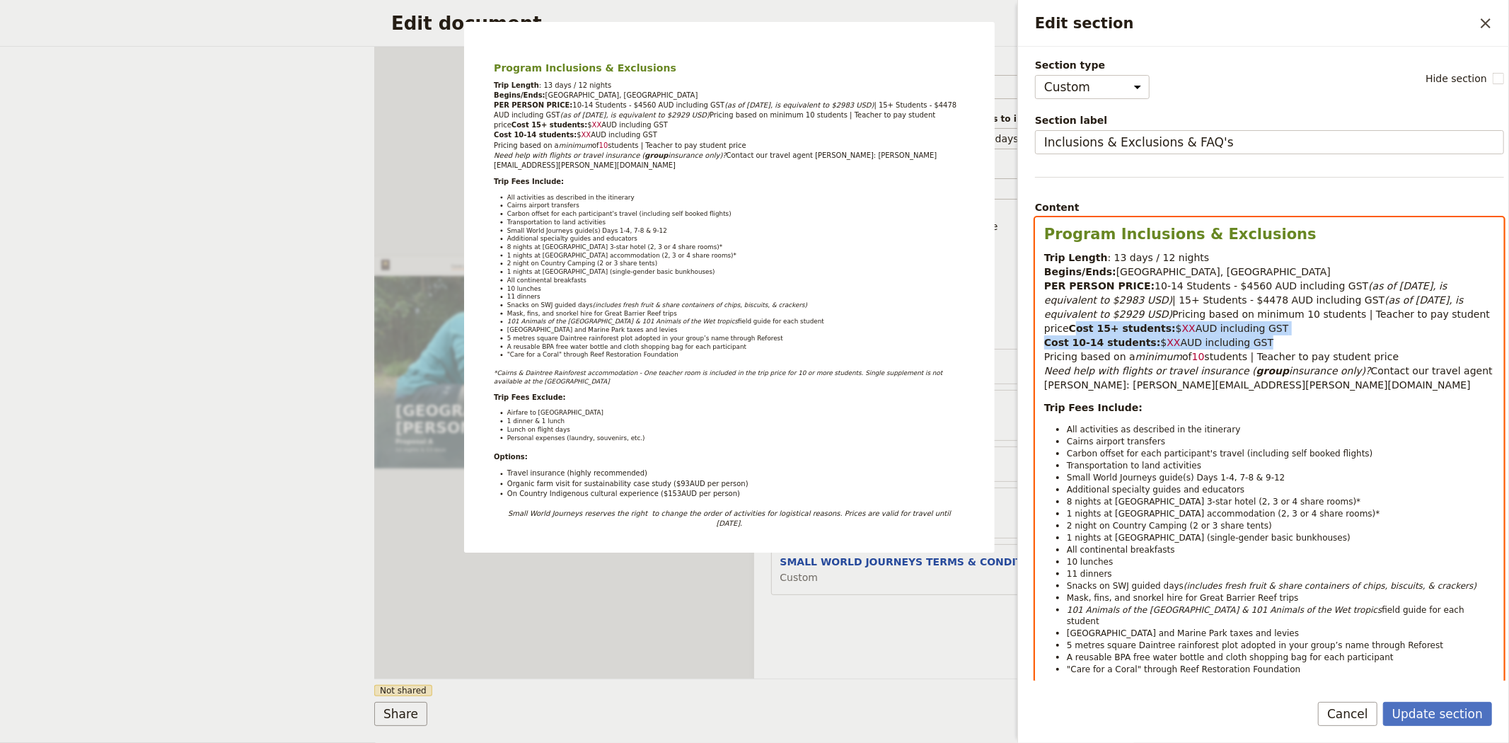
drag, startPoint x: 1349, startPoint y: 311, endPoint x: 1396, endPoint y: 340, distance: 55.0
click at [1396, 340] on p "Trip Length : 13 days / 12 nights Begins/Ends: Cairns, Queensland PER PERSON PR…" at bounding box center [1269, 320] width 451 height 141
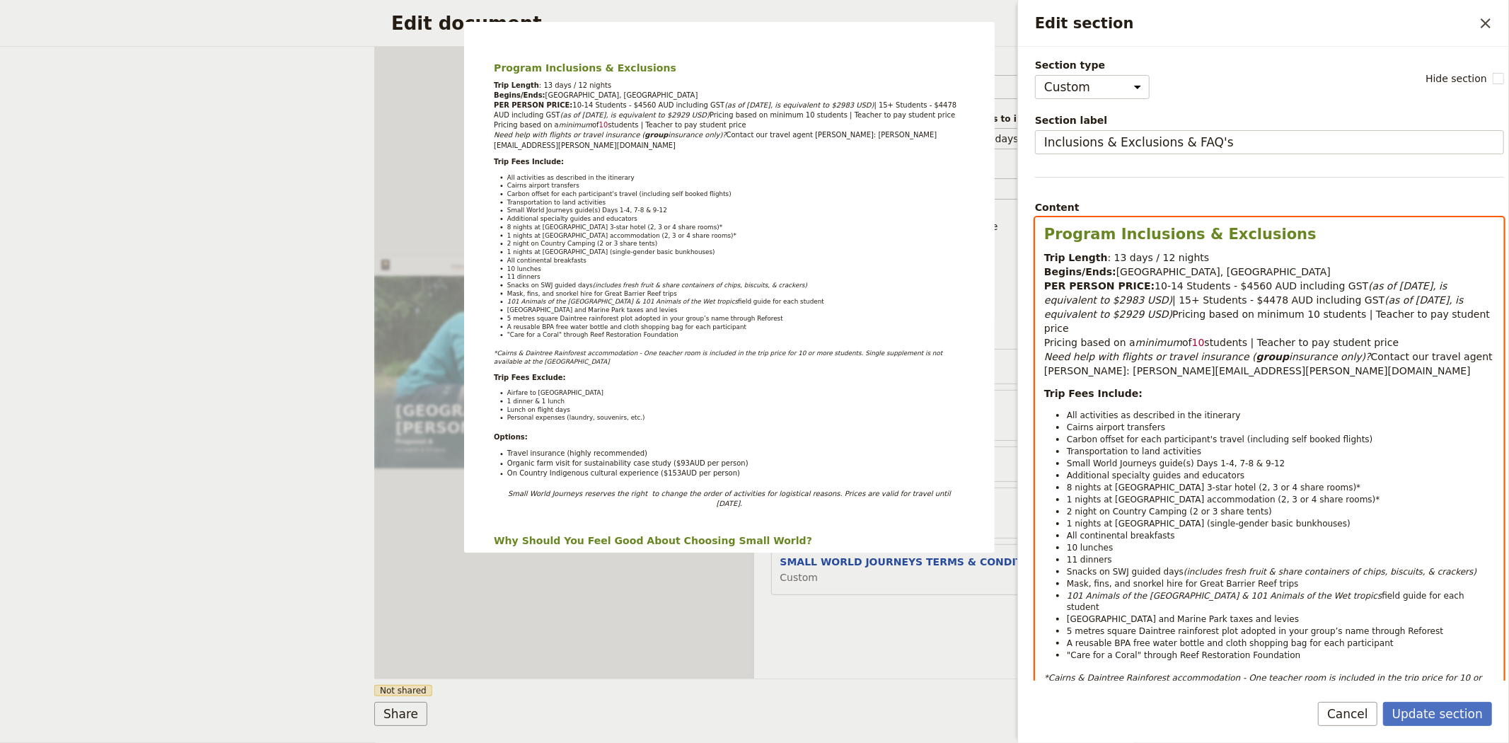
drag, startPoint x: 1380, startPoint y: 327, endPoint x: 1031, endPoint y: 327, distance: 349.4
click at [1031, 327] on div "Section type Cover page Day summary Itinerary Custom Hide section Section label…" at bounding box center [1263, 364] width 491 height 634
click at [1142, 317] on span "Pricing based on minimum 10 students | Teacher to pay student price" at bounding box center [1268, 320] width 449 height 25
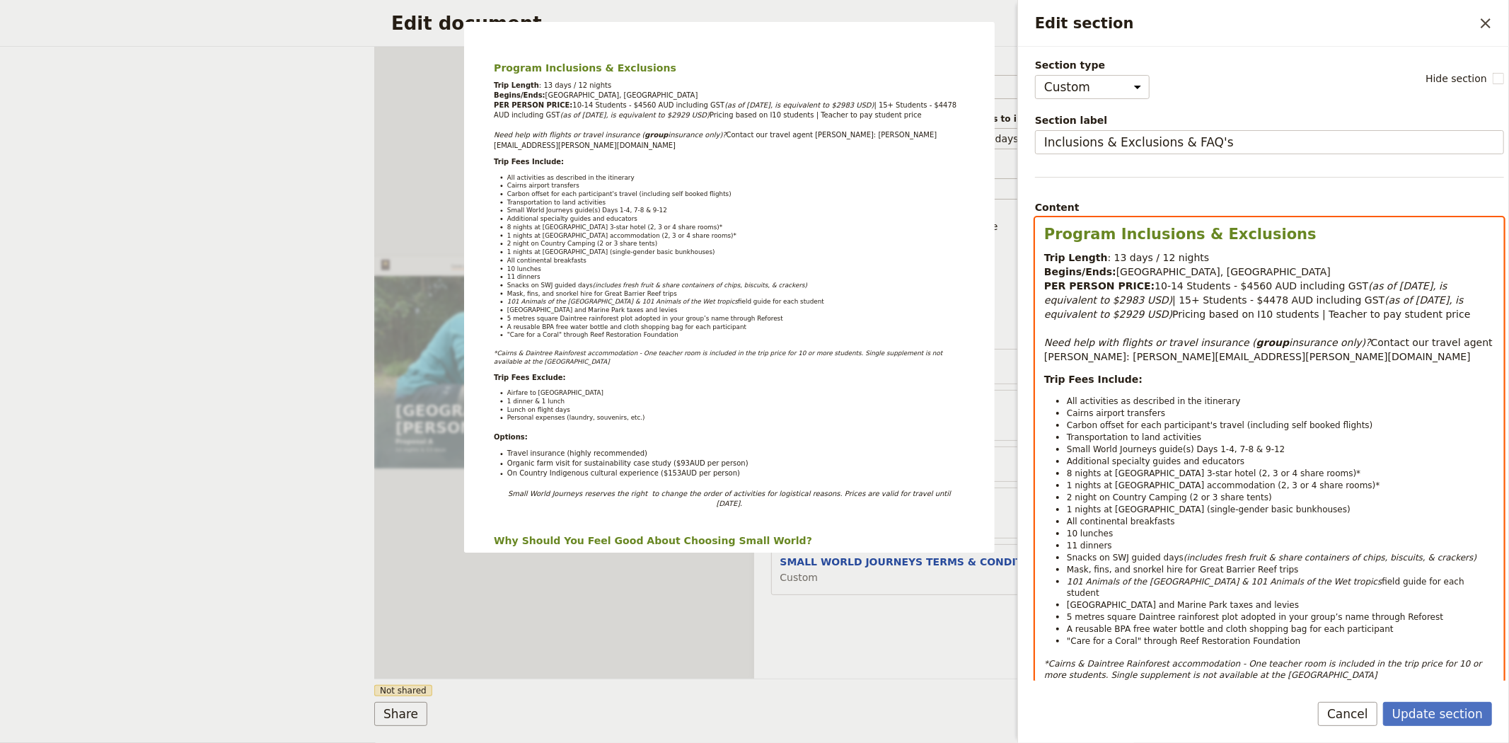
click at [1241, 284] on span "10-14 Students - $4560 AUD including GST" at bounding box center [1261, 285] width 214 height 11
drag, startPoint x: 1241, startPoint y: 284, endPoint x: 1217, endPoint y: 285, distance: 24.1
click at [1217, 285] on span "10-14 Students - $4560 AUD including GST" at bounding box center [1261, 285] width 214 height 11
click at [1172, 310] on span "Pricing based on I10 students | Teacher to pay student price" at bounding box center [1321, 313] width 298 height 11
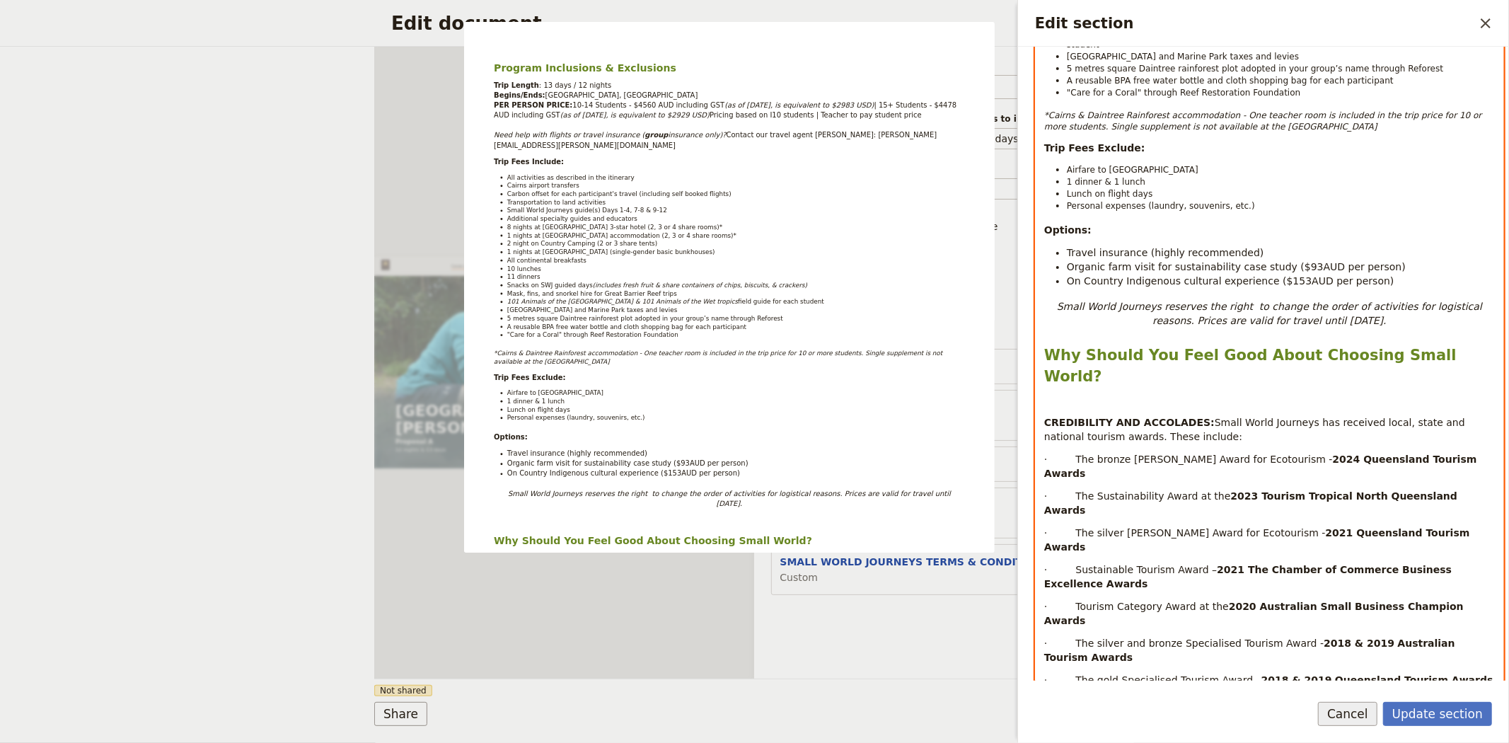
scroll to position [550, 0]
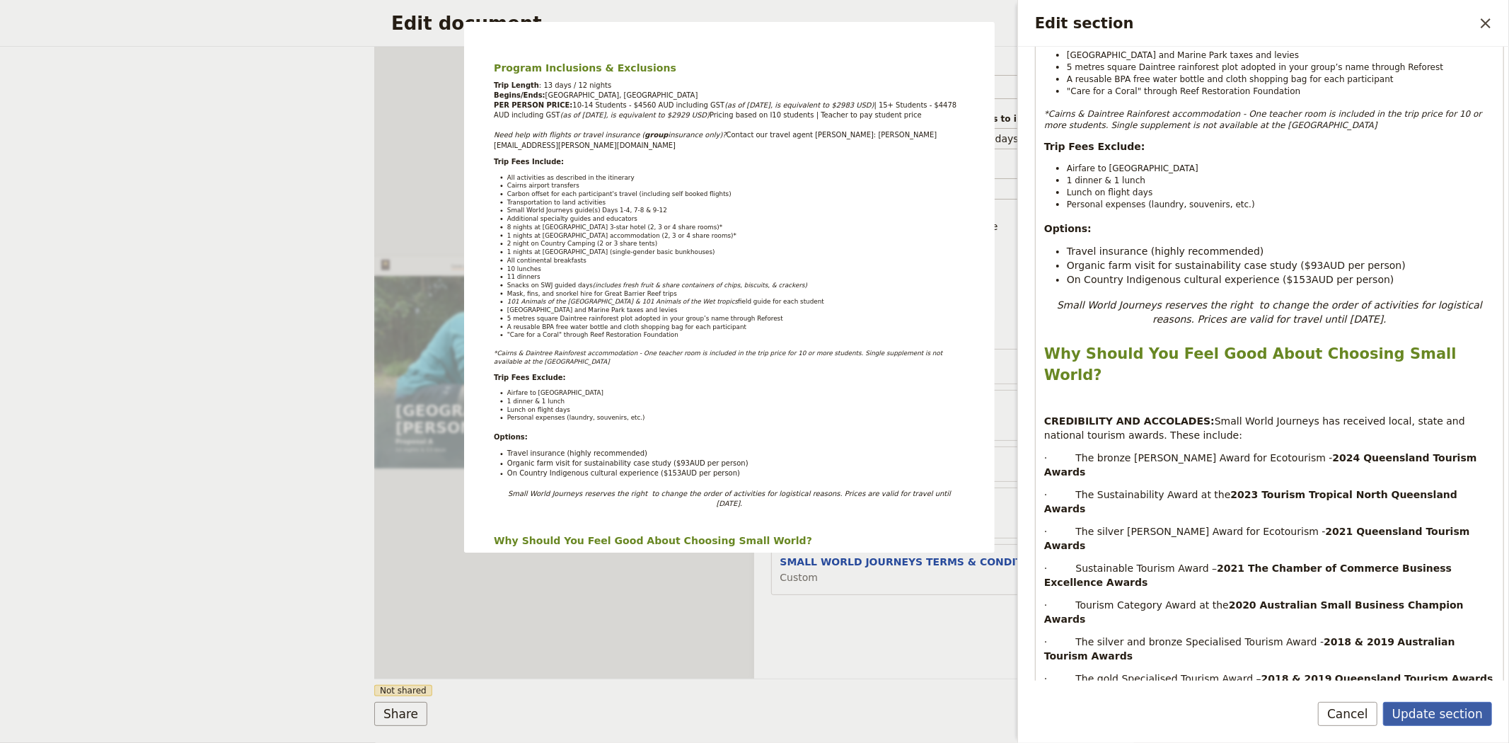
click at [1416, 718] on button "Update section" at bounding box center [1437, 714] width 109 height 24
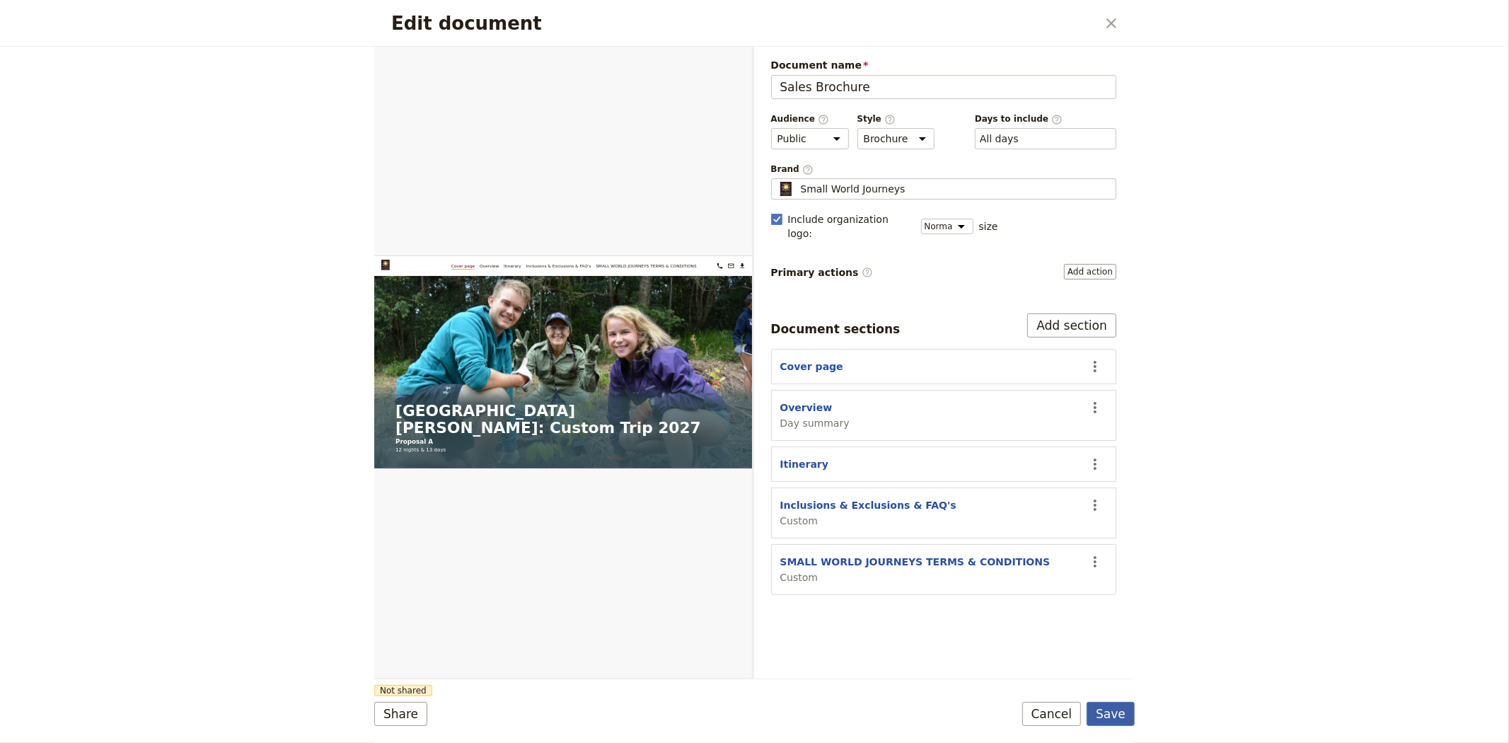
click at [1114, 715] on button "Save" at bounding box center [1110, 714] width 48 height 24
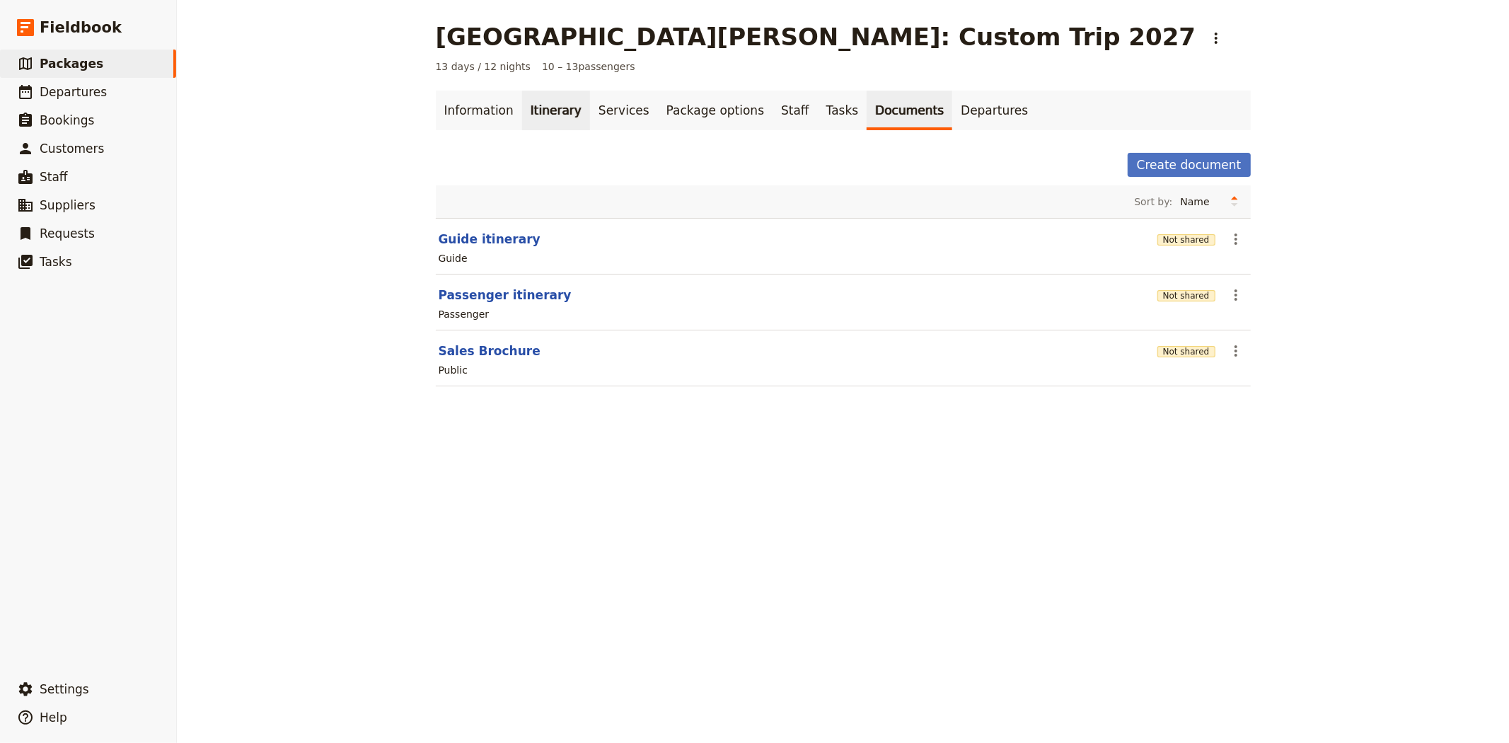
click at [526, 108] on link "Itinerary" at bounding box center [556, 111] width 68 height 40
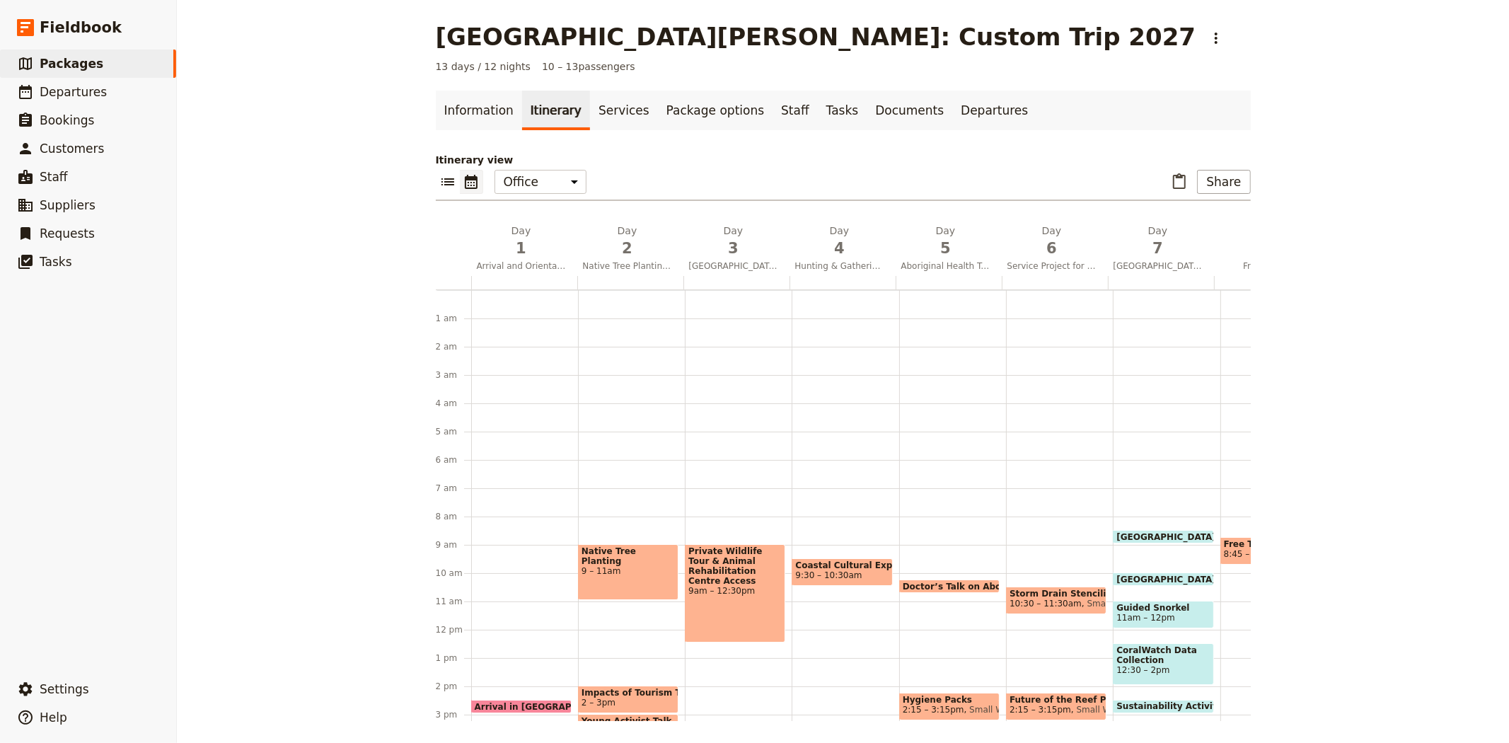
scroll to position [184, 0]
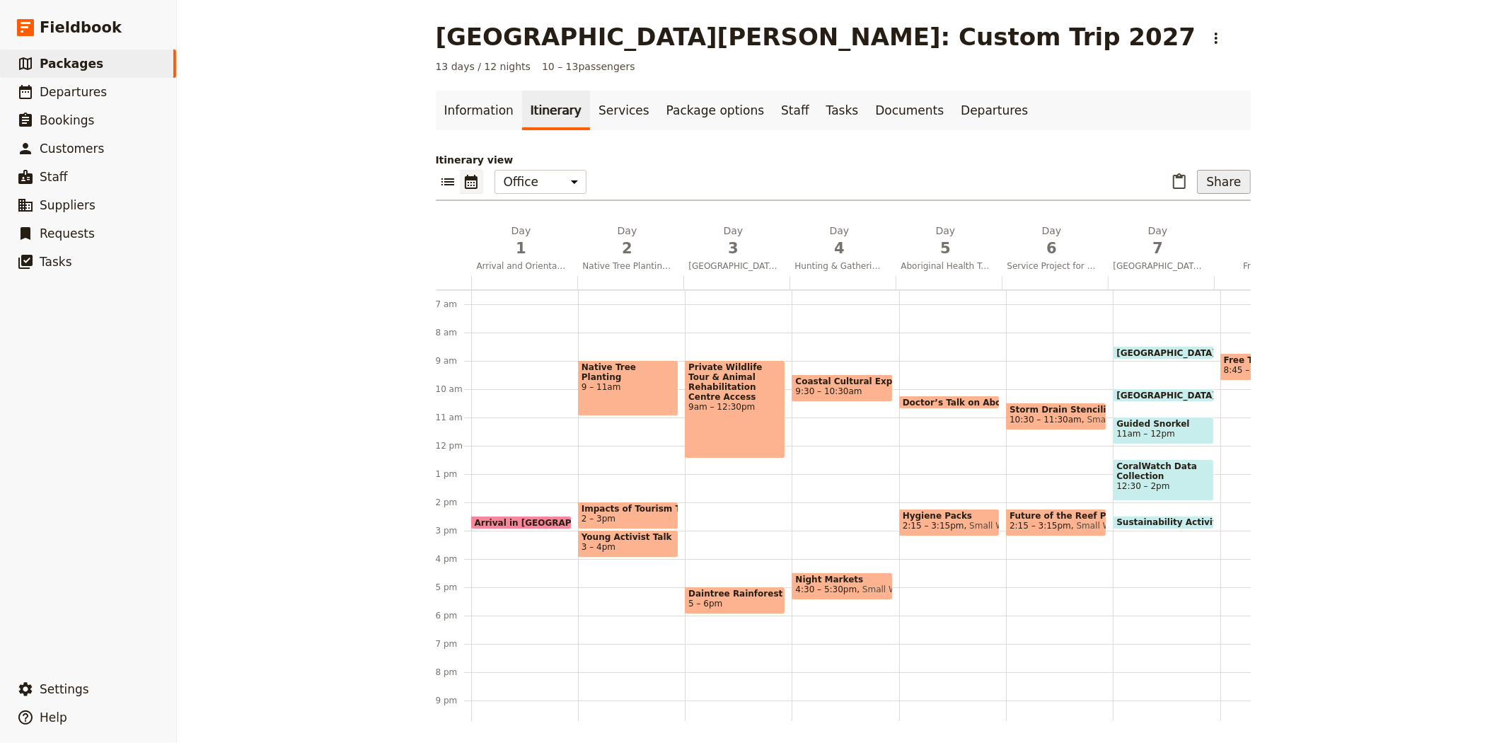
click at [1240, 189] on button "Share" at bounding box center [1223, 182] width 53 height 24
click at [1208, 260] on button "Sales Brochure" at bounding box center [1187, 253] width 112 height 20
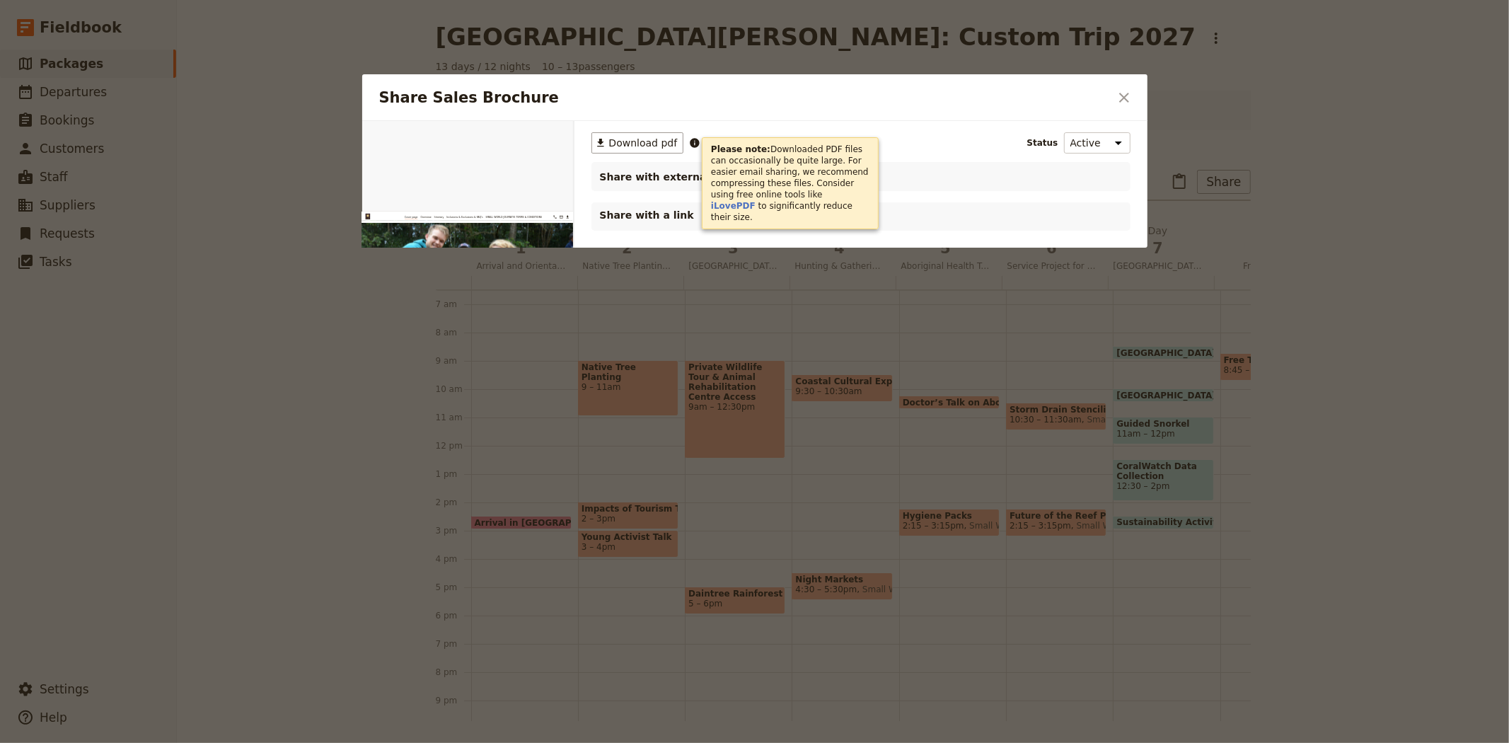
scroll to position [0, 0]
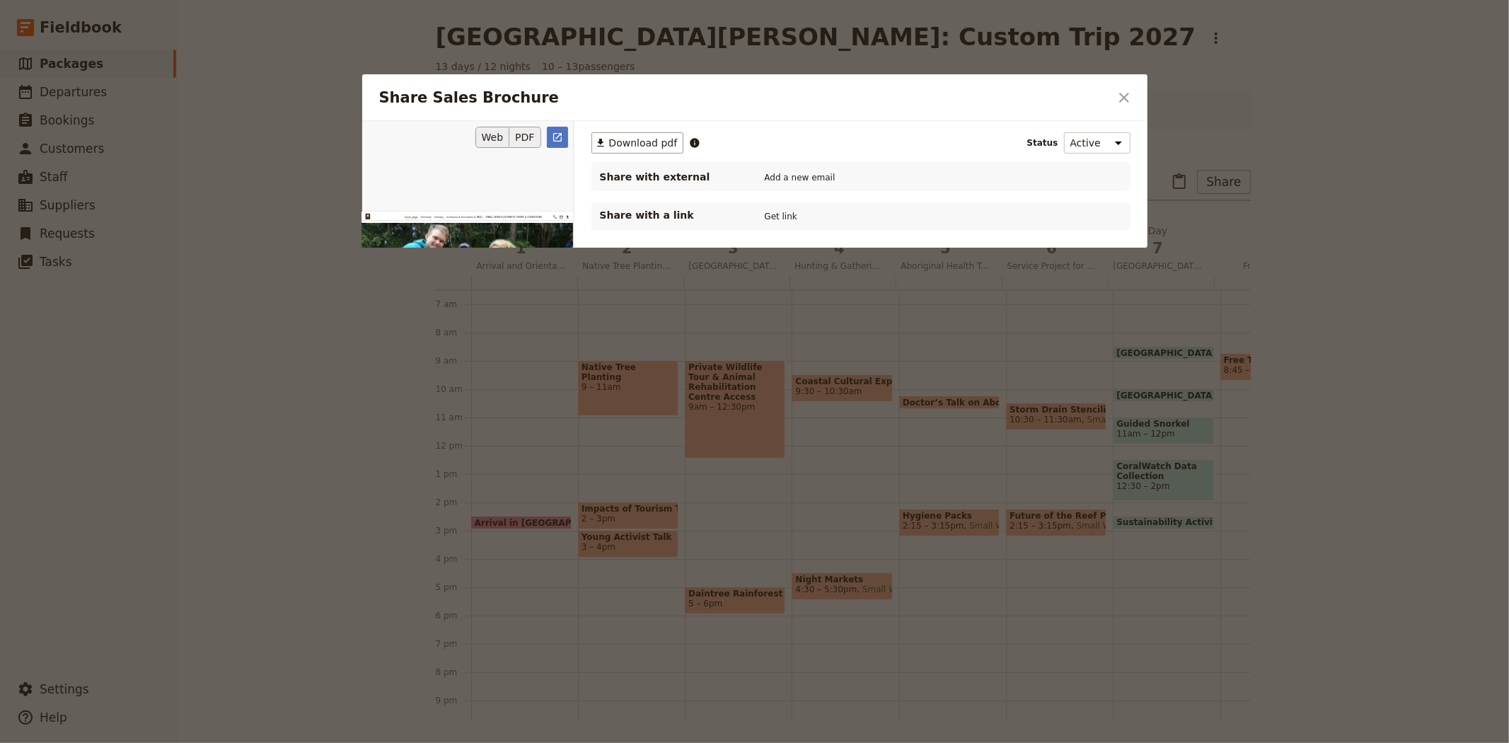
click at [516, 147] on button "PDF" at bounding box center [524, 137] width 31 height 21
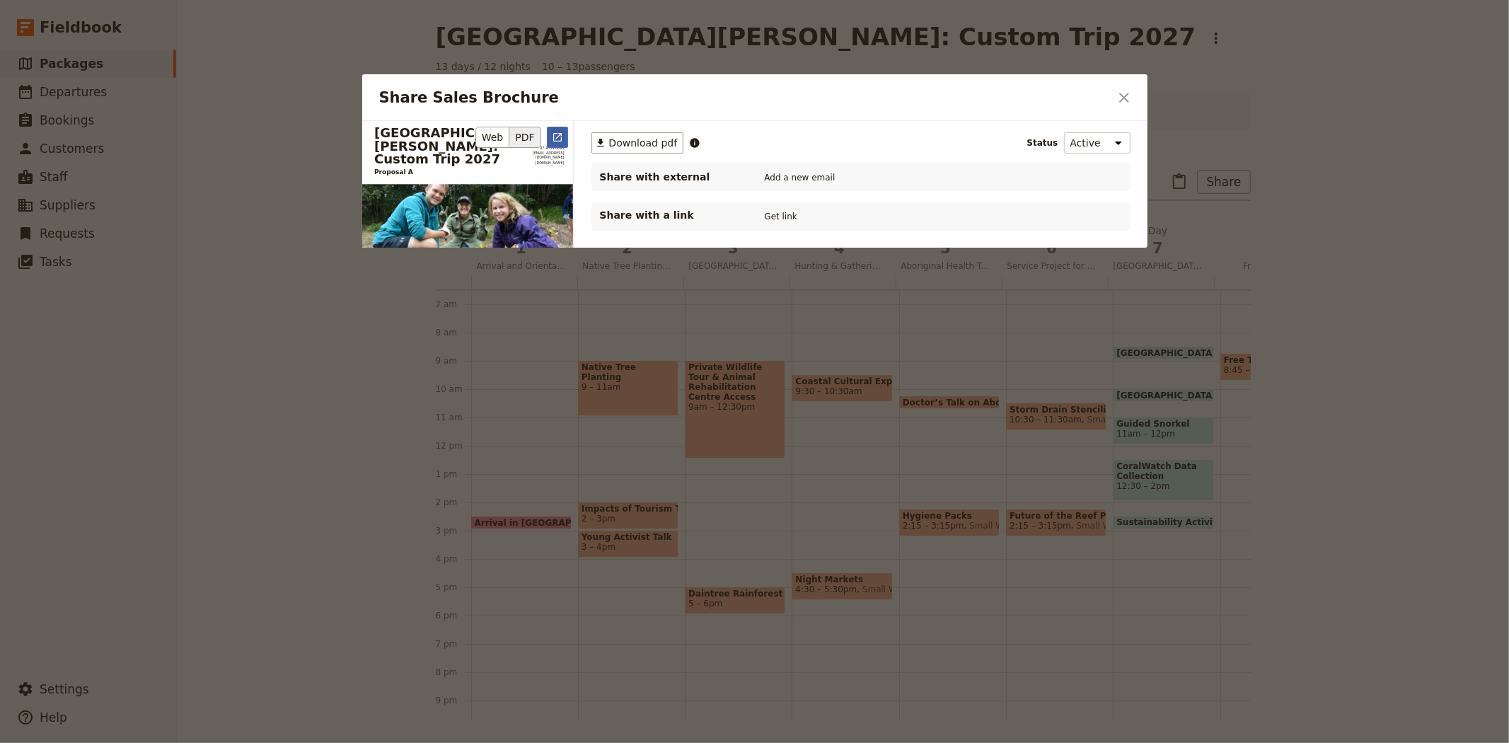
click at [554, 140] on icon "Open full preview" at bounding box center [557, 137] width 11 height 11
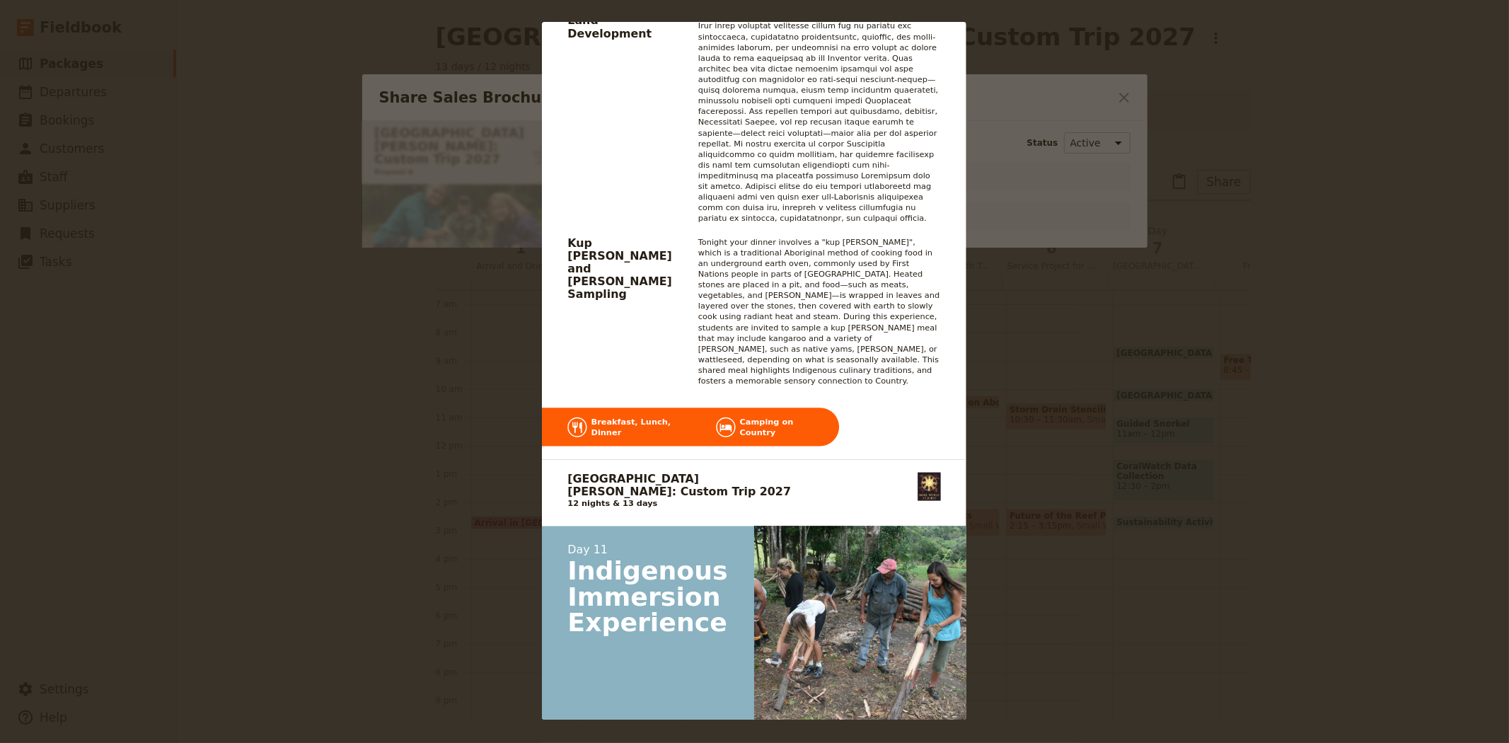
scroll to position [10374, 0]
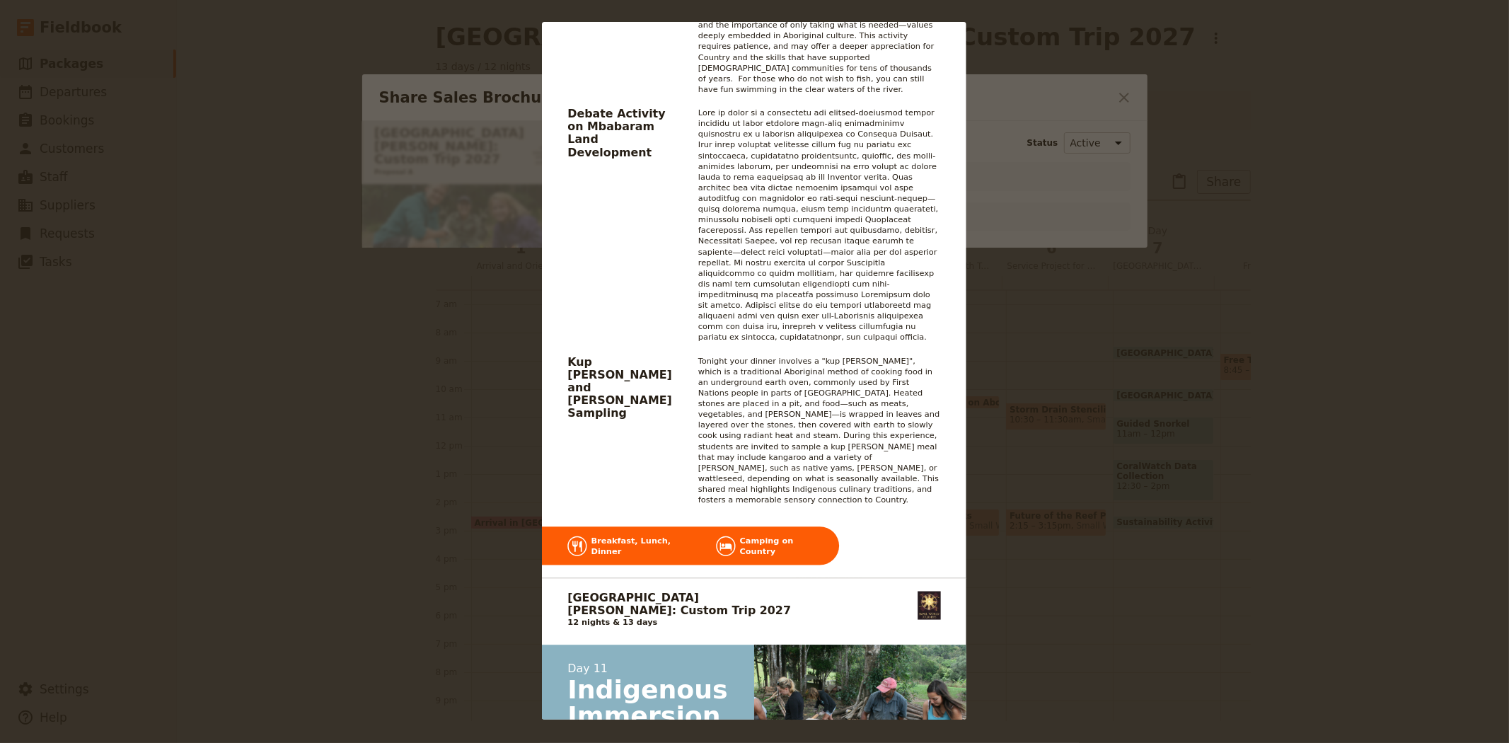
click at [1118, 340] on div "San Jose State University: Custom Trip 2027 Proposal A 07 4054 6693 groups@smal…" at bounding box center [754, 371] width 1509 height 743
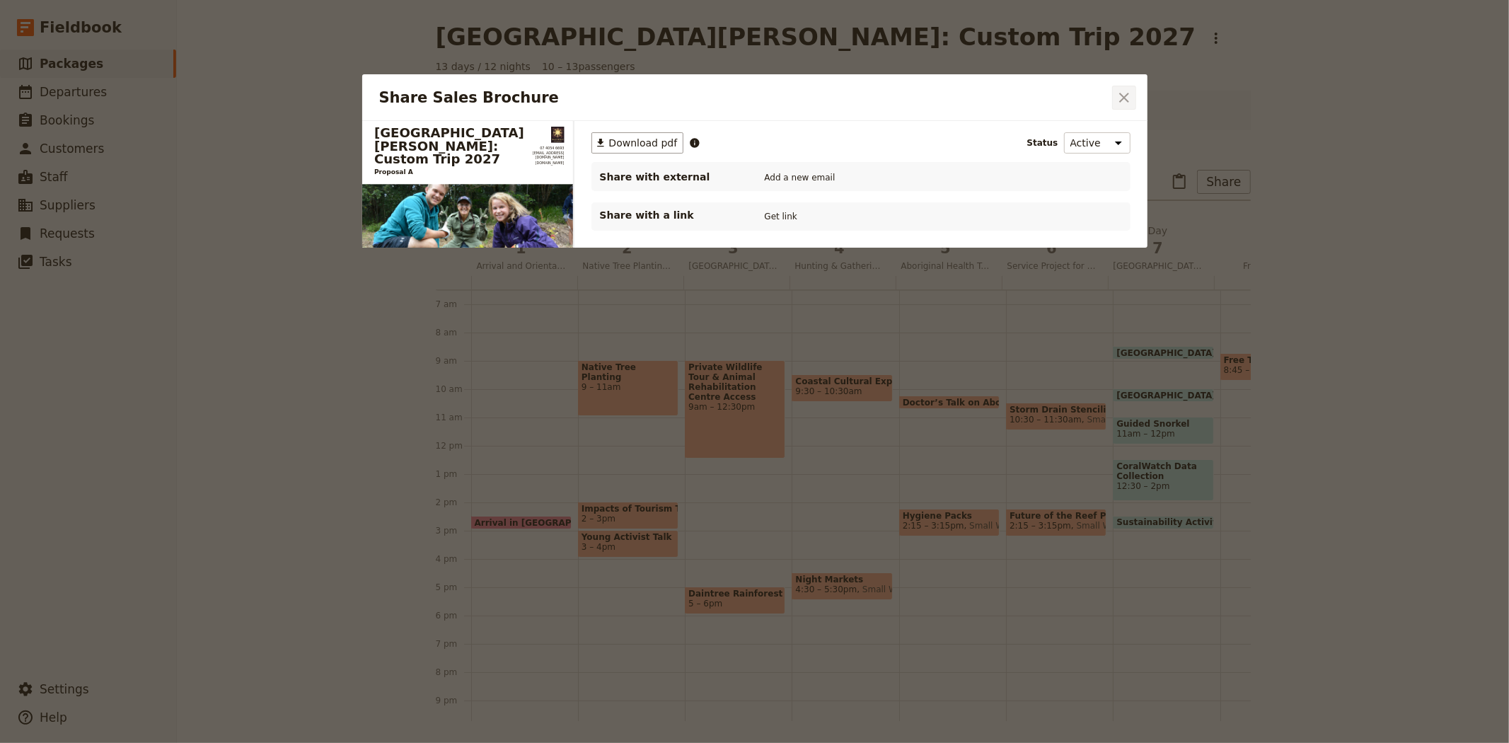
click at [1119, 101] on icon "Close dialog" at bounding box center [1124, 98] width 10 height 10
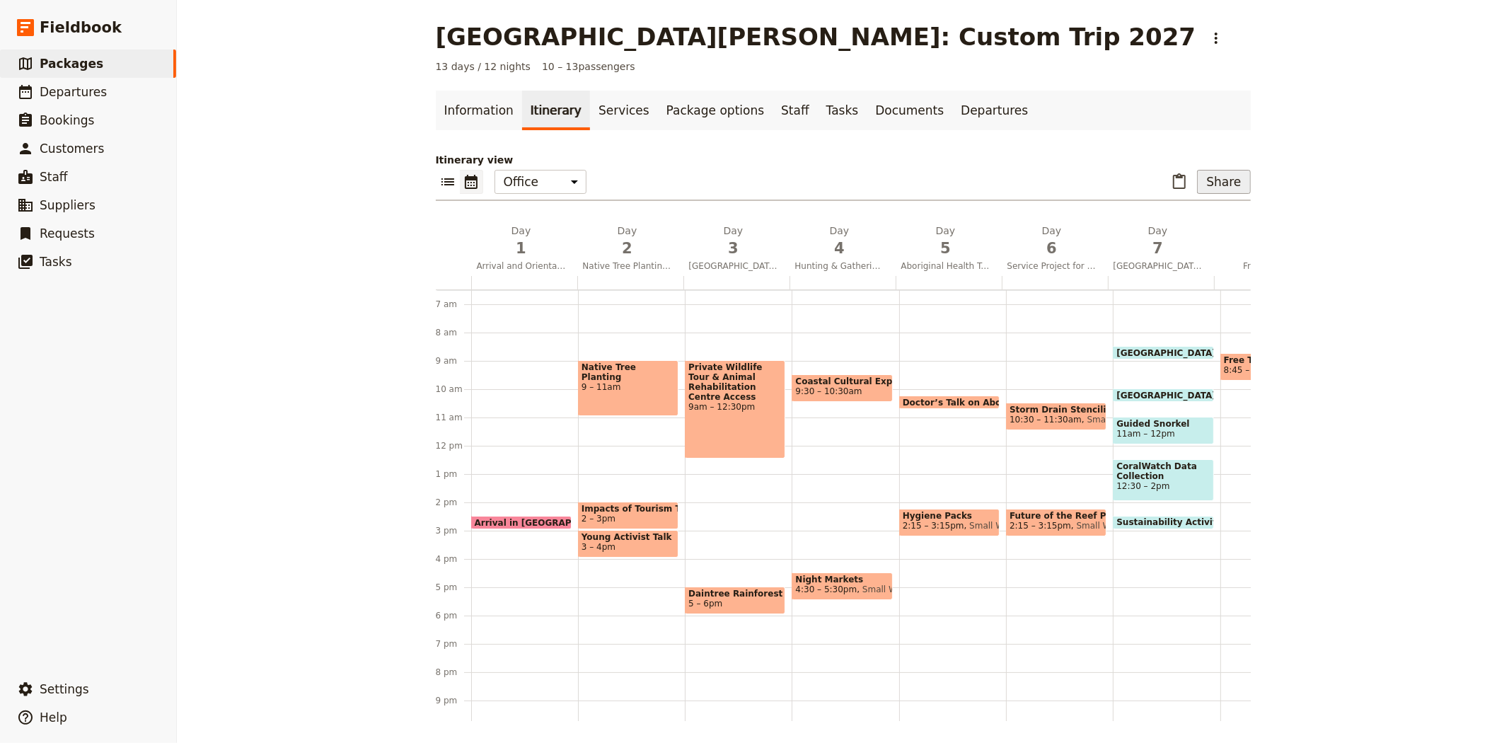
click at [1221, 180] on button "Share" at bounding box center [1223, 182] width 53 height 24
click at [1193, 255] on span "Sales Brochure" at bounding box center [1177, 252] width 74 height 14
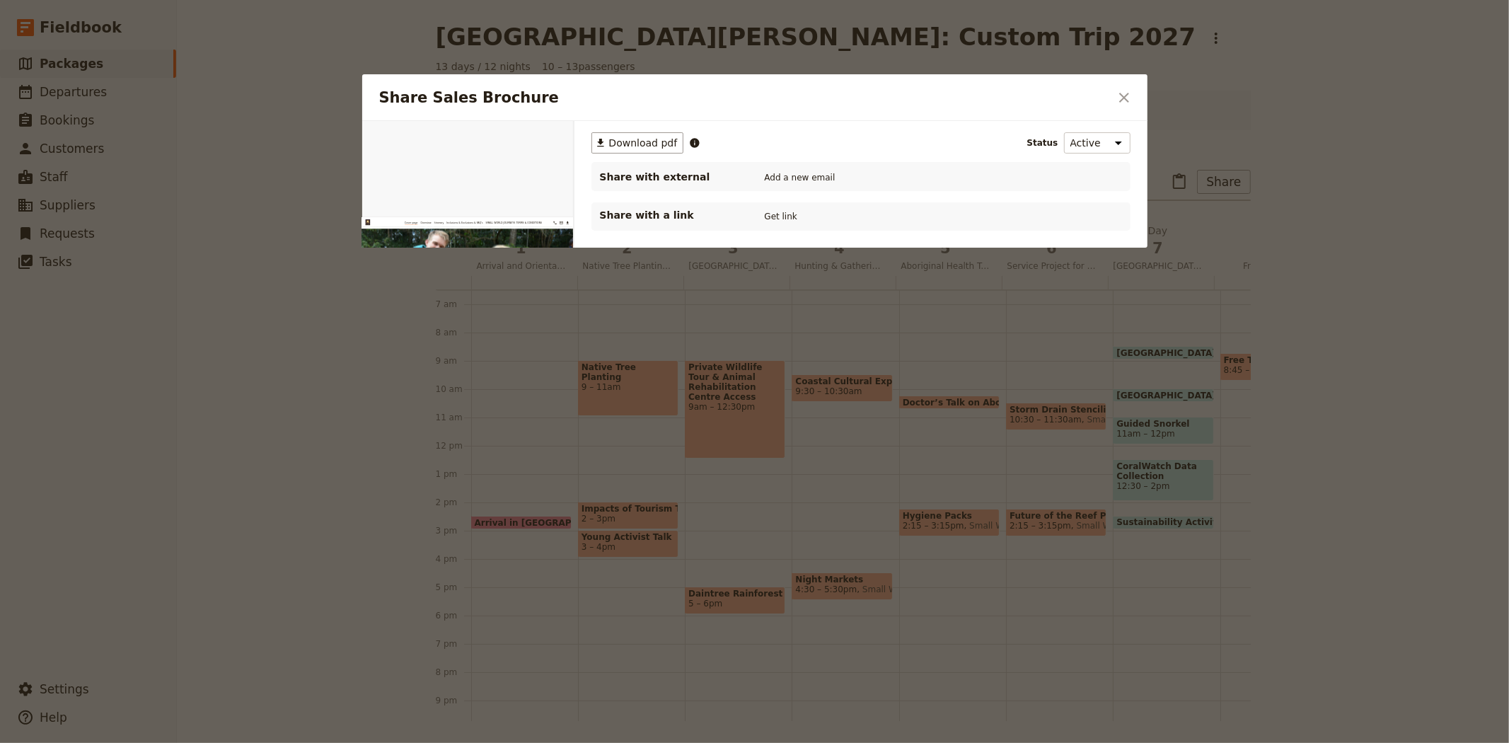
scroll to position [0, 0]
click at [621, 139] on span "Download pdf" at bounding box center [643, 143] width 69 height 14
click at [1123, 104] on icon "Close dialog" at bounding box center [1123, 97] width 17 height 17
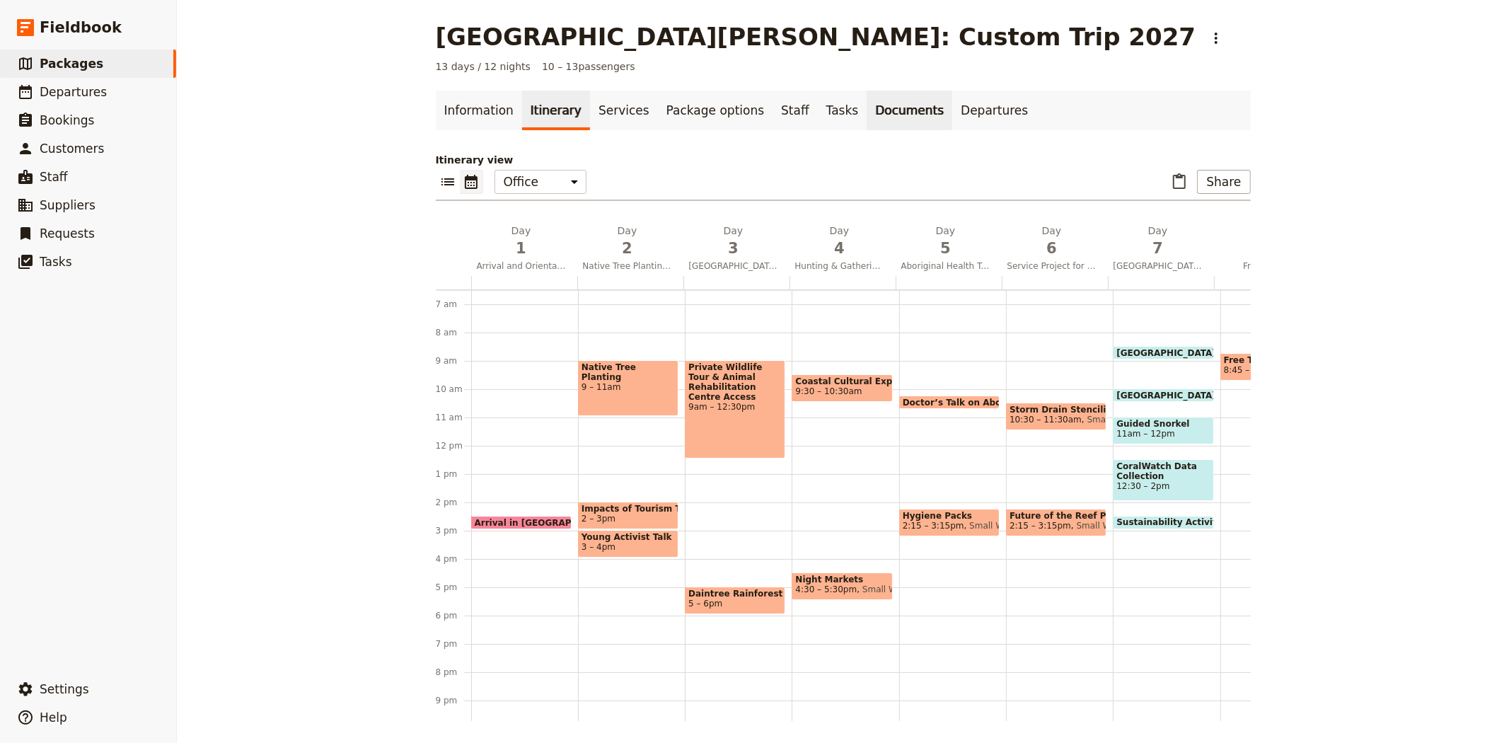
drag, startPoint x: 866, startPoint y: 109, endPoint x: 866, endPoint y: 117, distance: 8.5
click at [866, 109] on link "Documents" at bounding box center [909, 111] width 86 height 40
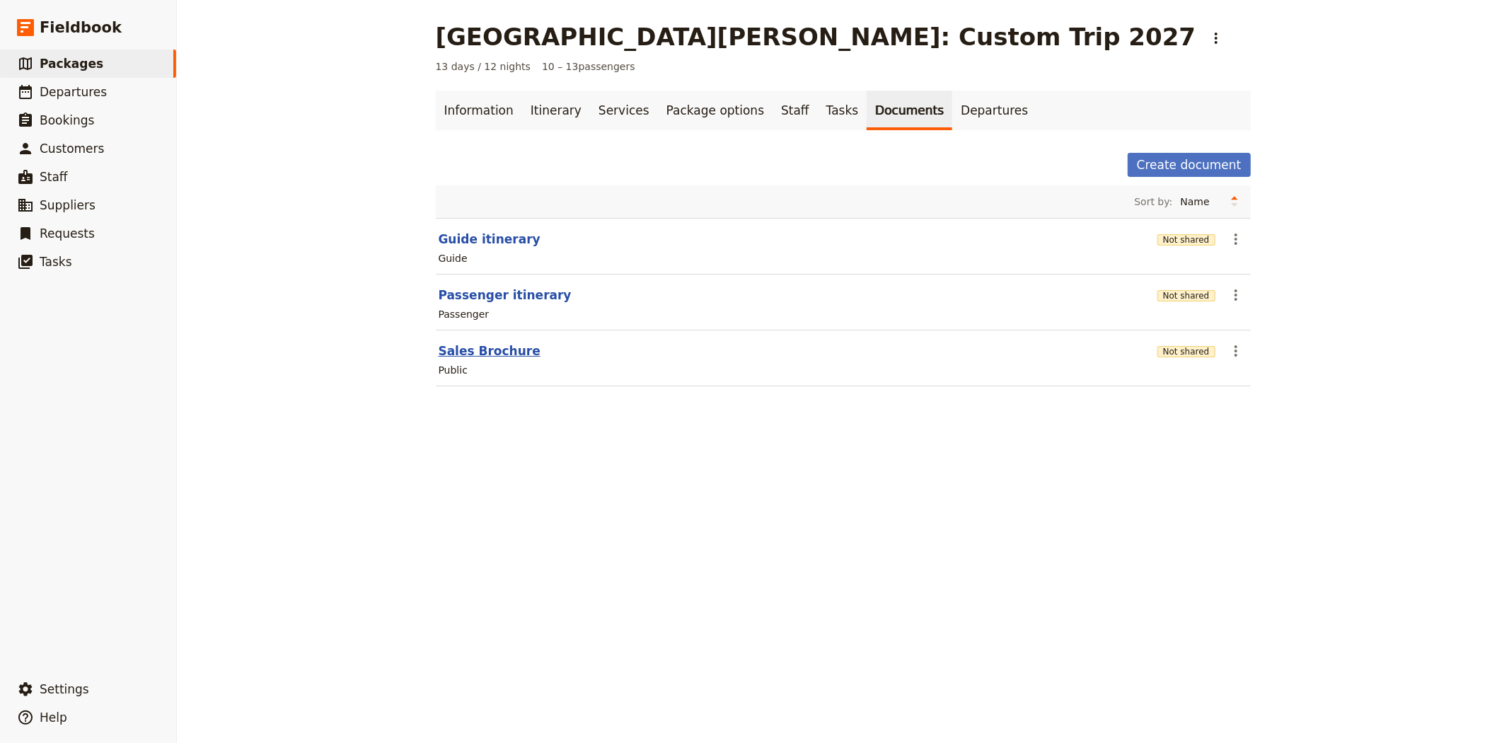
click at [487, 349] on button "Sales Brochure" at bounding box center [490, 350] width 102 height 17
select select "DEFAULT"
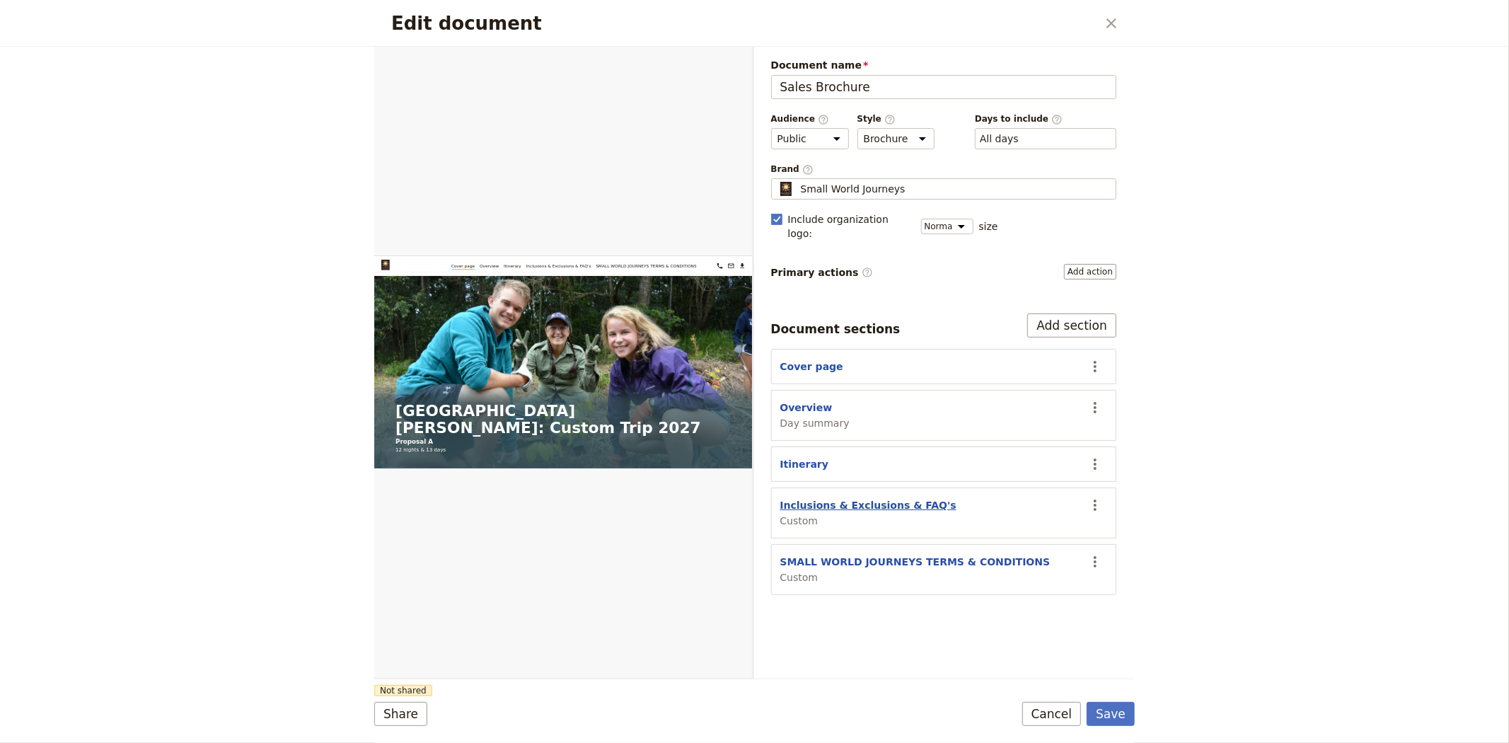
click at [852, 498] on button "Inclusions & Exclusions & FAQ's" at bounding box center [868, 505] width 176 height 14
select select "CUSTOM"
select select "default"
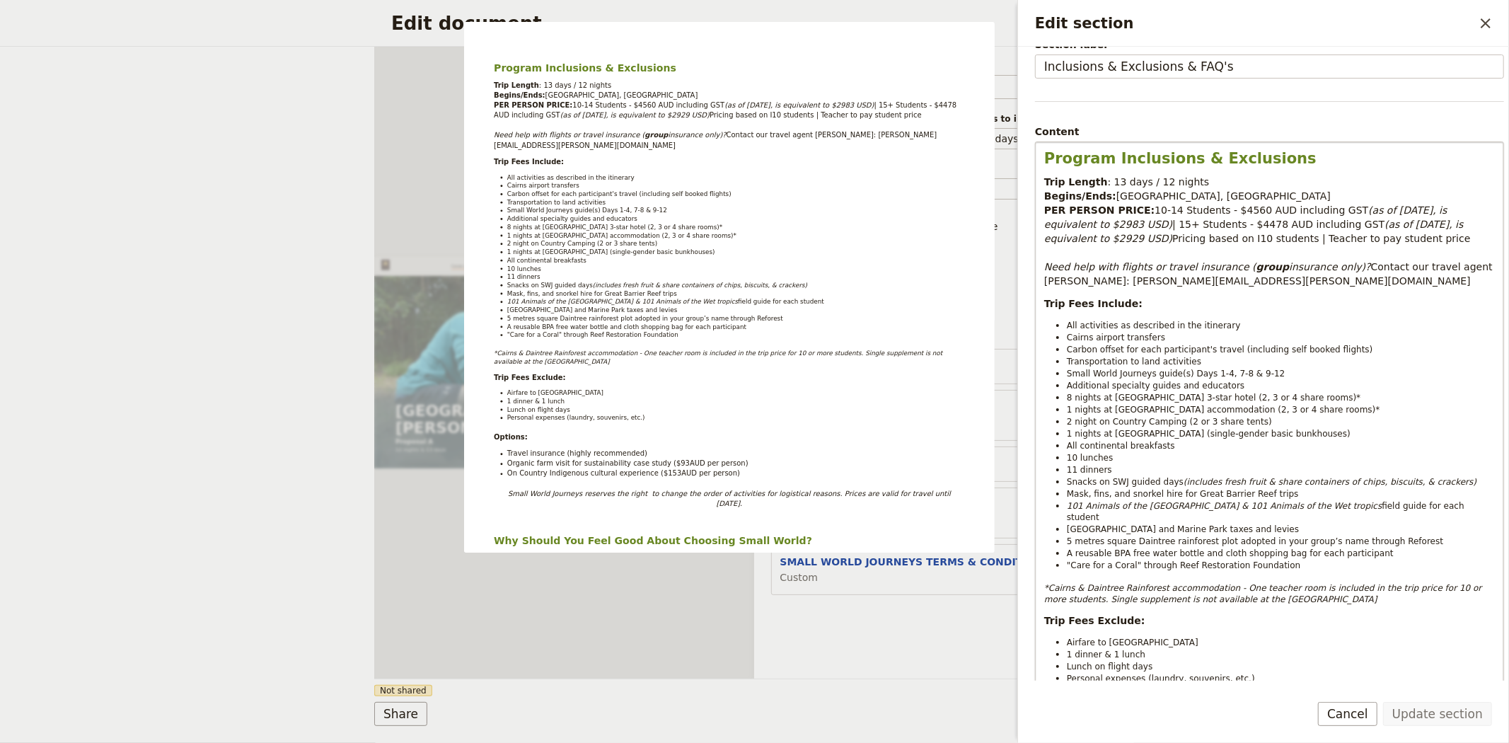
scroll to position [157, 0]
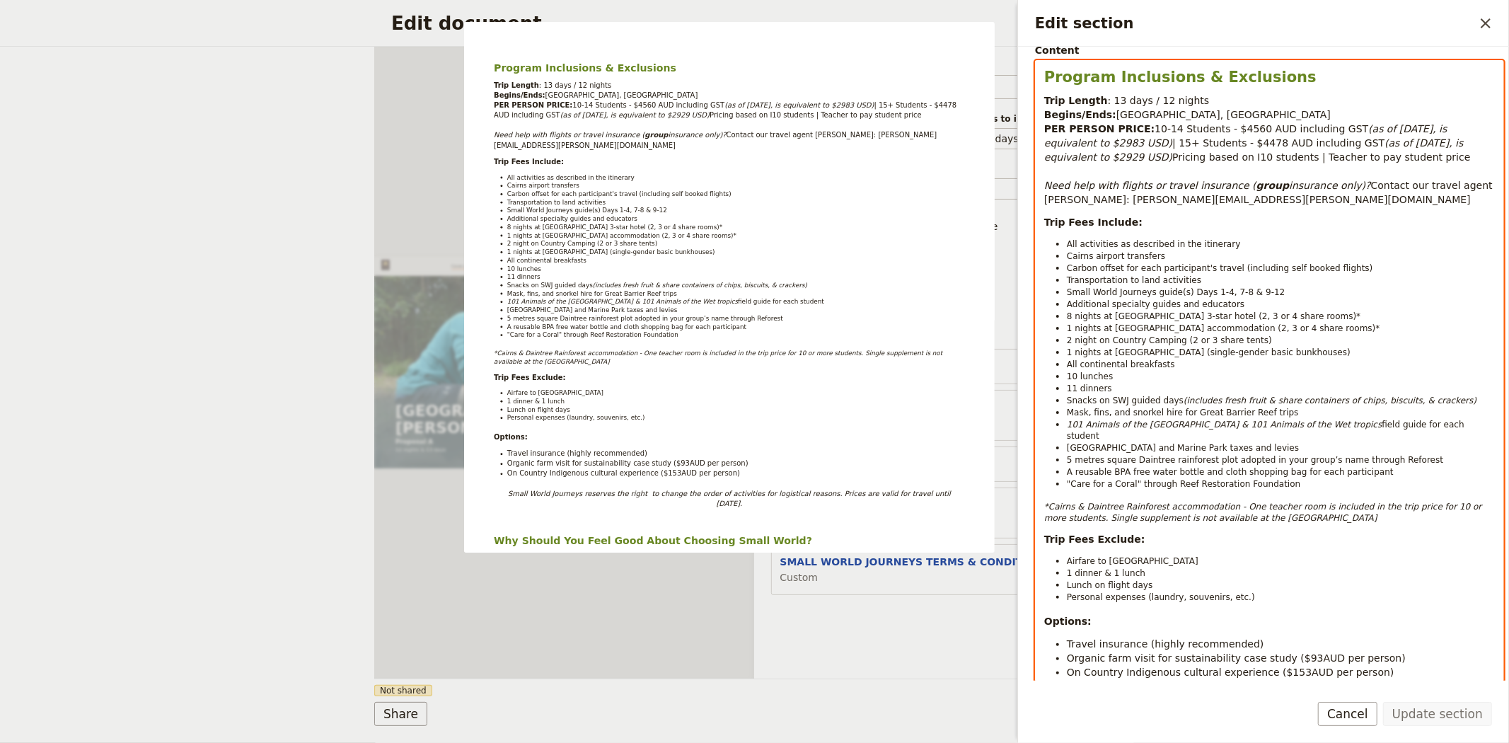
select select "paragraph-small"
click at [1289, 511] on p "*Cairns & Daintree Rainforest accommodation - One teacher room is included in t…" at bounding box center [1269, 512] width 451 height 23
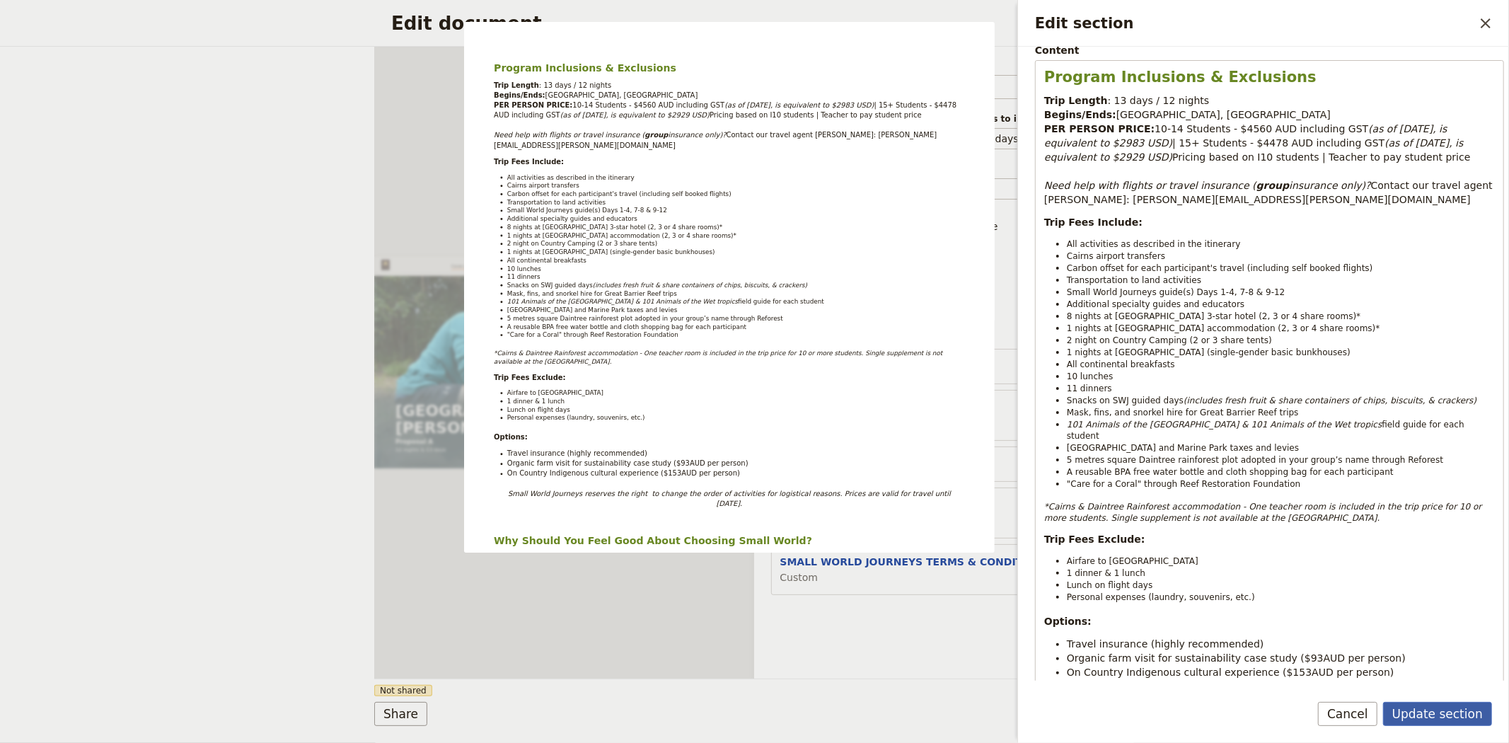
click at [1443, 708] on button "Update section" at bounding box center [1437, 714] width 109 height 24
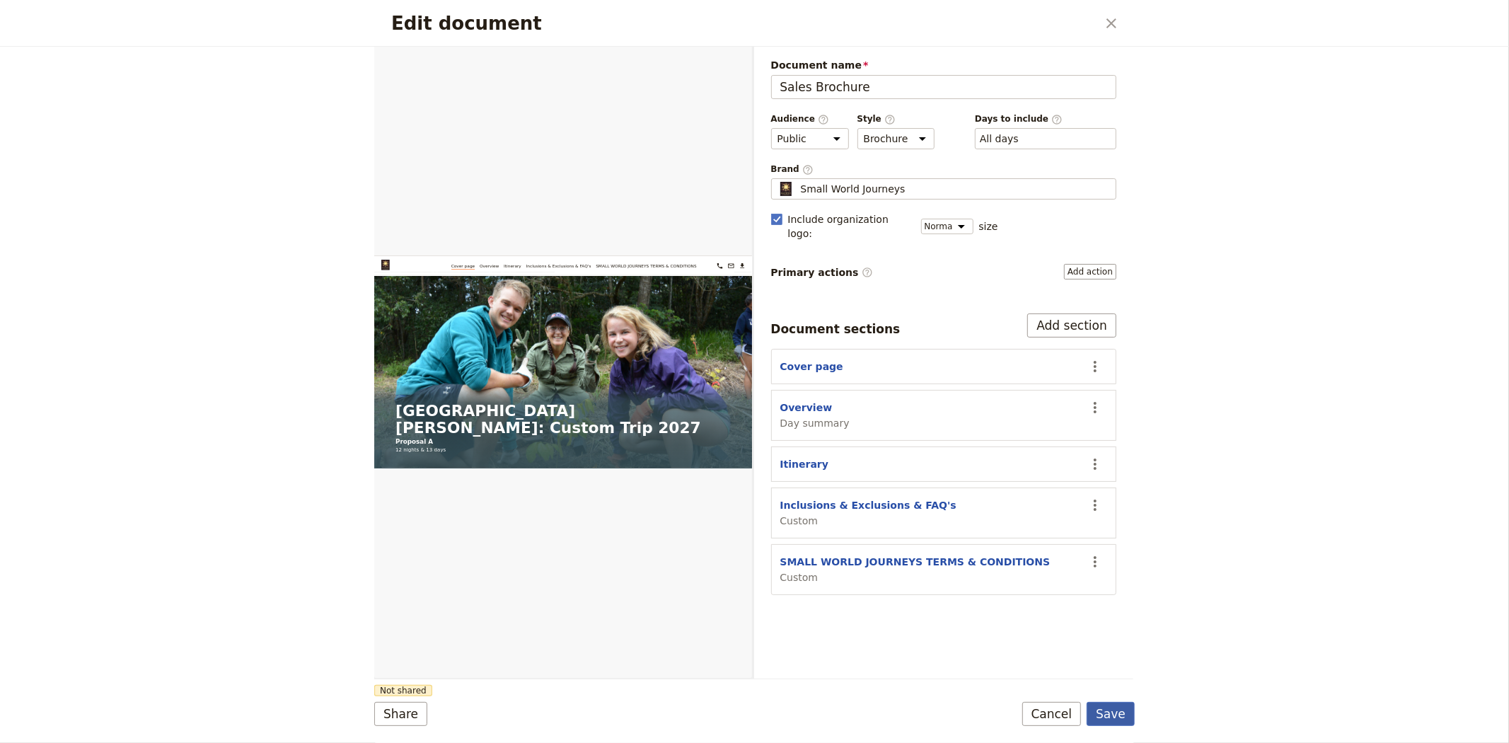
click at [1123, 719] on button "Save" at bounding box center [1110, 714] width 48 height 24
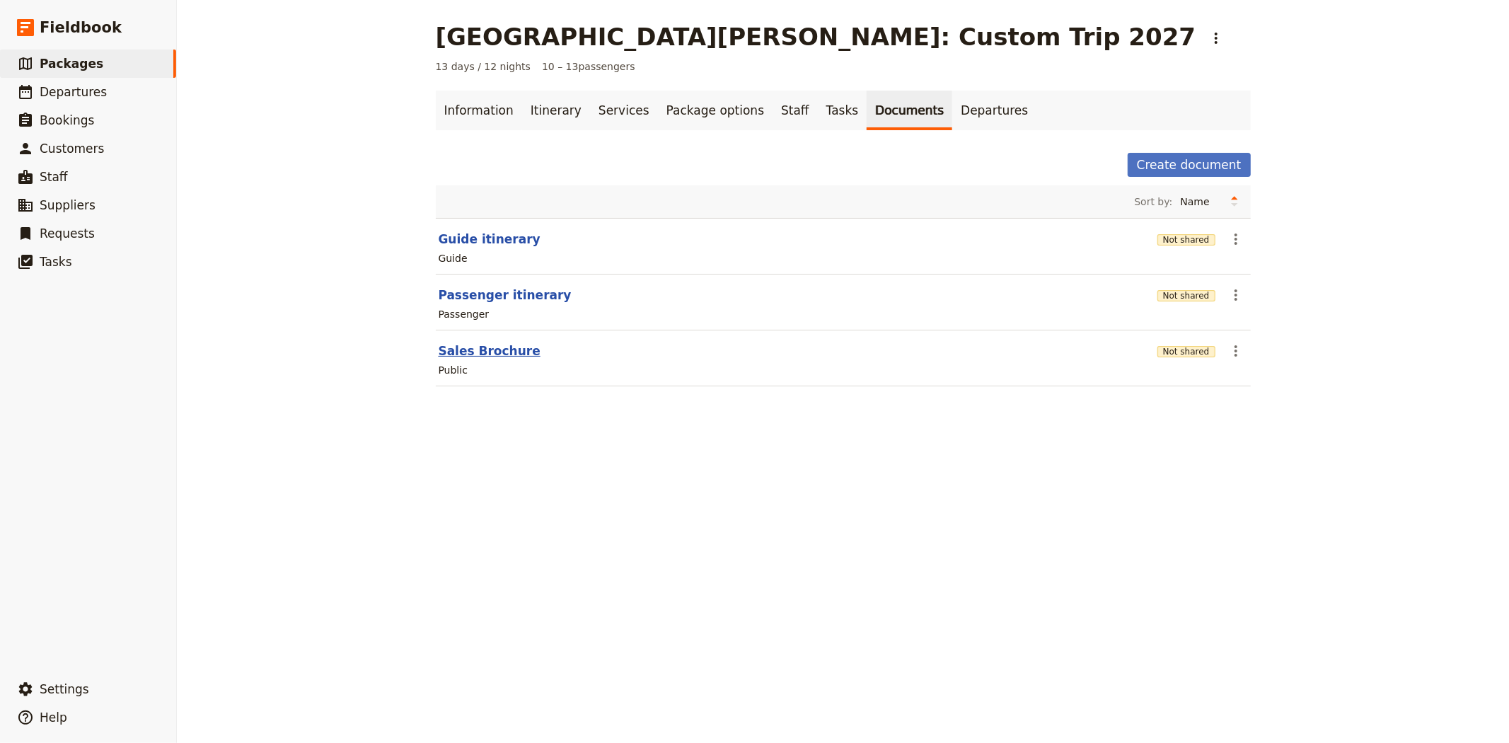
click at [472, 348] on button "Sales Brochure" at bounding box center [490, 350] width 102 height 17
select select "DEFAULT"
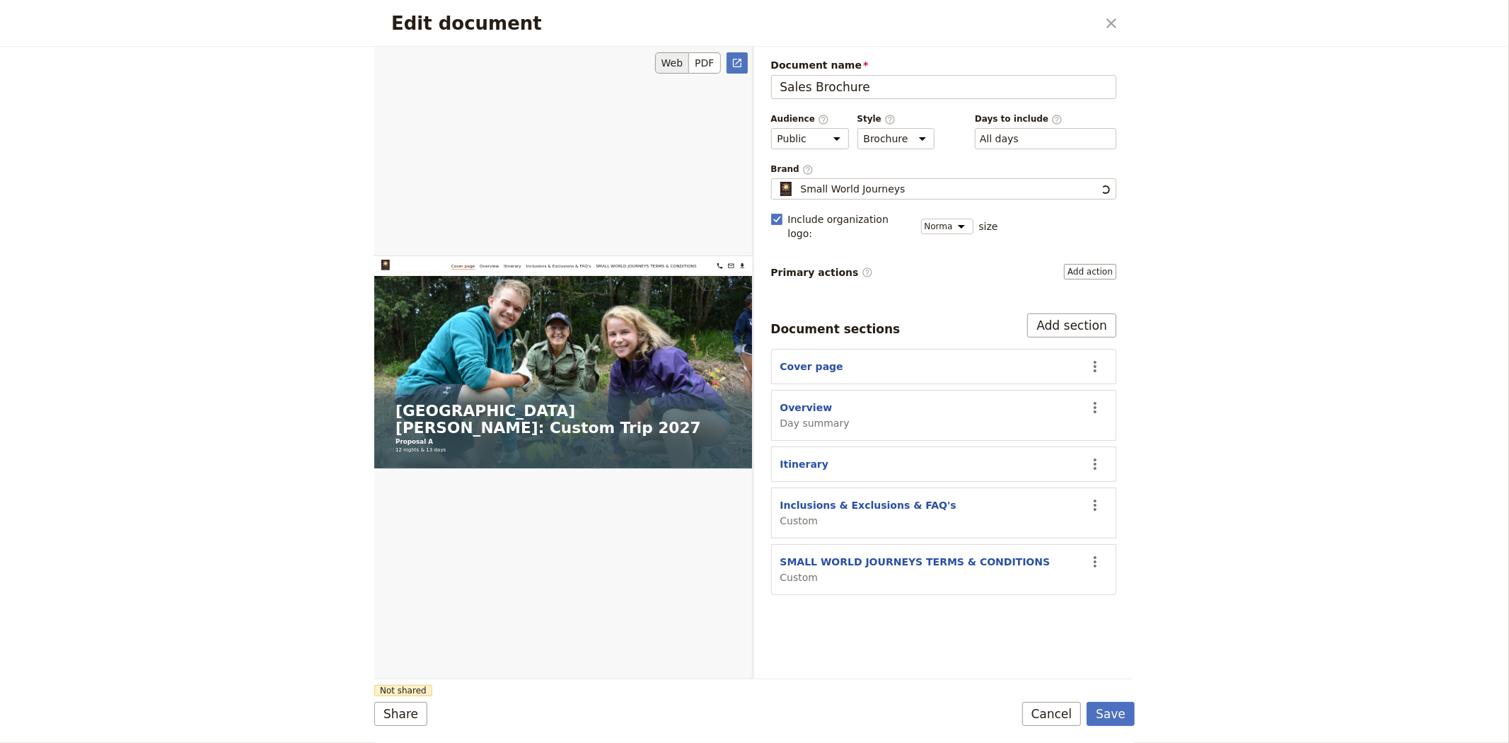
scroll to position [0, 0]
click at [873, 498] on button "Inclusions & Exclusions & FAQ's" at bounding box center [868, 505] width 176 height 14
select select "CUSTOM"
select select "default"
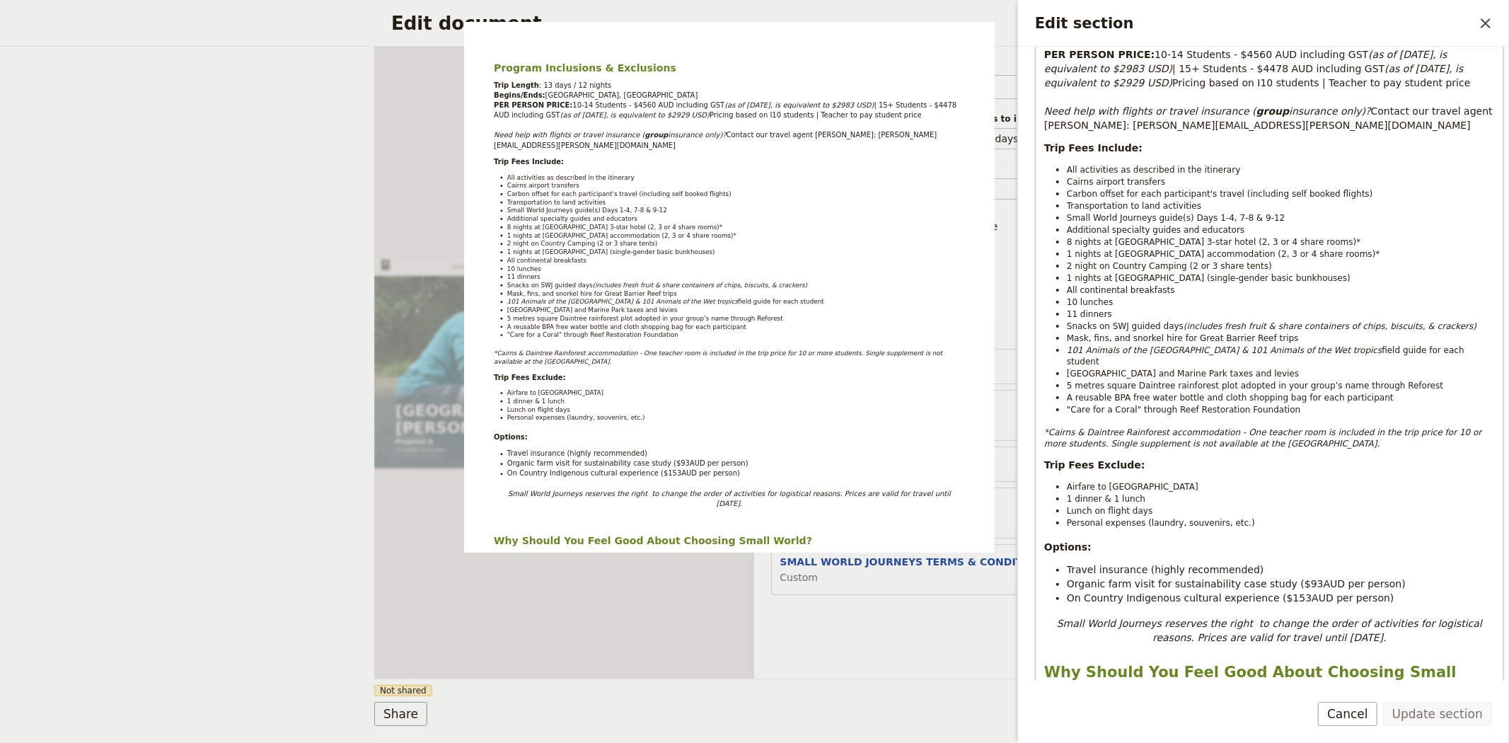
scroll to position [393, 0]
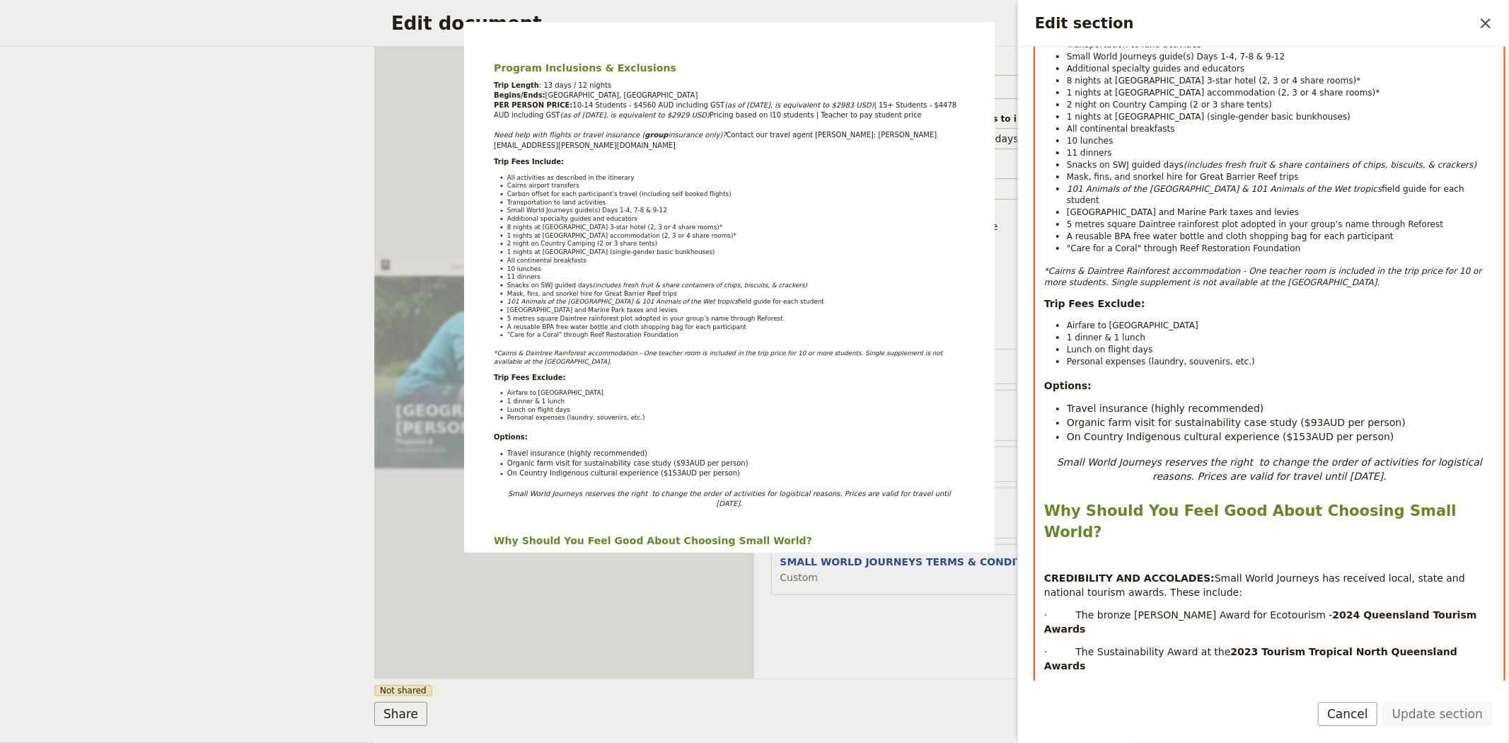
click at [1289, 417] on span "Organic farm visit for sustainability case study ($93AUD per person)" at bounding box center [1236, 422] width 339 height 11
click at [1281, 431] on span "On Country Indigenous cultural experience ($153AUD per person)" at bounding box center [1230, 436] width 327 height 11
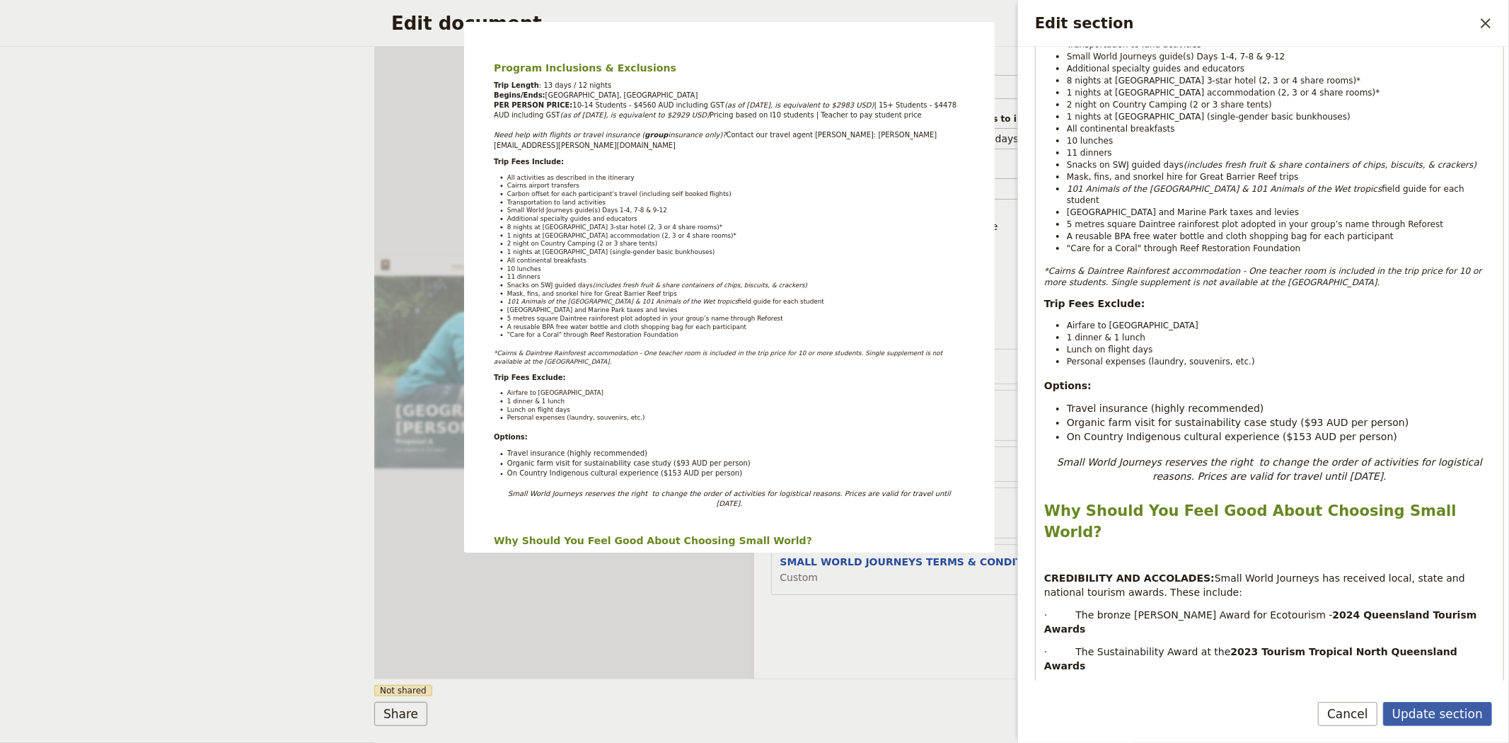
click at [1420, 715] on button "Update section" at bounding box center [1437, 714] width 109 height 24
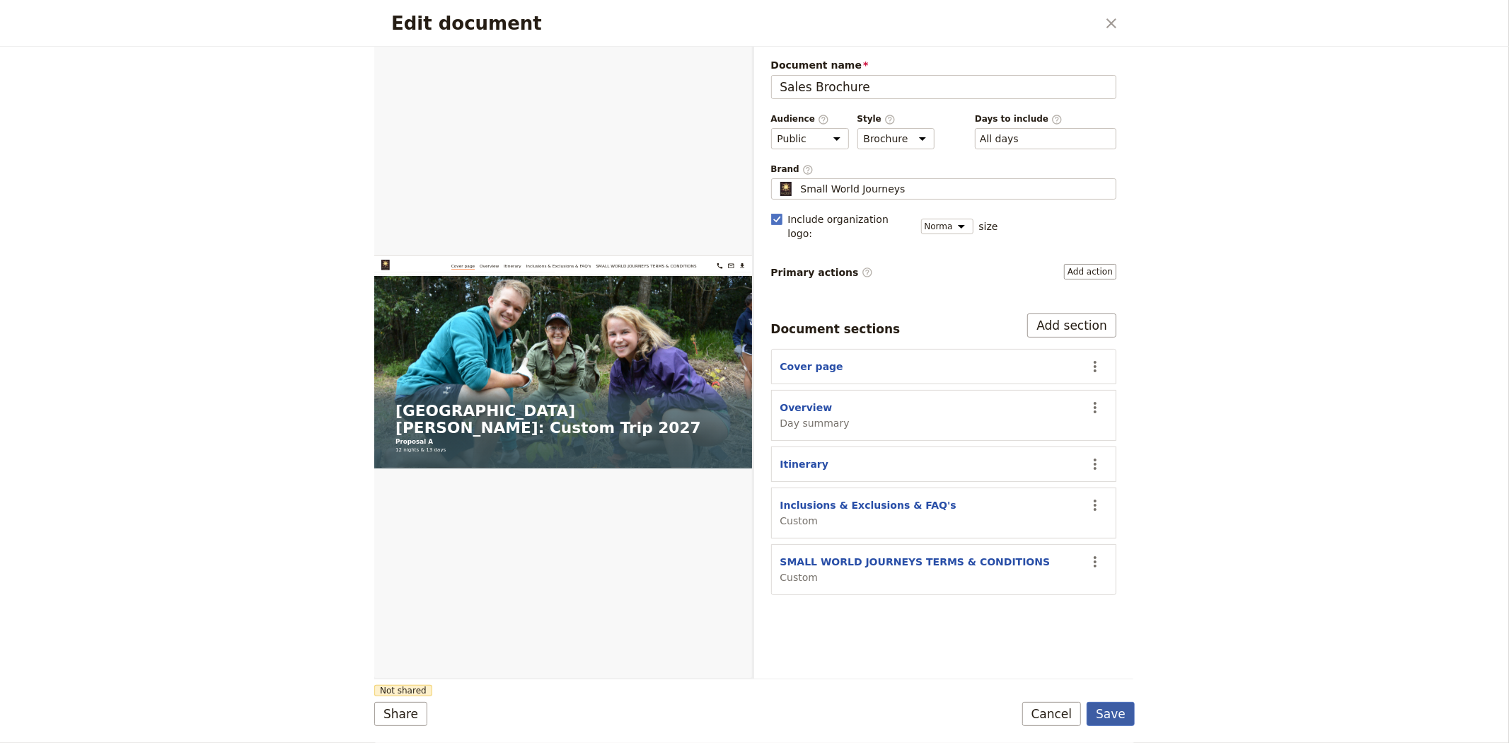
click at [1122, 708] on button "Save" at bounding box center [1110, 714] width 48 height 24
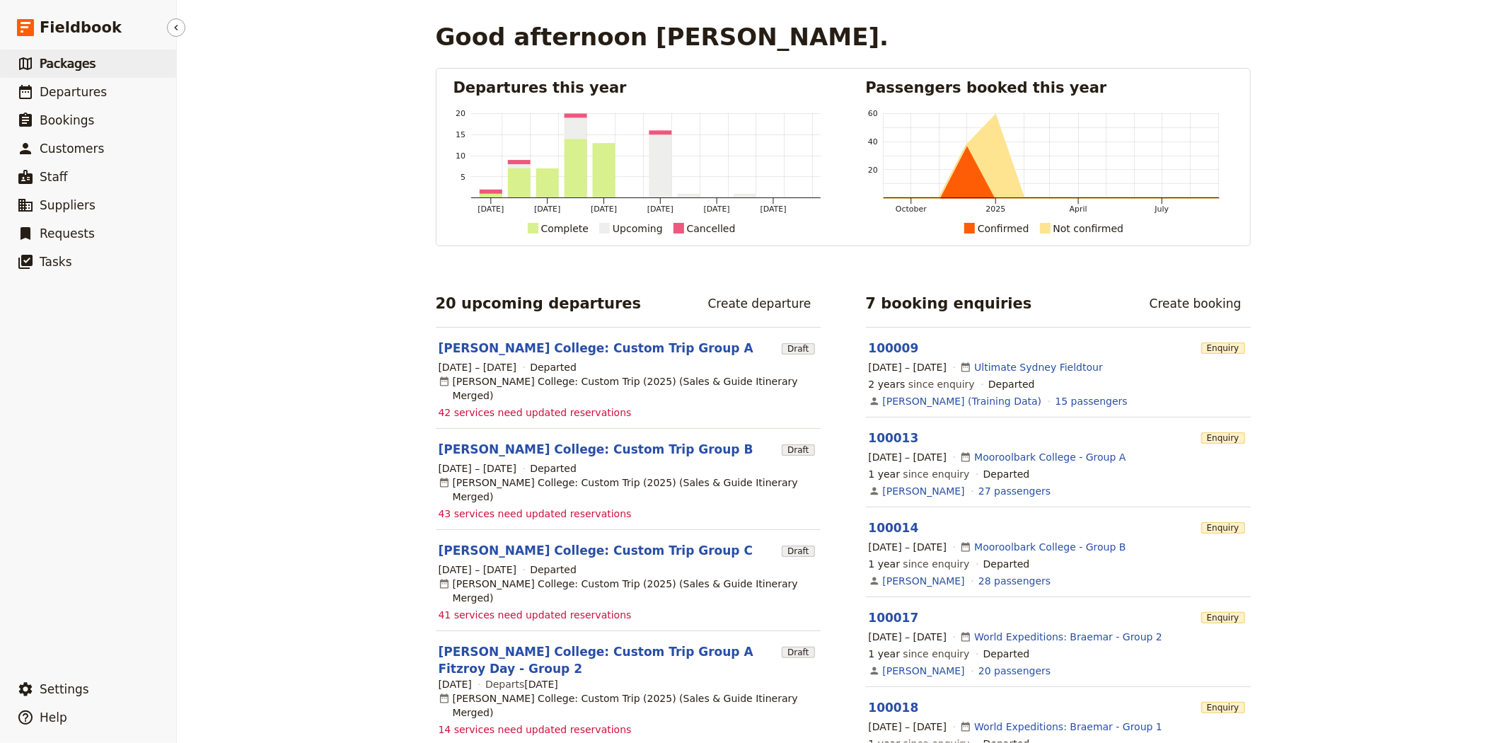
drag, startPoint x: 0, startPoint y: 0, endPoint x: 79, endPoint y: 74, distance: 108.6
click at [79, 74] on link "​ Packages" at bounding box center [88, 64] width 176 height 28
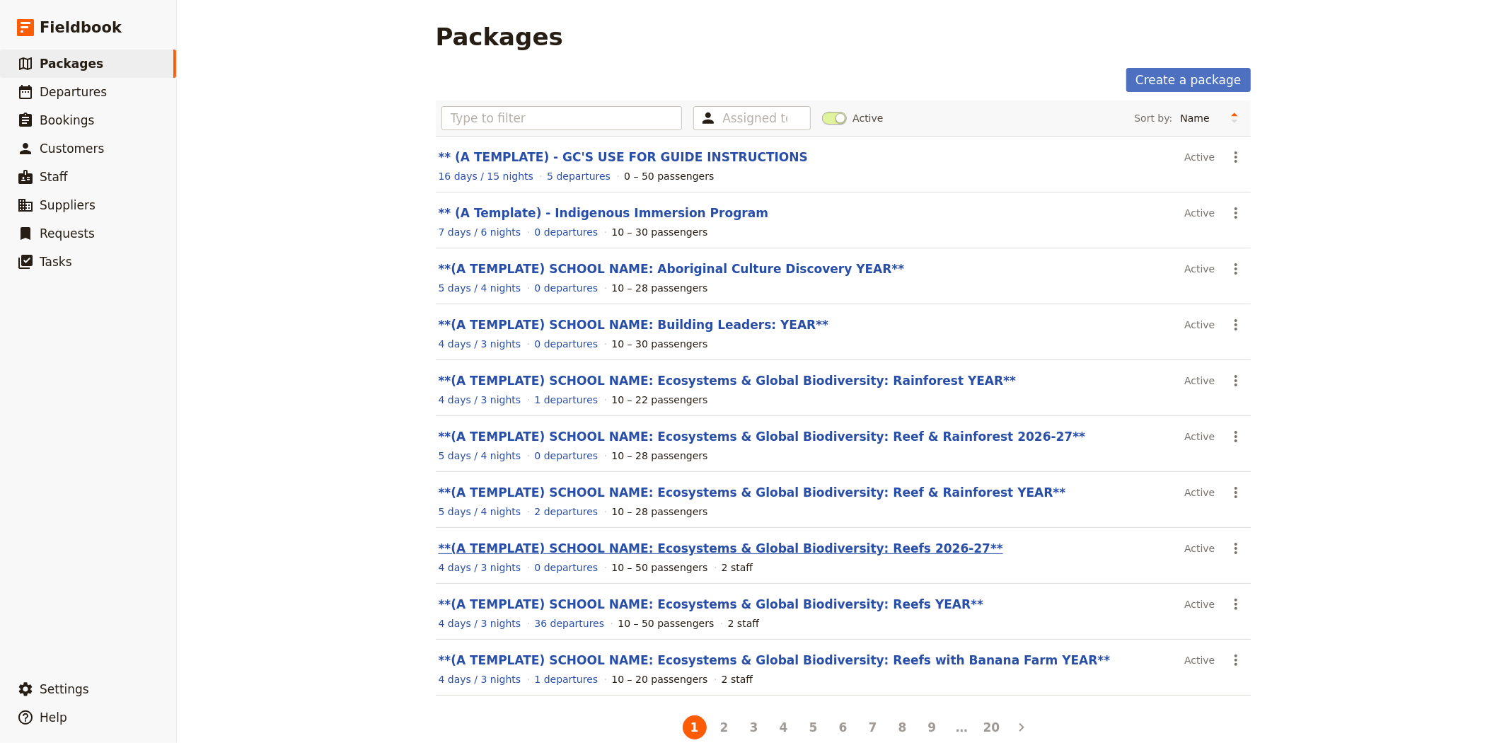
click at [767, 547] on link "**(A TEMPLATE) SCHOOL NAME: Ecosystems & Global Biodiversity: Reefs 2026-27**" at bounding box center [721, 548] width 564 height 14
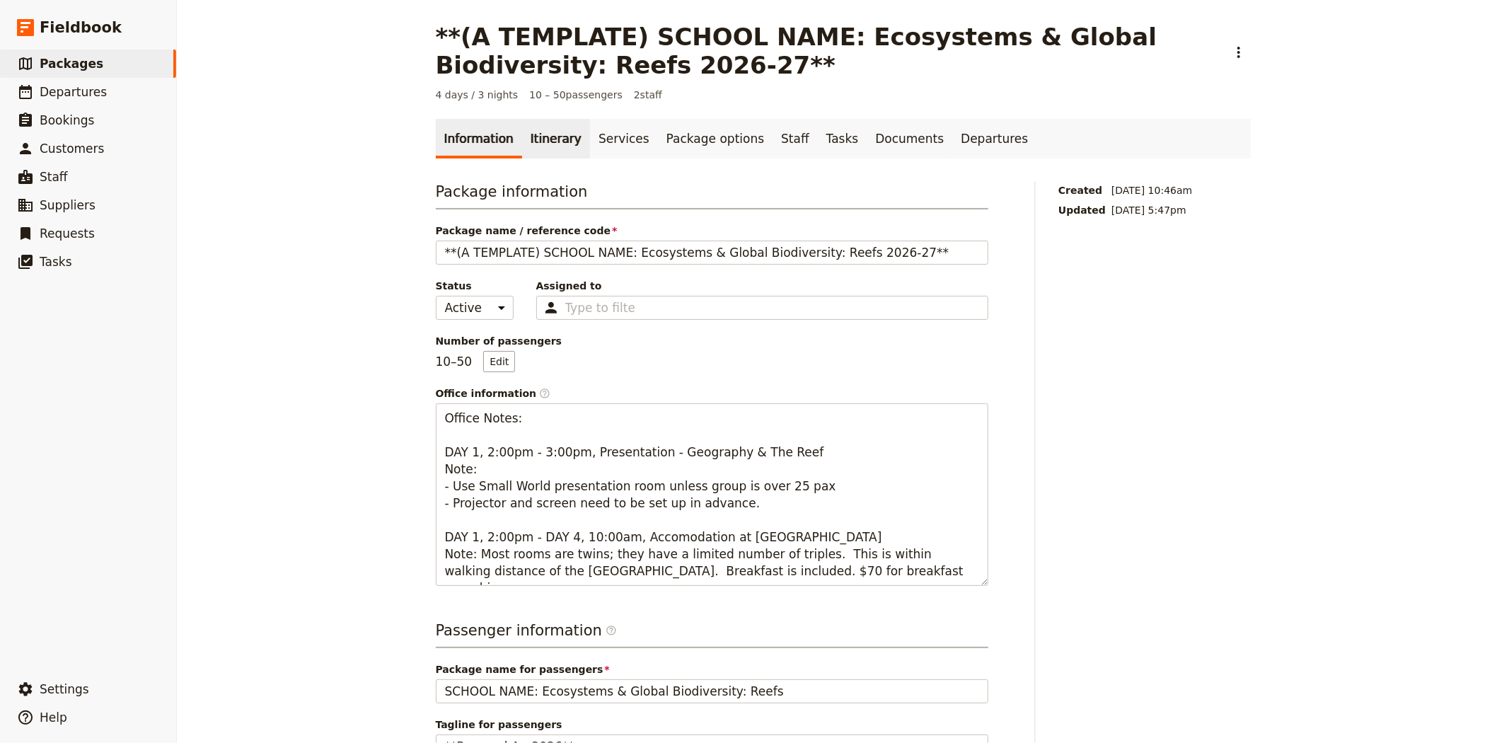
click at [548, 137] on link "Itinerary" at bounding box center [556, 139] width 68 height 40
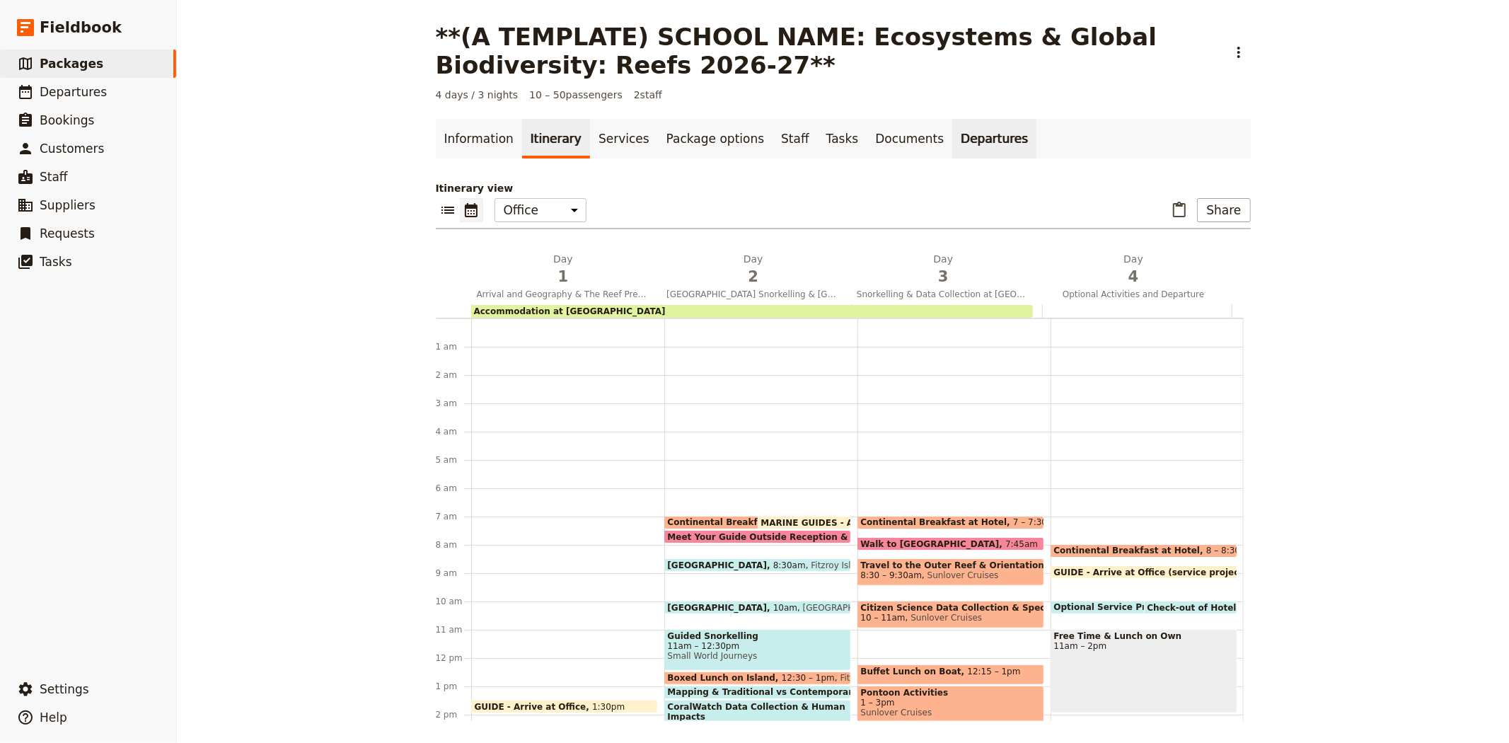
scroll to position [184, 0]
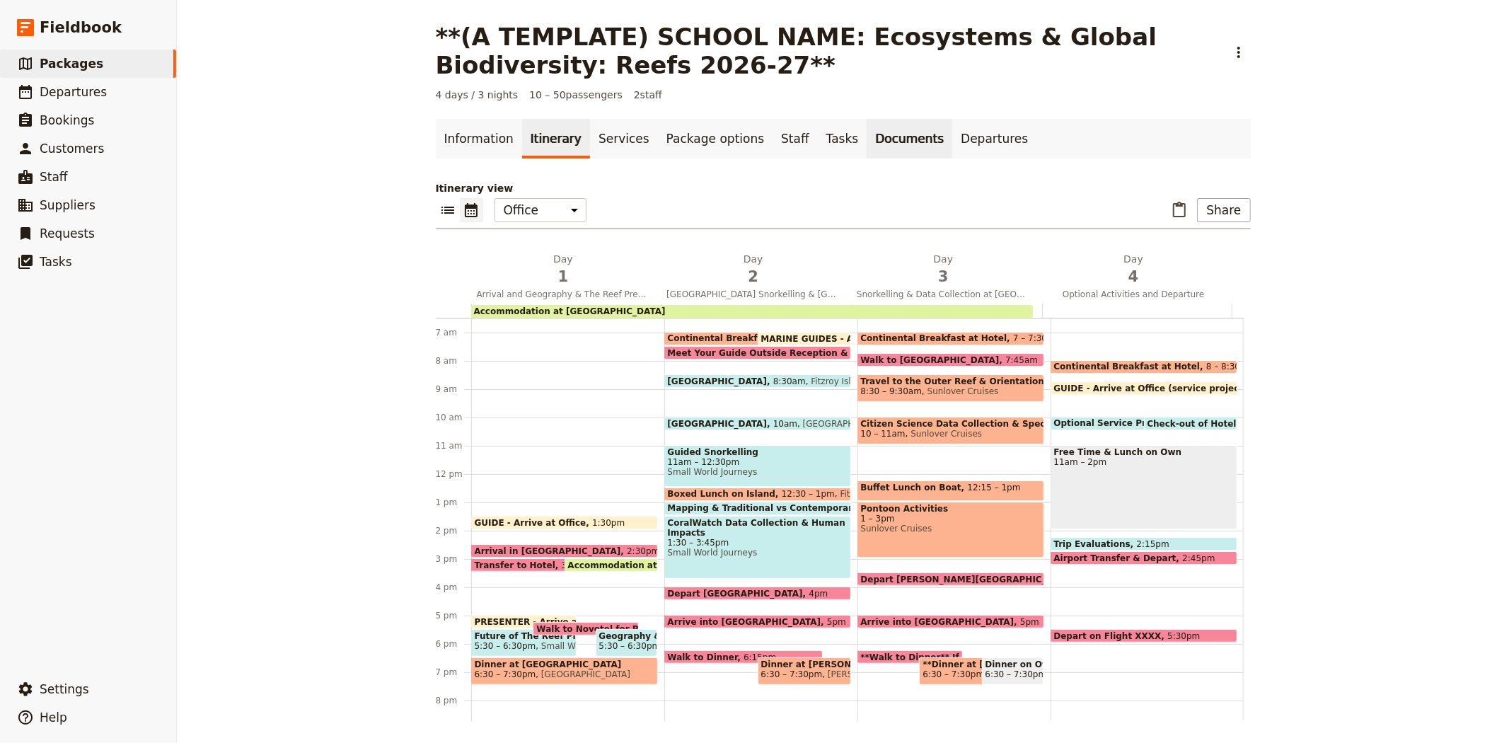
click at [874, 147] on link "Documents" at bounding box center [909, 139] width 86 height 40
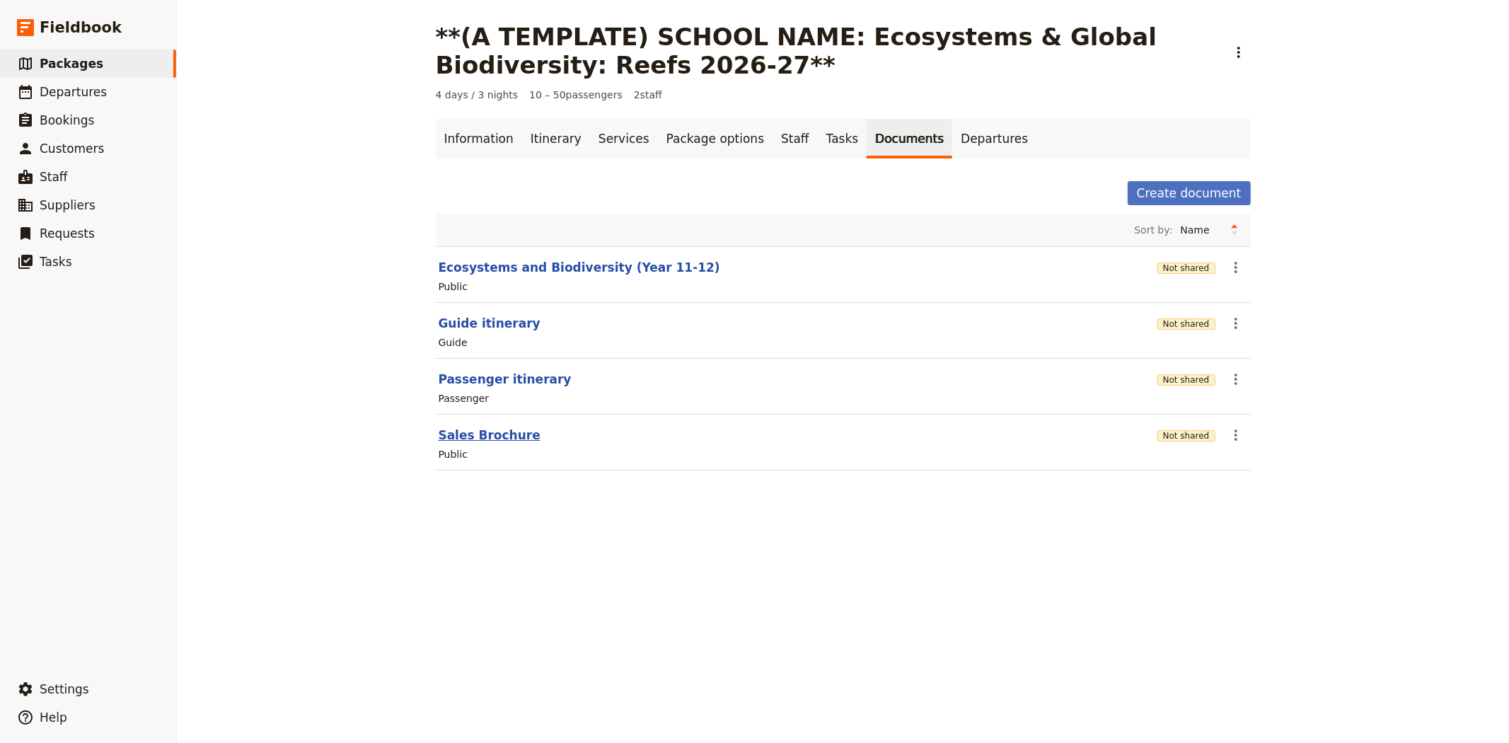
click at [474, 439] on button "Sales Brochure" at bounding box center [490, 435] width 102 height 17
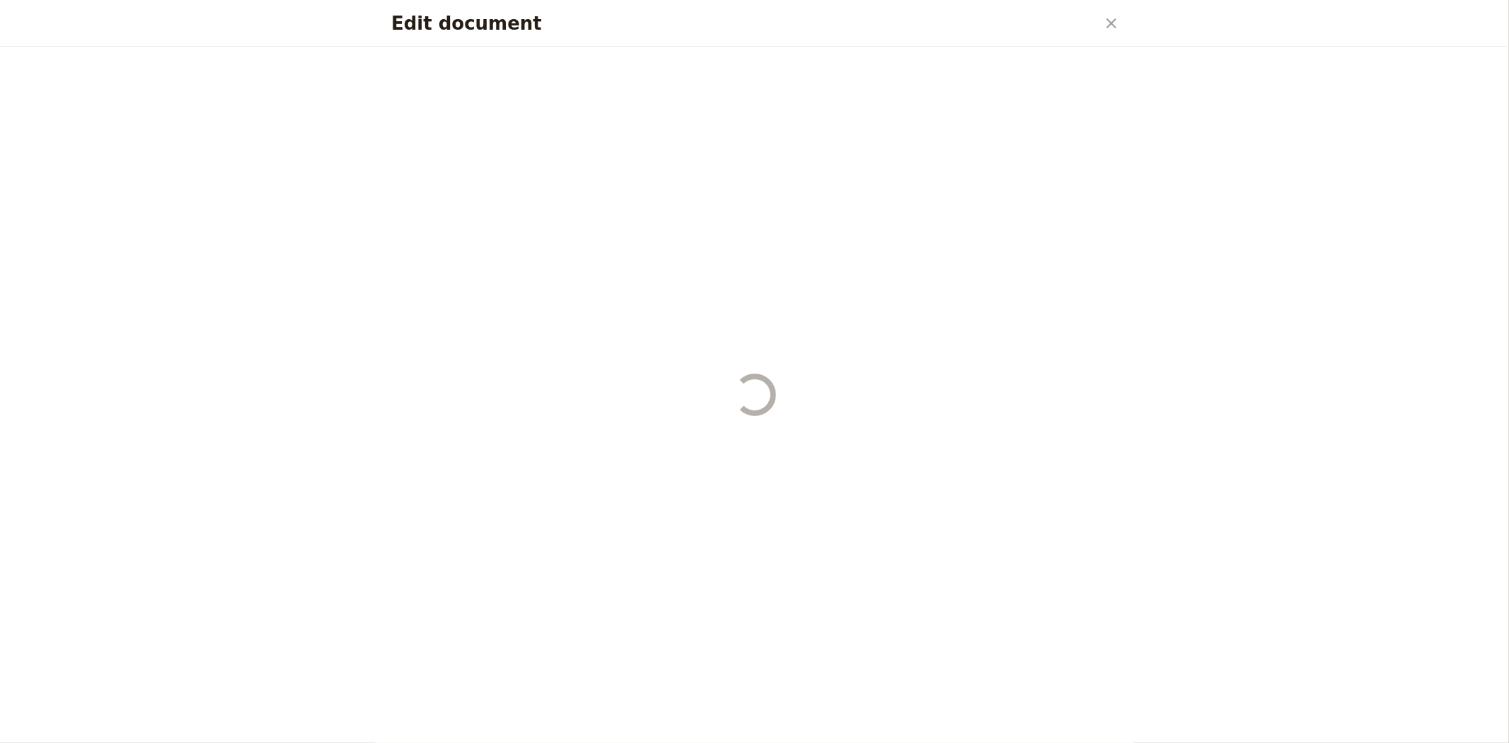
select select "DEFAULT"
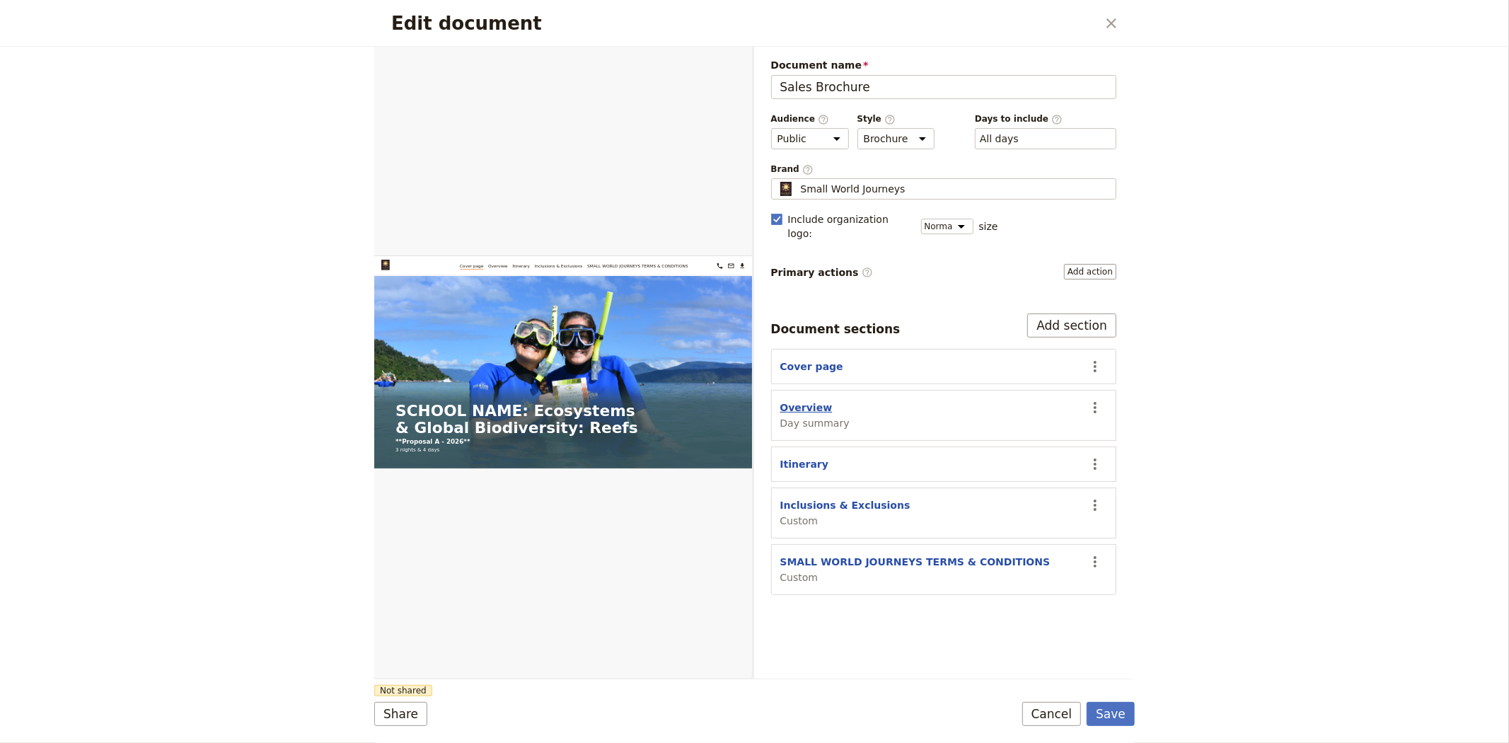
click at [804, 400] on button "Overview" at bounding box center [806, 407] width 52 height 14
select select "DAY_SUMMARY"
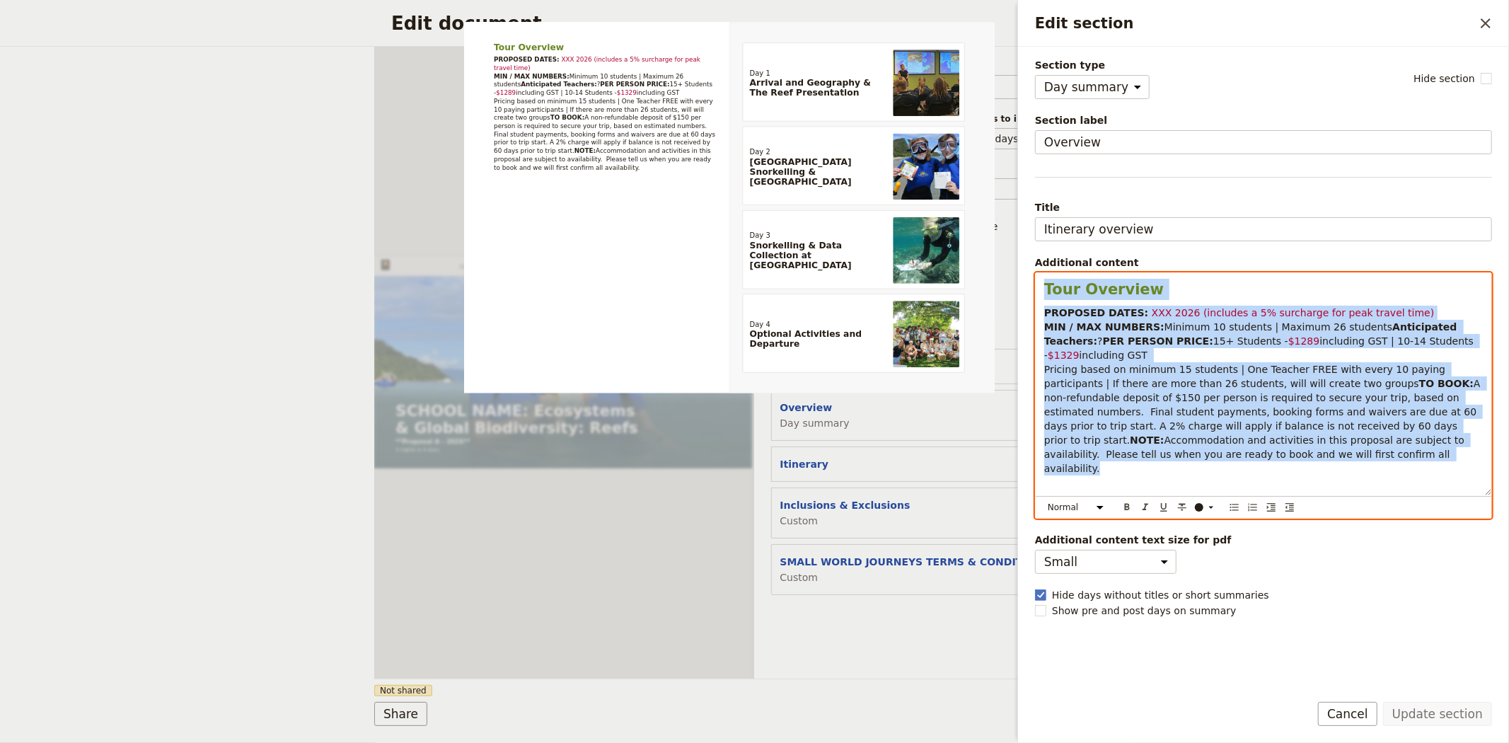
drag, startPoint x: 1370, startPoint y: 496, endPoint x: 1031, endPoint y: 276, distance: 404.6
click at [1031, 276] on div "Section type Cover page Day summary Itinerary Custom Hide section Section label…" at bounding box center [1263, 364] width 491 height 634
copy div "Tour Overview PROPOSED DATES: XXX 2026 (includes a 5% surcharge for peak travel…"
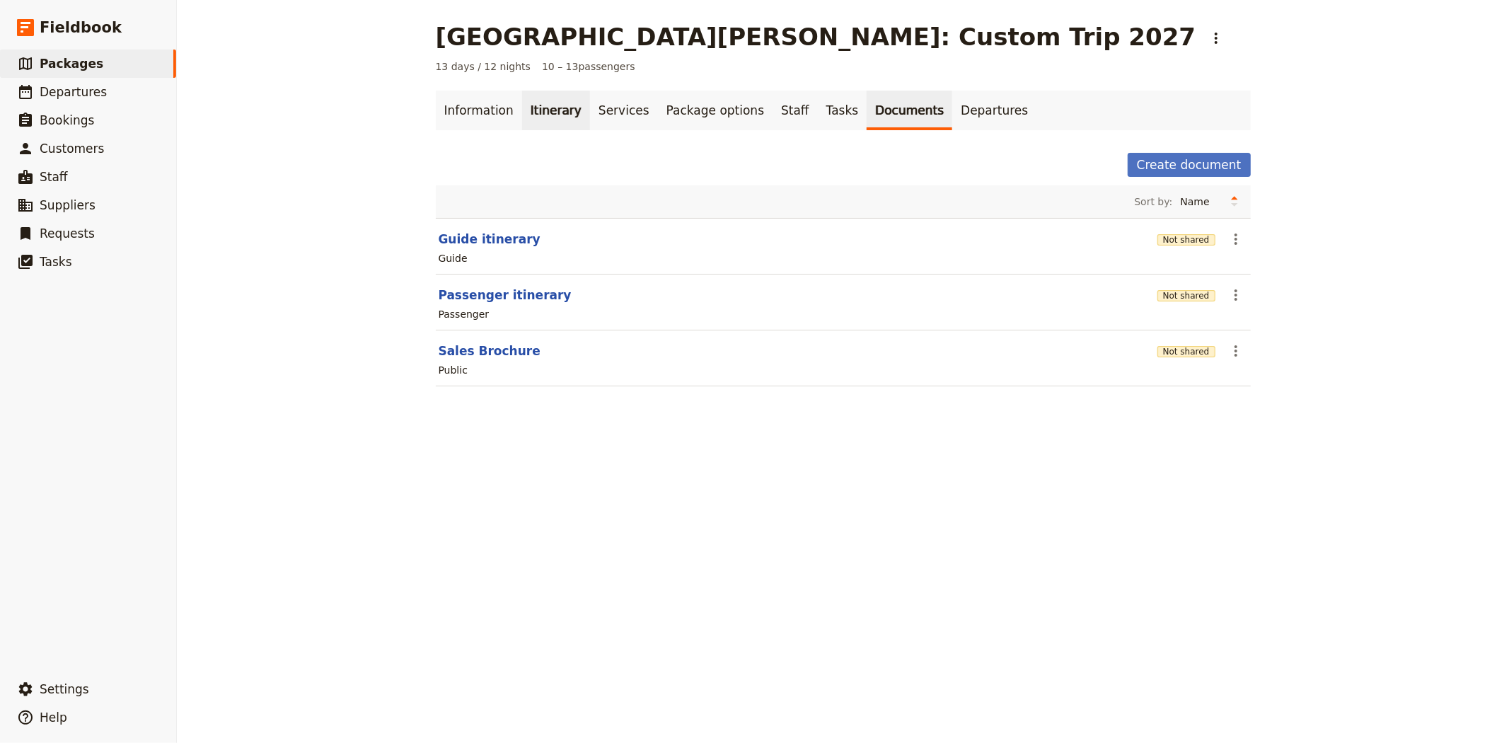
click at [561, 121] on link "Itinerary" at bounding box center [556, 111] width 68 height 40
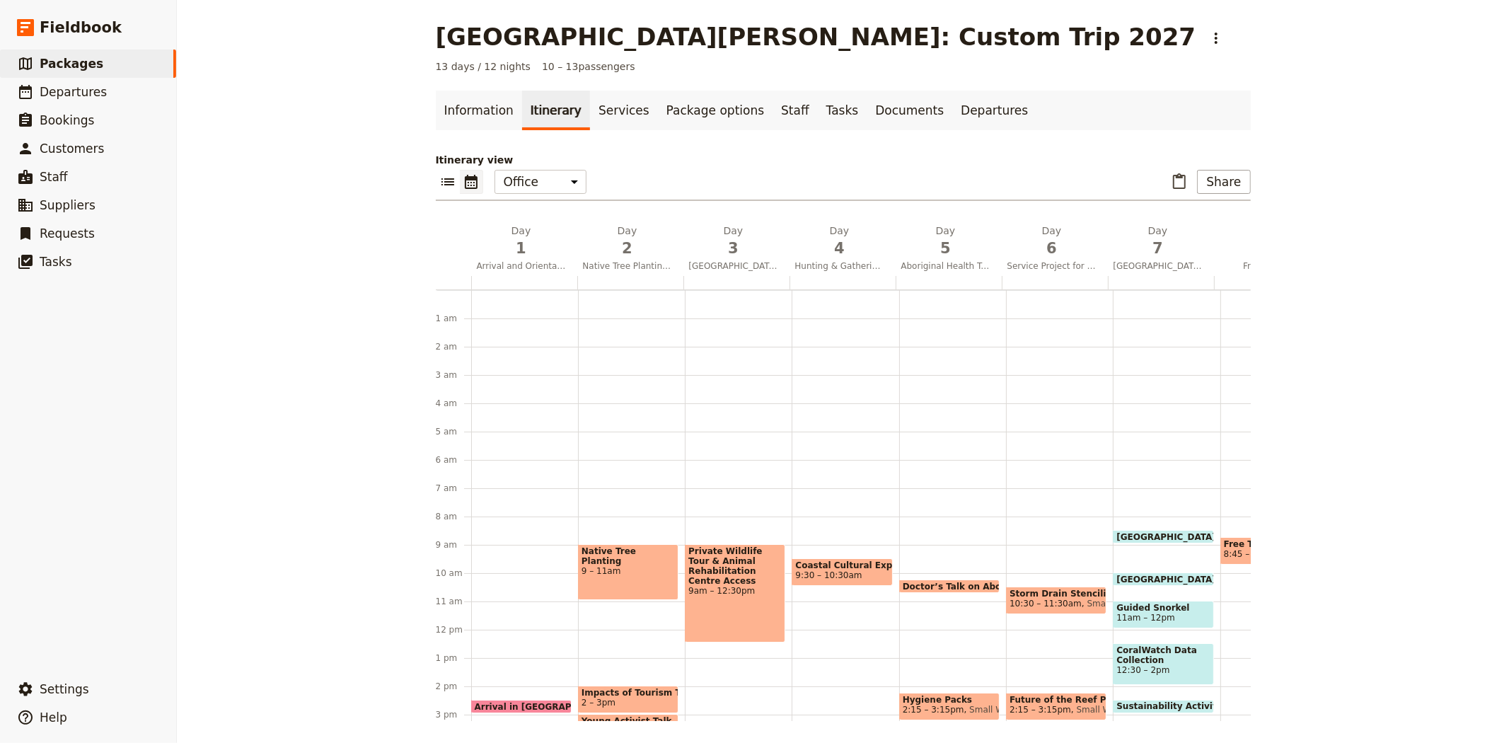
scroll to position [184, 0]
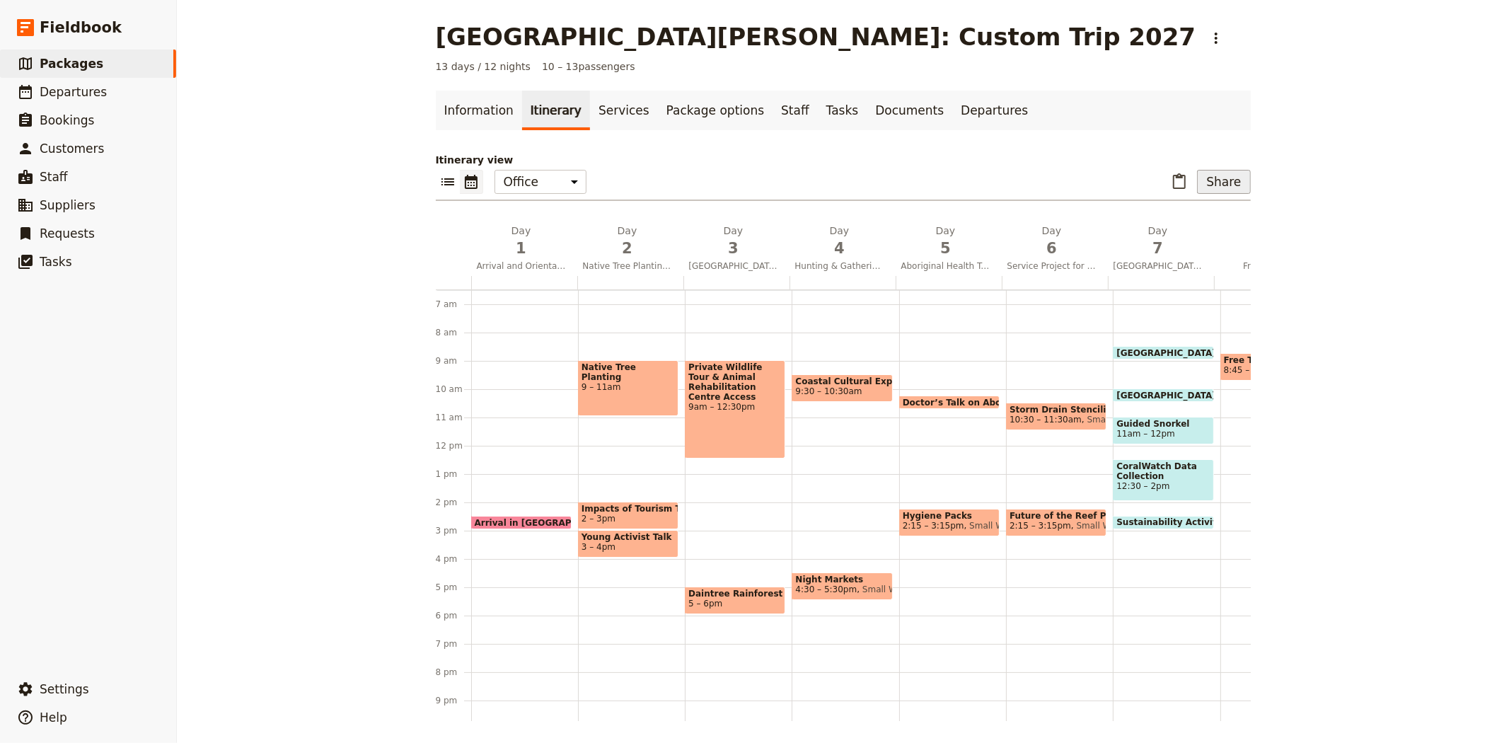
click at [1225, 187] on button "Share" at bounding box center [1223, 182] width 53 height 24
click at [1185, 256] on span "Sales Brochure" at bounding box center [1177, 252] width 74 height 14
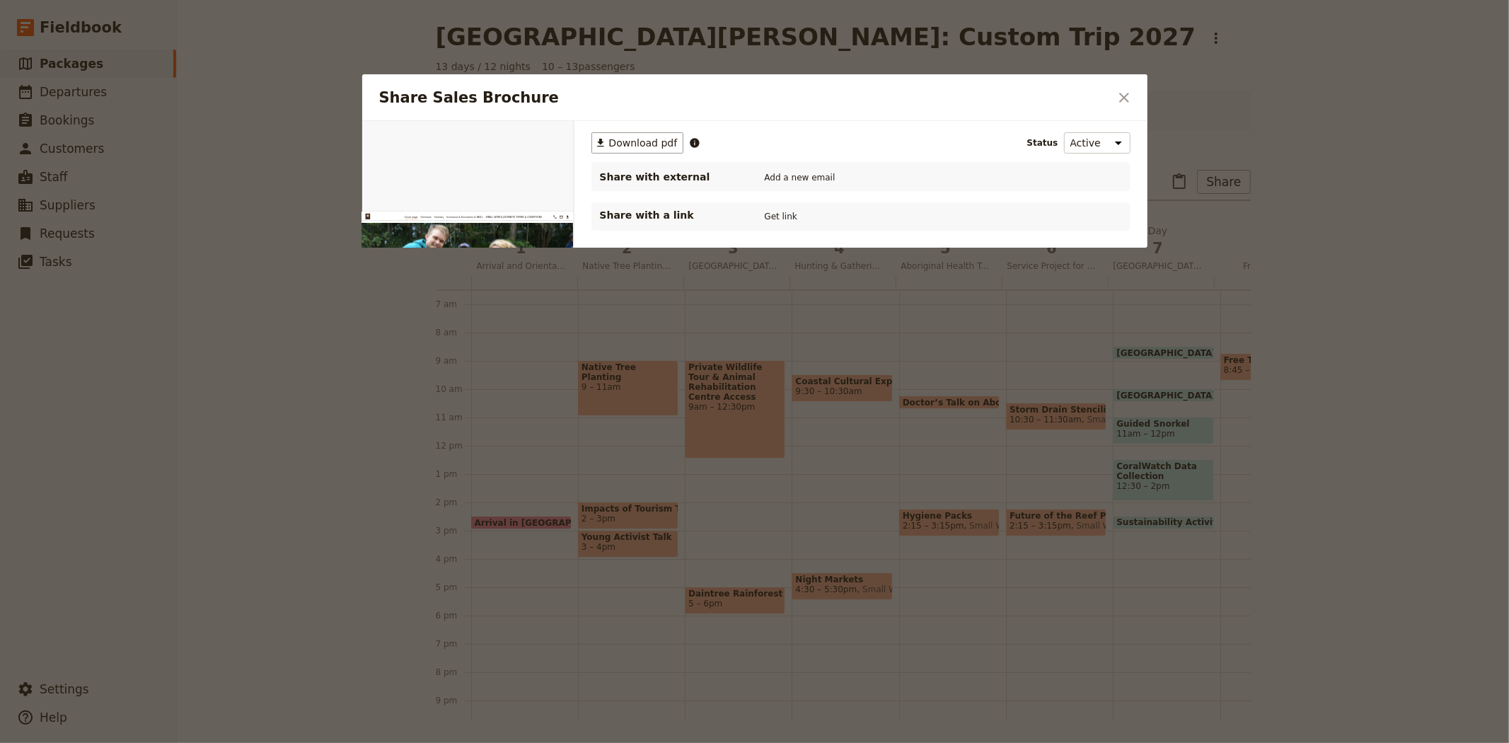
scroll to position [0, 0]
click at [625, 144] on span "Download pdf" at bounding box center [643, 143] width 69 height 14
click at [1127, 100] on icon "Close dialog" at bounding box center [1124, 98] width 10 height 10
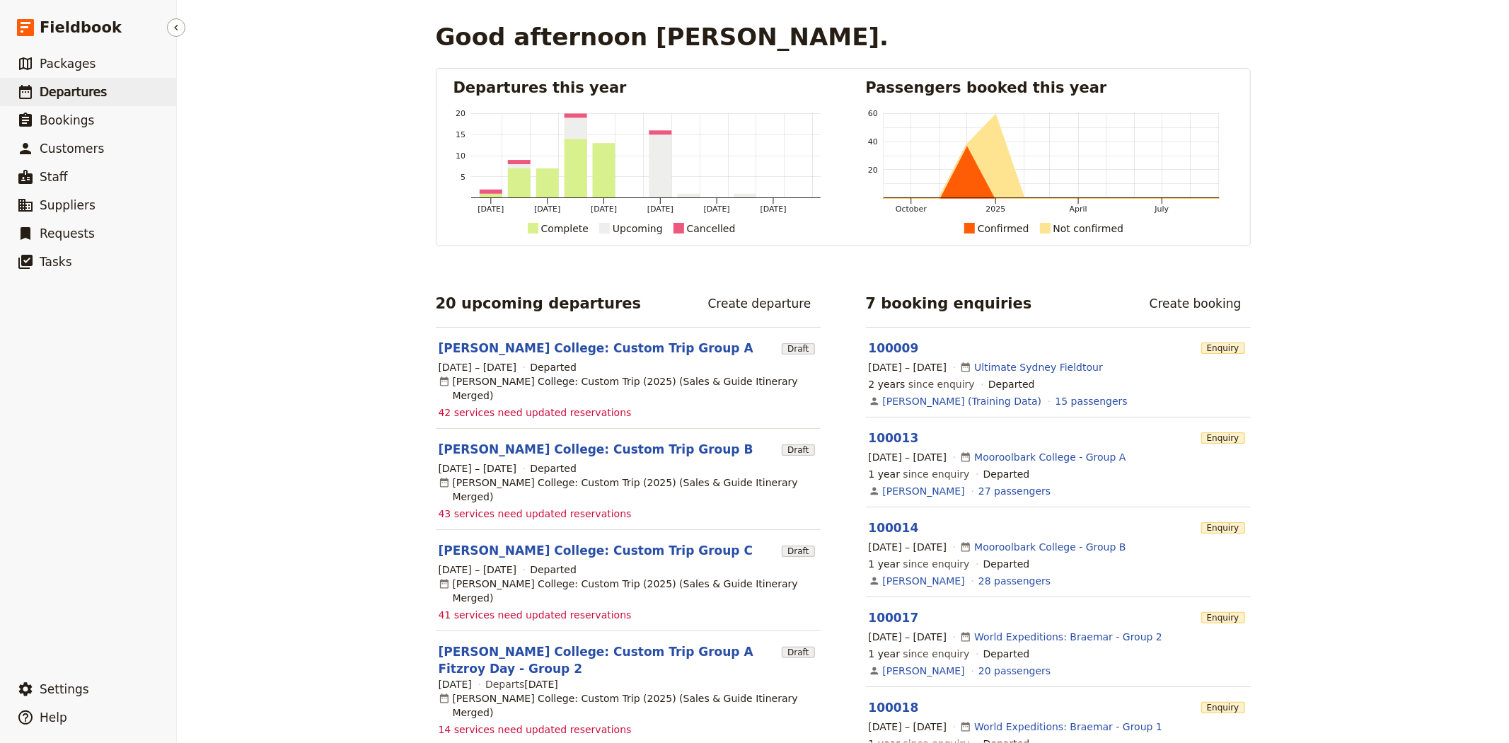
click at [76, 93] on span "Departures" at bounding box center [73, 92] width 67 height 14
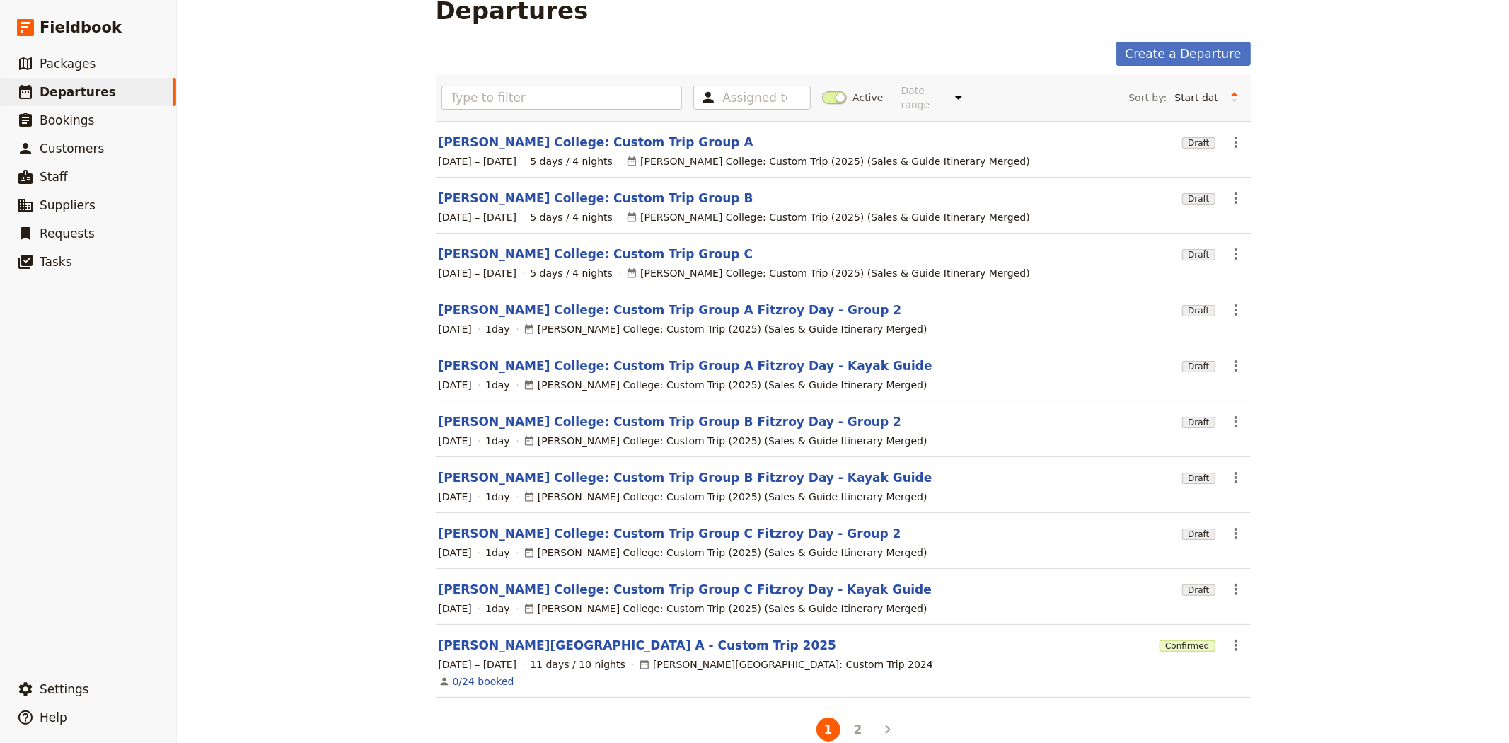
scroll to position [41, 0]
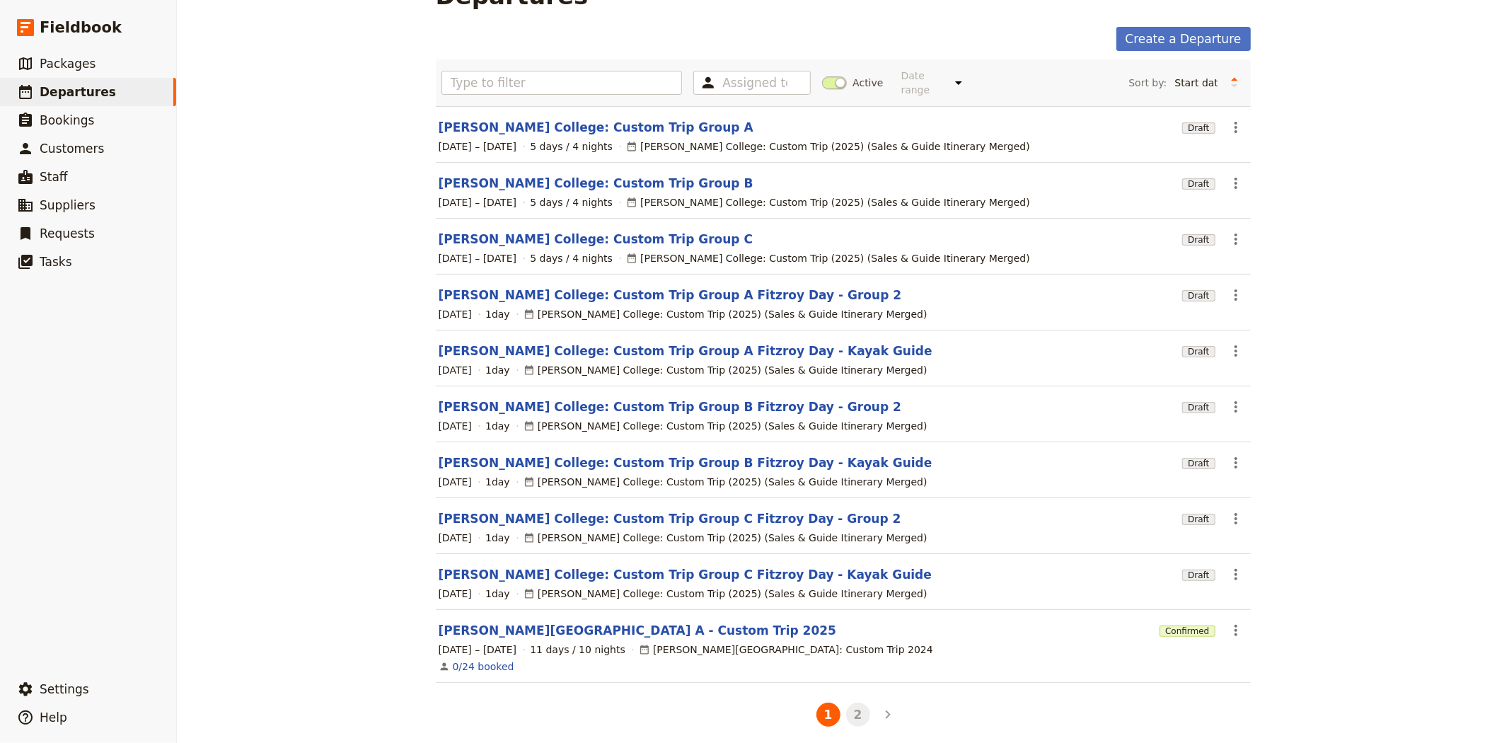
click at [846, 702] on button "2" at bounding box center [858, 714] width 24 height 24
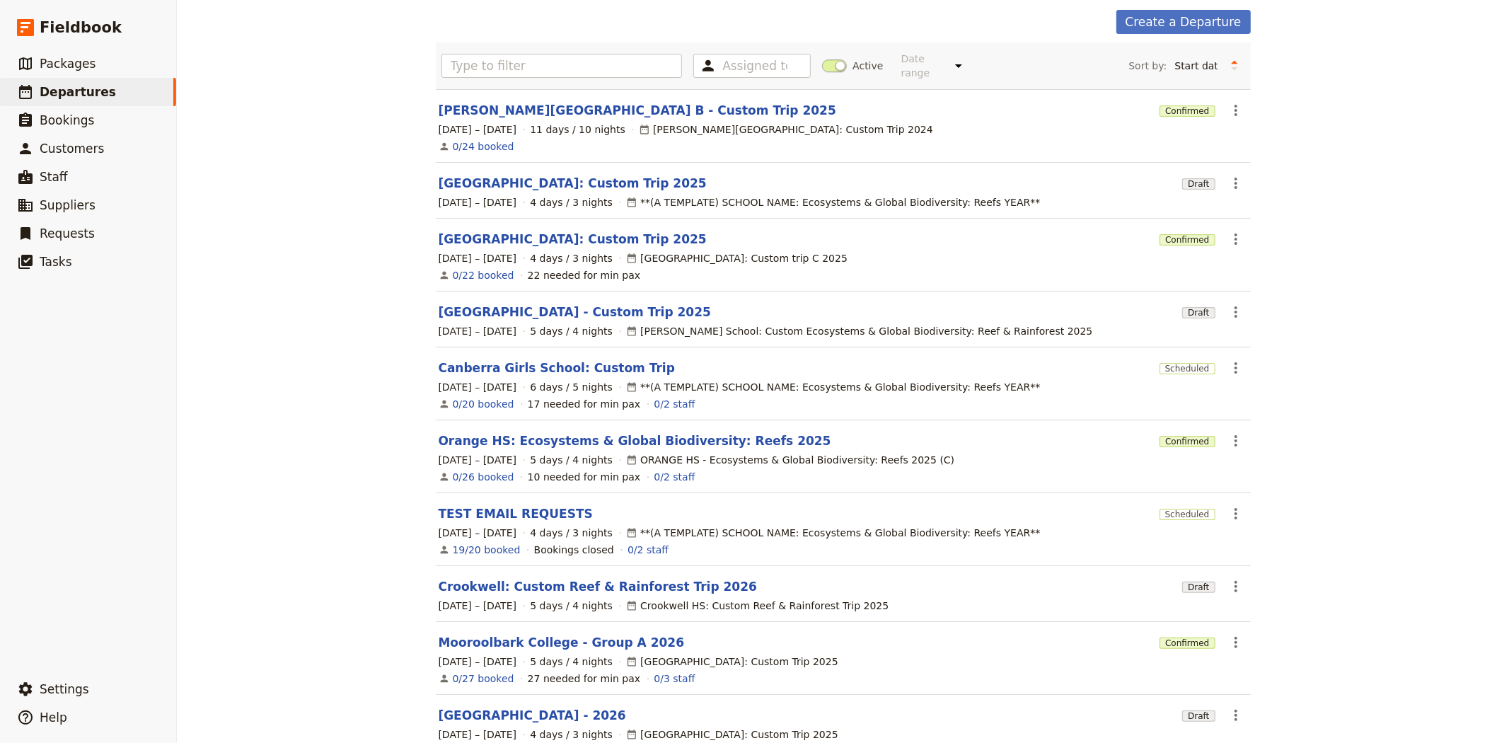
scroll to position [126, 0]
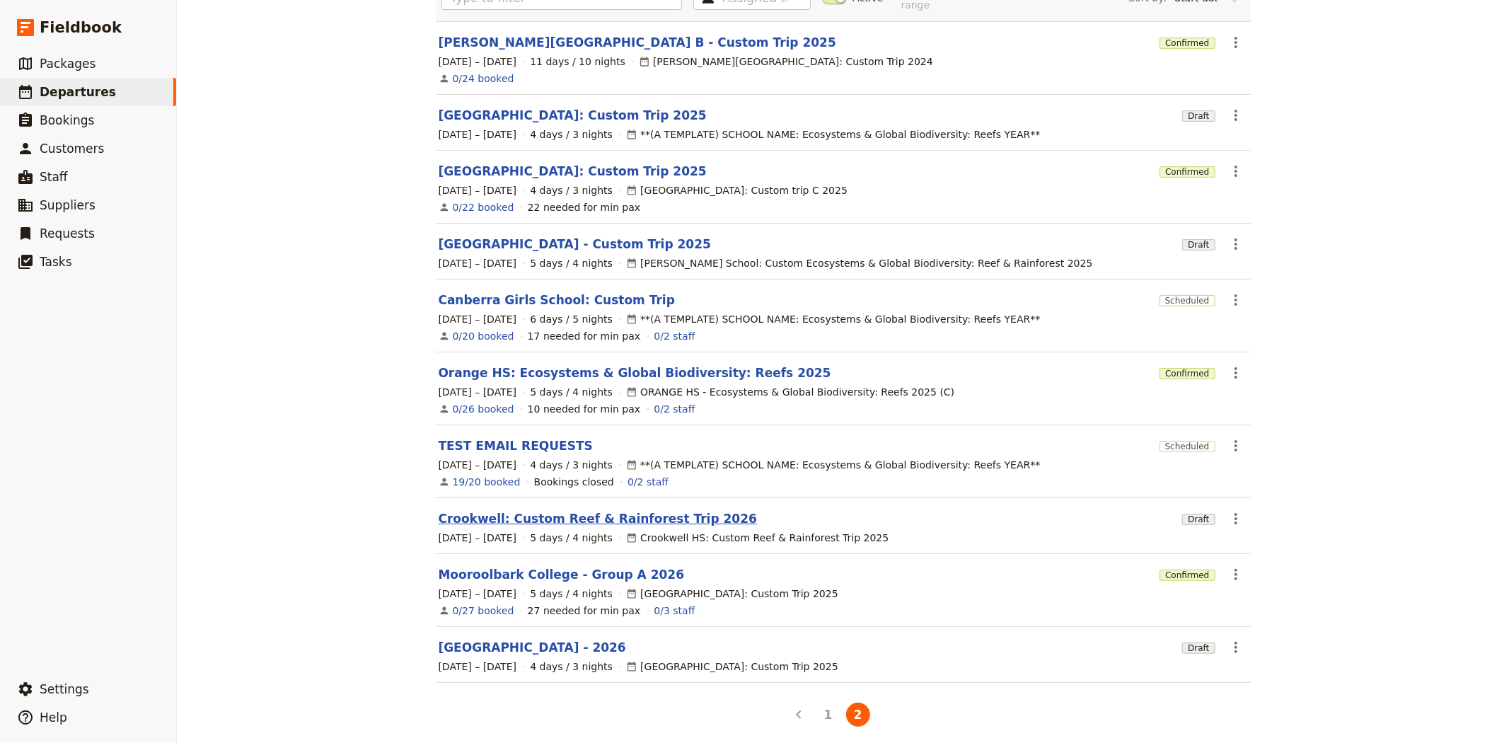
click at [572, 510] on link "Crookwell: Custom Reef & Rainforest Trip 2026" at bounding box center [598, 518] width 318 height 17
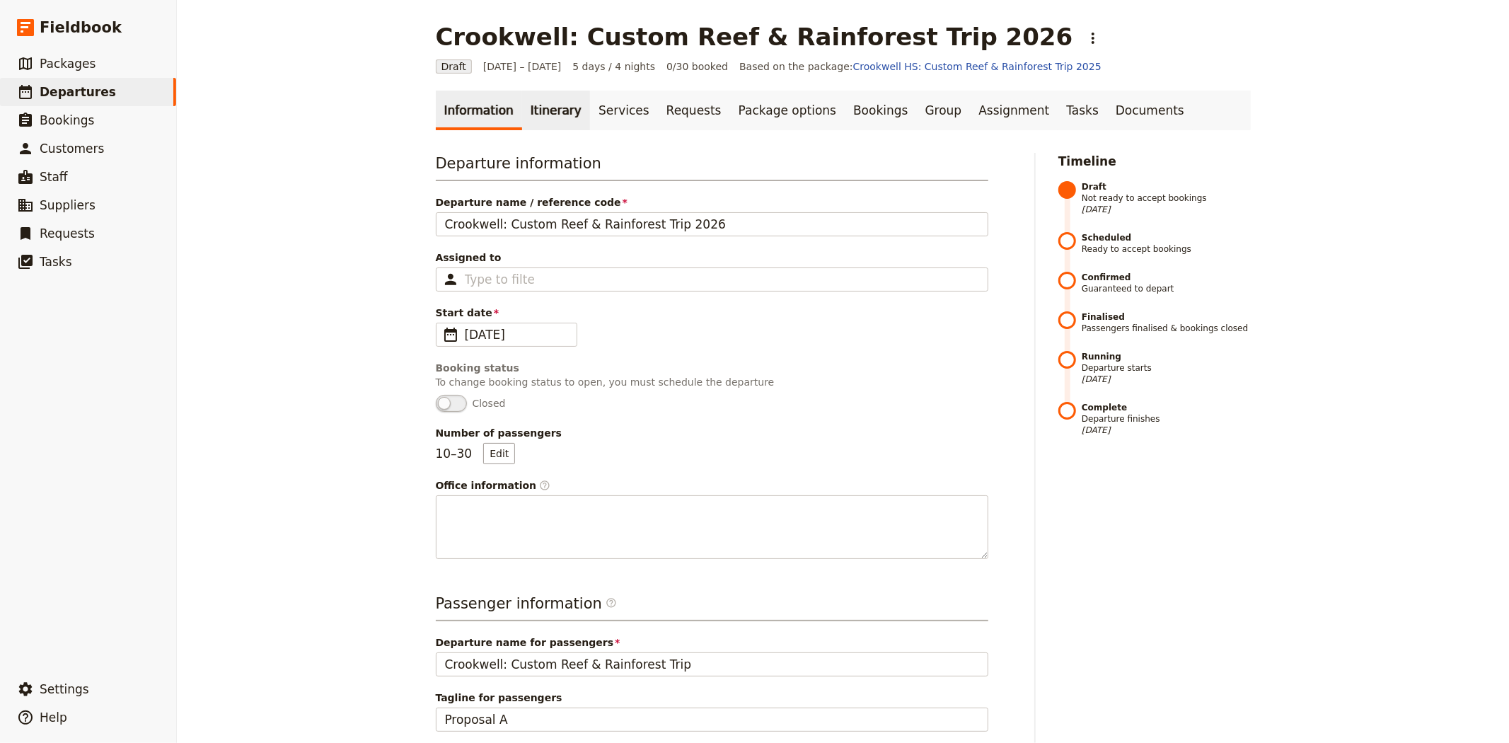
click at [535, 103] on link "Itinerary" at bounding box center [556, 111] width 68 height 40
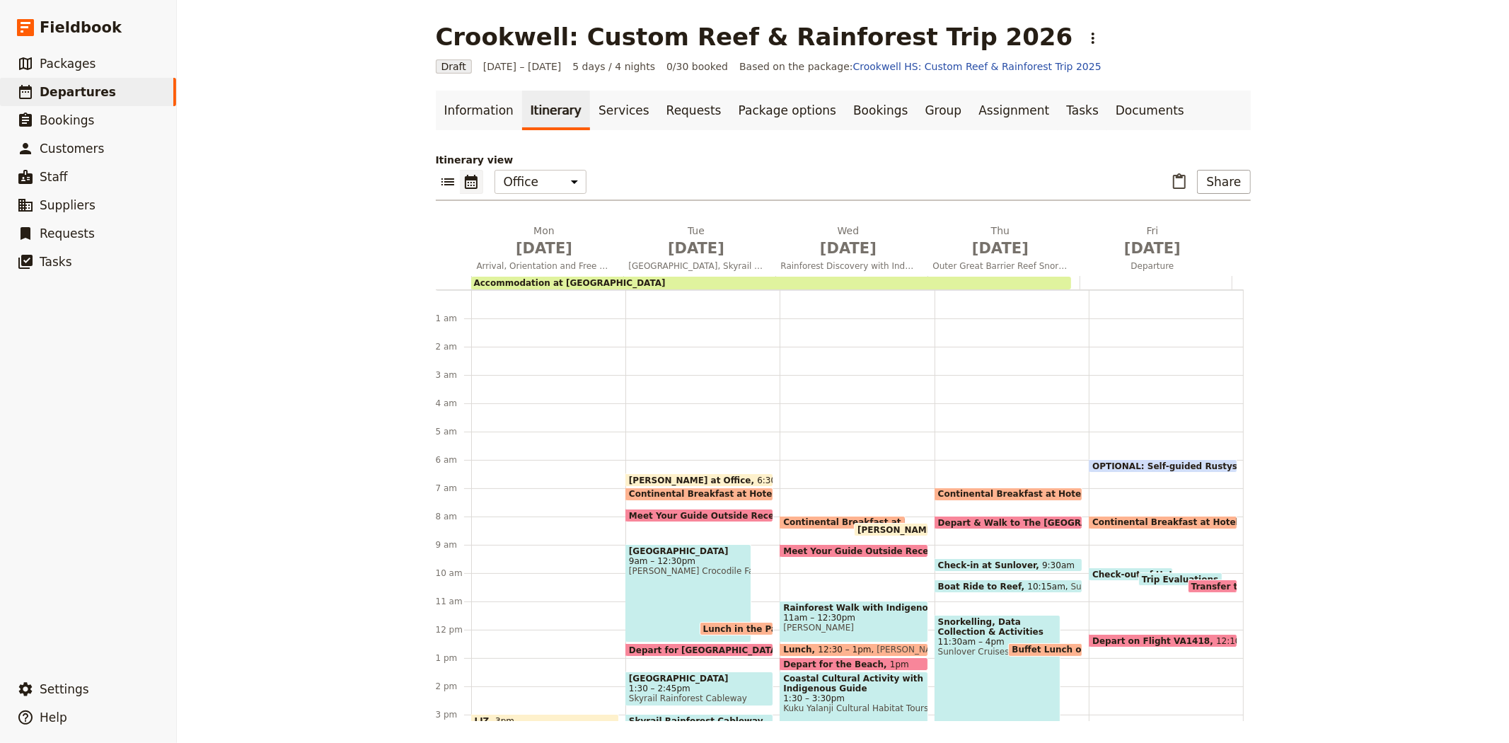
scroll to position [156, 0]
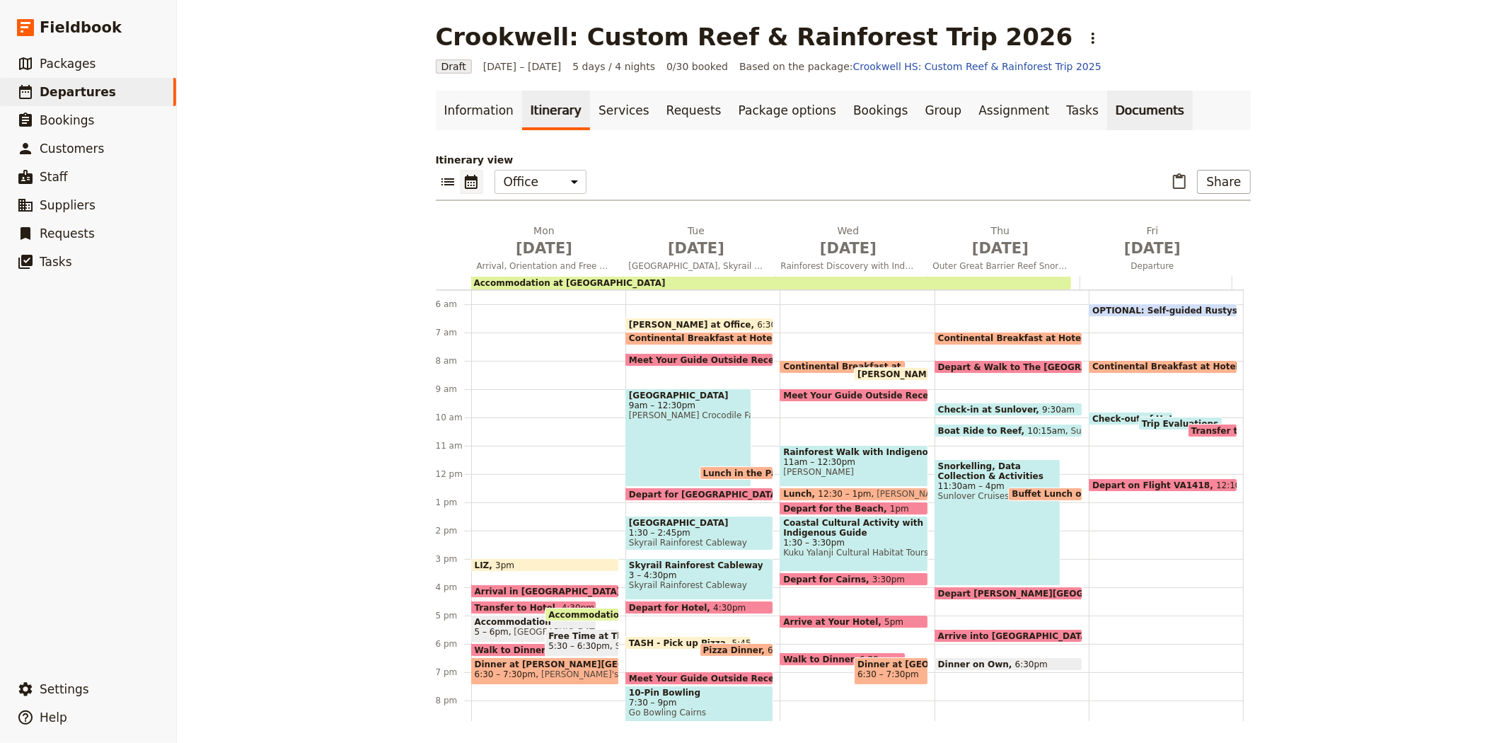
click at [1107, 110] on link "Documents" at bounding box center [1150, 111] width 86 height 40
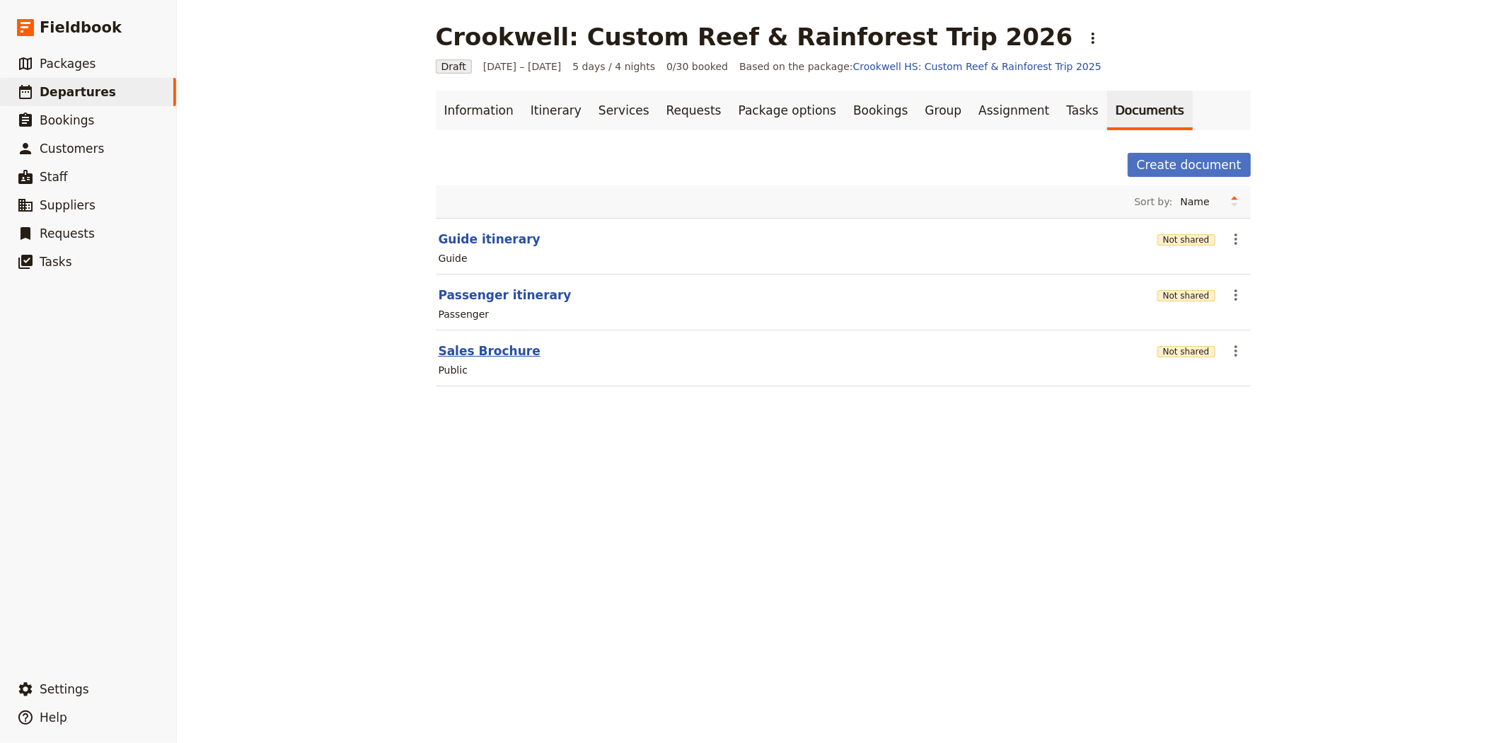
click at [447, 355] on button "Sales Brochure" at bounding box center [490, 350] width 102 height 17
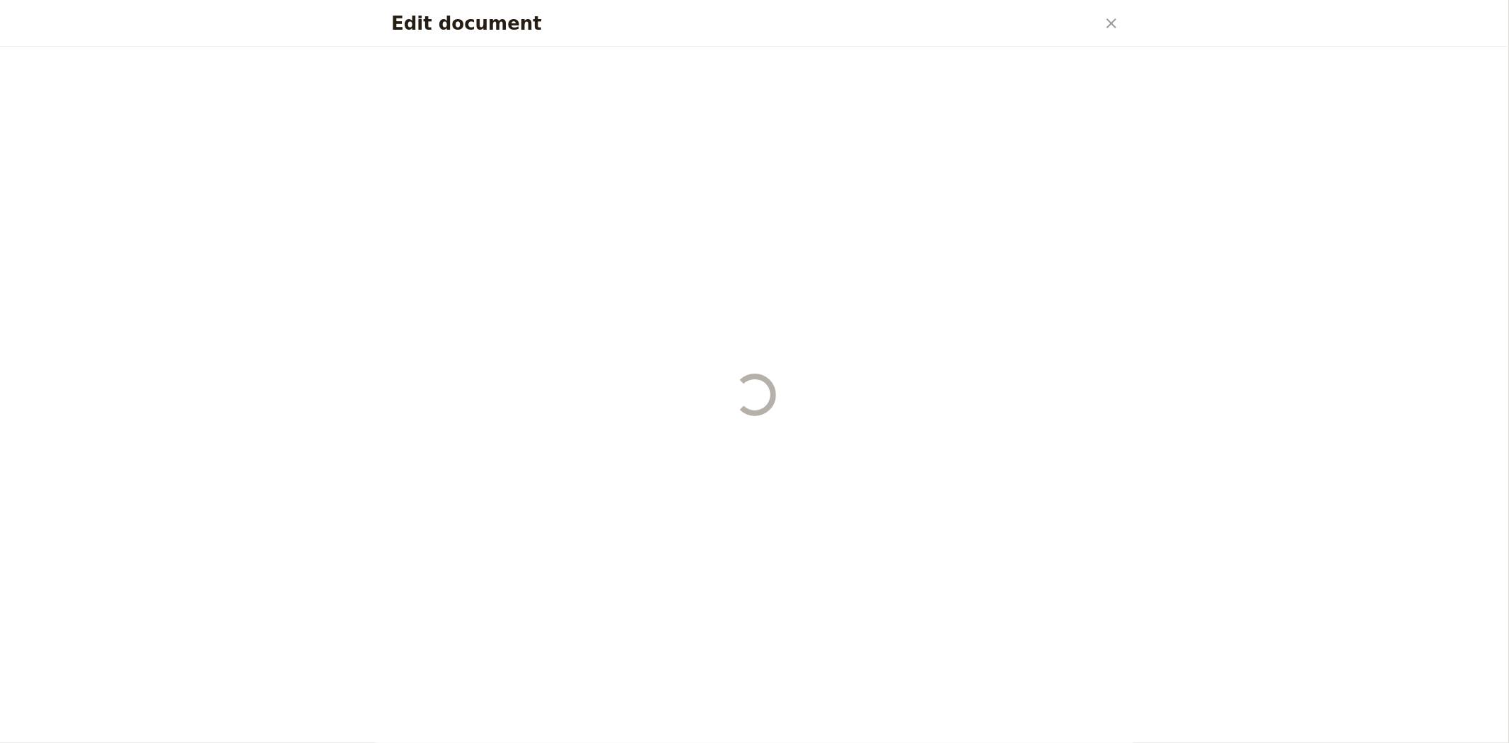
select select "DEFAULT"
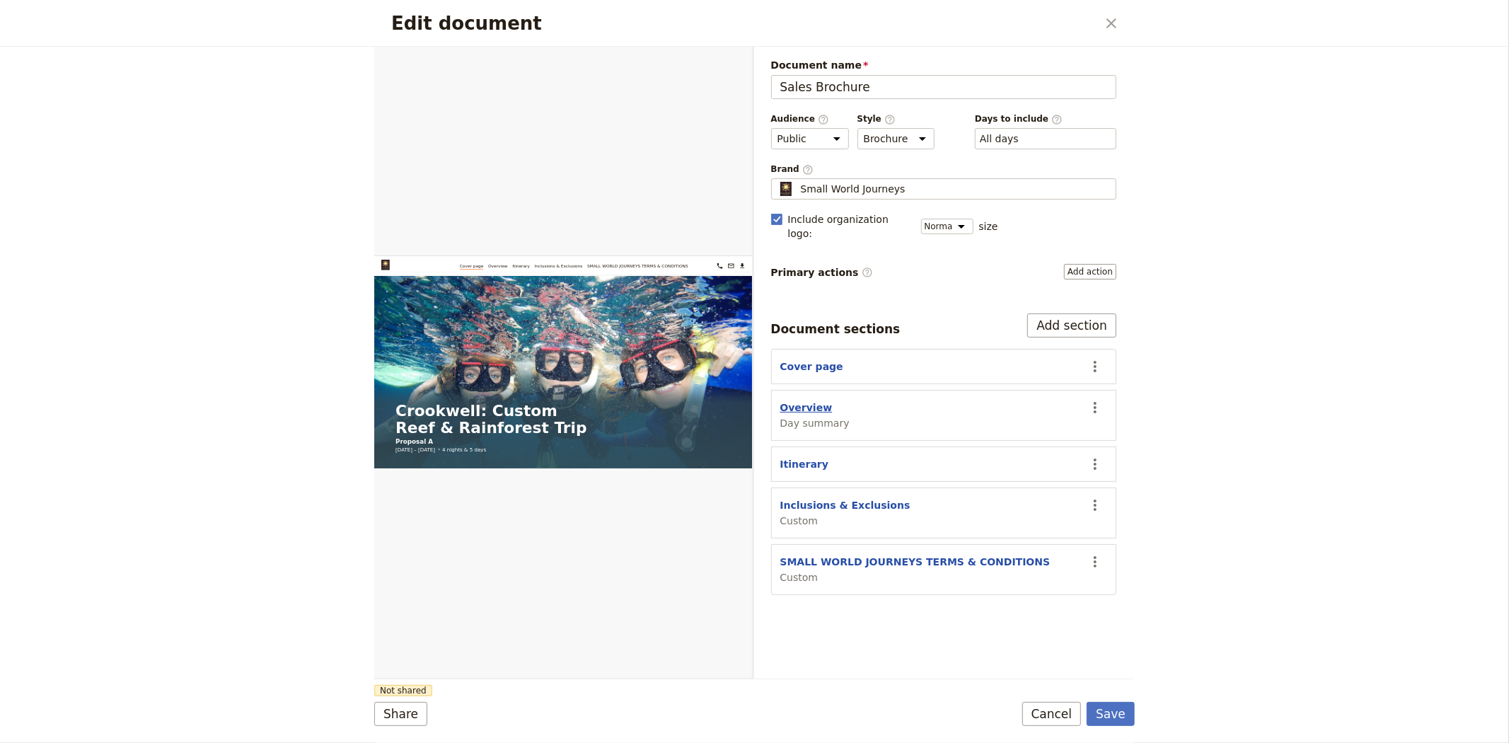
click at [804, 400] on button "Overview" at bounding box center [806, 407] width 52 height 14
select select "DAY_SUMMARY"
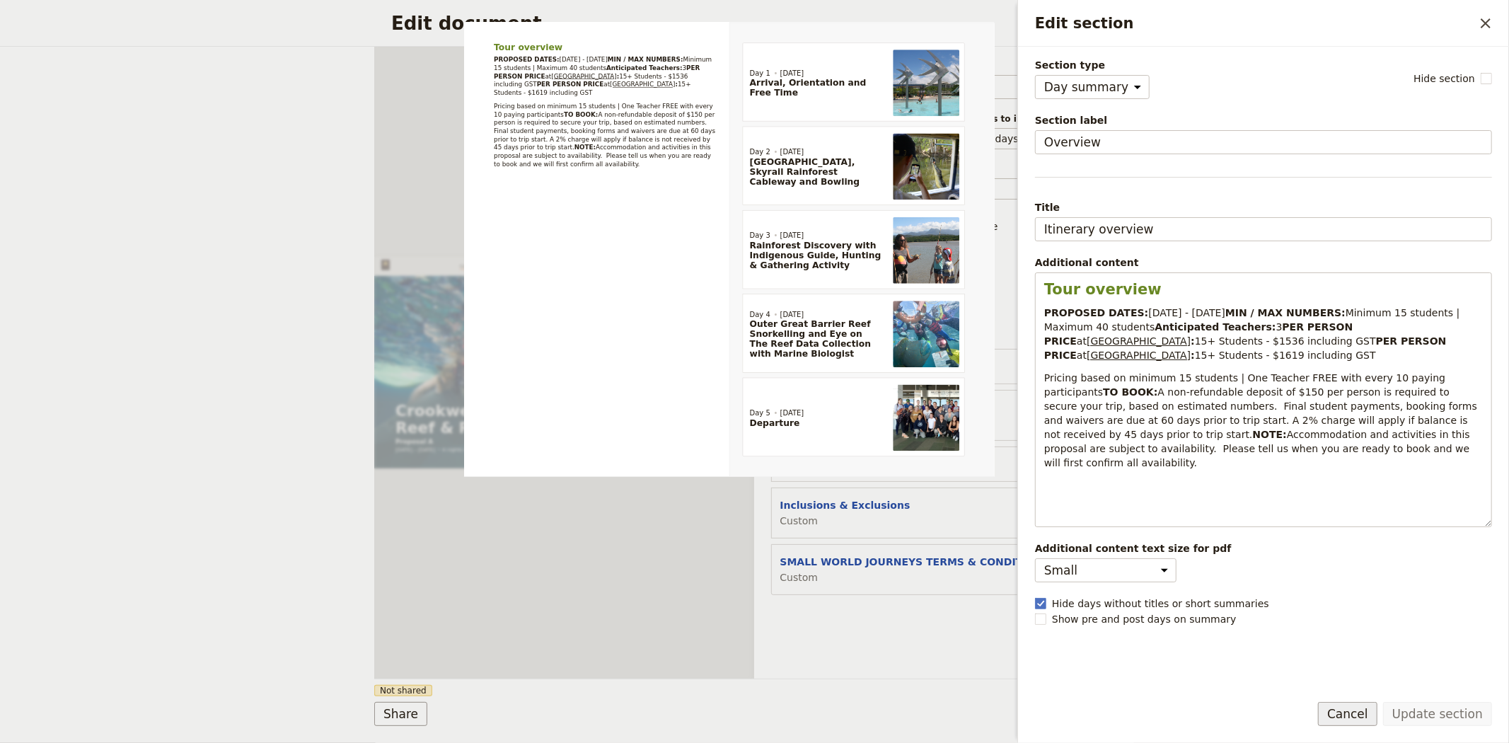
click at [1360, 715] on button "Cancel" at bounding box center [1347, 714] width 59 height 24
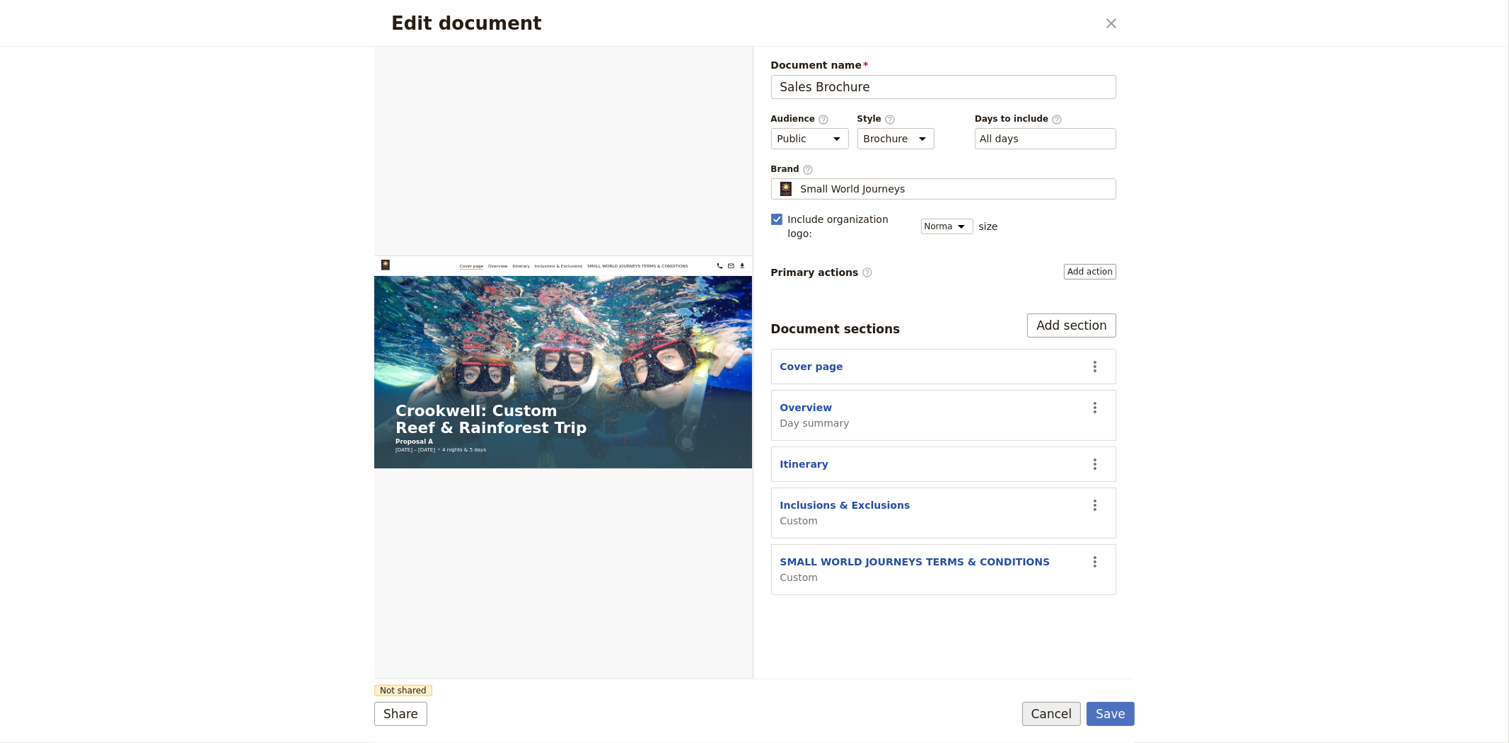
click at [1038, 713] on button "Cancel" at bounding box center [1051, 714] width 59 height 24
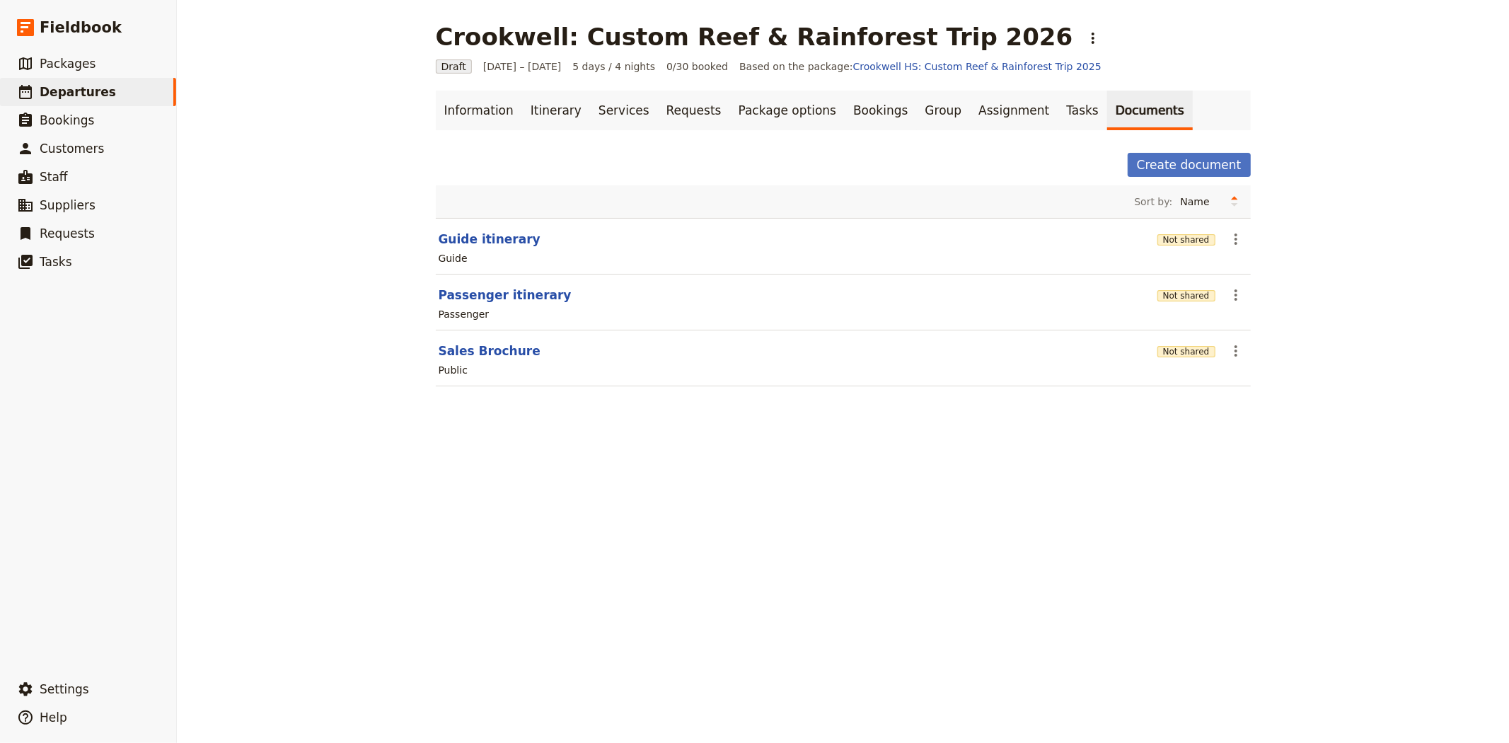
click at [352, 144] on div "Crookwell: Custom Reef & Rainforest Trip 2026 ​ Draft [DATE] – [DATE] 5 days / …" at bounding box center [843, 371] width 1332 height 743
